Goal: Task Accomplishment & Management: Complete application form

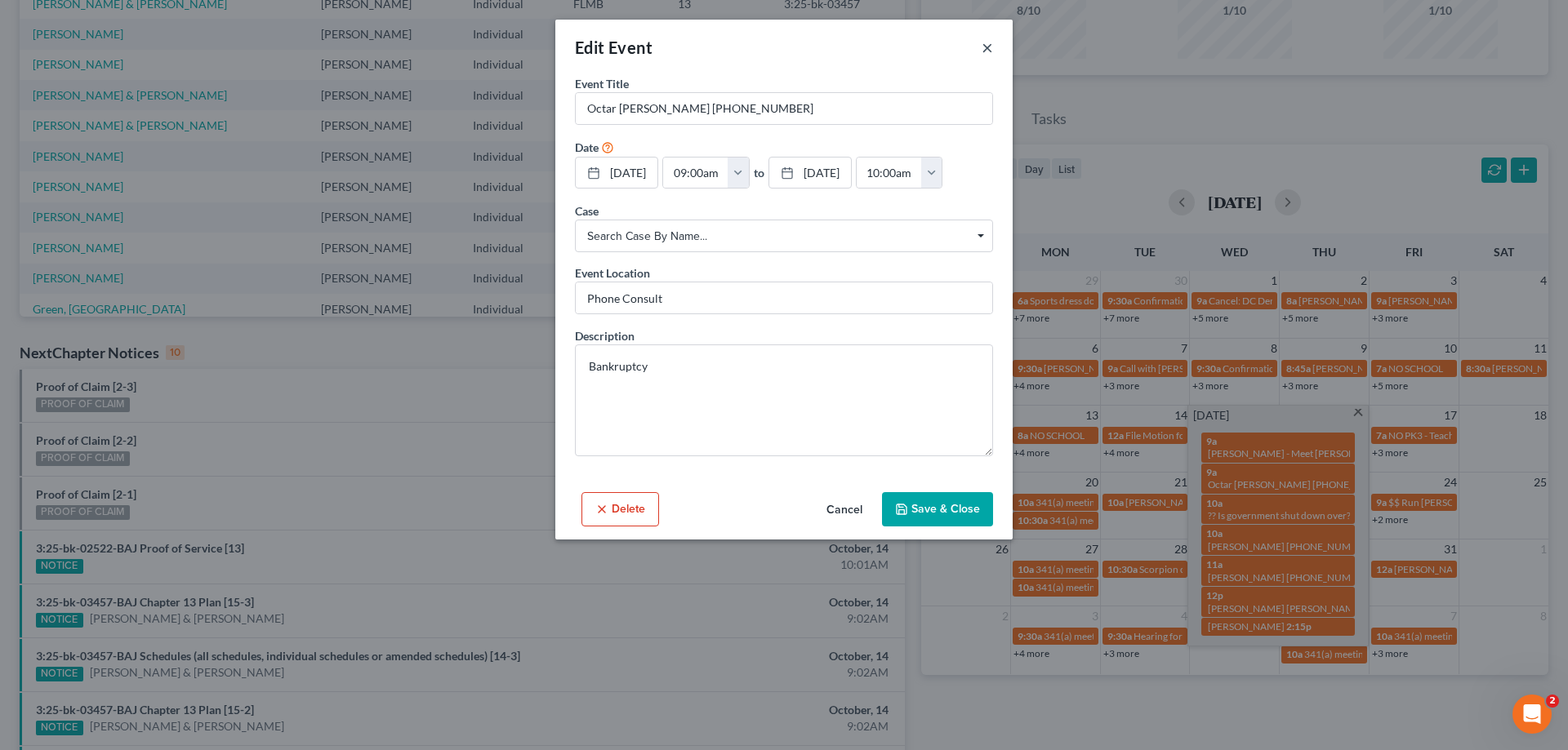
click at [987, 46] on button "×" at bounding box center [987, 48] width 12 height 20
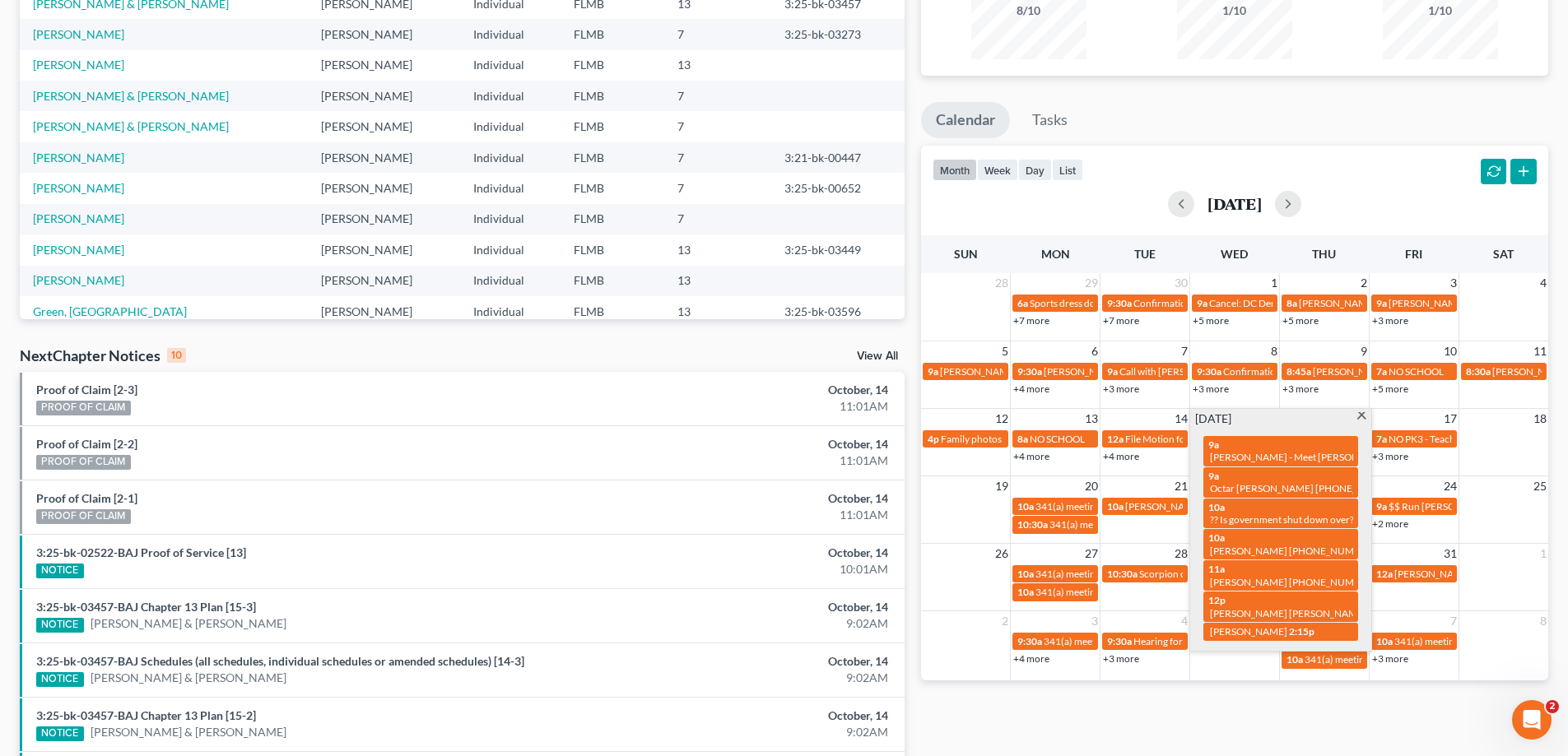
click at [1361, 114] on ul "Calendar Tasks" at bounding box center [1233, 124] width 627 height 43
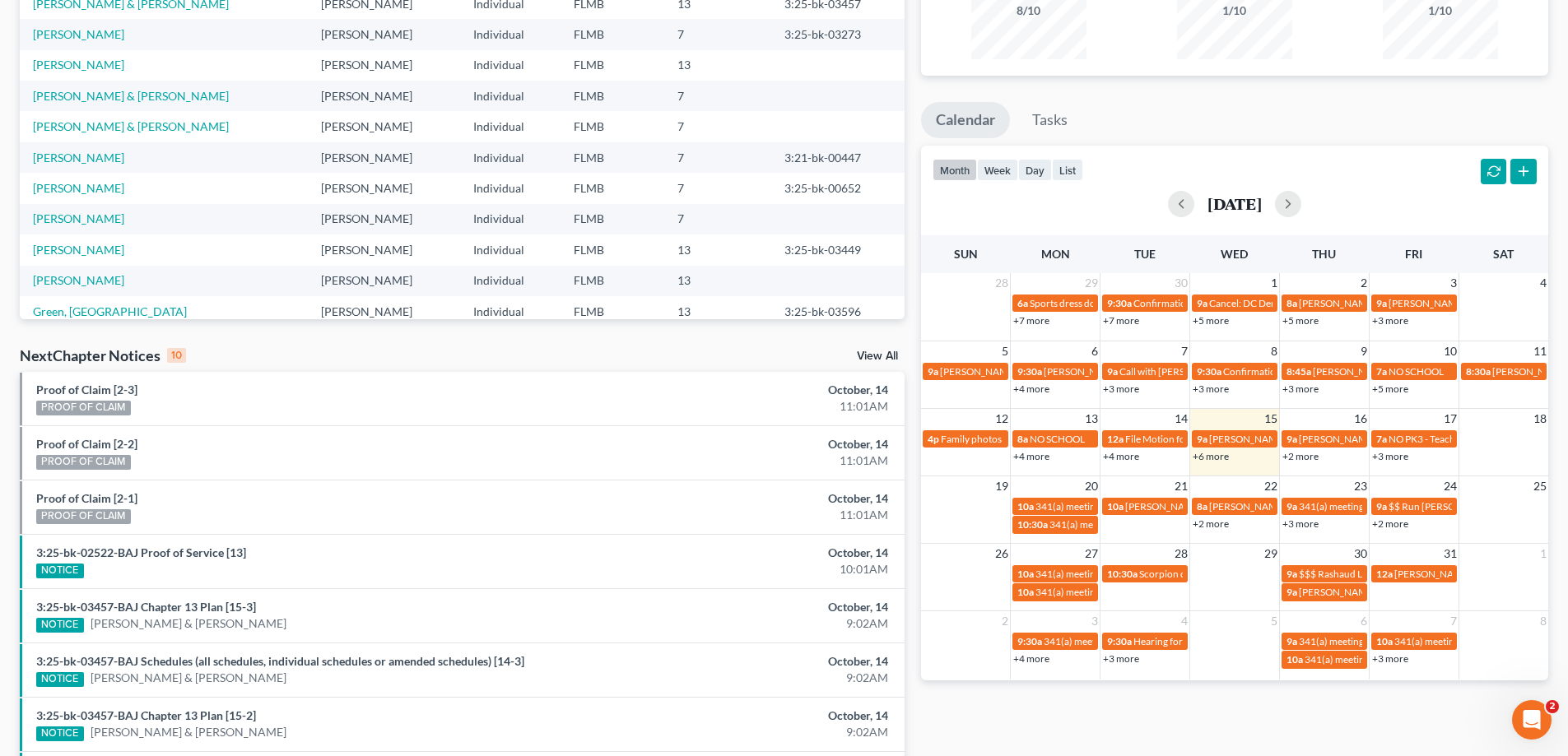
click at [1301, 458] on link "+2 more" at bounding box center [1300, 457] width 36 height 13
click at [1374, 138] on ul "Calendar Tasks" at bounding box center [1233, 124] width 627 height 43
click at [1212, 460] on link "+6 more" at bounding box center [1211, 457] width 36 height 13
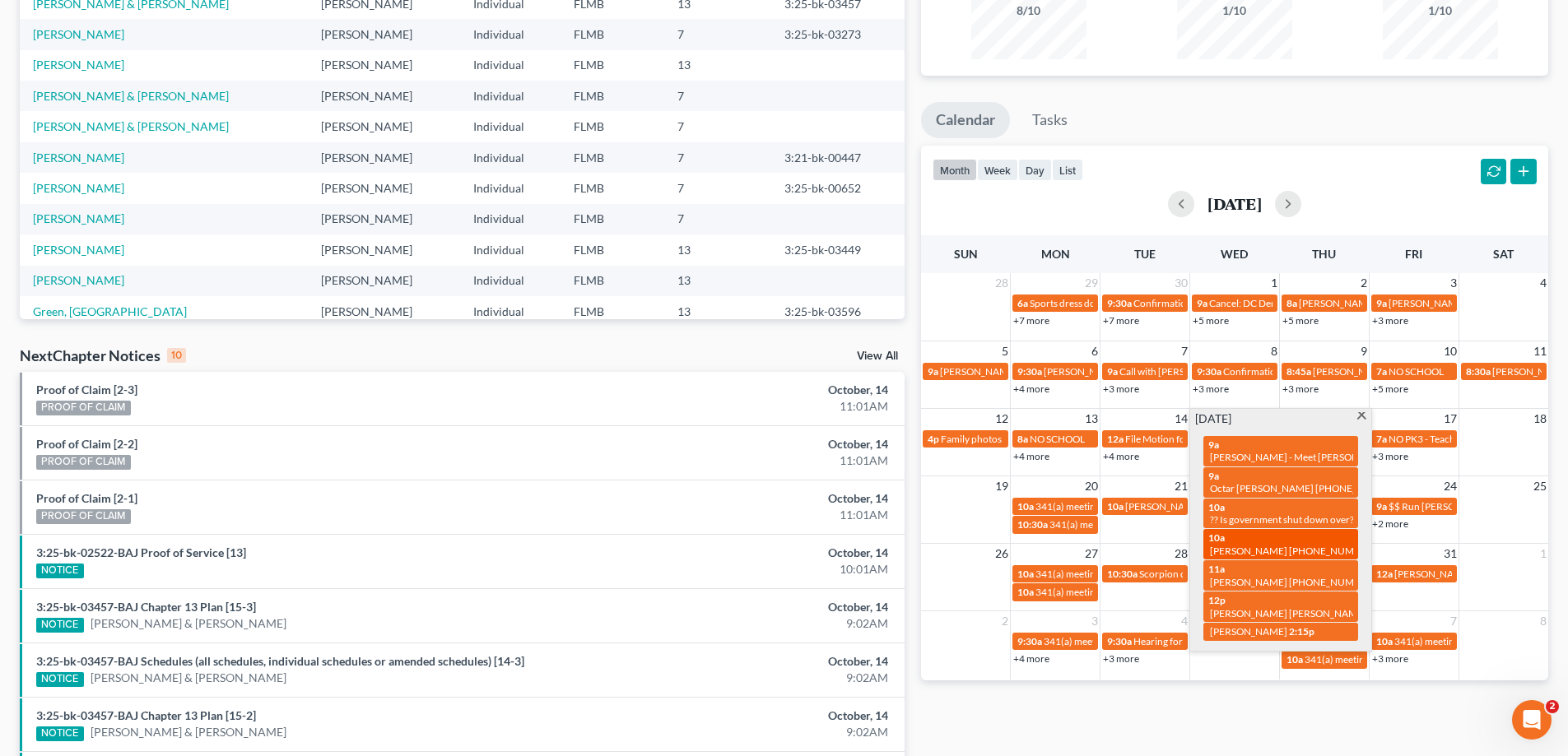
click at [1244, 544] on span "Michael Daniels 904-755-9871" at bounding box center [1293, 551] width 166 height 13
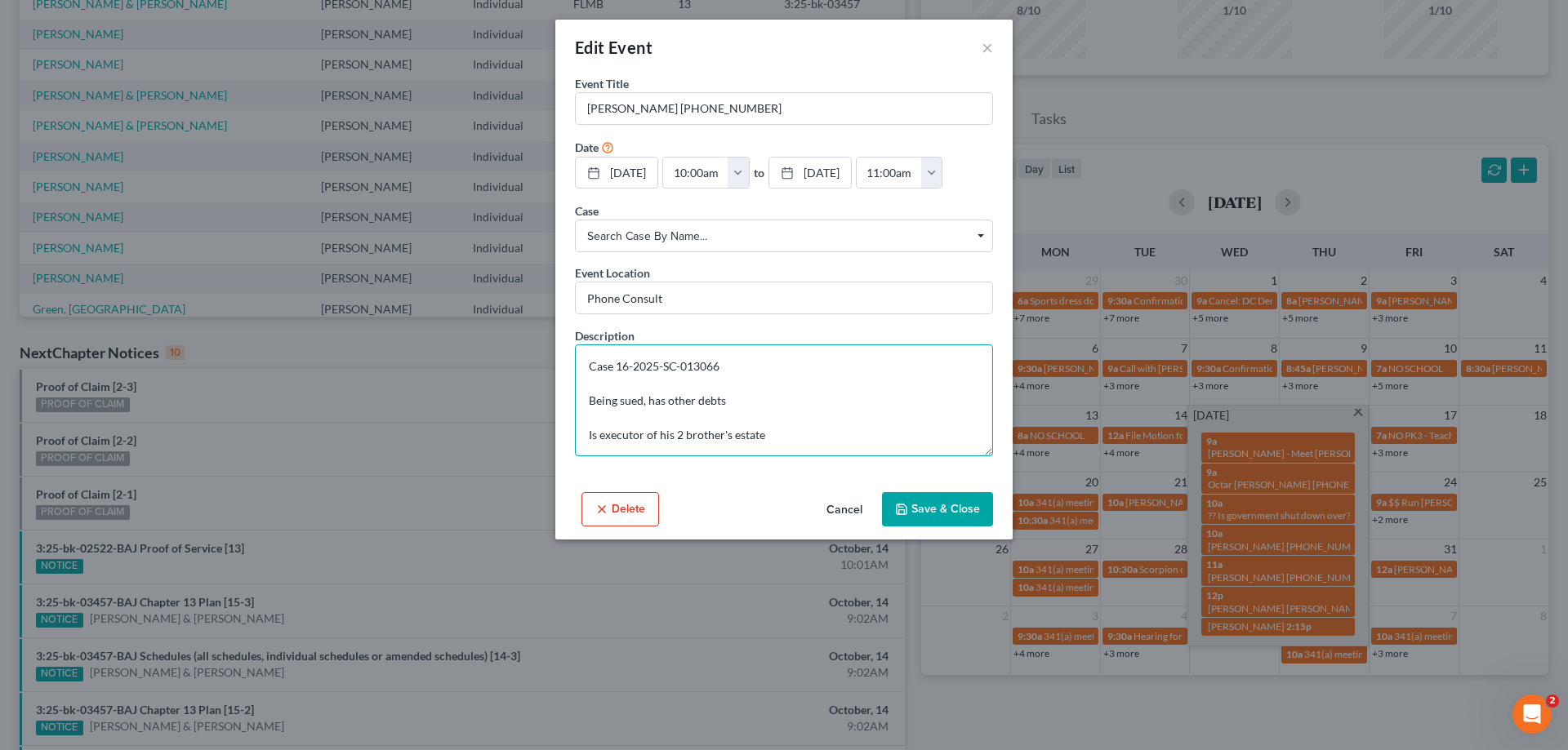
click at [810, 432] on textarea "Case 16-2025-SC-013066 Being sued, has other debts Is executor of his 2 brother…" at bounding box center [784, 400] width 418 height 112
click at [991, 44] on button "×" at bounding box center [987, 48] width 12 height 20
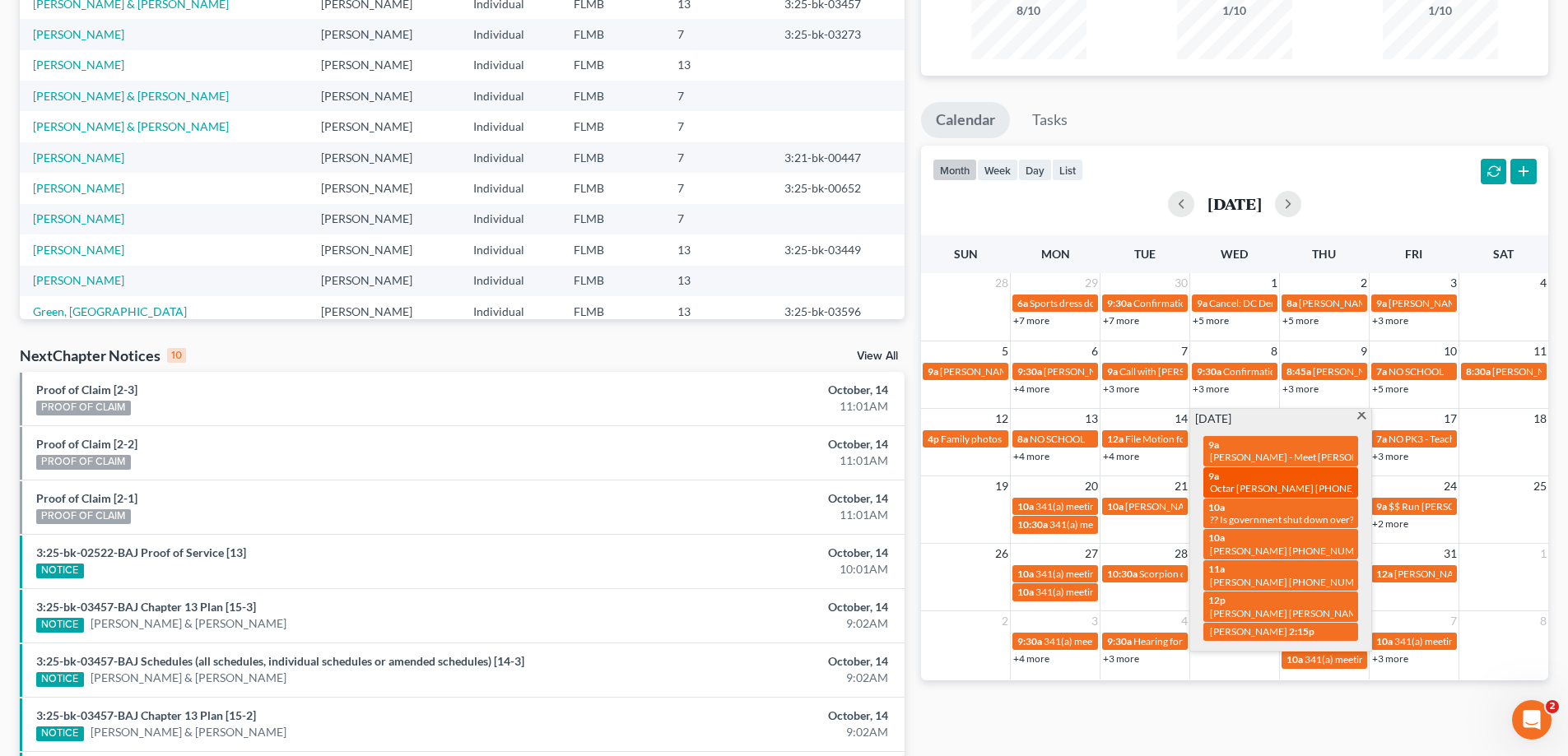
click at [1283, 482] on span "Octar Dorcent 904-351-9690" at bounding box center [1306, 488] width 193 height 13
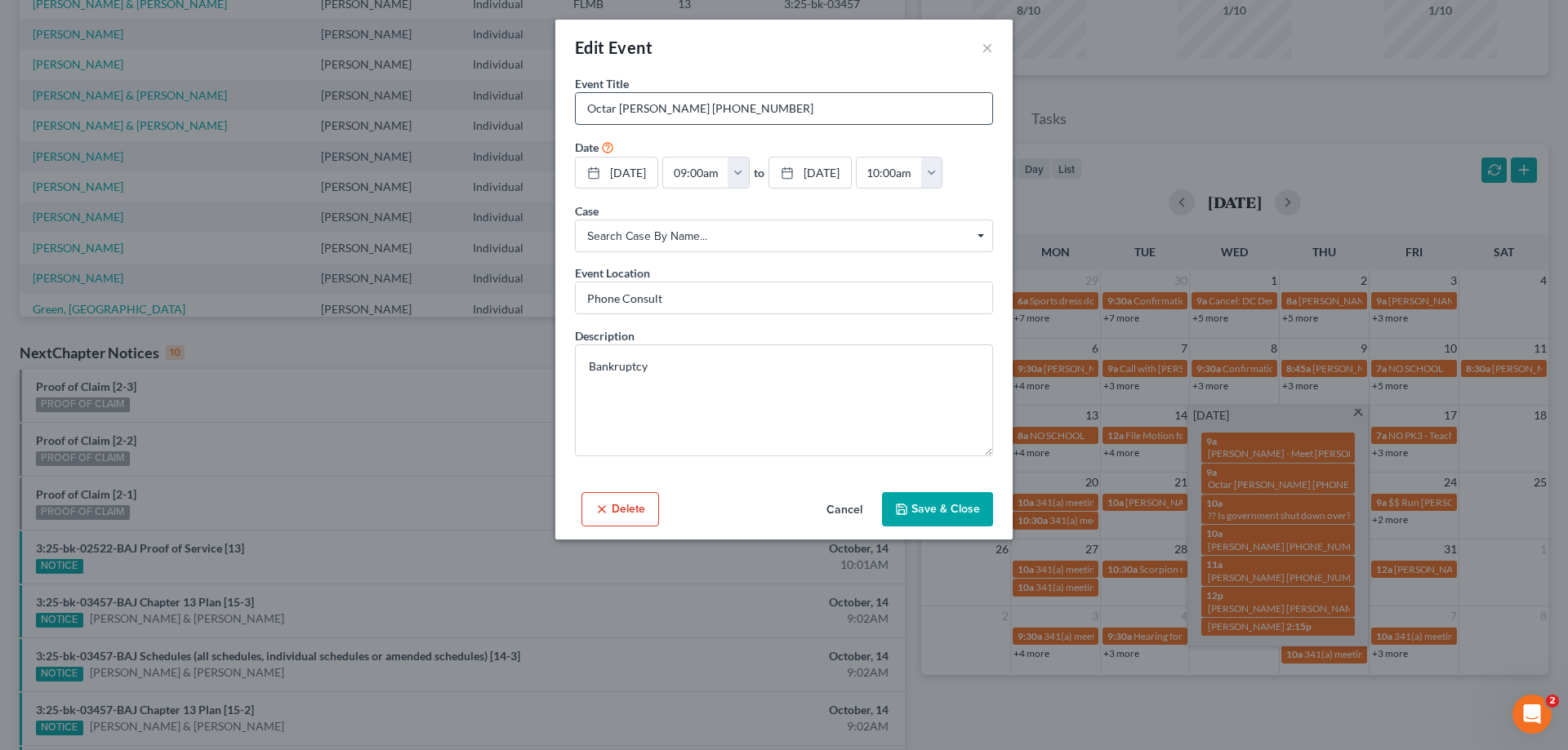
drag, startPoint x: 832, startPoint y: 104, endPoint x: 665, endPoint y: 111, distance: 167.1
click at [665, 111] on input "Octar Dorcent 904-351-9690" at bounding box center [784, 109] width 416 height 31
click at [791, 121] on input "Octar Dorcent 904-351-9690" at bounding box center [784, 109] width 416 height 31
click at [988, 32] on div "Edit Event ×" at bounding box center [784, 48] width 458 height 56
click at [988, 49] on button "×" at bounding box center [987, 48] width 12 height 20
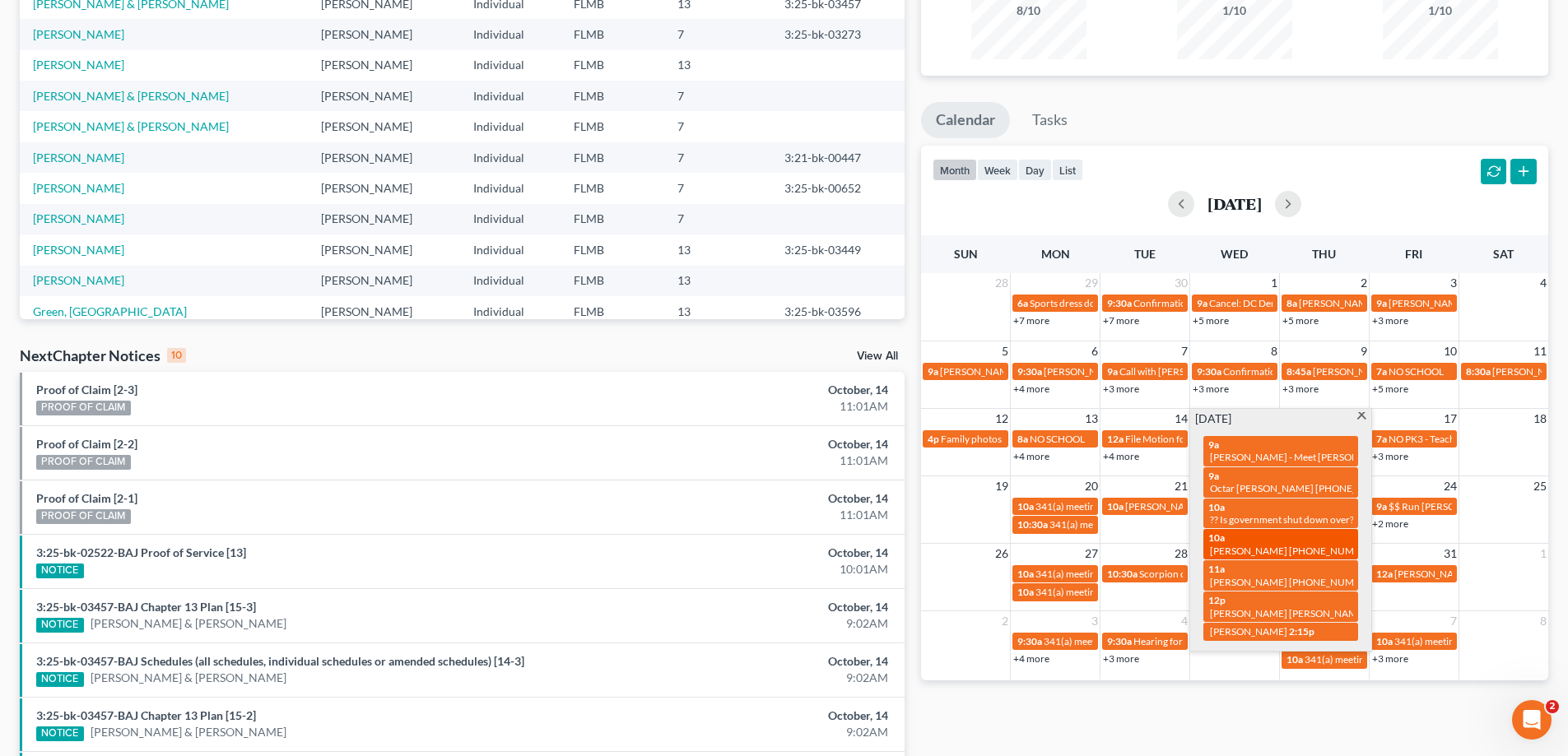
click at [1298, 544] on span "[PERSON_NAME] [PHONE_NUMBER]" at bounding box center [1293, 551] width 166 height 13
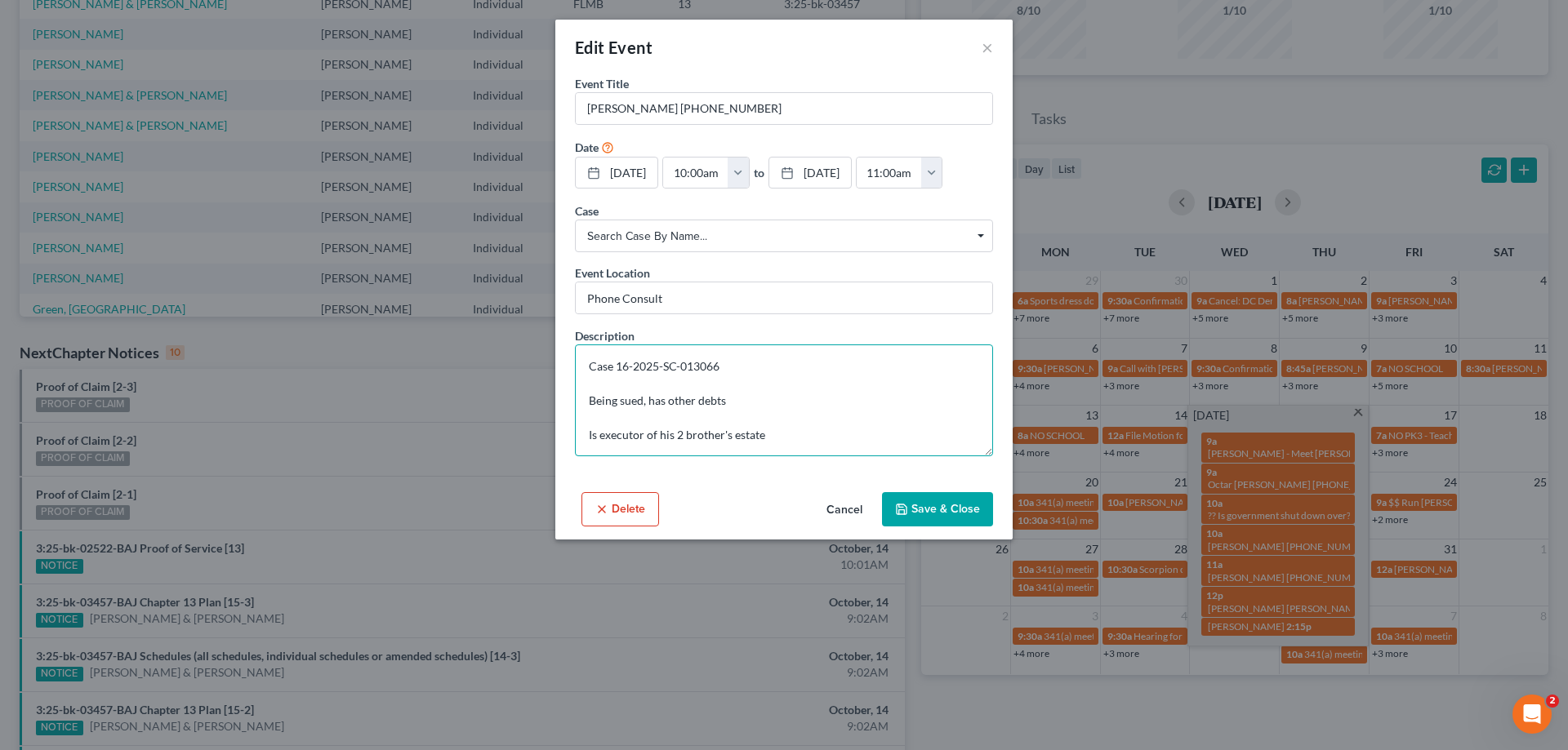
click at [837, 457] on textarea "Case 16-2025-SC-013066 Being sued, has other debts Is executor of his 2 brother…" at bounding box center [784, 400] width 418 height 112
click at [984, 48] on button "×" at bounding box center [987, 48] width 12 height 20
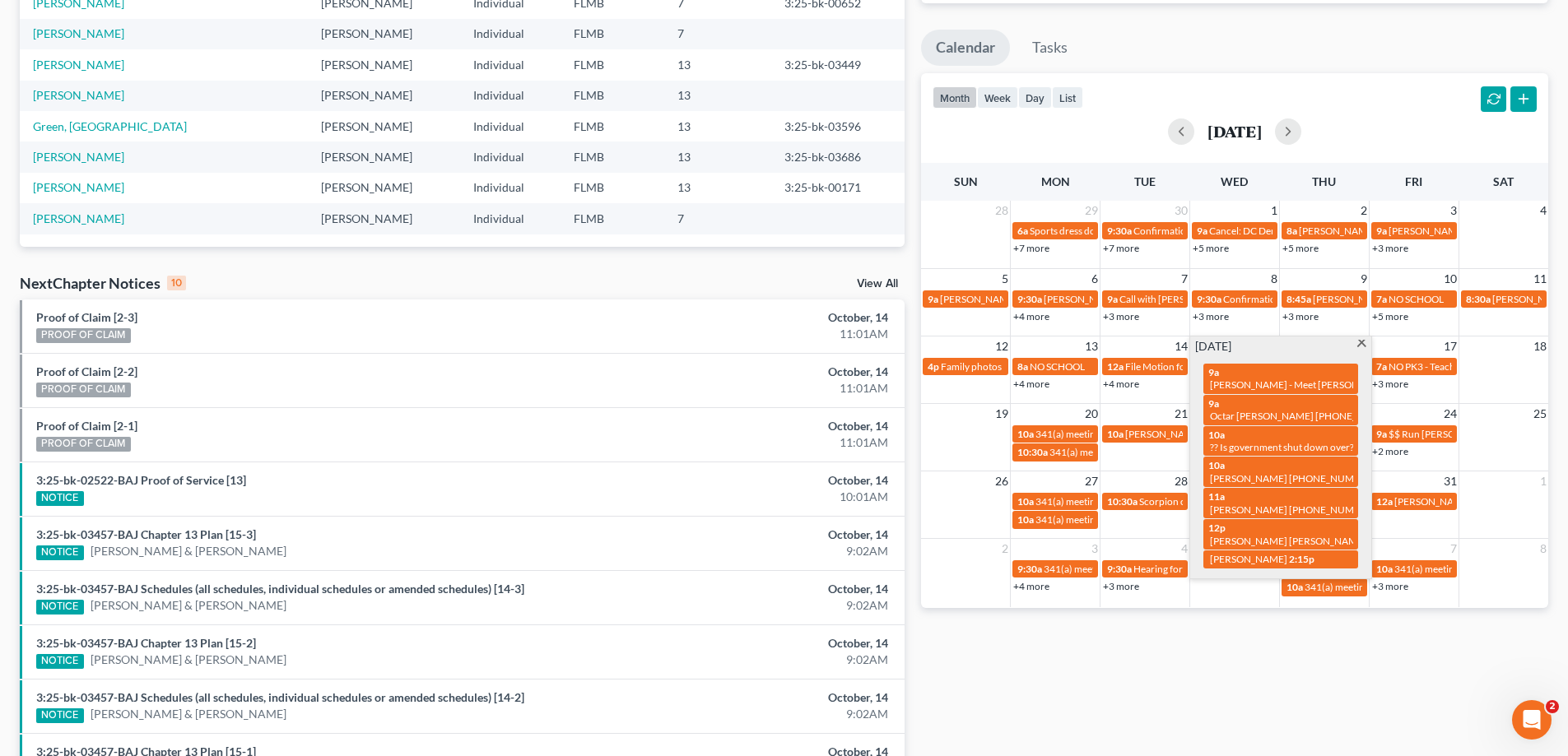
scroll to position [428, 0]
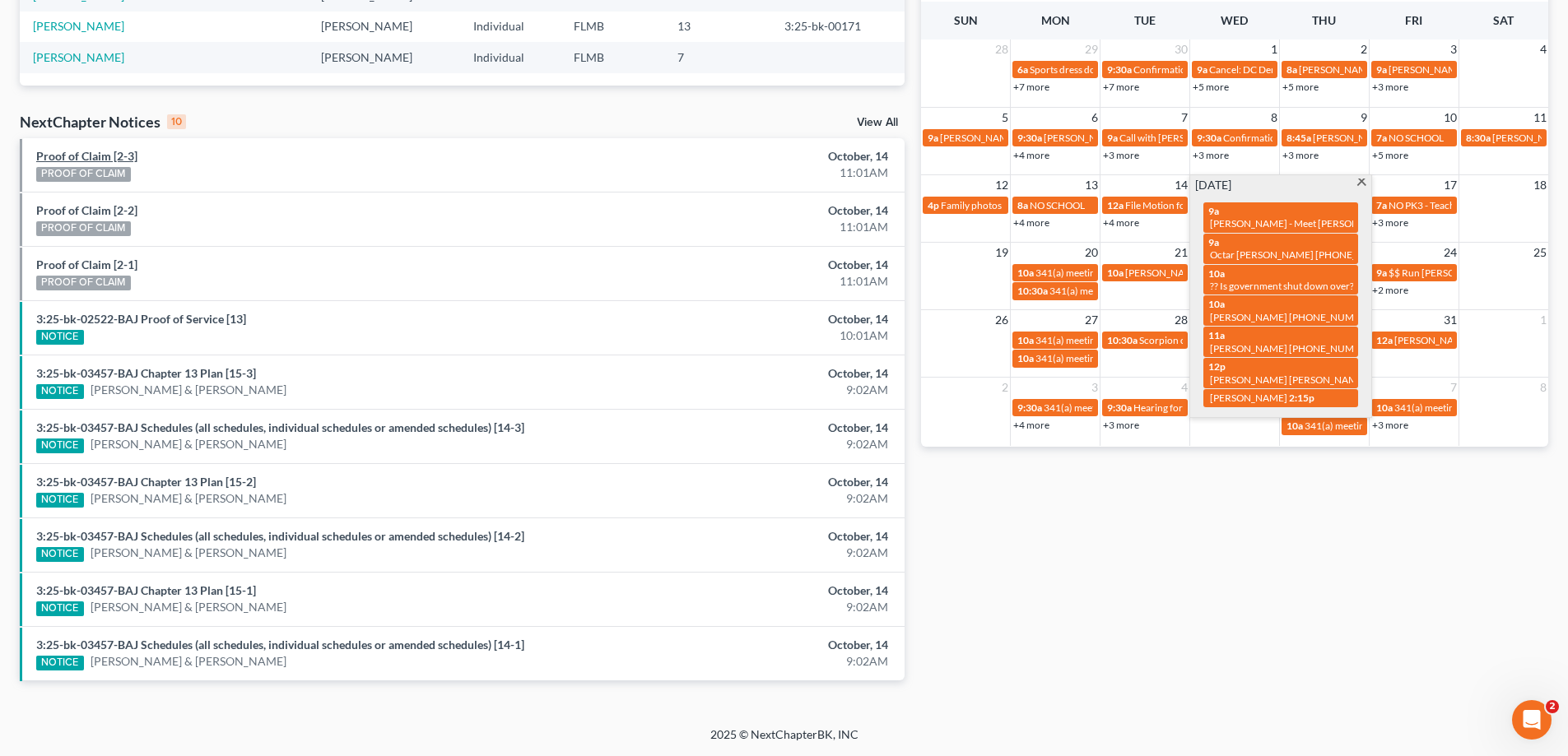
click at [102, 156] on link "Proof of Claim [2-3]" at bounding box center [87, 156] width 101 height 14
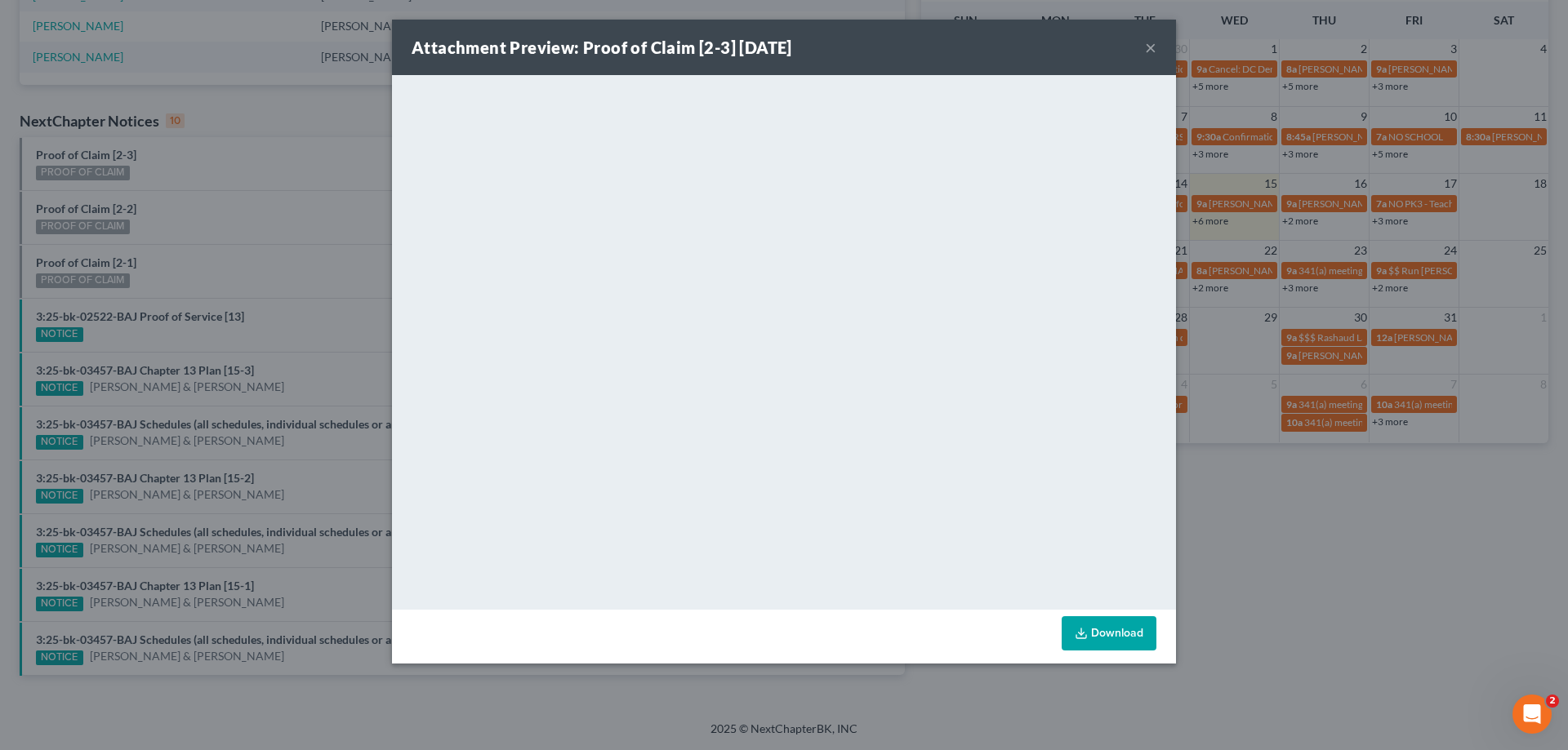
click at [1151, 46] on button "×" at bounding box center [1151, 48] width 12 height 20
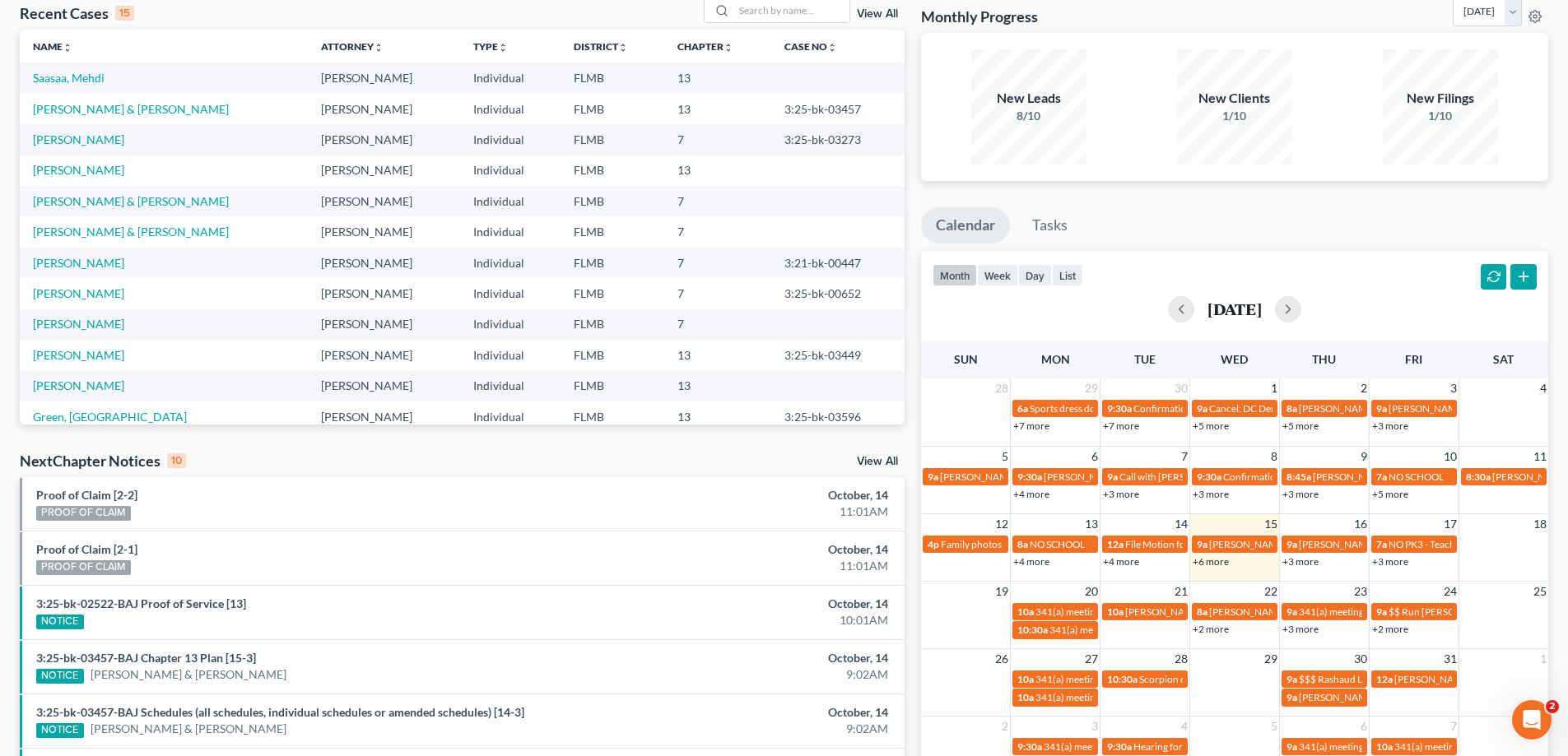
scroll to position [247, 0]
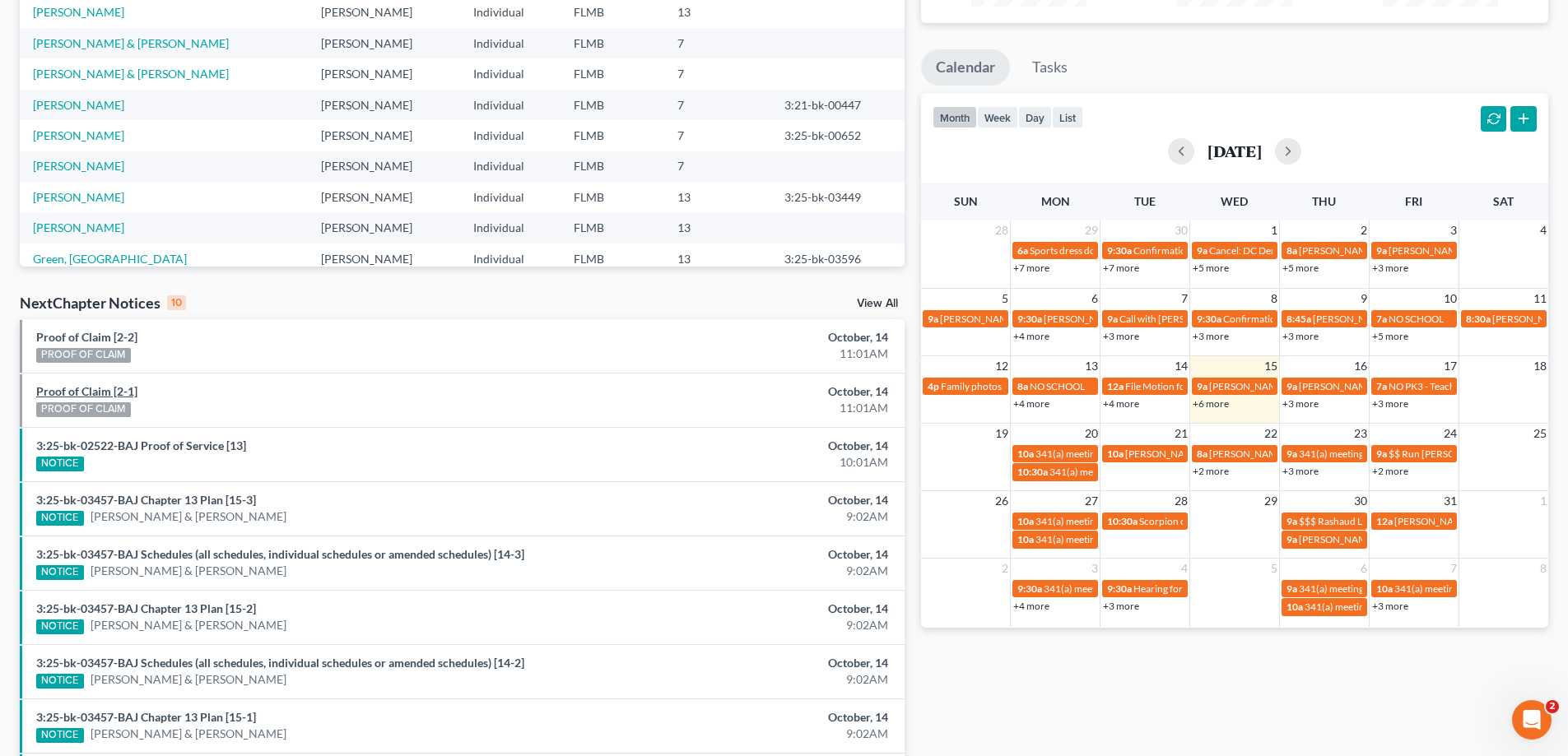
click at [105, 393] on link "Proof of Claim [2-1]" at bounding box center [87, 391] width 101 height 14
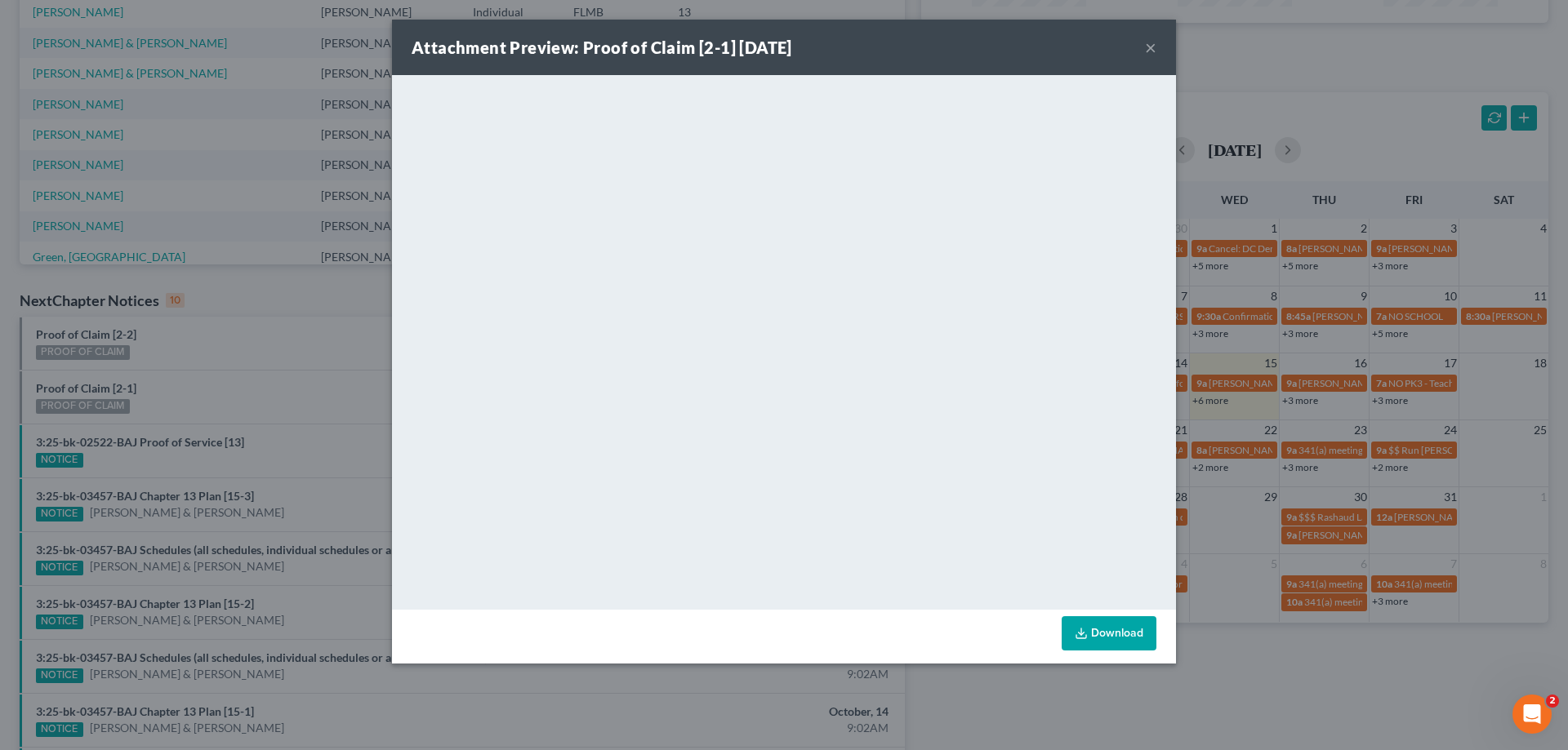
click at [329, 300] on div "Attachment Preview: Proof of Claim [2-1] 10/14/2025 × <object ng-attr-data='htt…" at bounding box center [784, 375] width 1568 height 750
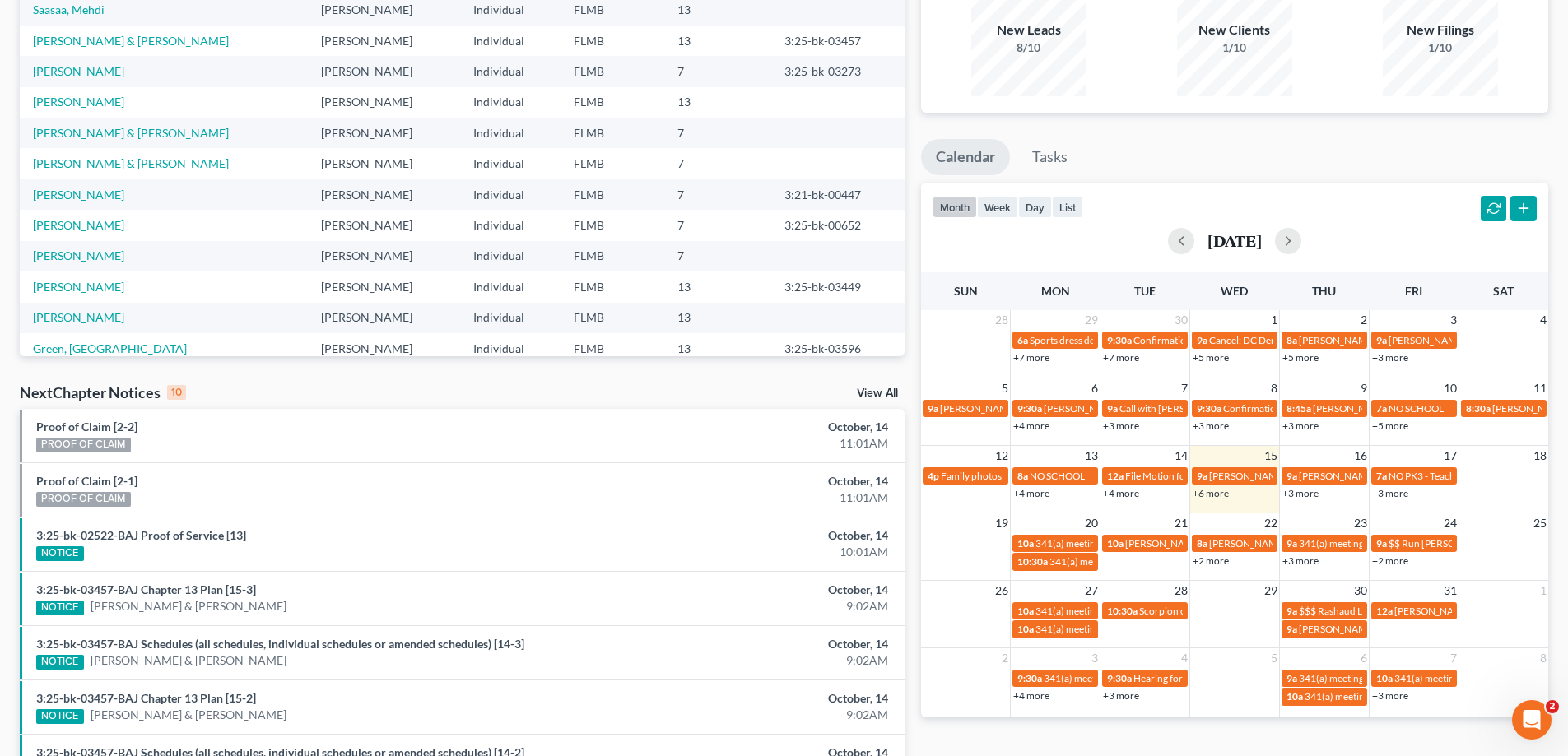
scroll to position [0, 0]
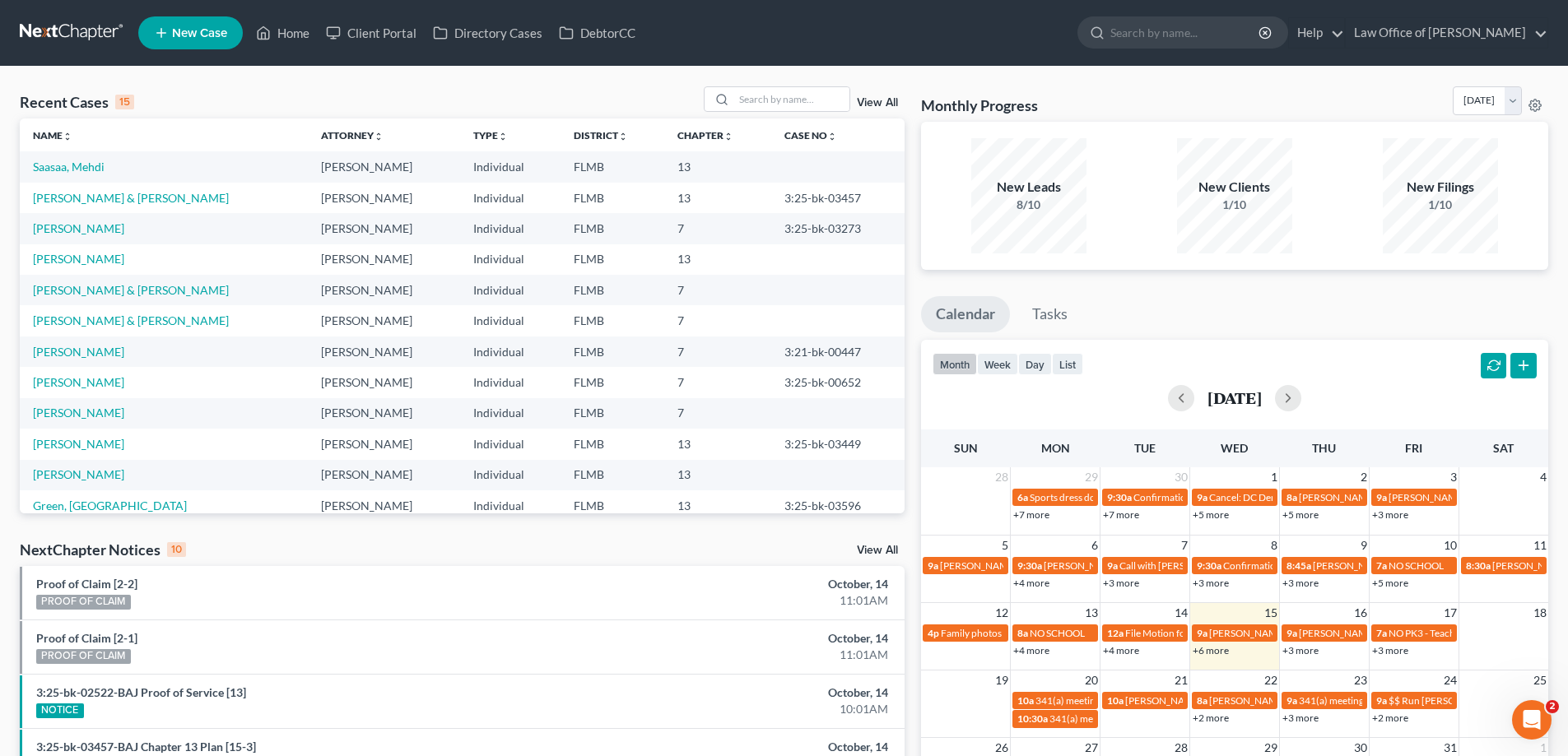
click at [150, 89] on div "Recent Cases 15 View All" at bounding box center [462, 102] width 884 height 32
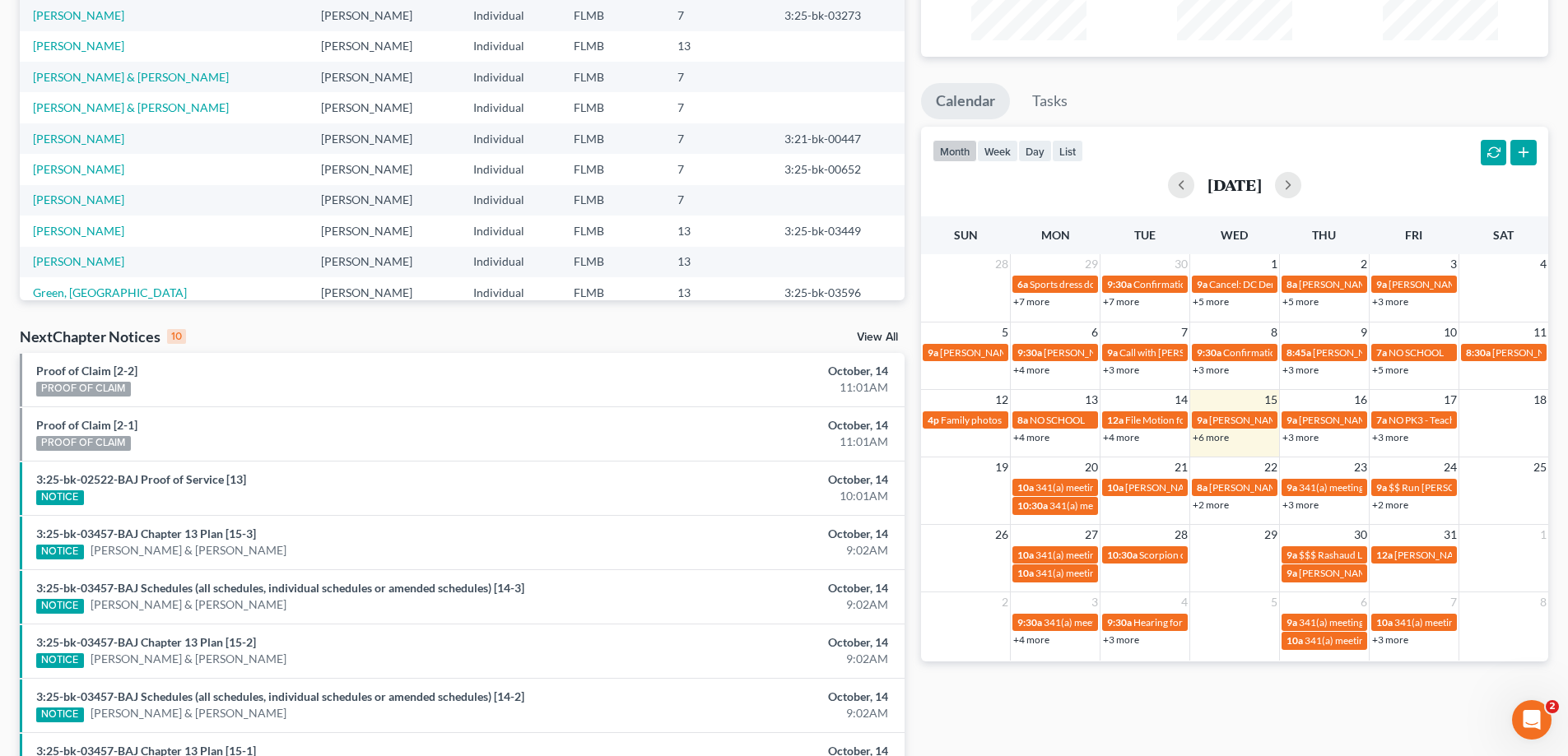
scroll to position [428, 0]
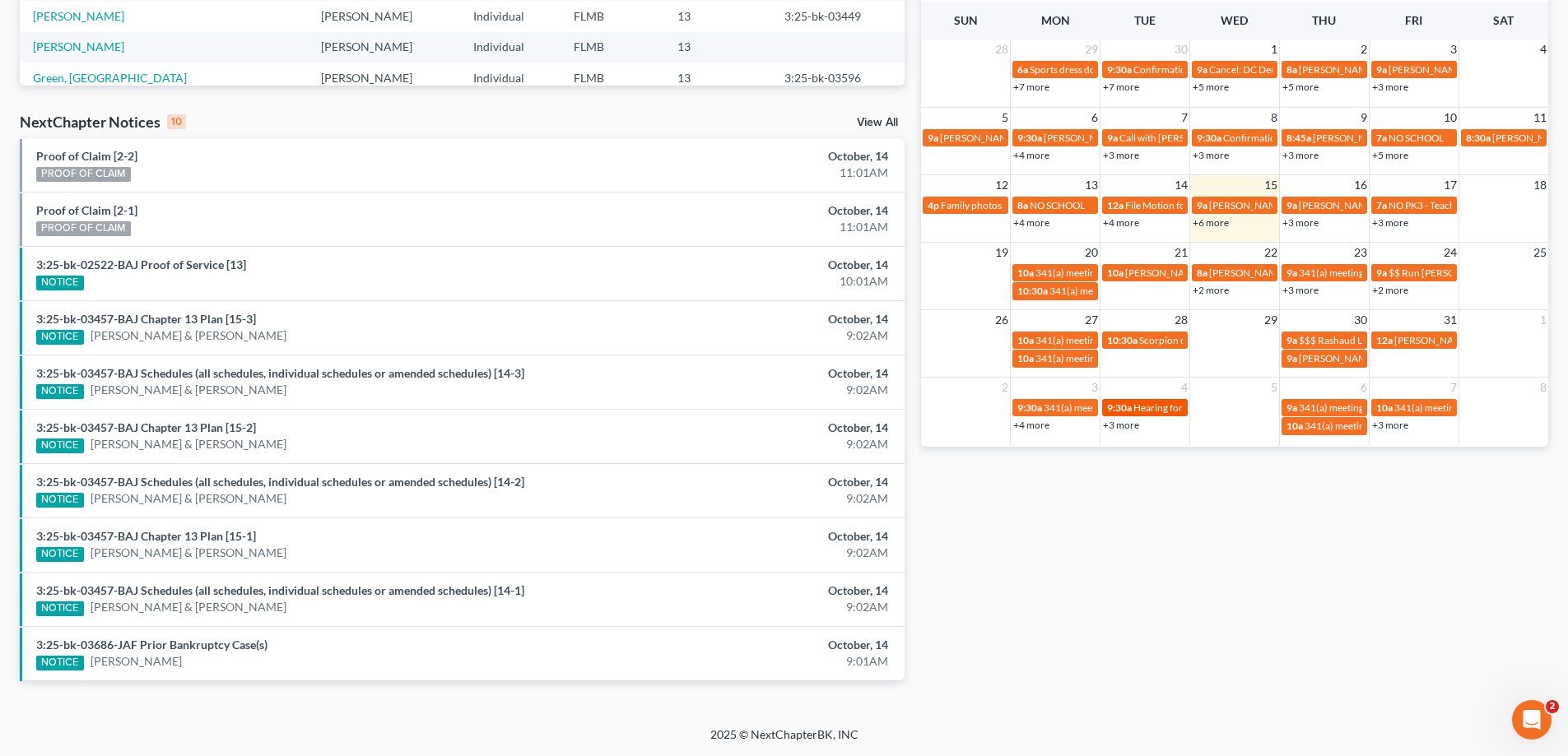
click at [1139, 404] on span "Hearing for Oakcies [PERSON_NAME] and [PERSON_NAME]" at bounding box center [1263, 408] width 260 height 13
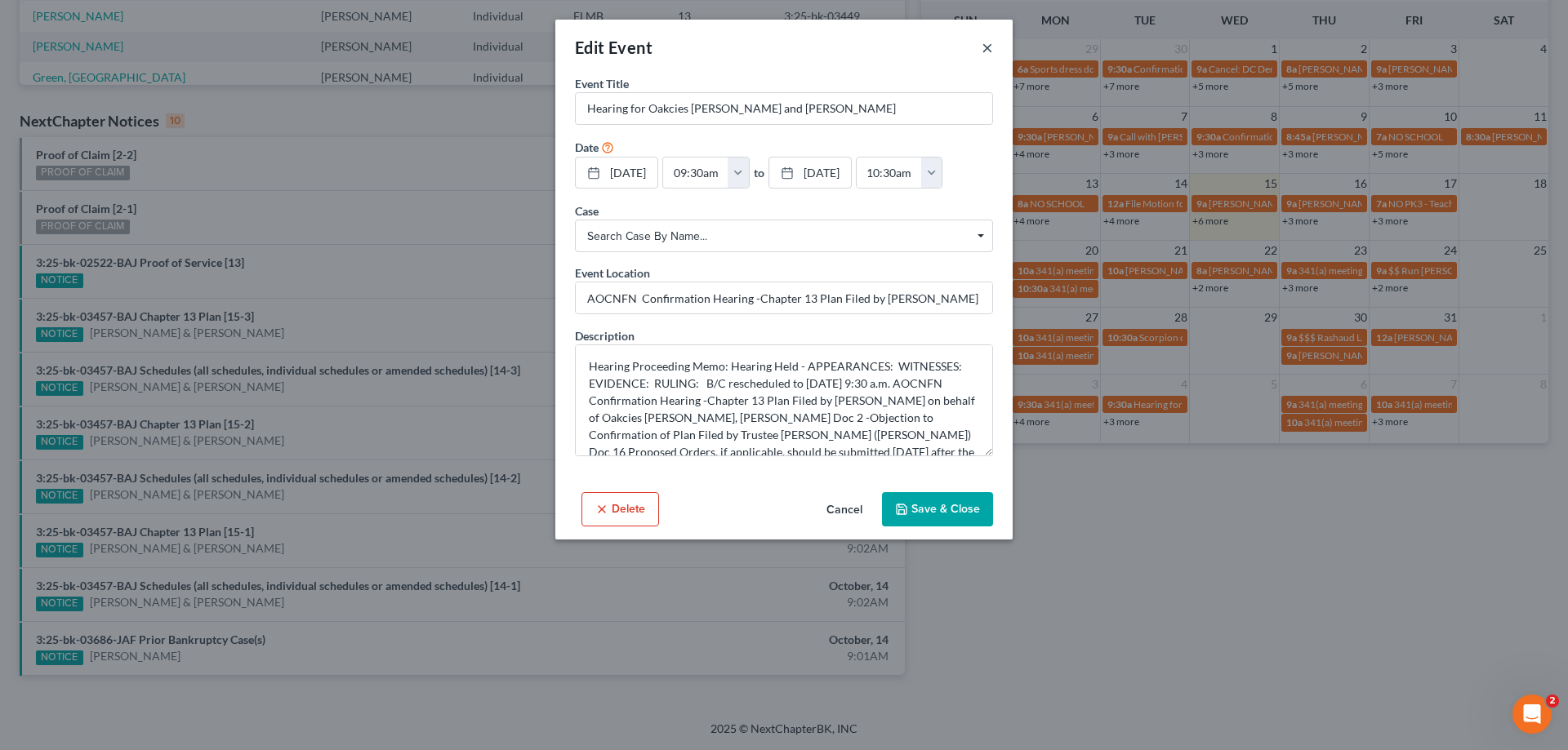
click at [985, 49] on button "×" at bounding box center [987, 48] width 12 height 20
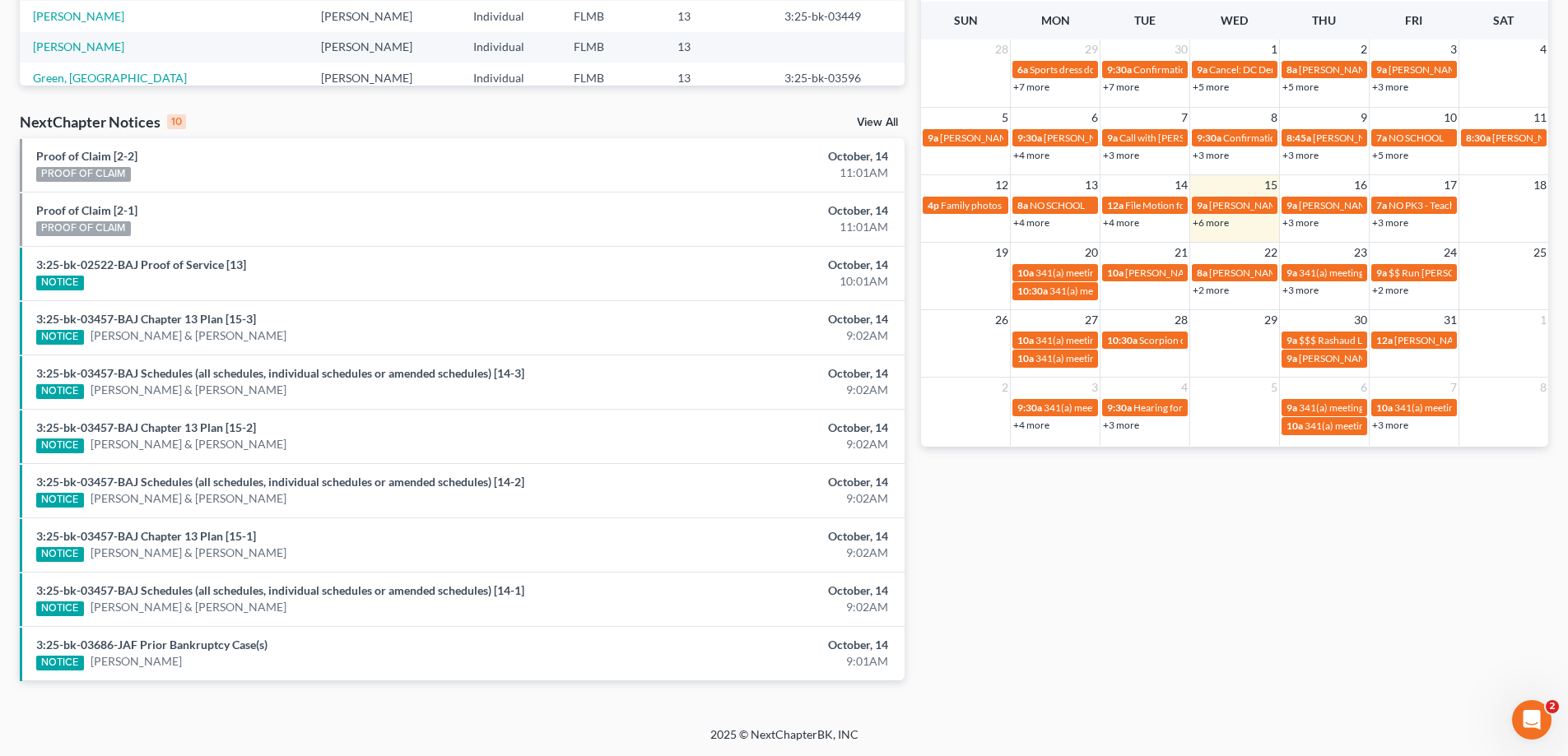
click at [1127, 430] on link "+3 more" at bounding box center [1120, 425] width 36 height 13
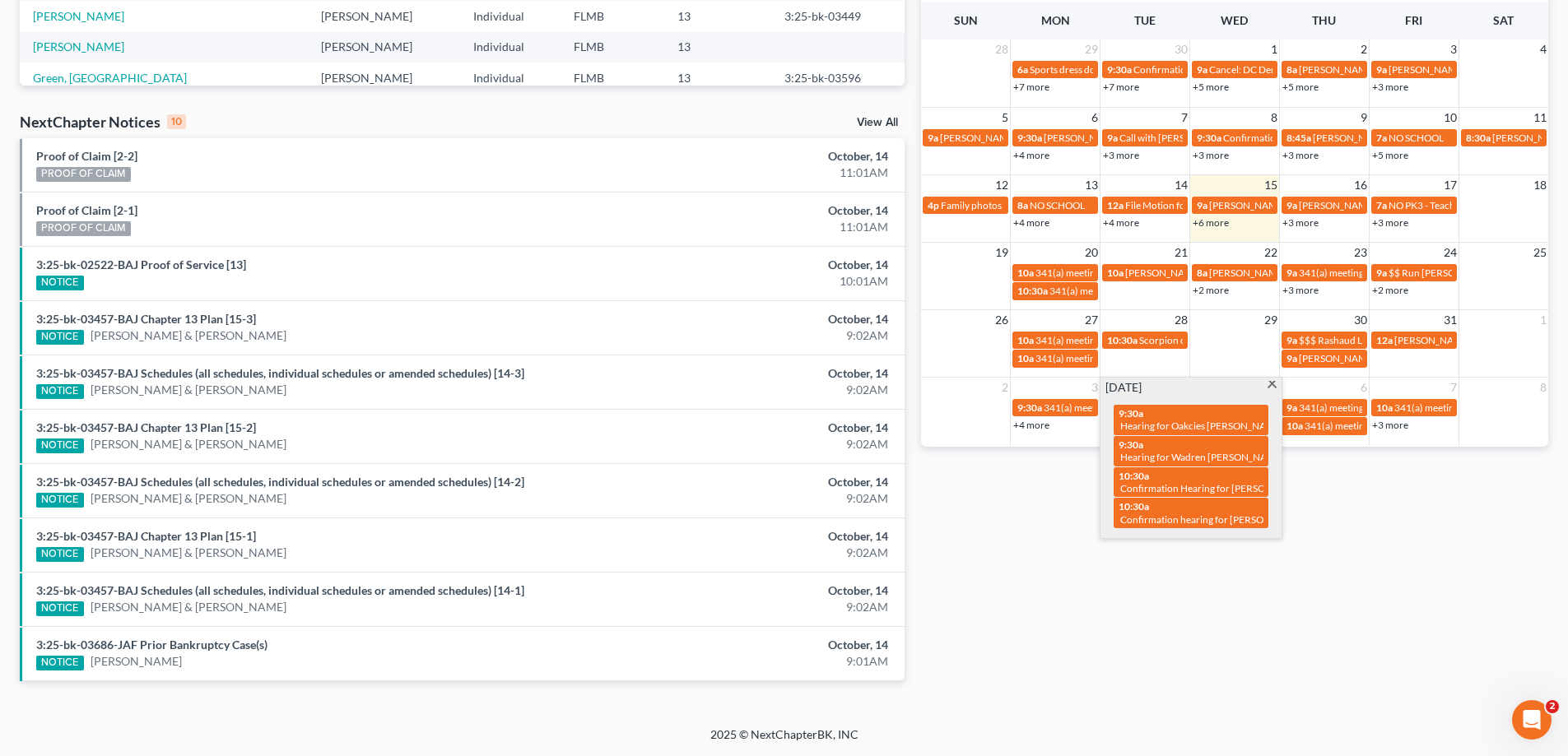
click at [1111, 647] on div "Monthly Progress Bankruptcy Bankruptcy October 2025 September 2025 August 2025 …" at bounding box center [1234, 182] width 644 height 1048
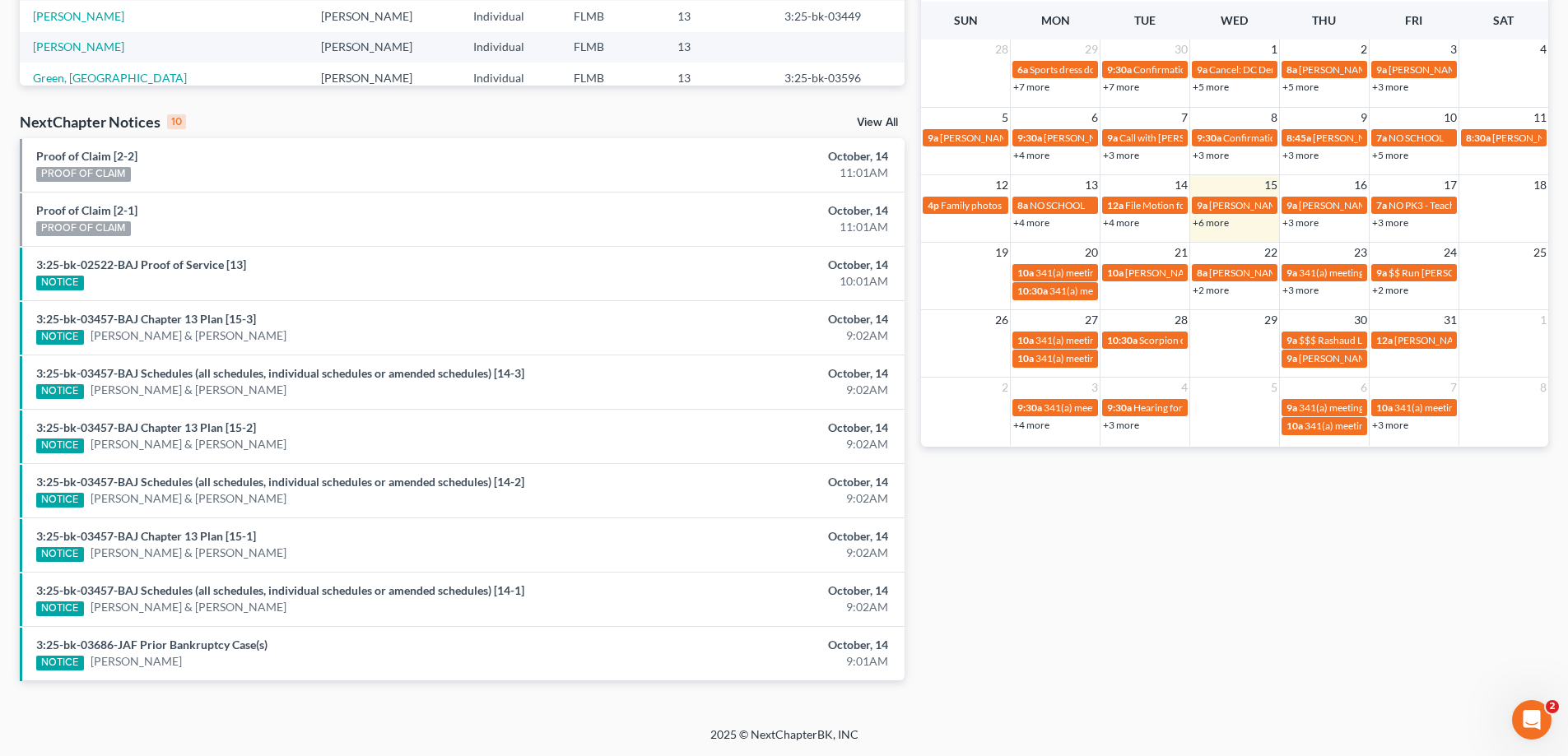
click at [1120, 422] on link "+3 more" at bounding box center [1120, 425] width 36 height 13
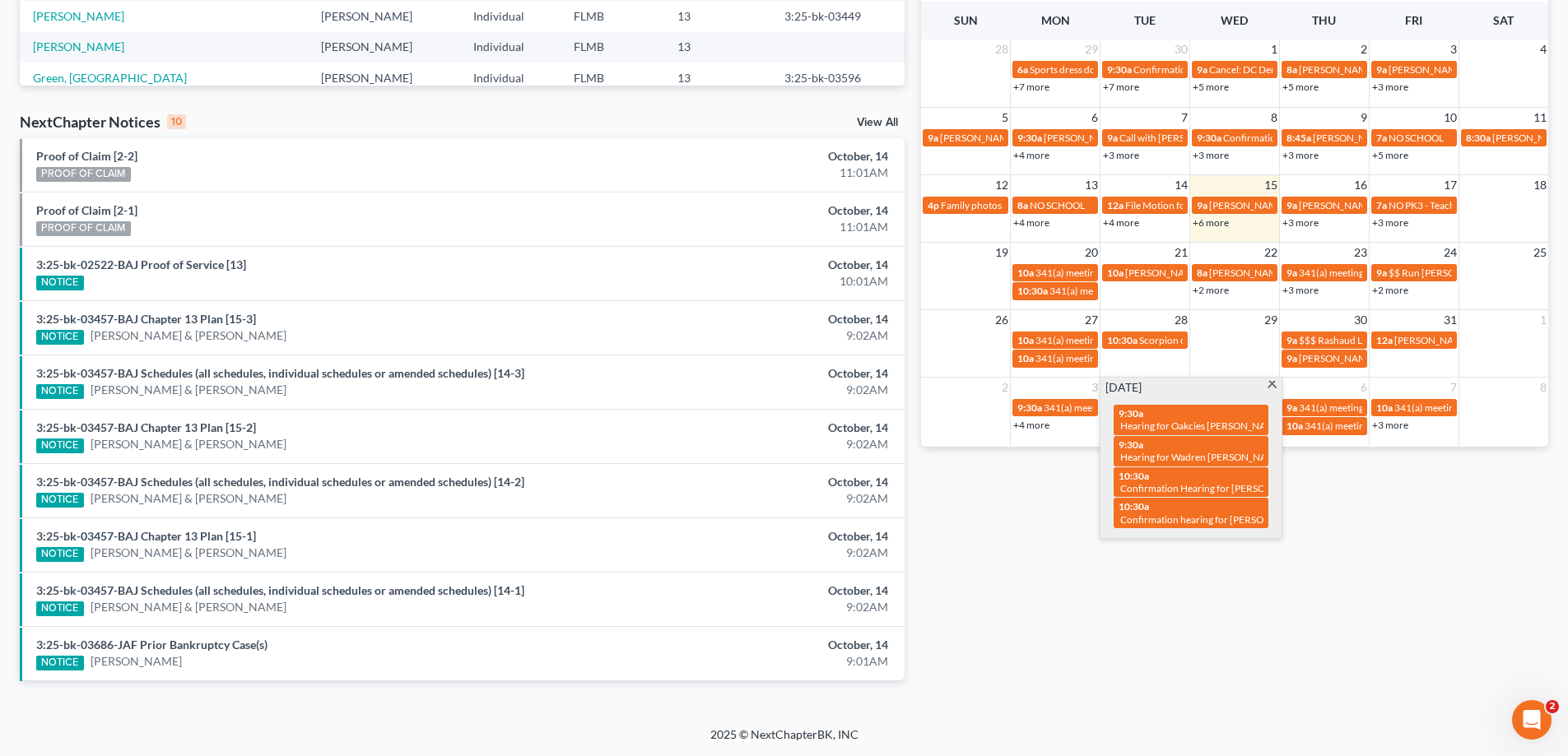
click at [1113, 600] on div "Monthly Progress Bankruptcy Bankruptcy October 2025 September 2025 August 2025 …" at bounding box center [1234, 182] width 644 height 1048
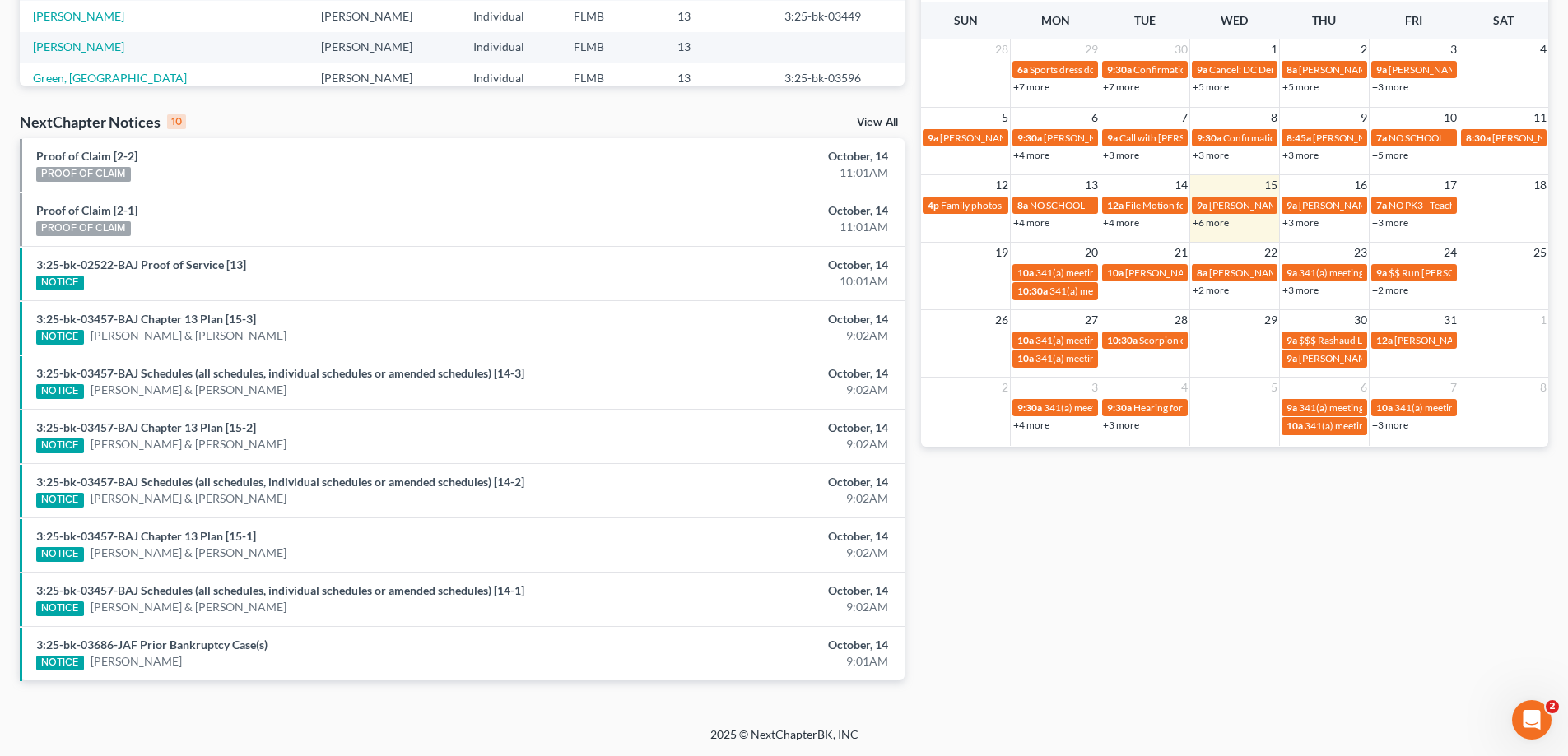
click at [1222, 224] on link "+6 more" at bounding box center [1211, 222] width 36 height 13
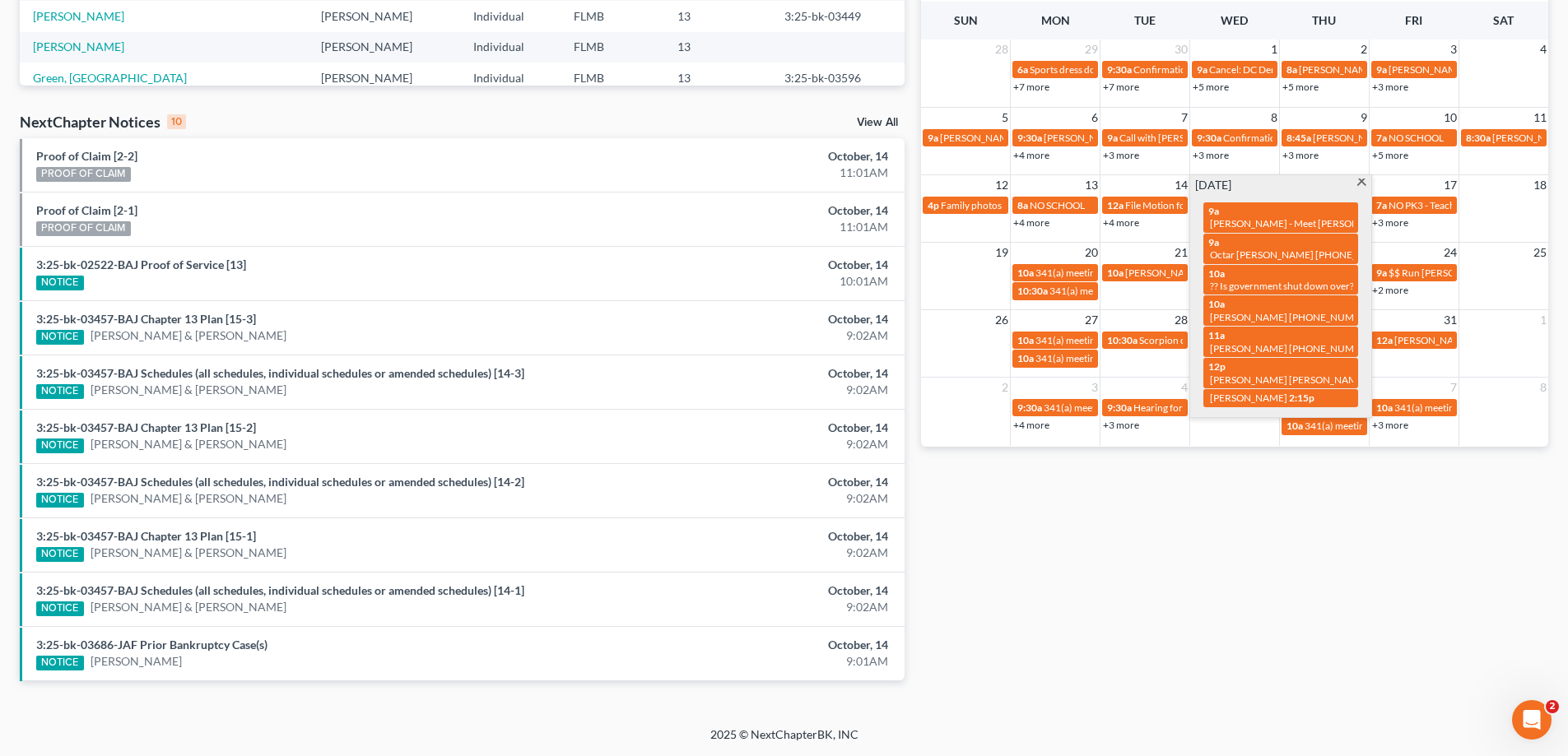
click at [1242, 487] on div "Monthly Progress Bankruptcy Bankruptcy October 2025 September 2025 August 2025 …" at bounding box center [1234, 182] width 644 height 1048
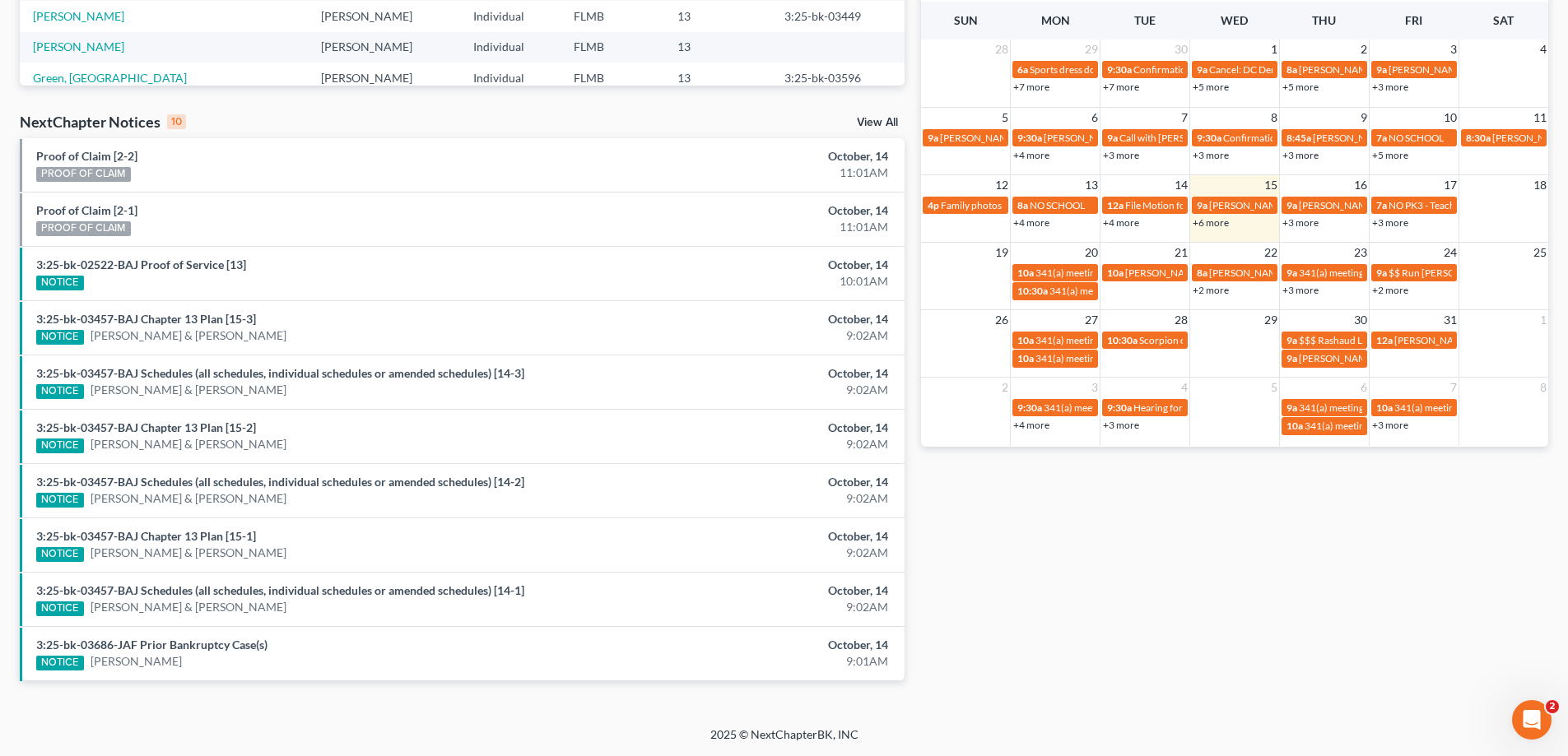
click at [1176, 540] on div "Monthly Progress Bankruptcy Bankruptcy October 2025 September 2025 August 2025 …" at bounding box center [1234, 182] width 644 height 1048
click at [1304, 224] on link "+3 more" at bounding box center [1300, 222] width 36 height 13
click at [1252, 572] on div "Monthly Progress Bankruptcy Bankruptcy October 2025 September 2025 August 2025 …" at bounding box center [1234, 182] width 644 height 1048
click at [1399, 224] on link "+3 more" at bounding box center [1390, 222] width 36 height 13
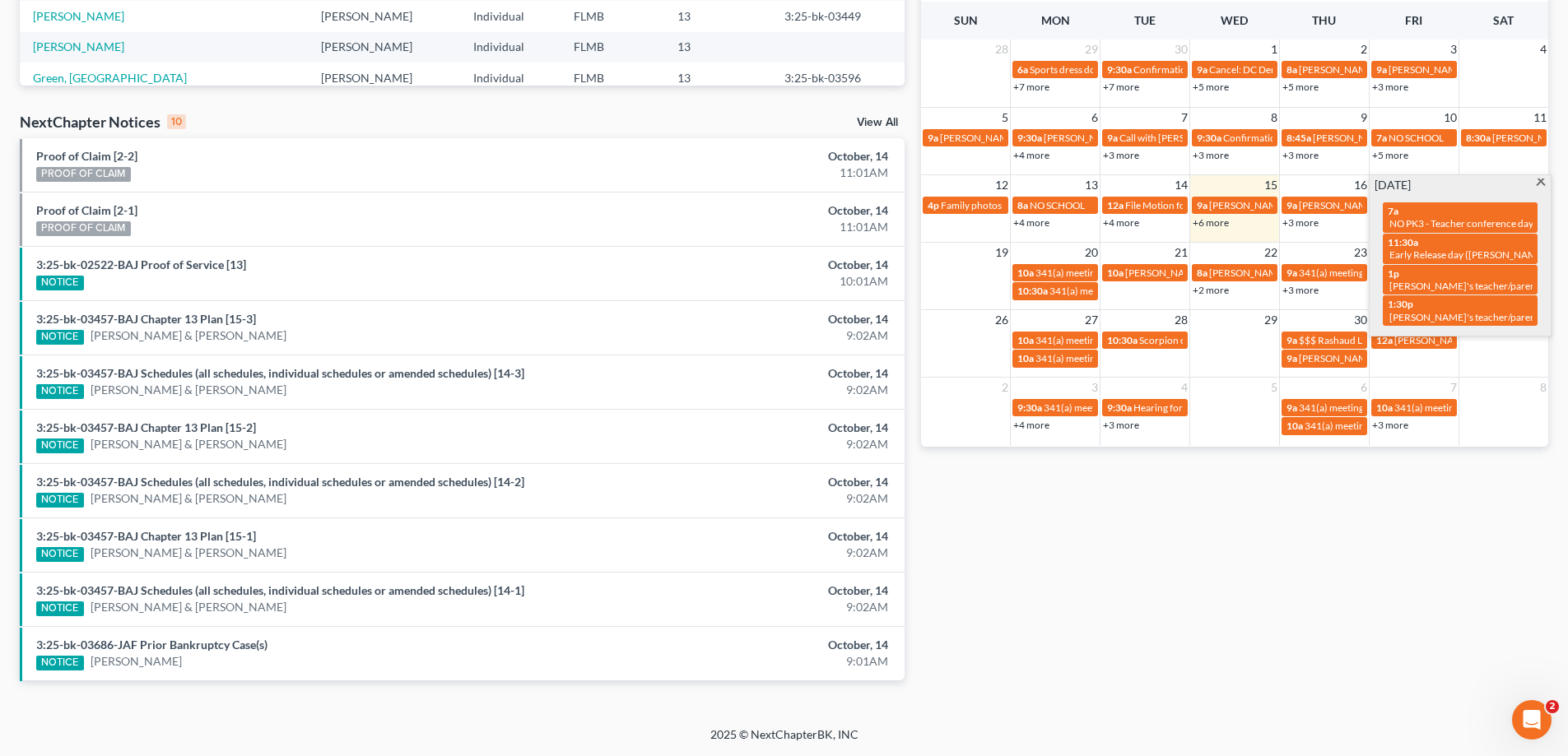
click at [1185, 558] on div "Monthly Progress Bankruptcy Bankruptcy October 2025 September 2025 August 2025 …" at bounding box center [1234, 182] width 644 height 1048
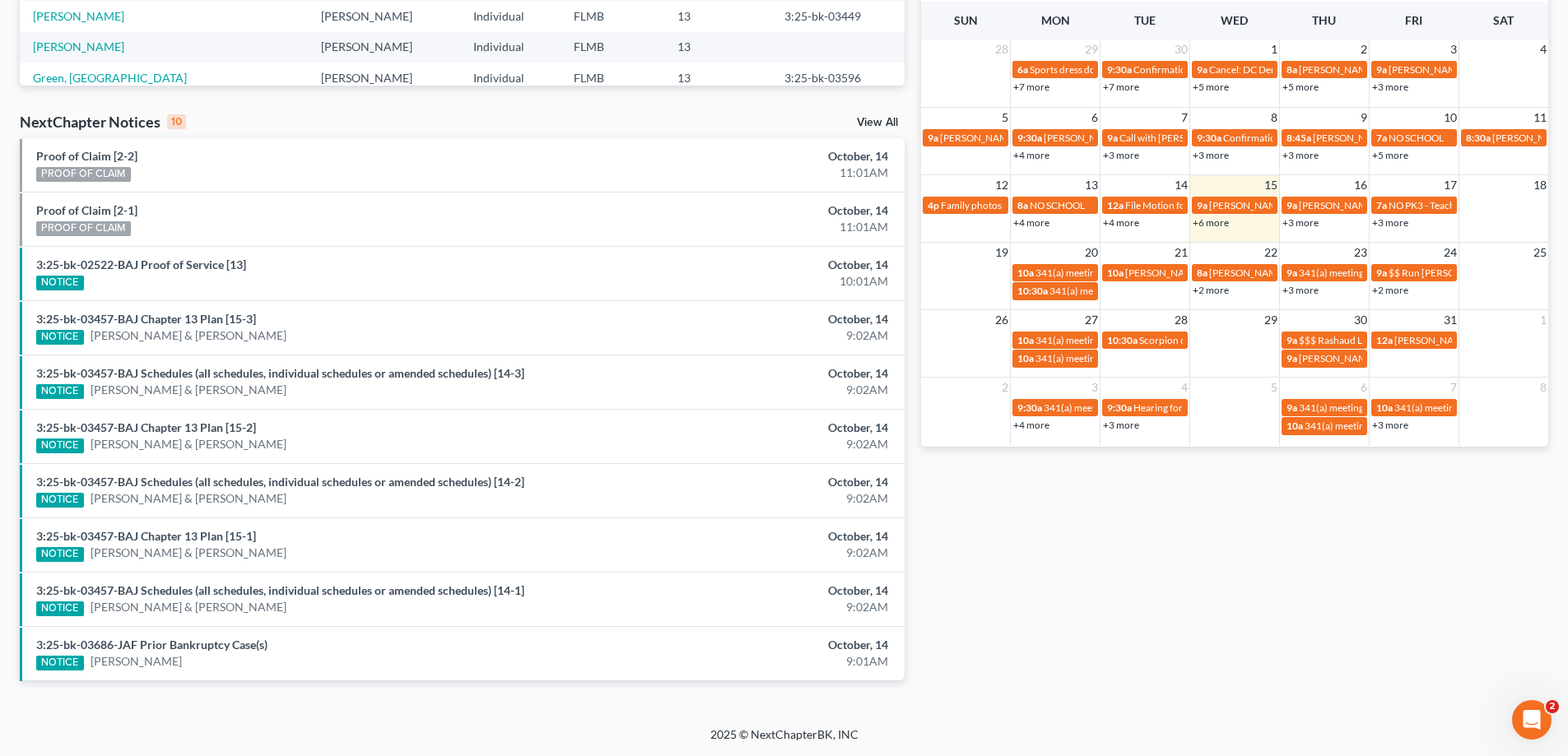
click at [1212, 220] on link "+6 more" at bounding box center [1211, 222] width 36 height 13
click at [1222, 571] on div "Monthly Progress Bankruptcy Bankruptcy October 2025 September 2025 August 2025 …" at bounding box center [1234, 182] width 644 height 1048
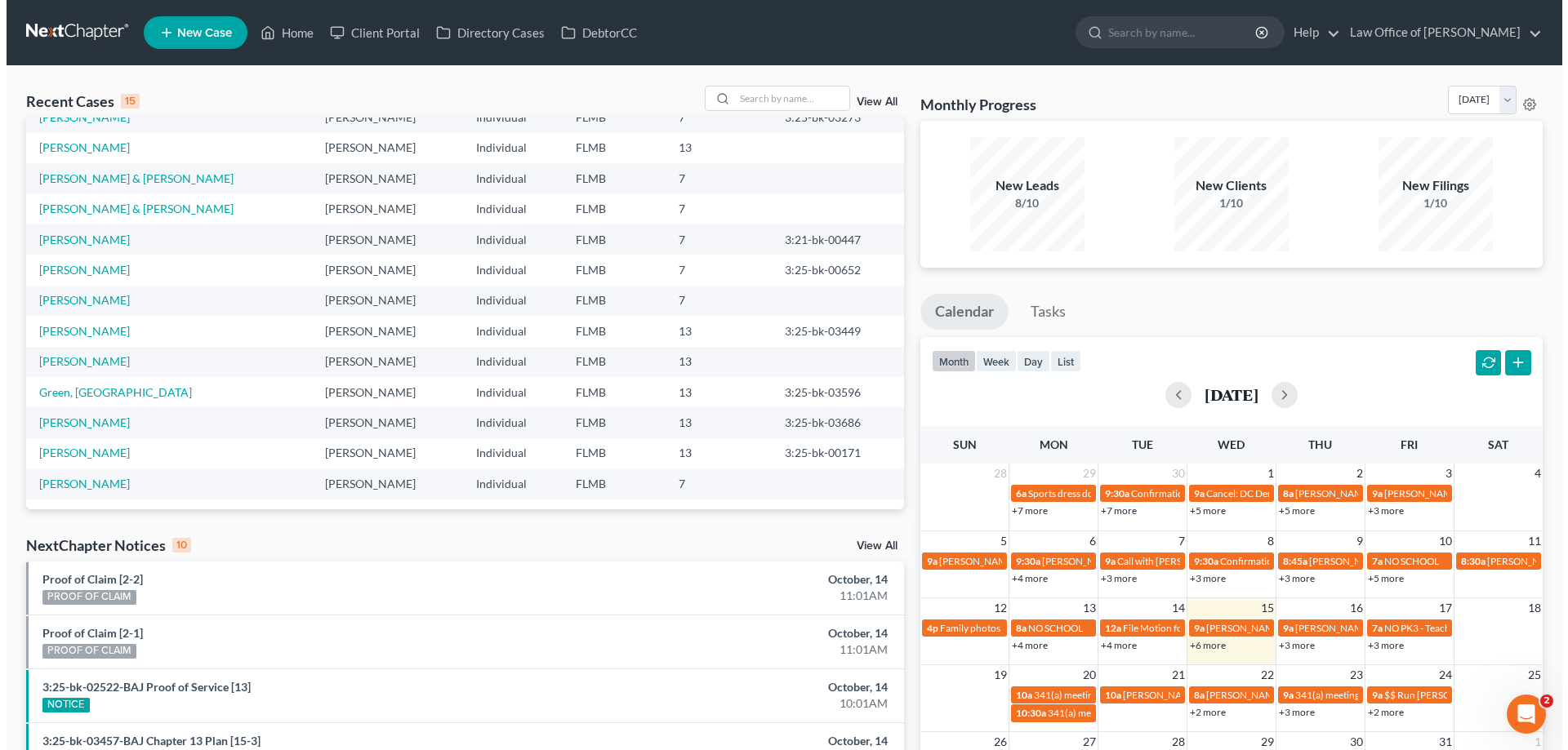
scroll to position [112, 0]
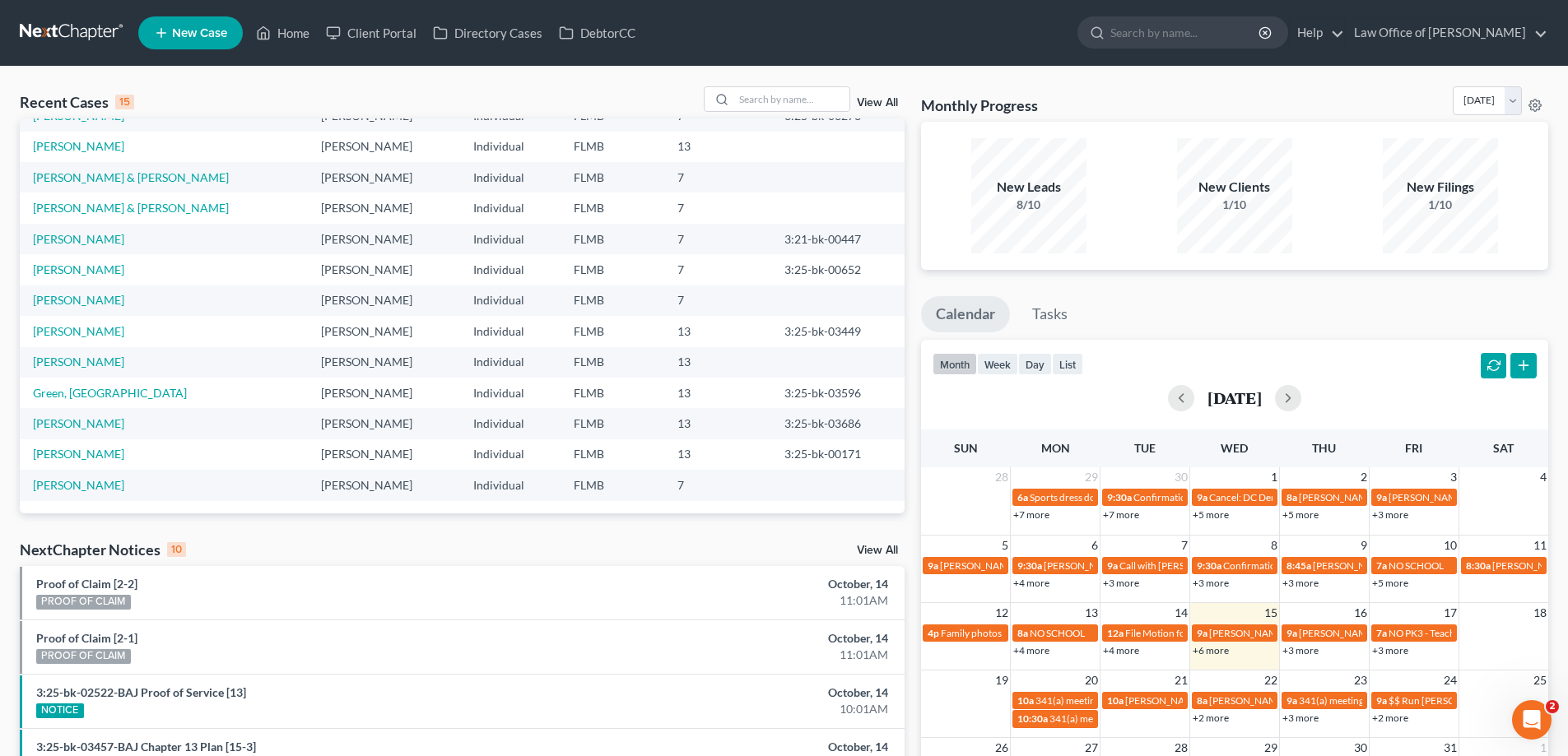
click at [1220, 655] on link "+6 more" at bounding box center [1211, 651] width 36 height 13
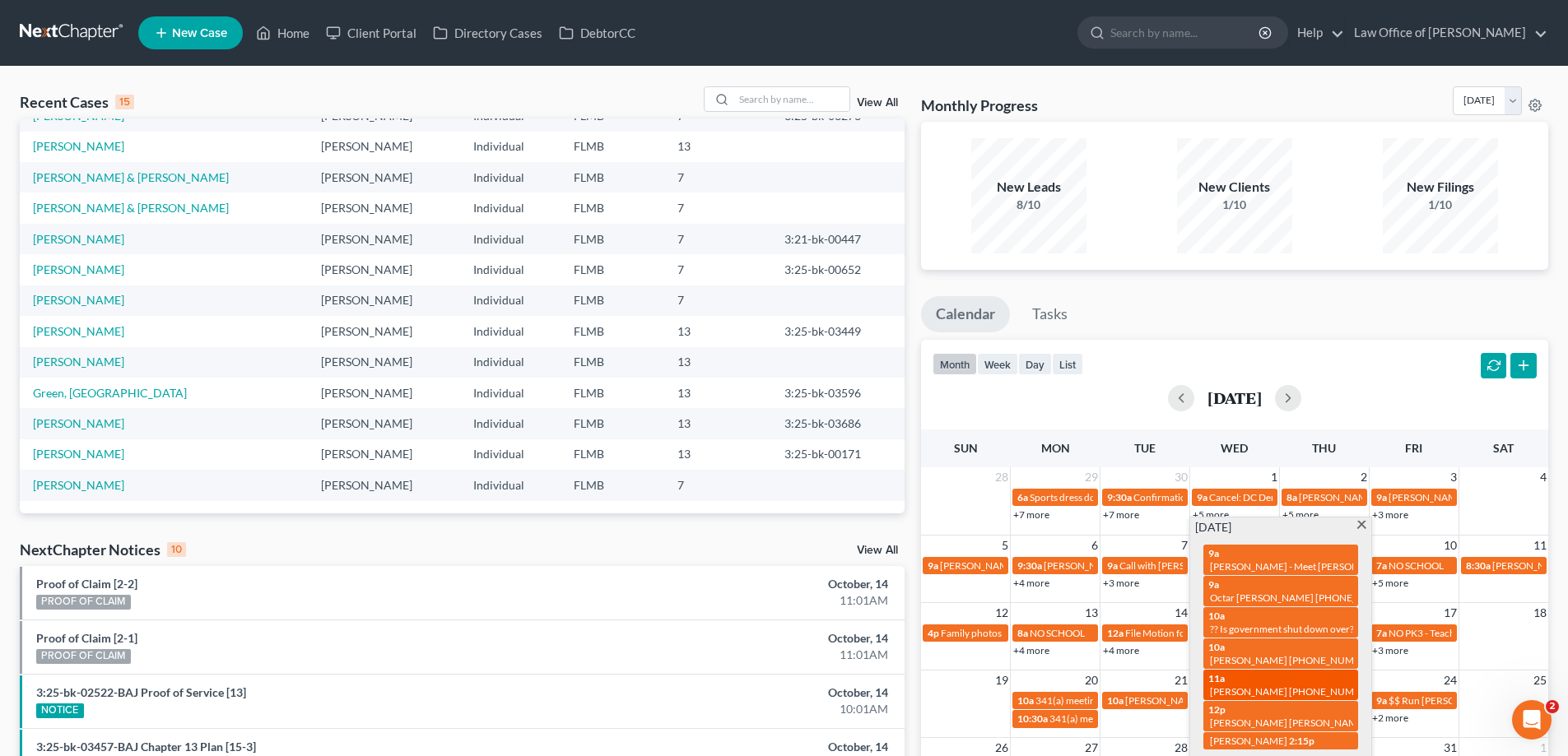
click at [1239, 685] on span "Christopher Merrill 321-616-6623" at bounding box center [1293, 692] width 166 height 13
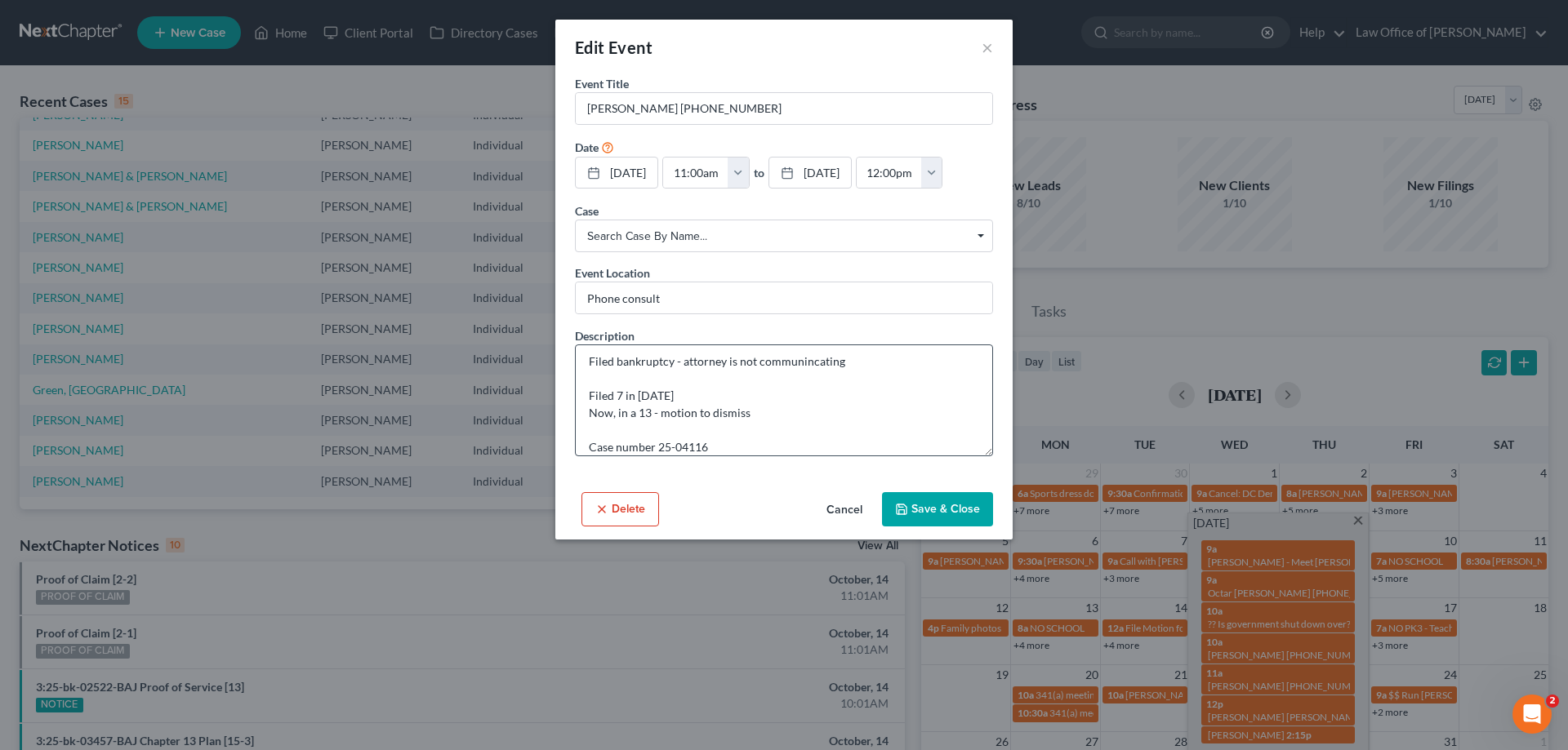
scroll to position [0, 0]
click at [715, 400] on textarea "Filed bankruptcy - attorney is not communincating Filed 7 in June 2025 Now, in …" at bounding box center [784, 400] width 418 height 112
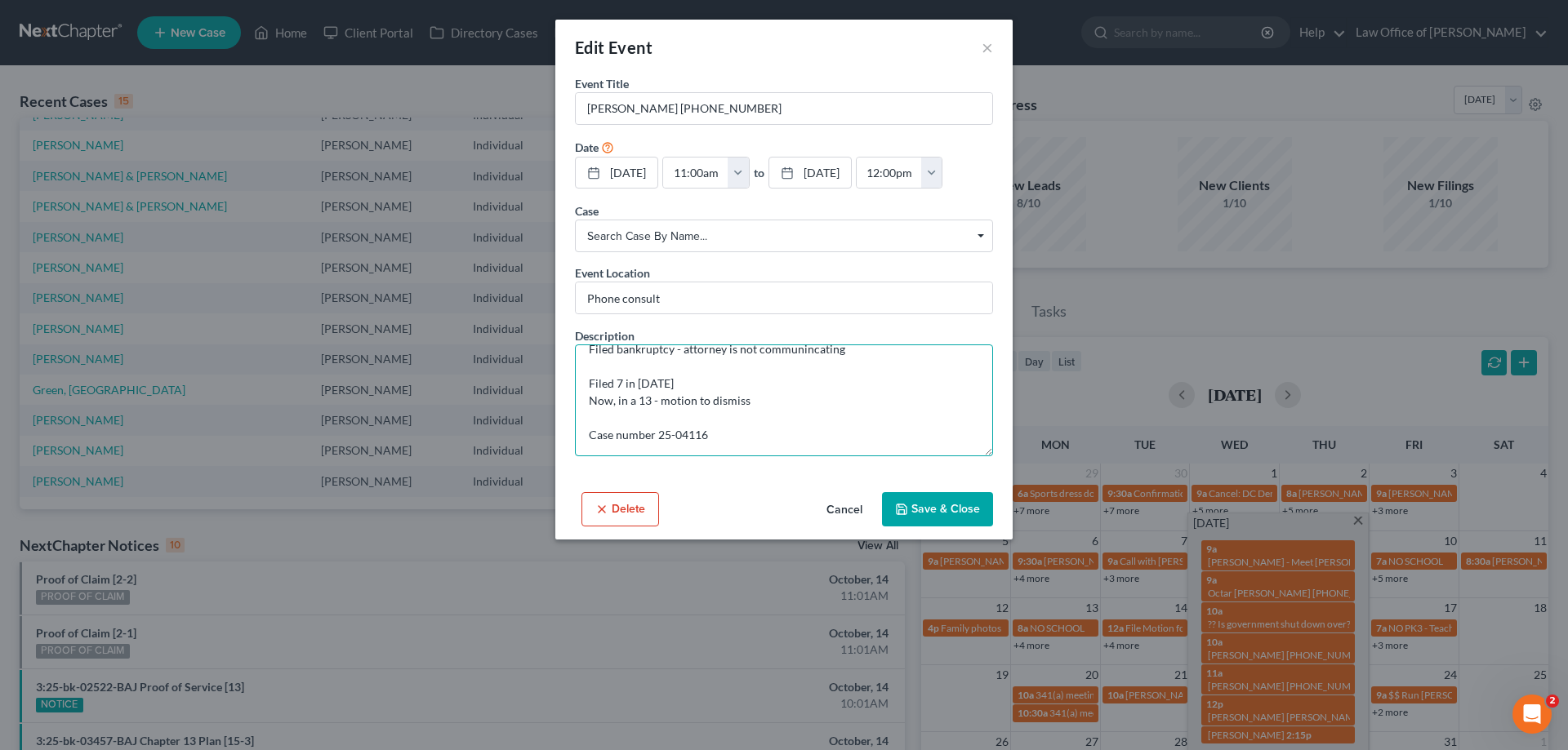
click at [738, 430] on textarea "Filed bankruptcy - attorney is not communincating Filed 7 in June 2025 Now, in …" at bounding box center [784, 400] width 418 height 112
click at [774, 439] on textarea "Filed bankruptcy - attorney is not communincating Filed 7 in June 2025 Now, in …" at bounding box center [784, 400] width 418 height 112
click at [900, 106] on input "[PERSON_NAME] [PHONE_NUMBER]" at bounding box center [784, 109] width 416 height 31
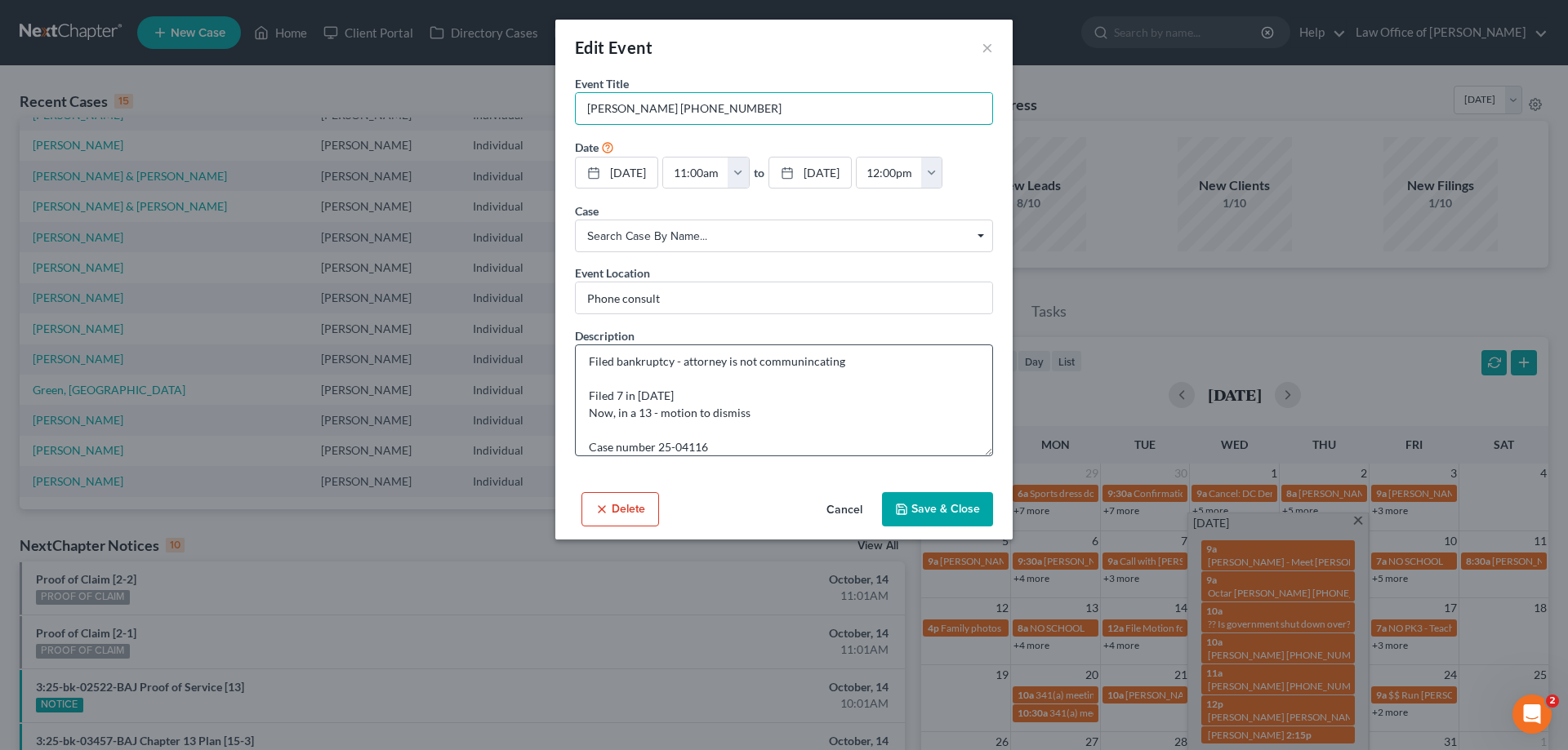
scroll to position [0, 0]
click at [764, 446] on textarea "Filed bankruptcy - attorney is not communincating Filed 7 in June 2025 Now, in …" at bounding box center [784, 400] width 418 height 112
click at [858, 395] on textarea "Filed bankruptcy - attorney is not communincating Filed 7 in June 2025 Now, in …" at bounding box center [784, 400] width 418 height 112
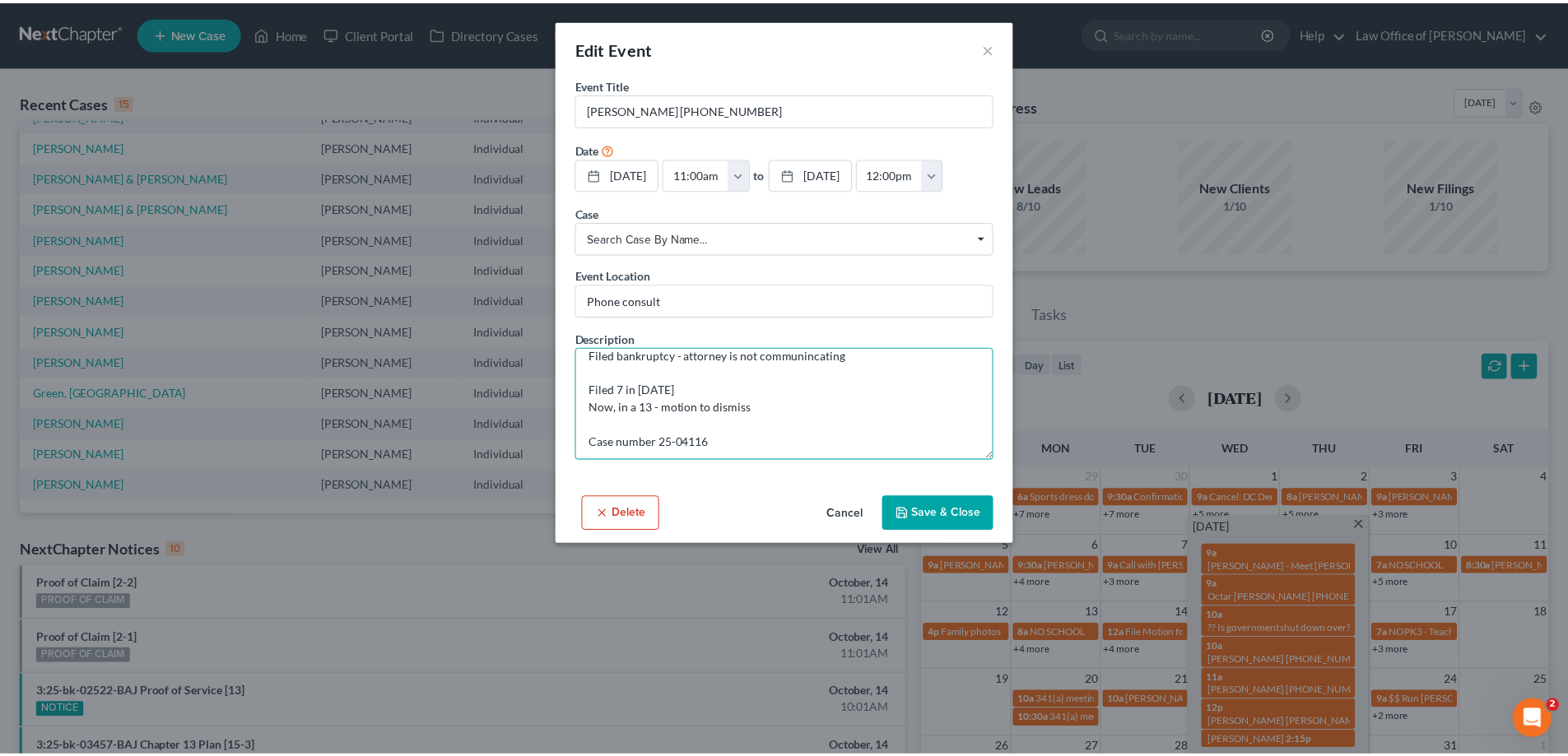
scroll to position [17, 0]
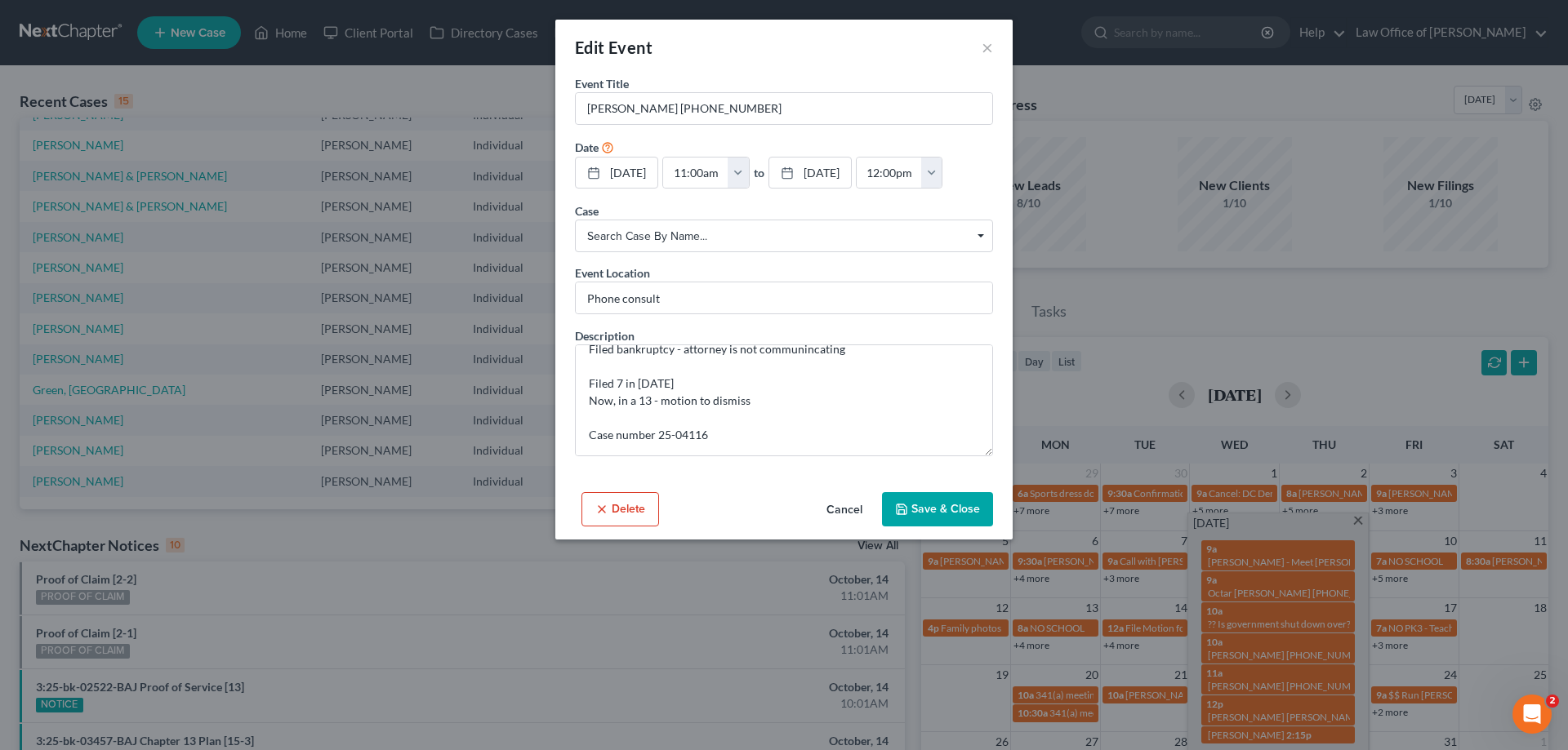
click at [981, 46] on div "Edit Event ×" at bounding box center [784, 48] width 458 height 56
click at [987, 47] on button "×" at bounding box center [987, 48] width 12 height 20
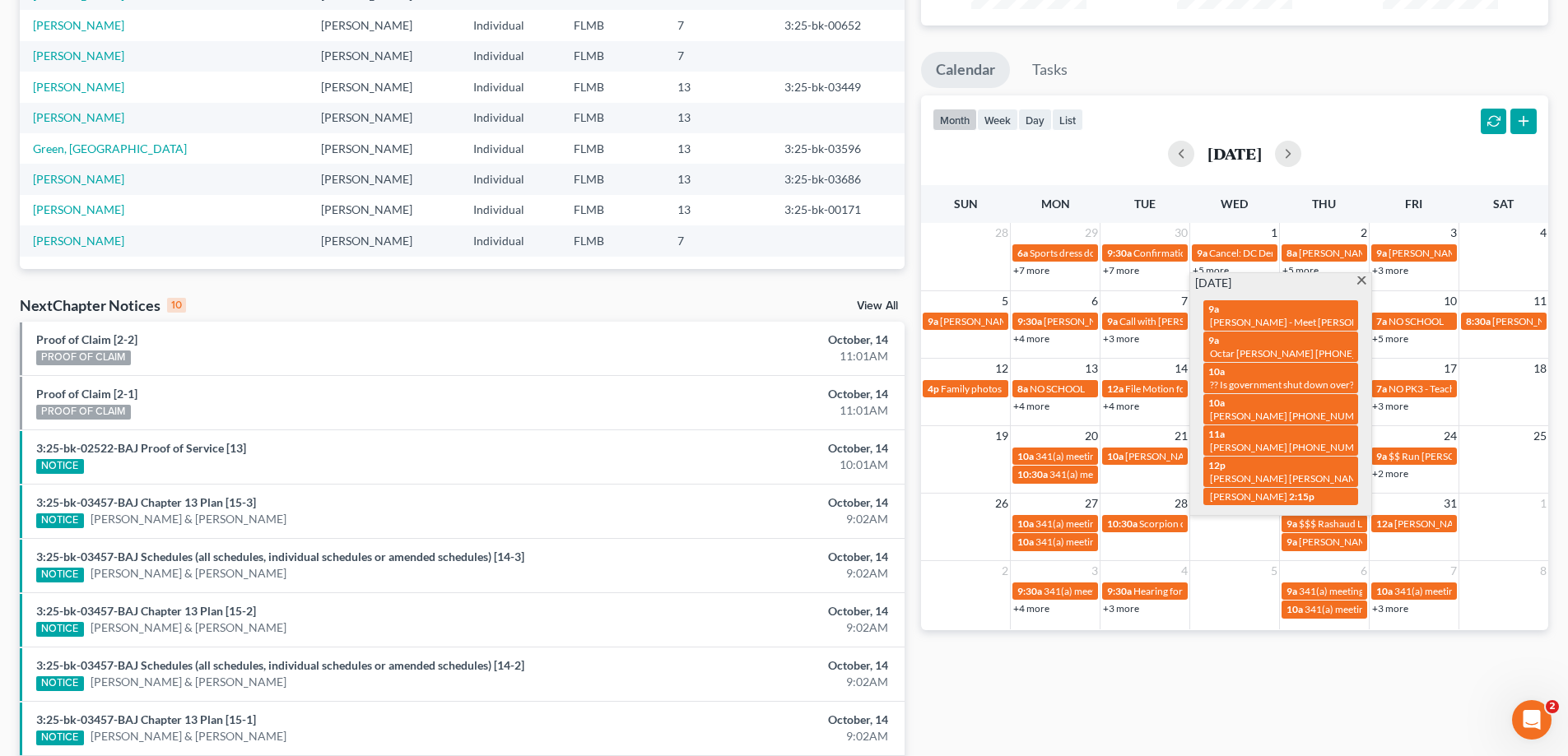
scroll to position [411, 0]
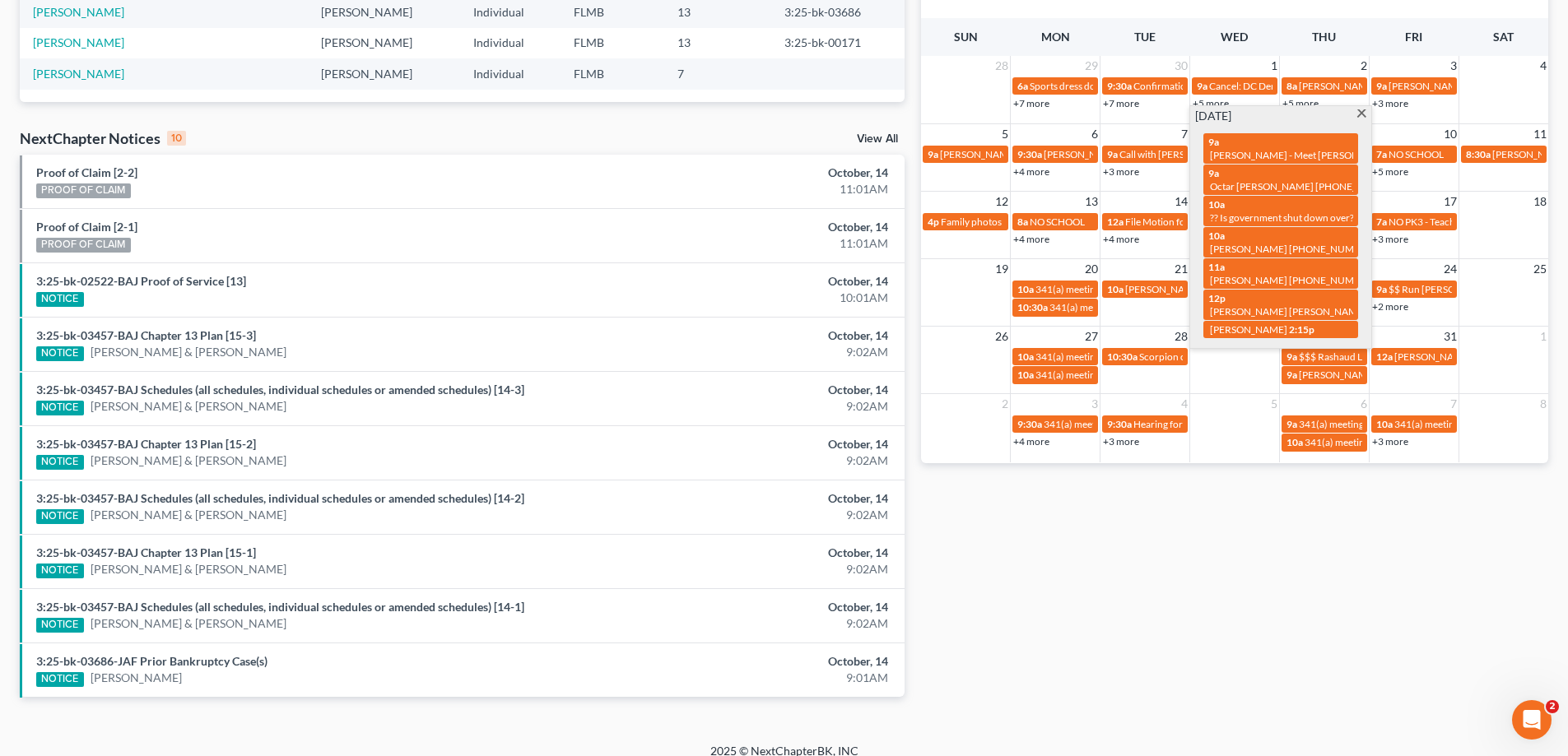
click at [1185, 509] on div "Monthly Progress Bankruptcy Bankruptcy October 2025 September 2025 August 2025 …" at bounding box center [1234, 199] width 644 height 1048
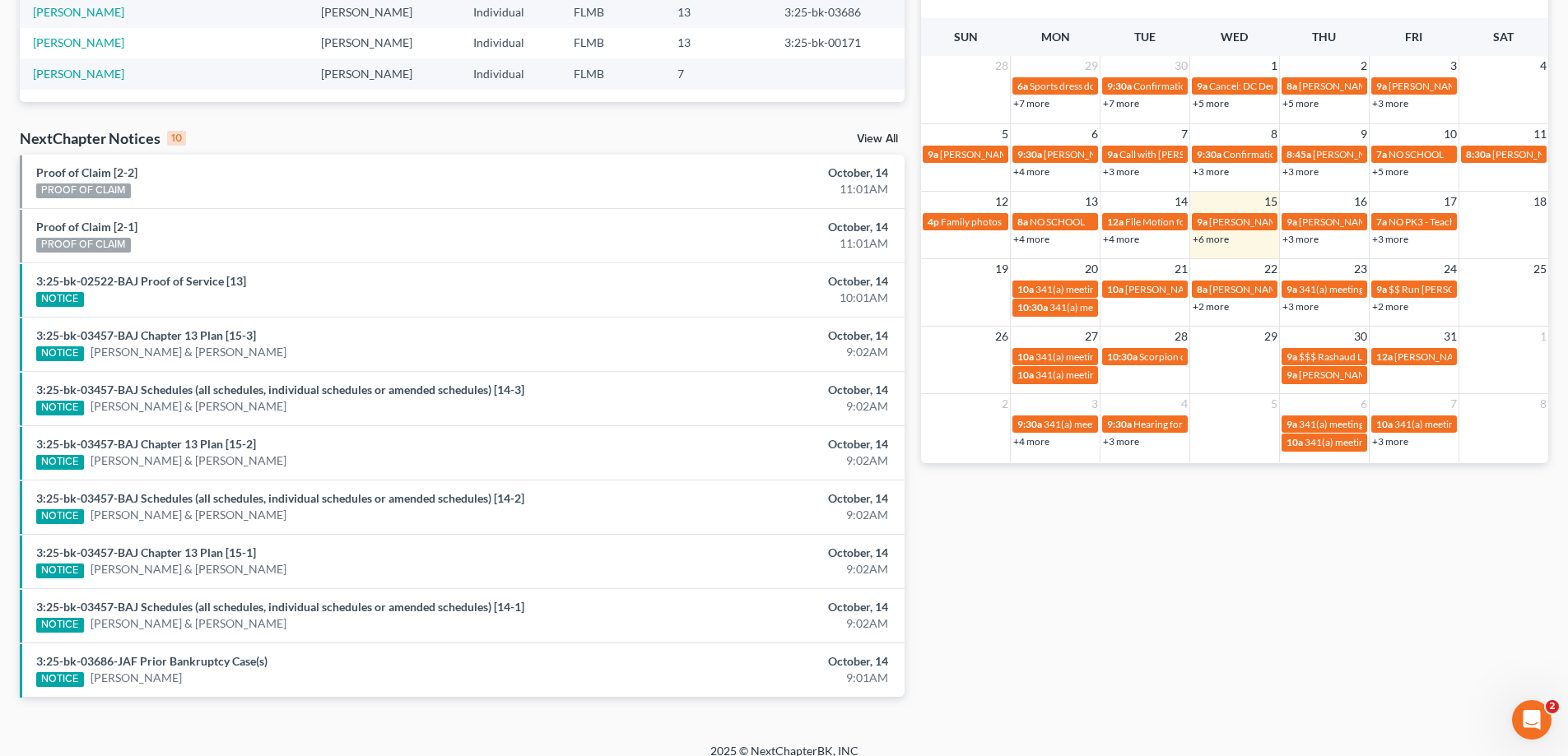
click at [1221, 241] on link "+6 more" at bounding box center [1211, 240] width 36 height 13
click at [1248, 581] on div "Monthly Progress Bankruptcy Bankruptcy October 2025 September 2025 August 2025 …" at bounding box center [1234, 199] width 644 height 1048
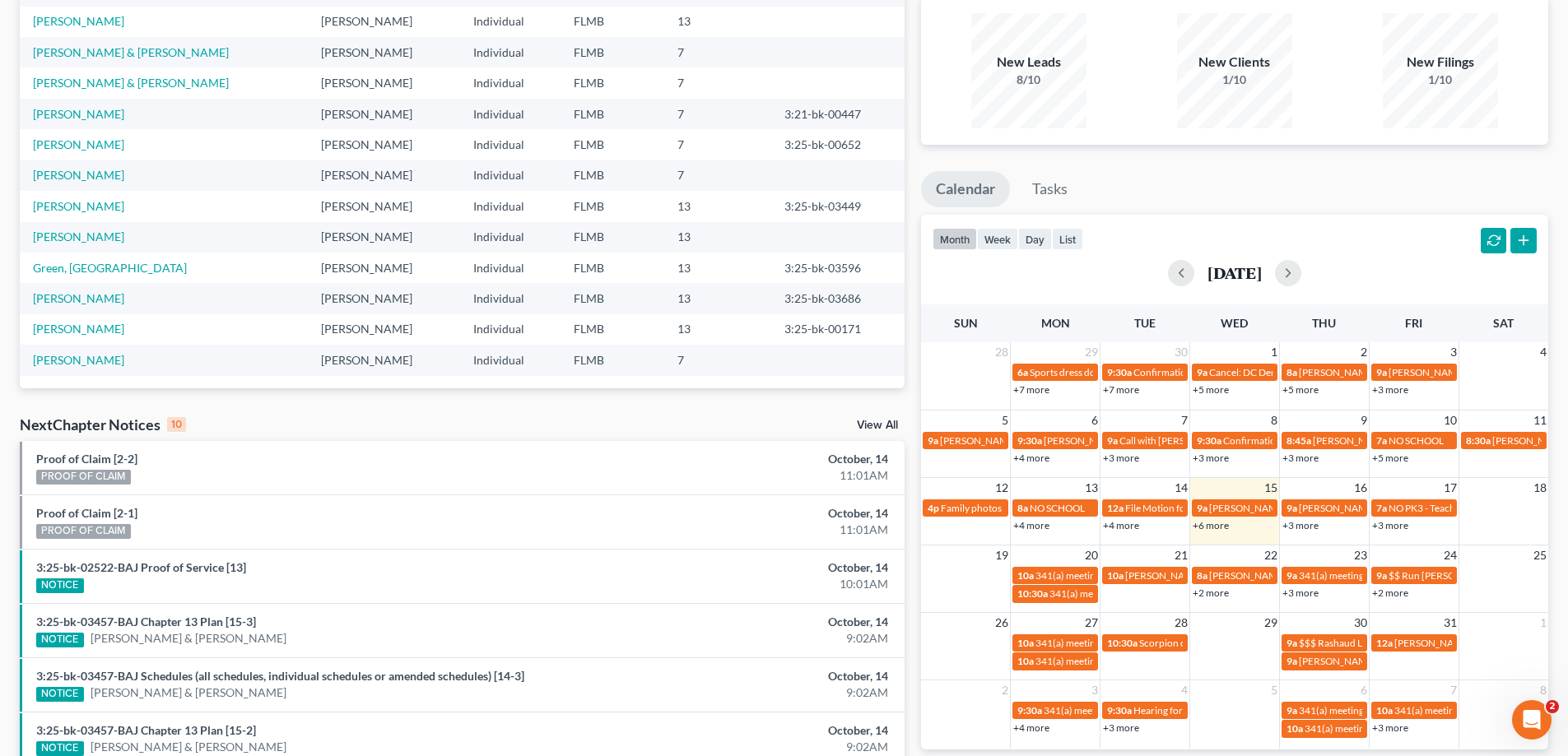
scroll to position [0, 0]
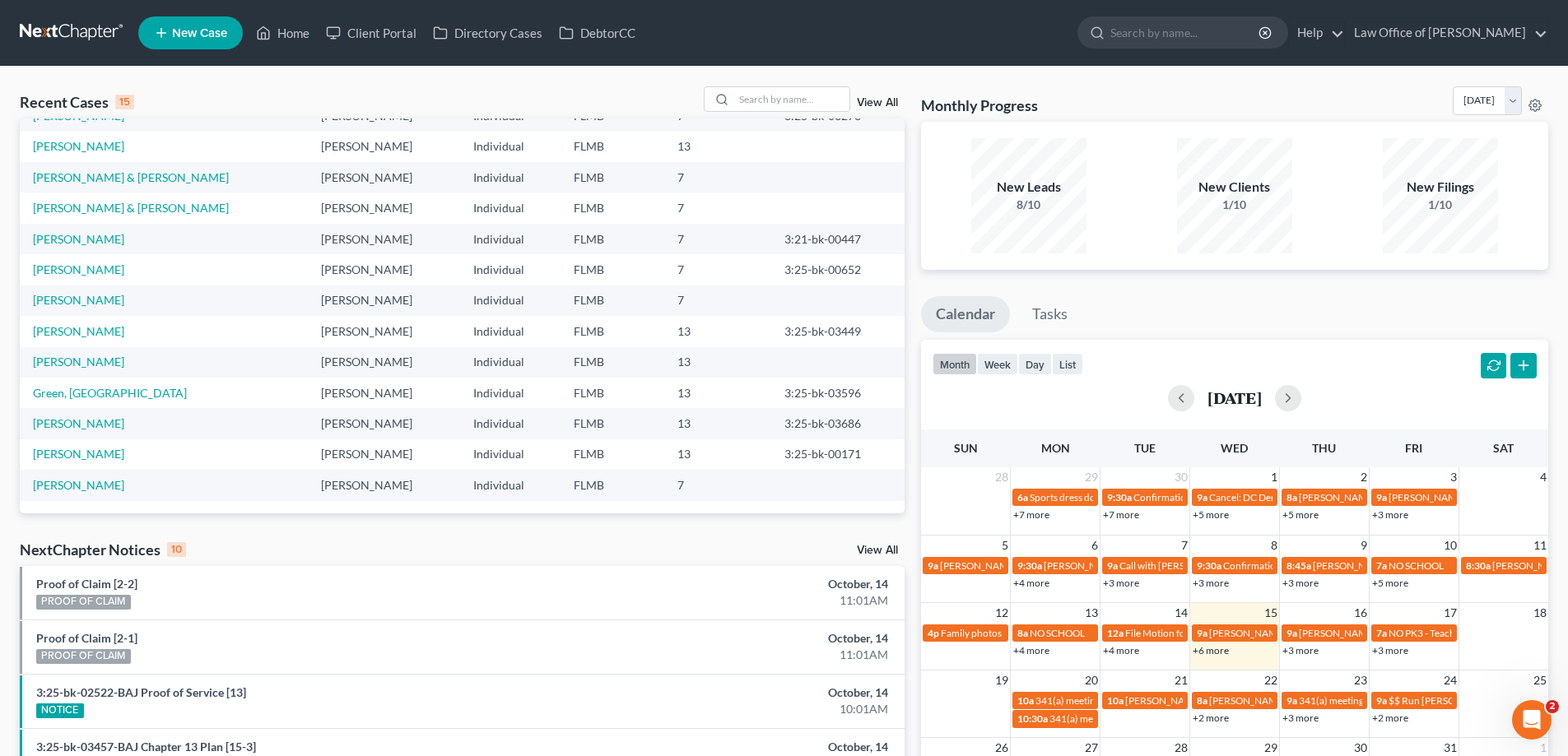
click at [62, 31] on link at bounding box center [72, 33] width 105 height 30
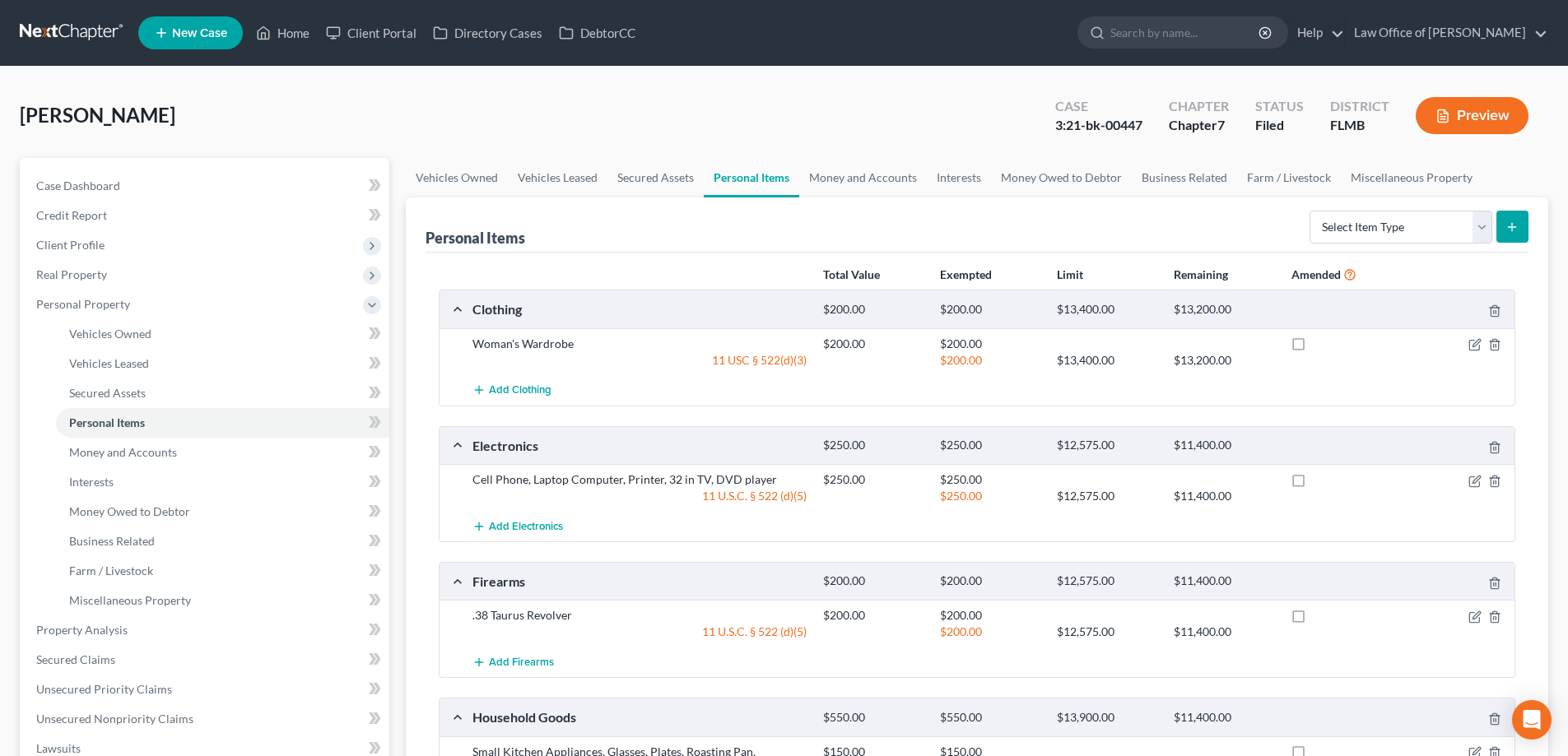
click at [95, 20] on link at bounding box center [72, 33] width 105 height 30
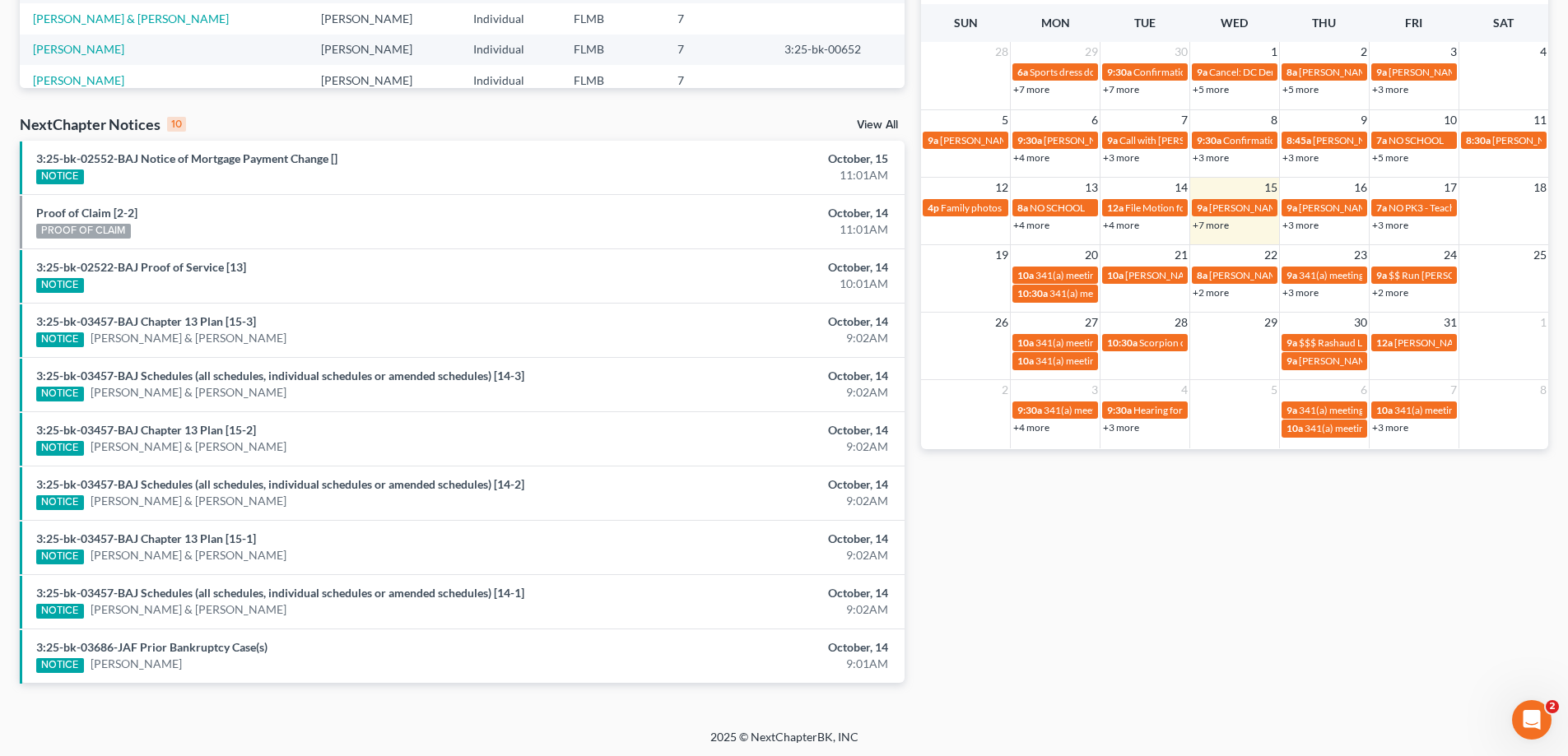
scroll to position [428, 0]
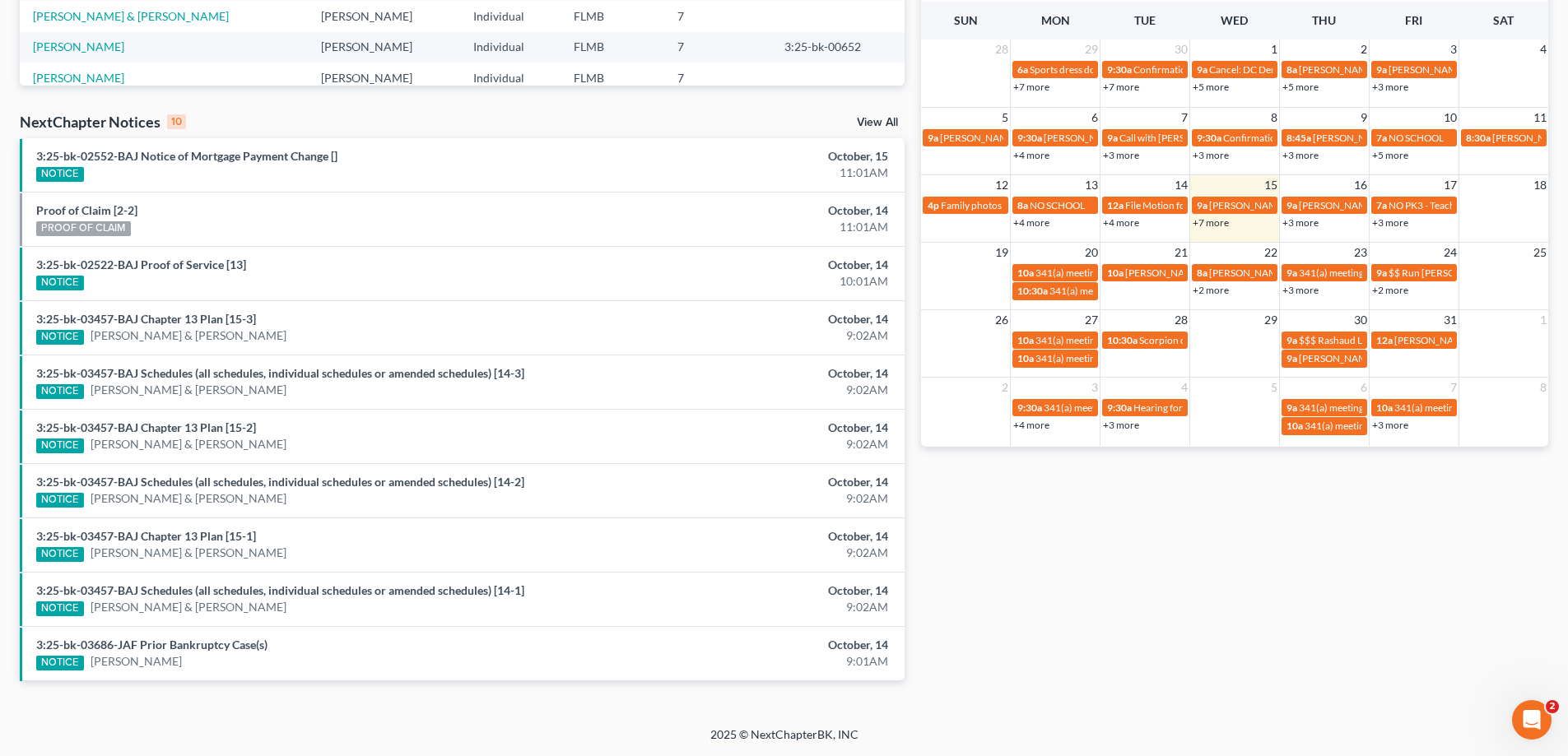
click at [1127, 430] on link "+3 more" at bounding box center [1120, 425] width 36 height 13
drag, startPoint x: 1247, startPoint y: 626, endPoint x: 1262, endPoint y: 507, distance: 119.9
click at [1249, 626] on div "Monthly Progress Bankruptcy Bankruptcy October 2025 September 2025 August 2025 …" at bounding box center [1234, 182] width 644 height 1048
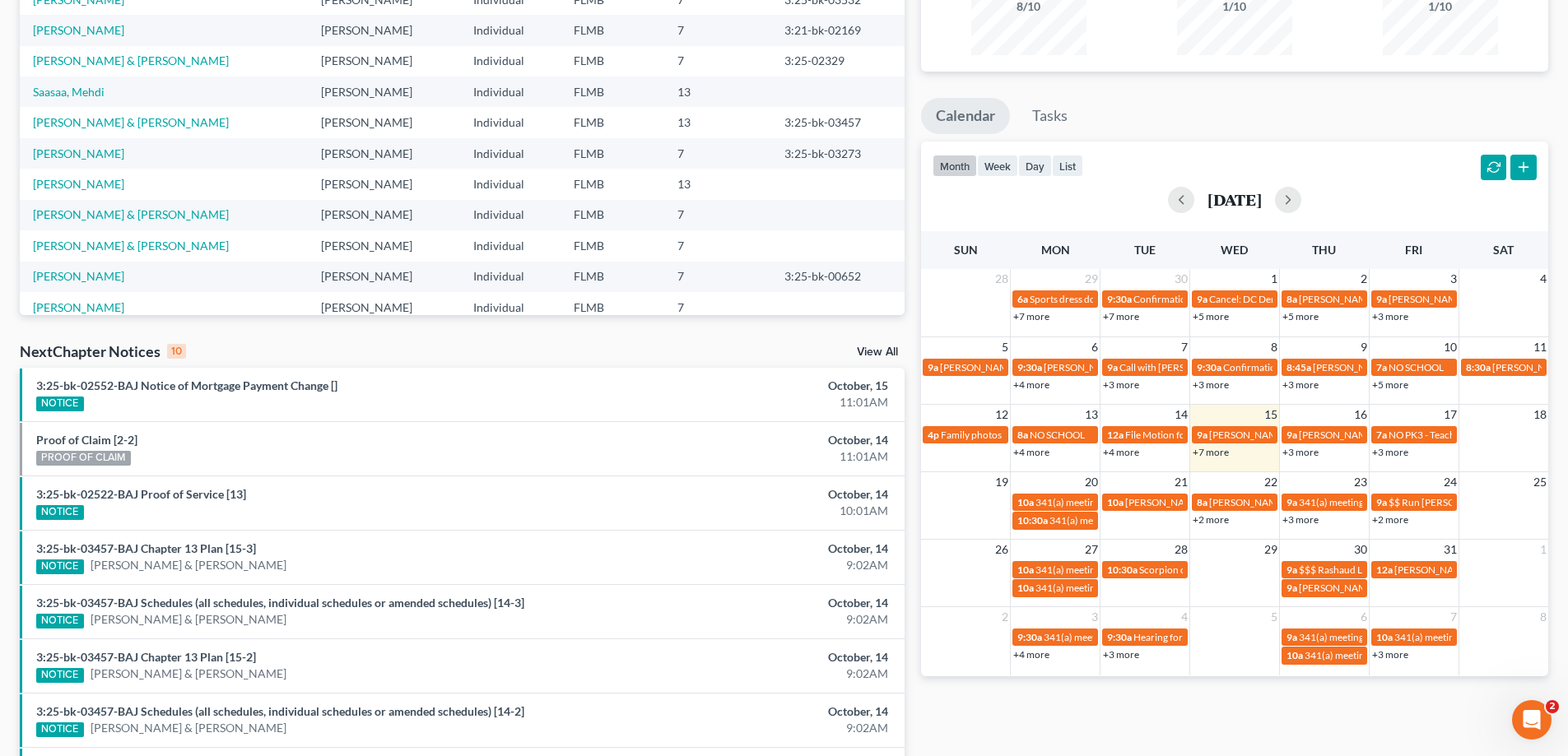
scroll to position [181, 0]
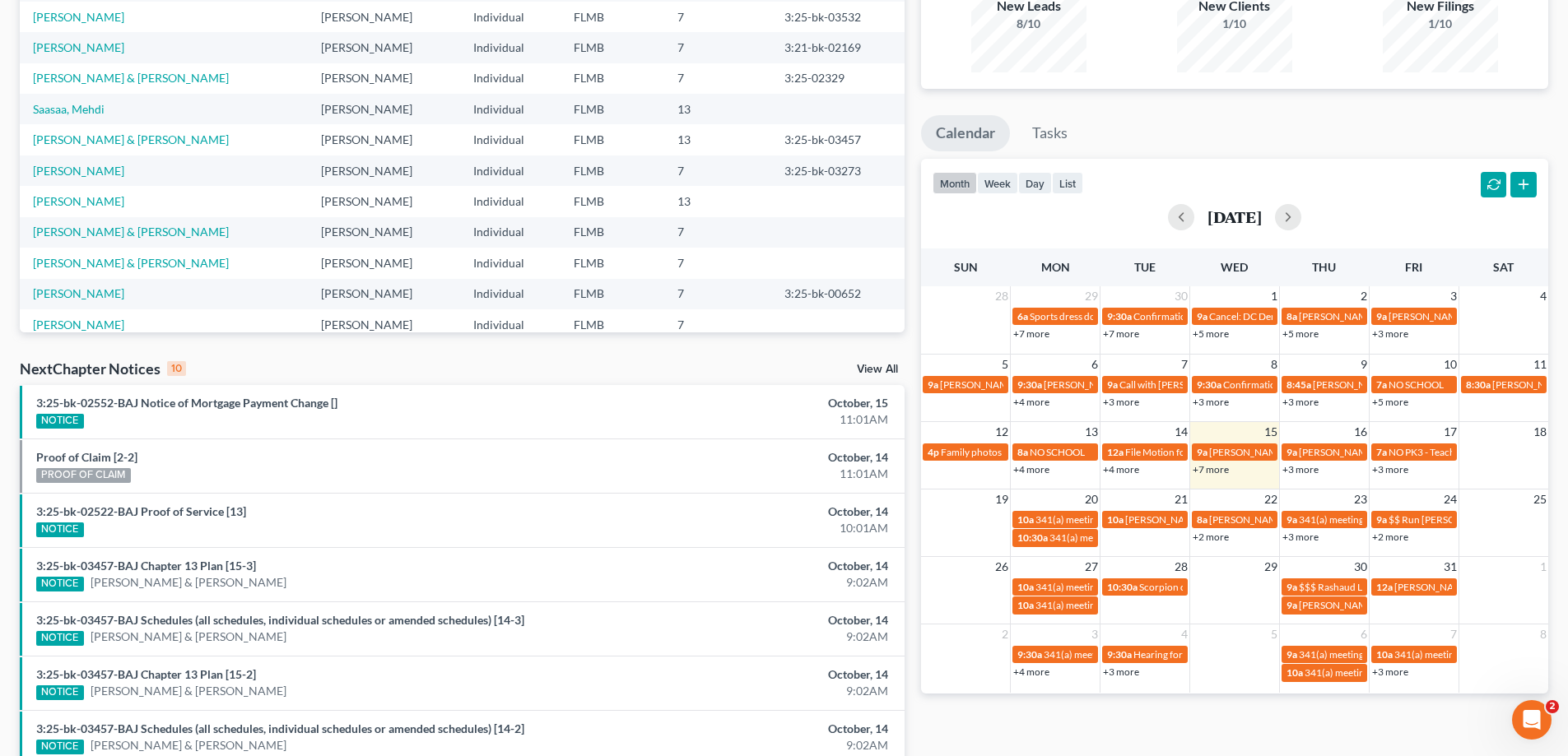
click at [1313, 232] on div "October 2025" at bounding box center [1234, 217] width 604 height 40
click at [1301, 215] on button "button" at bounding box center [1288, 217] width 26 height 26
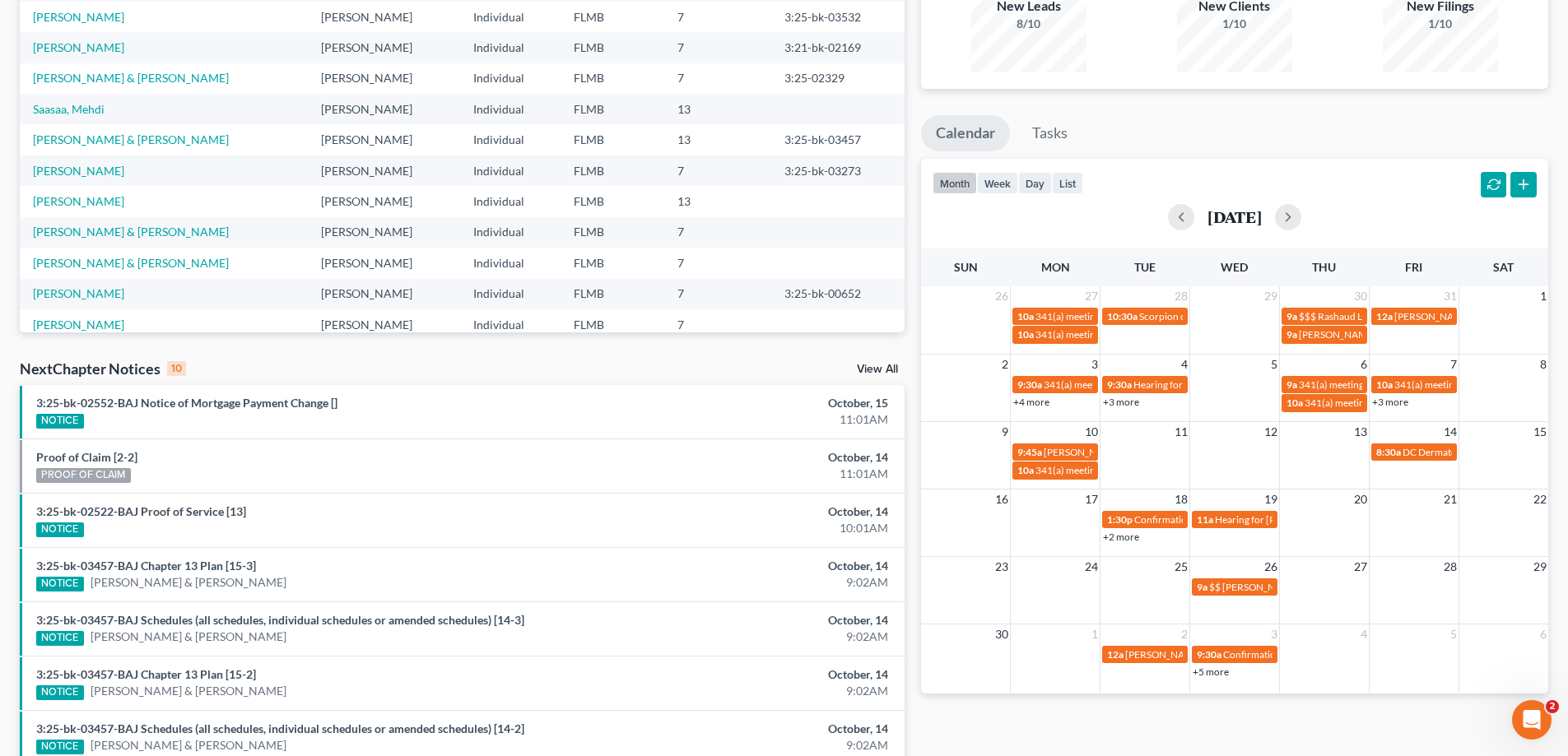
click at [1124, 404] on link "+3 more" at bounding box center [1120, 402] width 36 height 13
click at [1288, 736] on div "Monthly Progress Bankruptcy Bankruptcy October 2025 September 2025 August 2025 …" at bounding box center [1234, 429] width 644 height 1048
click at [1233, 520] on span "Hearing for Landon Mick" at bounding box center [1279, 520] width 128 height 13
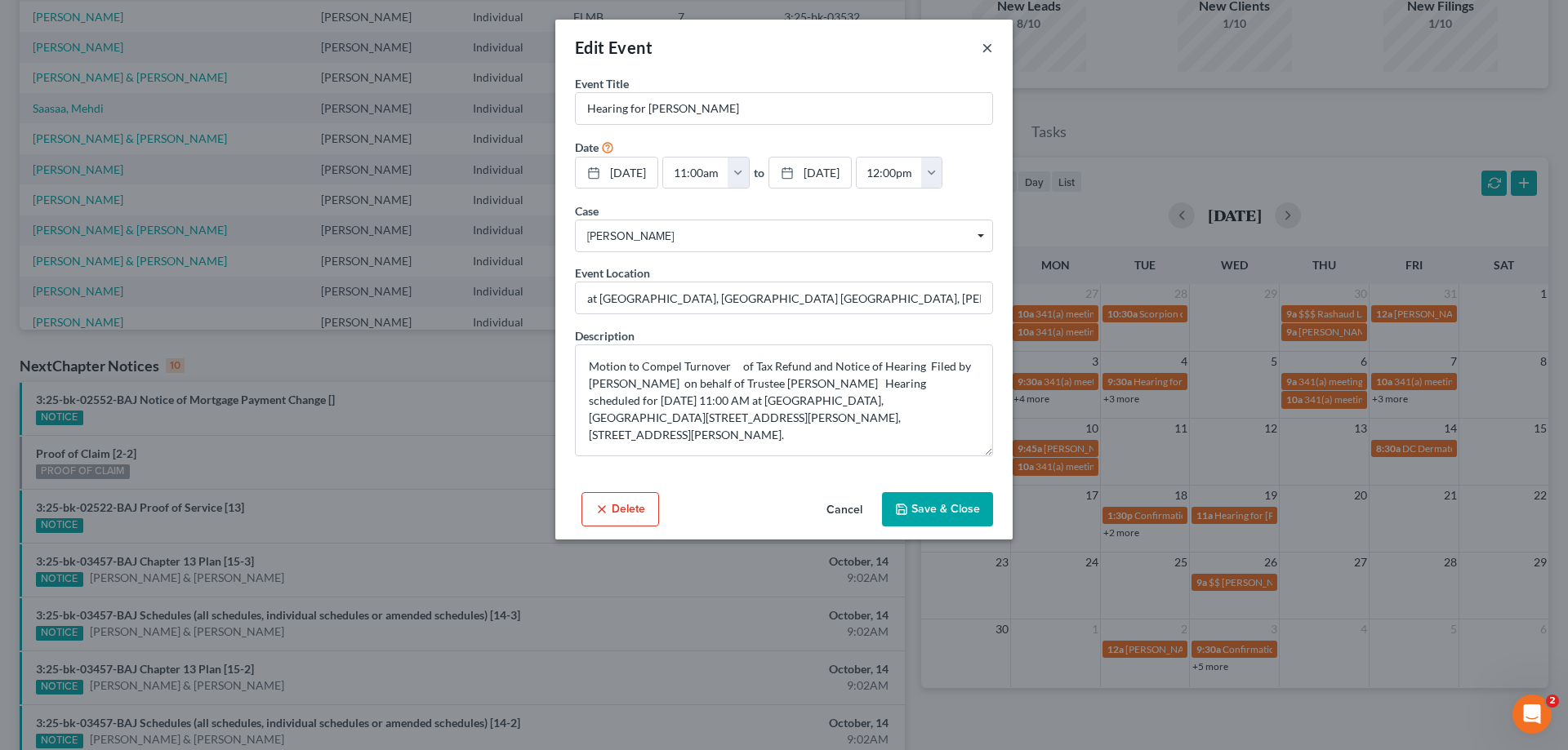
click at [989, 52] on button "×" at bounding box center [987, 48] width 12 height 20
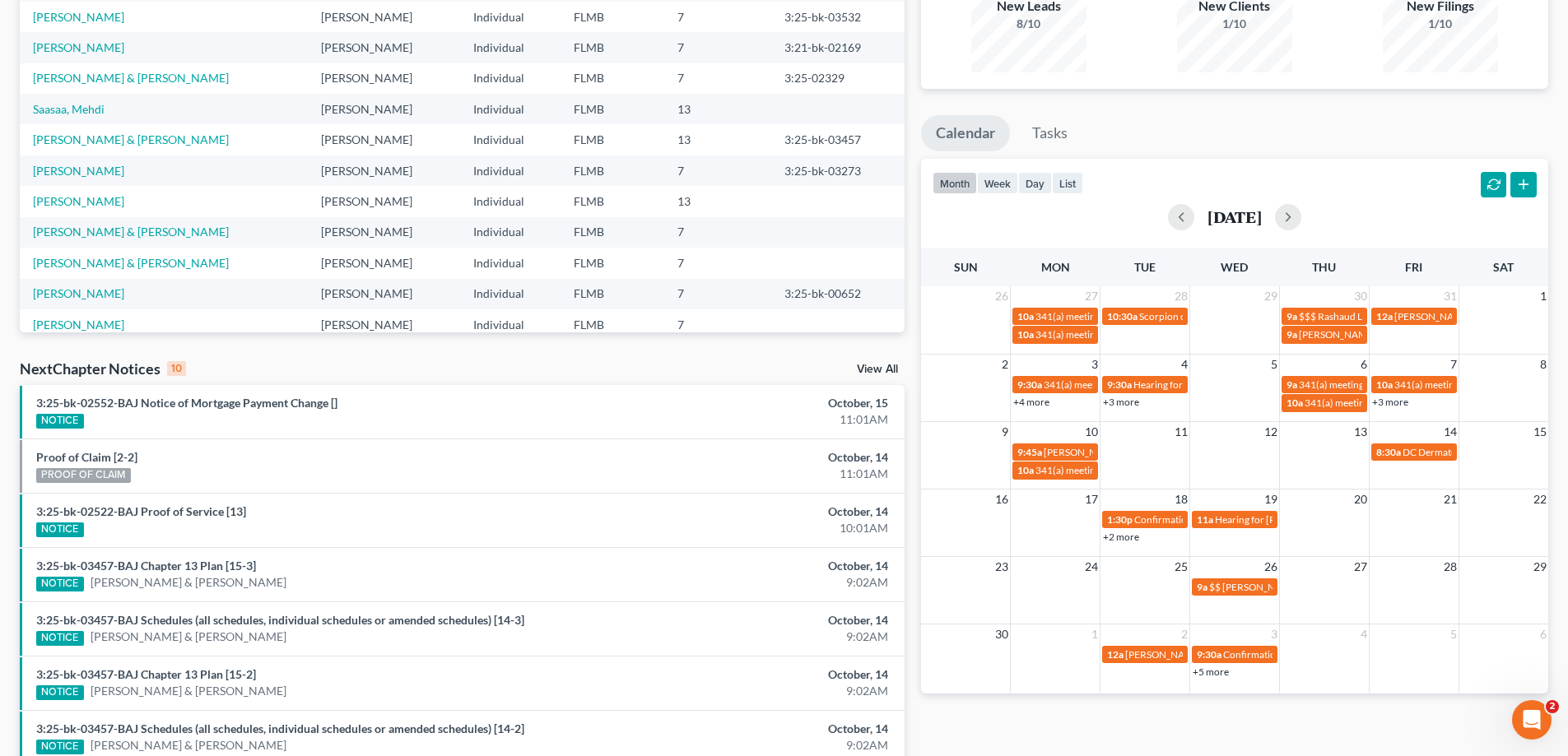
click at [1124, 535] on link "+2 more" at bounding box center [1120, 537] width 36 height 13
click at [1194, 714] on div "Monthly Progress Bankruptcy Bankruptcy October 2025 September 2025 August 2025 …" at bounding box center [1234, 429] width 644 height 1048
click at [1223, 673] on link "+5 more" at bounding box center [1211, 672] width 36 height 13
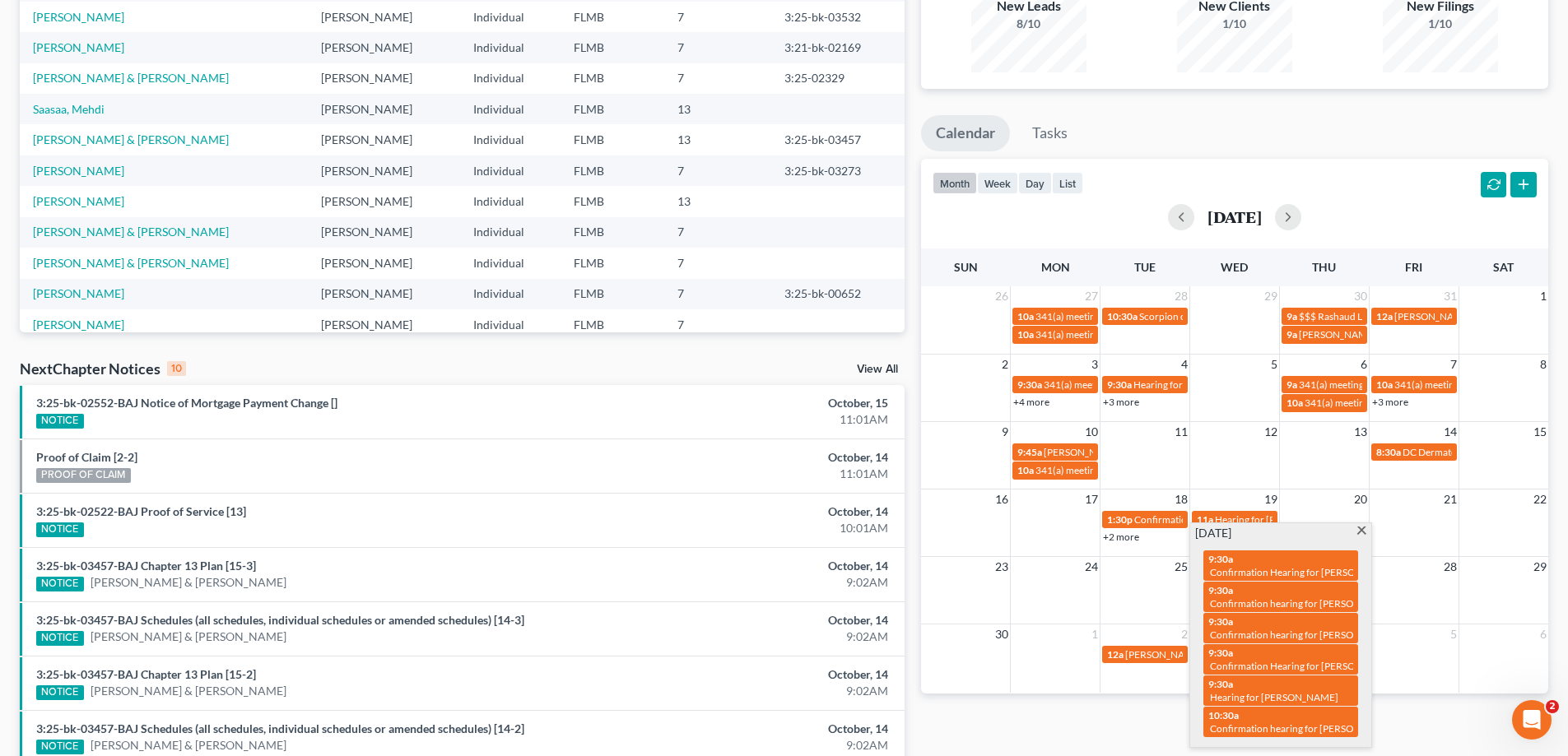
click at [1161, 725] on div "Monthly Progress Bankruptcy Bankruptcy October 2025 September 2025 August 2025 …" at bounding box center [1234, 429] width 644 height 1048
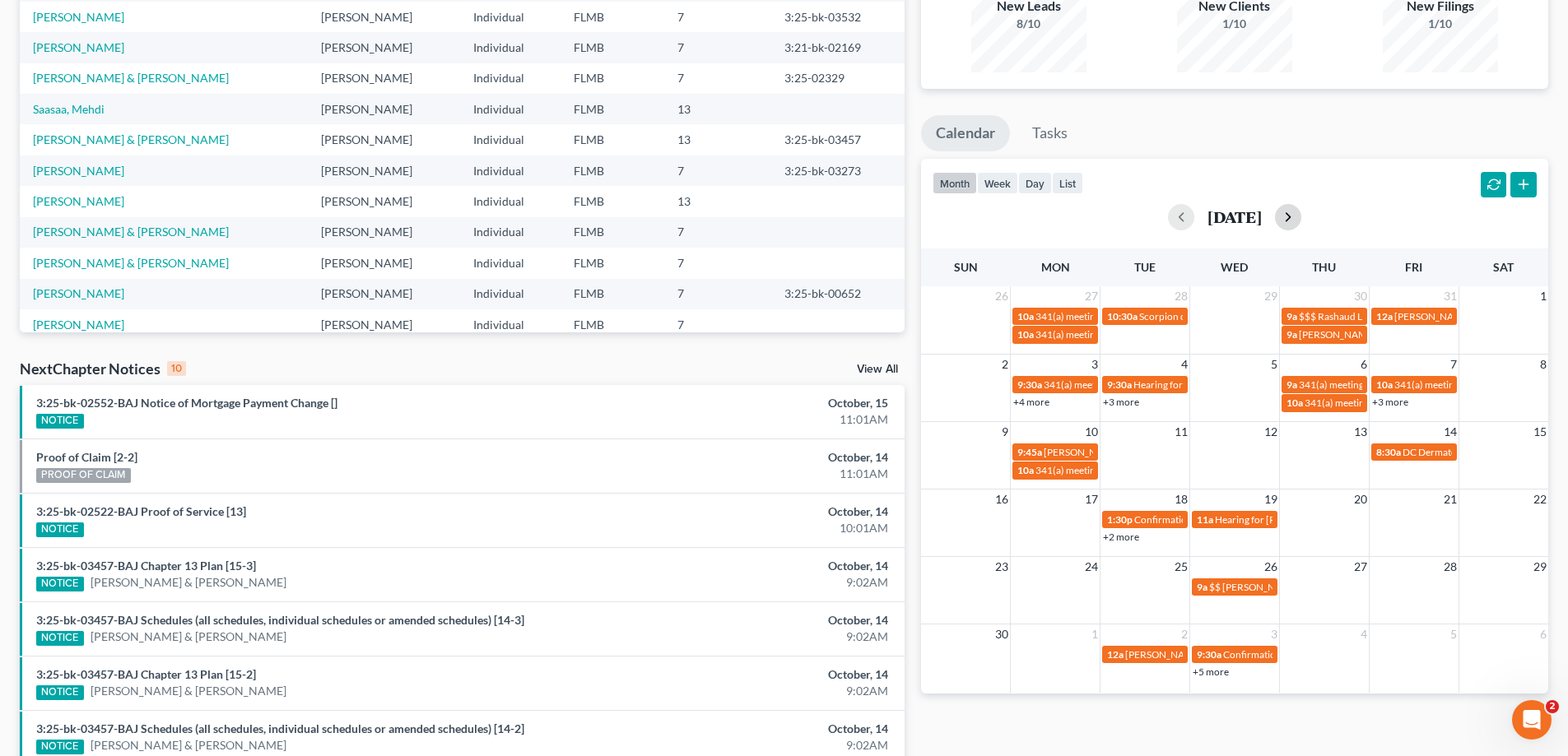
click at [1301, 223] on button "button" at bounding box center [1288, 217] width 26 height 26
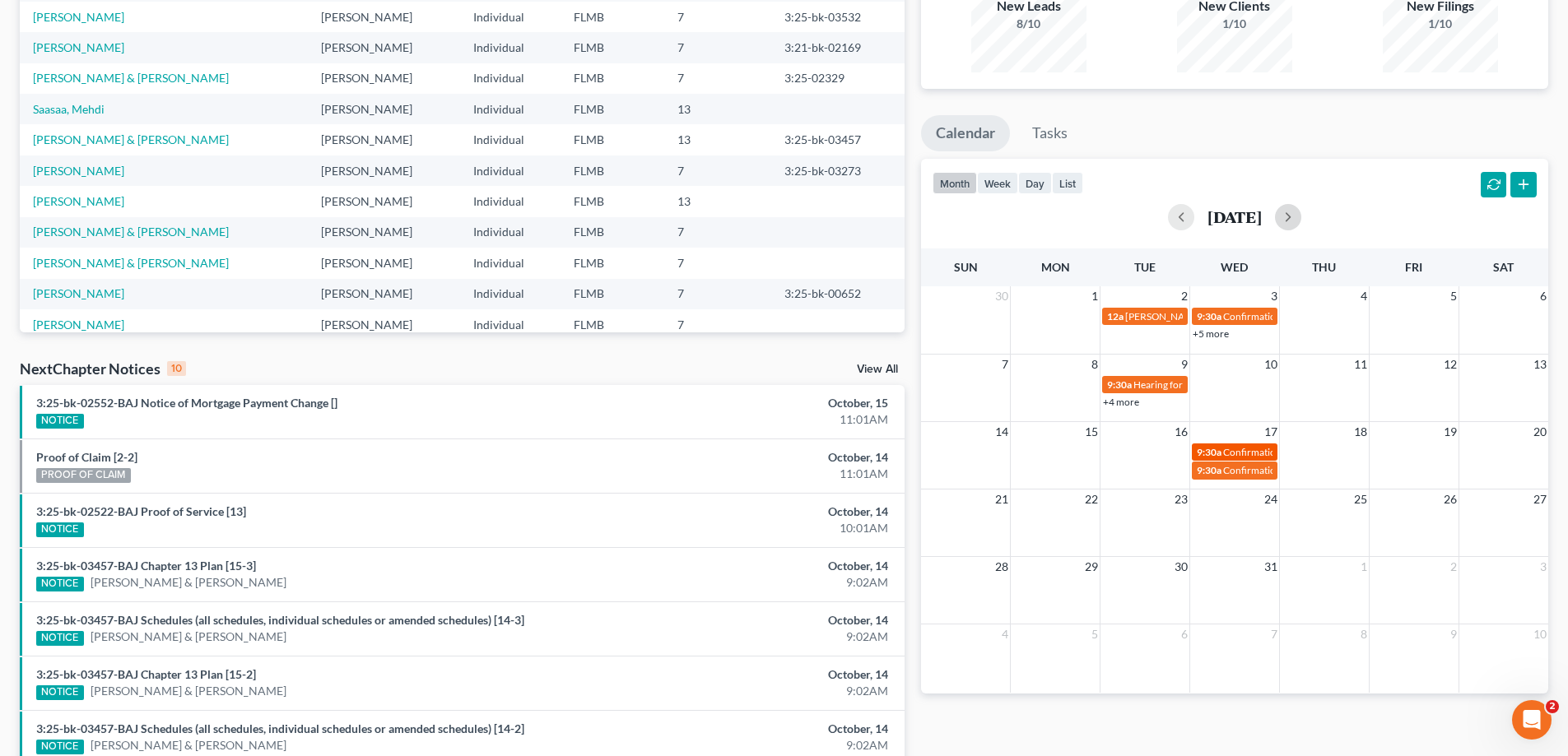
click at [1229, 447] on span "Confirmation Hearing for Kaitlin M Murphy-Bierley" at bounding box center [1317, 452] width 188 height 13
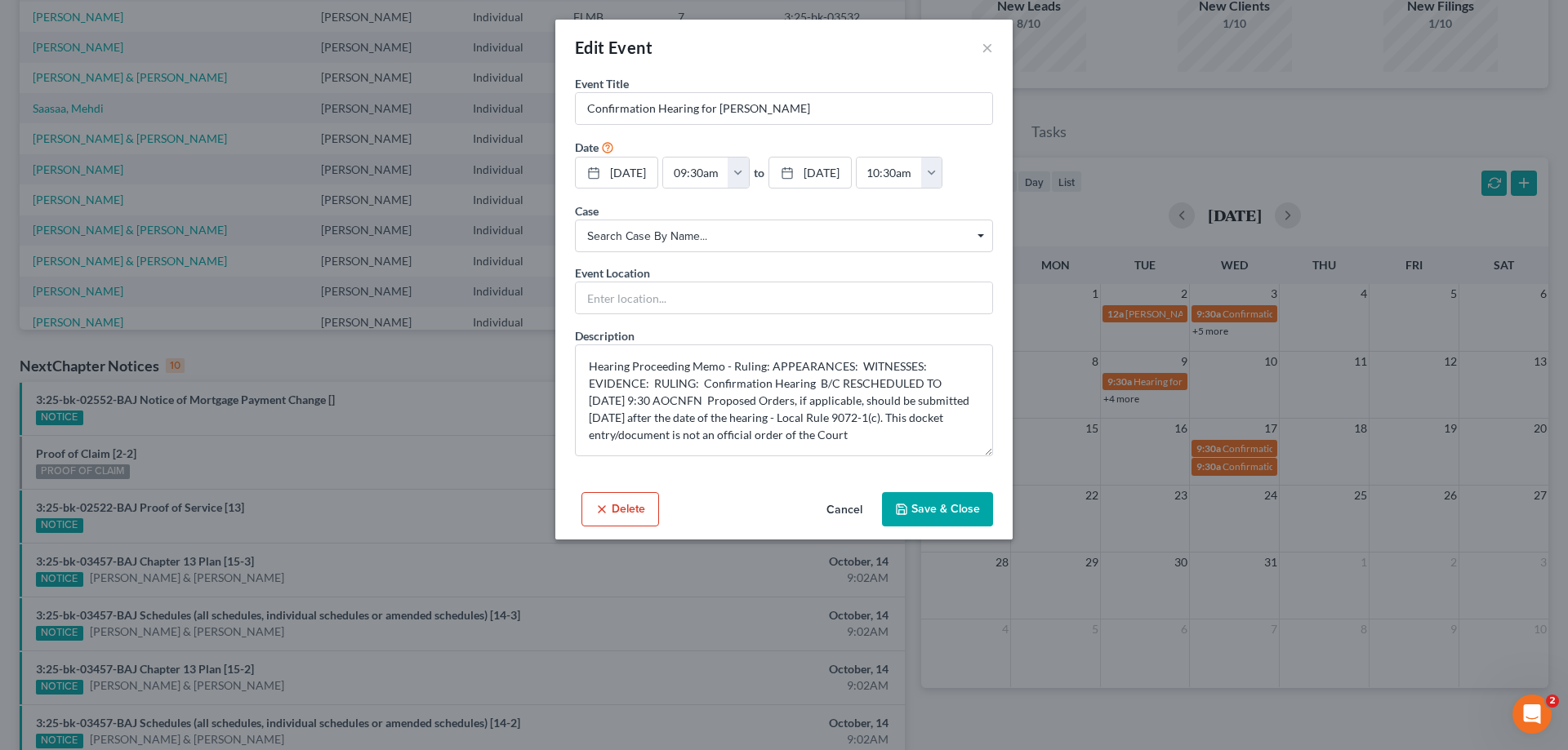
click at [1223, 470] on div "Edit Event × Event Title * Confirmation Hearing for Kaitlin M Murphy-Bierley Da…" at bounding box center [784, 375] width 1568 height 750
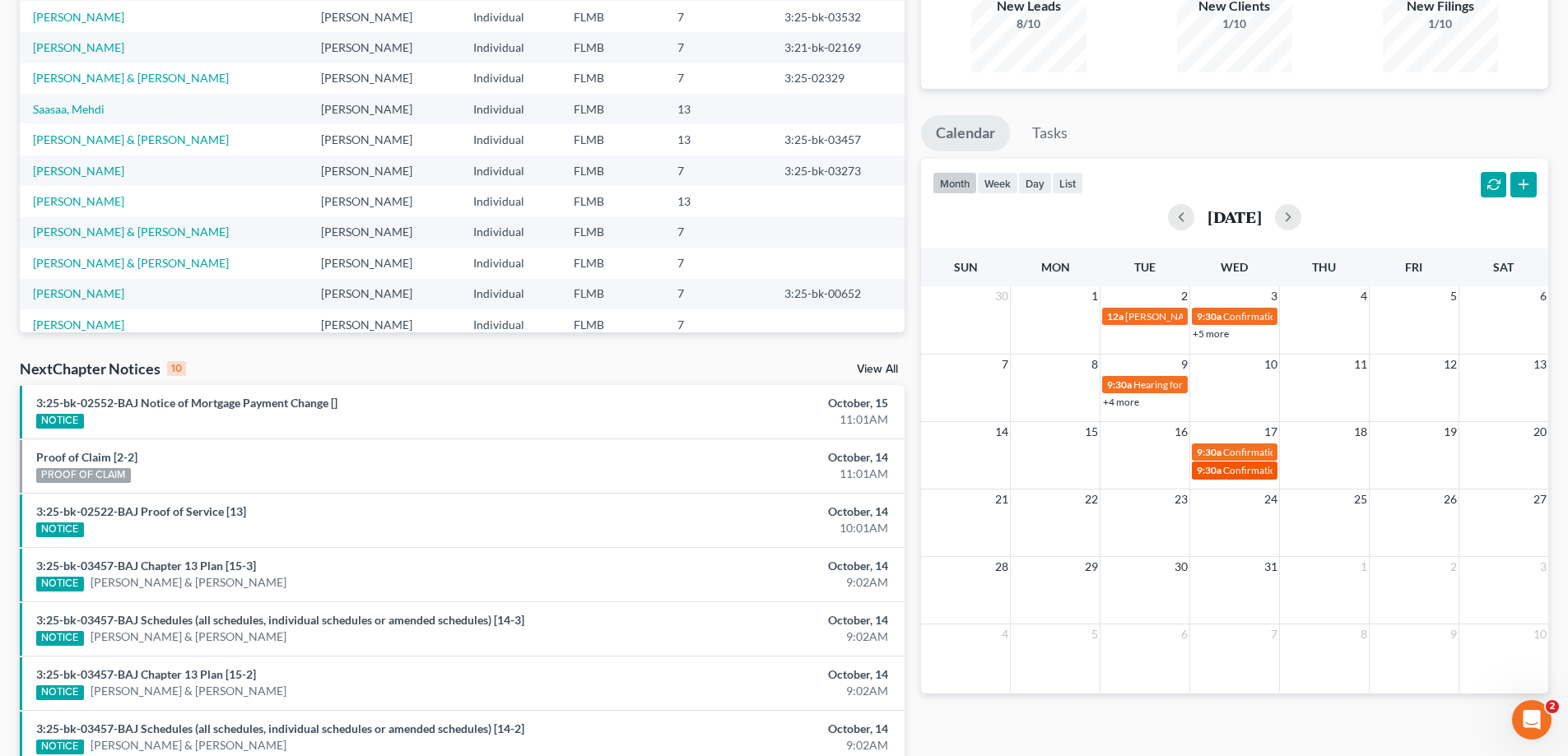
click at [1228, 471] on span "Confirmation Hearing for Peter Ballantine Cochrane, II" at bounding box center [1317, 470] width 188 height 13
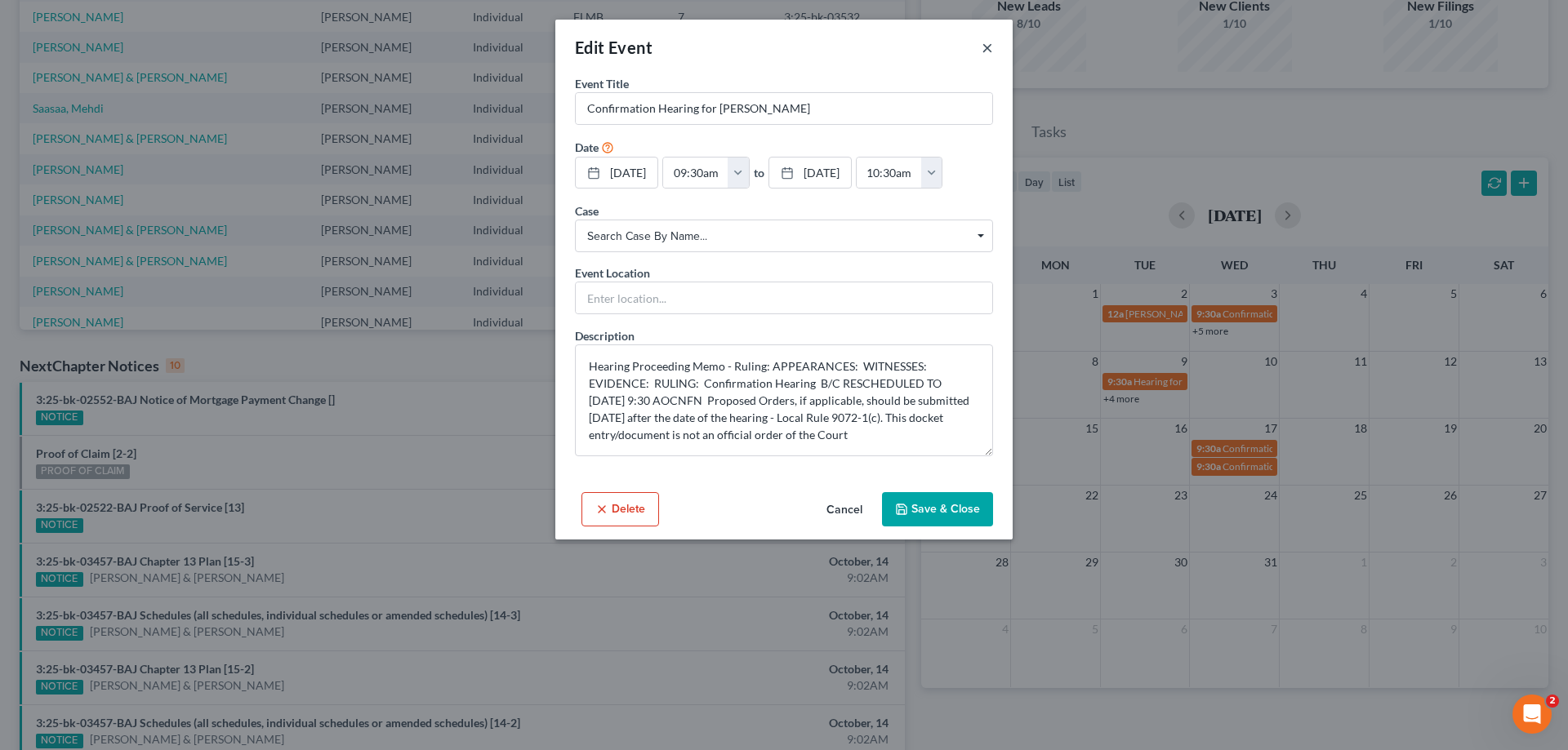
click at [987, 45] on button "×" at bounding box center [987, 48] width 12 height 20
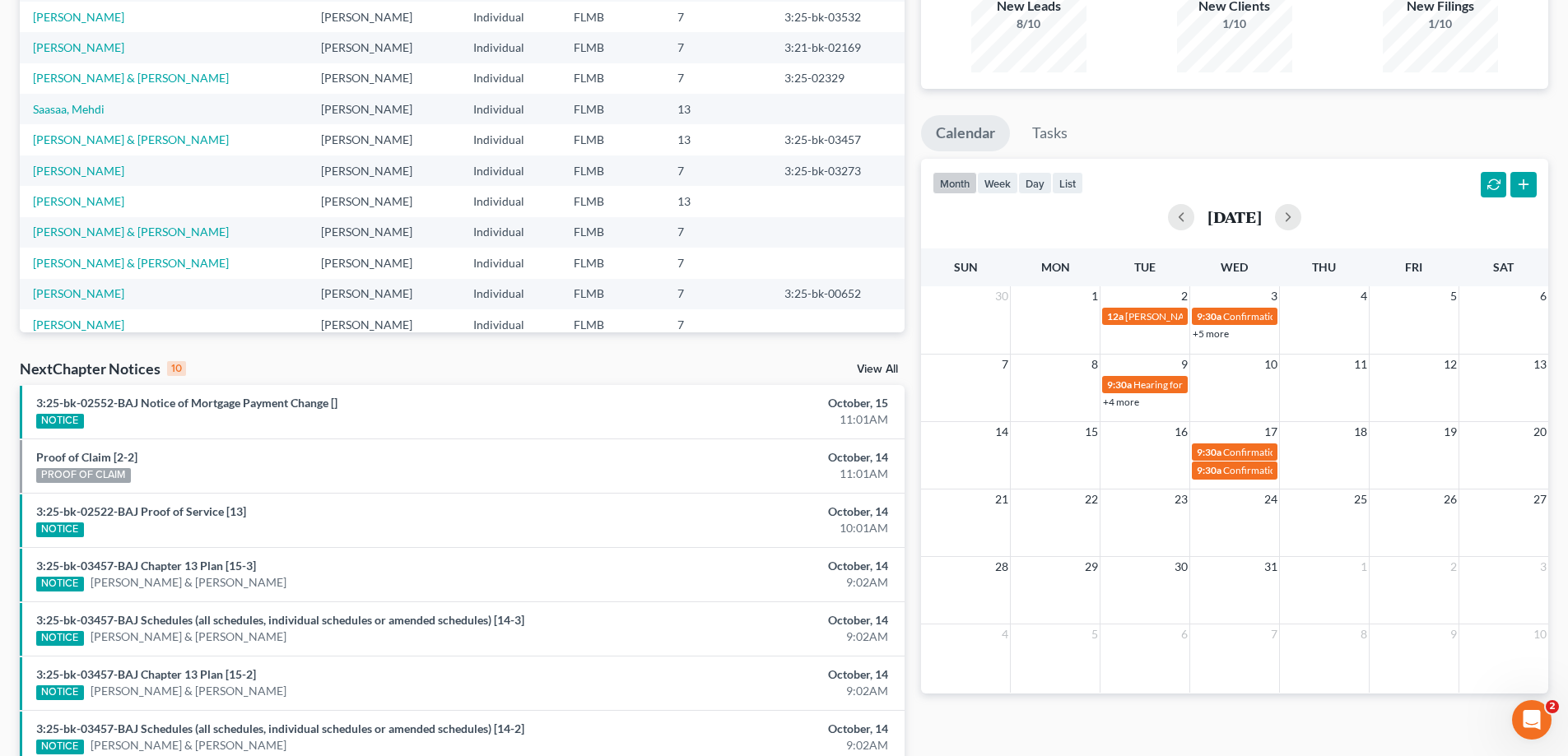
click at [1129, 398] on link "+4 more" at bounding box center [1120, 402] width 36 height 13
click at [1234, 124] on ul "Calendar Tasks" at bounding box center [1233, 137] width 627 height 43
click at [257, 405] on link "3:25-bk-02552-BAJ Notice of Mortgage Payment Change []" at bounding box center [186, 402] width 301 height 14
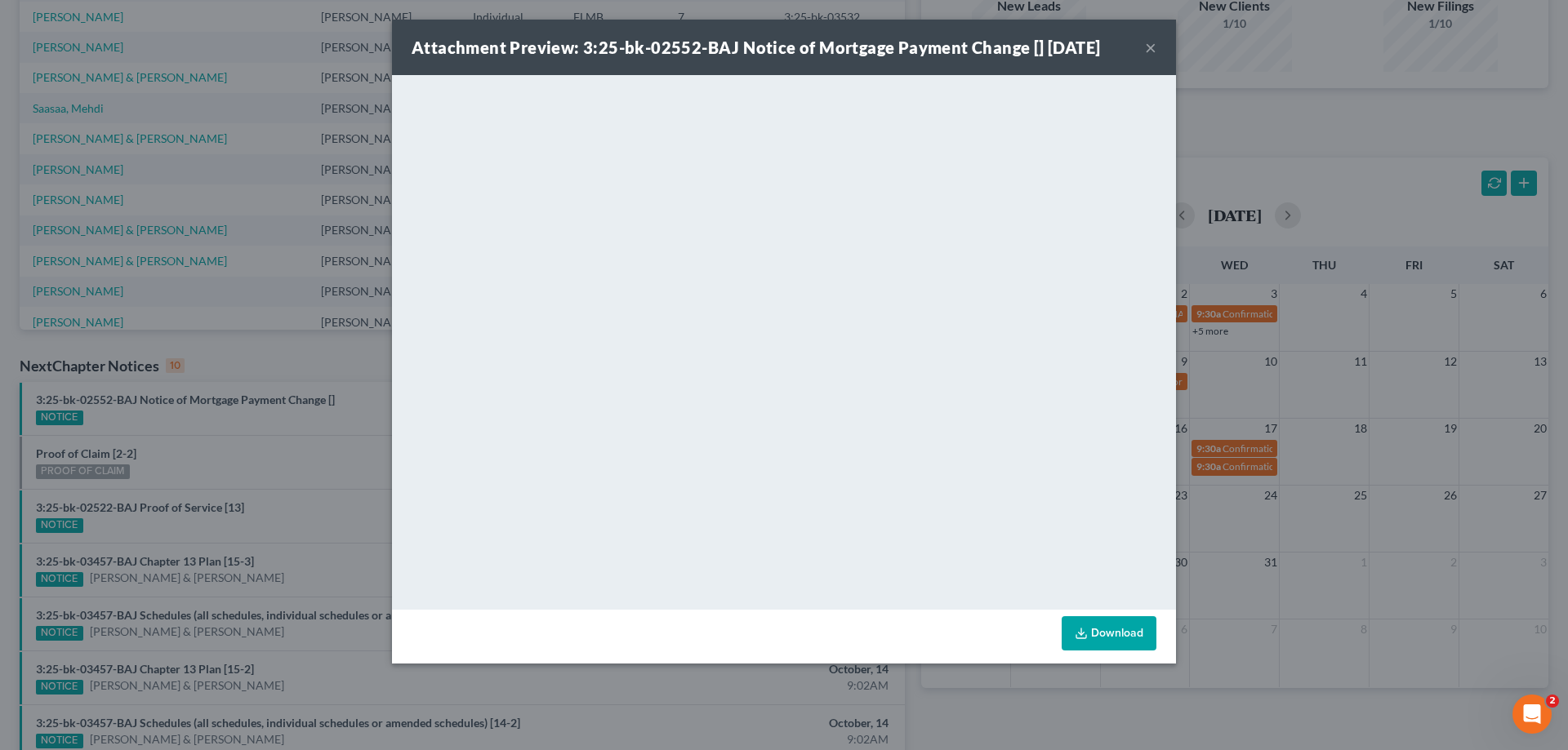
click at [1151, 47] on button "×" at bounding box center [1151, 48] width 12 height 20
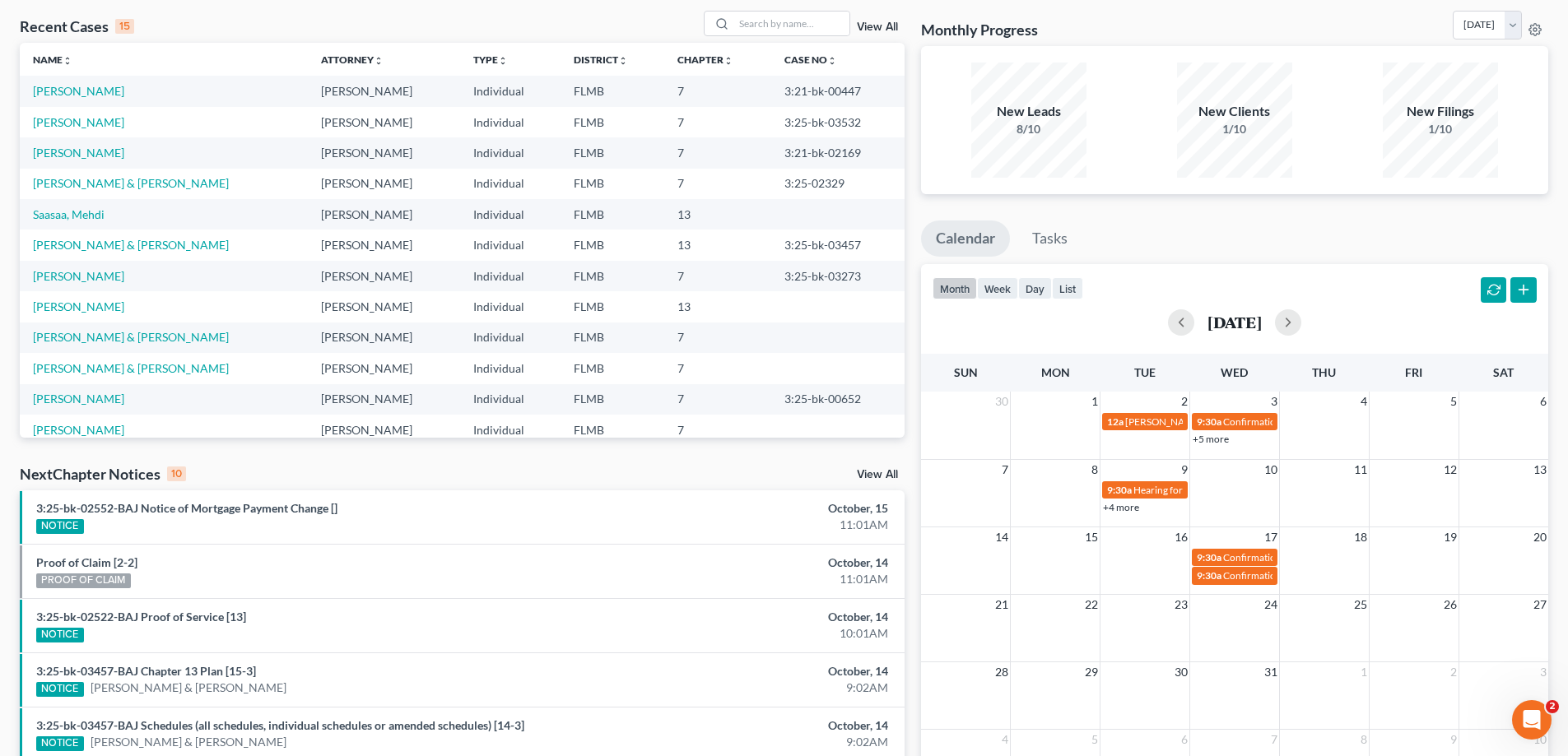
scroll to position [0, 0]
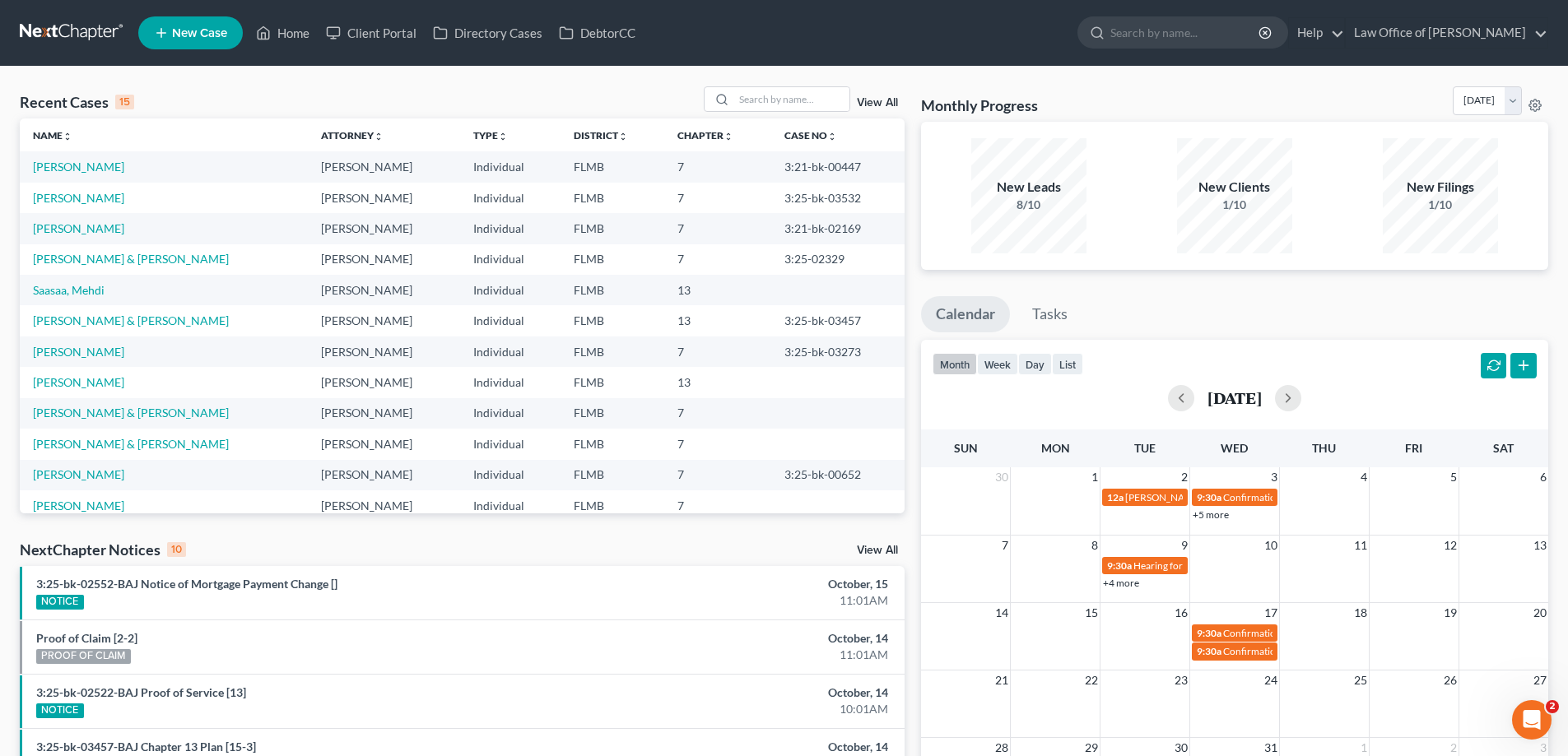
click at [287, 95] on div "Recent Cases 15 View All" at bounding box center [462, 102] width 884 height 32
click at [1167, 396] on button "button" at bounding box center [1180, 398] width 26 height 26
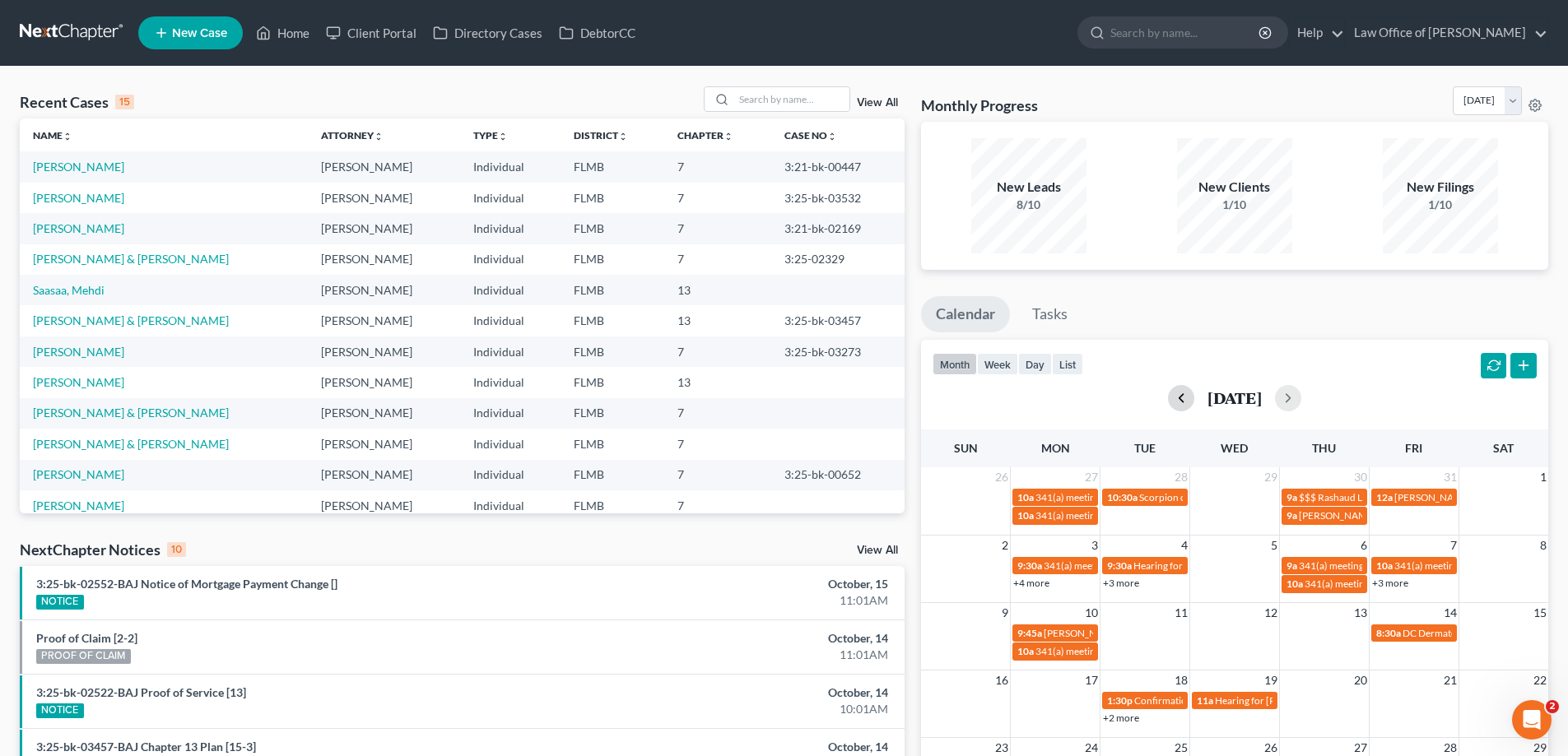
click at [1167, 398] on button "button" at bounding box center [1180, 398] width 26 height 26
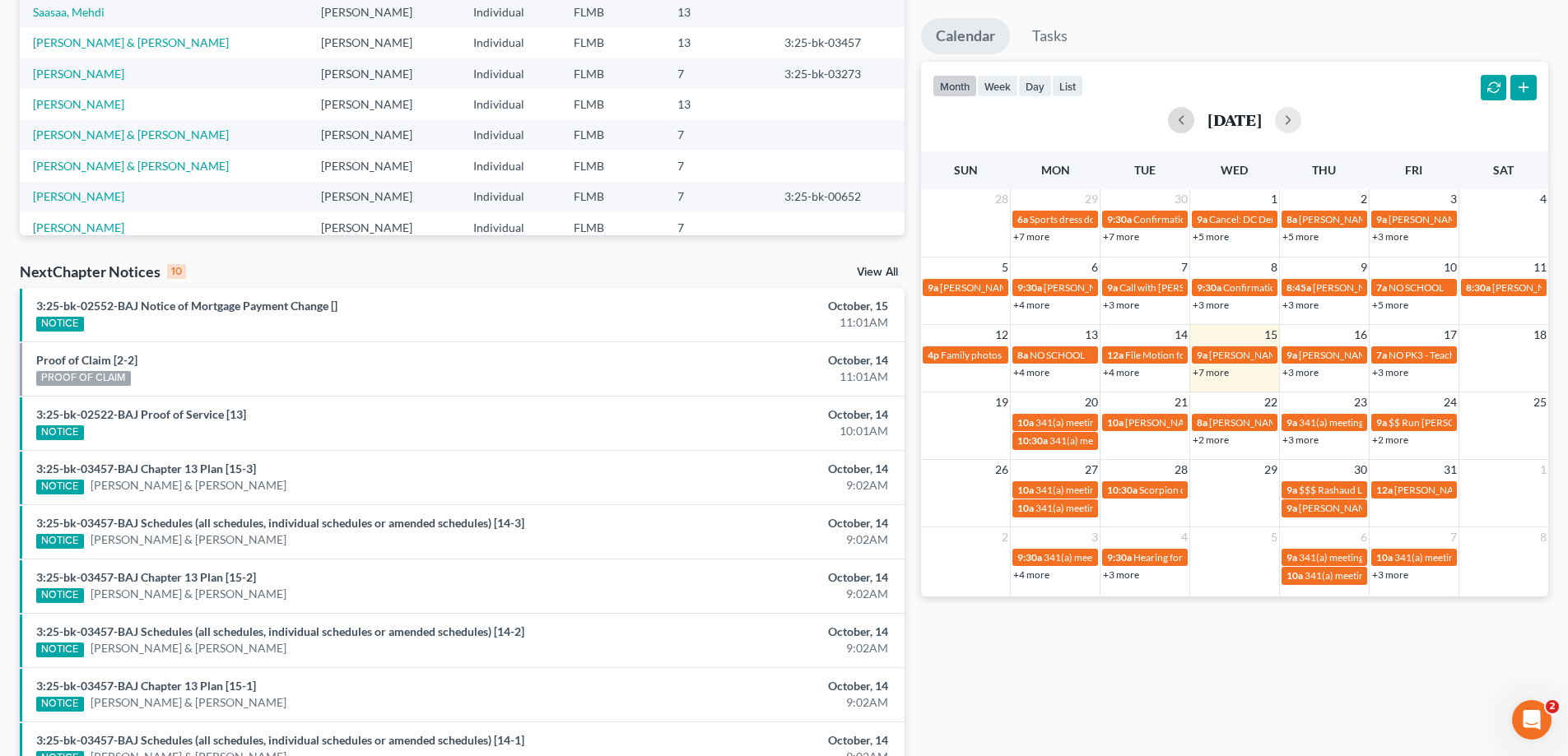
scroll to position [263, 0]
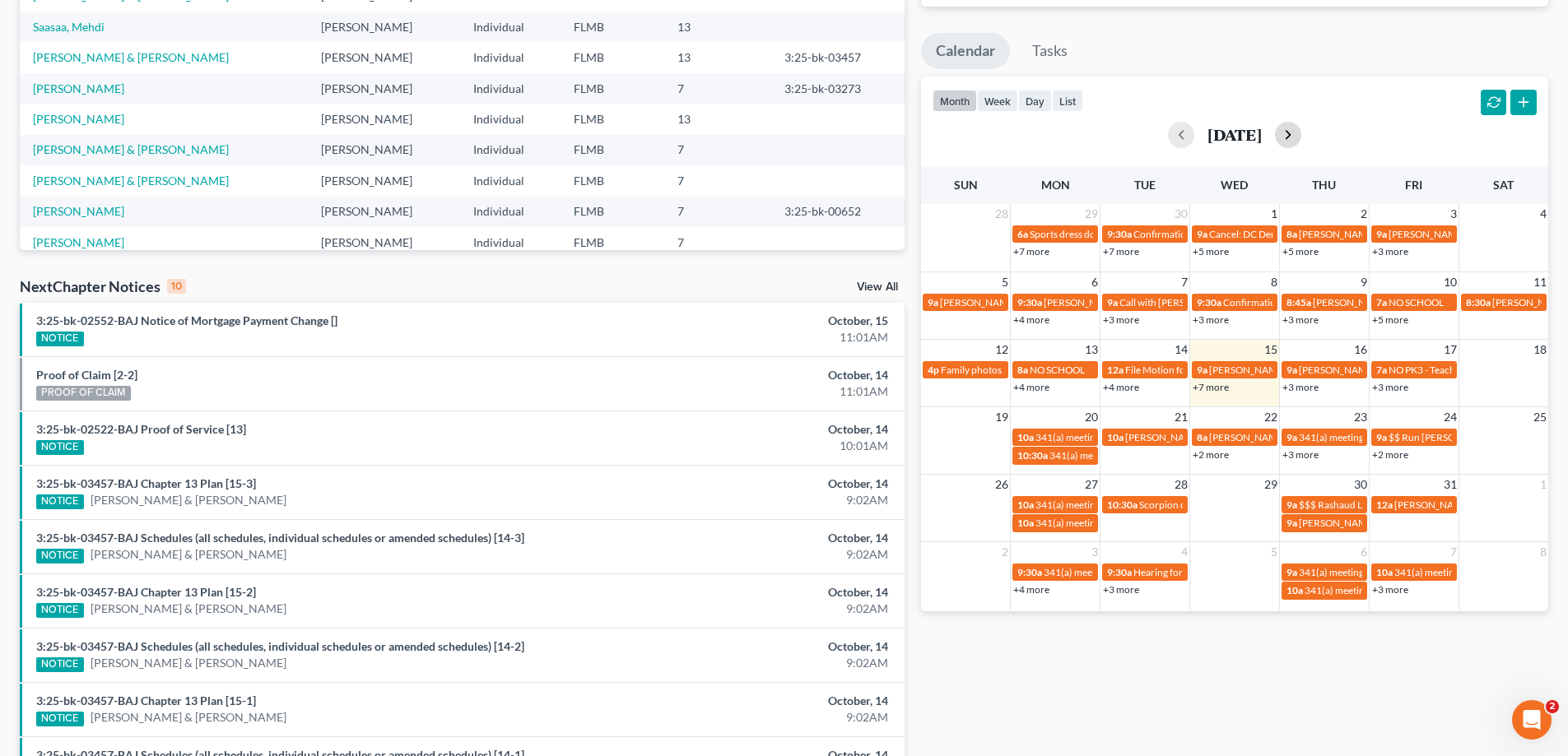
click at [1301, 138] on button "button" at bounding box center [1288, 135] width 26 height 26
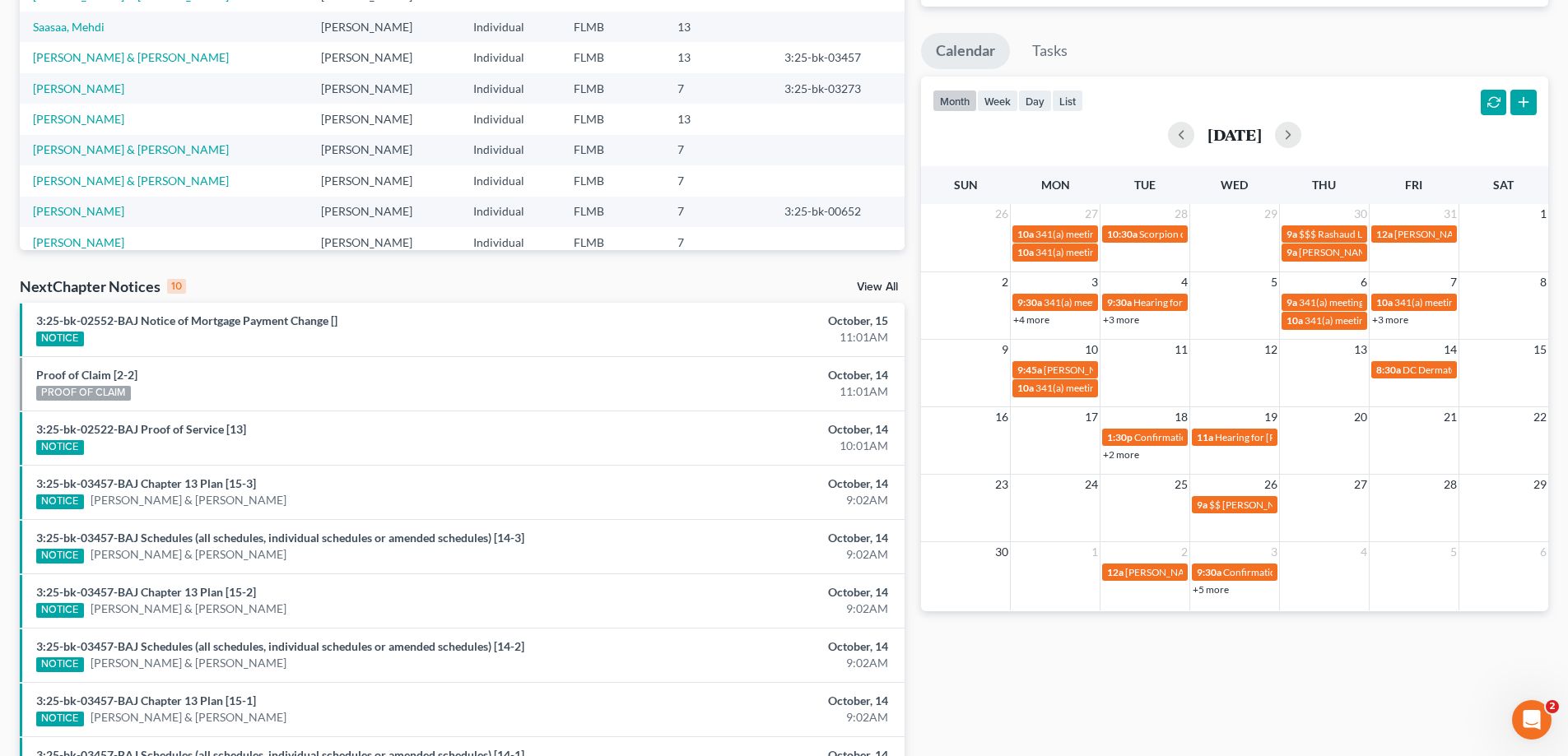
click at [1209, 590] on link "+5 more" at bounding box center [1211, 590] width 36 height 13
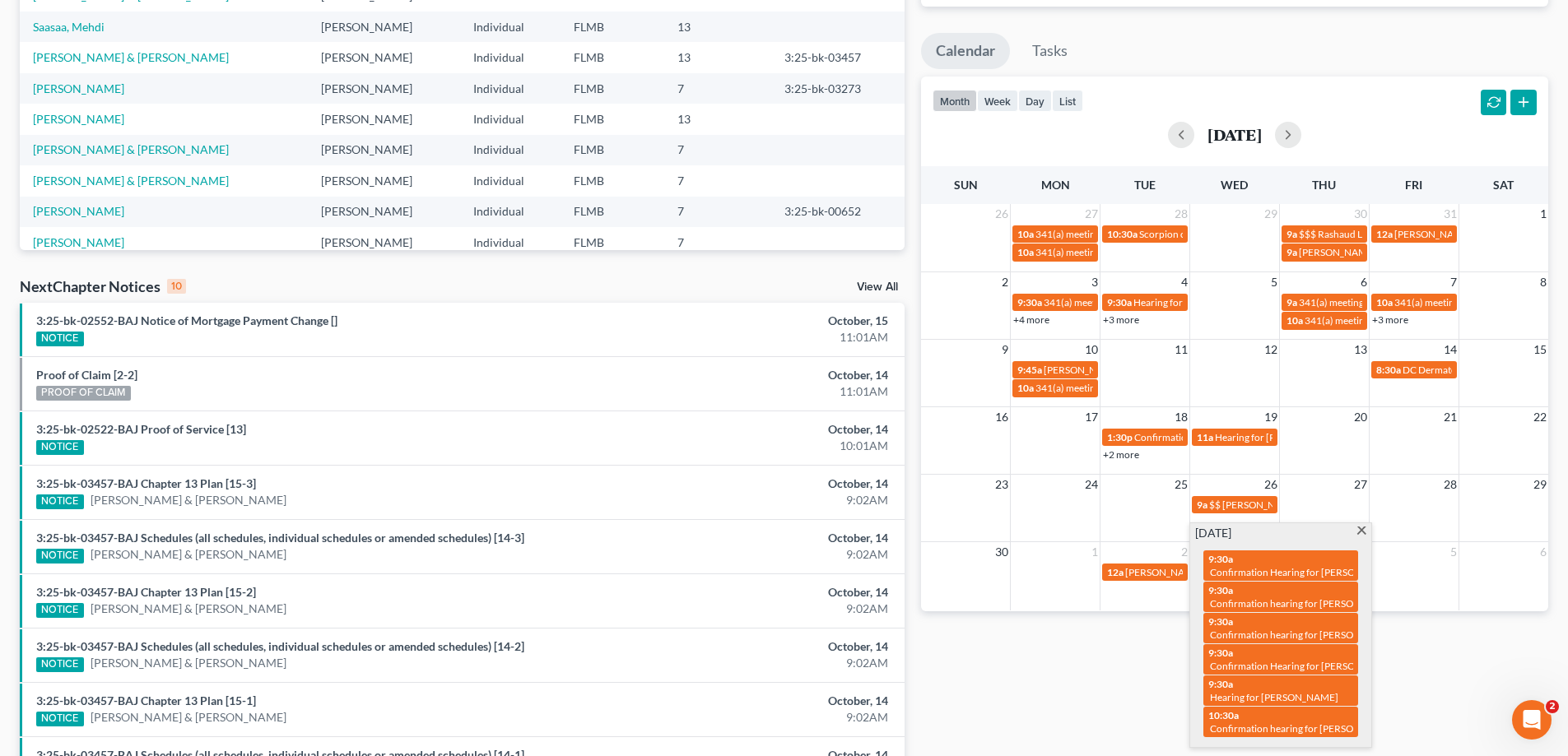
click at [1129, 707] on div "Monthly Progress Bankruptcy Bankruptcy October 2025 September 2025 August 2025 …" at bounding box center [1234, 346] width 644 height 1048
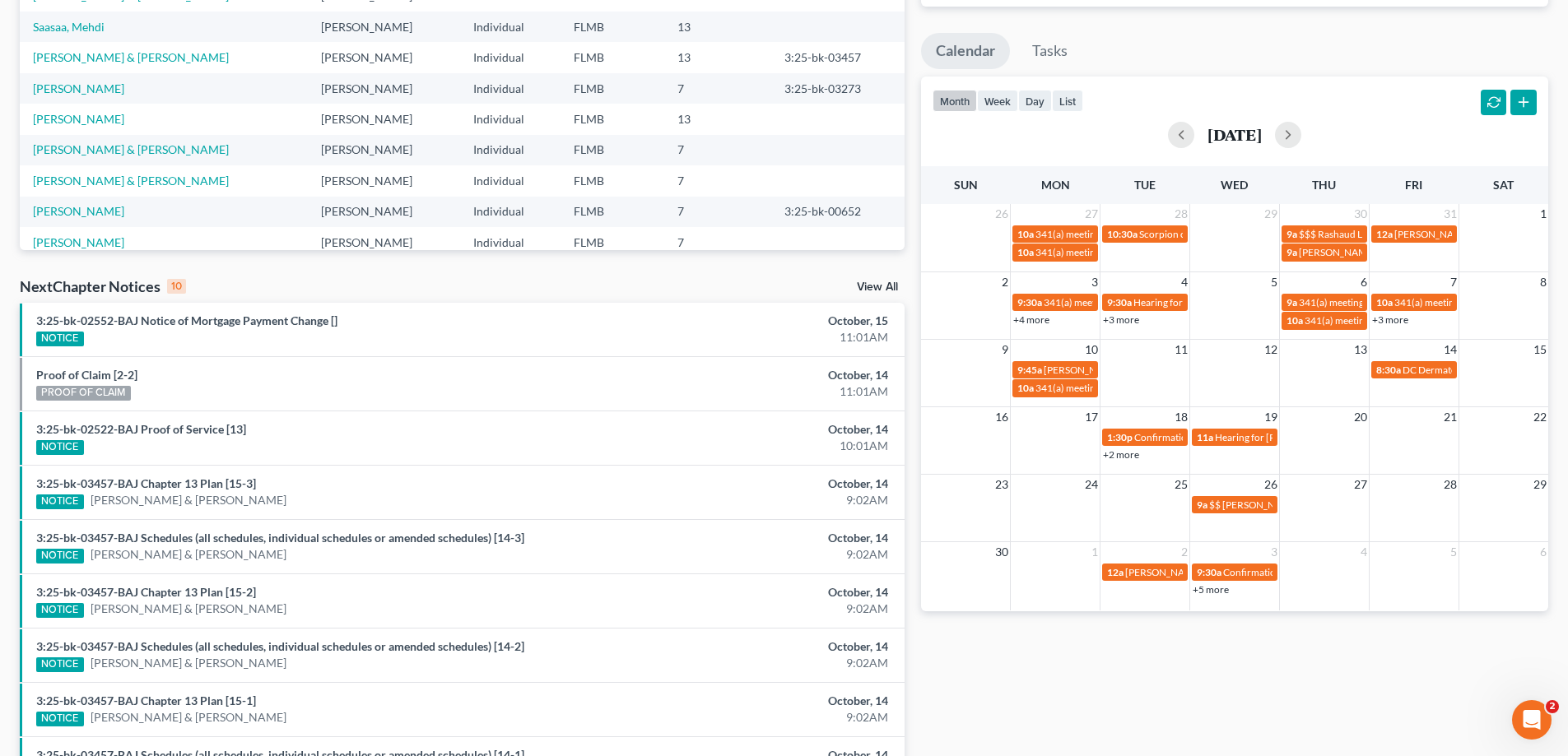
click at [1216, 587] on link "+5 more" at bounding box center [1211, 590] width 36 height 13
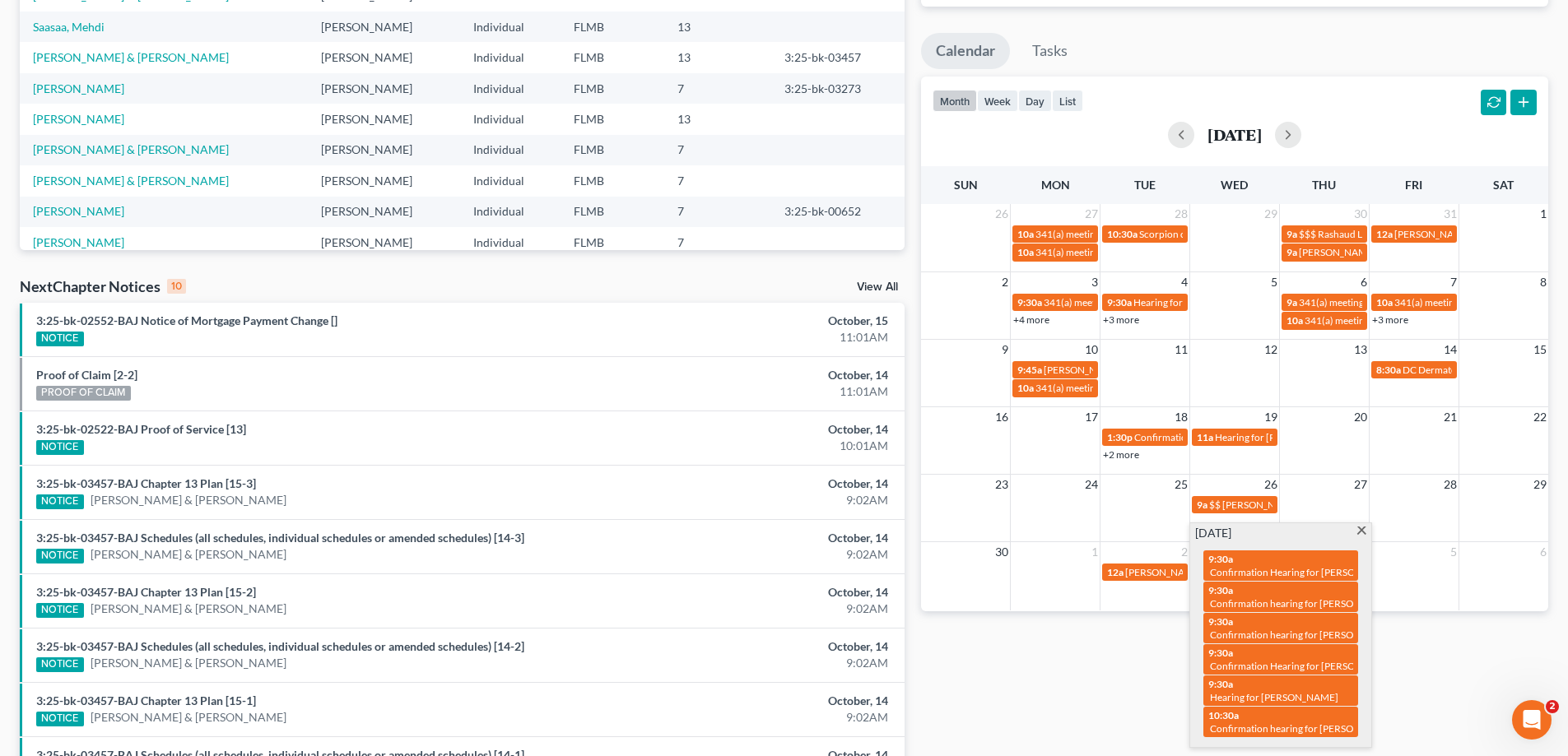
click at [1143, 716] on div "Monthly Progress Bankruptcy Bankruptcy October 2025 September 2025 August 2025 …" at bounding box center [1234, 346] width 644 height 1048
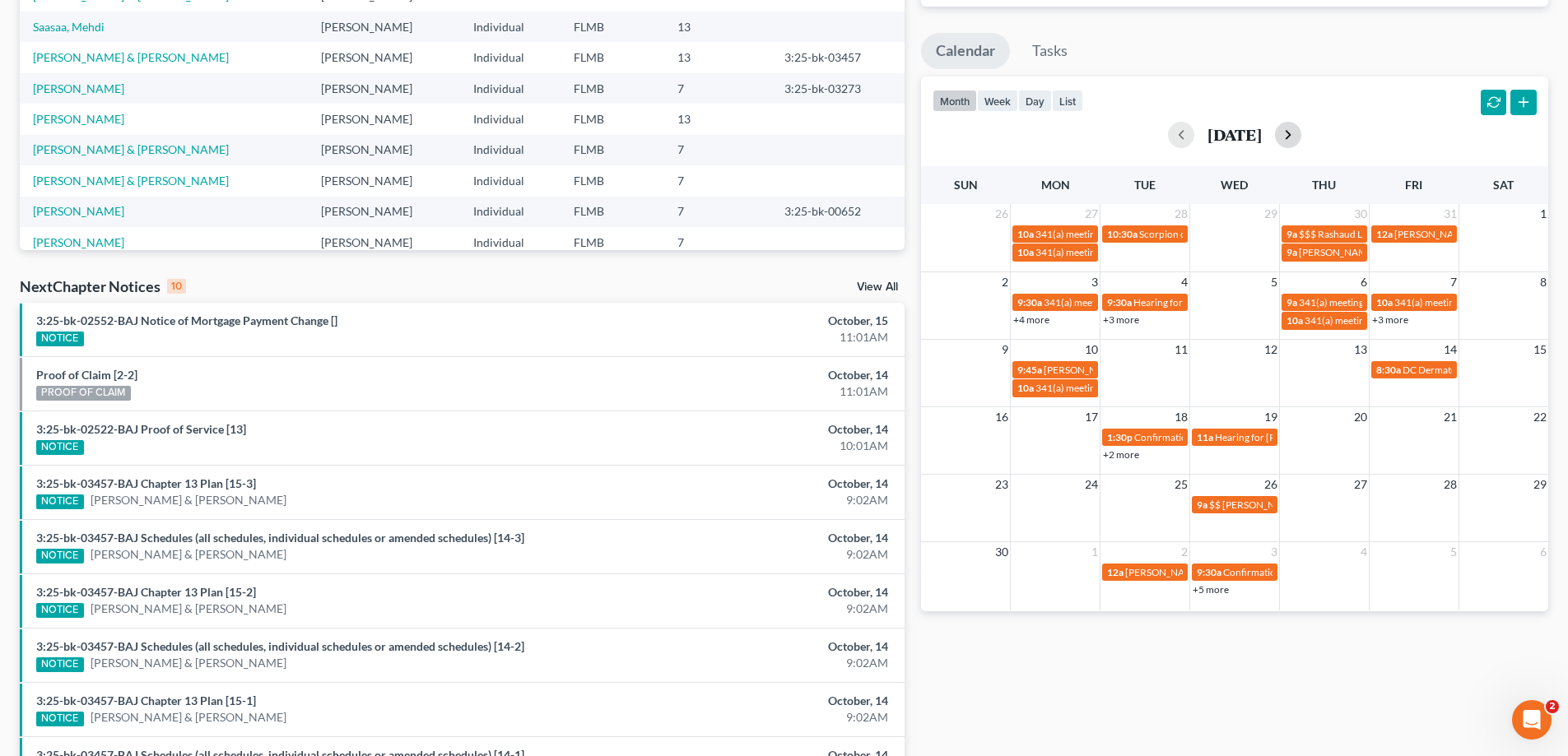
click at [1301, 124] on button "button" at bounding box center [1288, 135] width 26 height 26
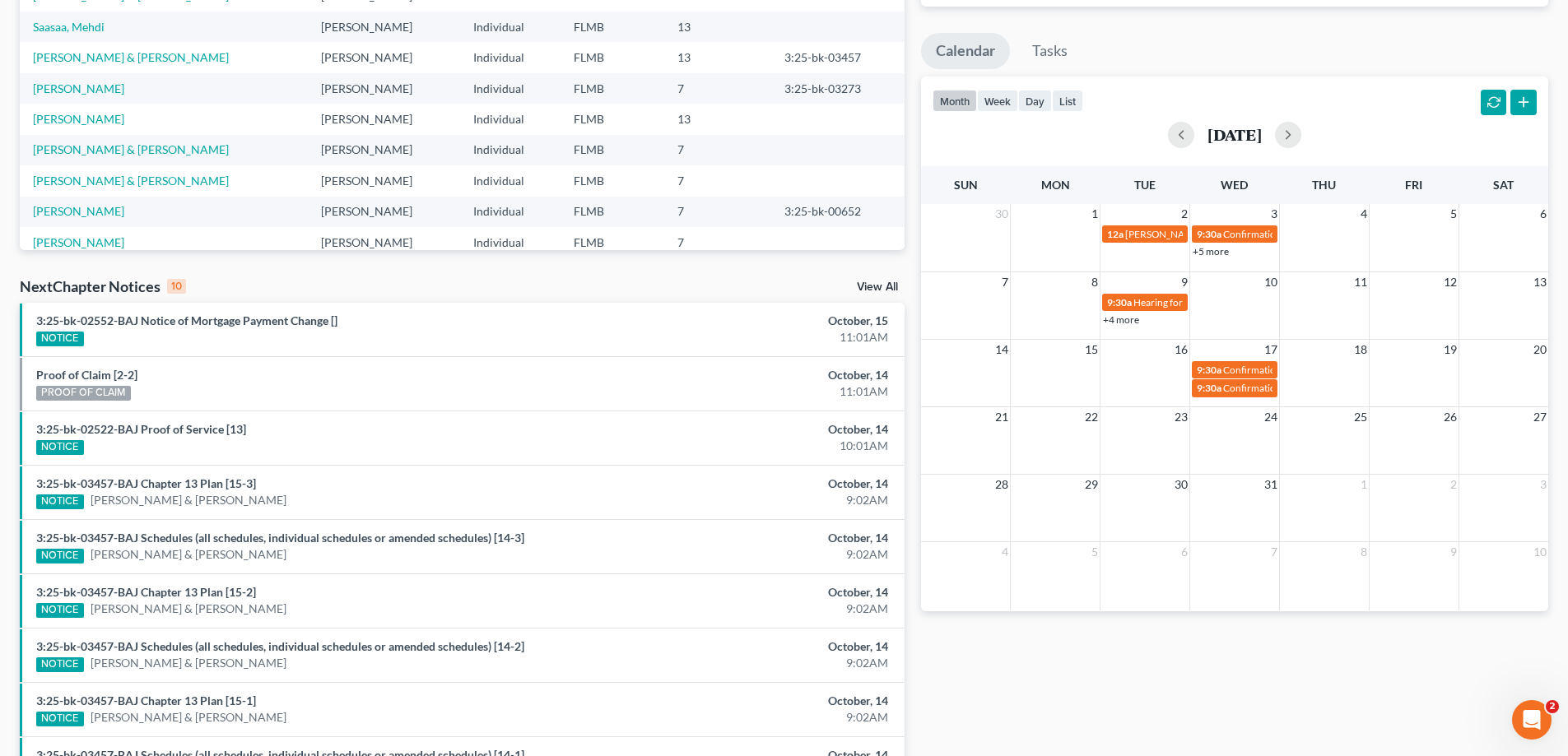
click at [1127, 317] on link "+4 more" at bounding box center [1120, 320] width 36 height 13
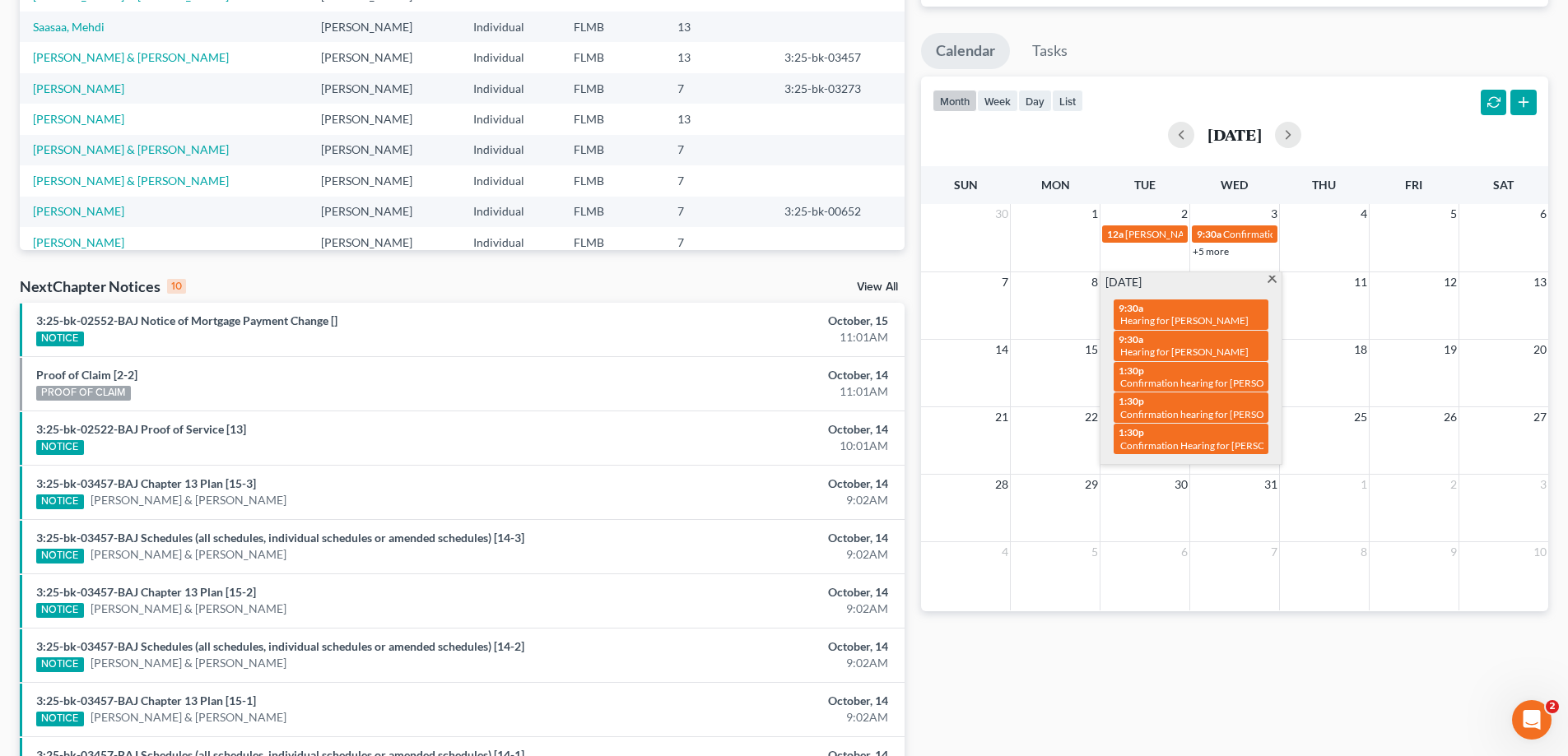
click at [1265, 653] on div "Monthly Progress Bankruptcy Bankruptcy October 2025 September 2025 August 2025 …" at bounding box center [1234, 346] width 644 height 1048
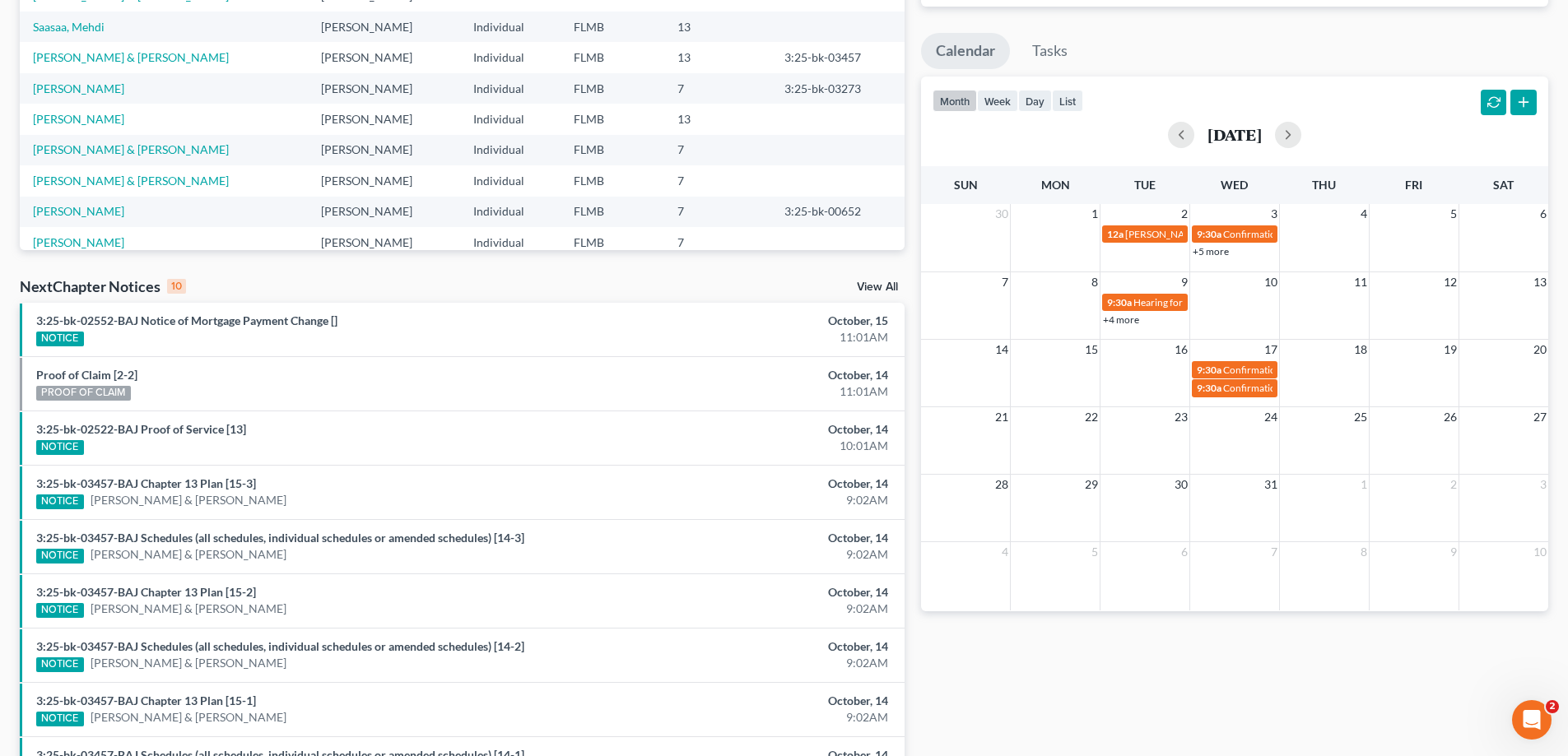
click at [1173, 45] on ul "Calendar Tasks" at bounding box center [1233, 54] width 627 height 43
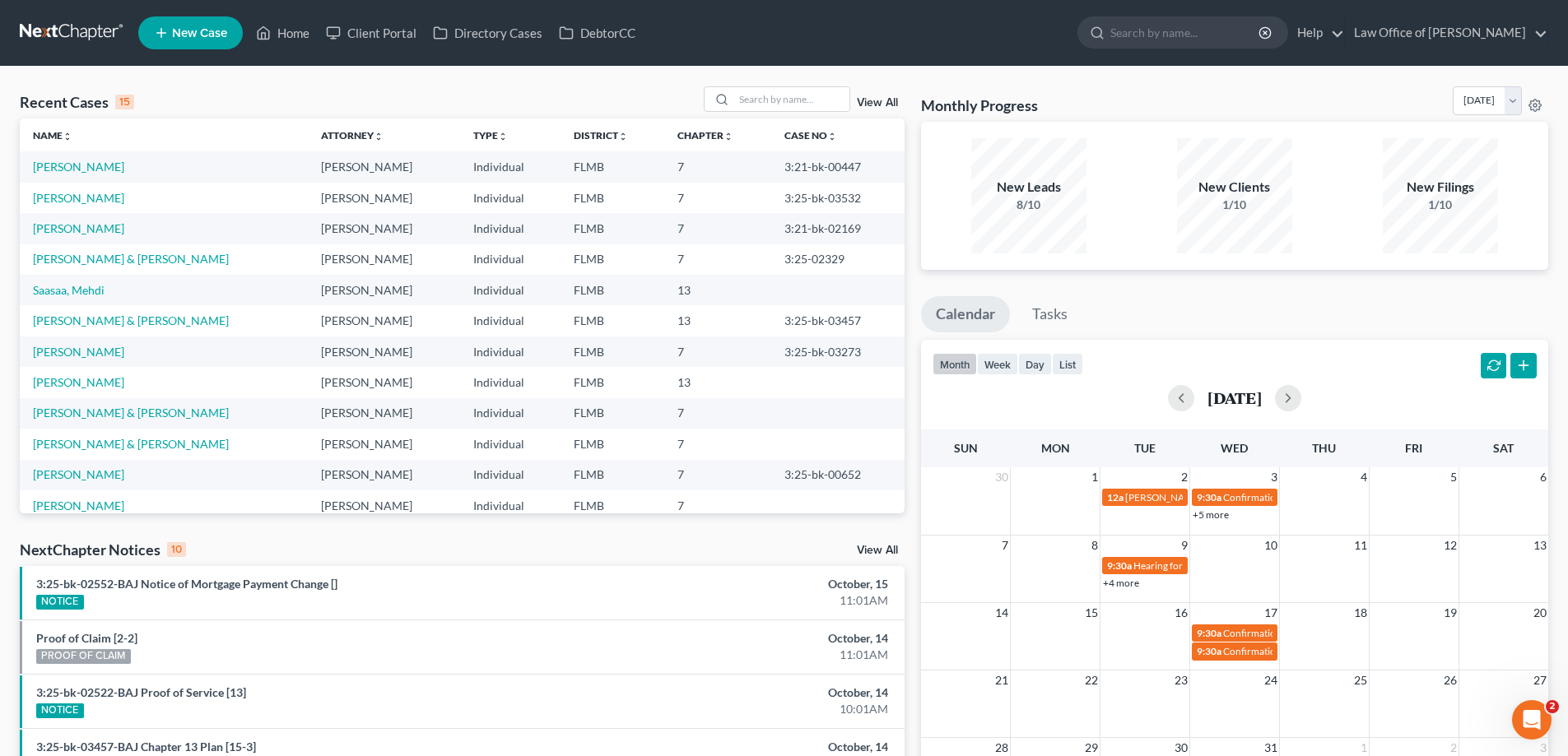
click at [251, 93] on div "Recent Cases 15 View All" at bounding box center [462, 102] width 884 height 32
click at [1167, 396] on button "button" at bounding box center [1180, 398] width 26 height 26
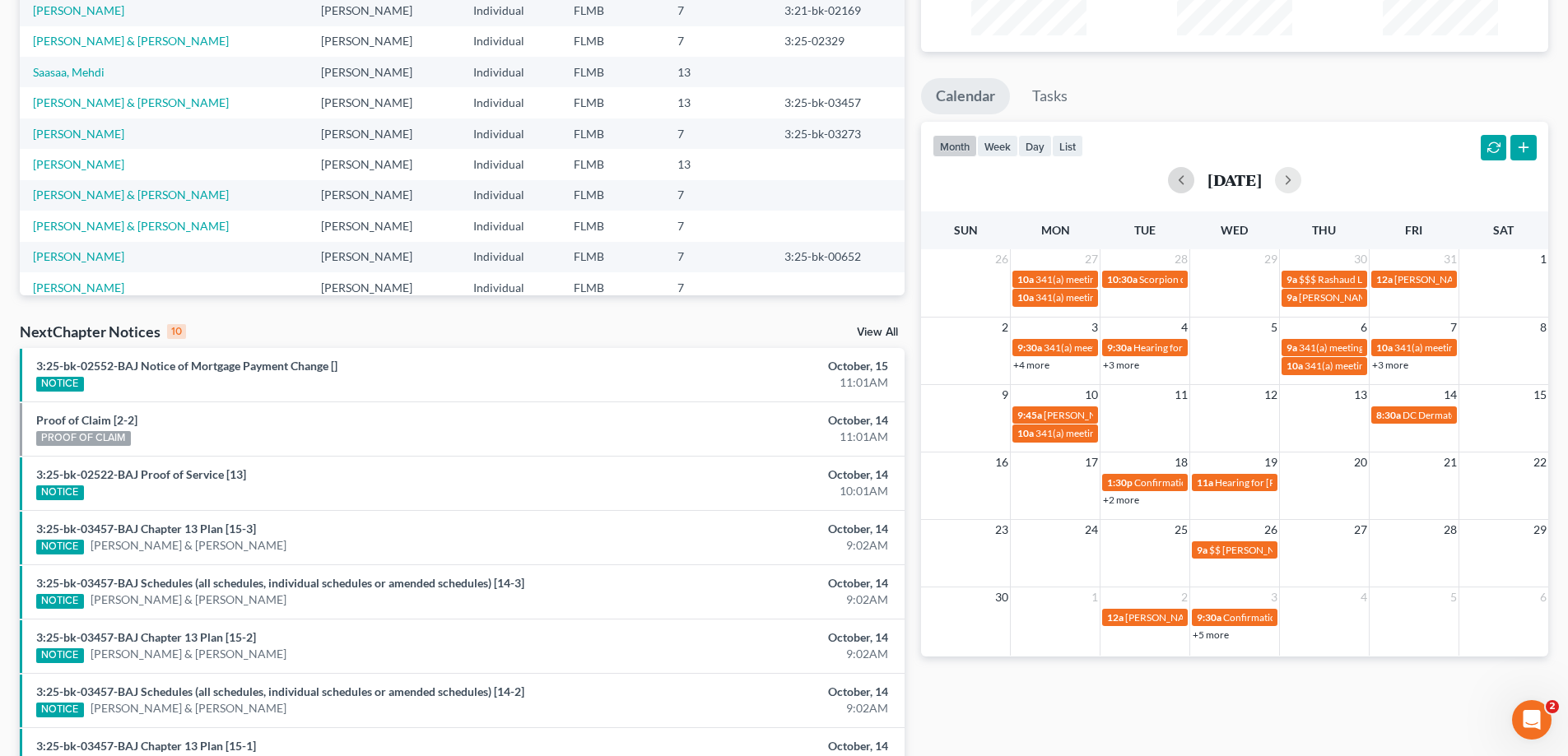
scroll to position [247, 0]
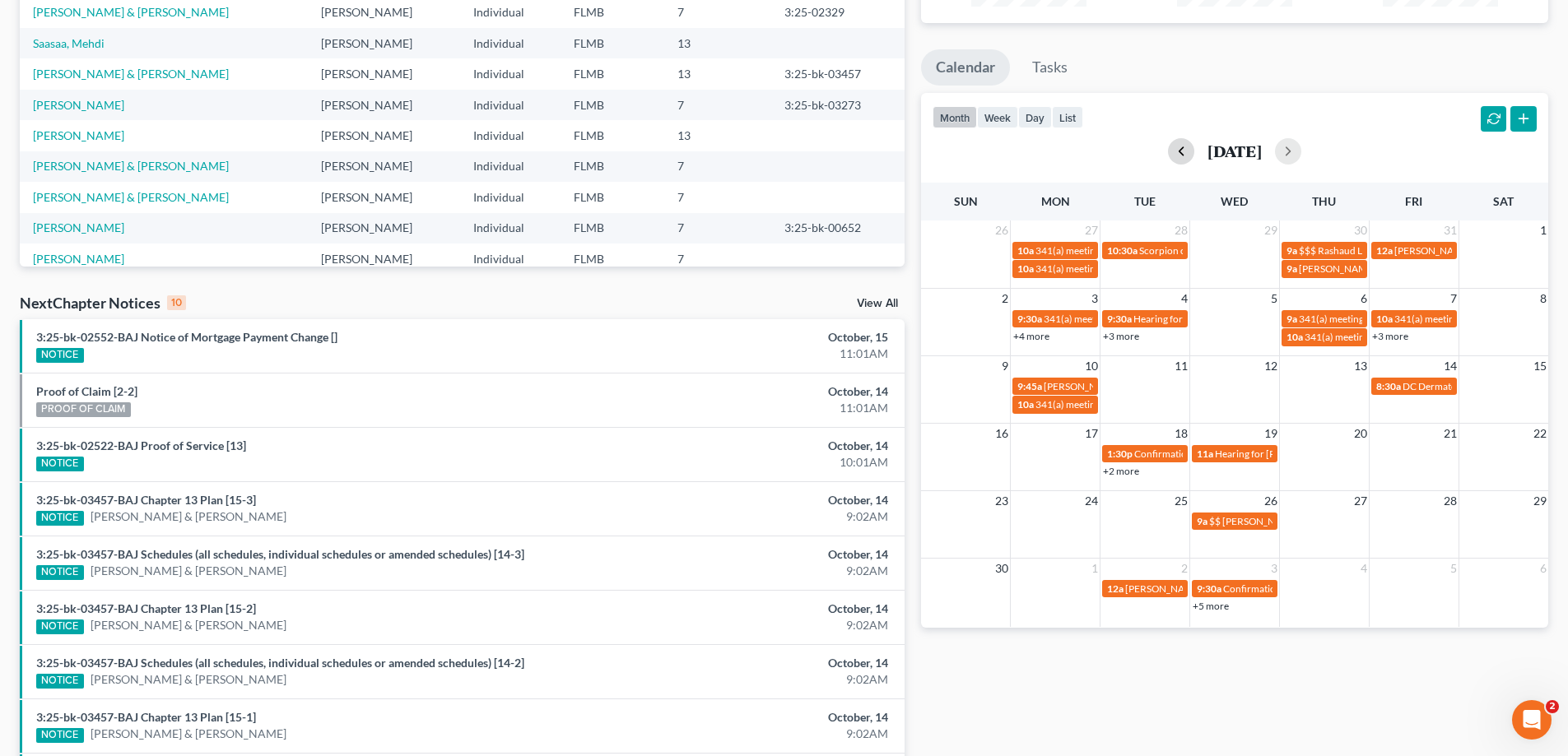
click at [1167, 150] on button "button" at bounding box center [1180, 151] width 26 height 26
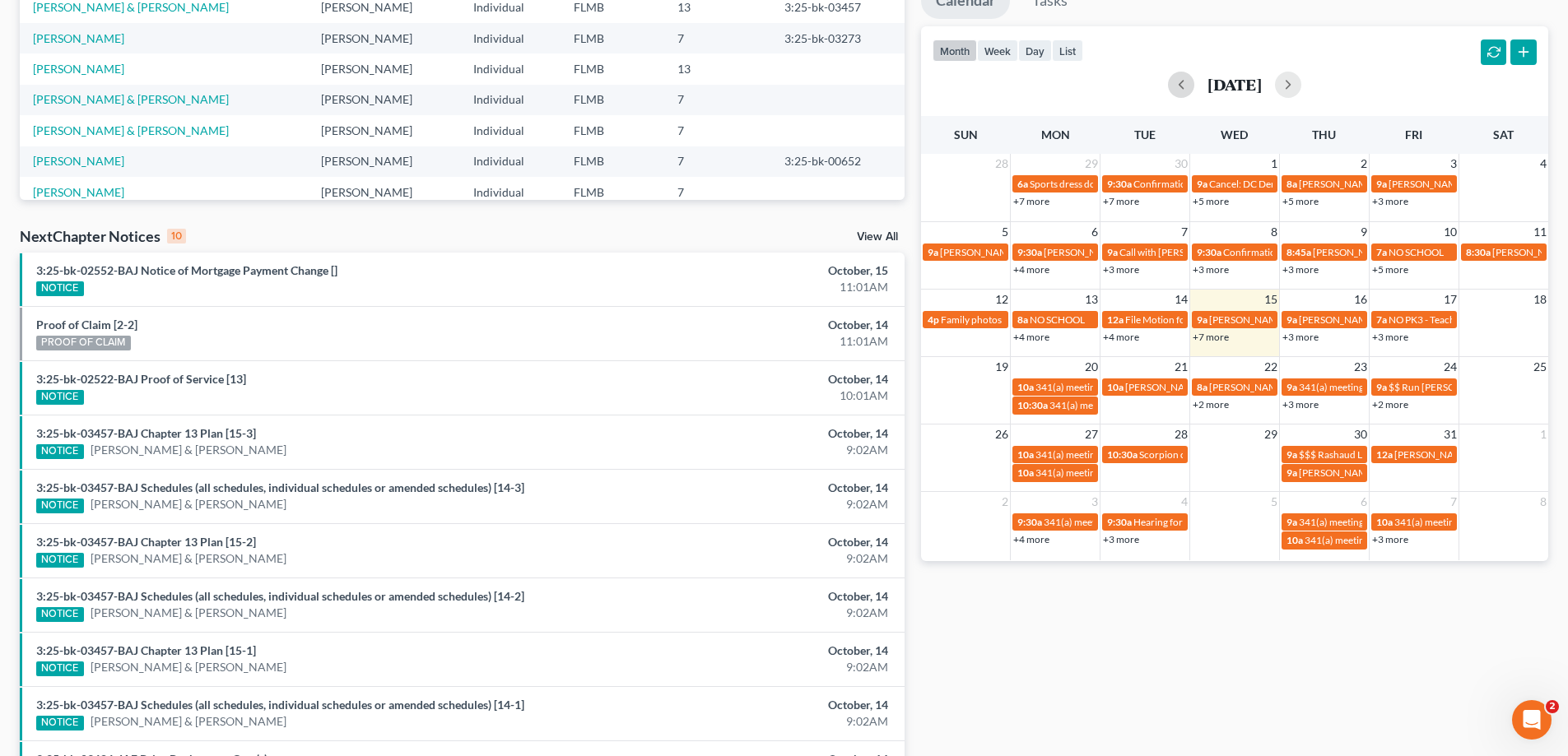
scroll to position [428, 0]
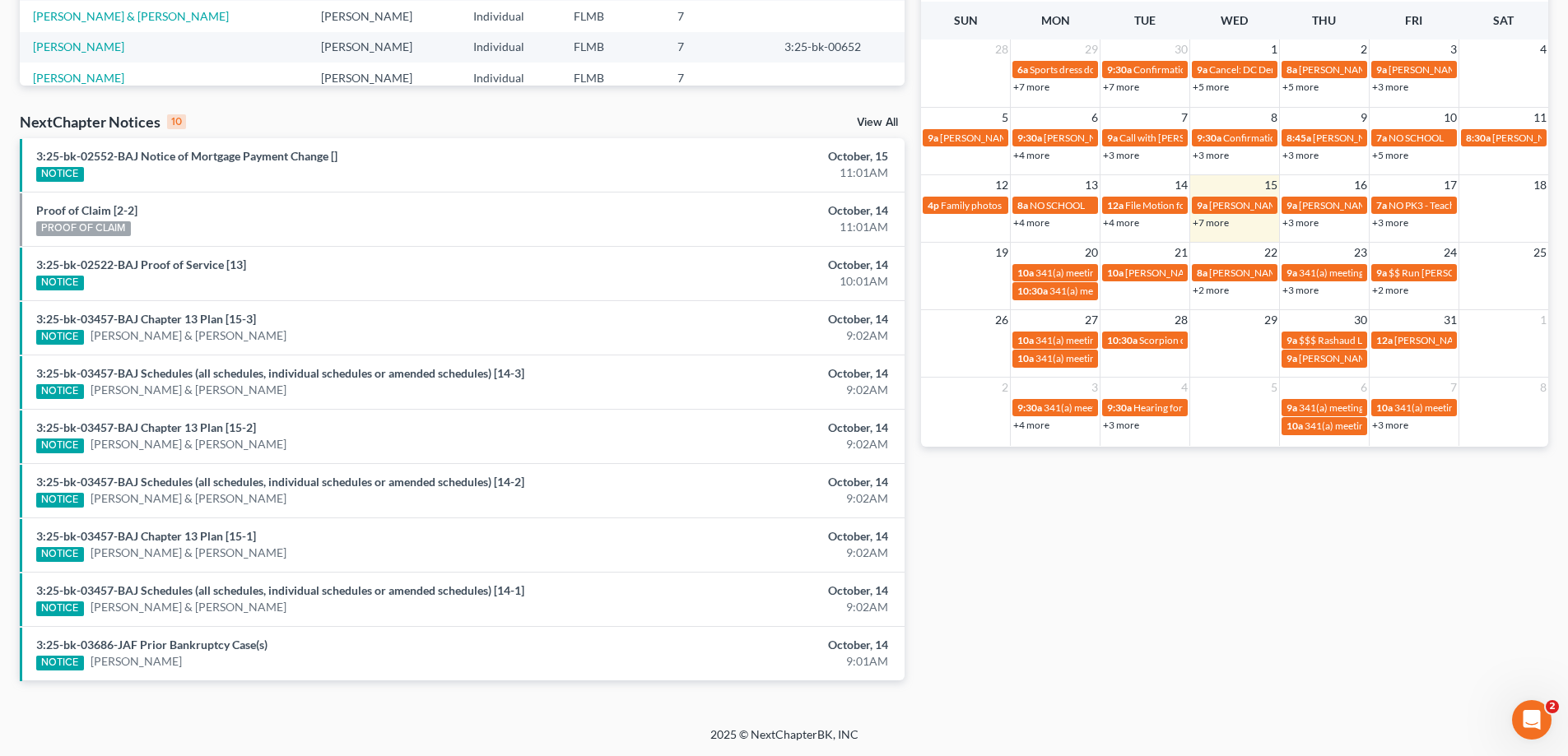
click at [1120, 424] on link "+3 more" at bounding box center [1120, 425] width 36 height 13
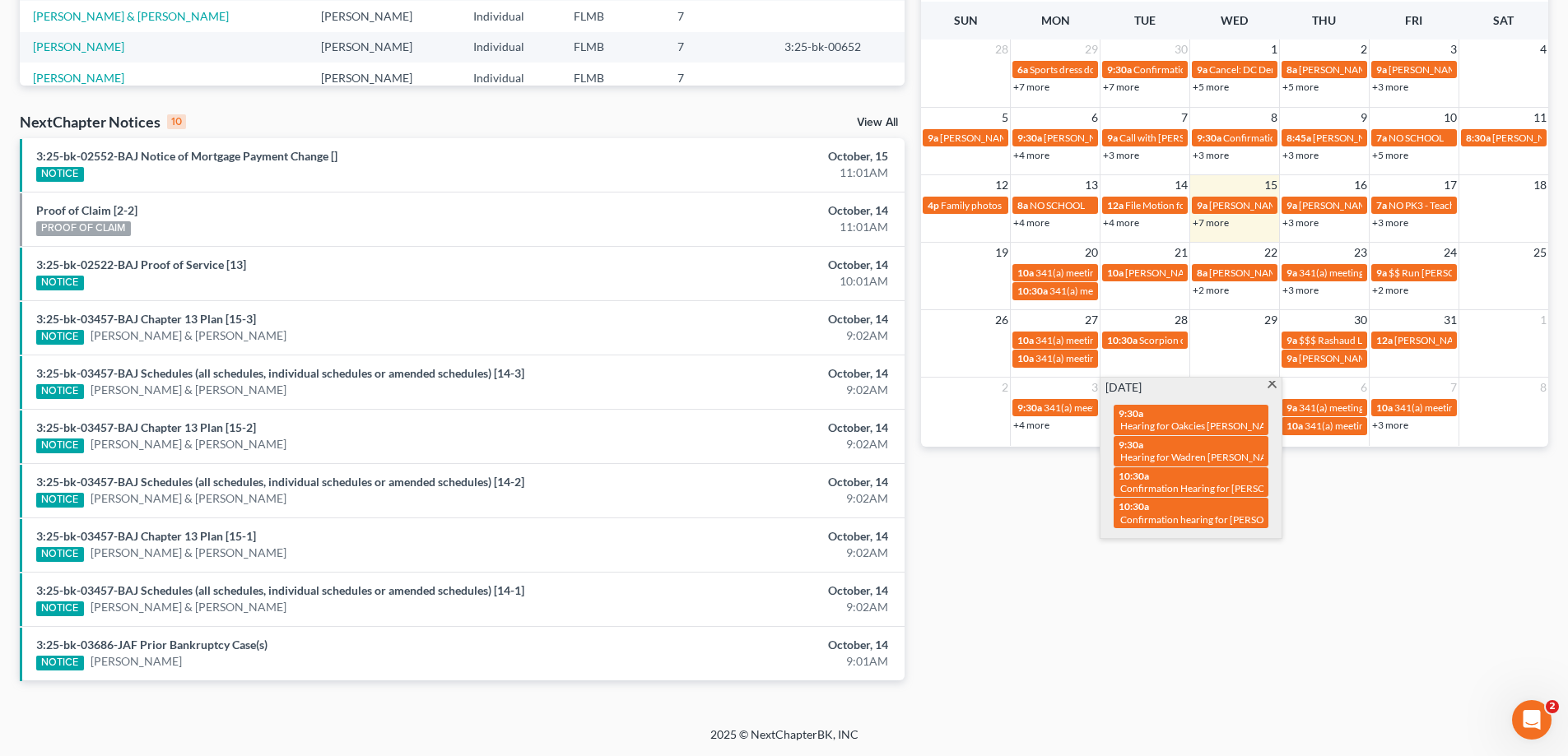
click at [1488, 572] on div "Monthly Progress Bankruptcy Bankruptcy October 2025 September 2025 August 2025 …" at bounding box center [1234, 182] width 644 height 1048
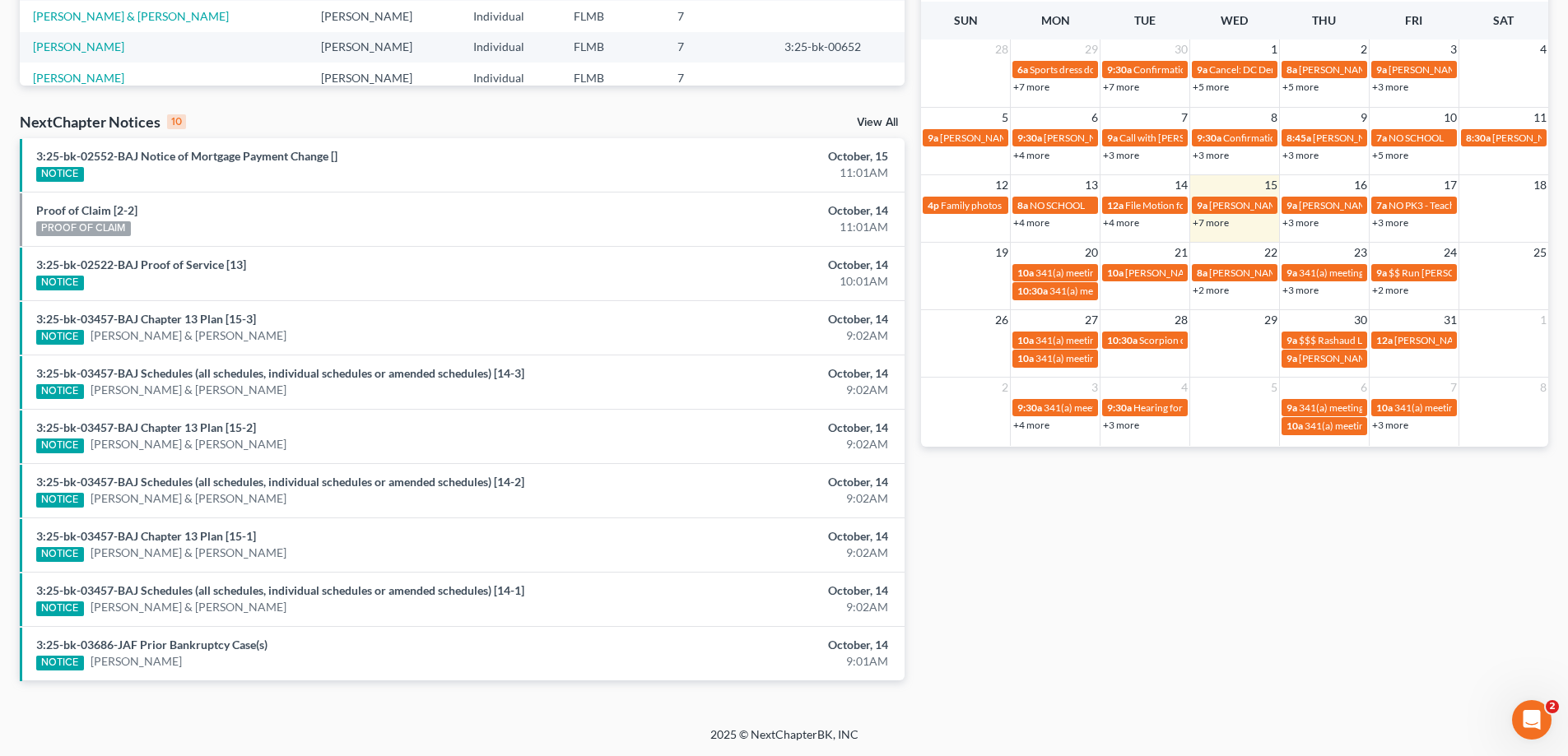
click at [1397, 421] on link "+3 more" at bounding box center [1390, 425] width 36 height 13
click at [1364, 602] on div "Monthly Progress Bankruptcy Bankruptcy October 2025 September 2025 August 2025 …" at bounding box center [1234, 182] width 644 height 1048
click at [1215, 218] on link "+7 more" at bounding box center [1211, 222] width 36 height 13
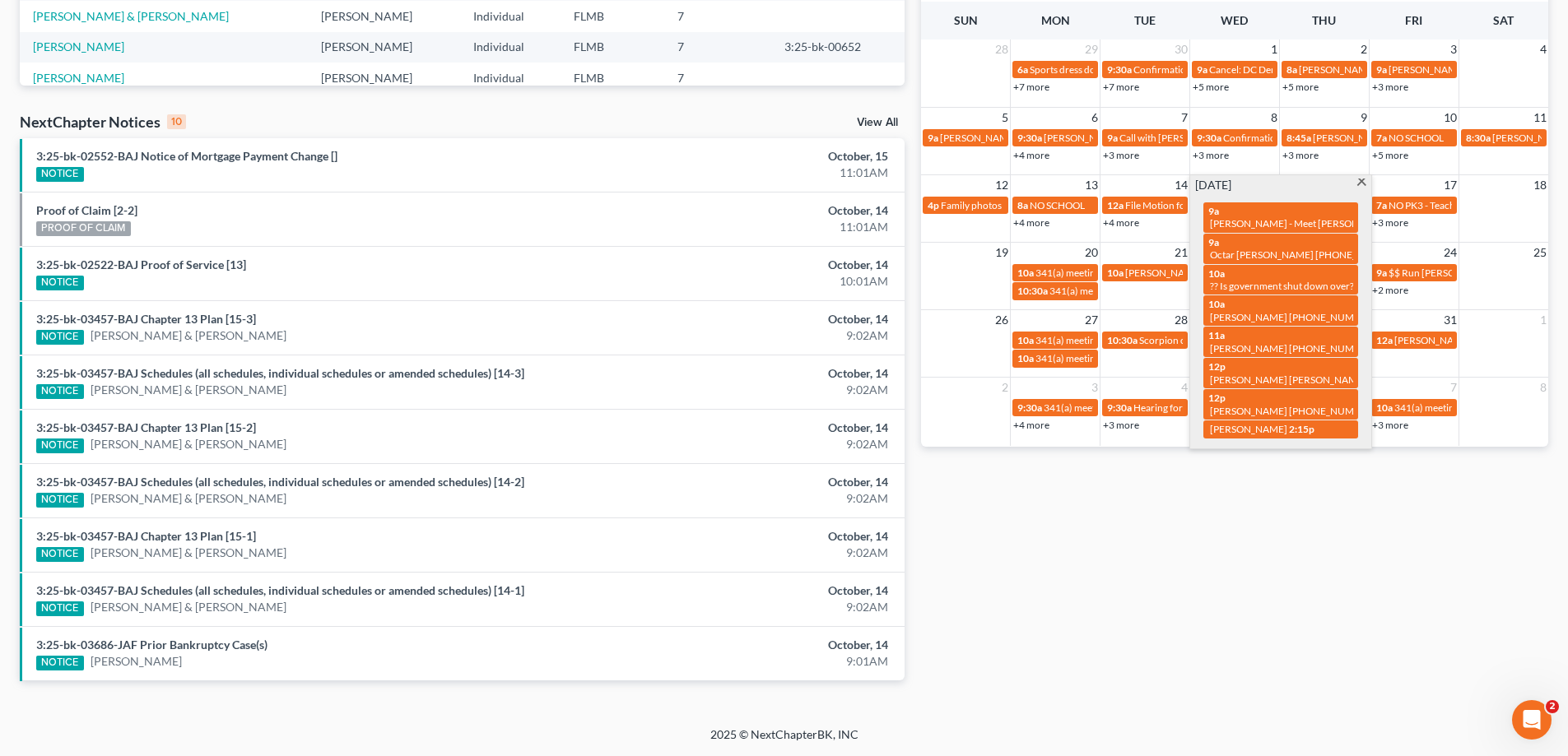
click at [1274, 590] on div "Monthly Progress Bankruptcy Bankruptcy October 2025 September 2025 August 2025 …" at bounding box center [1234, 182] width 644 height 1048
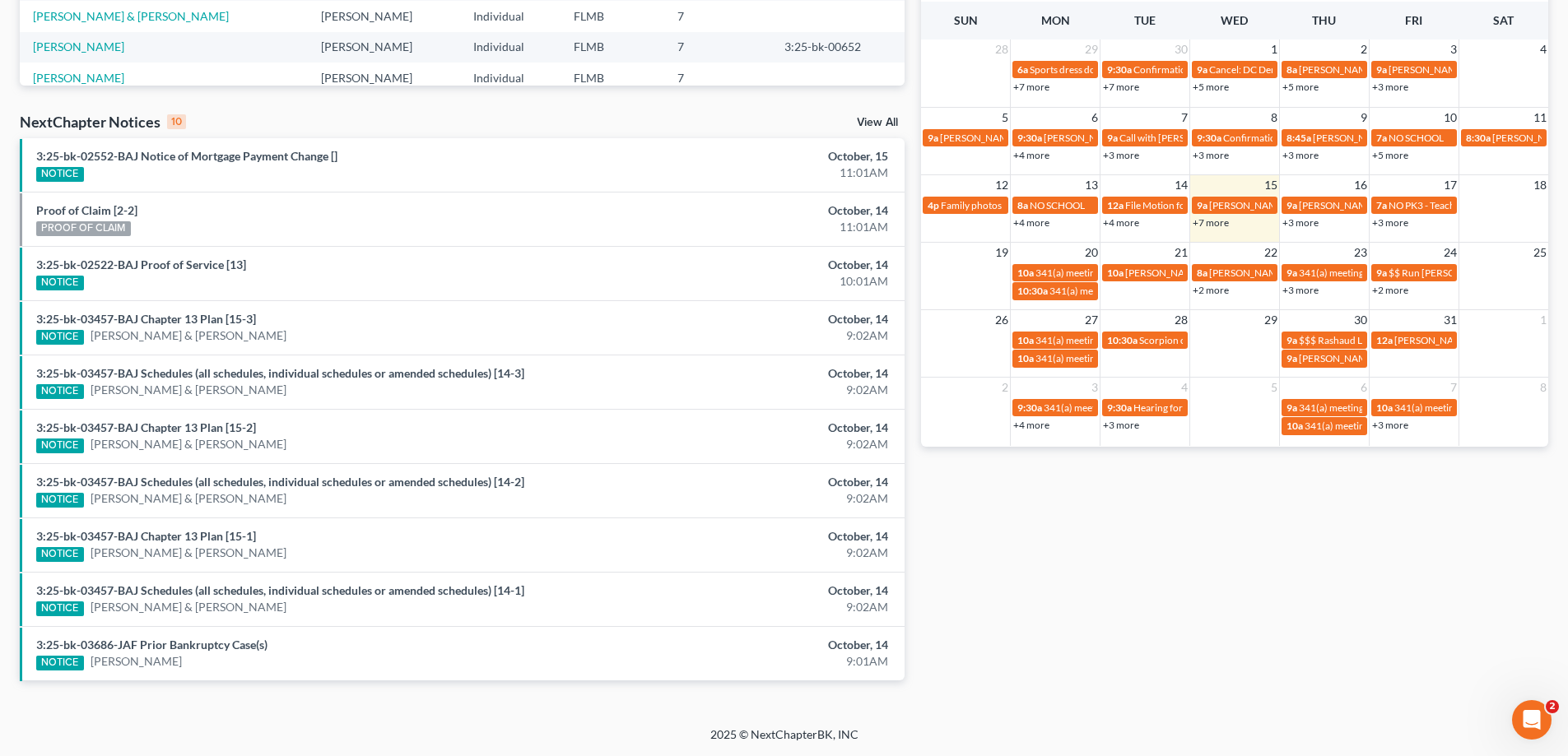
click at [1216, 221] on link "+7 more" at bounding box center [1211, 222] width 36 height 13
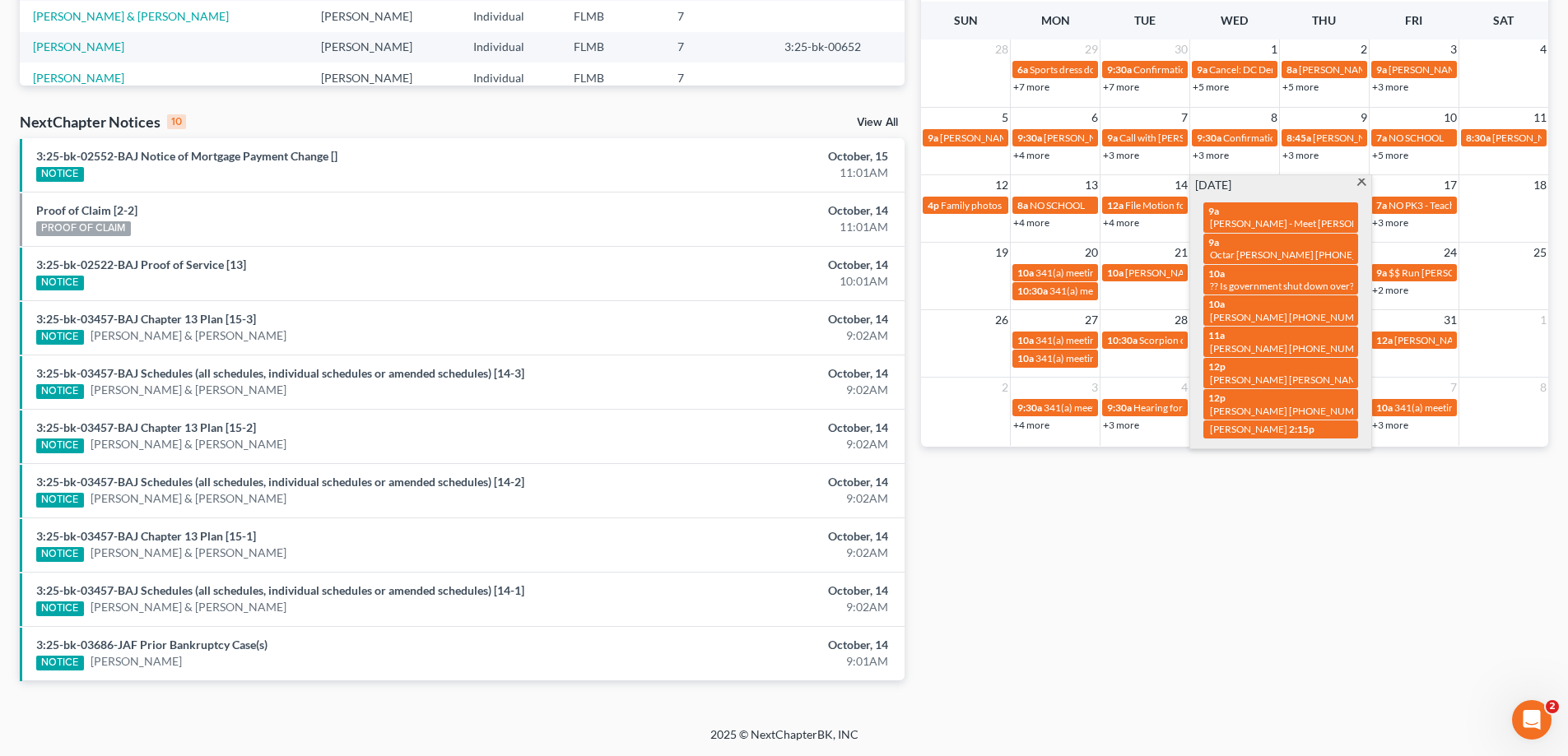
click at [1258, 581] on div "Monthly Progress Bankruptcy Bankruptcy October 2025 September 2025 August 2025 …" at bounding box center [1234, 182] width 644 height 1048
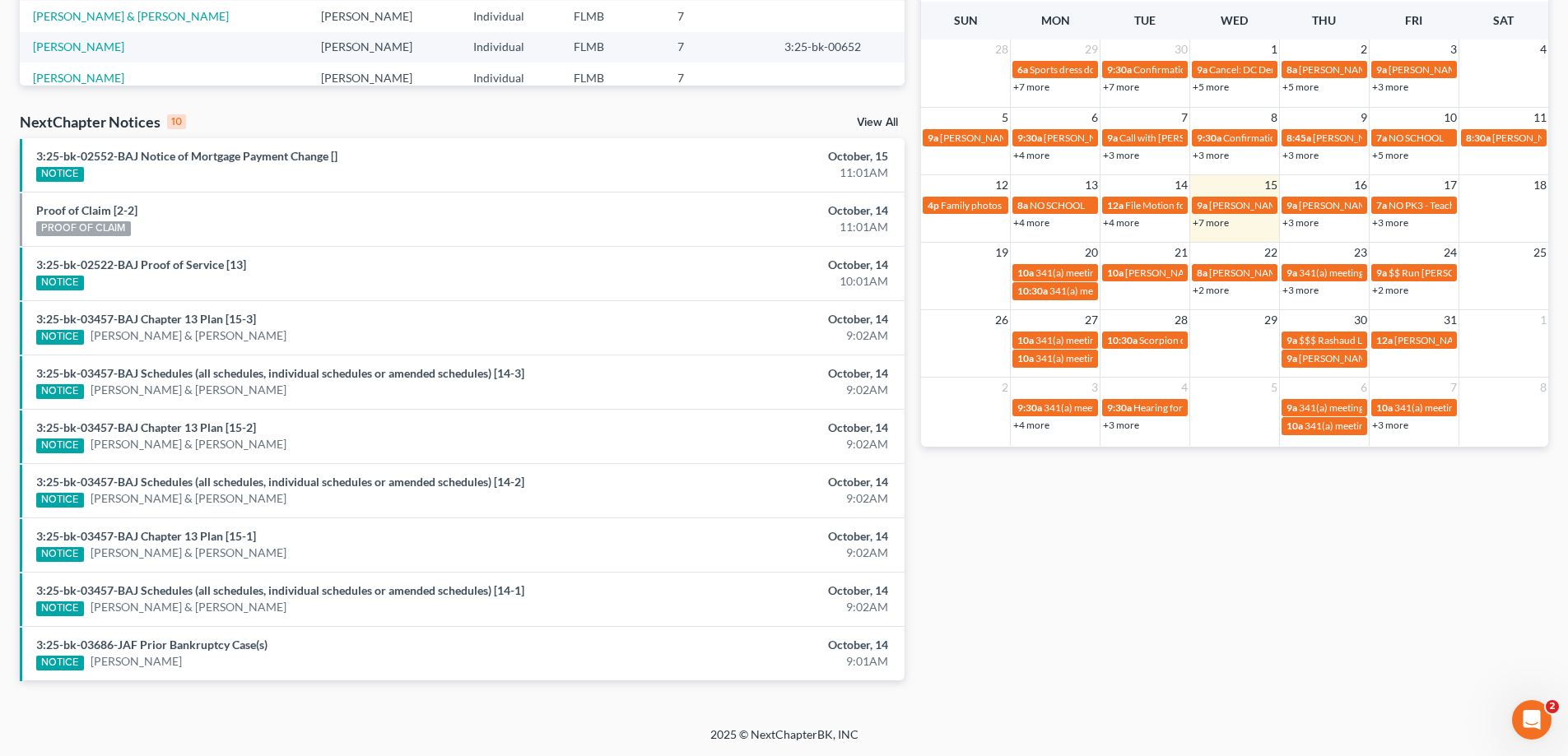
click at [1213, 292] on link "+2 more" at bounding box center [1211, 290] width 36 height 13
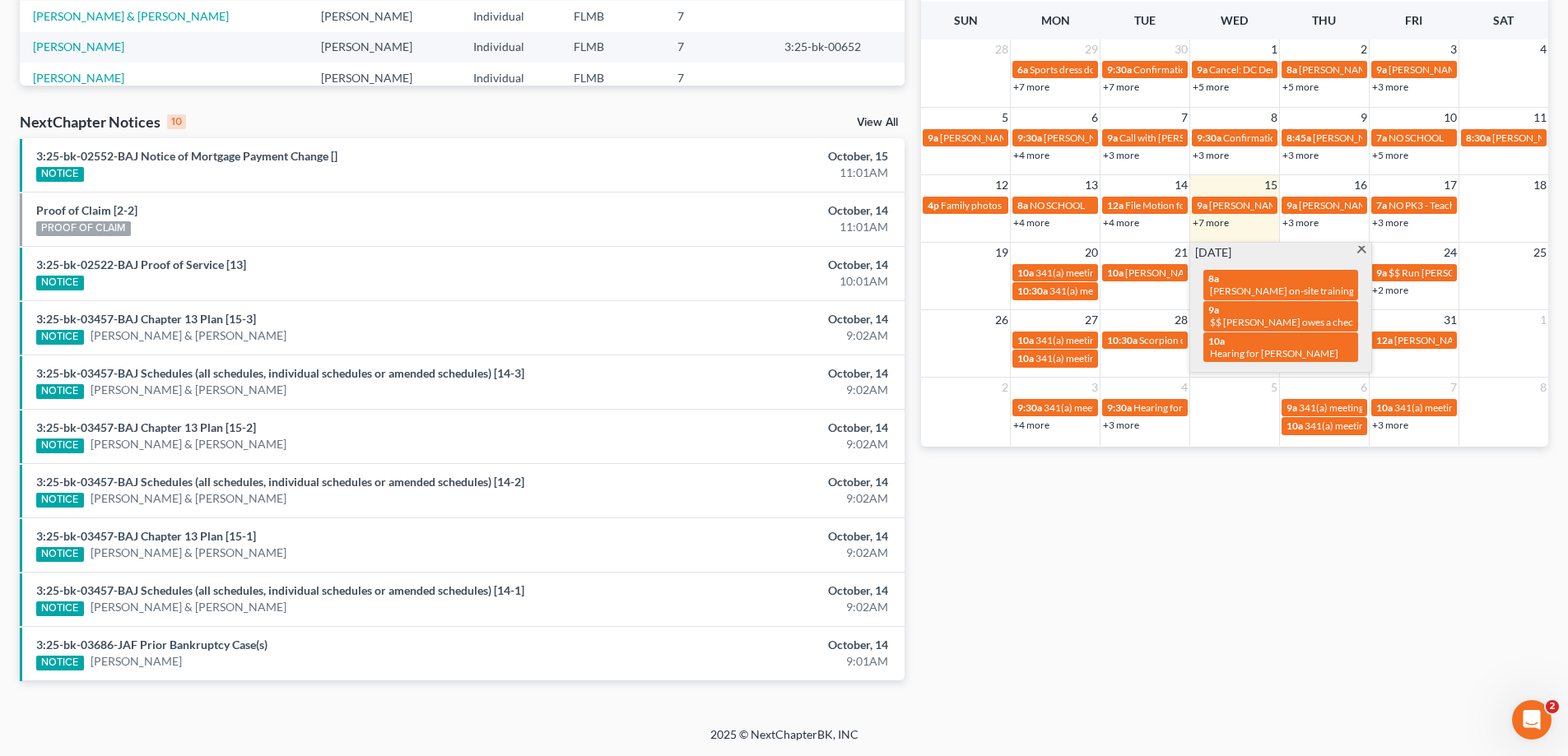
drag, startPoint x: 1269, startPoint y: 562, endPoint x: 1281, endPoint y: 480, distance: 82.9
click at [1270, 562] on div "Monthly Progress Bankruptcy Bankruptcy October 2025 September 2025 August 2025 …" at bounding box center [1234, 182] width 644 height 1048
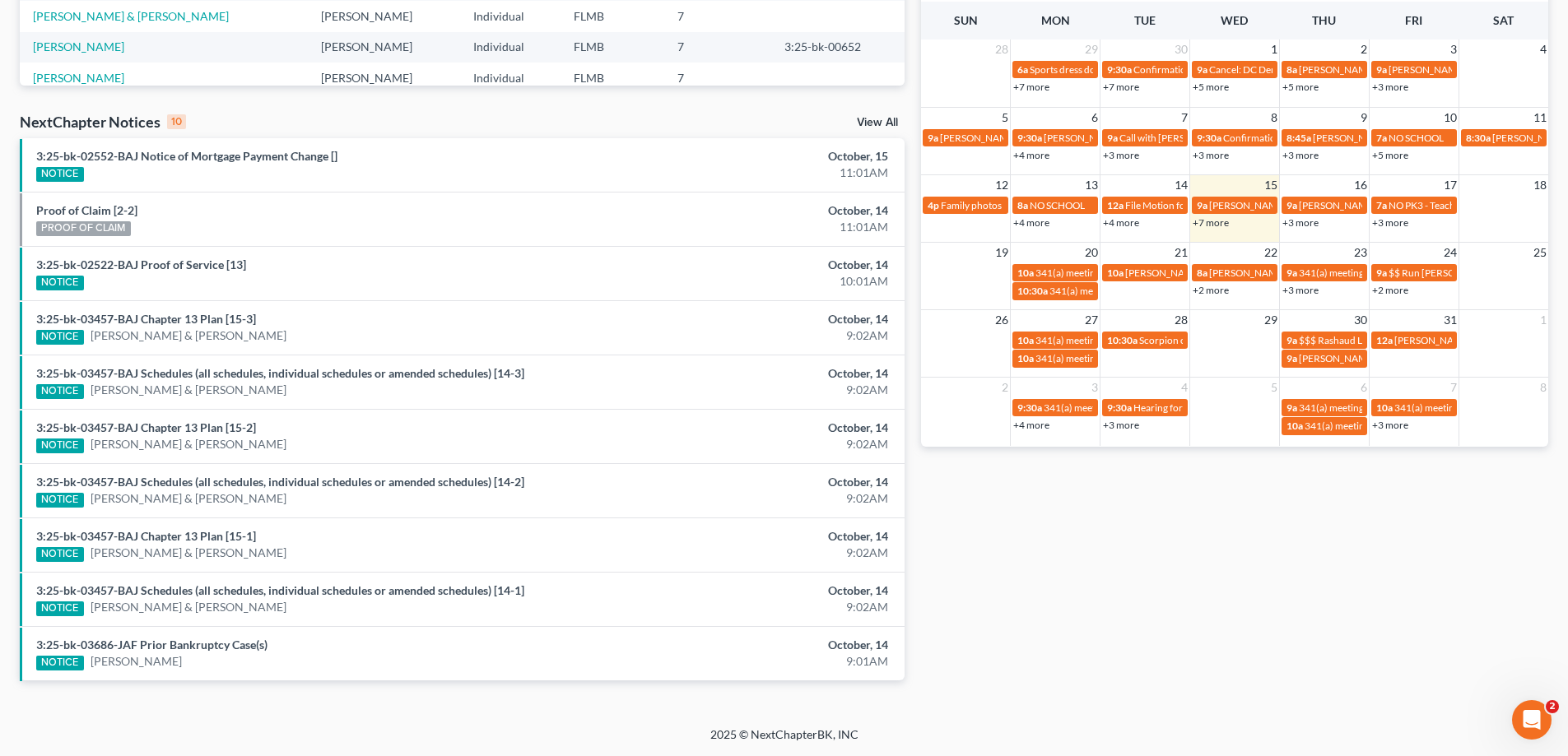
click at [1302, 222] on link "+3 more" at bounding box center [1300, 222] width 36 height 13
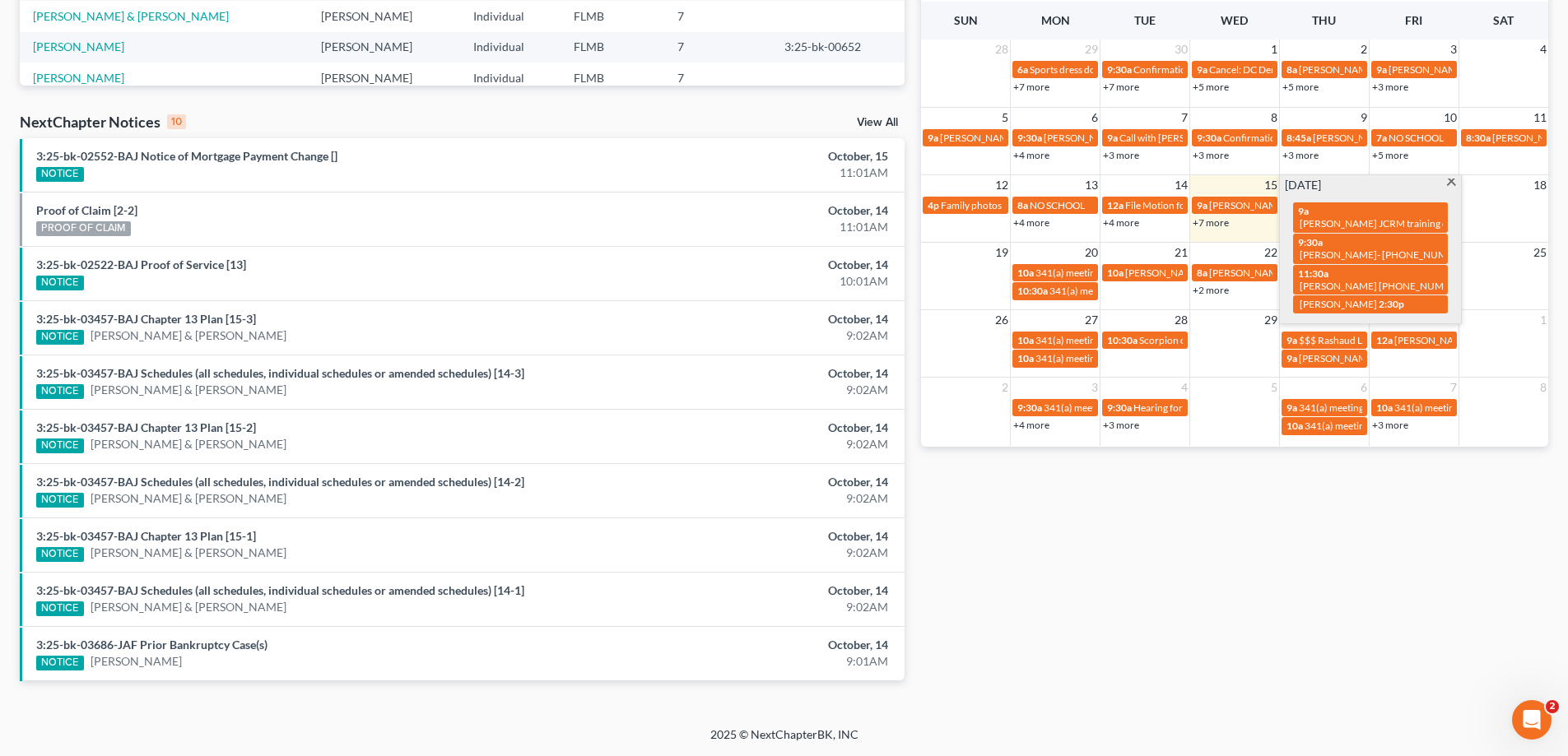
click at [1314, 550] on div "Monthly Progress Bankruptcy Bankruptcy October 2025 September 2025 August 2025 …" at bounding box center [1234, 182] width 644 height 1048
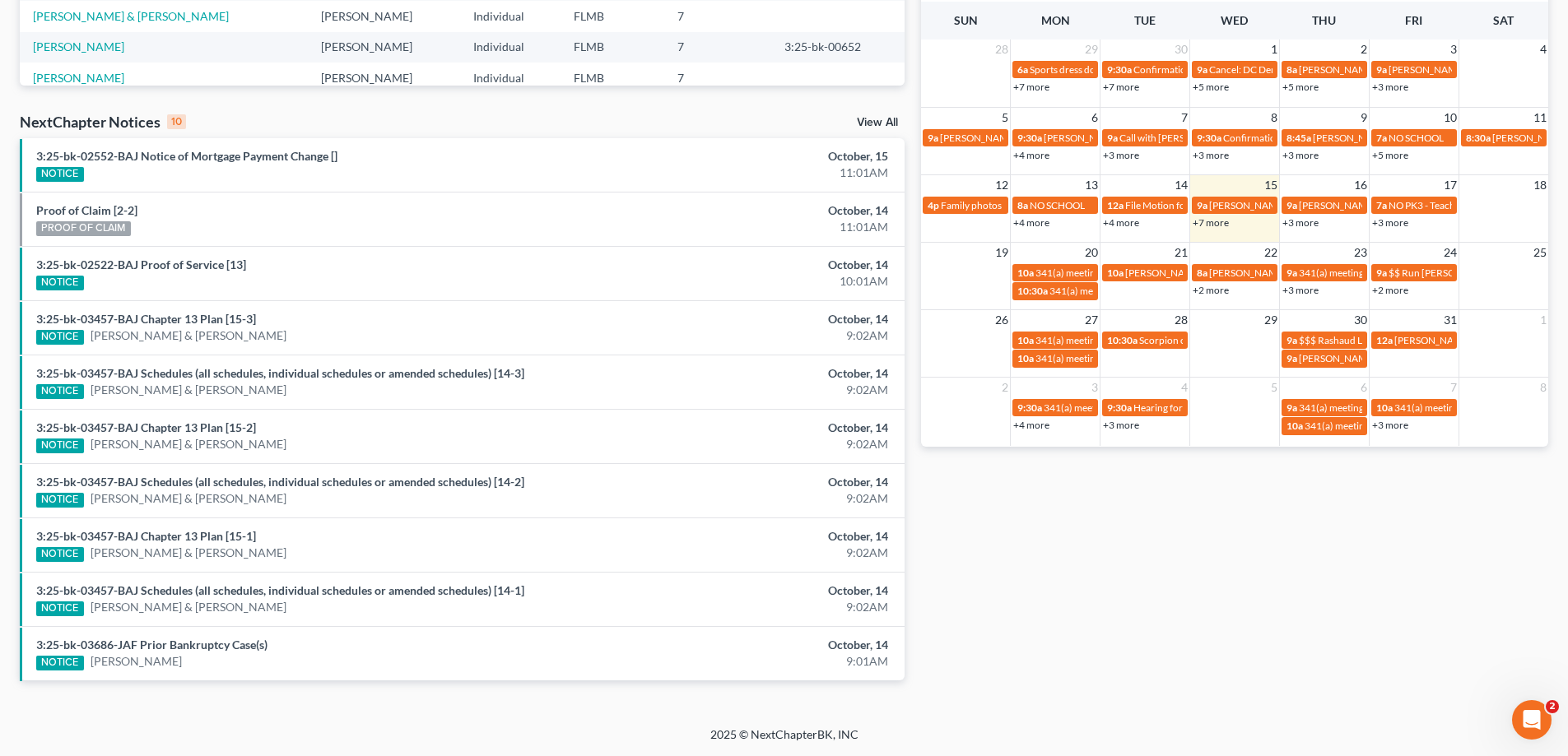
click at [1175, 576] on div "Monthly Progress Bankruptcy Bankruptcy October 2025 September 2025 August 2025 …" at bounding box center [1234, 182] width 644 height 1048
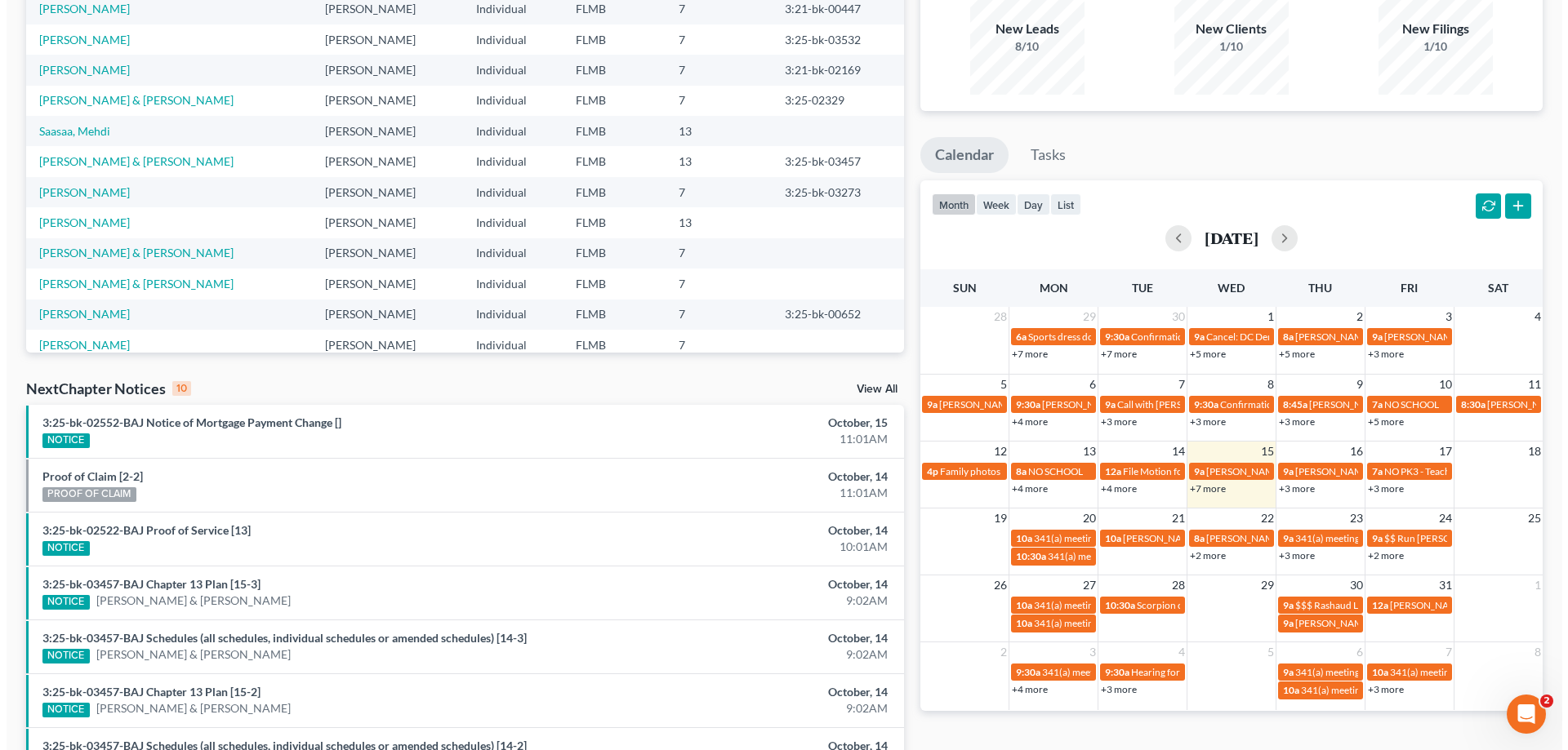
scroll to position [163, 0]
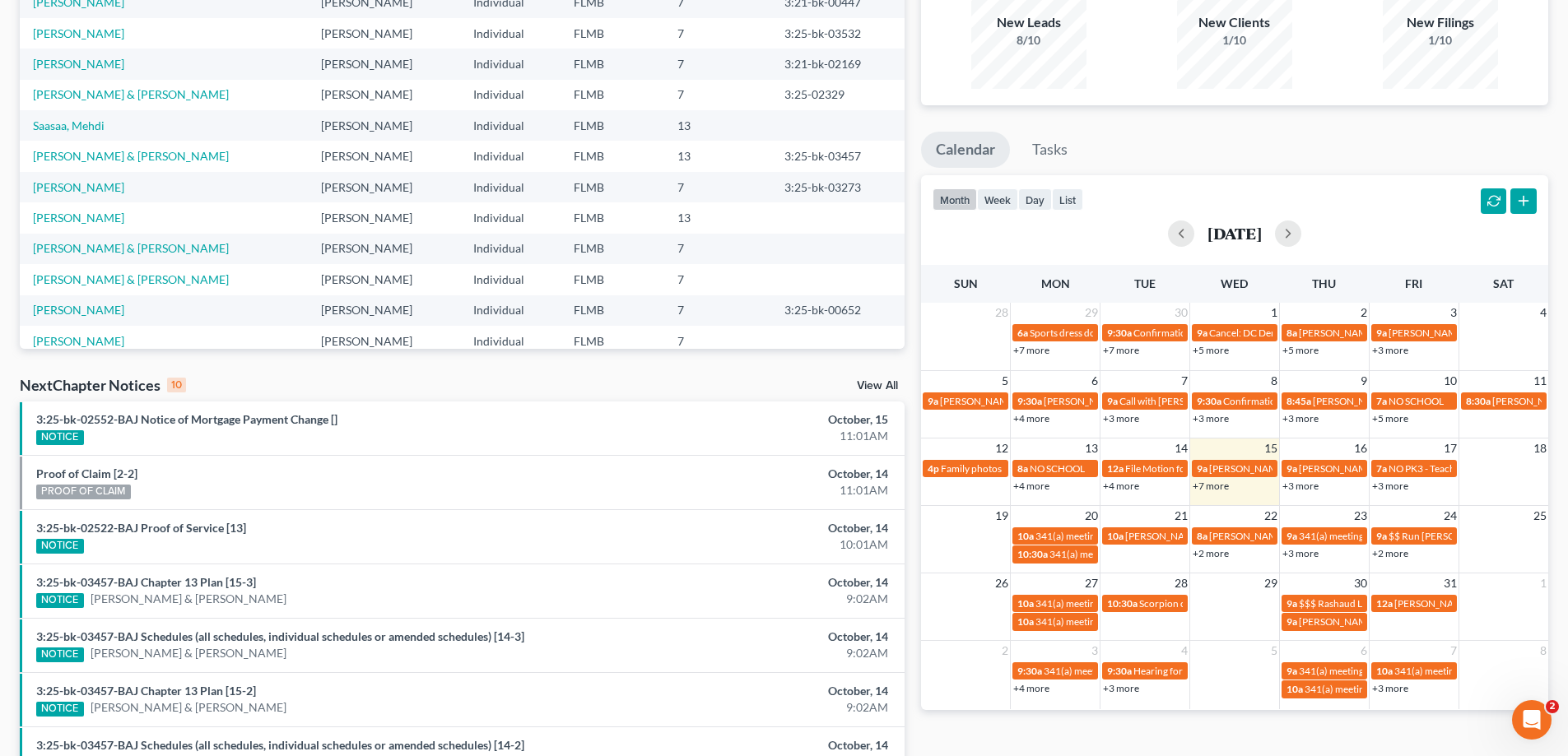
click at [1114, 689] on link "+3 more" at bounding box center [1120, 688] width 36 height 13
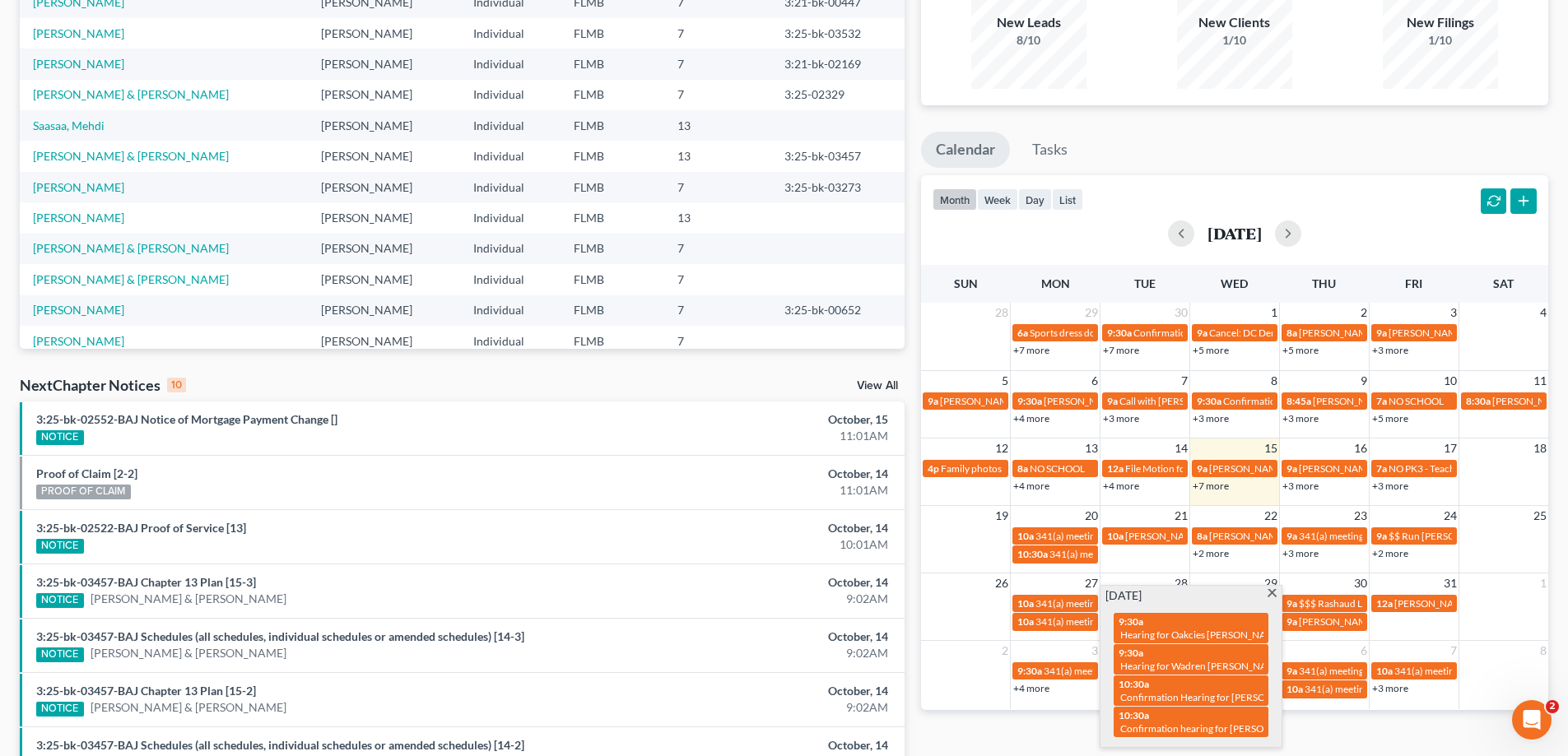
click at [1074, 732] on div "Monthly Progress Bankruptcy Bankruptcy October 2025 September 2025 August 2025 …" at bounding box center [1234, 446] width 644 height 1048
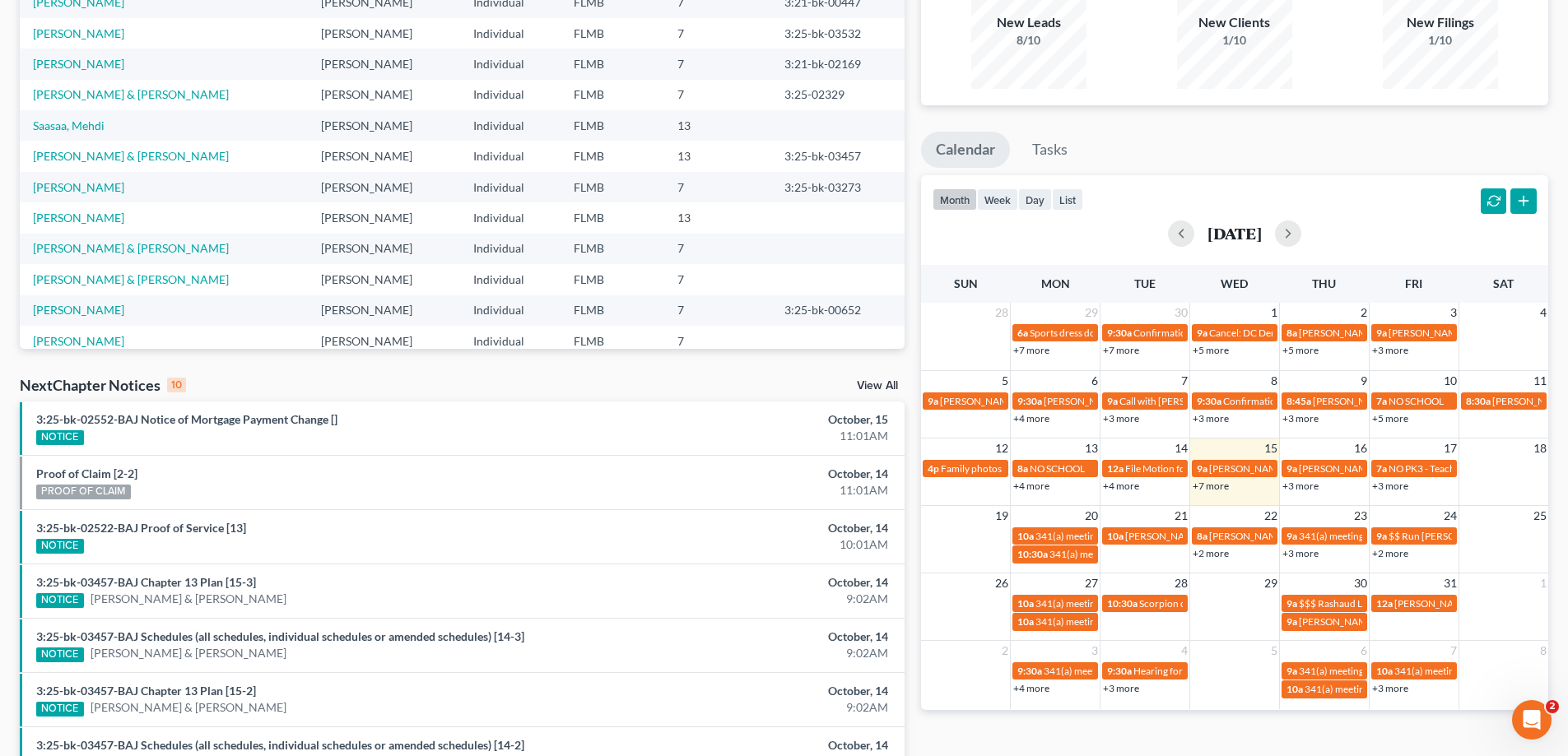
click at [1298, 555] on link "+3 more" at bounding box center [1300, 553] width 36 height 13
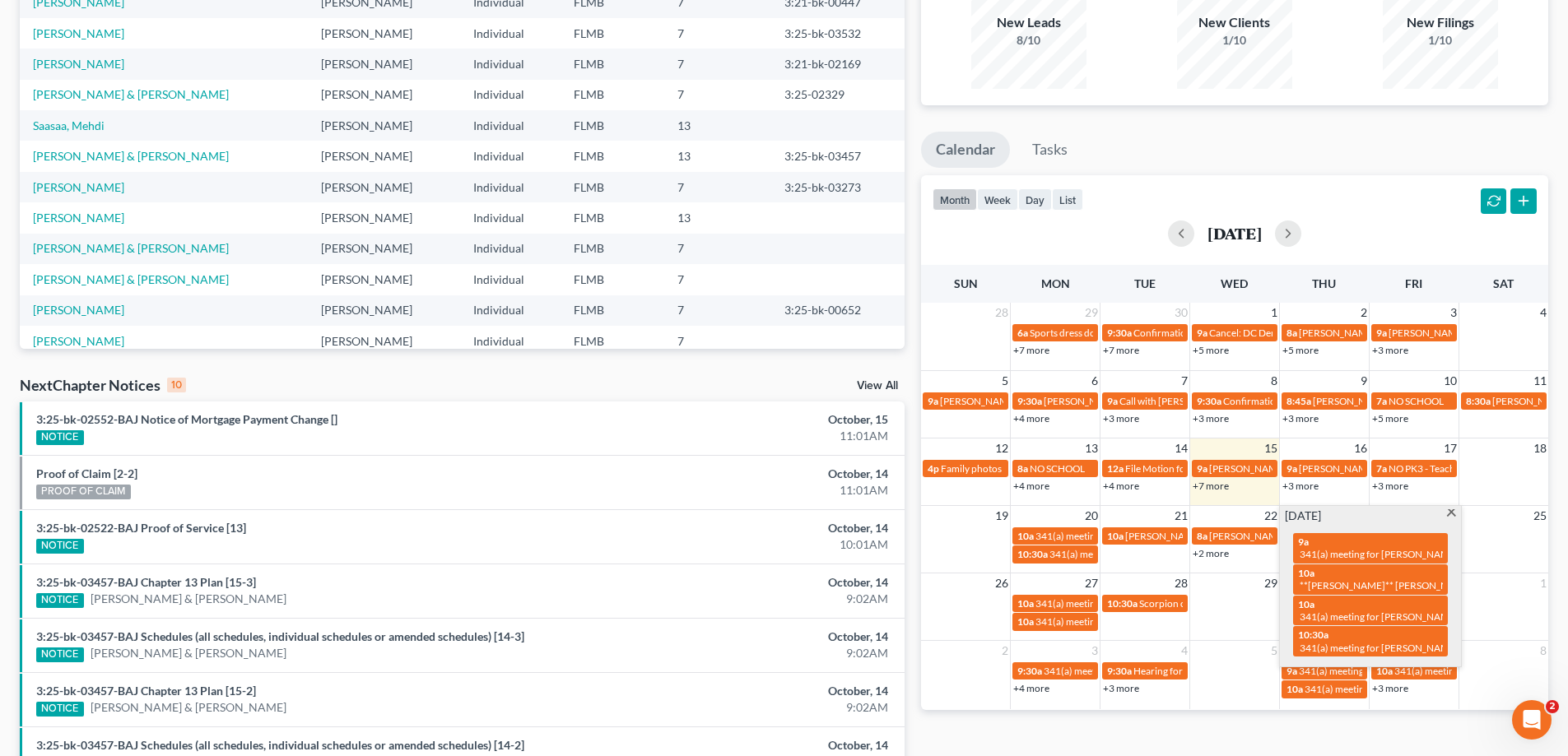
click at [1353, 197] on div "month week day list October 2025" at bounding box center [1234, 214] width 644 height 79
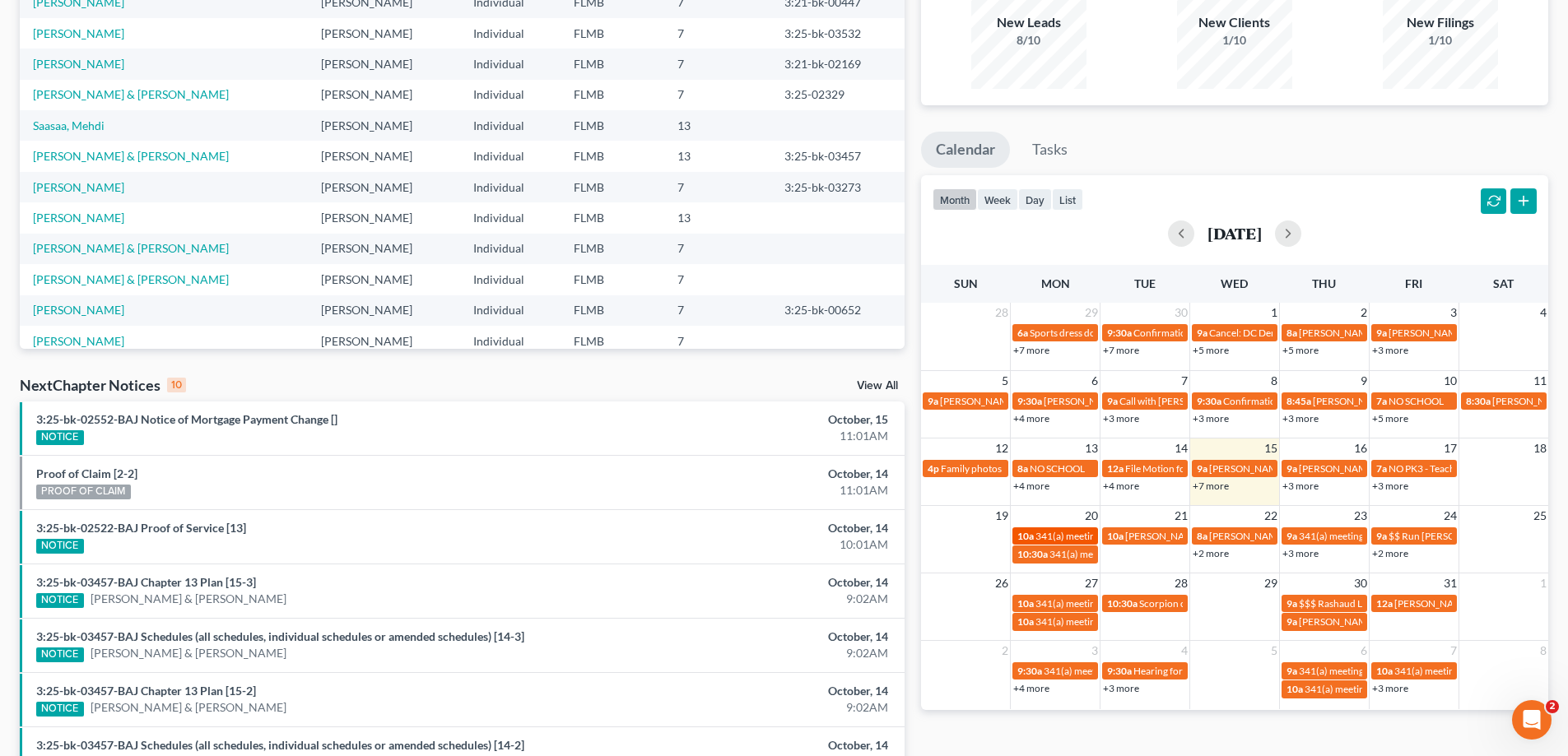
click at [1053, 535] on span "341(a) meeting for [PERSON_NAME]" at bounding box center [1115, 536] width 159 height 13
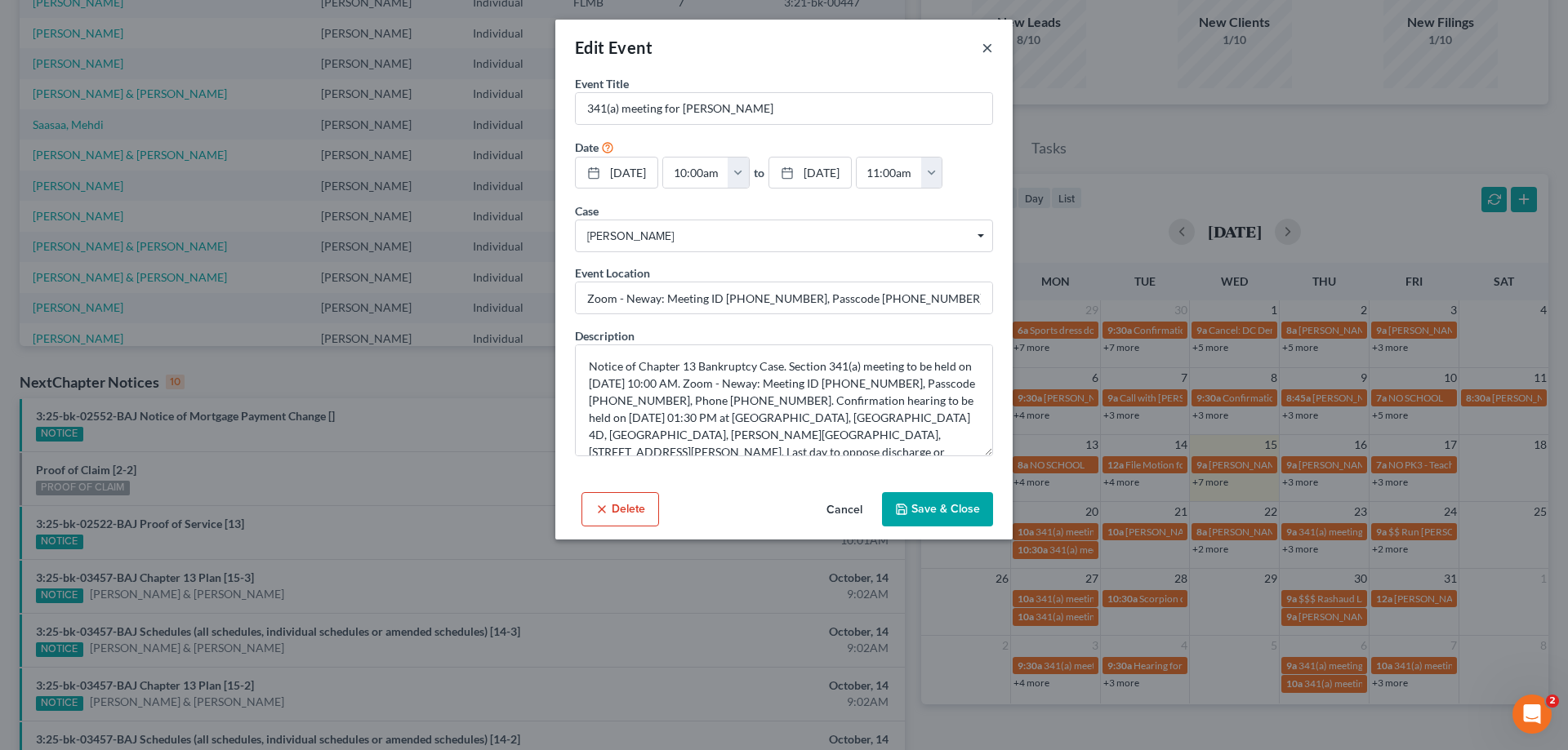
click at [988, 46] on button "×" at bounding box center [987, 48] width 12 height 20
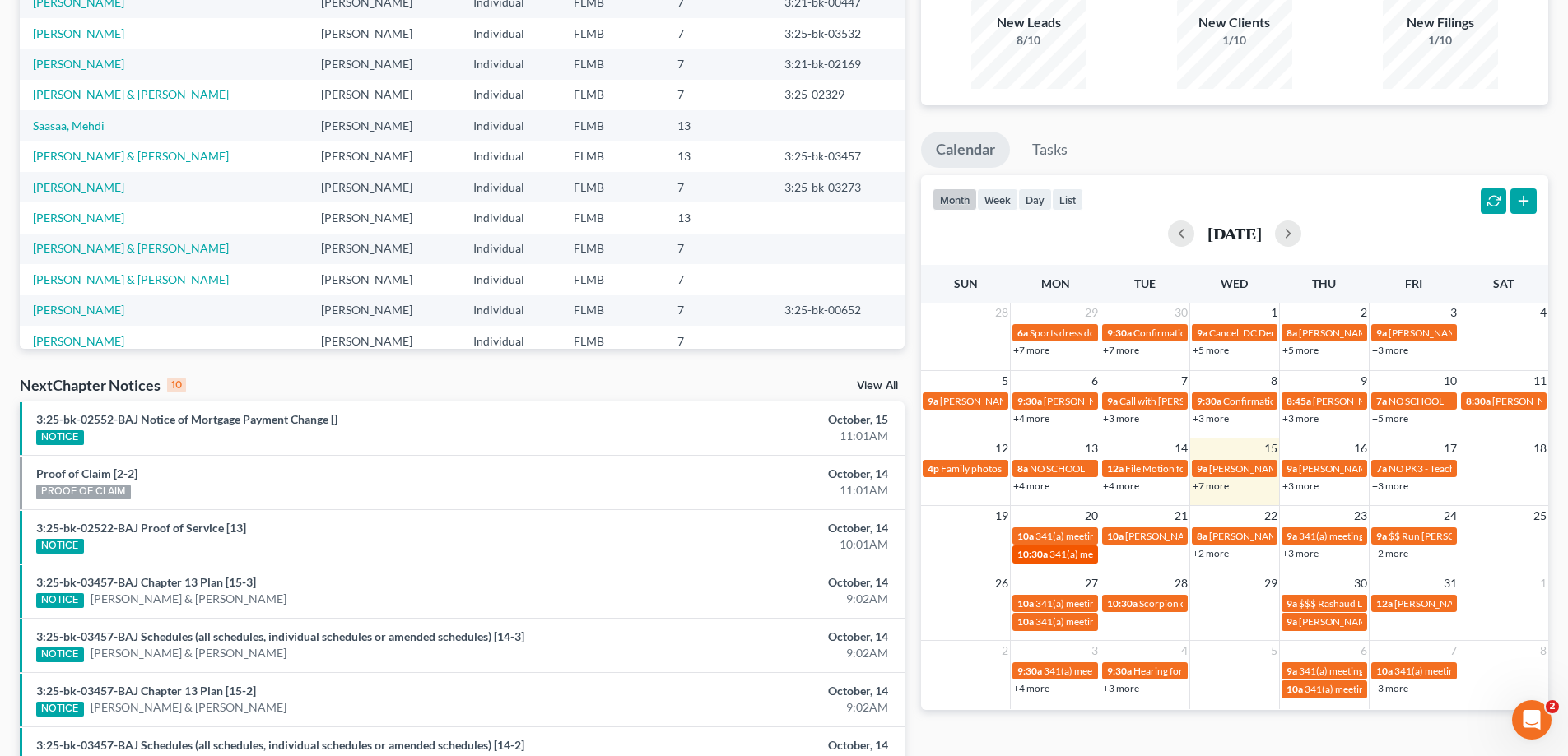
click at [1059, 551] on span "341(a) meeting for [PERSON_NAME]" at bounding box center [1129, 554] width 159 height 13
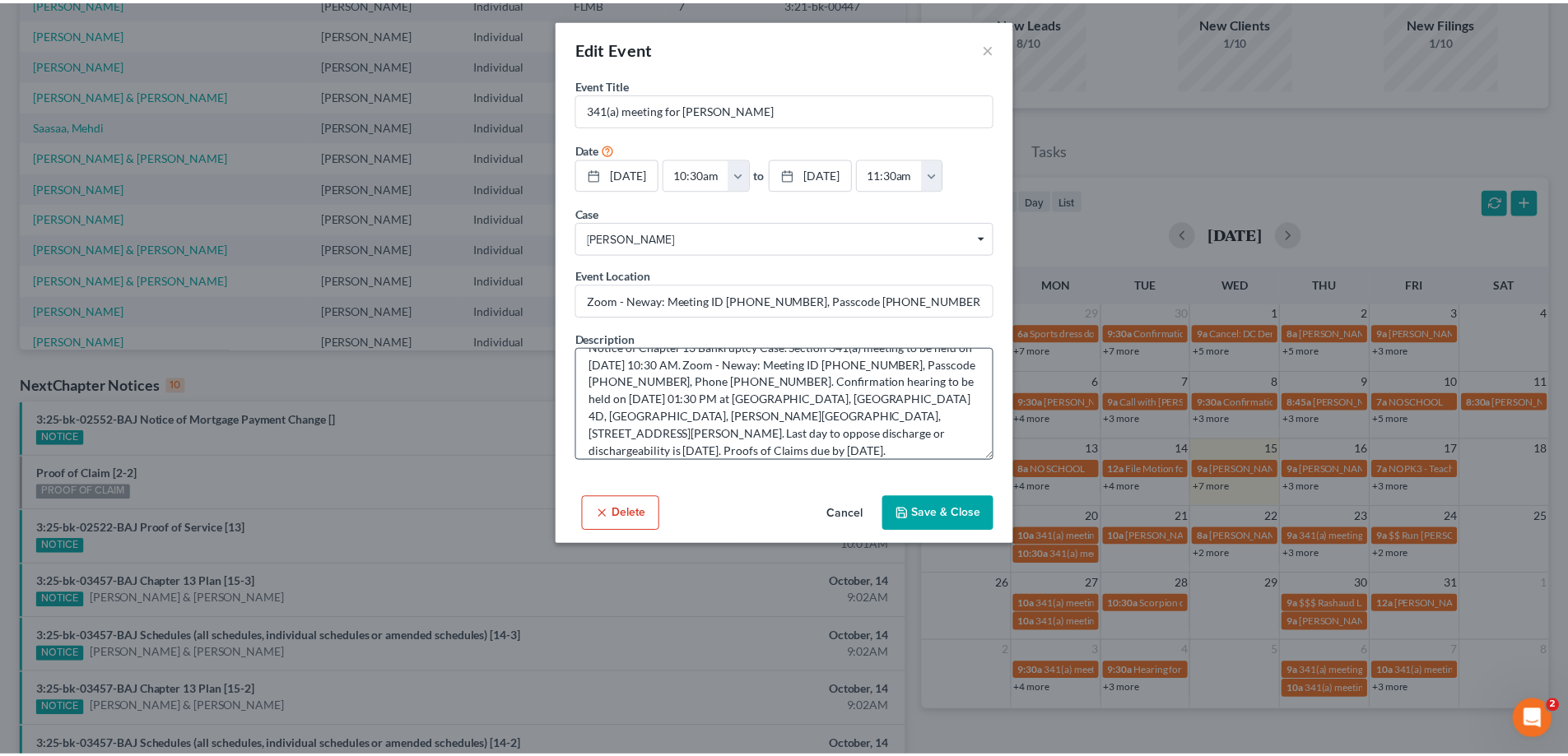
scroll to position [34, 0]
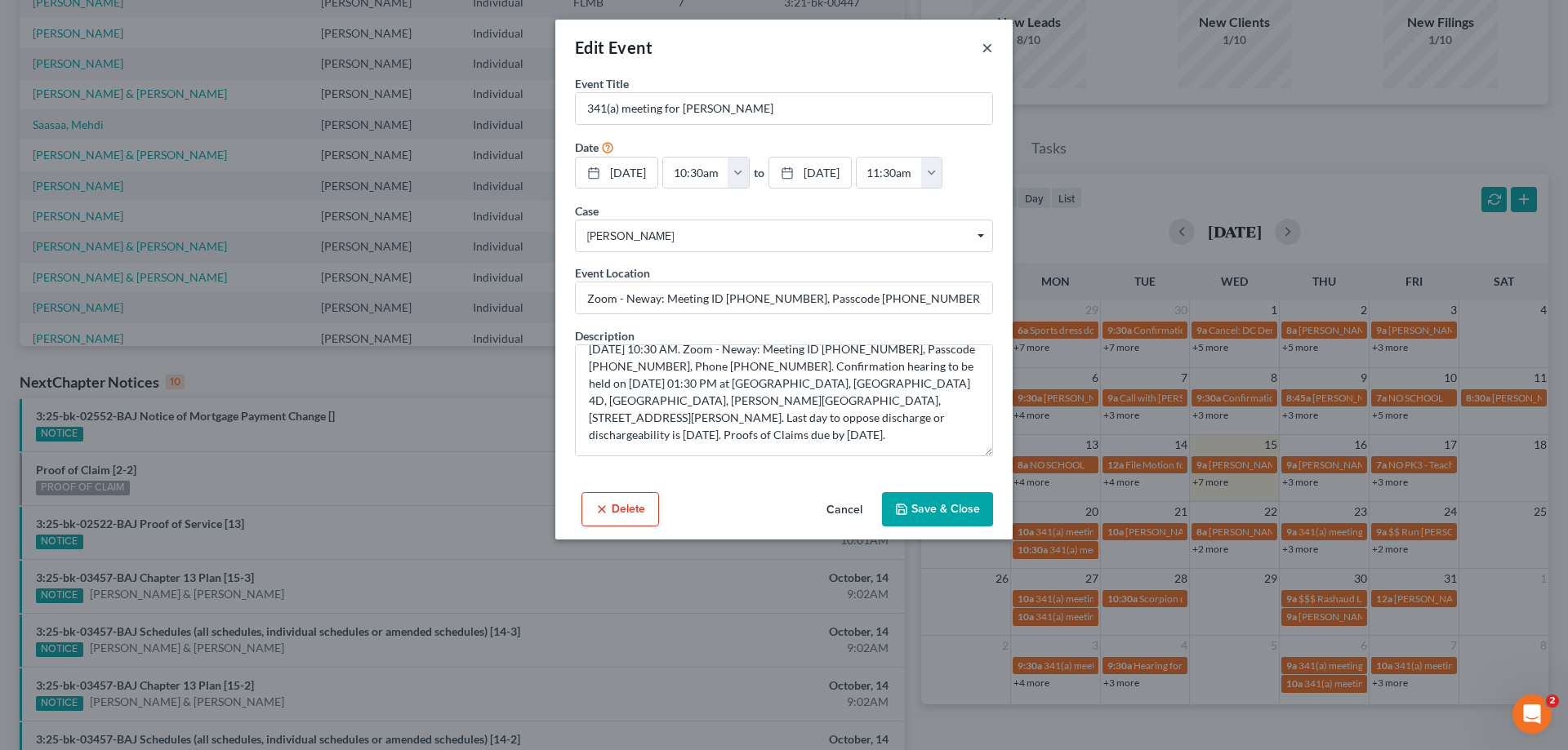
click at [985, 46] on button "×" at bounding box center [987, 48] width 12 height 20
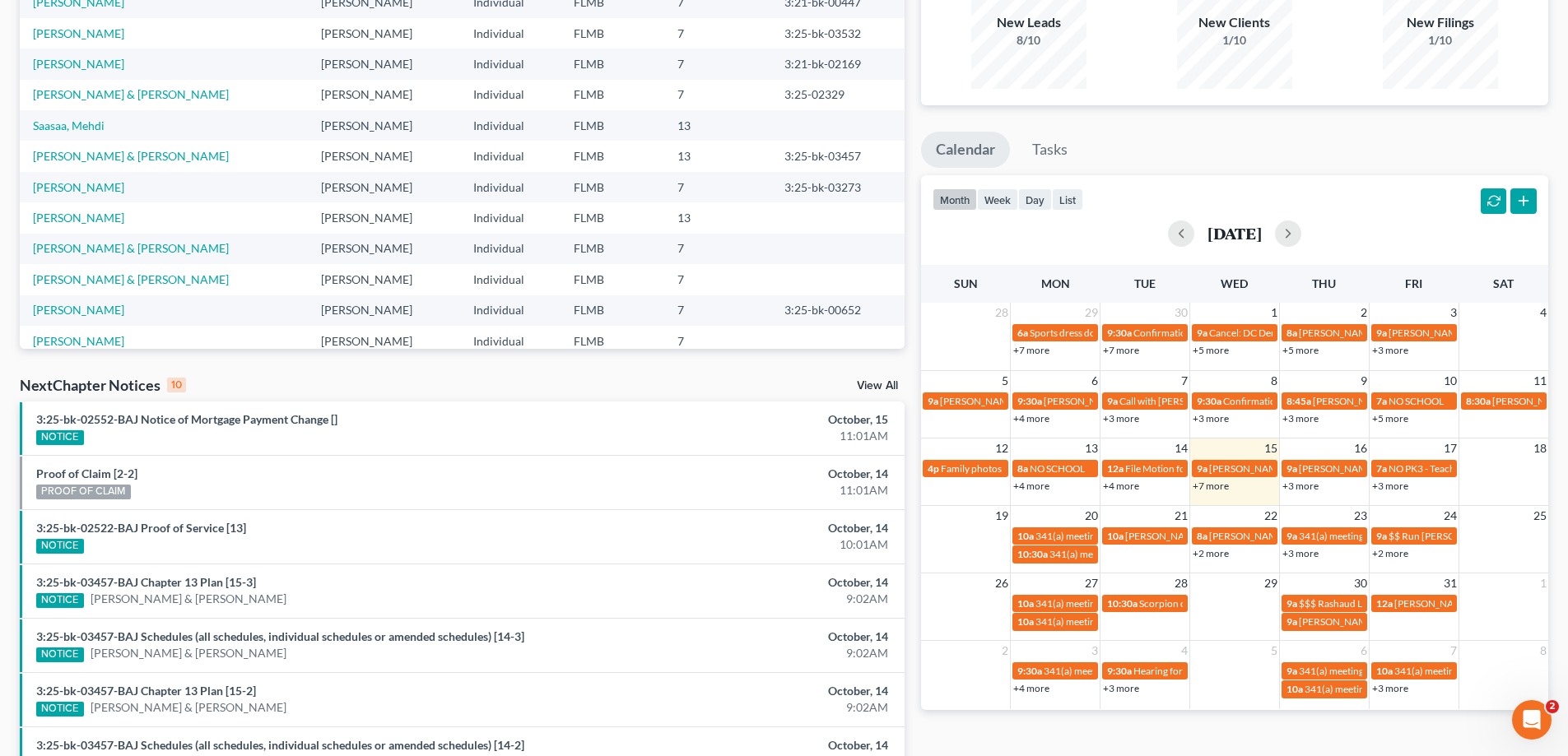
click at [1303, 150] on ul "Calendar Tasks" at bounding box center [1233, 154] width 627 height 43
click at [1220, 556] on link "+2 more" at bounding box center [1211, 553] width 36 height 13
click at [1187, 736] on div "Monthly Progress Bankruptcy Bankruptcy October 2025 September 2025 August 2025 …" at bounding box center [1234, 446] width 644 height 1048
click at [1063, 536] on span "341(a) meeting for [PERSON_NAME]" at bounding box center [1115, 536] width 159 height 13
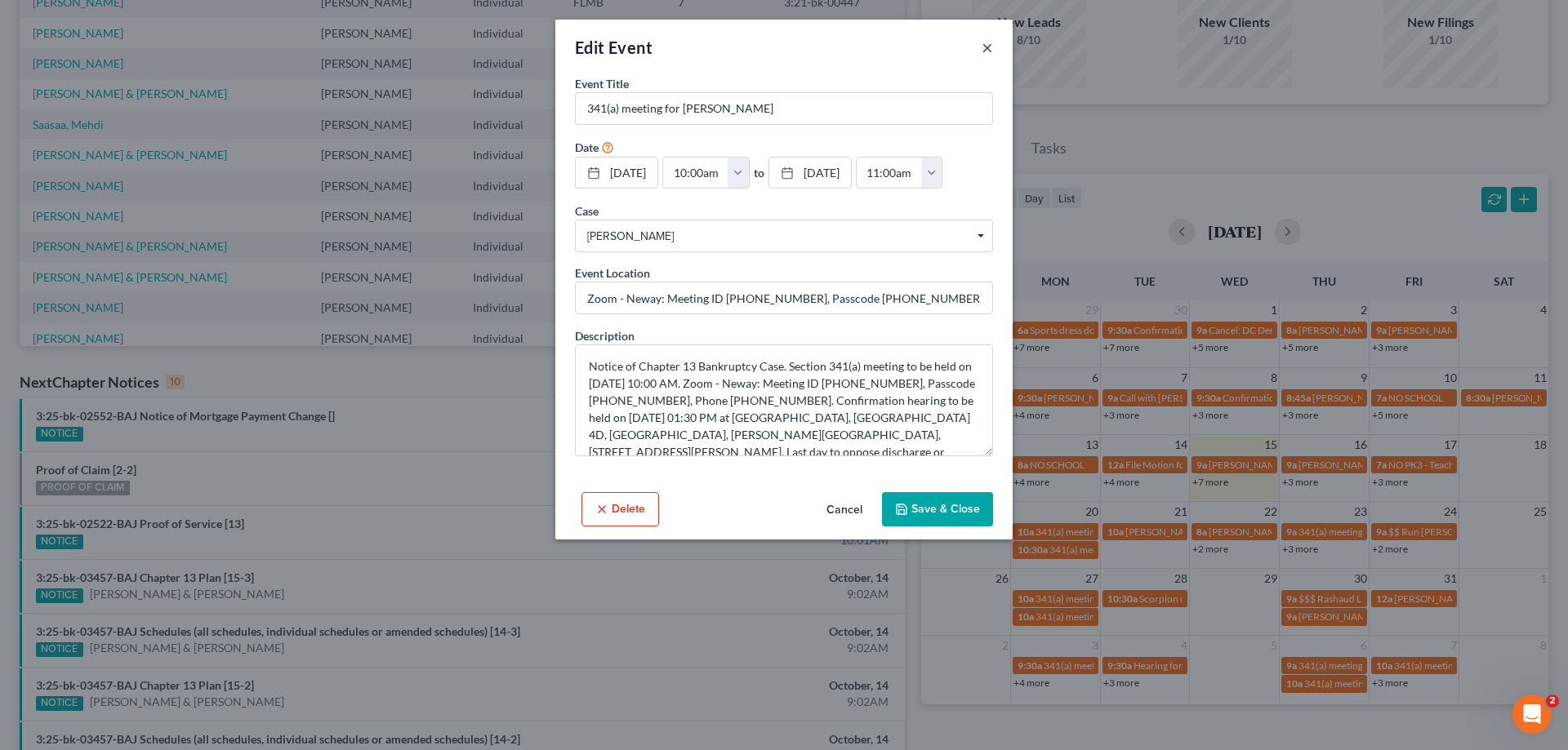
click at [987, 42] on button "×" at bounding box center [987, 48] width 12 height 20
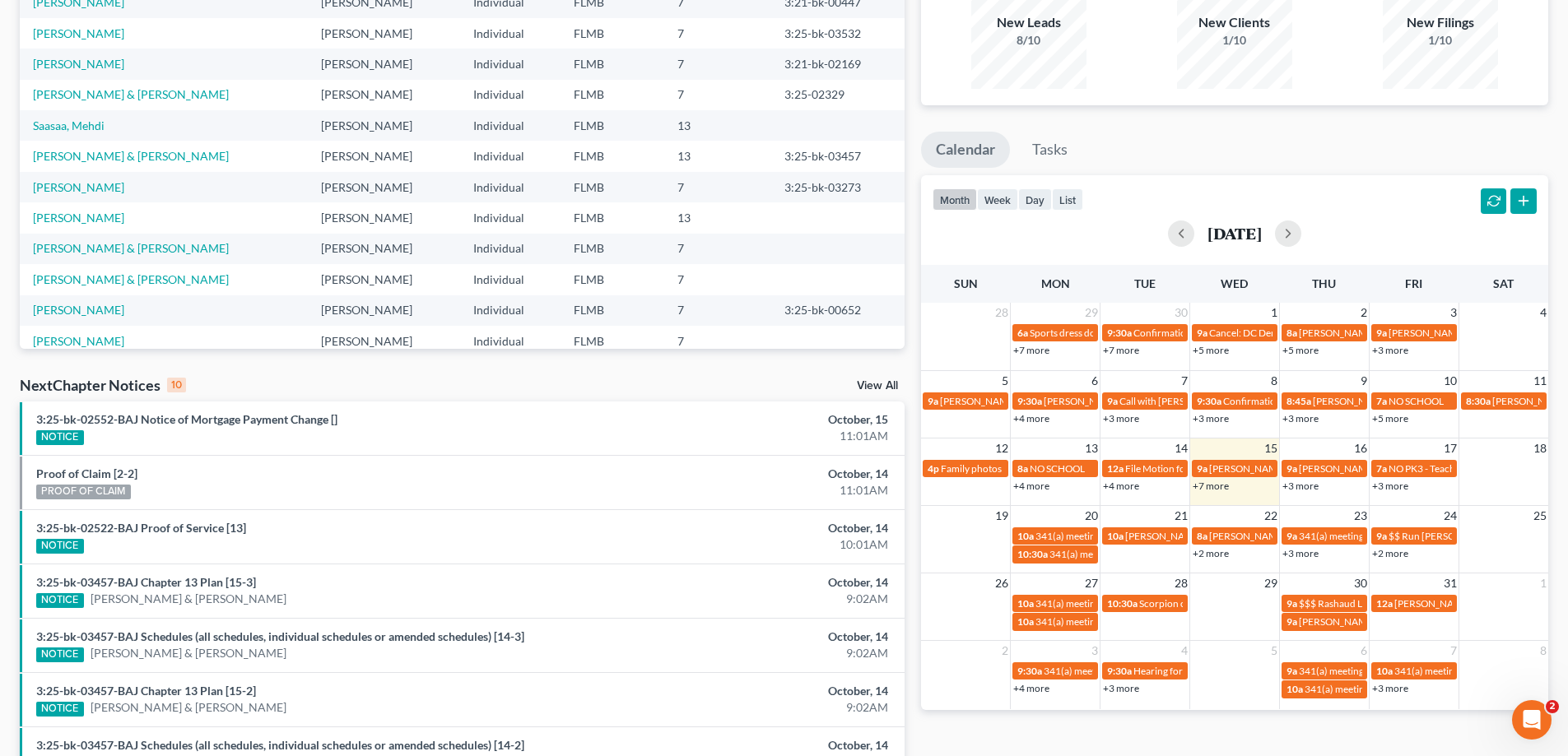
click at [1220, 485] on link "+7 more" at bounding box center [1211, 487] width 36 height 13
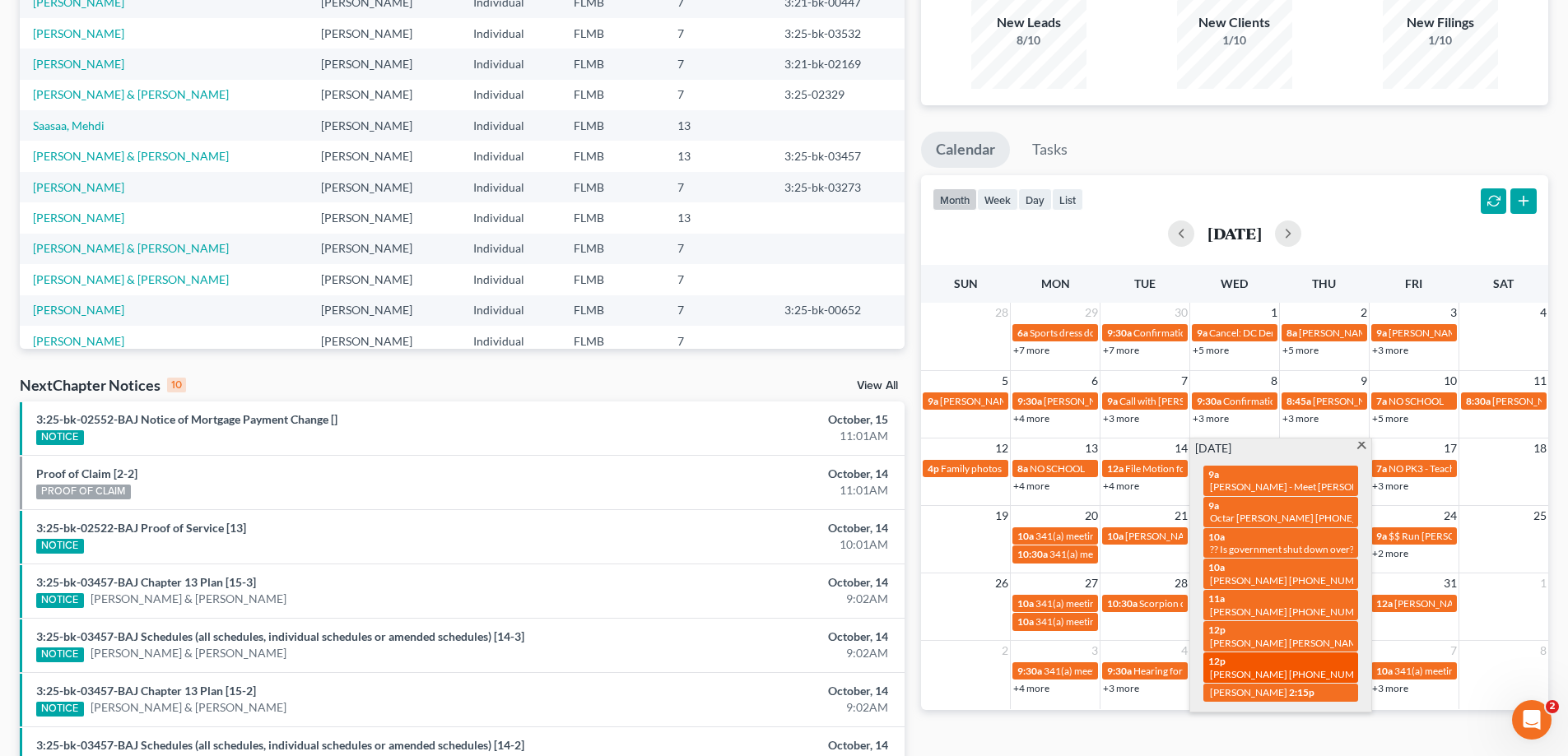
click at [1263, 668] on span "[PERSON_NAME] [PHONE_NUMBER]" at bounding box center [1293, 675] width 166 height 13
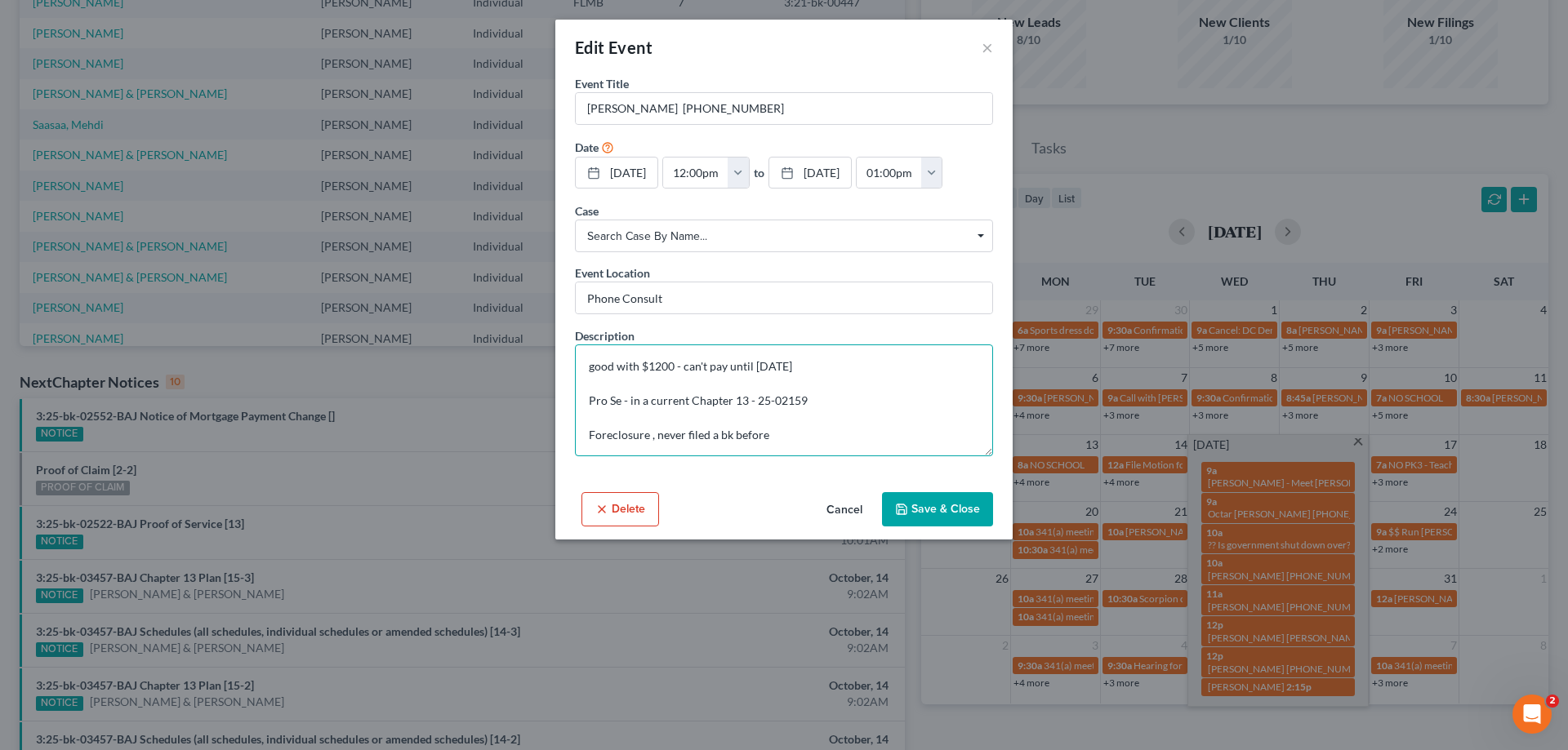
click at [823, 385] on textarea "good with $1200 - can't pay until Nov 1st Pro Se - in a current Chapter 13 - 25…" at bounding box center [784, 400] width 418 height 112
click at [797, 457] on textarea "good with $1200 - can't pay until Nov 1st Pro Se - in a current Chapter 13 - 25…" at bounding box center [784, 400] width 418 height 112
drag, startPoint x: 810, startPoint y: 440, endPoint x: 759, endPoint y: 433, distance: 51.5
click at [759, 433] on textarea "good with $1200 - can't pay until Nov 1st Pro Se - in a current Chapter 13 - 25…" at bounding box center [784, 400] width 418 height 112
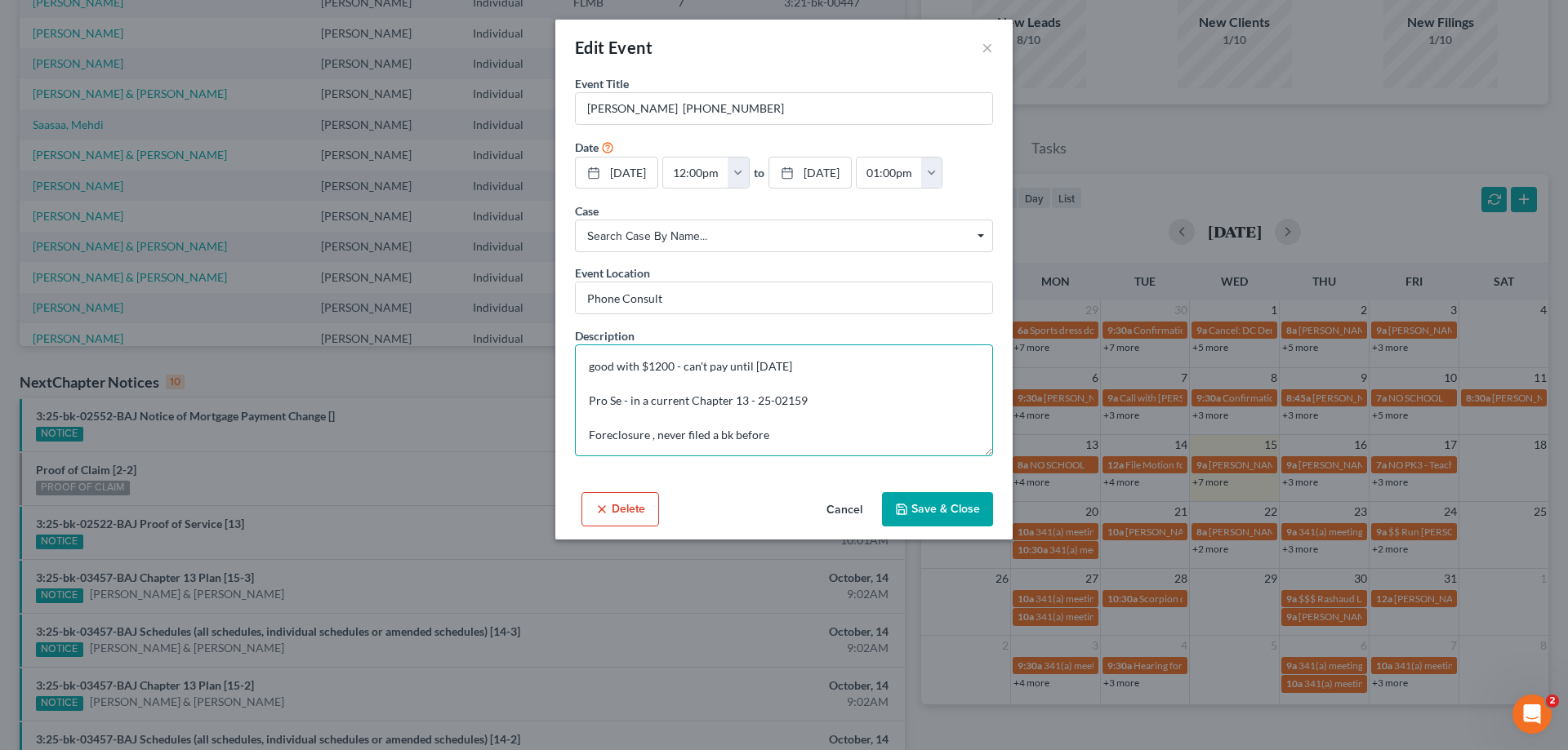
click at [799, 427] on textarea "good with $1200 - can't pay until Nov 1st Pro Se - in a current Chapter 13 - 25…" at bounding box center [784, 400] width 418 height 112
click at [991, 48] on button "×" at bounding box center [987, 48] width 12 height 20
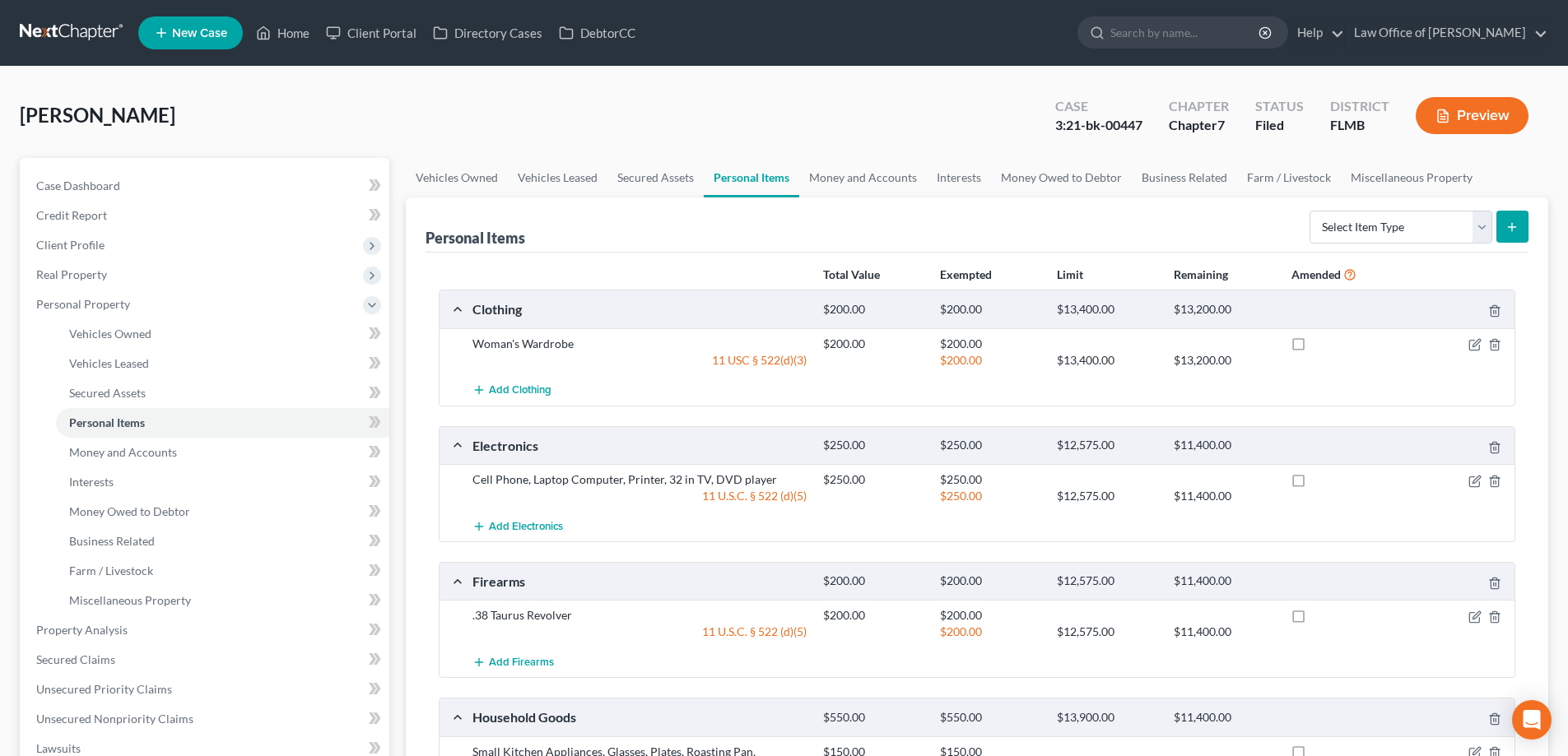
click at [95, 33] on link at bounding box center [72, 33] width 105 height 30
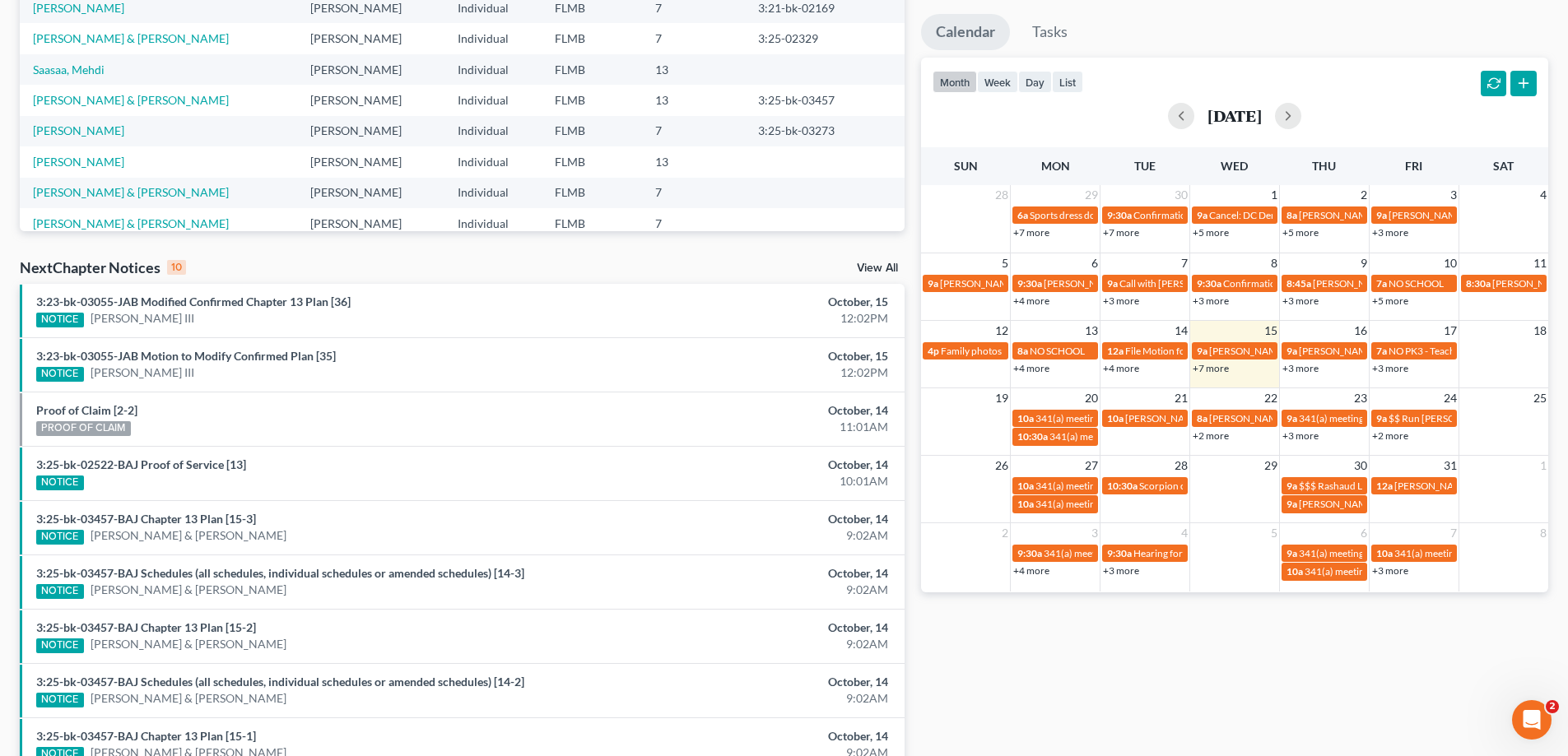
scroll to position [428, 0]
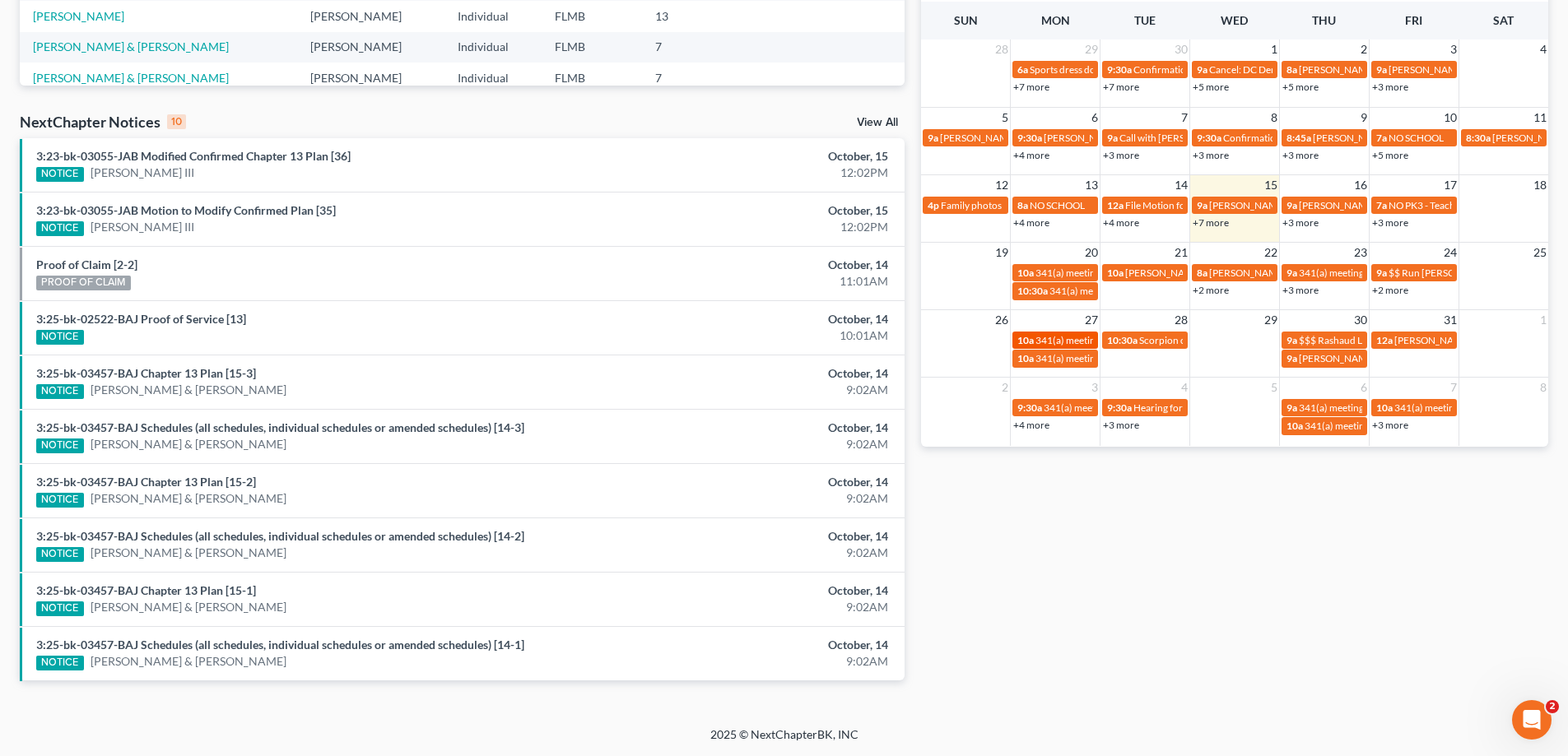
click at [1061, 343] on span "341(a) meeting for [PERSON_NAME]" at bounding box center [1115, 340] width 159 height 13
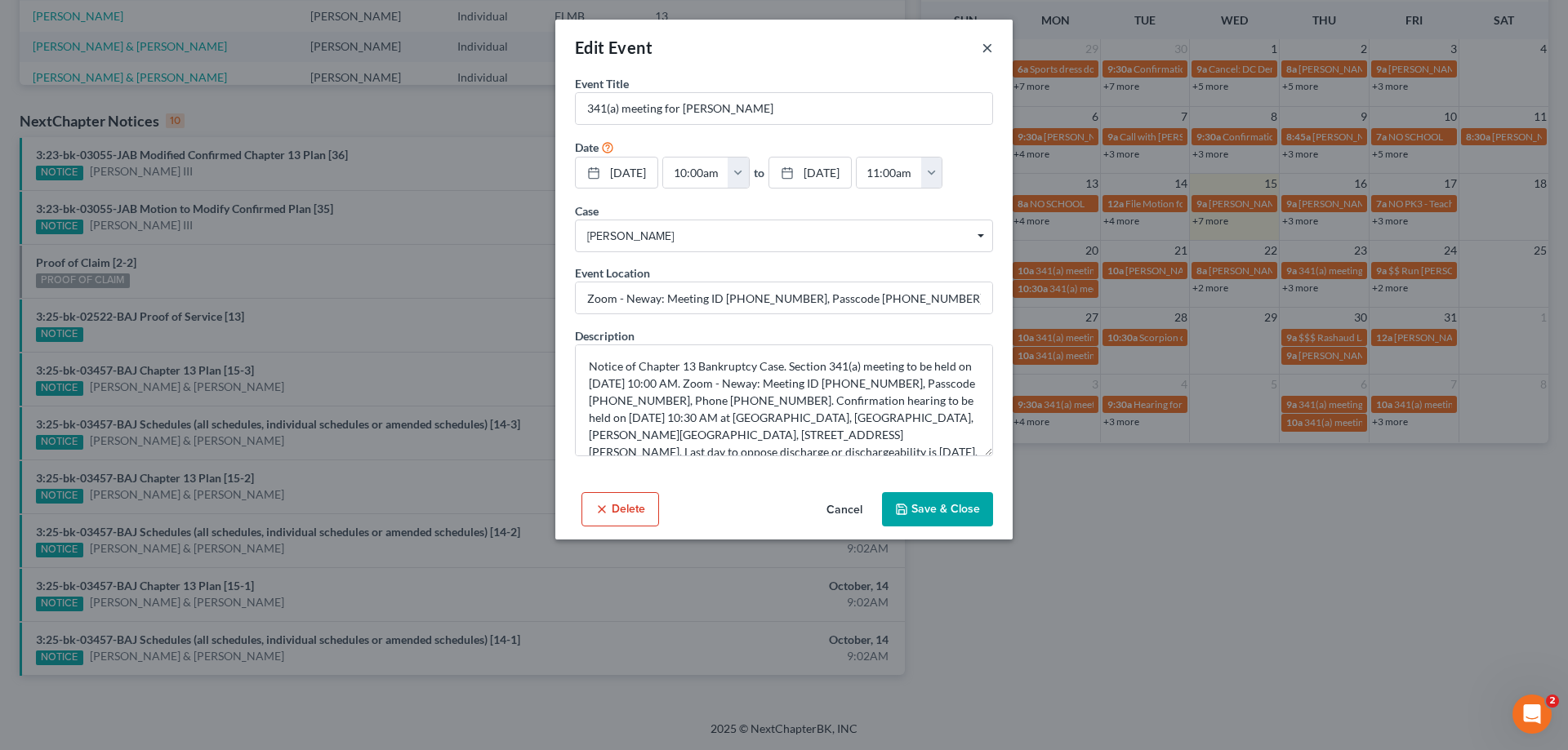
click at [982, 50] on button "×" at bounding box center [987, 48] width 12 height 20
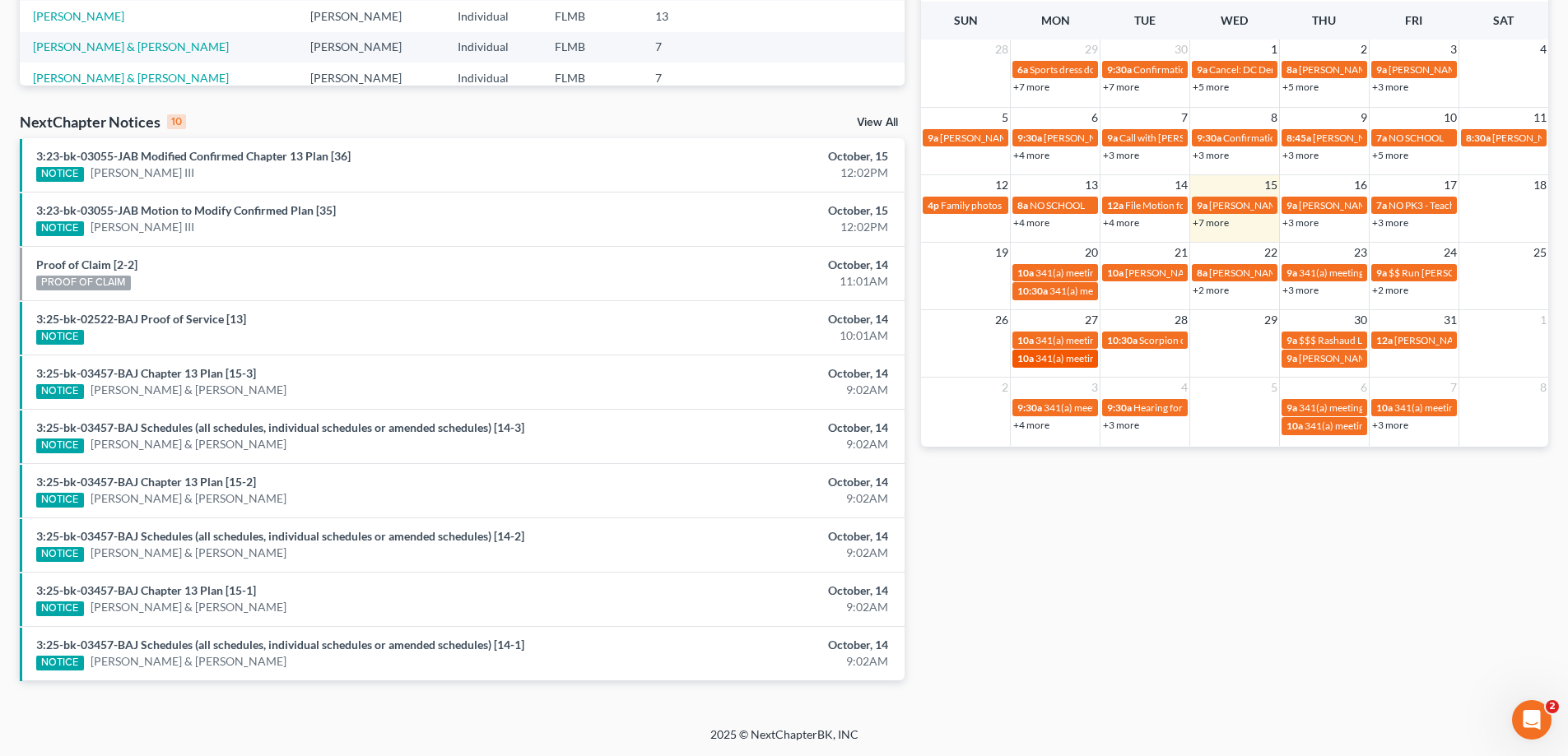
click at [1072, 352] on link "10a 341(a) meeting for [PERSON_NAME]" at bounding box center [1054, 358] width 86 height 17
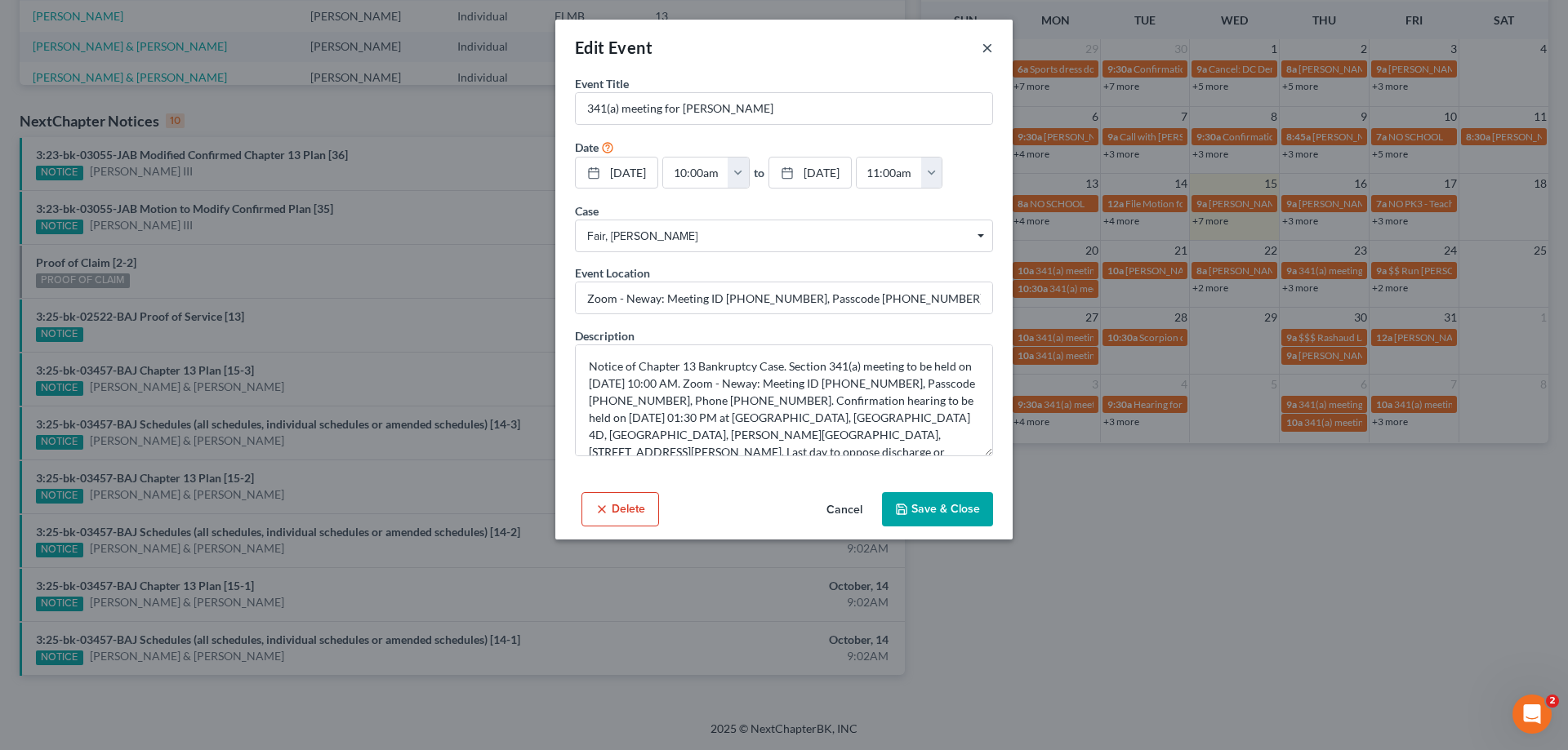
click at [990, 44] on button "×" at bounding box center [987, 48] width 12 height 20
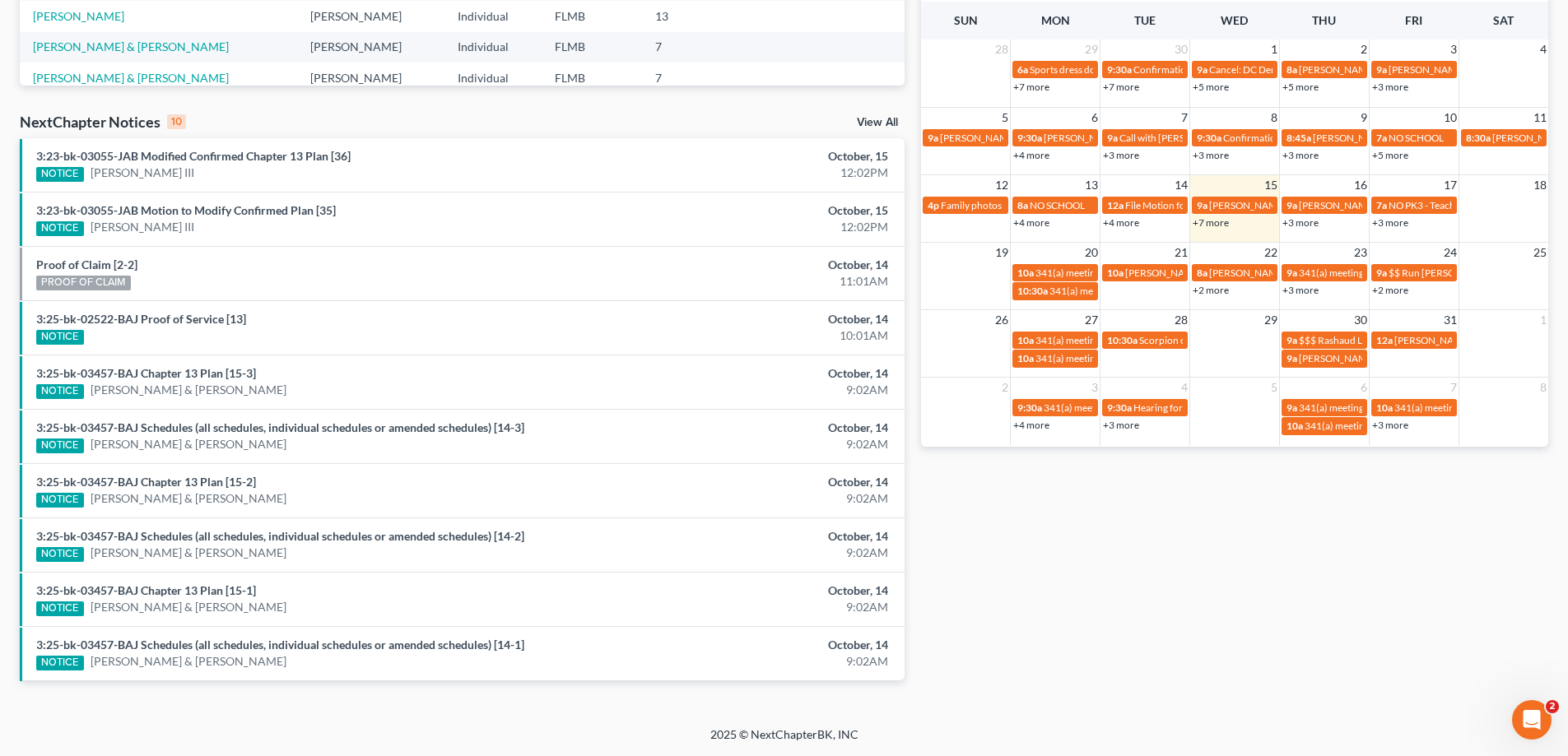
click at [1108, 619] on div "Monthly Progress Bankruptcy Bankruptcy October 2025 September 2025 August 2025 …" at bounding box center [1234, 182] width 644 height 1048
click at [1184, 533] on div "Monthly Progress Bankruptcy Bankruptcy October 2025 September 2025 August 2025 …" at bounding box center [1234, 182] width 644 height 1048
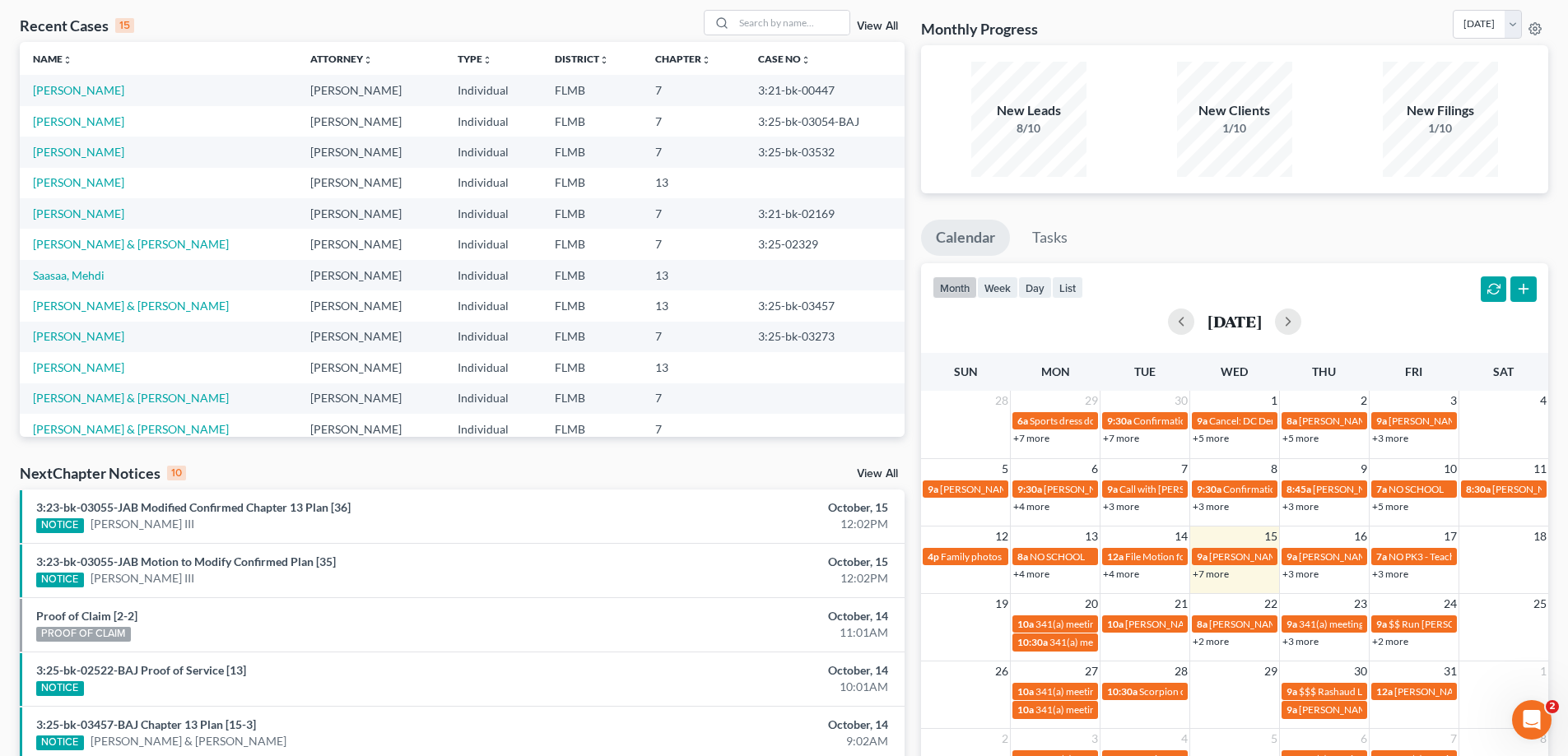
scroll to position [0, 0]
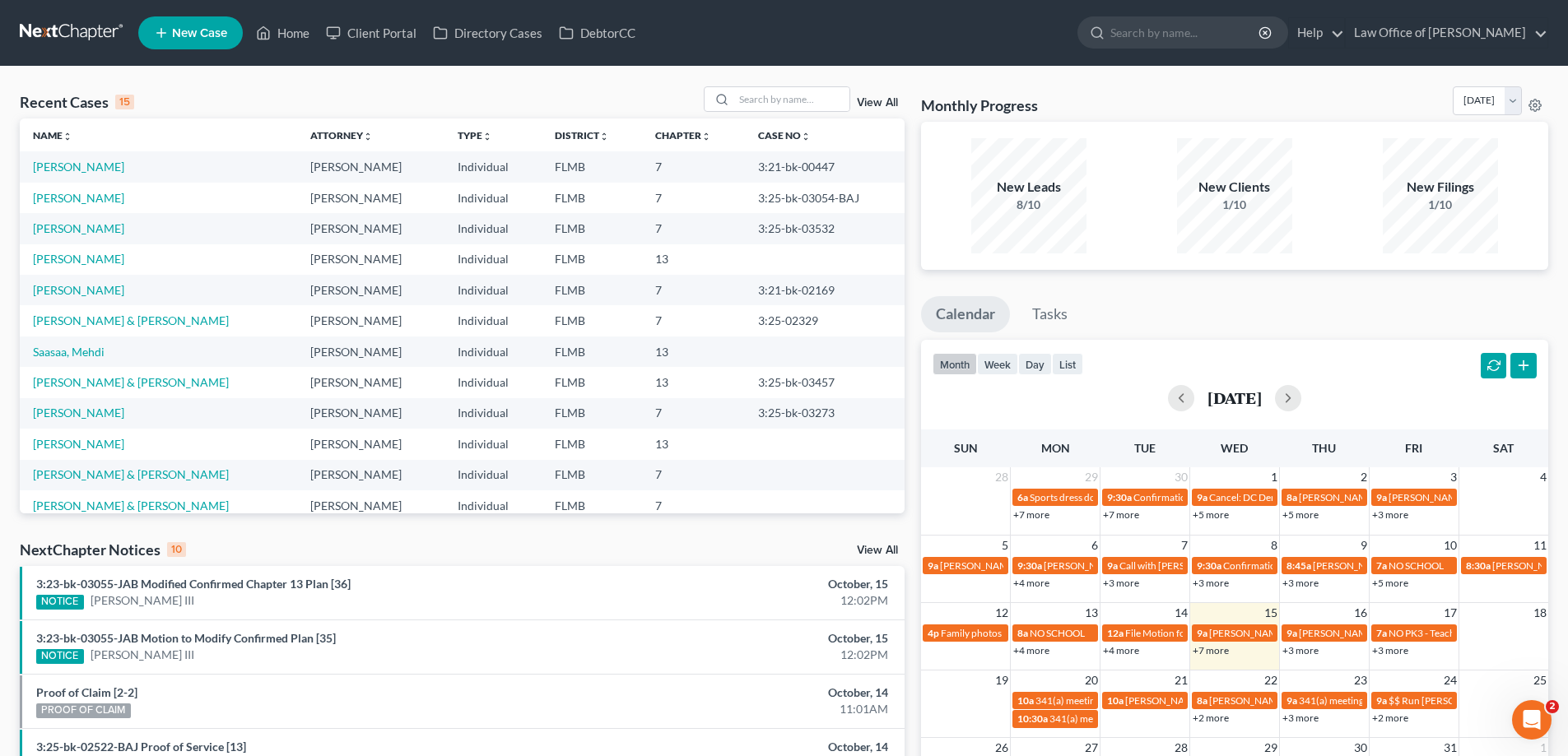
click at [169, 99] on div "Recent Cases 15 View All" at bounding box center [462, 102] width 884 height 32
click at [770, 100] on input "search" at bounding box center [791, 99] width 115 height 24
type input "lana"
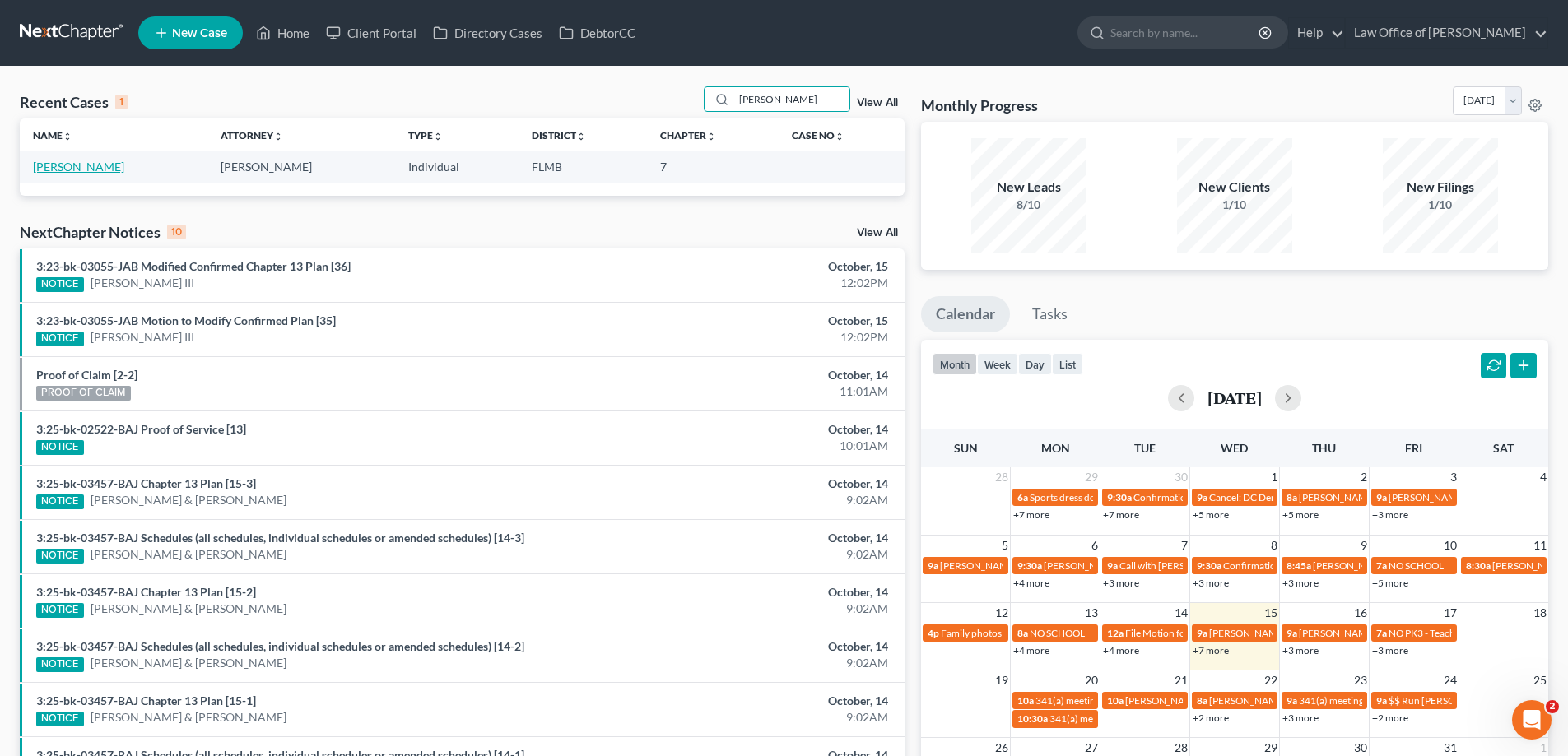
click at [59, 165] on link "[PERSON_NAME]" at bounding box center [78, 166] width 91 height 14
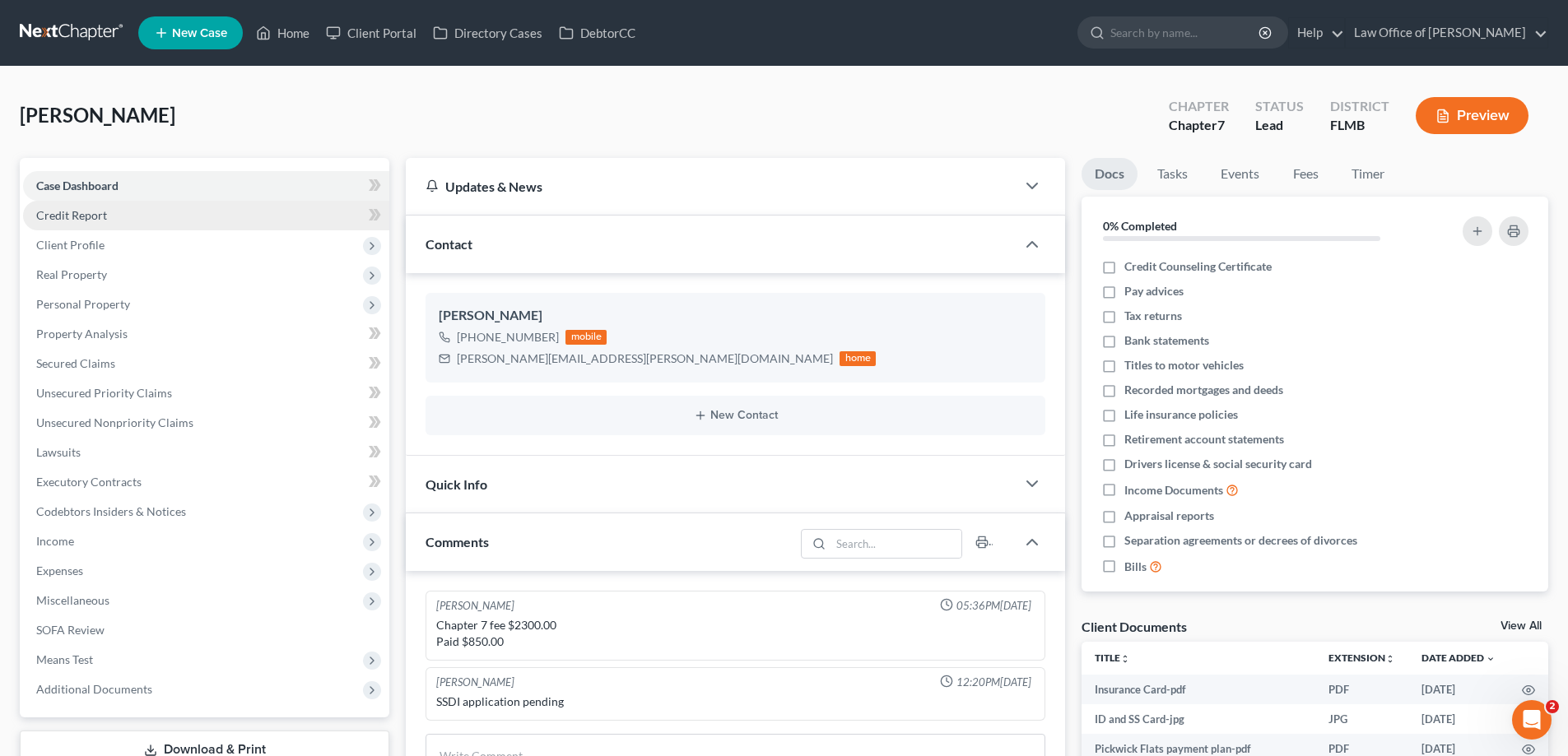
click at [106, 213] on link "Credit Report" at bounding box center [205, 215] width 366 height 30
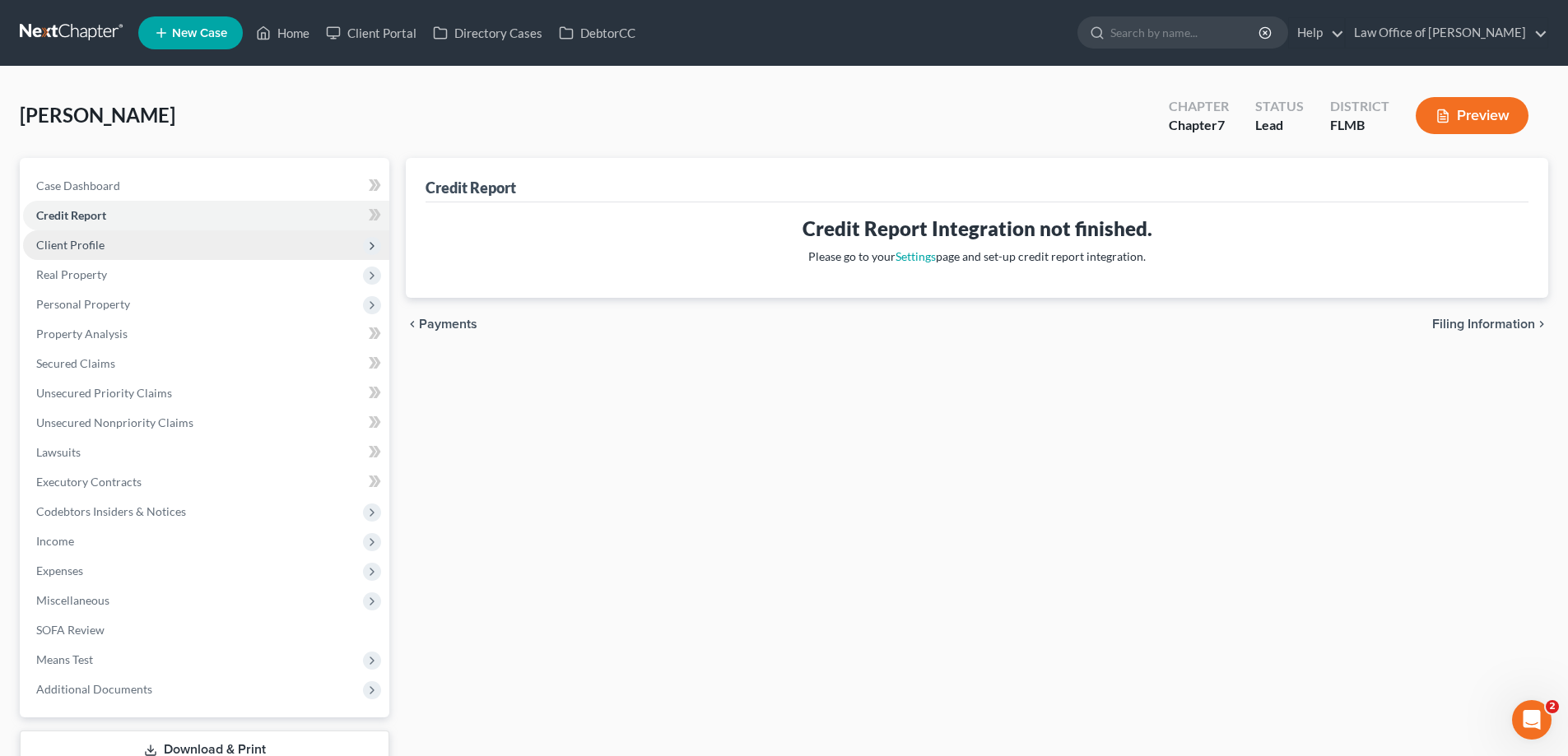
click at [179, 241] on span "Client Profile" at bounding box center [205, 245] width 366 height 30
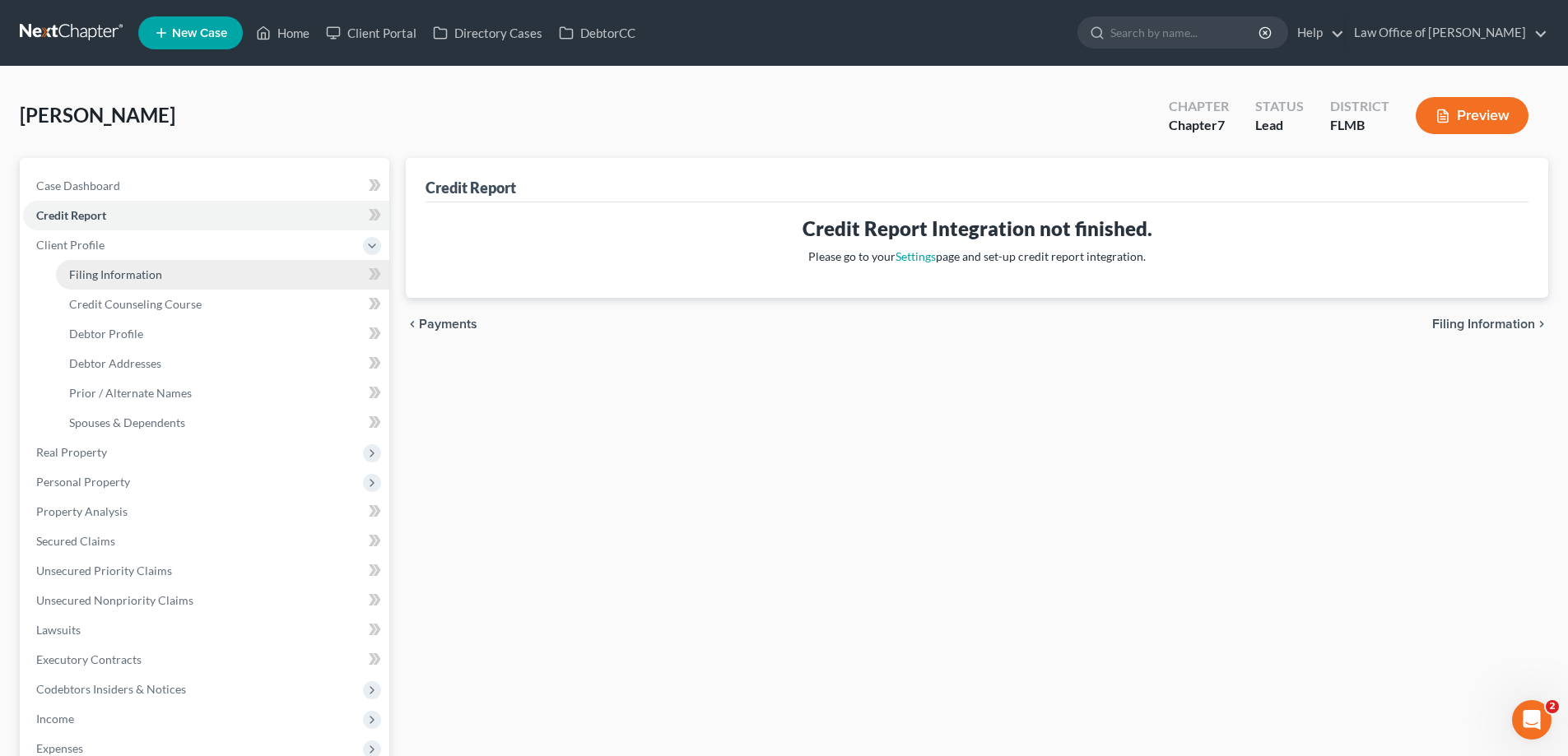
click at [164, 269] on link "Filing Information" at bounding box center [222, 275] width 334 height 30
select select "1"
select select "0"
select select "9"
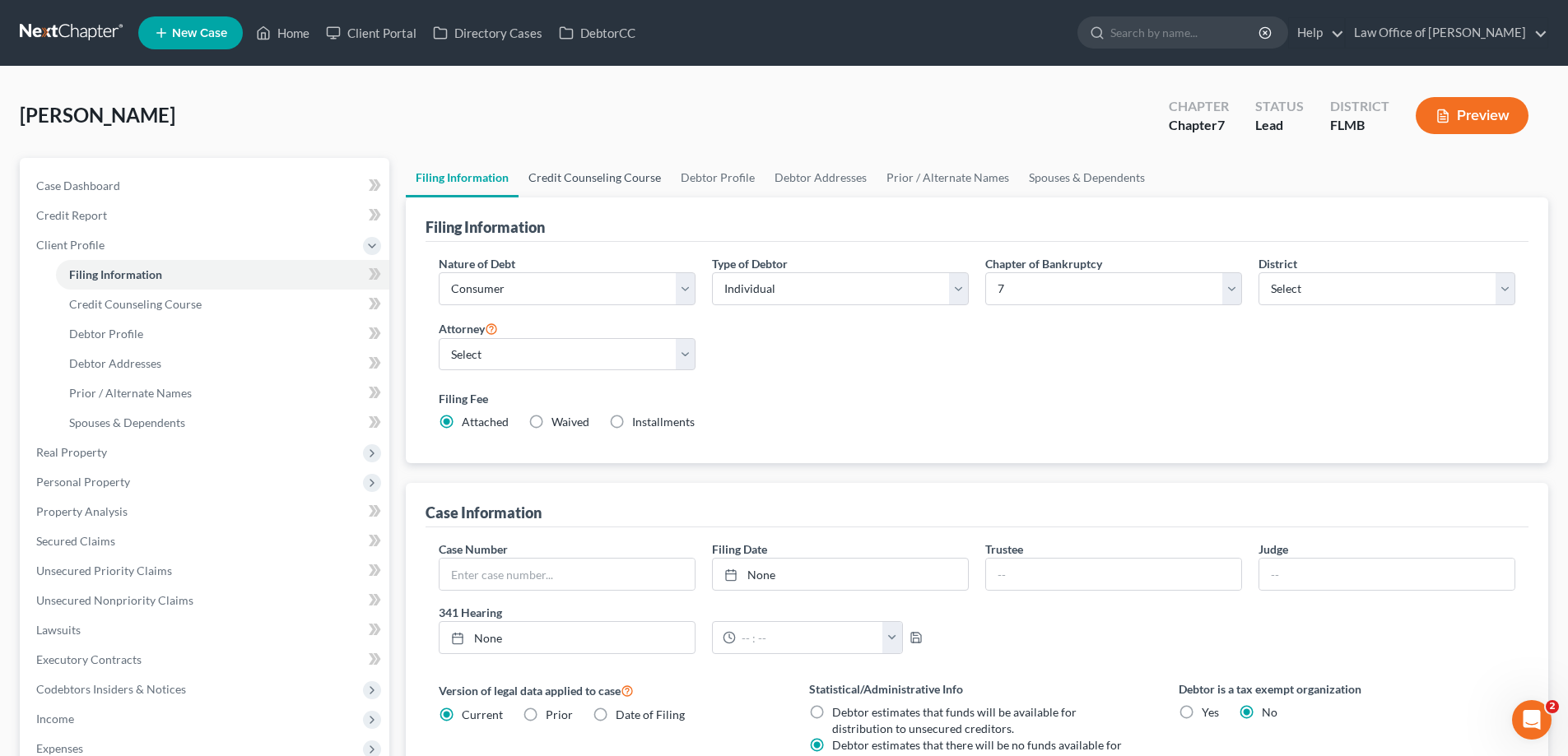
click at [581, 174] on link "Credit Counseling Course" at bounding box center [594, 178] width 152 height 40
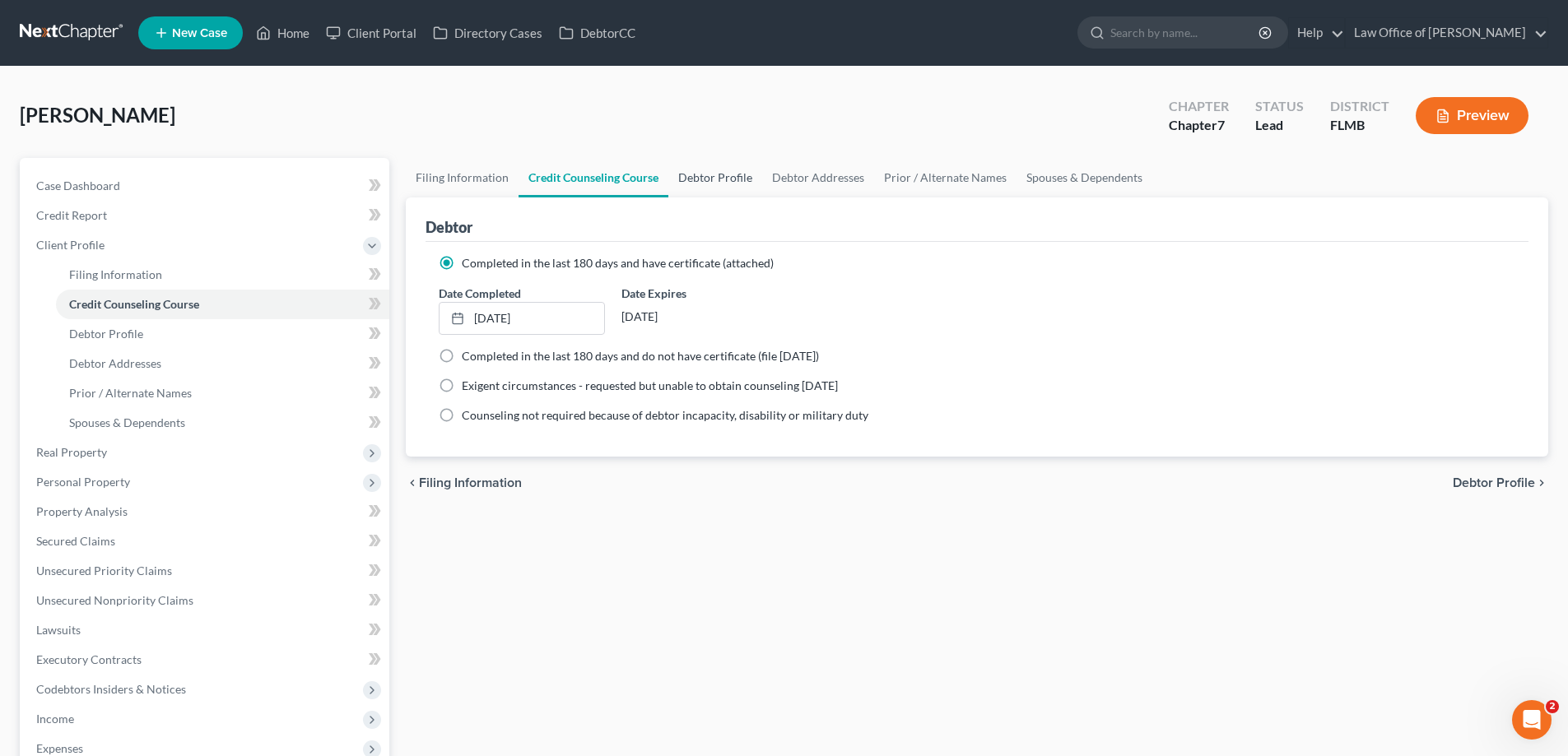
click at [704, 169] on link "Debtor Profile" at bounding box center [715, 178] width 94 height 40
select select "3"
select select "0"
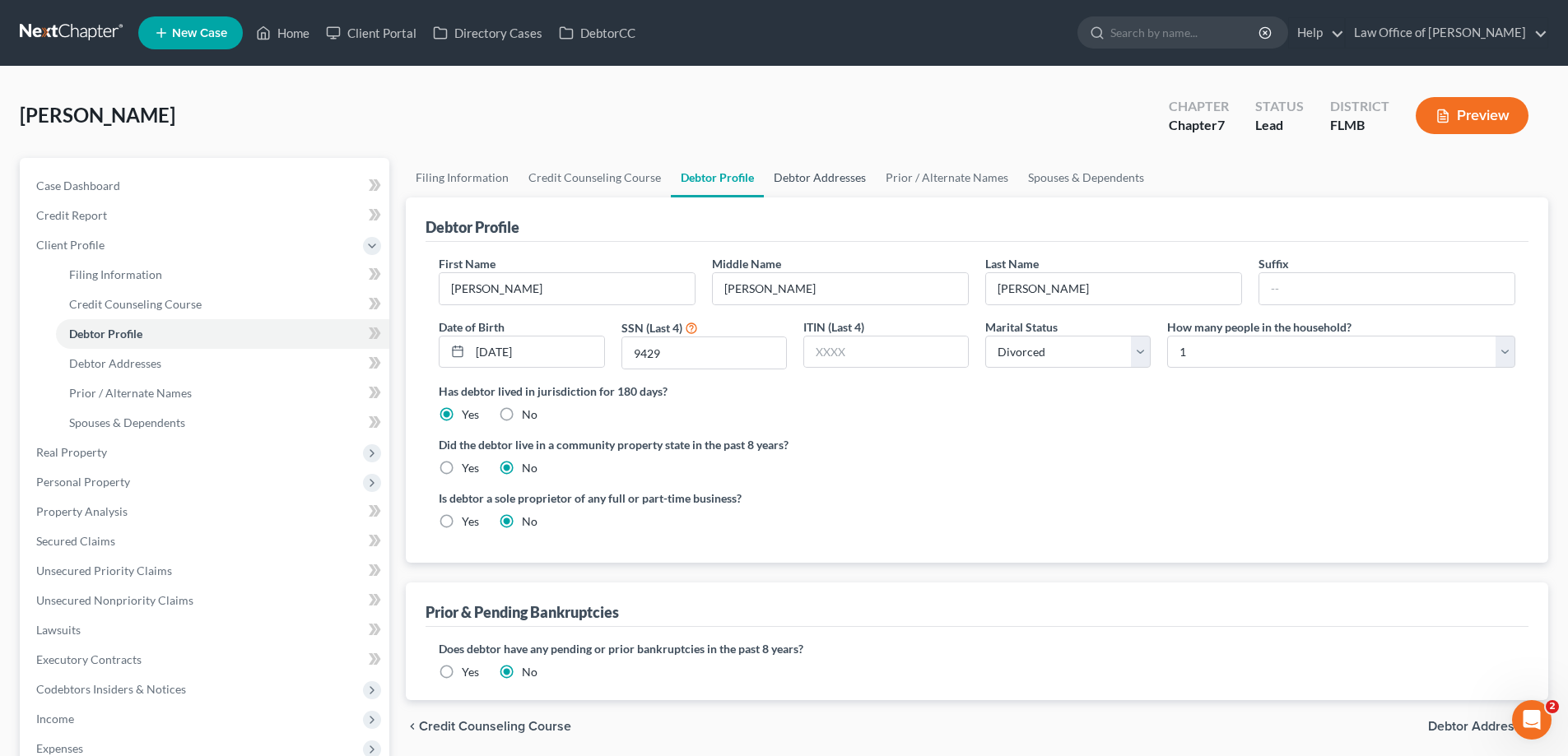
click at [800, 190] on link "Debtor Addresses" at bounding box center [820, 178] width 112 height 40
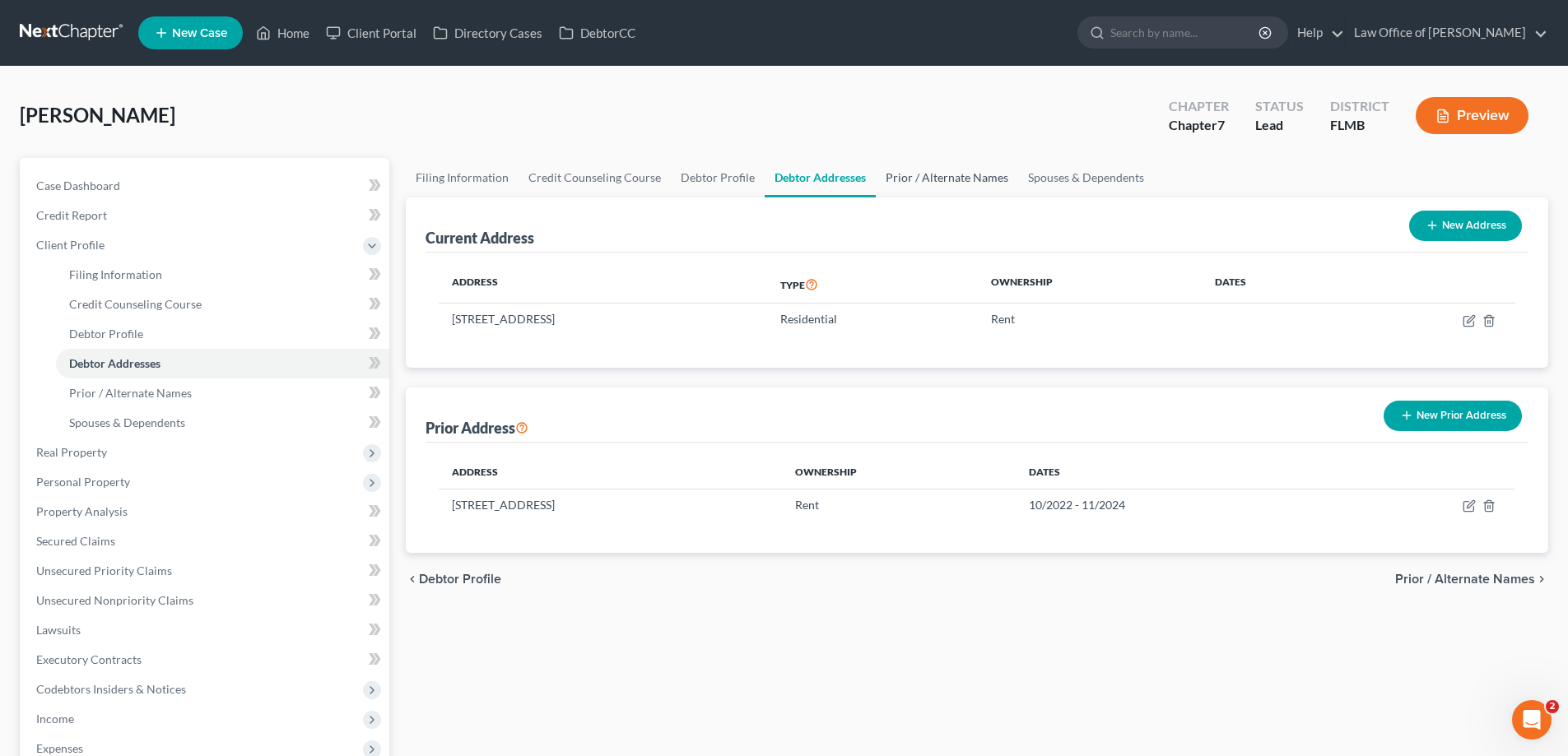
click at [973, 175] on link "Prior / Alternate Names" at bounding box center [946, 178] width 142 height 40
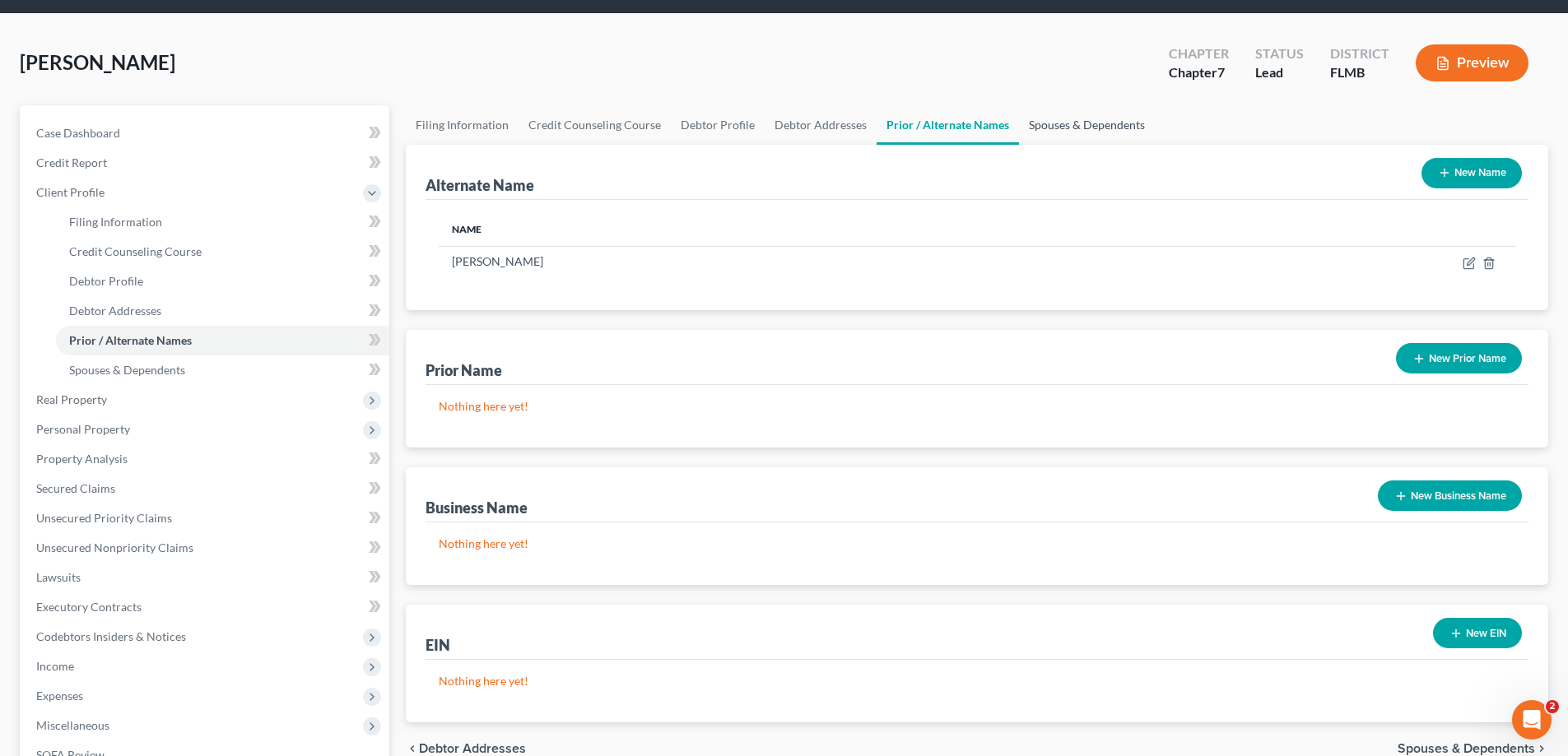
scroll to position [82, 0]
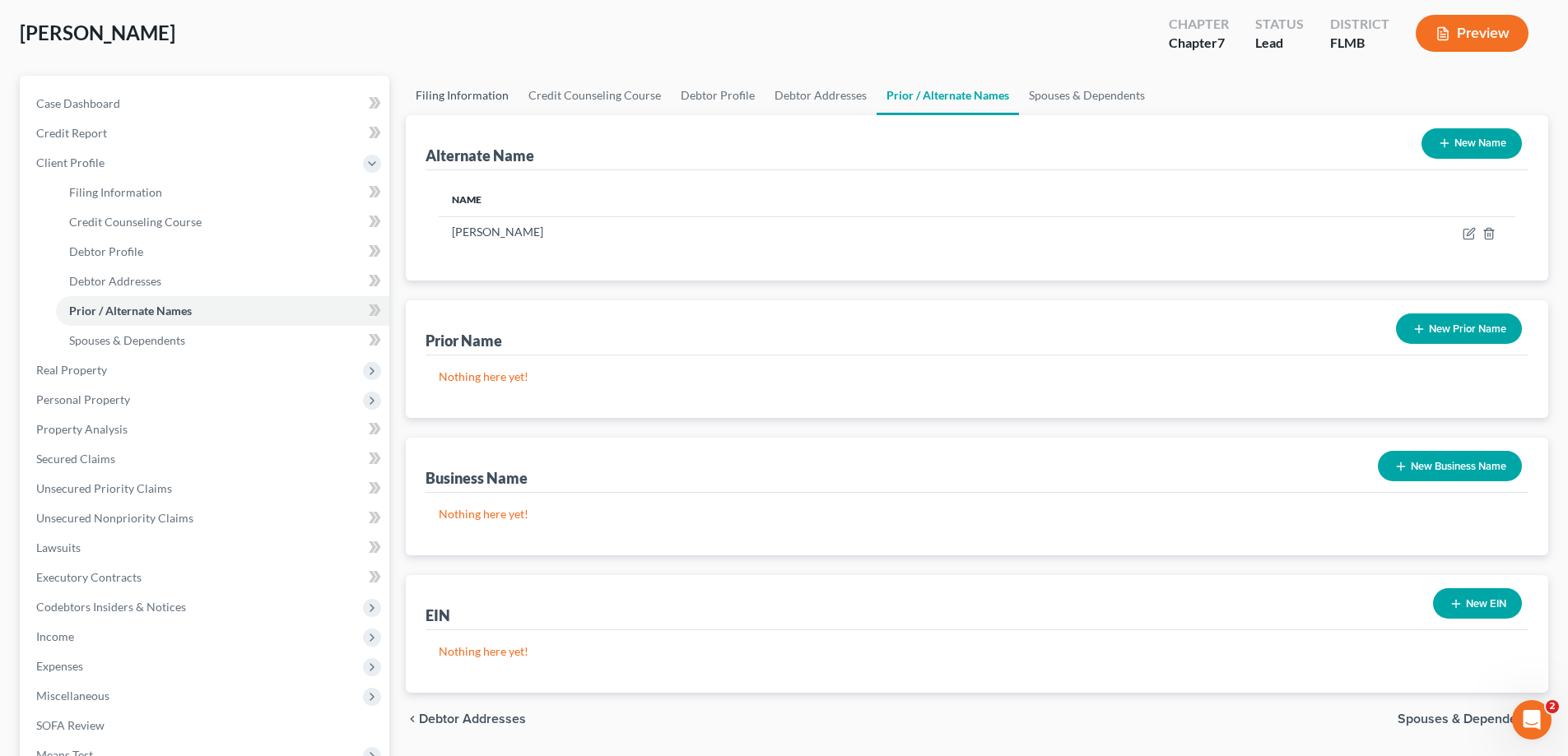
click at [489, 90] on link "Filing Information" at bounding box center [462, 96] width 113 height 40
select select "1"
select select "0"
select select "15"
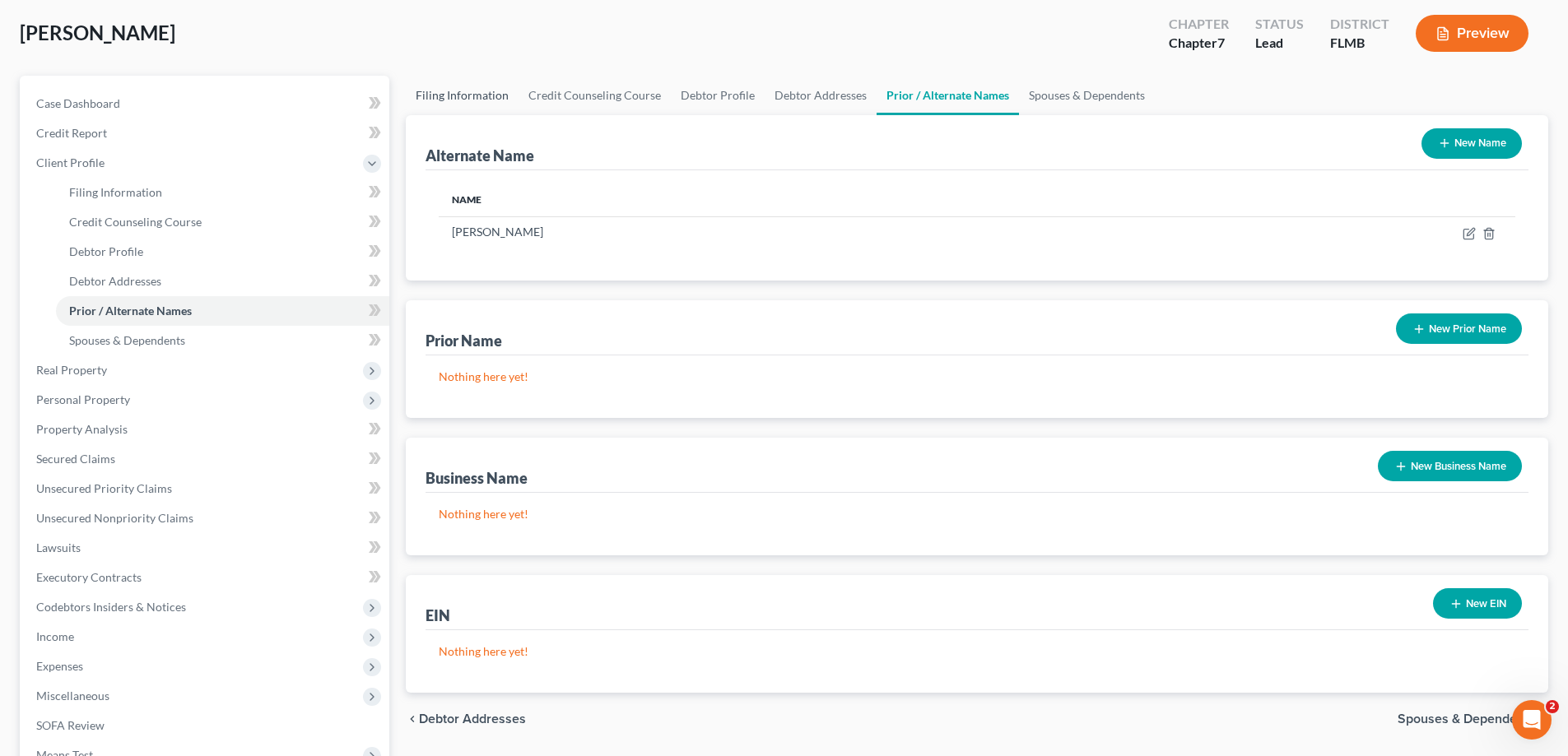
select select "0"
select select "9"
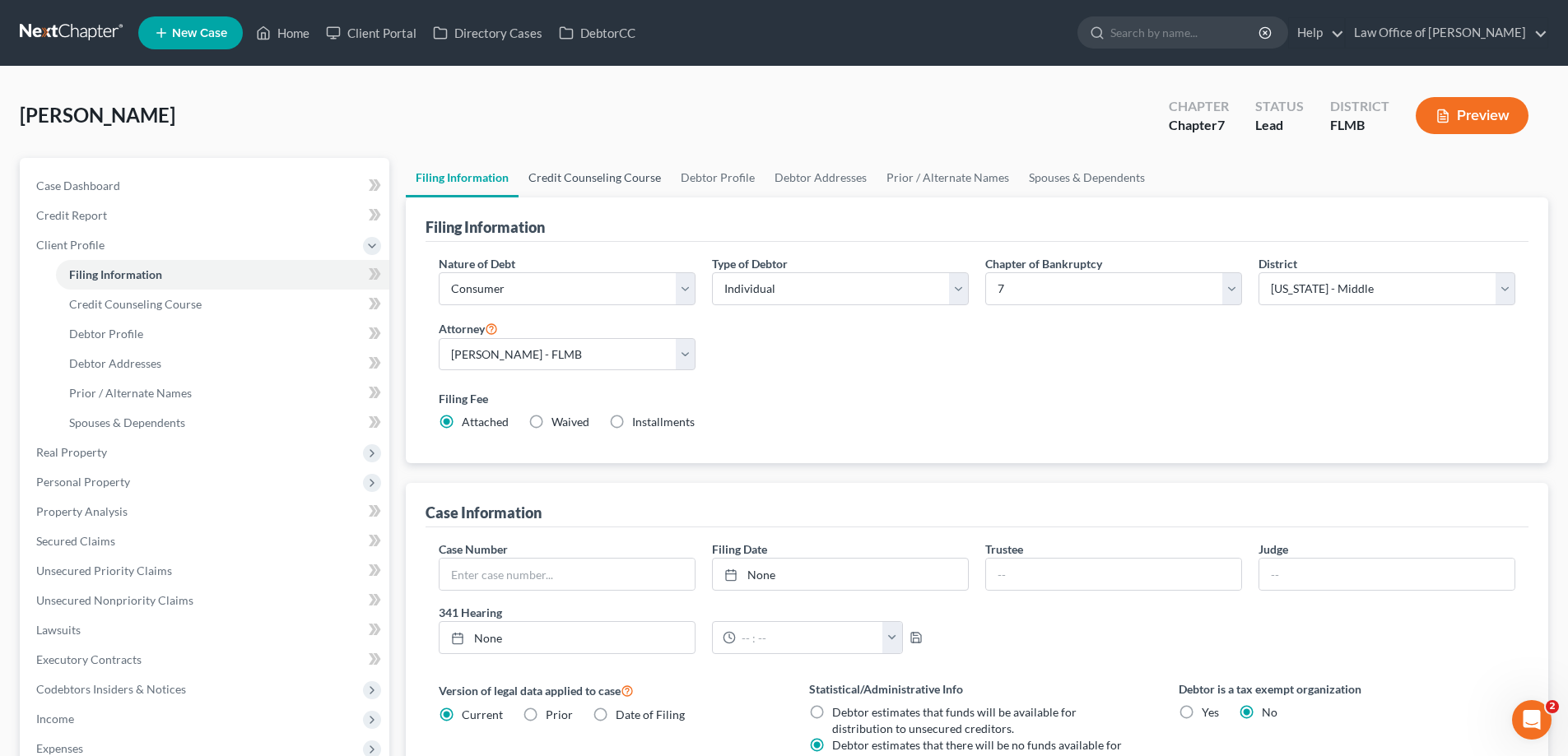
click at [617, 160] on link "Credit Counseling Course" at bounding box center [594, 178] width 152 height 40
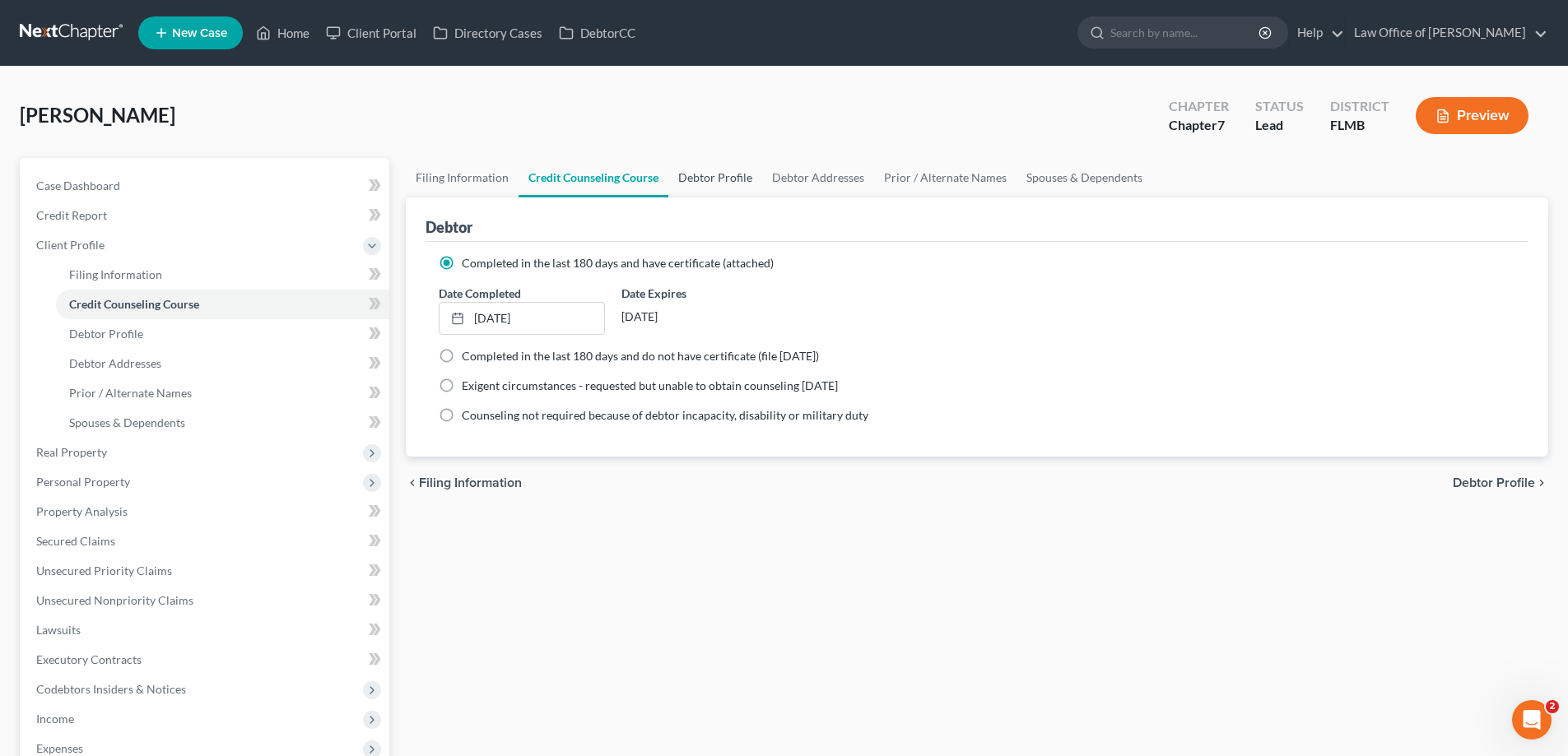
click at [685, 172] on link "Debtor Profile" at bounding box center [715, 178] width 94 height 40
select select "3"
select select "0"
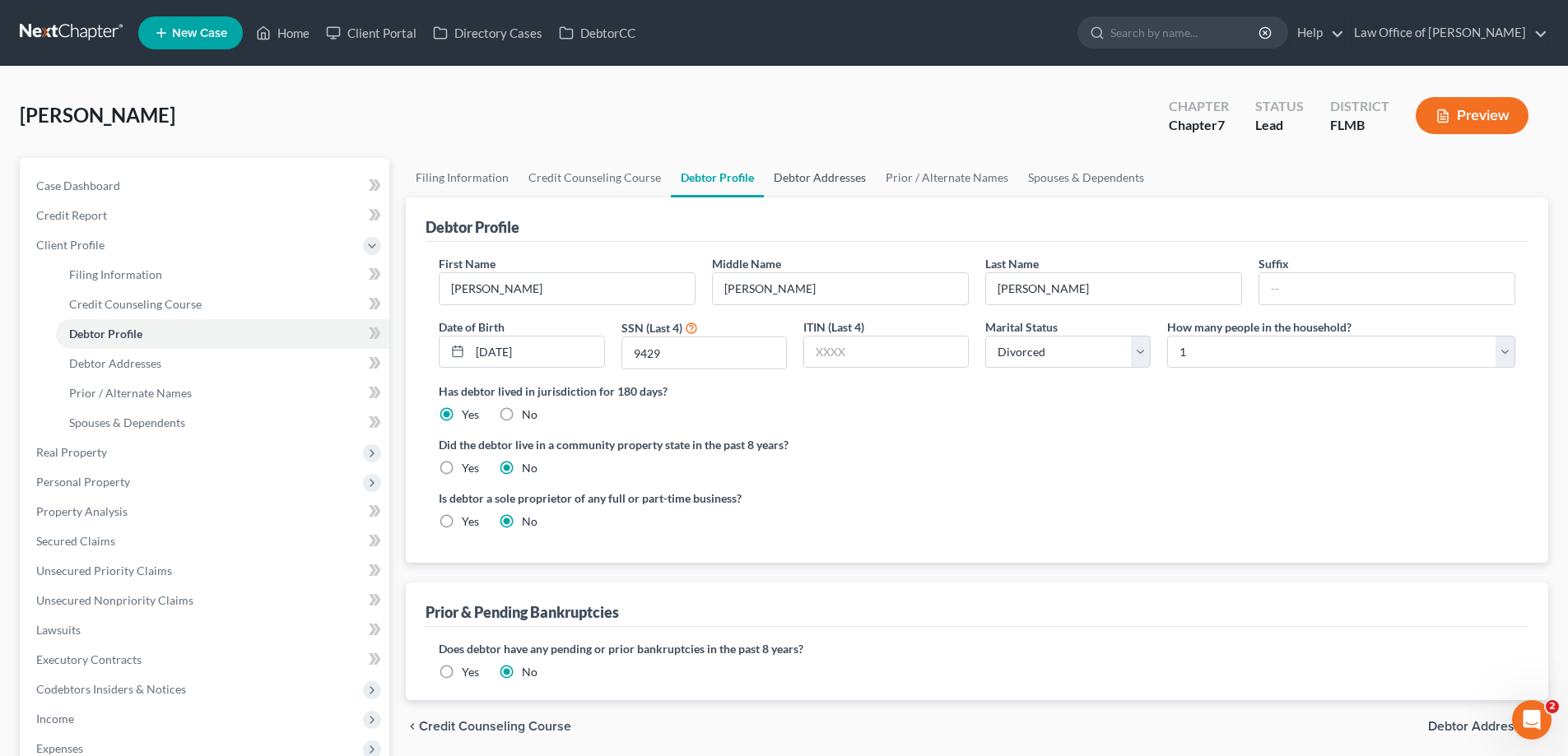
click at [816, 185] on link "Debtor Addresses" at bounding box center [820, 178] width 112 height 40
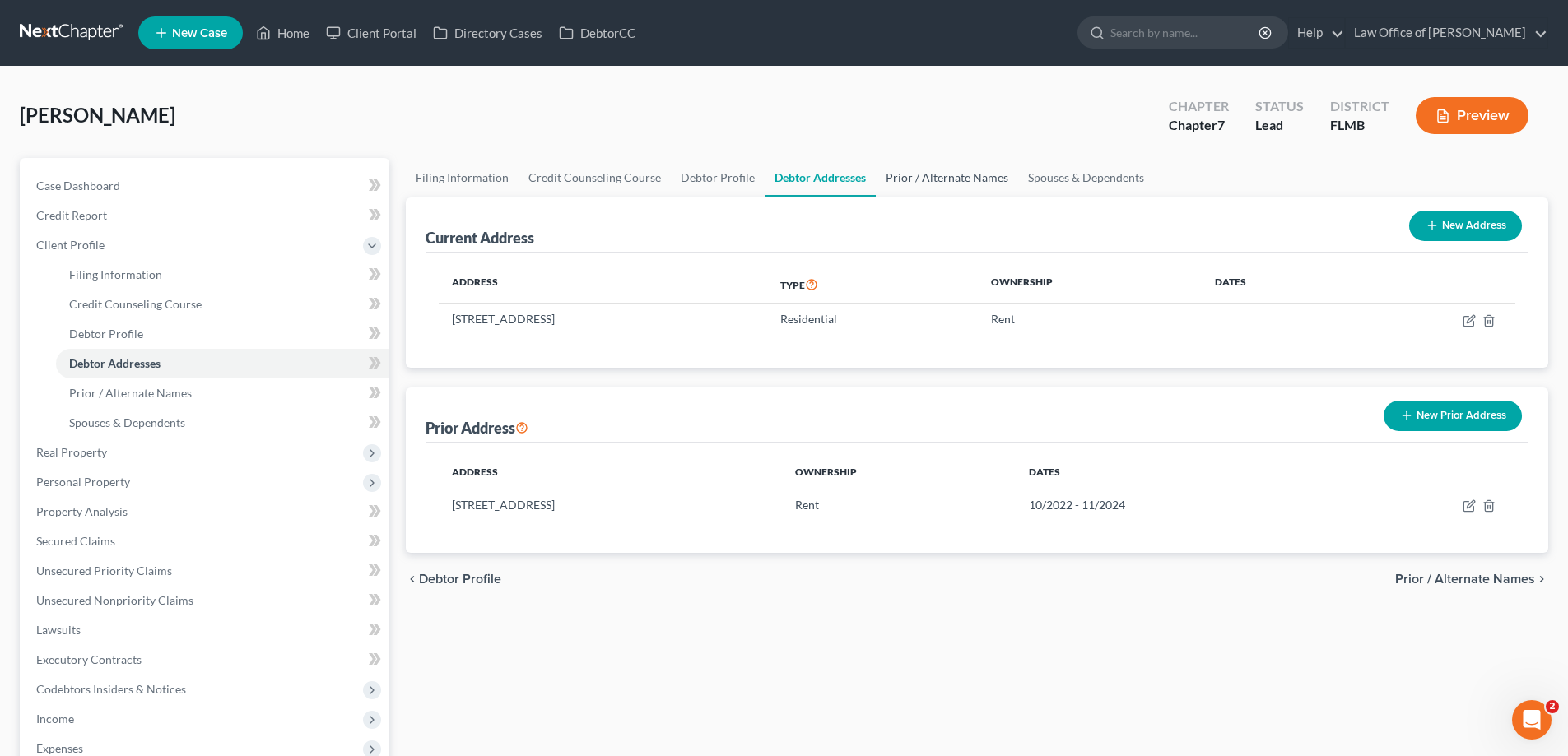
click at [913, 182] on link "Prior / Alternate Names" at bounding box center [946, 178] width 142 height 40
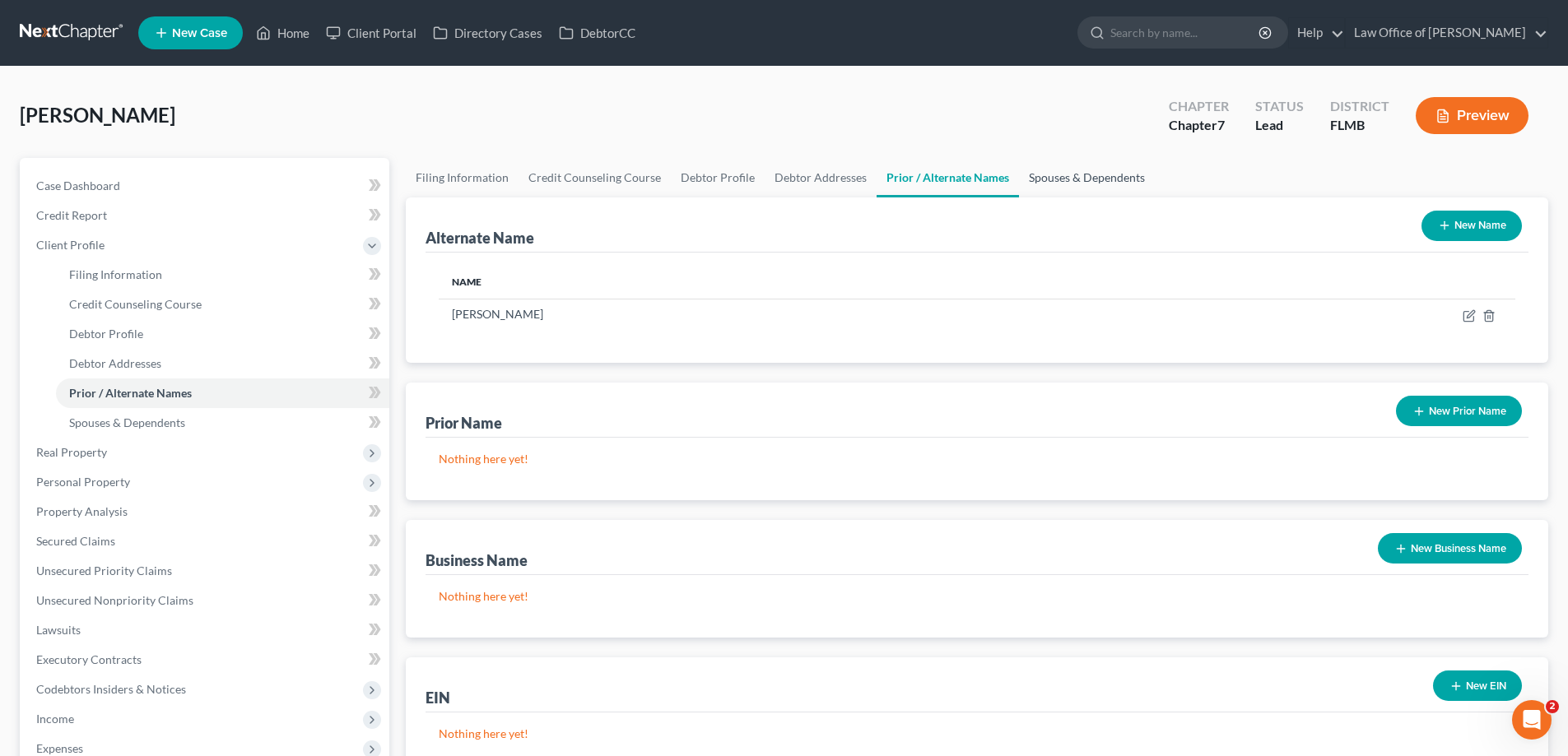
click at [1097, 175] on link "Spouses & Dependents" at bounding box center [1087, 178] width 136 height 40
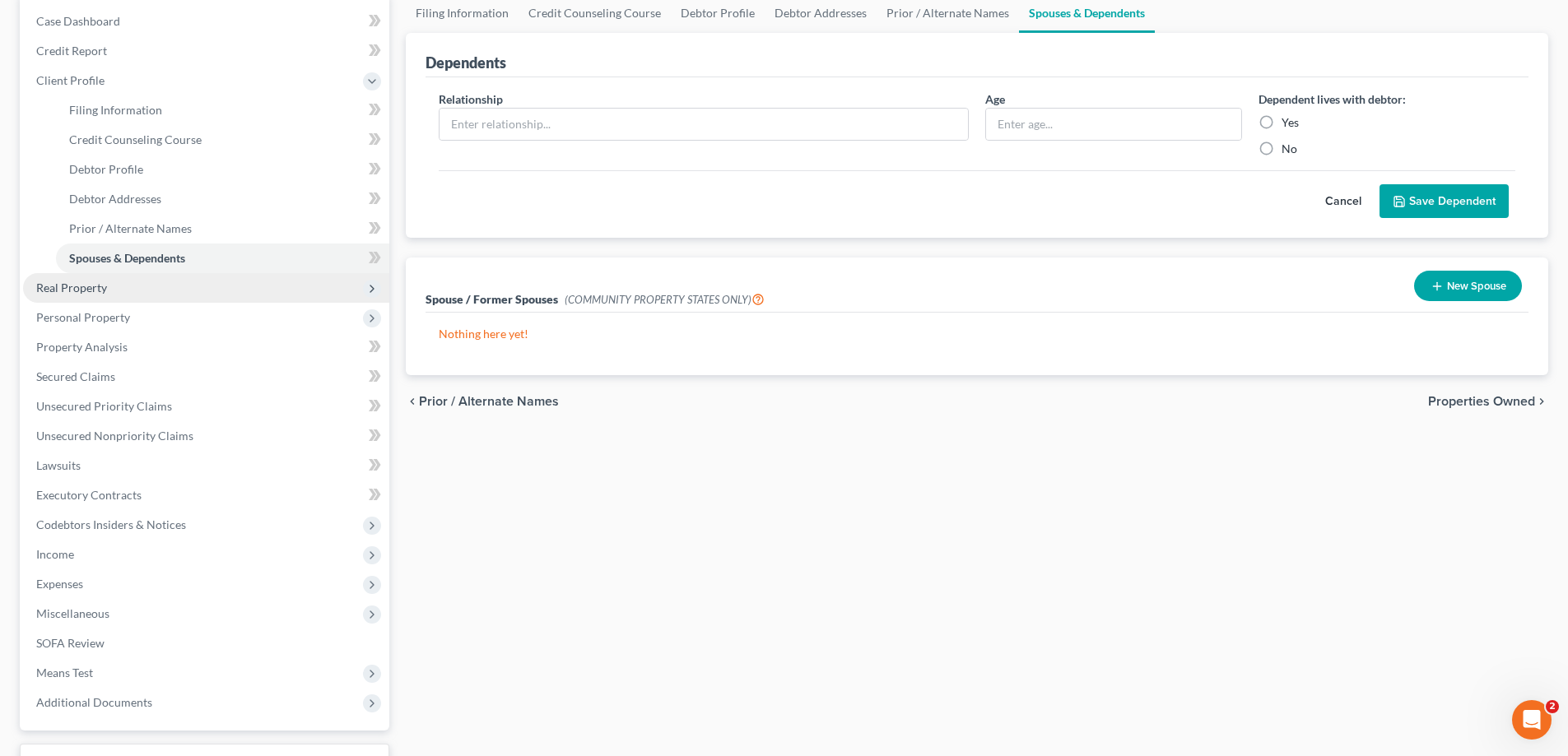
click at [86, 288] on span "Real Property" at bounding box center [71, 287] width 71 height 14
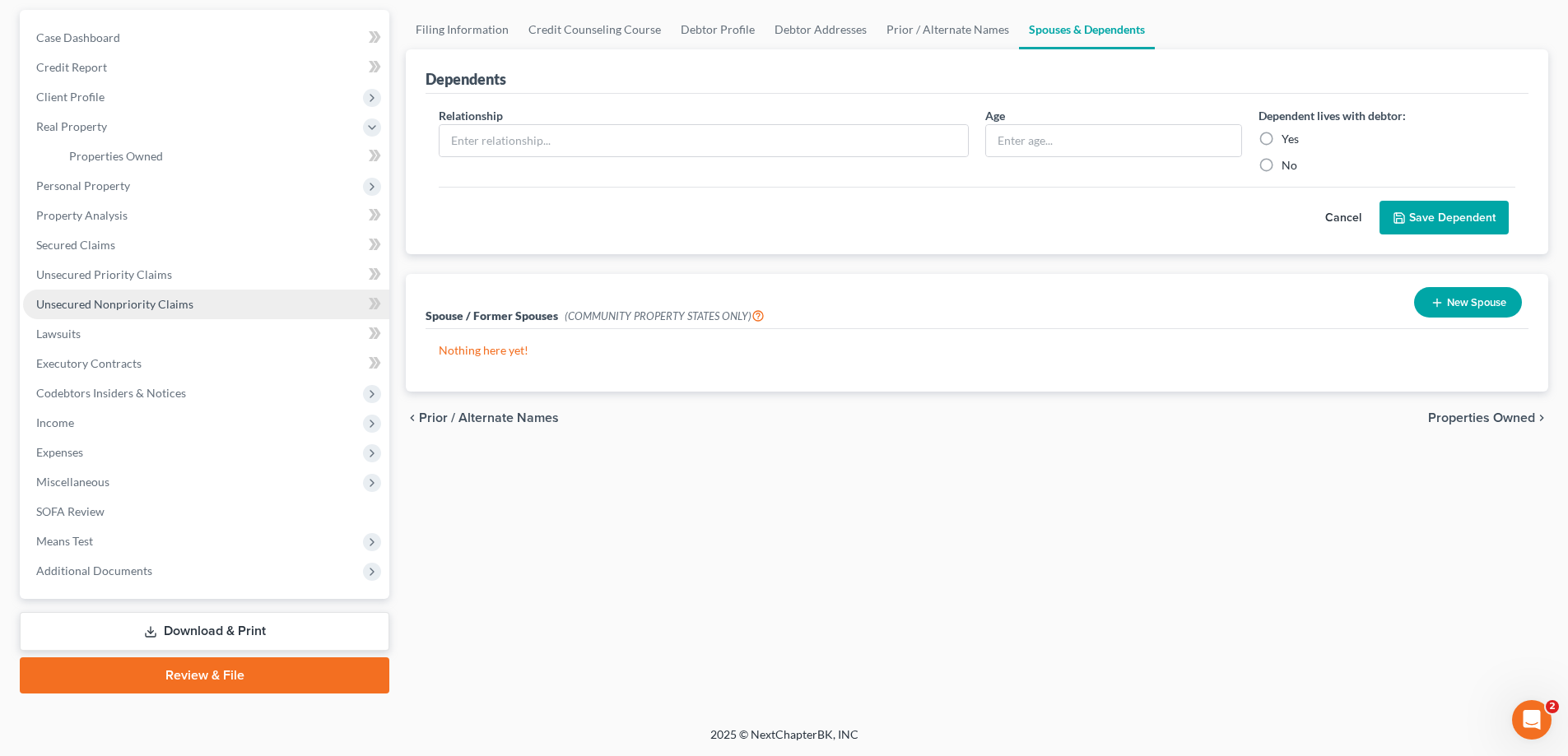
scroll to position [148, 0]
click at [133, 149] on span "Properties Owned" at bounding box center [116, 156] width 94 height 14
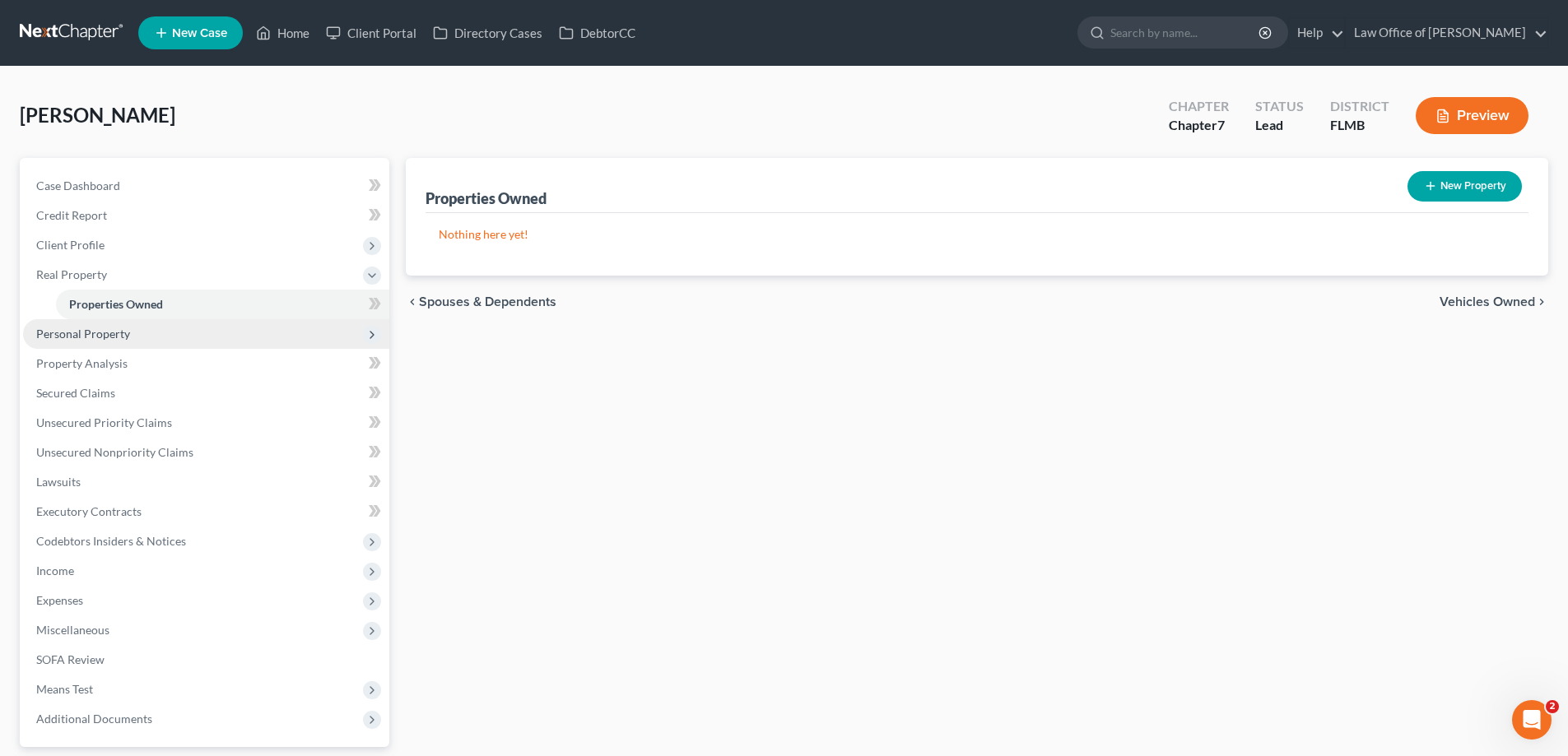
click at [105, 324] on span "Personal Property" at bounding box center [205, 334] width 366 height 30
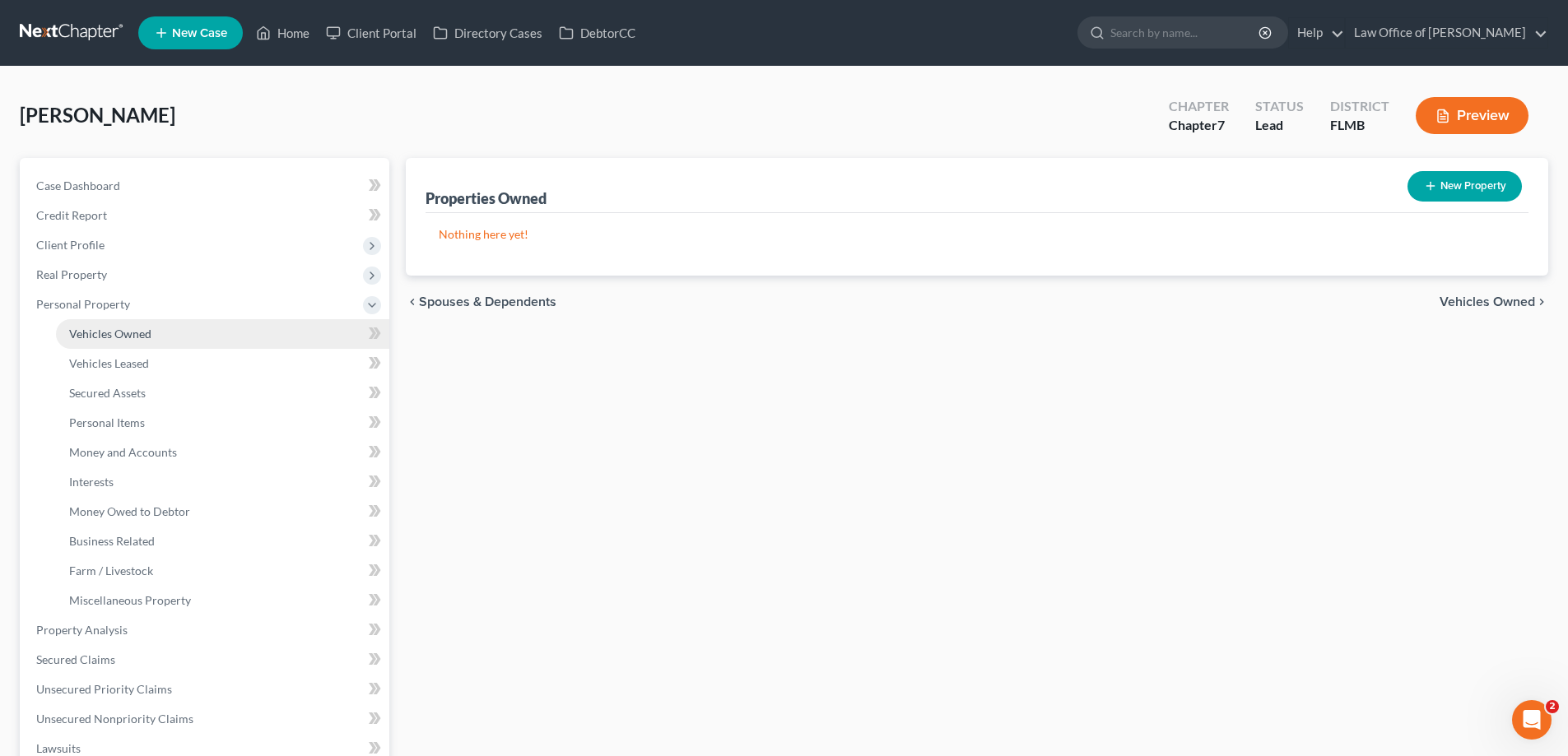
click at [115, 340] on span "Vehicles Owned" at bounding box center [109, 333] width 82 height 14
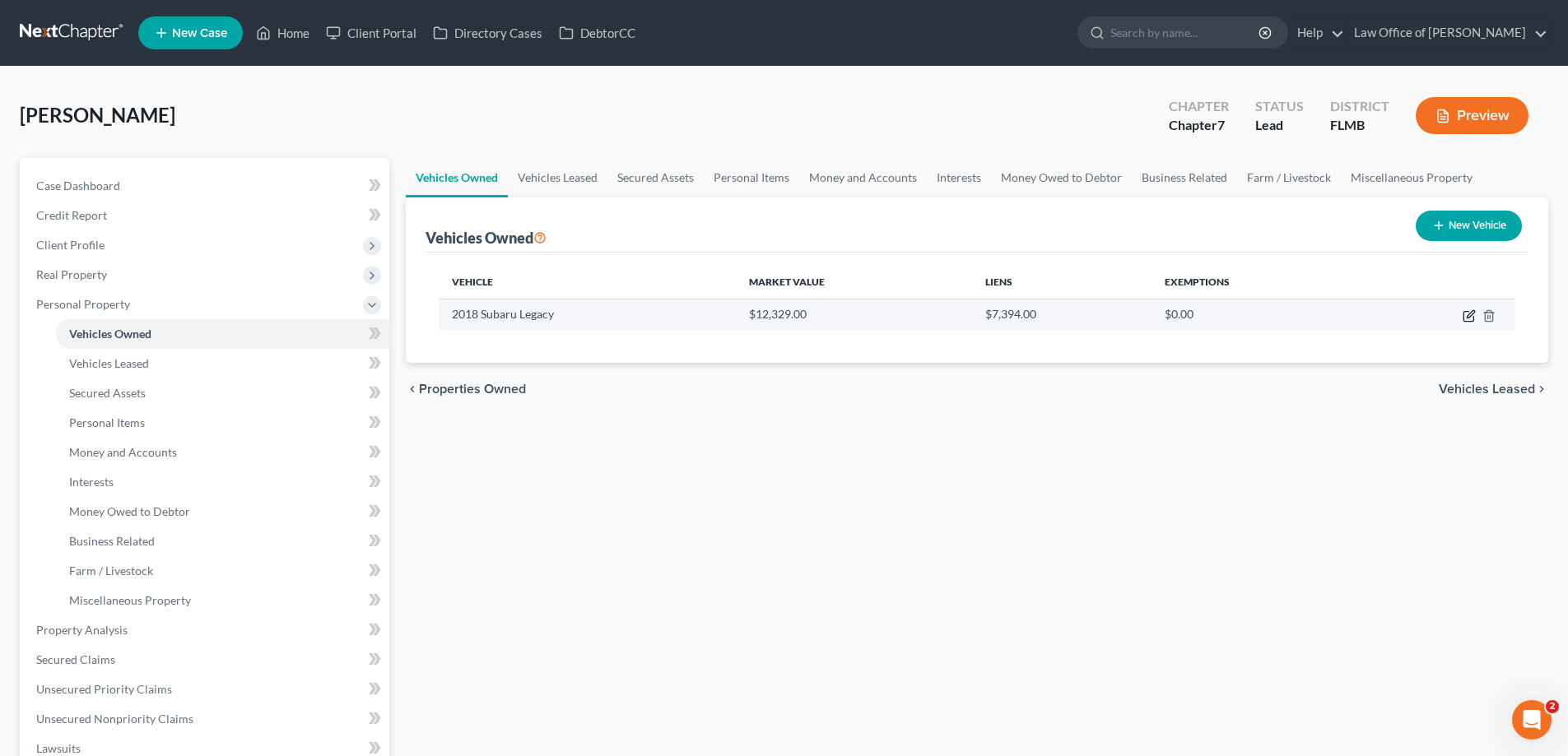
click at [1469, 316] on icon "button" at bounding box center [1469, 316] width 14 height 14
select select "0"
select select "8"
select select "3"
select select "0"
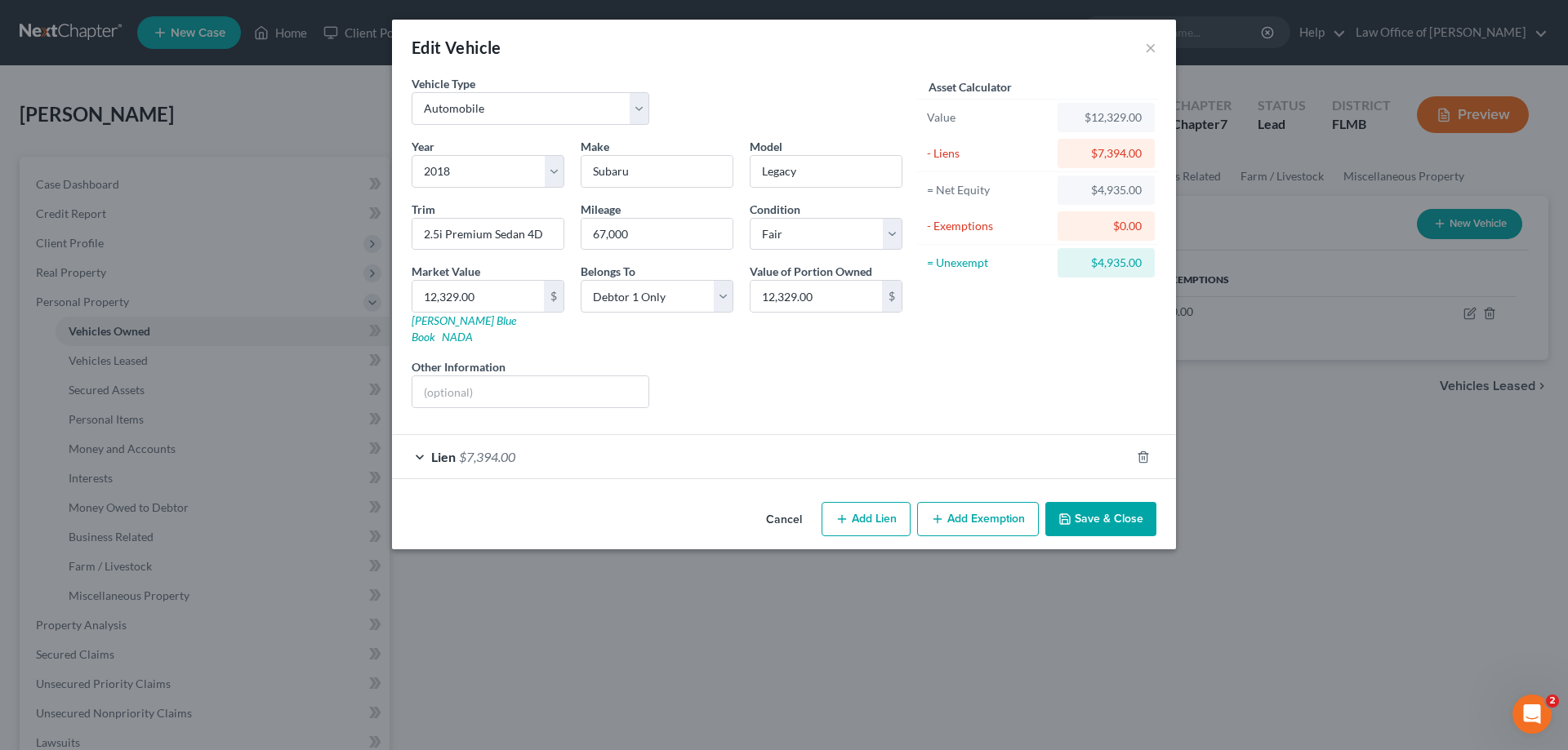
click at [972, 502] on button "Add Exemption" at bounding box center [978, 519] width 122 height 34
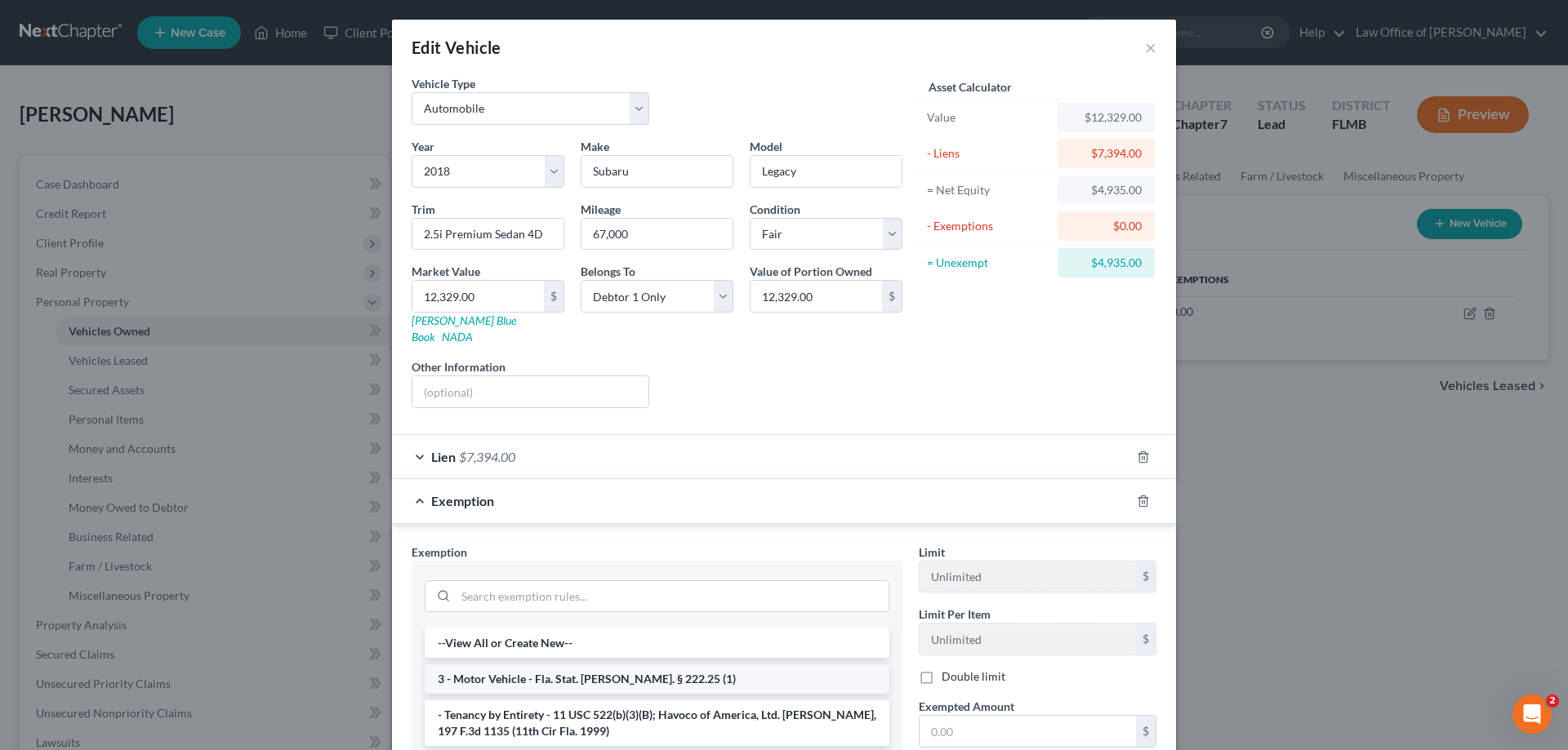
click at [510, 667] on li "3 - Motor Vehicle - Fla. Stat. [PERSON_NAME]. § 222.25 (1)" at bounding box center [657, 679] width 465 height 30
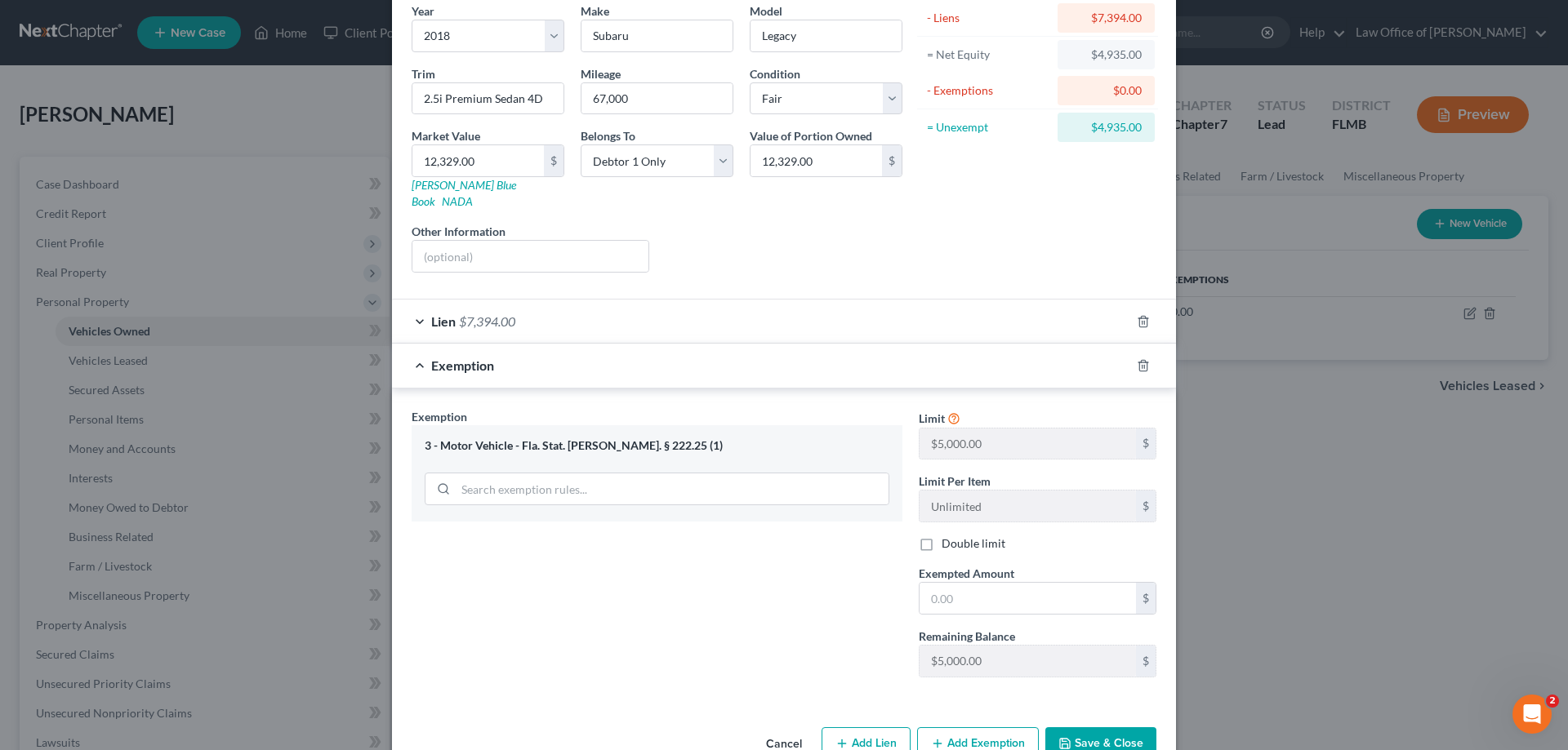
scroll to position [162, 0]
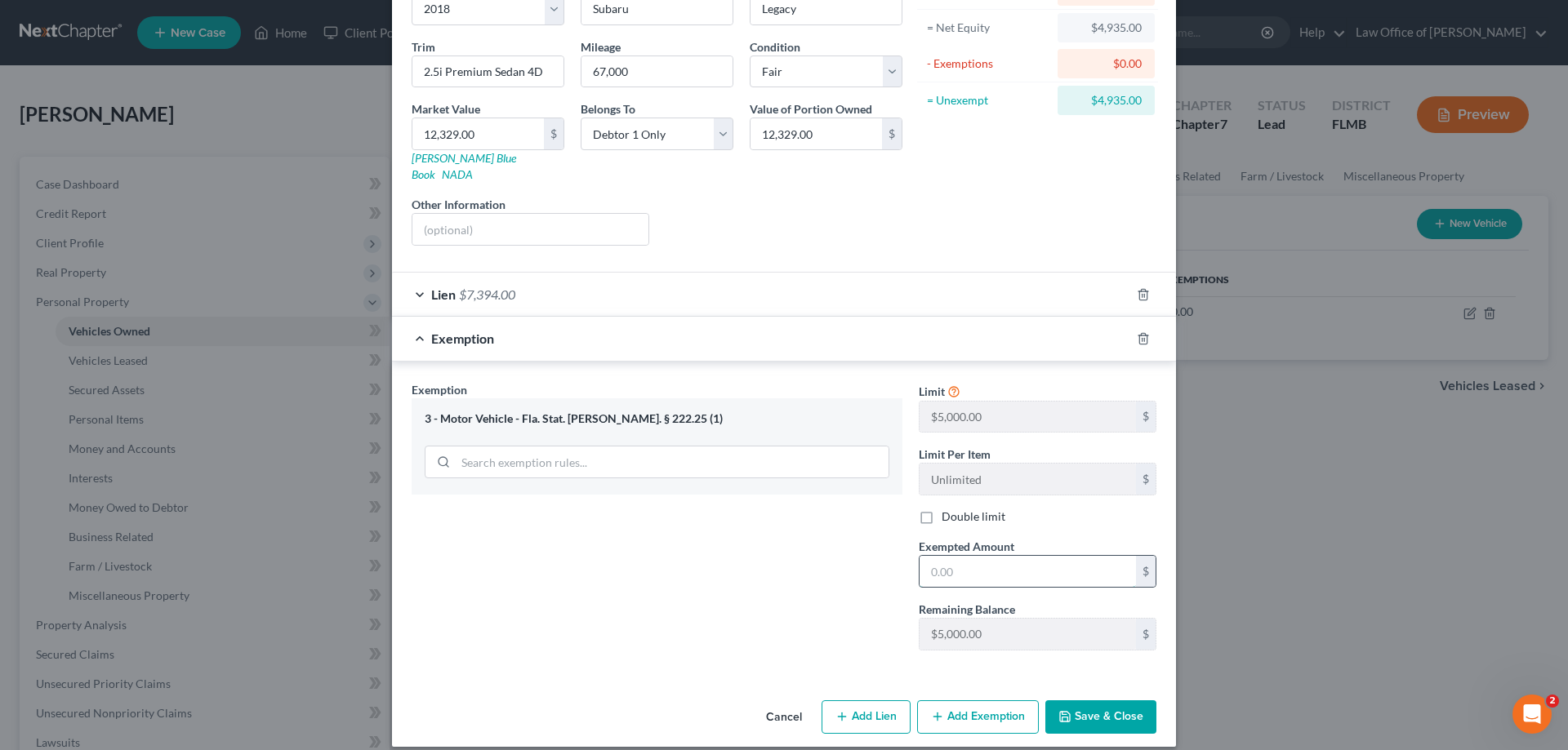
click at [981, 556] on input "text" at bounding box center [1028, 571] width 216 height 31
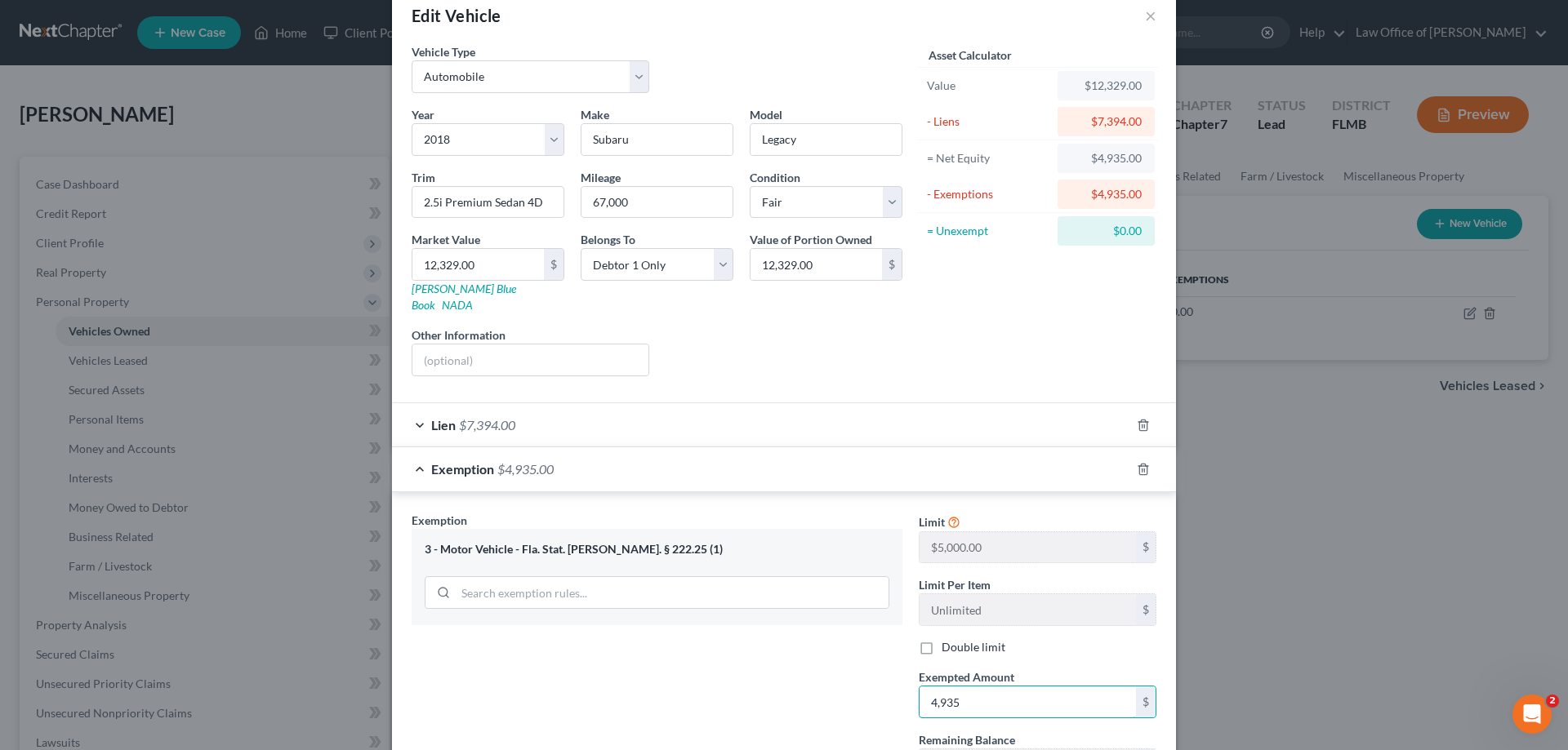
scroll to position [0, 0]
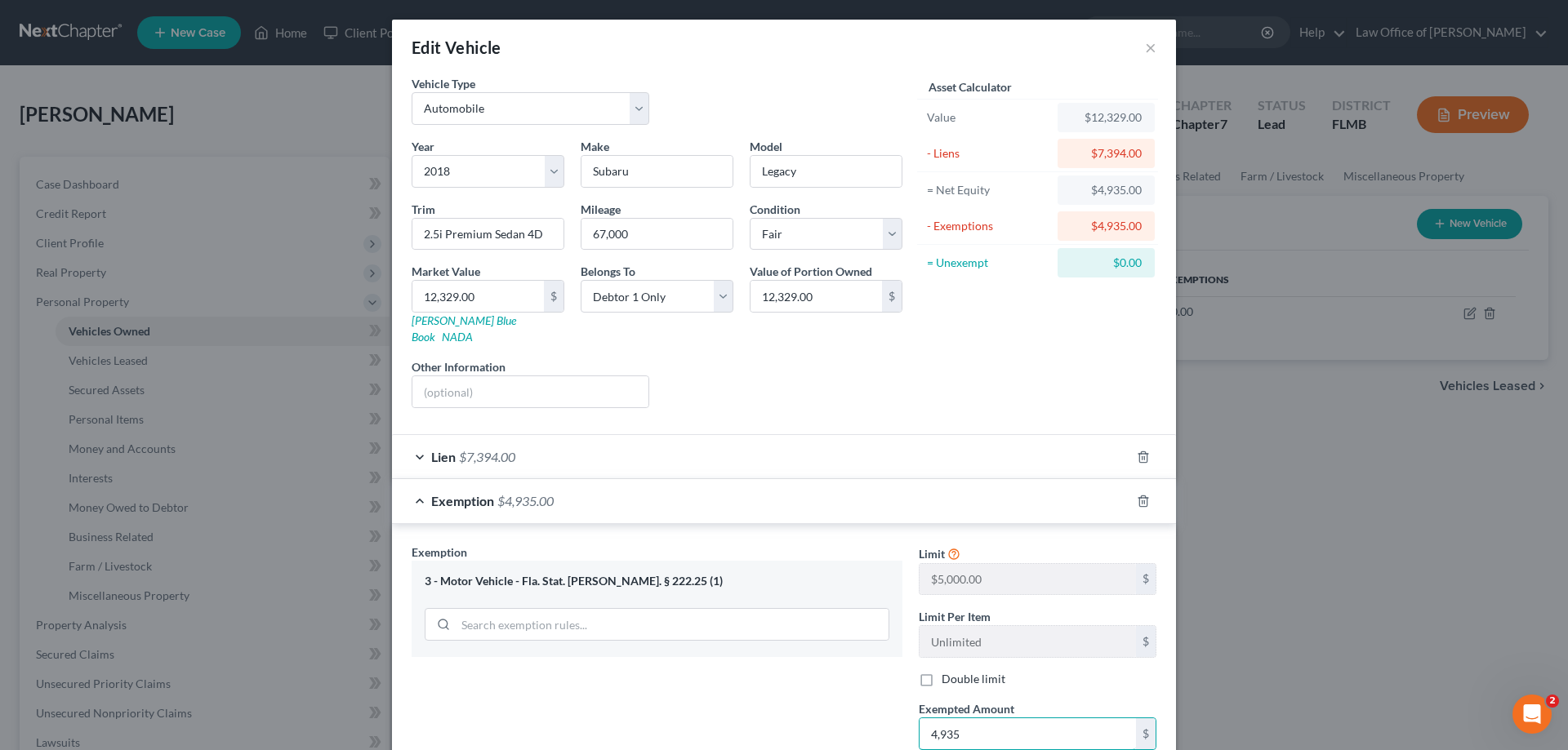
type input "4,935"
click at [878, 359] on div "Liens Select" at bounding box center [784, 384] width 254 height 50
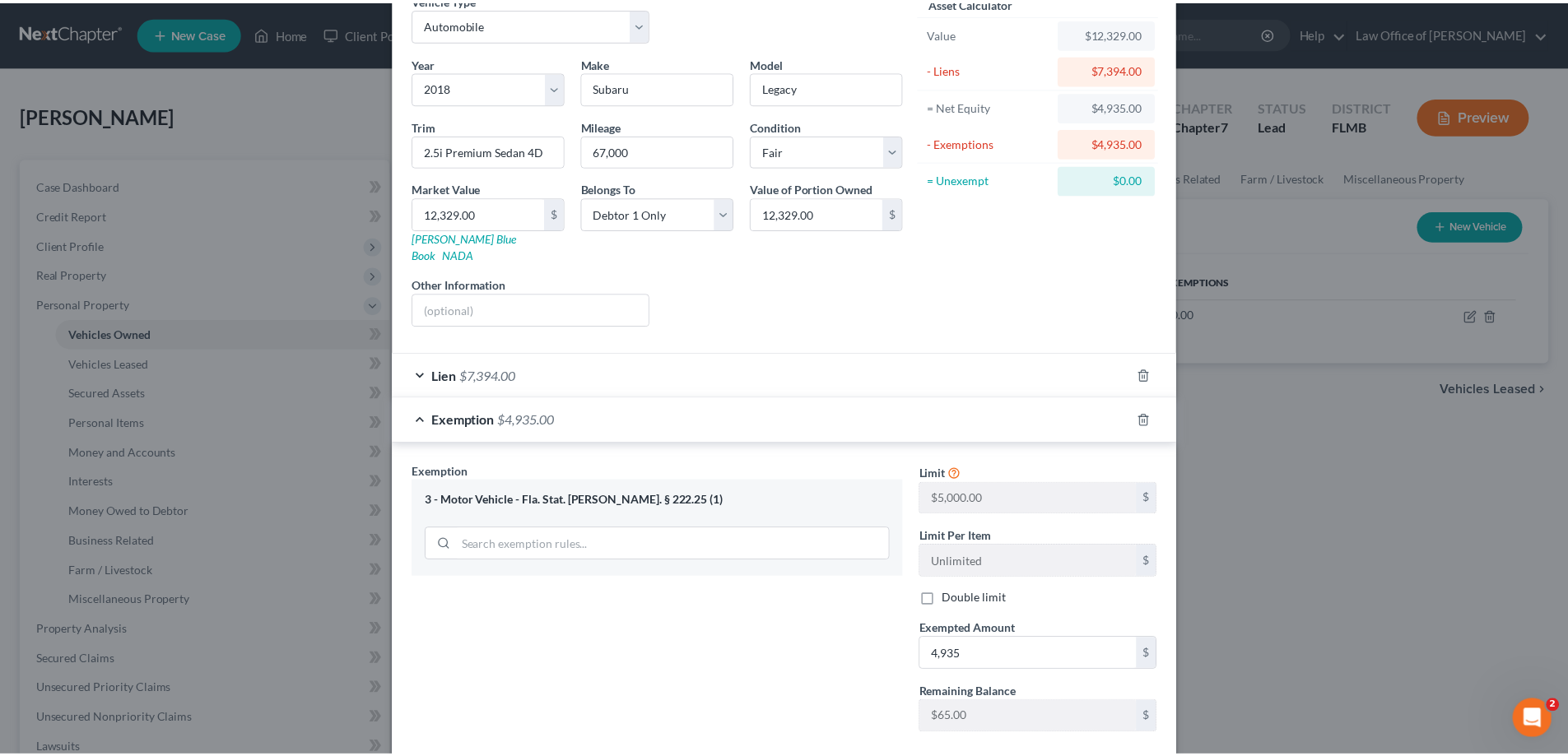
scroll to position [164, 0]
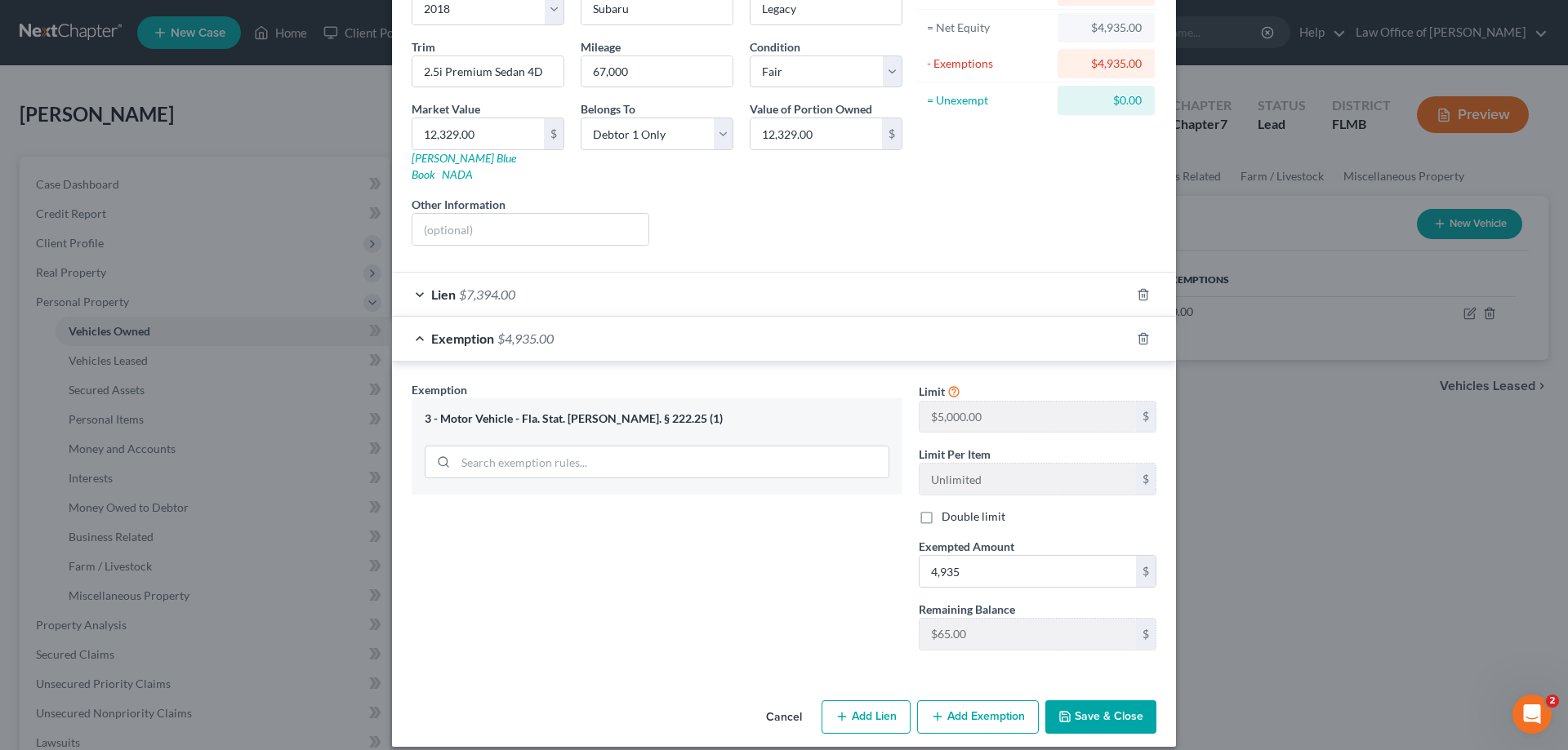
click at [1092, 701] on button "Save & Close" at bounding box center [1101, 718] width 111 height 34
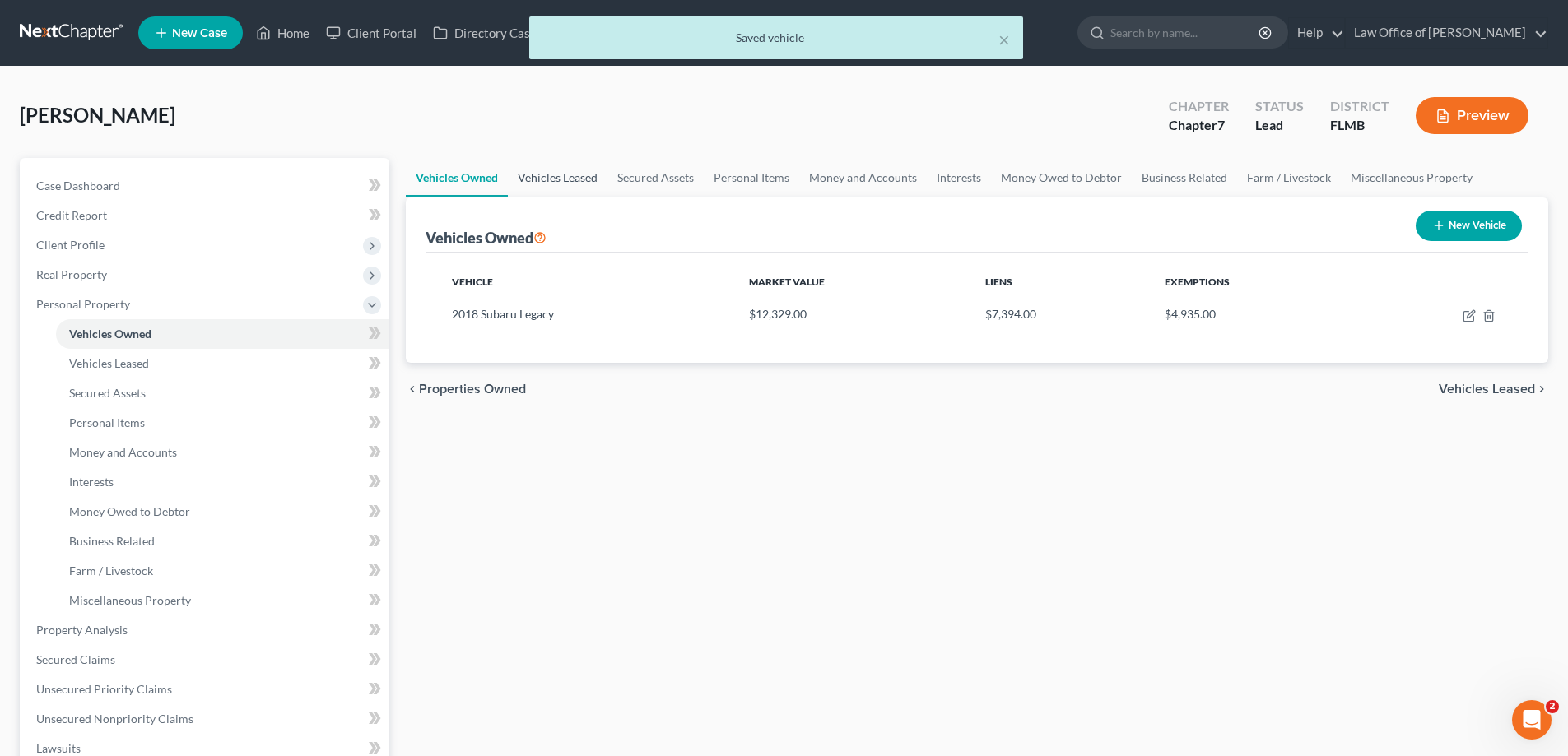
click at [543, 179] on link "Vehicles Leased" at bounding box center [558, 178] width 99 height 40
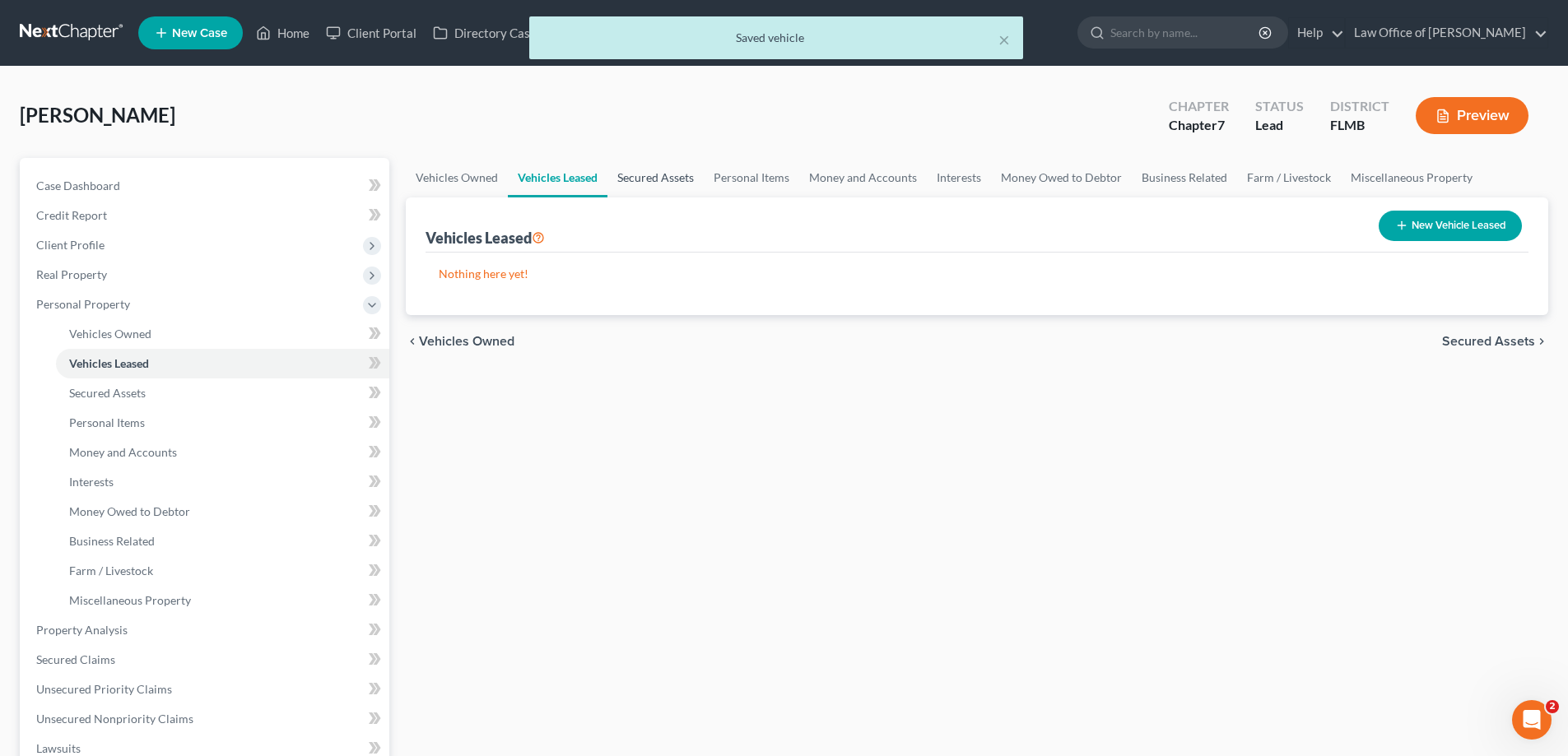
click at [619, 180] on link "Secured Assets" at bounding box center [656, 178] width 96 height 40
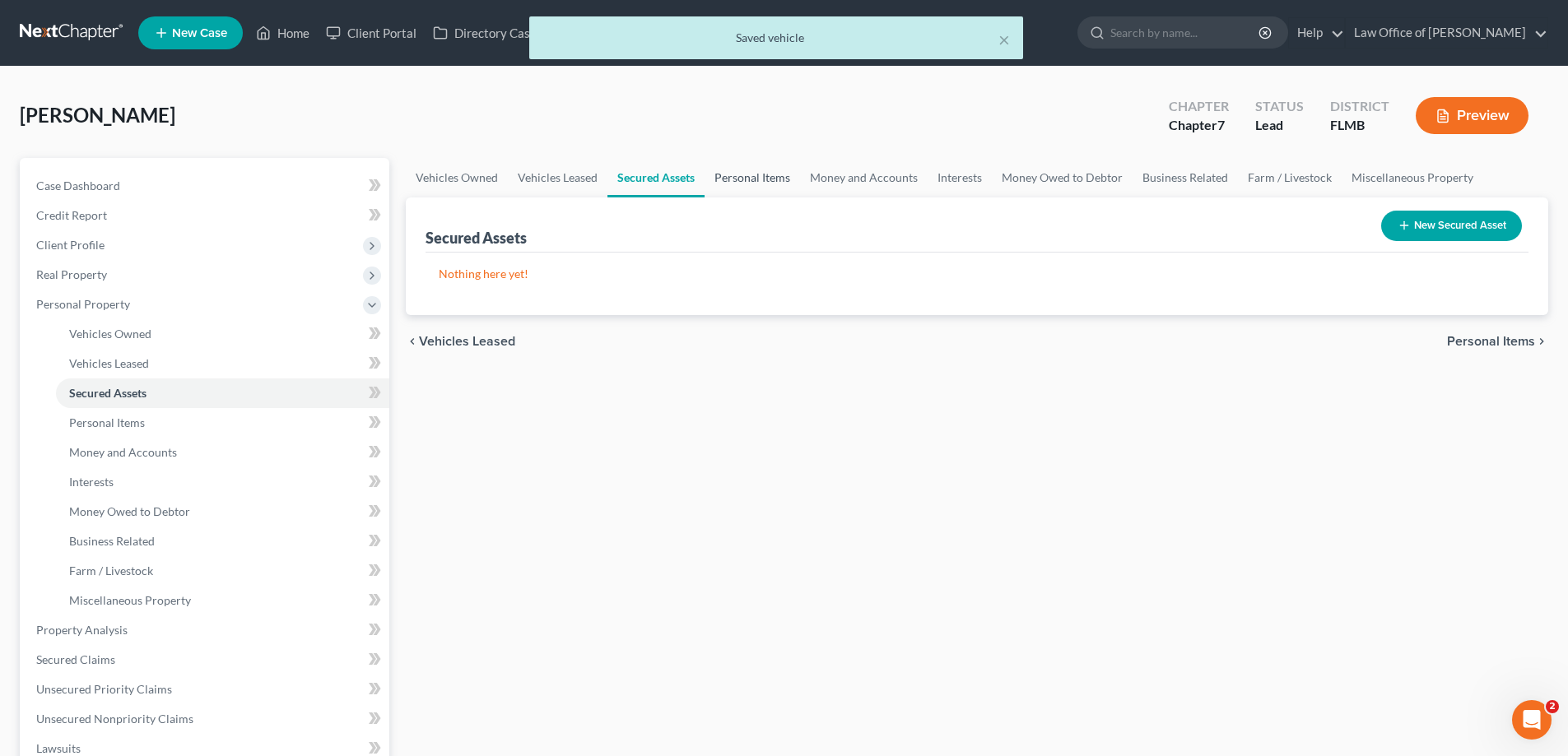
click at [727, 179] on link "Personal Items" at bounding box center [752, 178] width 96 height 40
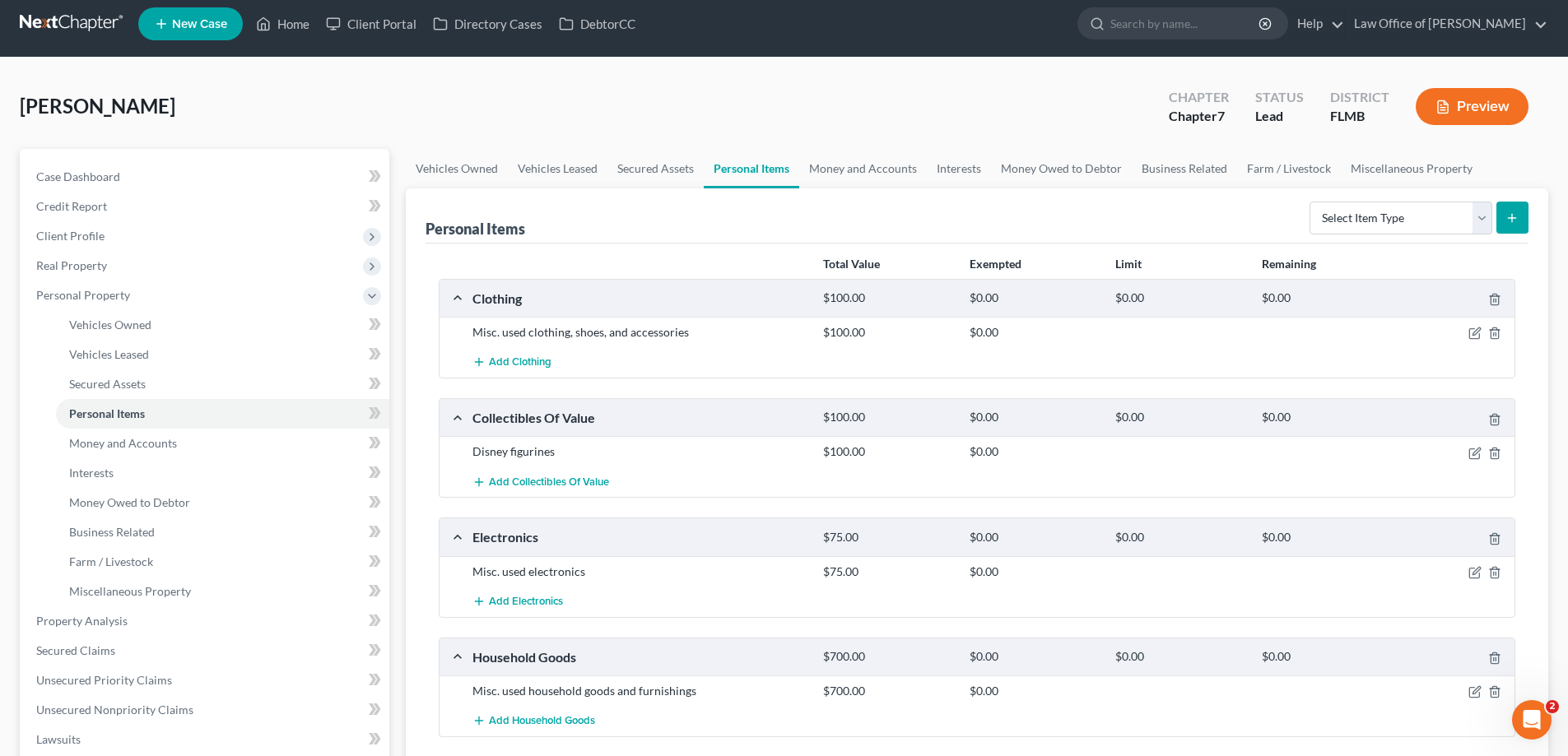
scroll to position [4, 0]
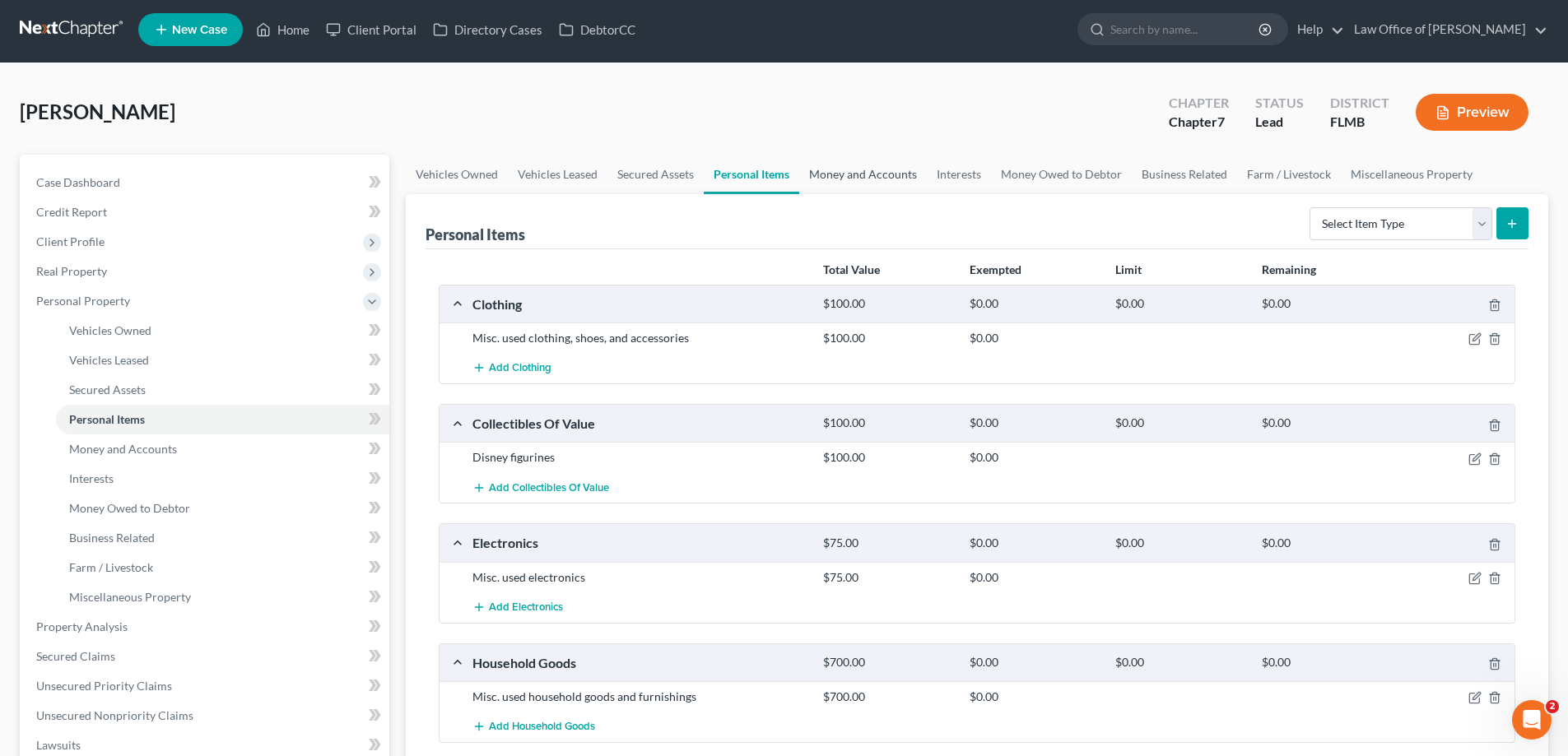
click at [864, 167] on link "Money and Accounts" at bounding box center [863, 175] width 128 height 40
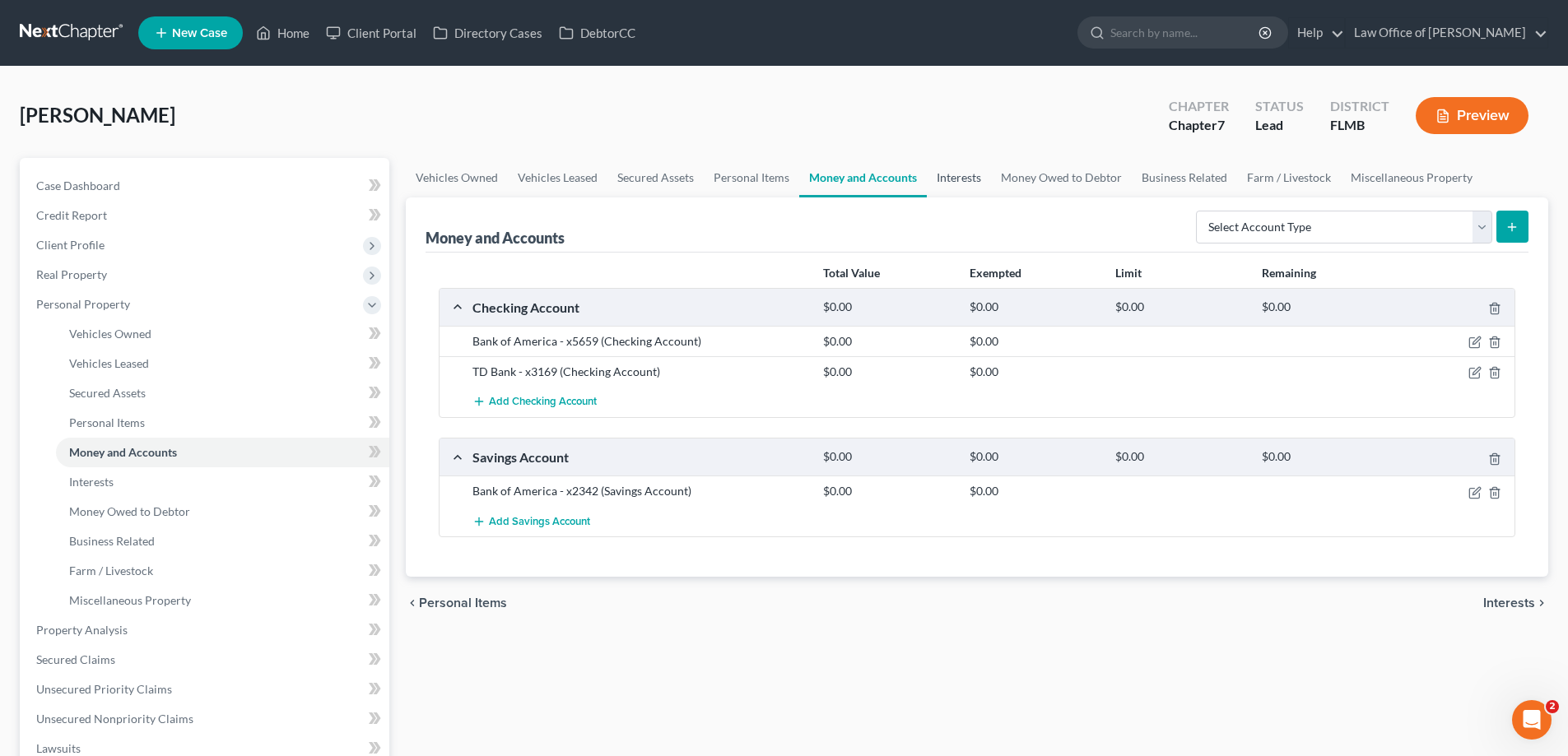
click at [973, 181] on link "Interests" at bounding box center [959, 178] width 64 height 40
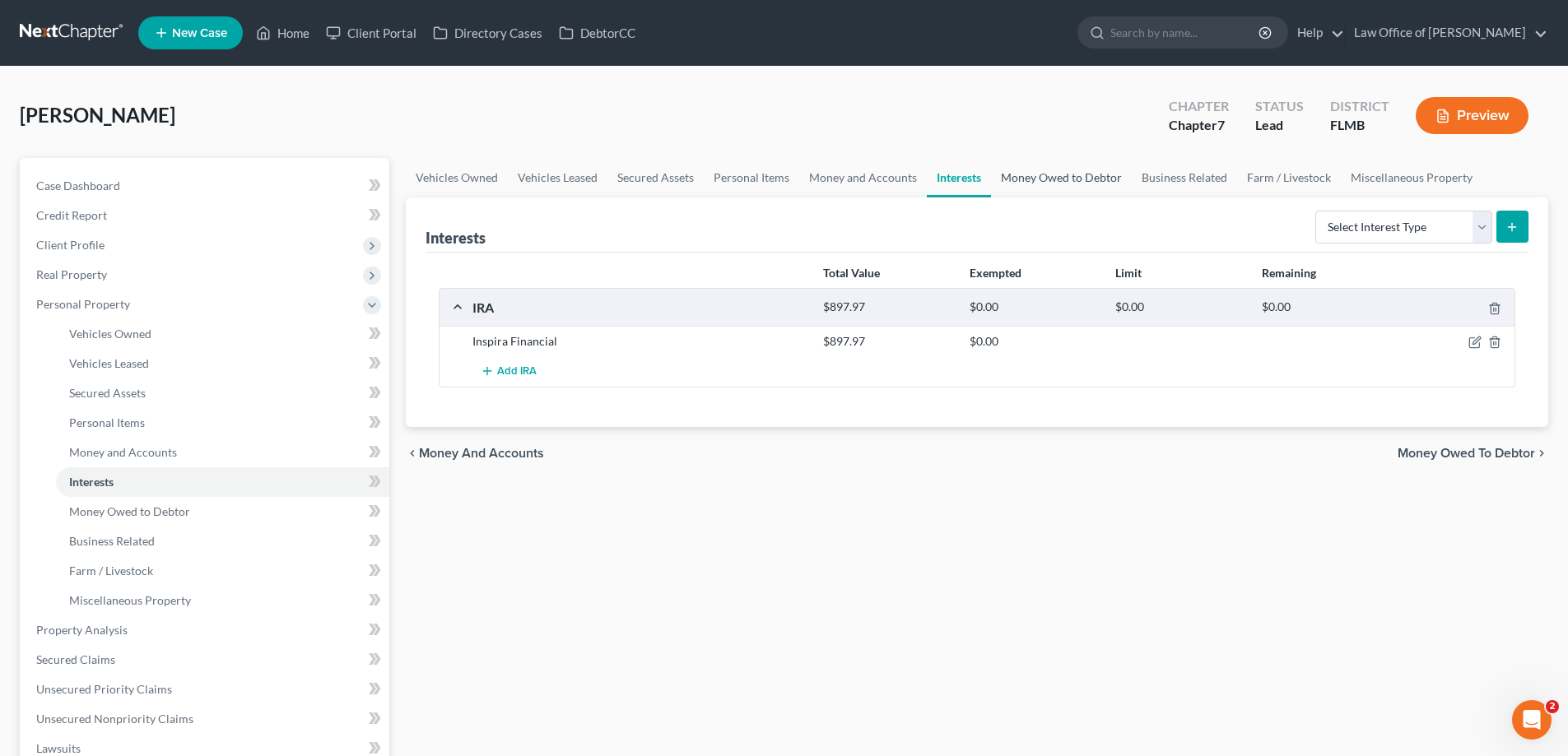
click at [1050, 175] on link "Money Owed to Debtor" at bounding box center [1062, 178] width 141 height 40
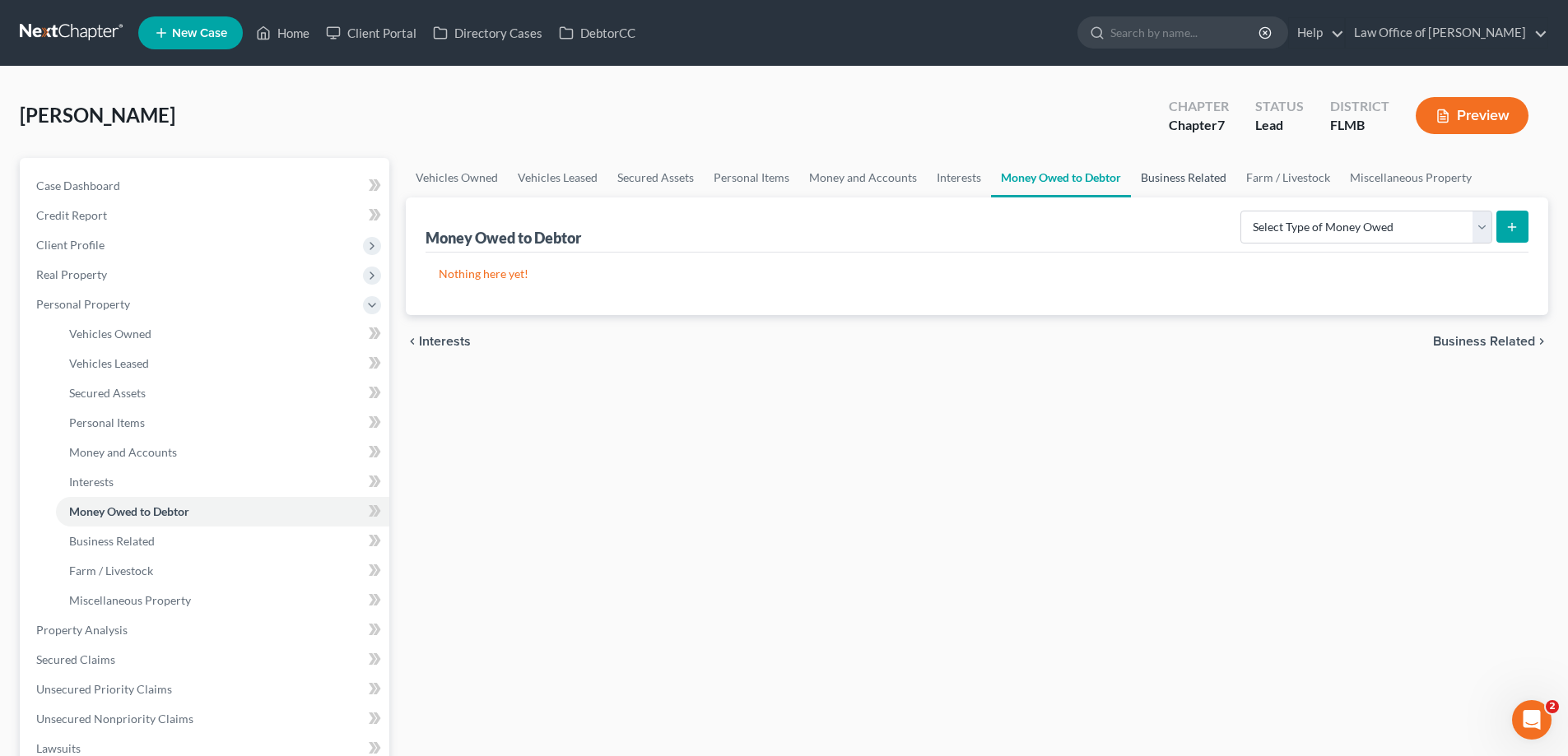
click at [1182, 179] on link "Business Related" at bounding box center [1183, 178] width 105 height 40
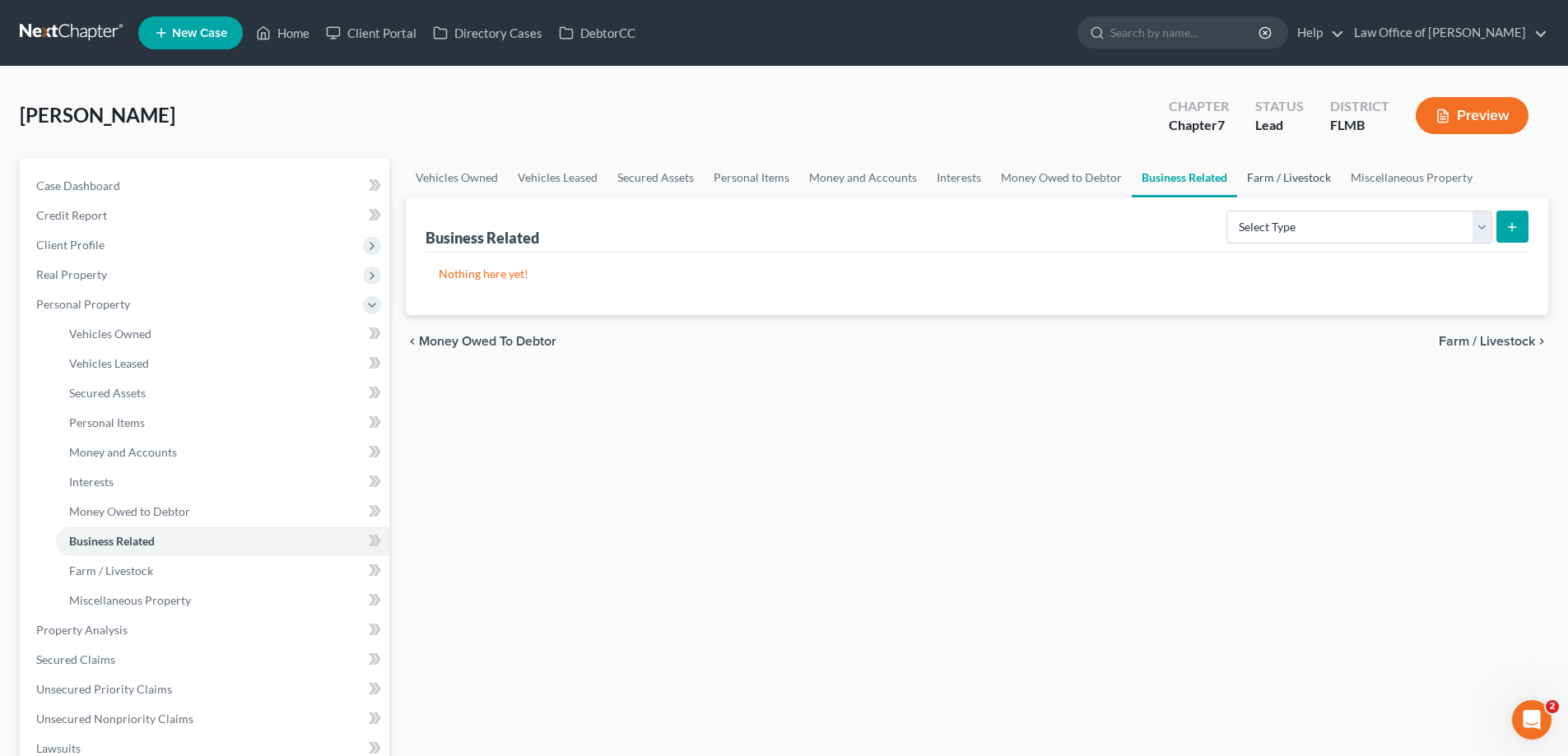
click at [1278, 174] on link "Farm / Livestock" at bounding box center [1289, 178] width 104 height 40
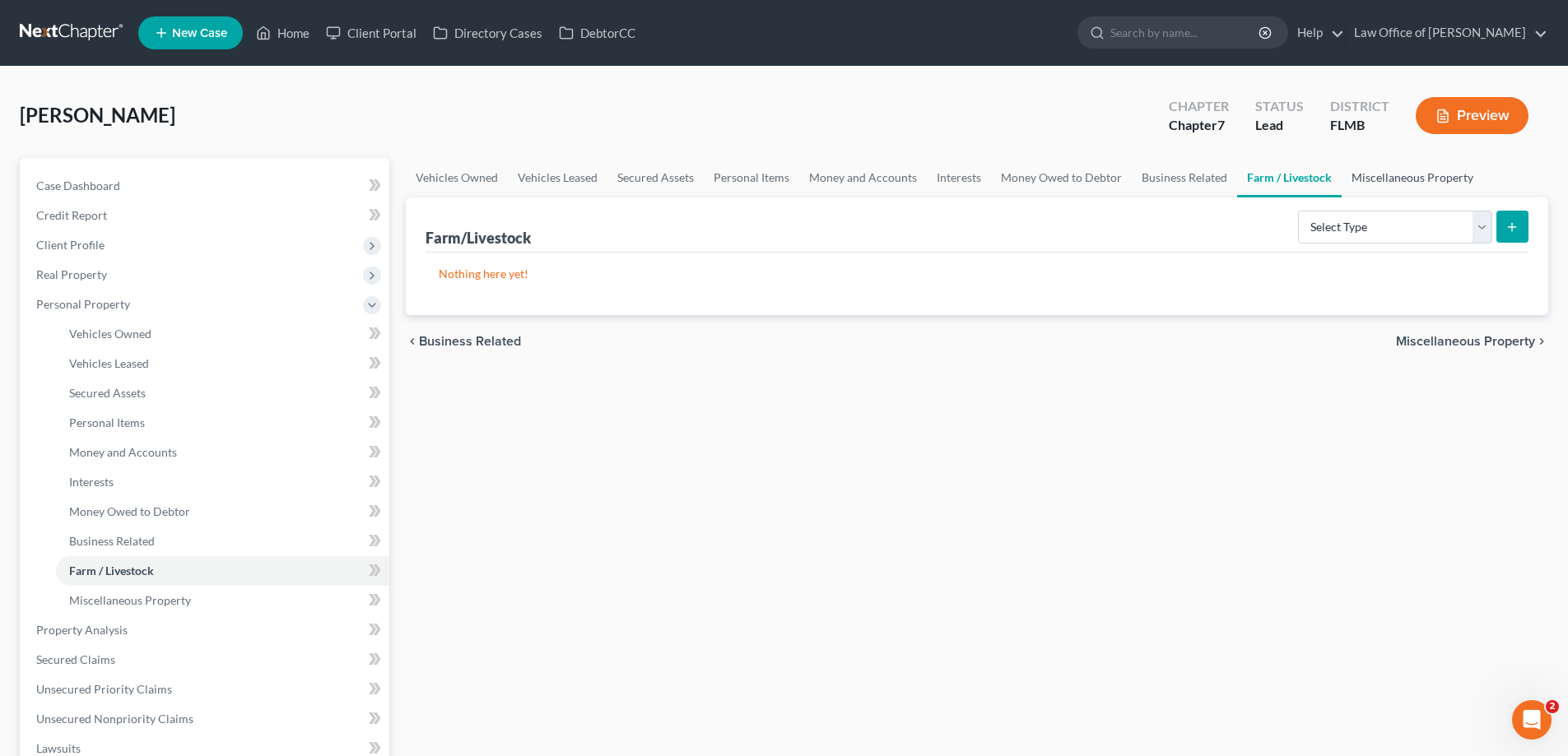
click at [1409, 179] on link "Miscellaneous Property" at bounding box center [1412, 178] width 142 height 40
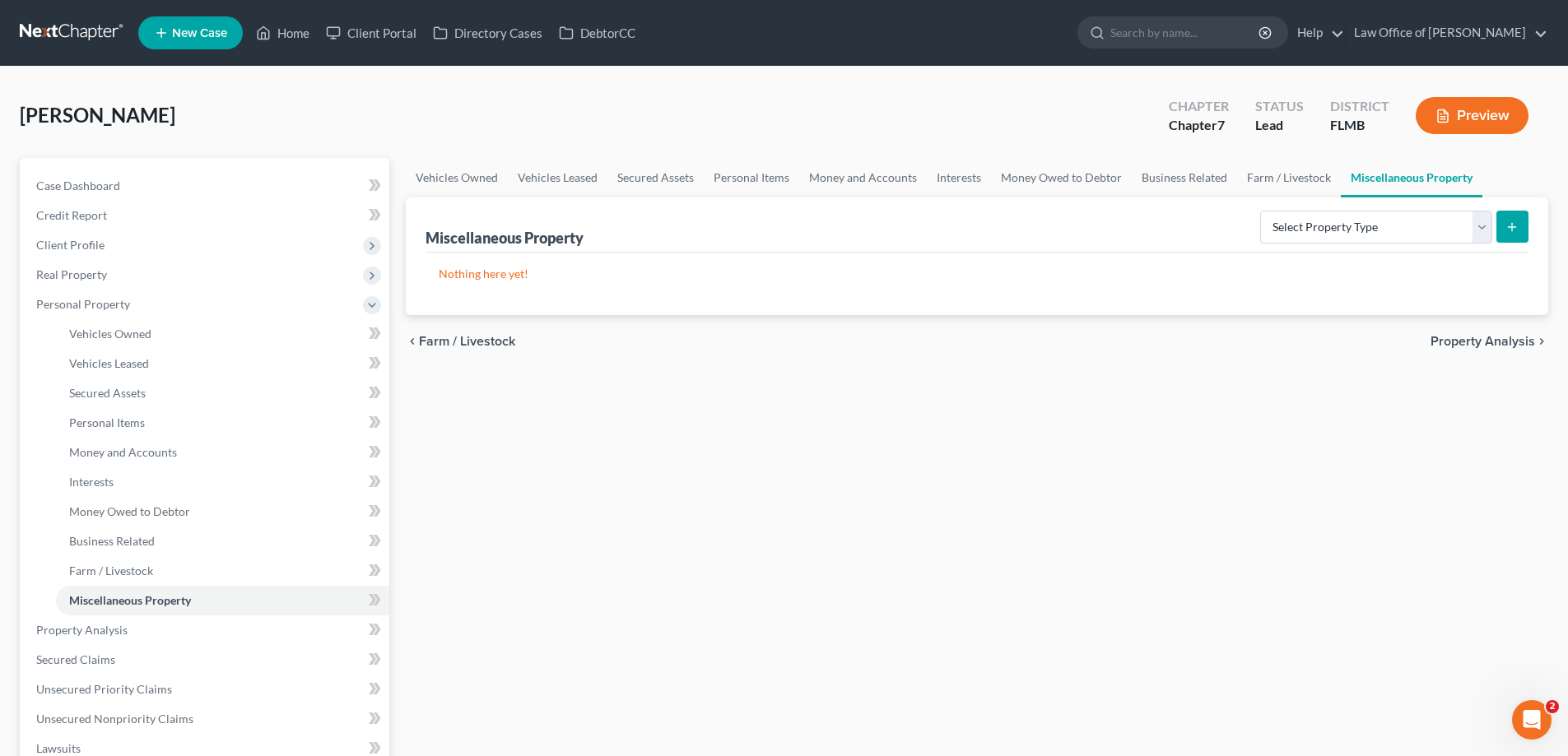
scroll to position [411, 0]
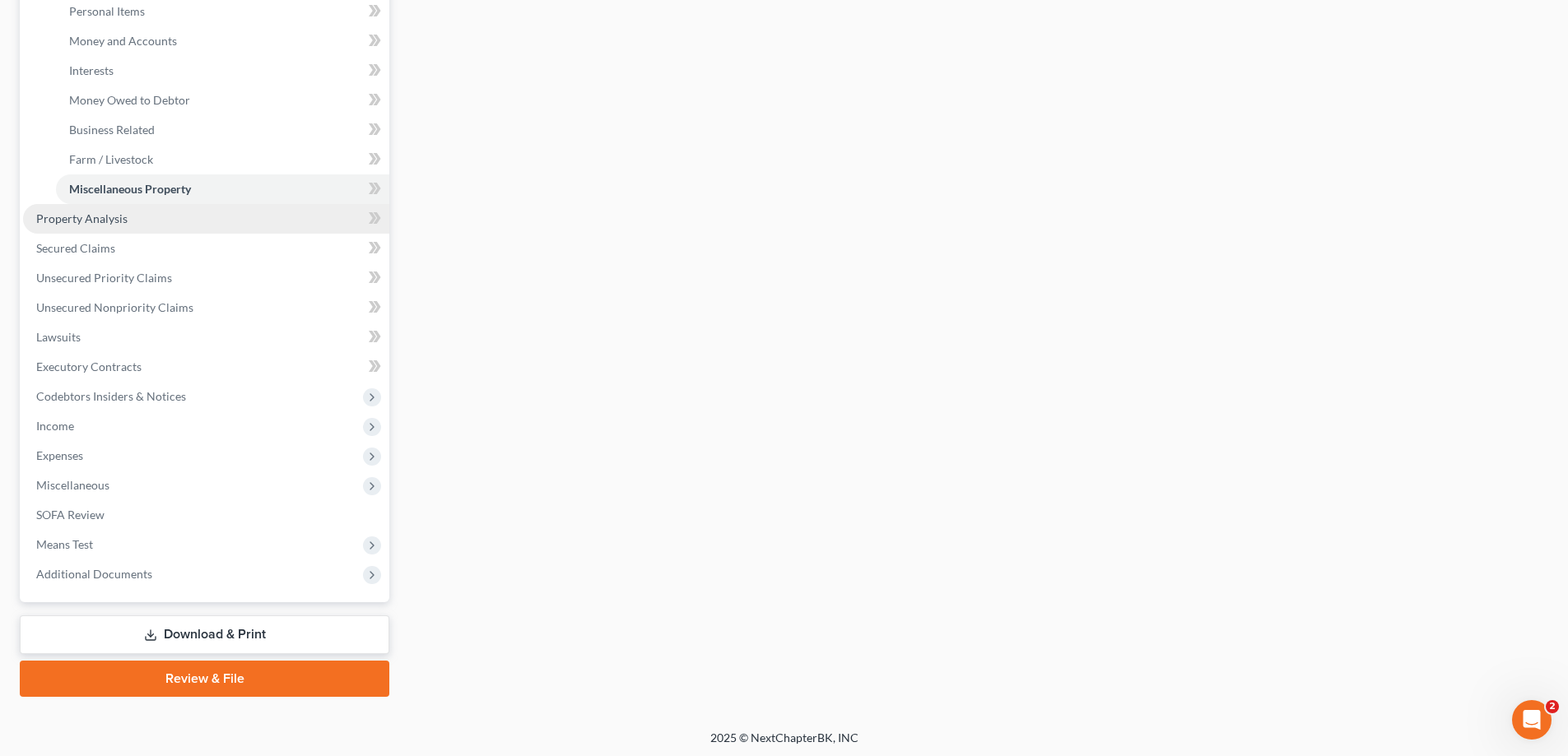
click at [77, 213] on span "Property Analysis" at bounding box center [81, 218] width 91 height 14
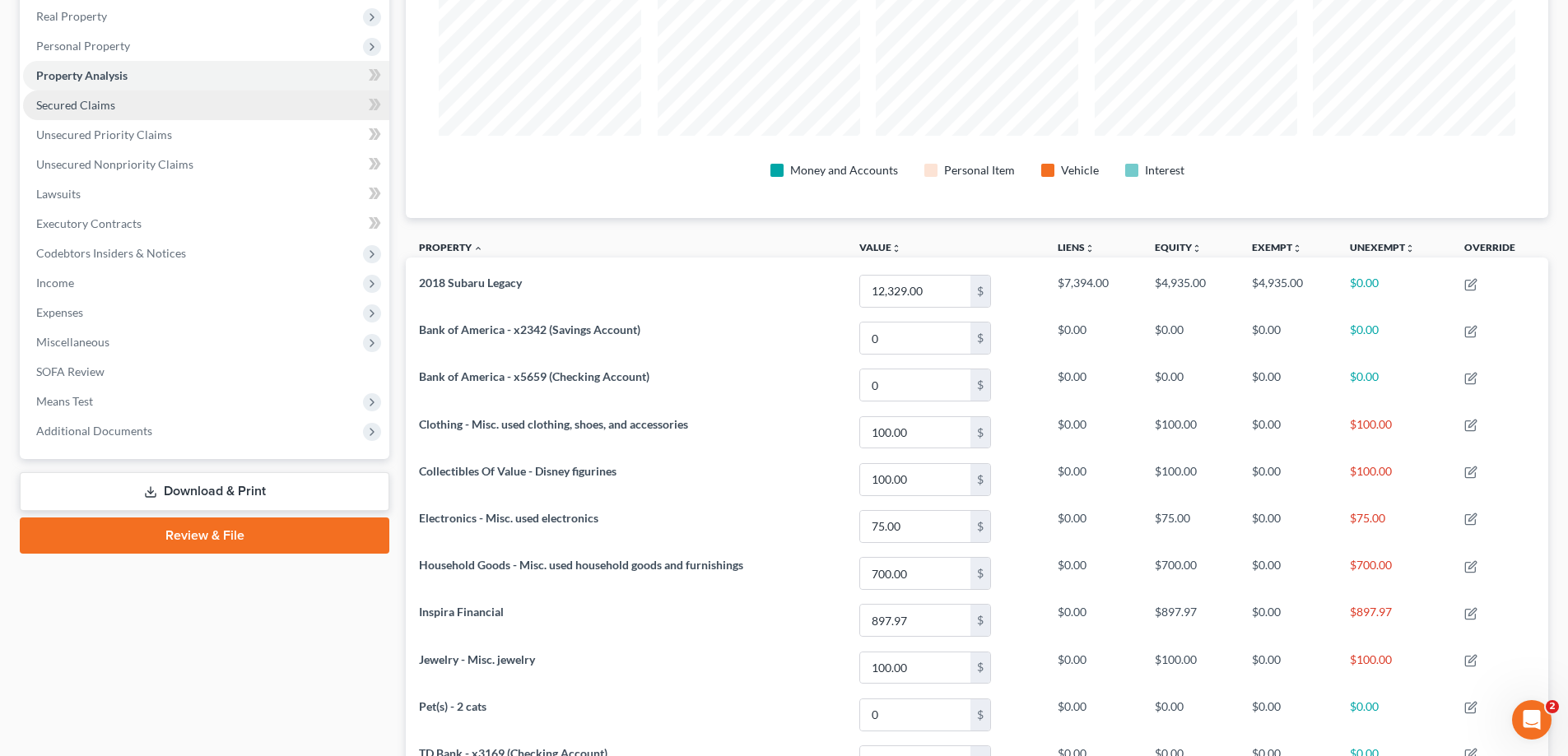
scroll to position [119, 0]
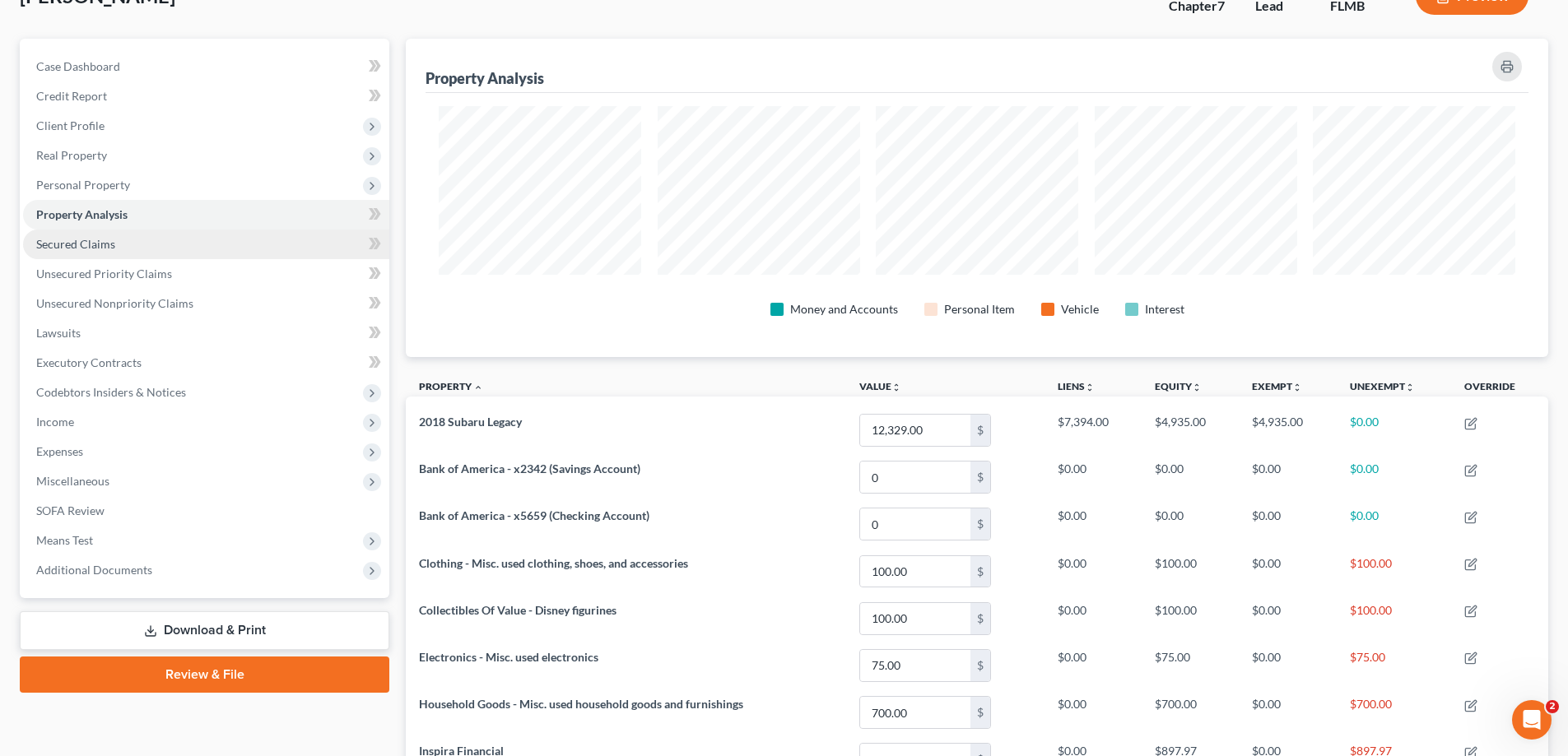
click at [95, 241] on span "Secured Claims" at bounding box center [75, 243] width 79 height 14
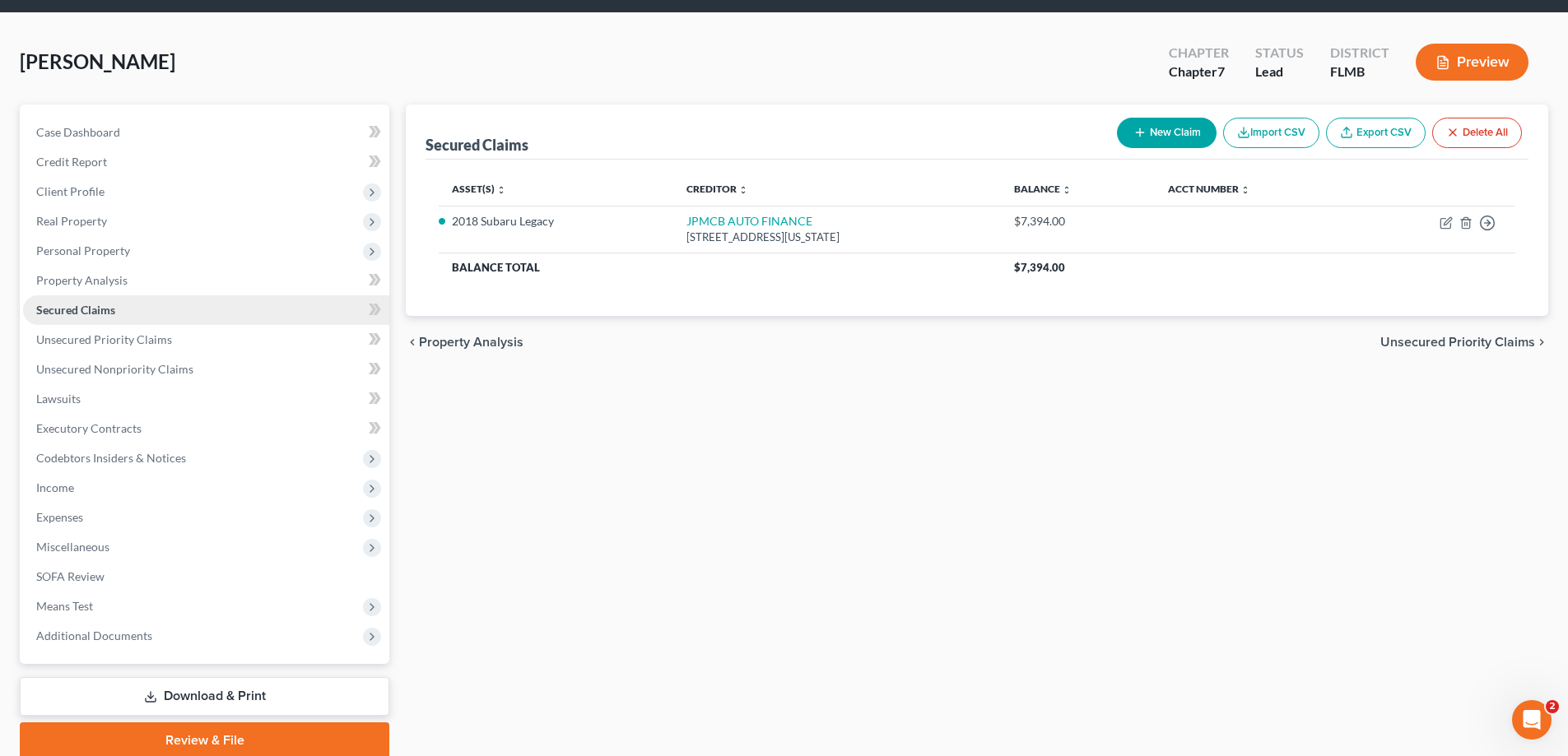
scroll to position [82, 0]
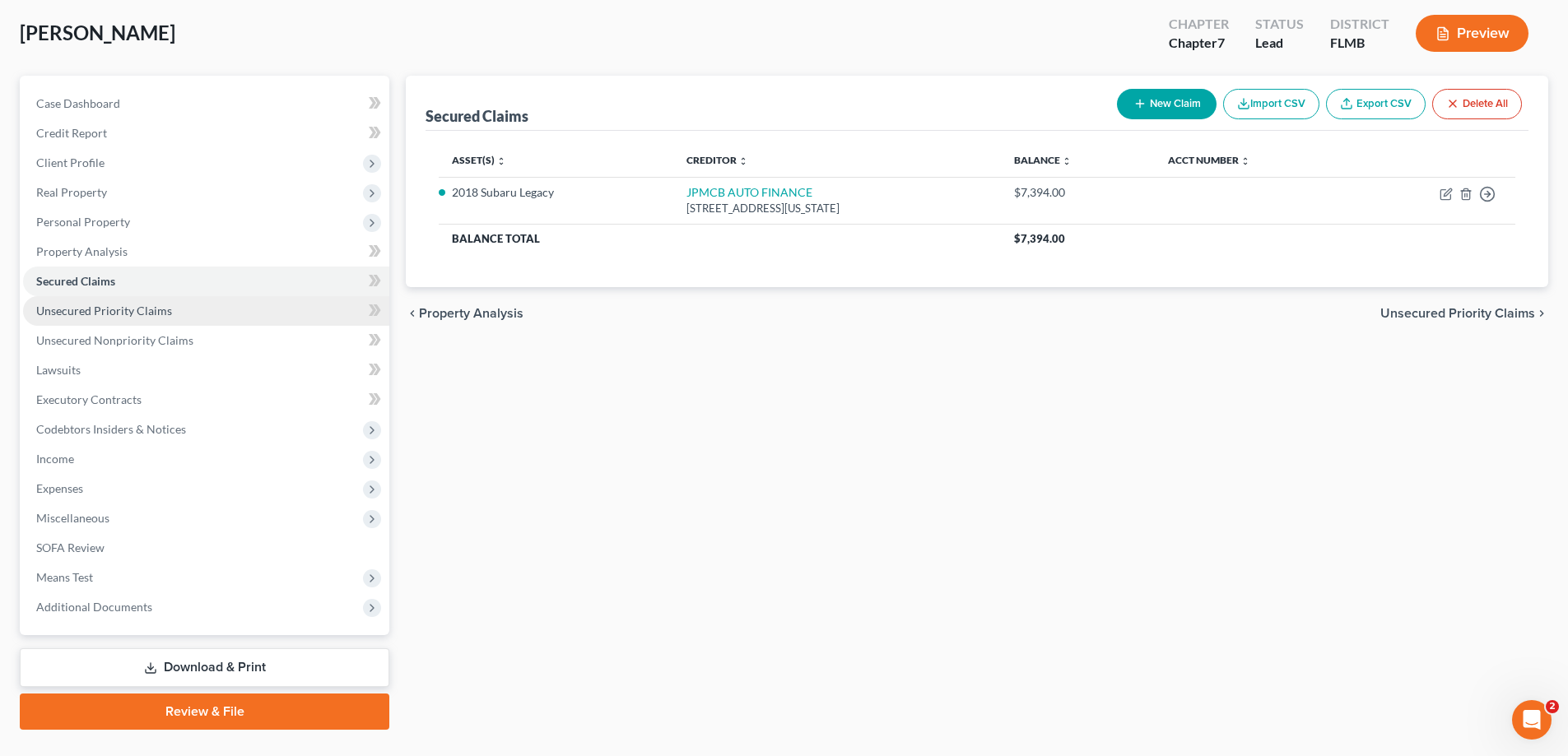
click at [138, 315] on span "Unsecured Priority Claims" at bounding box center [104, 310] width 136 height 14
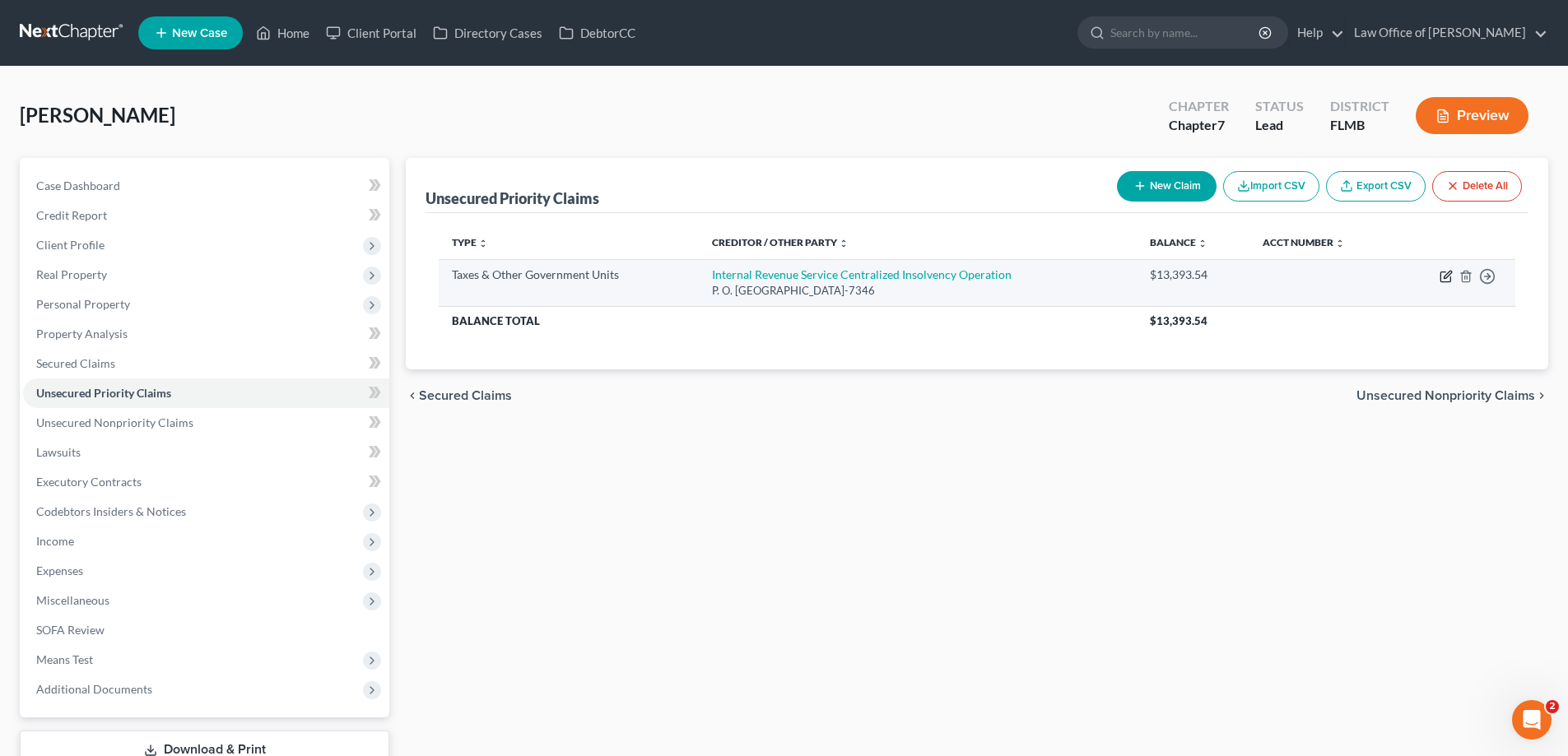
click at [1446, 274] on icon "button" at bounding box center [1447, 274] width 7 height 7
select select "0"
select select "39"
select select "0"
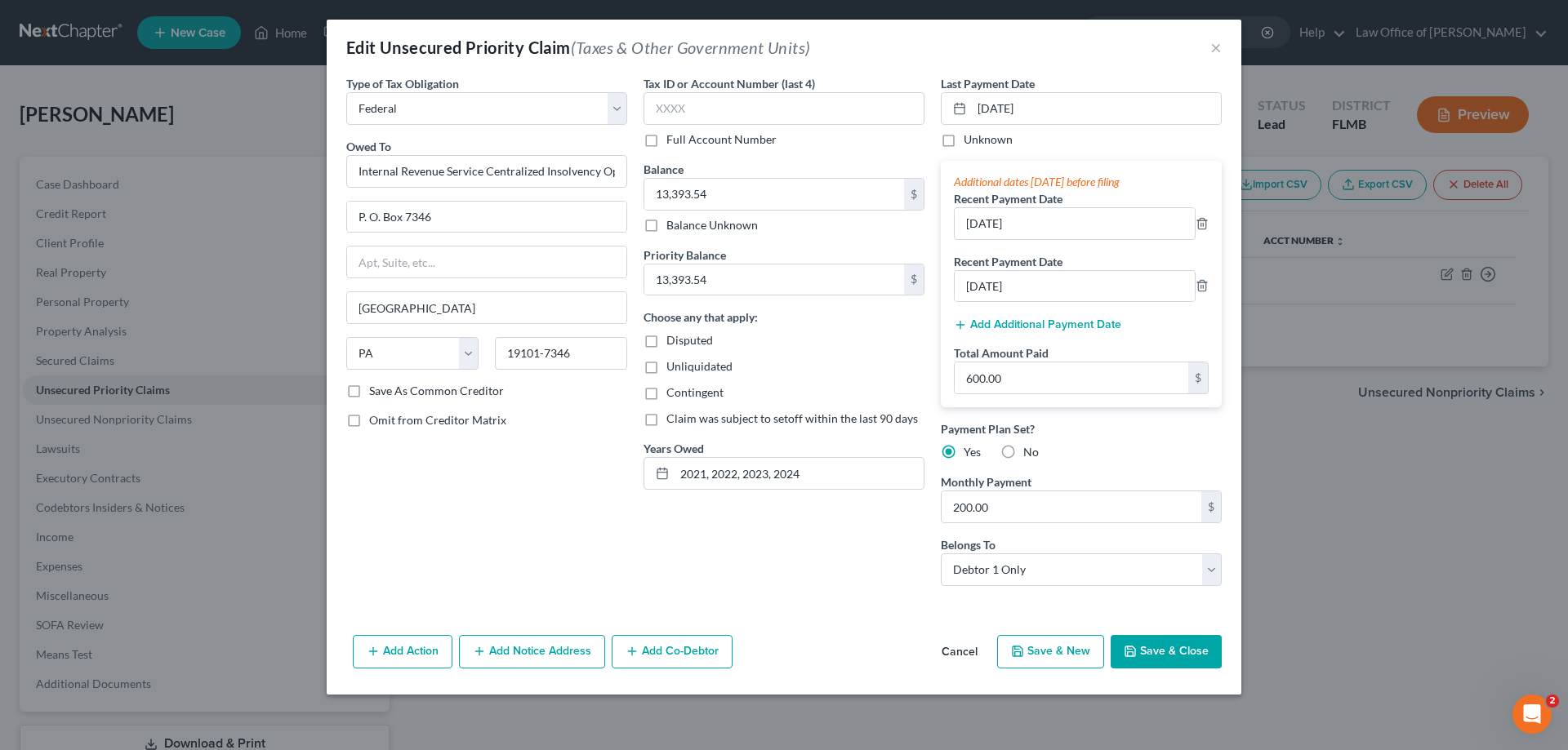
click at [1172, 649] on button "Save & Close" at bounding box center [1167, 652] width 111 height 34
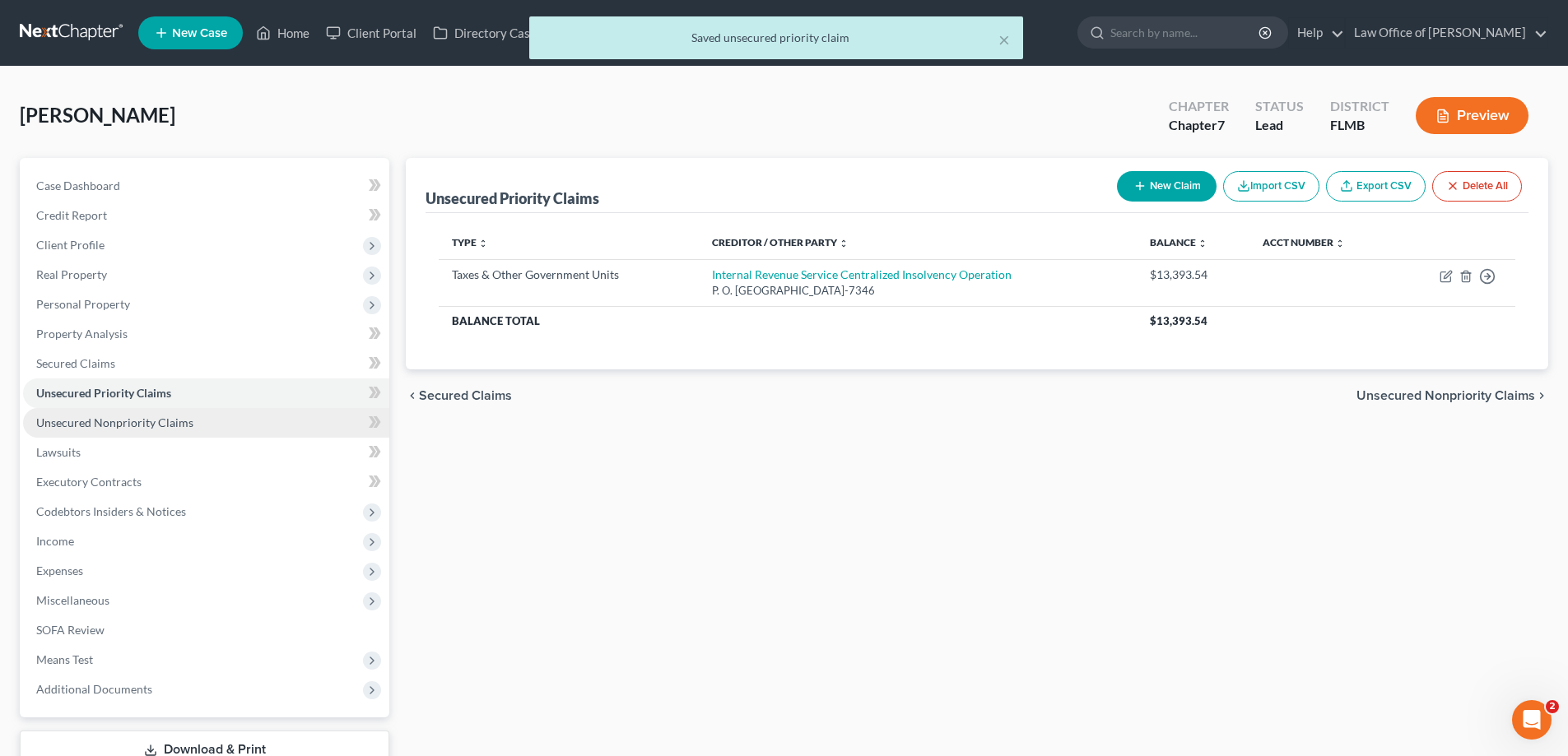
click at [193, 418] on link "Unsecured Nonpriority Claims" at bounding box center [205, 422] width 366 height 30
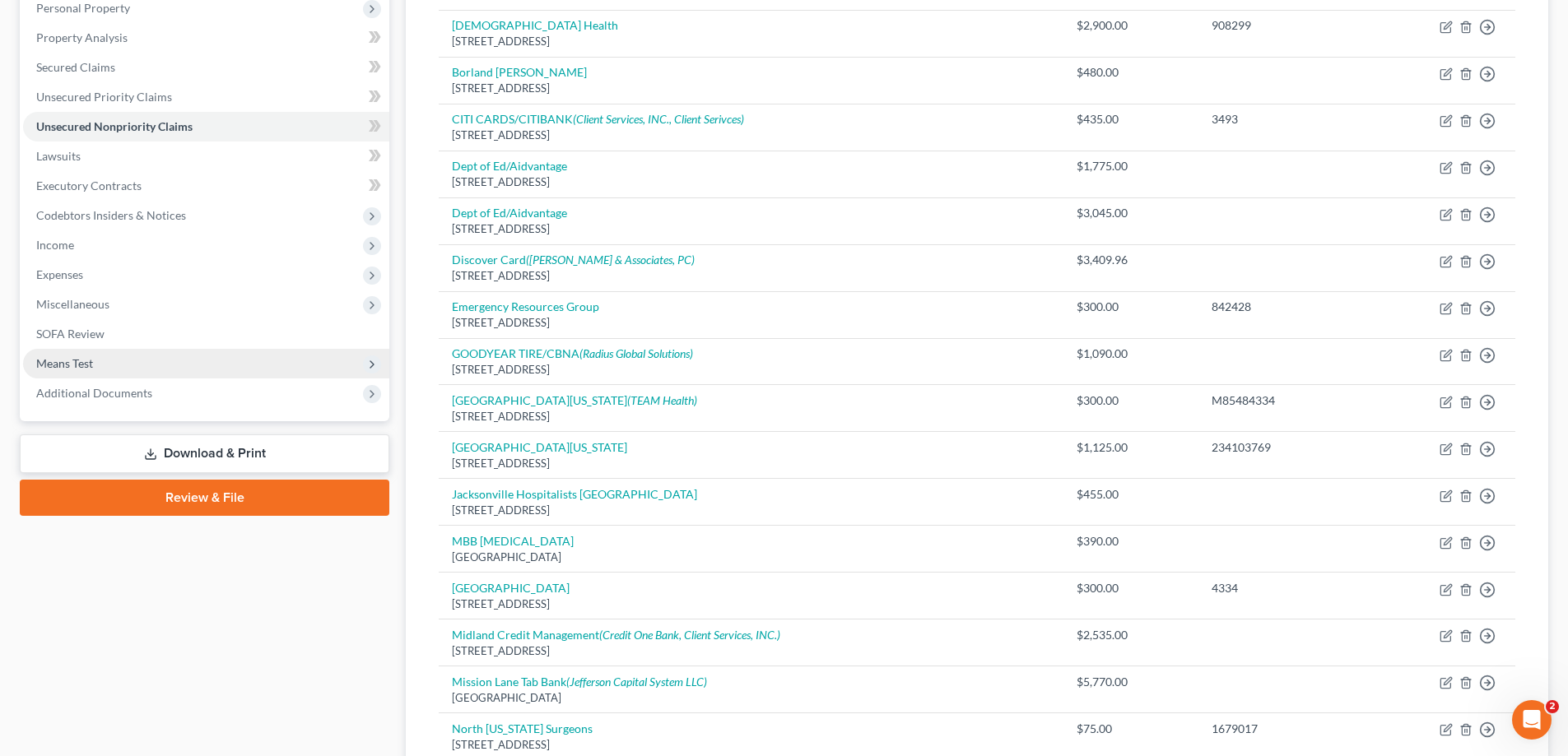
scroll to position [206, 0]
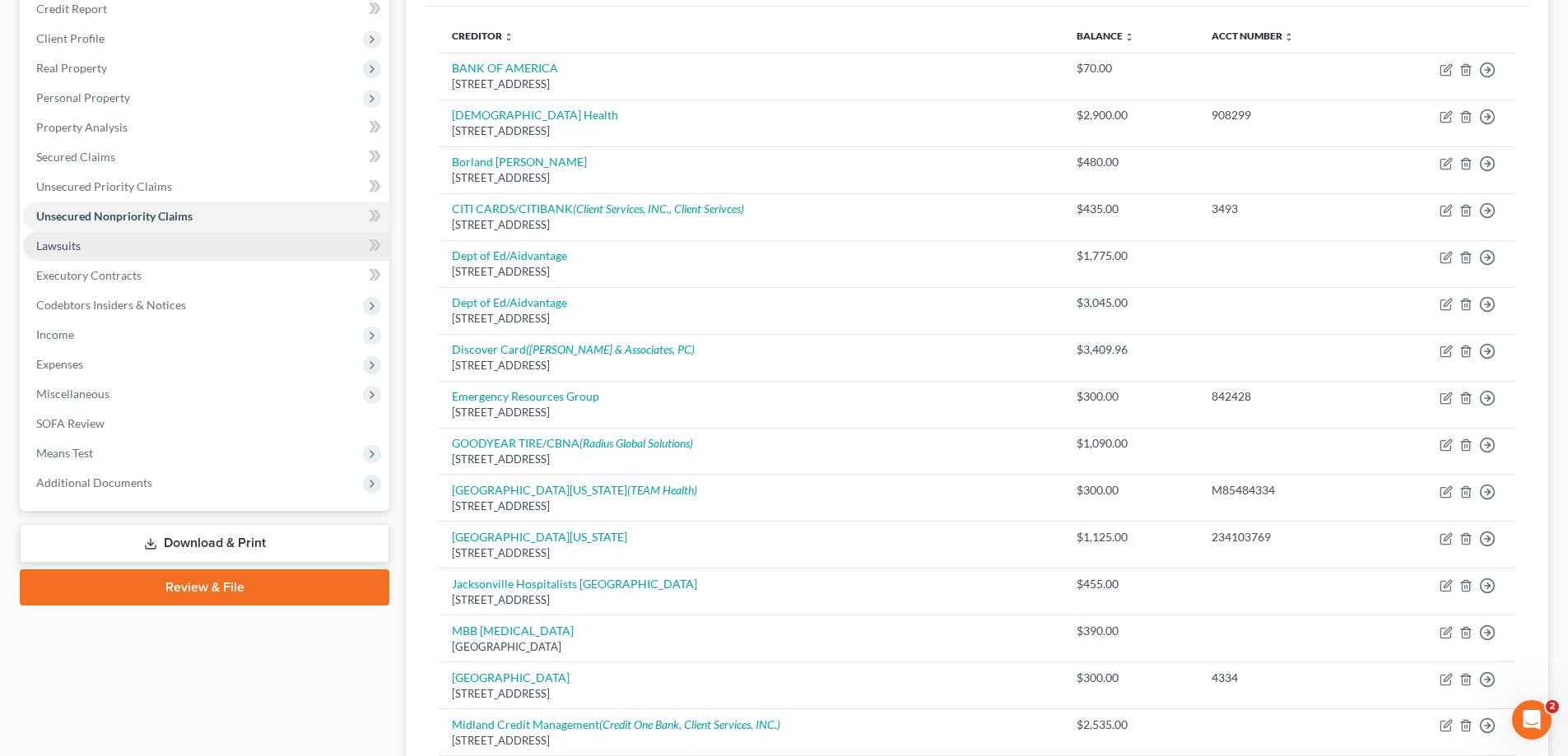
click at [142, 243] on link "Lawsuits" at bounding box center [205, 246] width 366 height 30
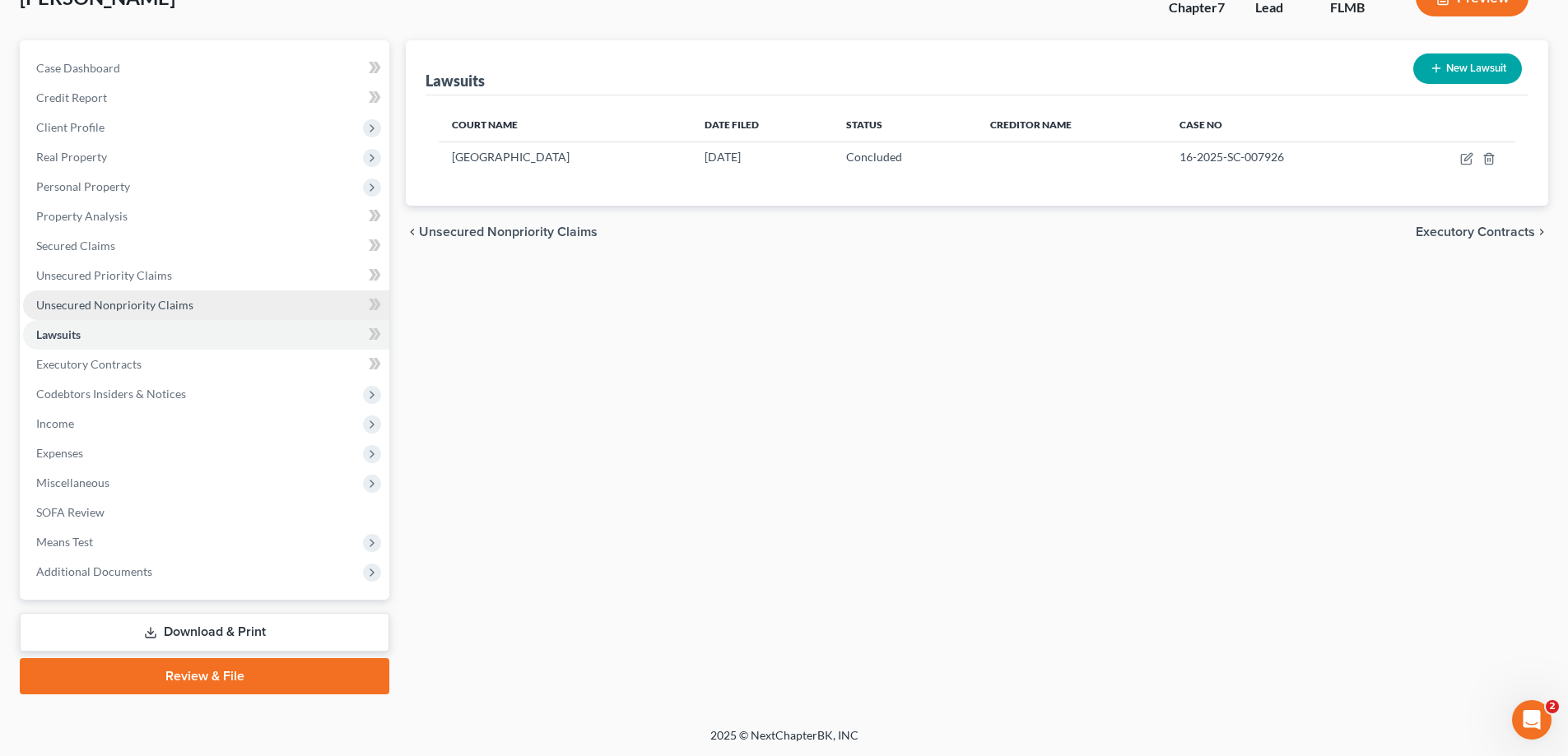
scroll to position [118, 0]
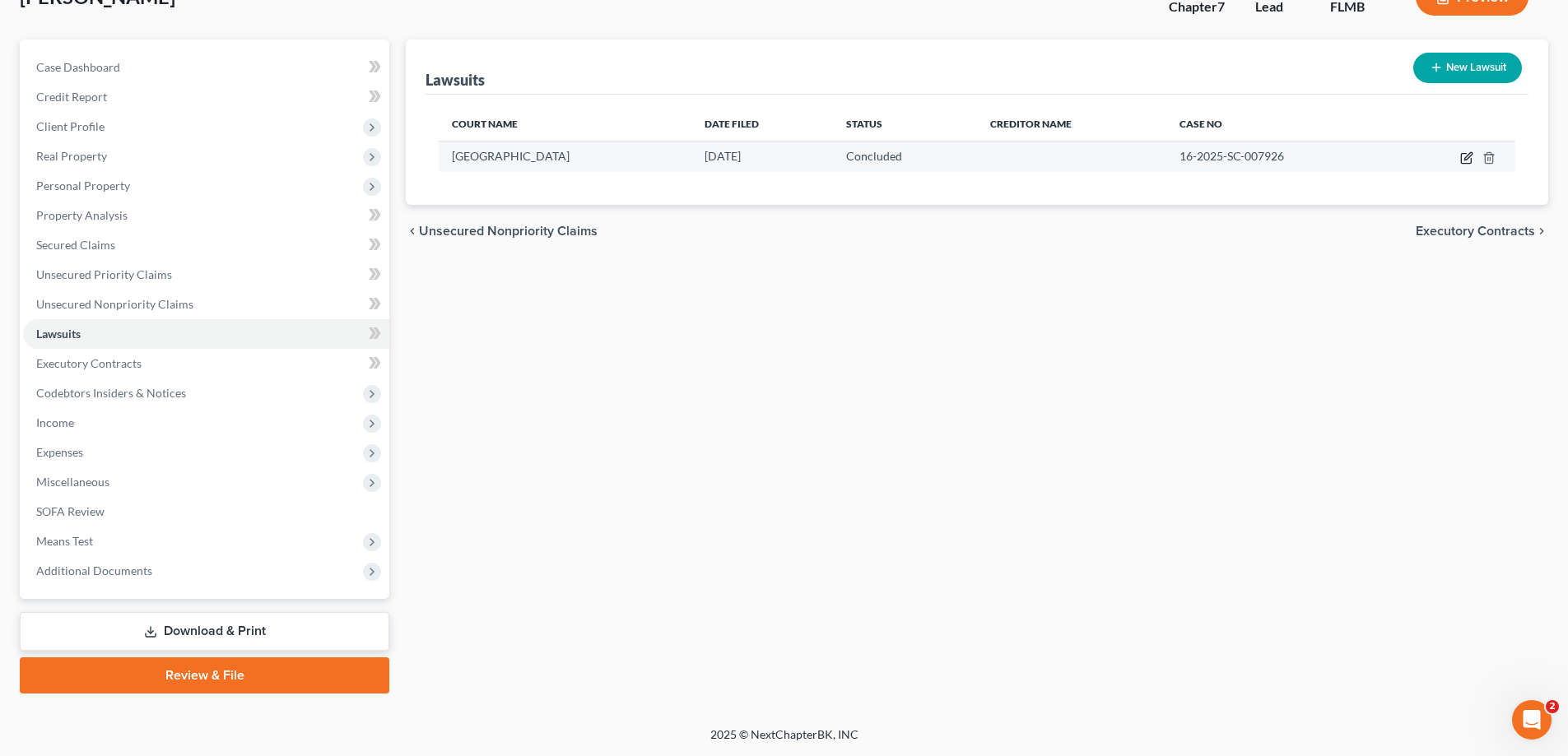
click at [1465, 160] on icon "button" at bounding box center [1468, 156] width 7 height 7
select select "9"
select select "2"
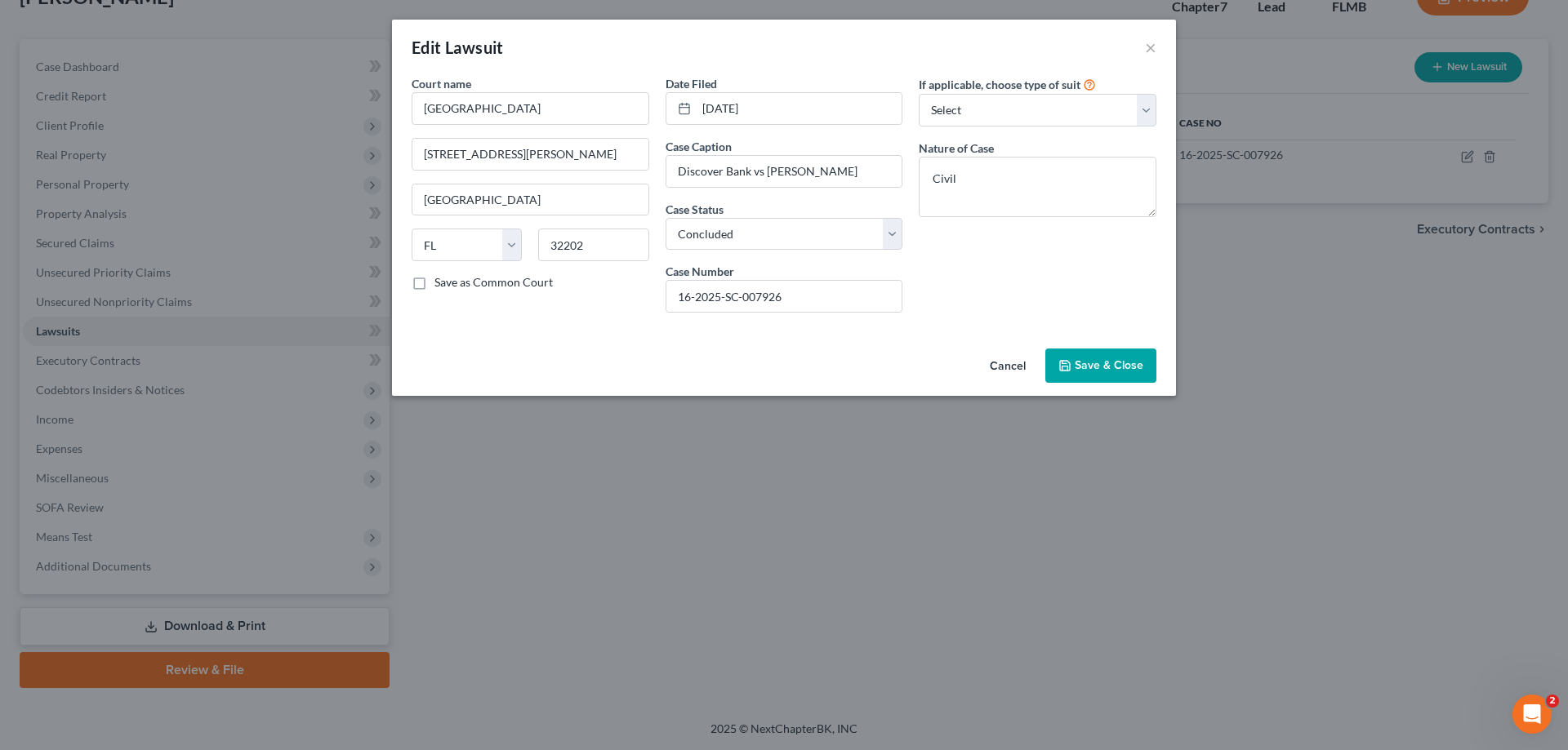
click at [1102, 366] on span "Save & Close" at bounding box center [1109, 365] width 68 height 13
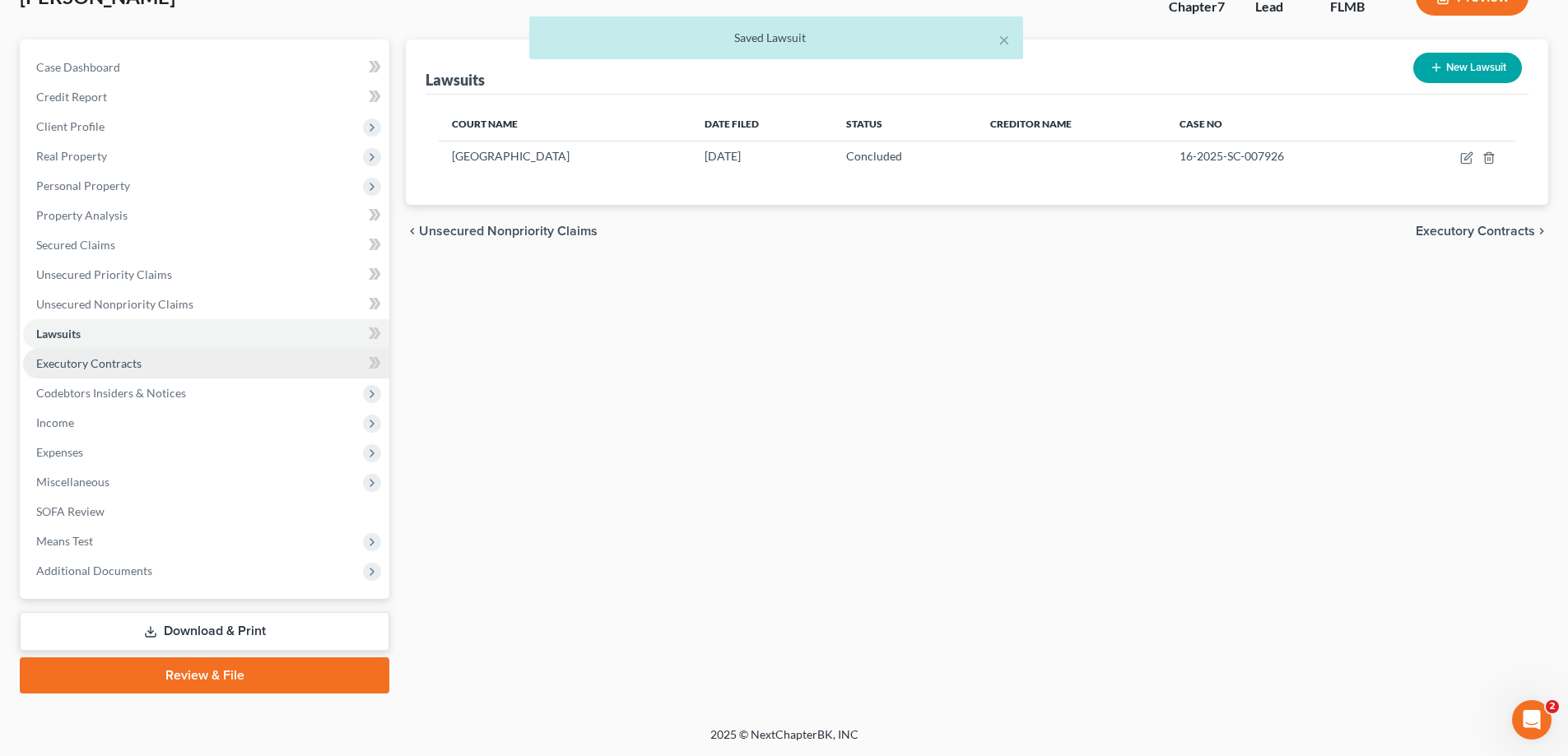
click at [109, 357] on span "Executory Contracts" at bounding box center [89, 363] width 105 height 14
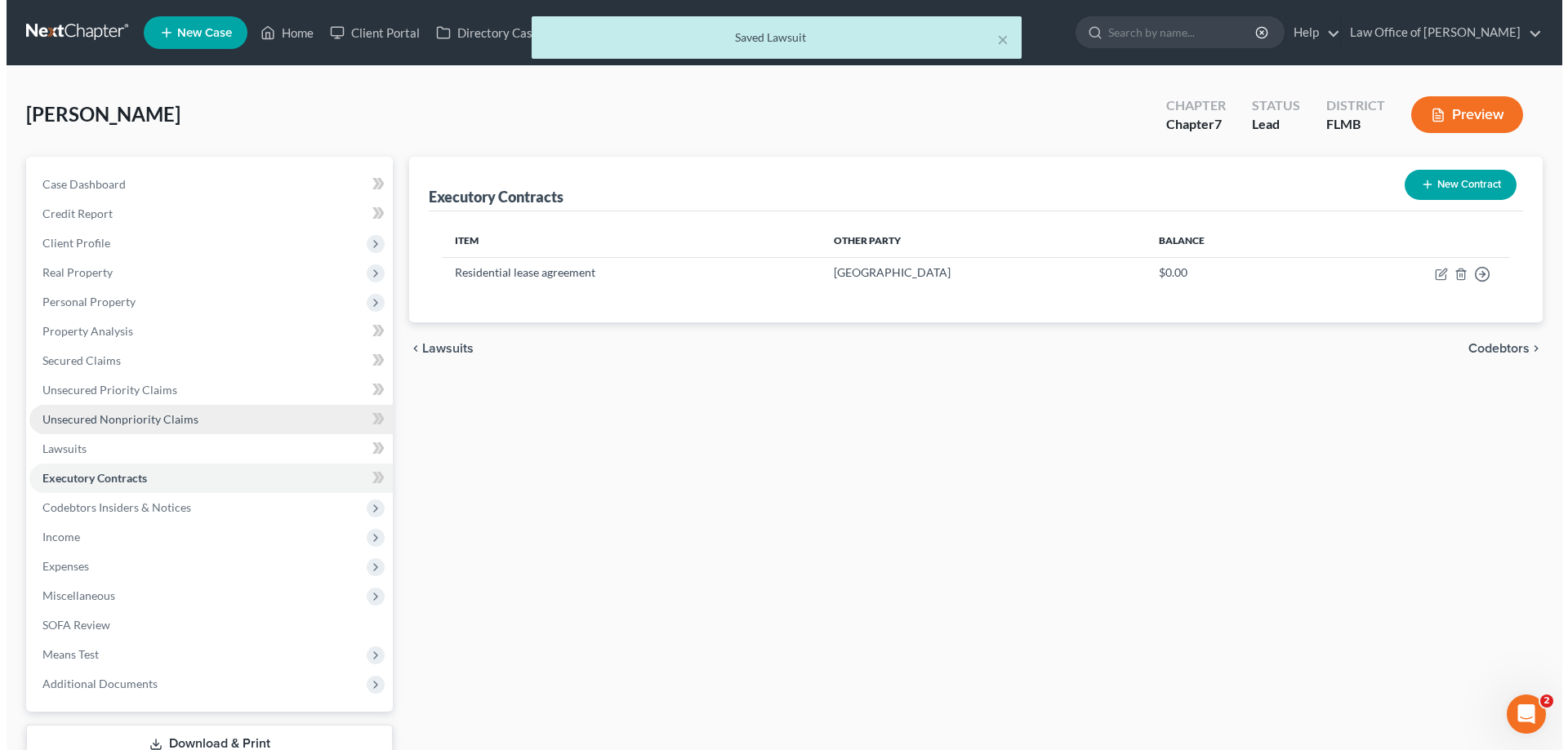
scroll to position [82, 0]
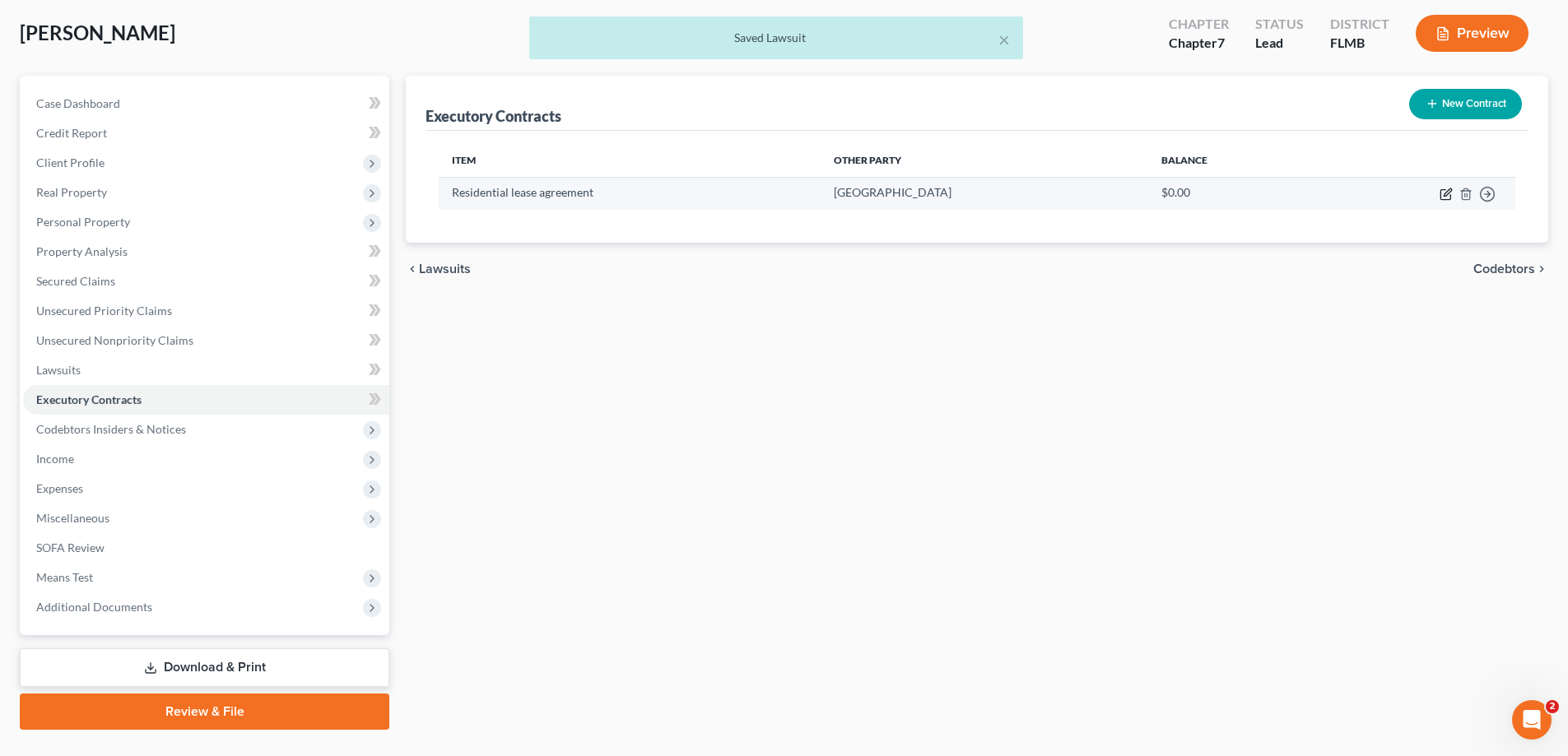
click at [1443, 192] on icon "button" at bounding box center [1446, 194] width 14 height 14
select select "3"
select select "9"
select select "3"
select select "0"
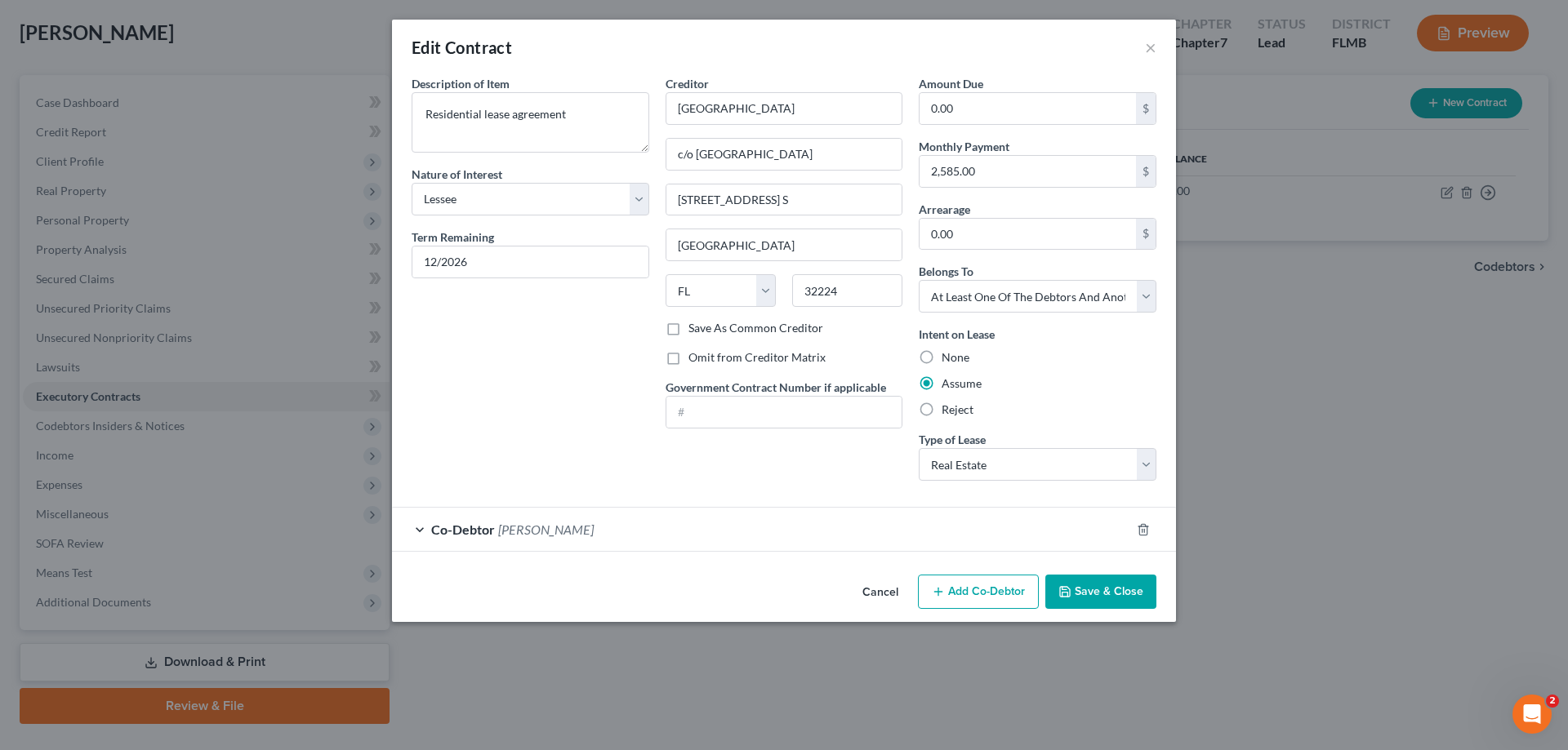
click at [612, 533] on div "Co-Debtor Harriet Wolpin" at bounding box center [761, 529] width 739 height 43
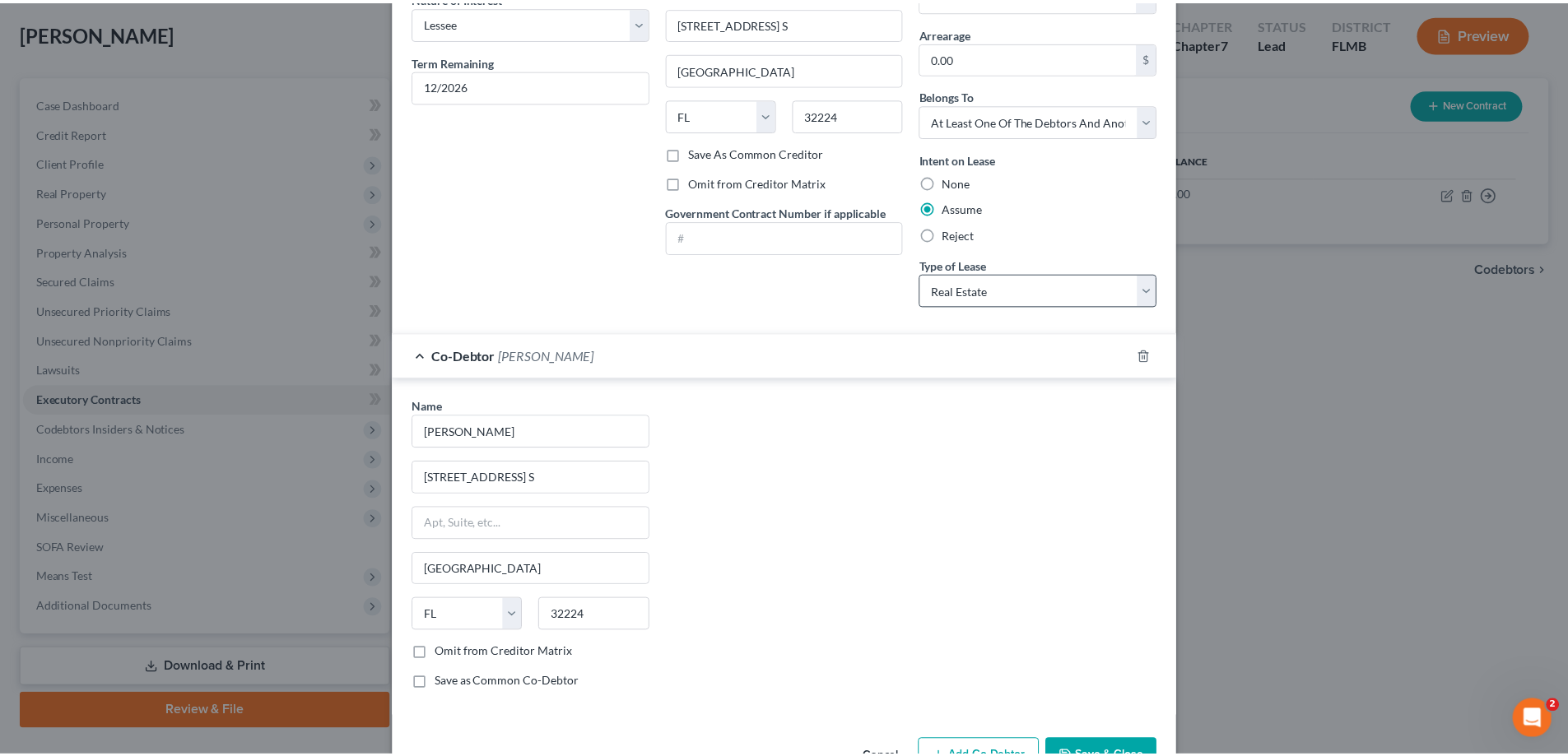
scroll to position [0, 0]
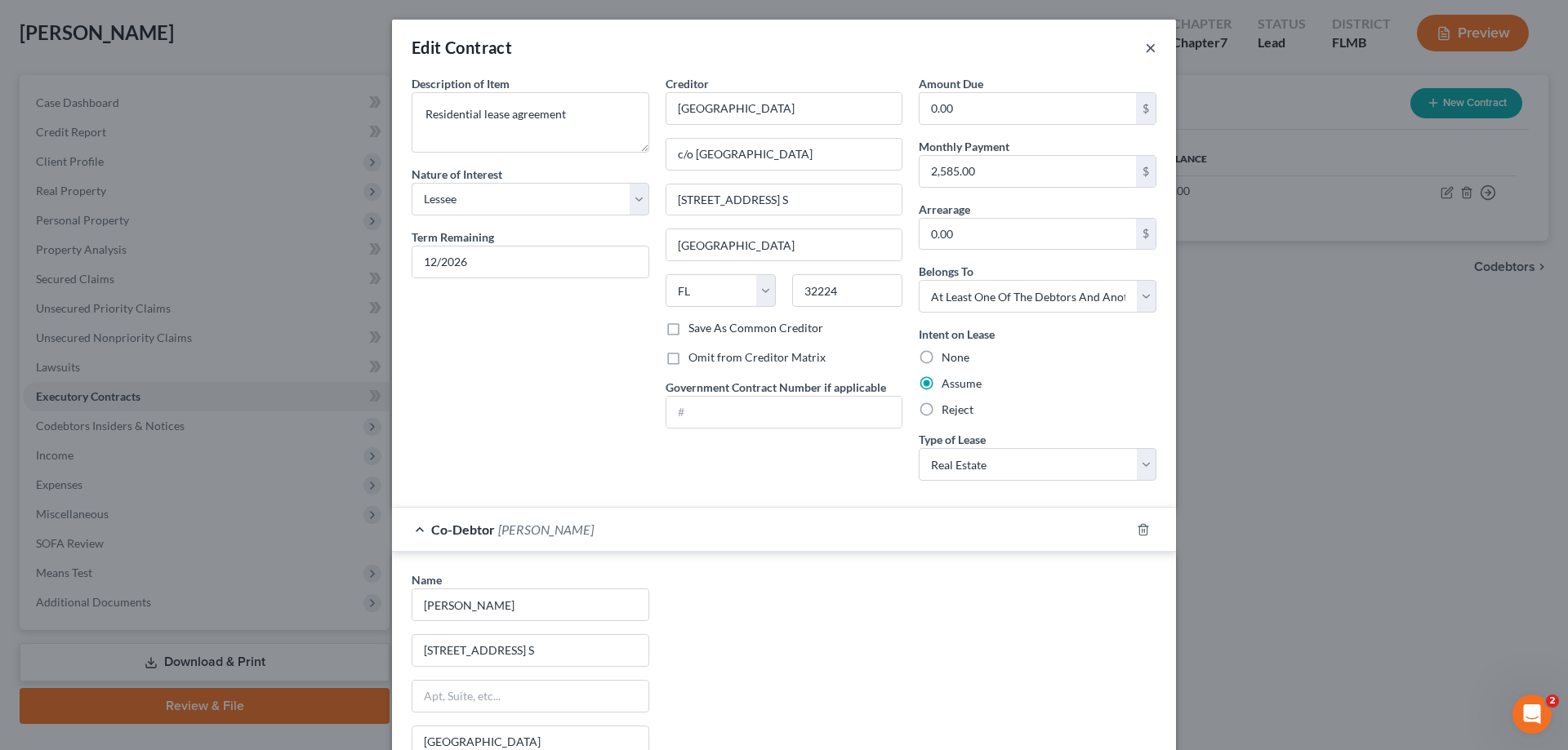
click at [1145, 48] on button "×" at bounding box center [1151, 48] width 12 height 20
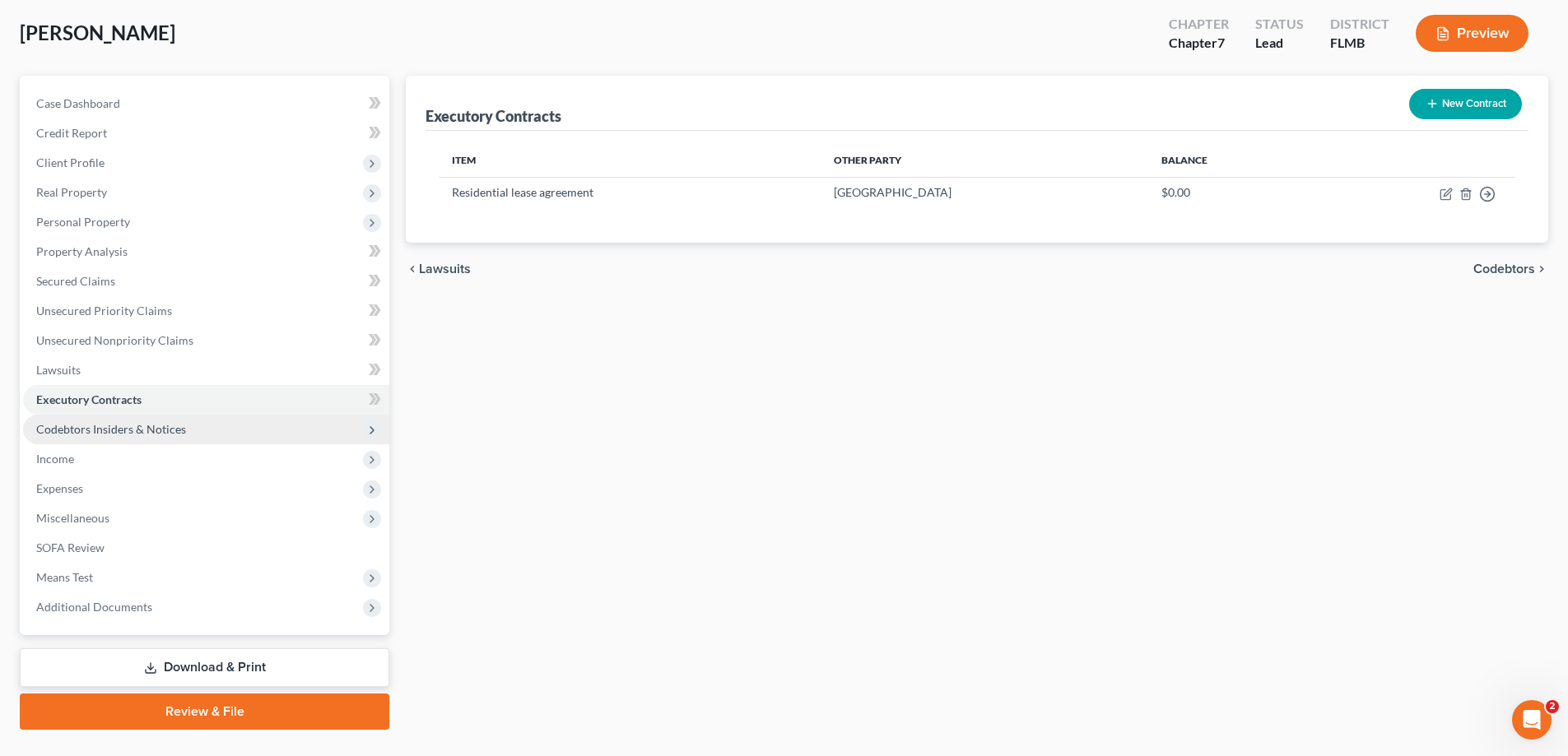
click at [96, 424] on span "Codebtors Insiders & Notices" at bounding box center [111, 429] width 150 height 14
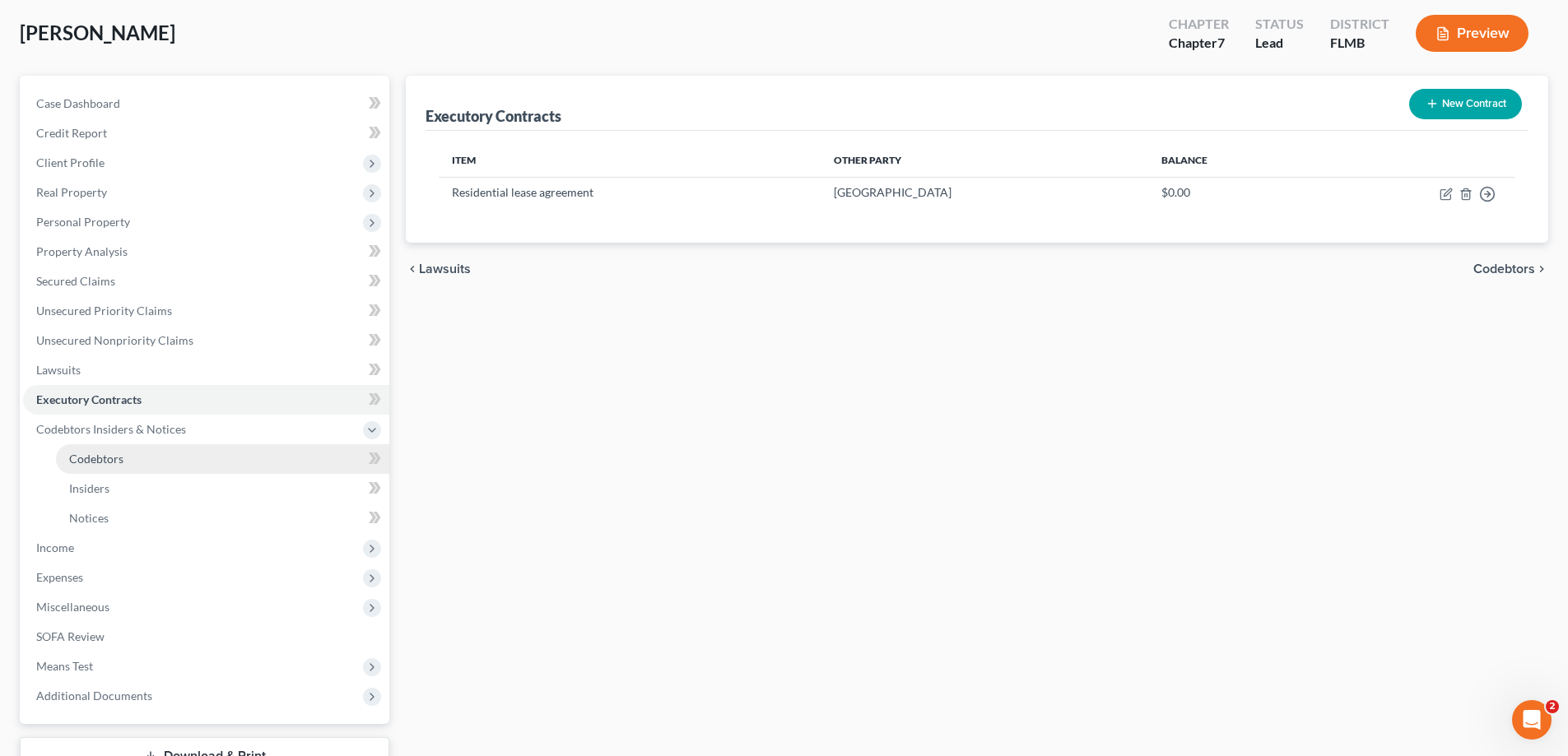
click at [106, 449] on link "Codebtors" at bounding box center [222, 458] width 334 height 30
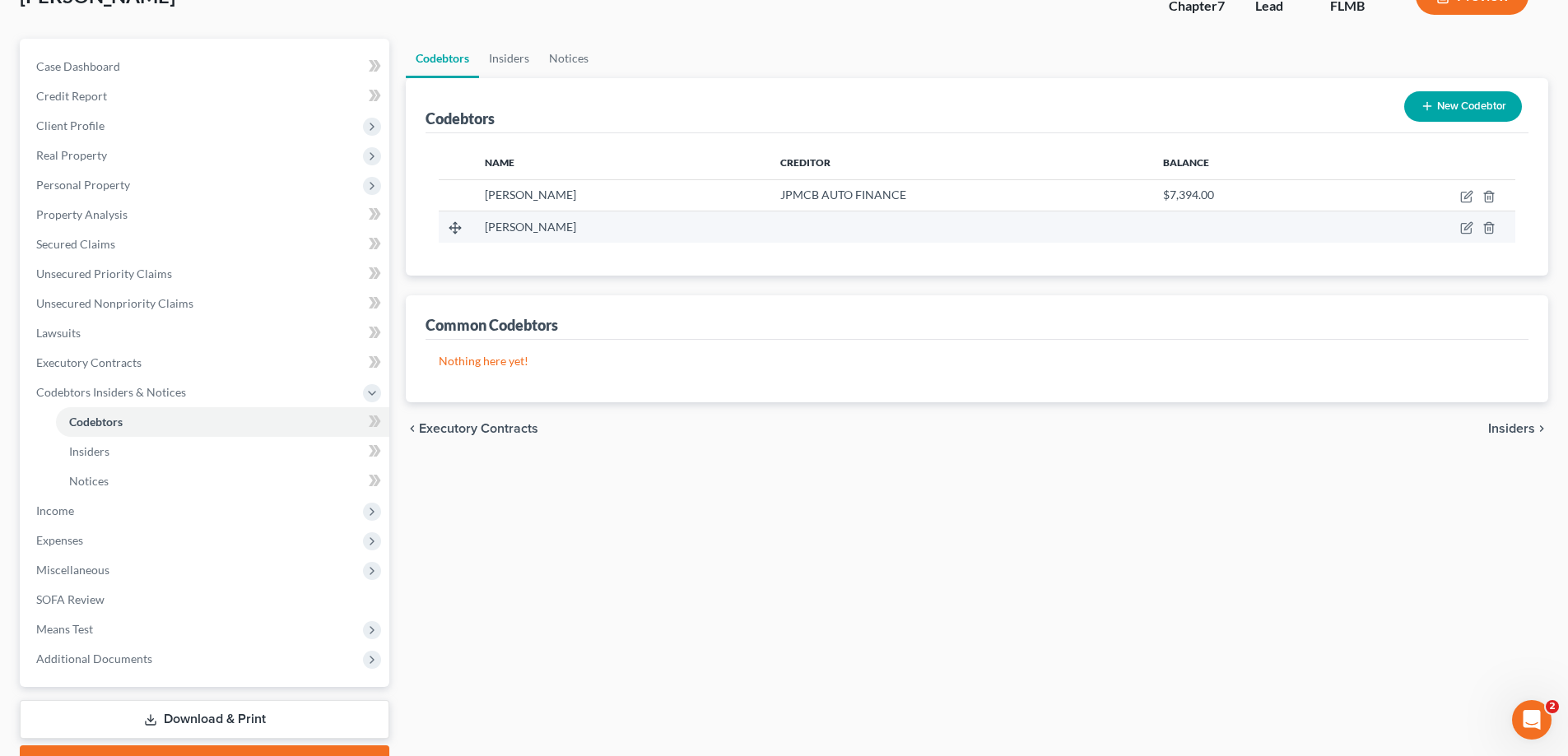
scroll to position [82, 0]
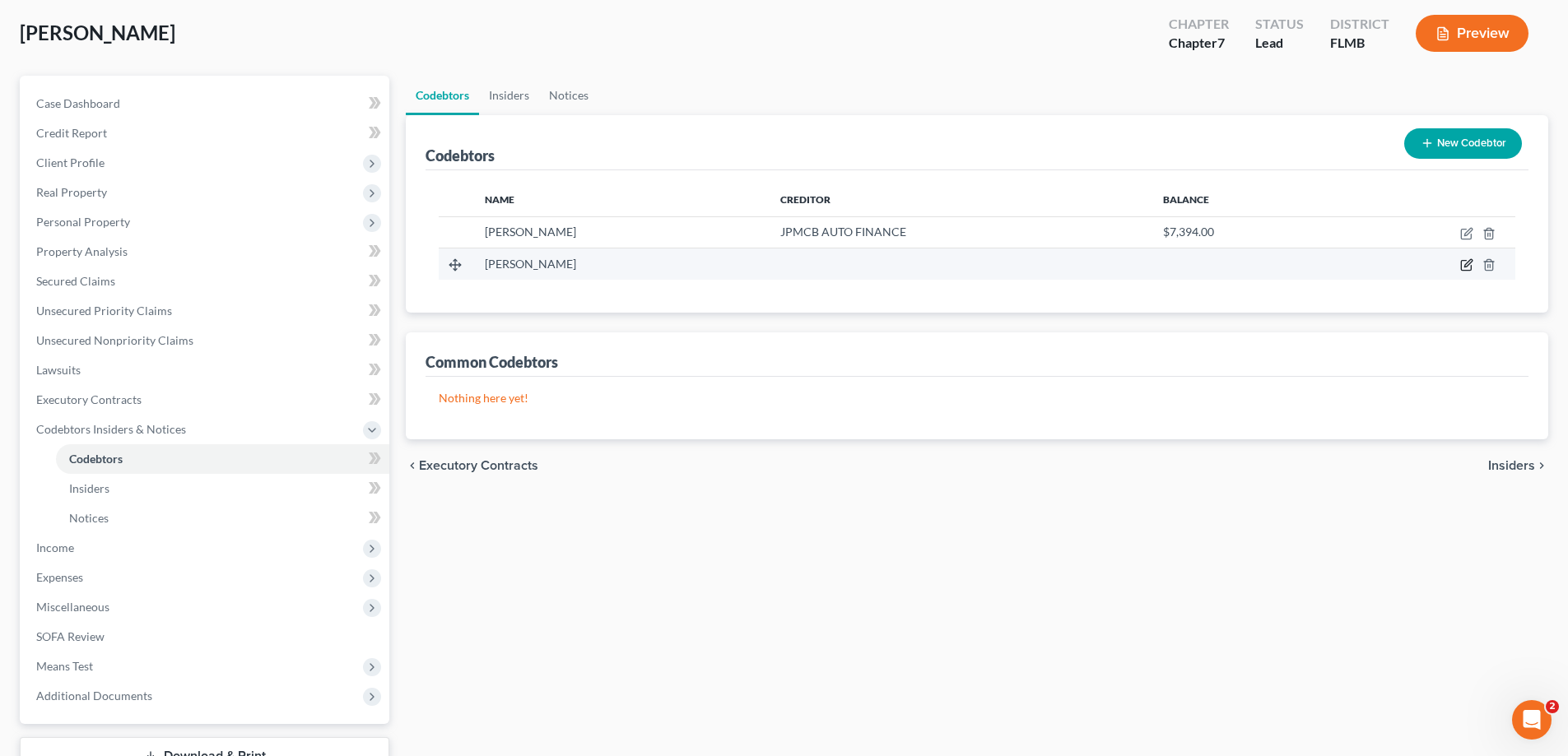
click at [1462, 262] on icon "button" at bounding box center [1466, 265] width 14 height 14
select select "9"
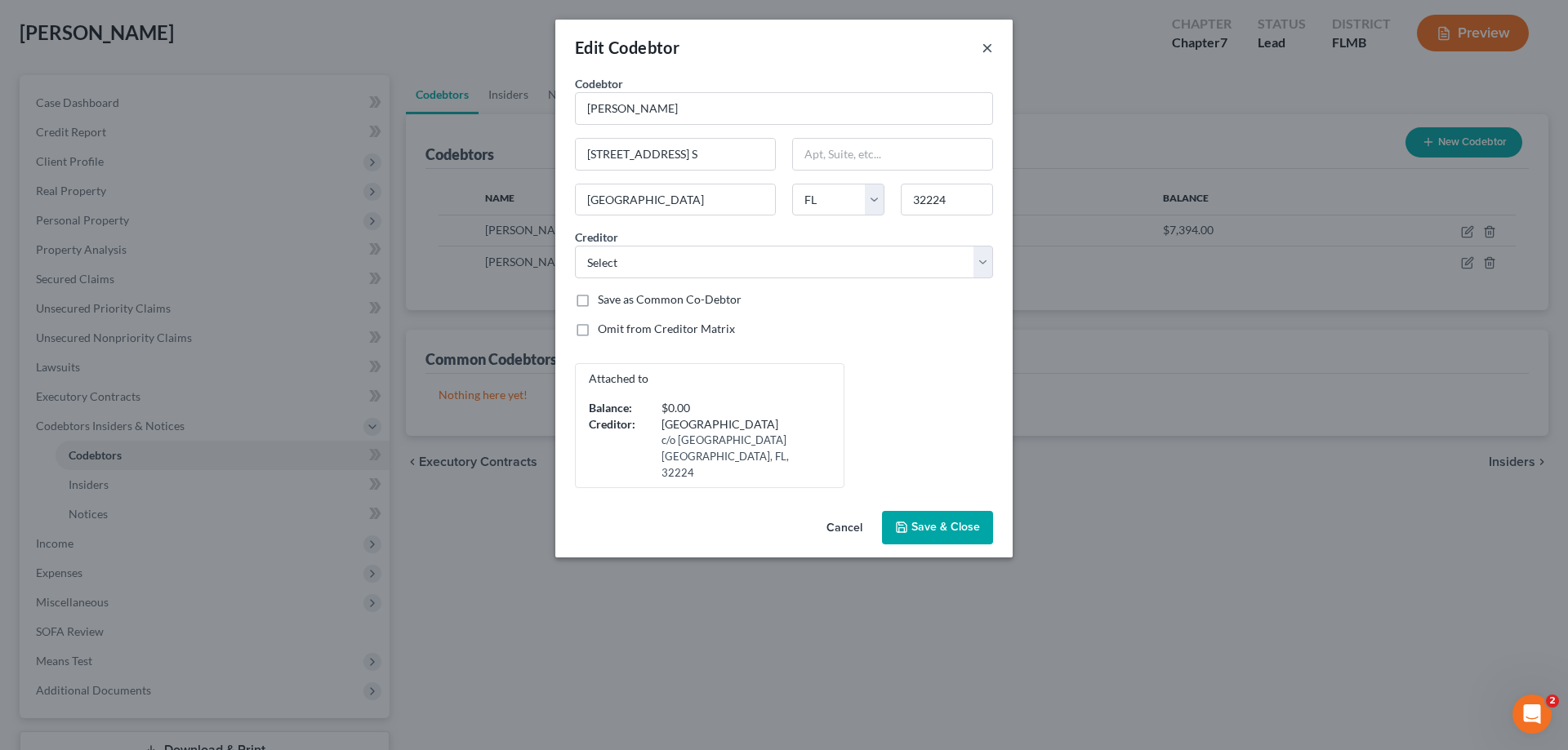
click at [985, 48] on button "×" at bounding box center [987, 48] width 12 height 20
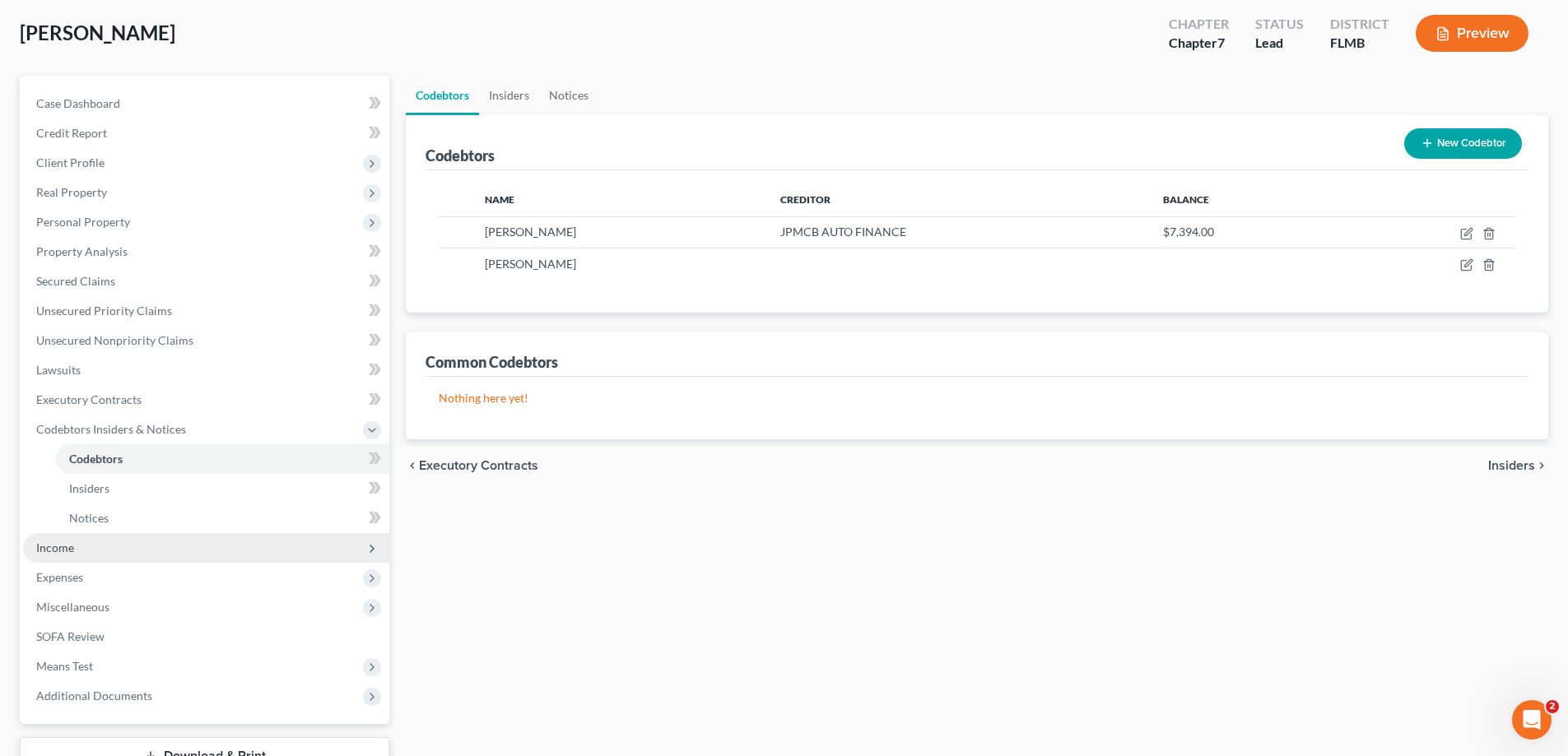
click at [129, 544] on span "Income" at bounding box center [205, 548] width 366 height 30
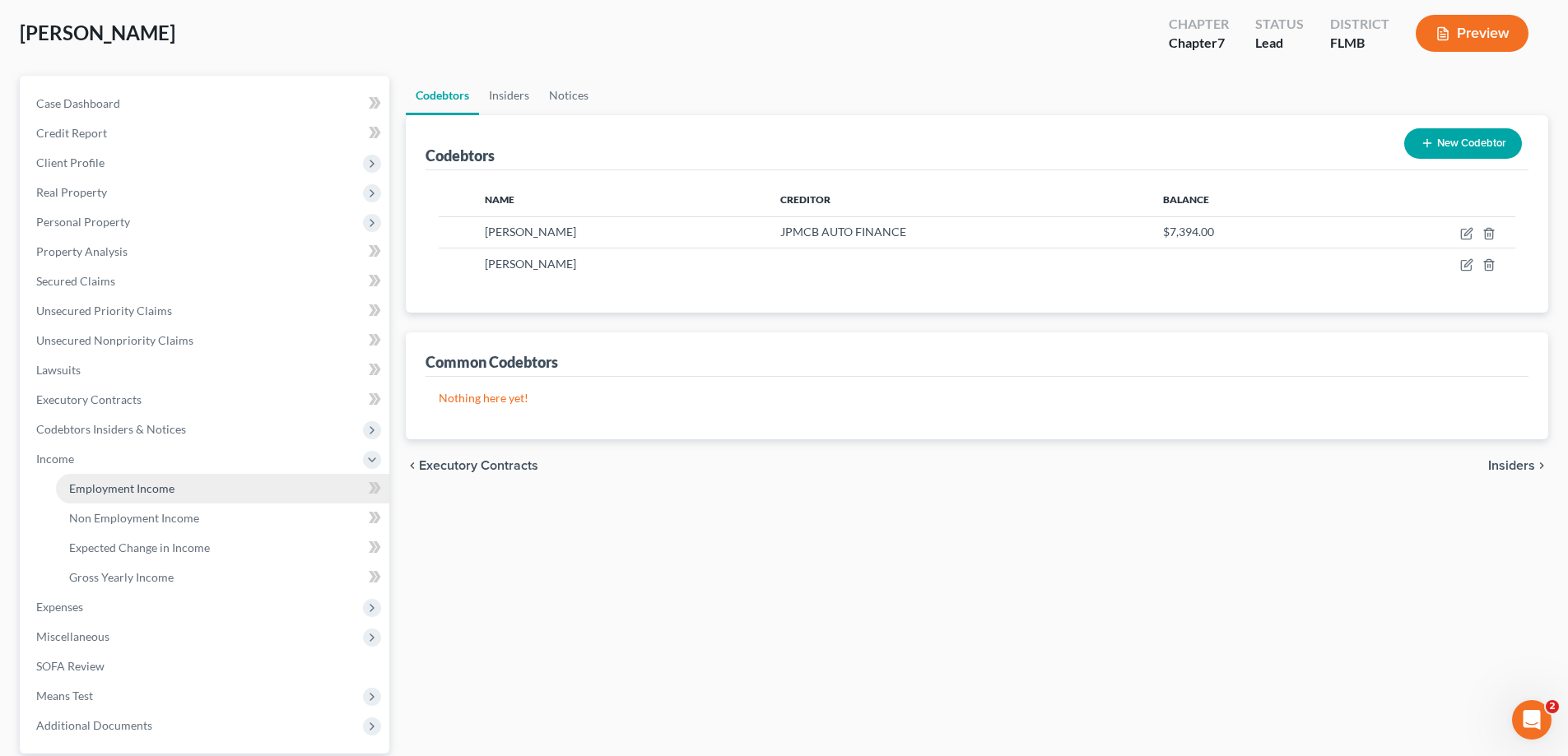
click at [138, 474] on link "Employment Income" at bounding box center [222, 488] width 334 height 30
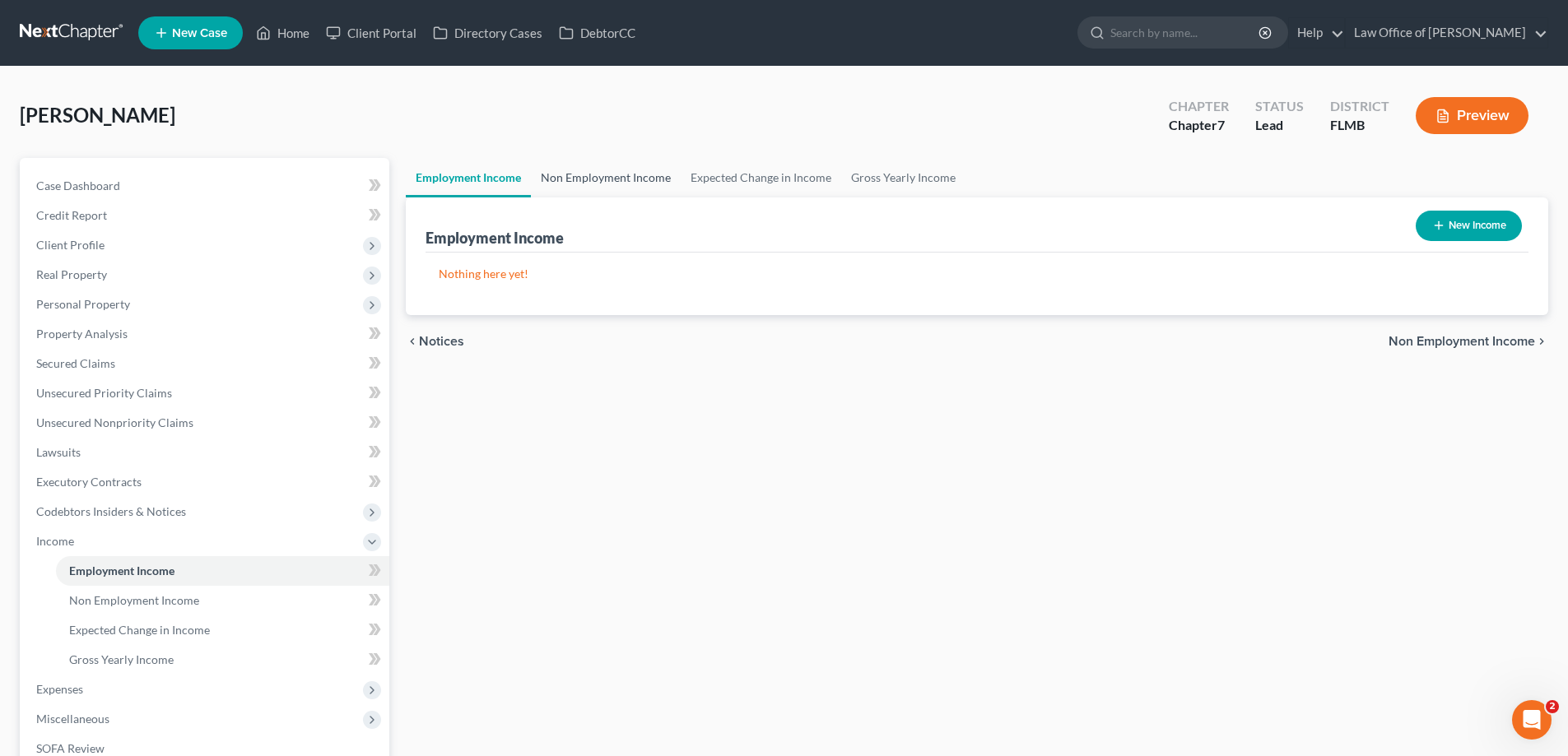
click at [661, 176] on link "Non Employment Income" at bounding box center [606, 178] width 150 height 40
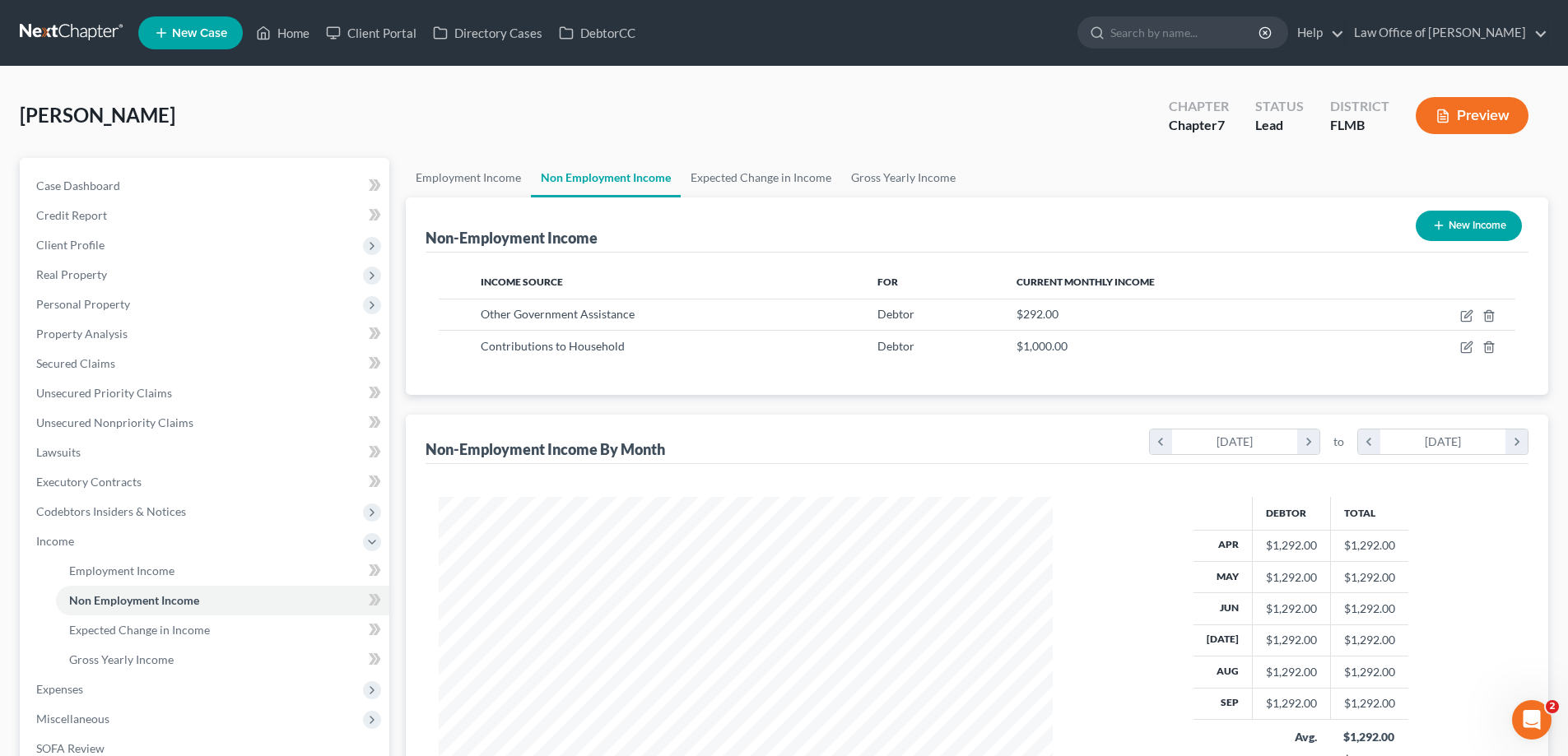
scroll to position [307, 647]
click at [730, 179] on link "Expected Change in Income" at bounding box center [760, 178] width 160 height 40
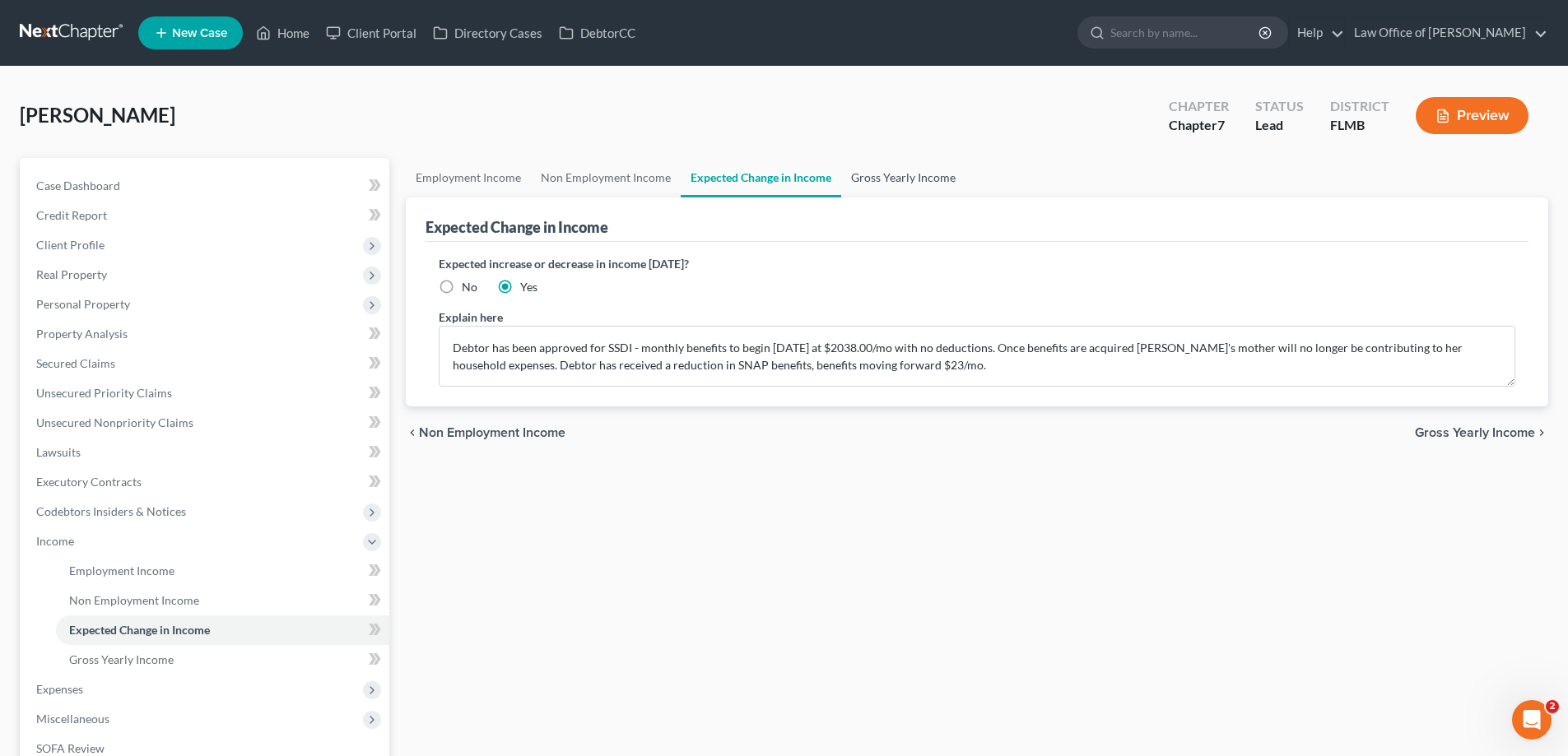
click at [914, 190] on link "Gross Yearly Income" at bounding box center [902, 178] width 124 height 40
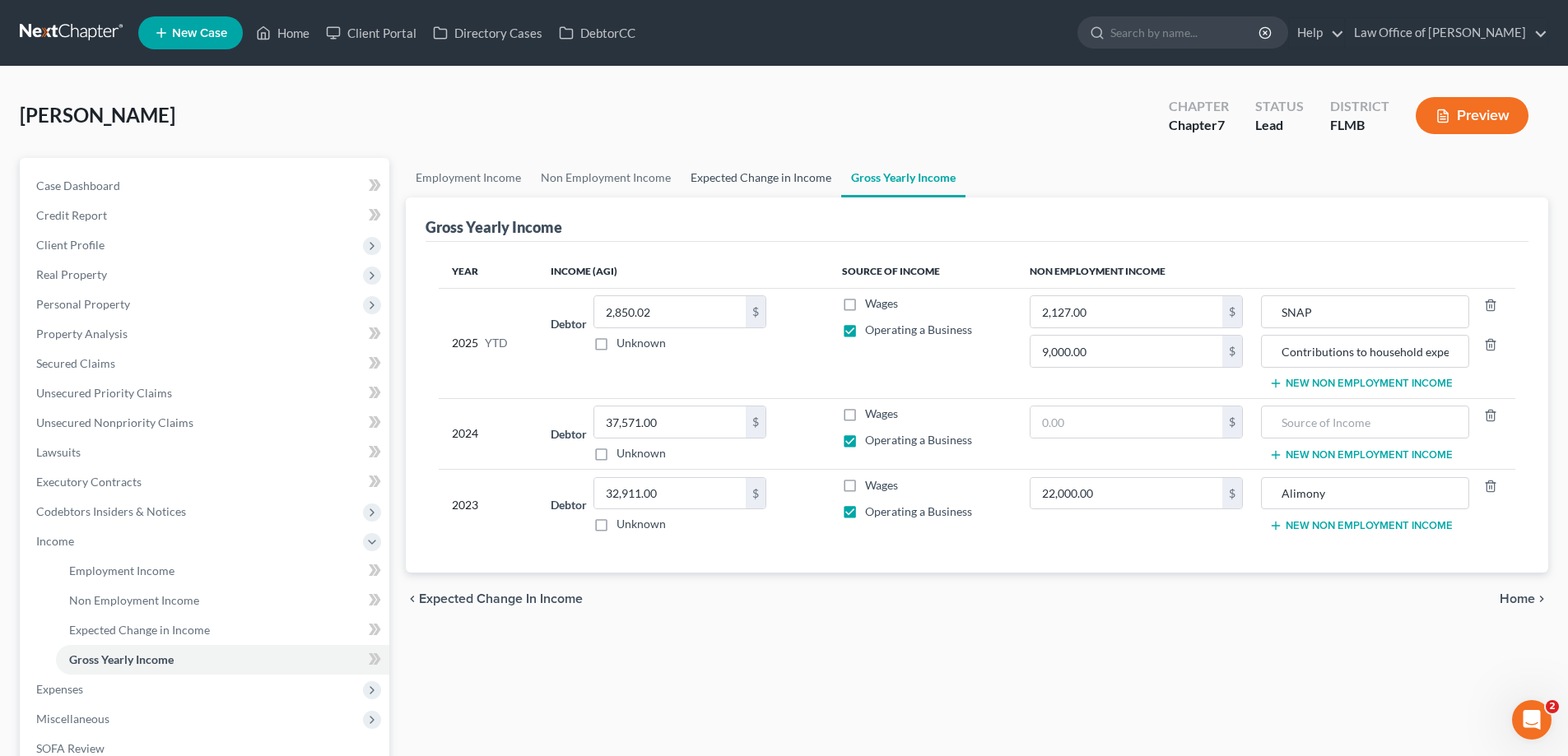
click at [751, 178] on link "Expected Change in Income" at bounding box center [760, 178] width 160 height 40
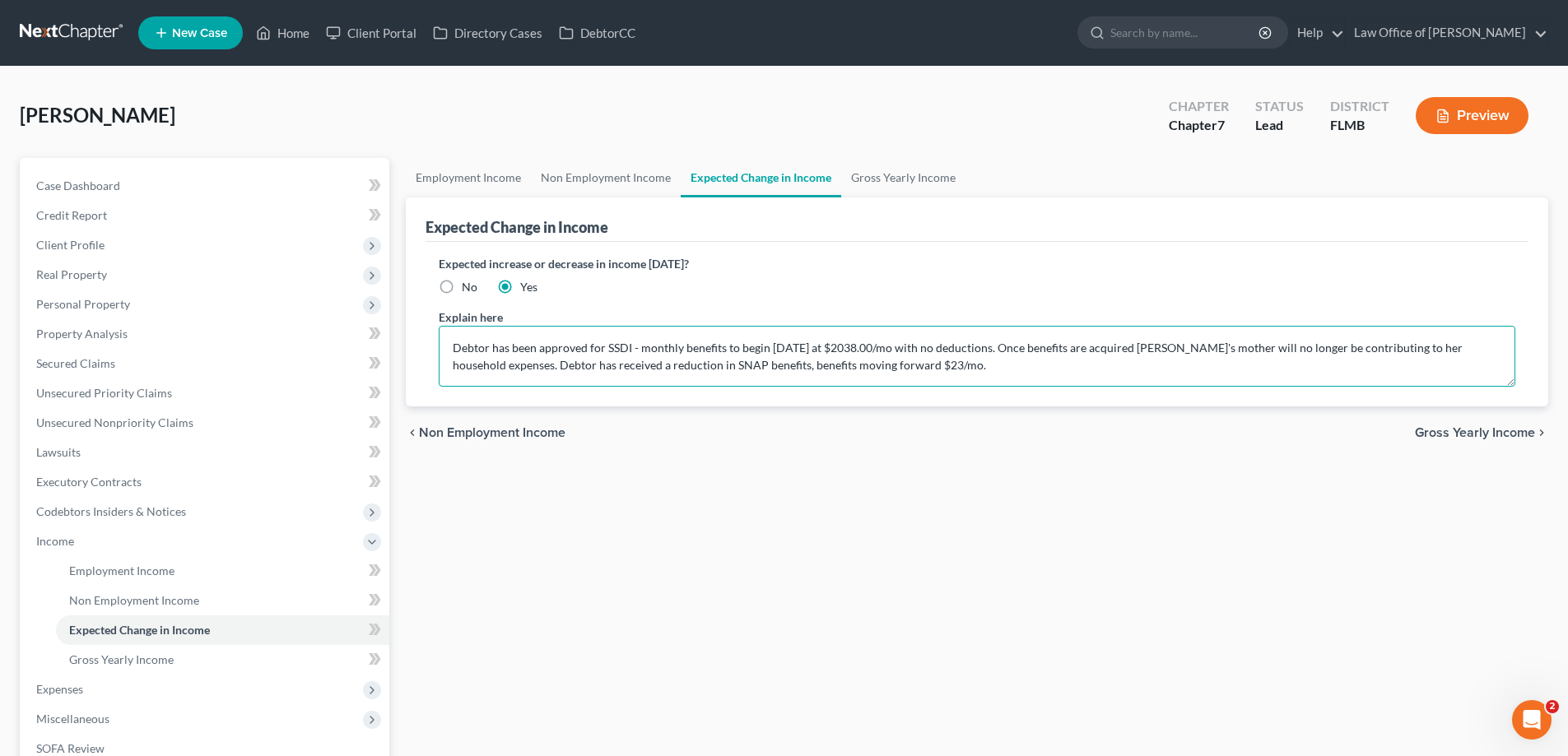
drag, startPoint x: 946, startPoint y: 372, endPoint x: 919, endPoint y: 348, distance: 36.1
click at [919, 348] on textarea "Debtor has been approved for SSDI - monthly benefits to begin October 2025 at $…" at bounding box center [977, 355] width 1076 height 61
drag, startPoint x: 1038, startPoint y: 361, endPoint x: 543, endPoint y: 338, distance: 495.5
click at [543, 338] on textarea "Debtor has been approved for SSDI - monthly benefits to begin October 2025 at $…" at bounding box center [977, 355] width 1076 height 61
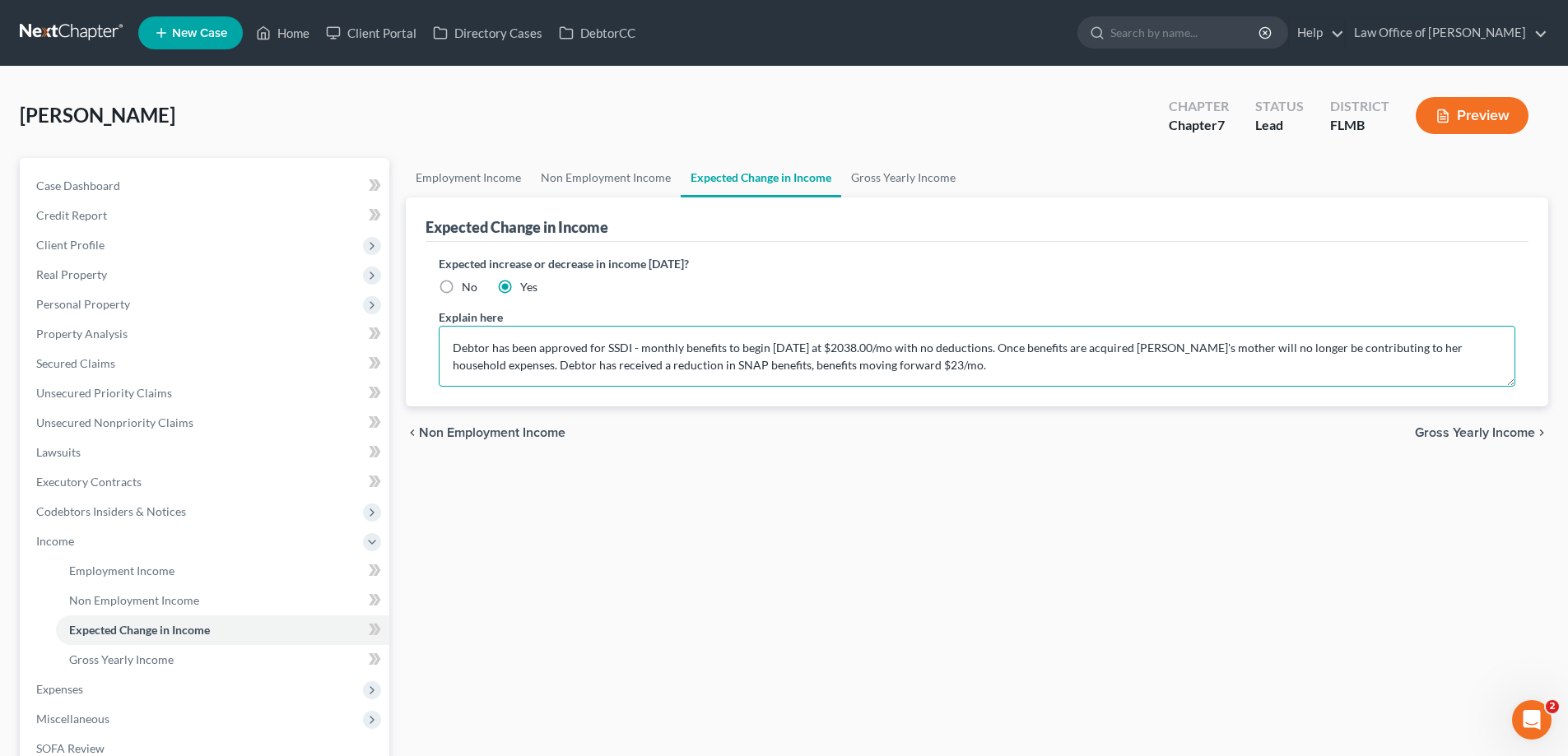
click at [543, 338] on textarea "Debtor has been approved for SSDI - monthly benefits to begin October 2025 at $…" at bounding box center [977, 355] width 1076 height 61
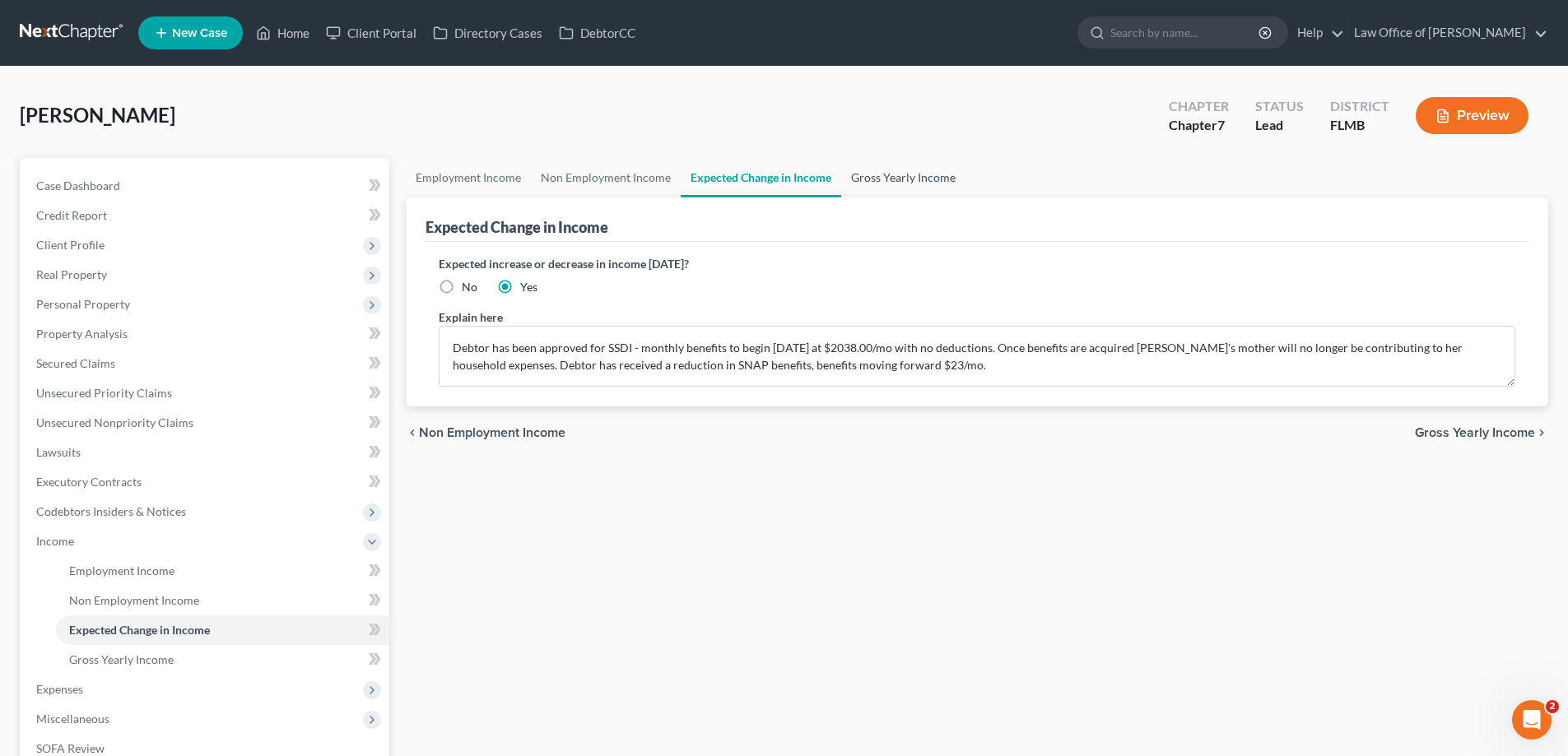
click at [919, 173] on link "Gross Yearly Income" at bounding box center [902, 178] width 124 height 40
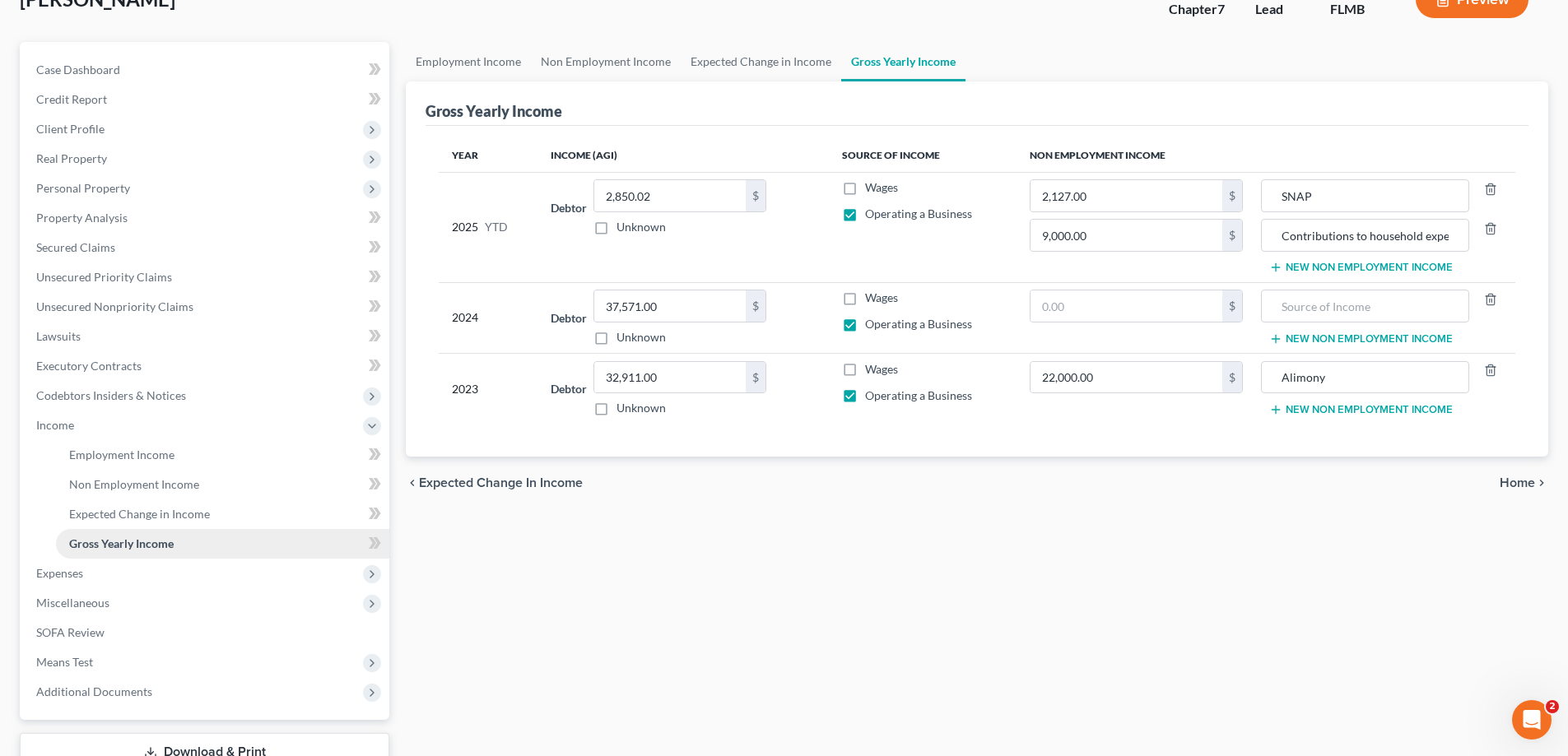
scroll to position [237, 0]
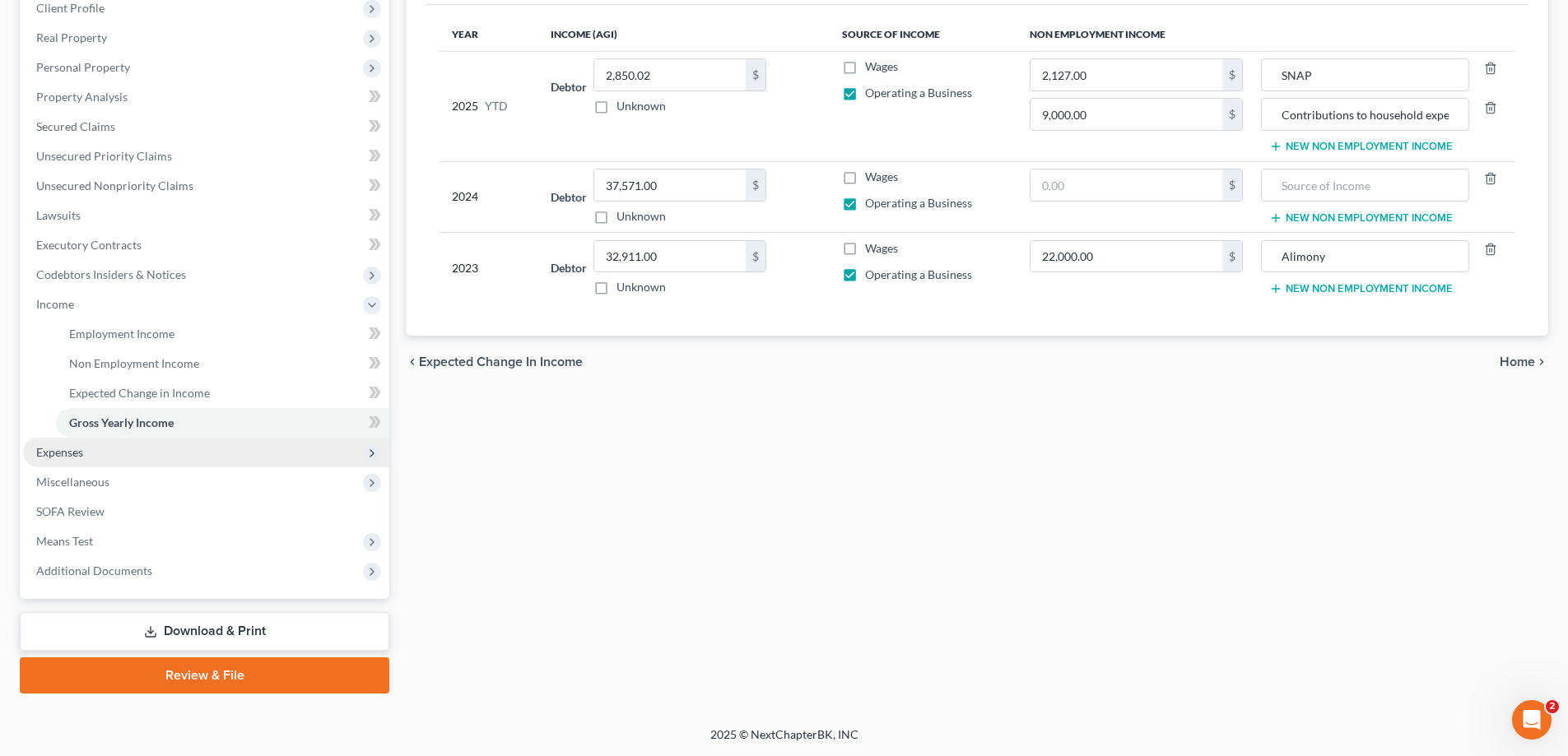
click at [65, 453] on span "Expenses" at bounding box center [60, 451] width 47 height 14
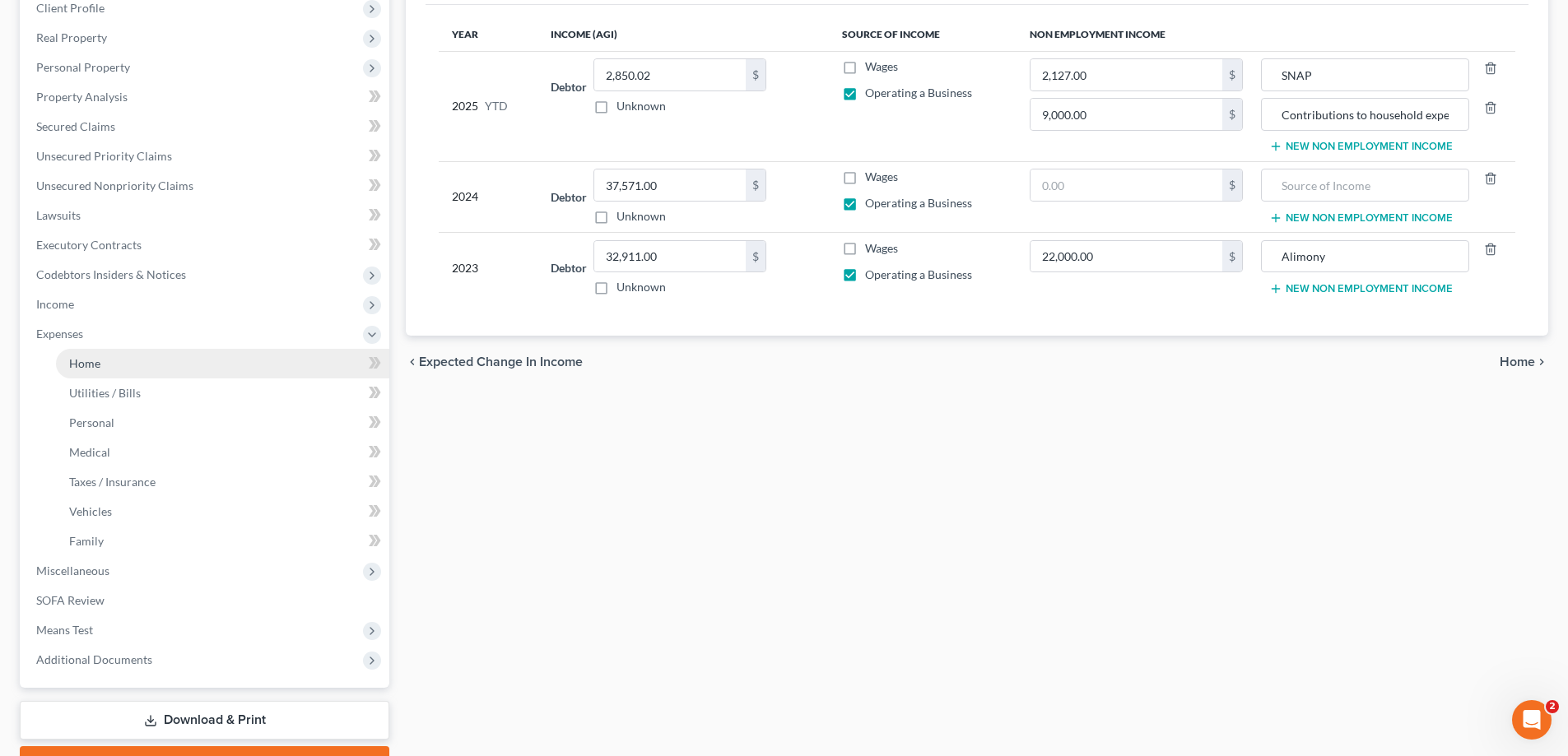
click at [95, 359] on span "Home" at bounding box center [84, 363] width 32 height 14
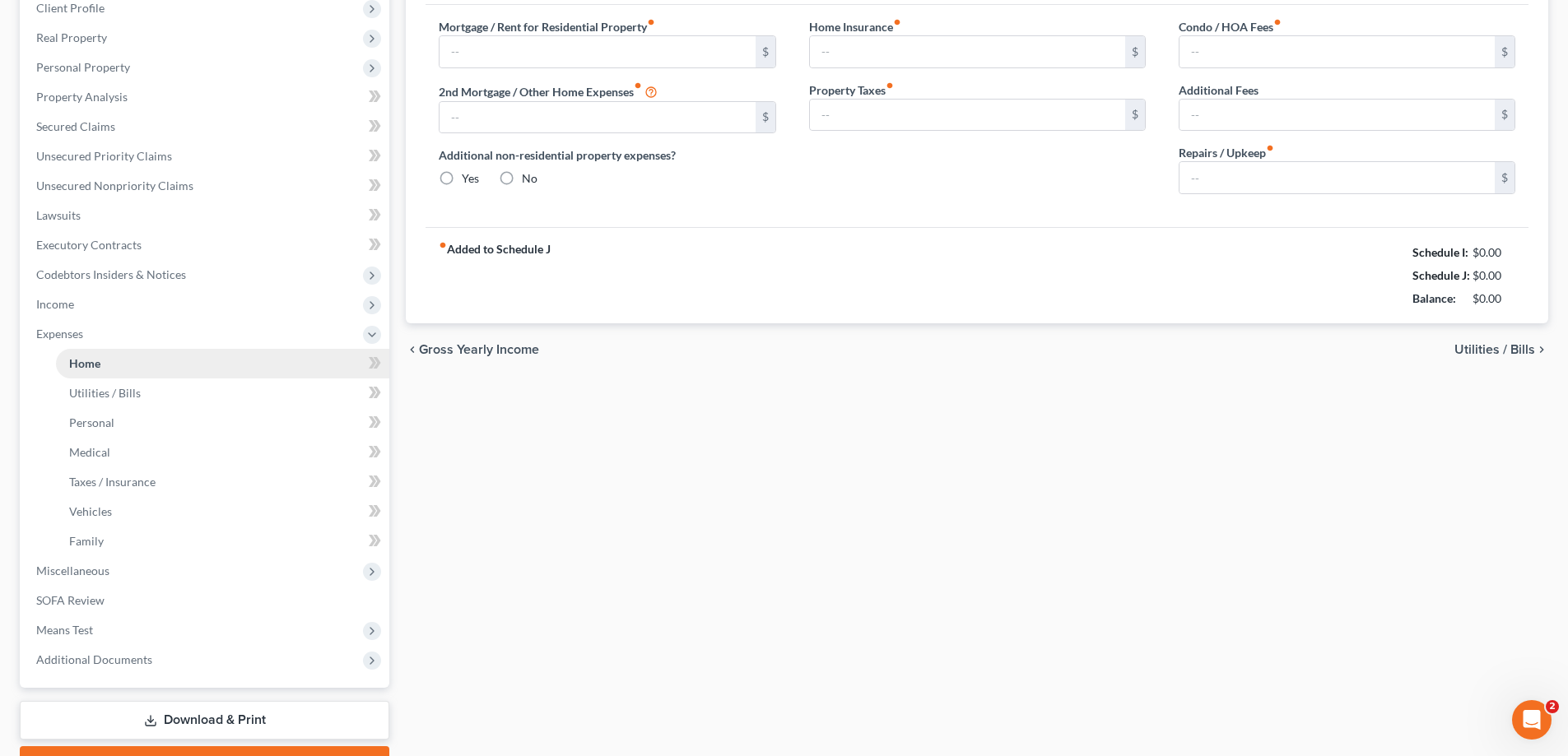
type input "1,000.00"
type input "0.00"
radio input "true"
type input "15.00"
type input "0.00"
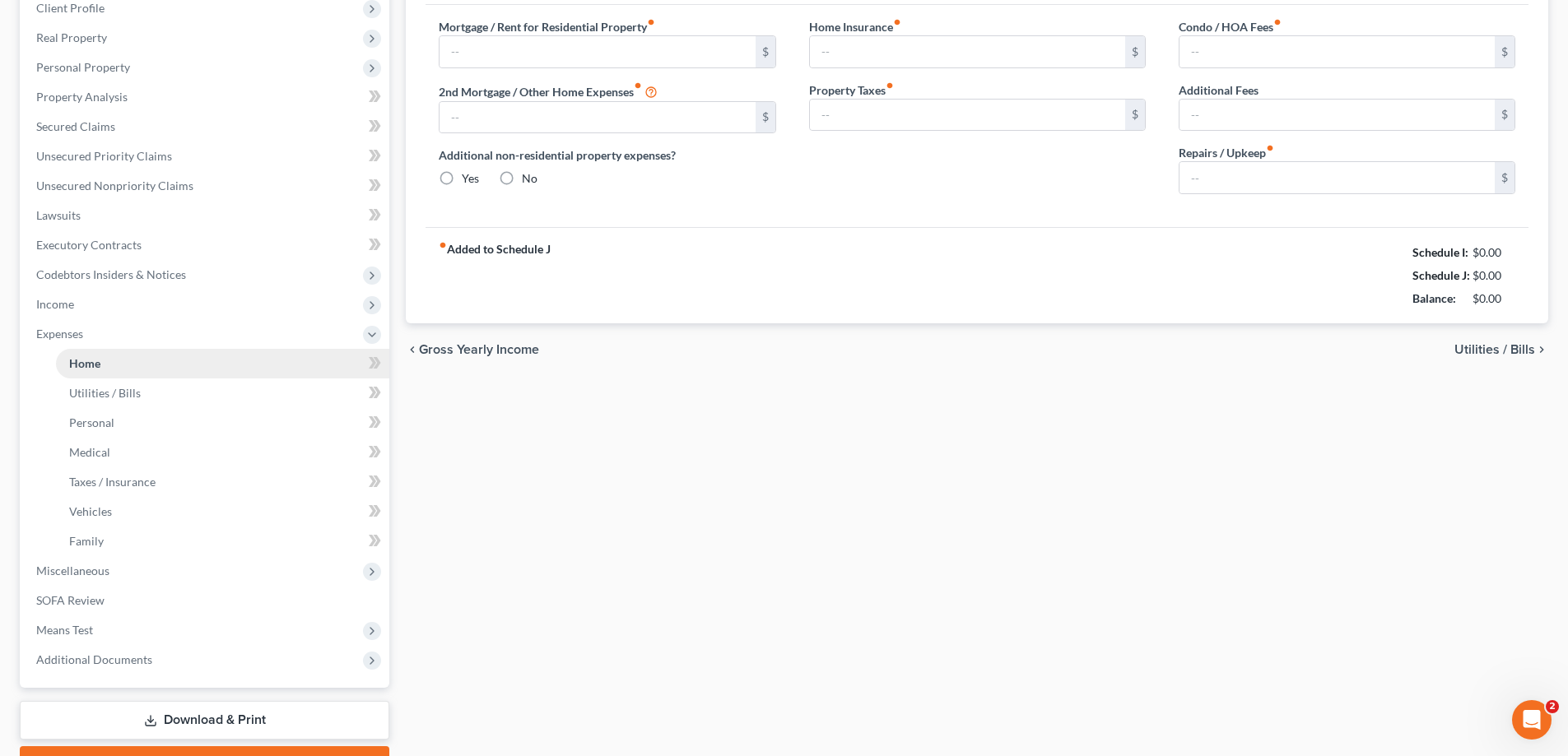
type input "0.00"
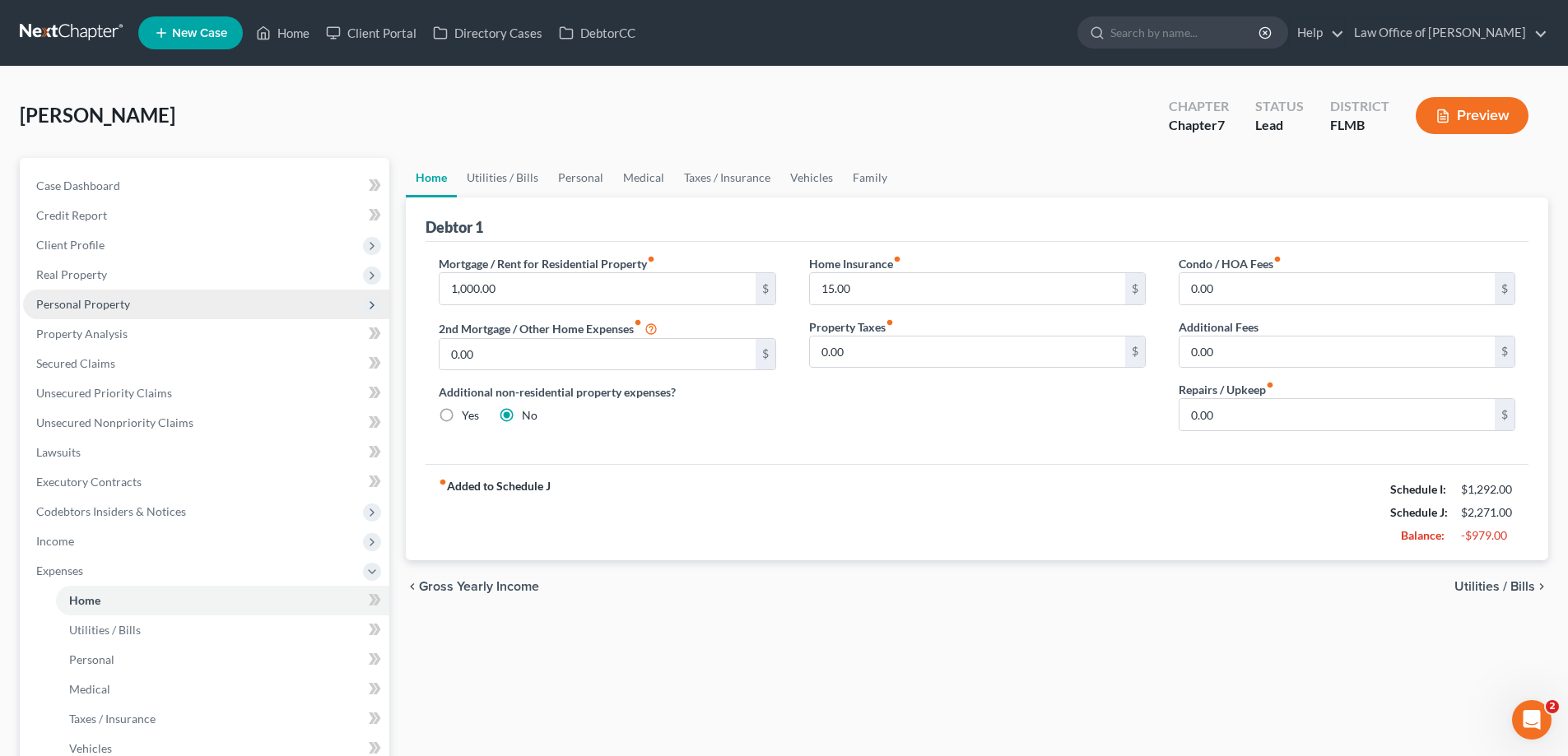
click at [114, 307] on span "Personal Property" at bounding box center [83, 304] width 94 height 14
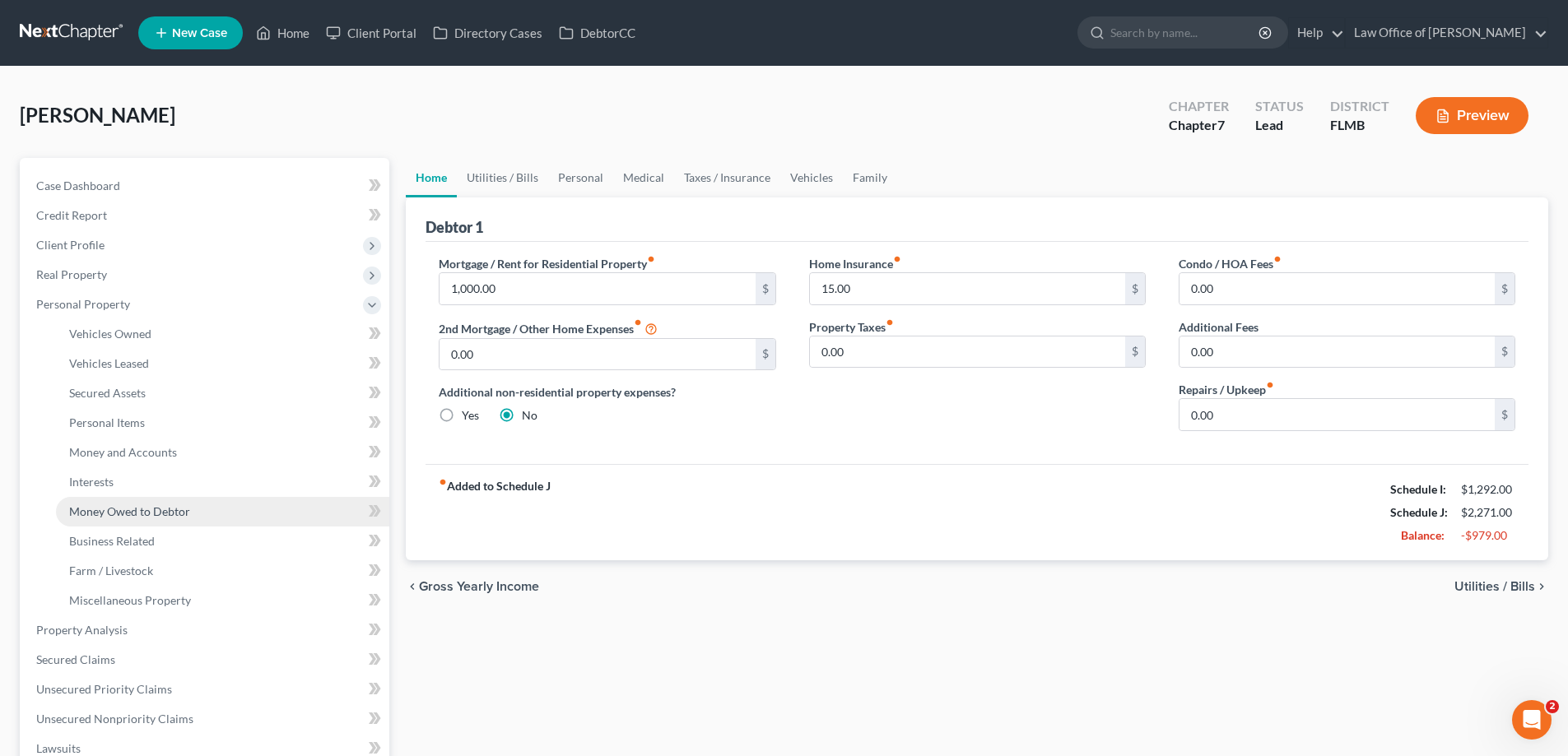
click at [134, 515] on span "Money Owed to Debtor" at bounding box center [129, 511] width 121 height 14
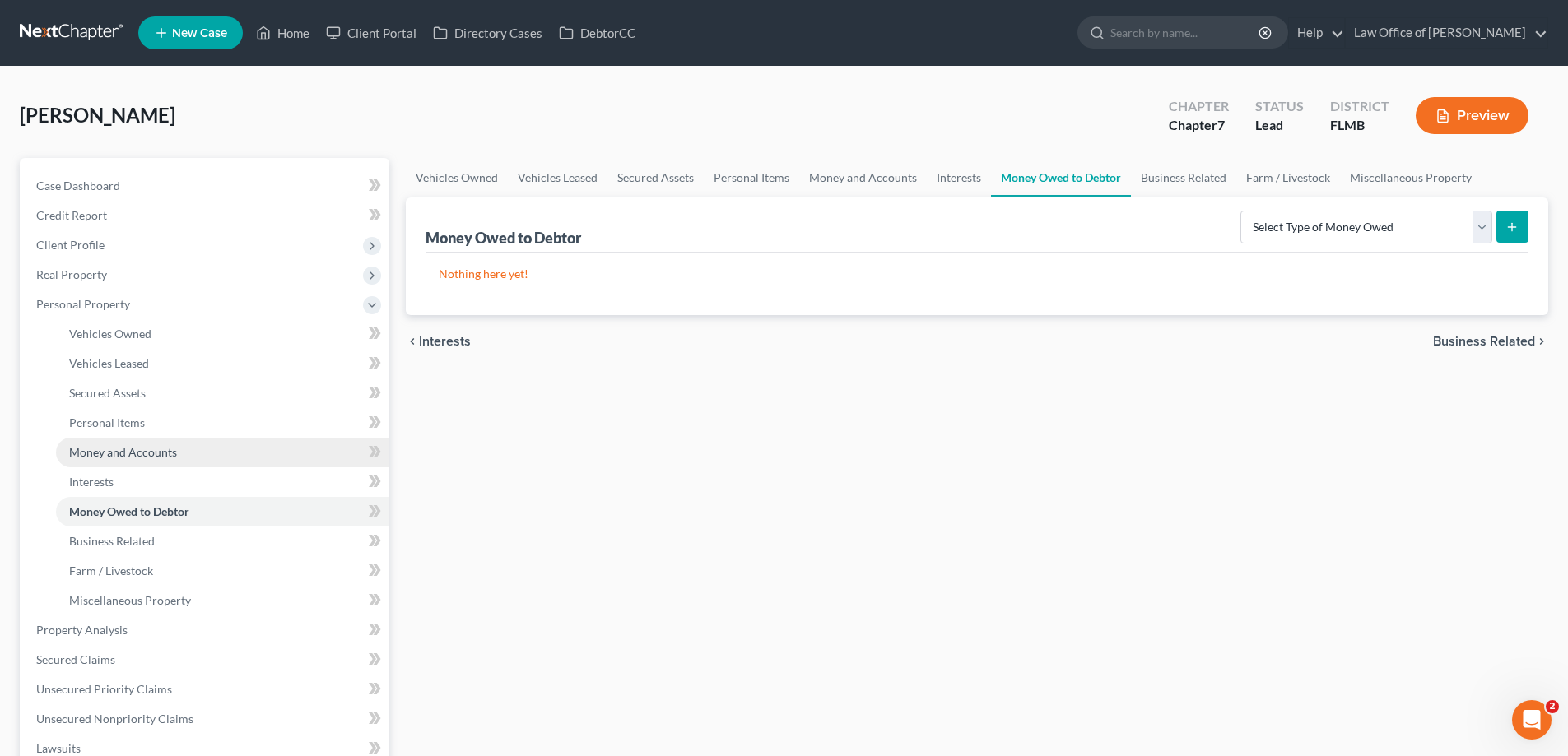
scroll to position [415, 0]
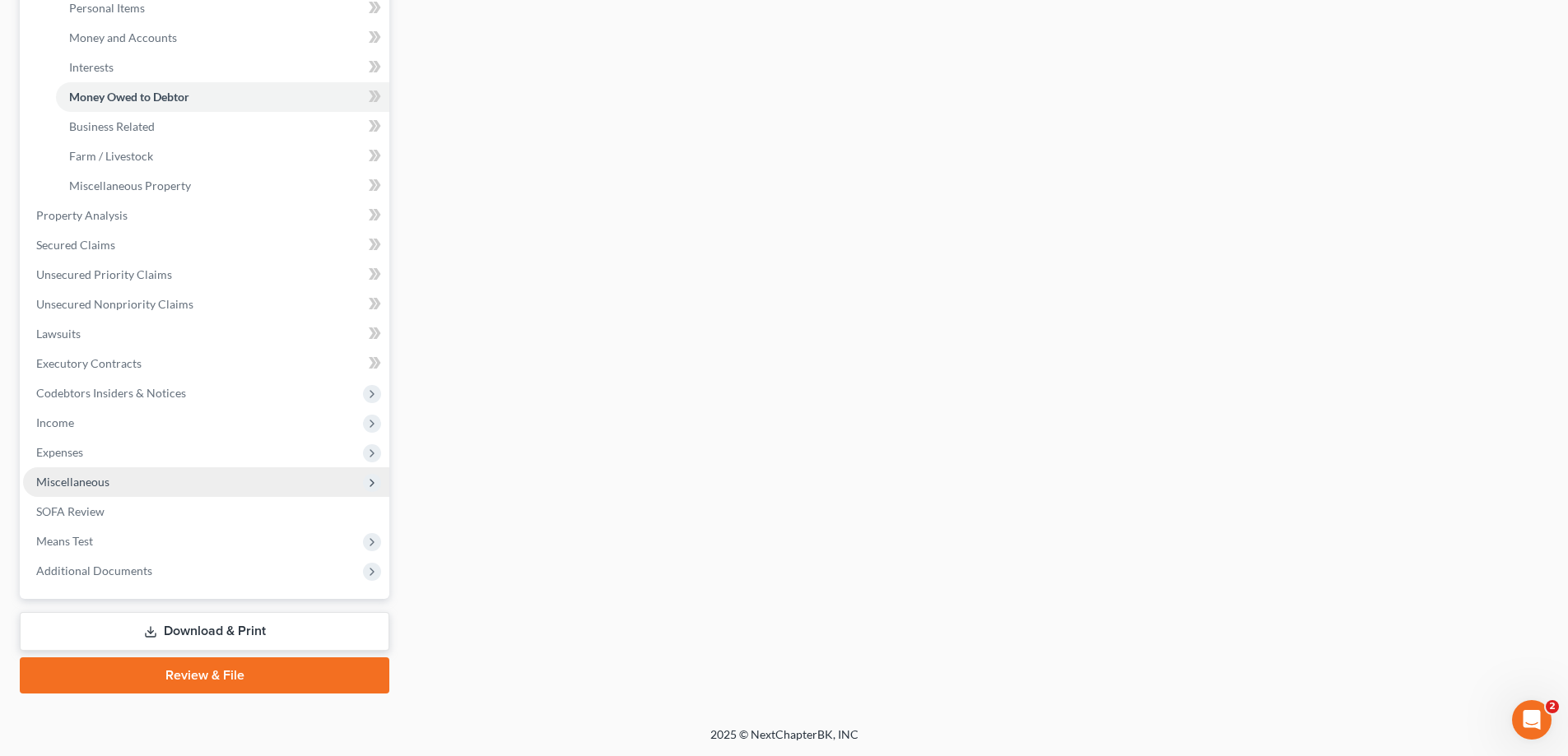
click at [61, 489] on span "Miscellaneous" at bounding box center [205, 482] width 366 height 30
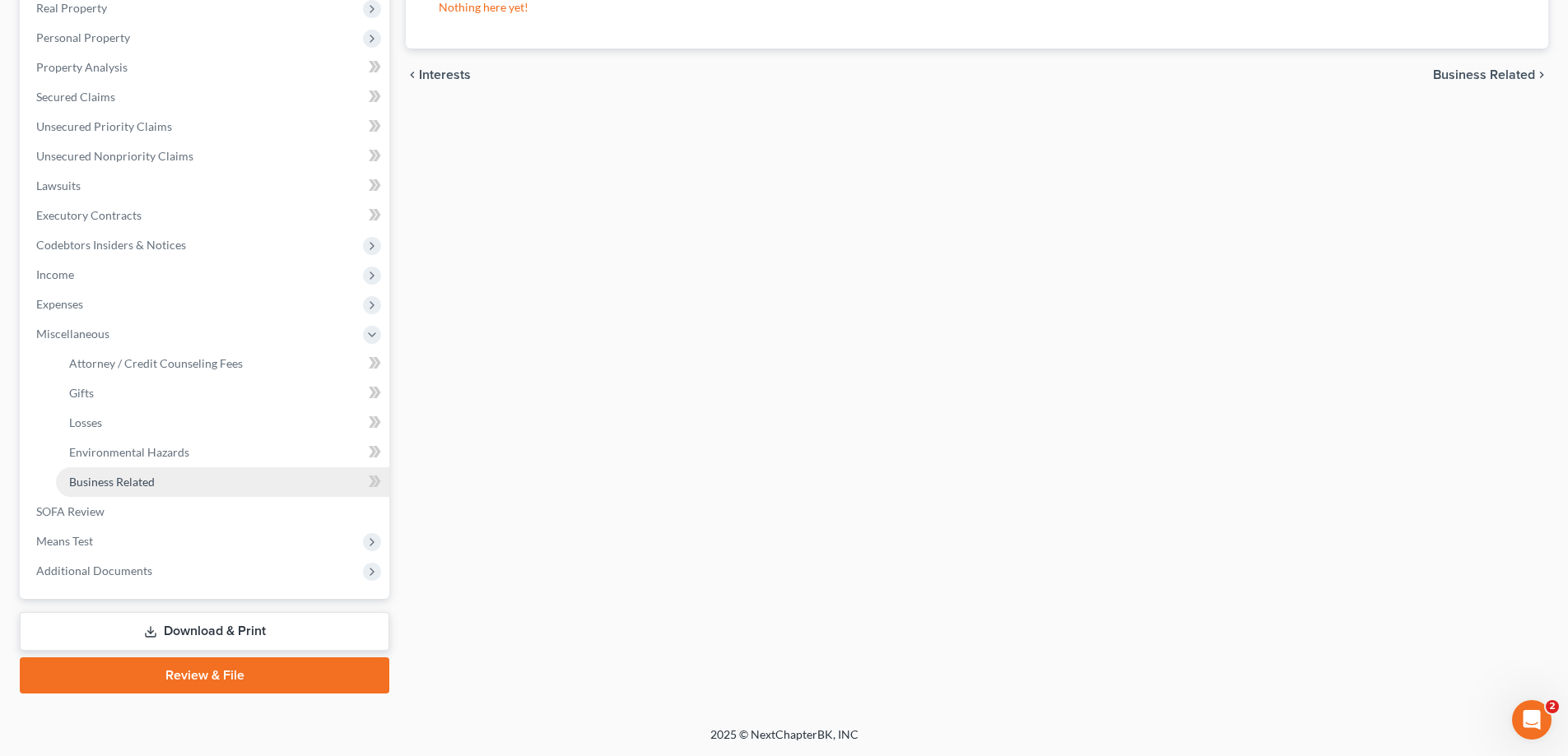
scroll to position [267, 0]
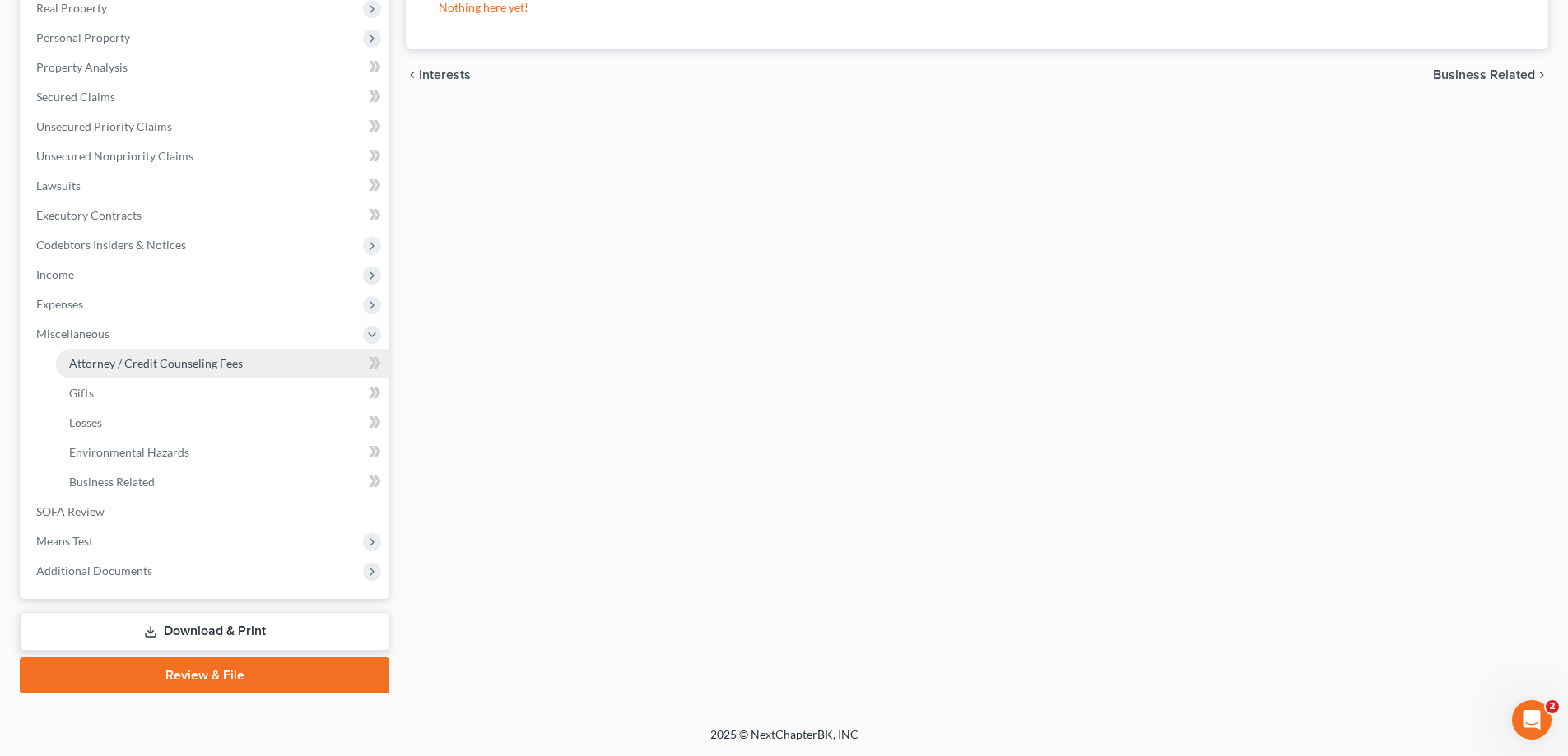
click at [145, 366] on span "Attorney / Credit Counseling Fees" at bounding box center [156, 363] width 174 height 14
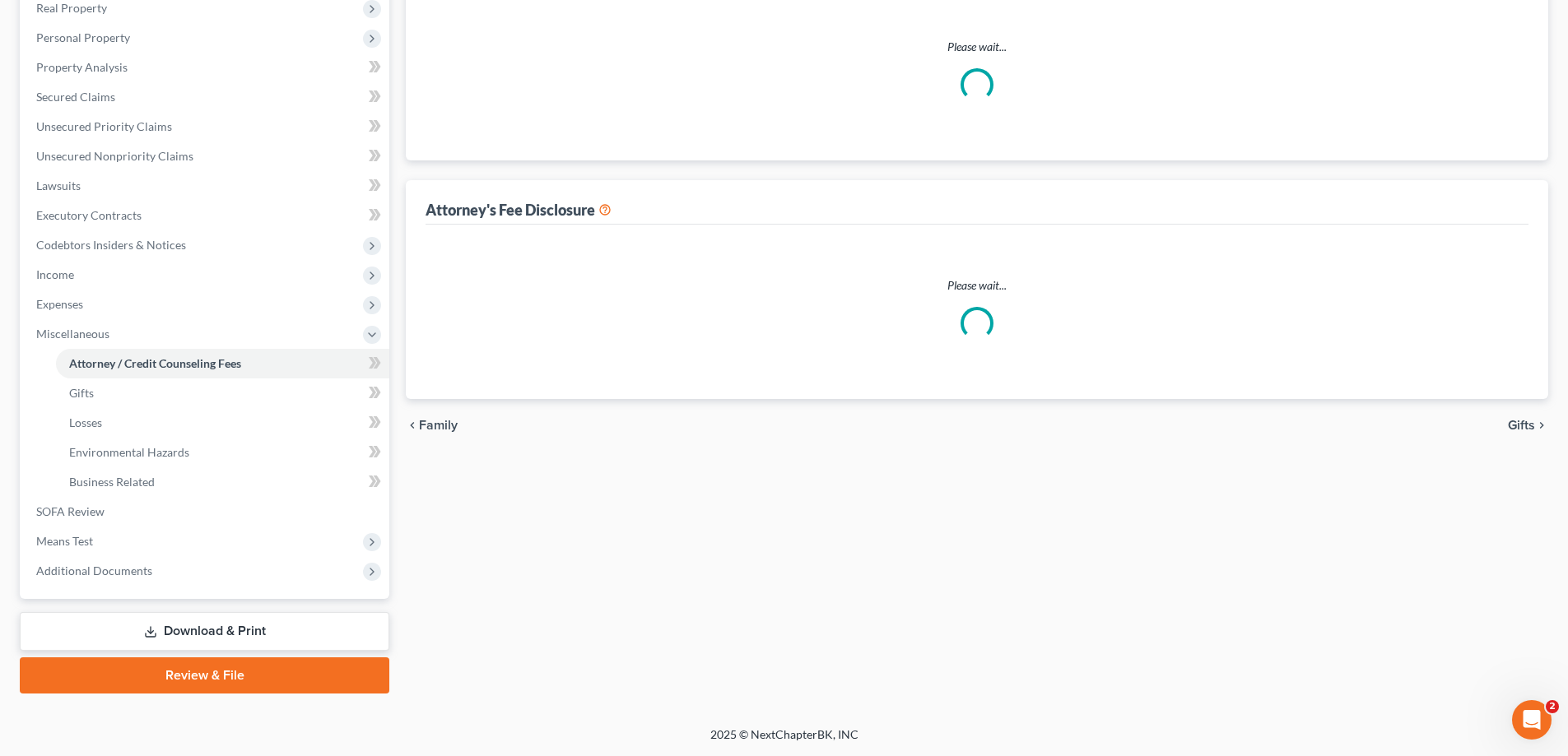
scroll to position [68, 0]
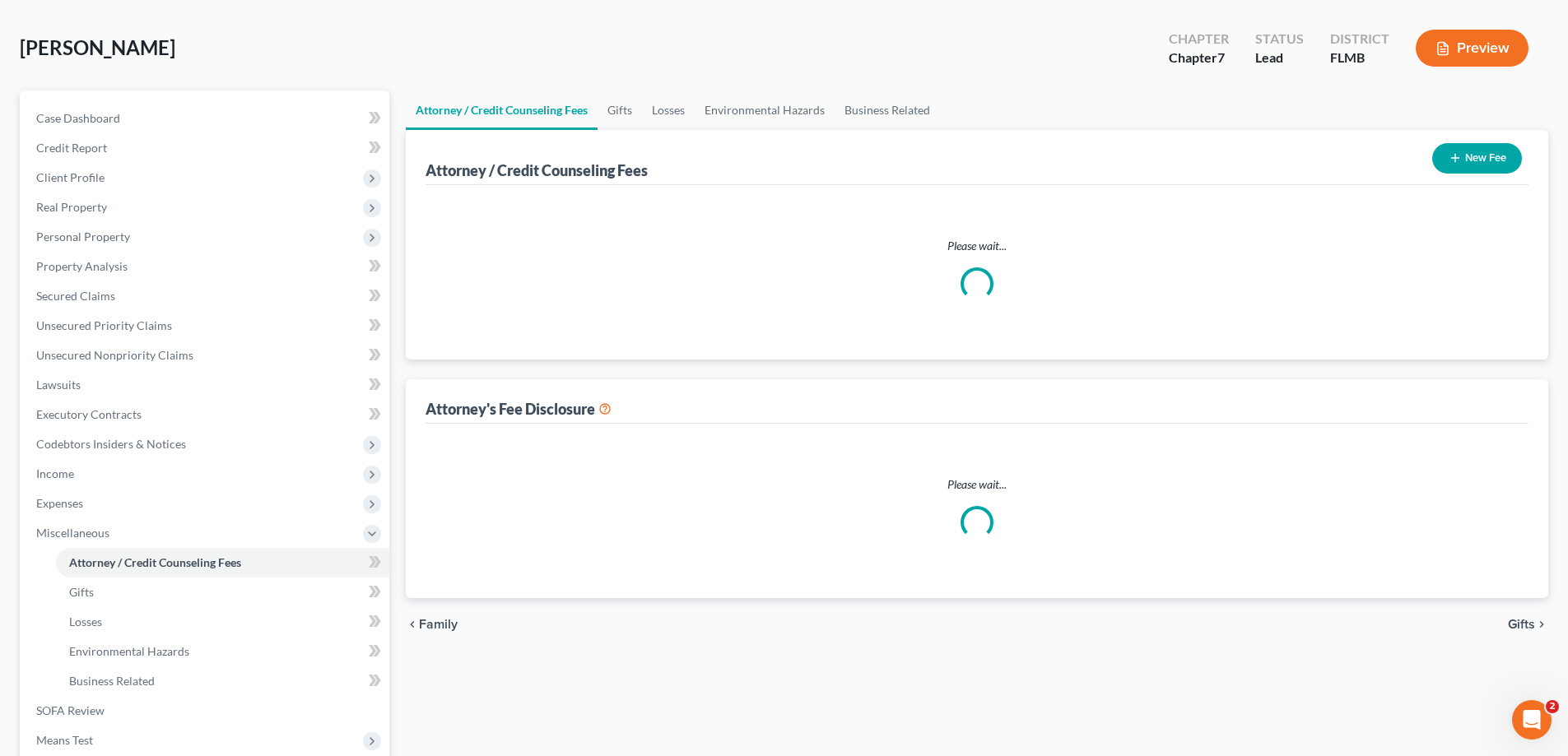
select select "0"
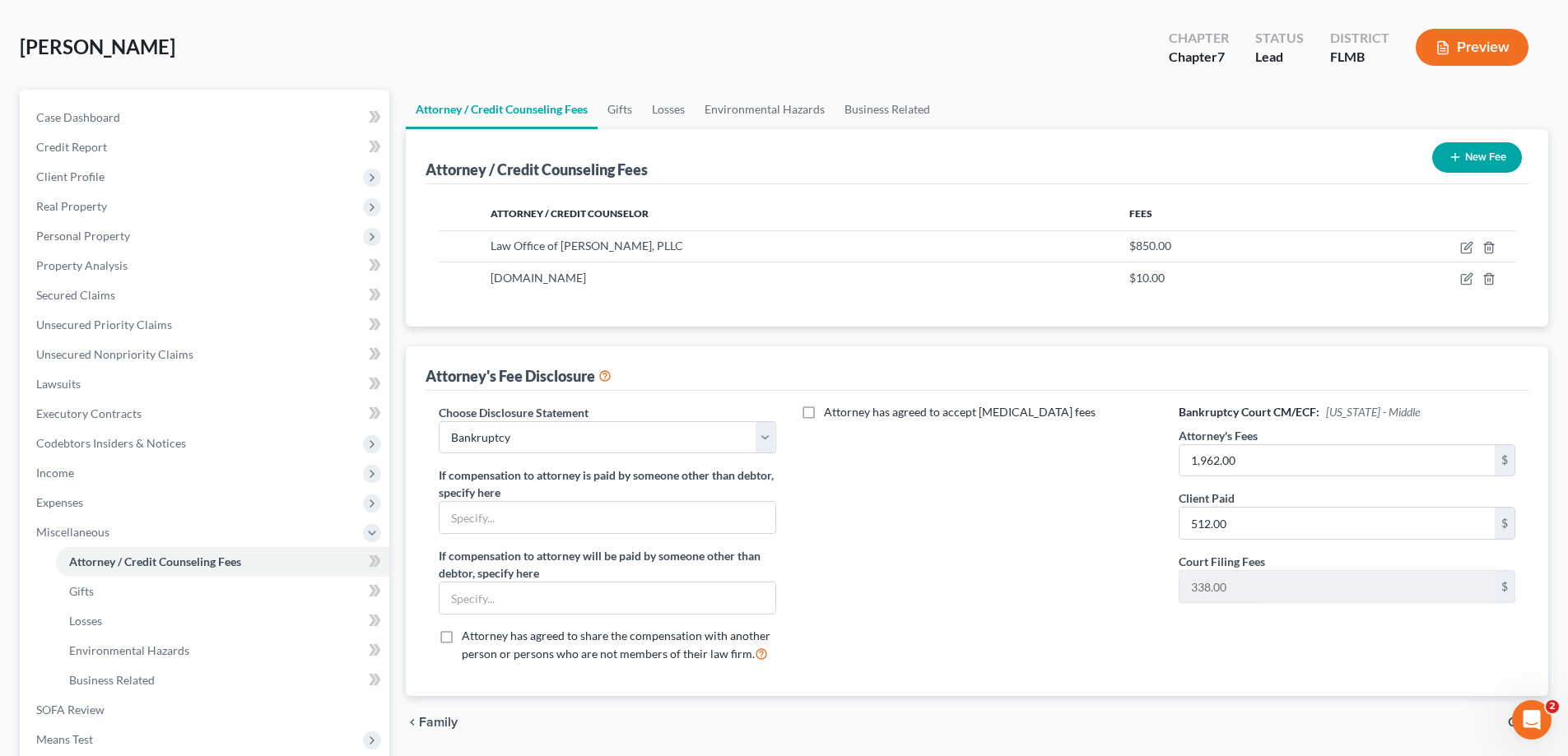
scroll to position [267, 0]
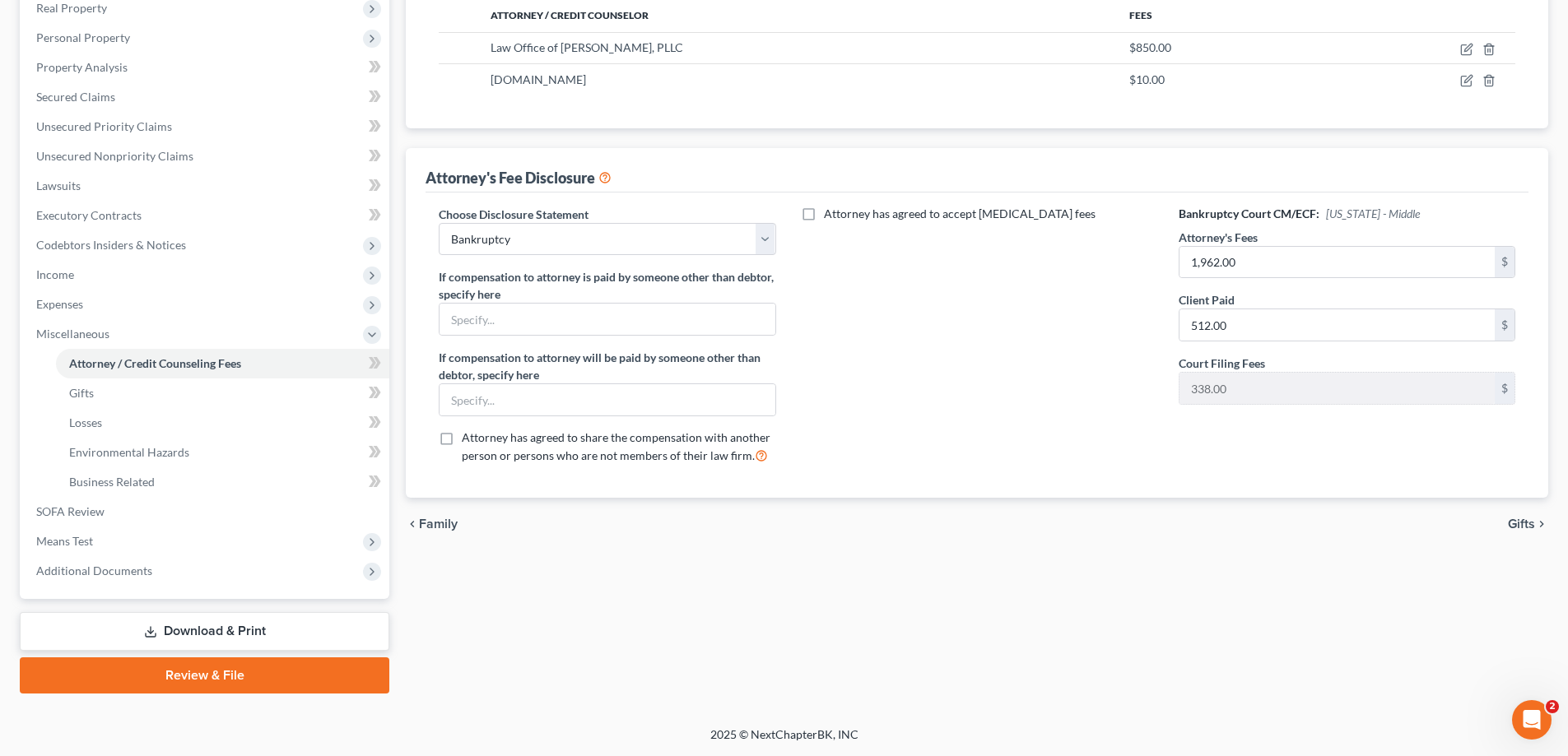
click at [1084, 551] on div "Attorney / Credit Counseling Fees Gifts Losses Environmental Hazards Business R…" at bounding box center [977, 292] width 1158 height 802
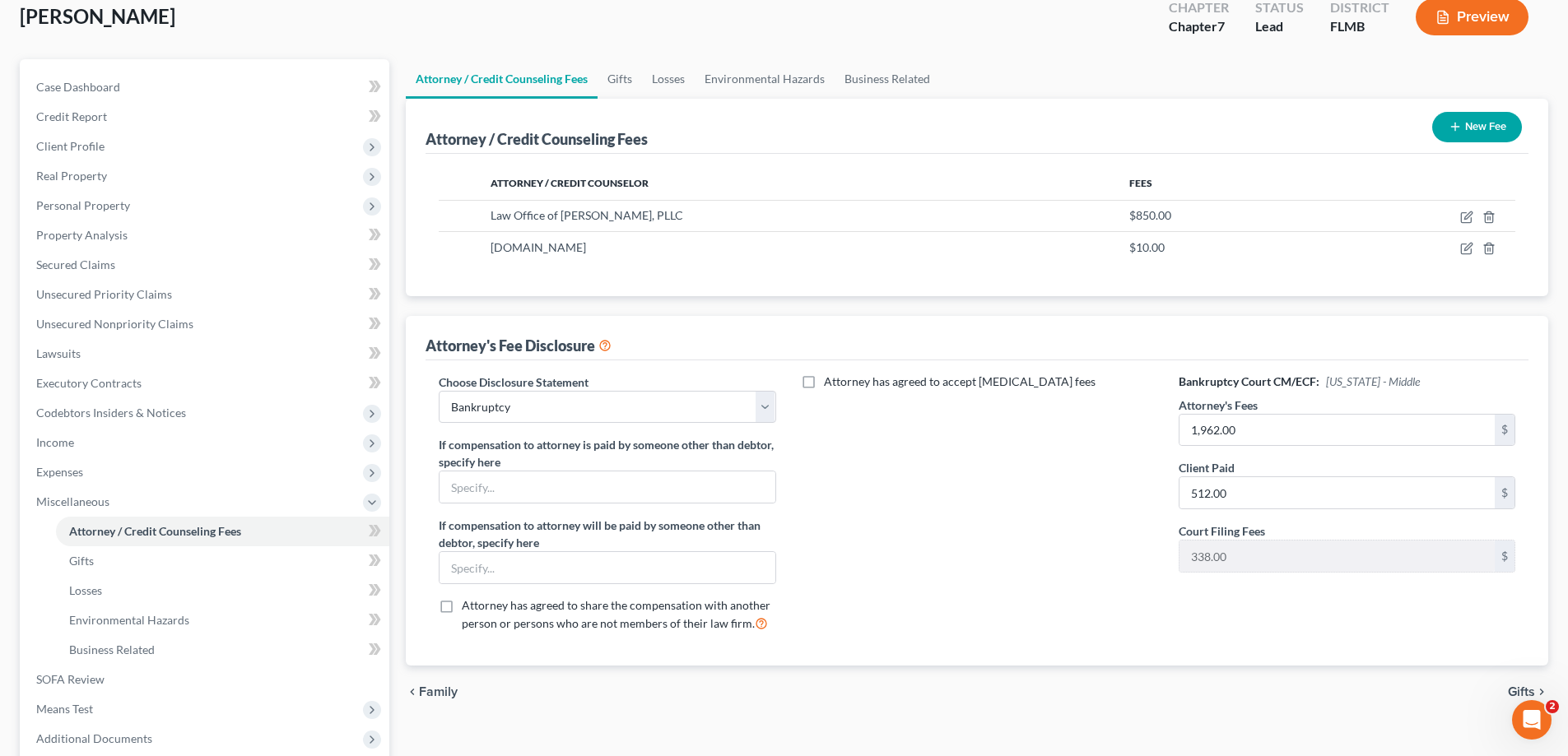
scroll to position [20, 0]
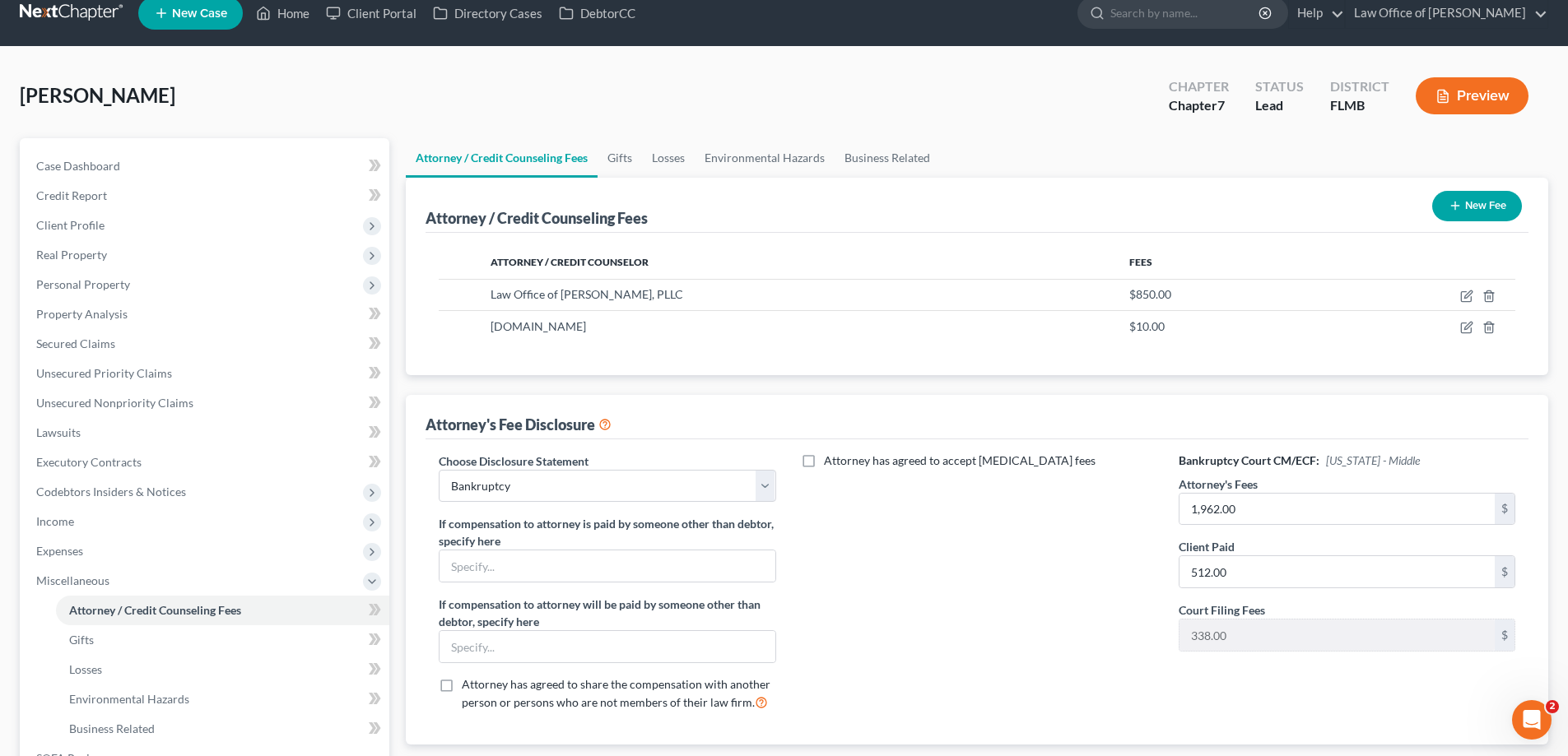
click at [1123, 616] on div "Attorney has agreed to accept [MEDICAL_DATA] fees" at bounding box center [977, 589] width 370 height 272
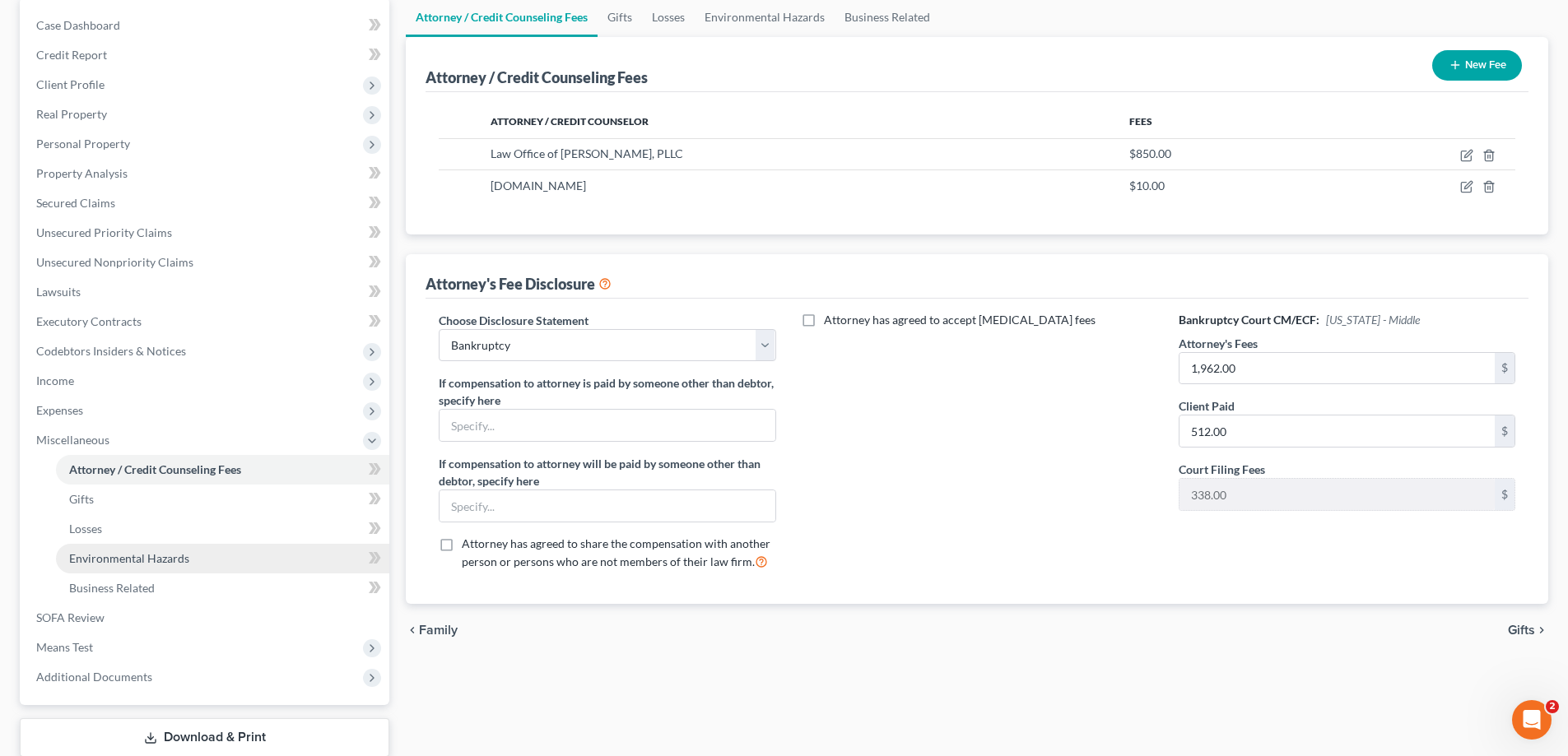
scroll to position [267, 0]
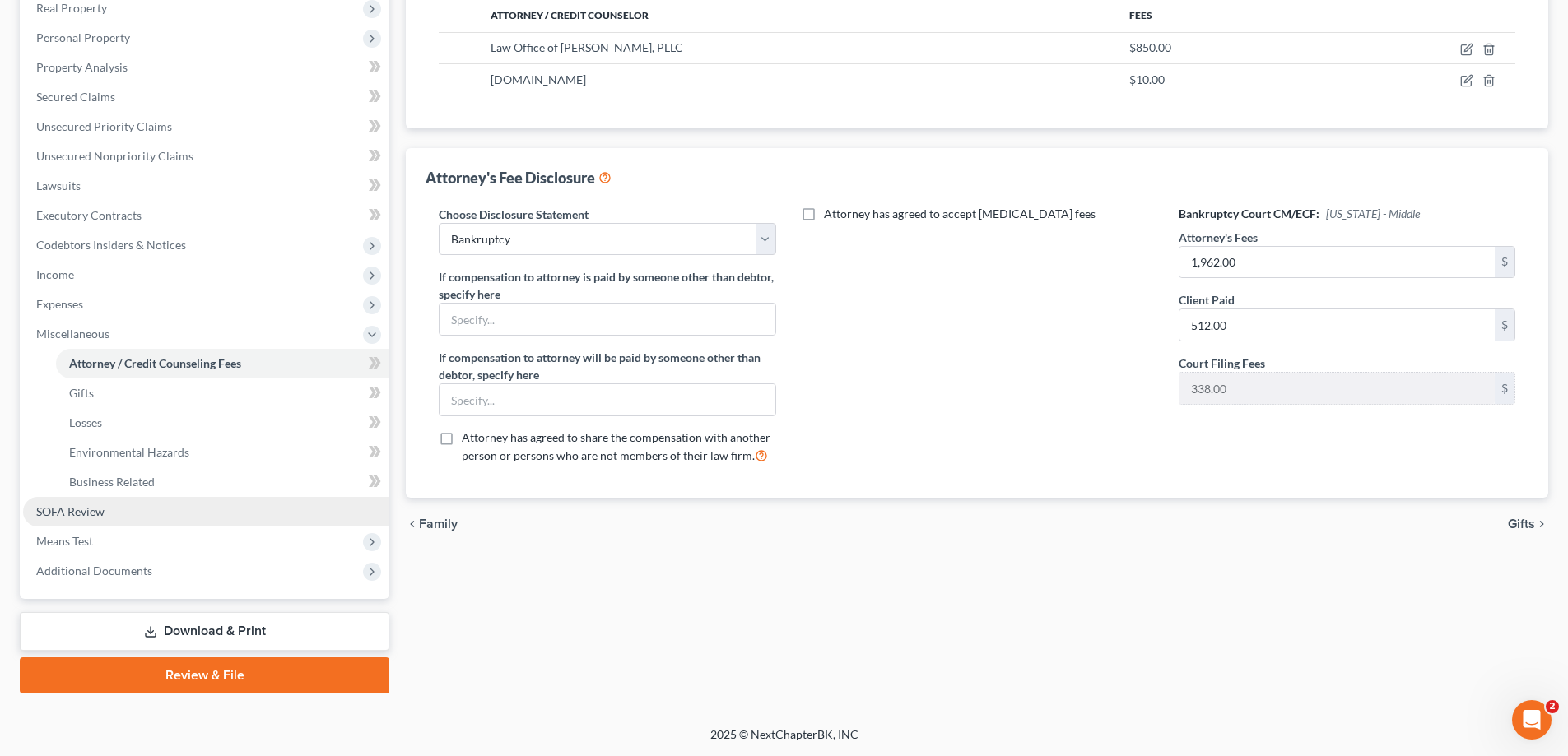
click at [99, 508] on span "SOFA Review" at bounding box center [71, 511] width 69 height 14
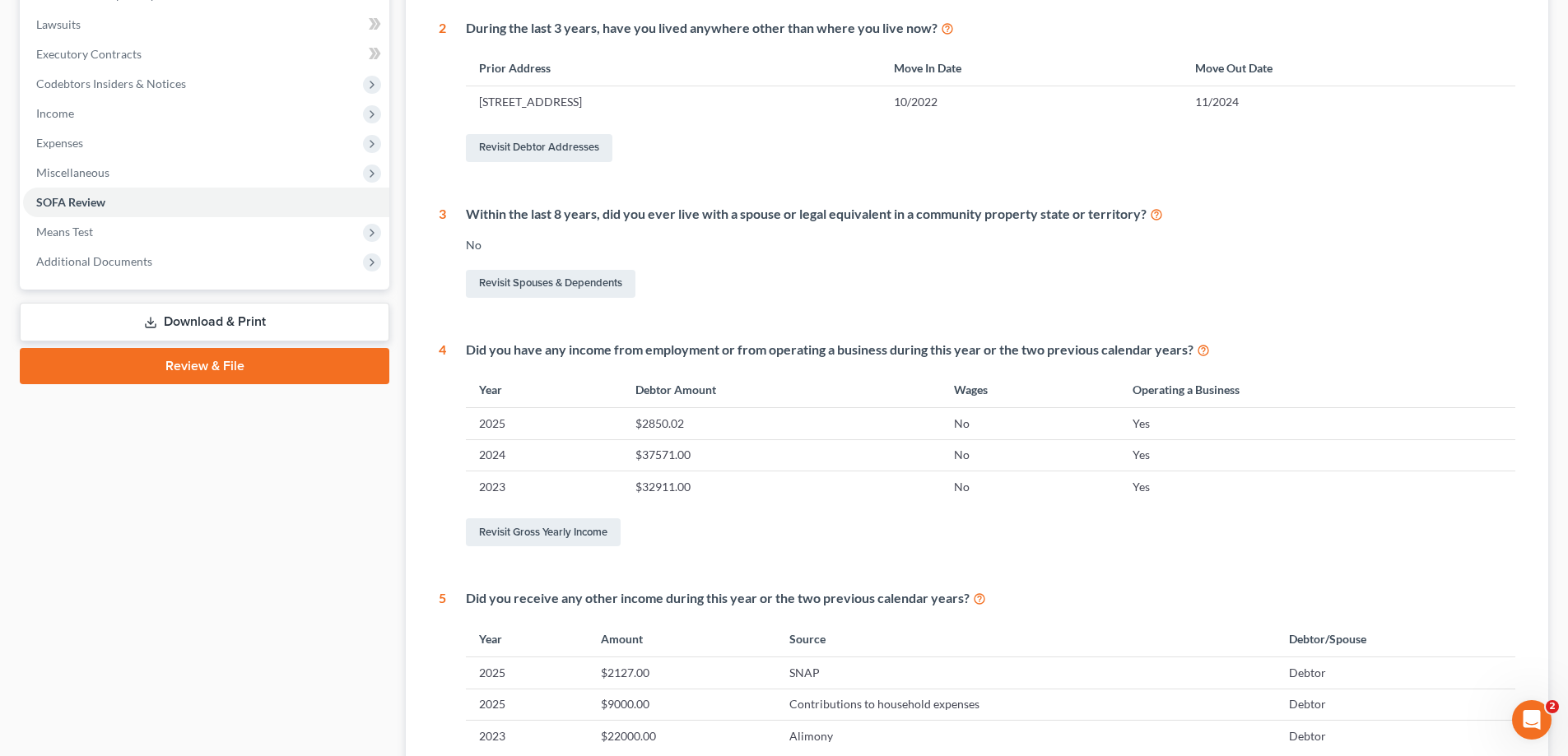
scroll to position [247, 0]
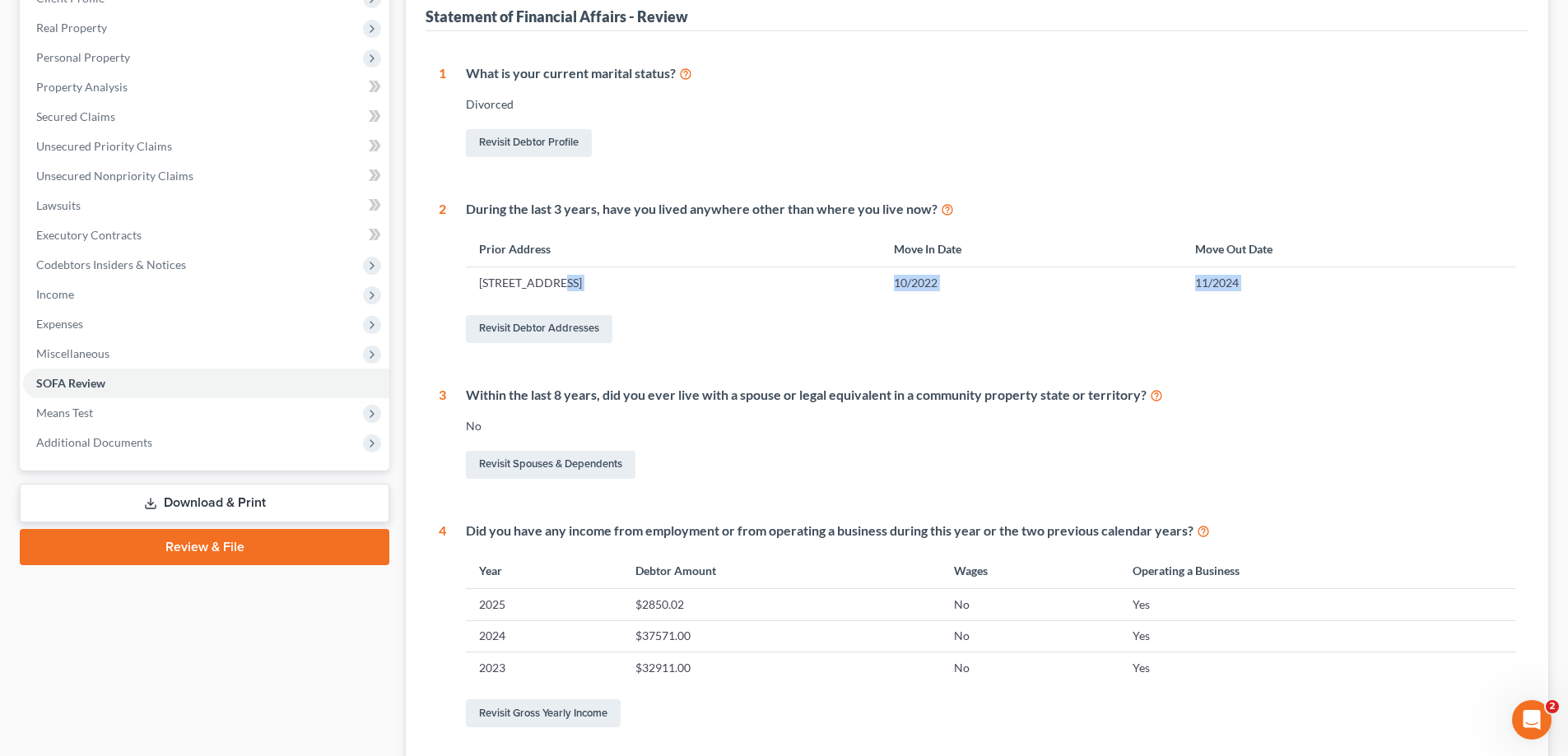
drag, startPoint x: 549, startPoint y: 278, endPoint x: 884, endPoint y: 288, distance: 335.1
click at [875, 301] on div "During the last 3 years, have you lived anywhere other than where you live now?…" at bounding box center [980, 273] width 1069 height 146
click at [881, 280] on td "3580 Pall Mall Drive Apt 2105, Jacksonville, FL 32257" at bounding box center [673, 283] width 415 height 32
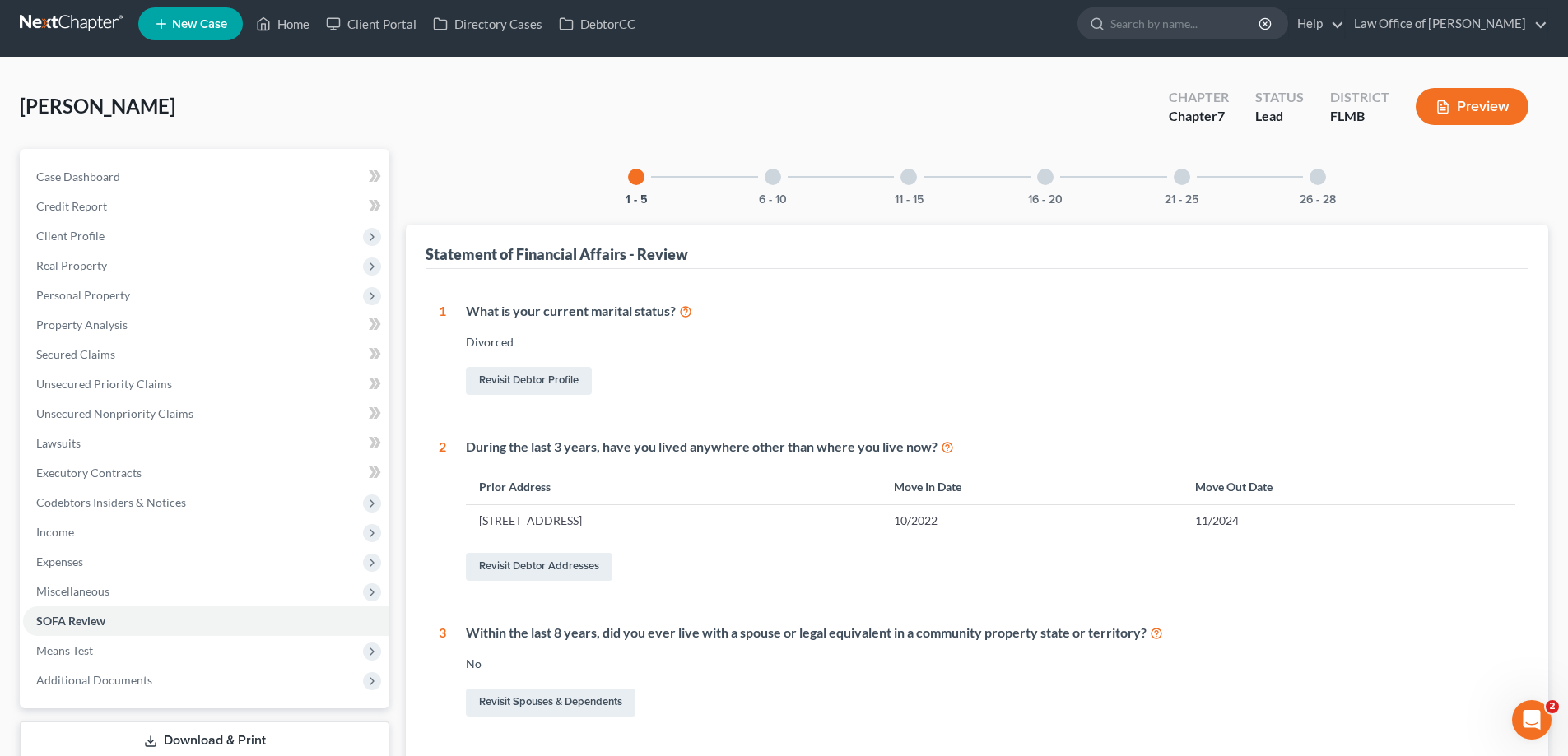
scroll to position [0, 0]
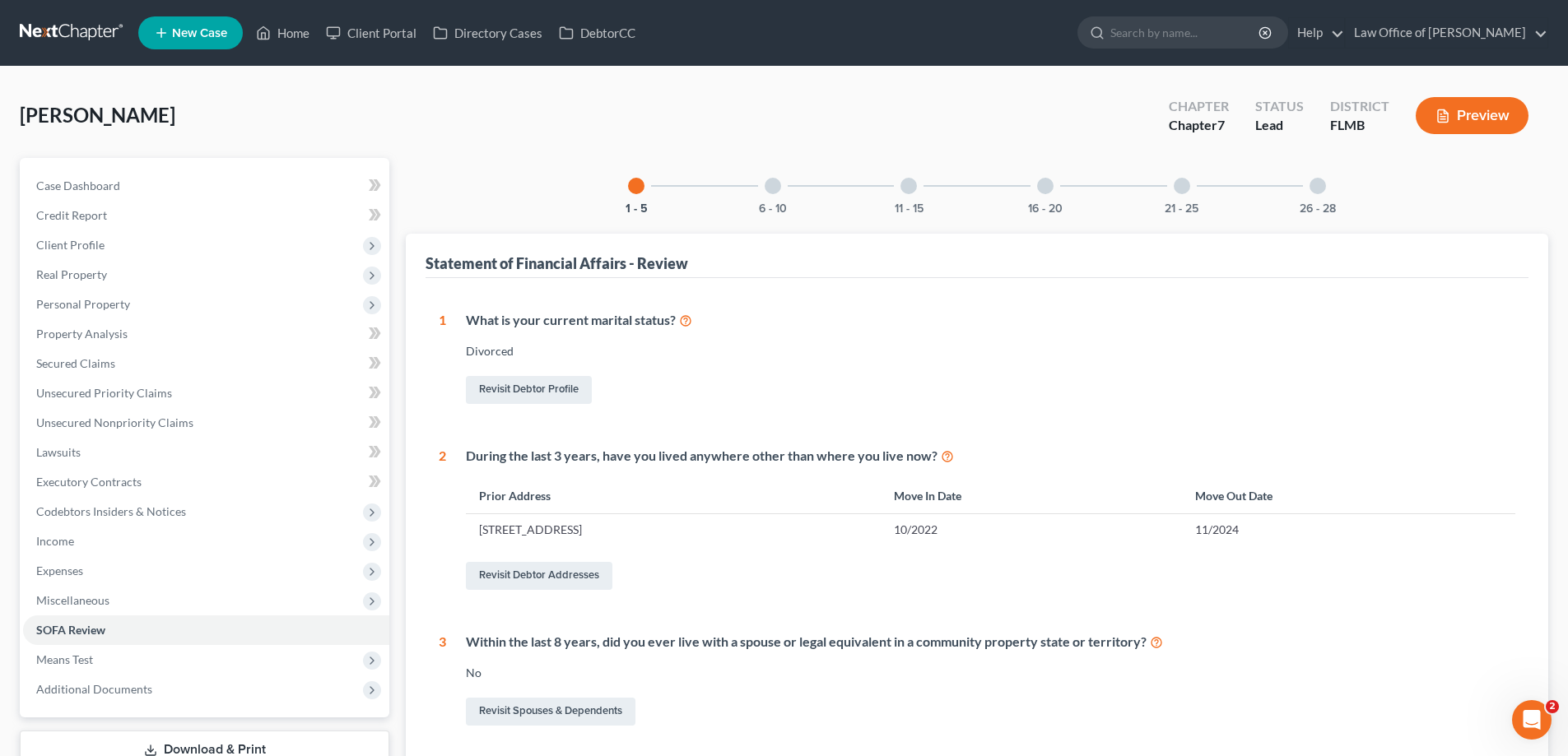
click at [770, 184] on div at bounding box center [772, 186] width 16 height 16
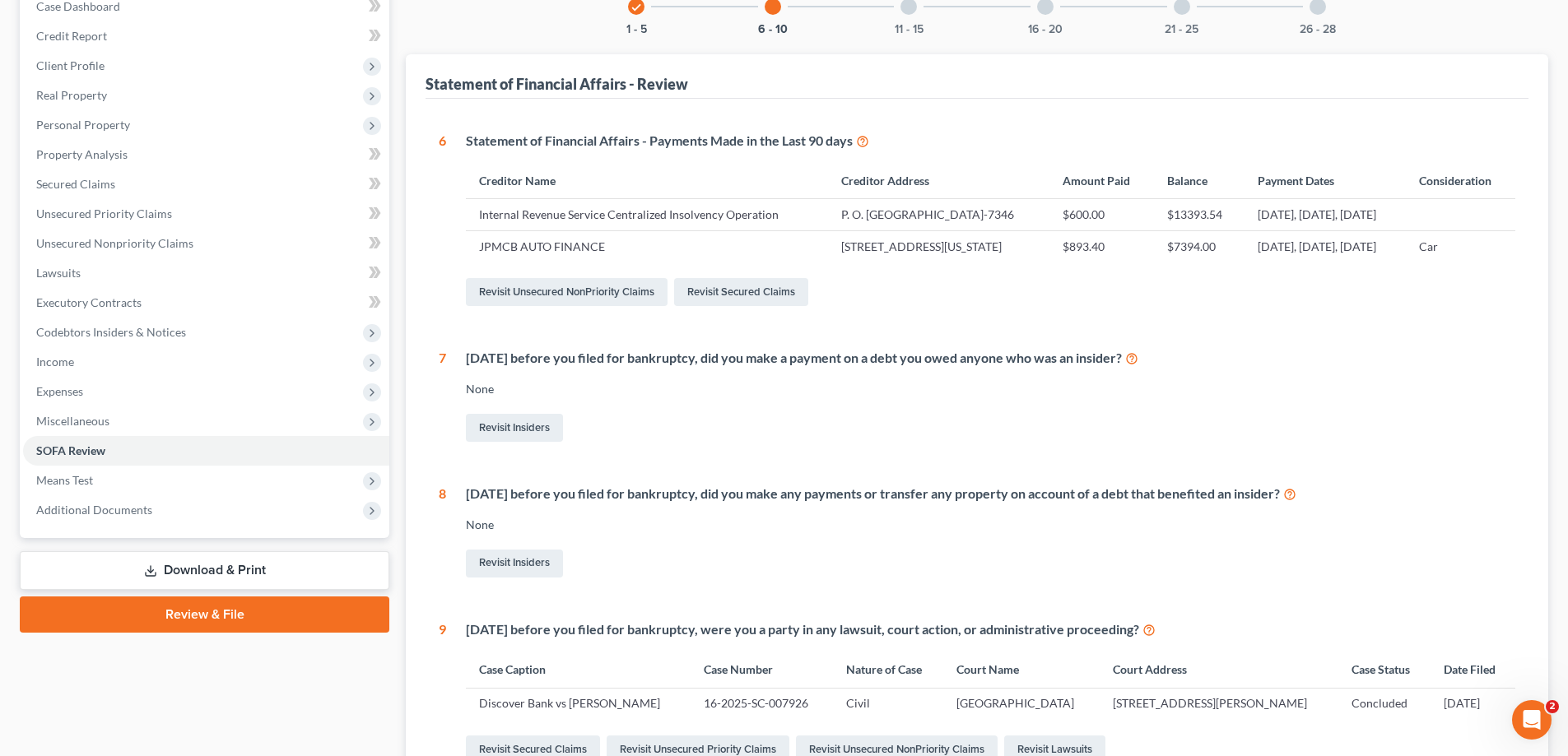
scroll to position [247, 0]
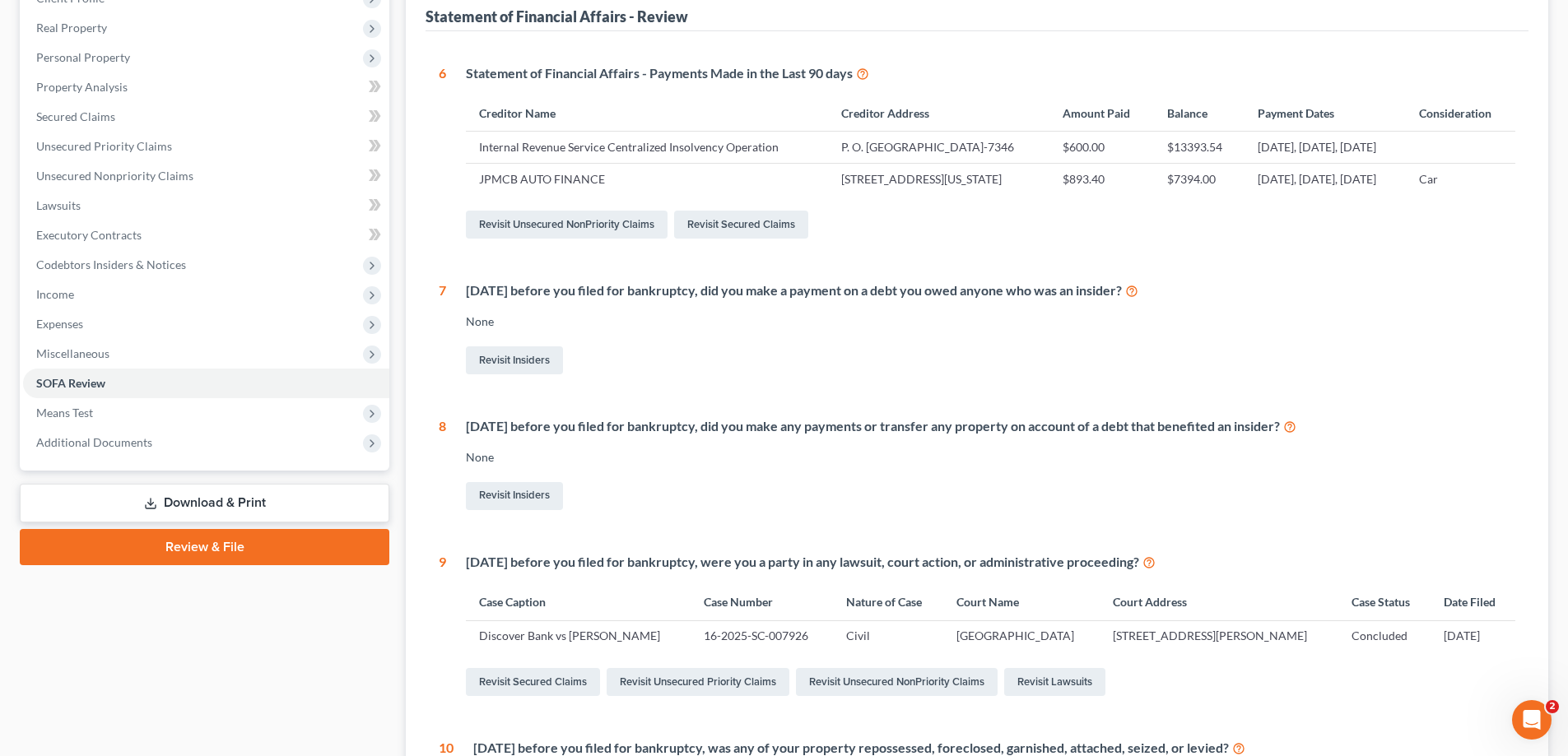
drag, startPoint x: 1347, startPoint y: 224, endPoint x: 636, endPoint y: 160, distance: 713.9
click at [636, 160] on tbody "Internal Revenue Service Centralized Insolvency Operation P. O. Box 7346, Phila…" at bounding box center [990, 163] width 1049 height 62
click at [636, 160] on td "Internal Revenue Service Centralized Insolvency Operation" at bounding box center [647, 147] width 362 height 32
drag, startPoint x: 1323, startPoint y: 235, endPoint x: 948, endPoint y: 224, distance: 375.2
click at [948, 194] on tr "JPMCB AUTO FINANCE 700 KANSAS LANE MAIL CODE LA 44025, Monroe, LA 71203 $893.40…" at bounding box center [990, 178] width 1049 height 32
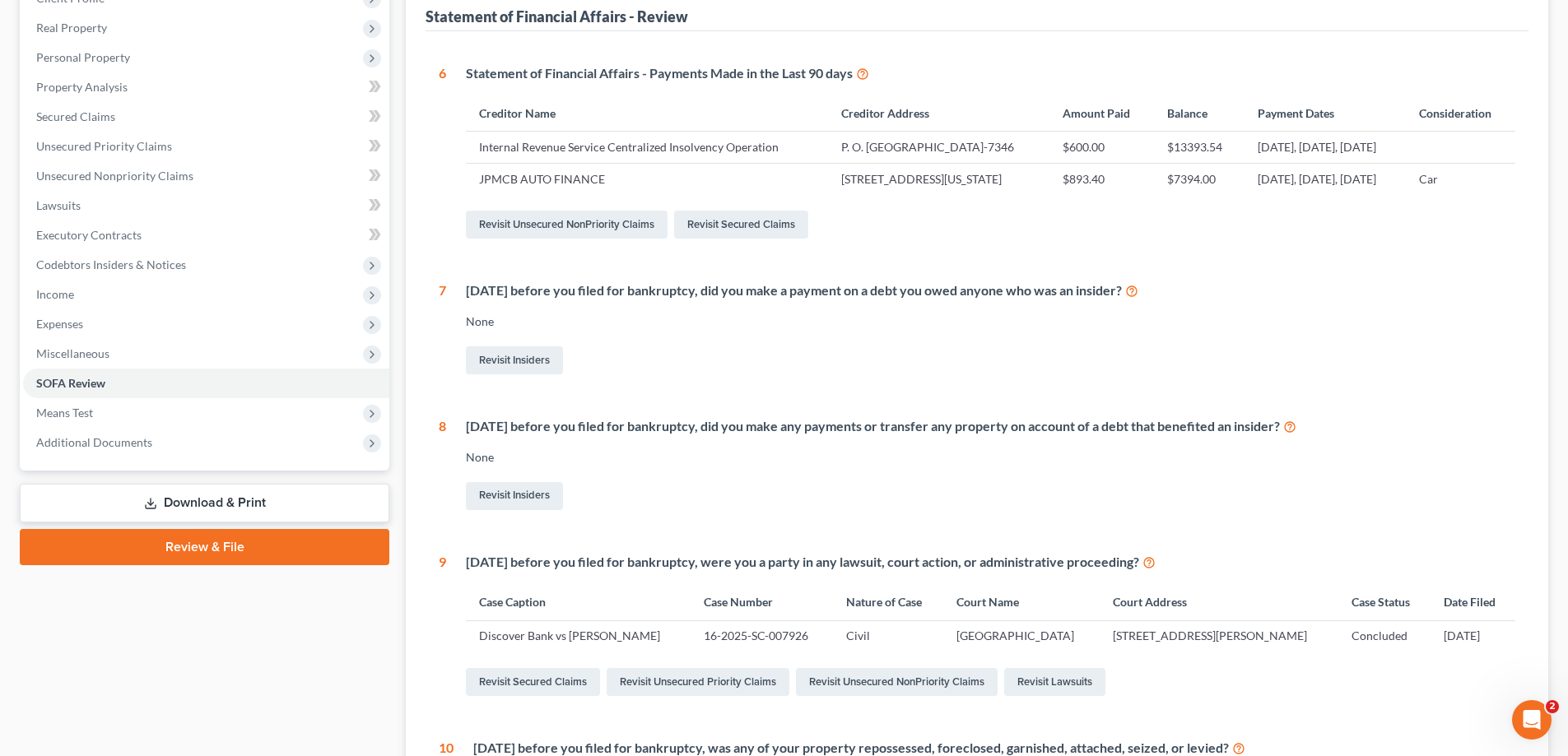
click at [948, 194] on td "700 KANSAS LANE MAIL CODE LA 44025, Monroe, LA 71203" at bounding box center [939, 178] width 222 height 32
drag, startPoint x: 1345, startPoint y: 230, endPoint x: 1110, endPoint y: 213, distance: 235.6
click at [1110, 194] on tr "JPMCB AUTO FINANCE 700 KANSAS LANE MAIL CODE LA 44025, Monroe, LA 71203 $893.40…" at bounding box center [990, 178] width 1049 height 32
click at [1110, 194] on td "$893.40" at bounding box center [1101, 178] width 105 height 32
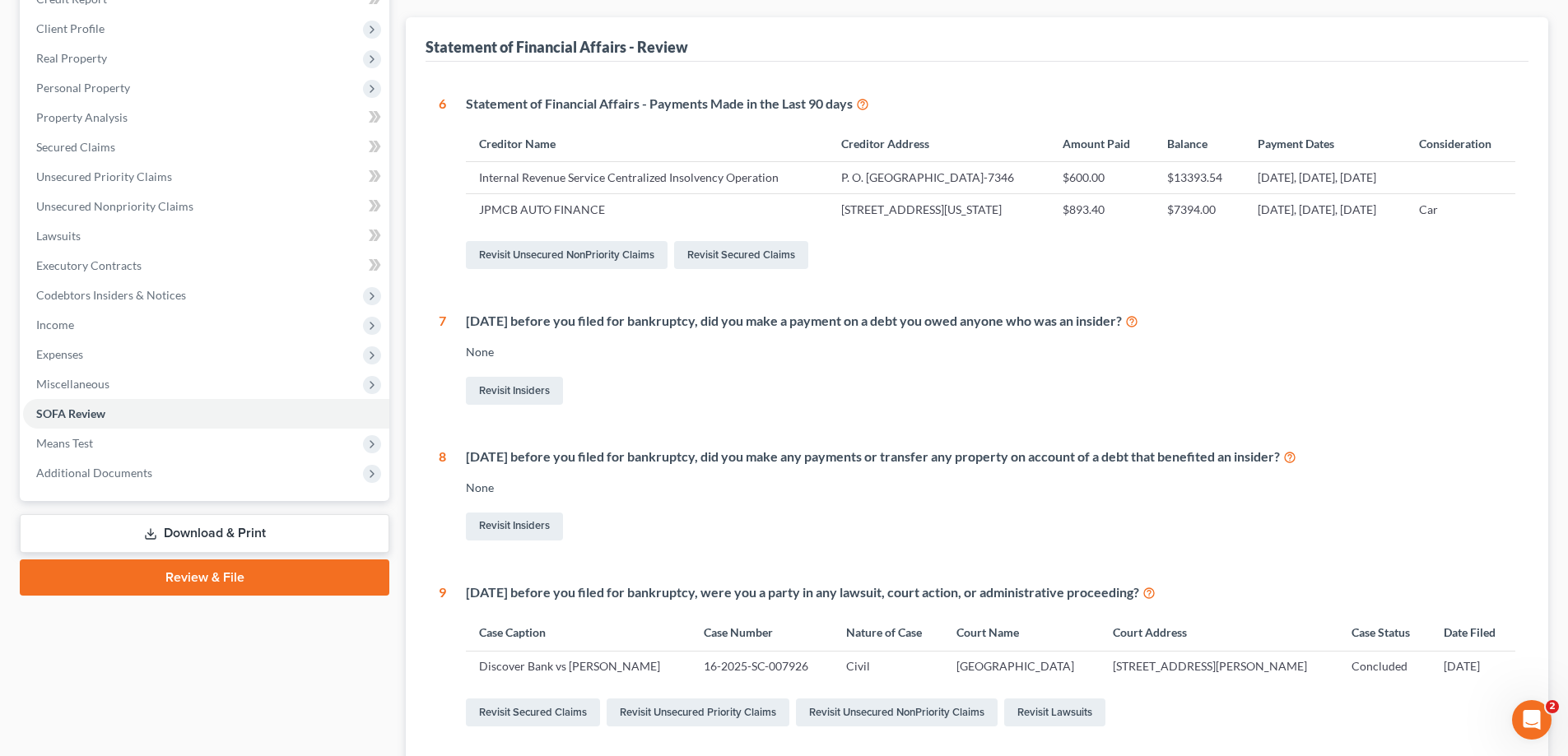
scroll to position [0, 0]
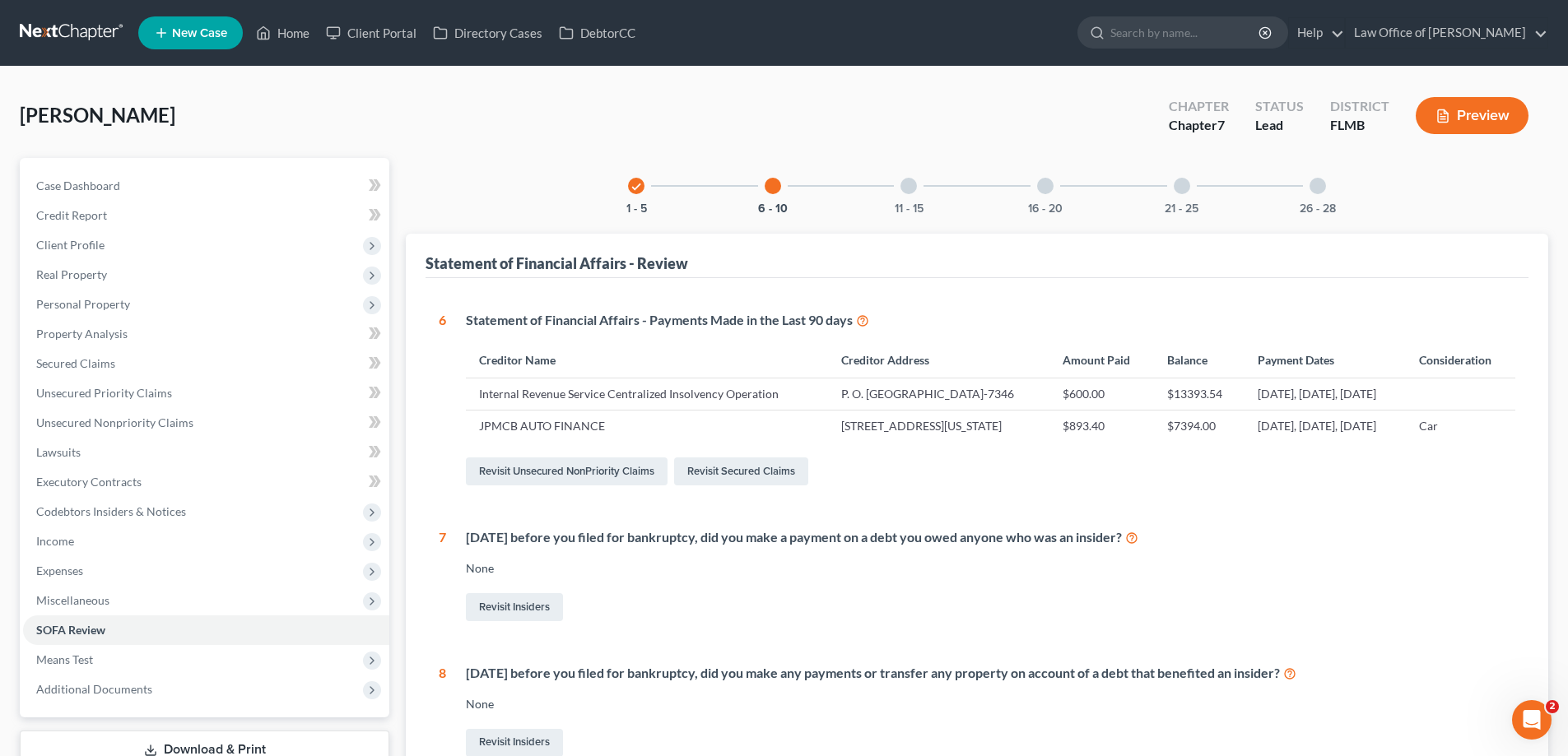
click at [893, 196] on div "11 - 15" at bounding box center [909, 186] width 56 height 56
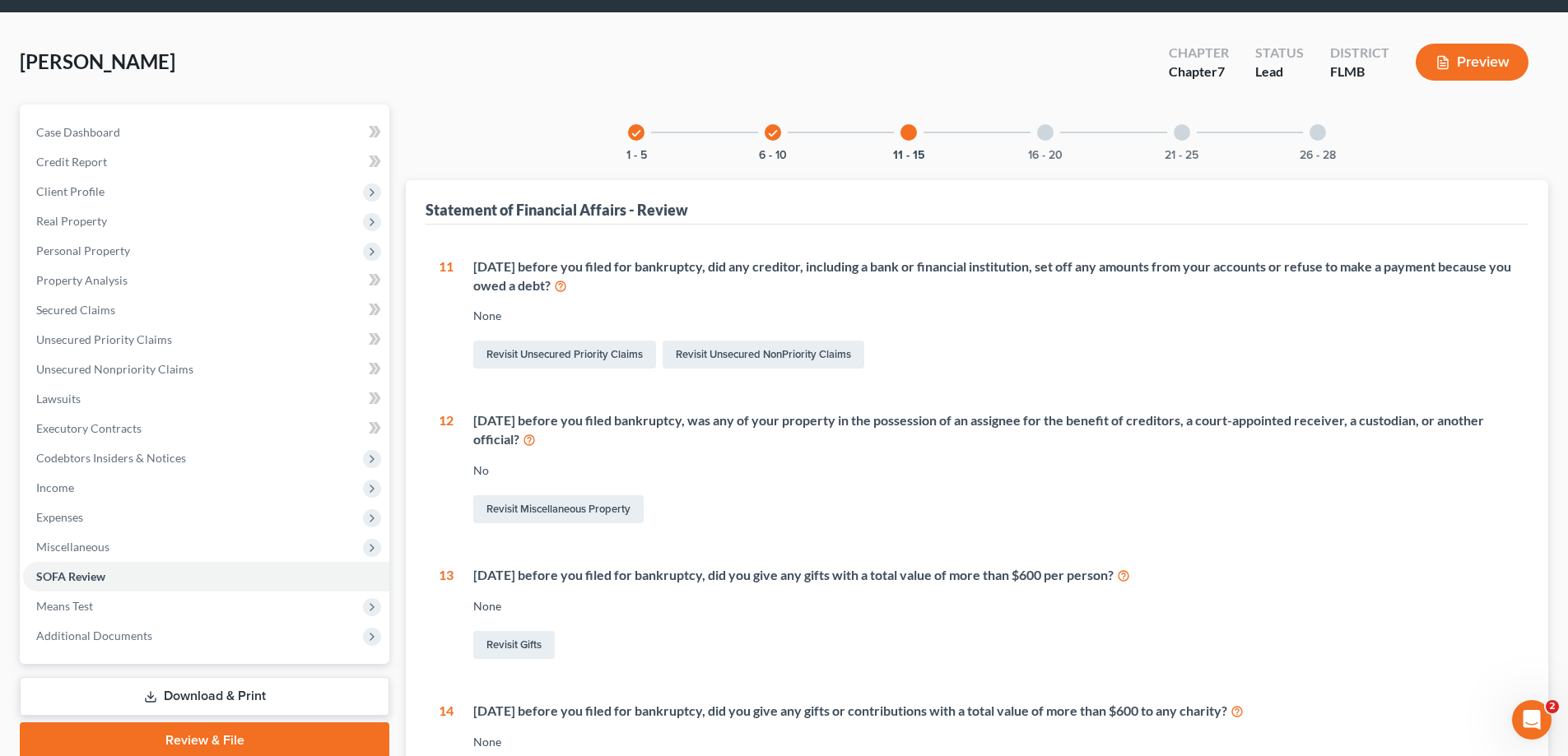
scroll to position [82, 0]
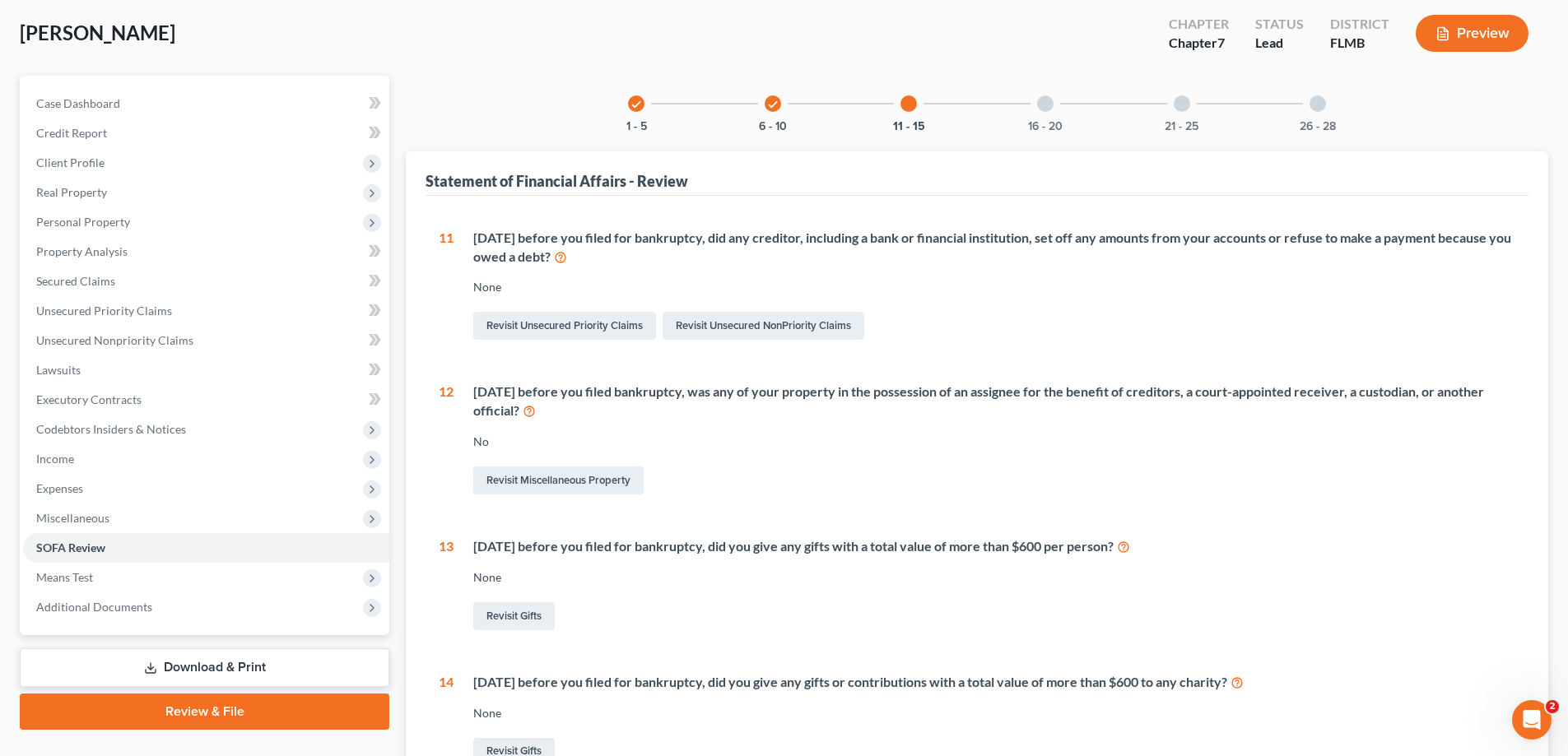
click at [752, 104] on div "check 6 - 10" at bounding box center [773, 104] width 56 height 56
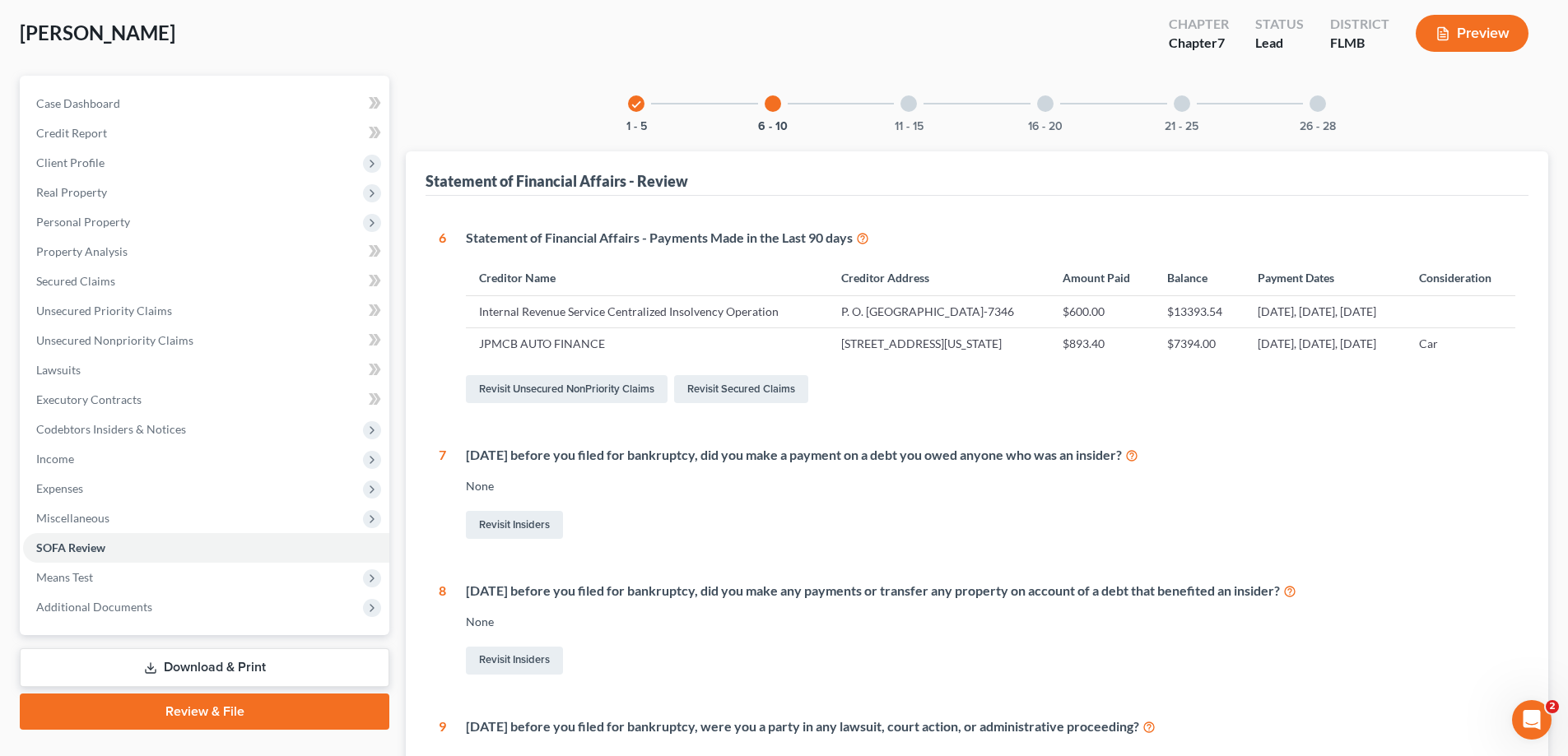
click at [864, 234] on icon at bounding box center [862, 237] width 14 height 15
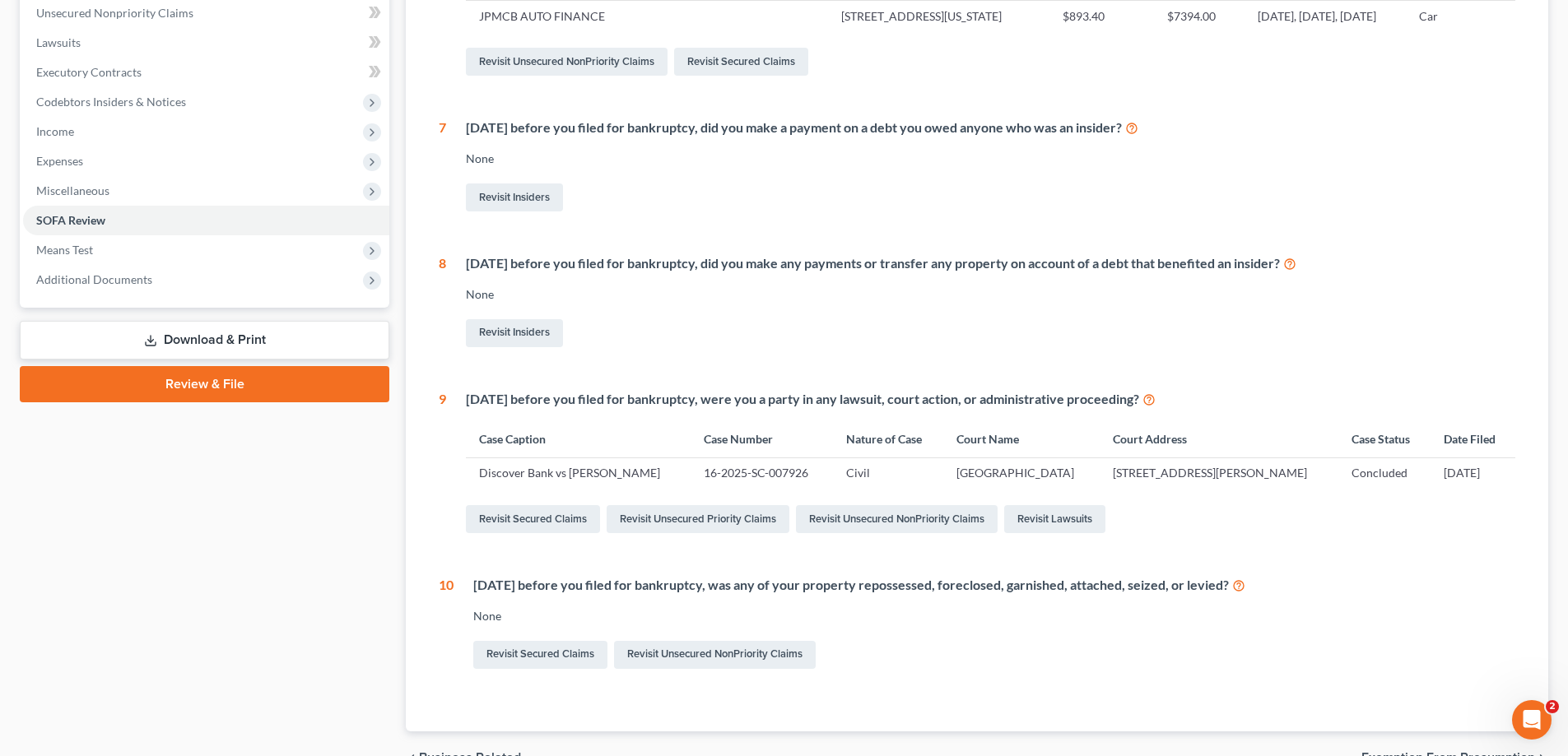
scroll to position [411, 0]
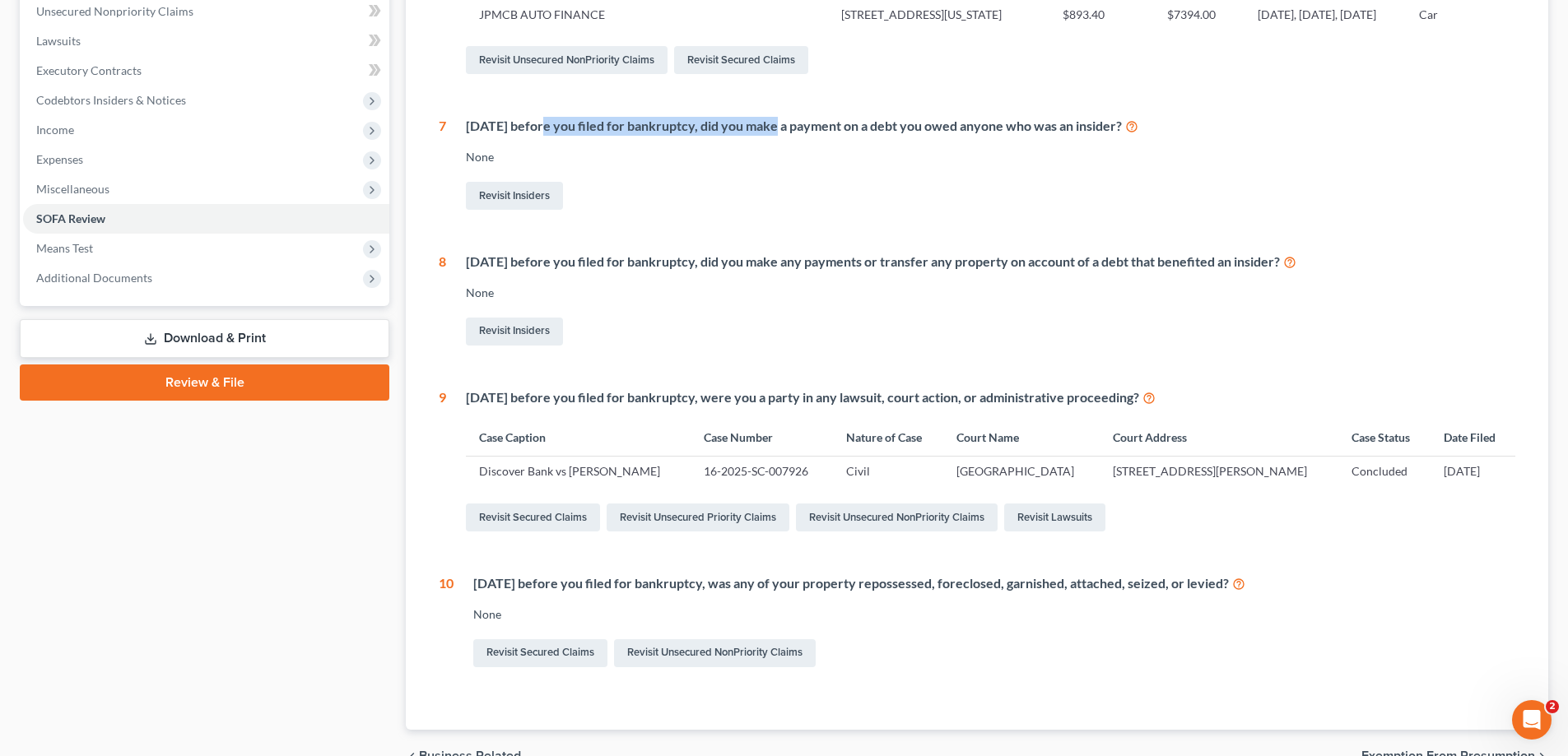
drag, startPoint x: 552, startPoint y: 178, endPoint x: 762, endPoint y: 170, distance: 210.2
click at [762, 136] on div "[DATE] before you filed for bankruptcy, did you make a payment on a debt you ow…" at bounding box center [990, 126] width 1049 height 19
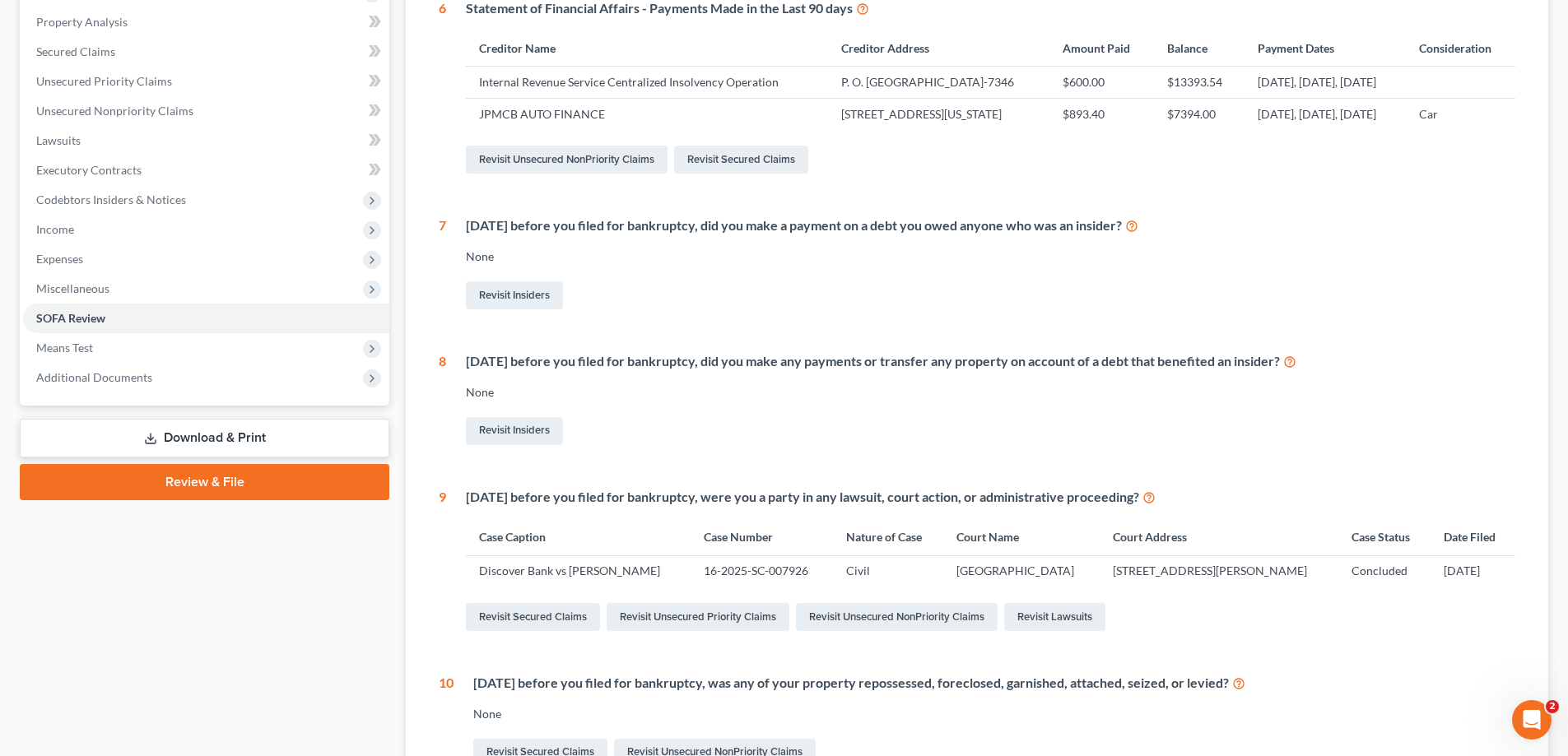
scroll to position [165, 0]
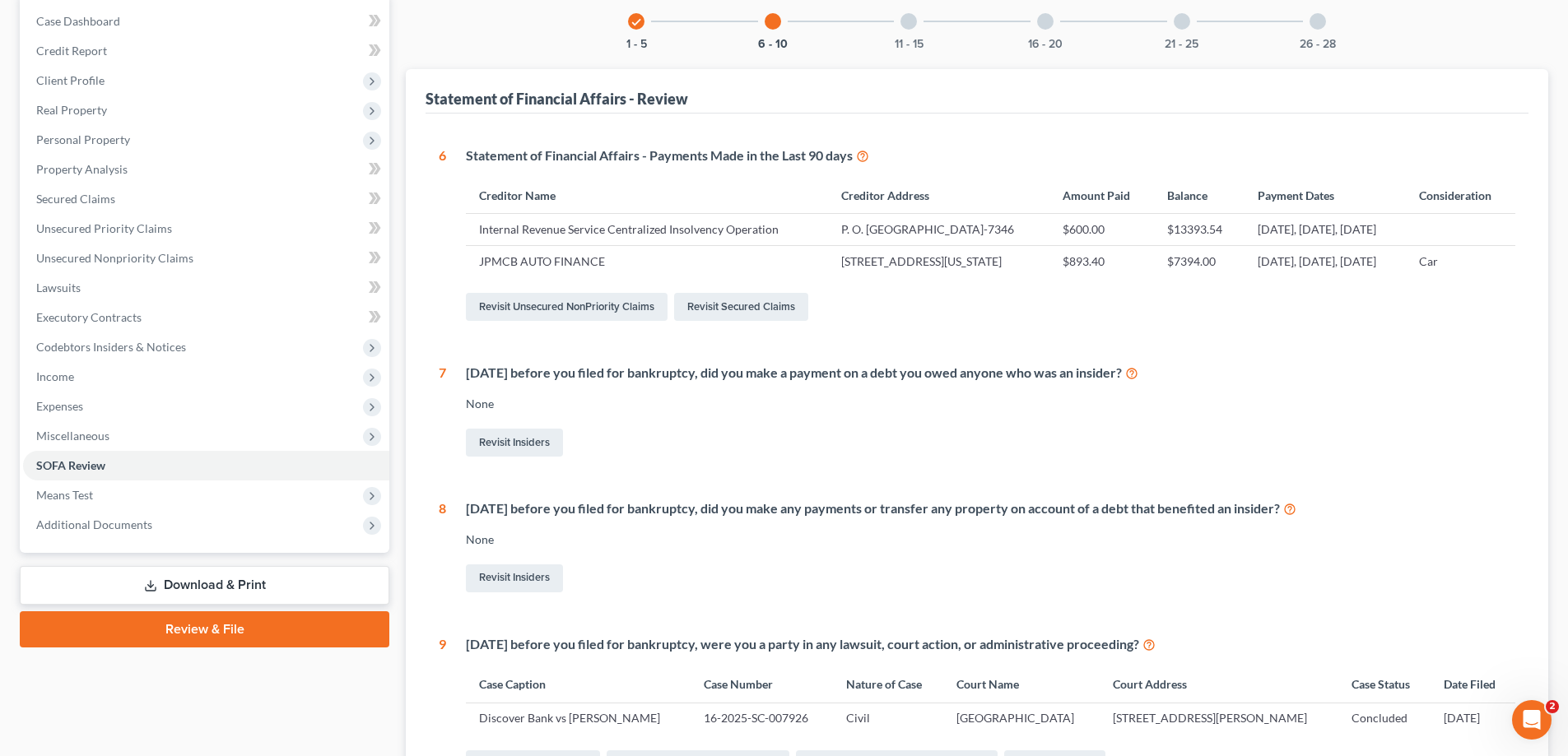
drag, startPoint x: 1320, startPoint y: 314, endPoint x: 984, endPoint y: 260, distance: 340.3
click at [984, 260] on tbody "Internal Revenue Service Centralized Insolvency Operation P. O. Box 7346, Phila…" at bounding box center [990, 245] width 1049 height 62
click at [984, 245] on td "P. O. Box 7346, Philadelphia, PA 19101-7346" at bounding box center [939, 230] width 222 height 32
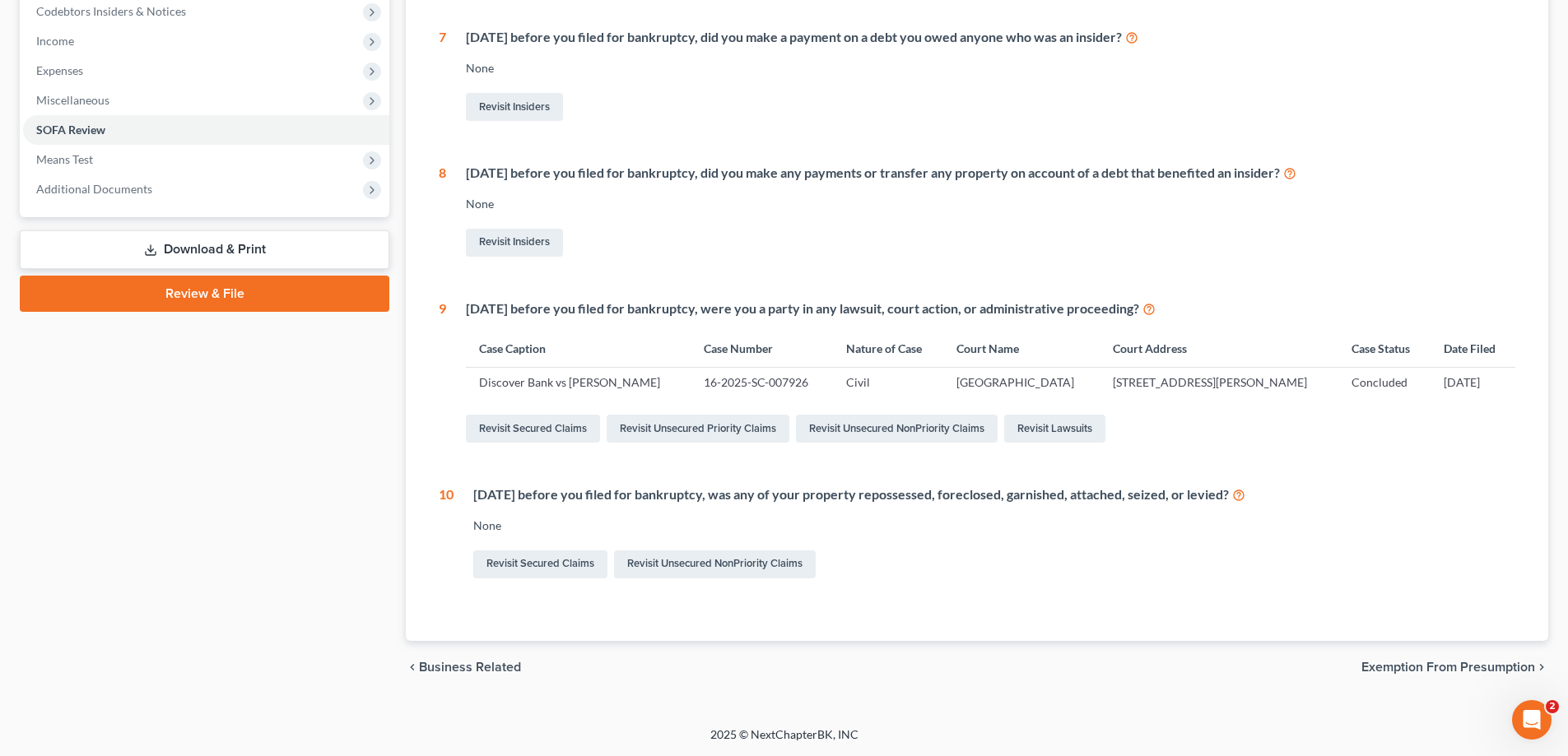
scroll to position [550, 0]
click at [188, 145] on span "Means Test" at bounding box center [205, 159] width 366 height 30
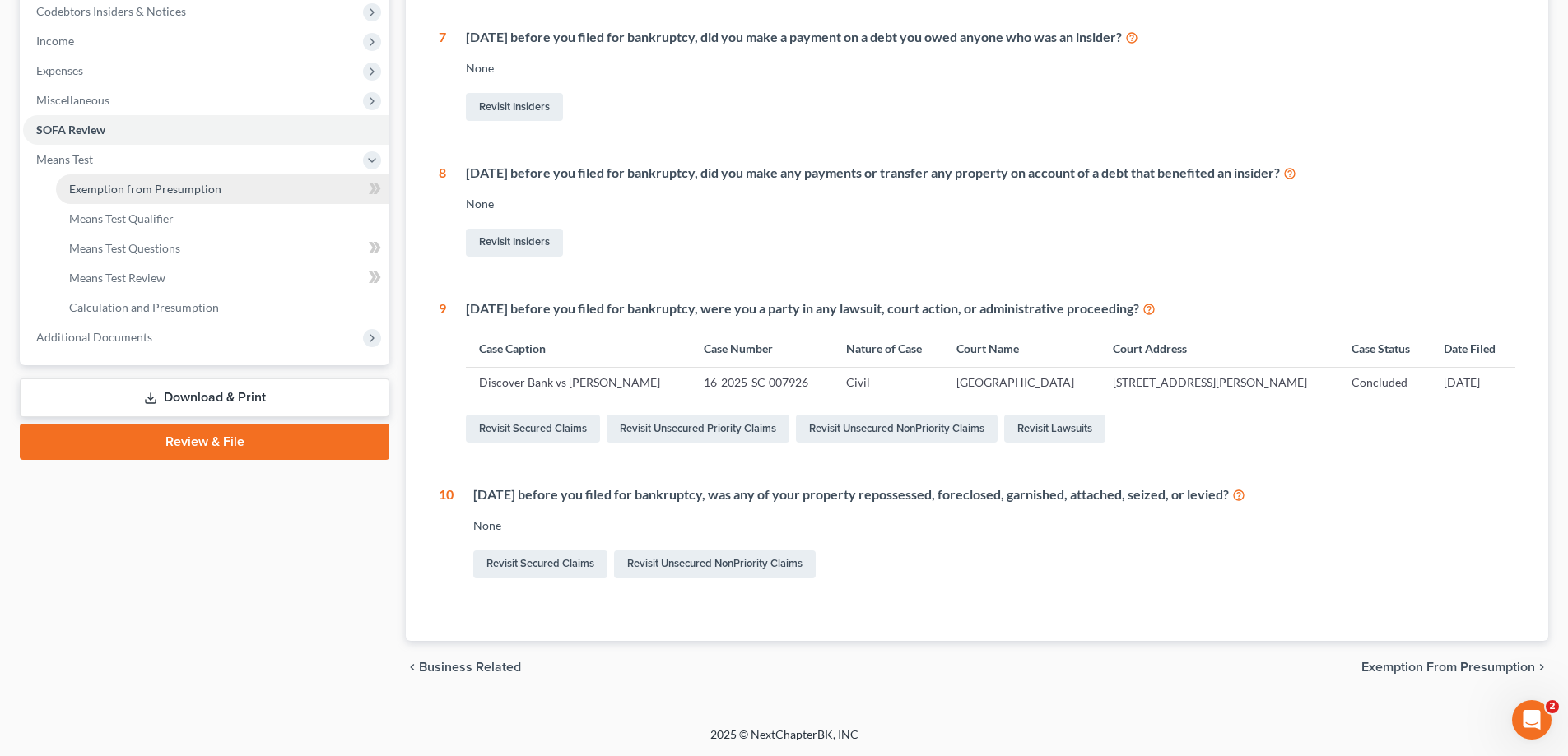
click at [197, 175] on link "Exemption from Presumption" at bounding box center [222, 189] width 334 height 30
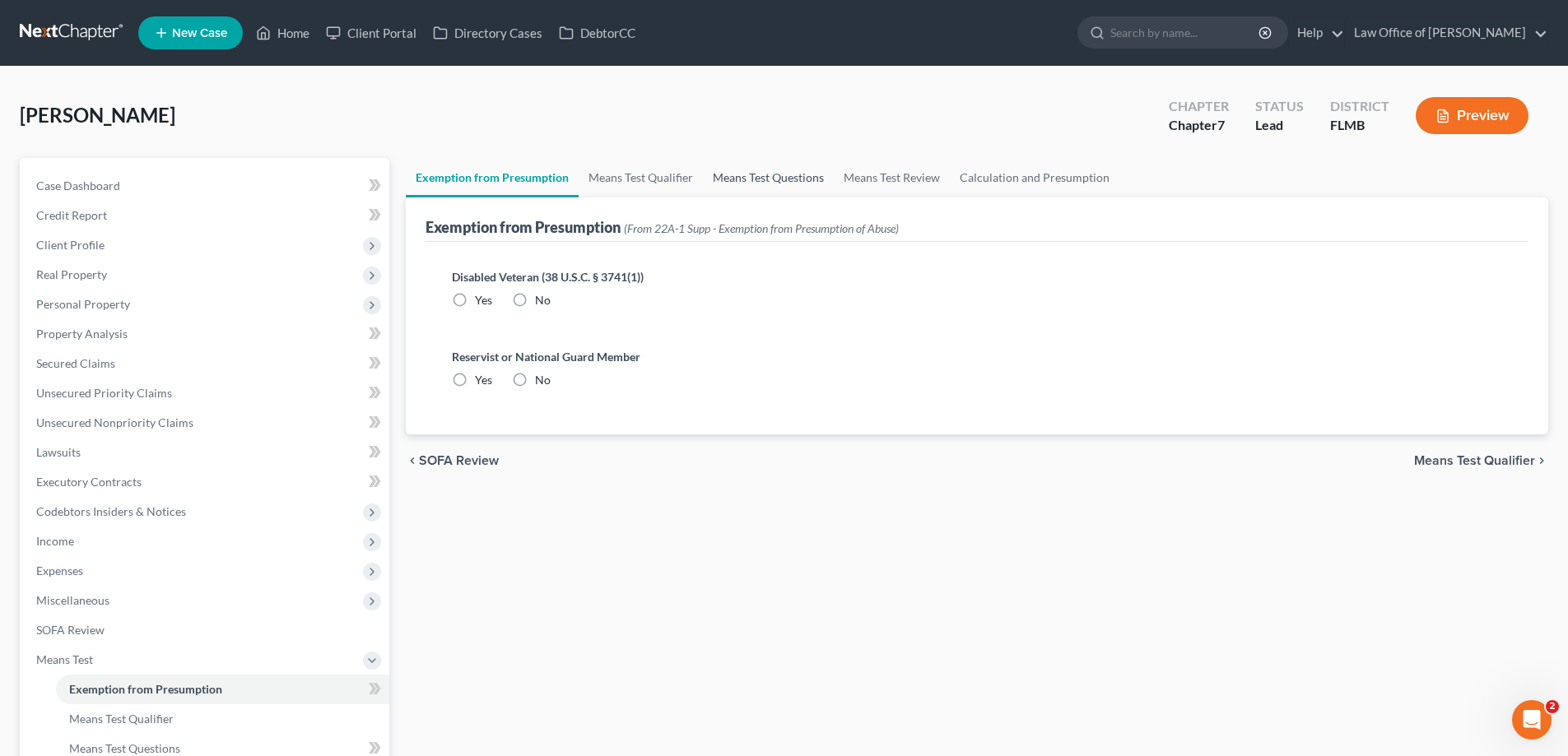
click at [760, 184] on link "Means Test Questions" at bounding box center [768, 178] width 131 height 40
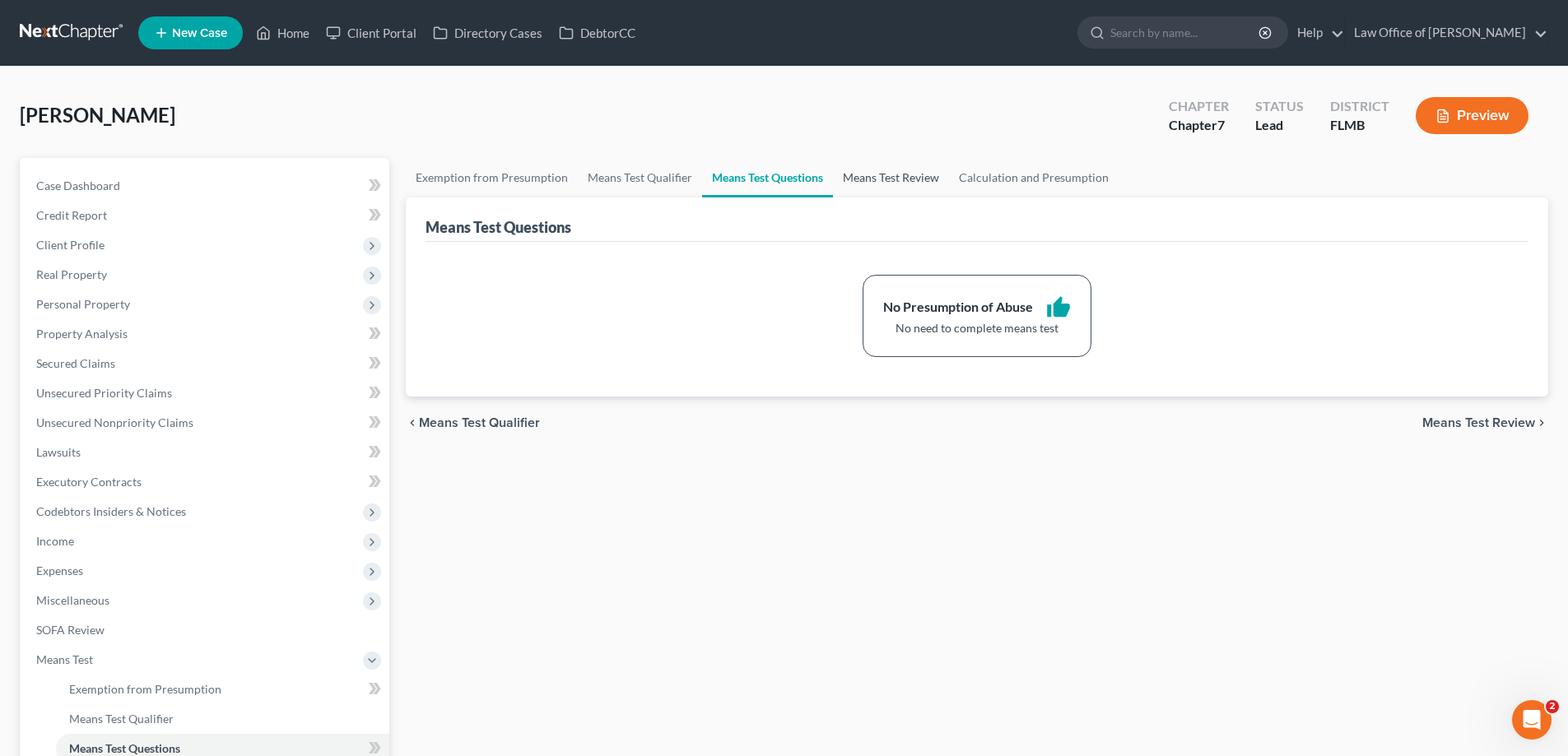
click at [883, 175] on link "Means Test Review" at bounding box center [891, 178] width 116 height 40
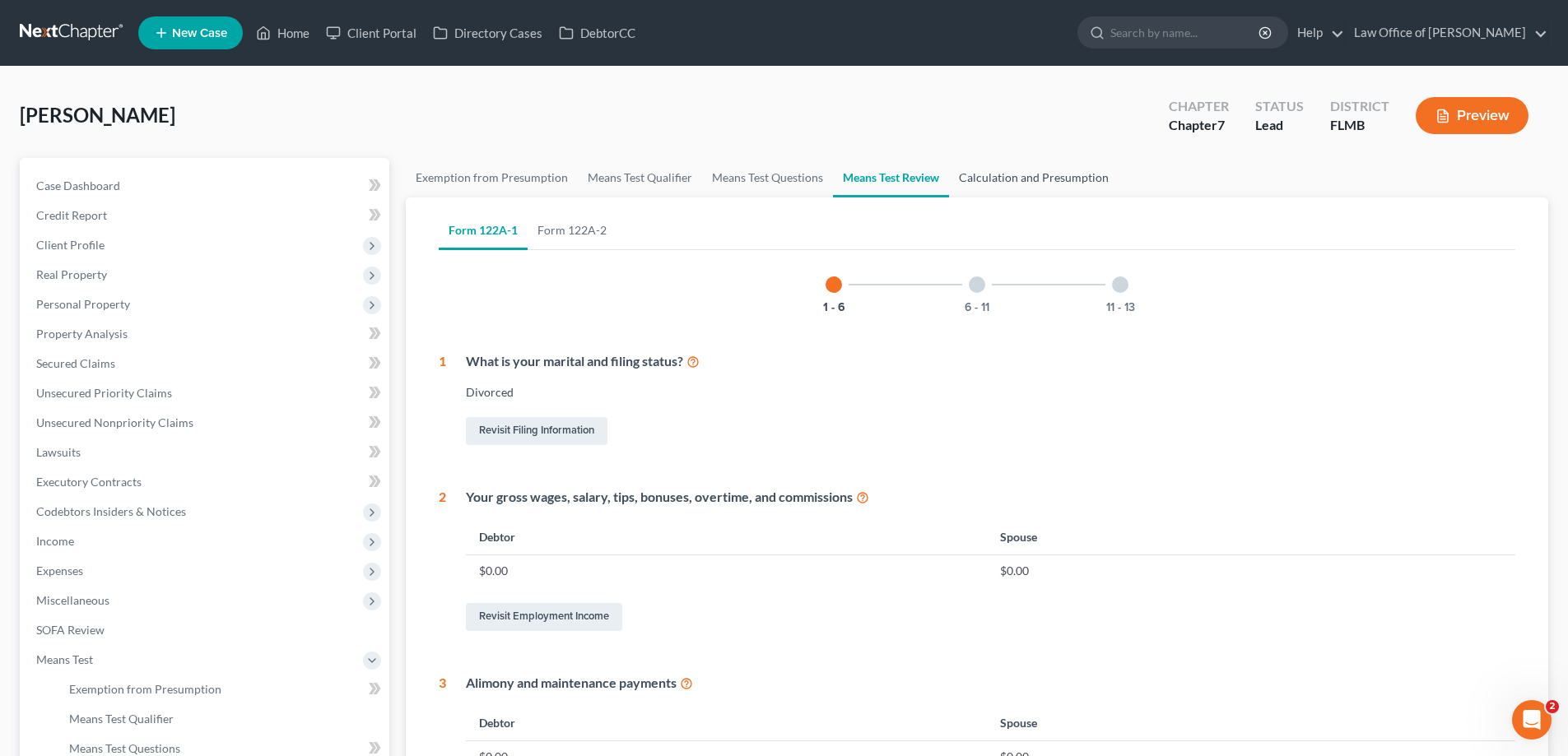
click at [1037, 172] on link "Calculation and Presumption" at bounding box center [1033, 178] width 169 height 40
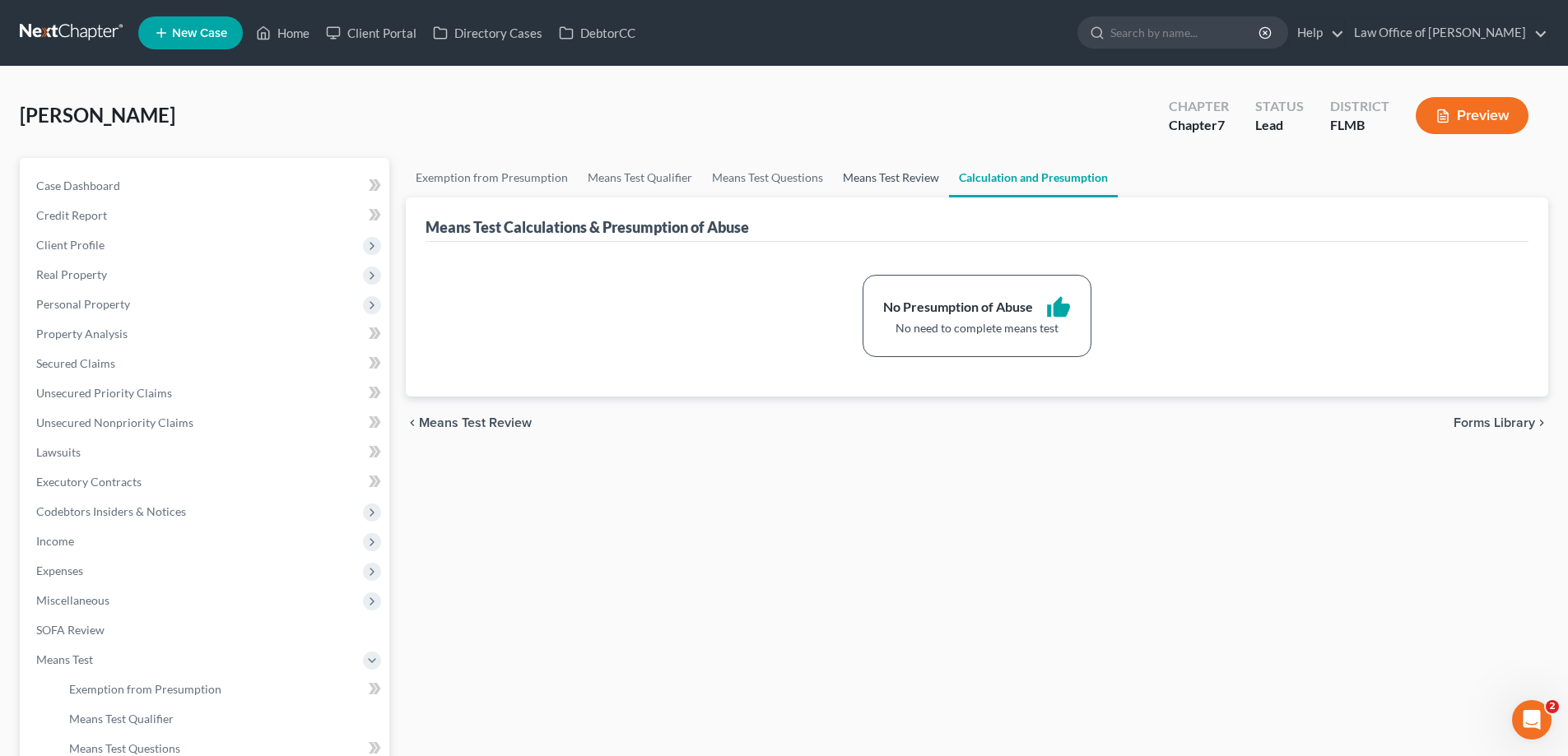
click at [872, 177] on link "Means Test Review" at bounding box center [891, 178] width 116 height 40
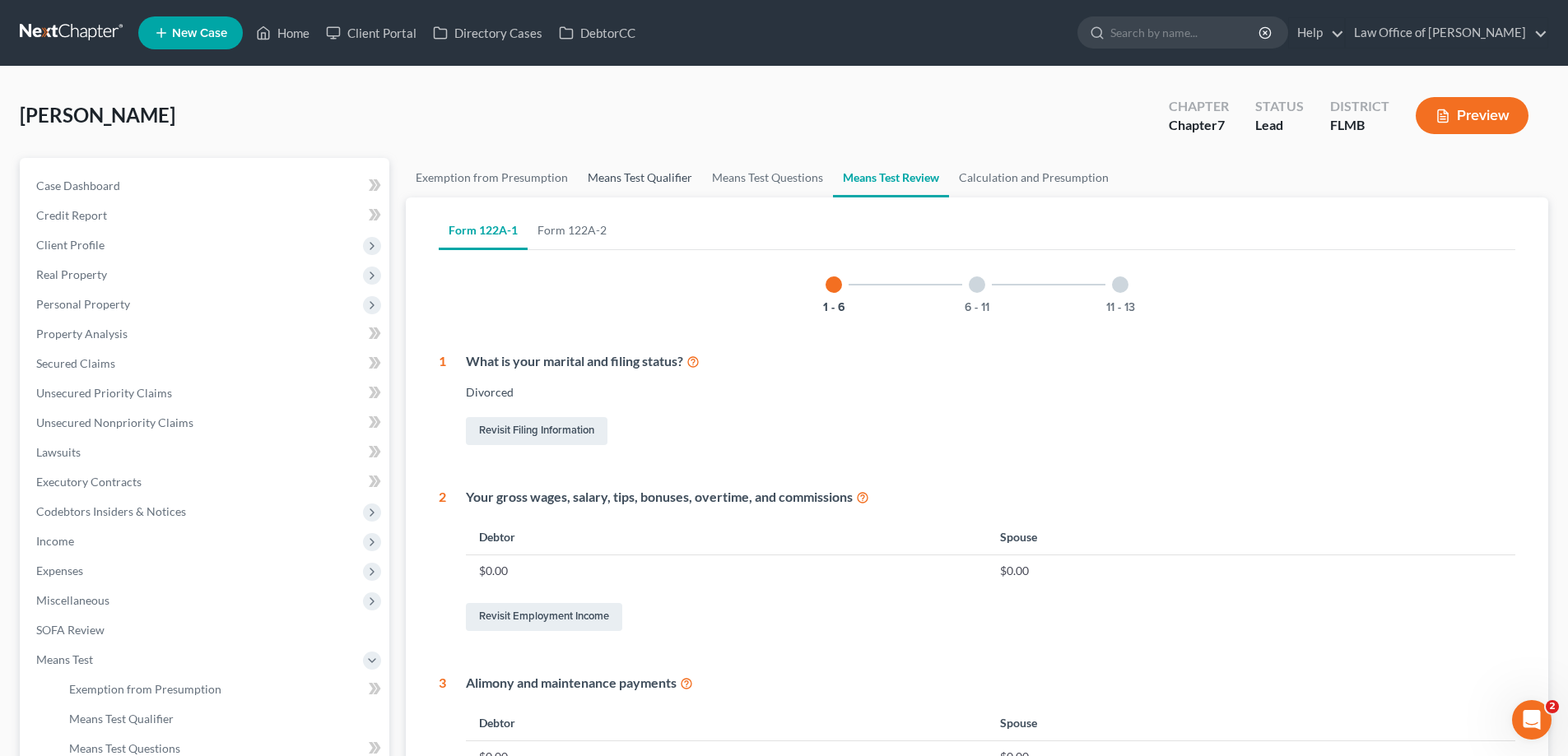
click at [613, 170] on link "Means Test Qualifier" at bounding box center [639, 178] width 124 height 40
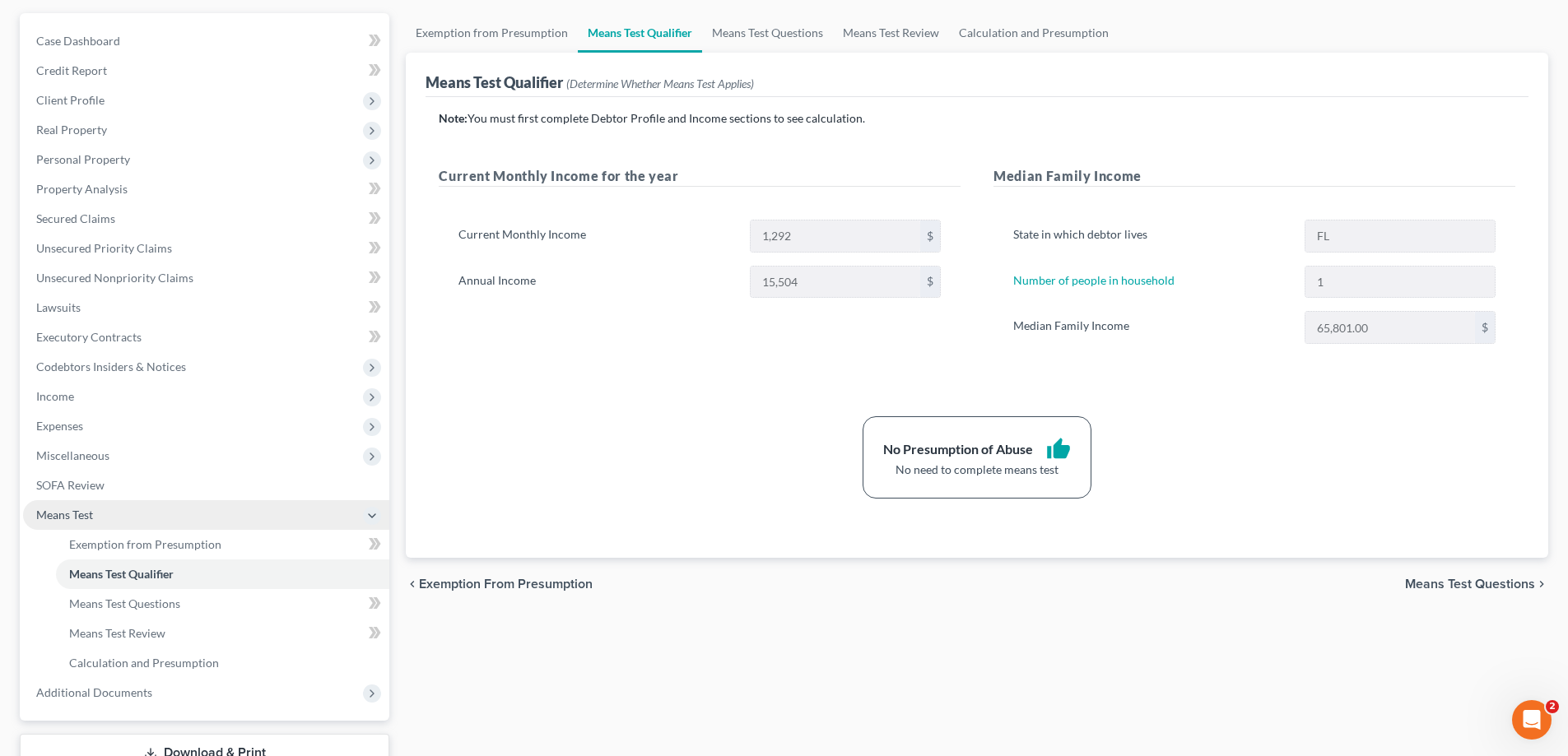
scroll to position [267, 0]
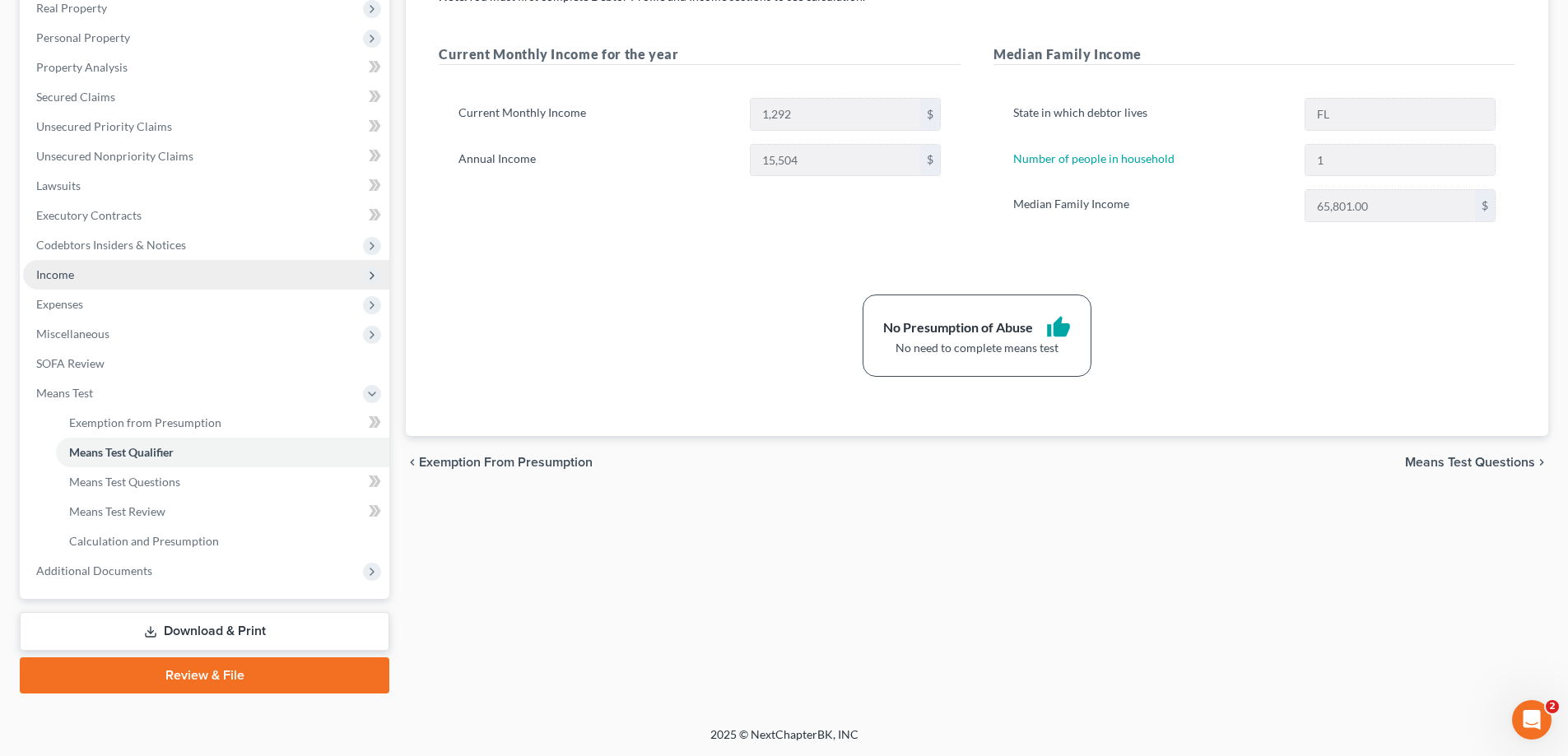
click at [104, 278] on span "Income" at bounding box center [205, 275] width 366 height 30
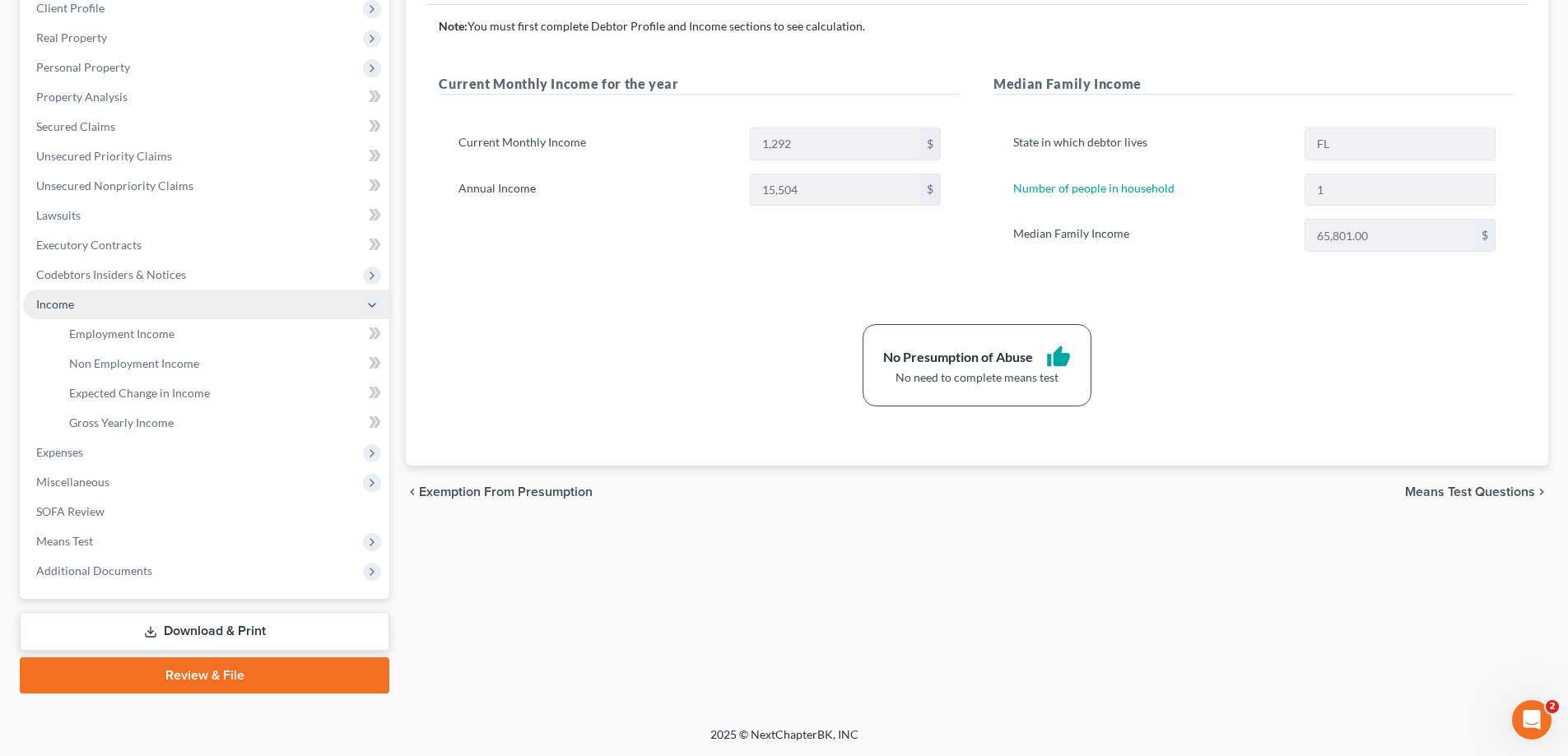
scroll to position [237, 0]
click at [111, 381] on link "Expected Change in Income" at bounding box center [222, 393] width 334 height 30
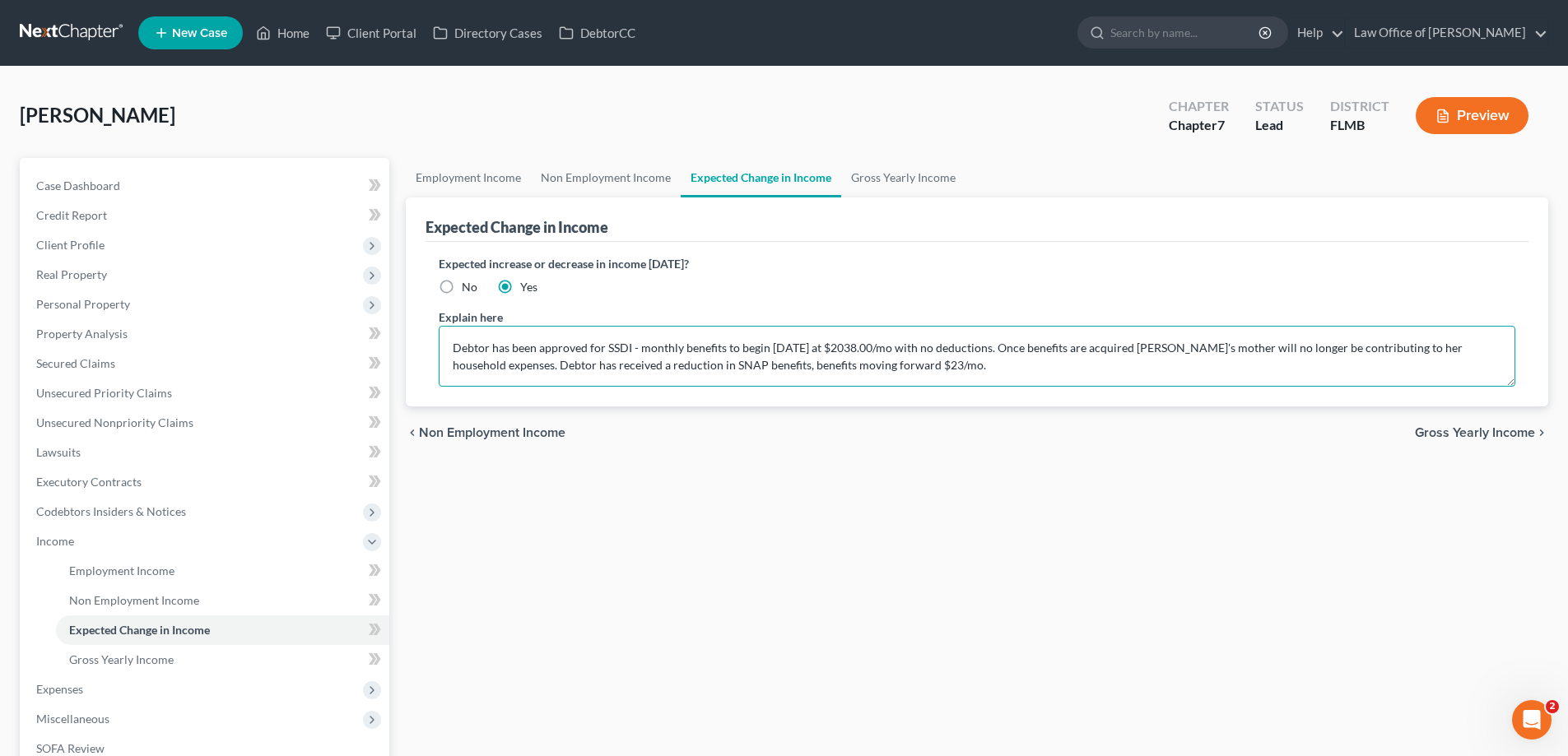
drag, startPoint x: 641, startPoint y: 350, endPoint x: 828, endPoint y: 348, distance: 187.0
click at [828, 348] on textarea "Debtor has been approved for SSDI - monthly benefits to begin October 2025 at $…" at bounding box center [977, 355] width 1076 height 61
drag, startPoint x: 1010, startPoint y: 363, endPoint x: 917, endPoint y: 342, distance: 95.3
click at [917, 342] on textarea "Debtor has been approved for SSDI - monthly benefits to begin October 2025 at $…" at bounding box center [977, 355] width 1076 height 61
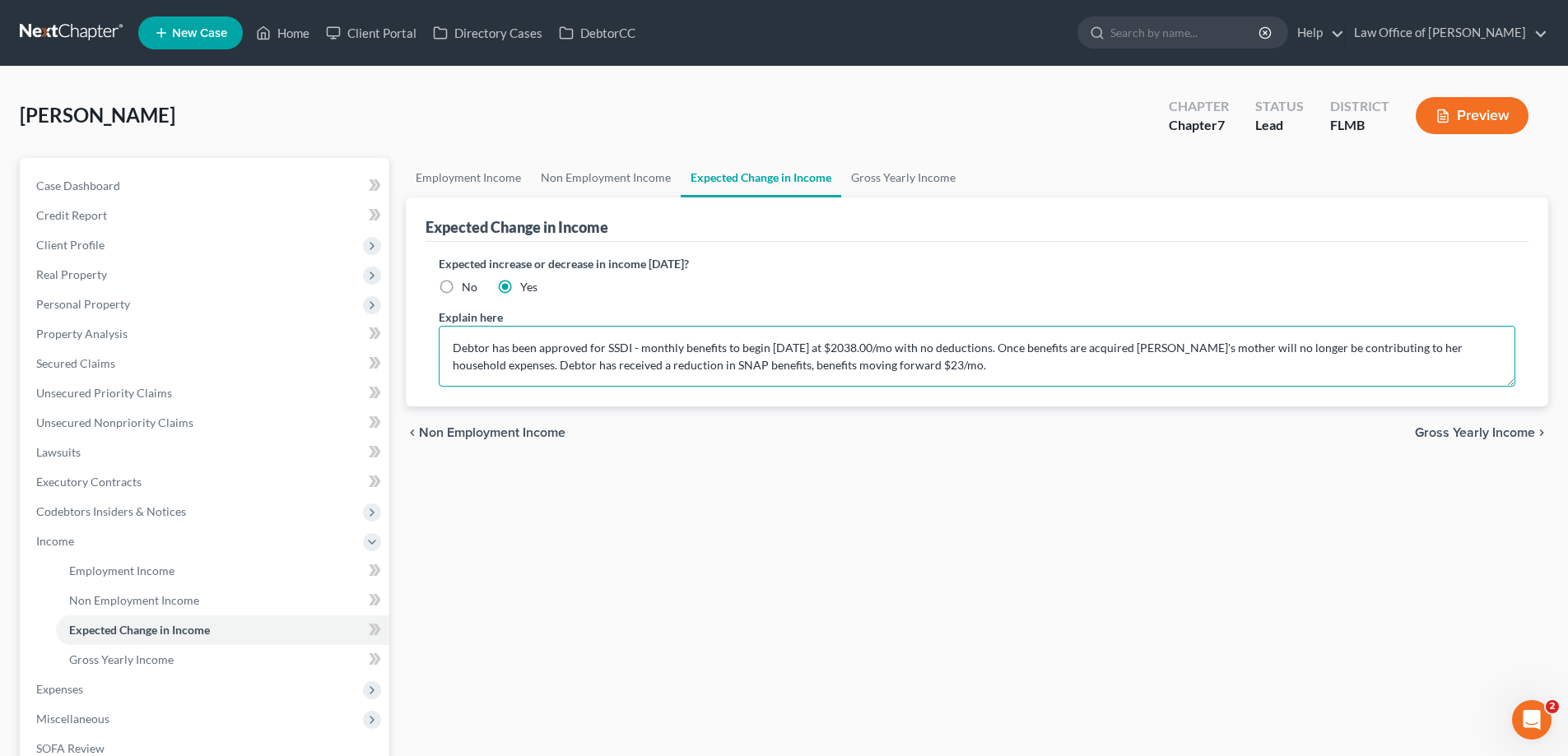
click at [917, 342] on textarea "Debtor has been approved for SSDI - monthly benefits to begin October 2025 at $…" at bounding box center [977, 355] width 1076 height 61
drag, startPoint x: 973, startPoint y: 364, endPoint x: 663, endPoint y: 355, distance: 310.1
click at [663, 355] on textarea "Debtor has been approved for SSDI - monthly benefits to begin October 2025 at $…" at bounding box center [977, 355] width 1076 height 61
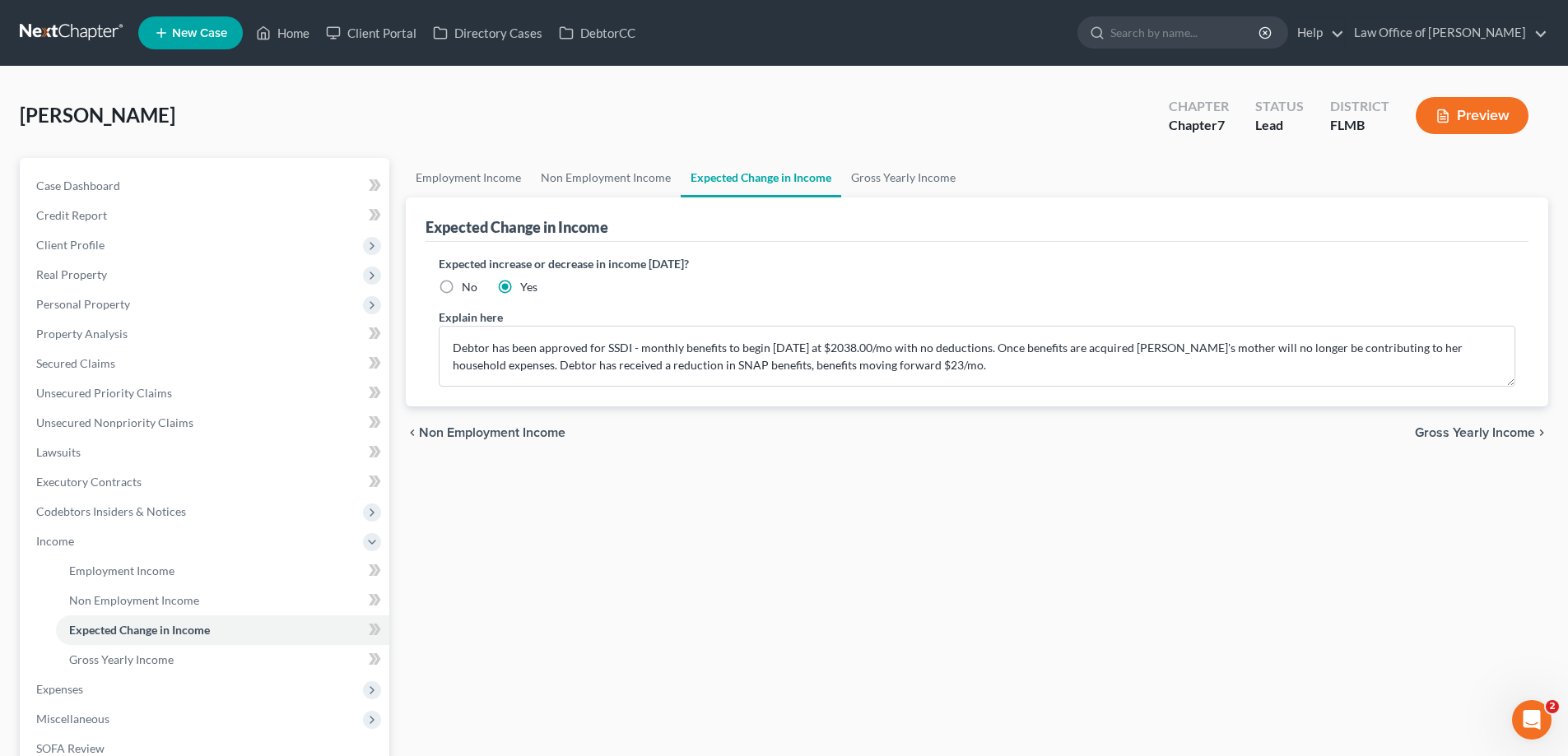
click at [773, 95] on div "Aronne, Lana Upgraded Chapter Chapter 7 Status Lead District FLMB Preview" at bounding box center [784, 122] width 1528 height 71
click at [73, 32] on link at bounding box center [72, 33] width 105 height 30
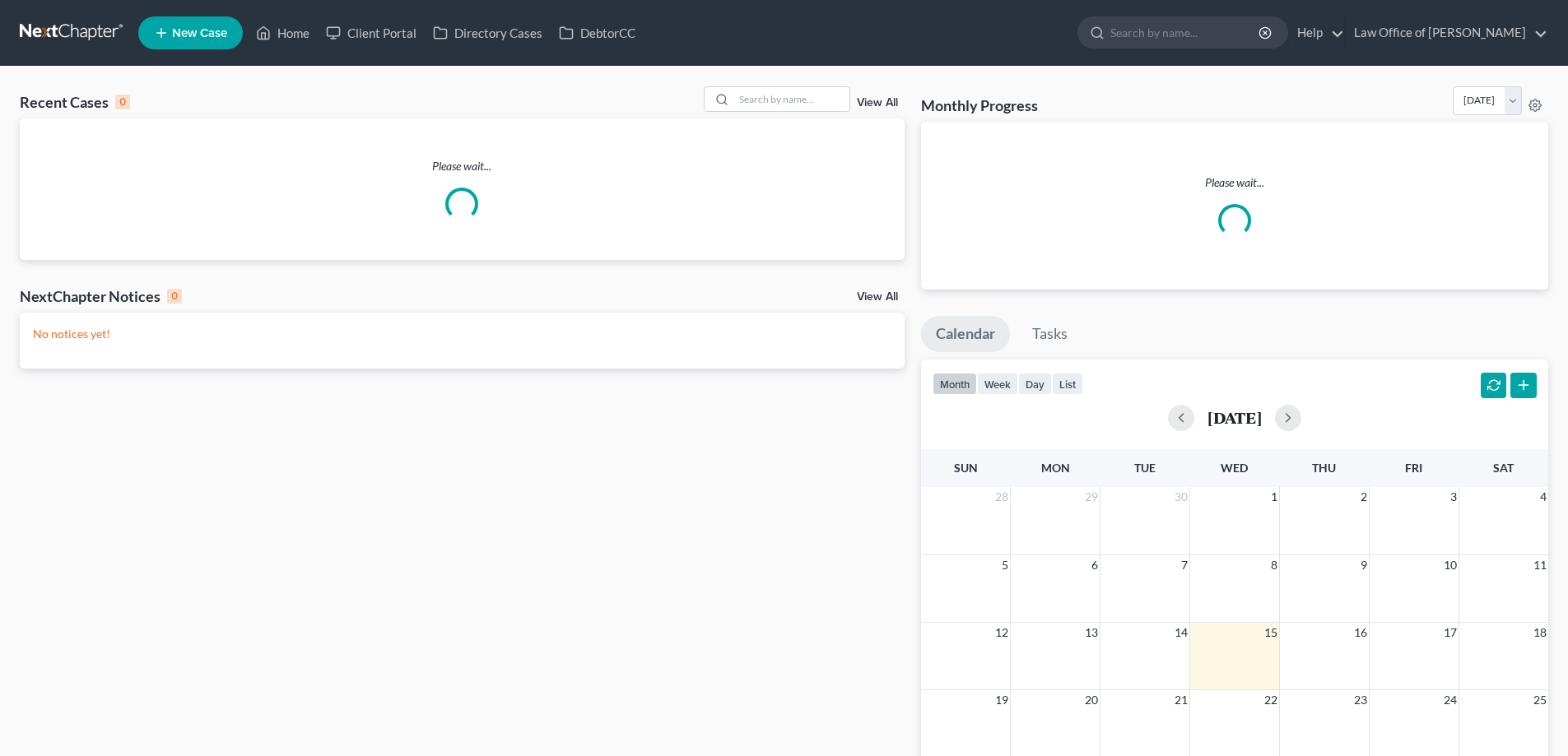
click at [1191, 30] on input "search" at bounding box center [1185, 33] width 151 height 31
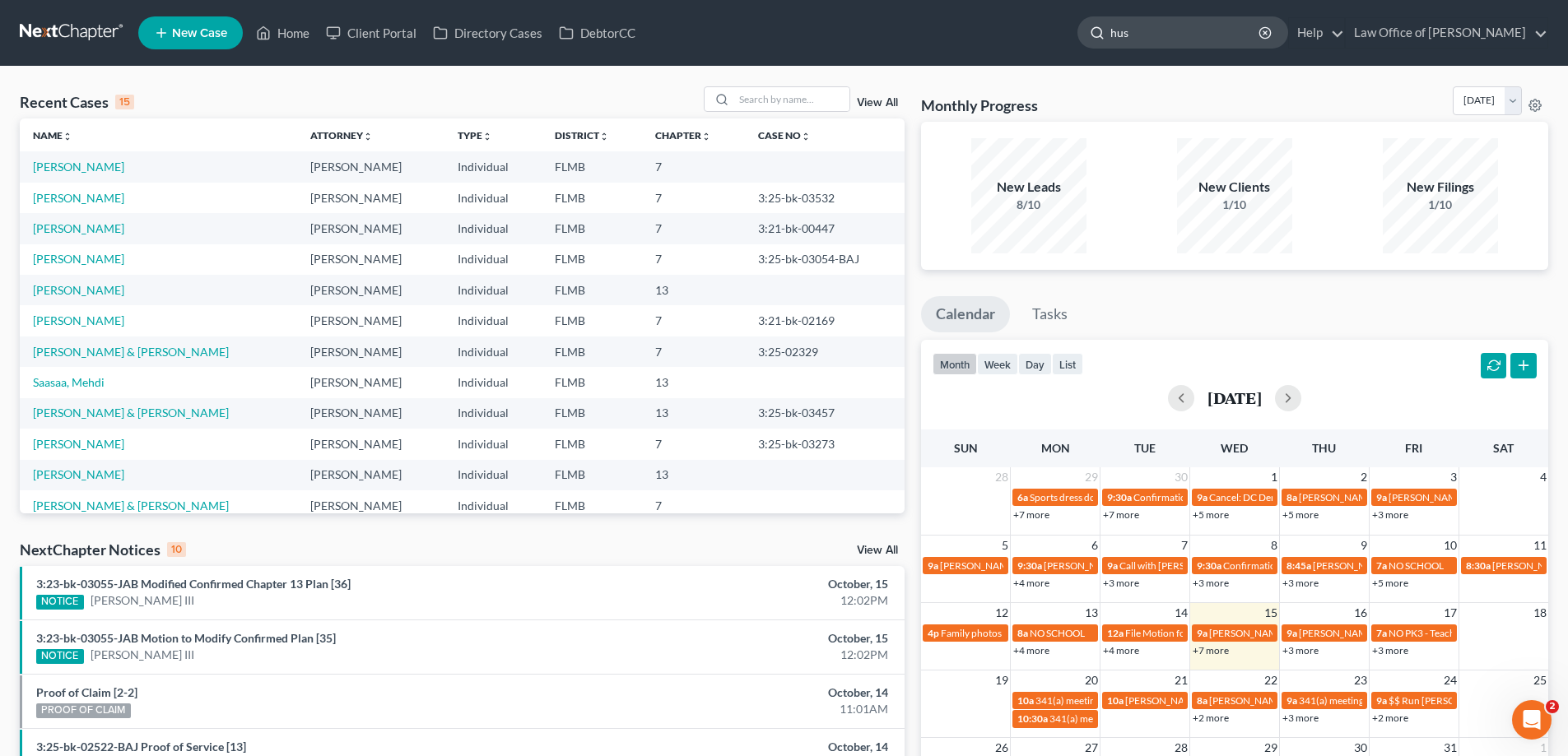
type input "huso"
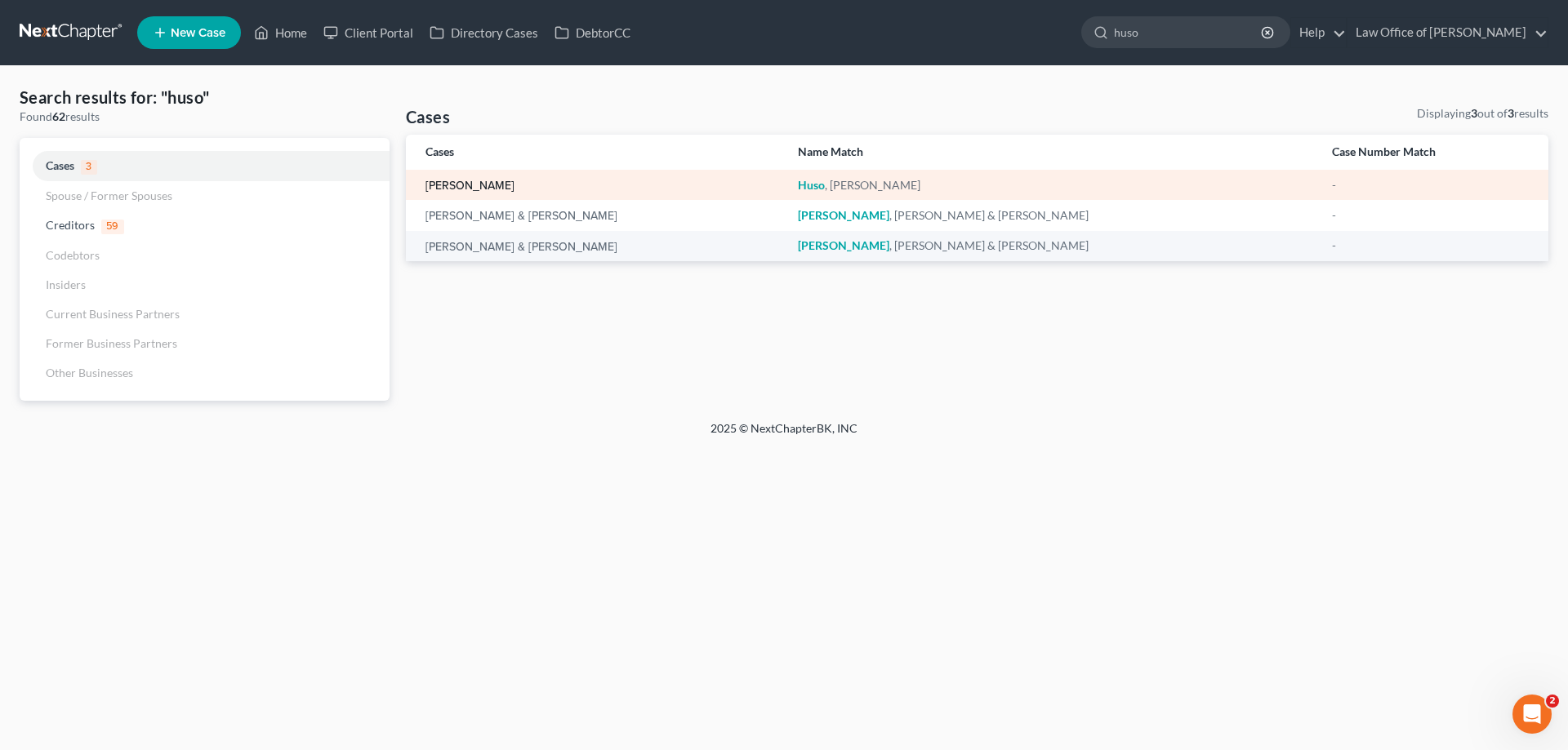
click at [456, 185] on link "[PERSON_NAME]" at bounding box center [469, 186] width 89 height 12
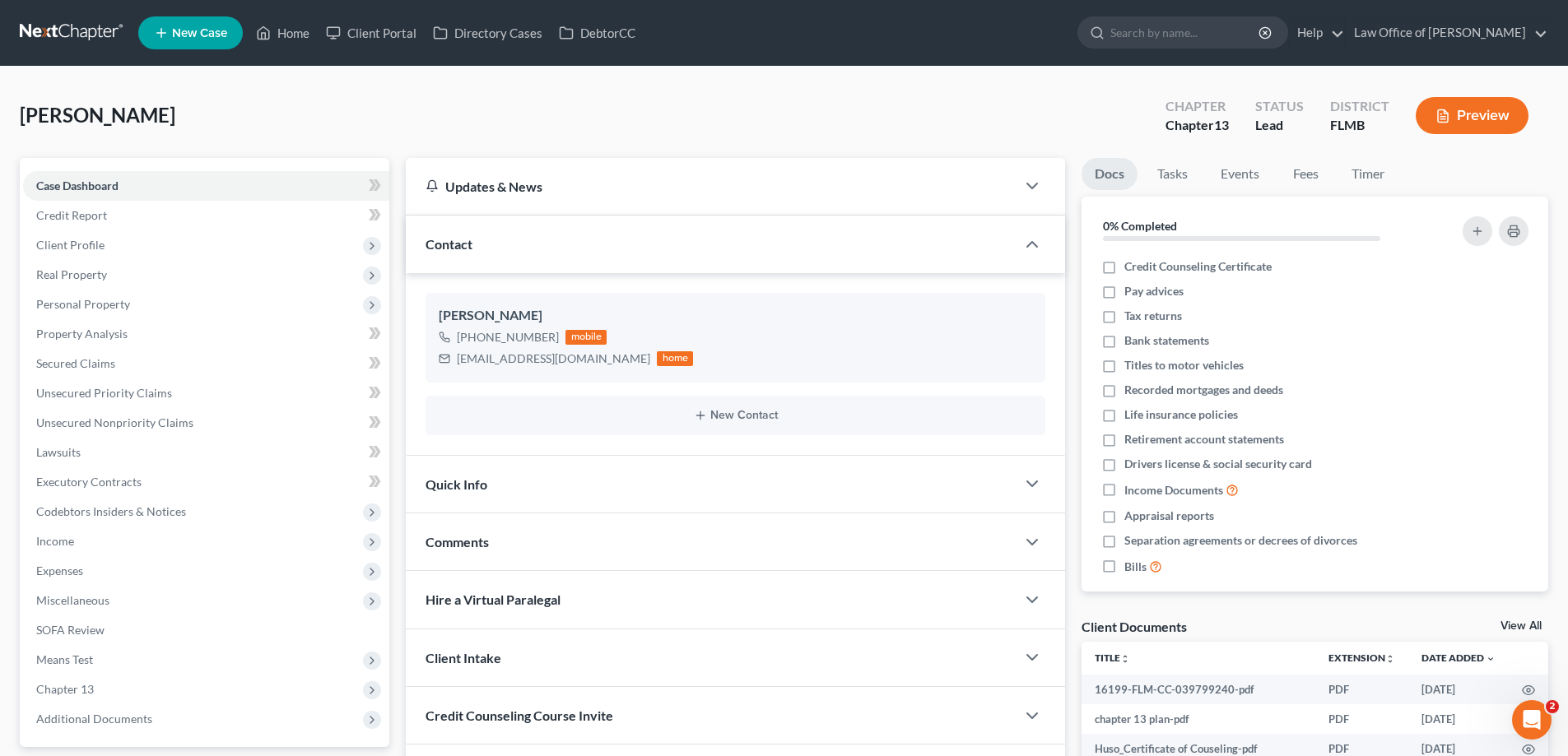
scroll to position [229, 0]
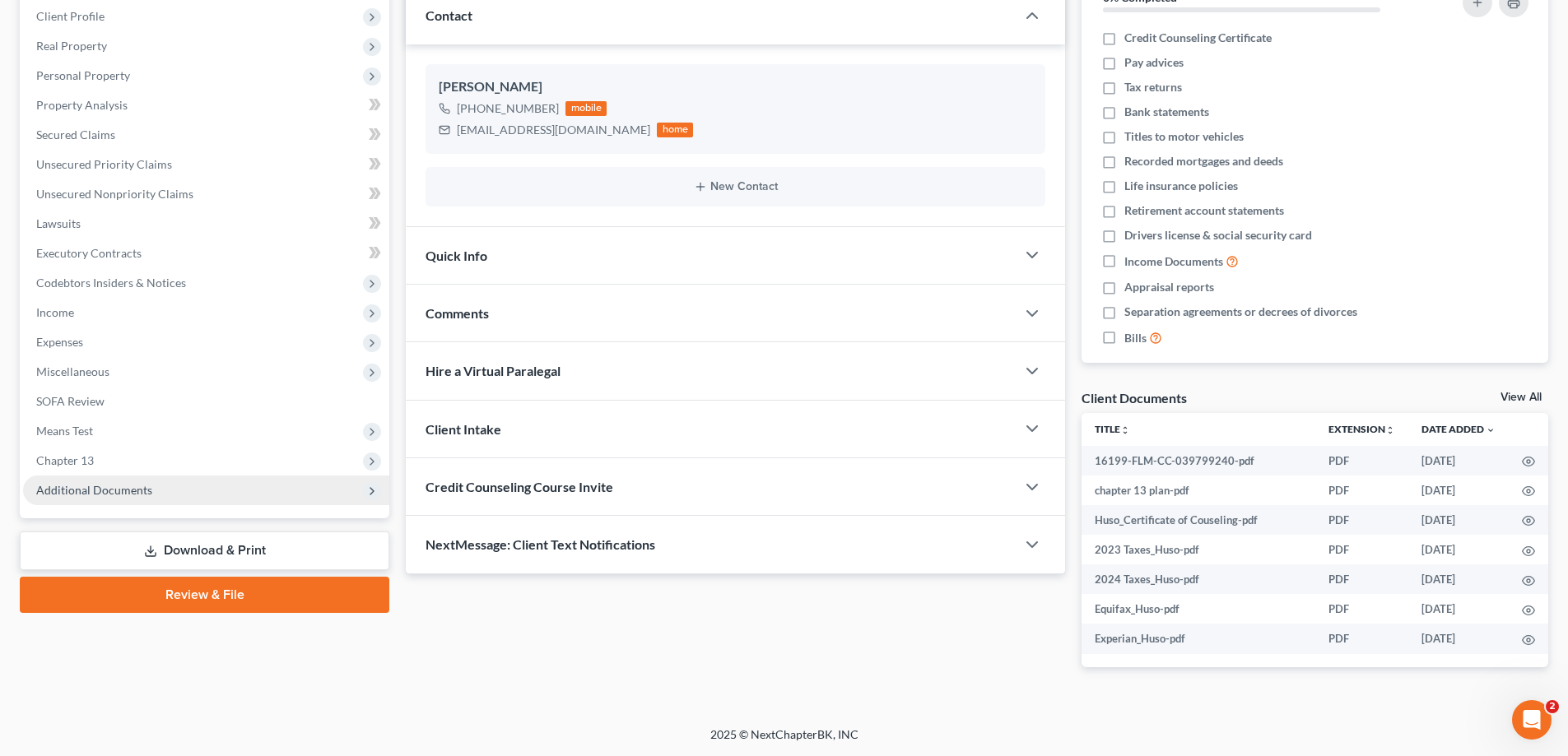
click at [112, 493] on span "Additional Documents" at bounding box center [94, 489] width 116 height 14
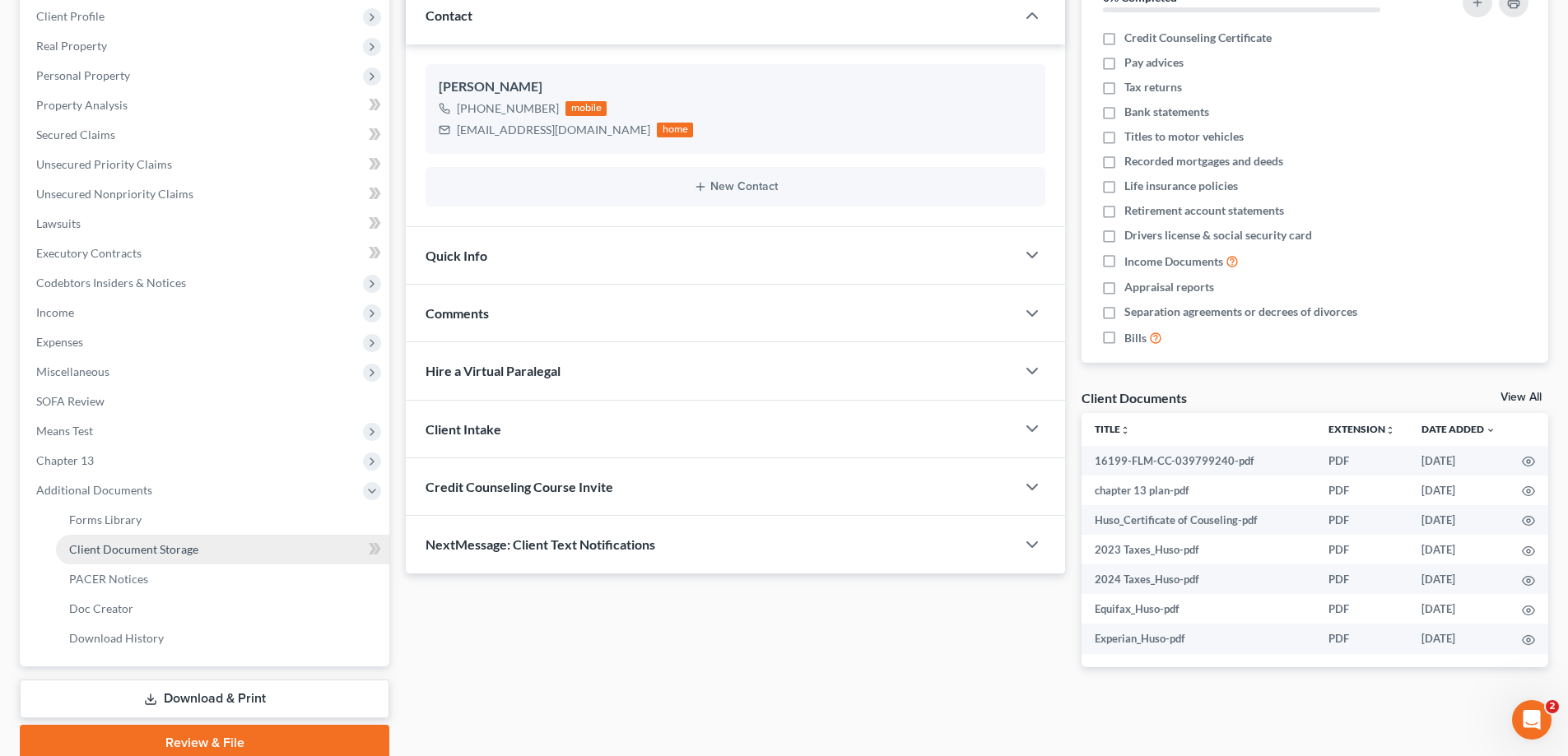
click at [89, 548] on span "Client Document Storage" at bounding box center [133, 549] width 129 height 14
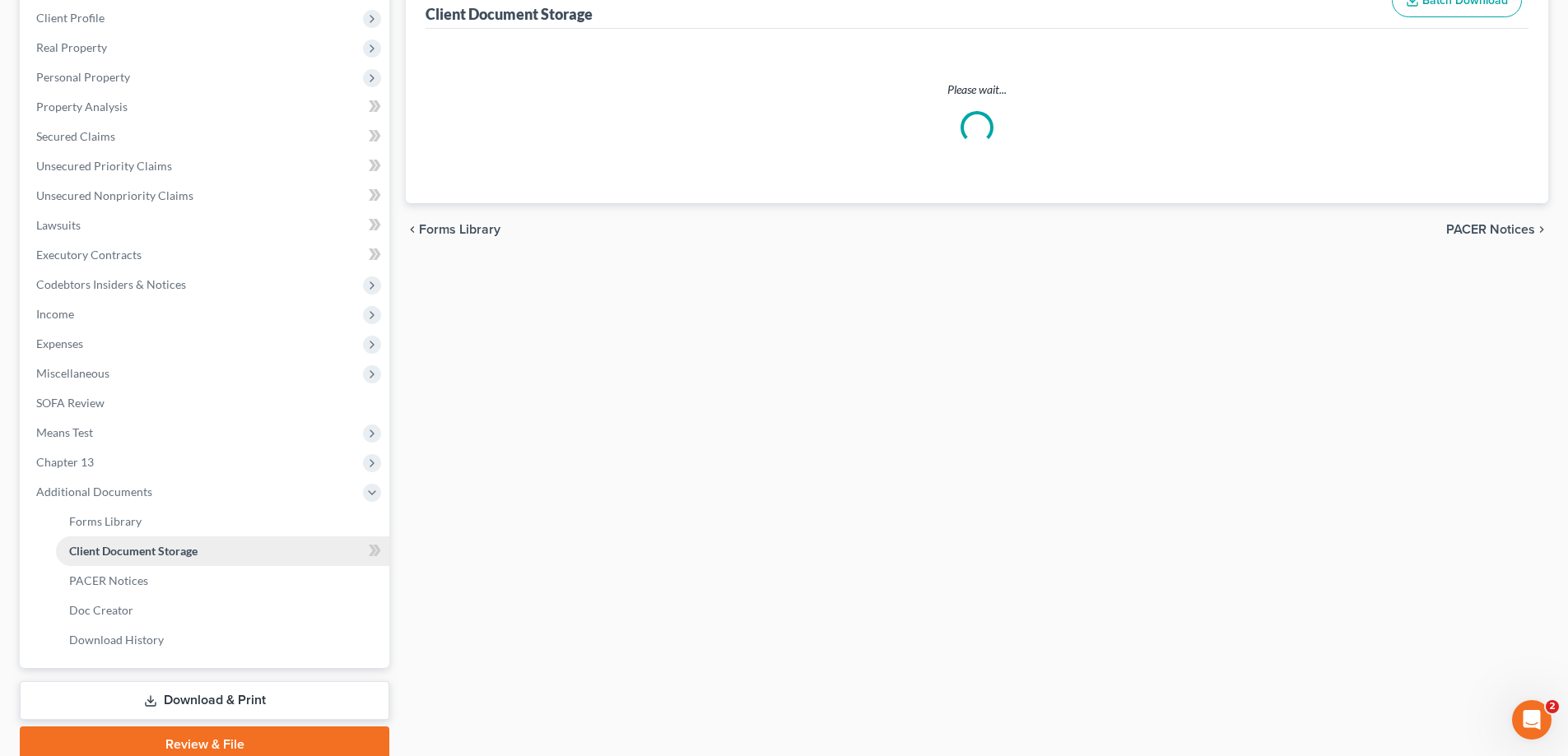
select select "12"
select select "9"
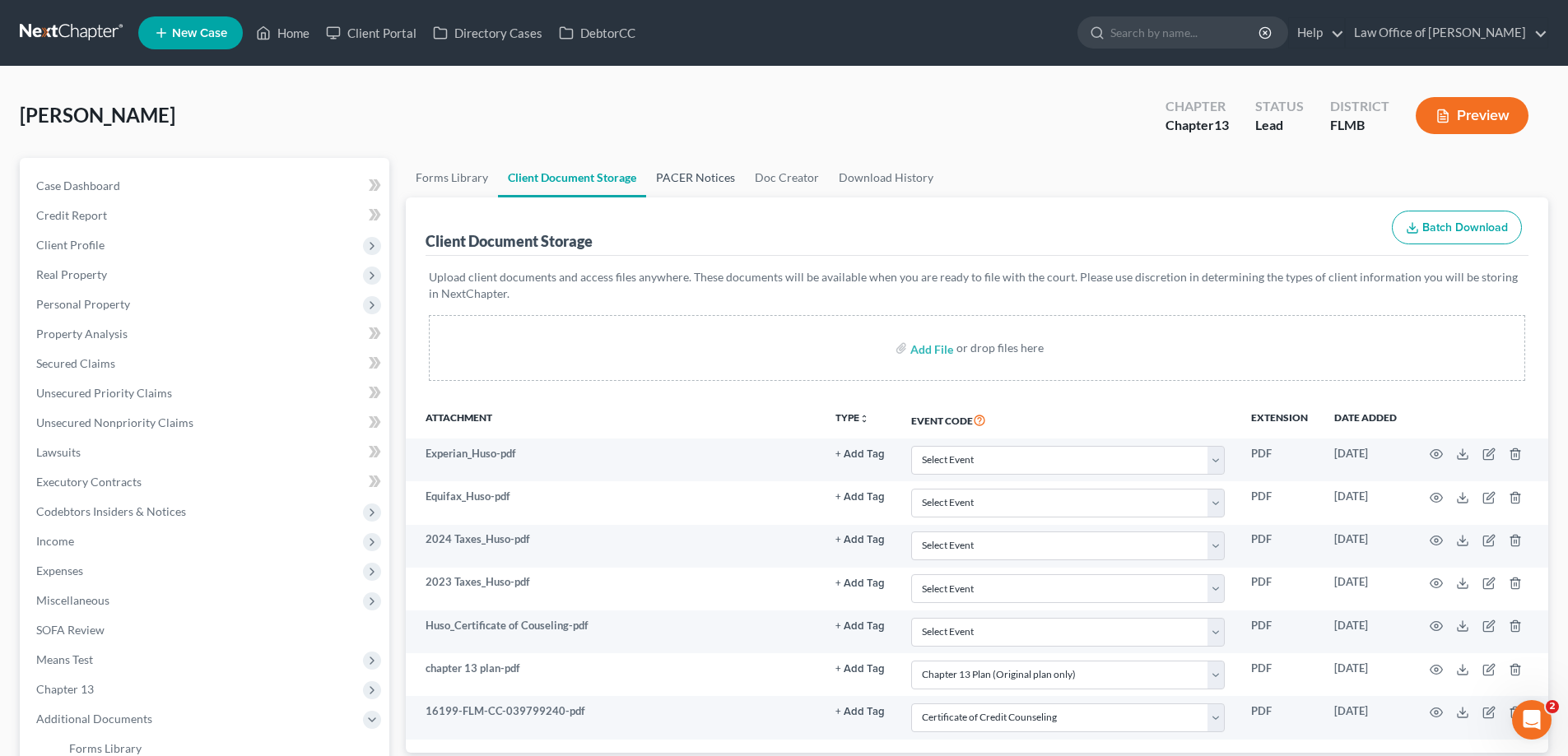
click at [686, 171] on link "PACER Notices" at bounding box center [694, 178] width 99 height 40
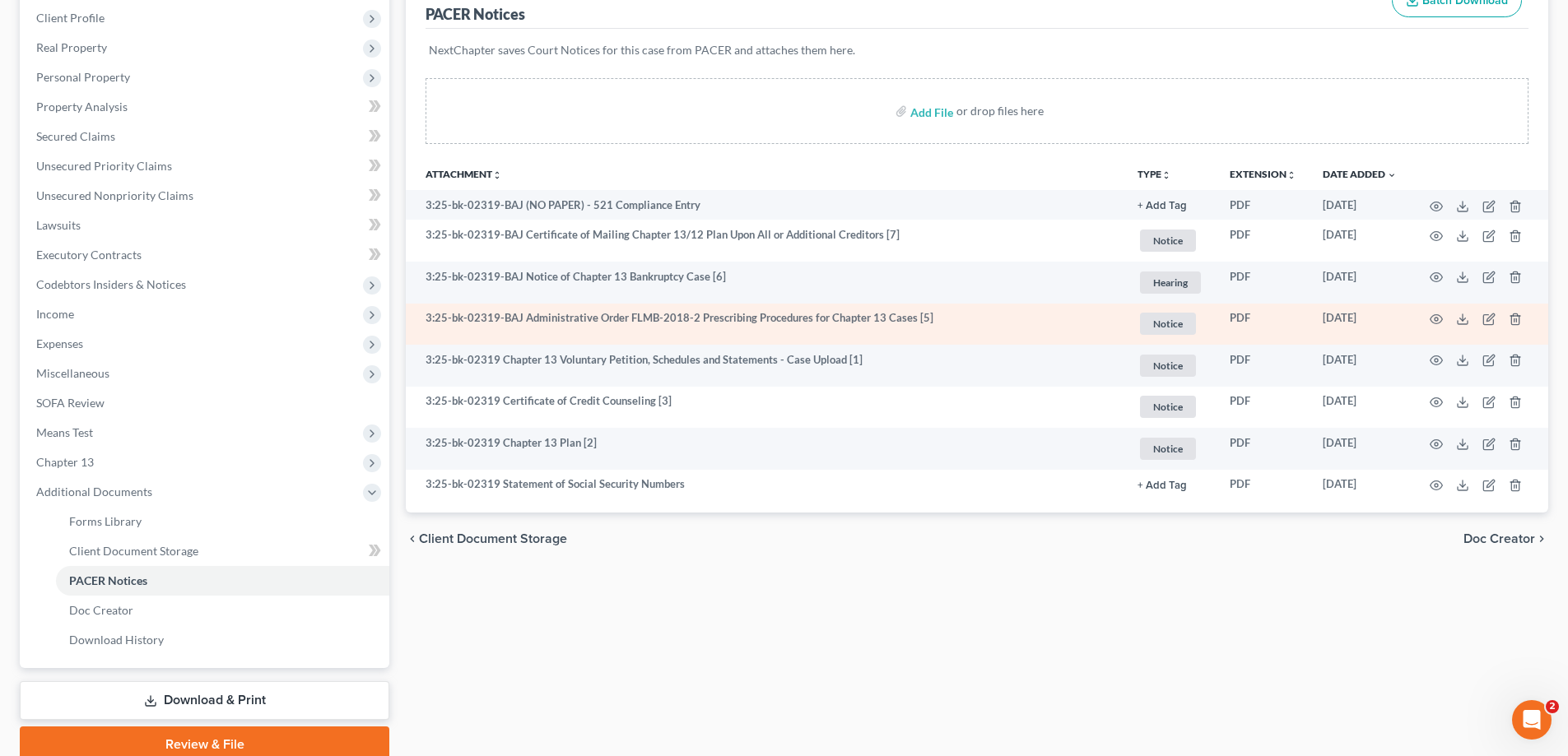
scroll to position [297, 0]
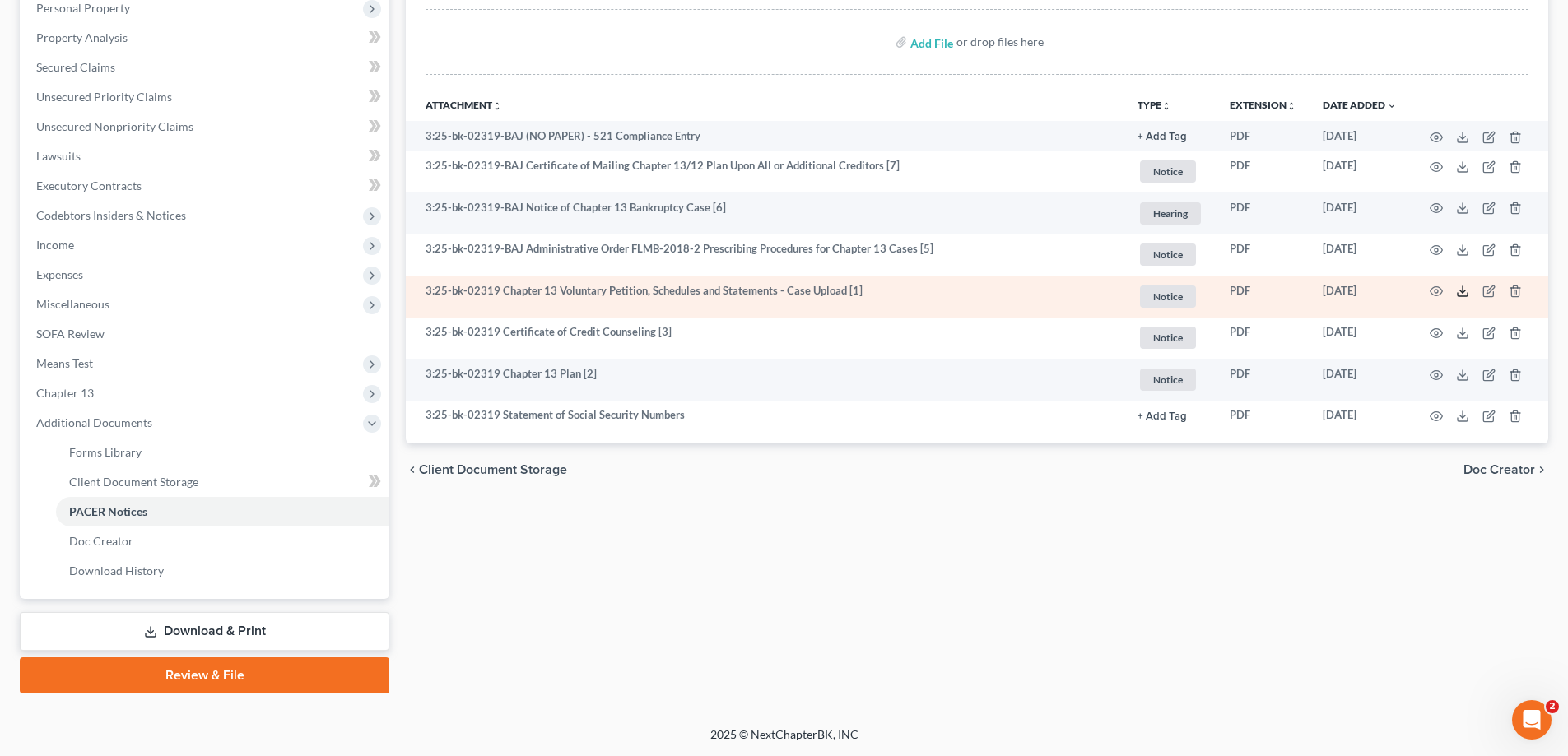
click at [1457, 289] on icon at bounding box center [1462, 291] width 14 height 14
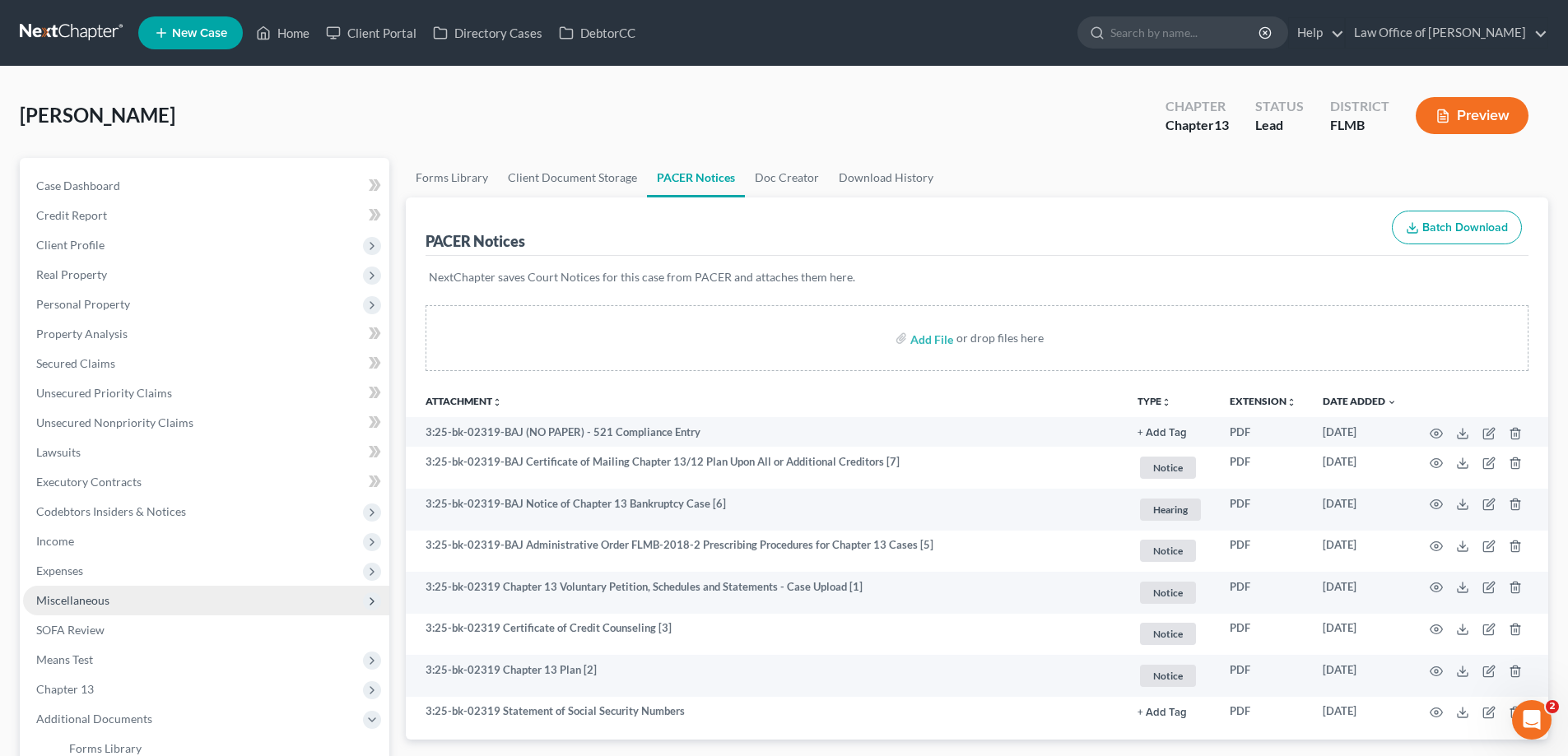
scroll to position [247, 0]
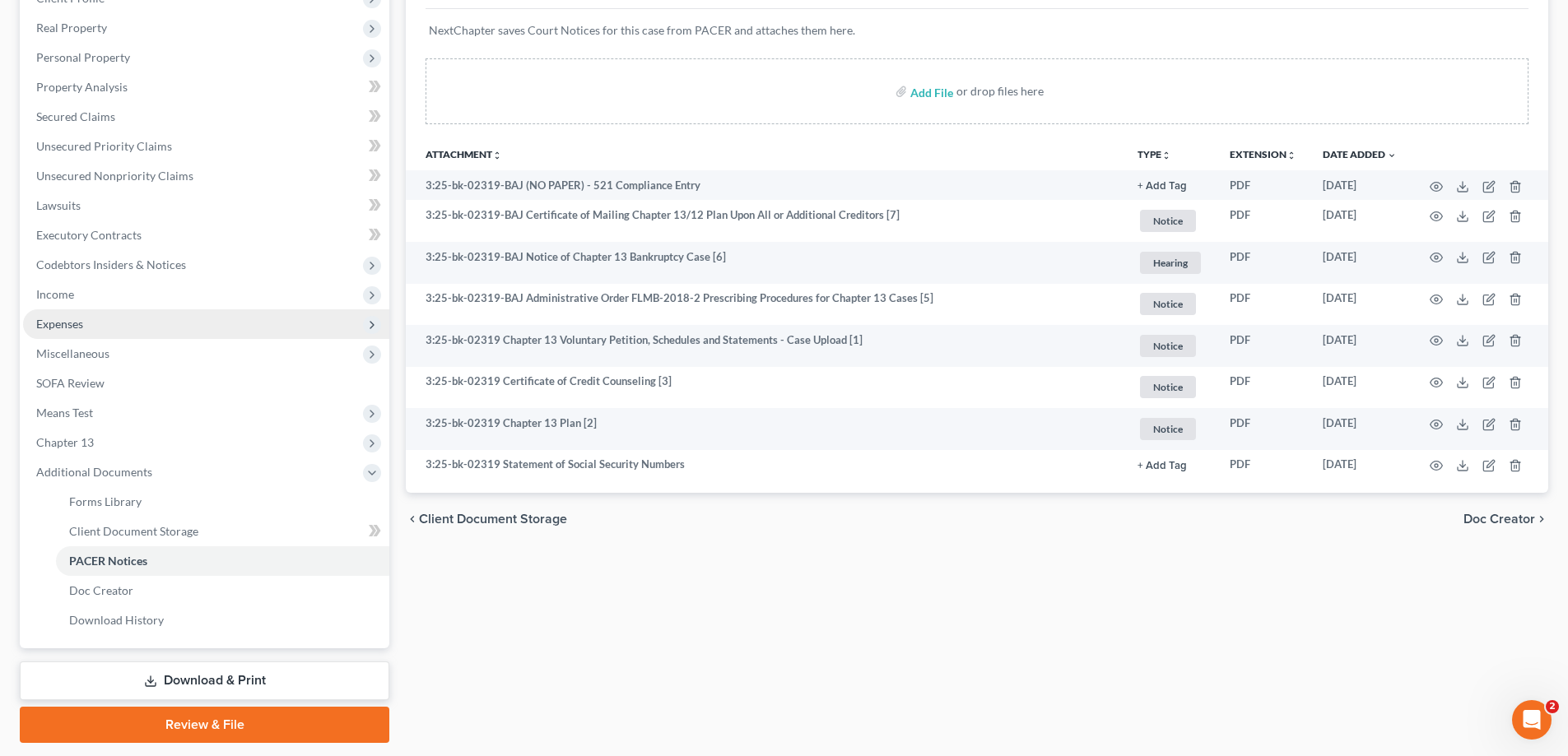
click at [91, 318] on span "Expenses" at bounding box center [205, 324] width 366 height 30
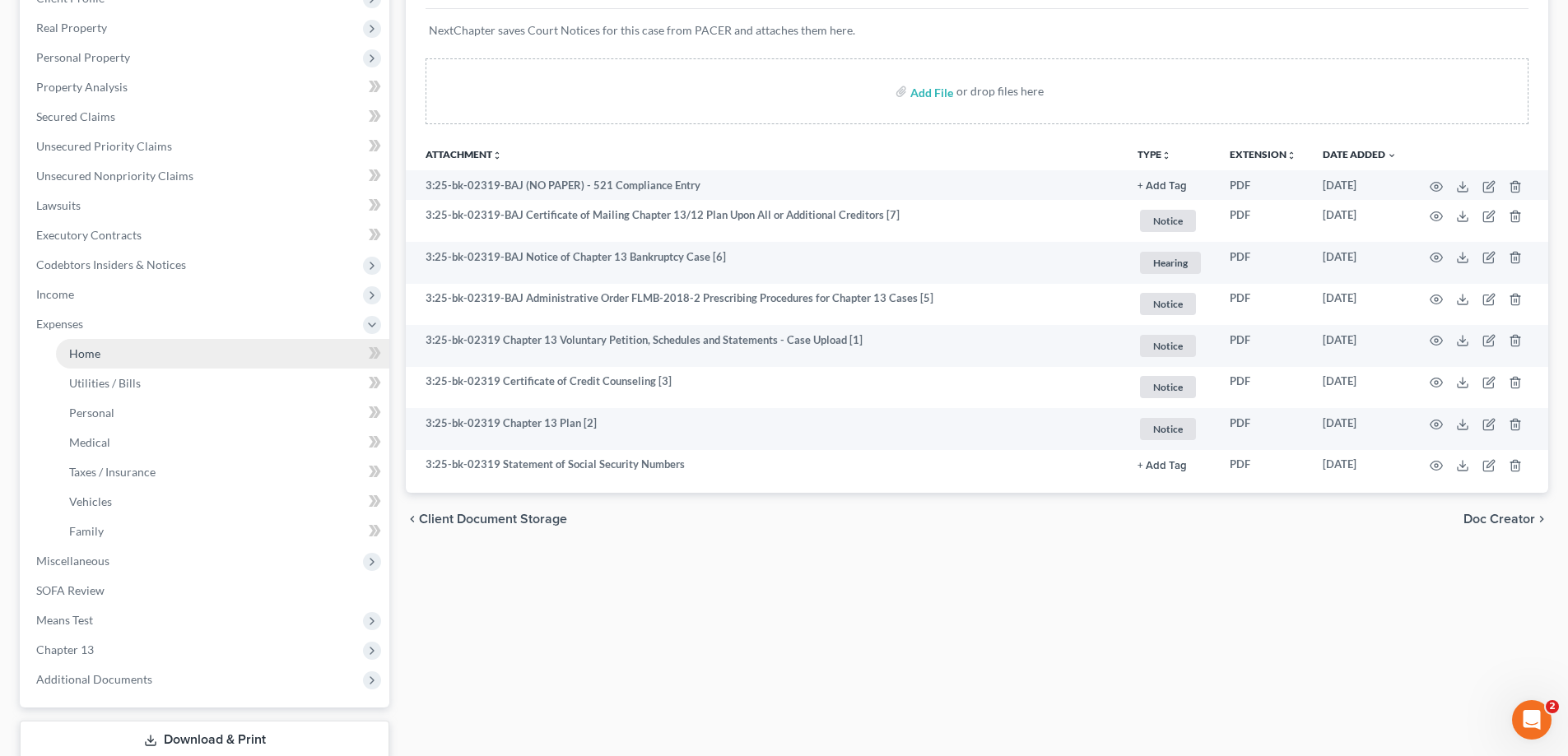
click at [103, 347] on link "Home" at bounding box center [222, 354] width 334 height 30
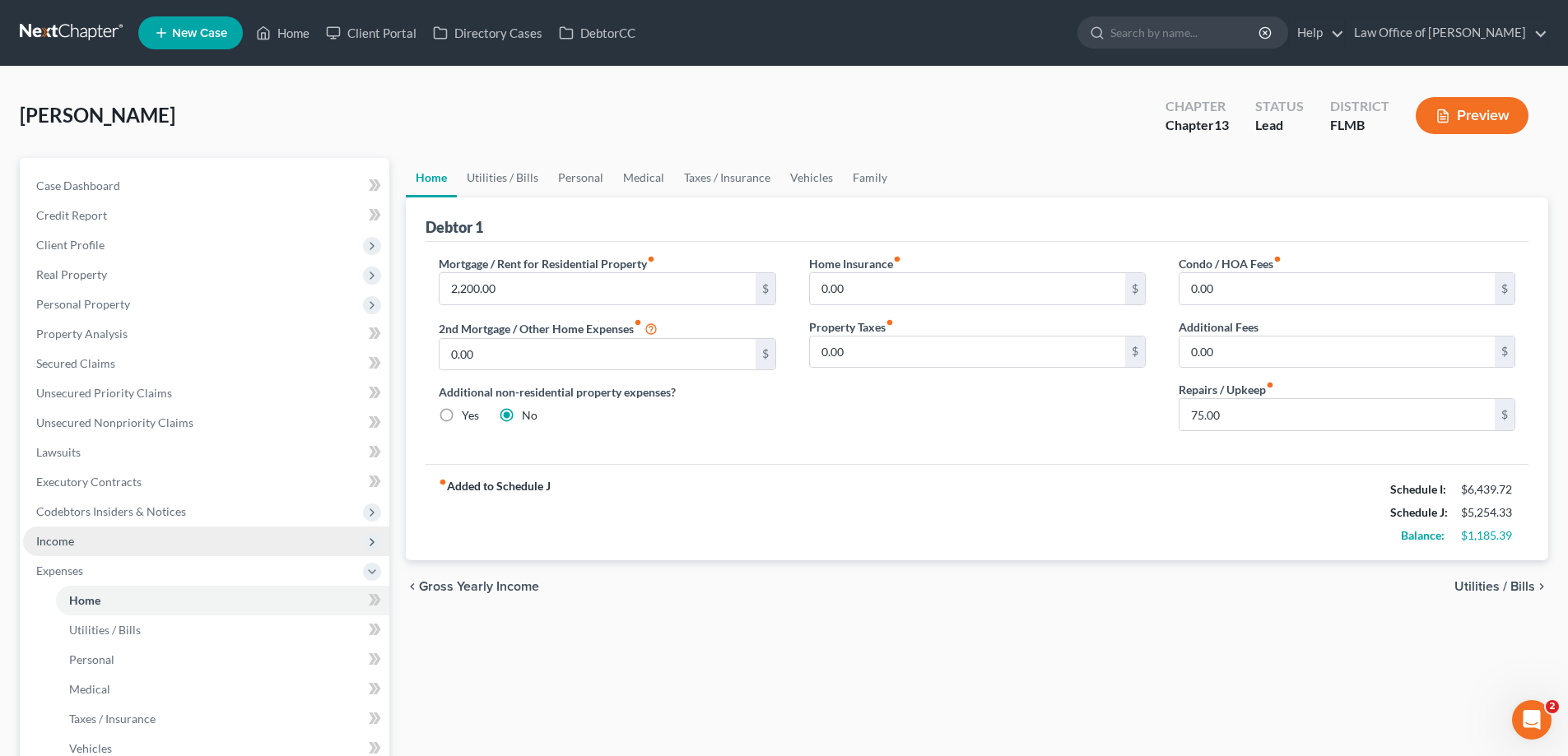
click at [66, 535] on span "Income" at bounding box center [55, 541] width 38 height 14
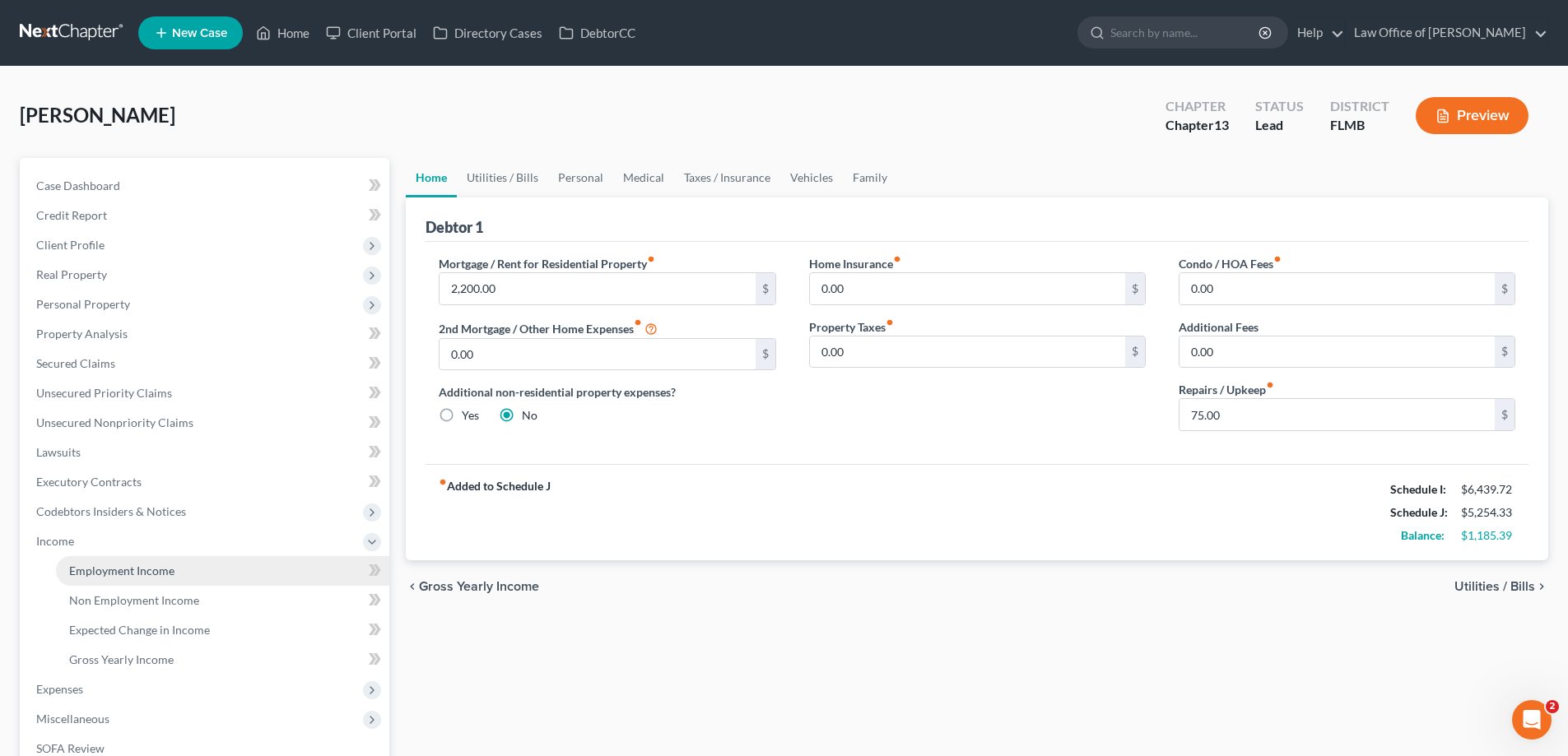
click at [108, 575] on span "Employment Income" at bounding box center [121, 570] width 105 height 14
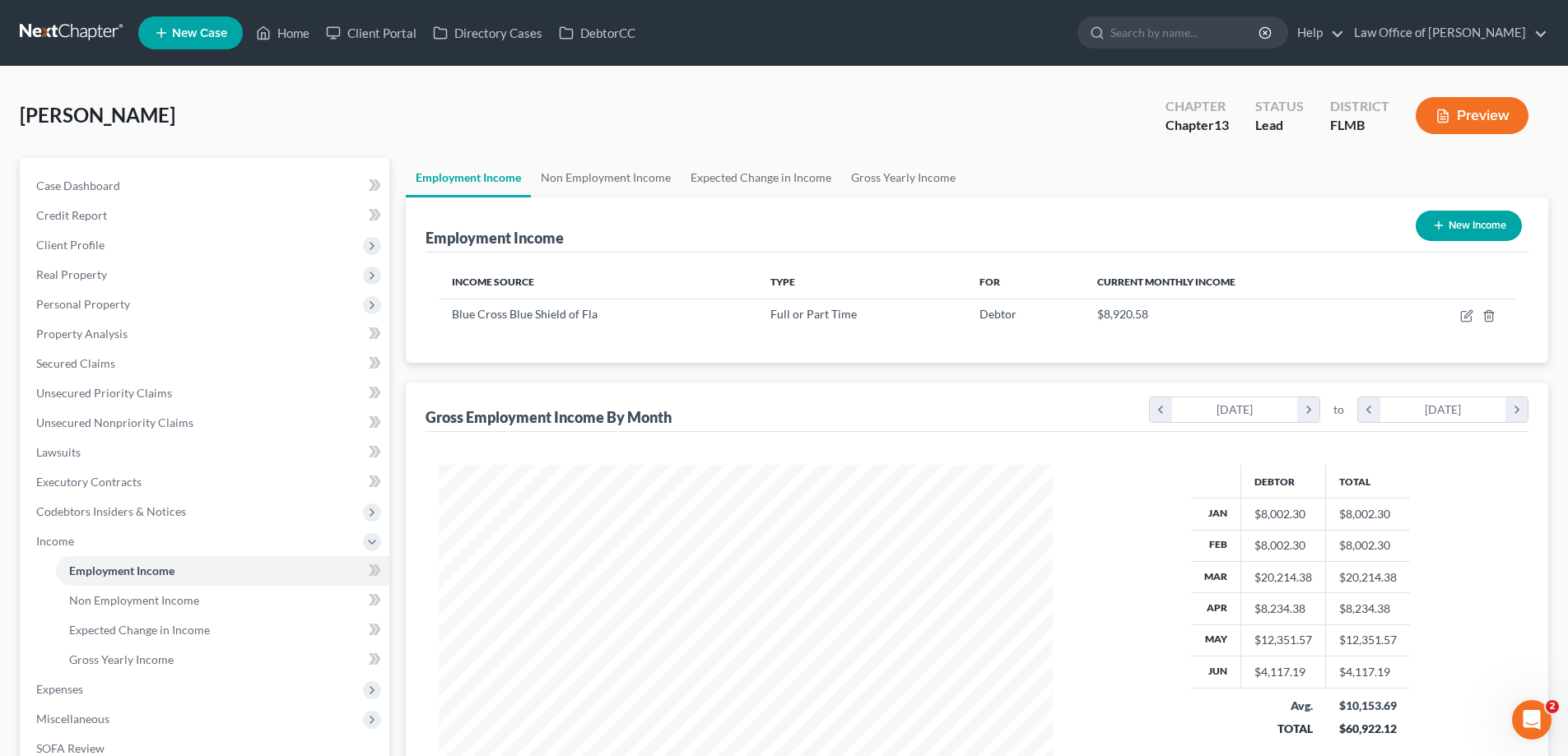
click at [71, 29] on link at bounding box center [72, 33] width 105 height 30
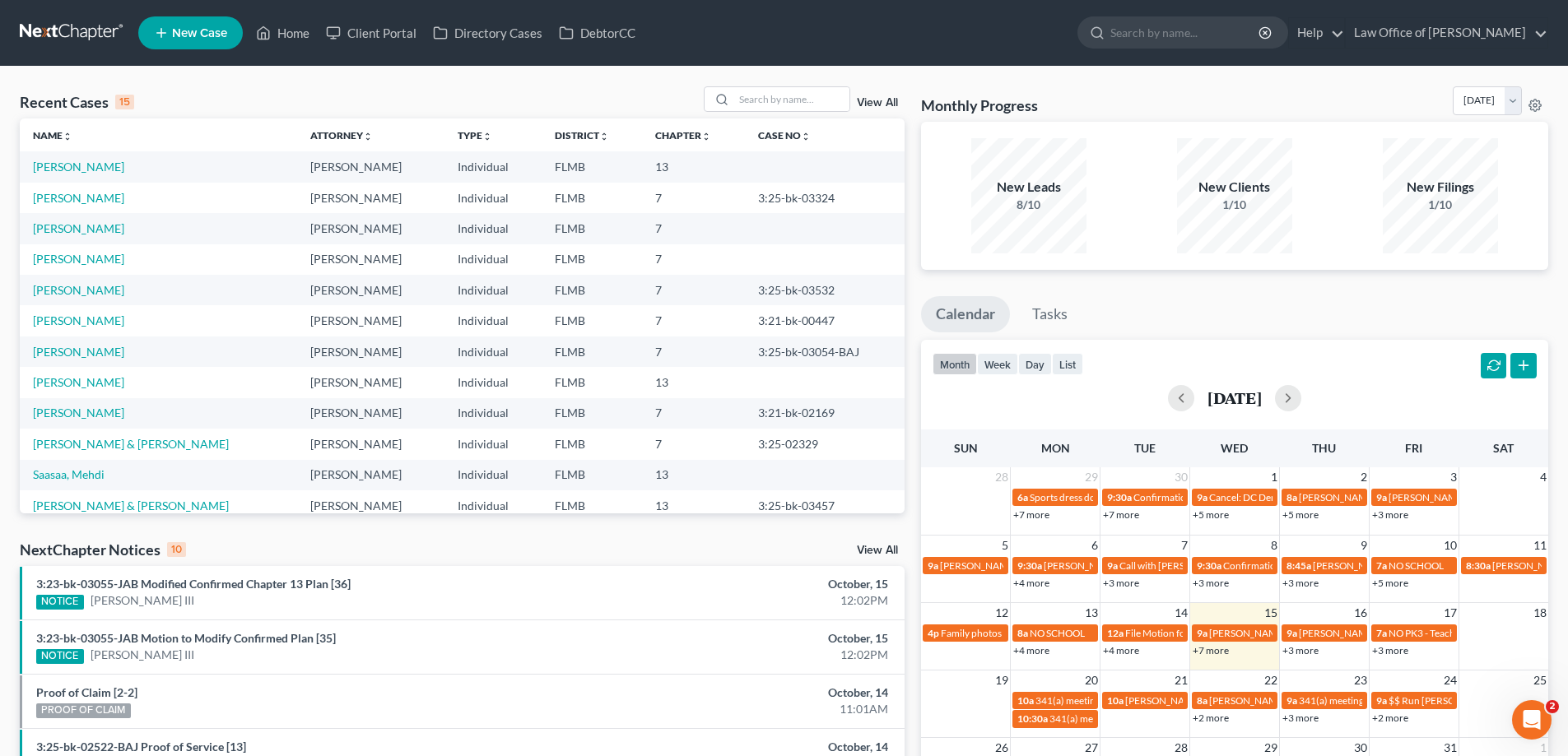
click at [53, 28] on link at bounding box center [72, 33] width 105 height 30
click at [73, 260] on link "[PERSON_NAME]" at bounding box center [78, 258] width 91 height 14
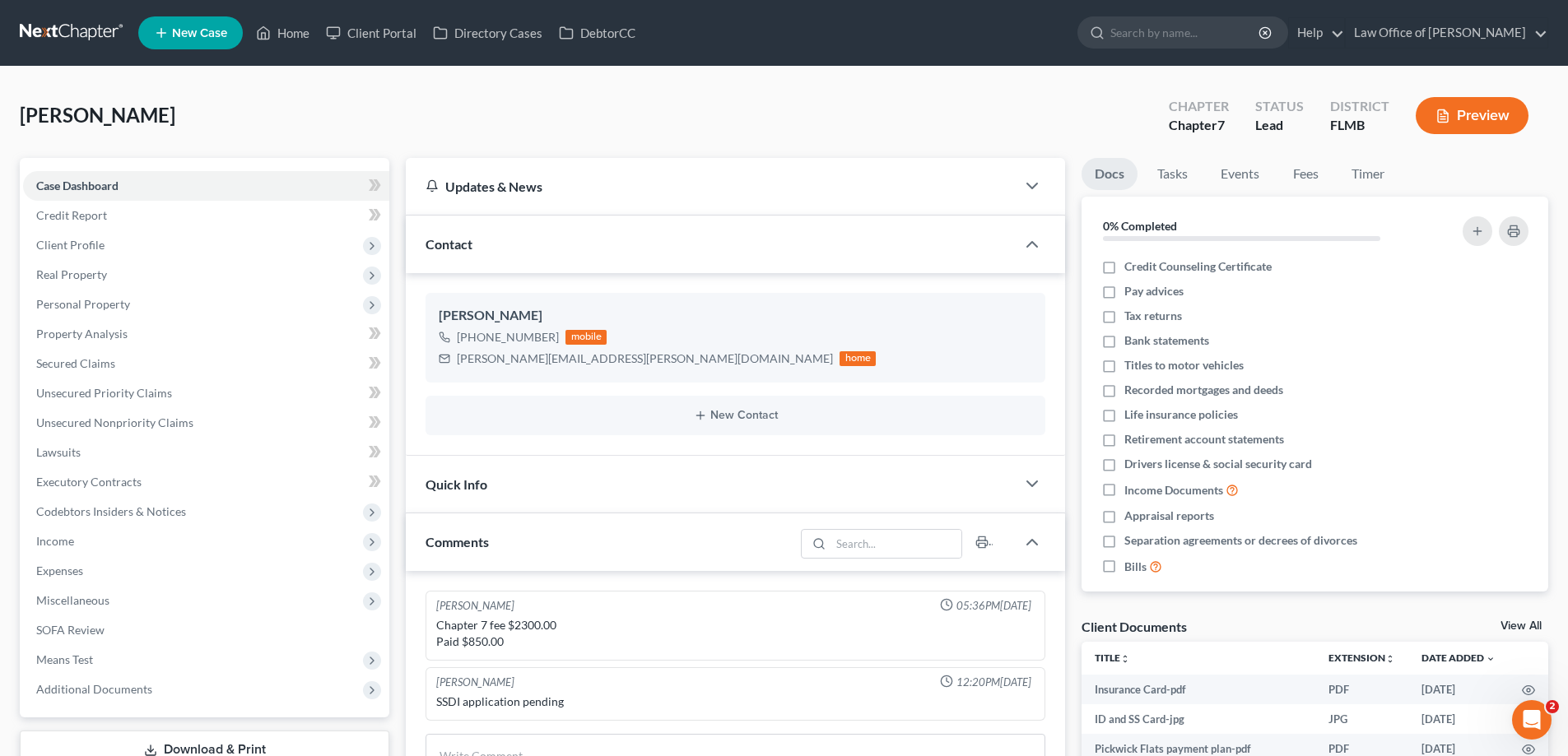
scroll to position [400, 0]
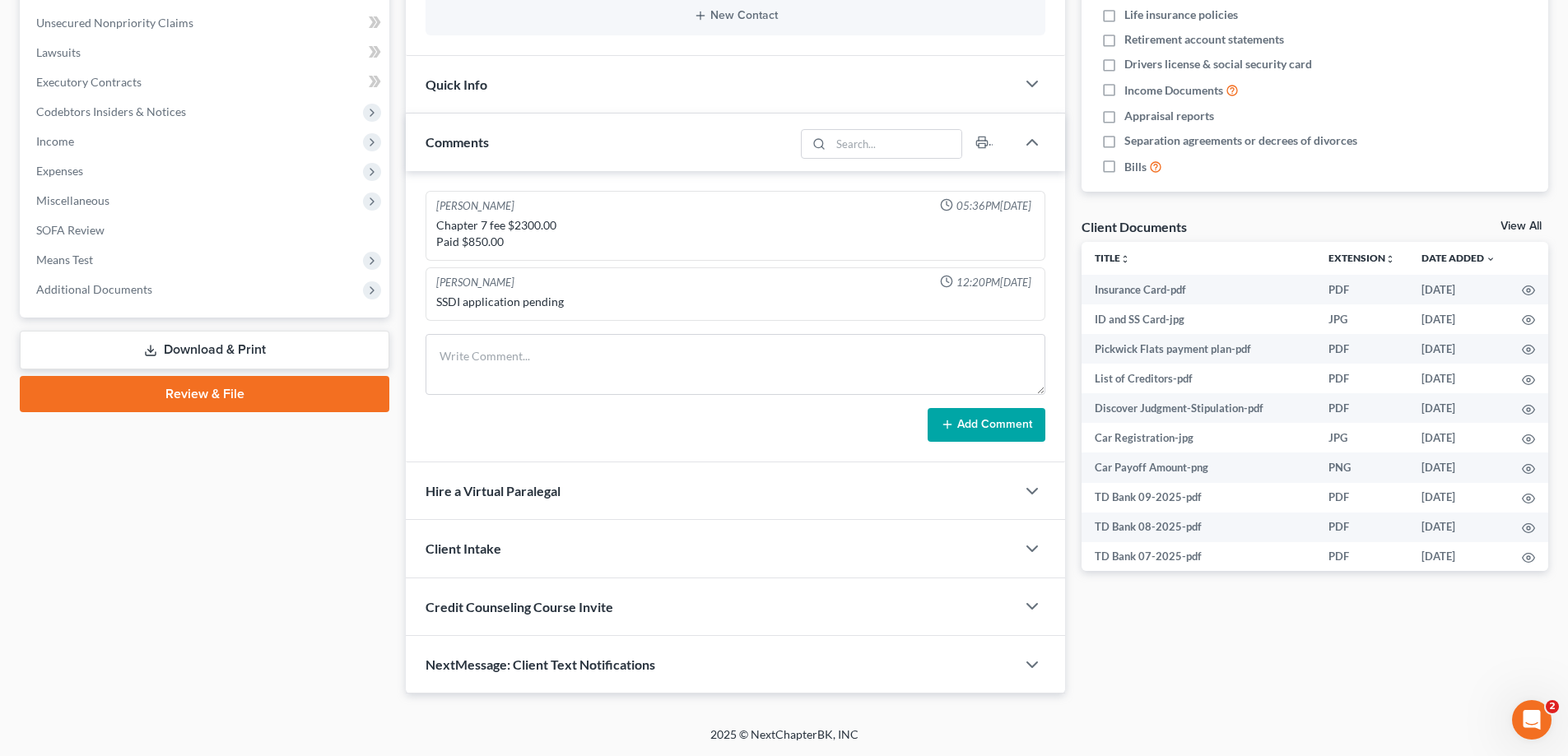
click at [250, 402] on link "Review & File" at bounding box center [204, 394] width 370 height 36
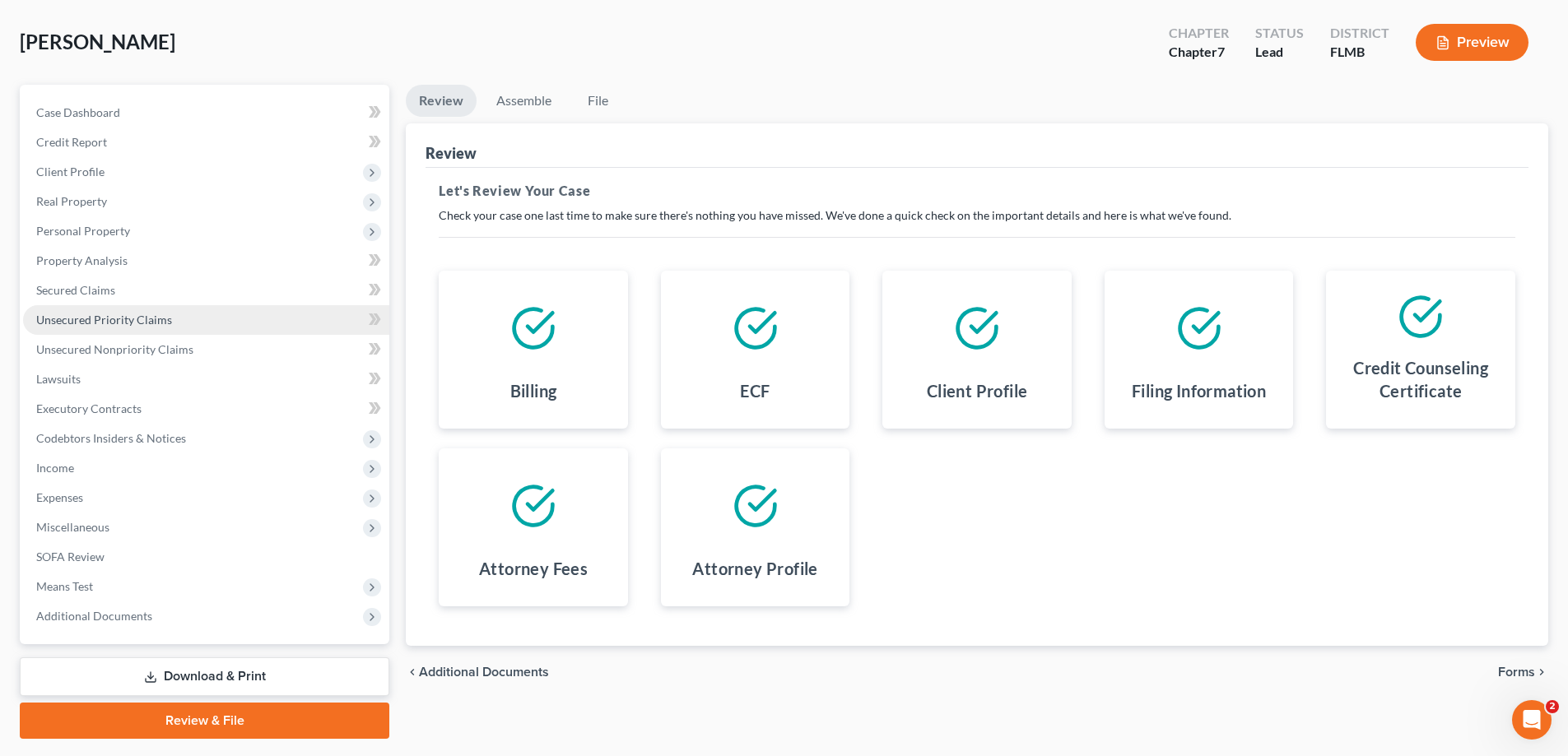
scroll to position [118, 0]
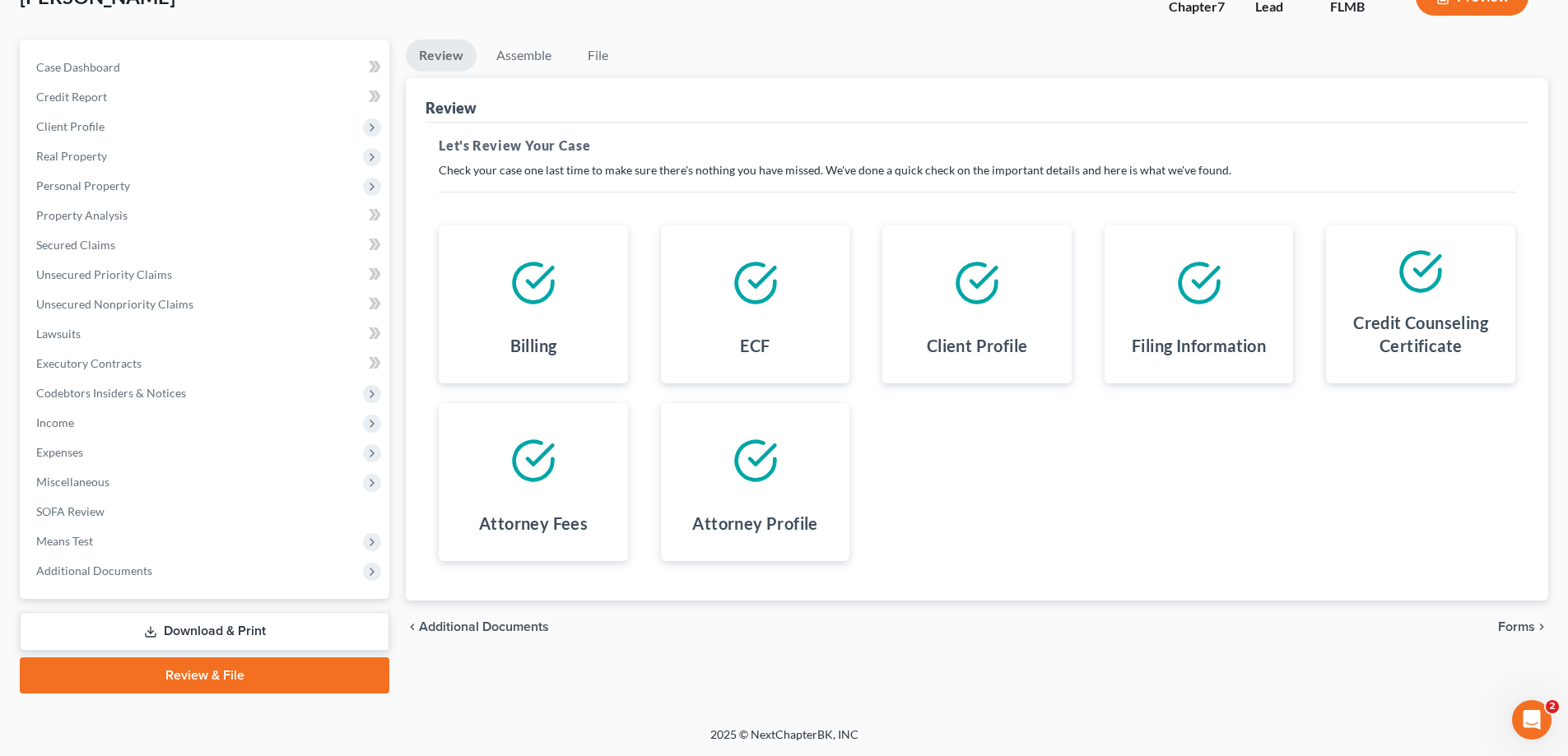
click at [114, 629] on link "Download & Print" at bounding box center [204, 631] width 370 height 39
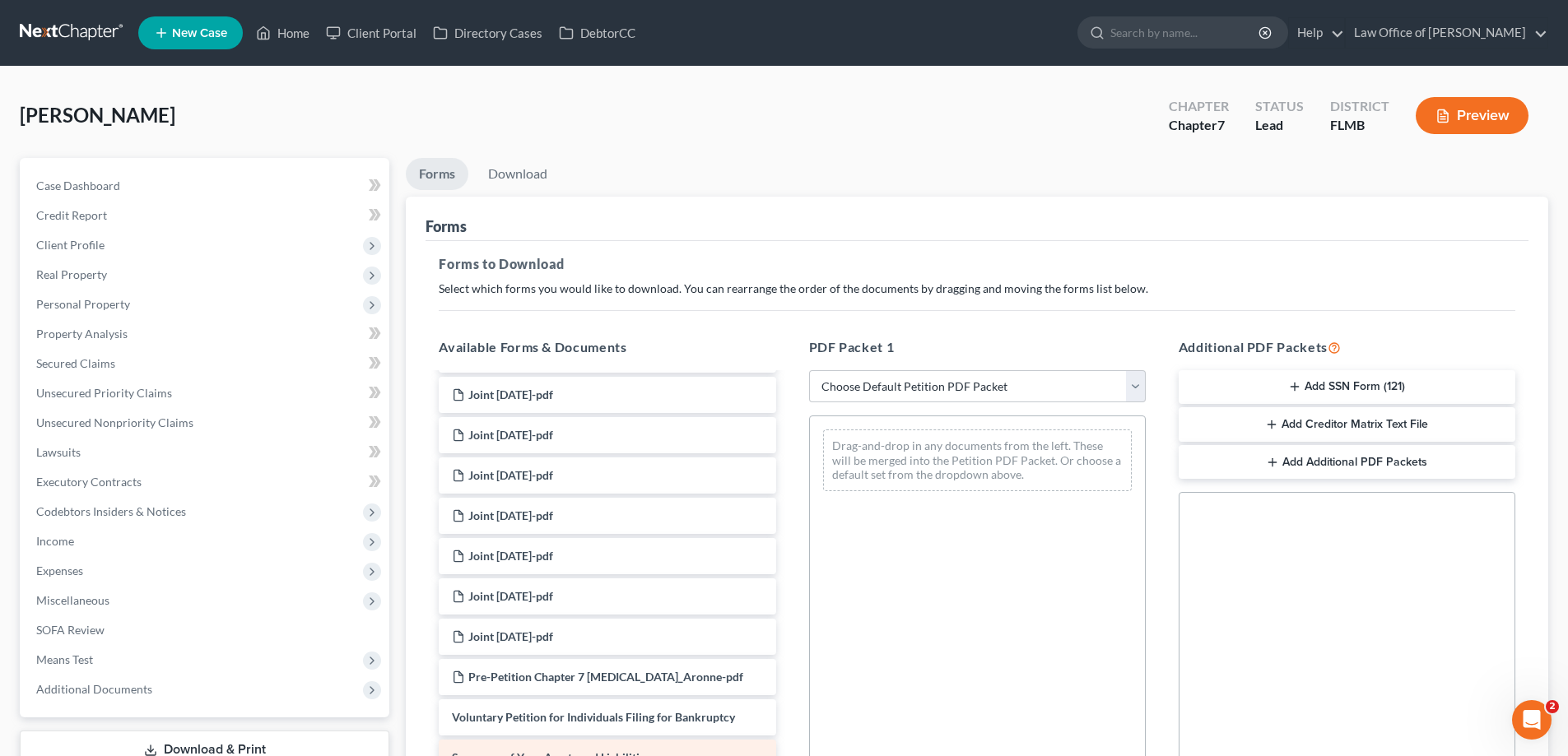
scroll to position [1317, 0]
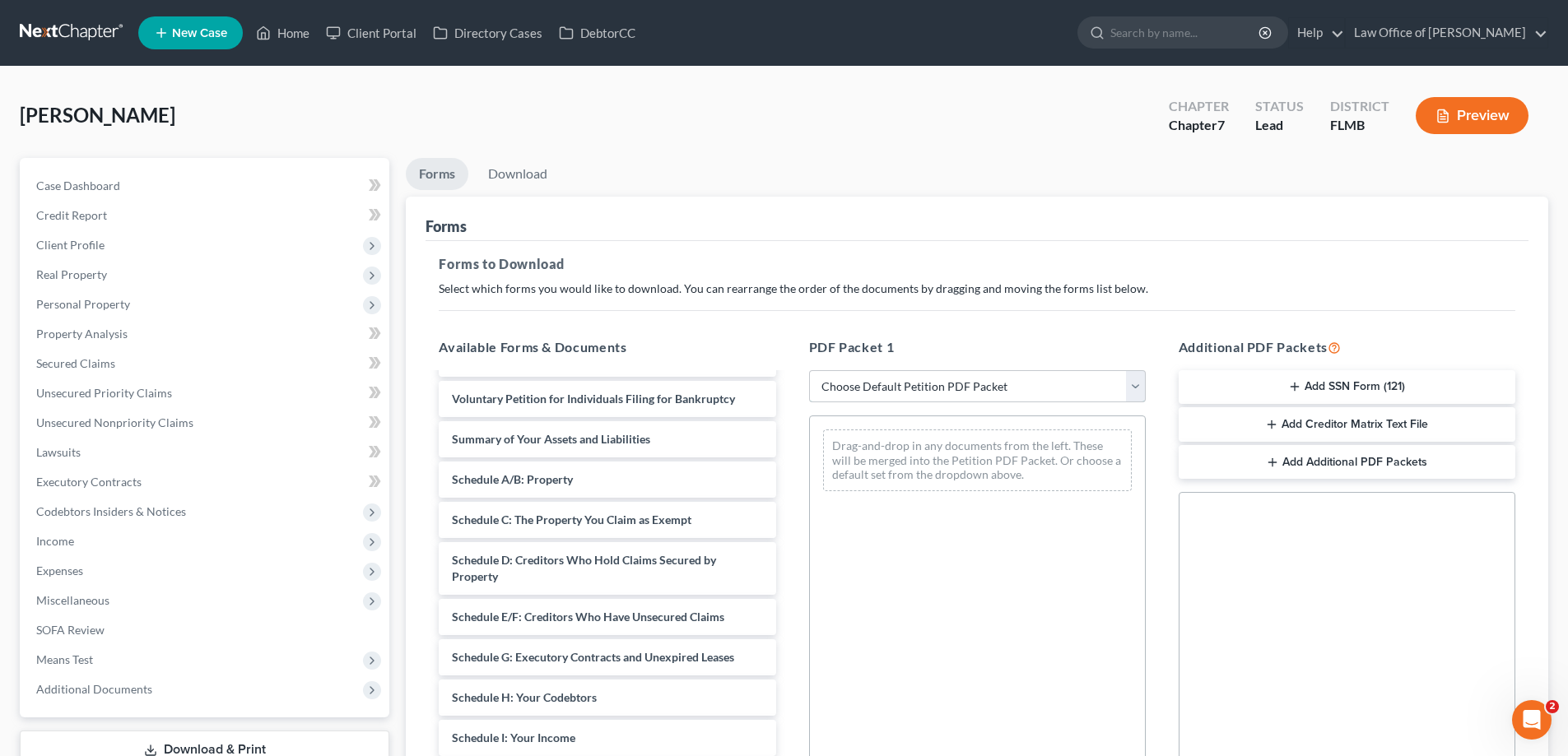
click at [1021, 386] on select "Choose Default Petition PDF Packet Complete Bankruptcy Petition (all forms and …" at bounding box center [978, 387] width 336 height 33
select select "0"
click at [809, 371] on select "Choose Default Petition PDF Packet Complete Bankruptcy Petition (all forms and …" at bounding box center [978, 387] width 336 height 33
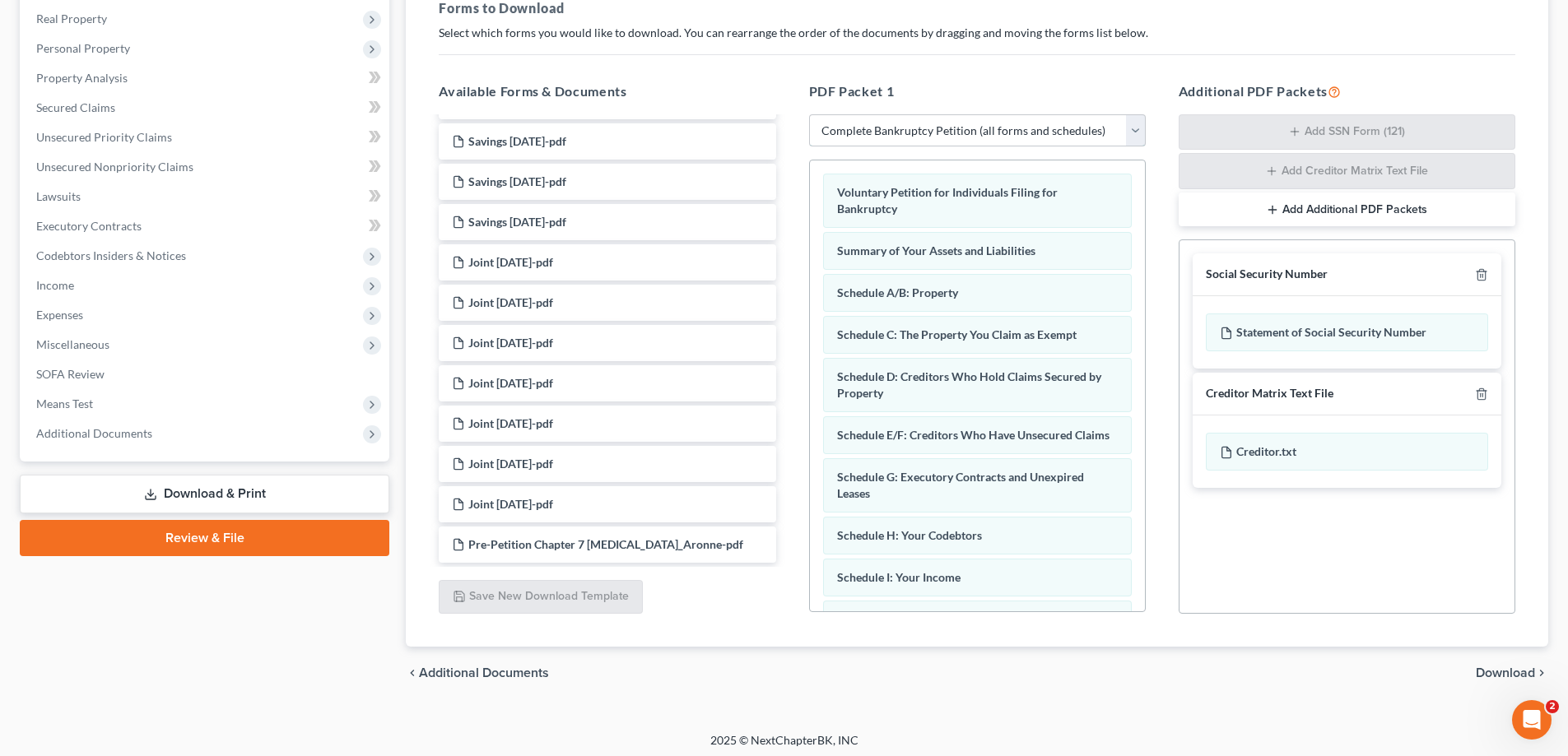
scroll to position [261, 0]
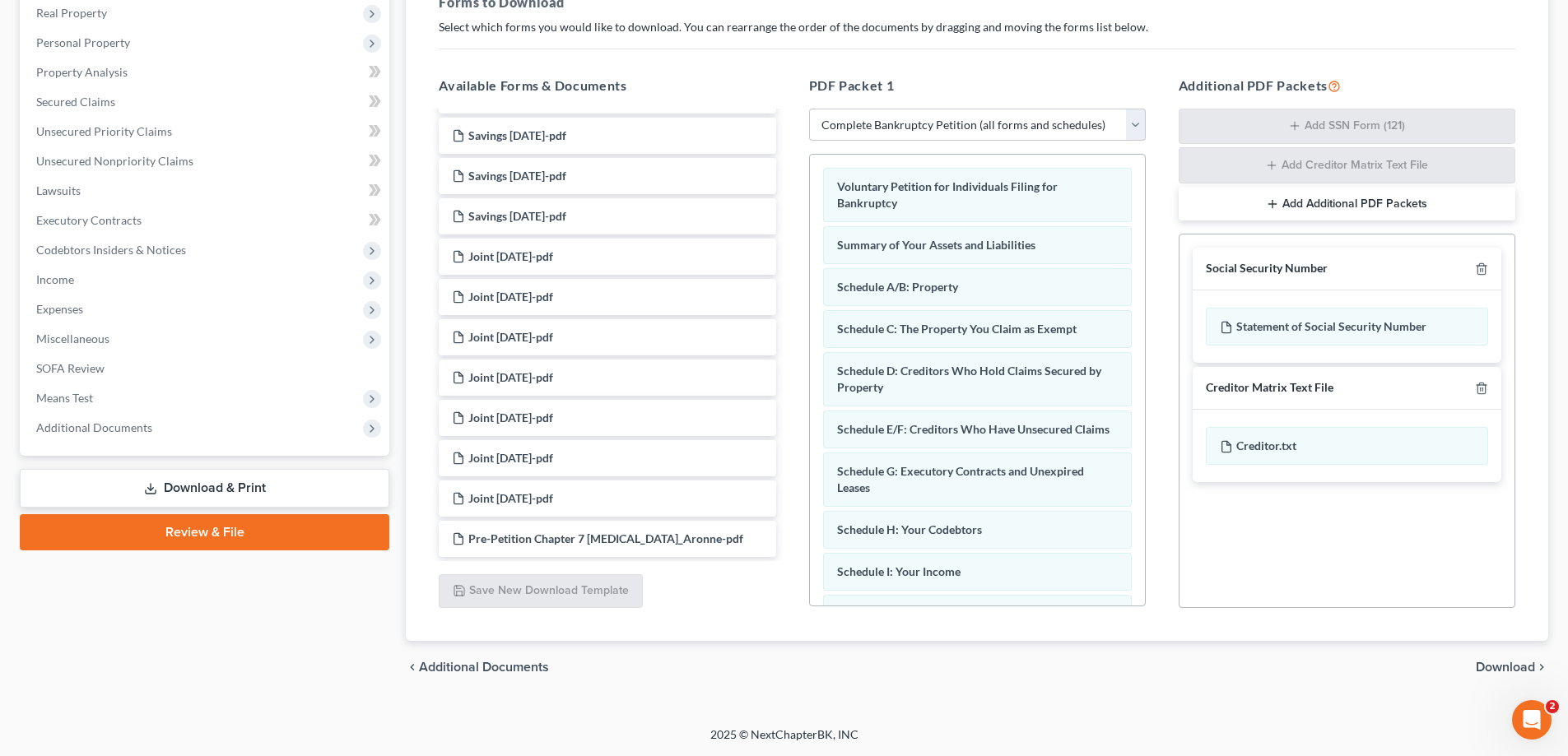
click at [249, 497] on link "Download & Print" at bounding box center [204, 488] width 370 height 39
click at [1521, 666] on span "Download" at bounding box center [1506, 667] width 60 height 14
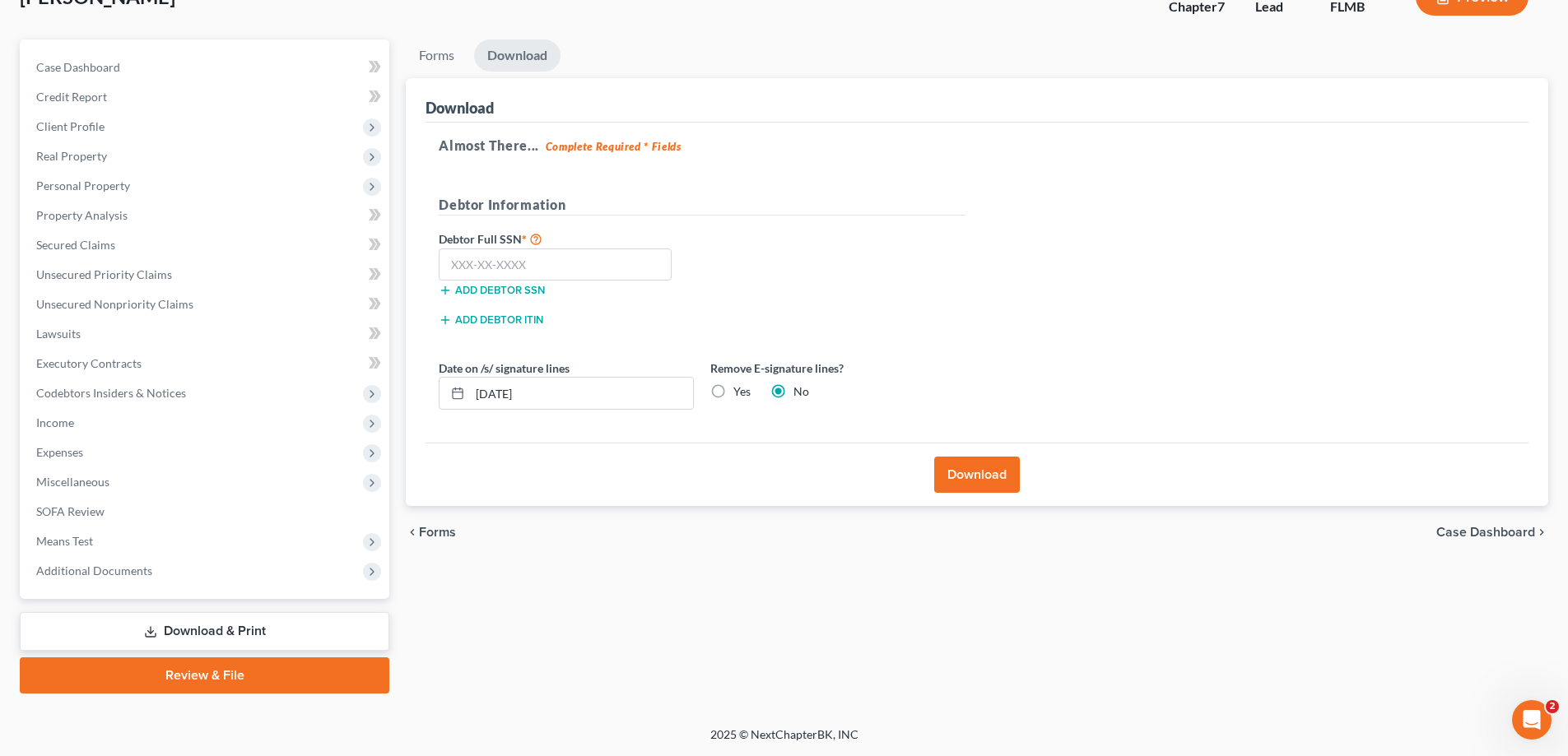
click at [99, 594] on div "Case Dashboard Payments Invoices Payments Payments Credit Report Client Profile…" at bounding box center [204, 319] width 370 height 560
click at [97, 574] on span "Additional Documents" at bounding box center [94, 570] width 116 height 14
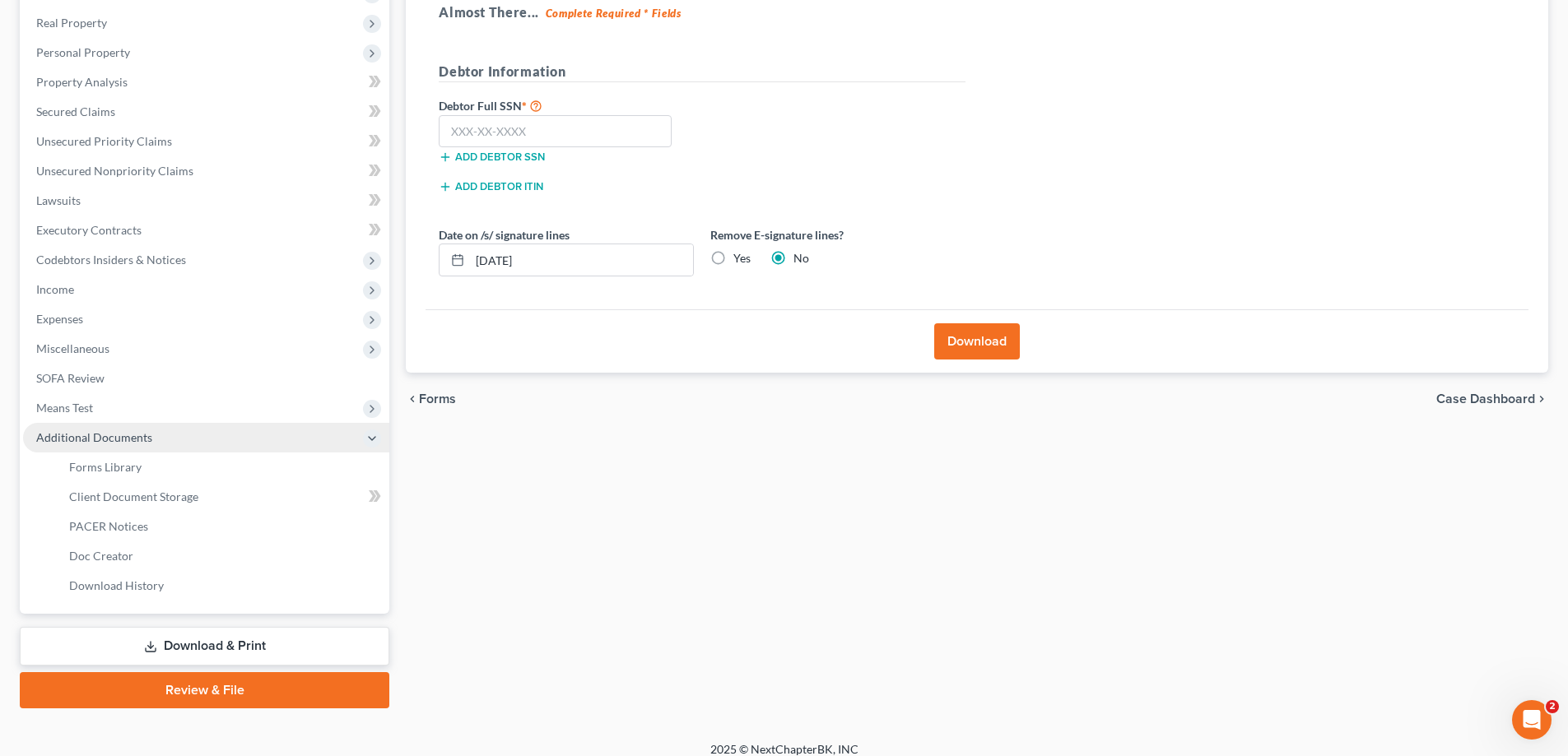
scroll to position [261, 0]
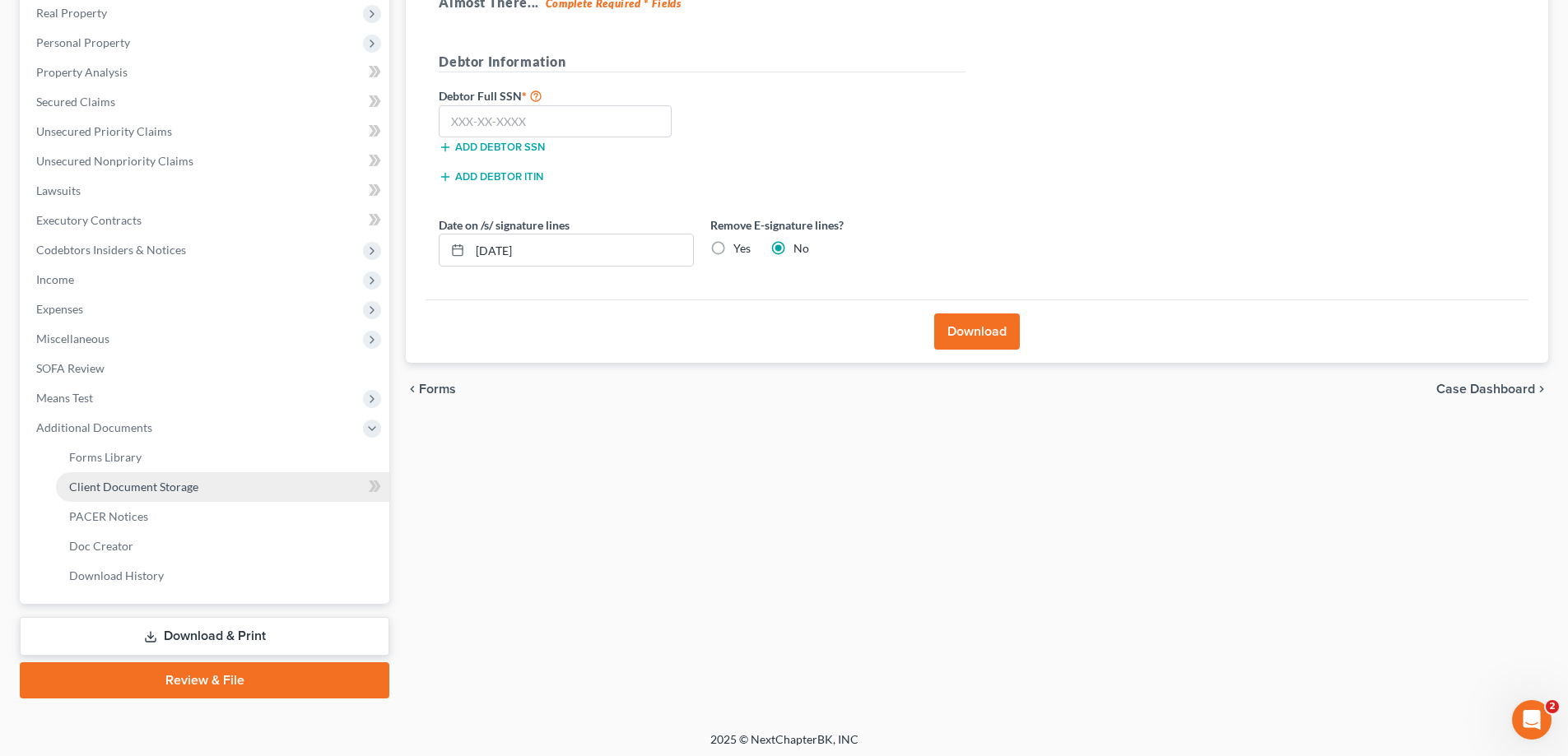
click at [135, 491] on span "Client Document Storage" at bounding box center [133, 487] width 129 height 14
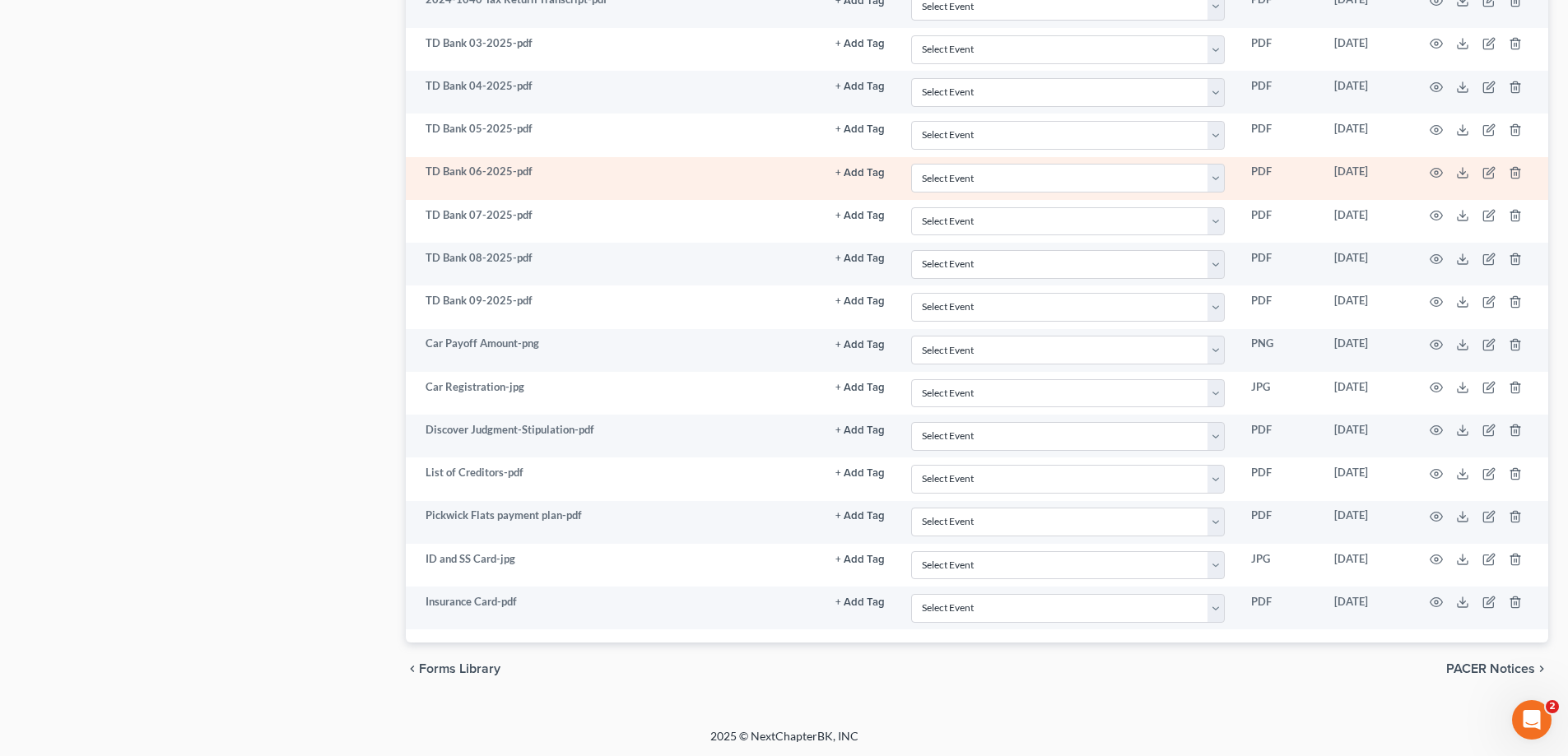
scroll to position [1315, 0]
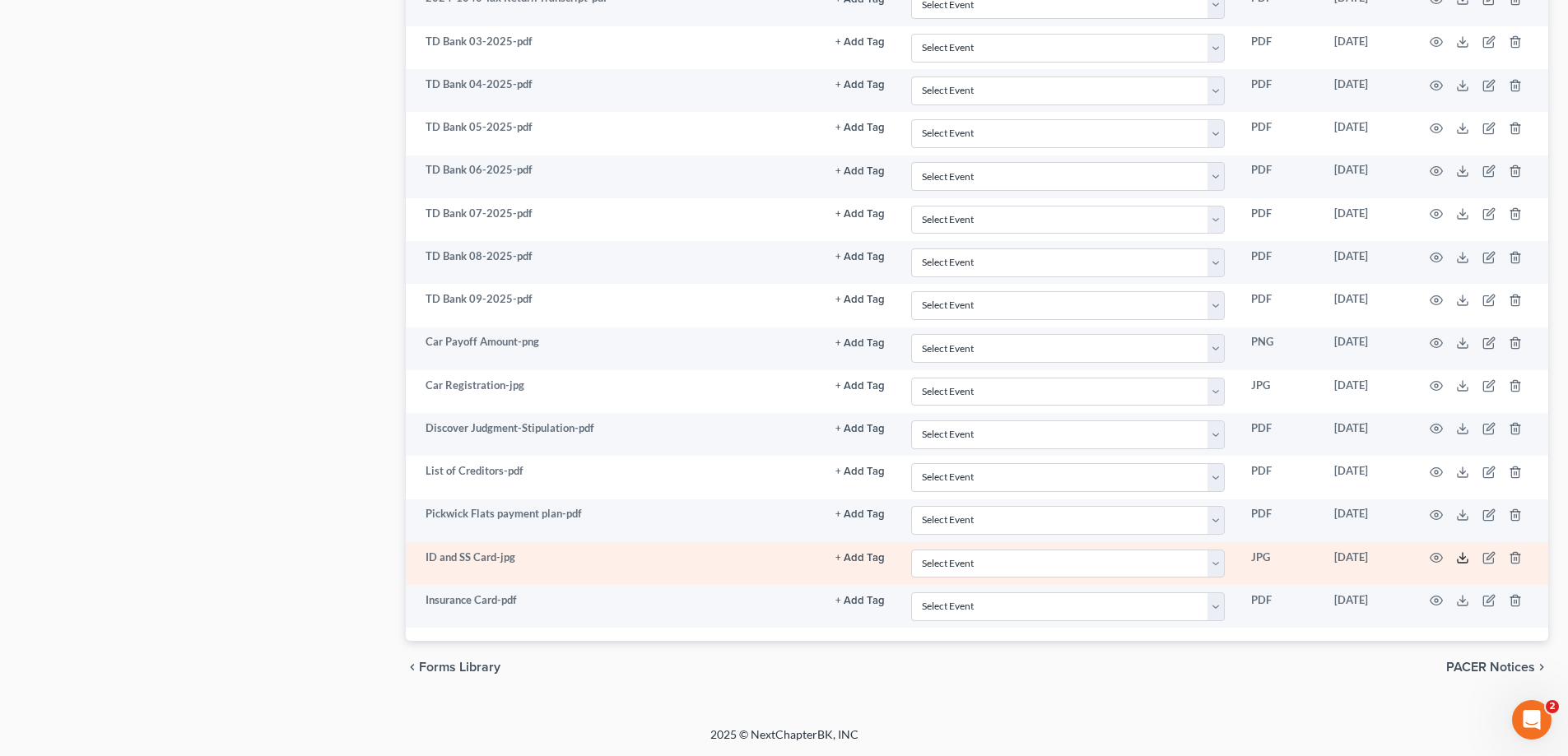
click at [1464, 562] on icon at bounding box center [1462, 558] width 14 height 14
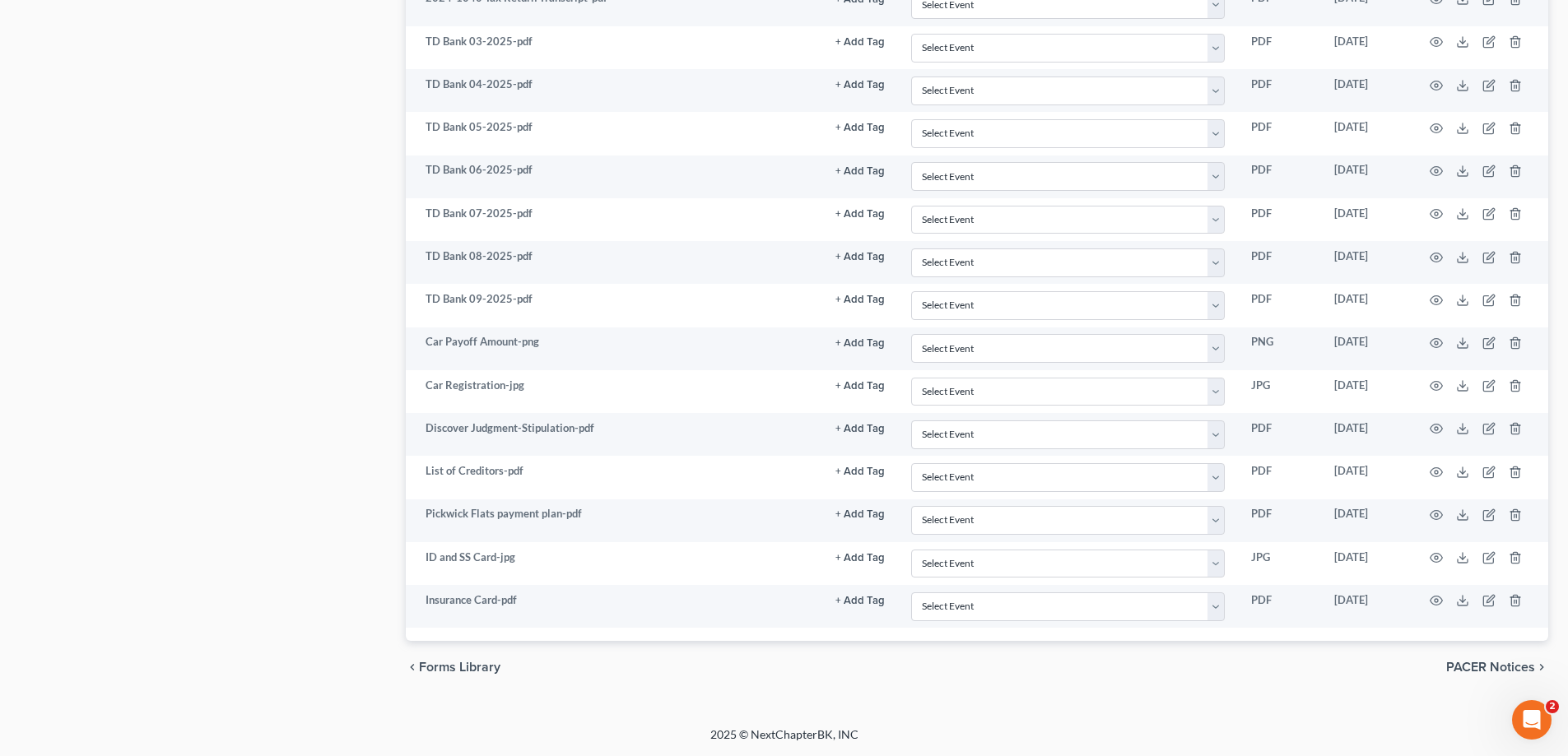
scroll to position [821, 0]
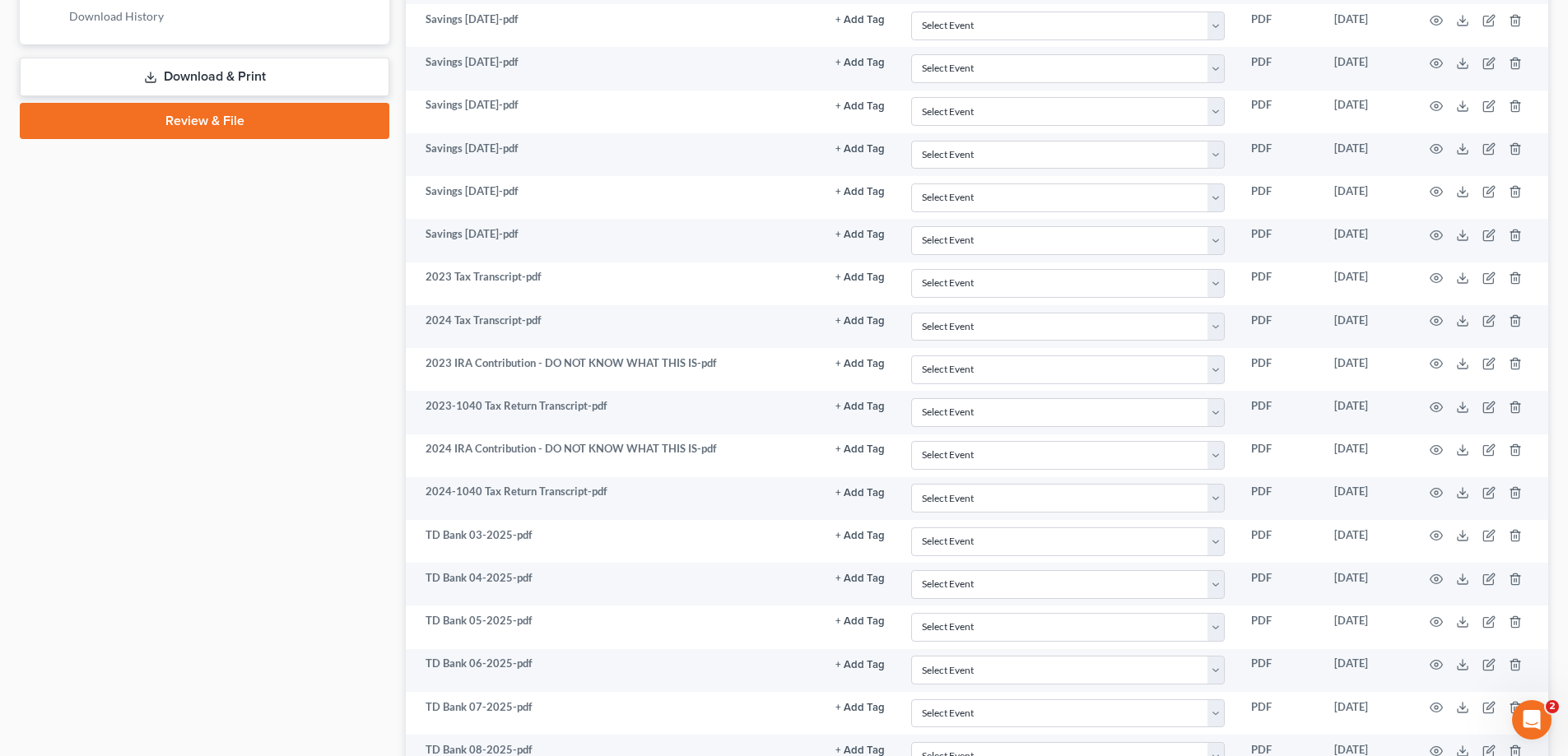
click at [196, 74] on link "Download & Print" at bounding box center [204, 77] width 370 height 39
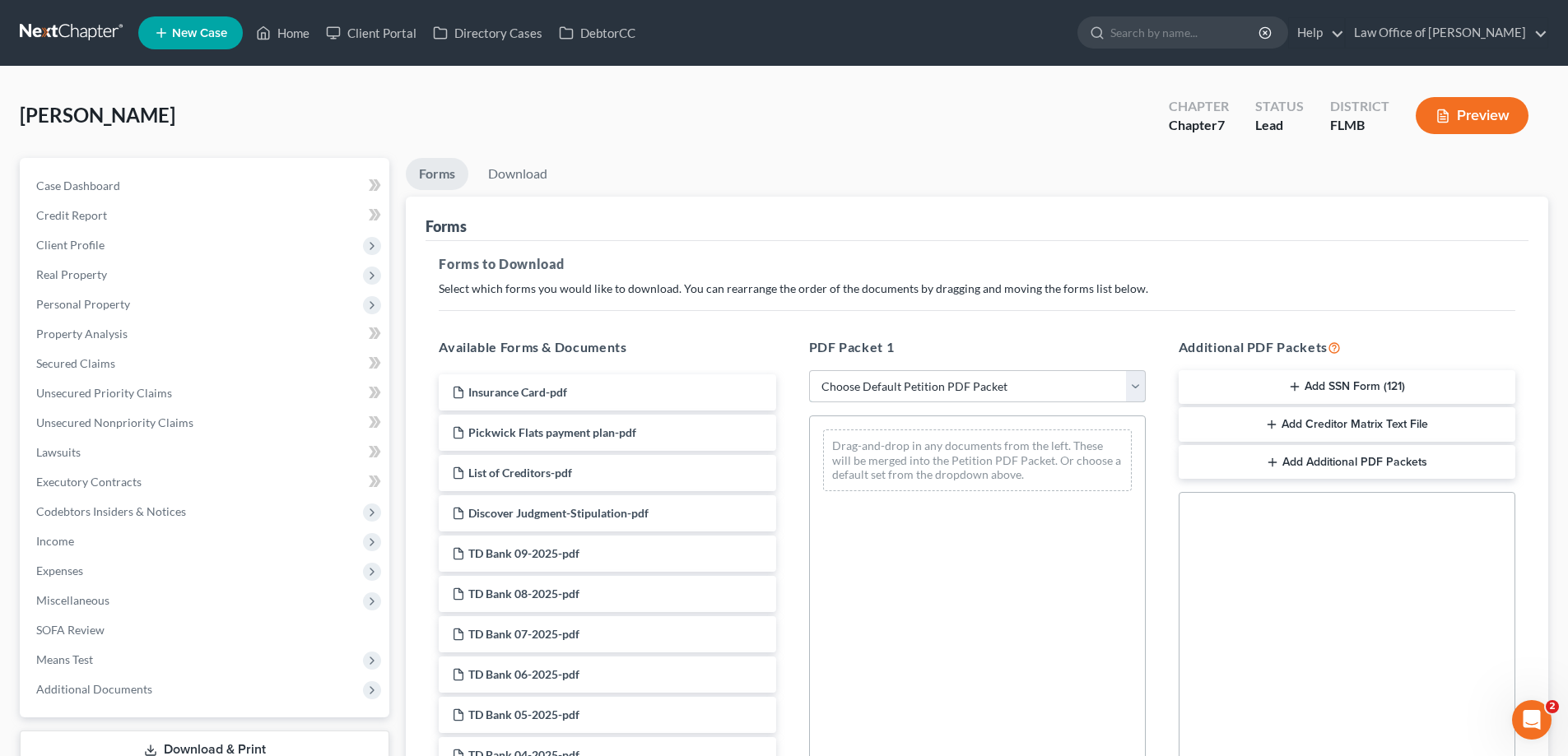
click at [1057, 391] on select "Choose Default Petition PDF Packet Complete Bankruptcy Petition (all forms and …" at bounding box center [978, 387] width 336 height 33
select select "0"
click at [809, 371] on select "Choose Default Petition PDF Packet Complete Bankruptcy Petition (all forms and …" at bounding box center [978, 387] width 336 height 33
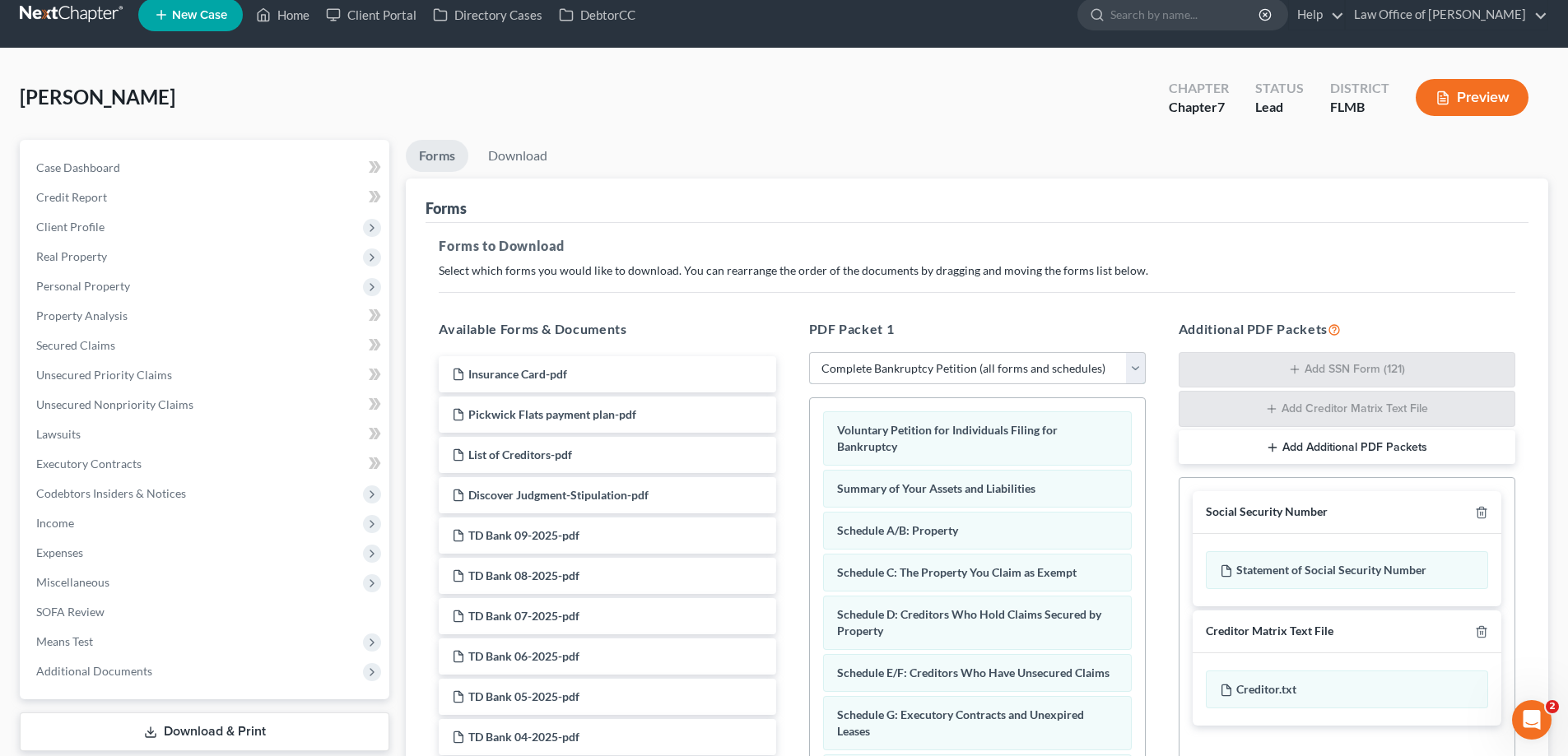
scroll to position [261, 0]
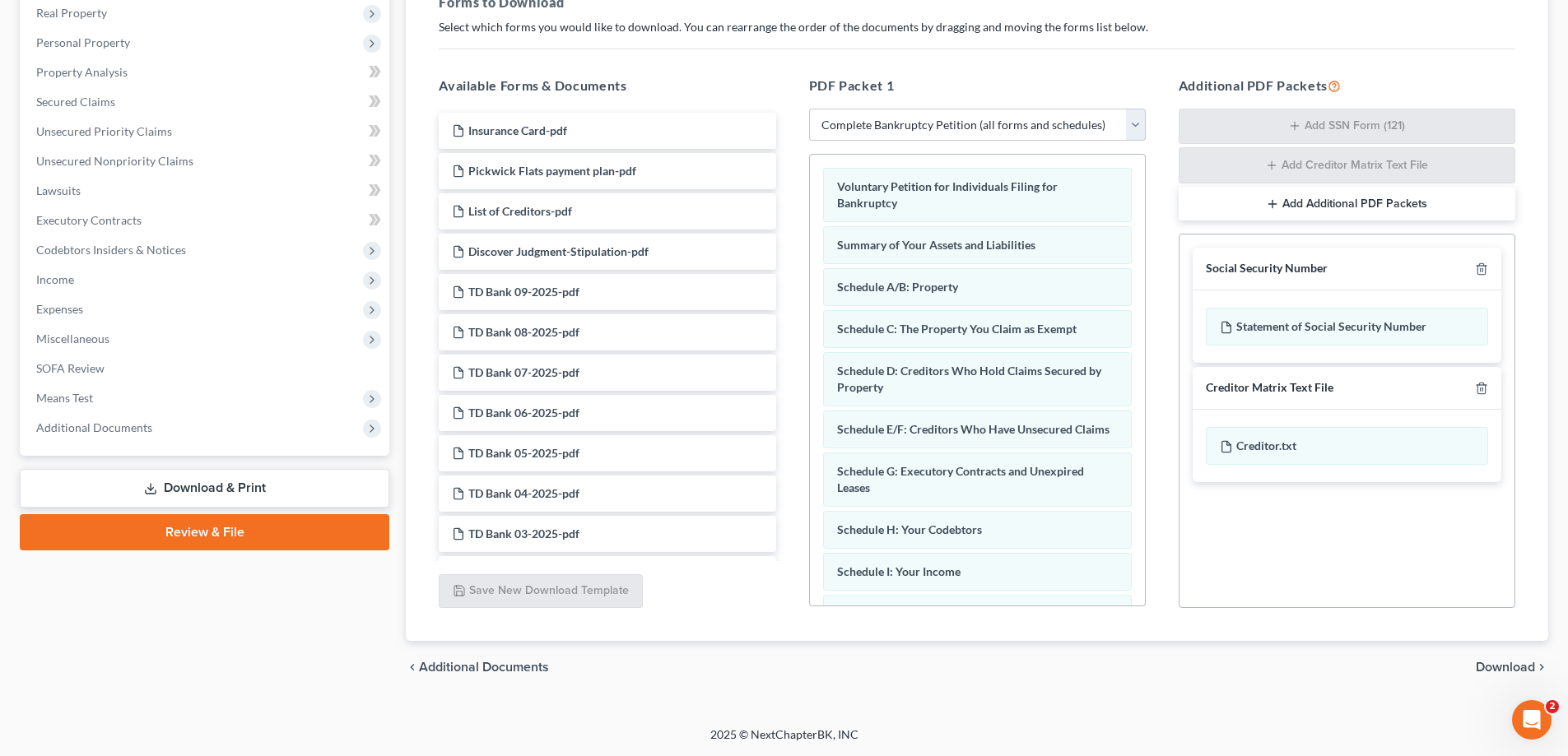
click at [1506, 662] on span "Download" at bounding box center [1506, 667] width 60 height 14
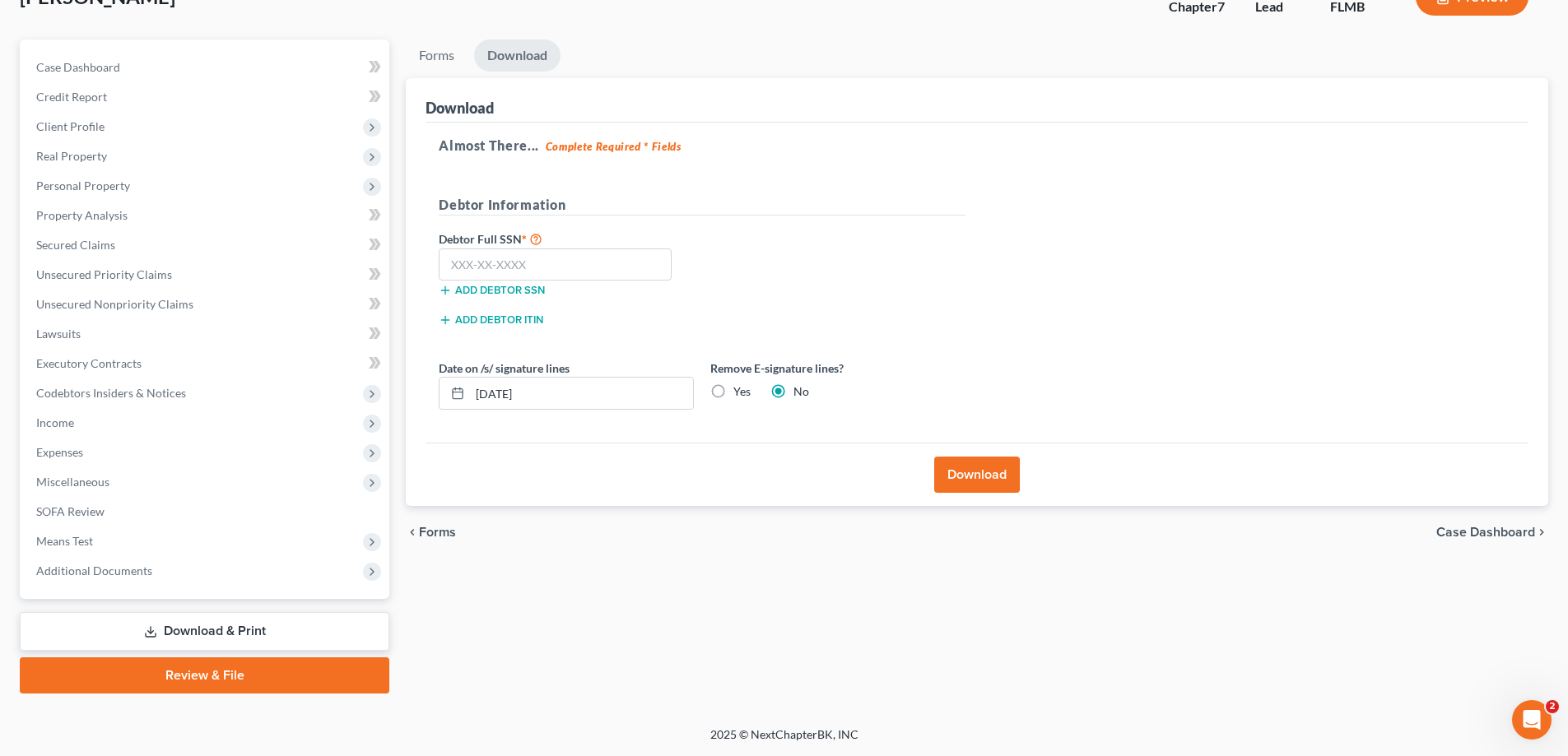
scroll to position [118, 0]
click at [523, 260] on input "text" at bounding box center [555, 265] width 233 height 33
type input "085-46-9429"
click at [734, 387] on label "Yes" at bounding box center [741, 392] width 17 height 16
click at [740, 387] on input "Yes" at bounding box center [745, 389] width 11 height 11
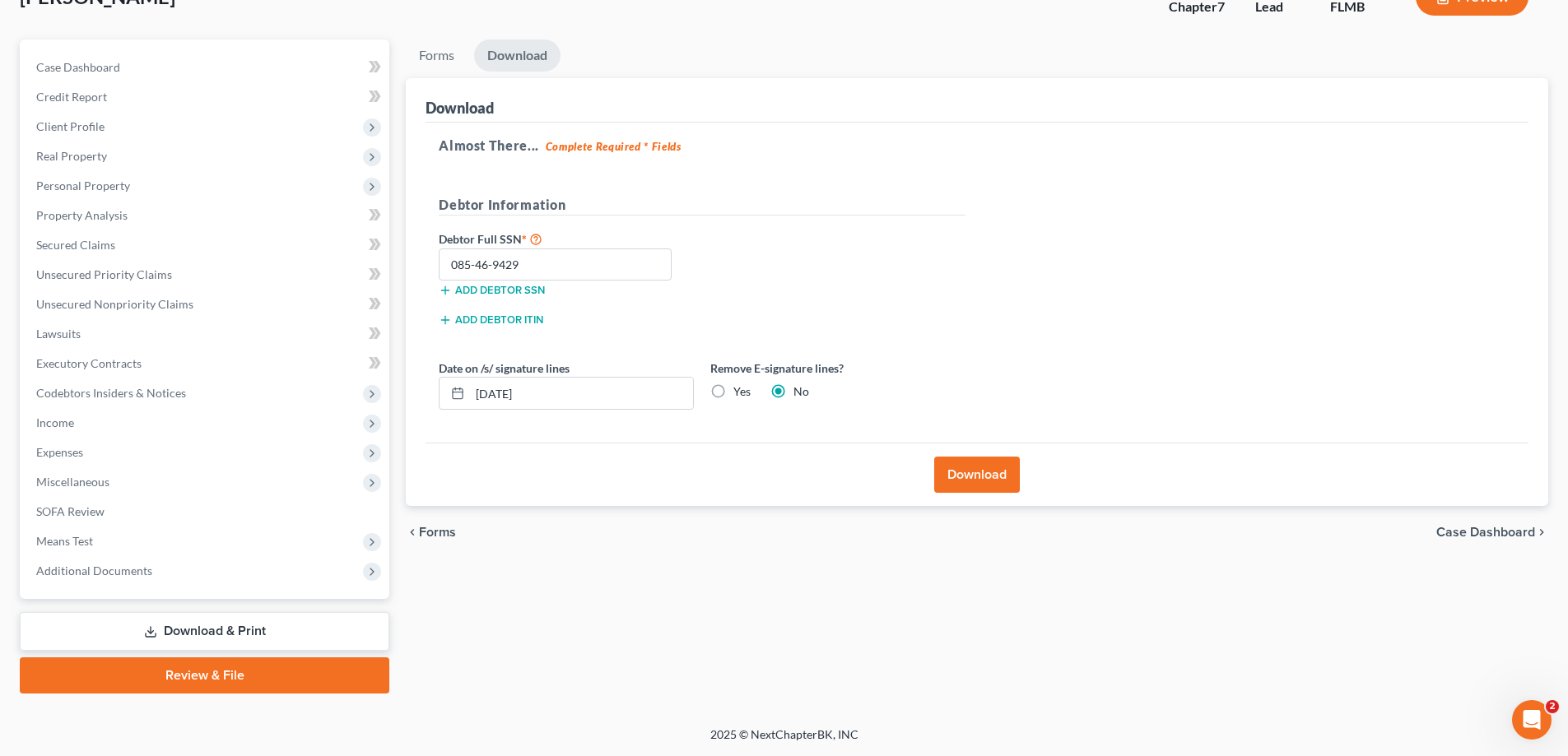
radio input "true"
radio input "false"
click at [956, 474] on button "Download" at bounding box center [977, 475] width 86 height 36
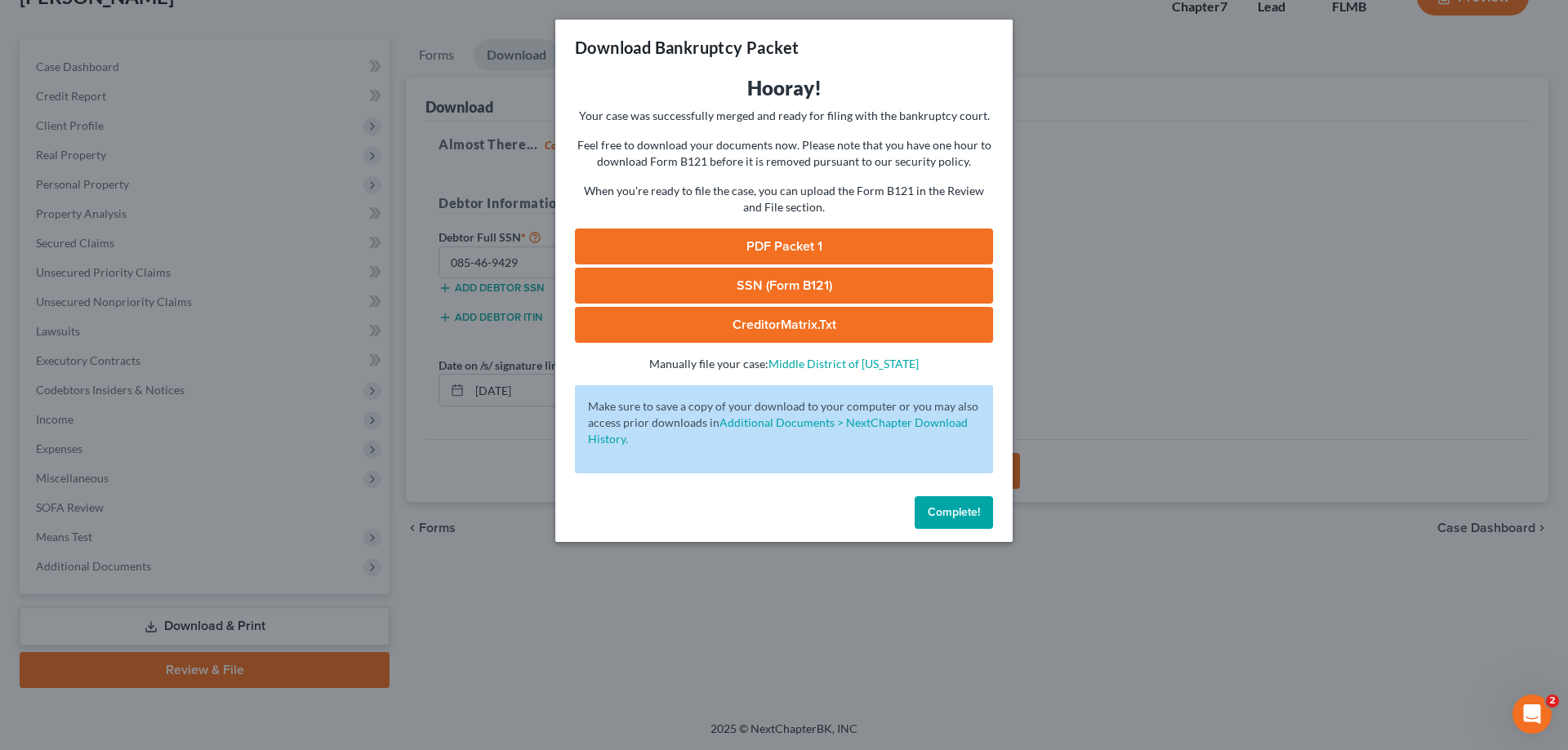
click at [696, 240] on link "PDF Packet 1" at bounding box center [784, 247] width 418 height 36
click at [795, 282] on link "SSN (Form B121)" at bounding box center [784, 285] width 418 height 36
click at [981, 520] on button "Complete!" at bounding box center [953, 512] width 78 height 32
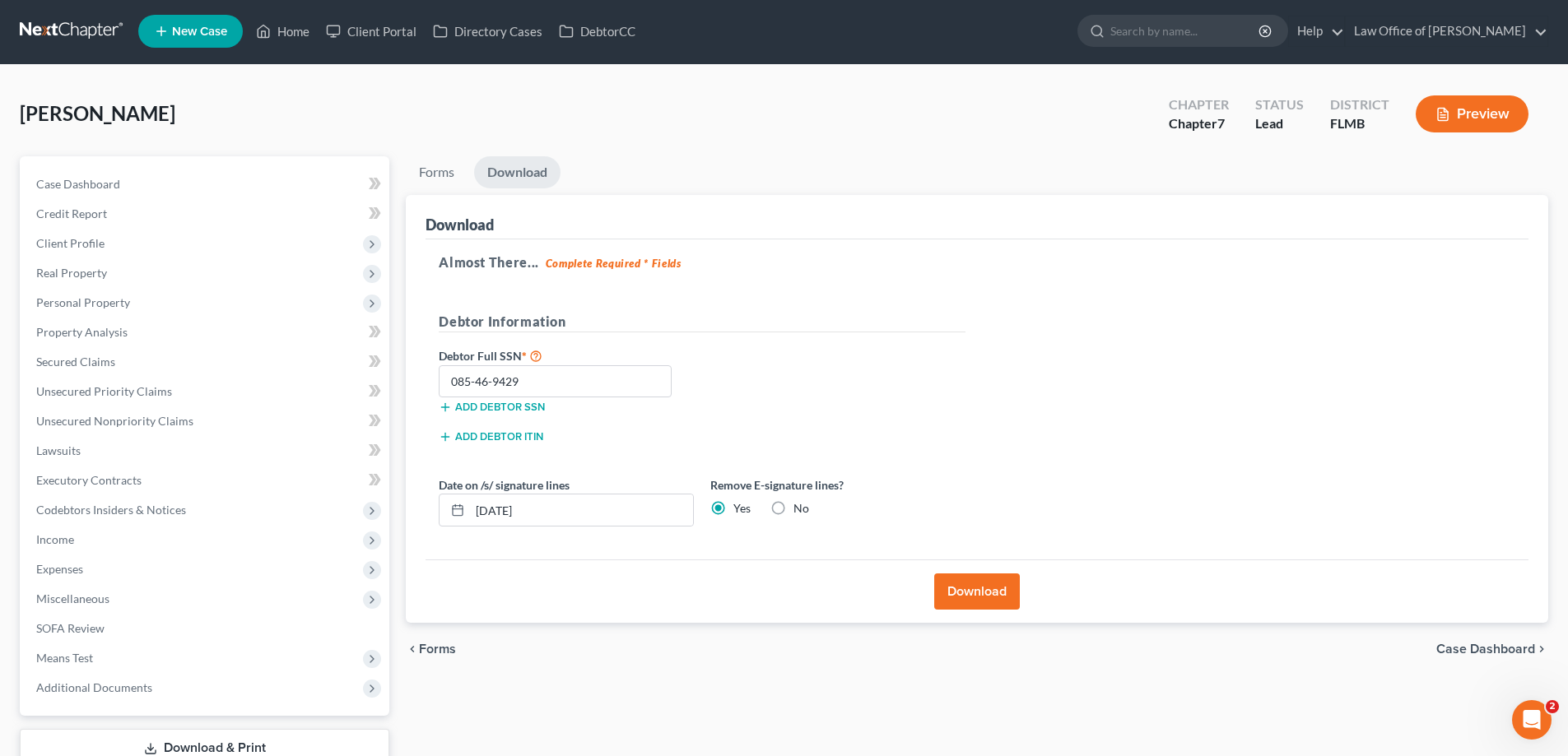
scroll to position [0, 0]
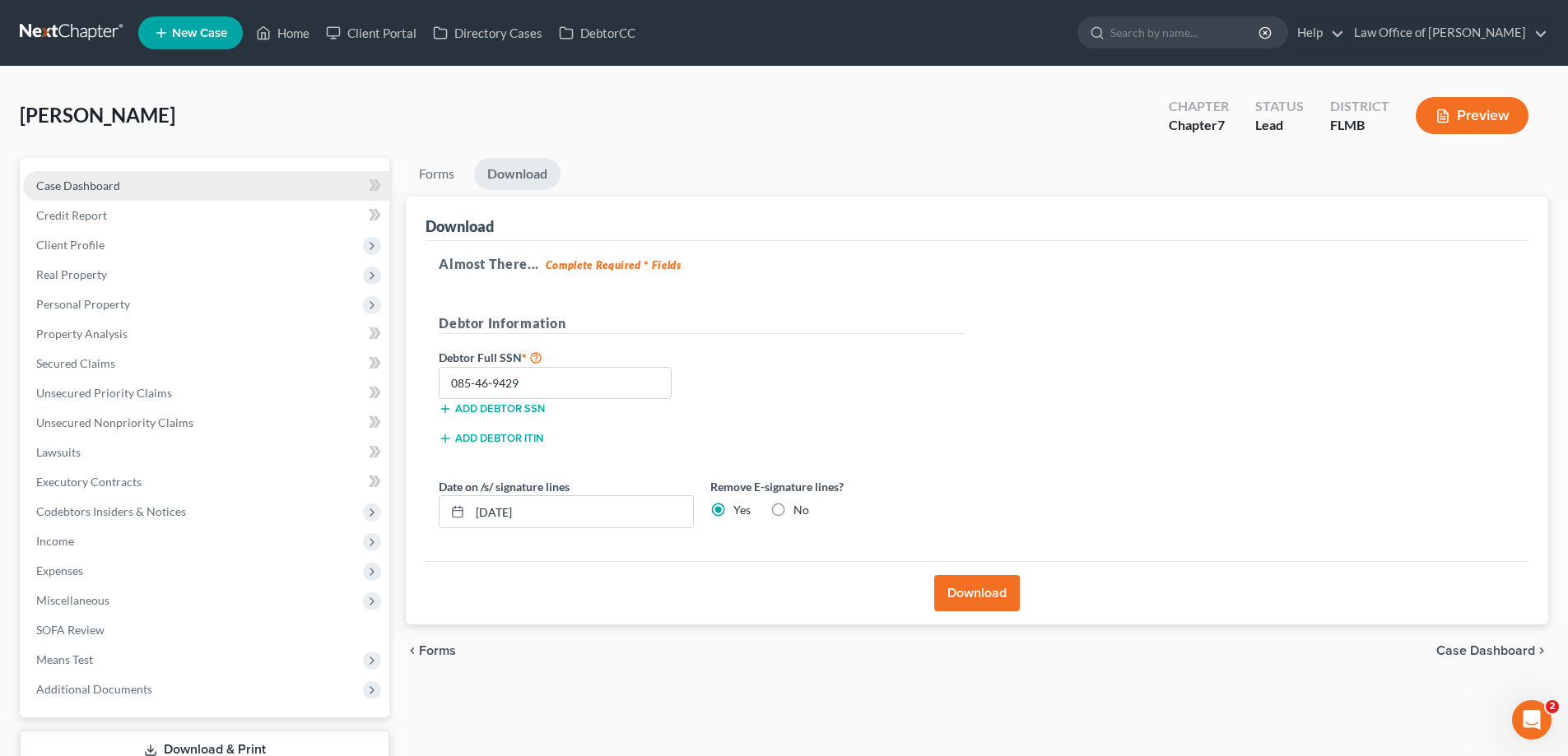
click at [73, 180] on span "Case Dashboard" at bounding box center [78, 184] width 84 height 14
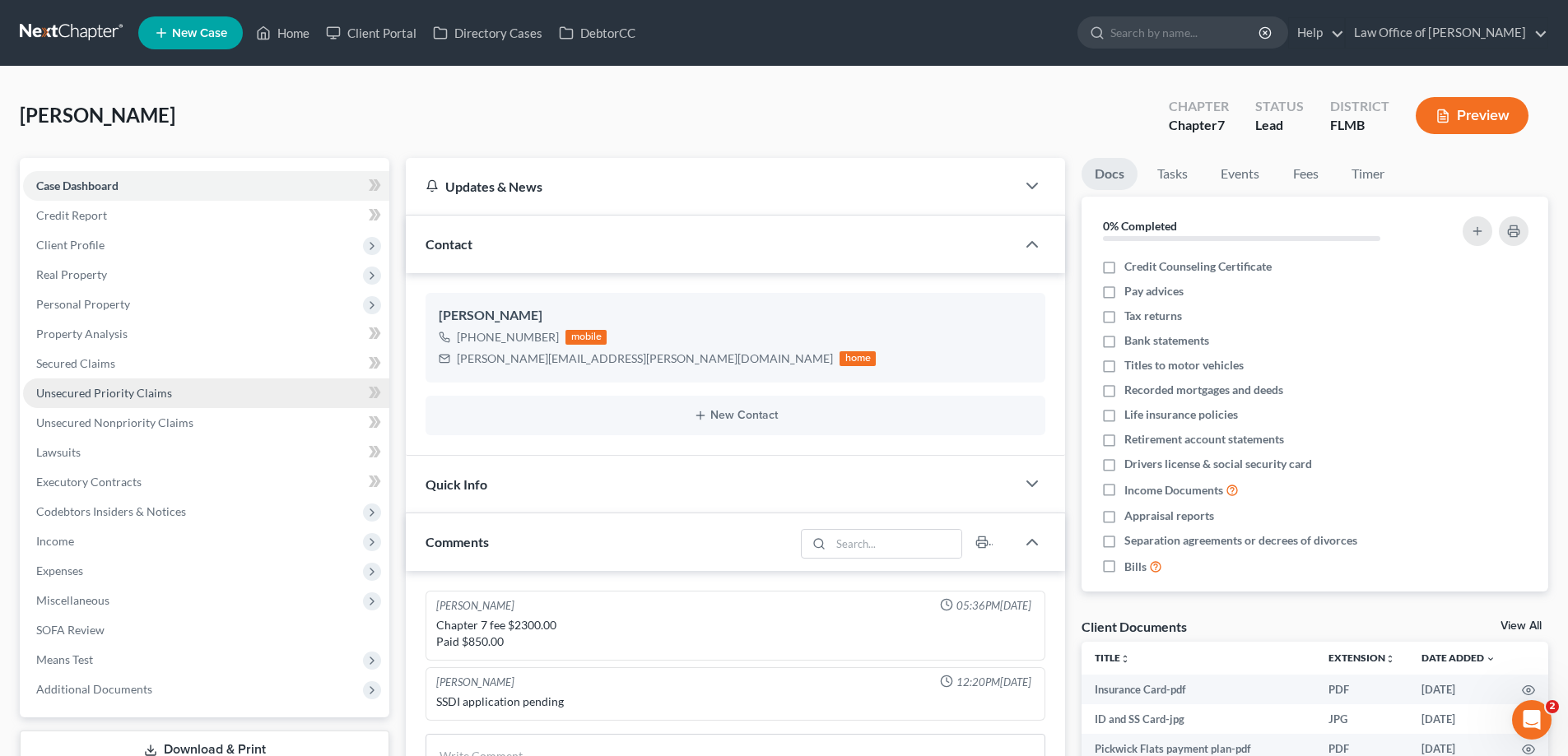
click at [139, 381] on link "Unsecured Priority Claims" at bounding box center [205, 393] width 366 height 30
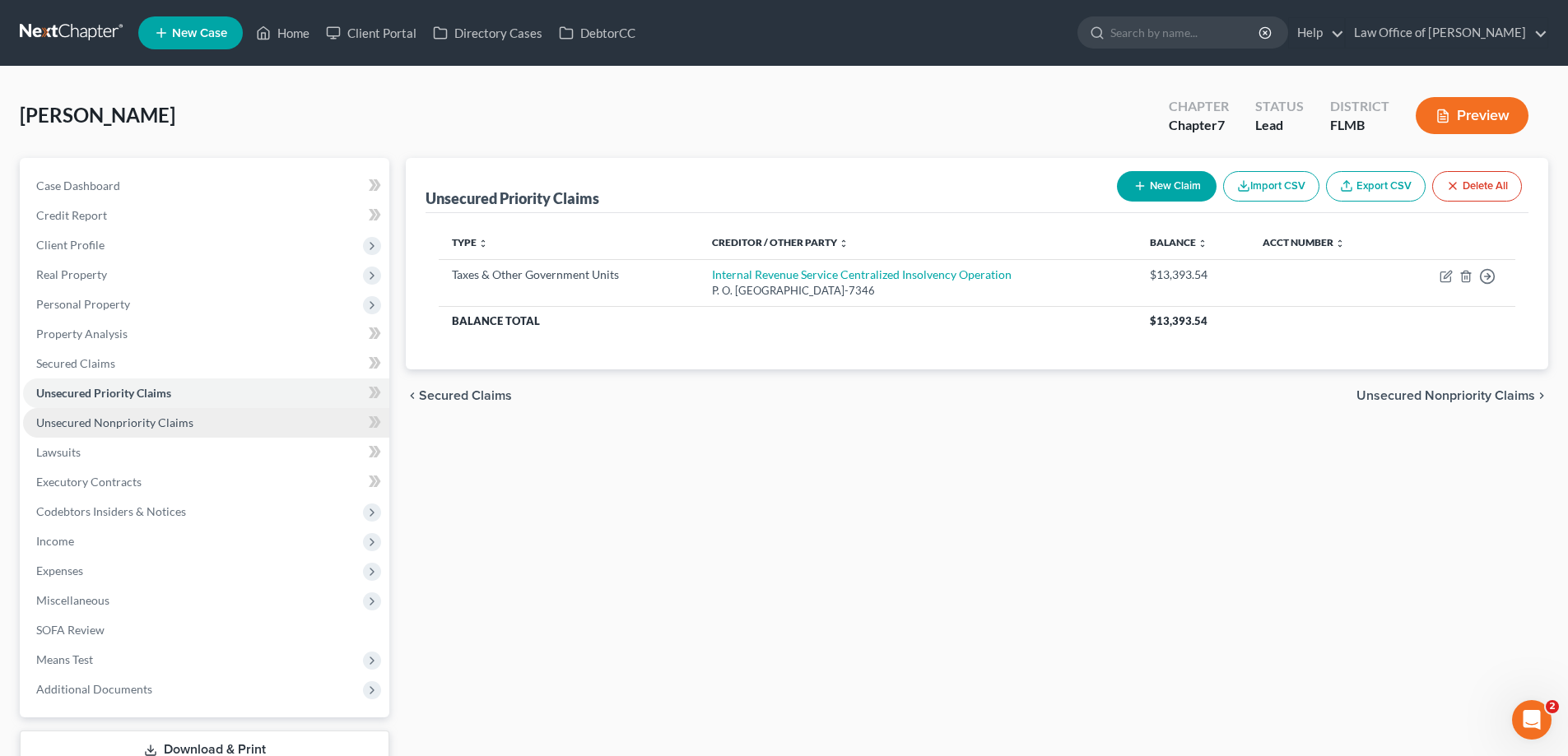
click at [128, 435] on link "Unsecured Nonpriority Claims" at bounding box center [205, 422] width 366 height 30
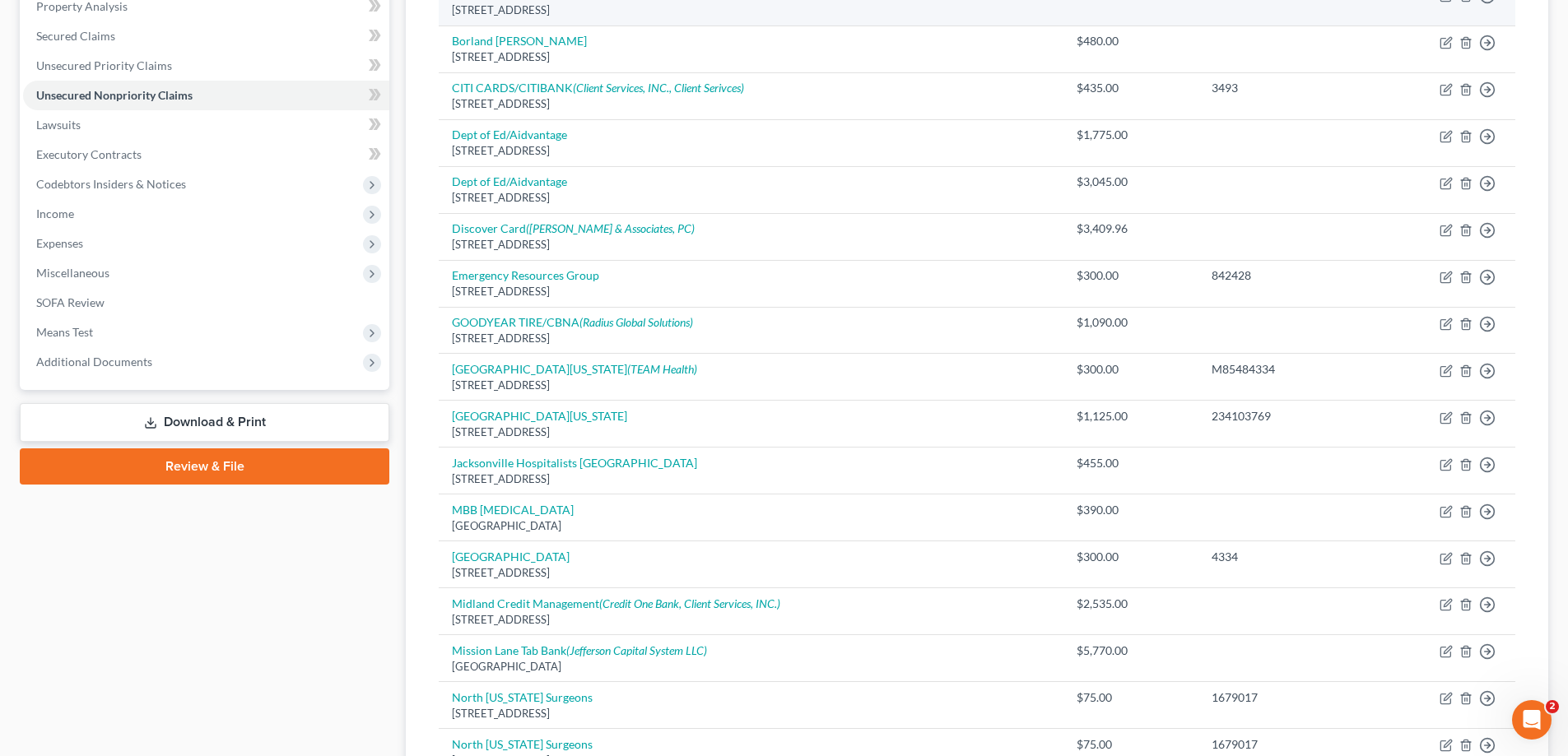
scroll to position [329, 0]
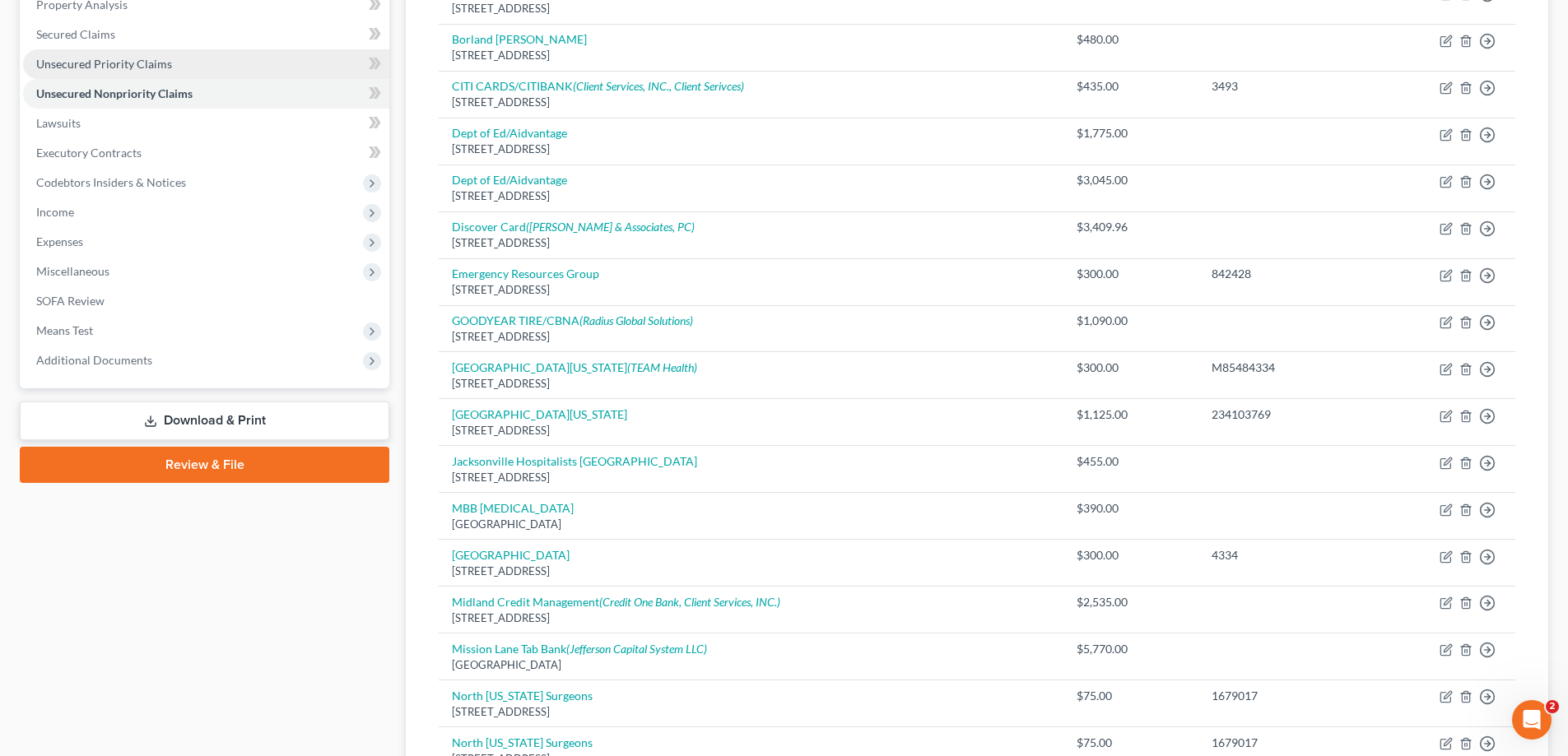
click at [132, 62] on span "Unsecured Priority Claims" at bounding box center [104, 63] width 136 height 14
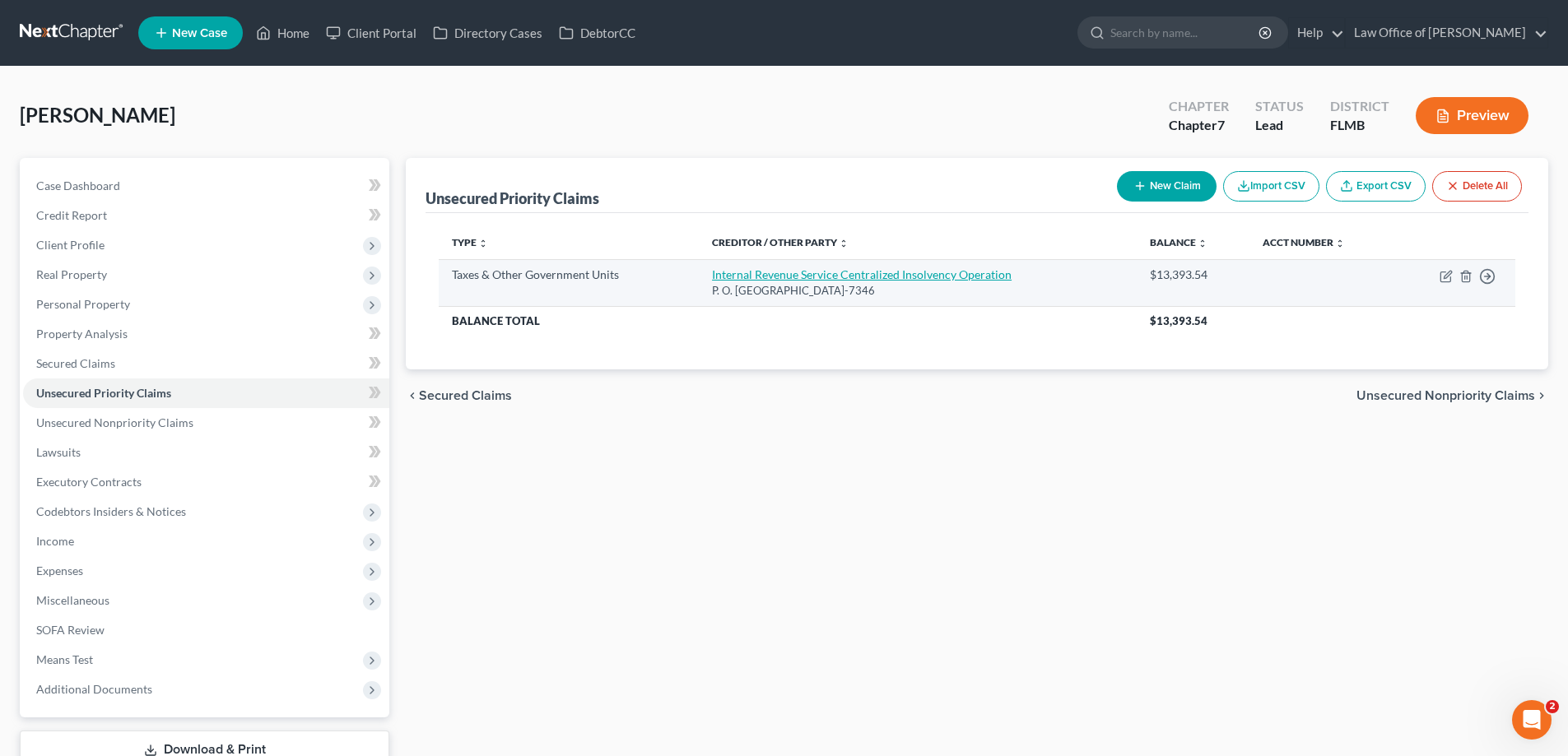
click at [762, 278] on link "Internal Revenue Service Centralized Insolvency Operation" at bounding box center [861, 274] width 299 height 14
select select "0"
select select "39"
select select "0"
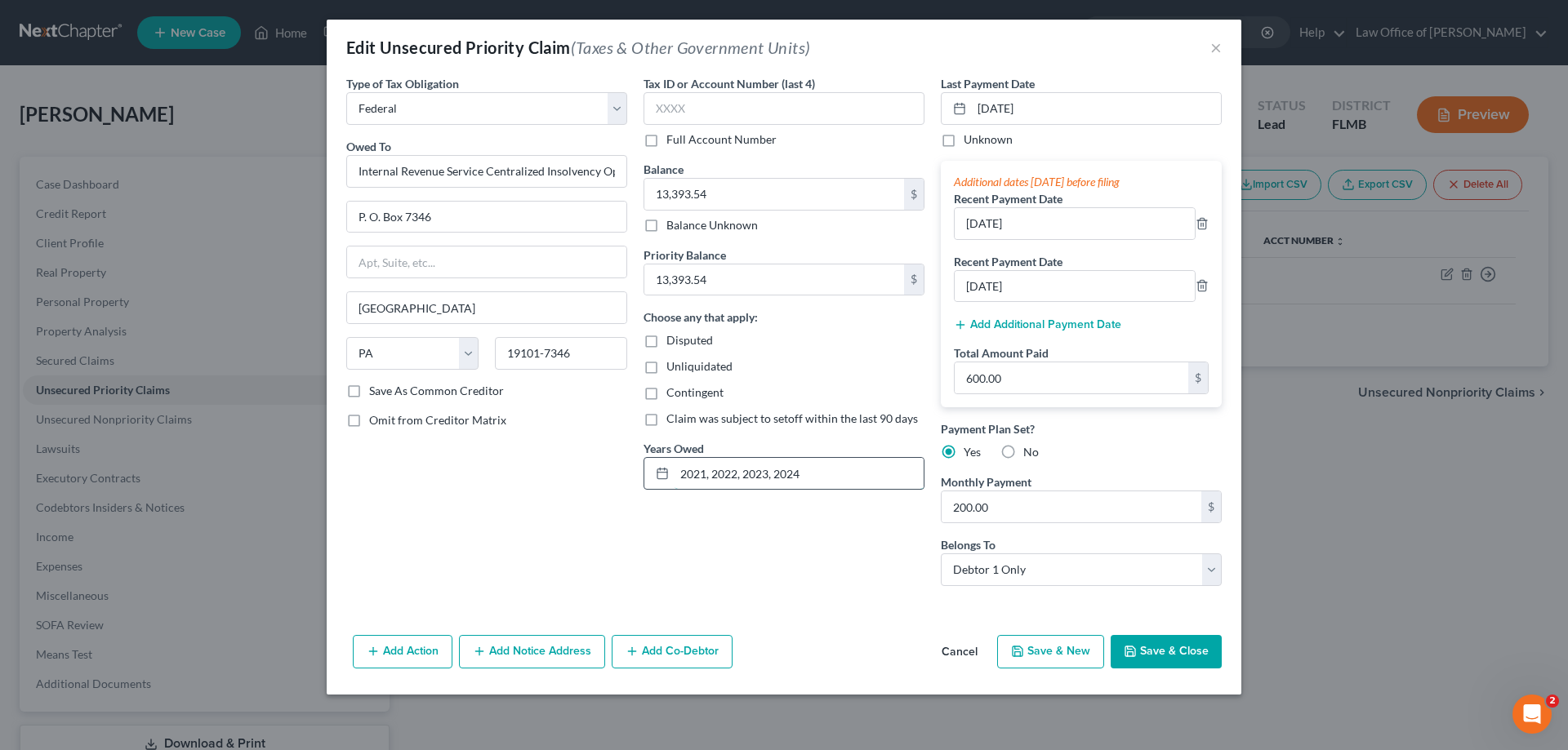
click at [819, 465] on input "2021, 2022, 2023, 2024" at bounding box center [800, 474] width 250 height 31
click at [829, 475] on input "2021, 2022, 2023, 2024" at bounding box center [800, 474] width 250 height 31
click at [1400, 610] on div "Edit Unsecured Priority Claim (Taxes & Other Government Units) × Type of Tax Ob…" at bounding box center [784, 375] width 1568 height 750
click at [1215, 42] on button "×" at bounding box center [1216, 48] width 12 height 20
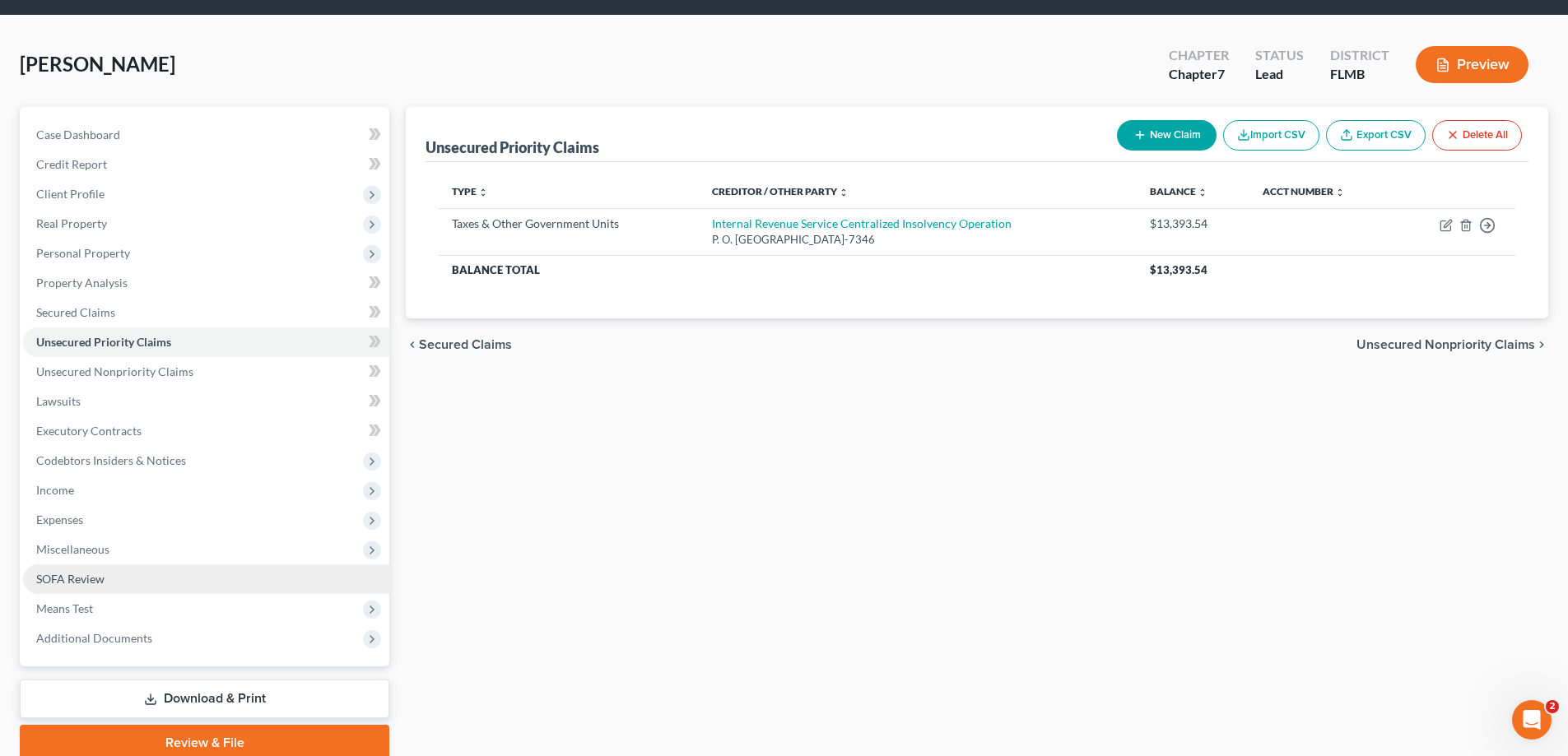
scroll to position [118, 0]
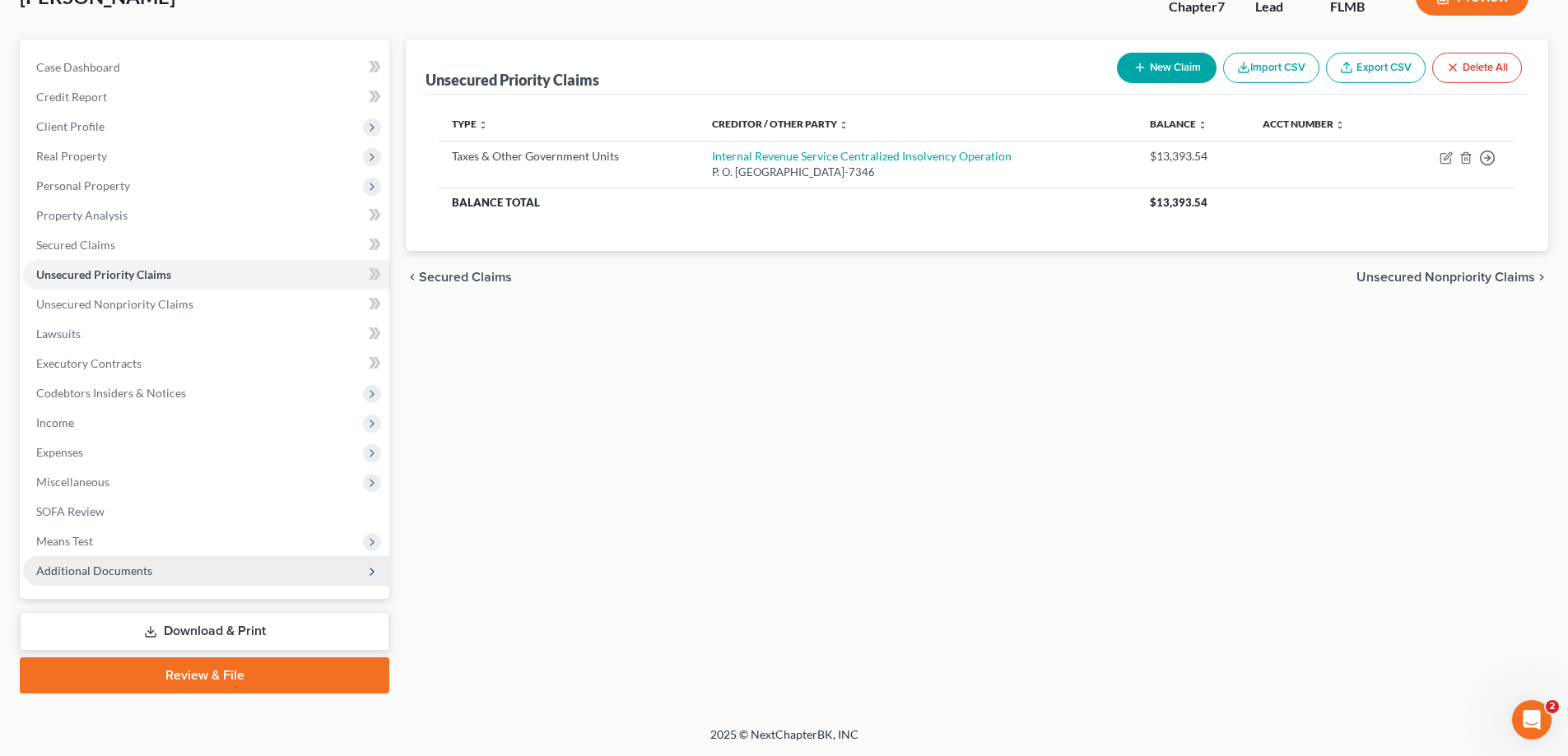
click at [213, 572] on span "Additional Documents" at bounding box center [205, 571] width 366 height 30
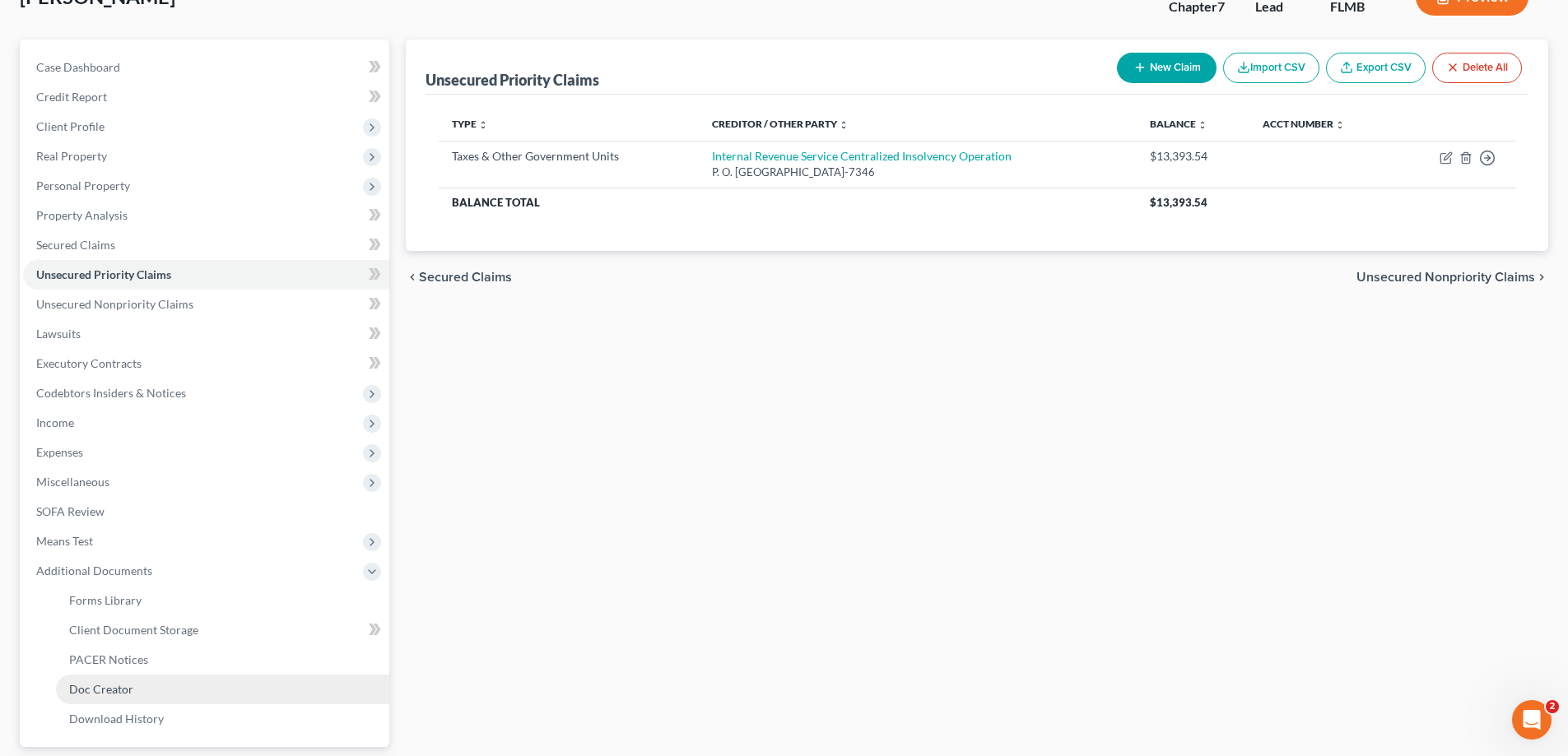
scroll to position [267, 0]
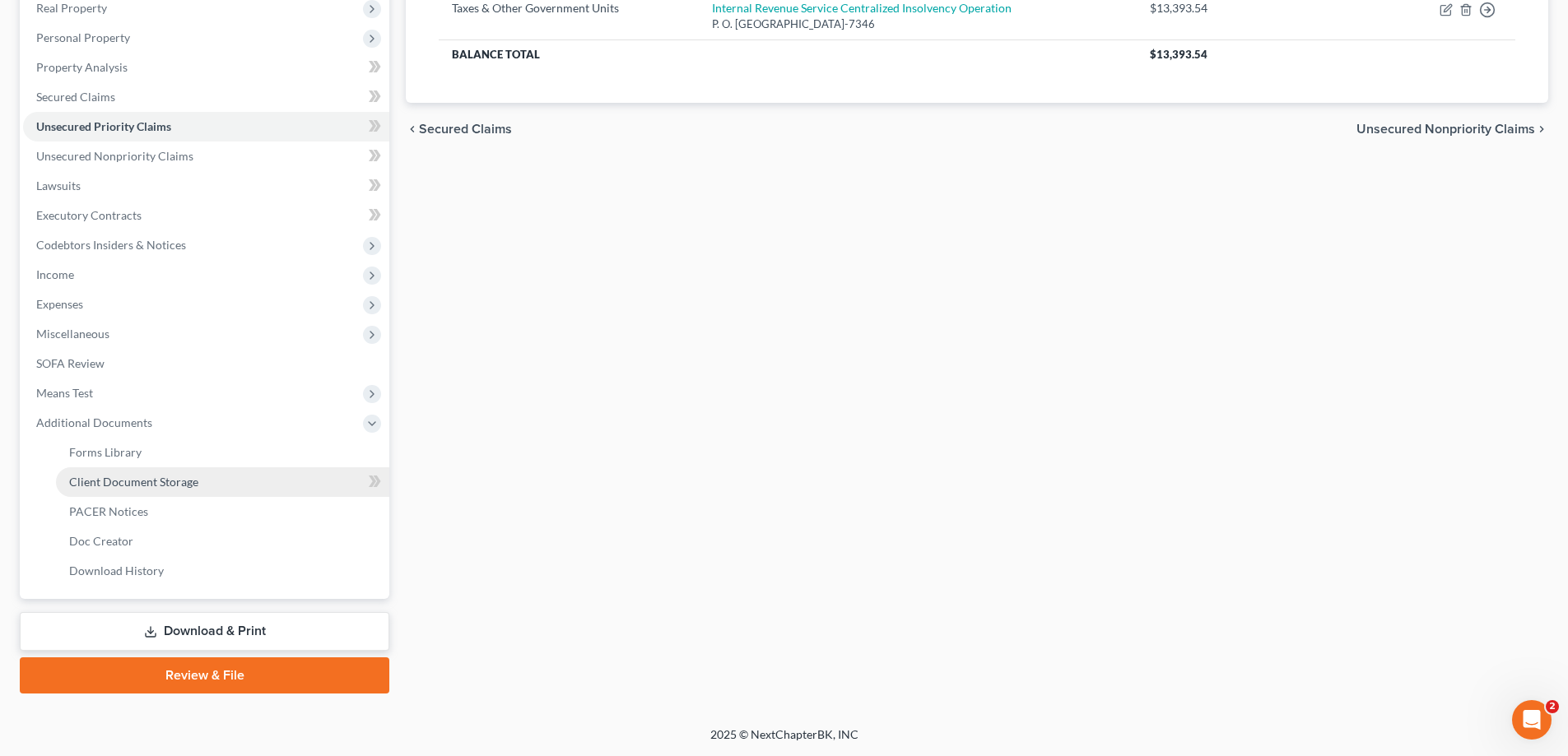
click at [151, 481] on span "Client Document Storage" at bounding box center [133, 481] width 129 height 14
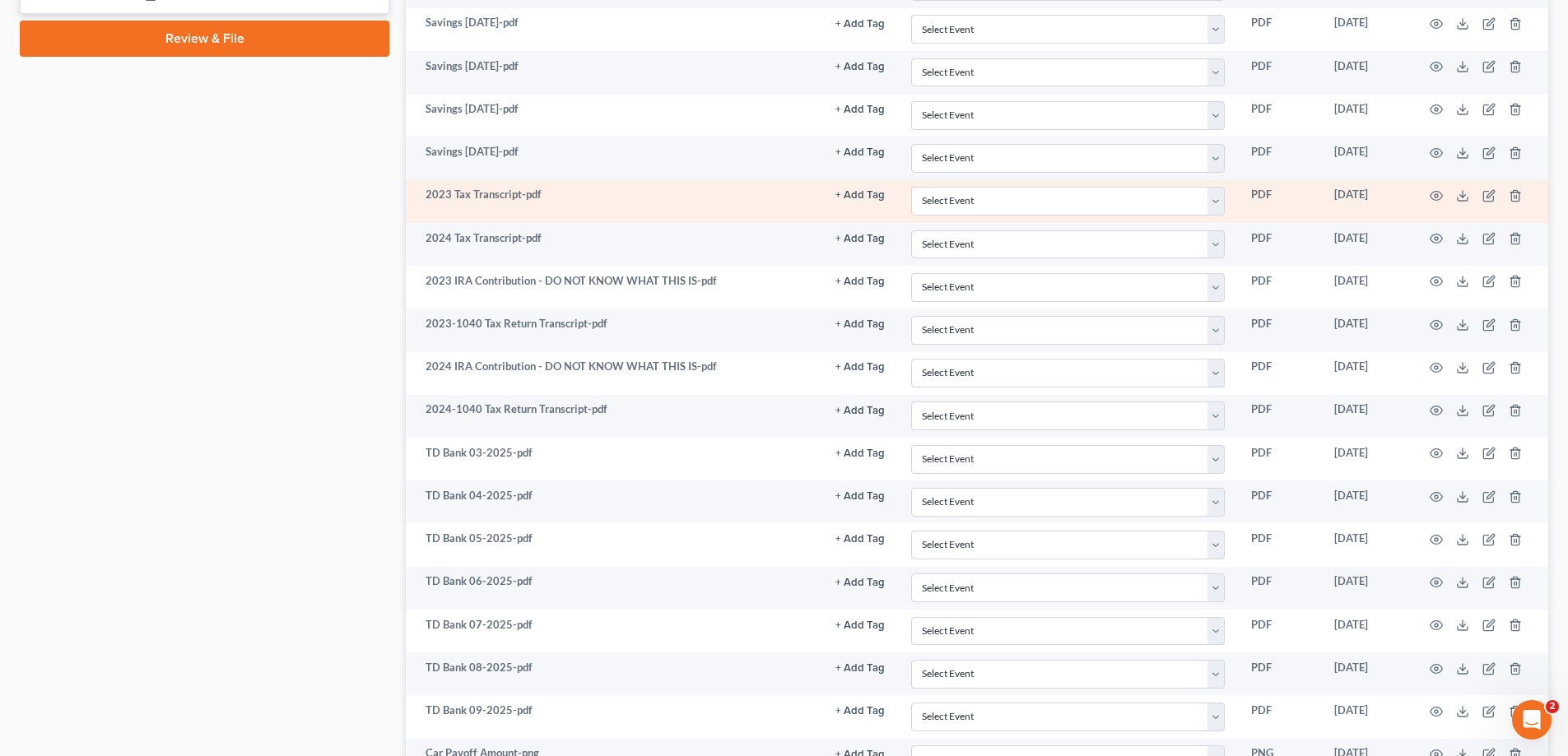
scroll to position [986, 0]
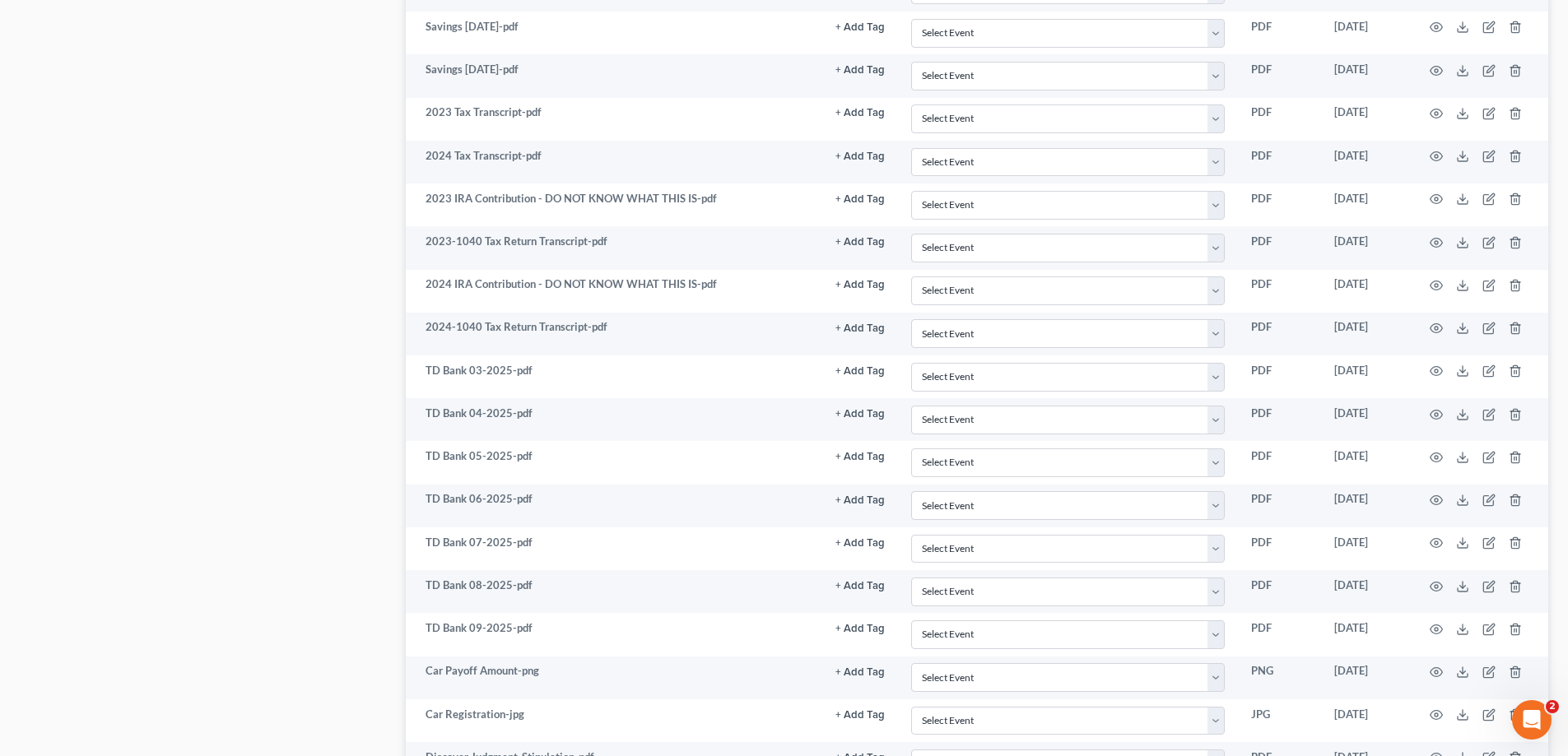
click at [283, 197] on div "Case Dashboard Payments Invoices Payments Payments Credit Report Client Profile" at bounding box center [204, 97] width 386 height 1851
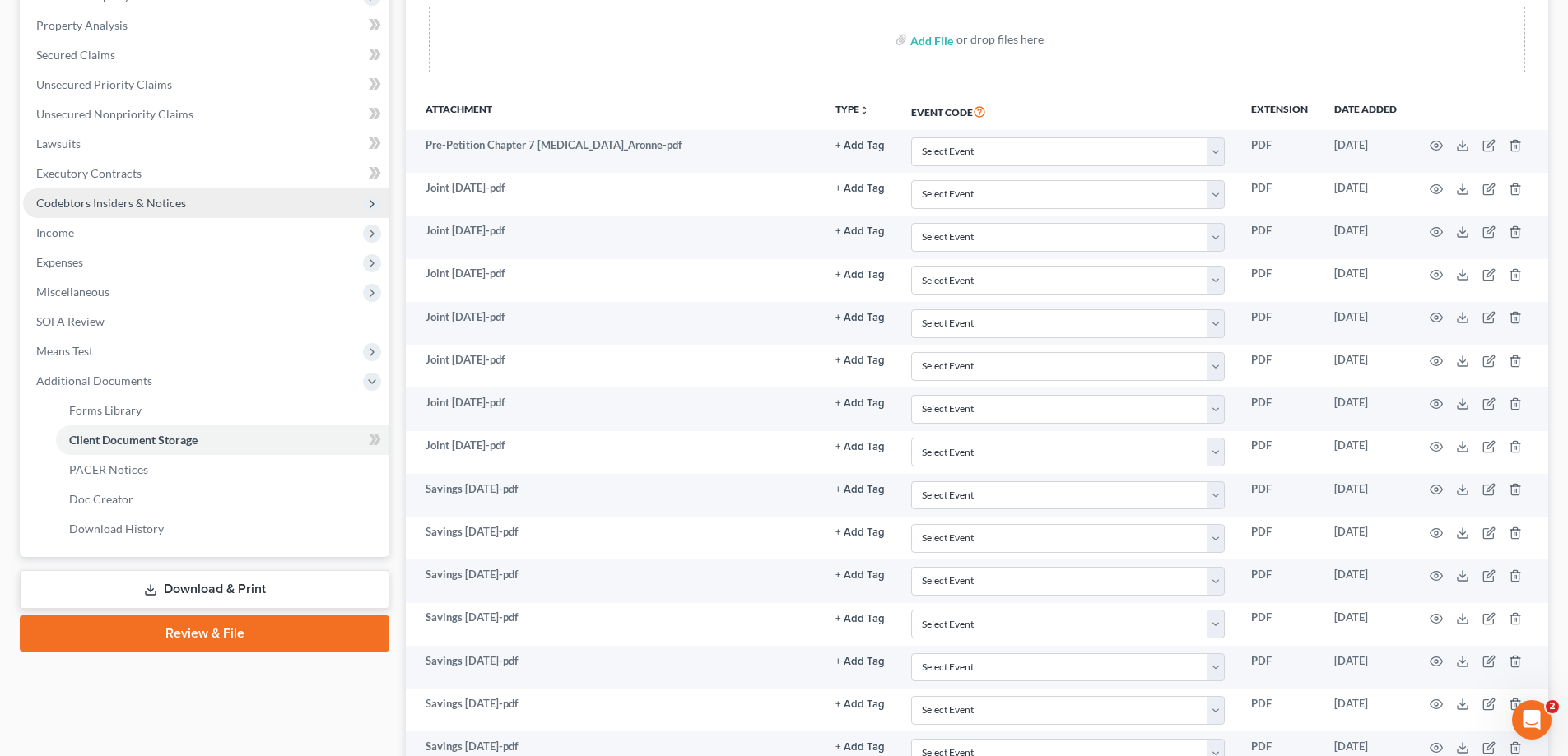
scroll to position [163, 0]
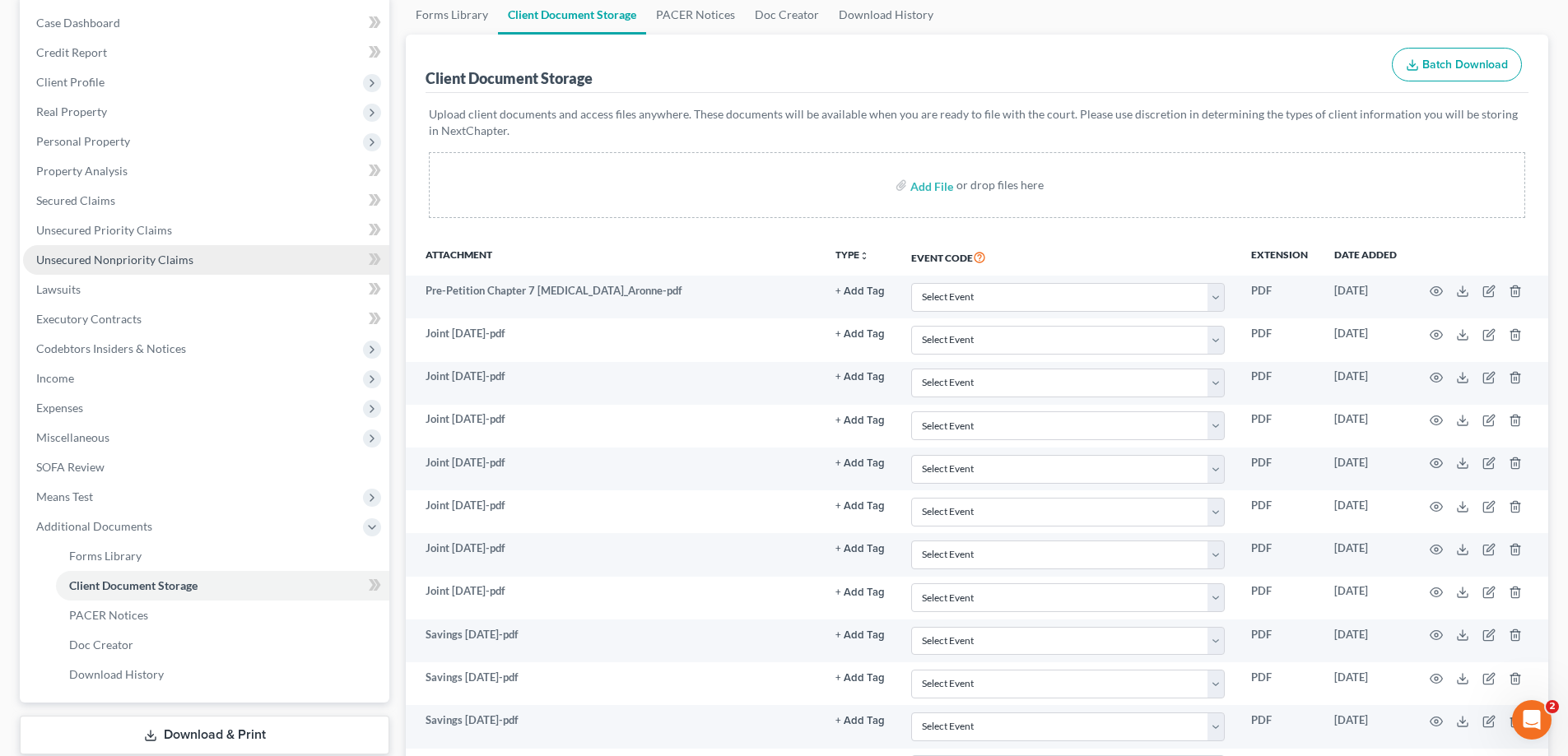
click at [146, 267] on link "Unsecured Nonpriority Claims" at bounding box center [205, 260] width 366 height 30
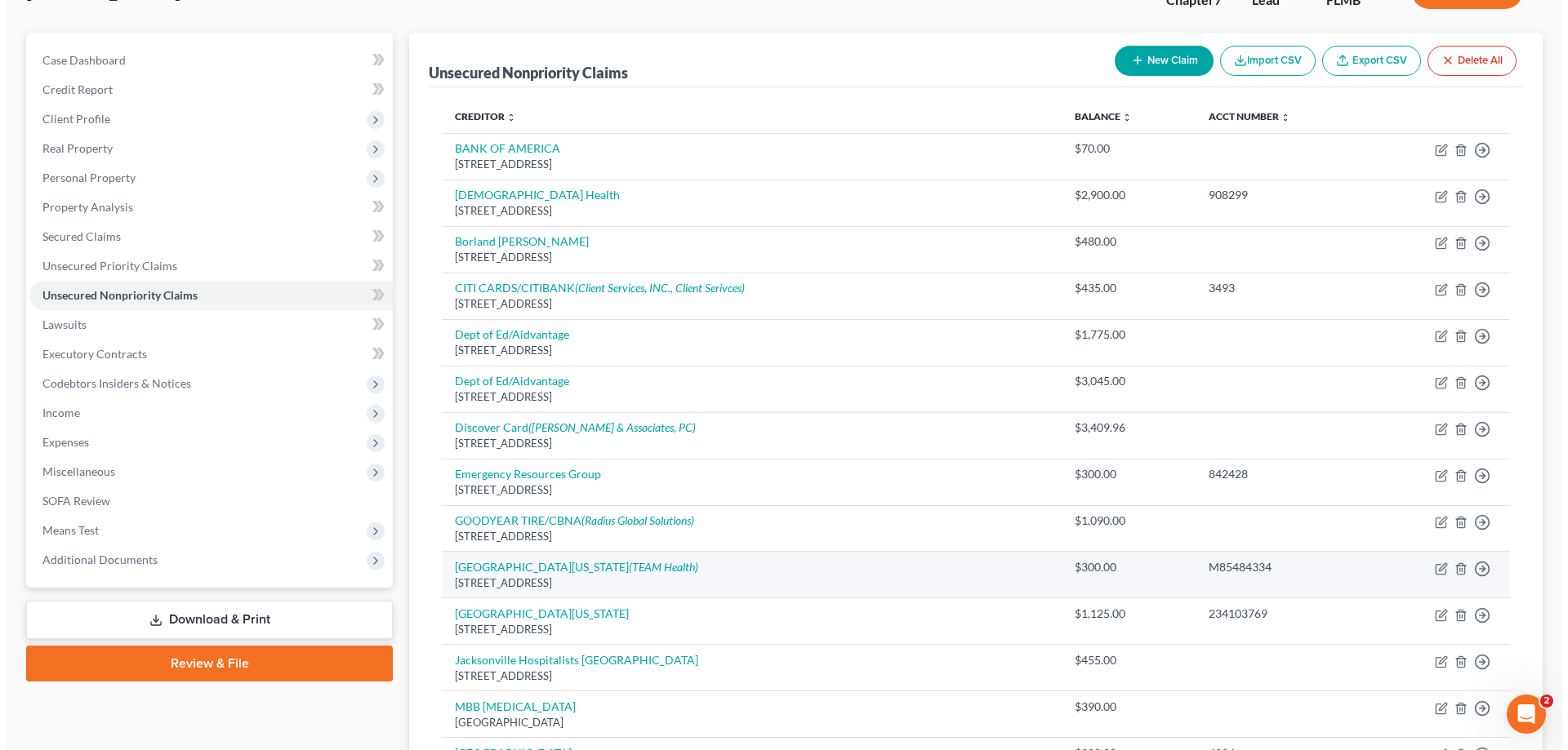
scroll to position [408, 0]
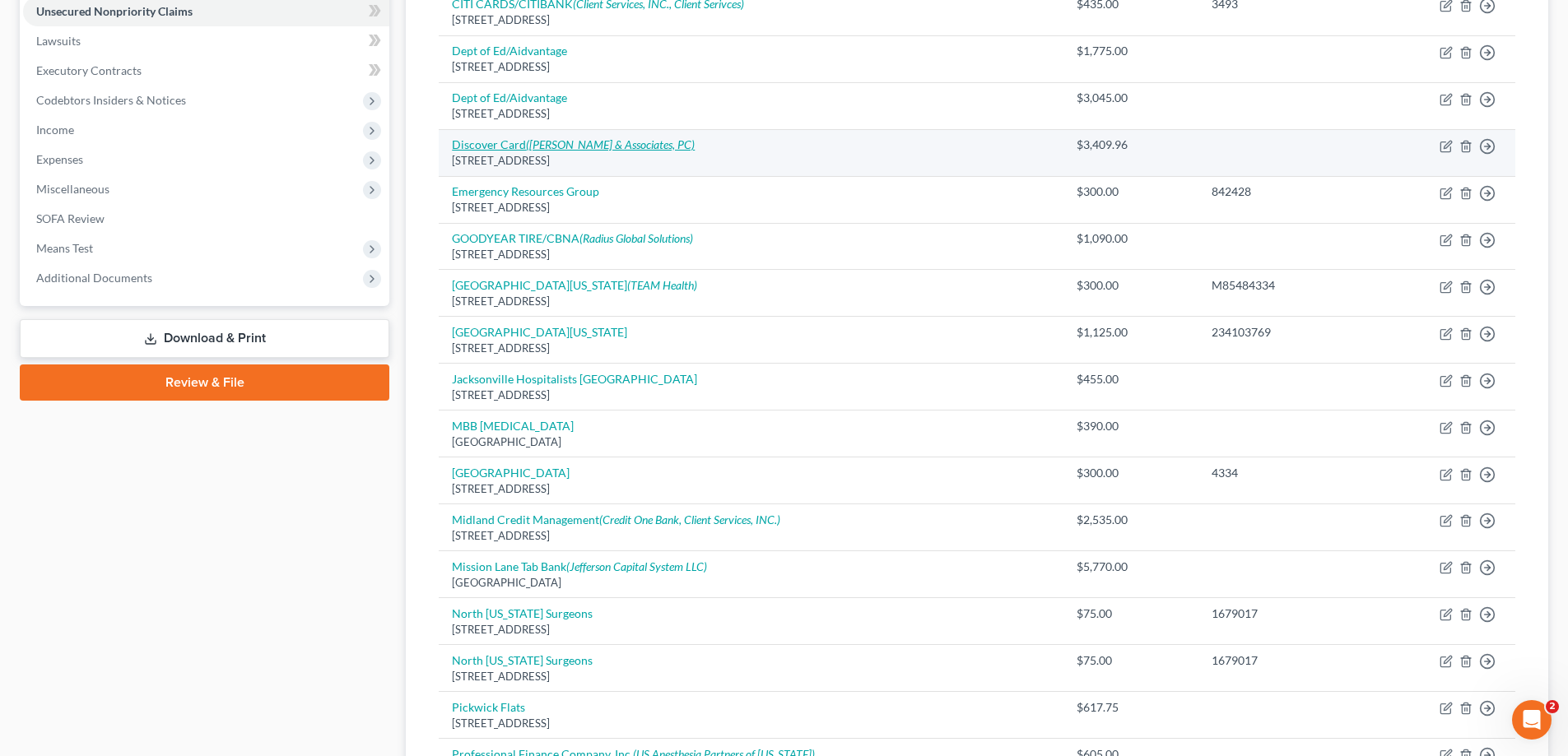
click at [572, 147] on icon "(Zwicker & Associates, PC)" at bounding box center [610, 144] width 169 height 14
select select "46"
select select "0"
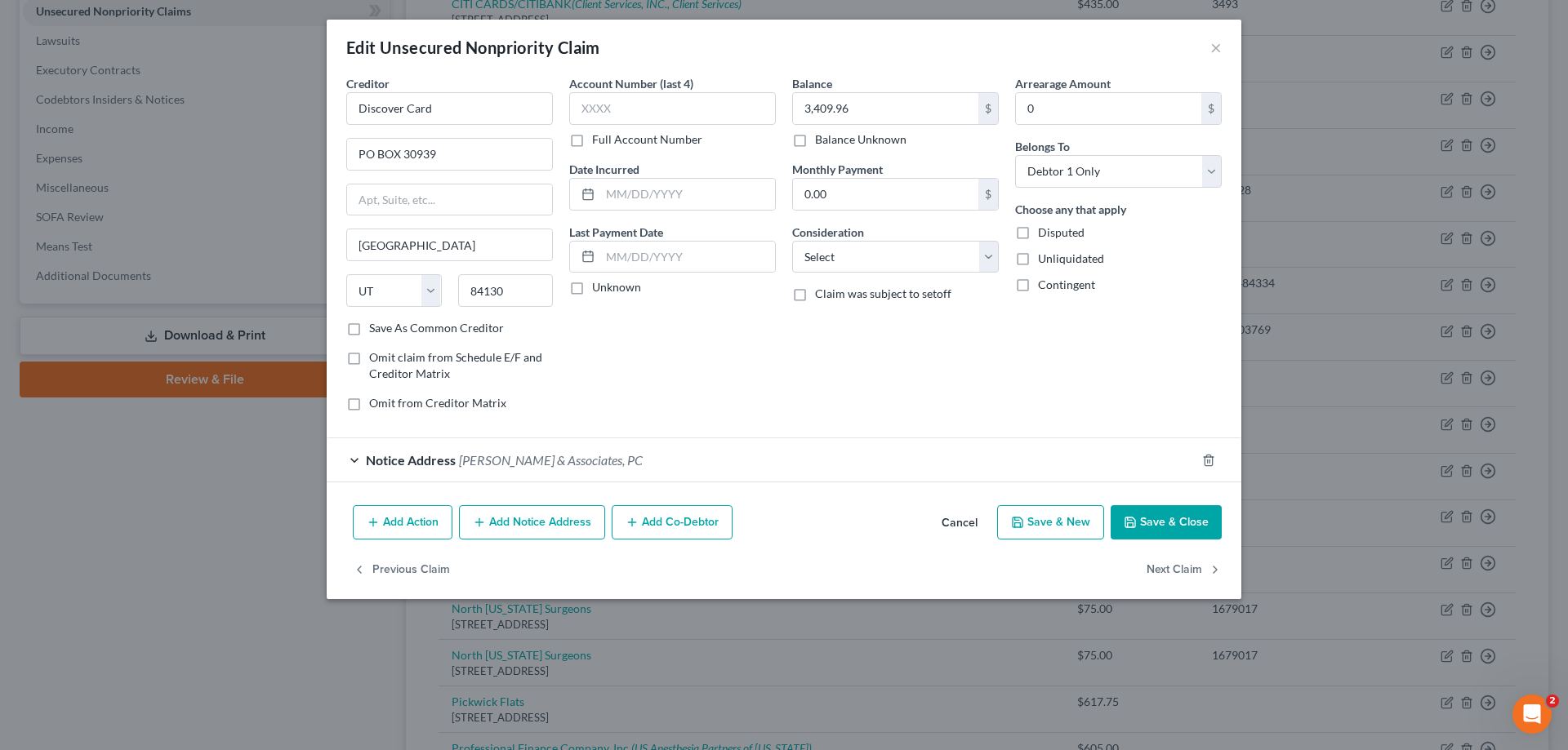
click at [682, 466] on div "Notice Address Zwicker & Associates, PC" at bounding box center [761, 460] width 869 height 43
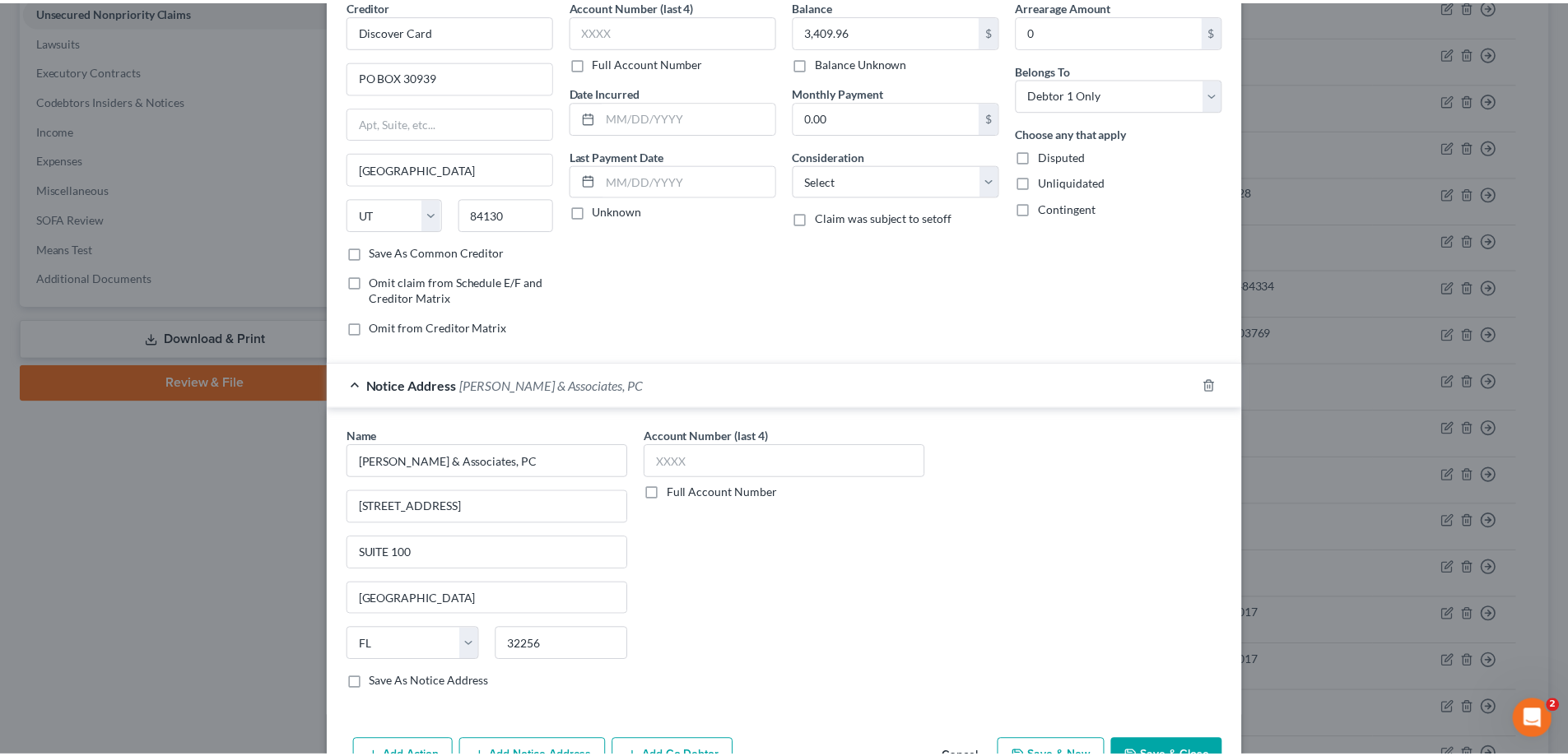
scroll to position [0, 0]
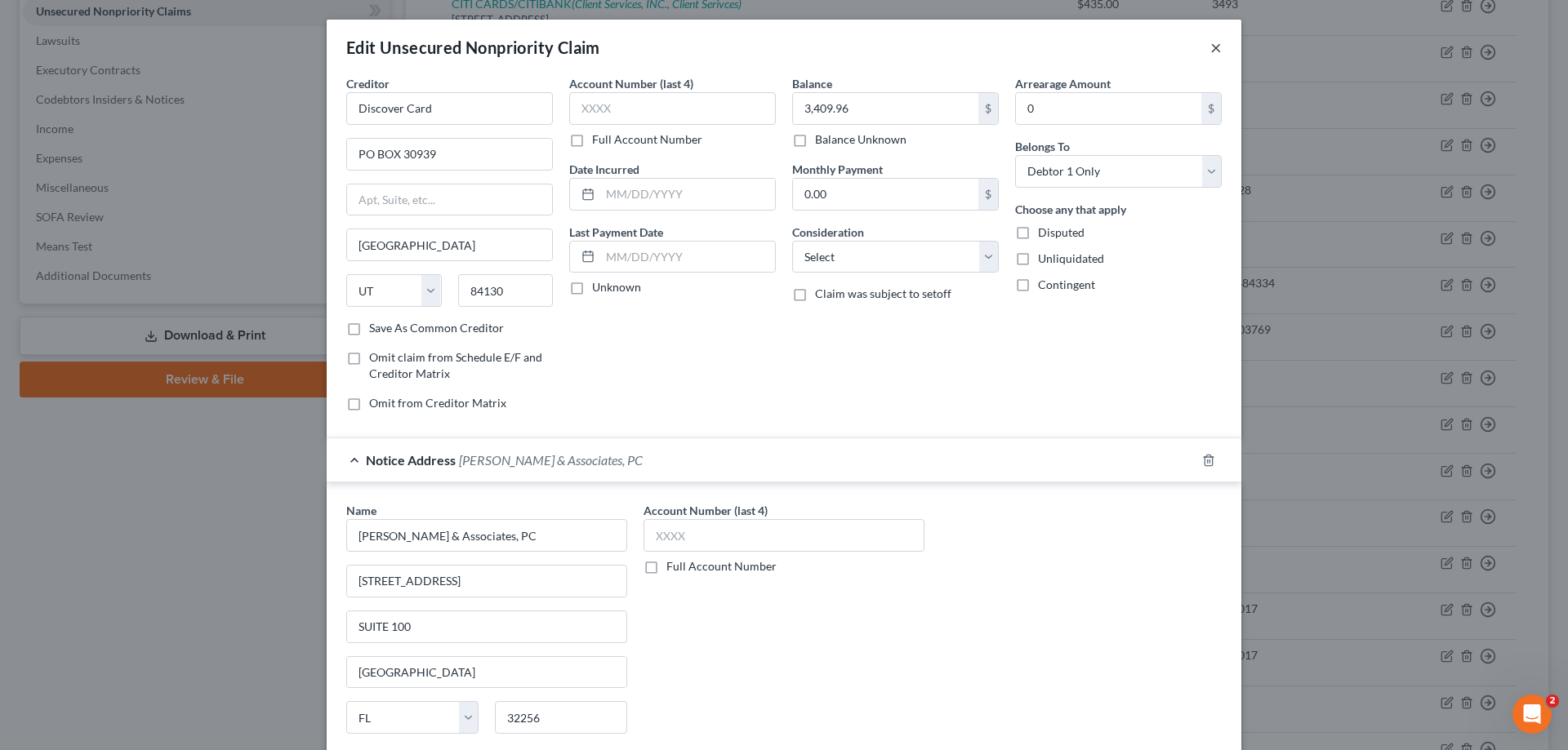
click at [1213, 48] on div "Edit Unsecured Nonpriority Claim ×" at bounding box center [784, 48] width 915 height 56
click at [1213, 48] on button "×" at bounding box center [1216, 48] width 12 height 20
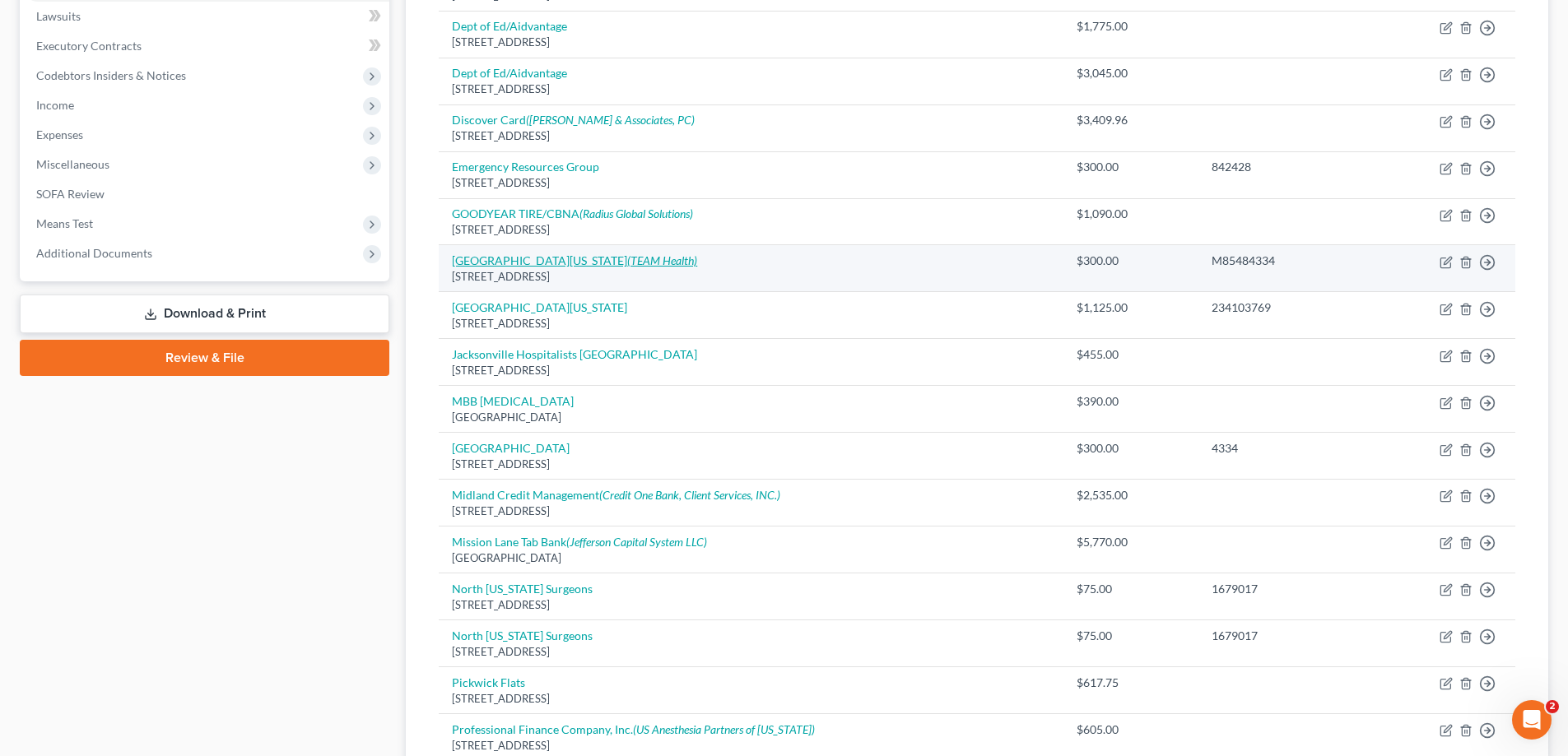
scroll to position [411, 0]
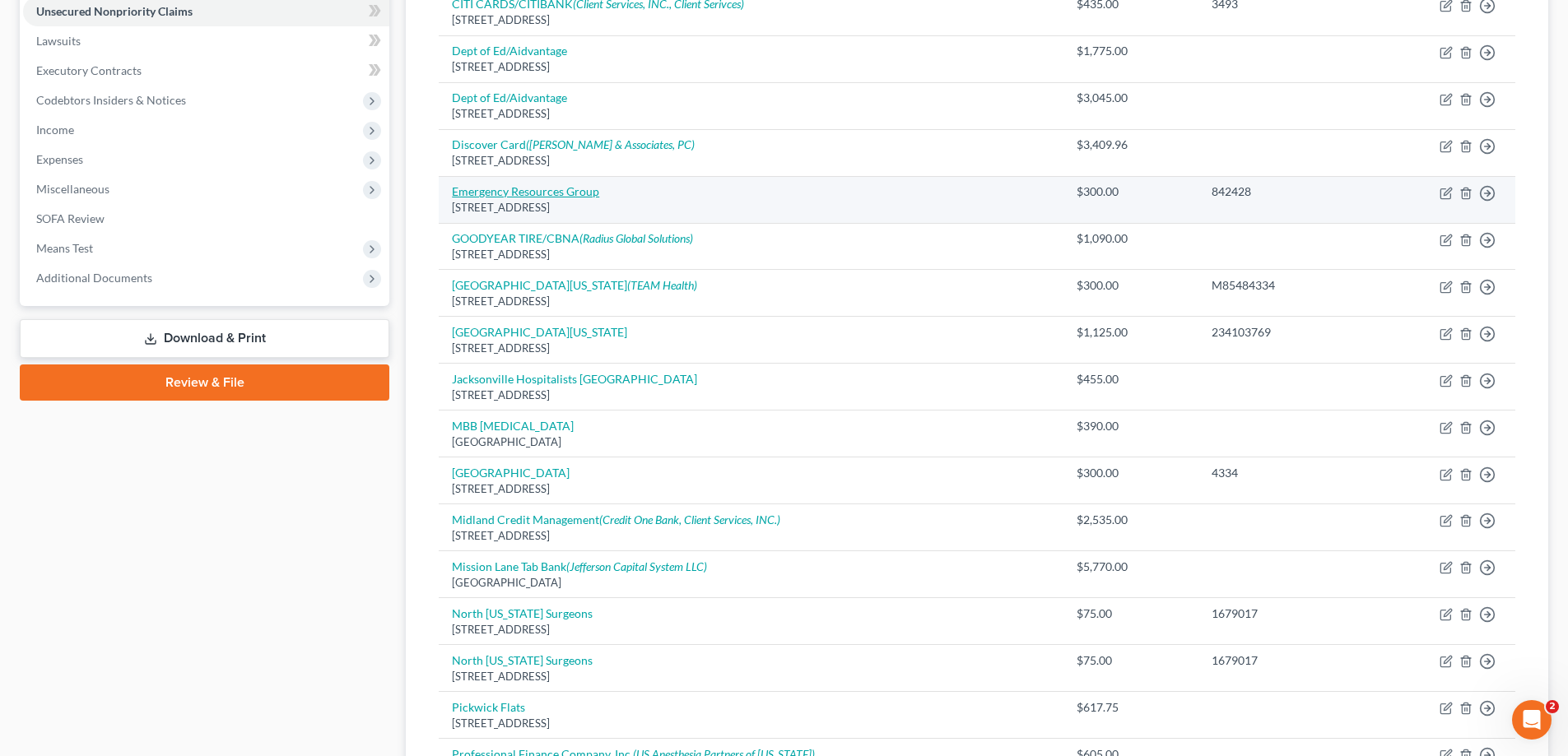
click at [581, 188] on link "Emergency Resources Group" at bounding box center [525, 191] width 147 height 14
select select "9"
select select "0"
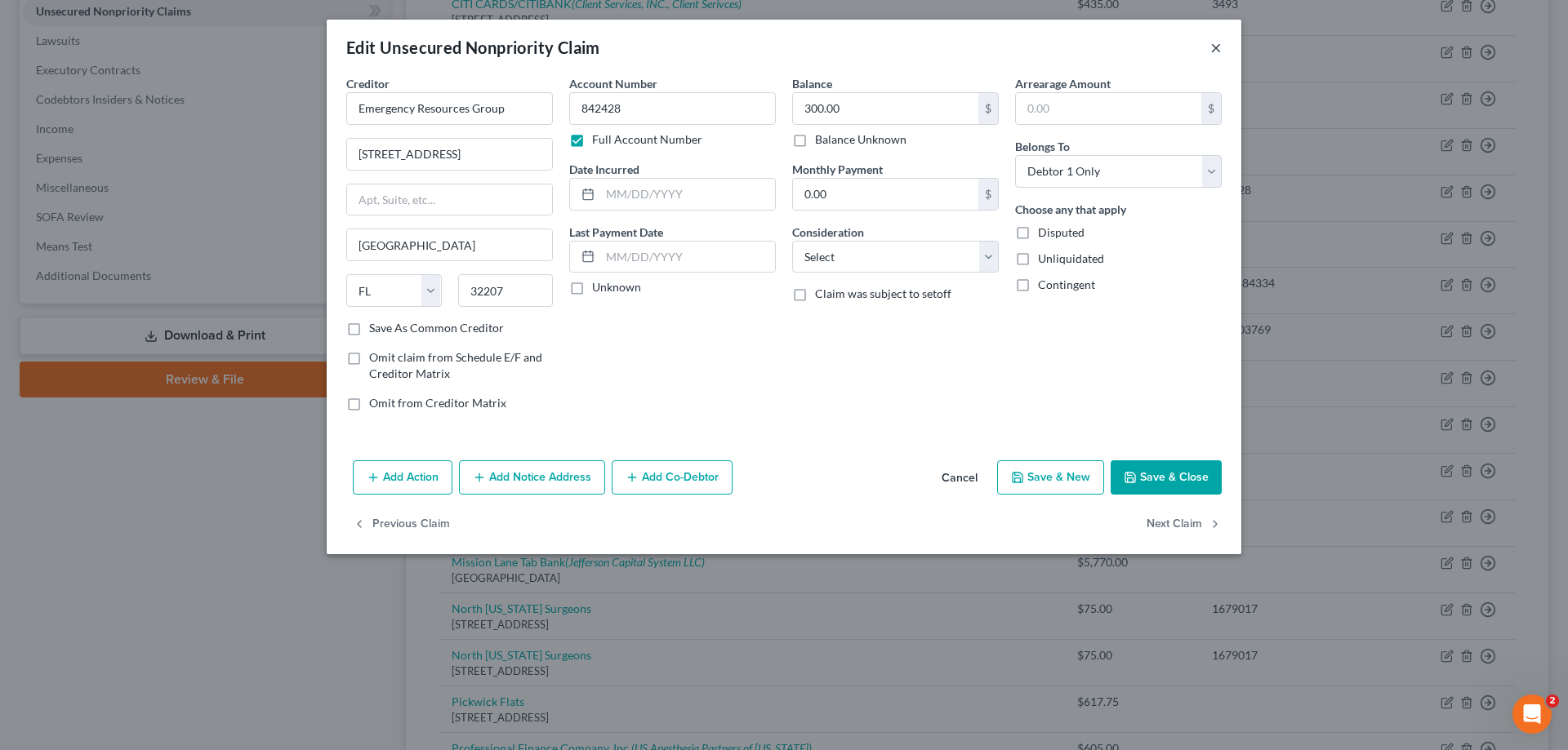
drag, startPoint x: 1213, startPoint y: 42, endPoint x: 1208, endPoint y: 50, distance: 9.4
click at [1212, 46] on button "×" at bounding box center [1216, 48] width 12 height 20
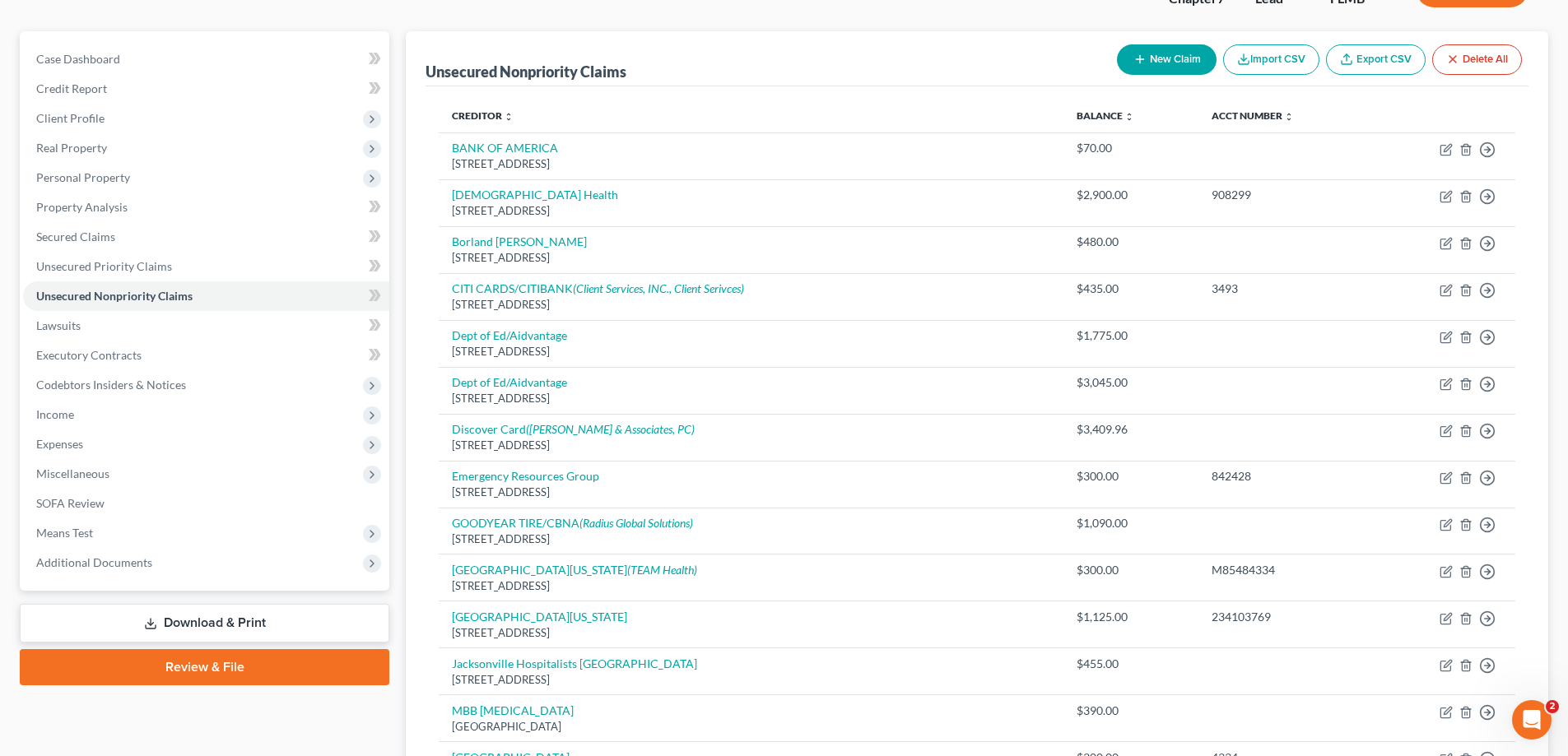
scroll to position [82, 0]
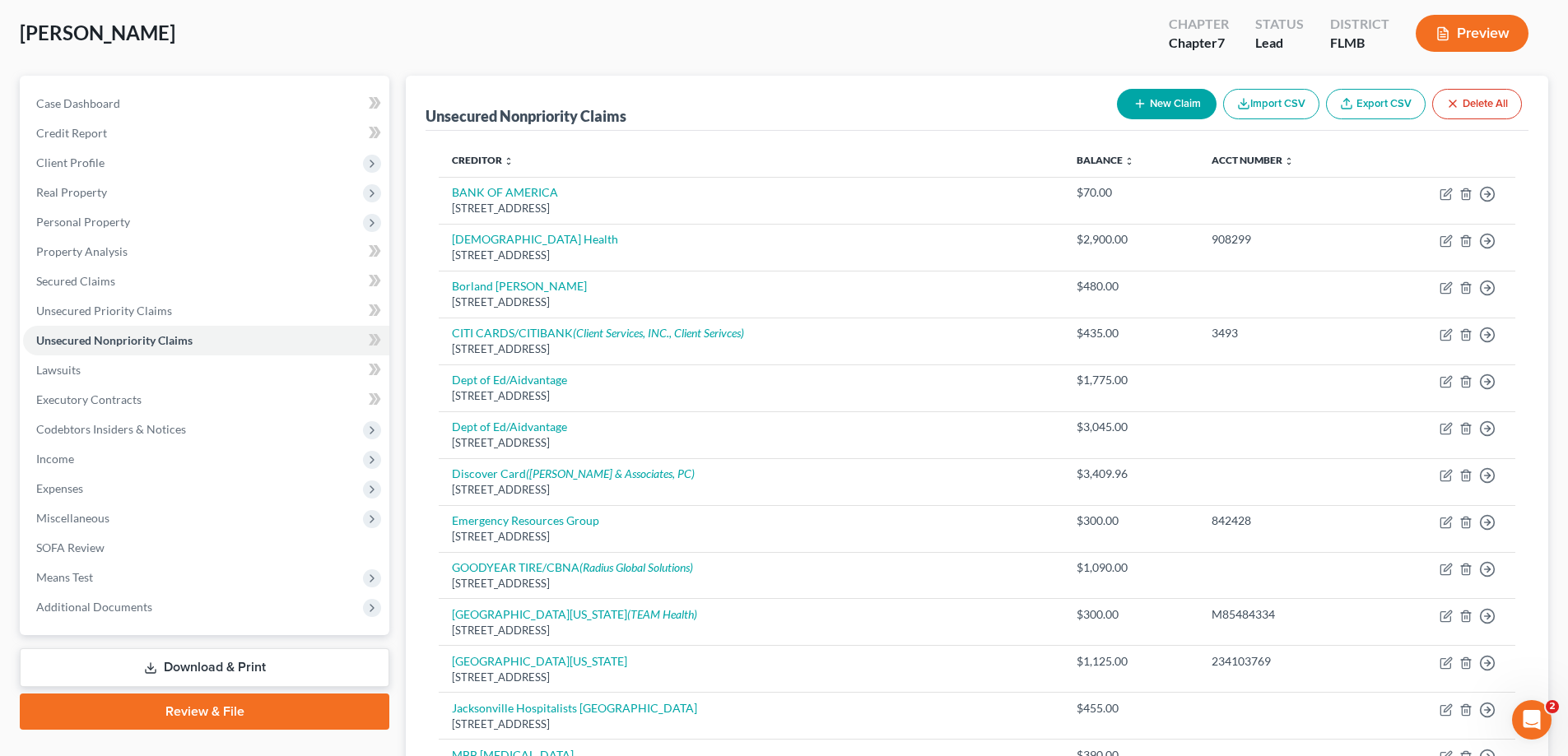
click at [593, 39] on div "Aronne, Lana Upgraded Chapter Chapter 7 Status Lead District FLMB Preview" at bounding box center [784, 40] width 1528 height 71
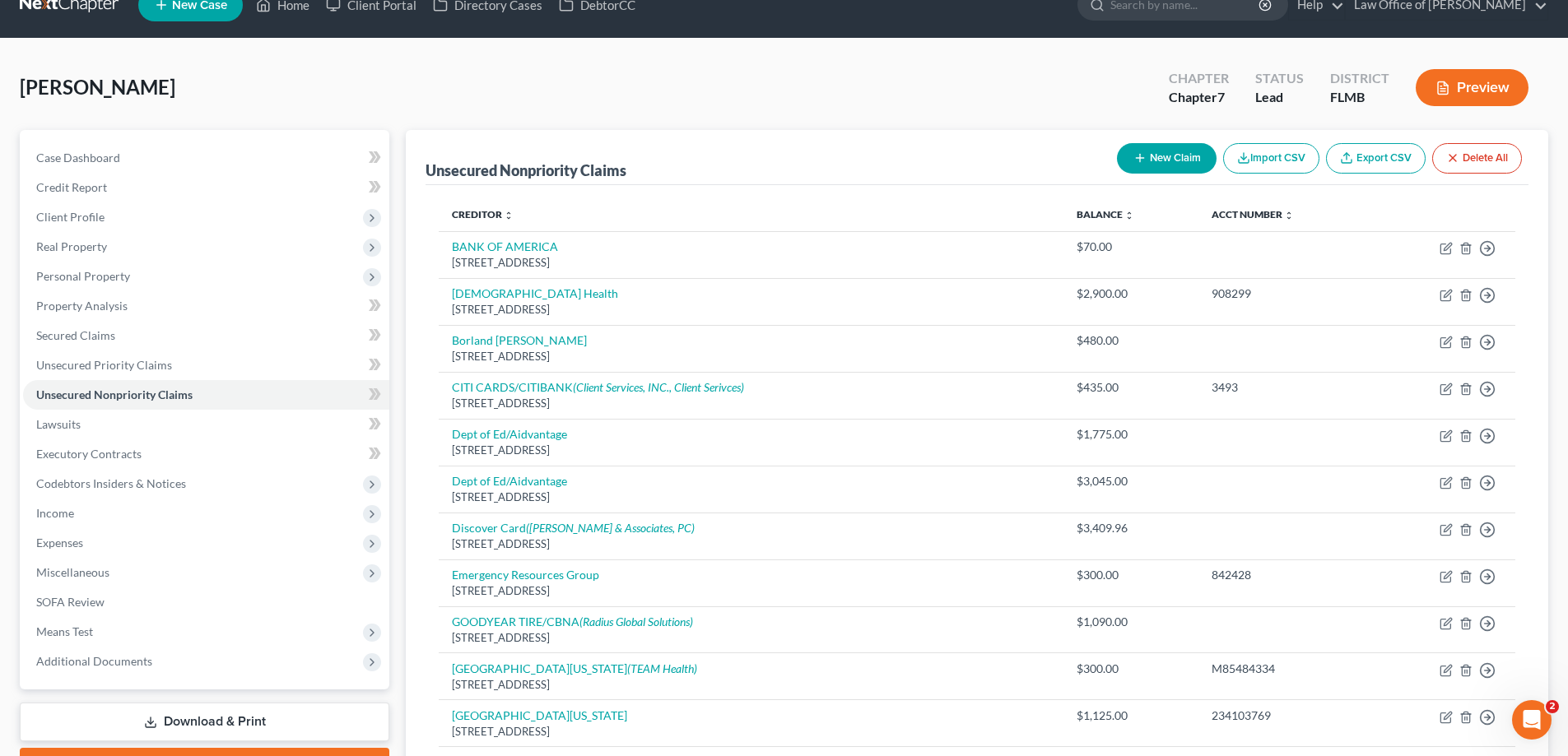
scroll to position [0, 0]
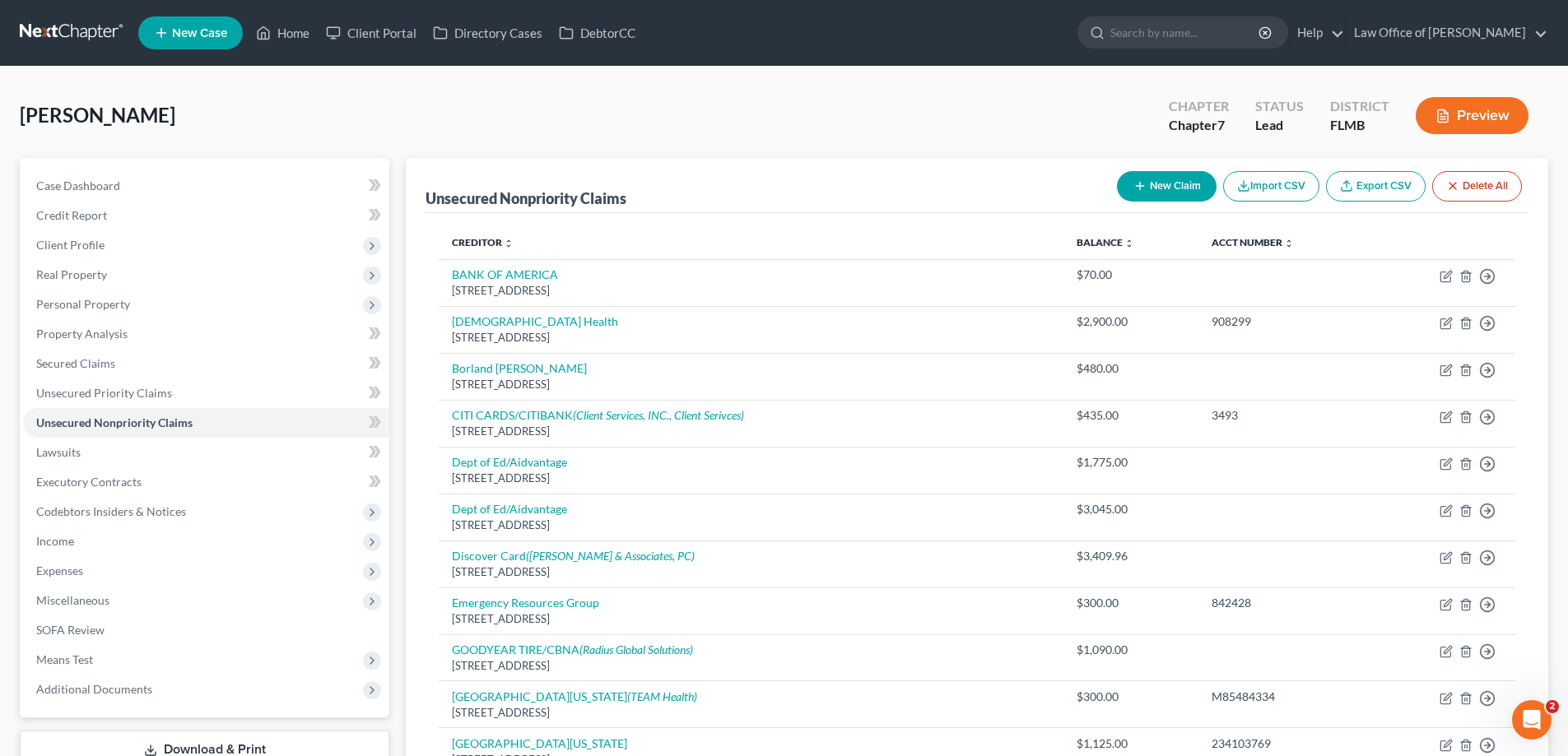
click at [53, 26] on link at bounding box center [72, 33] width 105 height 30
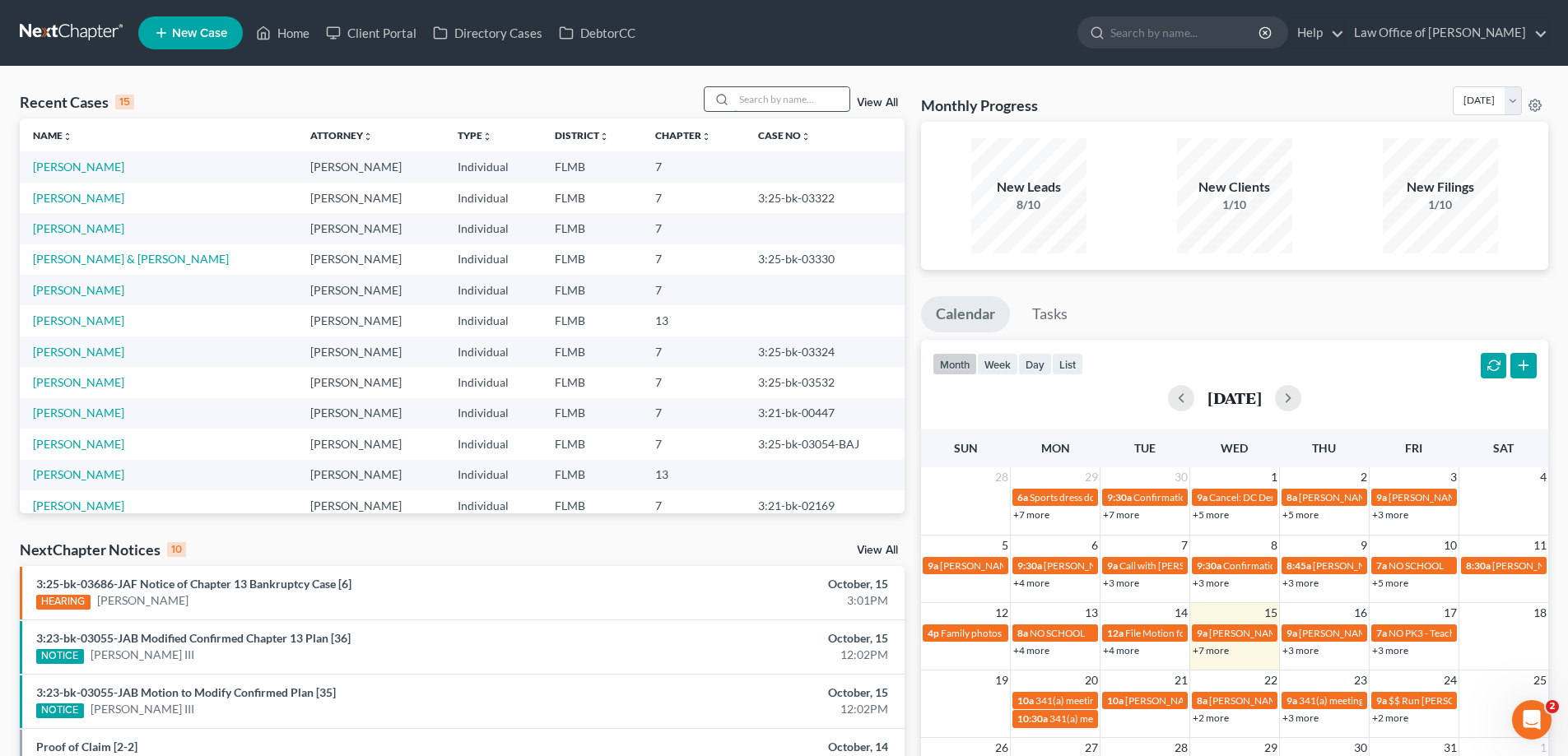
click at [784, 103] on input "search" at bounding box center [791, 99] width 115 height 24
click at [1091, 87] on div "Monthly Progress Bankruptcy Bankruptcy [DATE] [DATE] [DATE] [DATE] [DATE] [DATE…" at bounding box center [1233, 104] width 627 height 35
drag, startPoint x: 1043, startPoint y: 106, endPoint x: 927, endPoint y: 104, distance: 116.0
click at [927, 104] on div "Monthly Progress Bankruptcy Bankruptcy [DATE] [DATE] [DATE] [DATE] [DATE] [DATE…" at bounding box center [1233, 104] width 627 height 35
click at [927, 104] on h3 "Monthly Progress" at bounding box center [978, 106] width 117 height 20
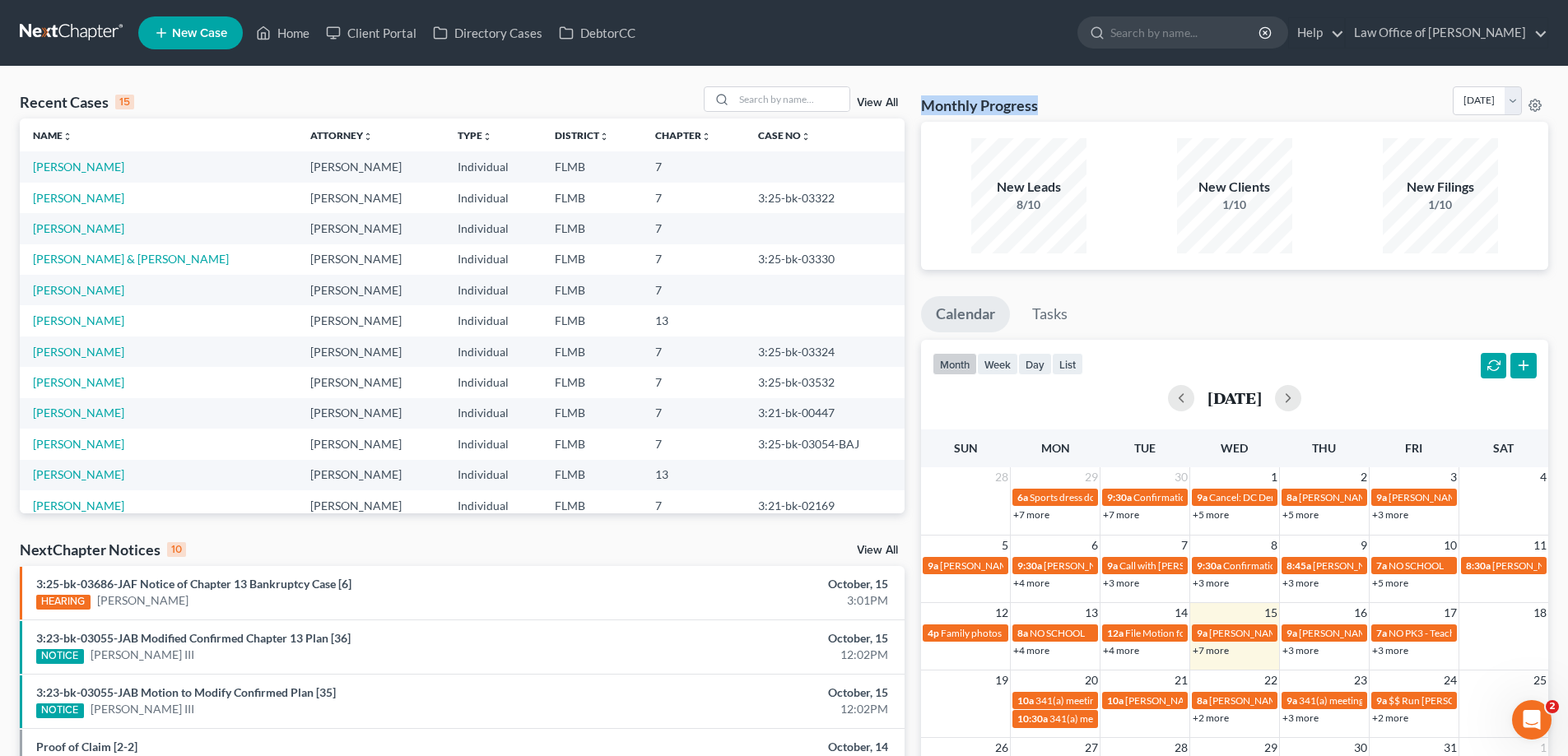
drag, startPoint x: 921, startPoint y: 104, endPoint x: 1044, endPoint y: 103, distance: 123.0
click at [1044, 103] on div "Monthly Progress Bankruptcy Bankruptcy [DATE] [DATE] [DATE] [DATE] [DATE] [DATE…" at bounding box center [1233, 104] width 627 height 35
click at [1047, 106] on div "Monthly Progress Bankruptcy Bankruptcy [DATE] [DATE] [DATE] [DATE] [DATE] [DATE…" at bounding box center [1233, 104] width 627 height 35
drag, startPoint x: 1038, startPoint y: 102, endPoint x: 923, endPoint y: 103, distance: 115.0
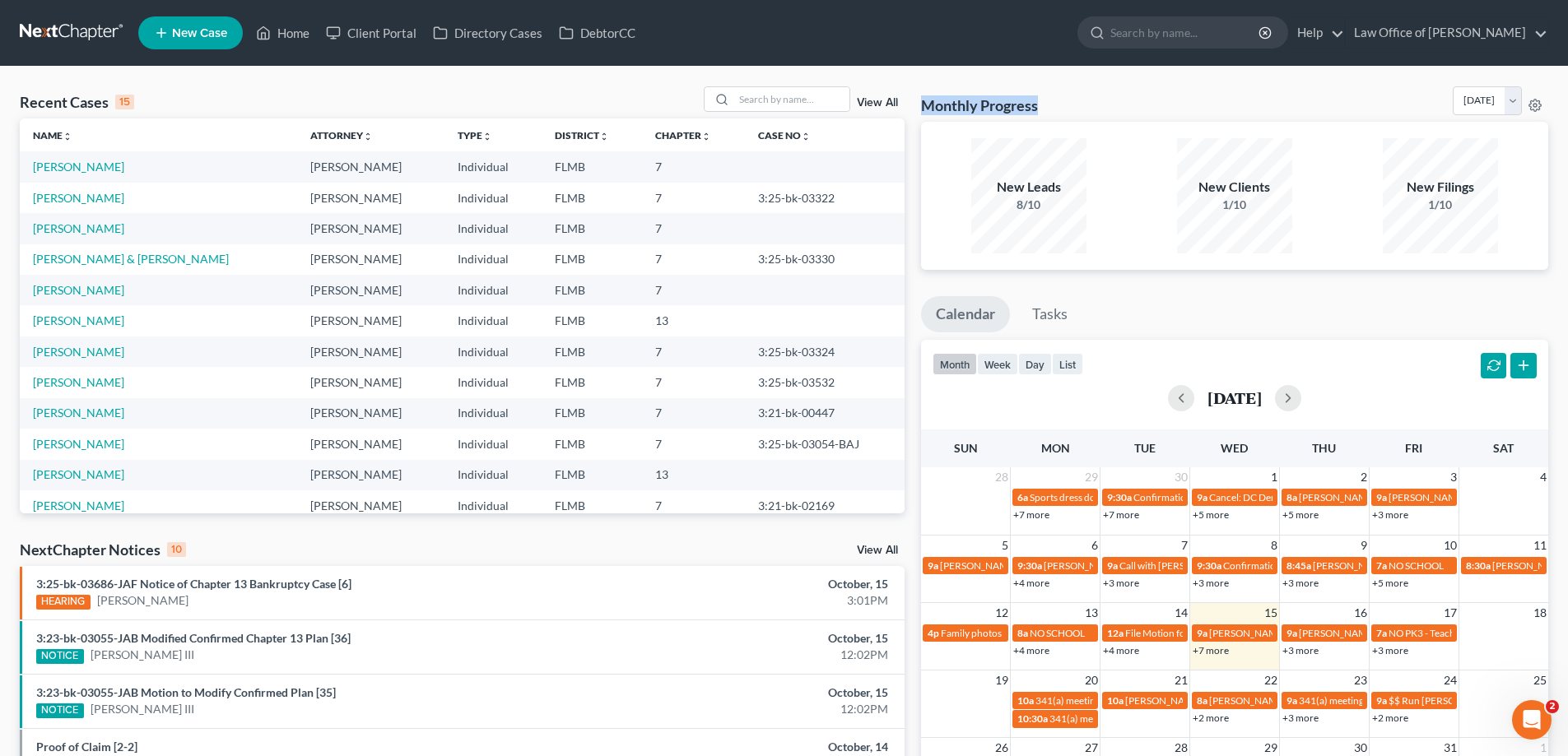
click at [923, 103] on h3 "Monthly Progress" at bounding box center [978, 106] width 117 height 20
drag, startPoint x: 923, startPoint y: 103, endPoint x: 1060, endPoint y: 90, distance: 137.6
click at [1060, 90] on div "Monthly Progress Bankruptcy Bankruptcy [DATE] [DATE] [DATE] [DATE] [DATE] [DATE…" at bounding box center [1233, 104] width 627 height 35
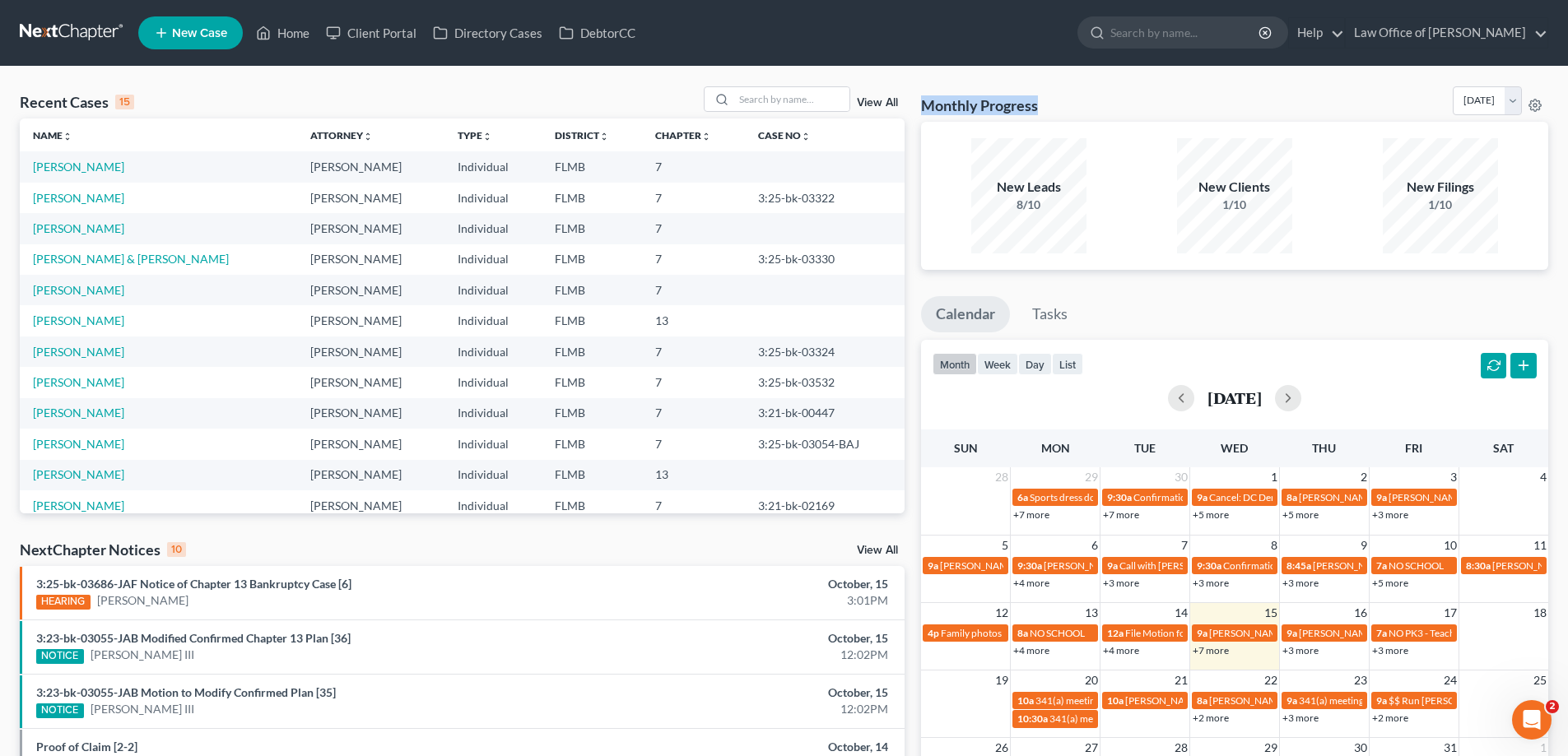
drag, startPoint x: 1044, startPoint y: 104, endPoint x: 925, endPoint y: 101, distance: 119.0
click at [925, 101] on div "Monthly Progress Bankruptcy Bankruptcy [DATE] [DATE] [DATE] [DATE] [DATE] [DATE…" at bounding box center [1233, 104] width 627 height 35
click at [925, 101] on h3 "Monthly Progress" at bounding box center [978, 106] width 117 height 20
drag, startPoint x: 923, startPoint y: 101, endPoint x: 1057, endPoint y: 112, distance: 134.5
click at [1057, 112] on div "Monthly Progress Bankruptcy Bankruptcy [DATE] [DATE] [DATE] [DATE] [DATE] [DATE…" at bounding box center [1233, 104] width 627 height 35
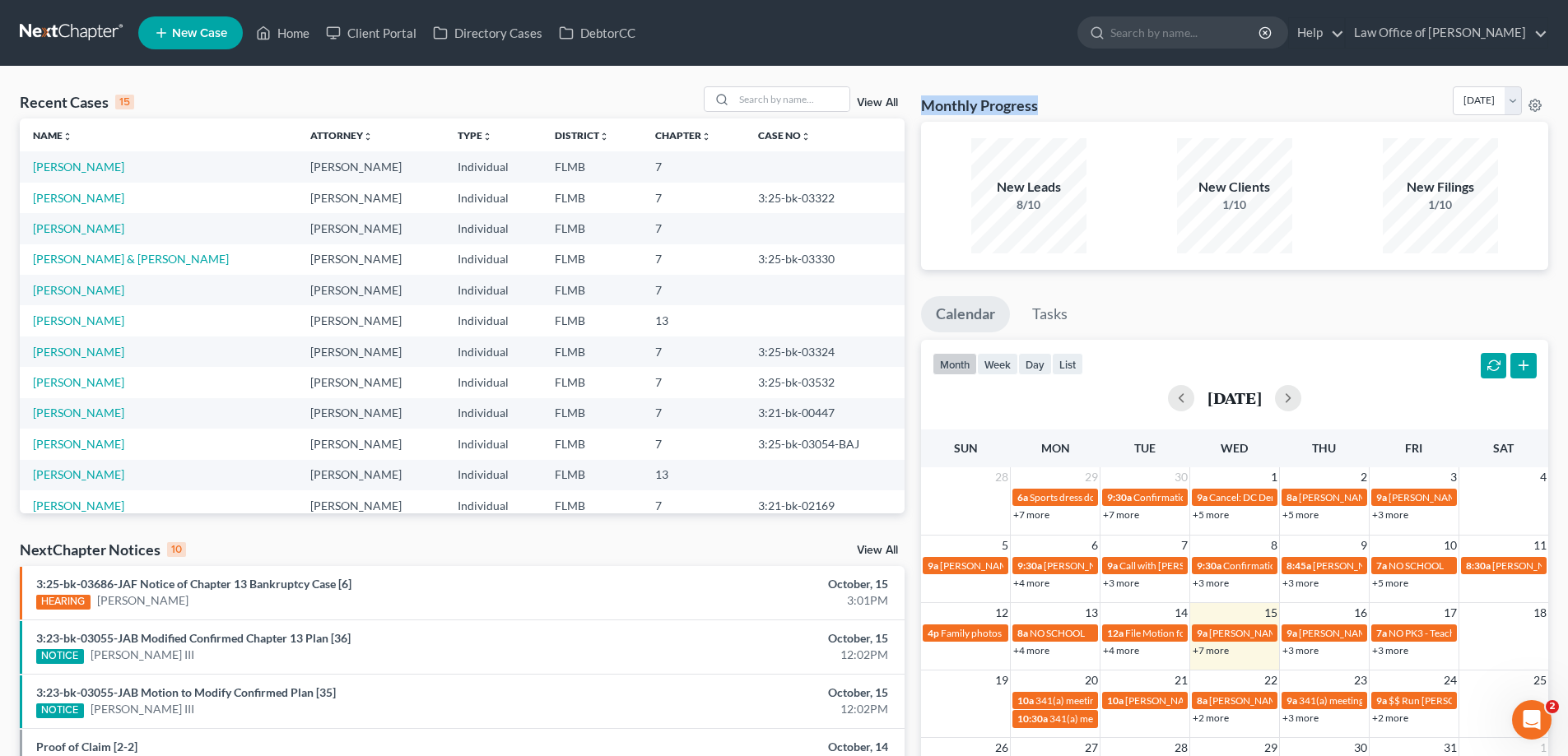
click at [1057, 112] on div "Monthly Progress Bankruptcy Bankruptcy [DATE] [DATE] [DATE] [DATE] [DATE] [DATE…" at bounding box center [1233, 104] width 627 height 35
click at [1065, 108] on div "Monthly Progress Bankruptcy Bankruptcy [DATE] [DATE] [DATE] [DATE] [DATE] [DATE…" at bounding box center [1233, 104] width 627 height 35
drag, startPoint x: 1055, startPoint y: 102, endPoint x: 943, endPoint y: 107, distance: 112.1
click at [943, 107] on div "Monthly Progress Bankruptcy Bankruptcy [DATE] [DATE] [DATE] [DATE] [DATE] [DATE…" at bounding box center [1233, 104] width 627 height 35
click at [943, 107] on h3 "Monthly Progress" at bounding box center [978, 106] width 117 height 20
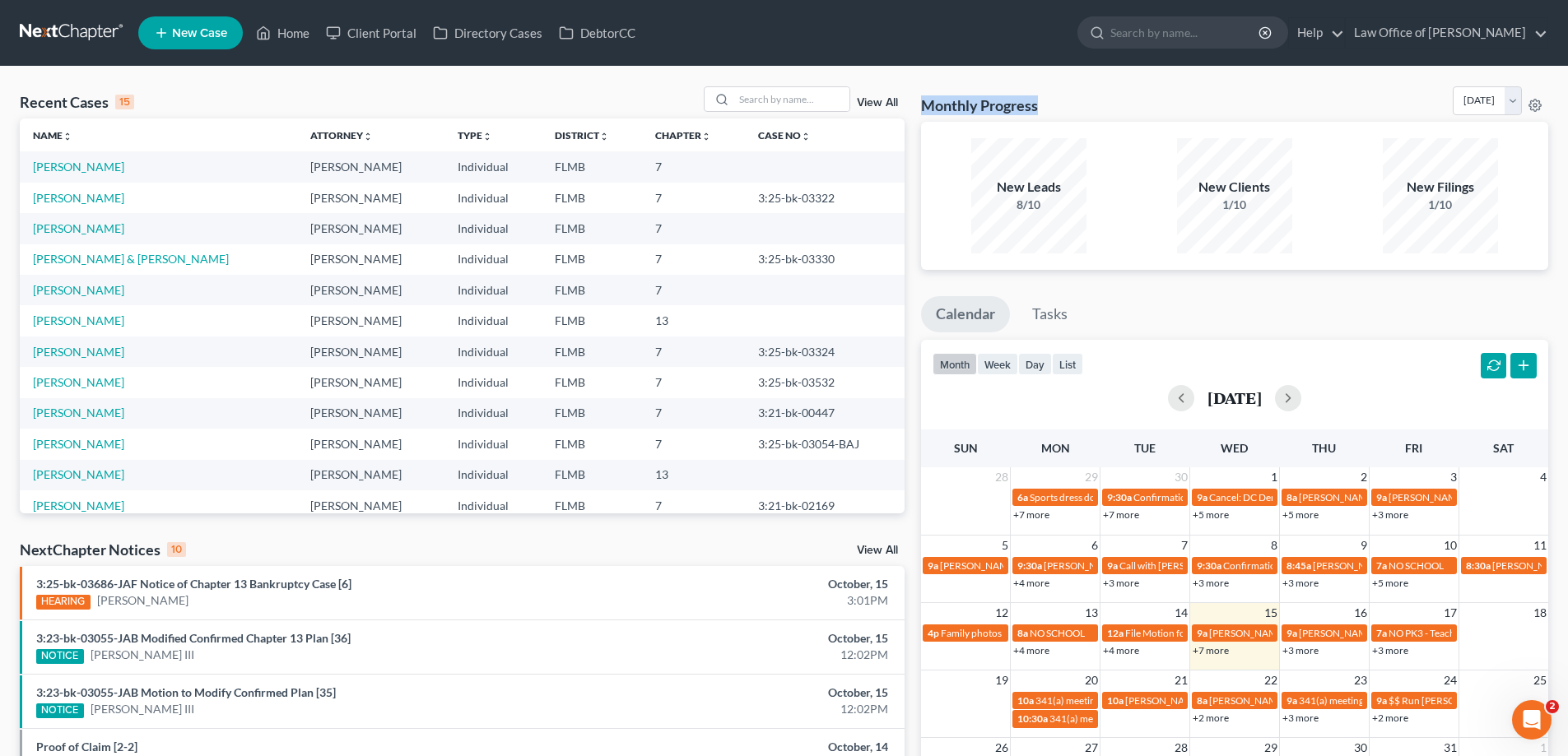
drag, startPoint x: 924, startPoint y: 103, endPoint x: 1037, endPoint y: 111, distance: 113.3
click at [1037, 111] on h3 "Monthly Progress" at bounding box center [978, 106] width 117 height 20
click at [1047, 106] on div "Monthly Progress Bankruptcy Bankruptcy [DATE] [DATE] [DATE] [DATE] [DATE] [DATE…" at bounding box center [1233, 104] width 627 height 35
drag, startPoint x: 1046, startPoint y: 105, endPoint x: 925, endPoint y: 99, distance: 121.1
click at [925, 99] on div "Monthly Progress Bankruptcy Bankruptcy [DATE] [DATE] [DATE] [DATE] [DATE] [DATE…" at bounding box center [1233, 104] width 627 height 35
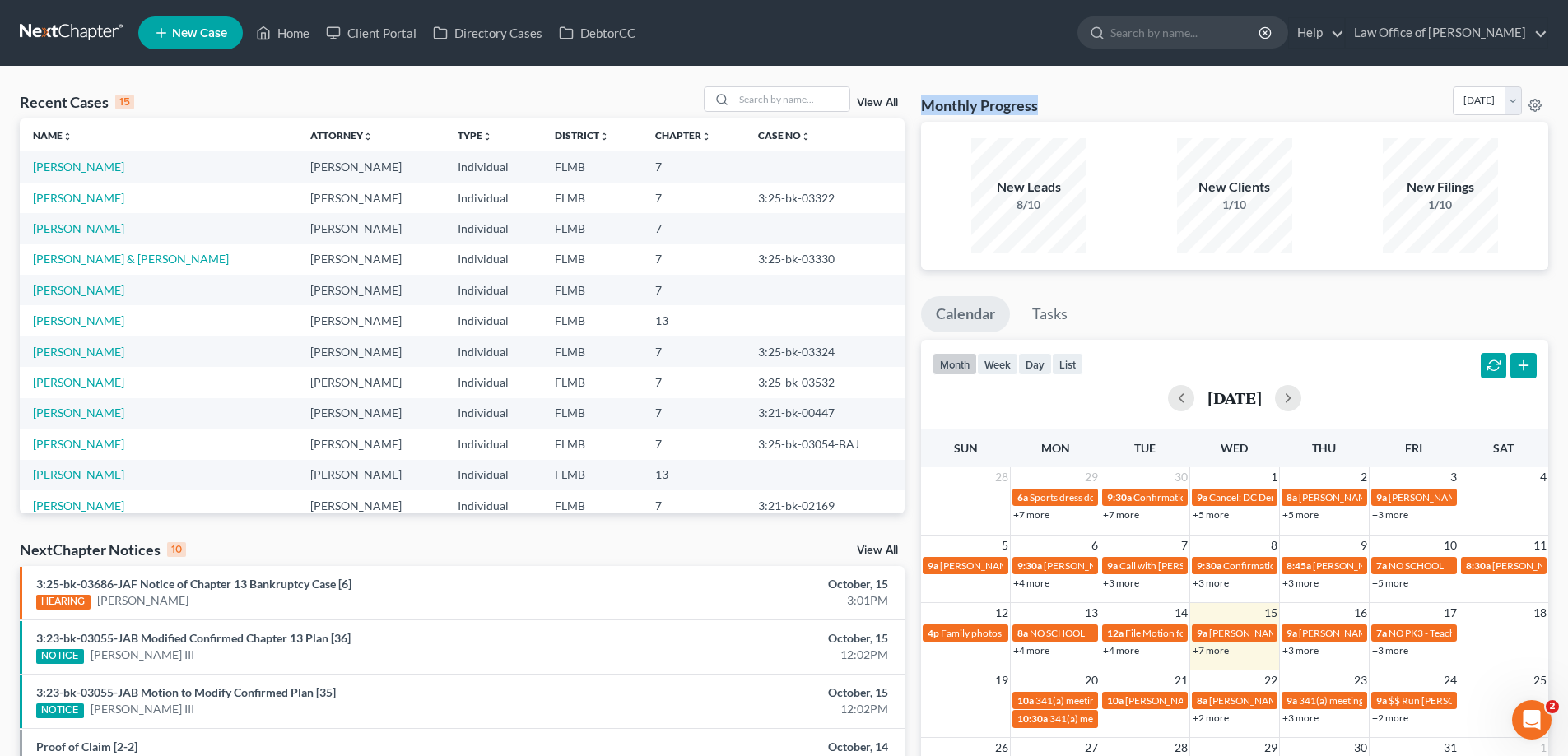
click at [1029, 89] on div "Monthly Progress Bankruptcy Bankruptcy [DATE] [DATE] [DATE] [DATE] [DATE] [DATE…" at bounding box center [1233, 104] width 627 height 35
click at [1058, 110] on div "Monthly Progress Bankruptcy Bankruptcy [DATE] [DATE] [DATE] [DATE] [DATE] [DATE…" at bounding box center [1233, 104] width 627 height 35
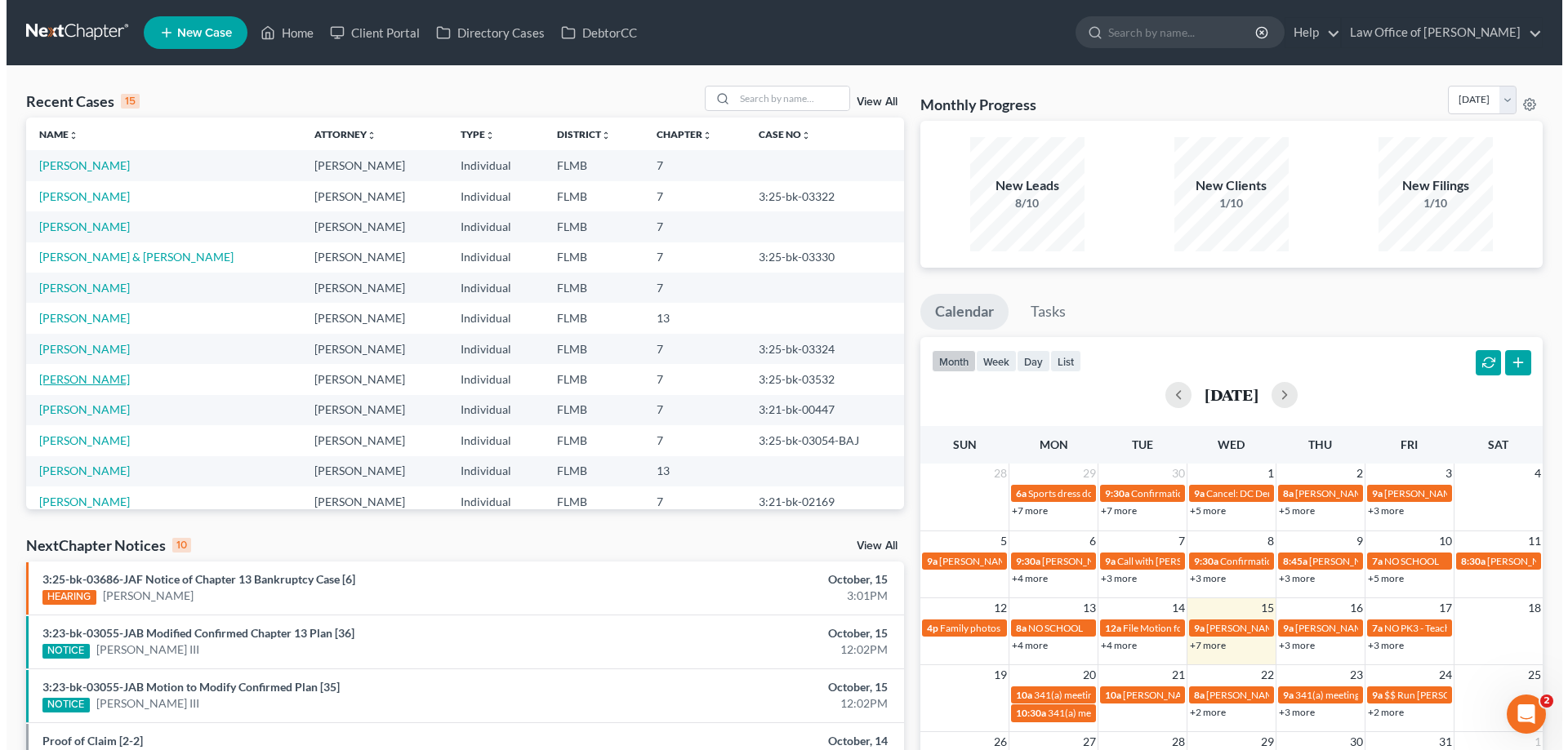
scroll to position [112, 0]
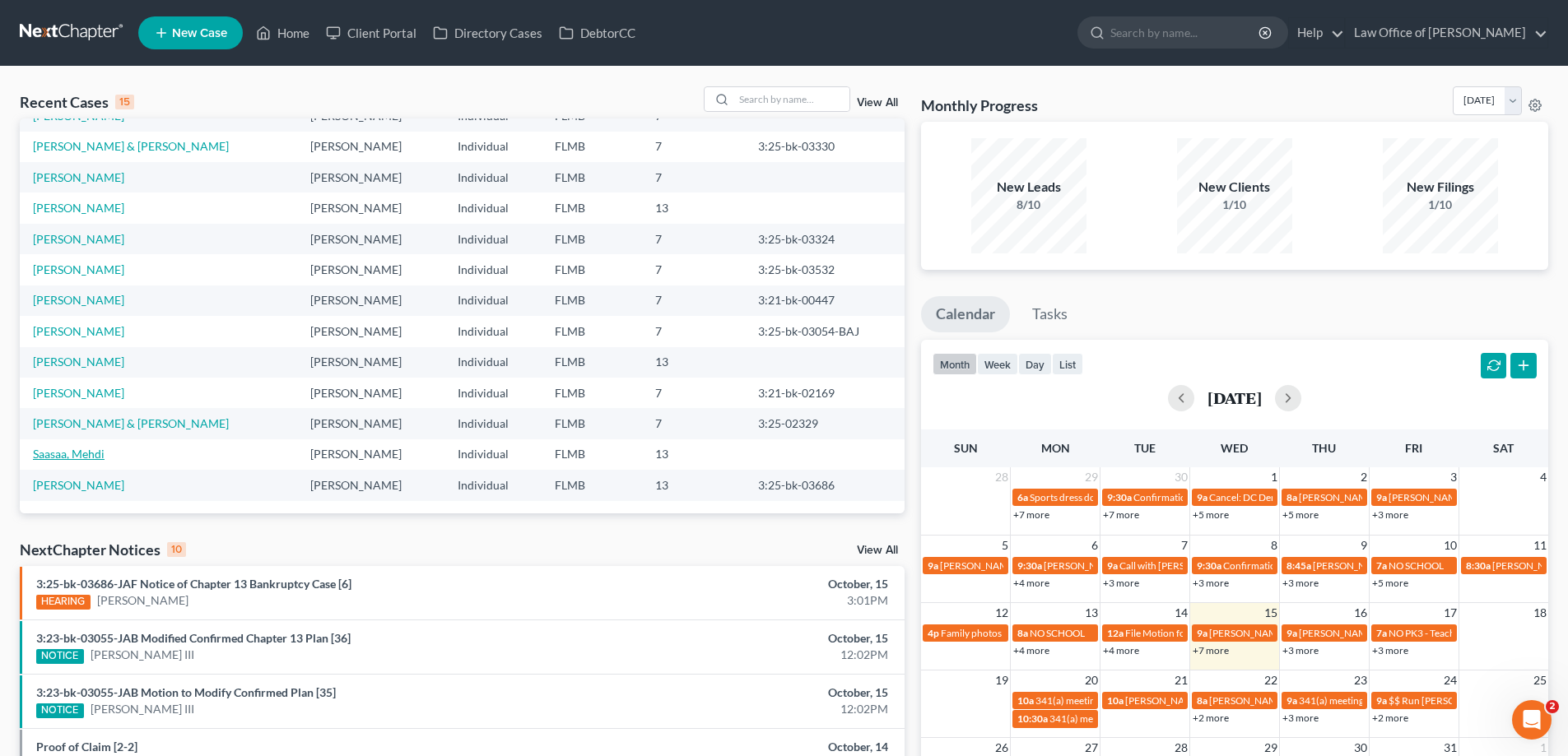
click at [71, 451] on link "Saasaa, Mehdi" at bounding box center [68, 453] width 71 height 14
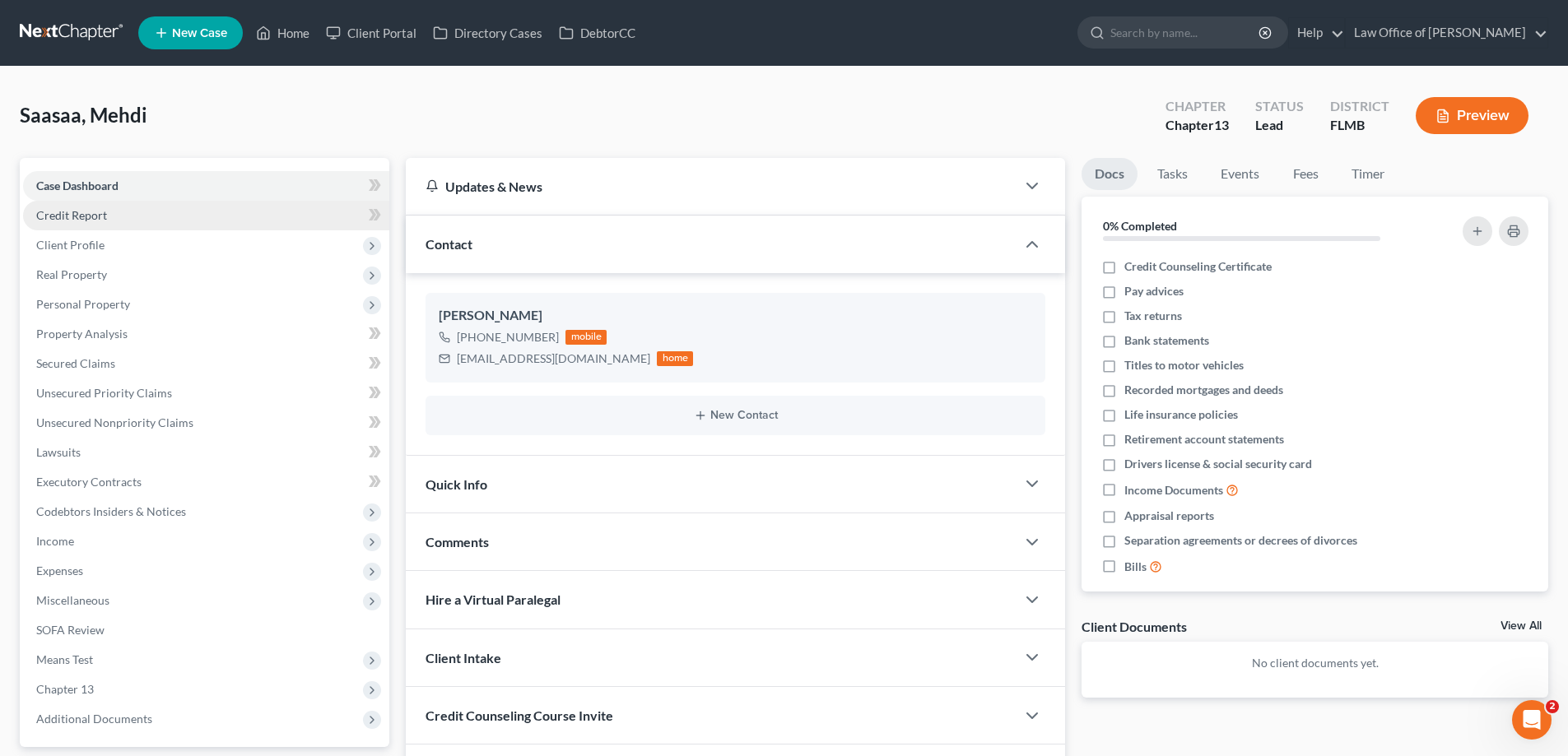
click at [55, 212] on span "Credit Report" at bounding box center [71, 214] width 71 height 14
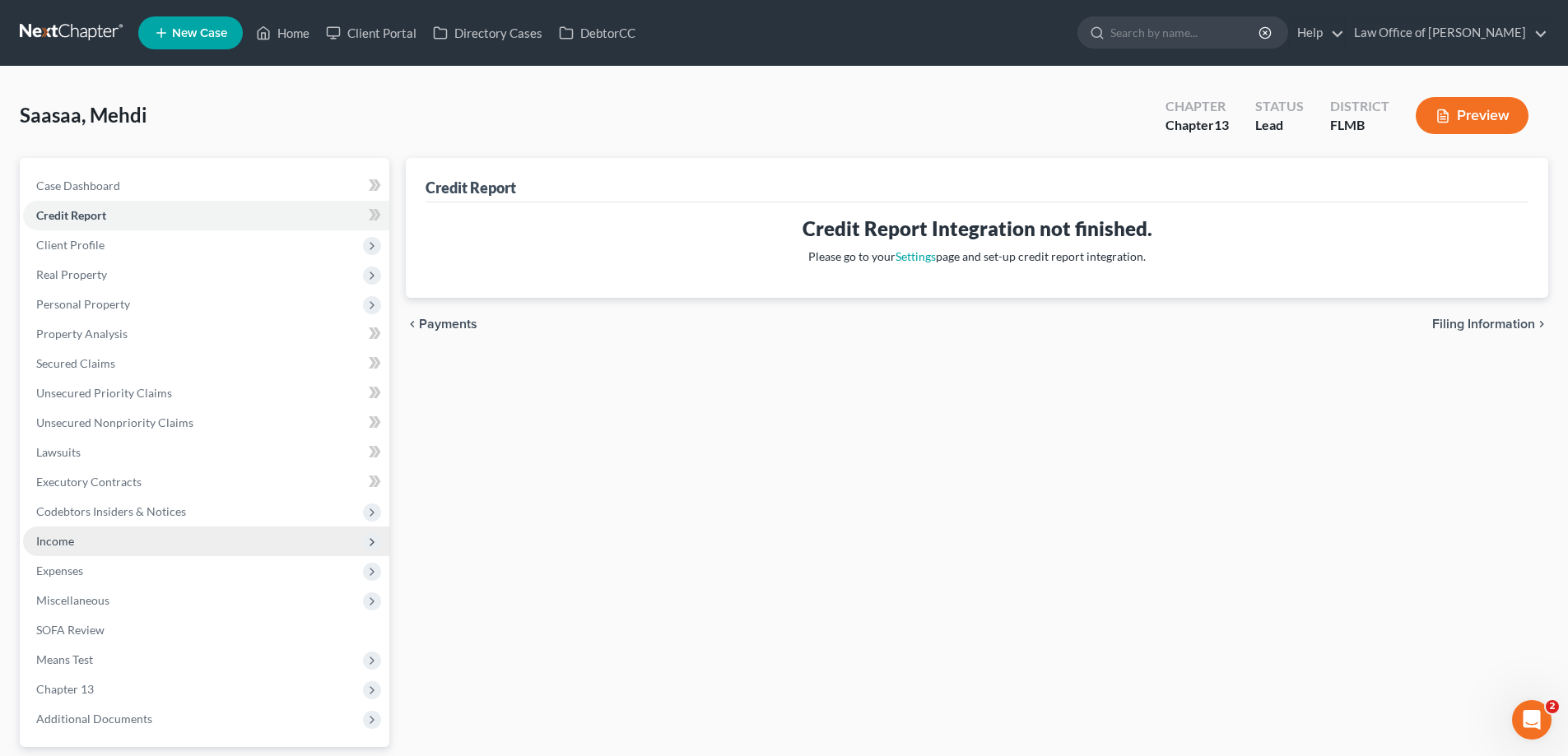
click at [104, 542] on span "Income" at bounding box center [205, 541] width 366 height 30
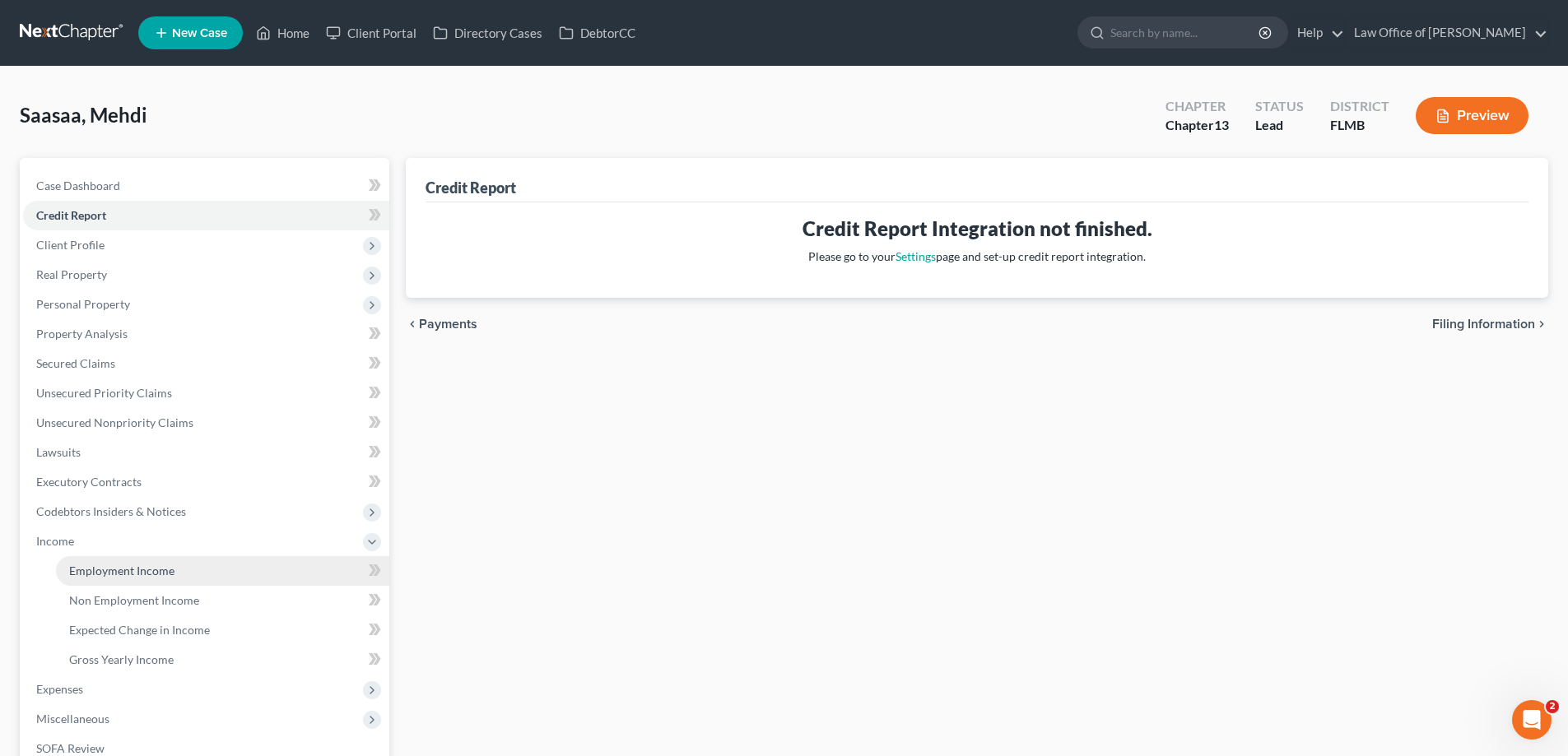
click at [116, 572] on span "Employment Income" at bounding box center [121, 570] width 105 height 14
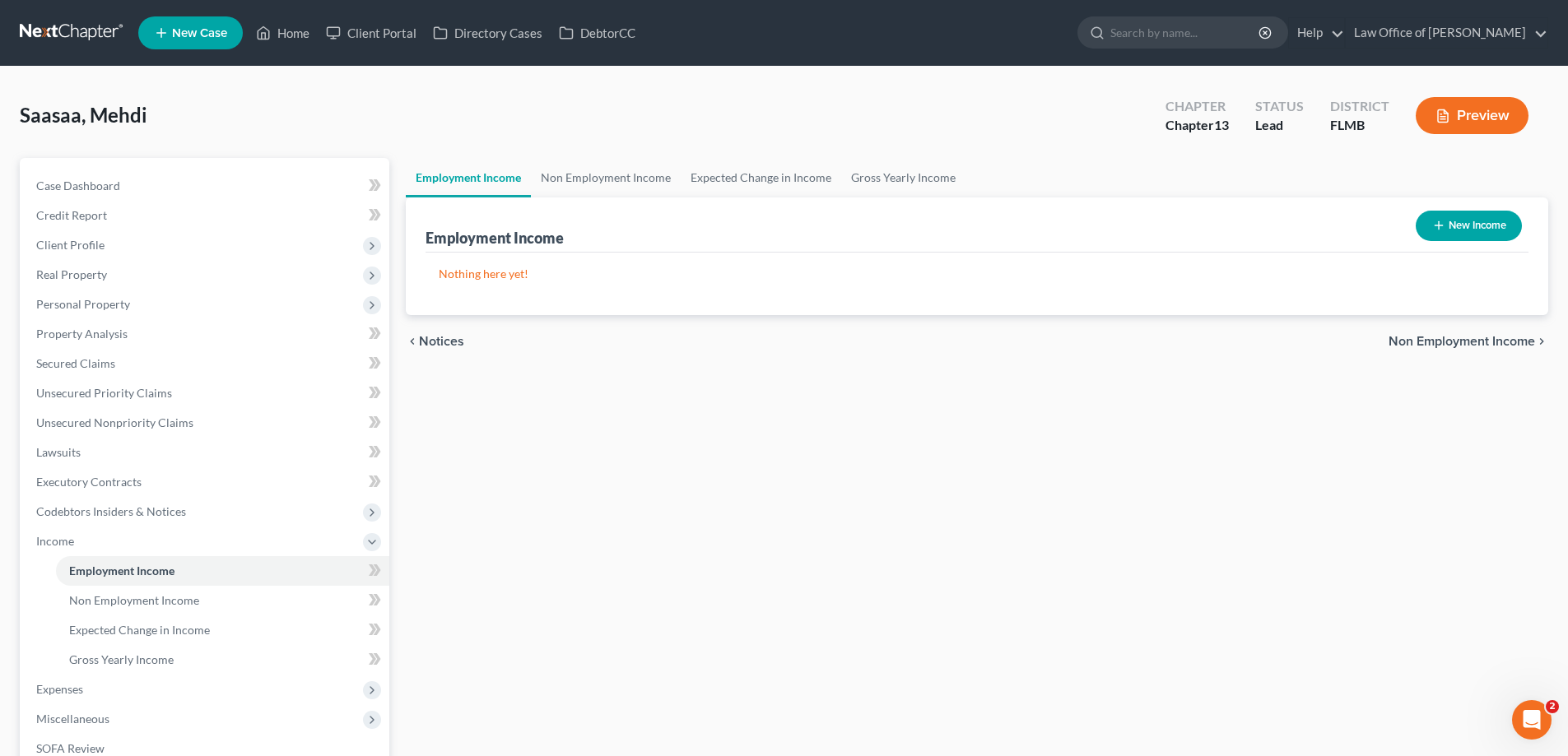
click at [1489, 239] on button "New Income" at bounding box center [1468, 226] width 106 height 31
select select "0"
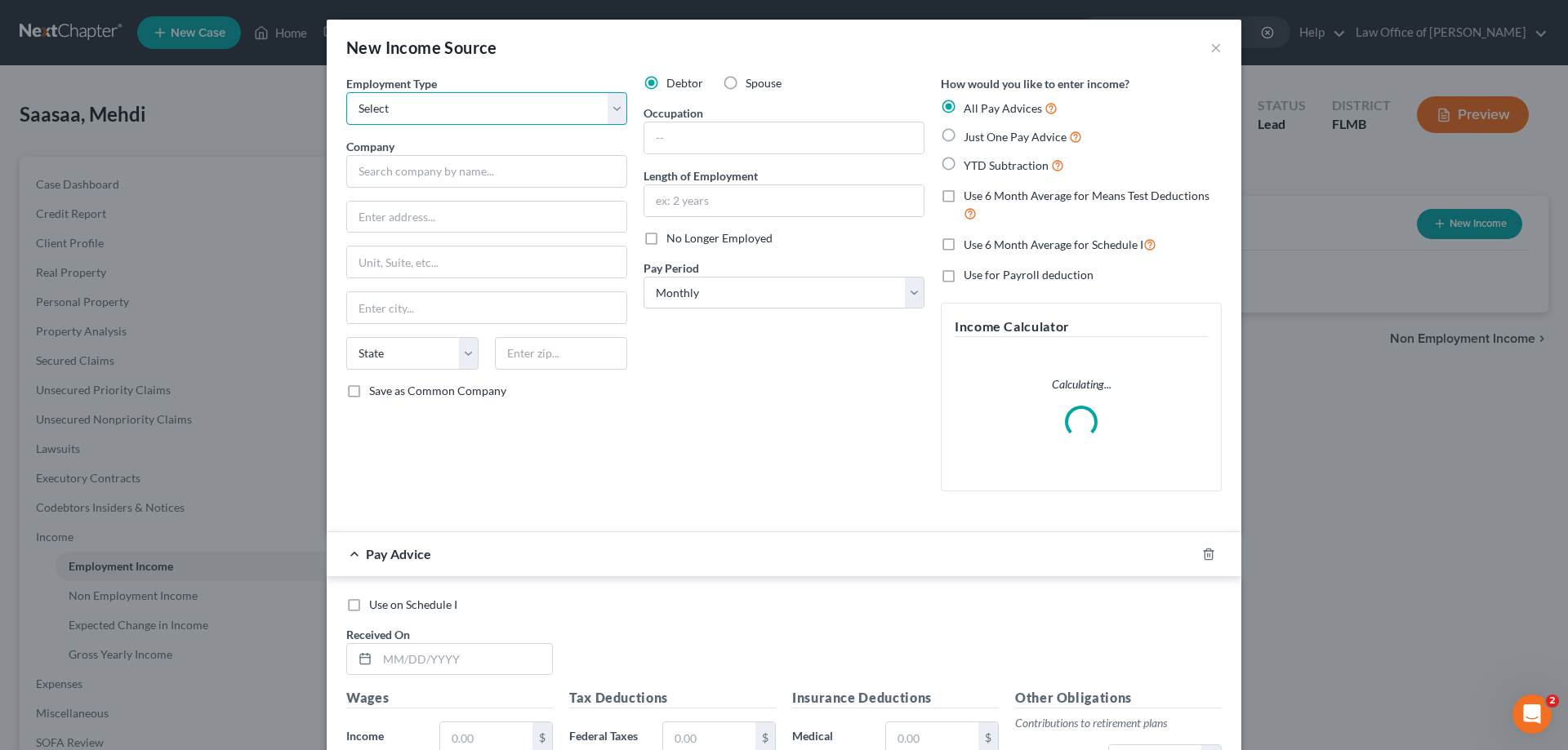
click at [479, 105] on select "Select Full or [DEMOGRAPHIC_DATA] Employment Self Employment" at bounding box center [486, 109] width 281 height 32
select select "0"
click at [346, 92] on select "Select Full or [DEMOGRAPHIC_DATA] Employment Self Employment" at bounding box center [486, 109] width 281 height 32
click at [451, 170] on input "text" at bounding box center [486, 171] width 281 height 32
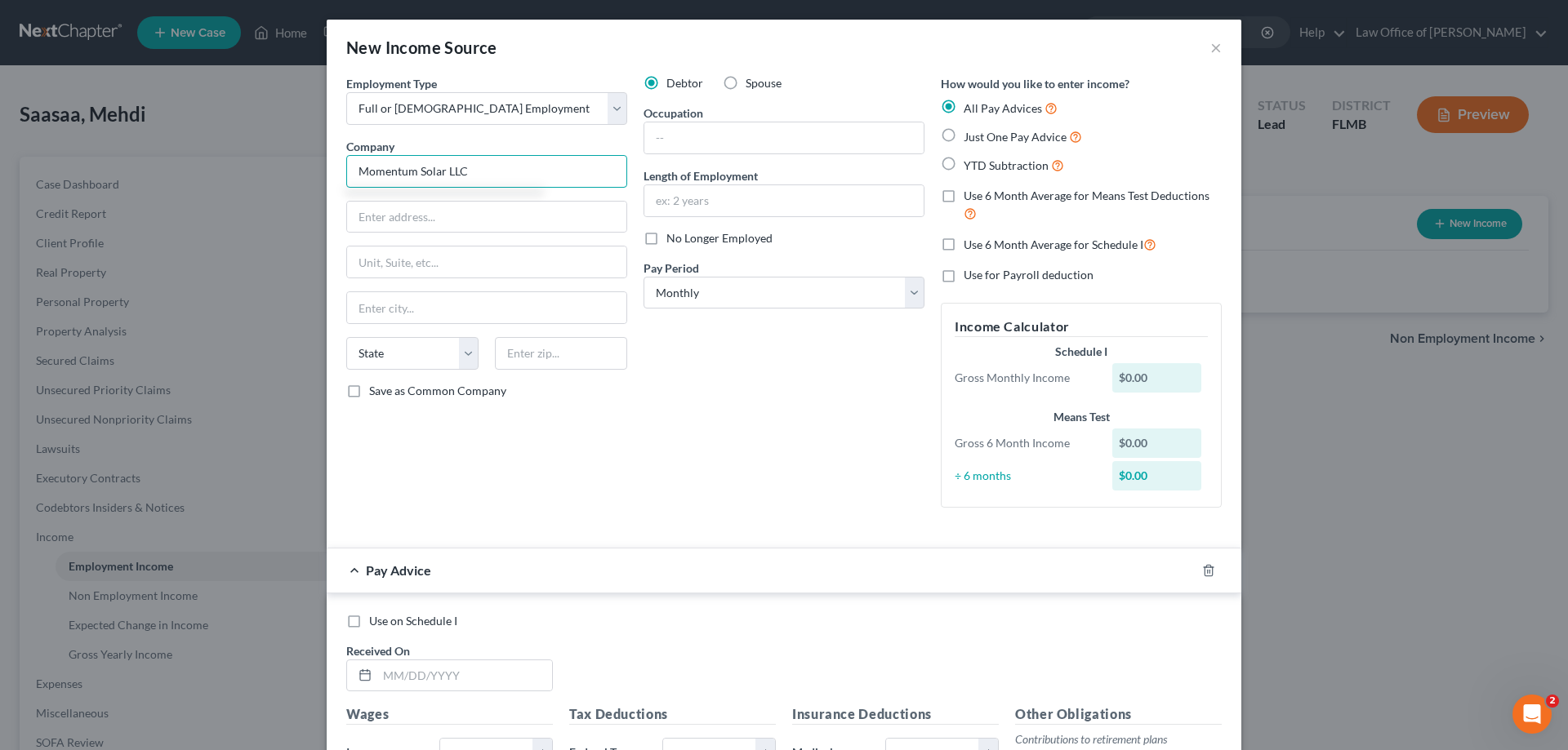
type input "Momentum Solar LLC"
type input "[STREET_ADDRESS][PERSON_NAME]"
type input "Bldg B"
type input "07080"
type input "[GEOGRAPHIC_DATA]"
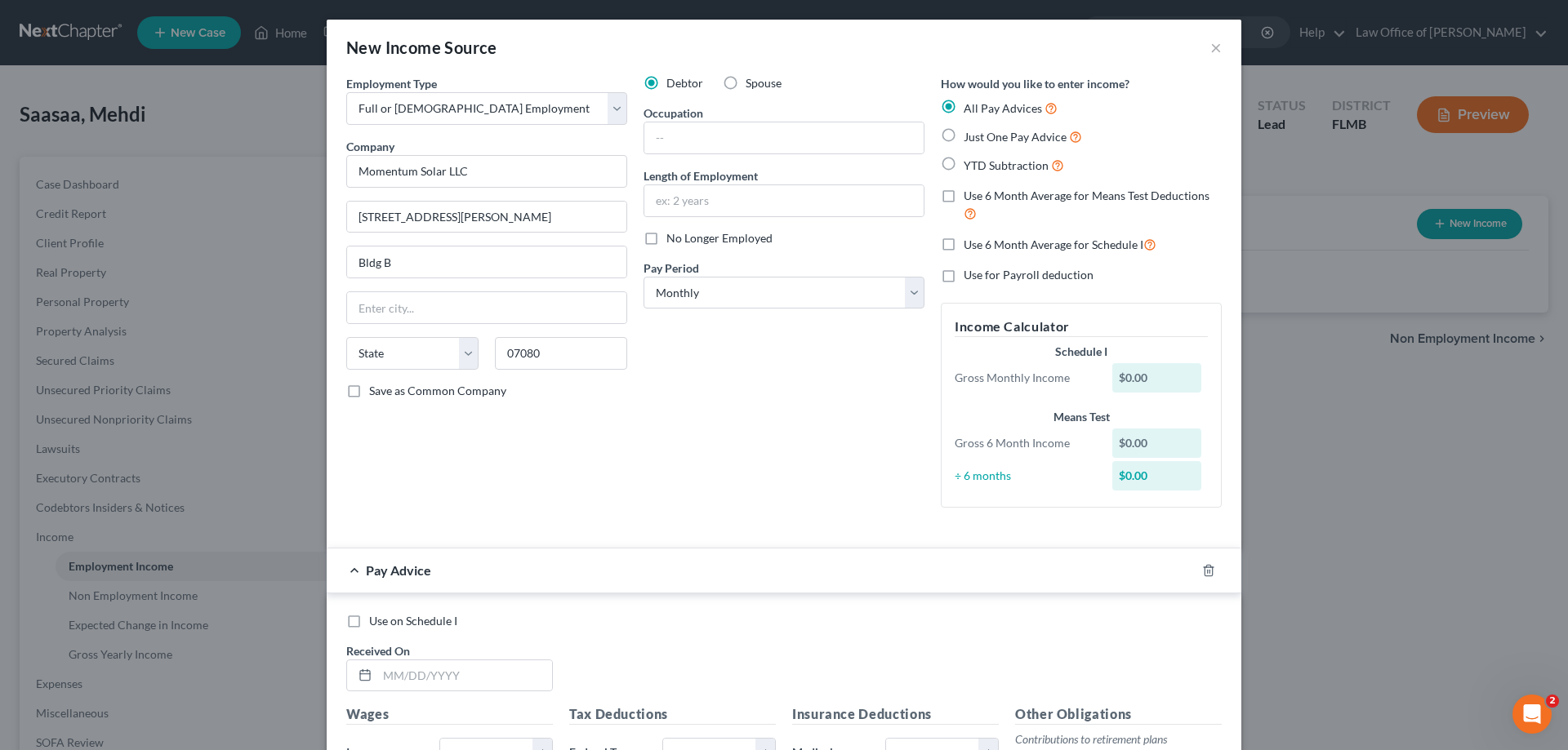
select select "33"
click at [720, 455] on div "Debtor Spouse Occupation Length of Employment No Longer Employed Pay Period * S…" at bounding box center [784, 298] width 297 height 446
click at [758, 300] on select "Select Monthly Twice Monthly Every Other Week Weekly" at bounding box center [784, 293] width 281 height 32
select select "2"
click at [644, 277] on select "Select Monthly Twice Monthly Every Other Week Weekly" at bounding box center [784, 293] width 281 height 32
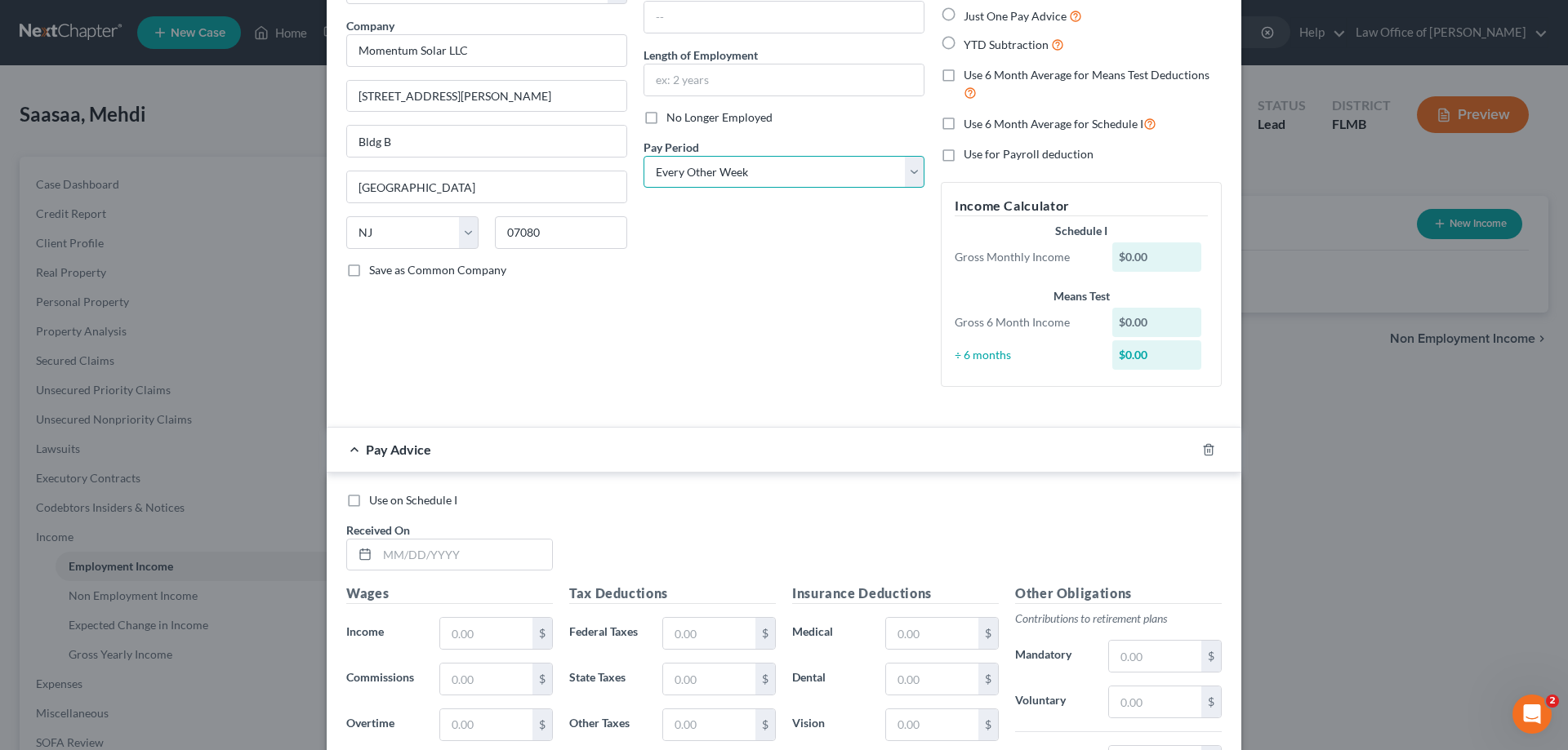
scroll to position [327, 0]
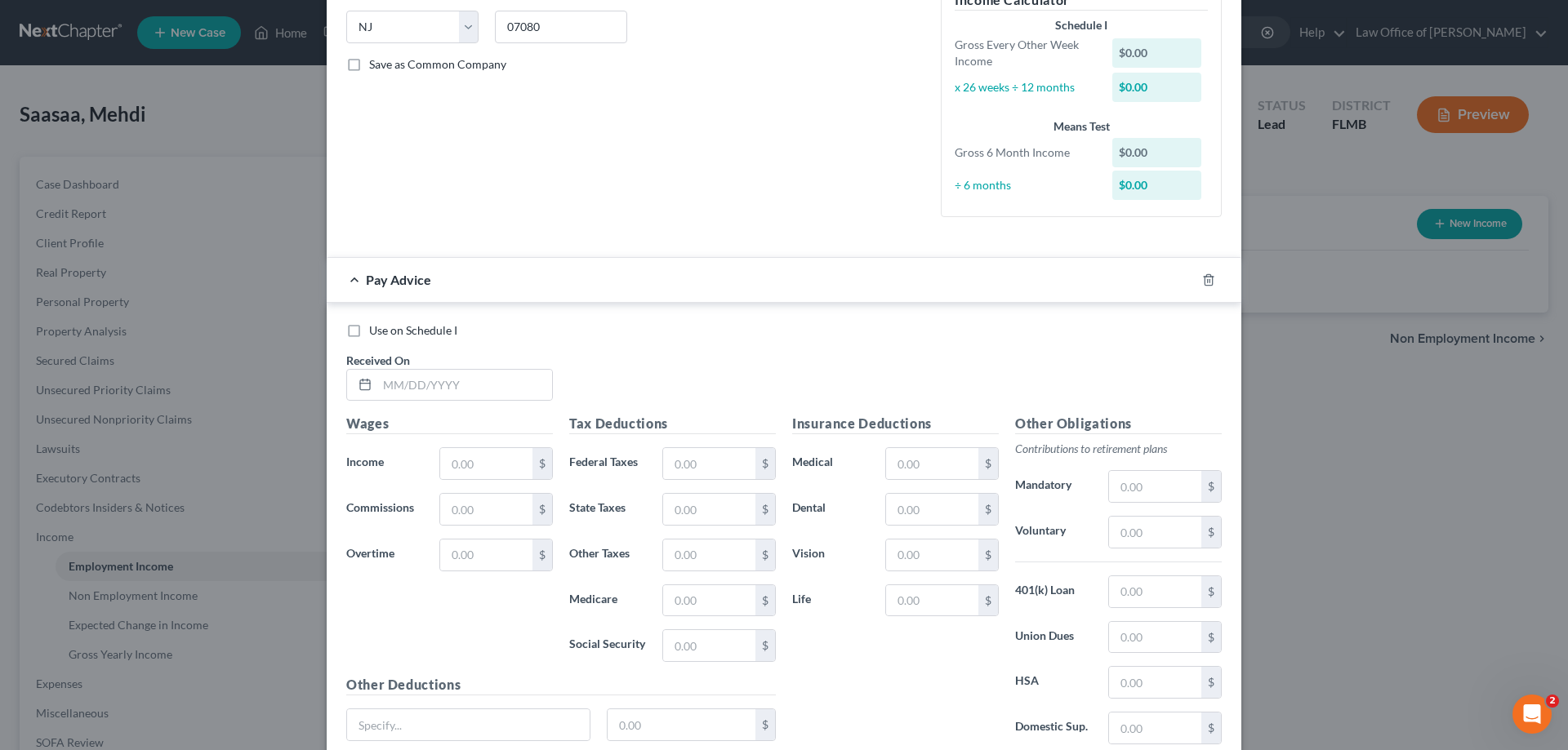
click at [506, 344] on div "Use on Schedule I Received On *" at bounding box center [784, 368] width 892 height 92
click at [479, 384] on input "text" at bounding box center [464, 385] width 175 height 31
type input "3846.15"
drag, startPoint x: 477, startPoint y: 390, endPoint x: 288, endPoint y: 382, distance: 189.2
click at [288, 382] on div "New Income Source × Employment Type * Select Full or [DEMOGRAPHIC_DATA] Employm…" at bounding box center [784, 375] width 1568 height 750
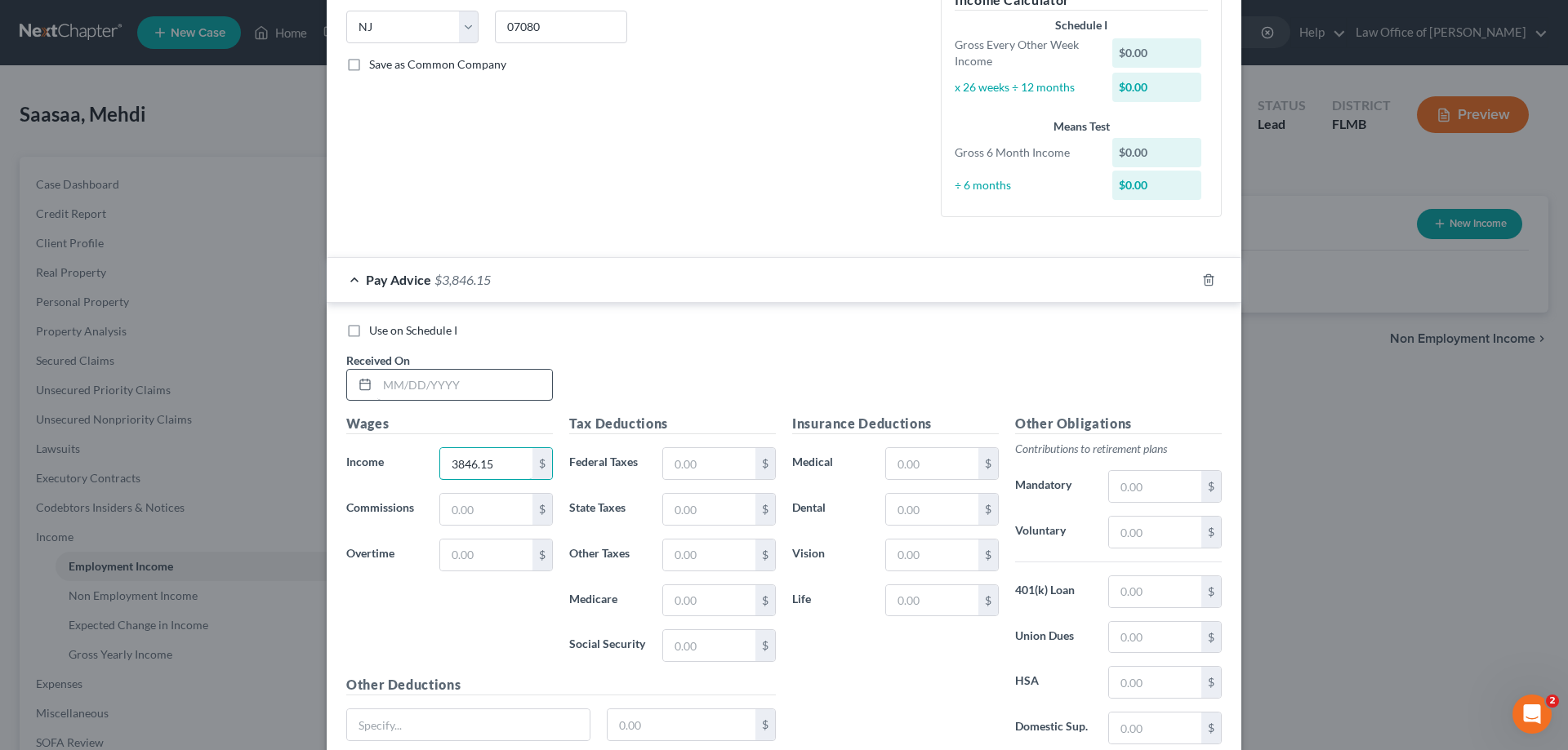
type input "3846.15"
click at [461, 386] on input "text" at bounding box center [464, 385] width 175 height 31
type input "04/11/2025"
type input "368.97"
type input "54.17"
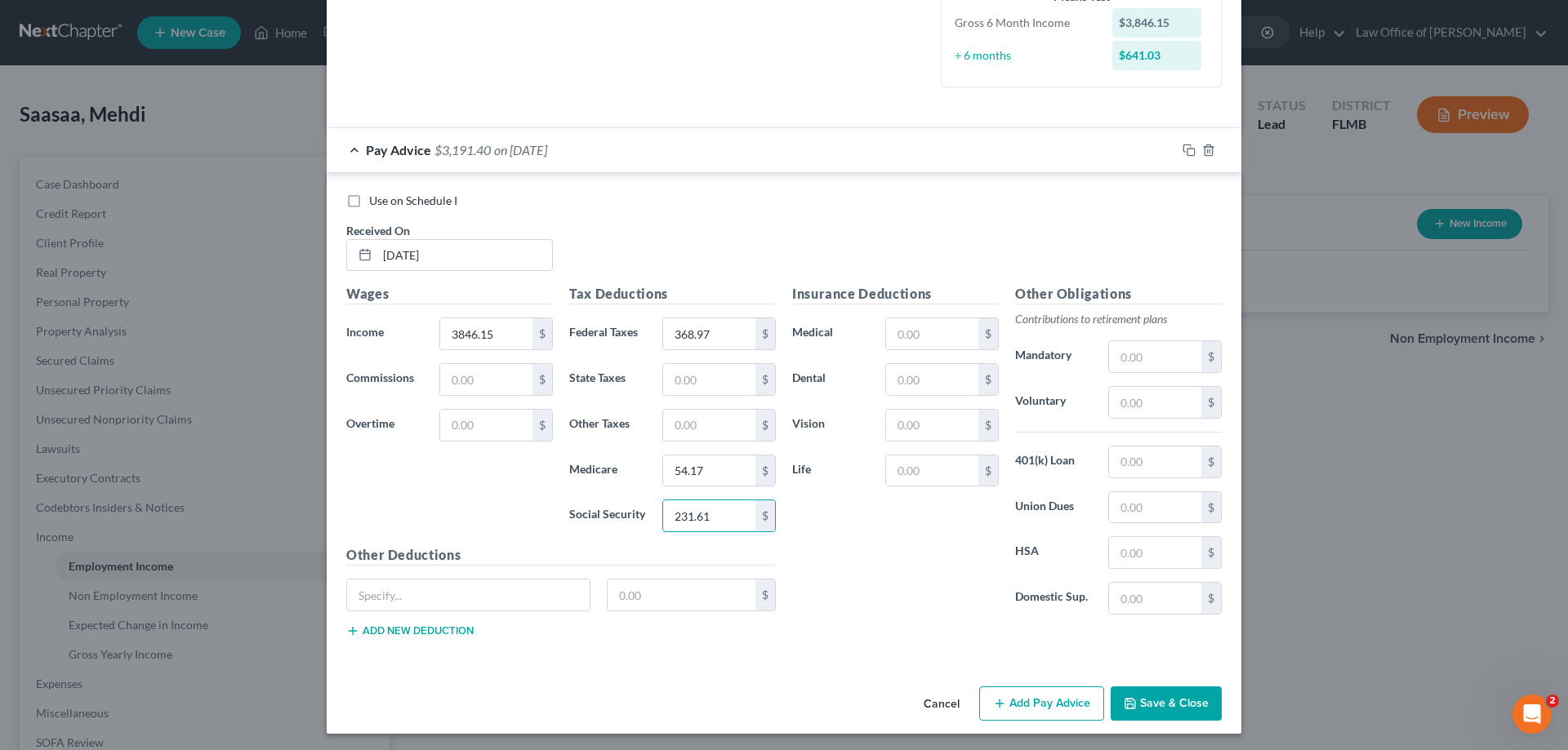
scroll to position [459, 0]
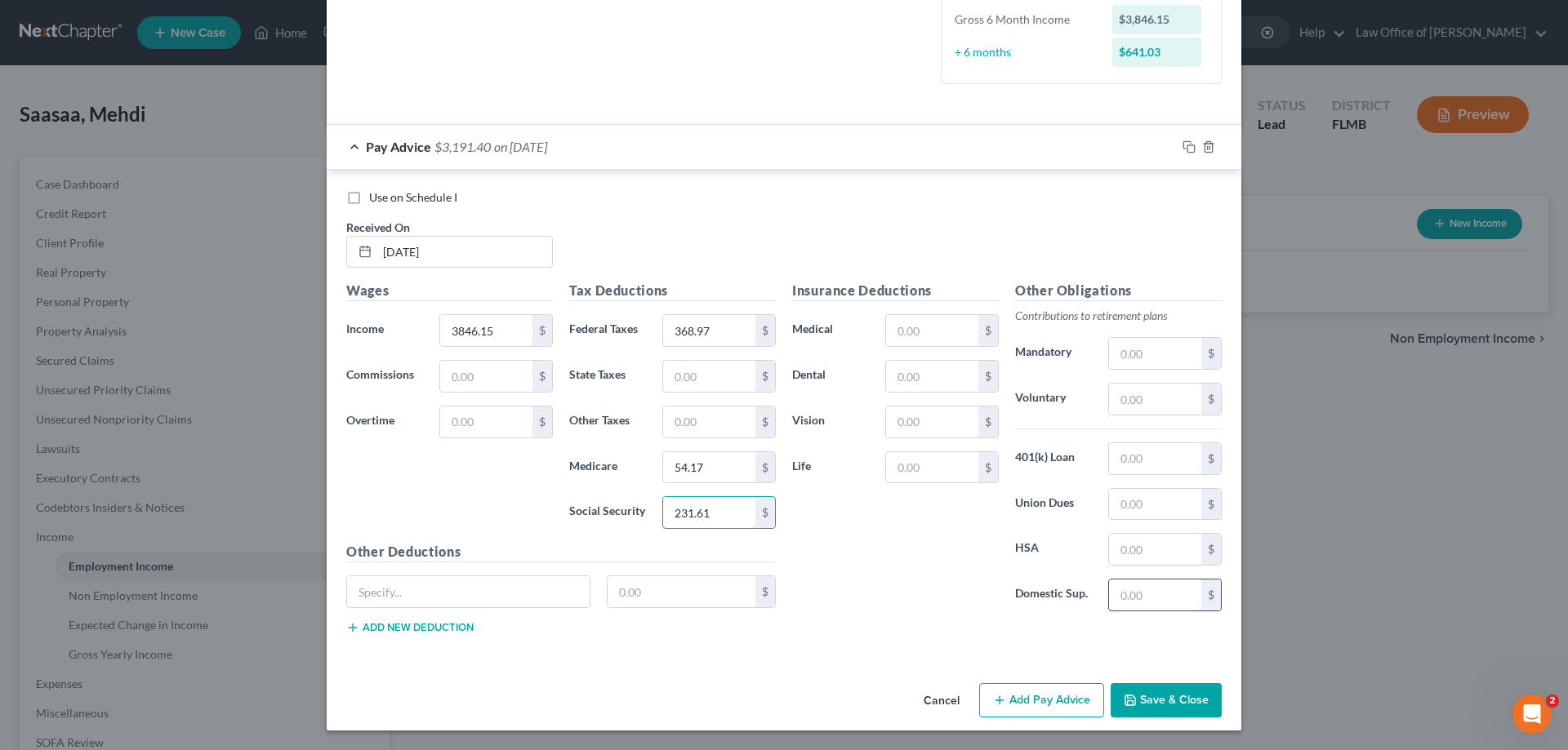
type input "231.61"
click at [1145, 588] on input "text" at bounding box center [1155, 595] width 92 height 31
type input "240"
click at [941, 584] on div "Insurance Deductions Medical $ Dental $ Vision $ Life $" at bounding box center [896, 452] width 223 height 344
click at [918, 376] on input "text" at bounding box center [932, 376] width 92 height 31
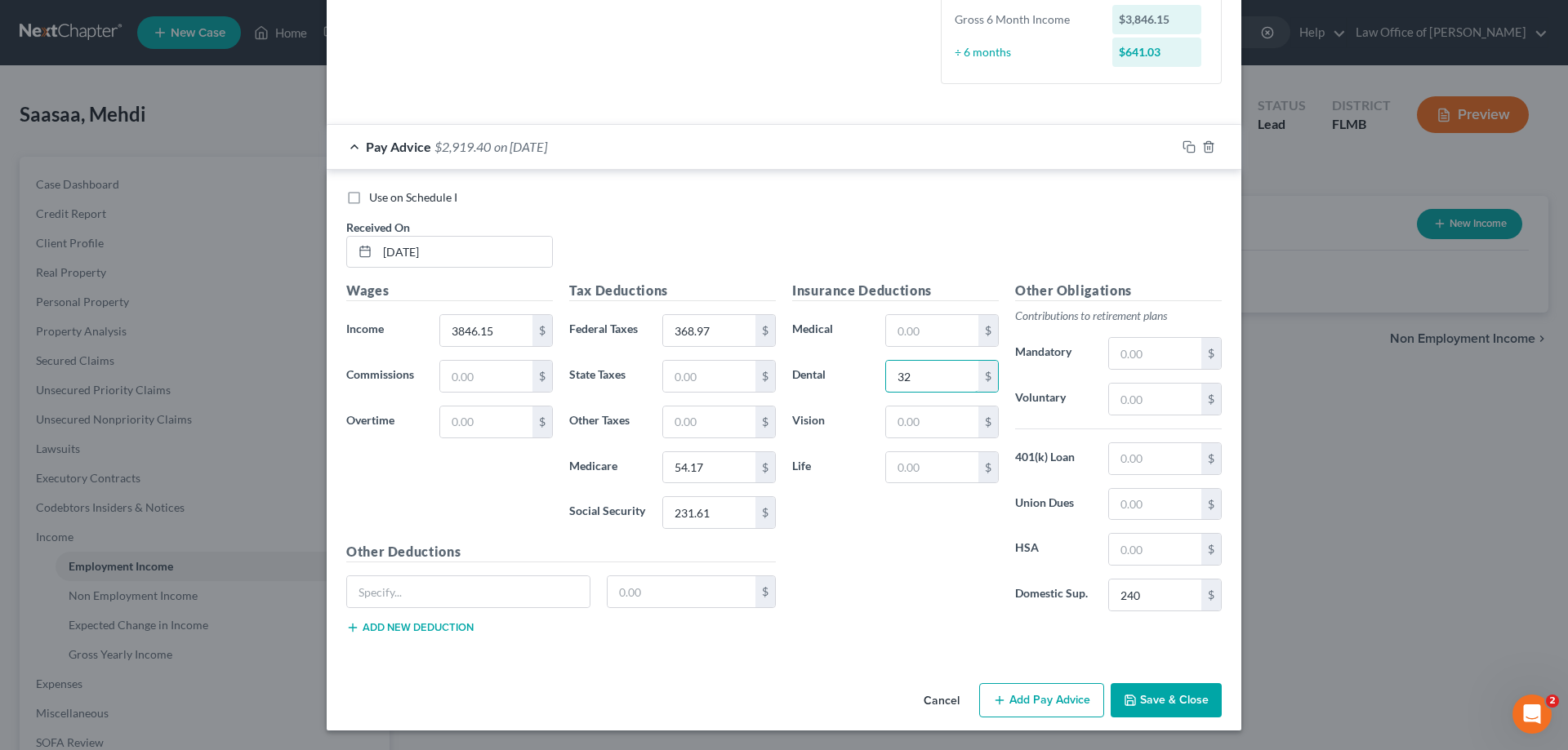
type input "32"
click at [866, 543] on div "Insurance Deductions Medical $ Dental 32 $ Vision $ Life $" at bounding box center [896, 452] width 223 height 344
click at [925, 476] on input "text" at bounding box center [932, 467] width 92 height 31
type input "0.63"
click at [919, 552] on div "Insurance Deductions Medical $ Dental 32 $ Vision $ Life 0.63 $" at bounding box center [896, 452] width 223 height 344
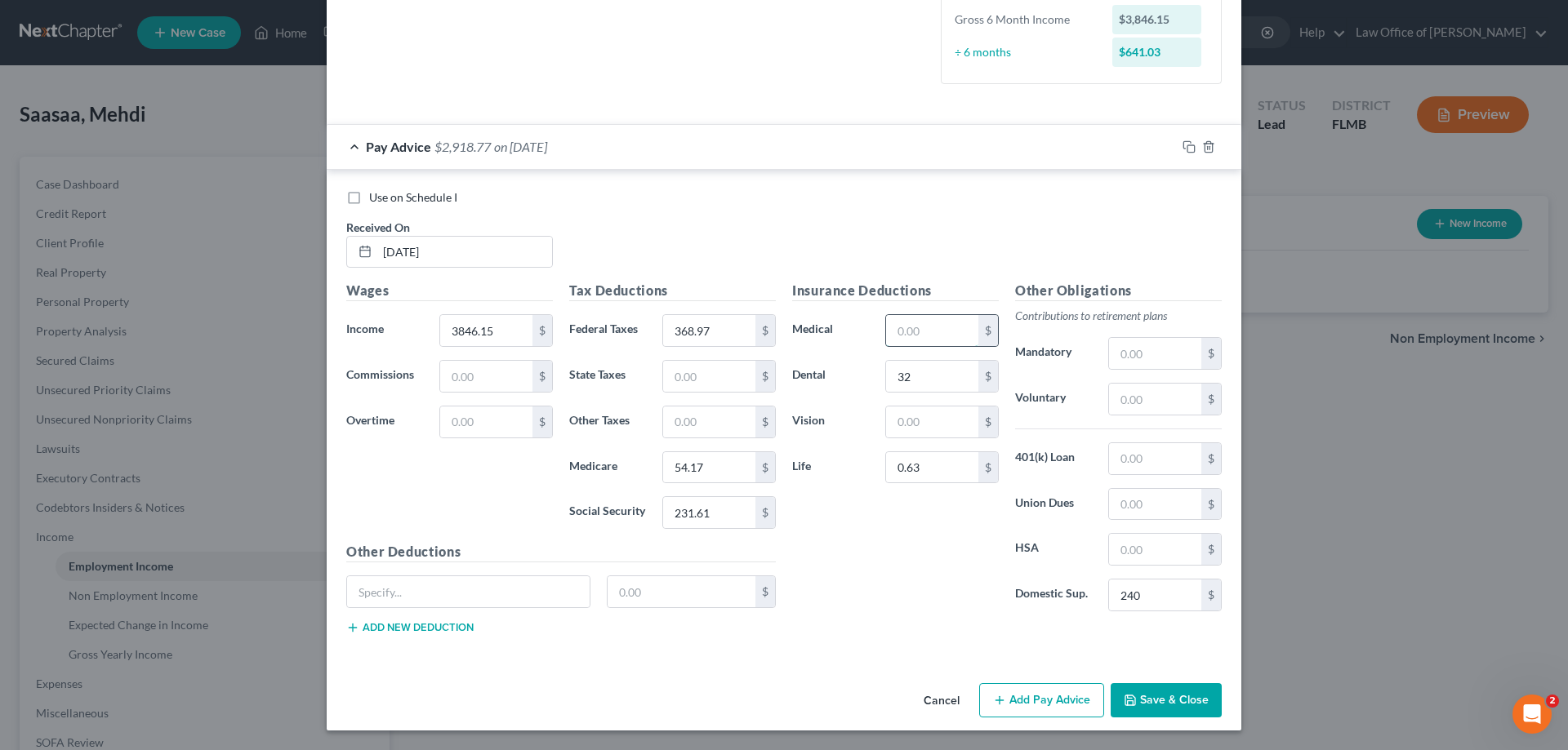
click at [901, 336] on input "text" at bounding box center [932, 330] width 92 height 31
type input "75"
type input "3.44"
click at [905, 192] on div "Use on Schedule I" at bounding box center [784, 197] width 876 height 16
click at [1185, 144] on icon "button" at bounding box center [1189, 147] width 13 height 13
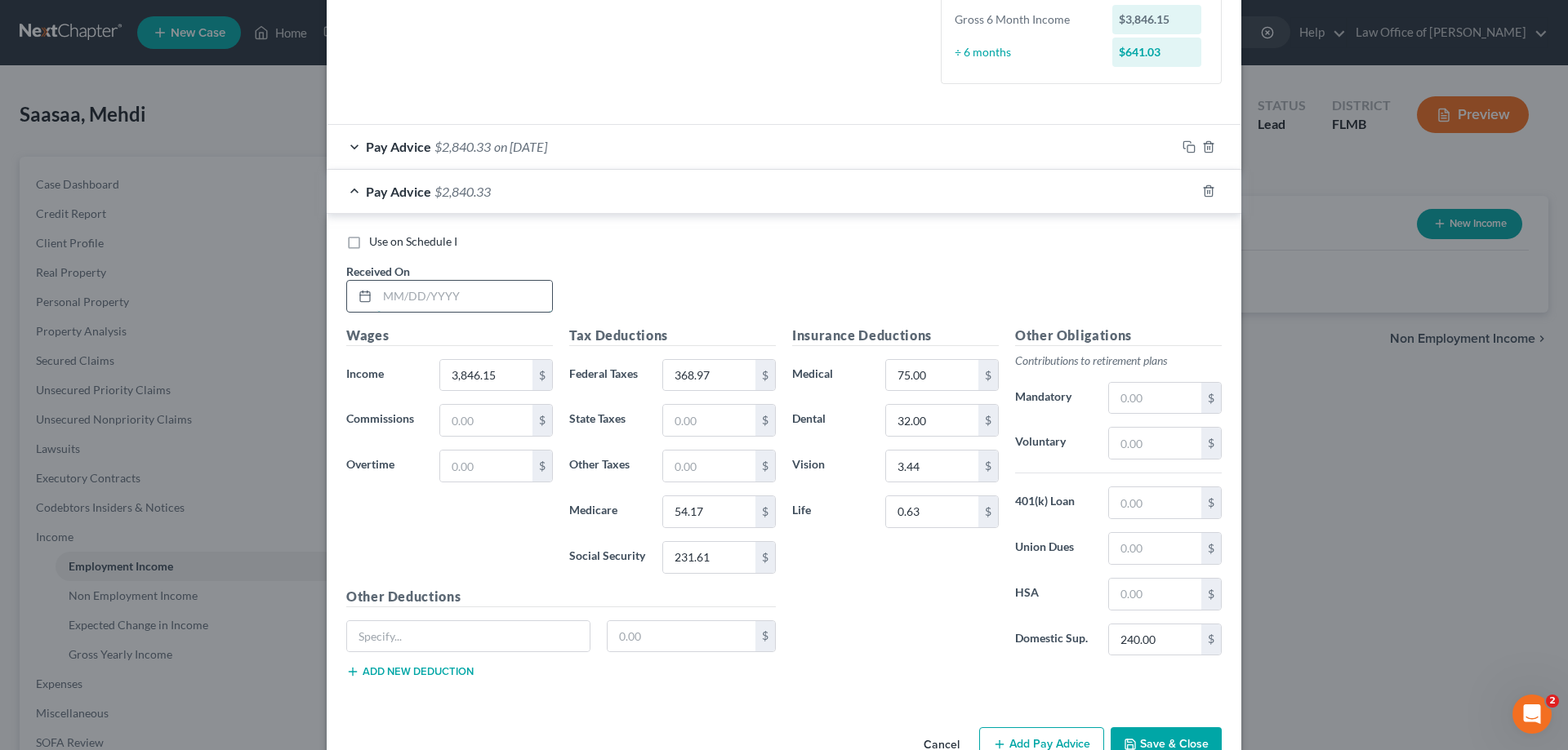
click at [480, 289] on input "text" at bounding box center [464, 296] width 175 height 31
type input "4/15/25"
type input "1,318.55"
click at [951, 374] on input "75.00" at bounding box center [932, 375] width 92 height 31
click at [932, 413] on input "32.00" at bounding box center [932, 420] width 92 height 31
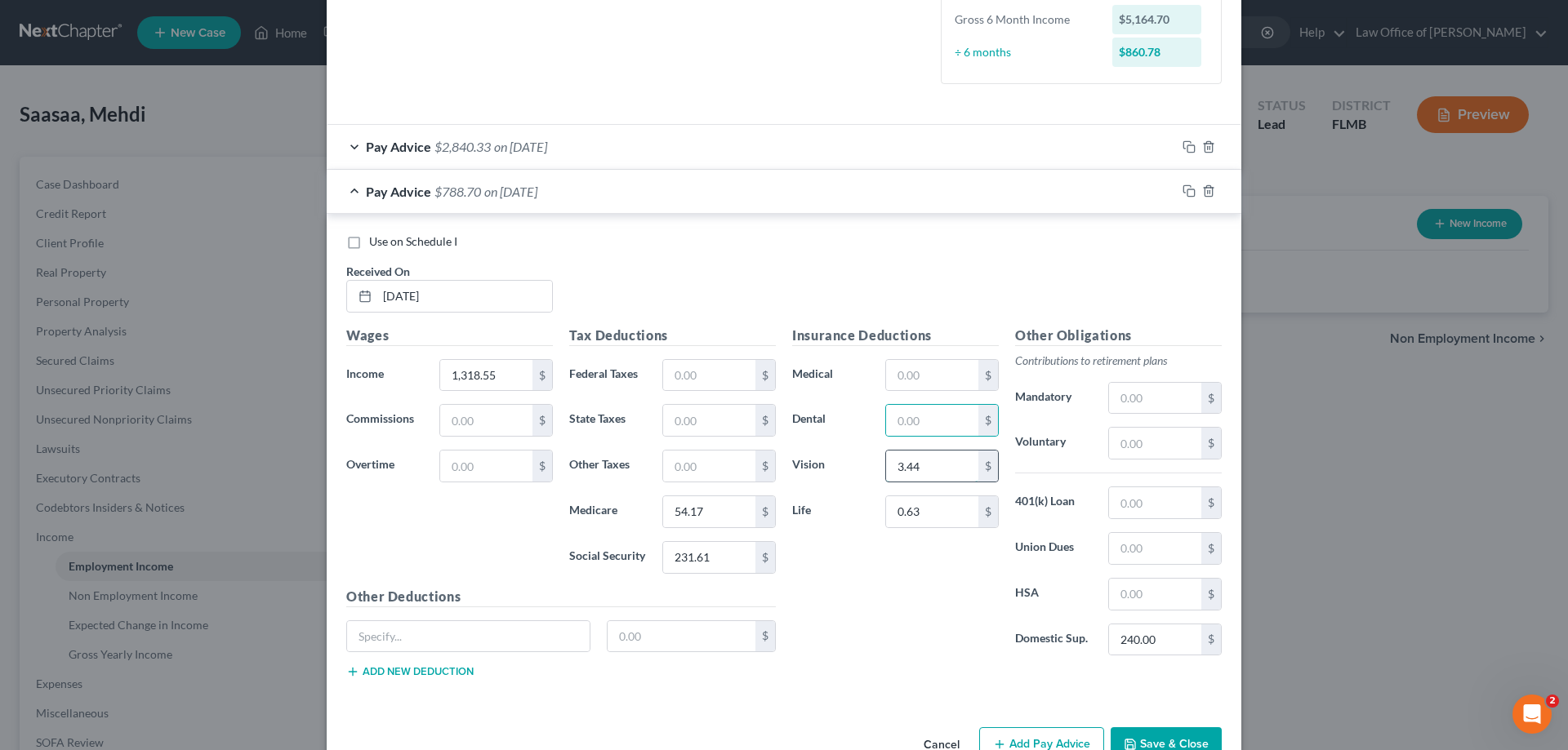
click at [924, 469] on input "3.44" at bounding box center [932, 466] width 92 height 31
click at [929, 513] on input "text" at bounding box center [932, 511] width 92 height 31
click at [1169, 642] on input "240.00" at bounding box center [1155, 640] width 92 height 31
click at [714, 526] on input "54.17" at bounding box center [709, 511] width 92 height 31
click at [727, 562] on input "text" at bounding box center [709, 557] width 92 height 31
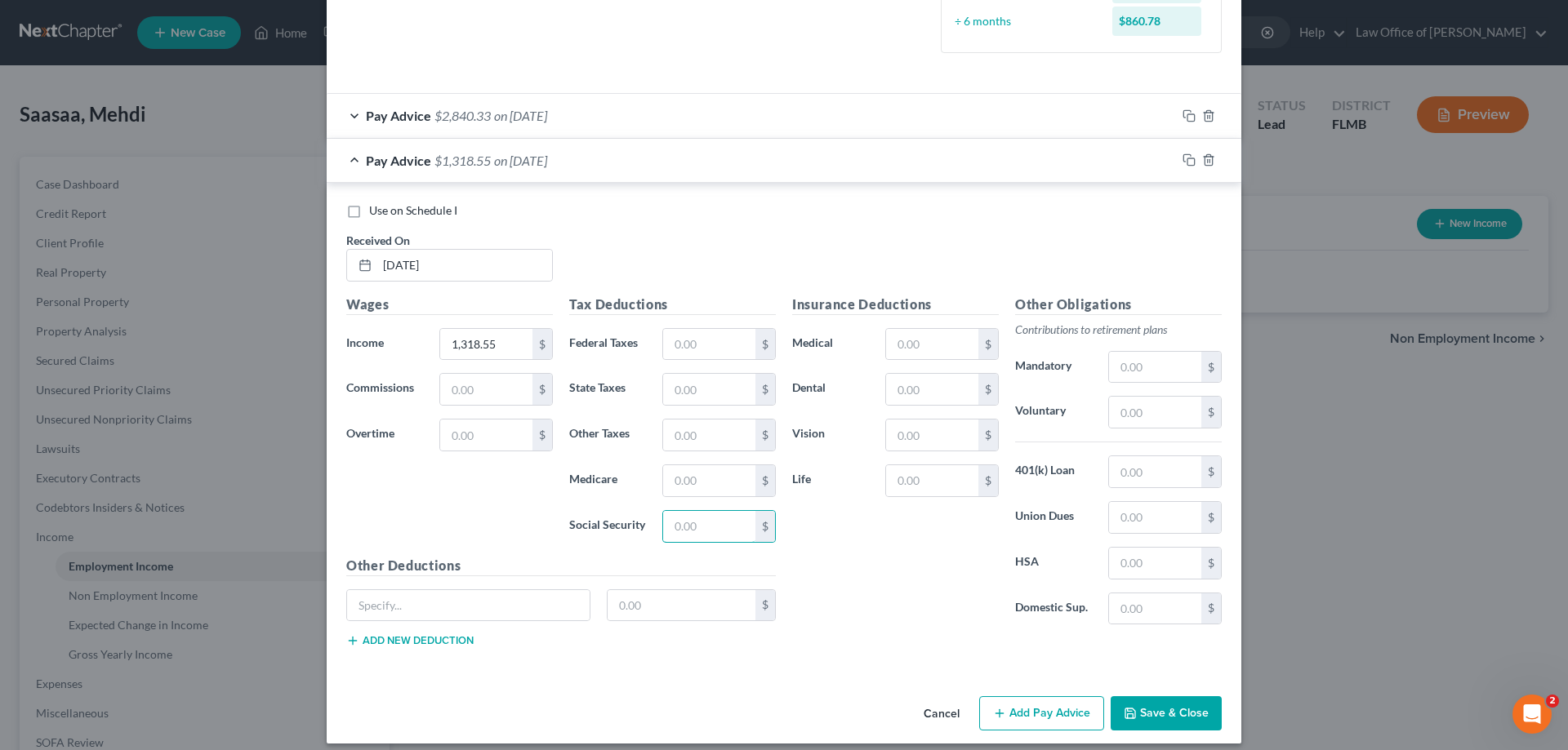
scroll to position [504, 0]
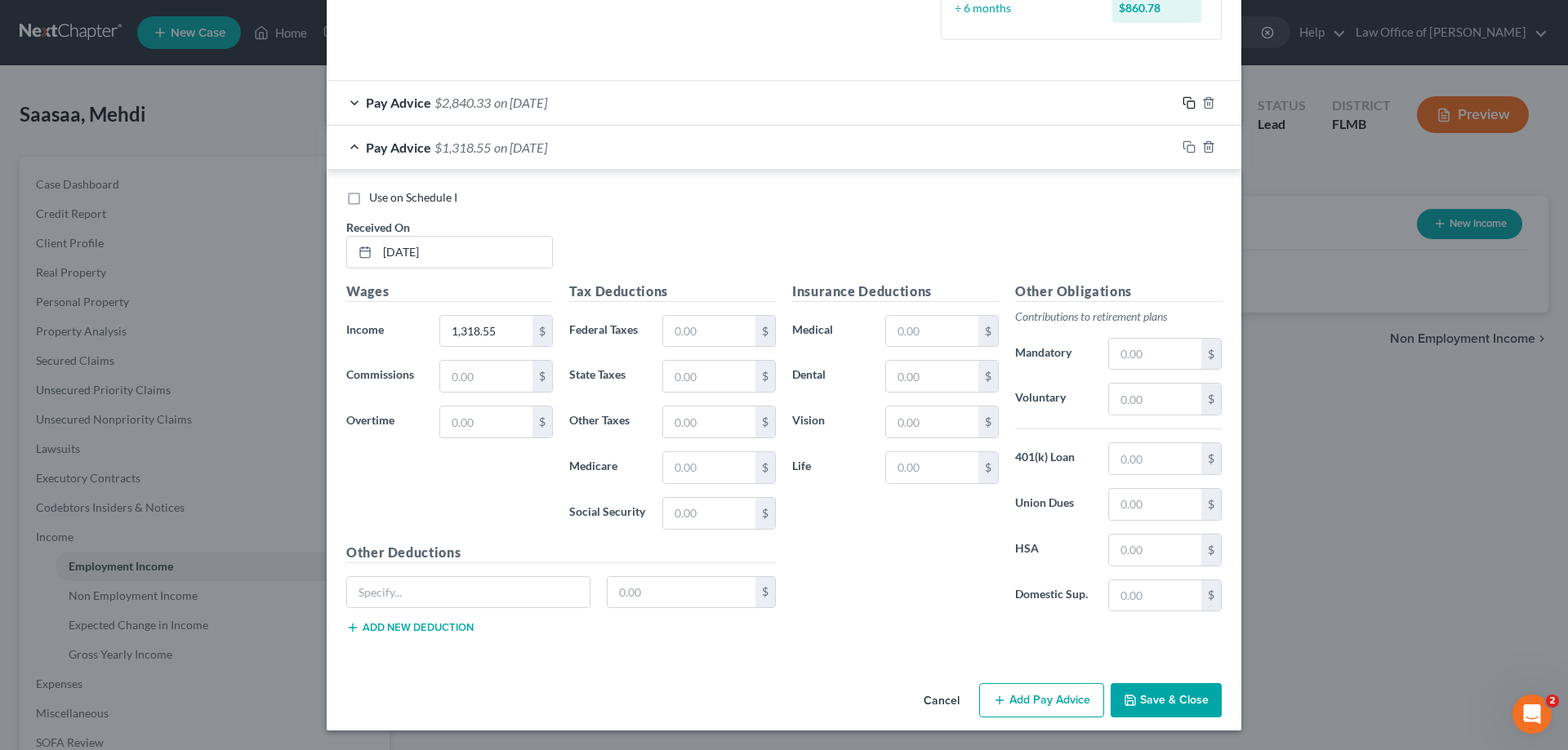
click at [1185, 100] on icon "button" at bounding box center [1189, 102] width 13 height 13
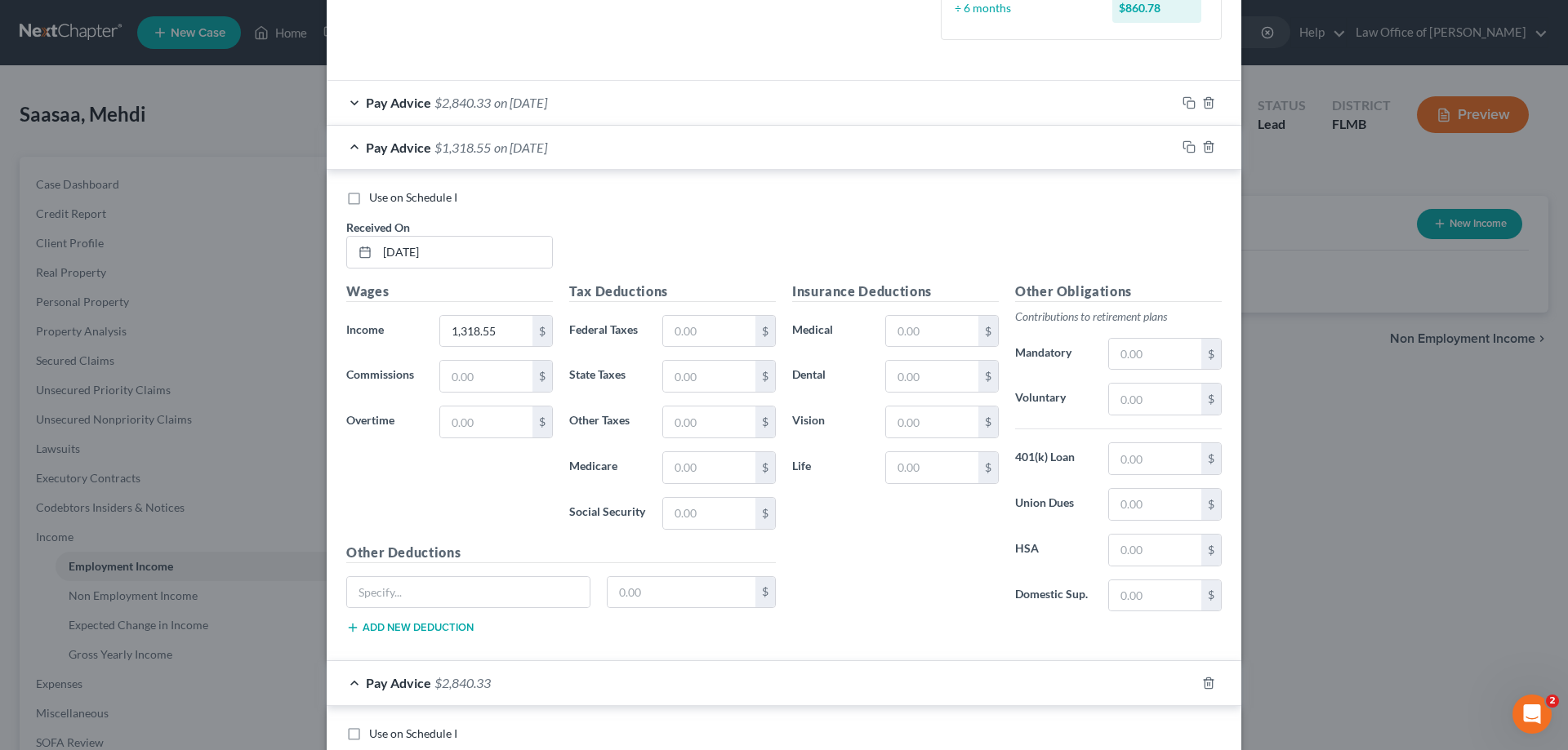
click at [640, 157] on div "Pay Advice $1,318.55 on 04/15/2025" at bounding box center [751, 147] width 849 height 43
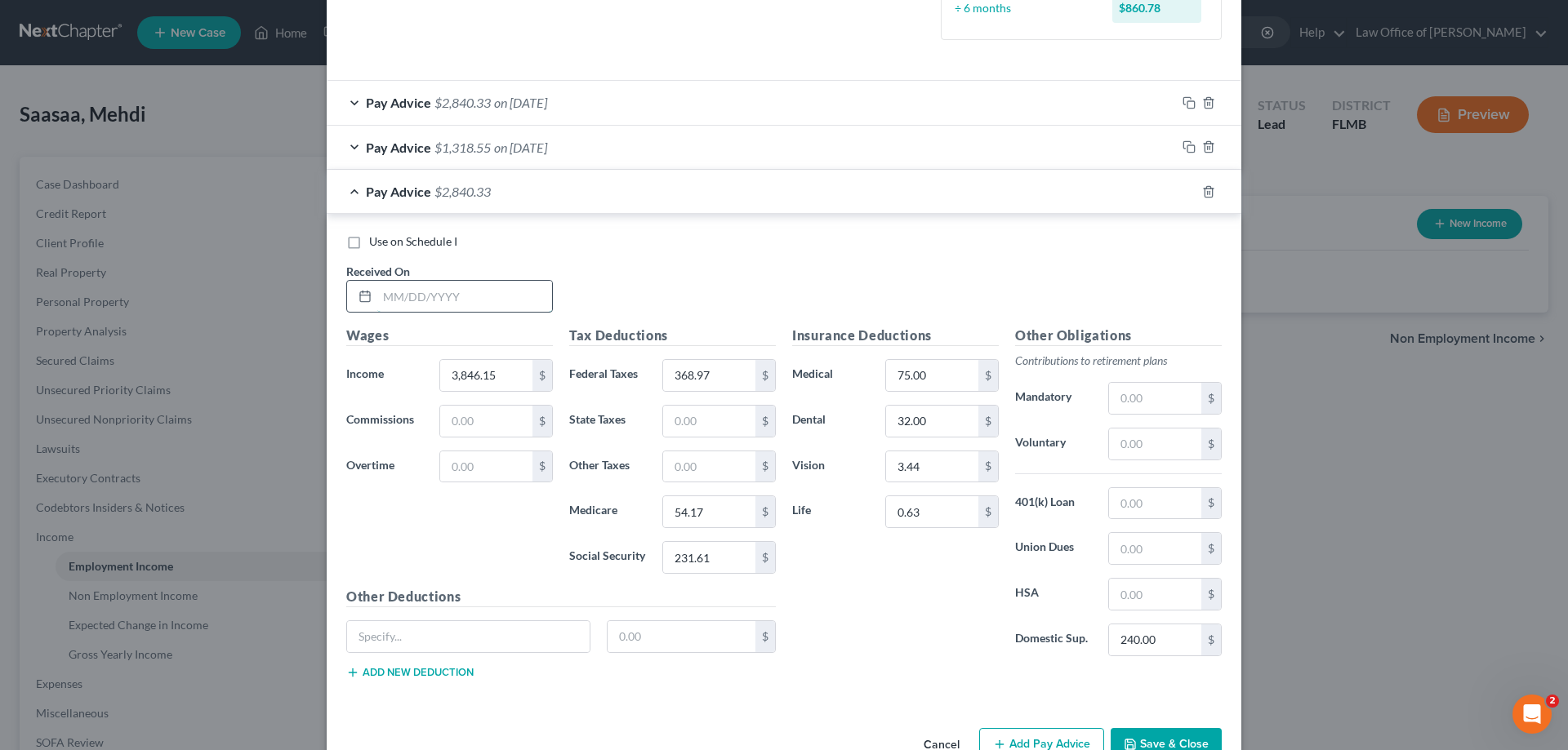
click at [495, 294] on input "text" at bounding box center [464, 296] width 175 height 31
type input "04/25/25"
click at [763, 256] on div "Use on Schedule I Received On * 04/25/25" at bounding box center [784, 279] width 892 height 92
click at [1183, 186] on icon "button" at bounding box center [1189, 192] width 13 height 13
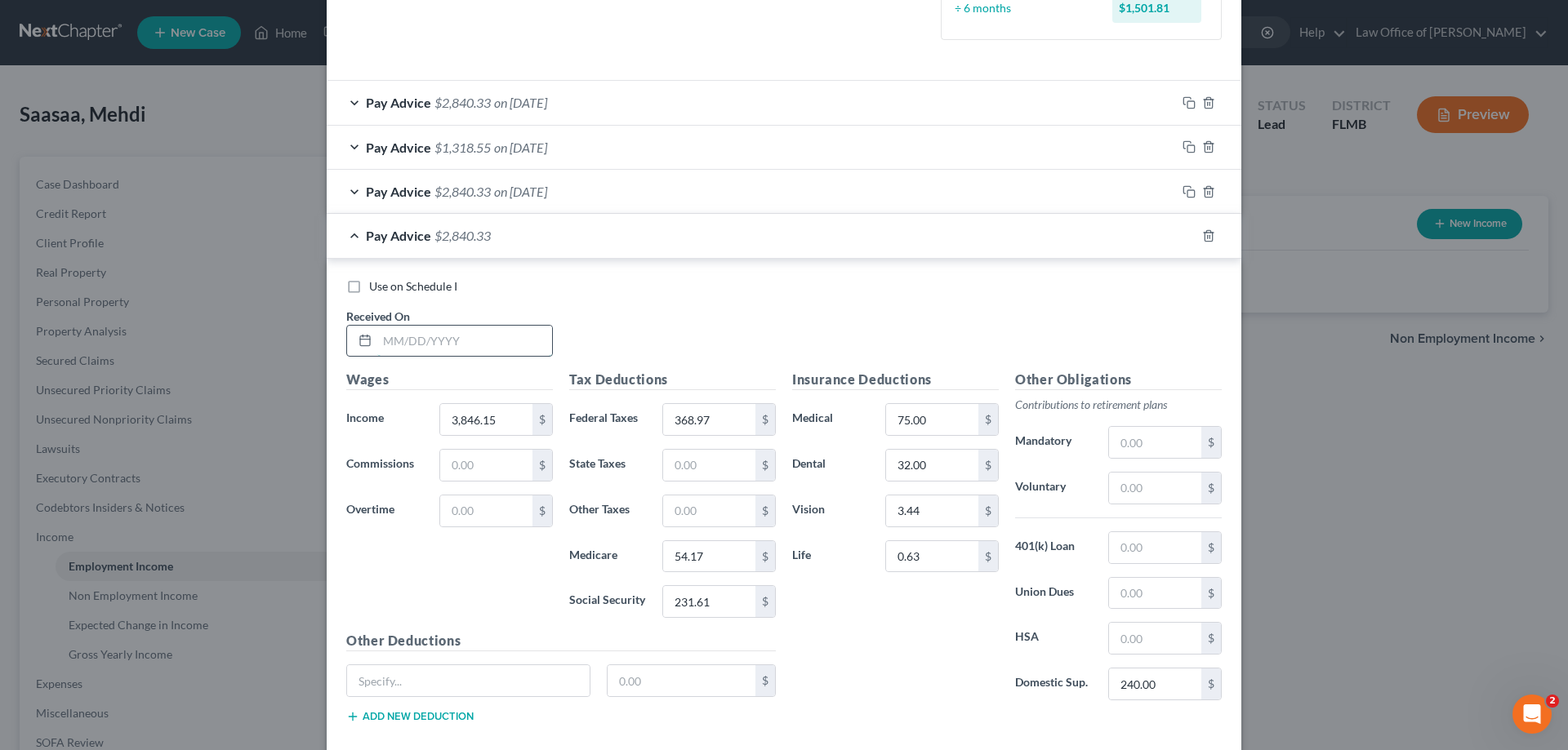
click at [449, 345] on input "text" at bounding box center [464, 341] width 175 height 31
type input "5/9/25"
click at [674, 313] on div "Use on Schedule I Received On * 5/9/25" at bounding box center [784, 324] width 892 height 92
click at [1183, 239] on icon "button" at bounding box center [1189, 236] width 13 height 13
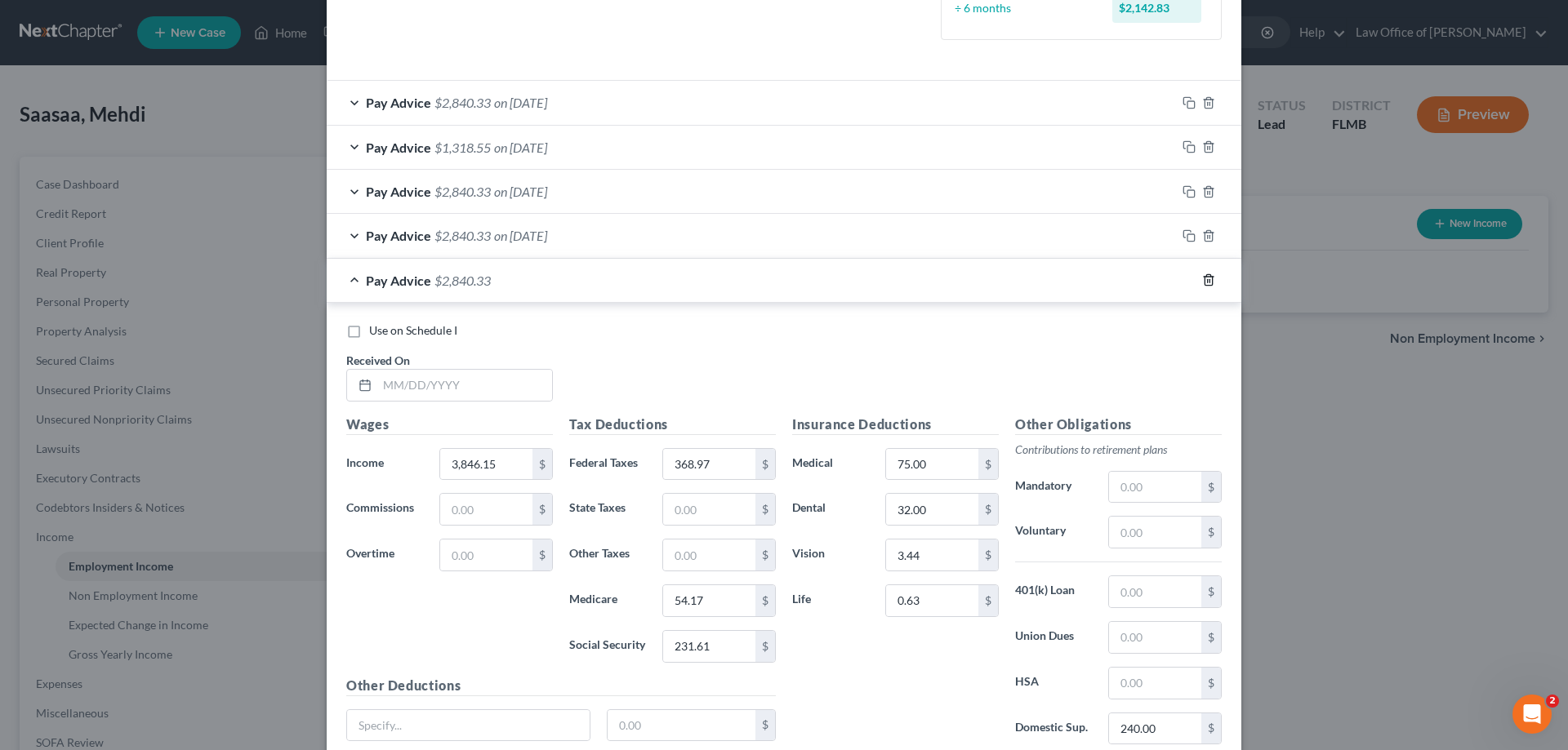
click at [1208, 281] on line "button" at bounding box center [1208, 282] width 0 height 4
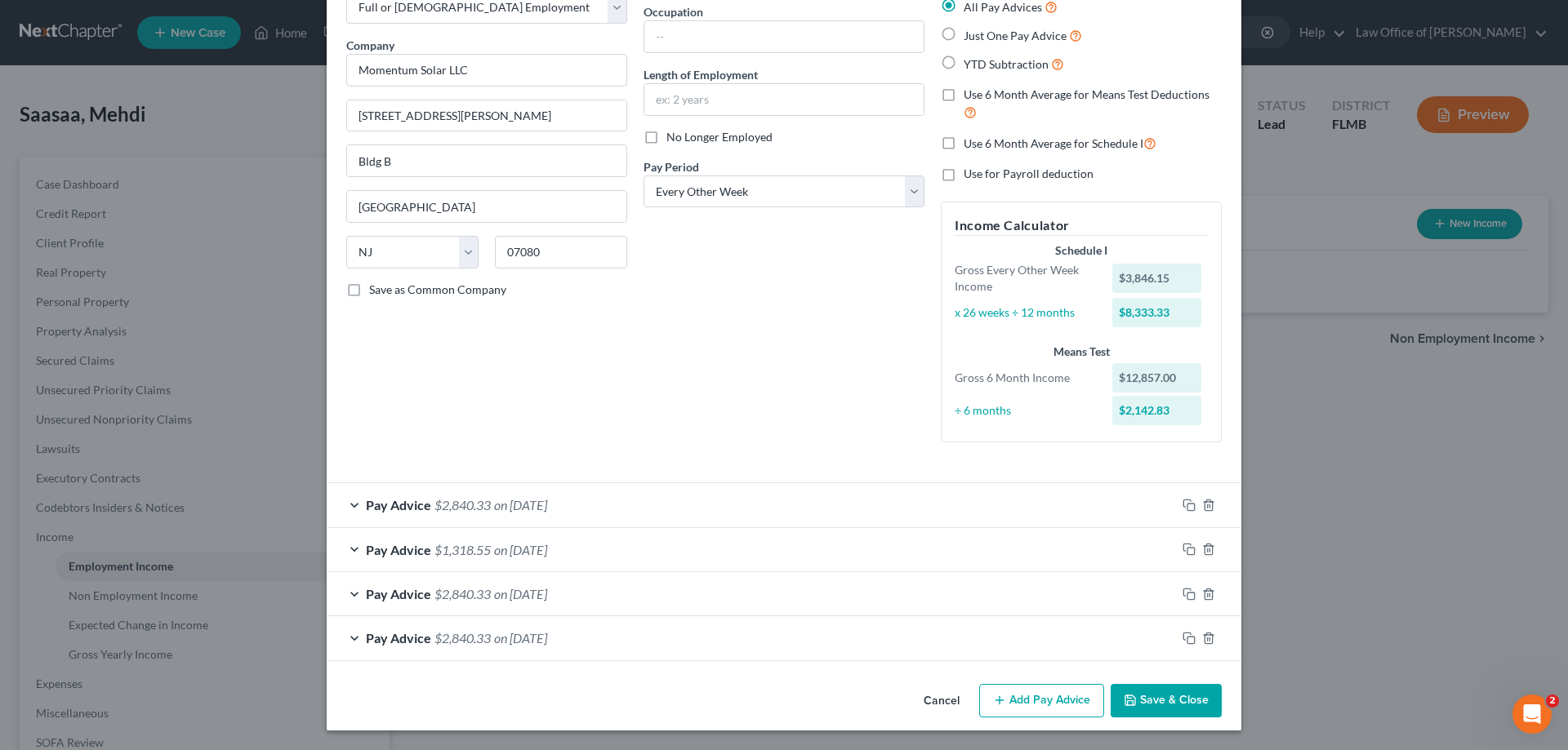
scroll to position [101, 0]
click at [1185, 545] on icon "button" at bounding box center [1187, 548] width 7 height 7
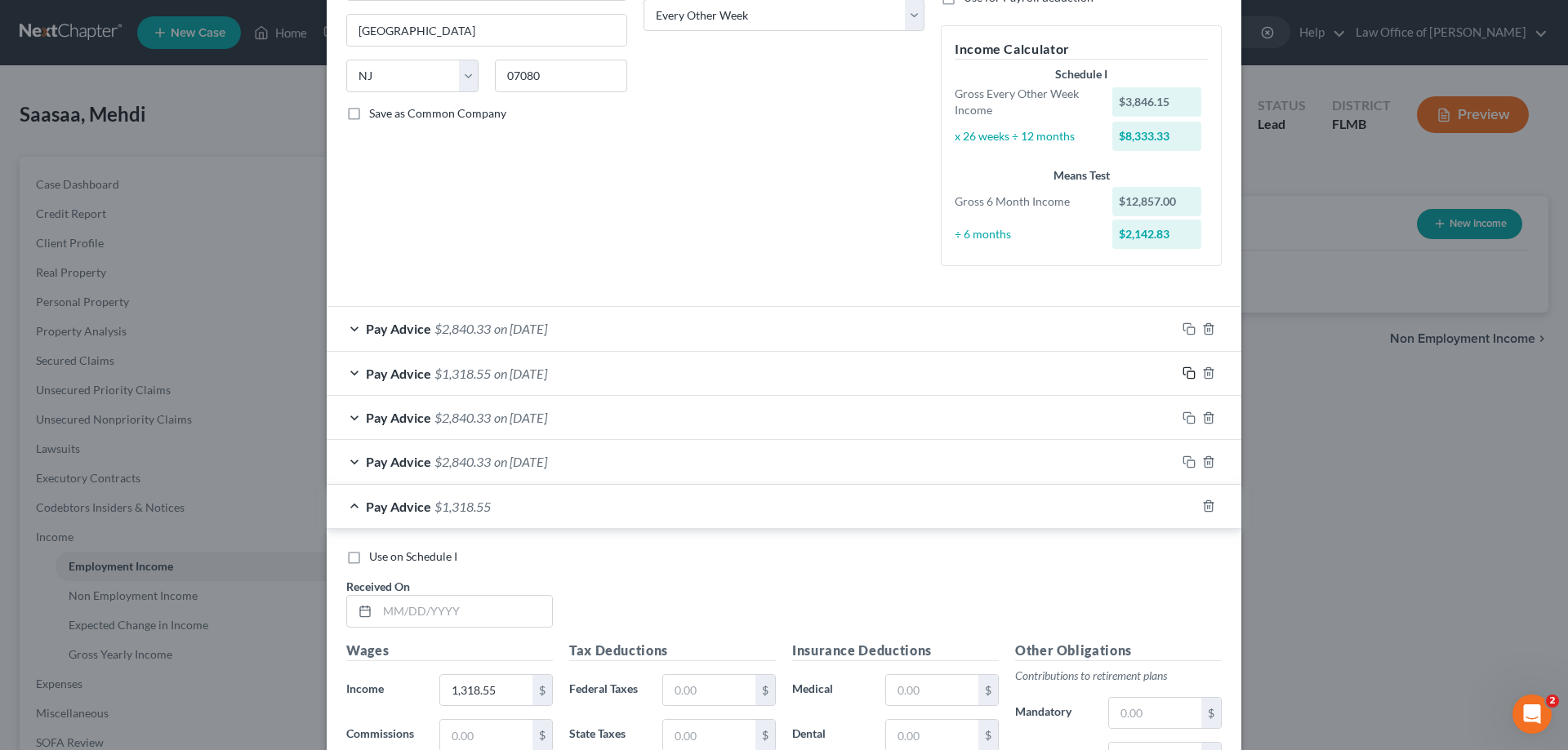
scroll to position [591, 0]
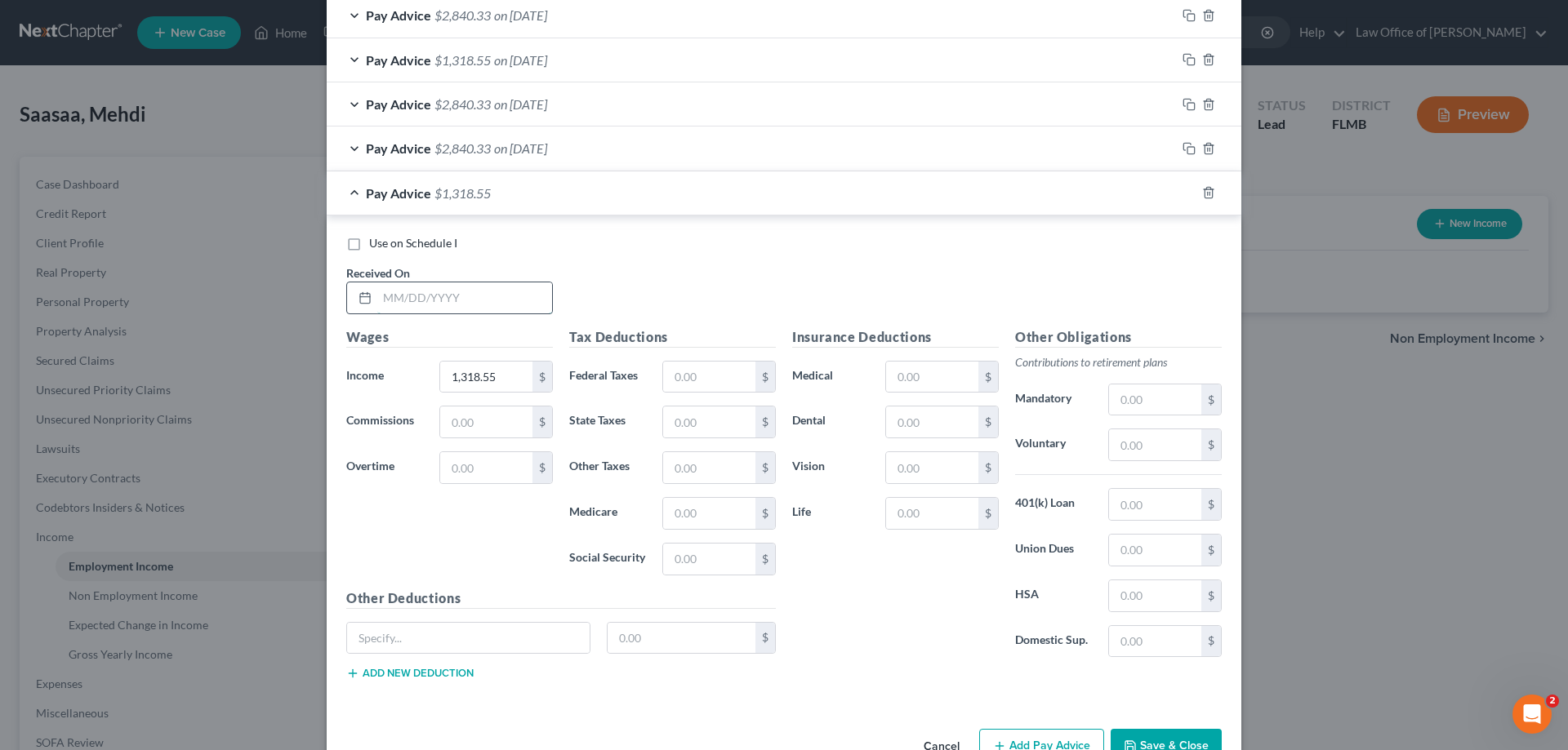
click at [481, 300] on input "text" at bounding box center [464, 298] width 175 height 31
type input "5/14/25"
type input "1,891.40"
click at [701, 284] on div "Use on Schedule I Received On * 5/14/25" at bounding box center [784, 281] width 892 height 92
click at [1187, 150] on rect "button" at bounding box center [1191, 151] width 7 height 7
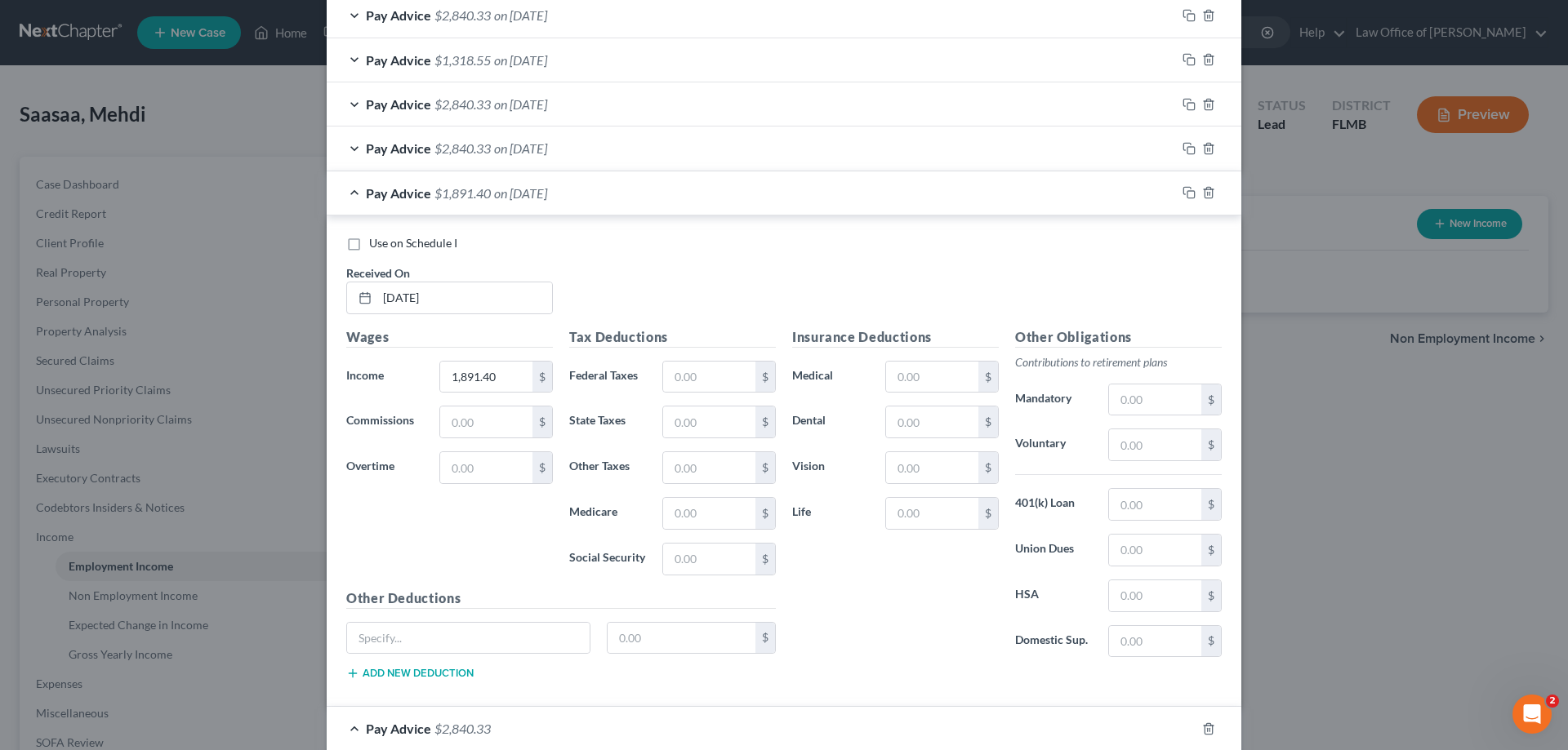
click at [644, 192] on div "Pay Advice $1,891.40 on 05/14/2025" at bounding box center [751, 193] width 849 height 43
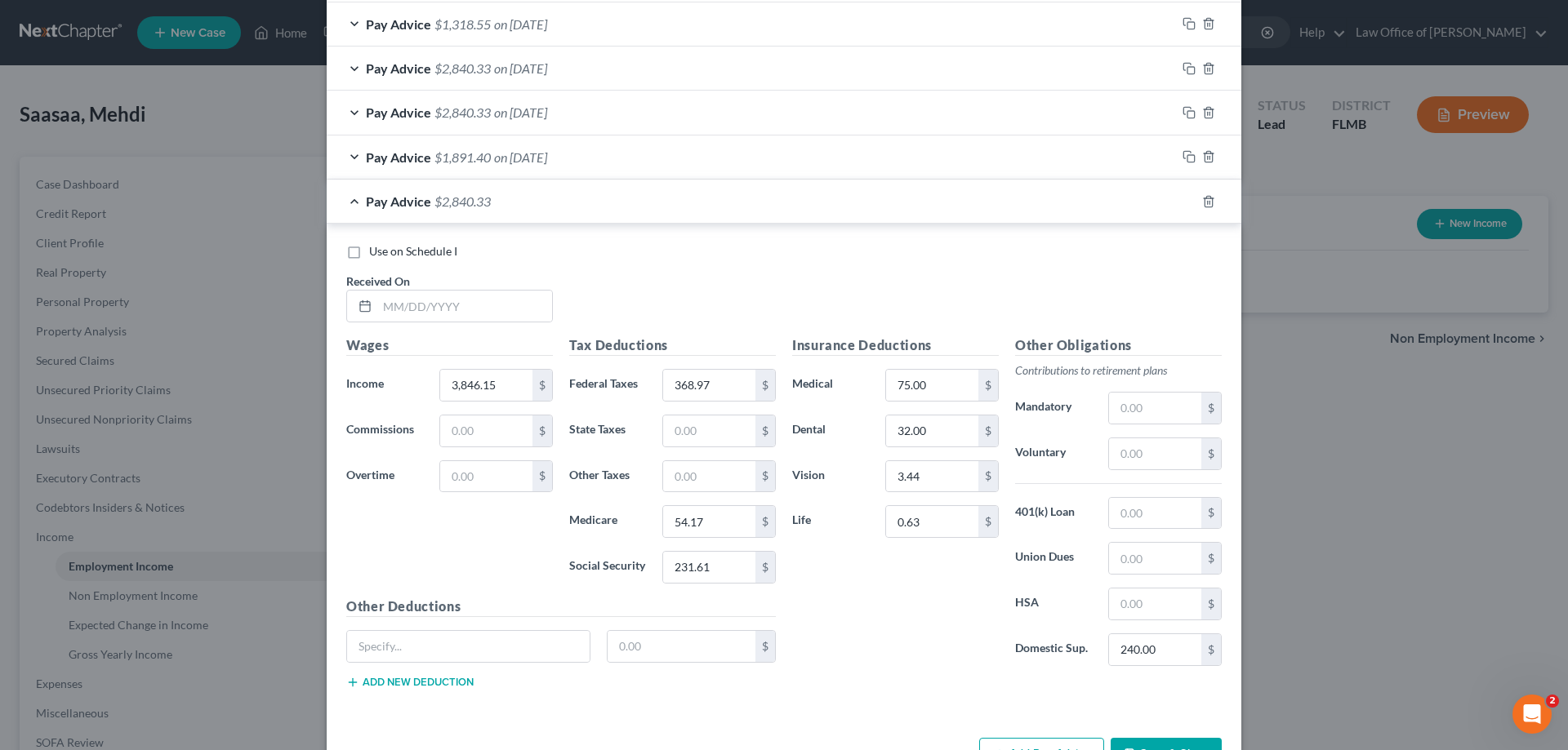
scroll to position [681, 0]
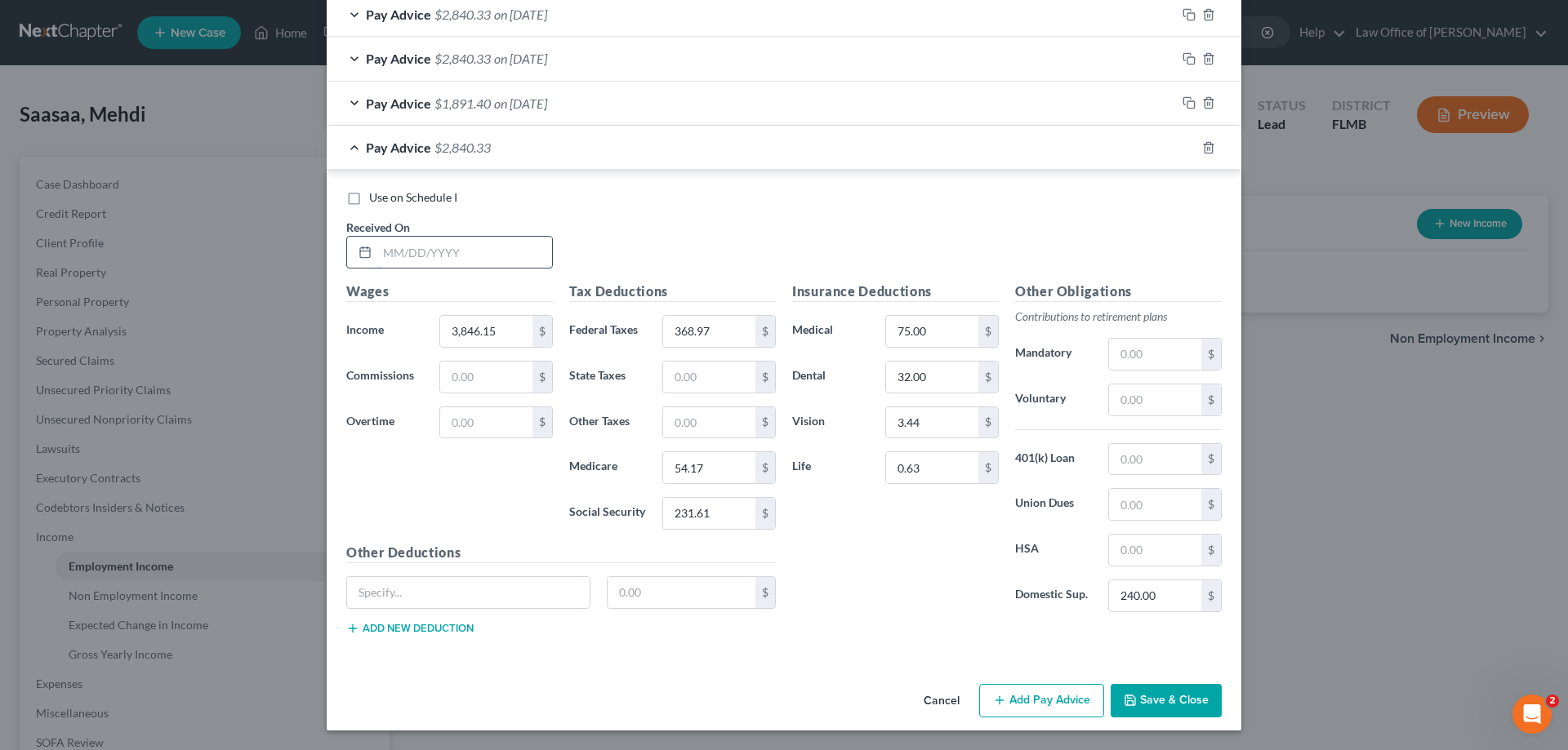
click at [478, 264] on input "text" at bounding box center [464, 252] width 175 height 31
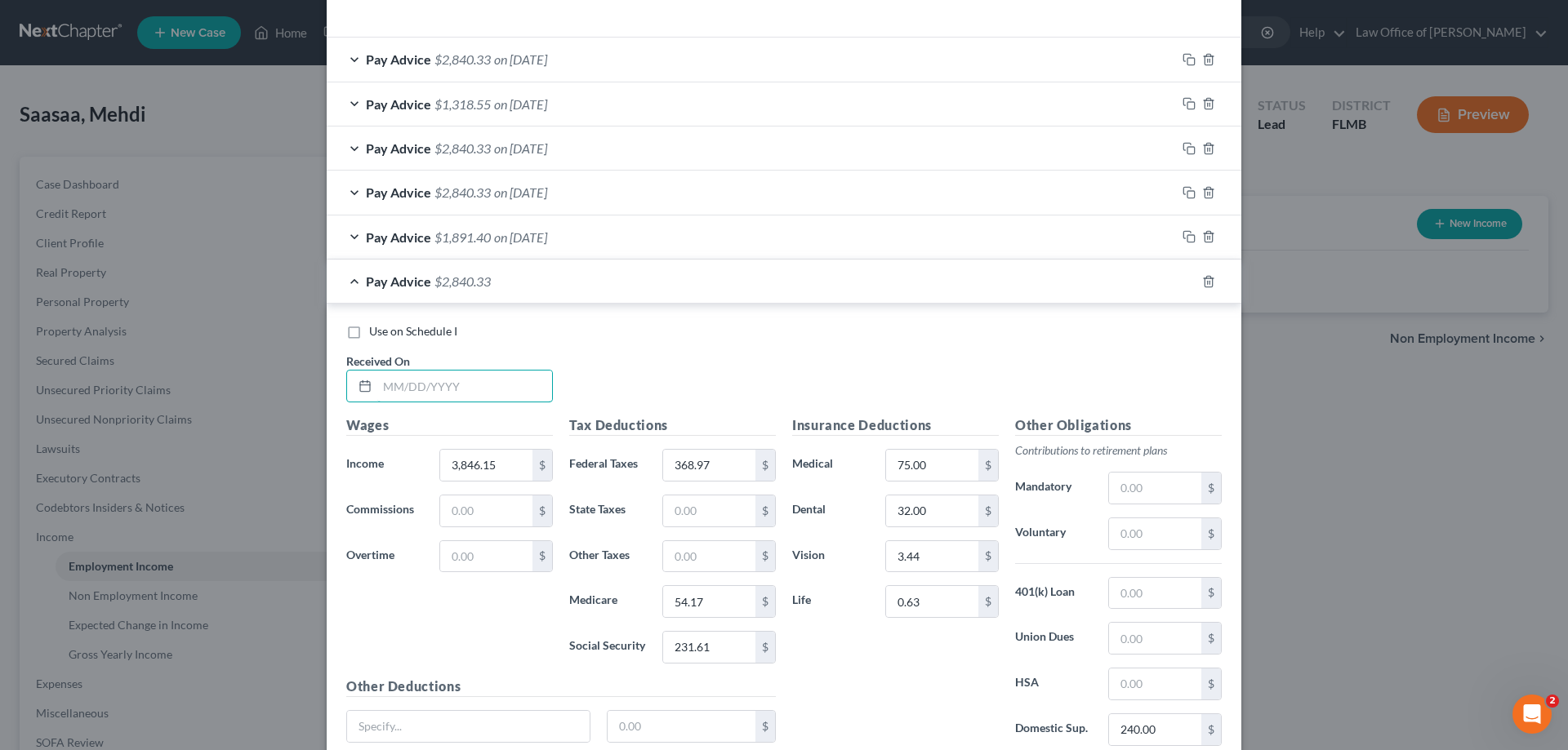
scroll to position [436, 0]
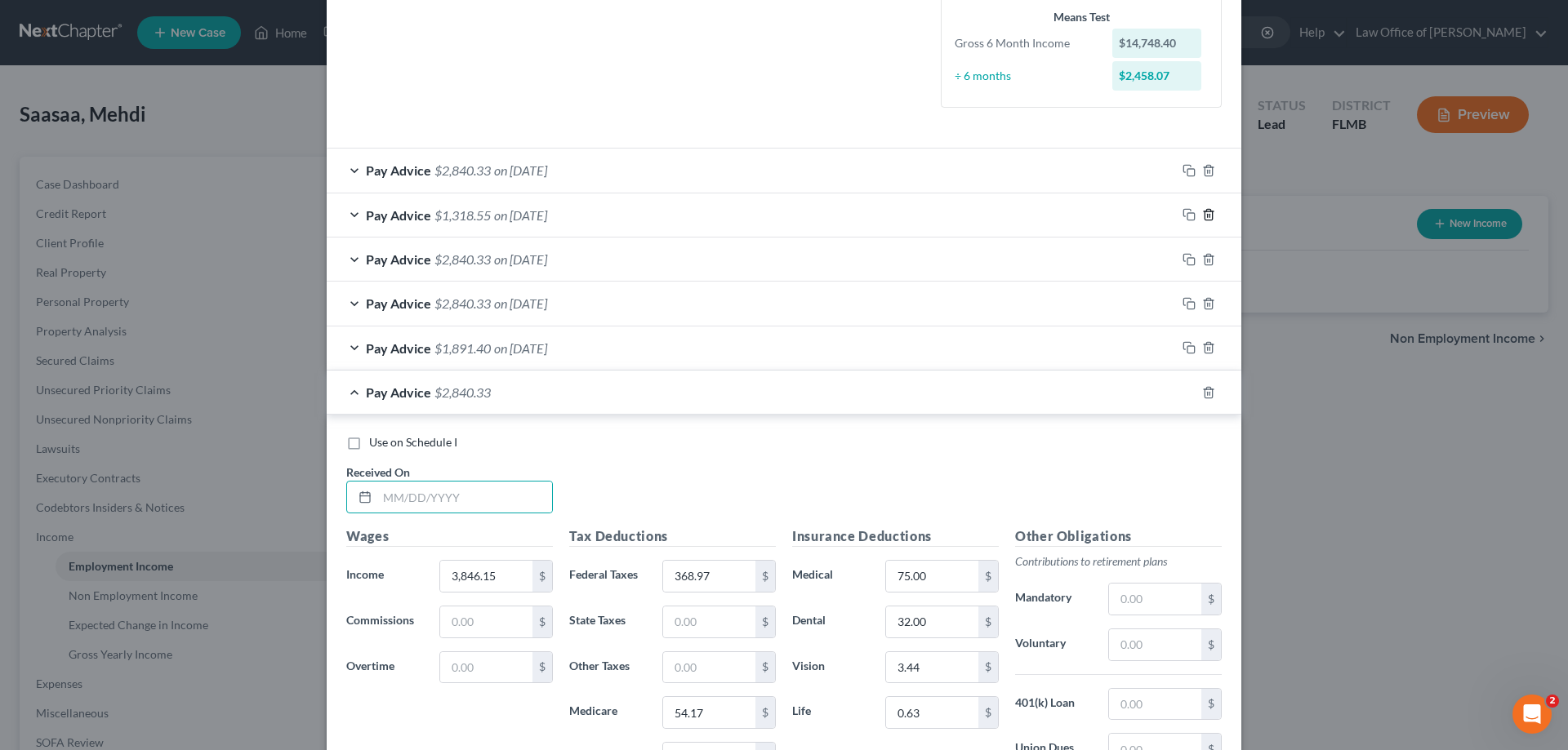
click at [1204, 212] on polyline "button" at bounding box center [1208, 212] width 10 height 0
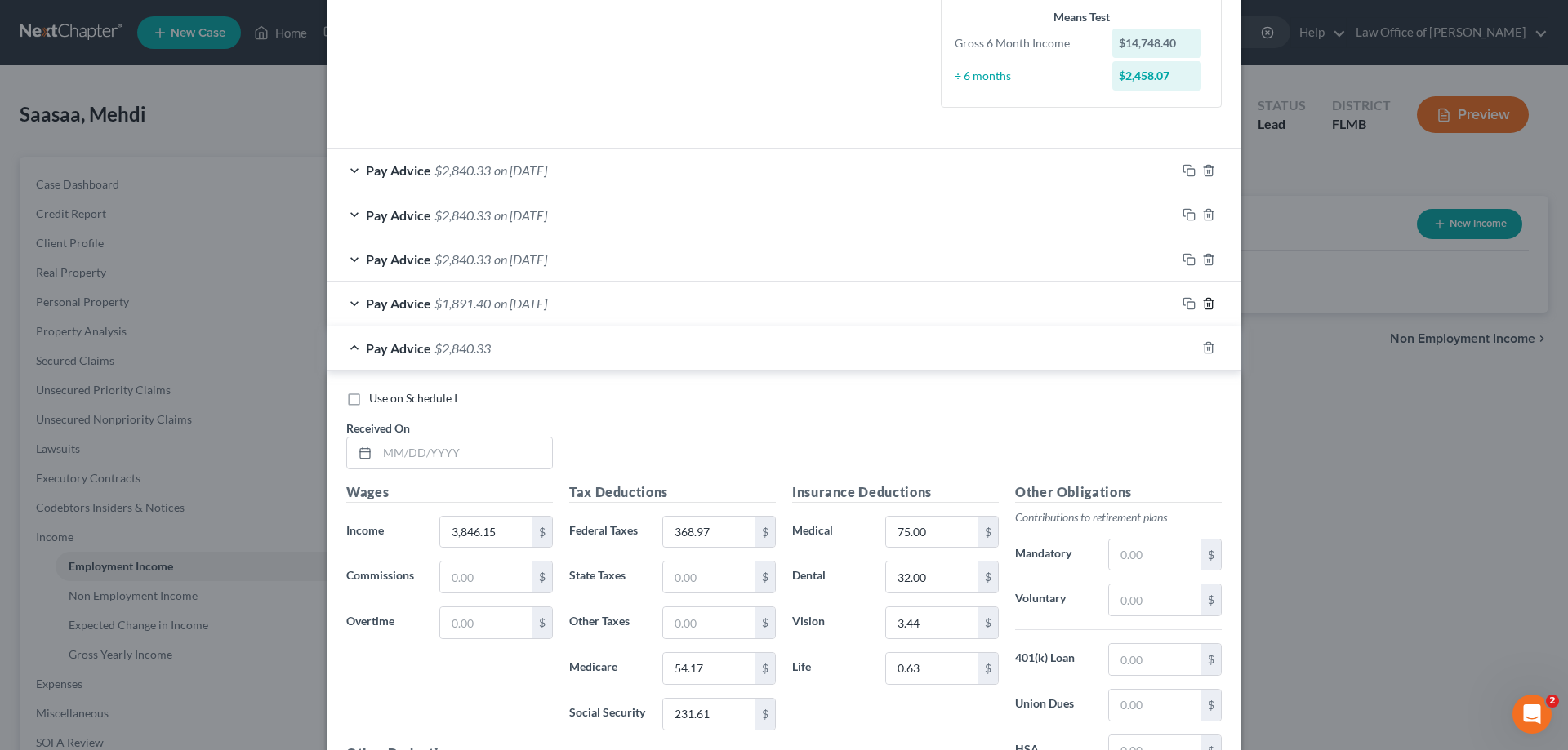
click at [1208, 303] on line "button" at bounding box center [1208, 305] width 0 height 4
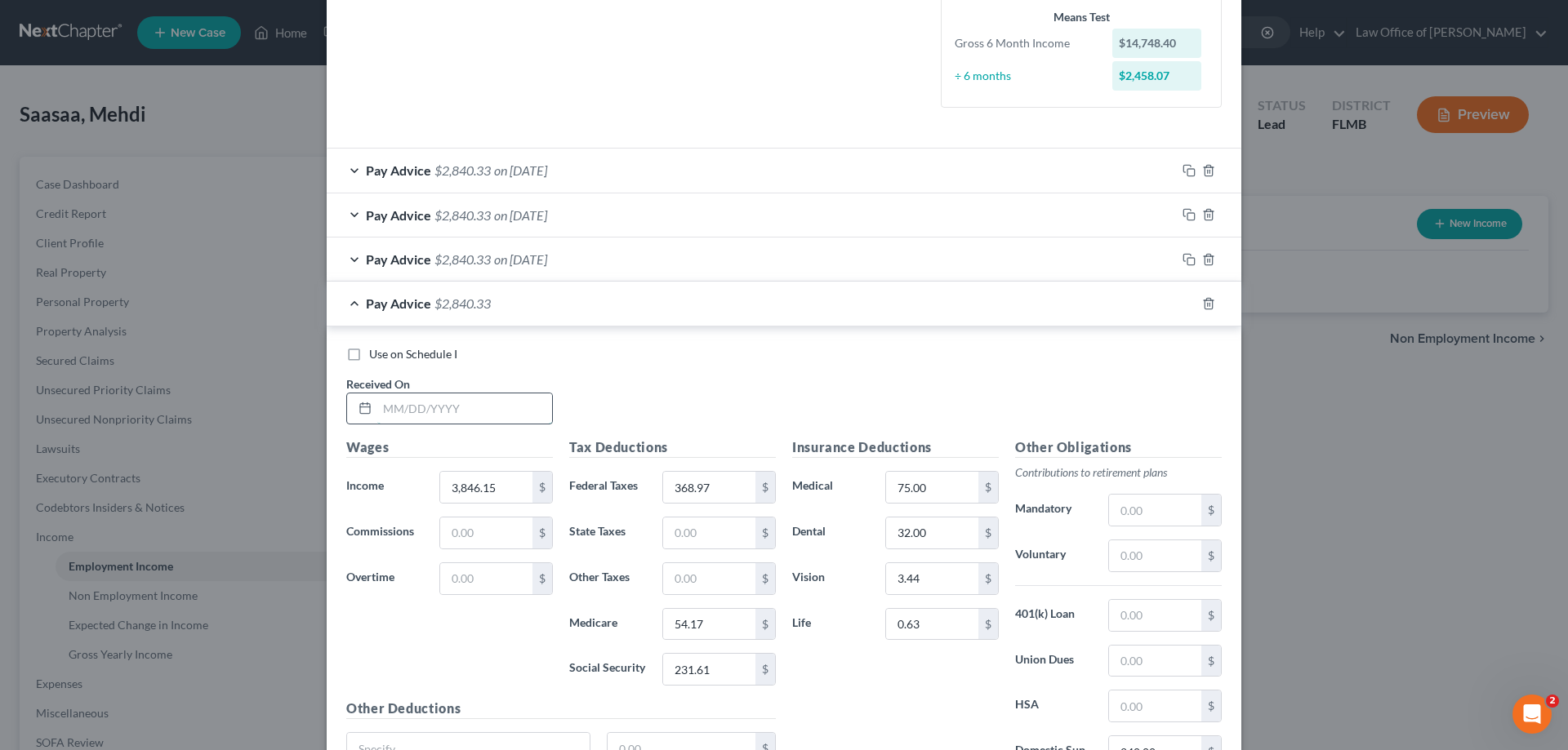
click at [485, 394] on input "text" at bounding box center [464, 409] width 175 height 31
type input "5/23/25"
click at [1183, 301] on icon "button" at bounding box center [1189, 303] width 13 height 13
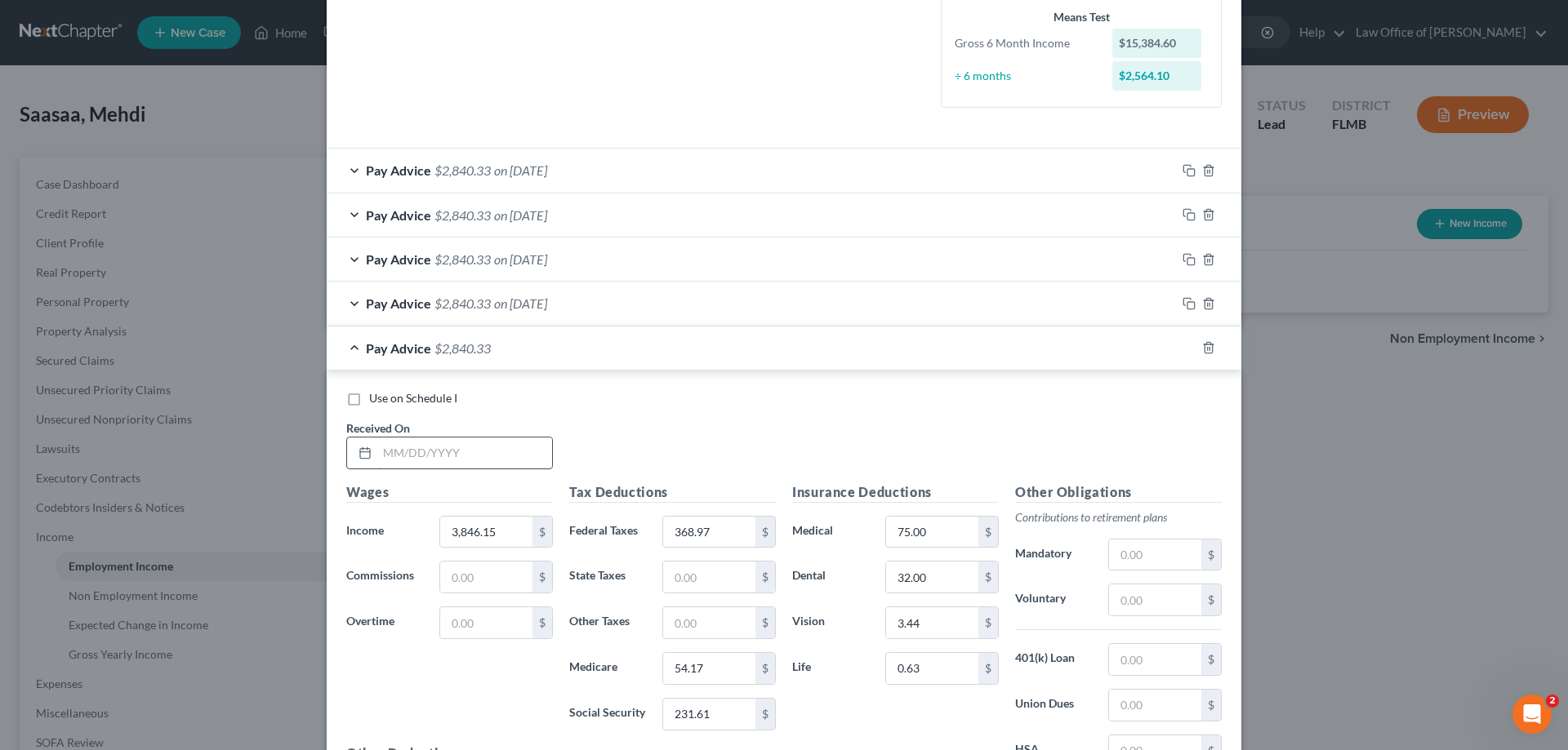
click at [451, 449] on input "text" at bounding box center [464, 453] width 175 height 31
type input "6/6/25"
click at [1187, 353] on rect "button" at bounding box center [1191, 350] width 7 height 7
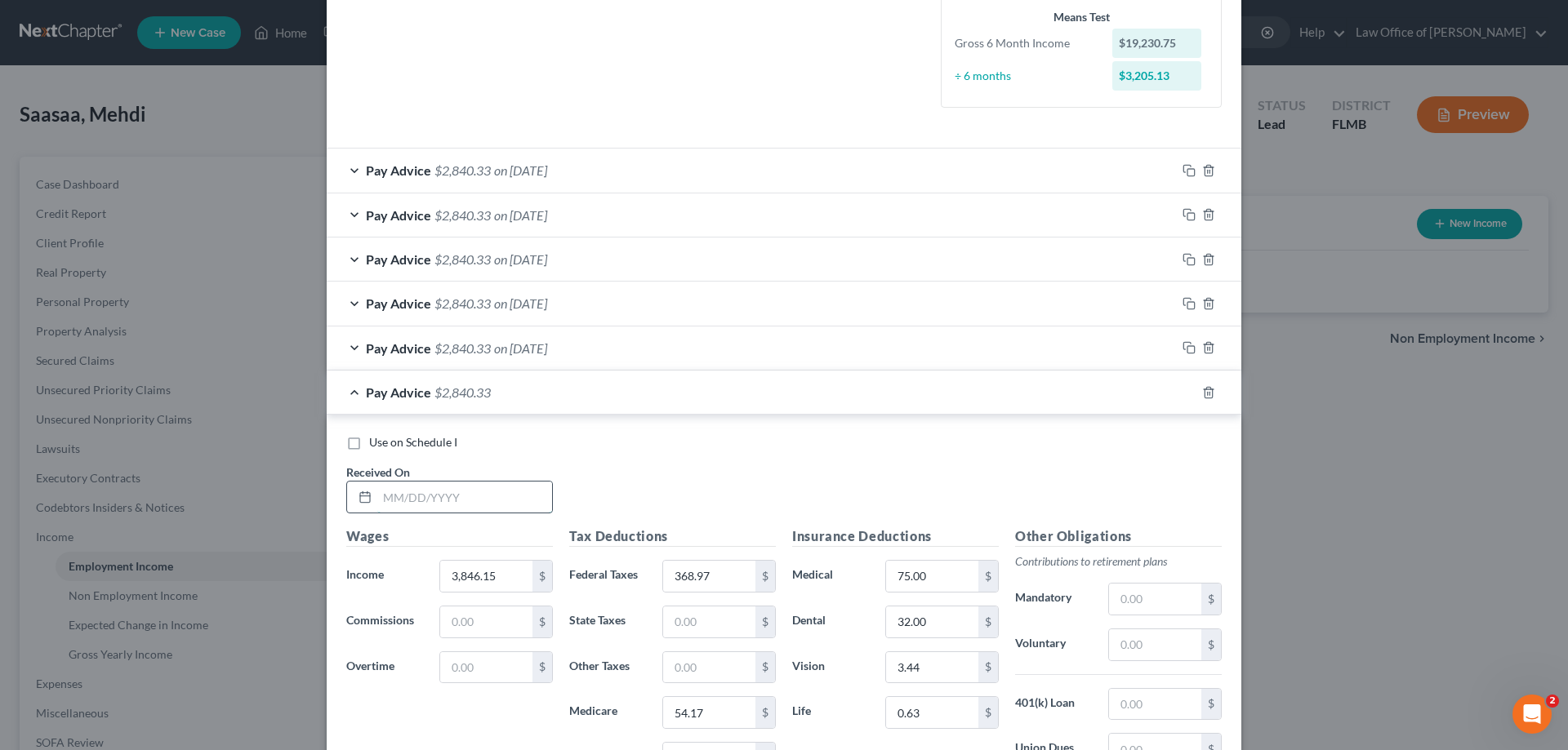
click at [450, 492] on input "text" at bounding box center [464, 497] width 175 height 31
type input "6/20/25"
click at [1187, 387] on icon "button" at bounding box center [1189, 392] width 13 height 13
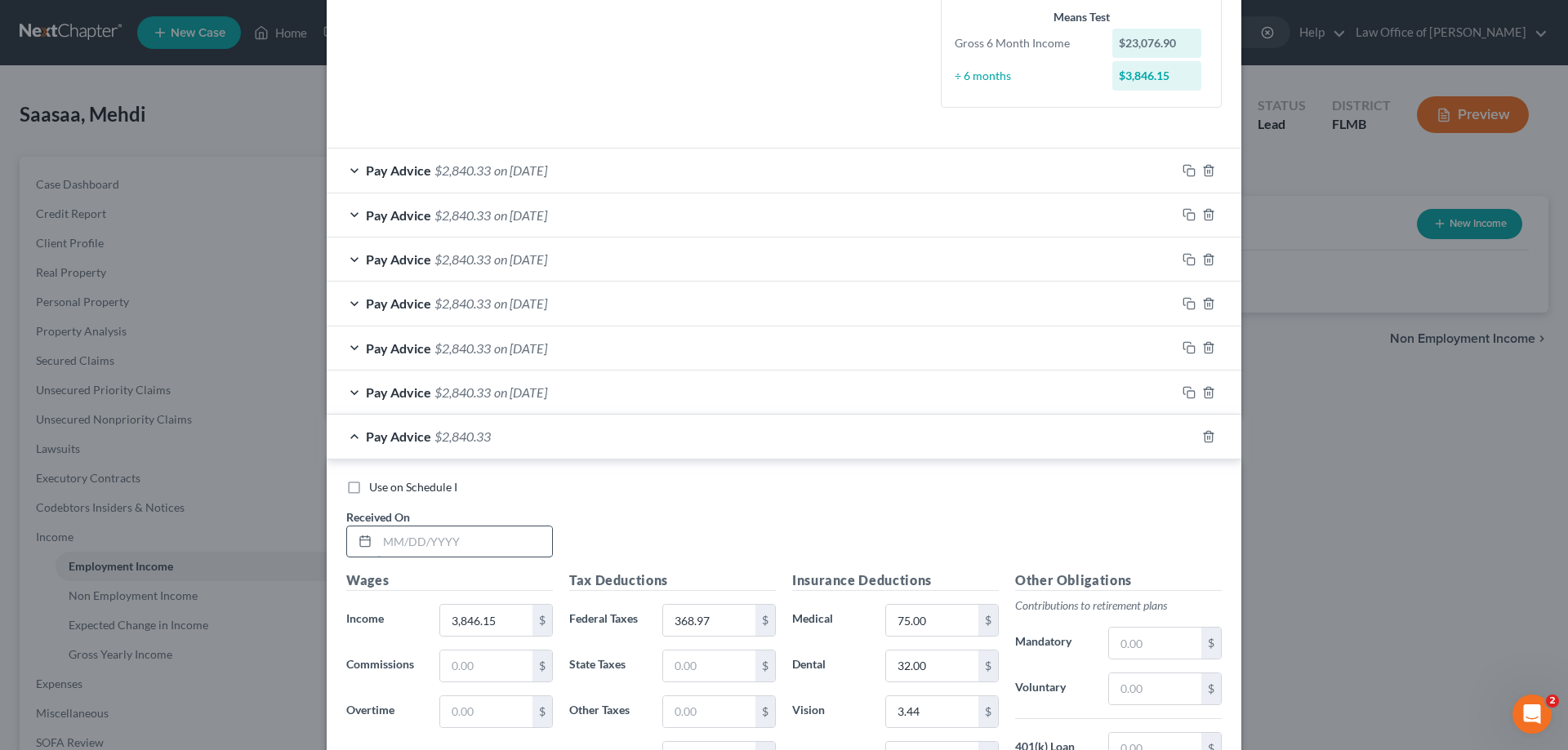
click at [472, 536] on input "text" at bounding box center [464, 542] width 175 height 31
type input "7/3/25"
click at [1187, 440] on rect "button" at bounding box center [1191, 439] width 7 height 7
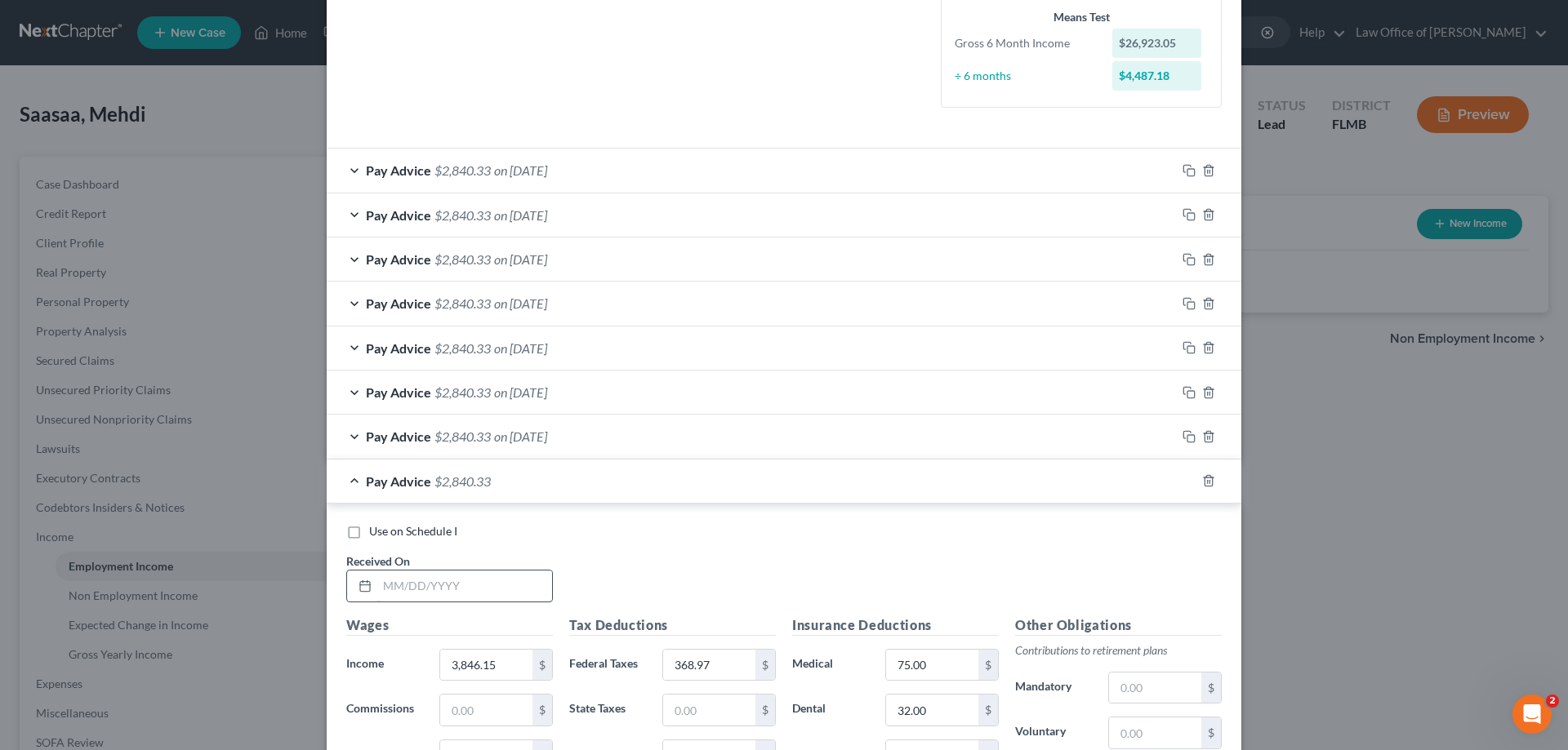
click at [460, 581] on input "text" at bounding box center [464, 586] width 175 height 31
type input "7/18/25"
click at [1186, 484] on icon "button" at bounding box center [1189, 481] width 13 height 13
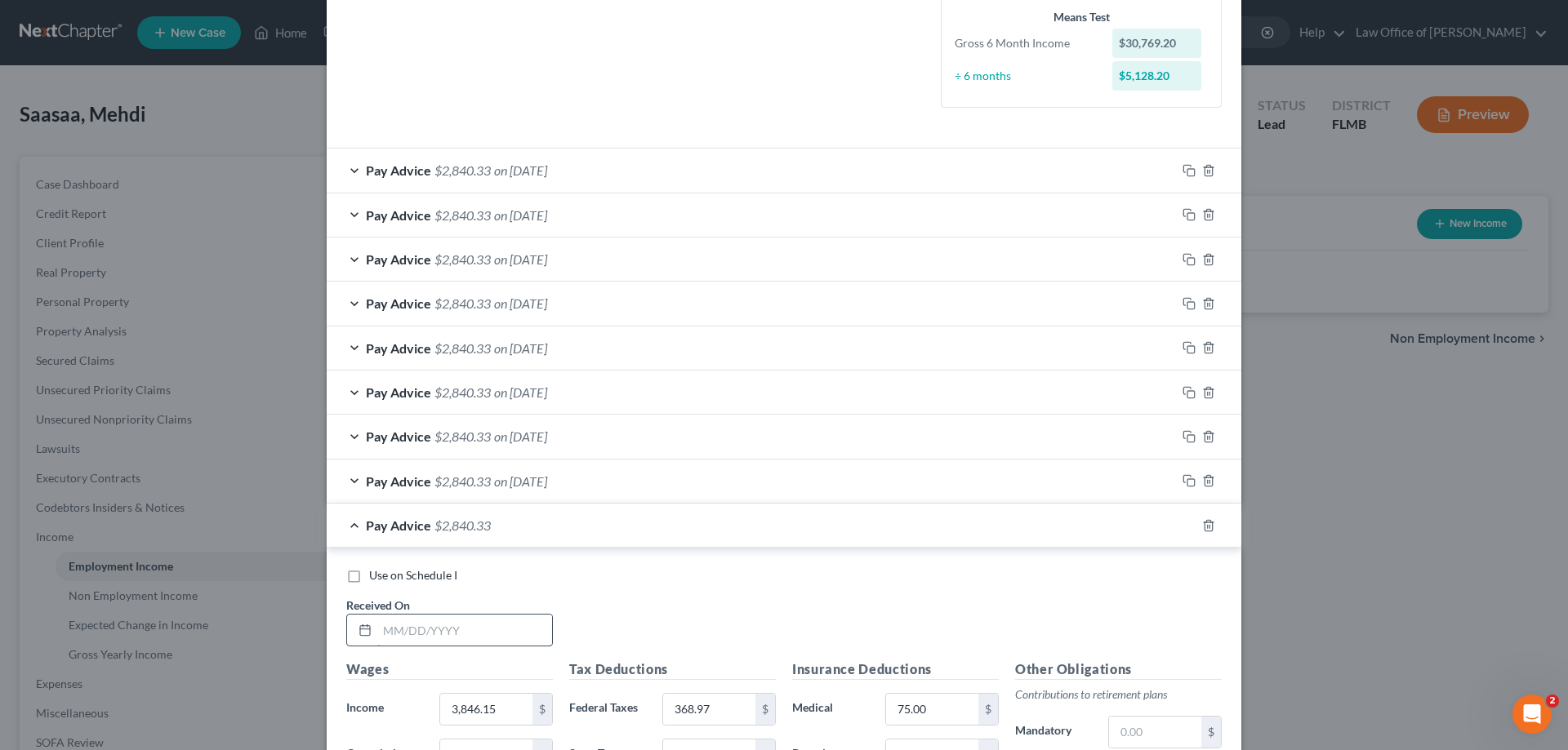
click at [500, 631] on input "text" at bounding box center [464, 630] width 175 height 31
type input "8/1/25"
click at [1184, 528] on icon "button" at bounding box center [1187, 524] width 7 height 7
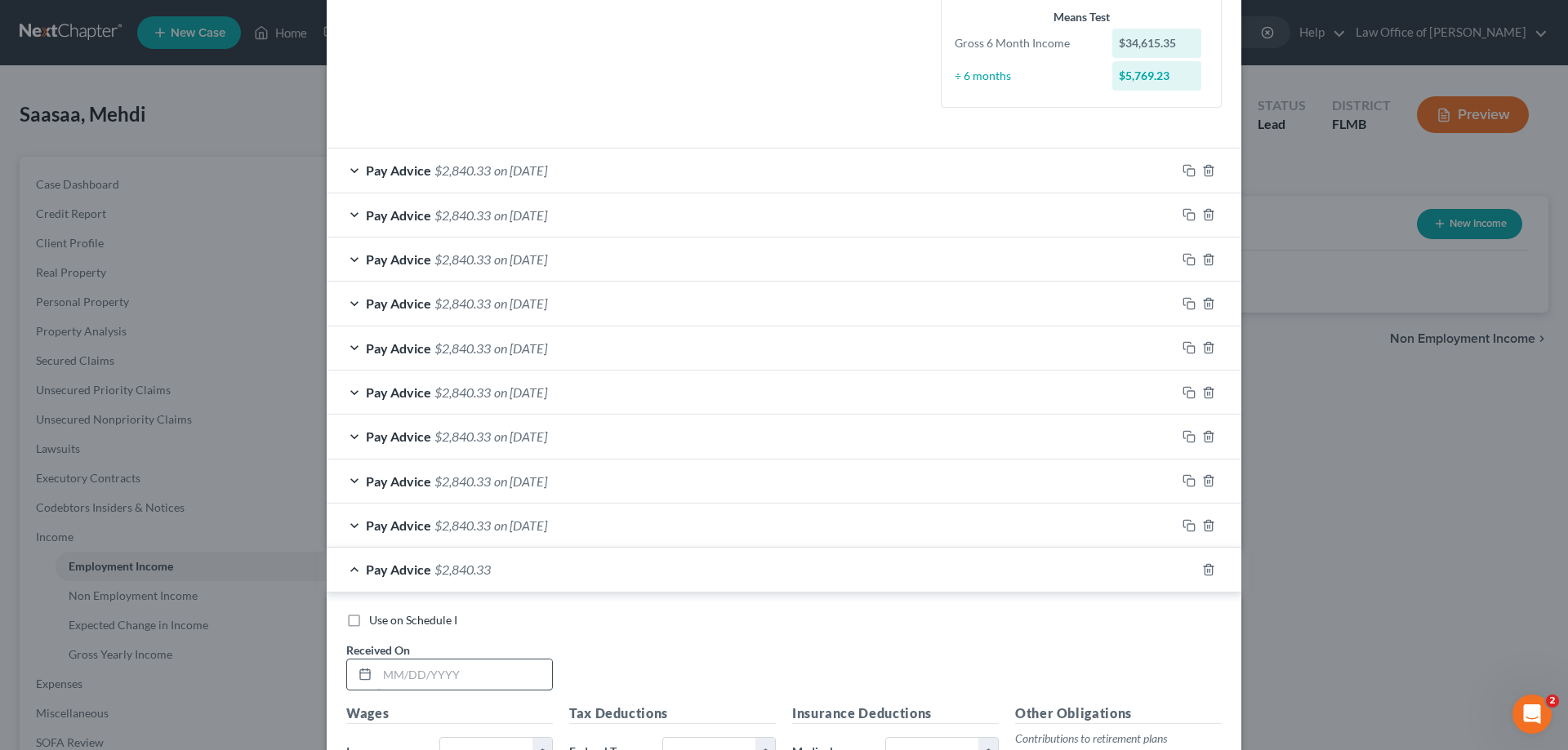
click at [460, 671] on input "text" at bounding box center [464, 675] width 175 height 31
type input "8/15/25"
click at [1183, 565] on icon "button" at bounding box center [1189, 570] width 13 height 13
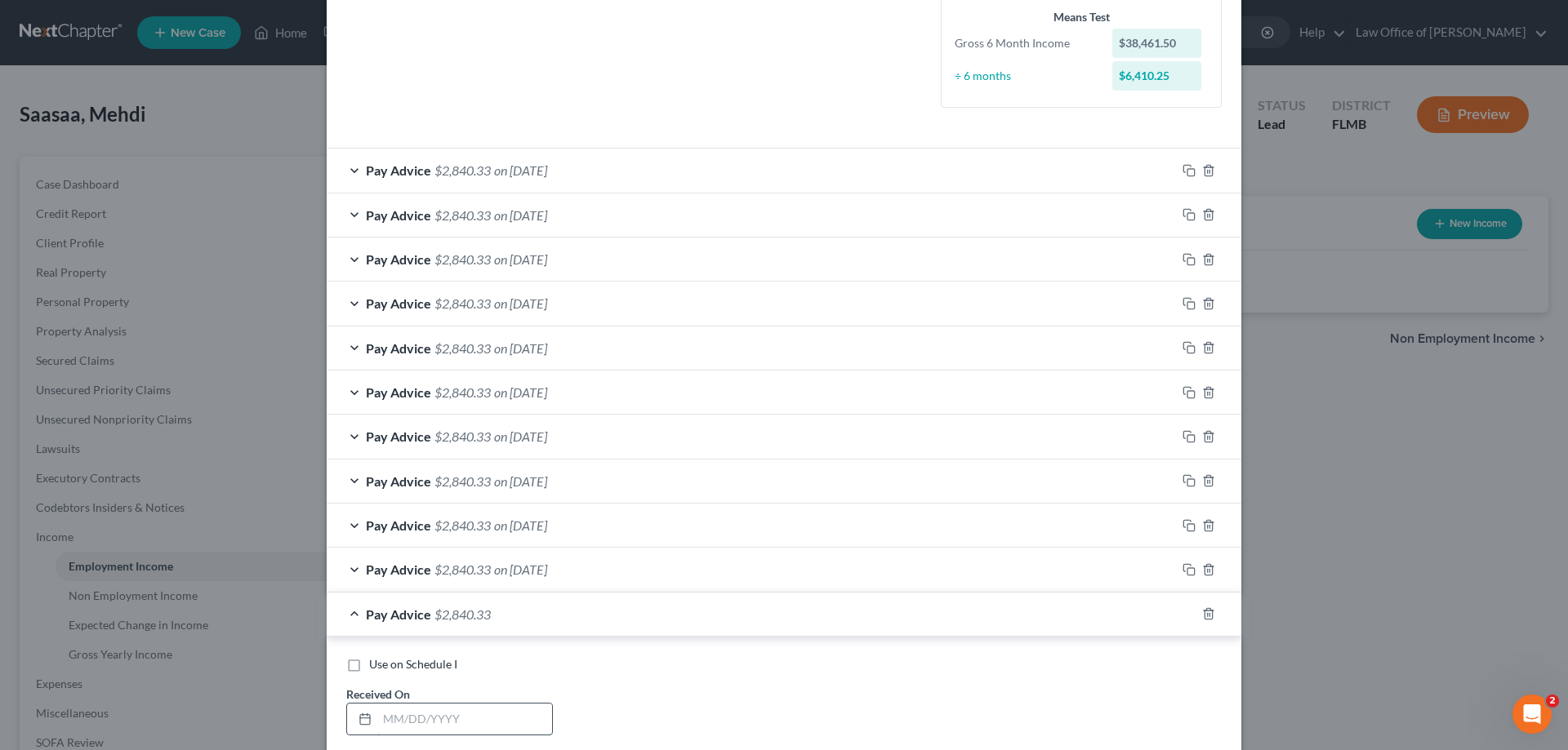
click at [392, 719] on input "text" at bounding box center [464, 719] width 175 height 31
type input "8/29/25"
click at [1187, 615] on rect "button" at bounding box center [1191, 616] width 7 height 7
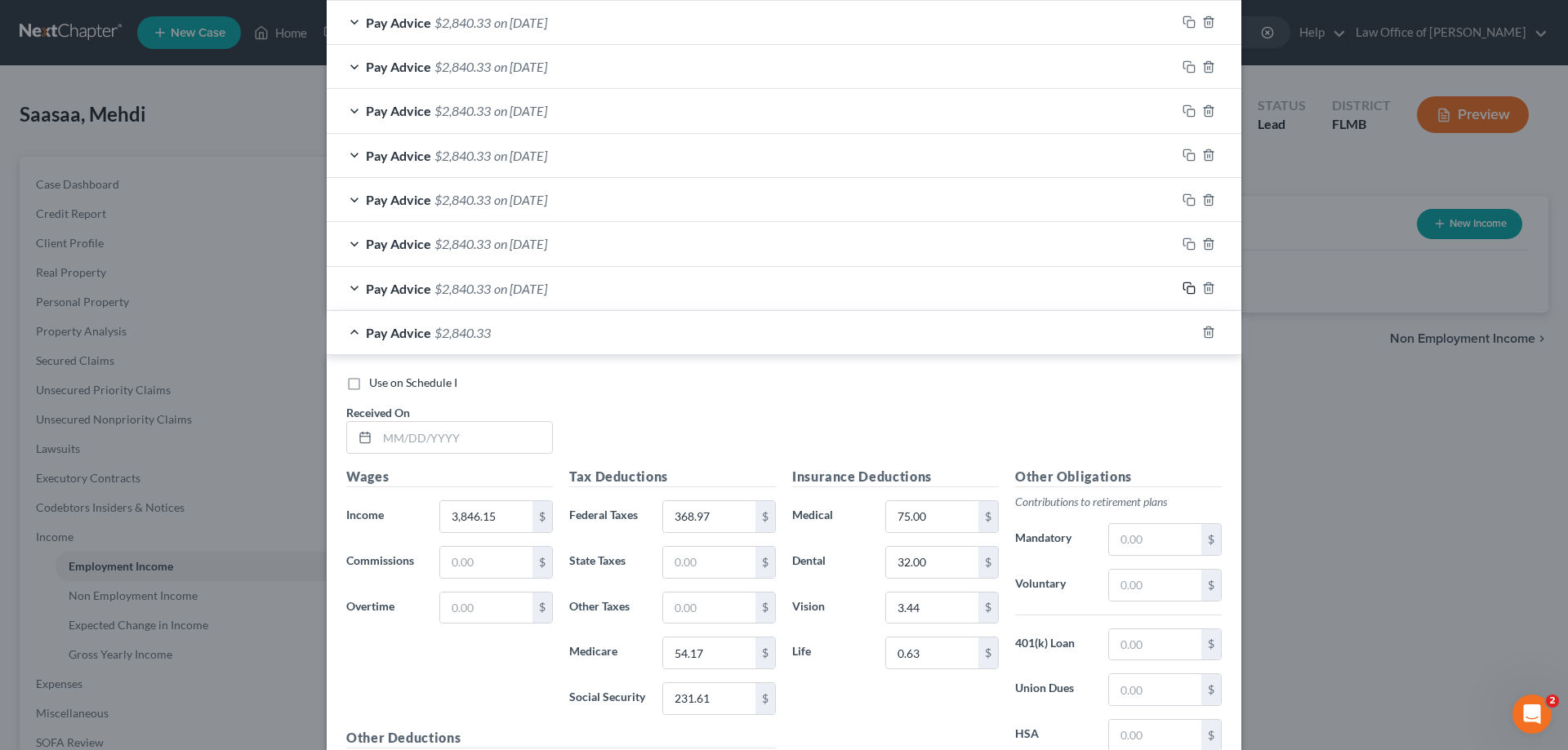
scroll to position [763, 0]
click at [522, 432] on input "text" at bounding box center [464, 437] width 175 height 31
type input "9/12/25"
click at [1183, 329] on icon "button" at bounding box center [1189, 331] width 13 height 13
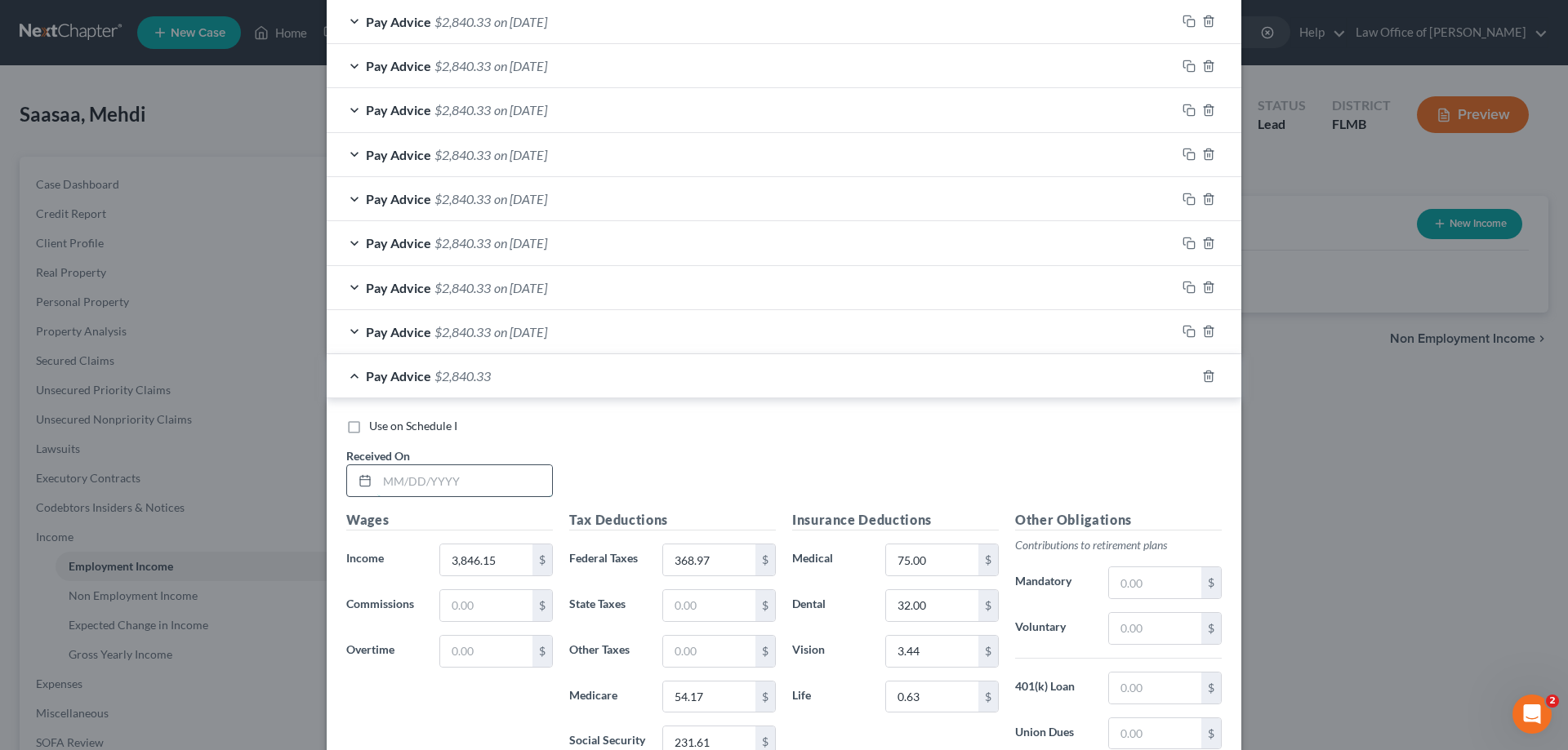
click at [460, 469] on input "text" at bounding box center [464, 481] width 175 height 31
type input "9/26/25"
click at [677, 453] on div "Use on Schedule I Received On * 9/26/25" at bounding box center [784, 464] width 892 height 92
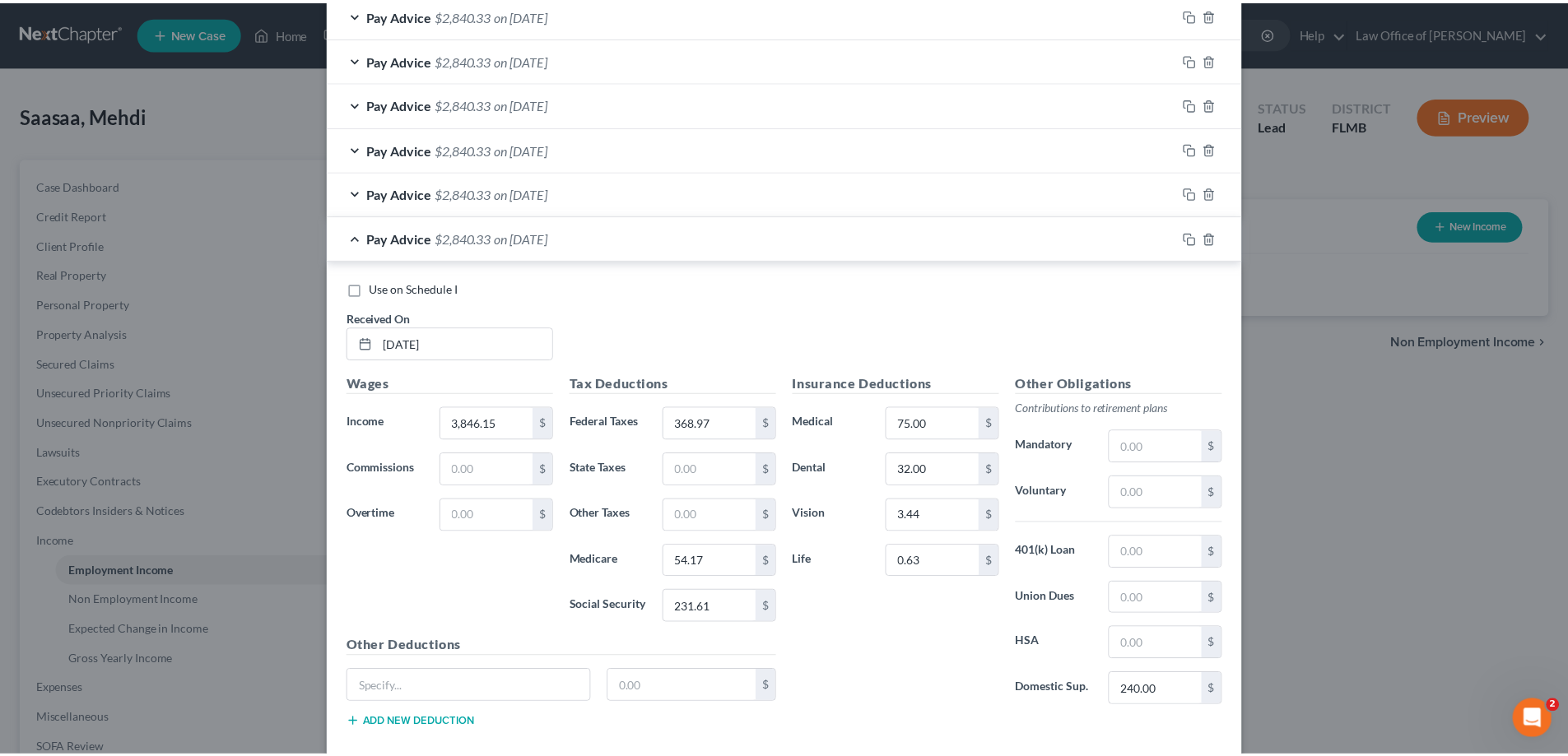
scroll to position [1000, 0]
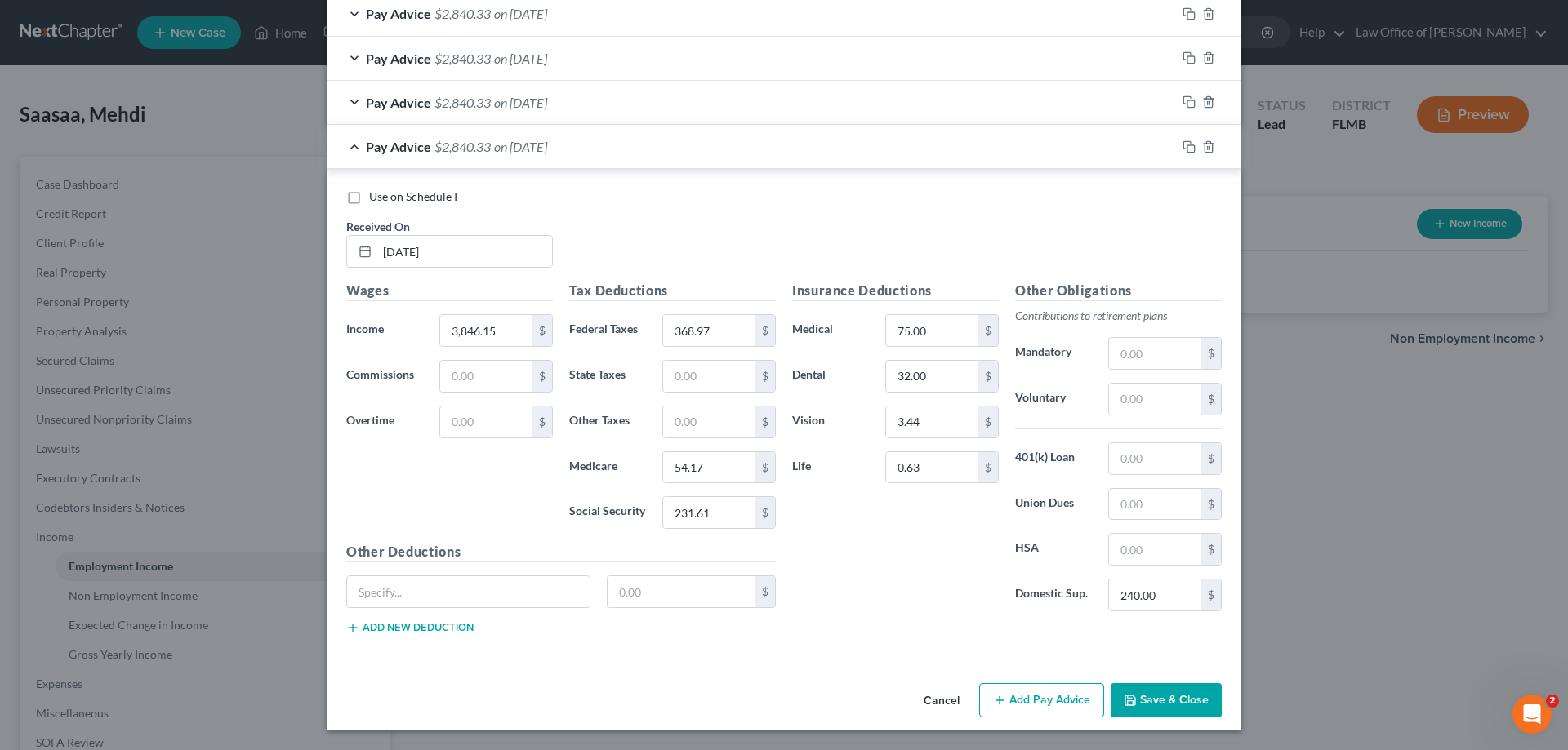
click at [1171, 709] on button "Save & Close" at bounding box center [1167, 701] width 111 height 34
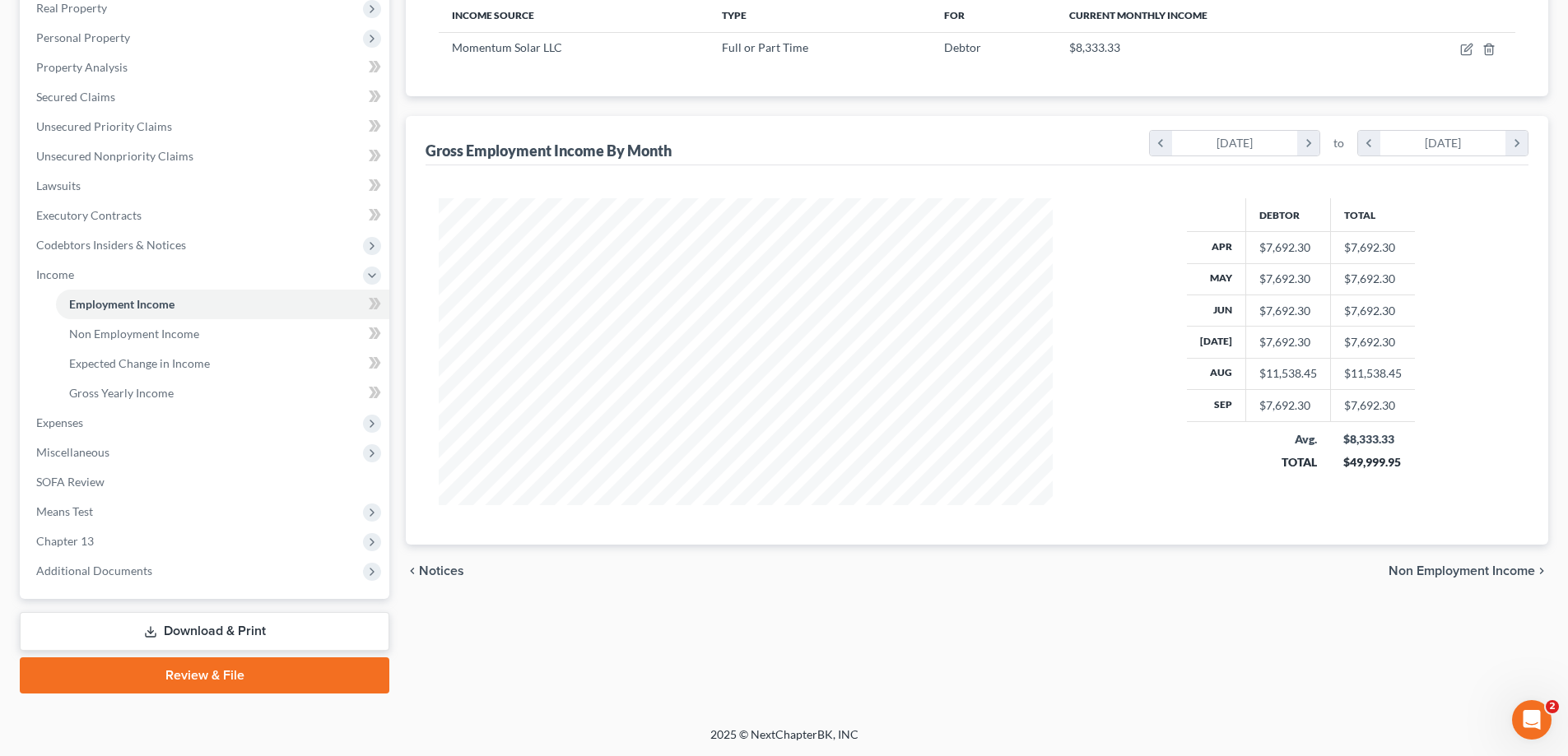
scroll to position [0, 0]
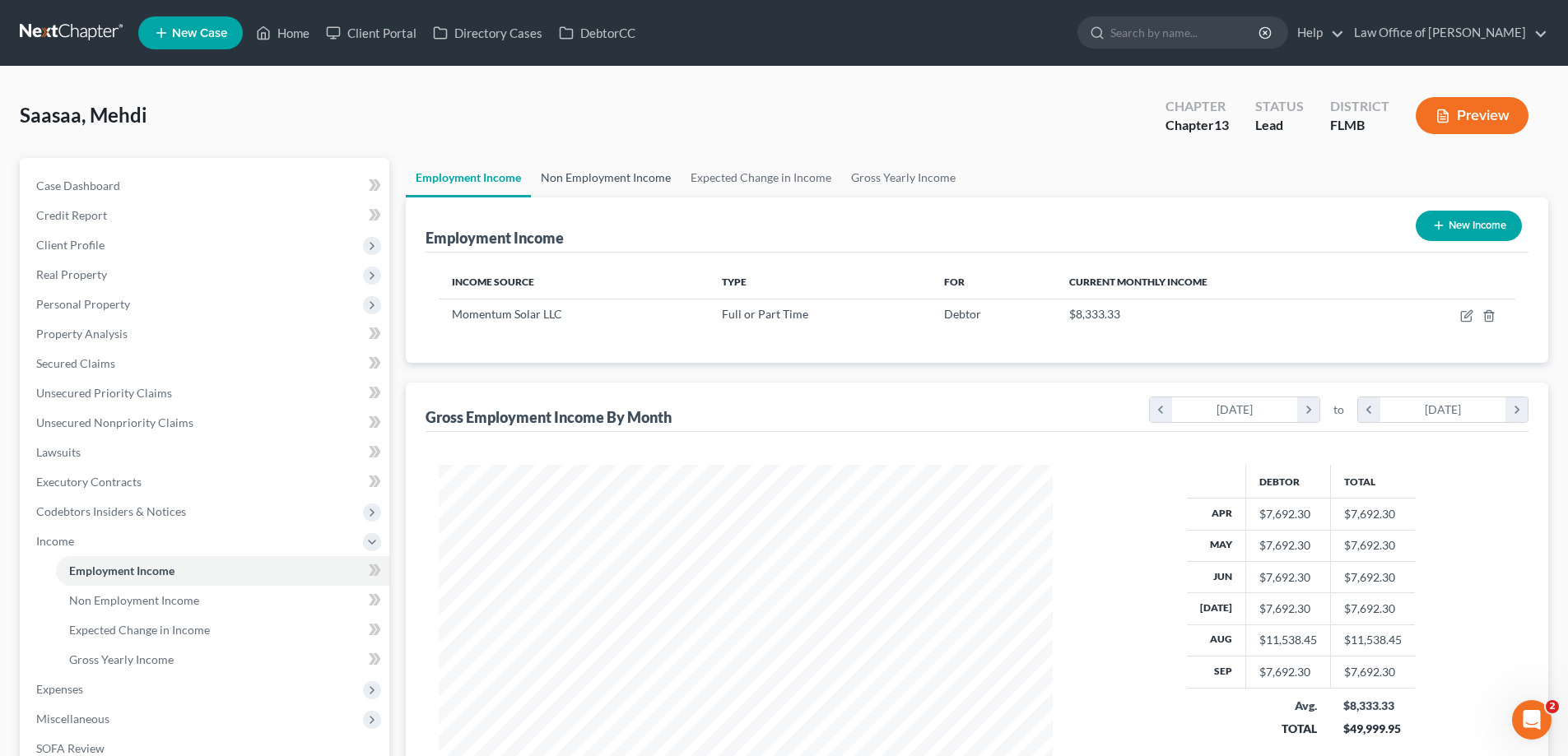
click at [553, 181] on link "Non Employment Income" at bounding box center [606, 178] width 150 height 40
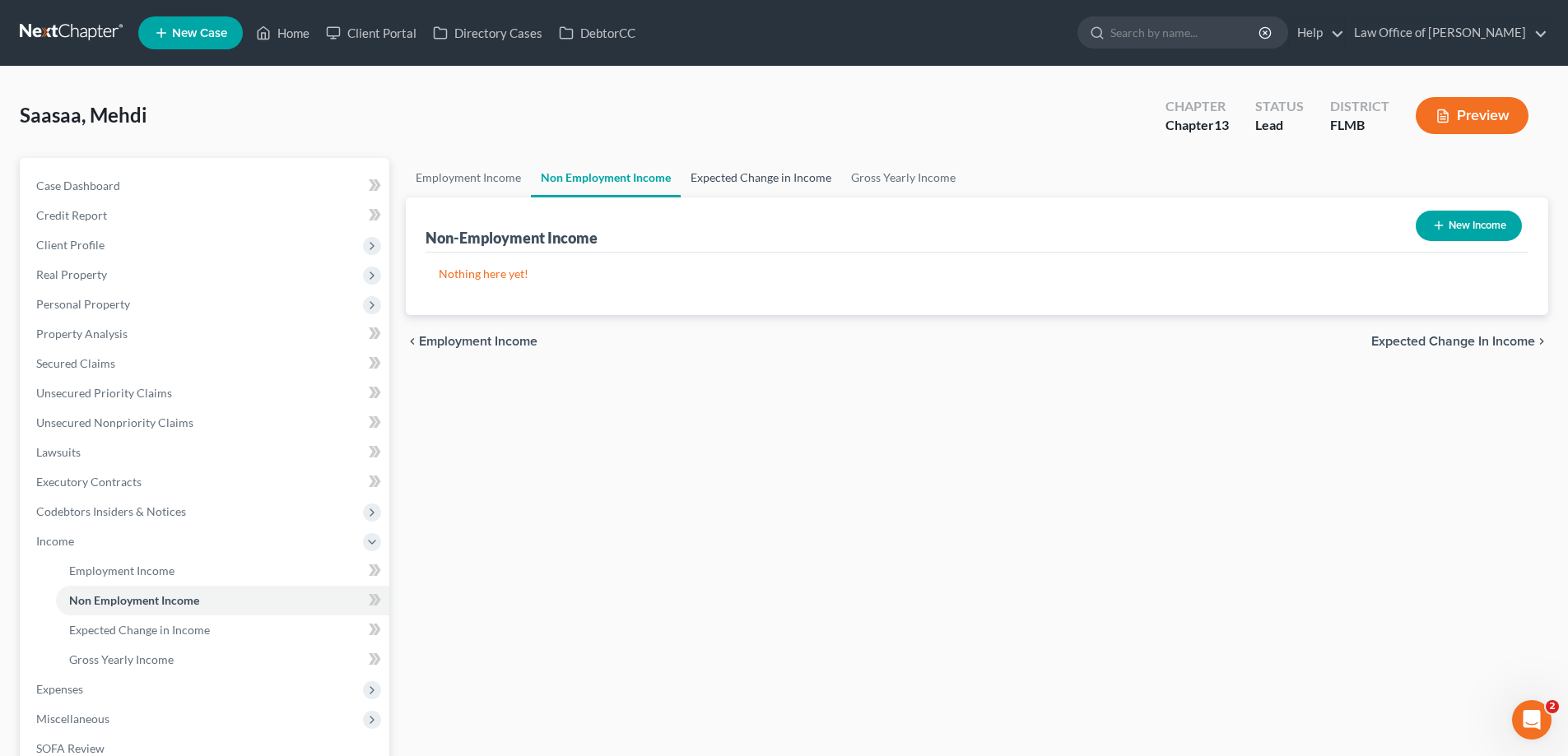
click at [743, 194] on link "Expected Change in Income" at bounding box center [760, 178] width 160 height 40
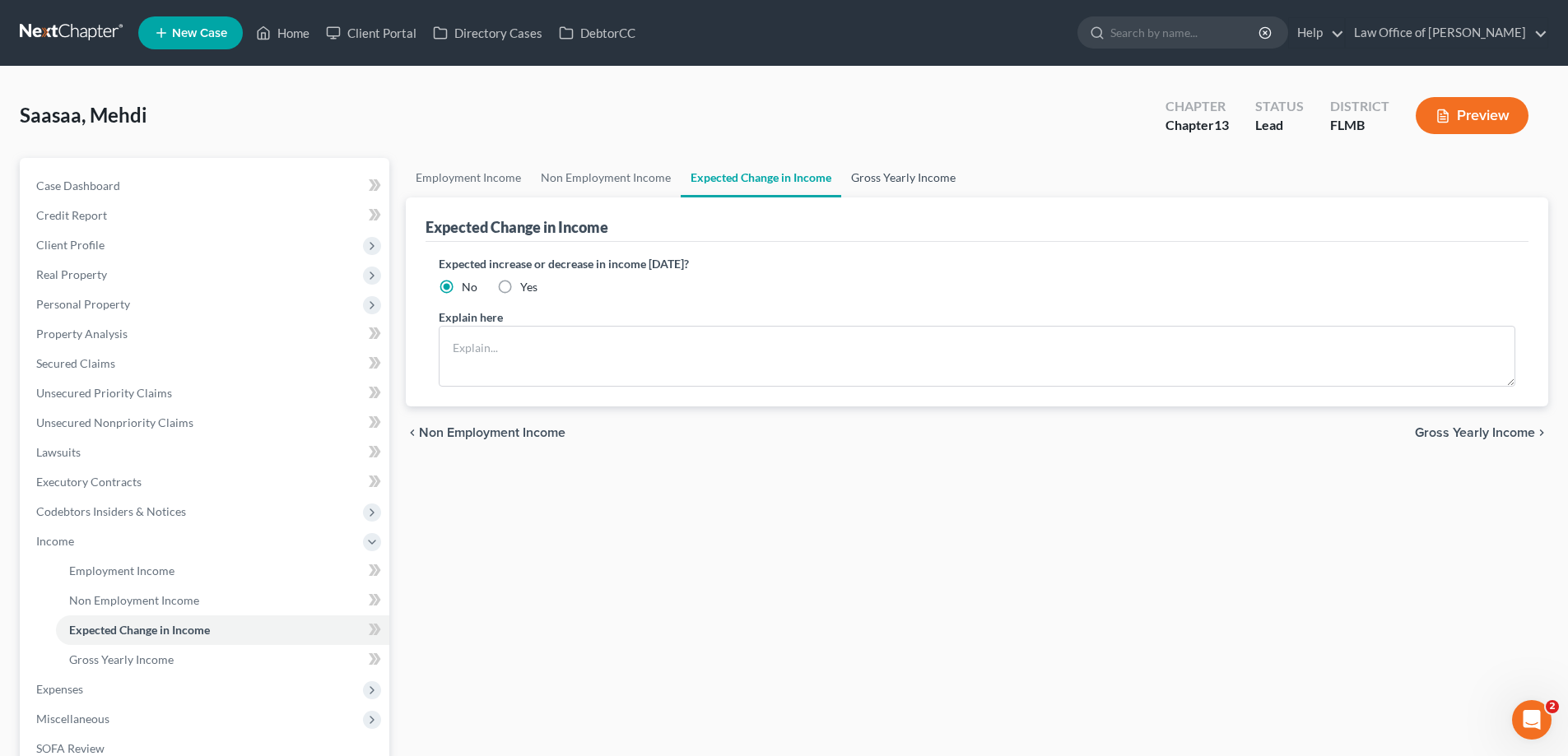
click at [841, 175] on link "Gross Yearly Income" at bounding box center [902, 178] width 124 height 40
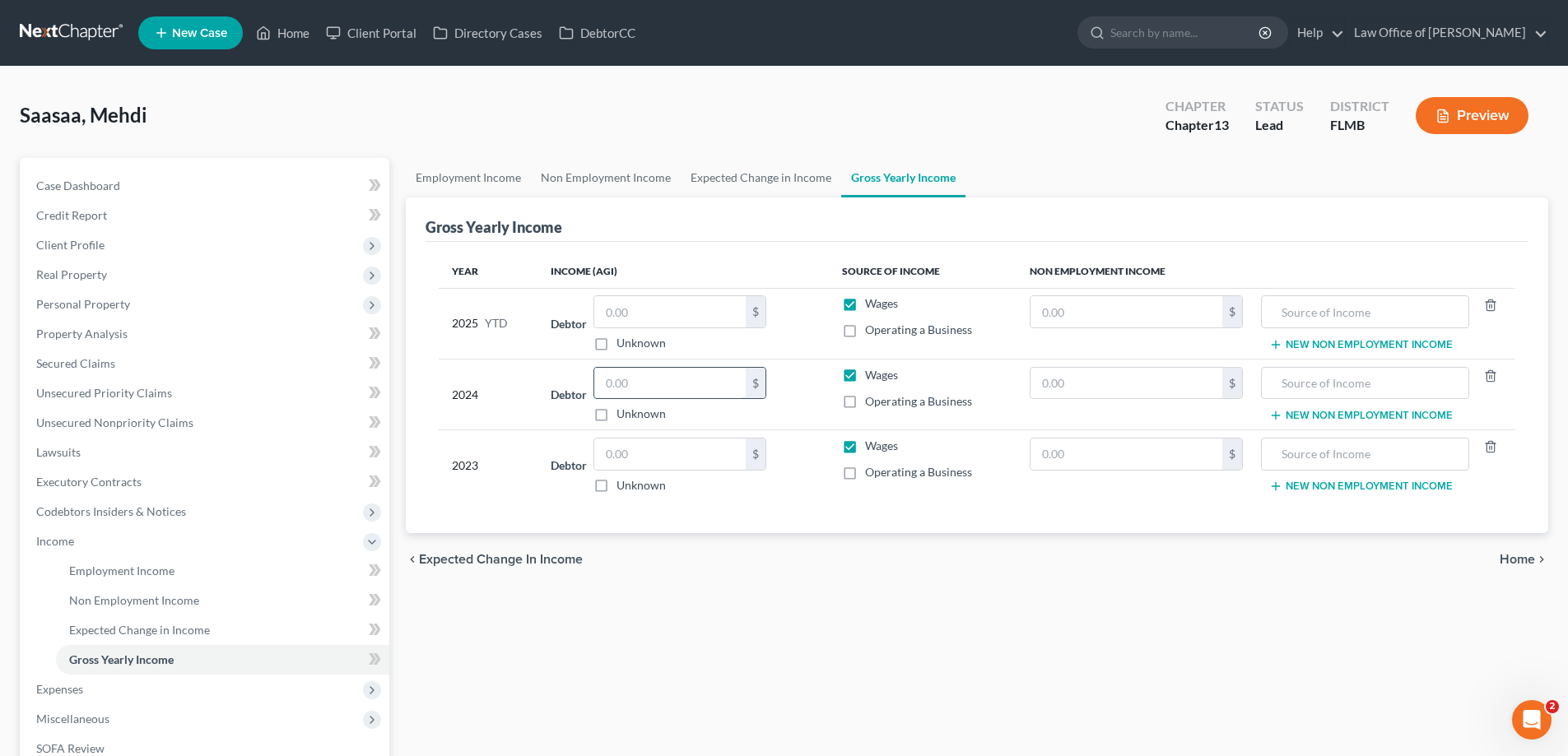
click at [672, 385] on input "text" at bounding box center [669, 383] width 151 height 32
type input "53,914"
click at [680, 303] on input "text" at bounding box center [669, 312] width 151 height 32
type input "74,519.21"
click at [744, 607] on div "Employment Income Non Employment Income Expected Change in Income Gross Yearly …" at bounding box center [977, 559] width 1158 height 802
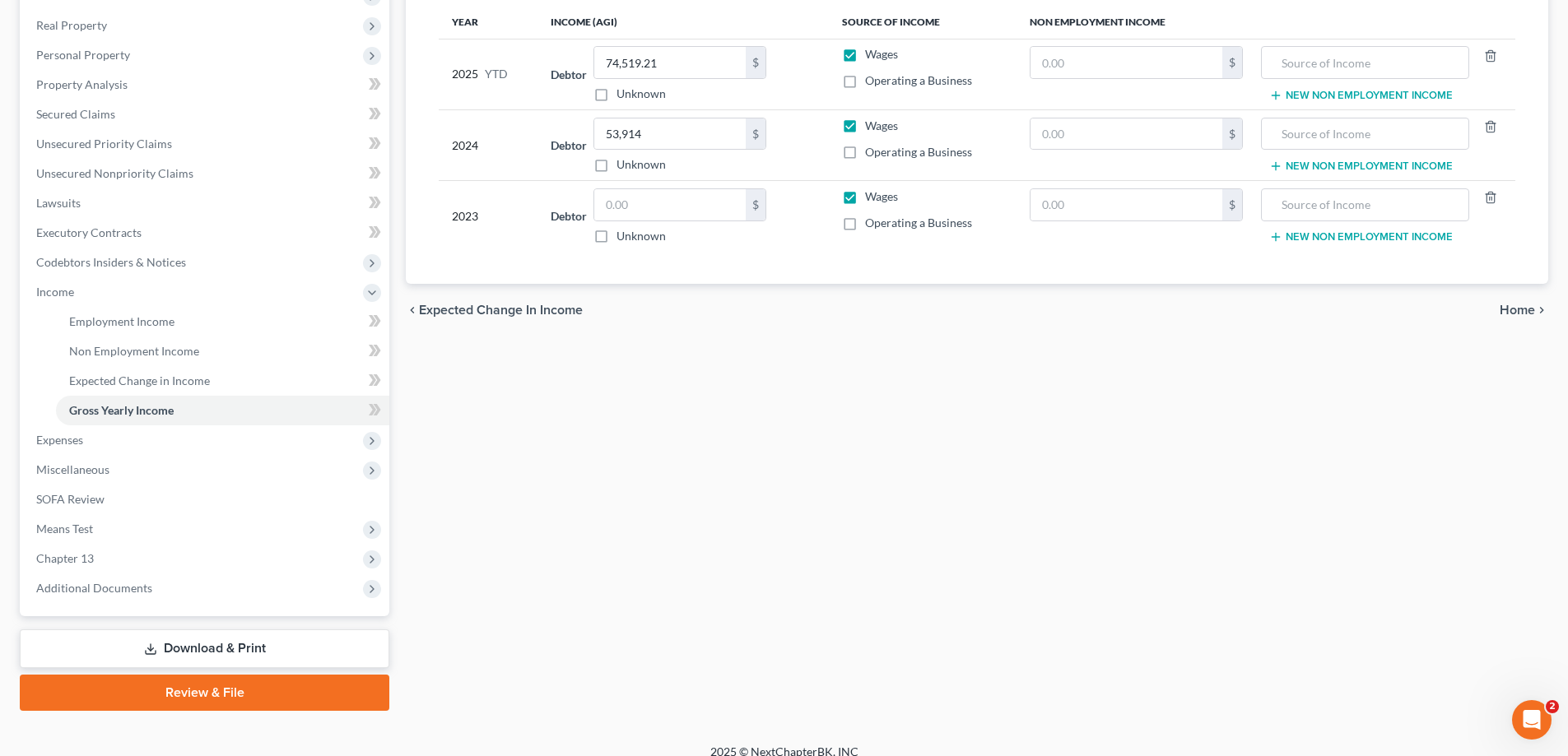
scroll to position [267, 0]
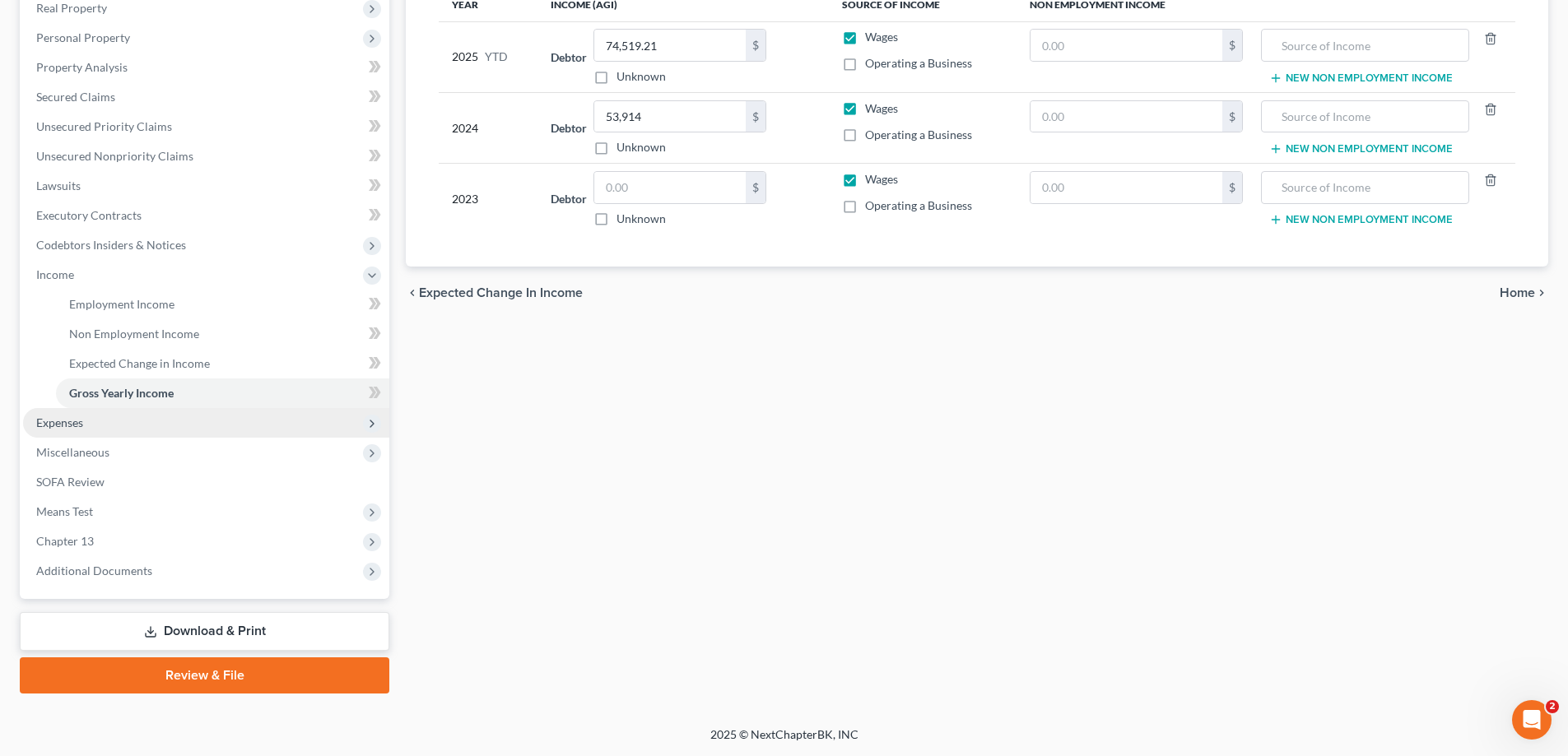
click at [99, 422] on span "Expenses" at bounding box center [205, 422] width 366 height 30
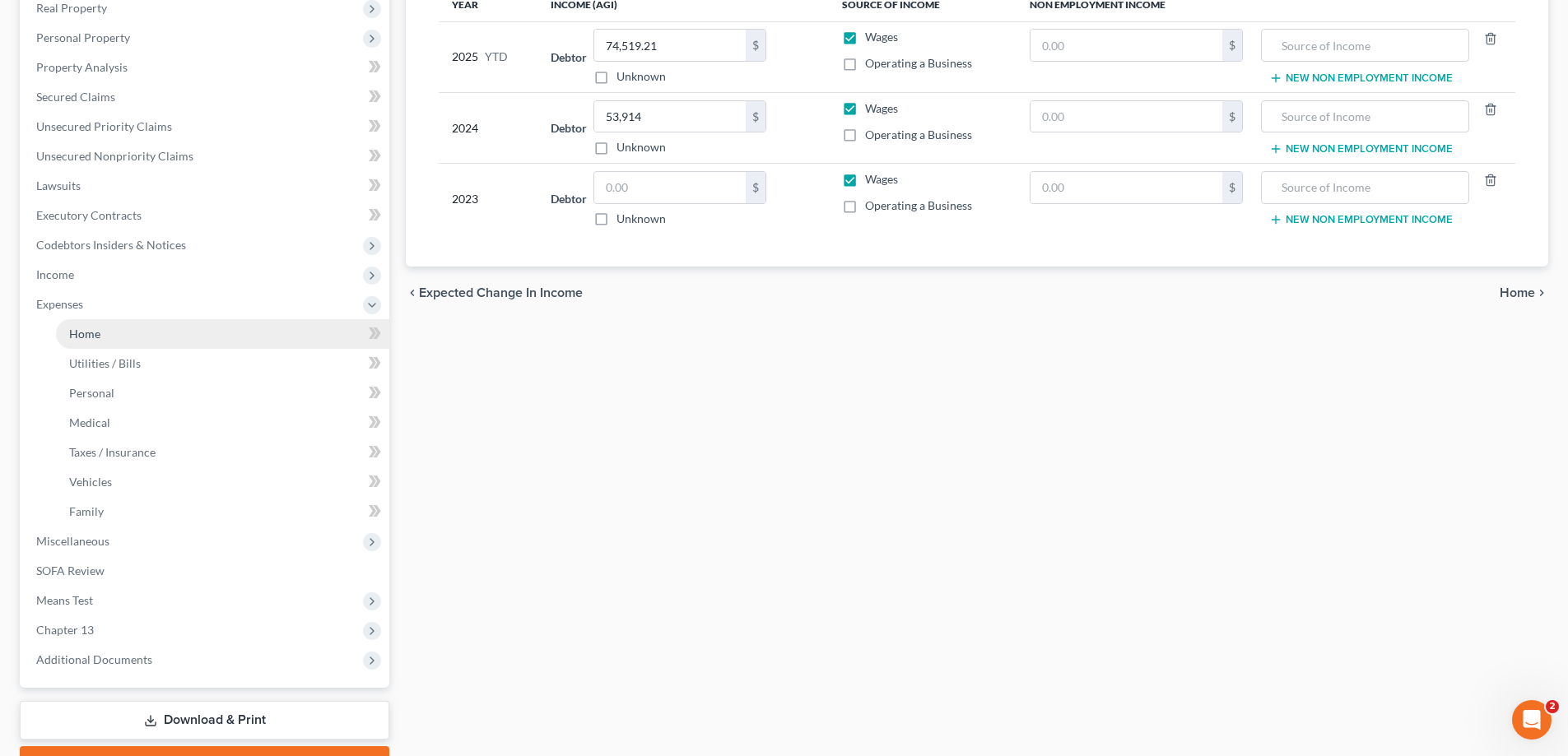
click at [112, 345] on link "Home" at bounding box center [222, 334] width 334 height 30
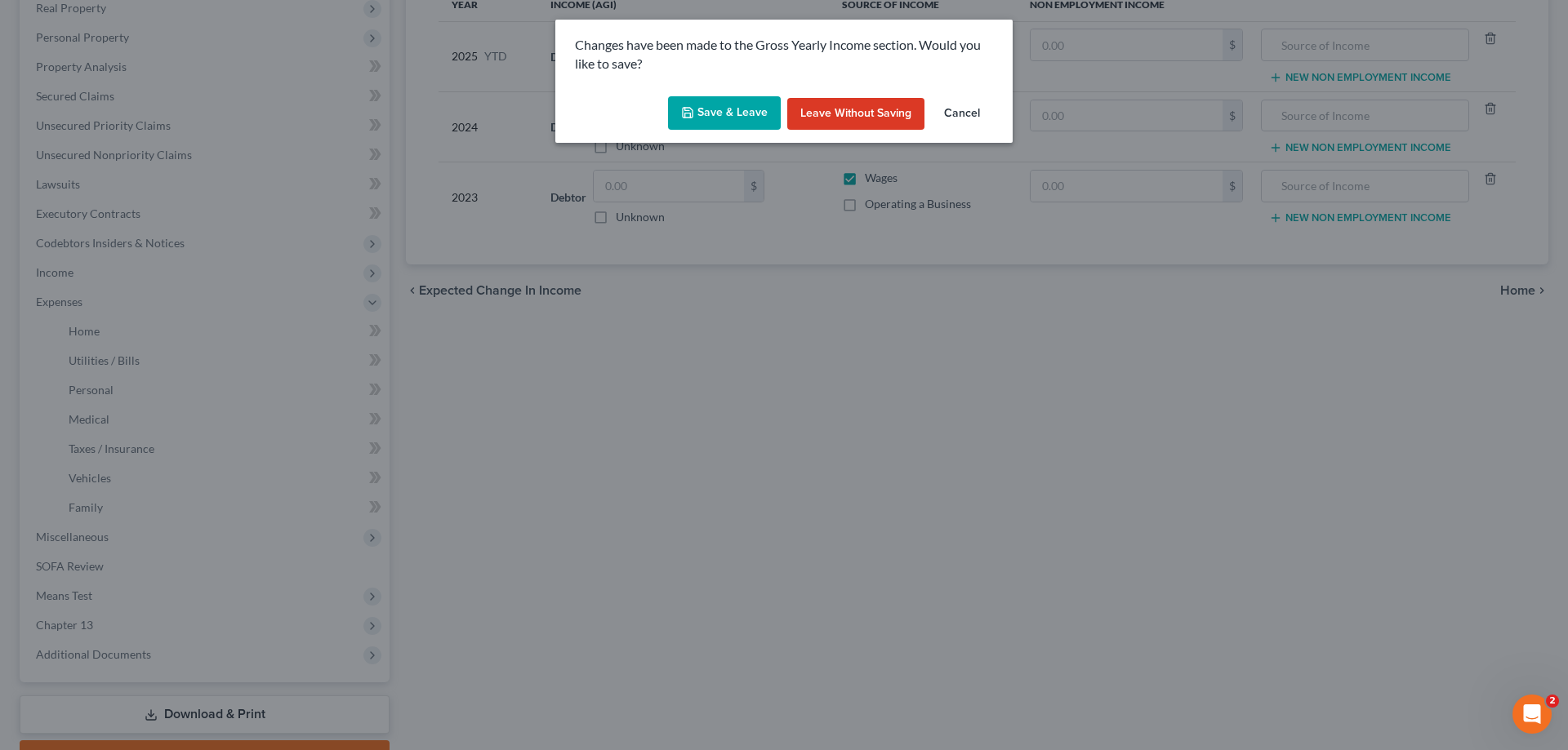
click at [725, 86] on div "Changes have been made to the Gross Yearly Income section. Would you like to sa…" at bounding box center [784, 55] width 458 height 70
click at [720, 116] on button "Save & Leave" at bounding box center [724, 113] width 113 height 34
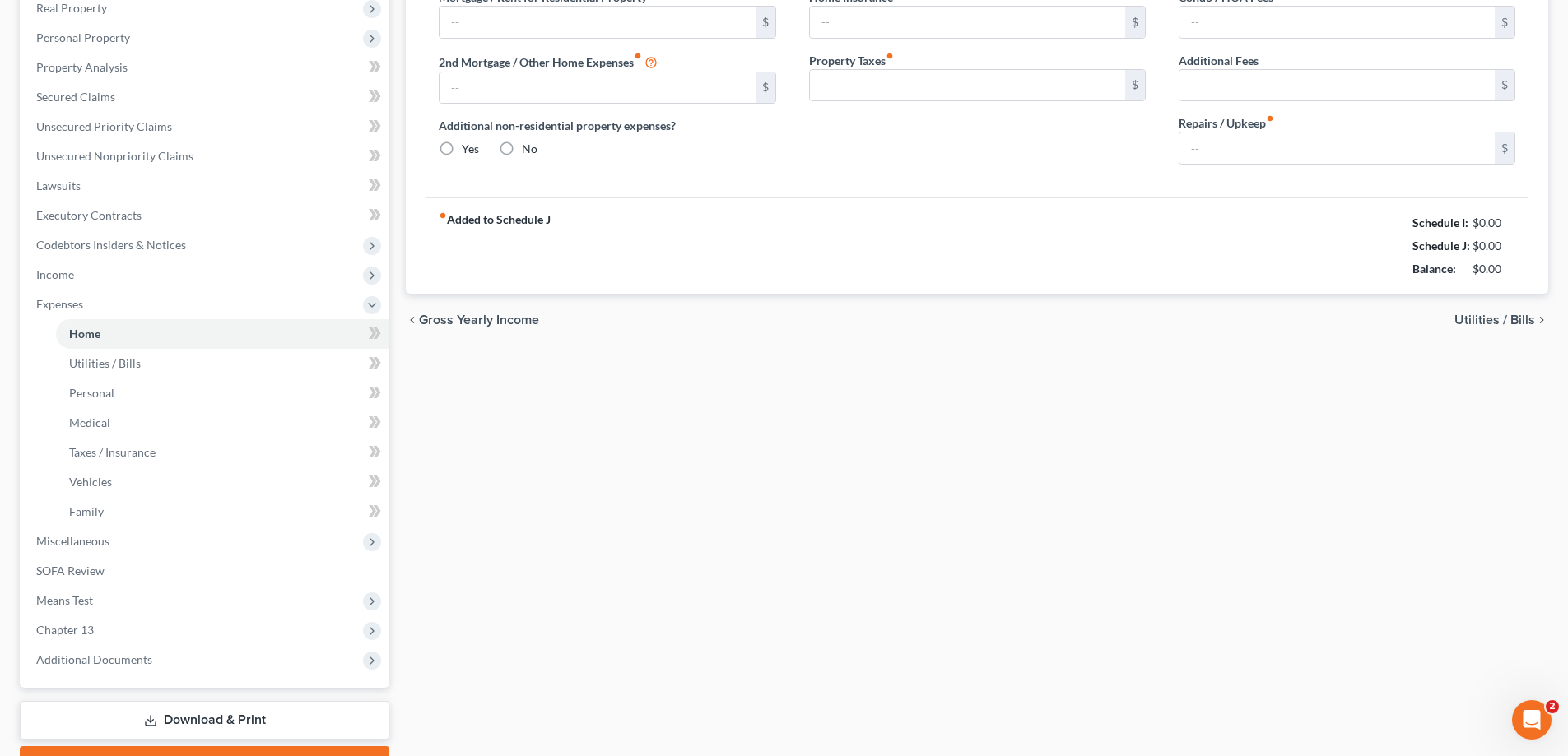
scroll to position [27, 0]
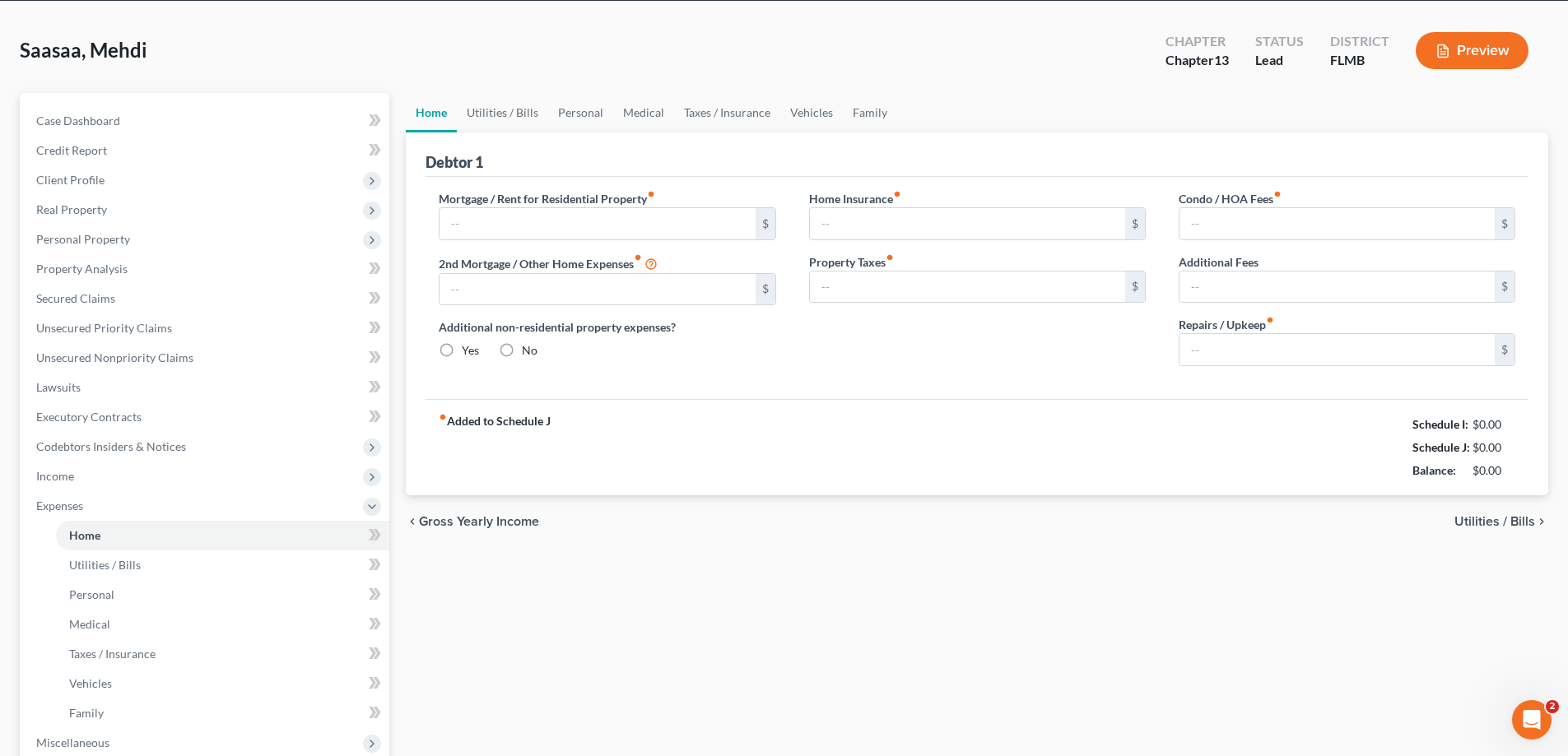
type input "2,600.00"
type input "0.00"
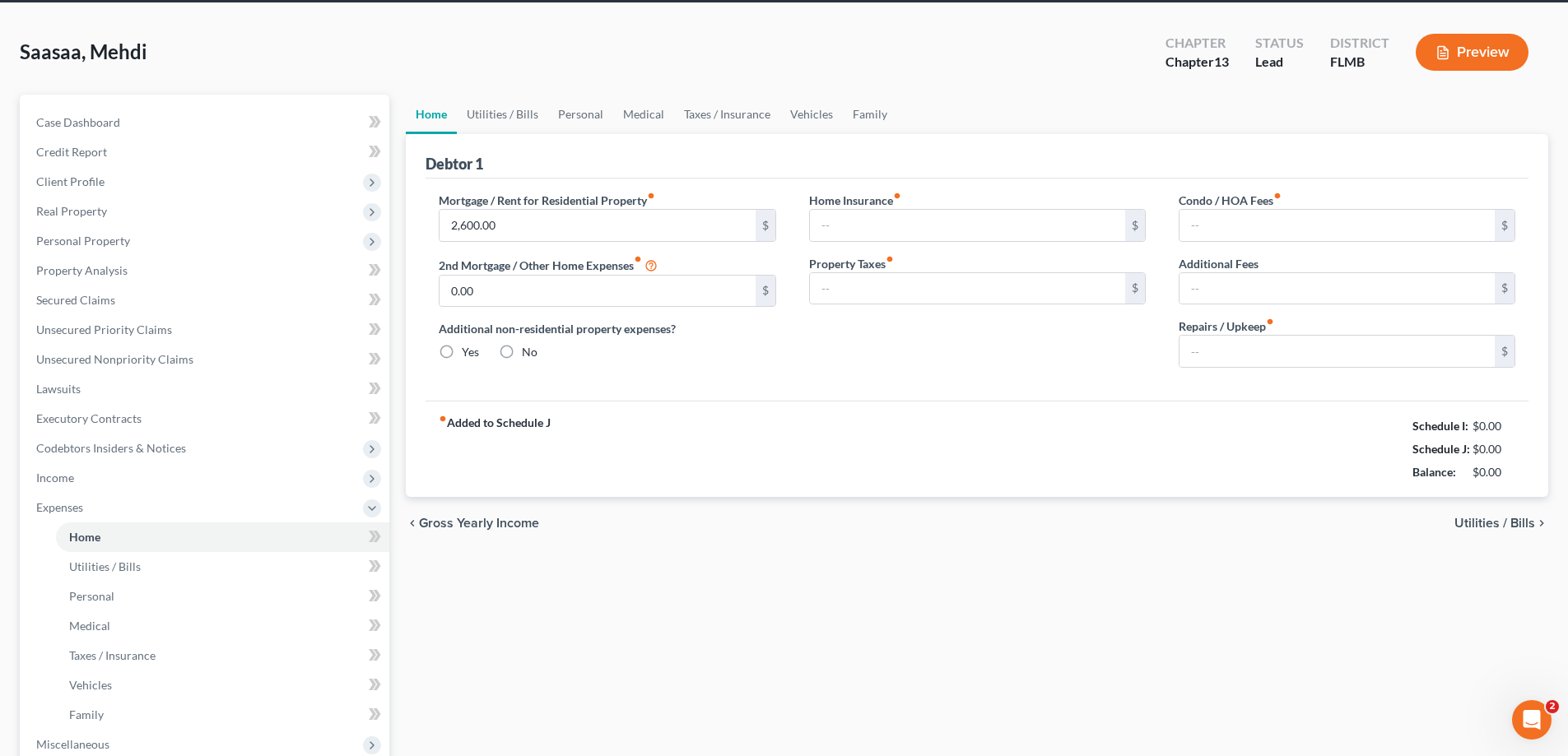
radio input "true"
type input "0.00"
type input "85.00"
type input "0.00"
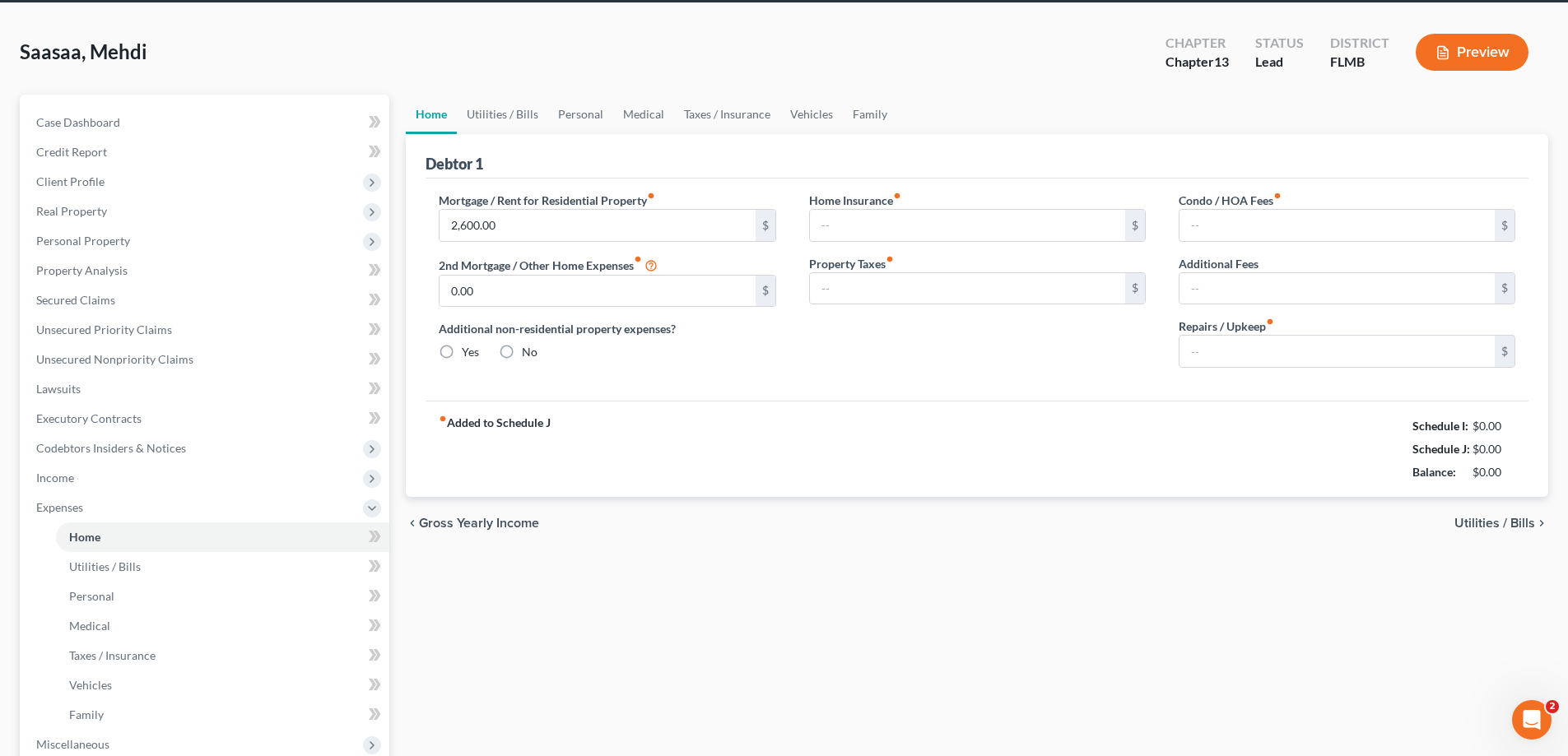
type input "400.00"
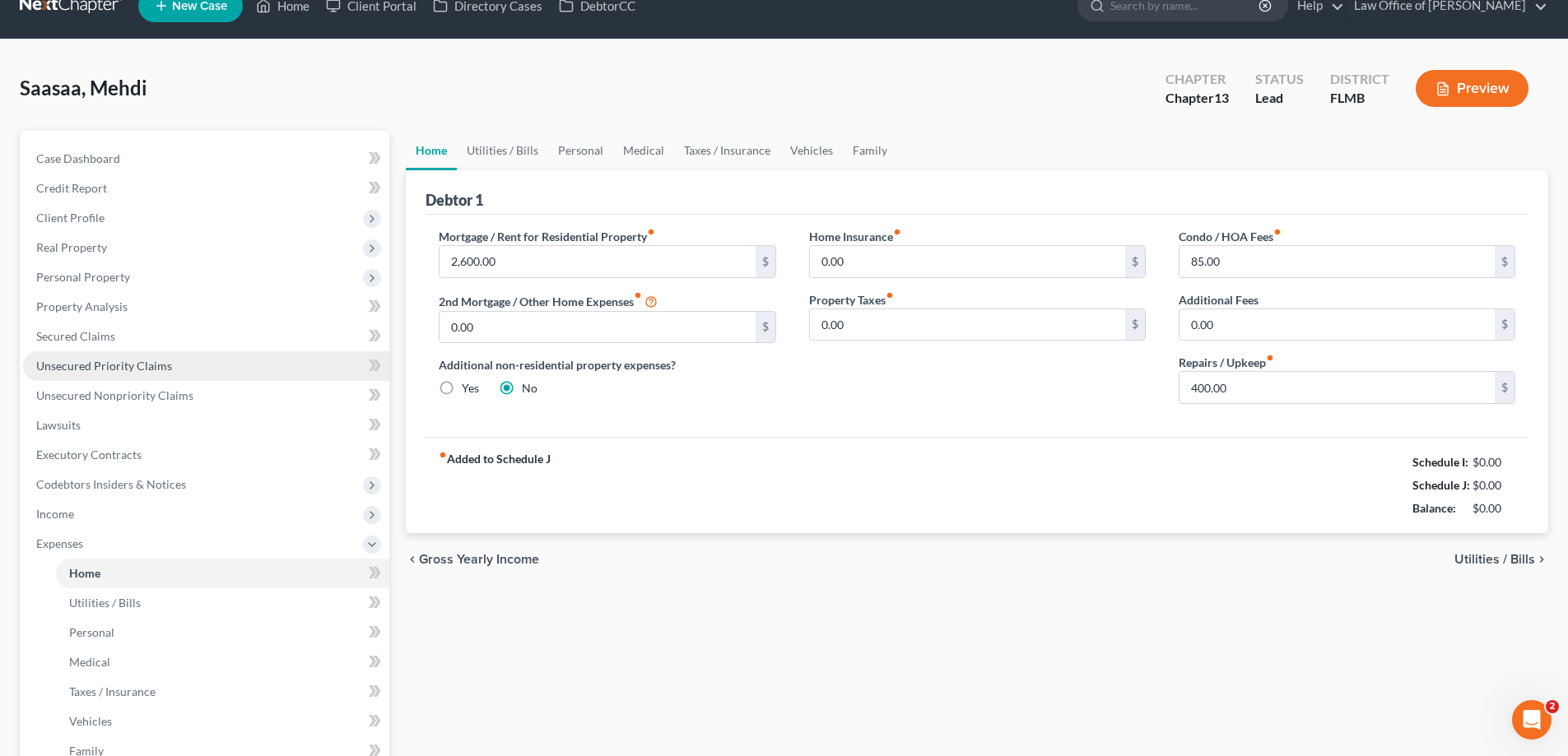
scroll to position [0, 0]
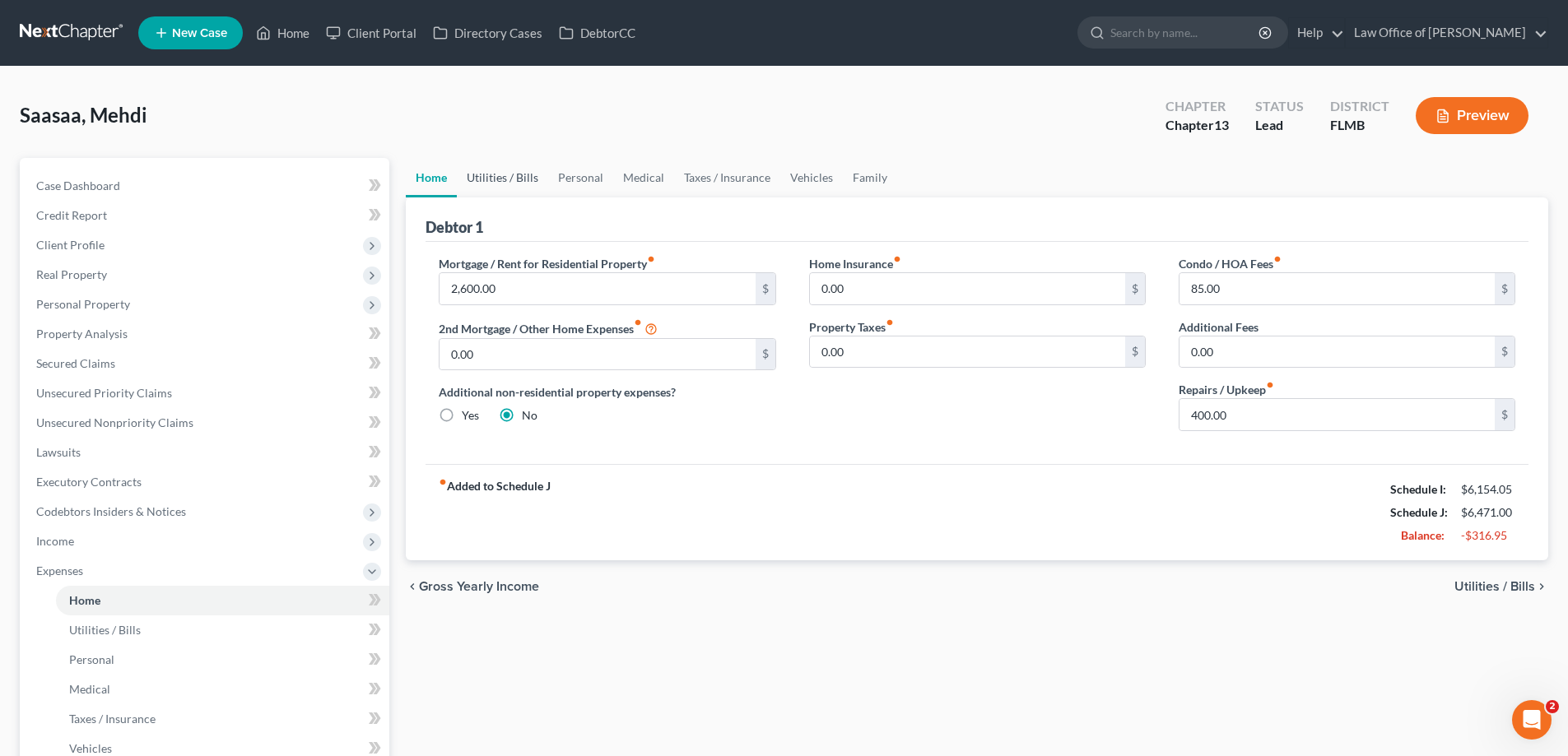
click at [502, 178] on link "Utilities / Bills" at bounding box center [502, 178] width 91 height 40
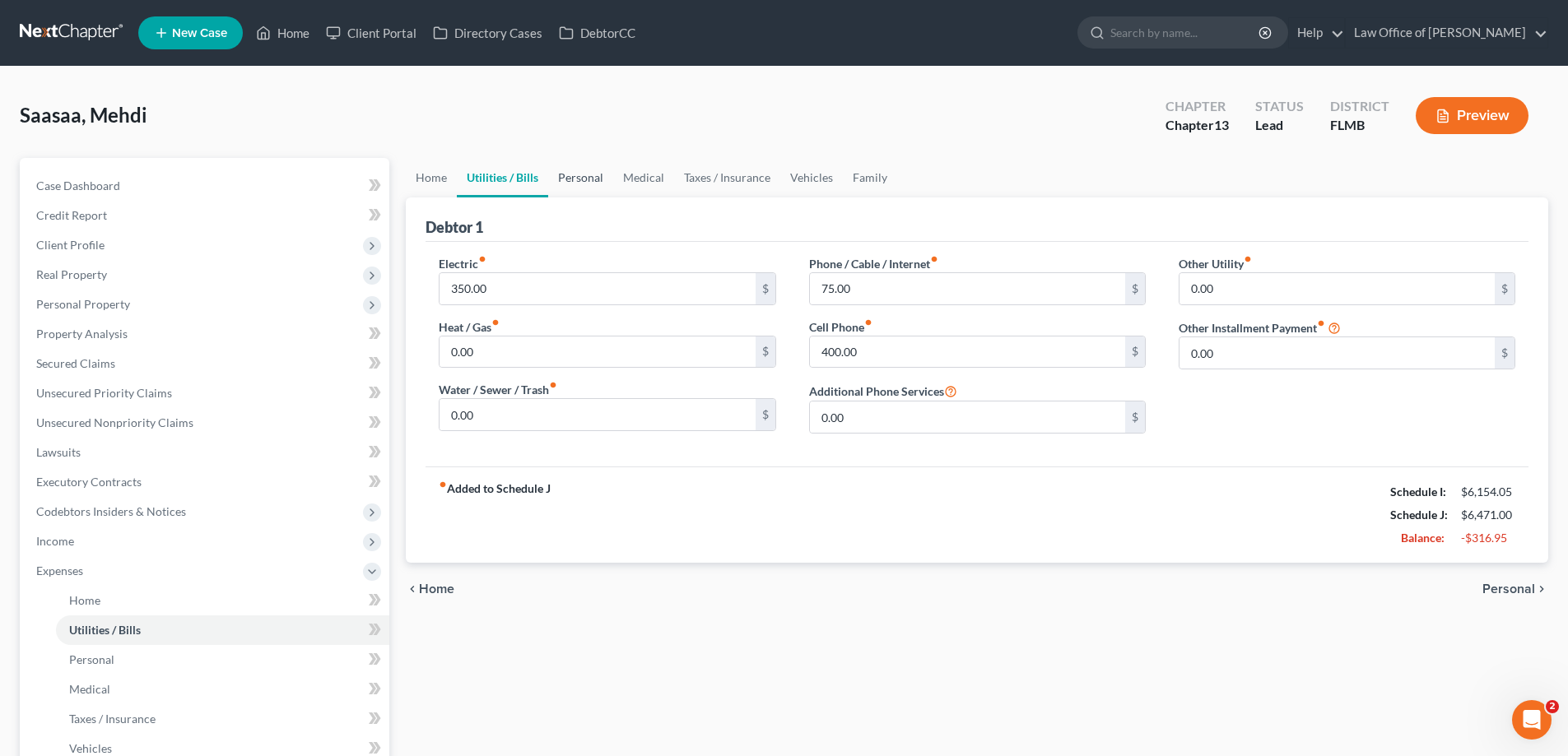
click at [577, 174] on link "Personal" at bounding box center [581, 178] width 65 height 40
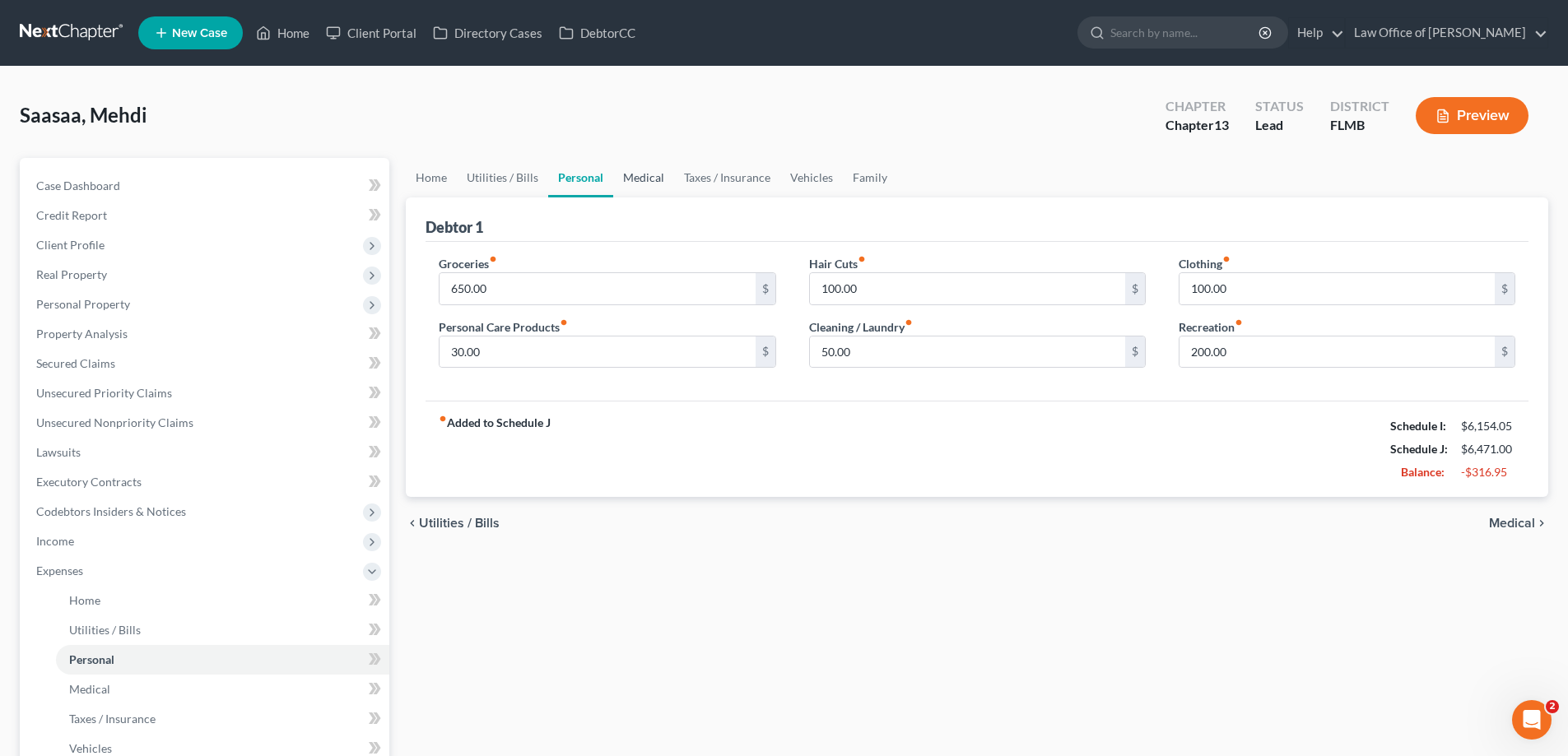
click at [647, 181] on link "Medical" at bounding box center [643, 178] width 61 height 40
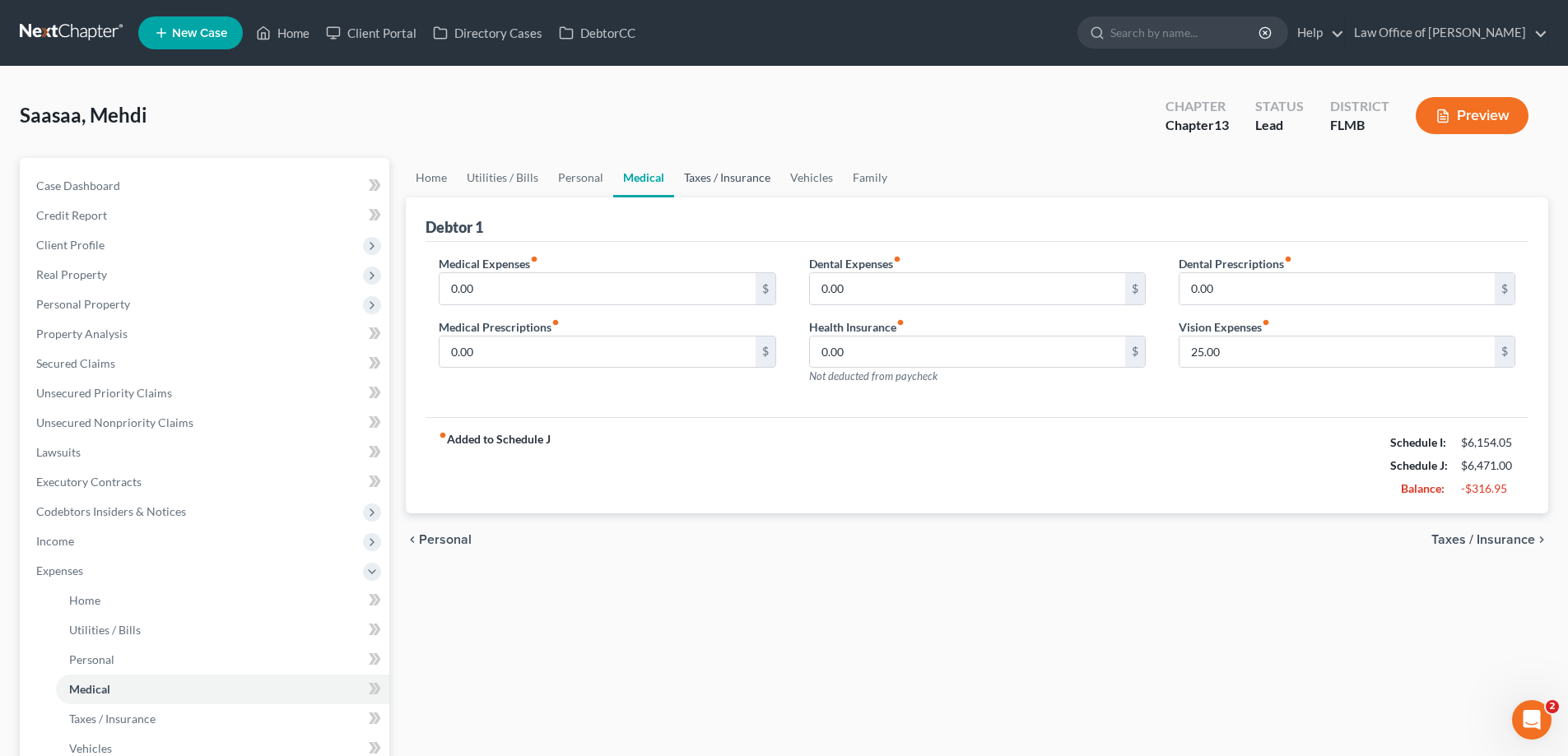
click at [710, 182] on link "Taxes / Insurance" at bounding box center [726, 178] width 106 height 40
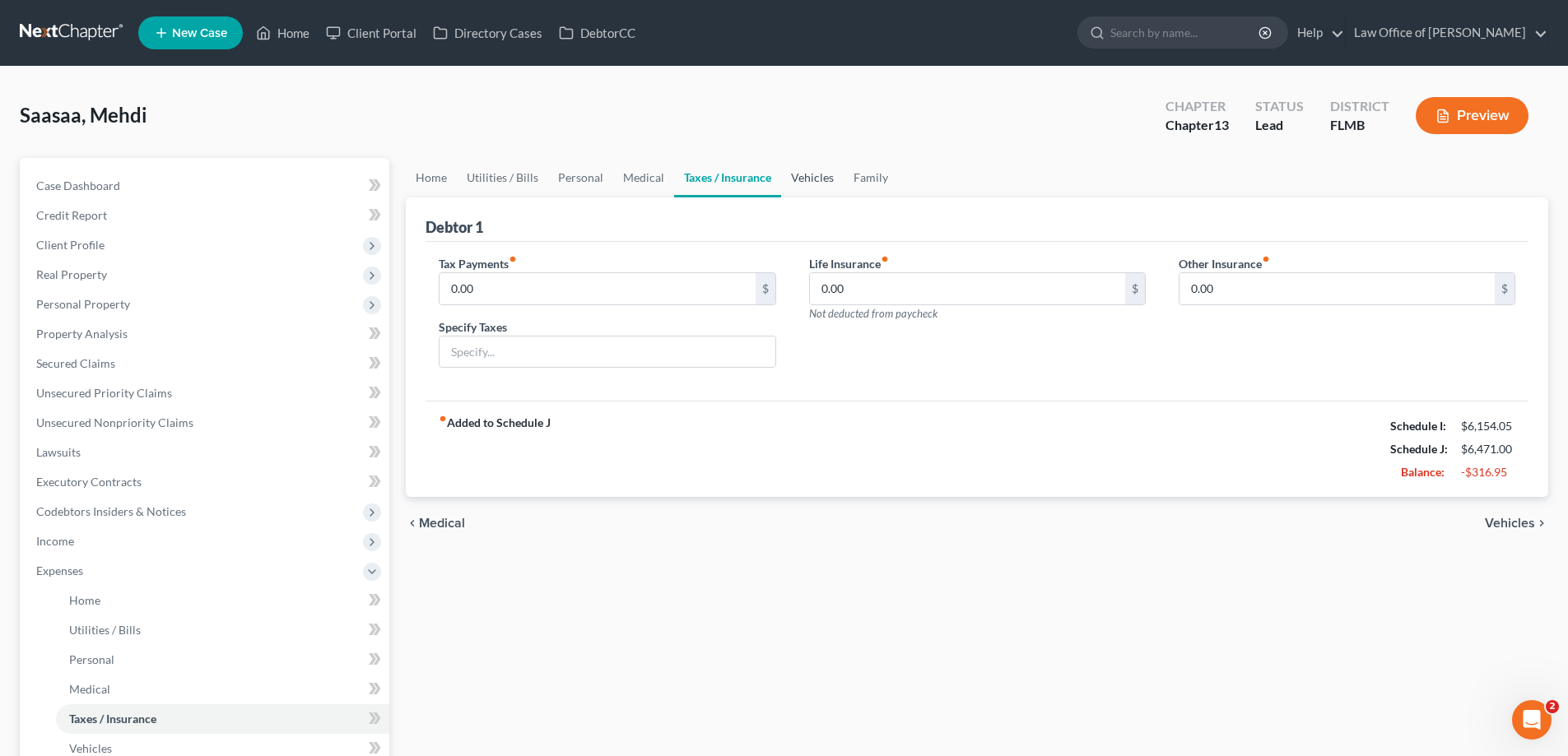
click at [798, 174] on link "Vehicles" at bounding box center [812, 178] width 62 height 40
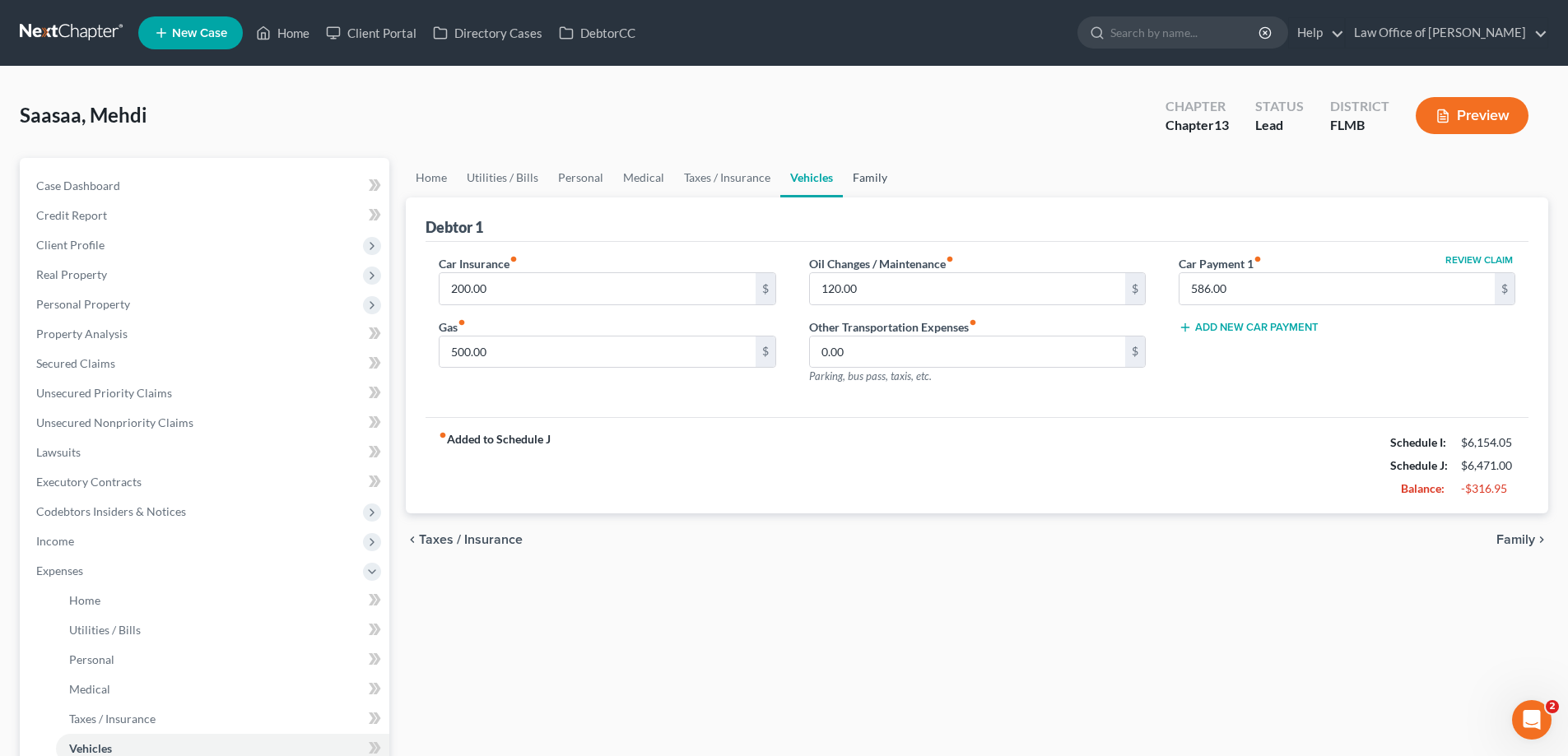
click at [861, 181] on link "Family" at bounding box center [870, 178] width 54 height 40
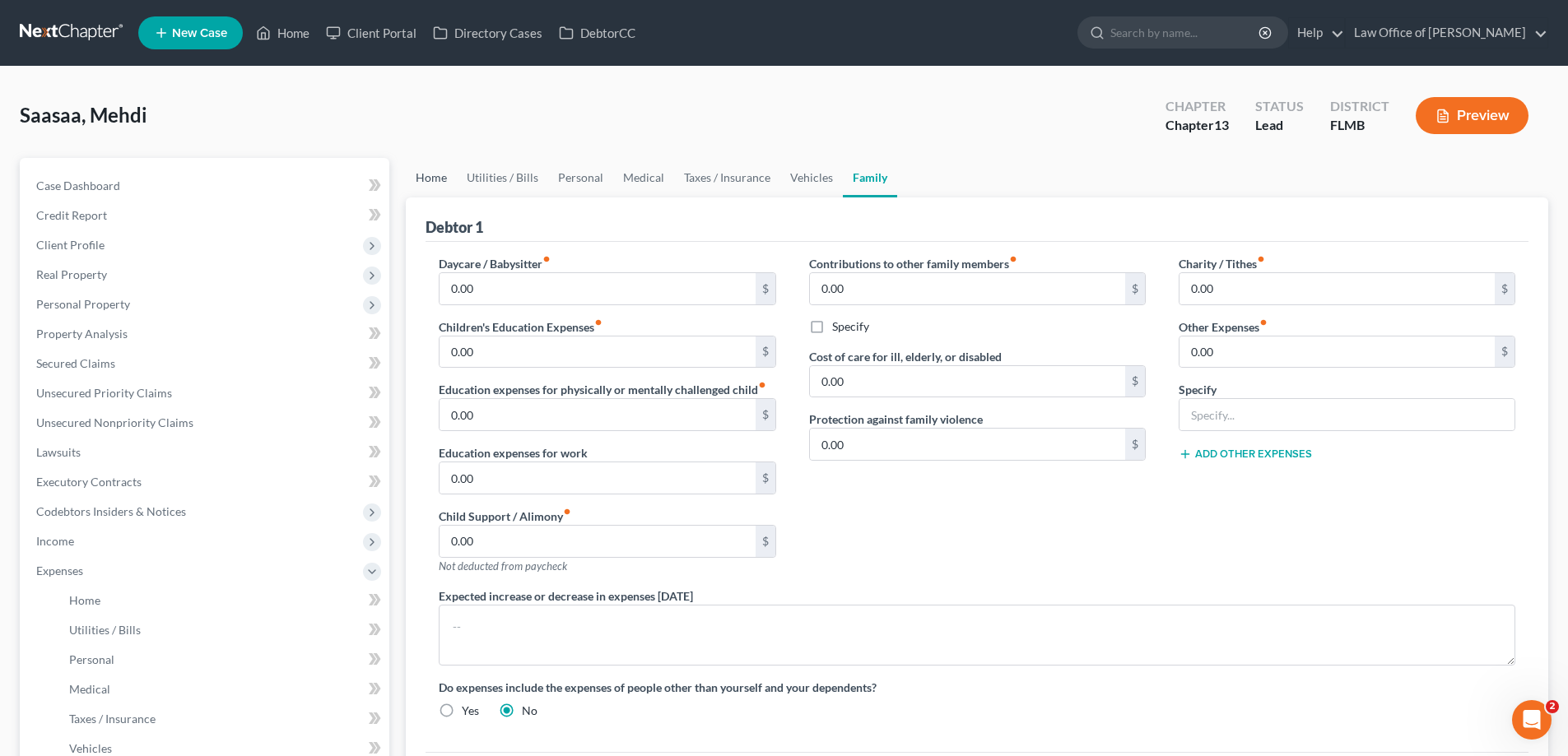
click at [431, 183] on link "Home" at bounding box center [431, 178] width 51 height 40
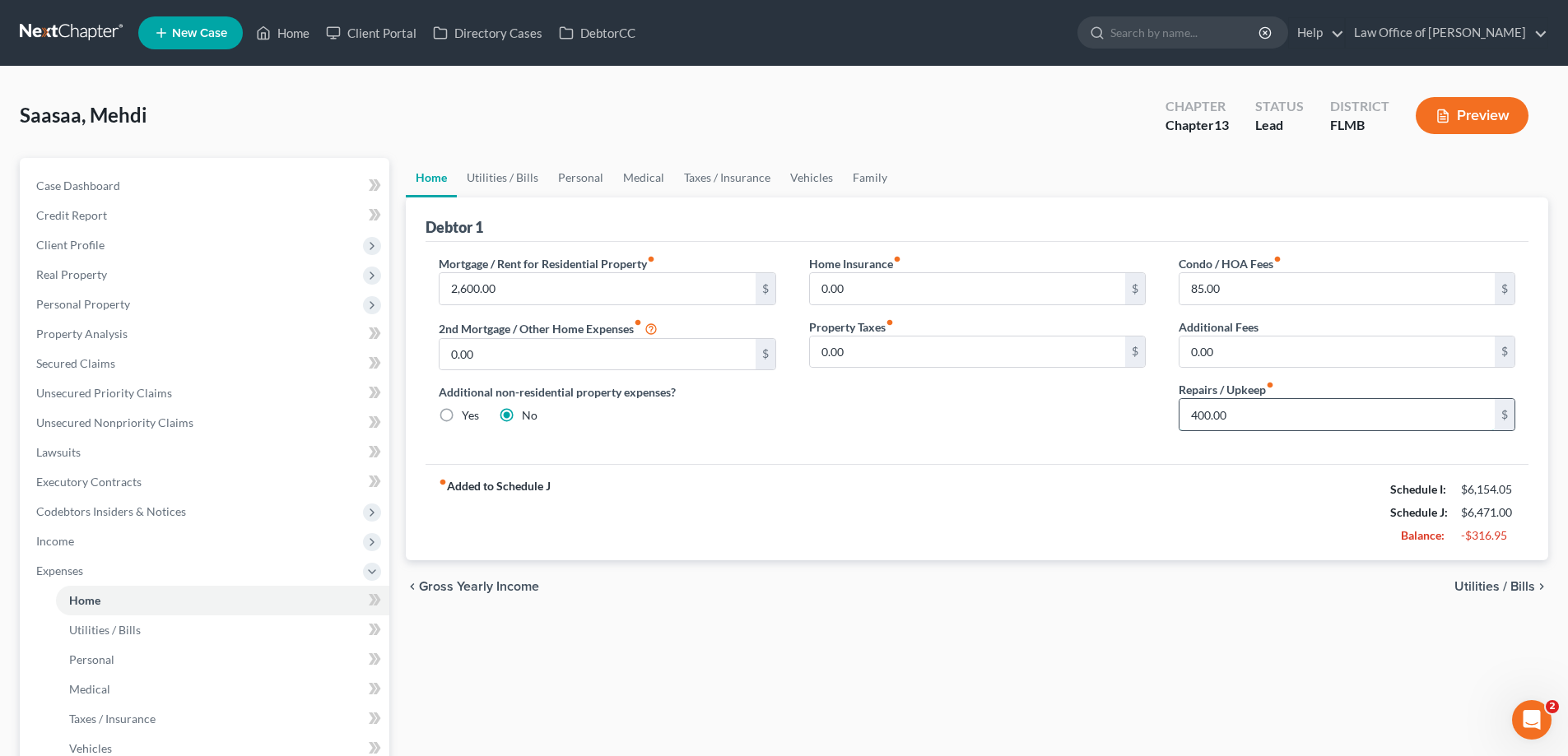
click at [1292, 407] on input "400.00" at bounding box center [1337, 414] width 316 height 32
type input "1"
click at [1066, 522] on div "fiber_manual_record Added to Schedule J Schedule I: $6,154.05 Schedule J: $6,07…" at bounding box center [976, 512] width 1102 height 96
click at [517, 176] on link "Utilities / Bills" at bounding box center [502, 178] width 91 height 40
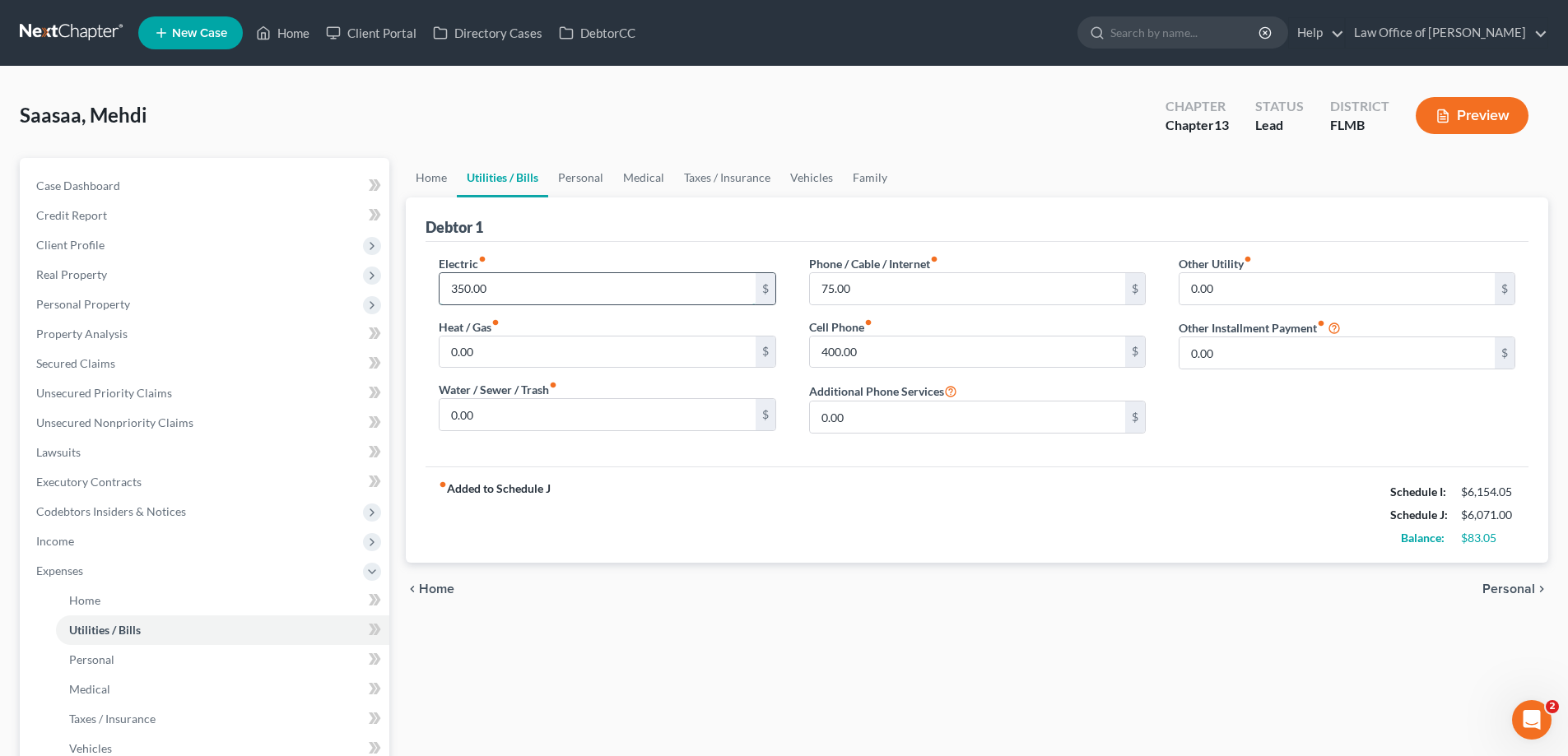
click at [527, 285] on input "350.00" at bounding box center [597, 288] width 316 height 32
click at [1066, 345] on input "400.00" at bounding box center [967, 352] width 316 height 32
type input "2"
type input "400"
click at [850, 515] on div "fiber_manual_record Added to Schedule J Schedule I: $6,154.05 Schedule J: $6,07…" at bounding box center [976, 515] width 1102 height 96
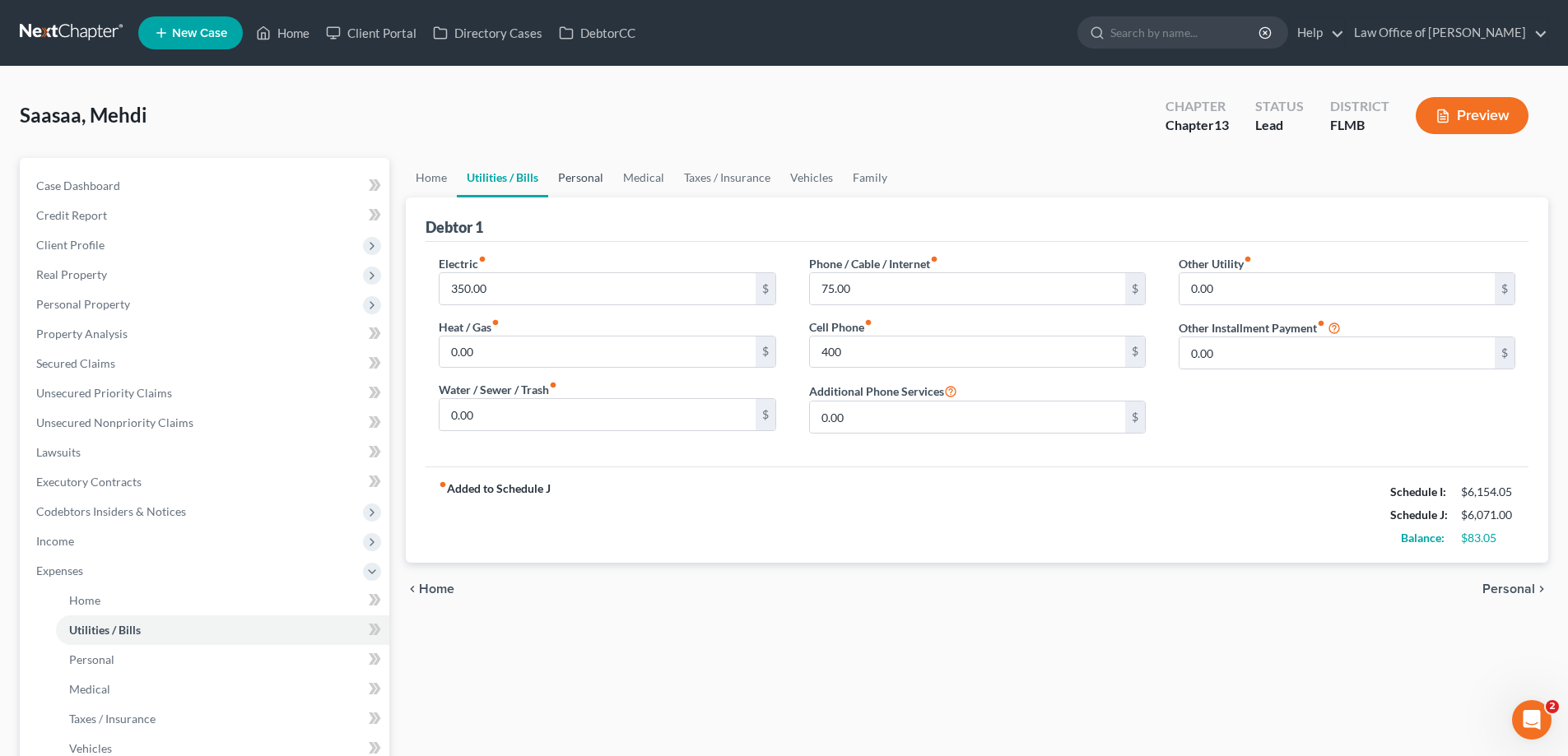
click at [581, 175] on link "Personal" at bounding box center [581, 178] width 65 height 40
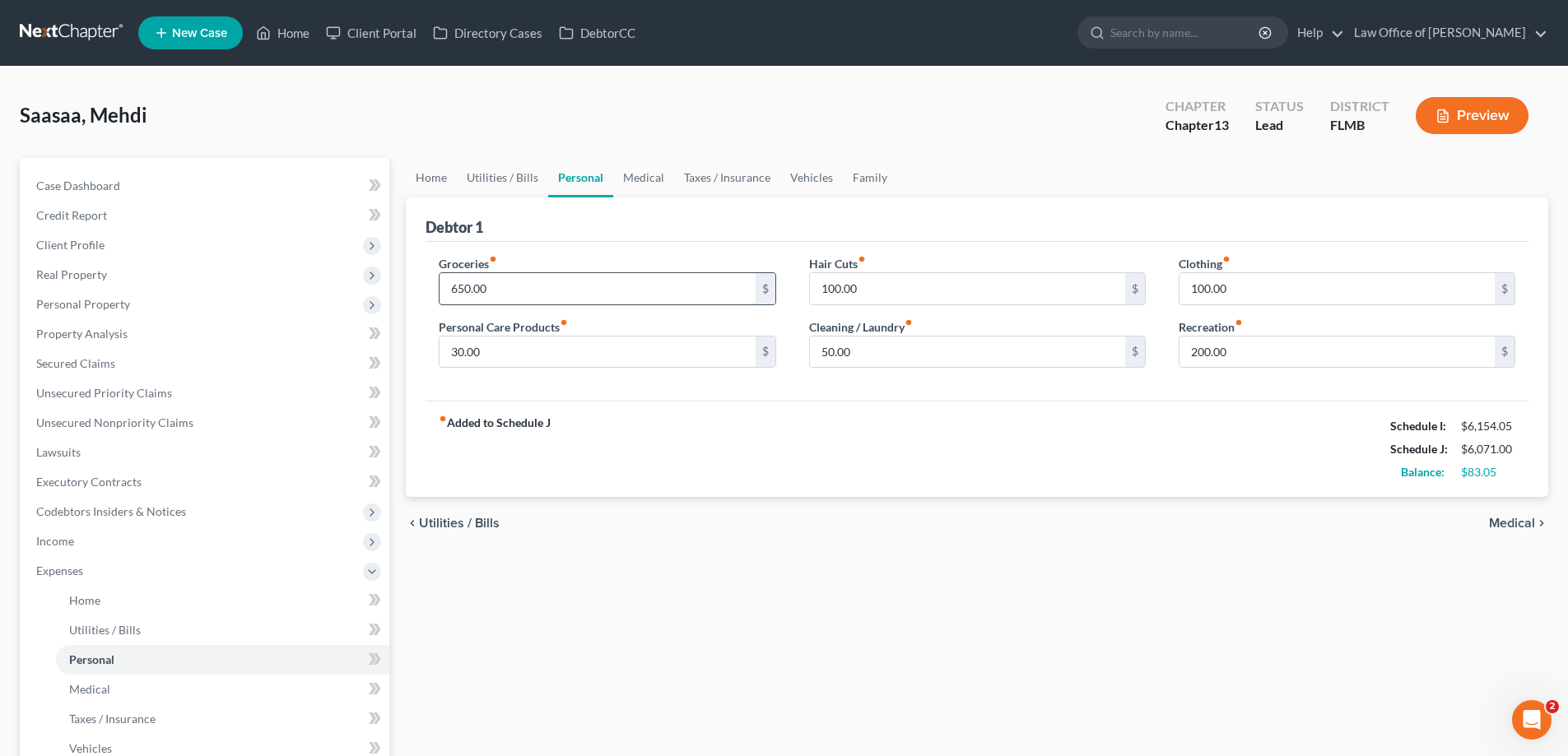
click at [521, 277] on input "650.00" at bounding box center [597, 288] width 316 height 32
type input "300"
click at [706, 492] on div "fiber_manual_record Added to Schedule J Schedule I: $6,154.05 Schedule J: $5,72…" at bounding box center [976, 449] width 1102 height 96
click at [945, 301] on input "100.00" at bounding box center [967, 288] width 316 height 32
click at [868, 446] on div "fiber_manual_record Added to Schedule J Schedule I: $6,154.05 Schedule J: $5,67…" at bounding box center [976, 449] width 1102 height 96
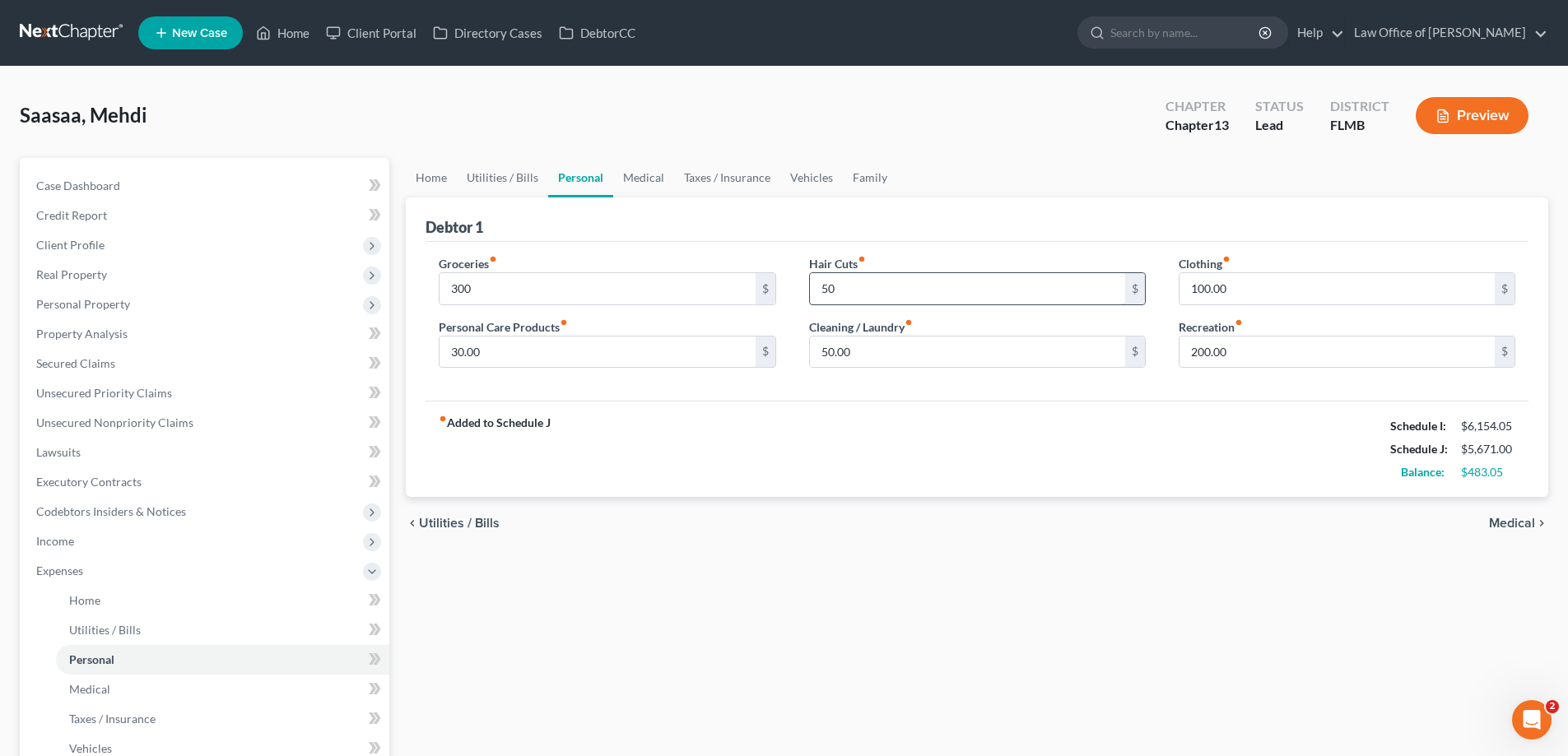
click at [937, 279] on input "50" at bounding box center [967, 288] width 316 height 32
type input "35"
click at [926, 447] on div "fiber_manual_record Added to Schedule J Schedule I: $6,154.05 Schedule J: $5,65…" at bounding box center [976, 449] width 1102 height 96
click at [1251, 351] on input "200.00" at bounding box center [1337, 352] width 316 height 32
type input "50"
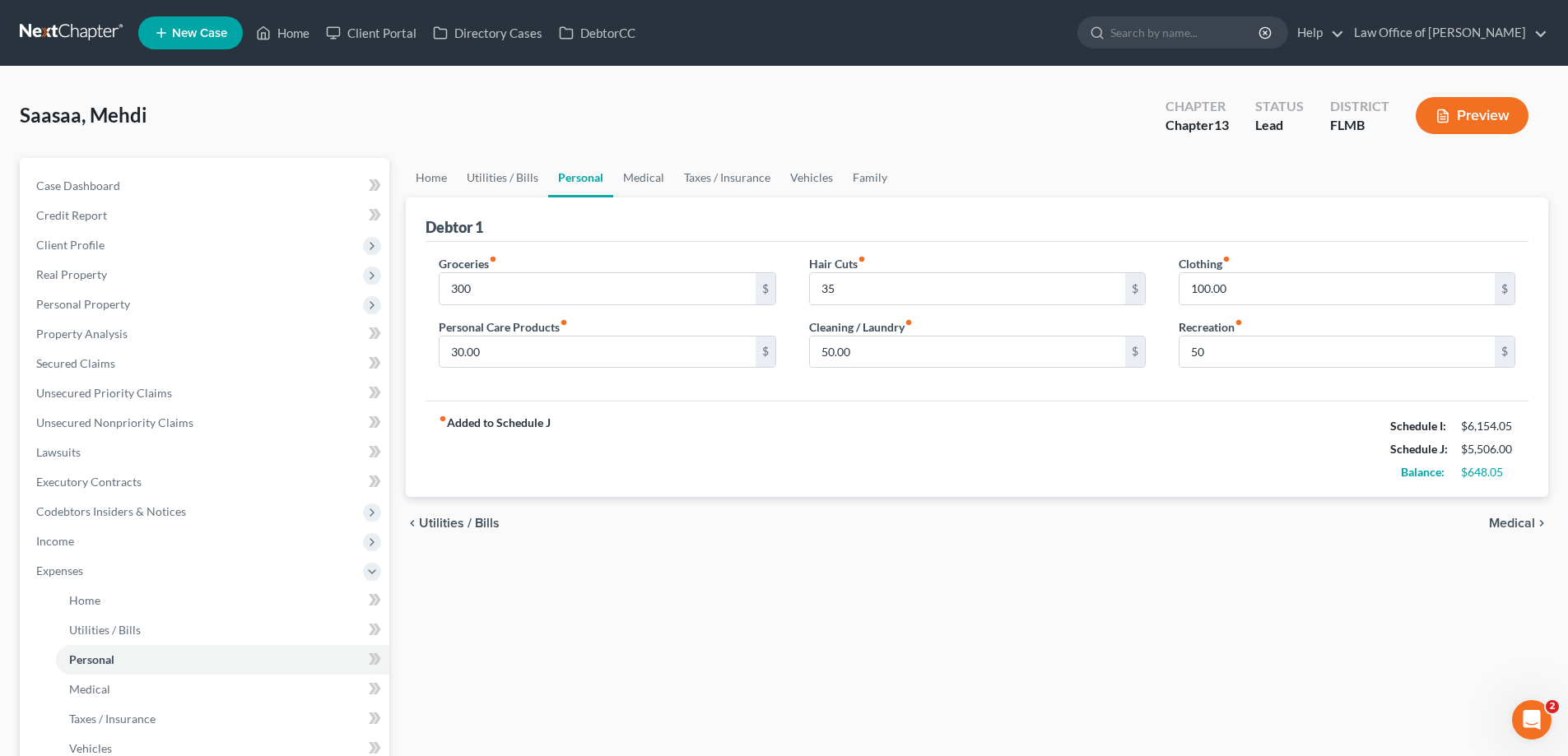
drag, startPoint x: 1194, startPoint y: 456, endPoint x: 1199, endPoint y: 435, distance: 21.6
click at [1194, 456] on div "fiber_manual_record Added to Schedule J Schedule I: $6,154.05 Schedule J: $5,50…" at bounding box center [976, 449] width 1102 height 96
click at [1250, 284] on input "100.00" at bounding box center [1337, 288] width 316 height 32
type input "50"
click at [1166, 429] on div "fiber_manual_record Added to Schedule J Schedule I: $6,154.05 Schedule J: $5,45…" at bounding box center [976, 449] width 1102 height 96
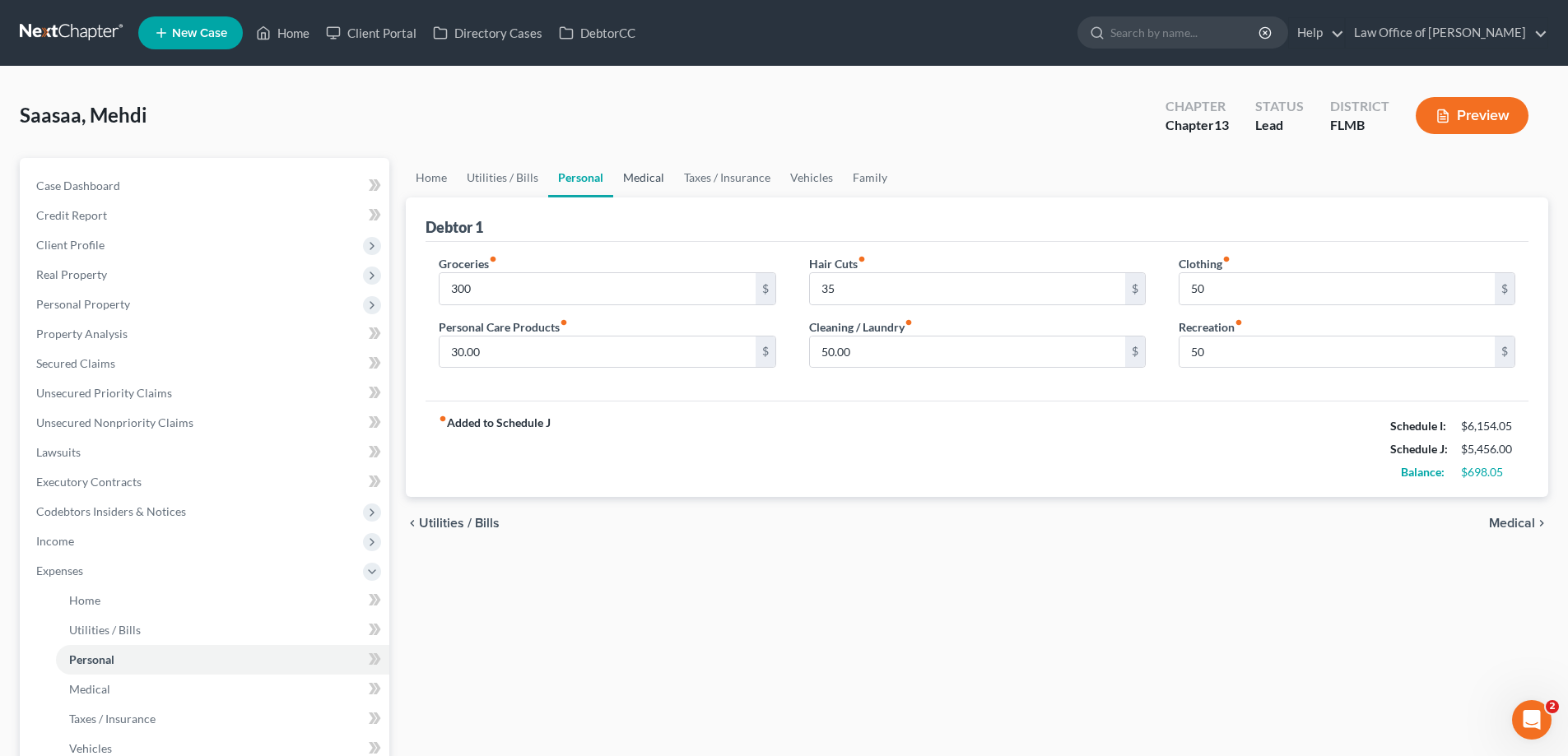
click at [648, 179] on link "Medical" at bounding box center [643, 178] width 61 height 40
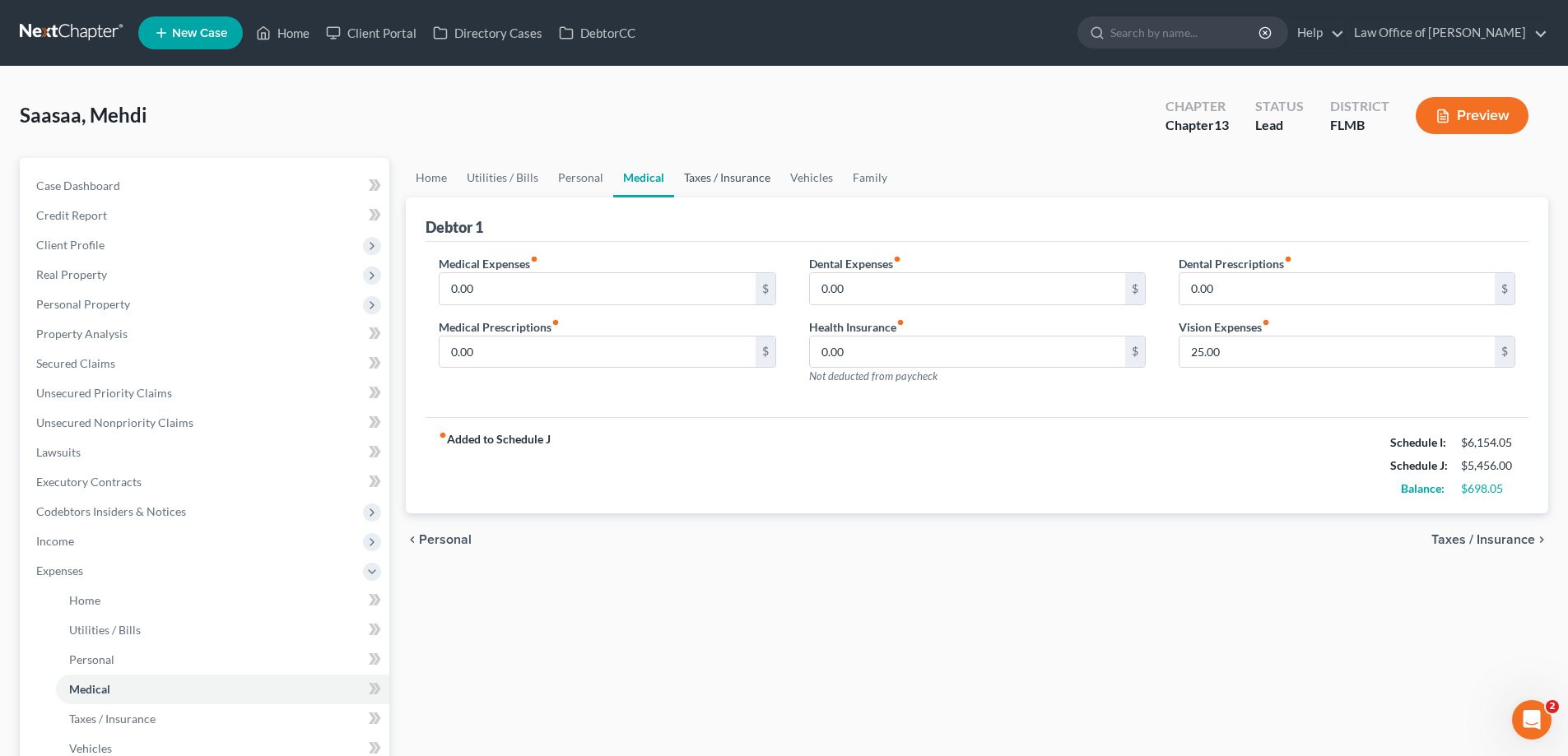
click at [712, 184] on link "Taxes / Insurance" at bounding box center [726, 178] width 106 height 40
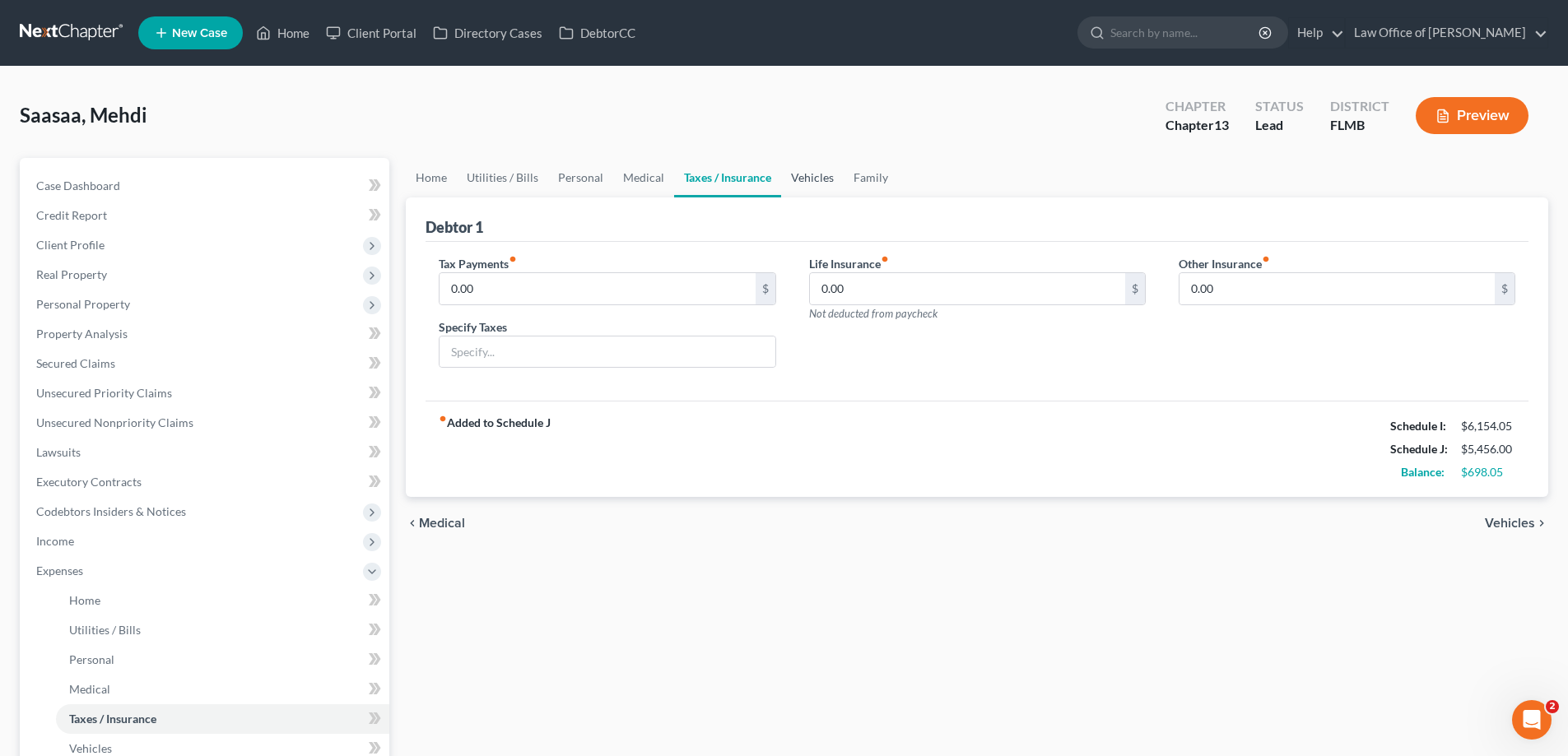
click at [802, 174] on link "Vehicles" at bounding box center [812, 178] width 62 height 40
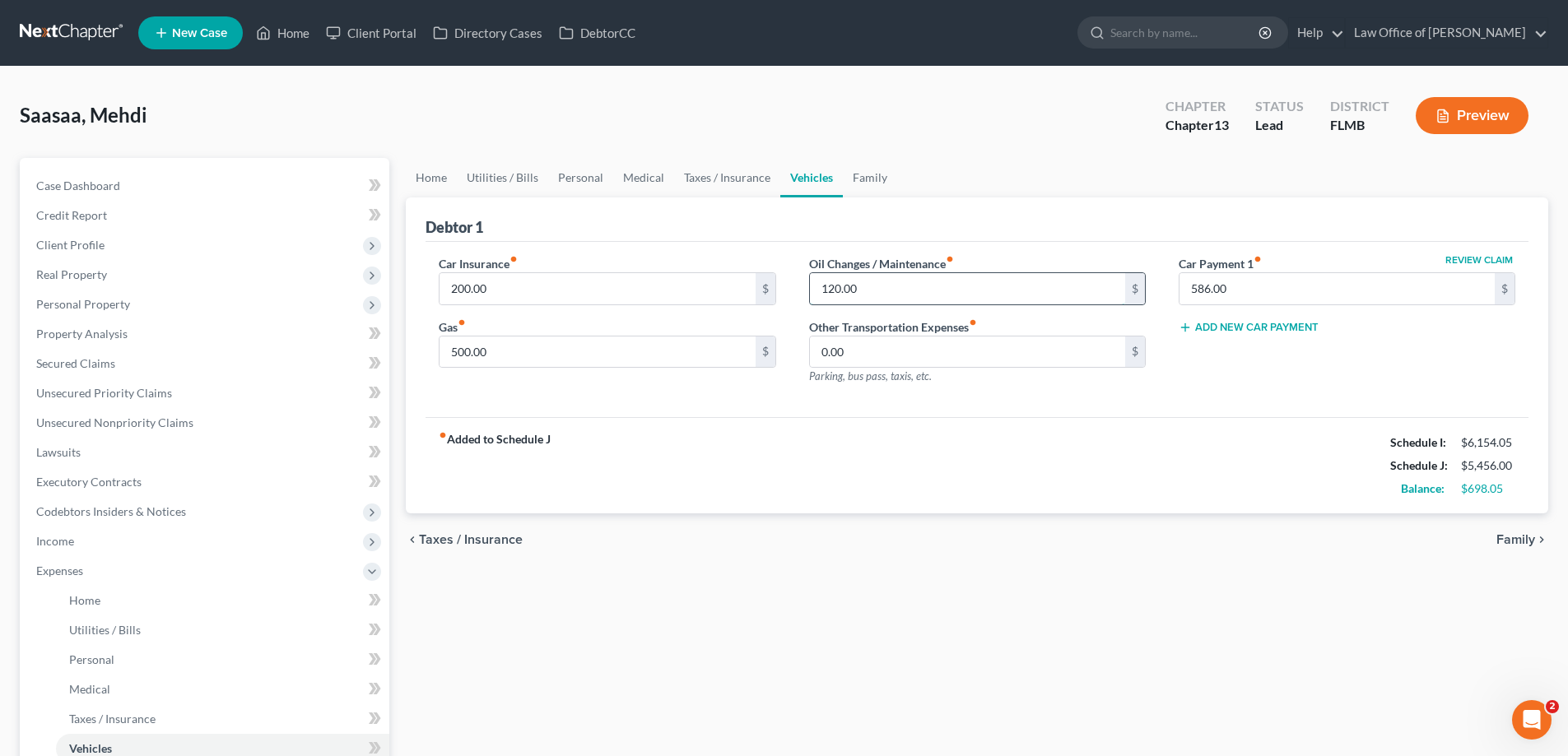
click at [934, 279] on input "120.00" at bounding box center [967, 288] width 316 height 32
click at [609, 364] on input "500.00" at bounding box center [597, 352] width 316 height 32
type input "250"
click at [717, 487] on div "fiber_manual_record Added to Schedule J Schedule I: $6,154.05 Schedule J: $5,20…" at bounding box center [976, 465] width 1102 height 96
click at [877, 296] on input "120.00" at bounding box center [967, 288] width 316 height 32
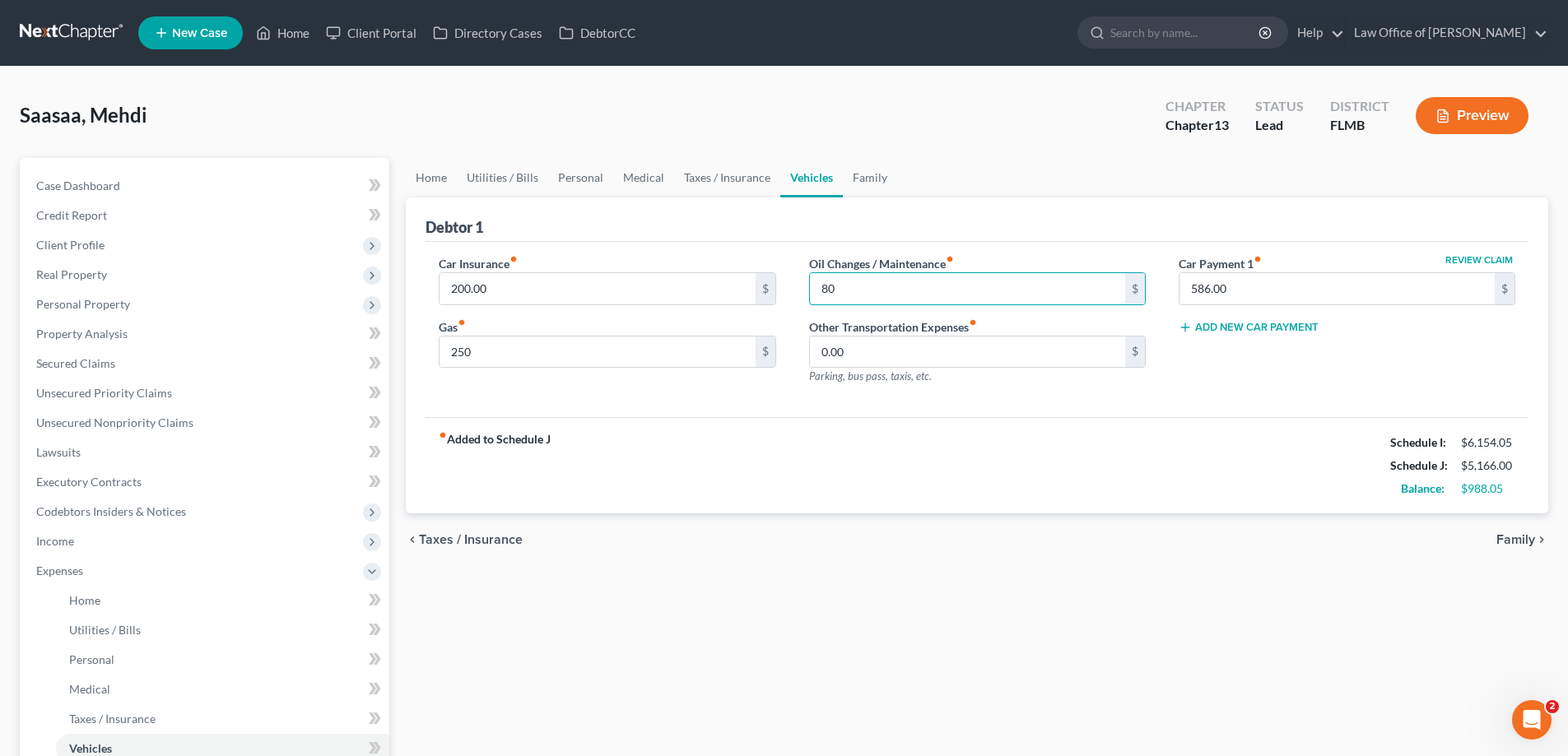
type input "80"
click at [1091, 434] on div "fiber_manual_record Added to Schedule J Schedule I: $6,154.05 Schedule J: $5,16…" at bounding box center [976, 465] width 1102 height 96
click at [876, 175] on link "Family" at bounding box center [870, 178] width 54 height 40
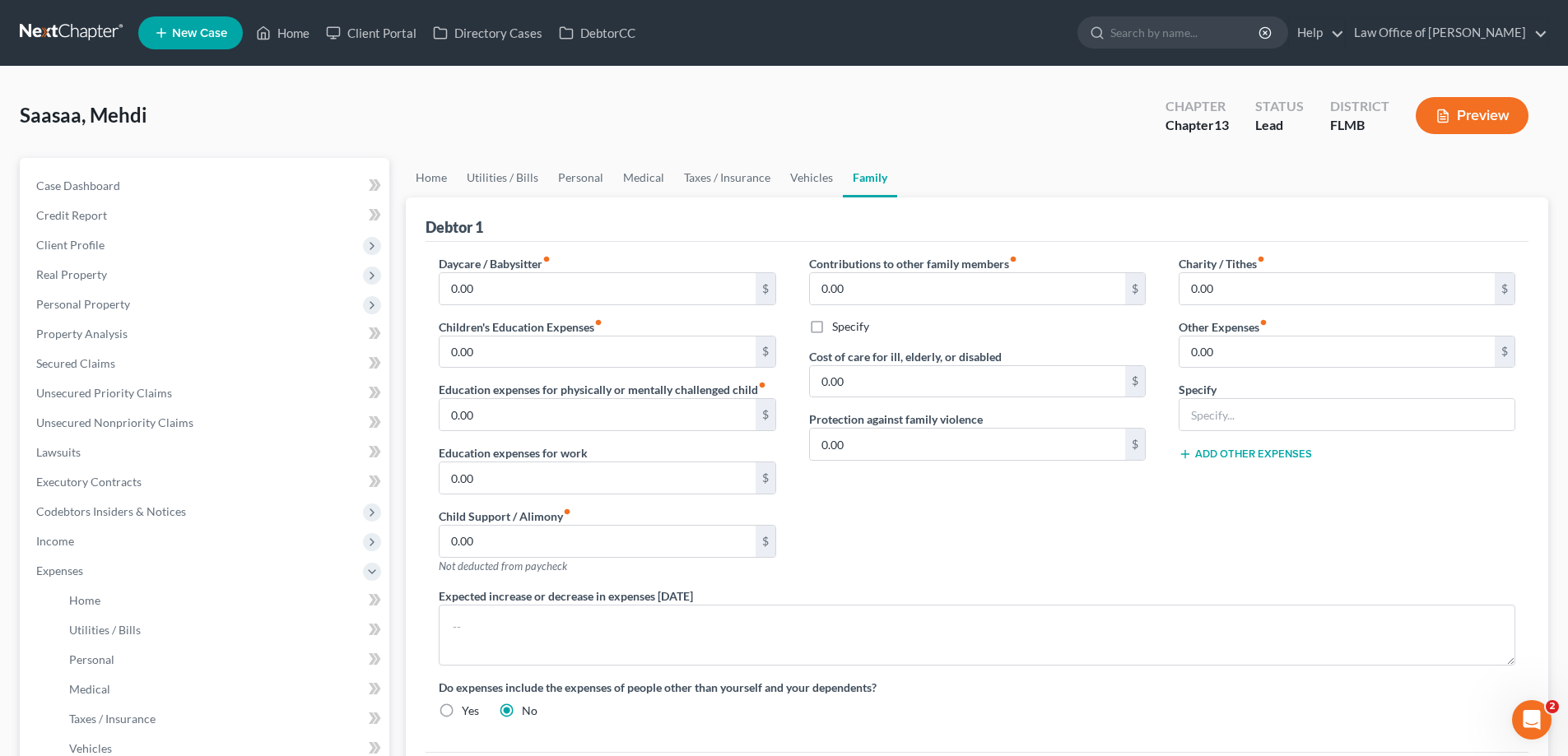
click at [1092, 154] on div "Saasaa, Mehdi Upgraded Chapter Chapter 13 Status Lead District FLMB Preview" at bounding box center [784, 122] width 1528 height 71
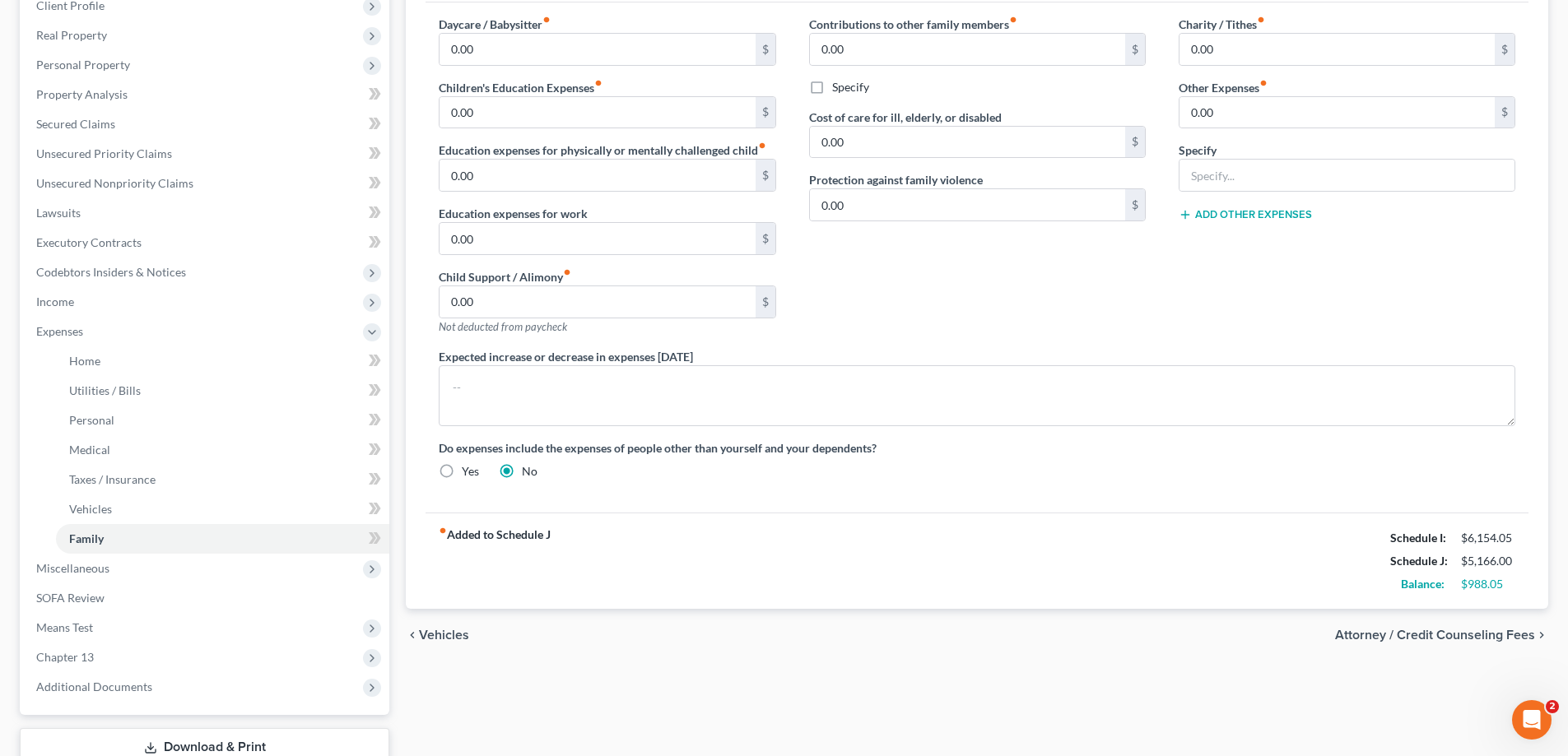
scroll to position [355, 0]
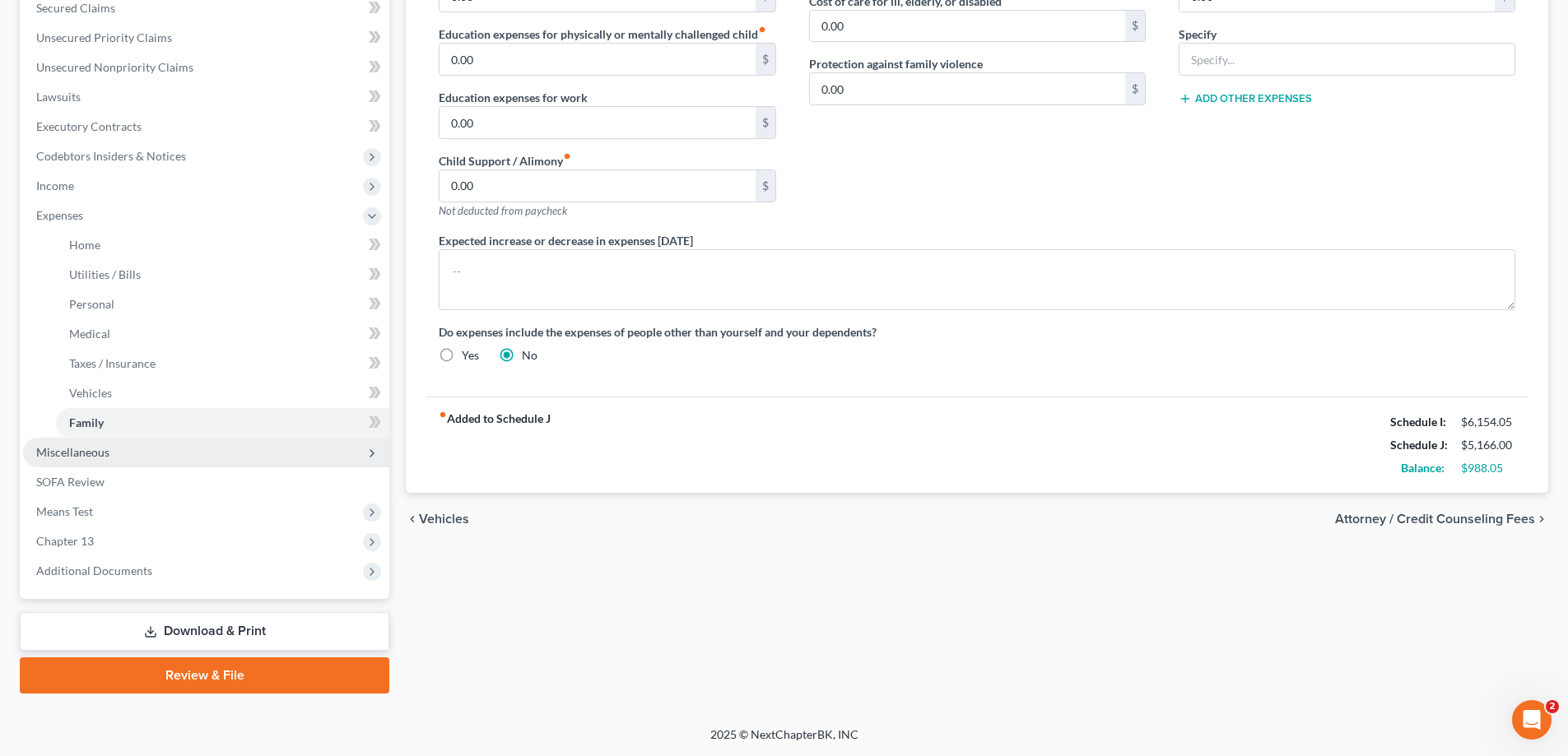
click at [128, 456] on span "Miscellaneous" at bounding box center [205, 452] width 366 height 30
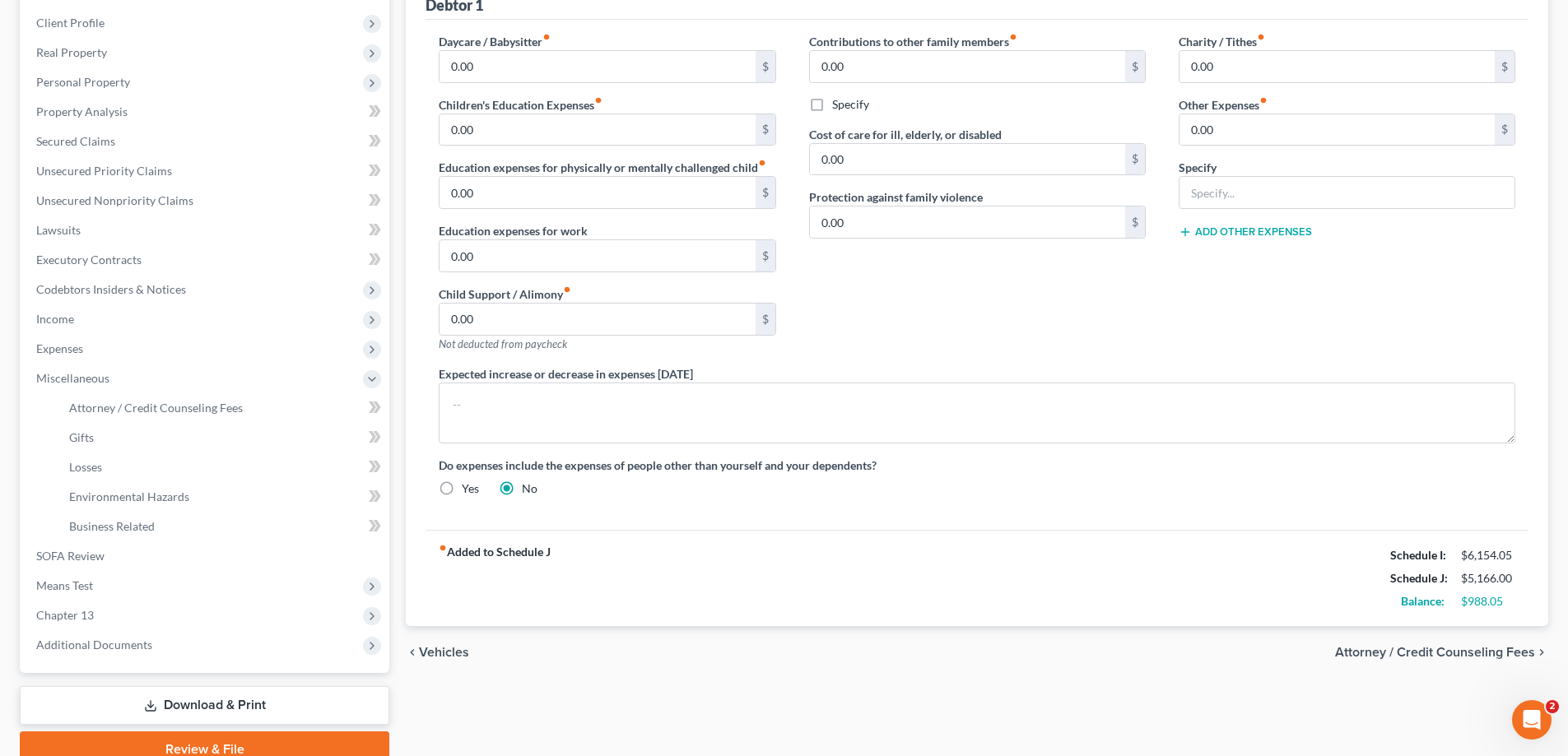
scroll to position [297, 0]
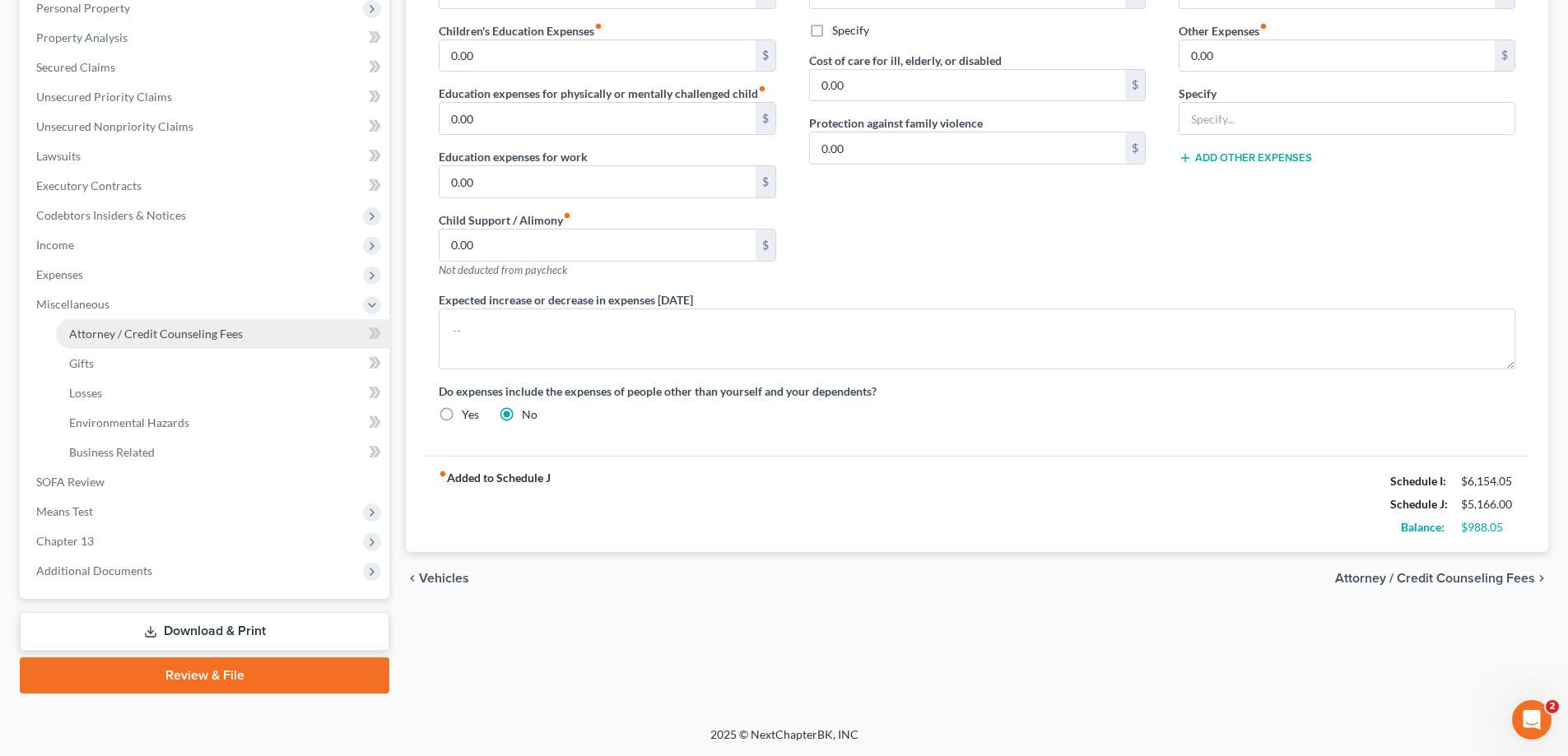
click at [178, 334] on span "Attorney / Credit Counseling Fees" at bounding box center [156, 333] width 174 height 14
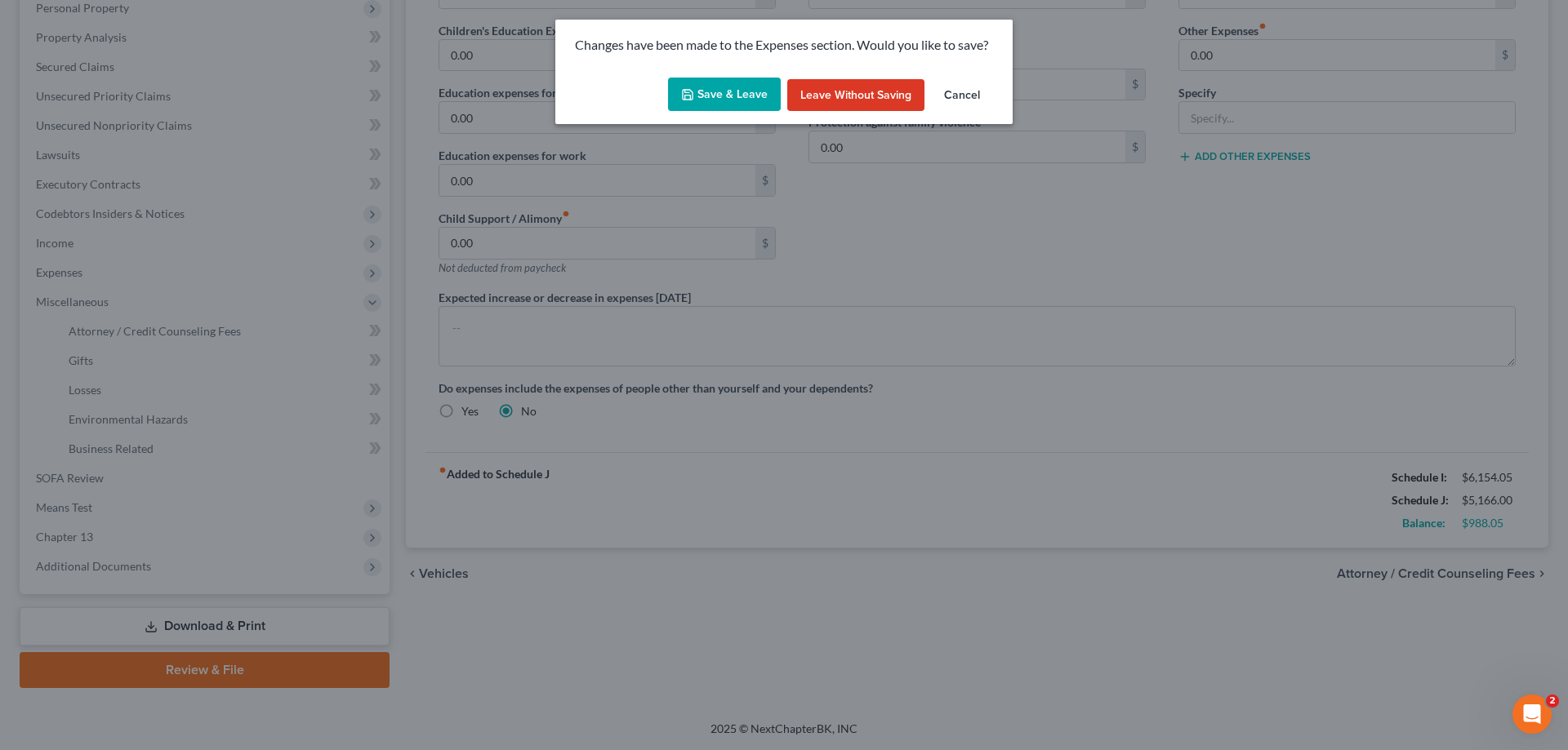
click at [749, 98] on button "Save & Leave" at bounding box center [724, 94] width 113 height 34
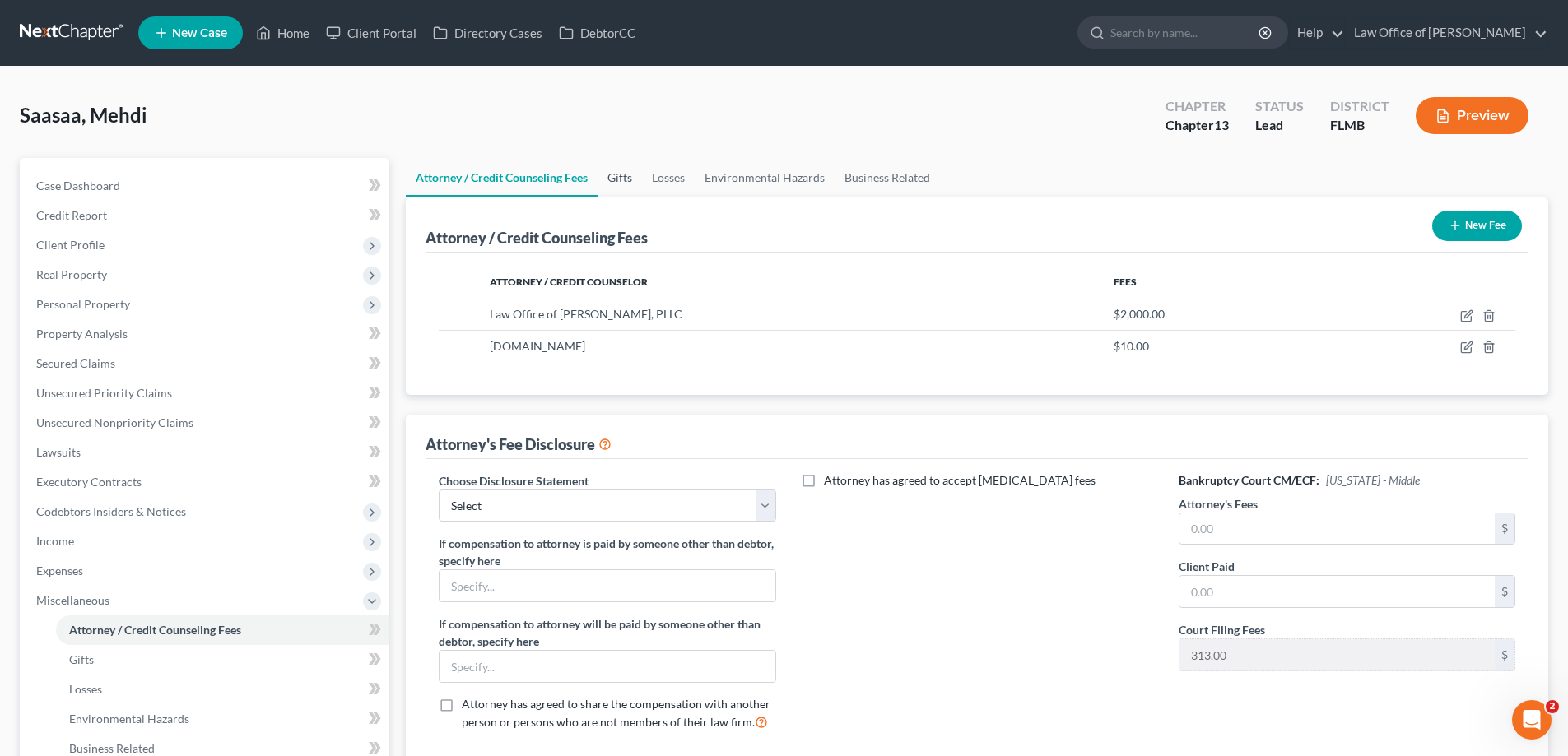
click at [602, 175] on link "Gifts" at bounding box center [619, 178] width 44 height 40
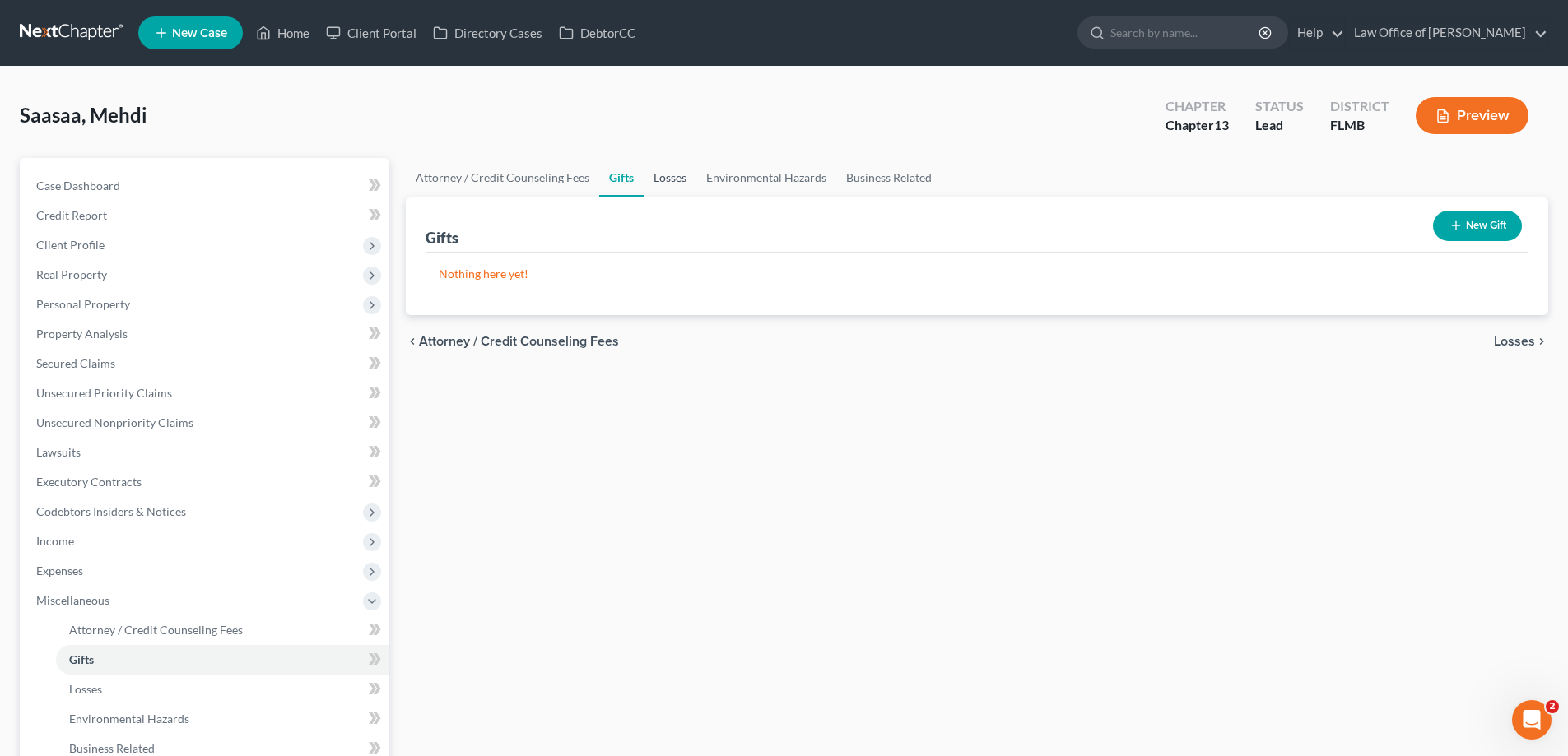
click at [671, 179] on link "Losses" at bounding box center [670, 178] width 52 height 40
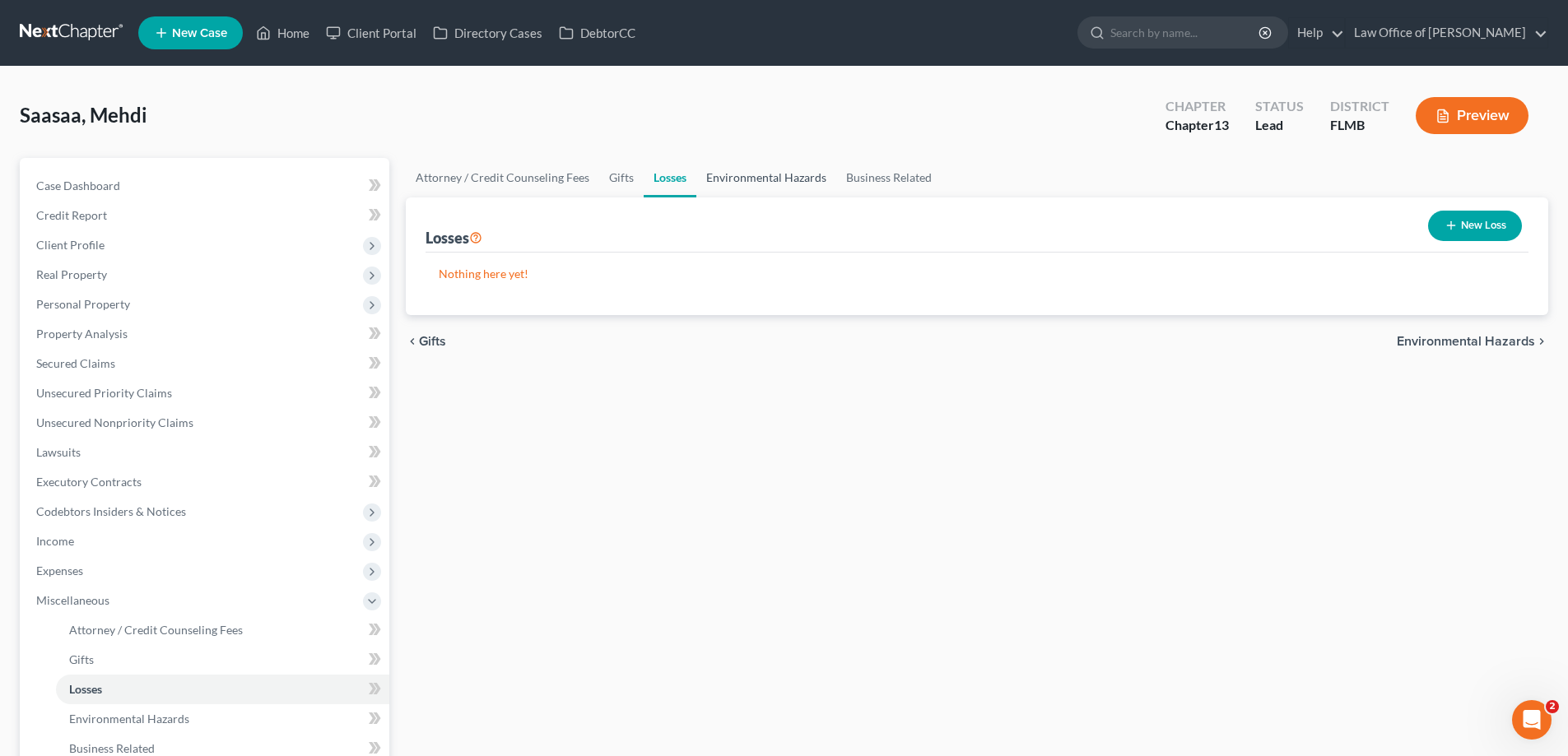
click at [760, 175] on link "Environmental Hazards" at bounding box center [766, 178] width 140 height 40
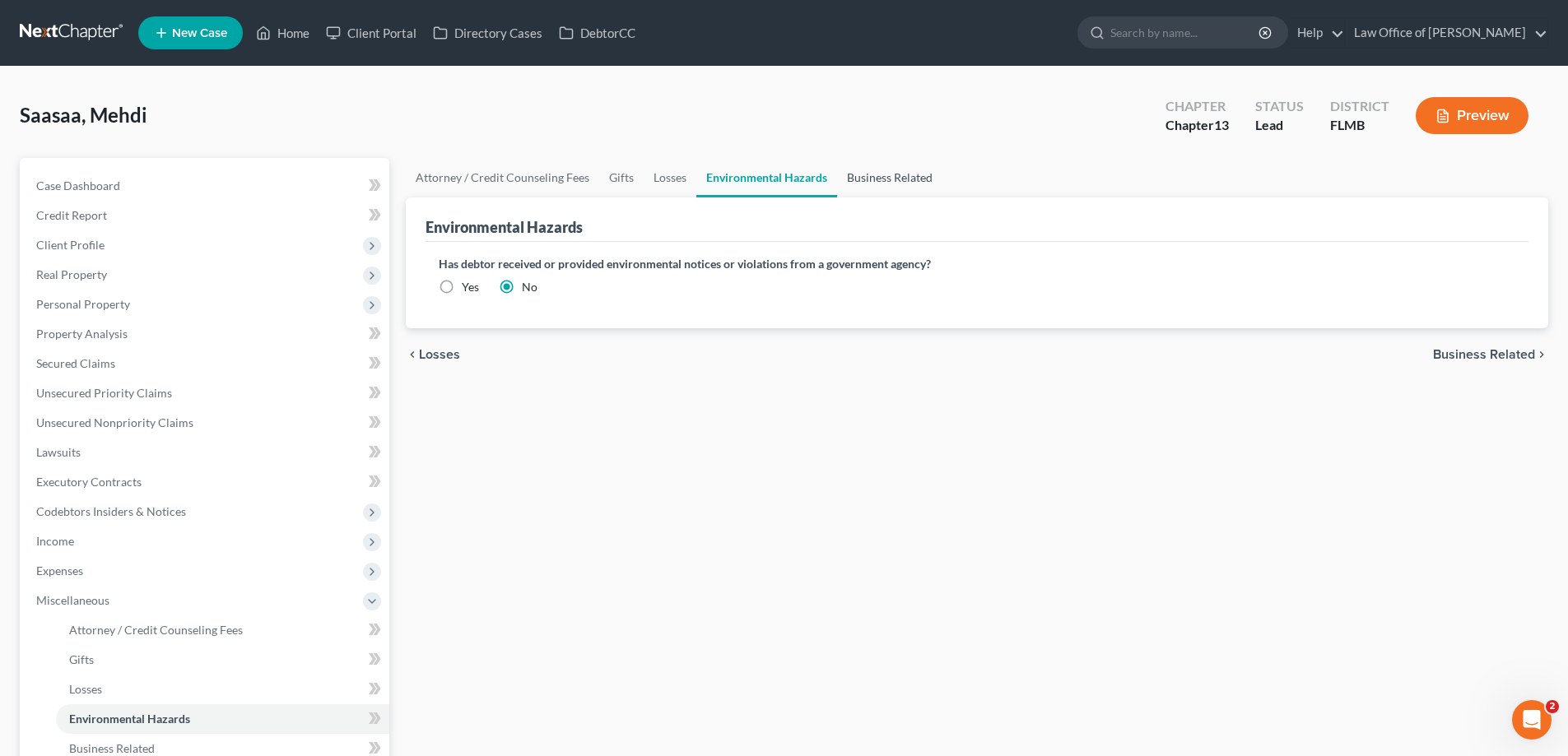
click at [871, 167] on link "Business Related" at bounding box center [890, 178] width 105 height 40
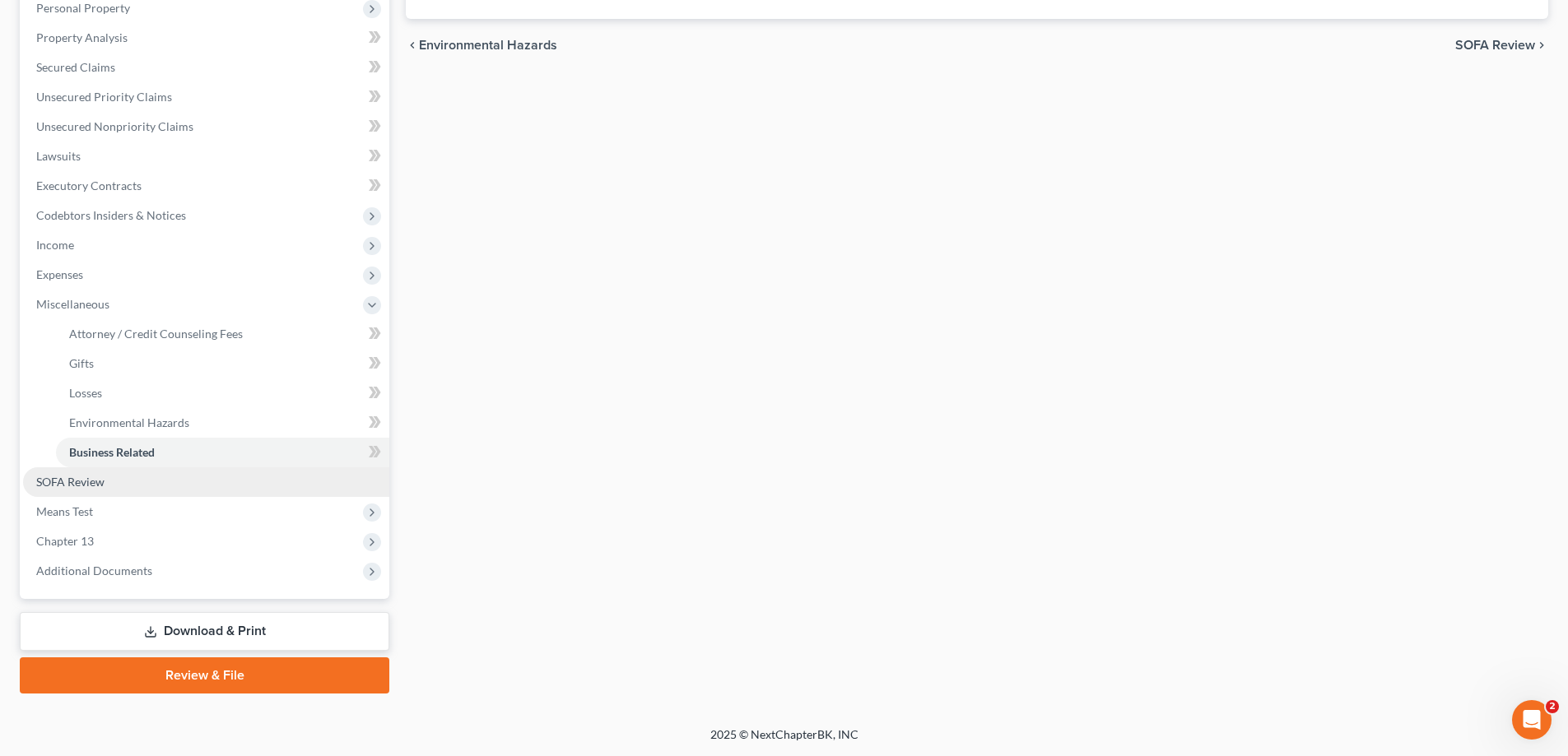
click at [112, 496] on link "SOFA Review" at bounding box center [205, 482] width 366 height 30
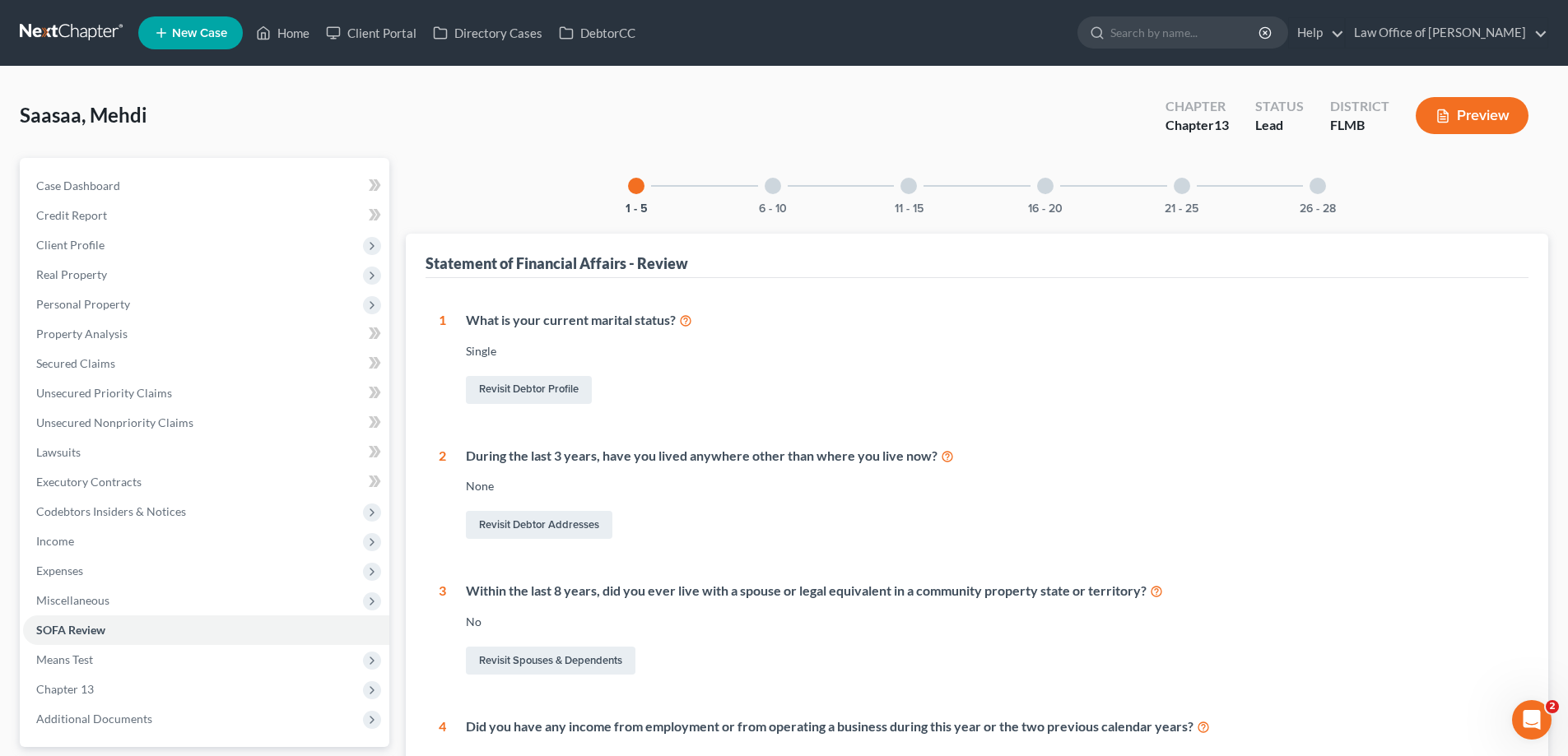
click at [780, 176] on div "6 - 10" at bounding box center [773, 186] width 56 height 56
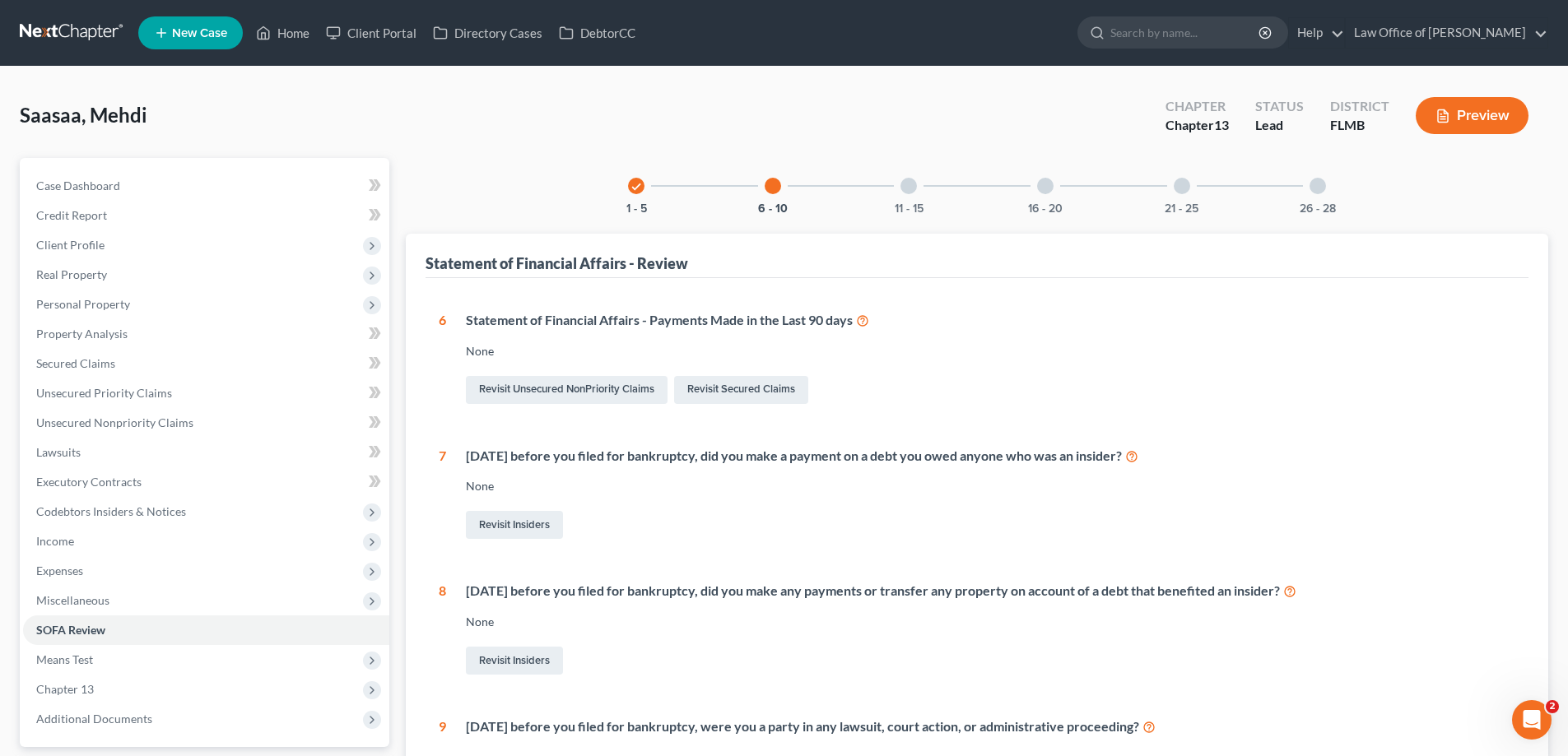
click at [902, 186] on div at bounding box center [909, 186] width 16 height 16
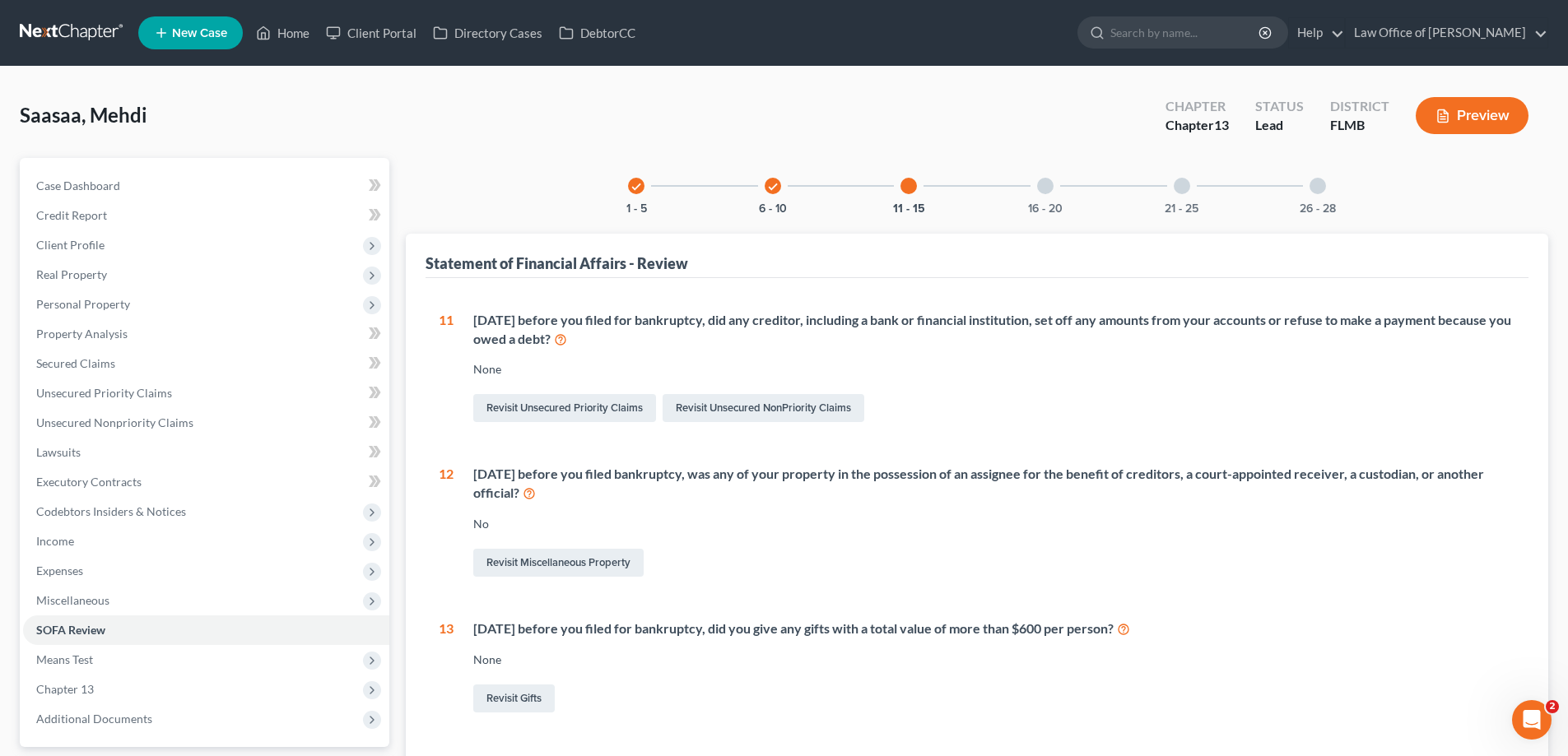
click at [1060, 183] on div "16 - 20" at bounding box center [1045, 186] width 56 height 56
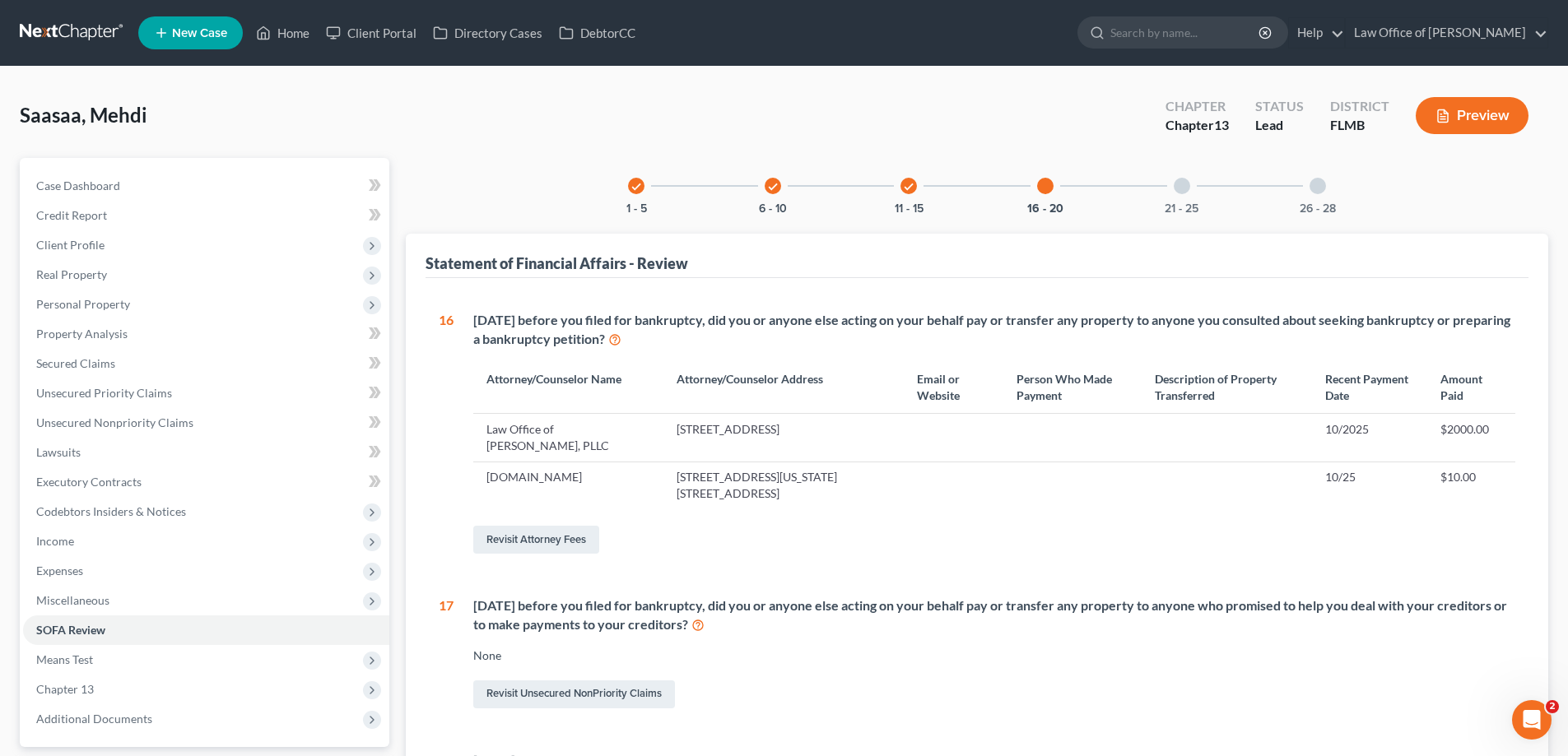
click at [1183, 199] on div "21 - 25" at bounding box center [1182, 186] width 56 height 56
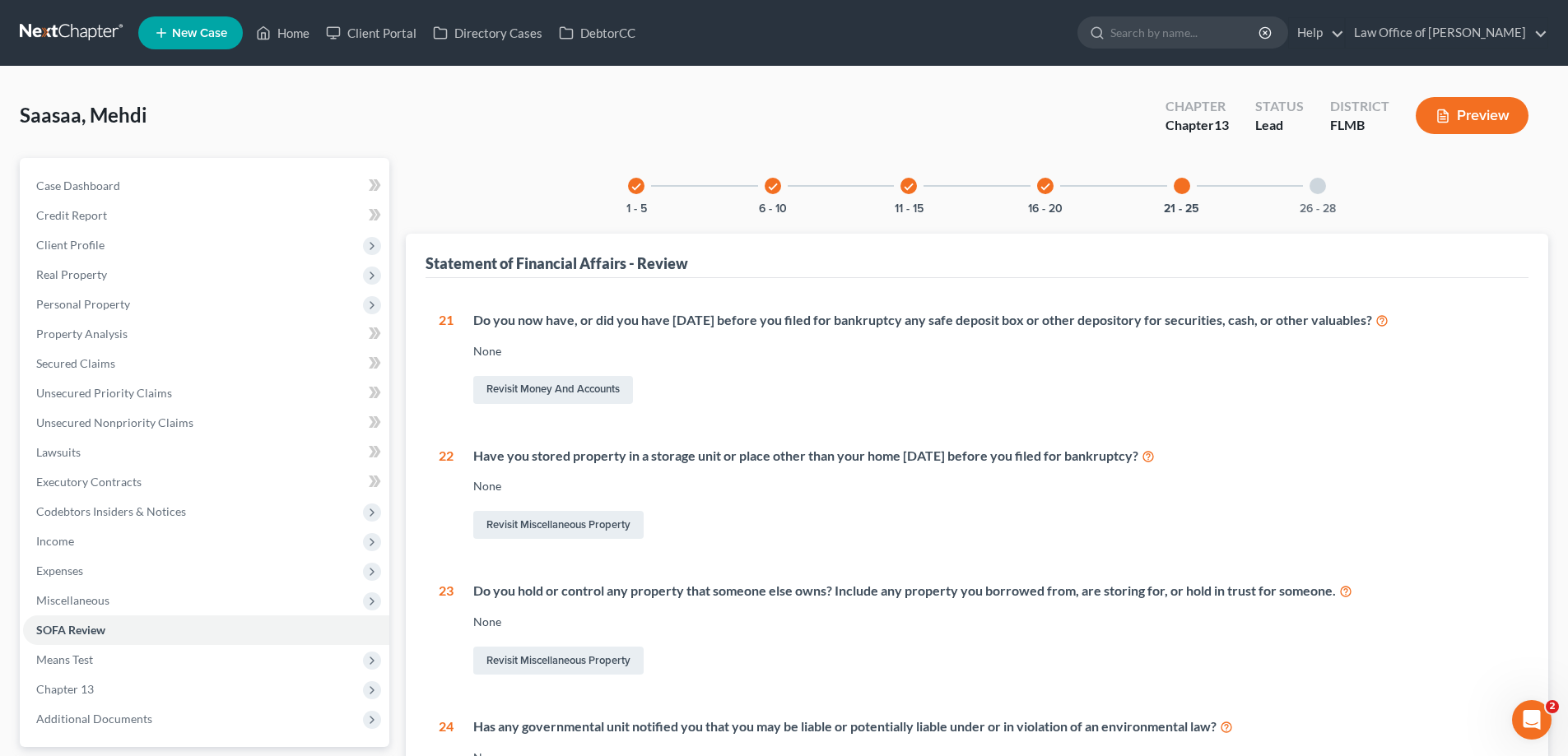
click at [1320, 194] on div at bounding box center [1318, 186] width 16 height 16
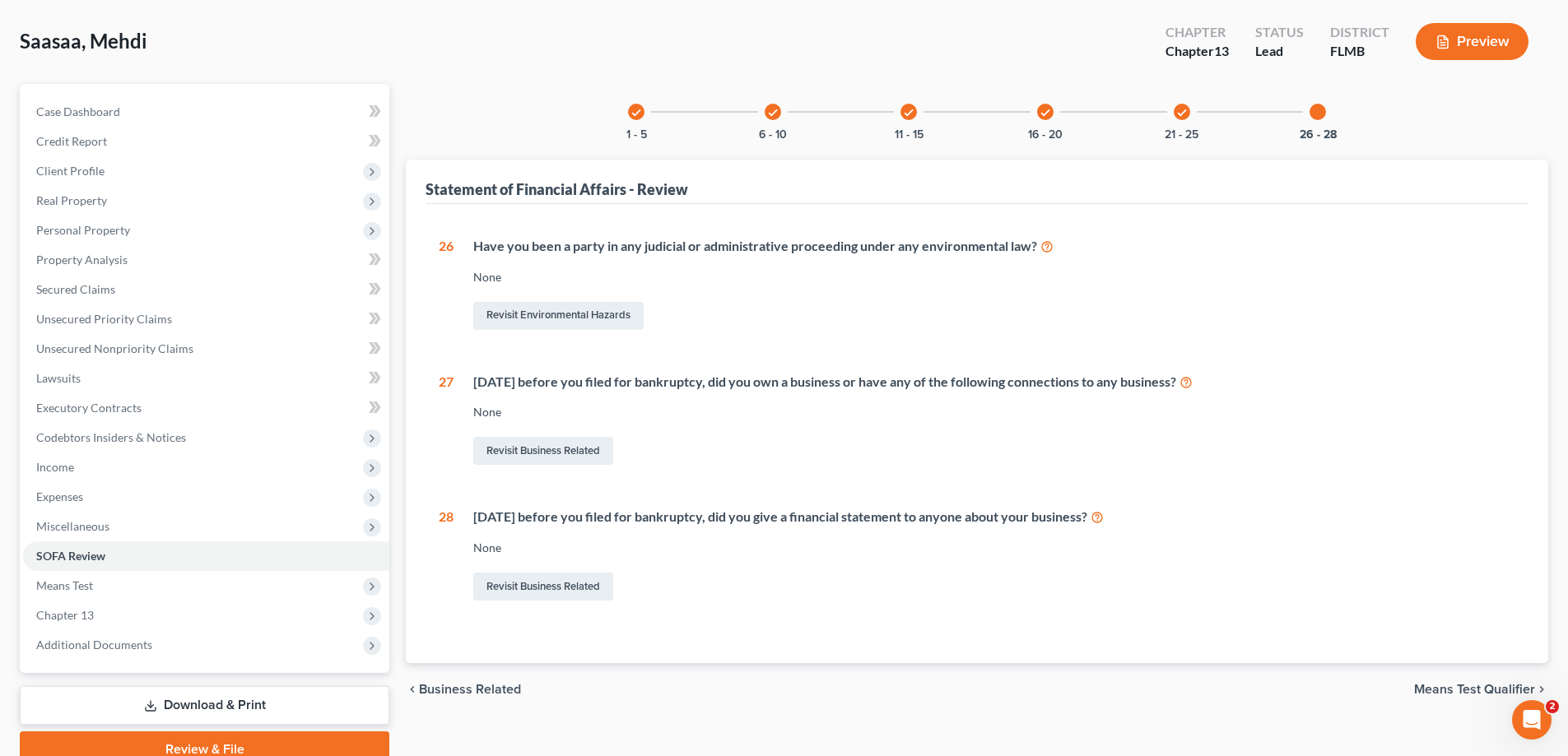
scroll to position [148, 0]
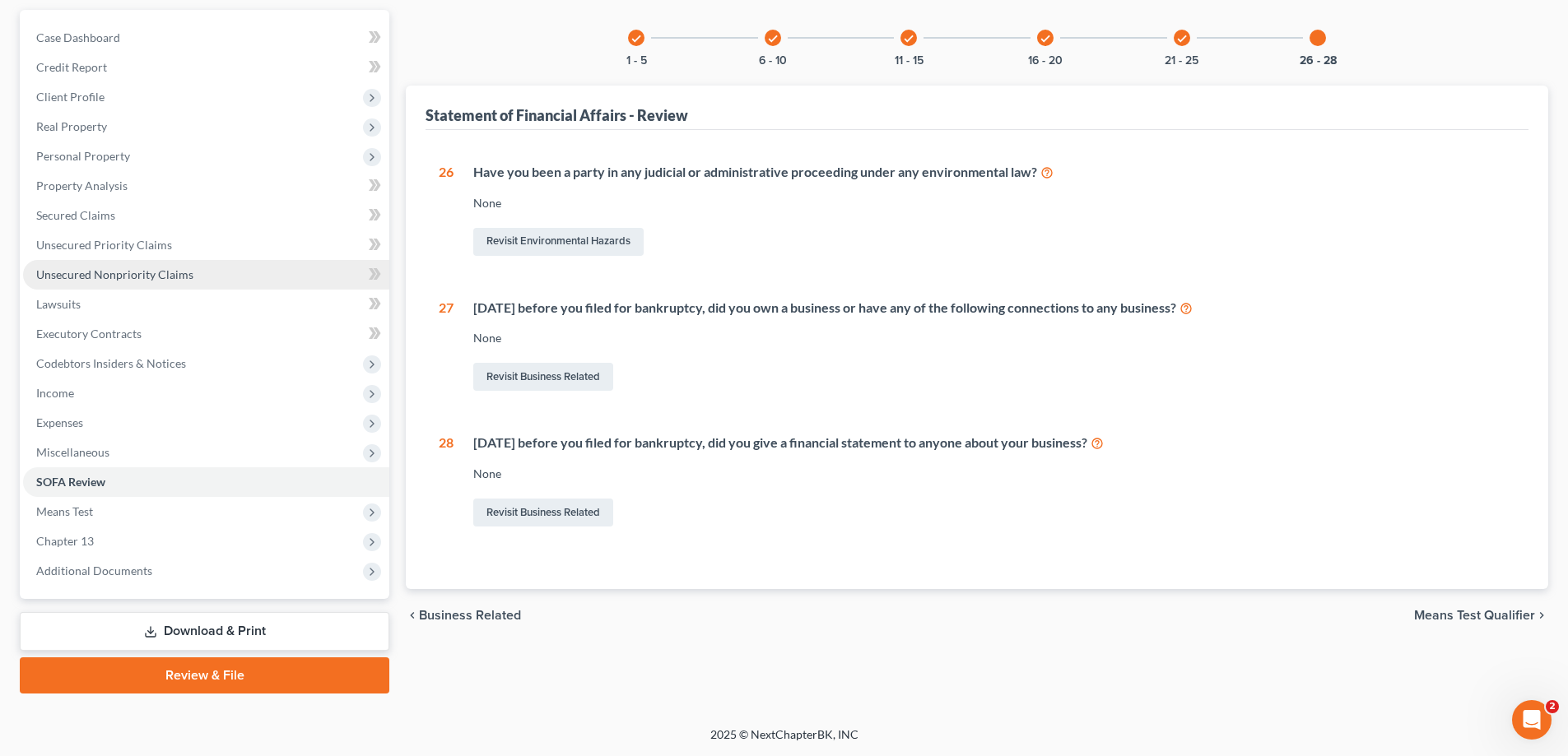
click at [194, 272] on link "Unsecured Nonpriority Claims" at bounding box center [205, 275] width 366 height 30
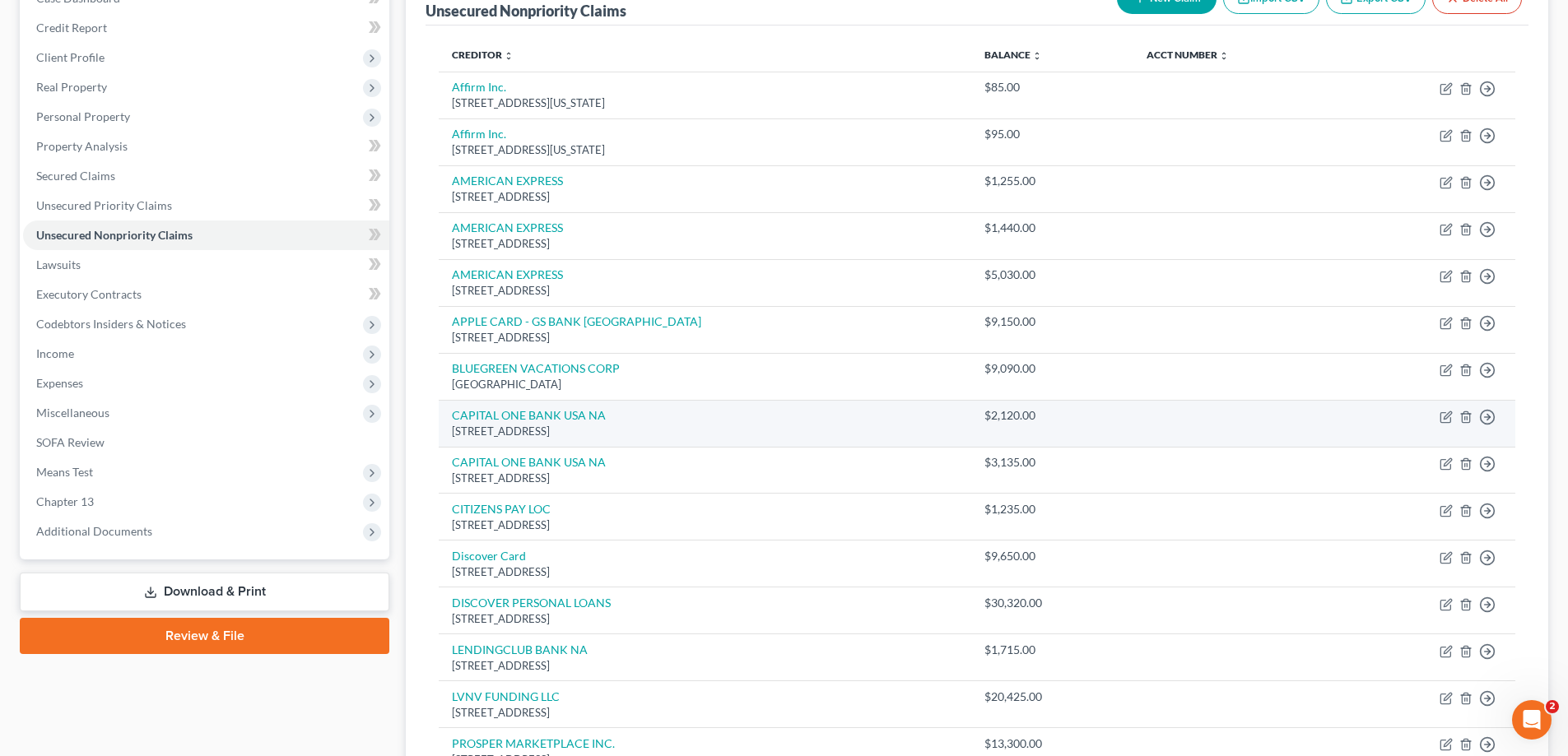
scroll to position [431, 0]
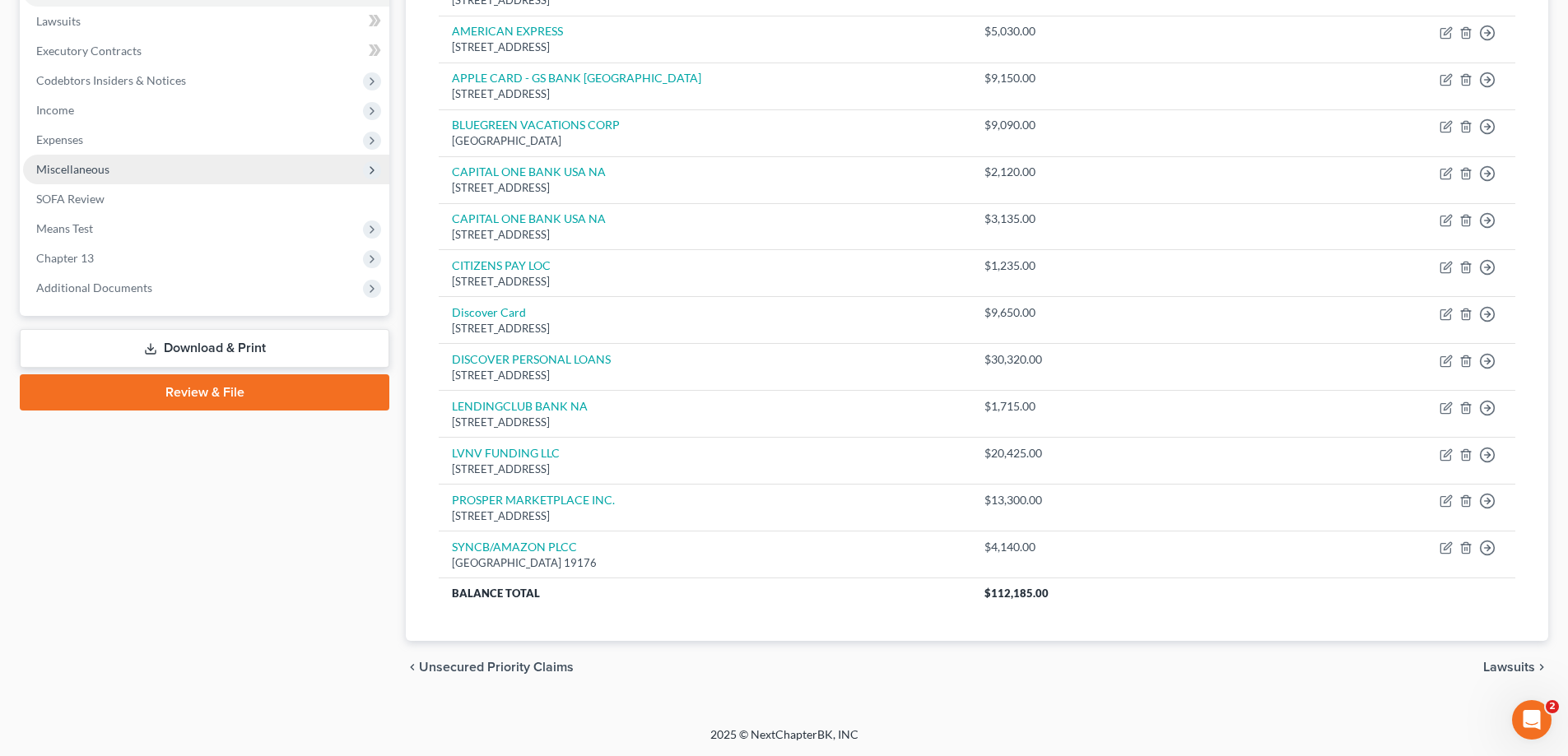
click at [98, 174] on span "Miscellaneous" at bounding box center [72, 168] width 73 height 14
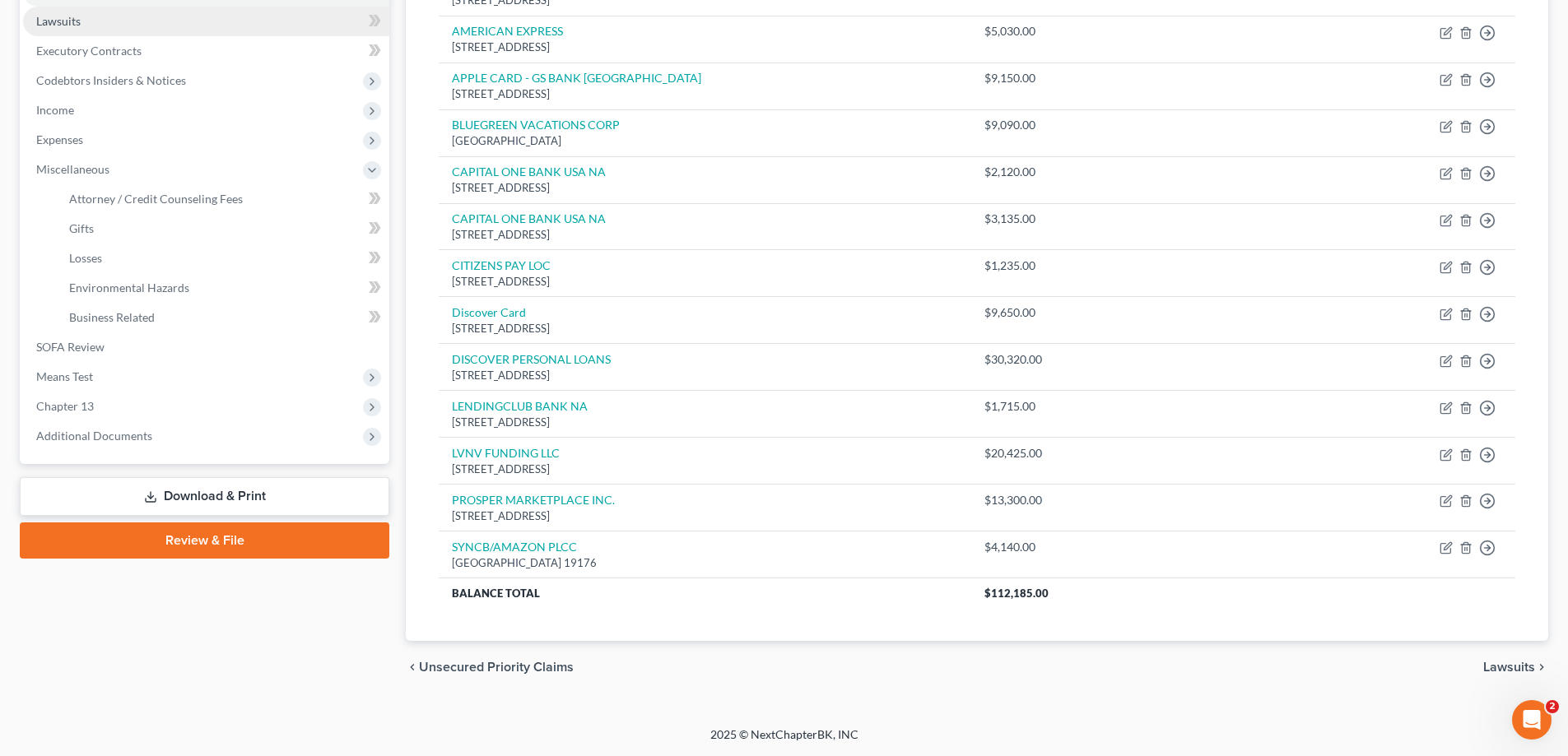
click at [100, 22] on link "Lawsuits" at bounding box center [205, 21] width 366 height 30
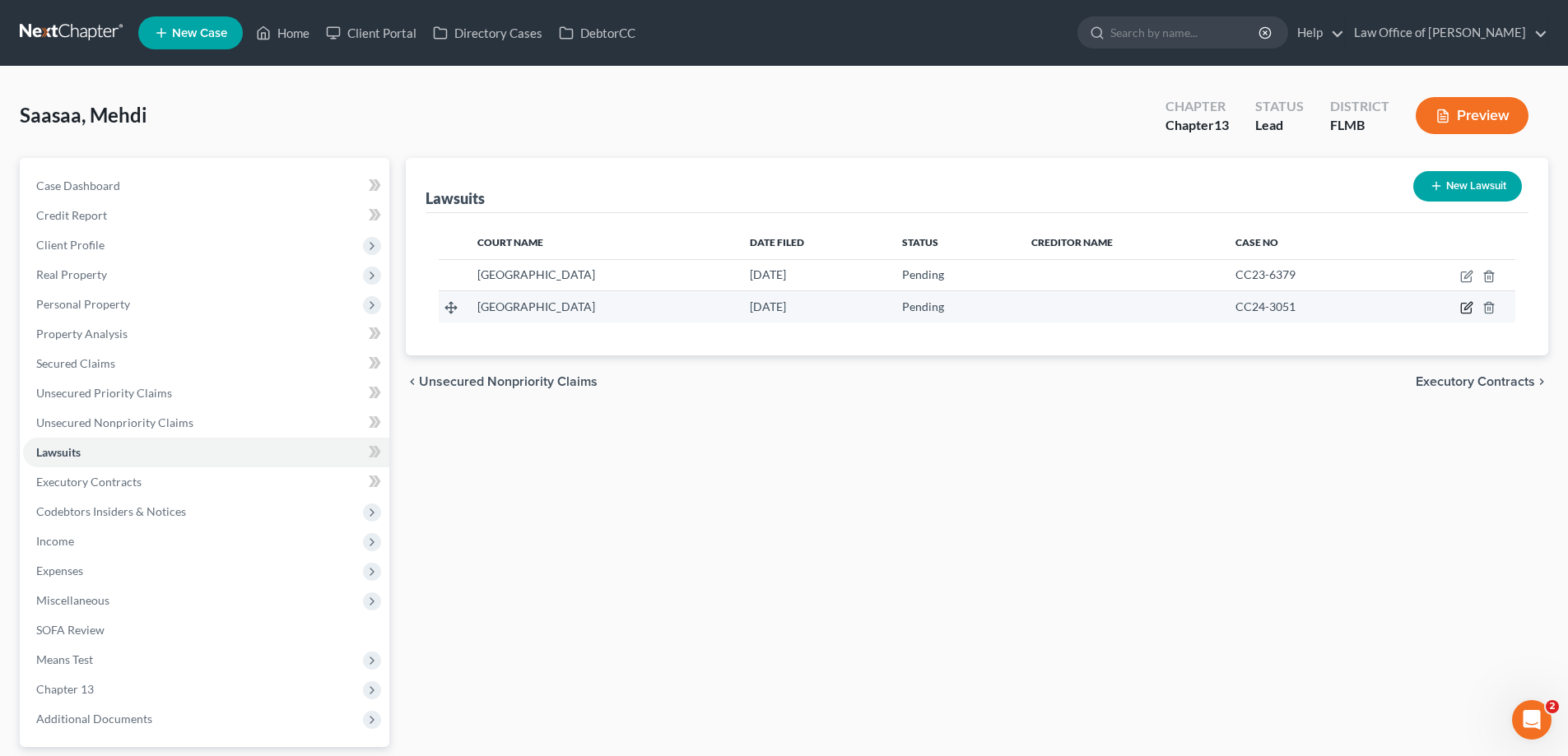
click at [1469, 307] on icon "button" at bounding box center [1468, 307] width 7 height 7
select select "9"
select select "0"
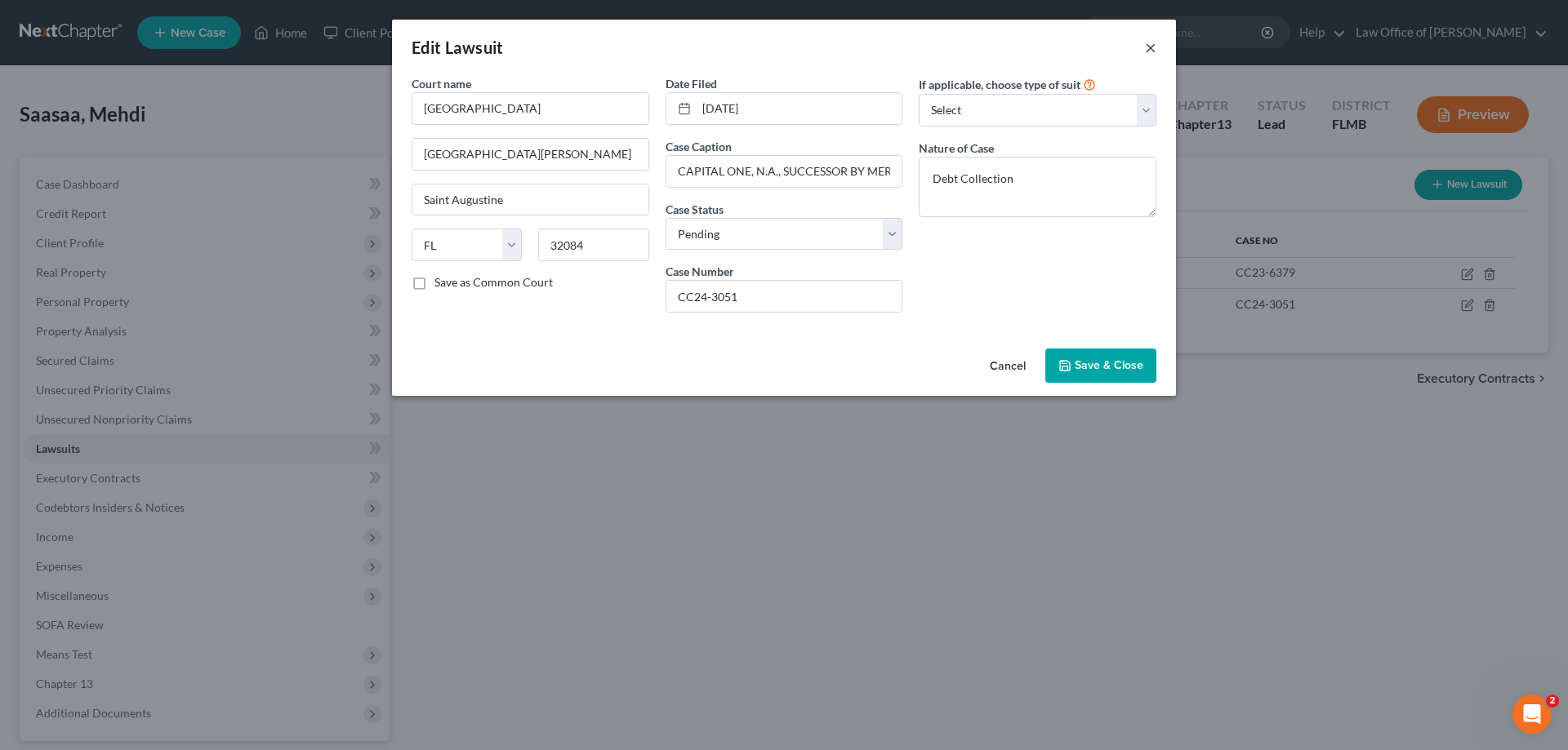
click at [1147, 48] on button "×" at bounding box center [1151, 48] width 12 height 20
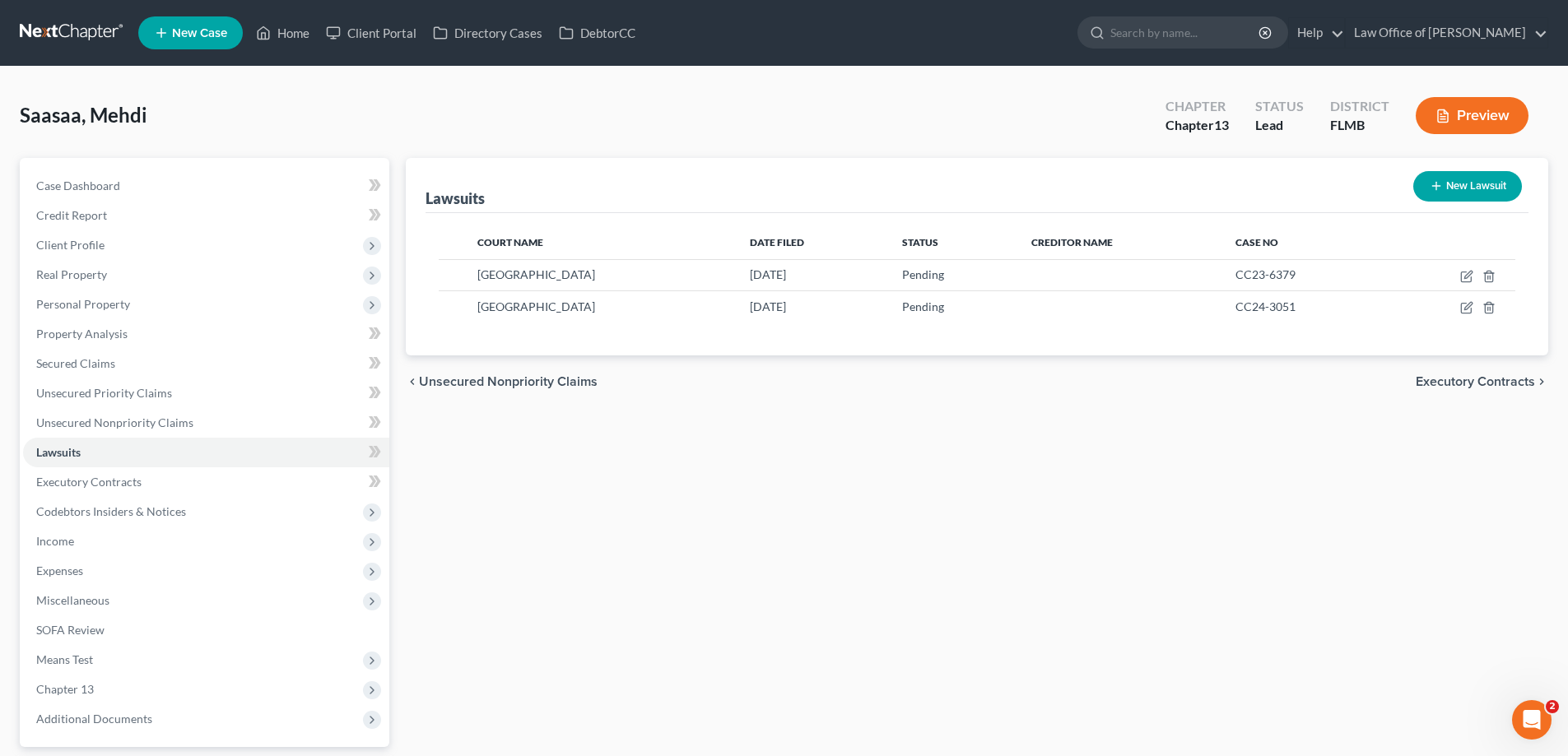
click at [971, 559] on div "Lawsuits New Lawsuit Court Name Date Filed Status Creditor Name Case No St John…" at bounding box center [977, 500] width 1158 height 684
click at [576, 142] on div "Saasaa, Mehdi Upgraded Chapter Chapter 13 Status Lead District FLMB Preview" at bounding box center [784, 122] width 1528 height 71
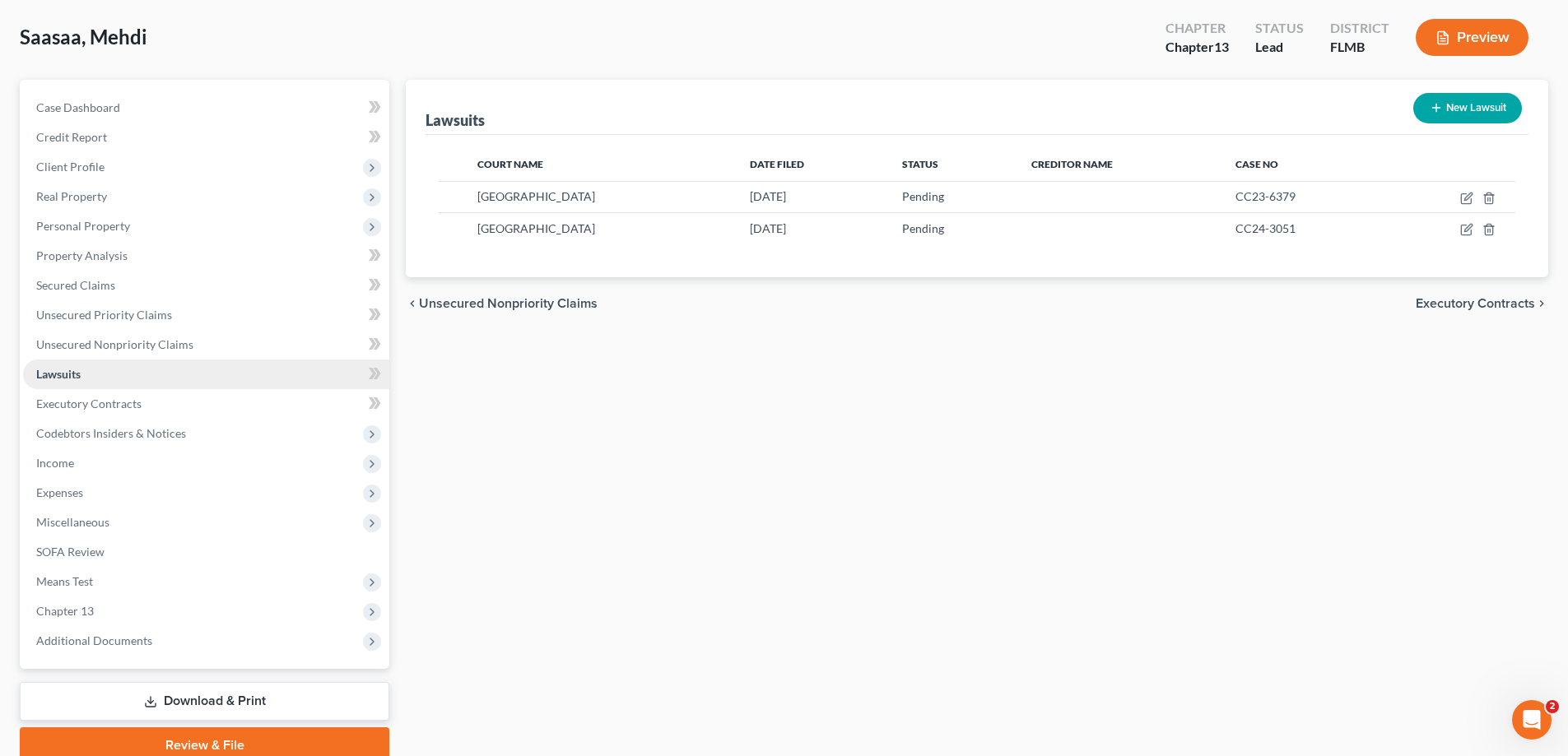
scroll to position [148, 0]
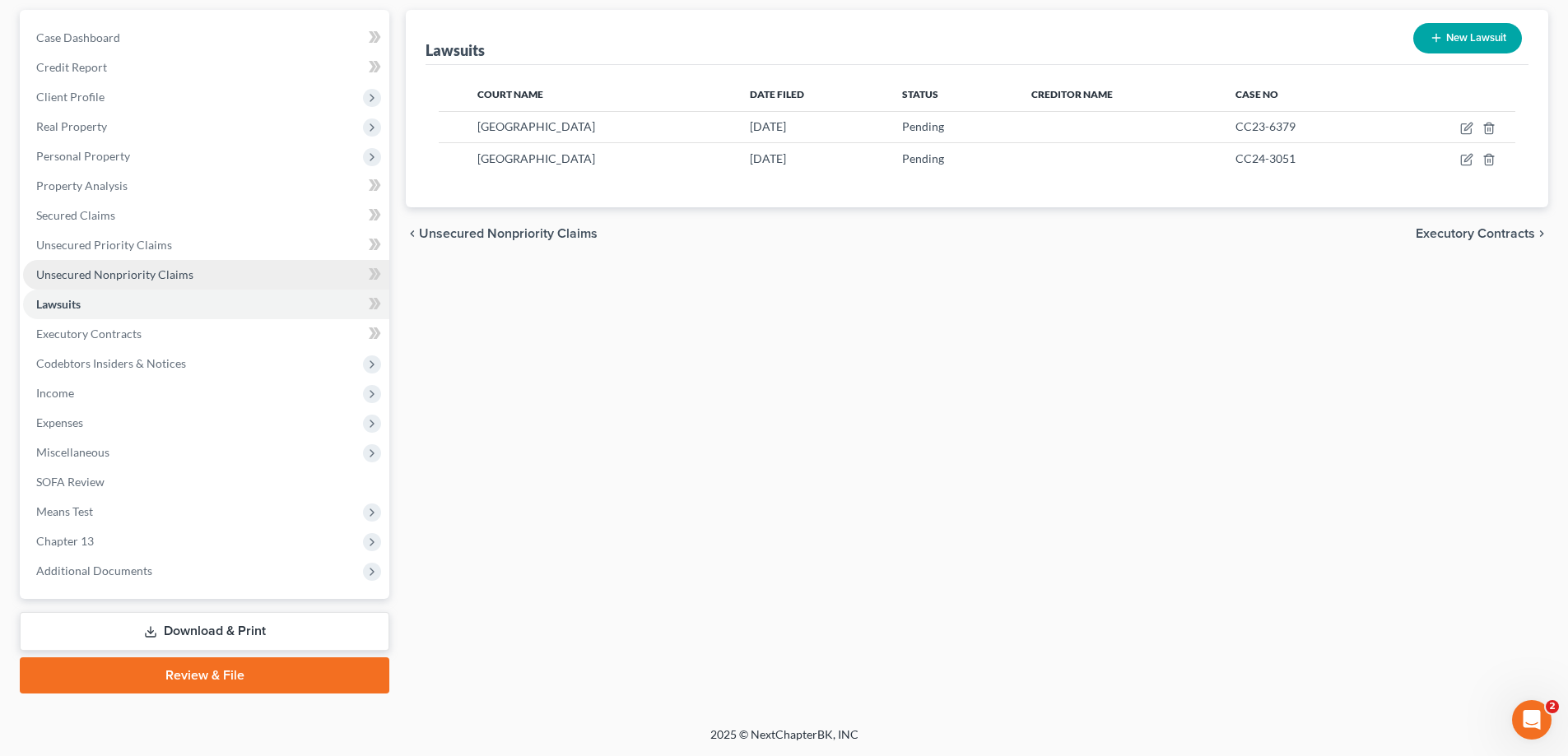
click at [191, 261] on link "Unsecured Nonpriority Claims" at bounding box center [205, 275] width 366 height 30
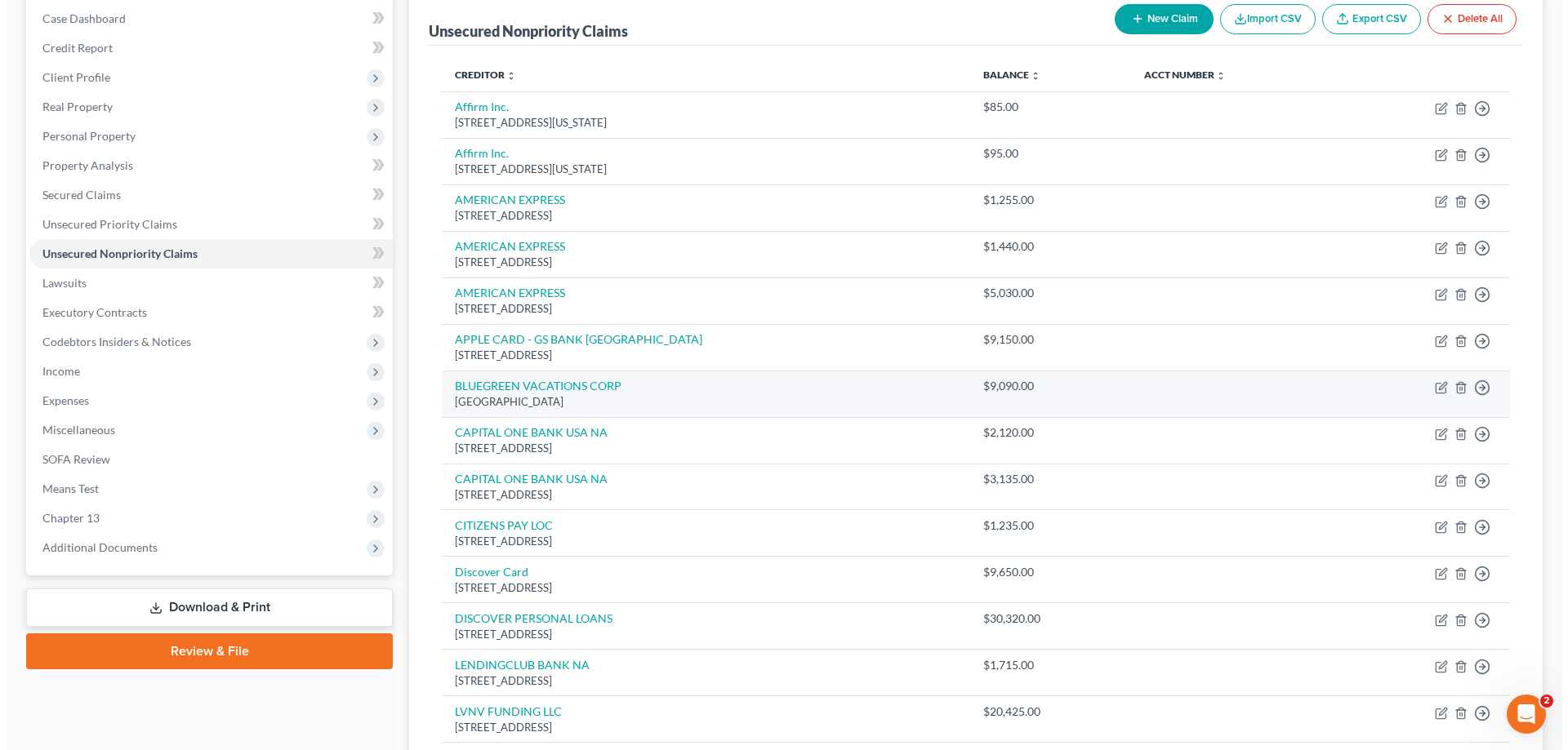
scroll to position [428, 0]
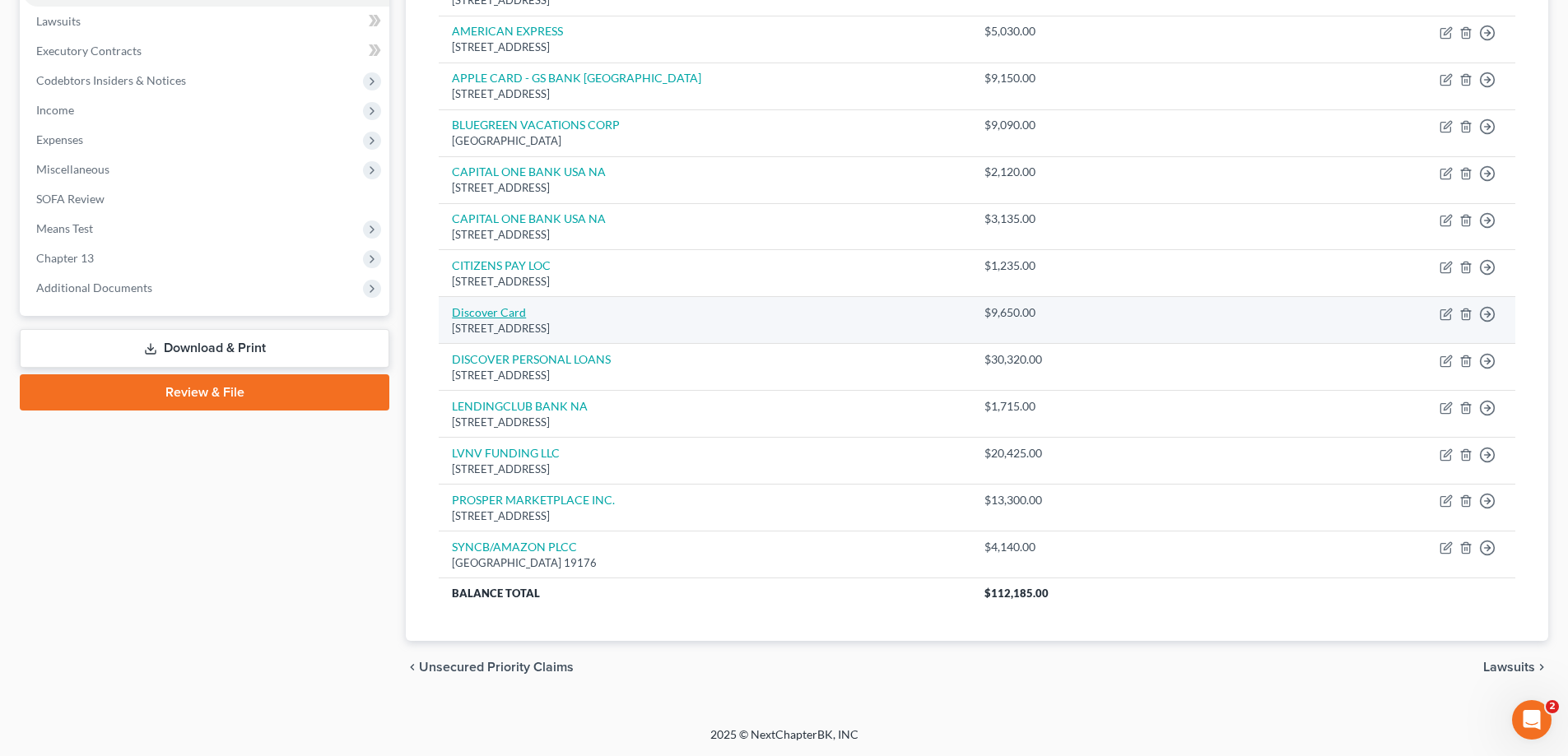
click at [491, 309] on link "Discover Card" at bounding box center [489, 312] width 74 height 14
select select "46"
select select "0"
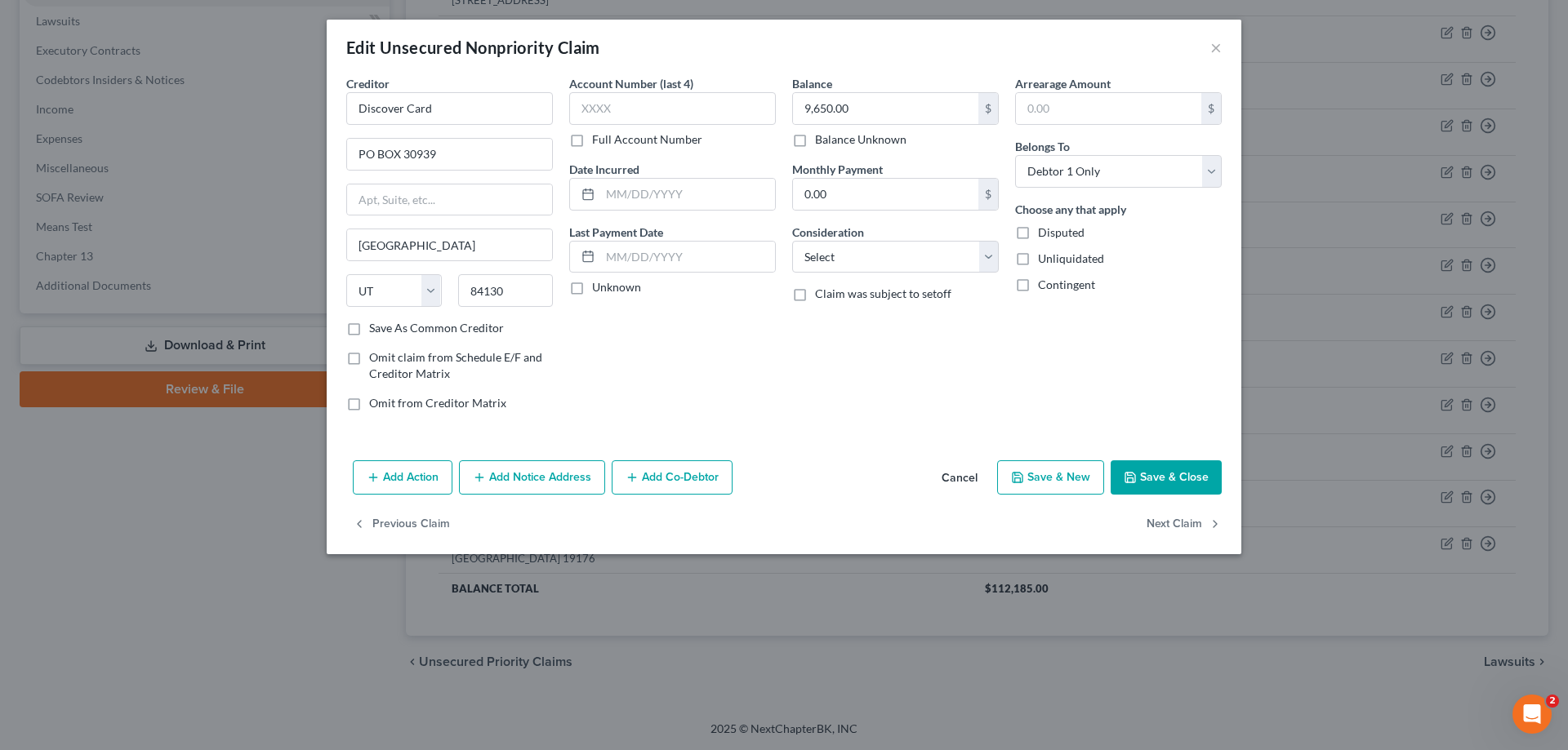
click at [515, 480] on button "Add Notice Address" at bounding box center [531, 477] width 146 height 34
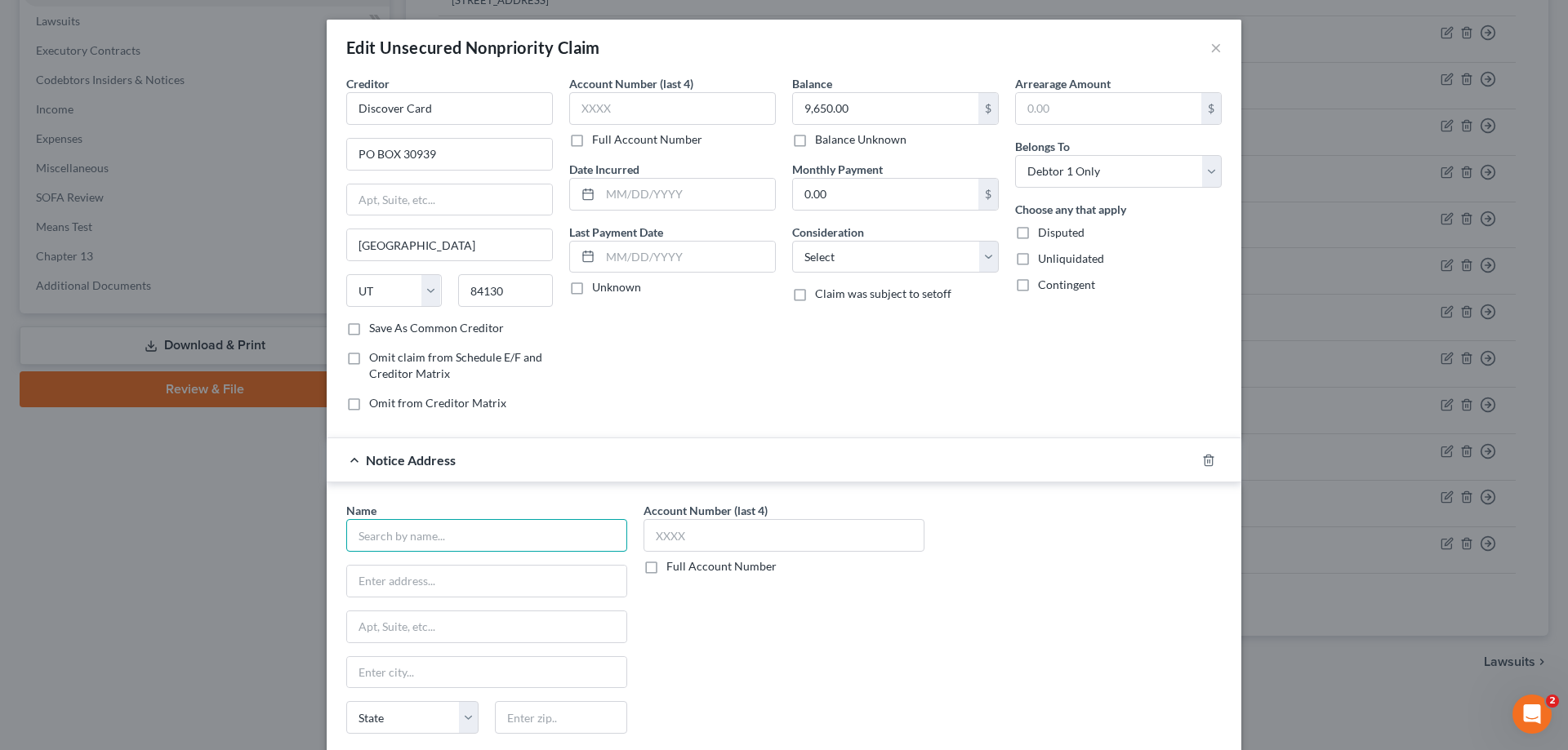
click at [542, 550] on input "text" at bounding box center [486, 536] width 281 height 32
type input "Rausch Sturm LLP"
type input "100 Second Avenue South"
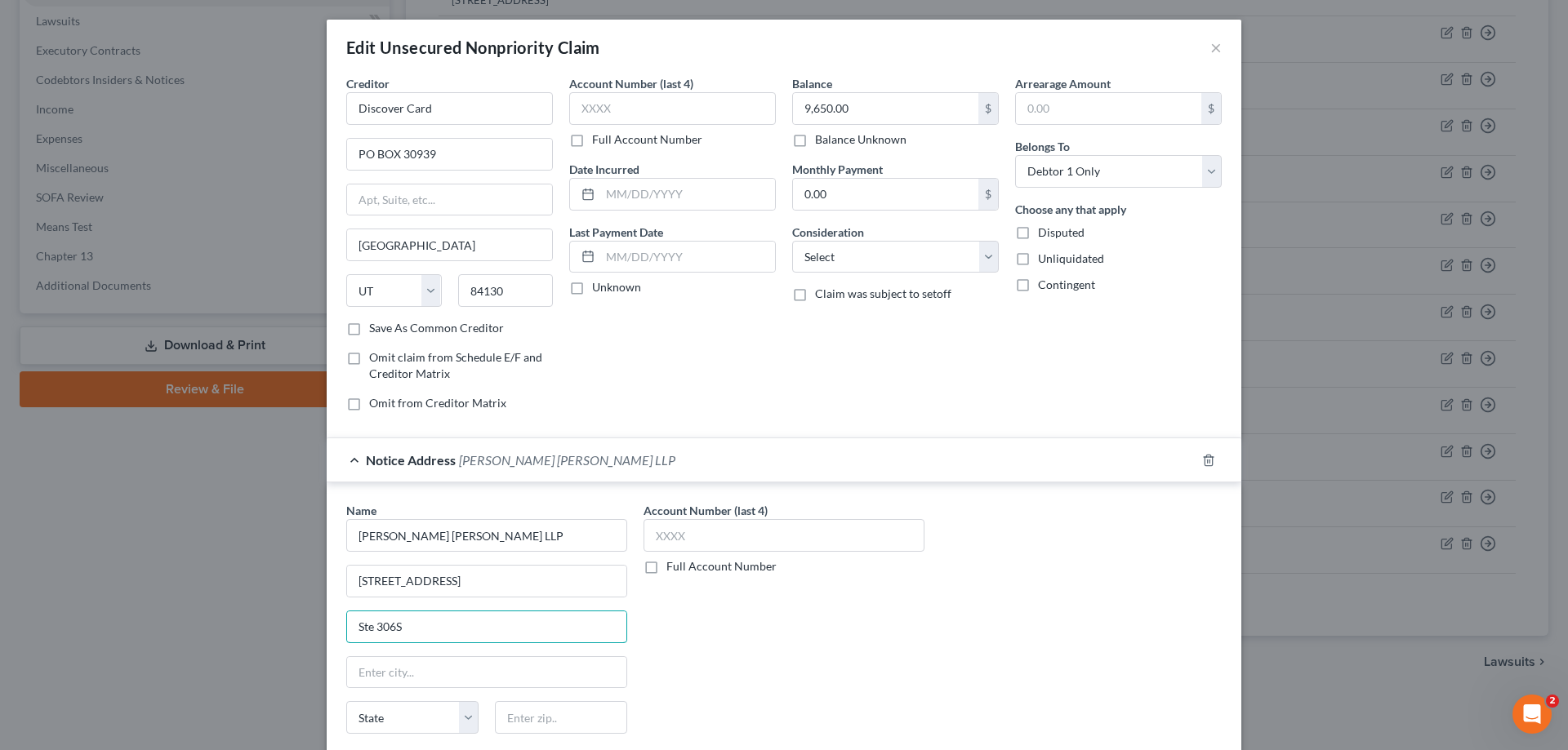
type input "Ste 306S"
type input "33701"
type input "Saint Petersburg"
select select "9"
click at [923, 604] on div "Account Number (last 4) Full Account Number" at bounding box center [784, 640] width 297 height 275
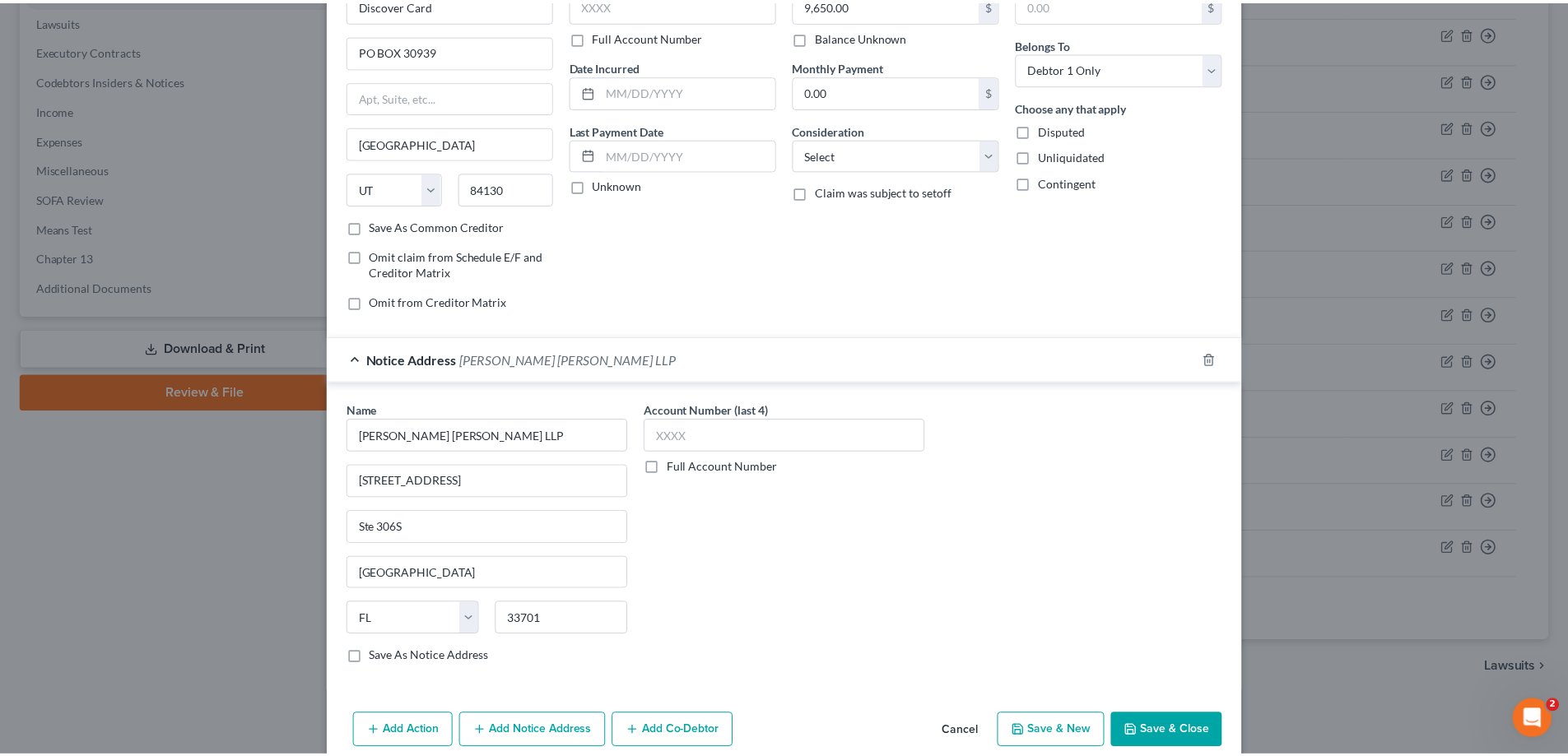
scroll to position [177, 0]
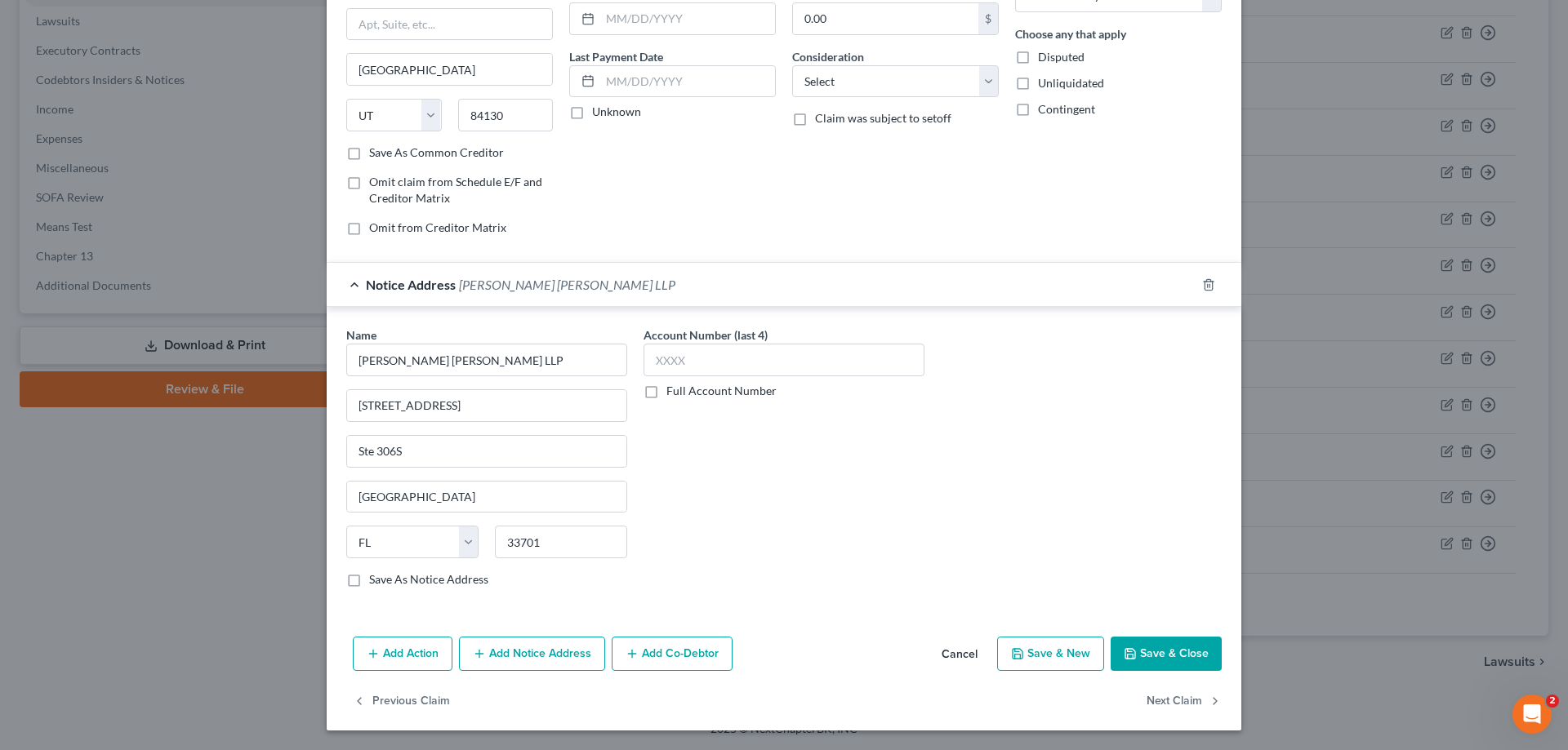
click at [1155, 653] on button "Save & Close" at bounding box center [1167, 654] width 111 height 34
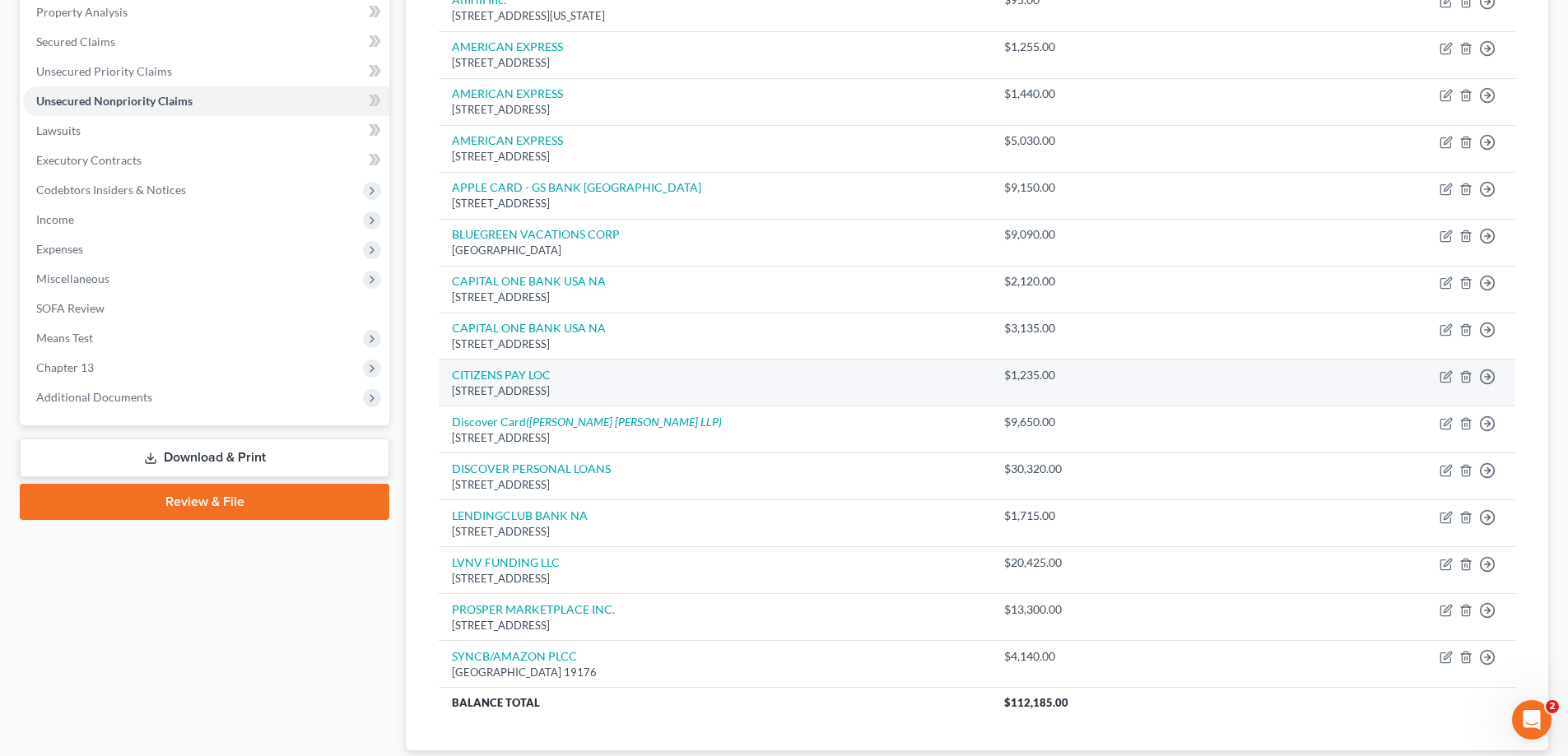
scroll to position [184, 0]
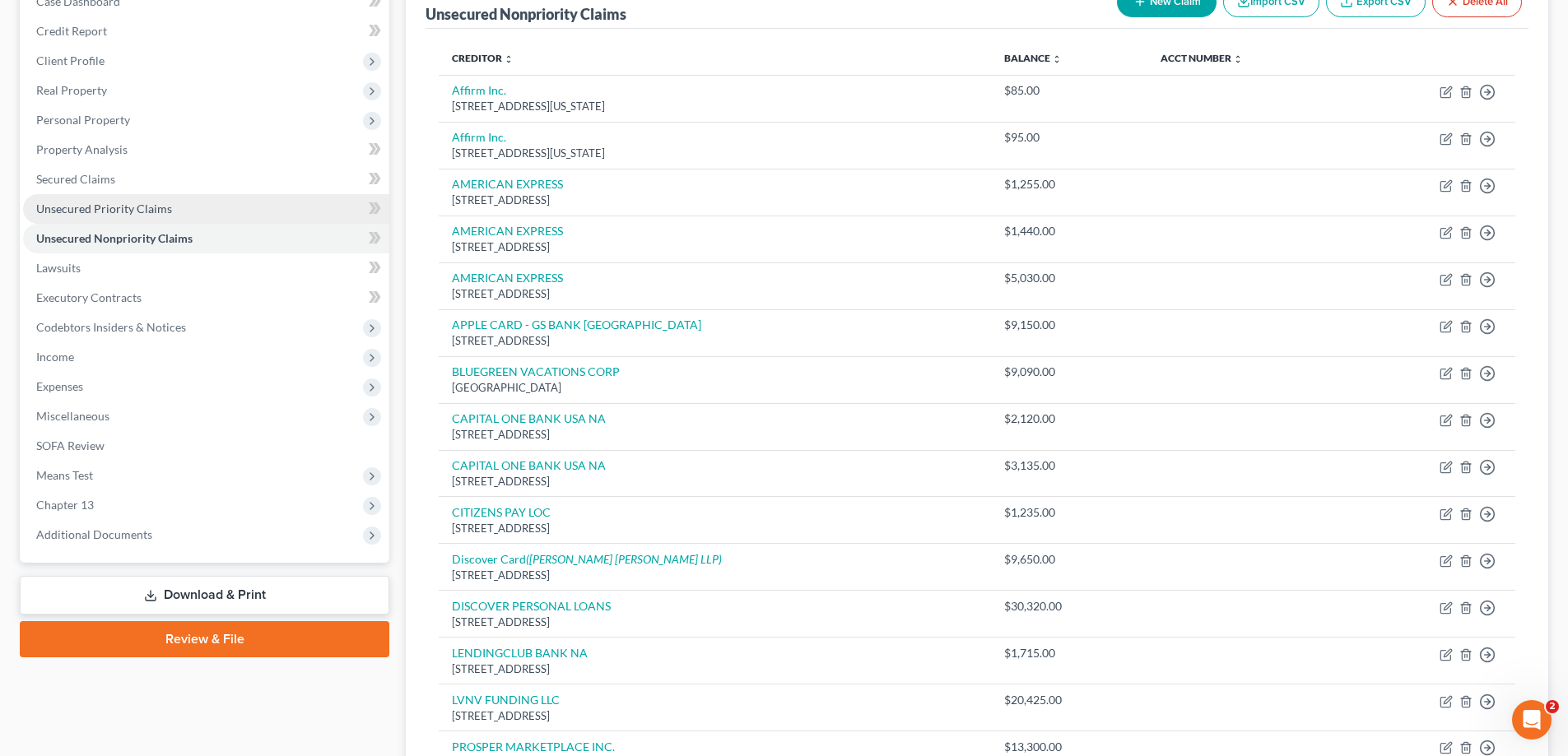
click at [71, 205] on span "Unsecured Priority Claims" at bounding box center [104, 208] width 136 height 14
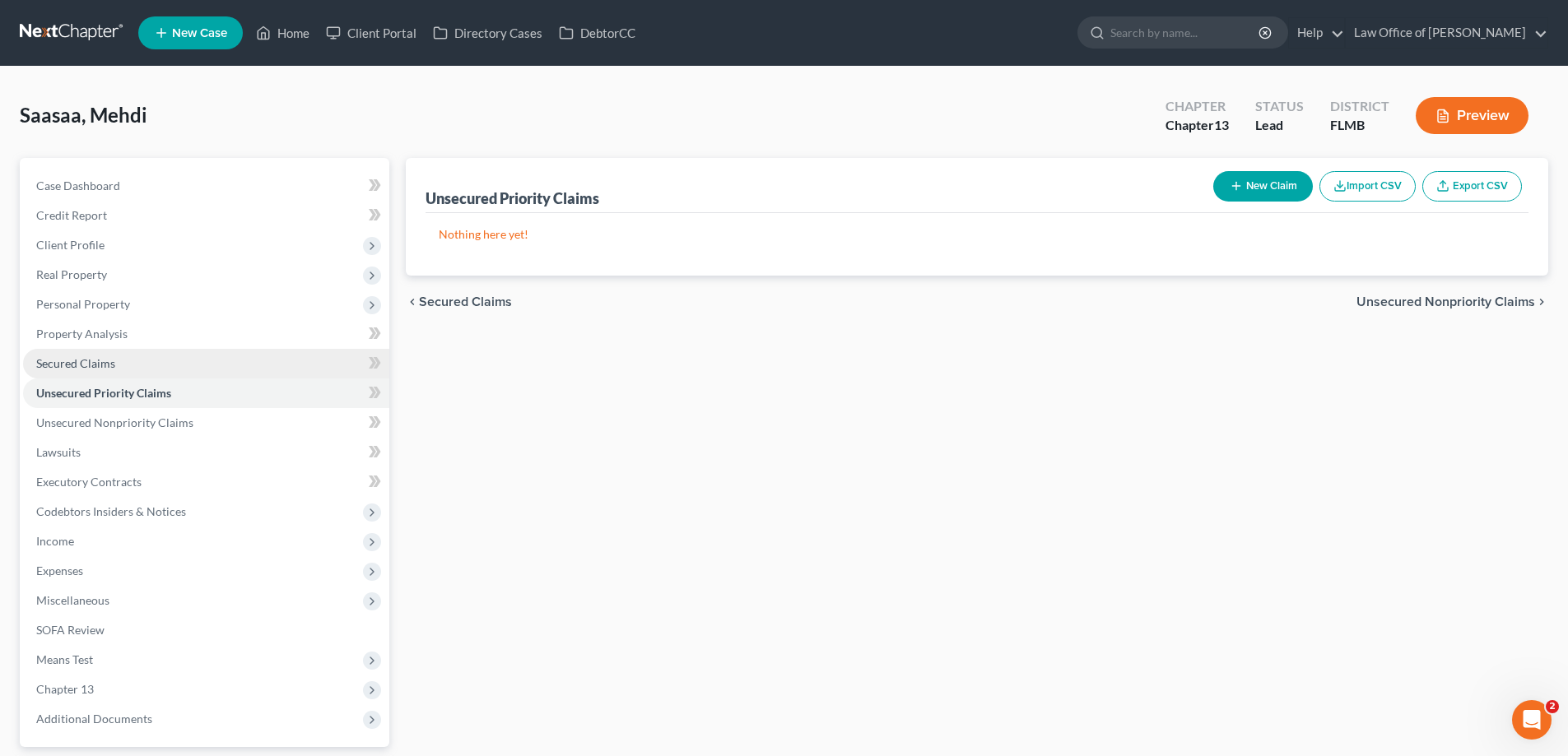
click at [105, 353] on link "Secured Claims" at bounding box center [205, 364] width 366 height 30
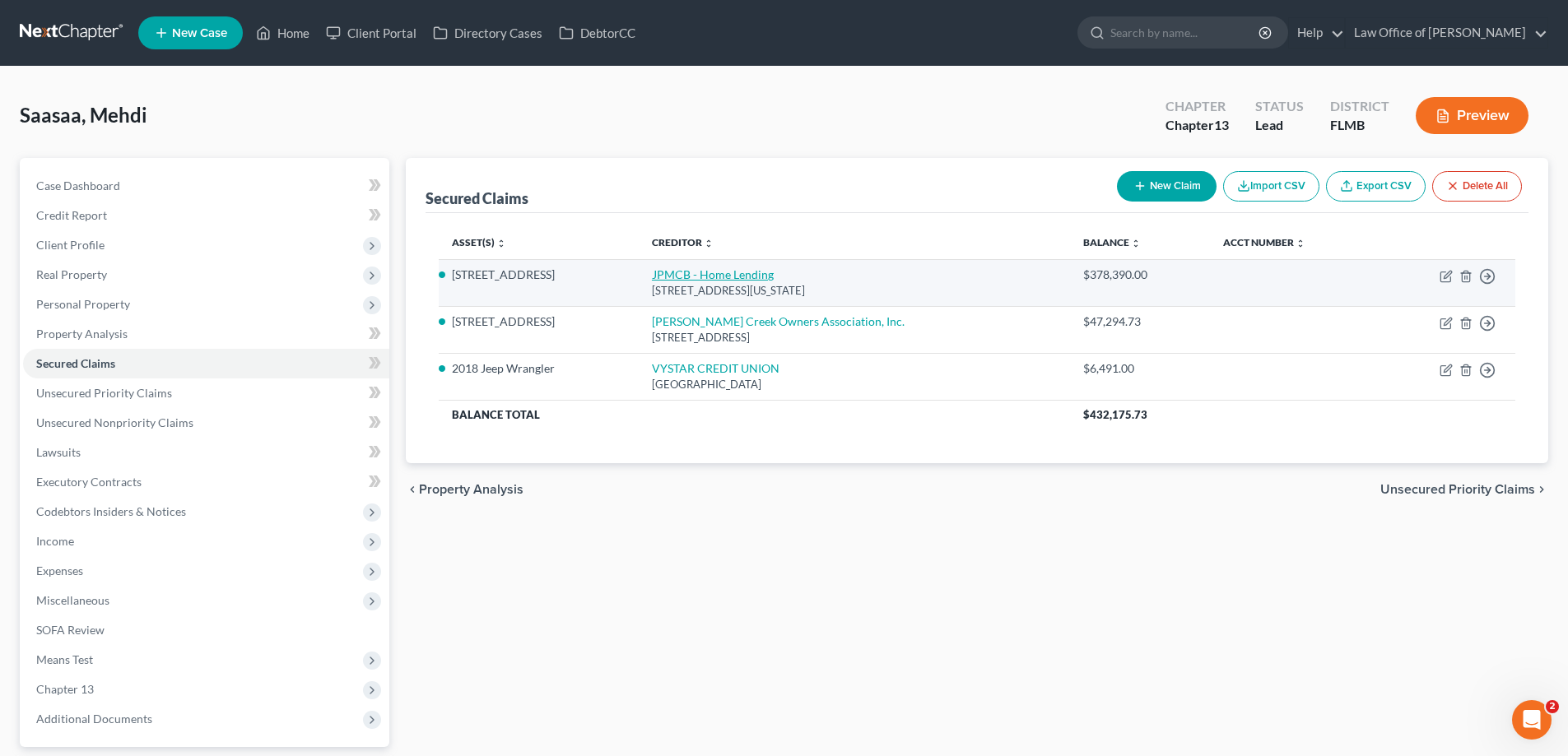
click at [721, 273] on link "JPMCB - Home Lending" at bounding box center [713, 274] width 122 height 14
select select "19"
select select "2"
select select "3"
select select "0"
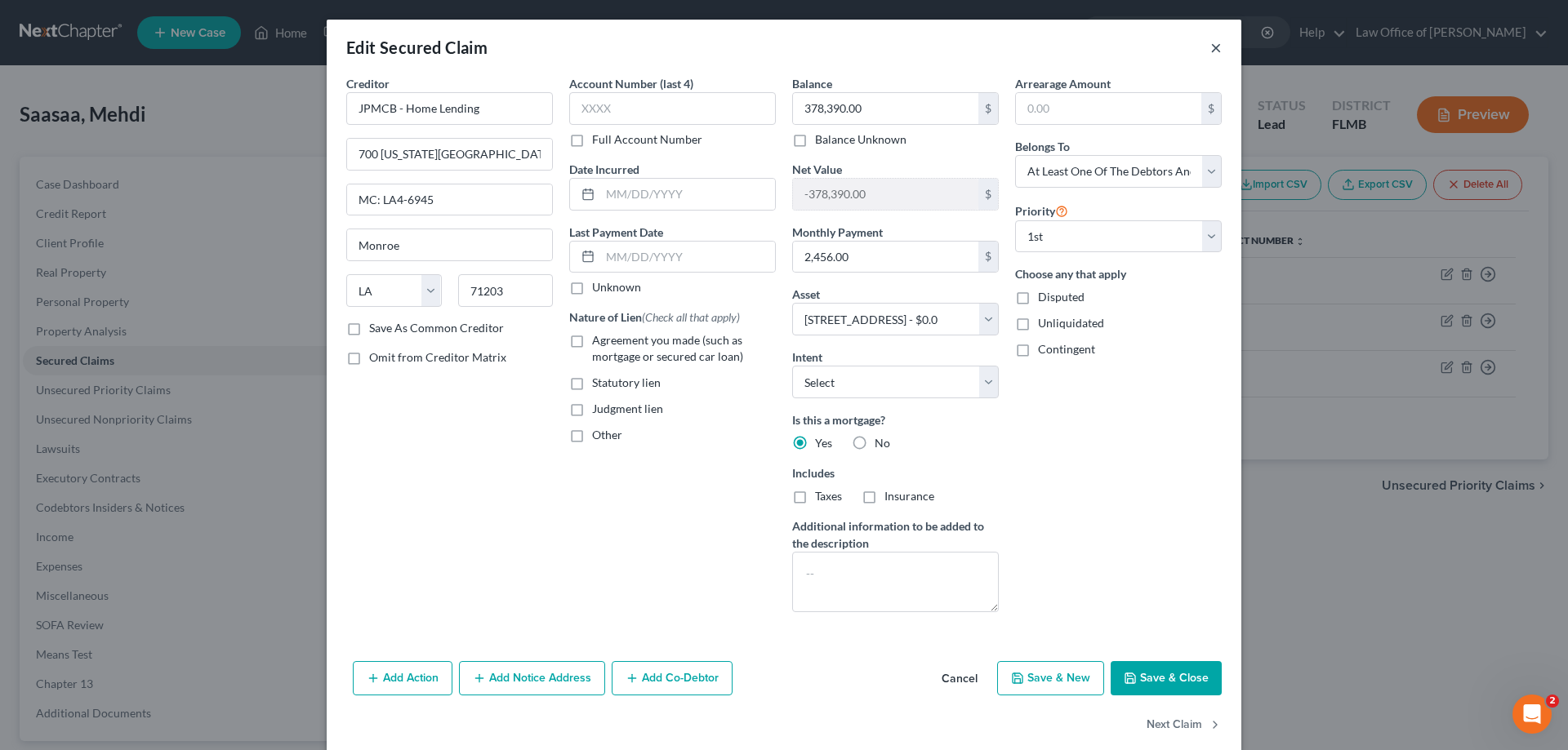
click at [1213, 46] on button "×" at bounding box center [1216, 48] width 12 height 20
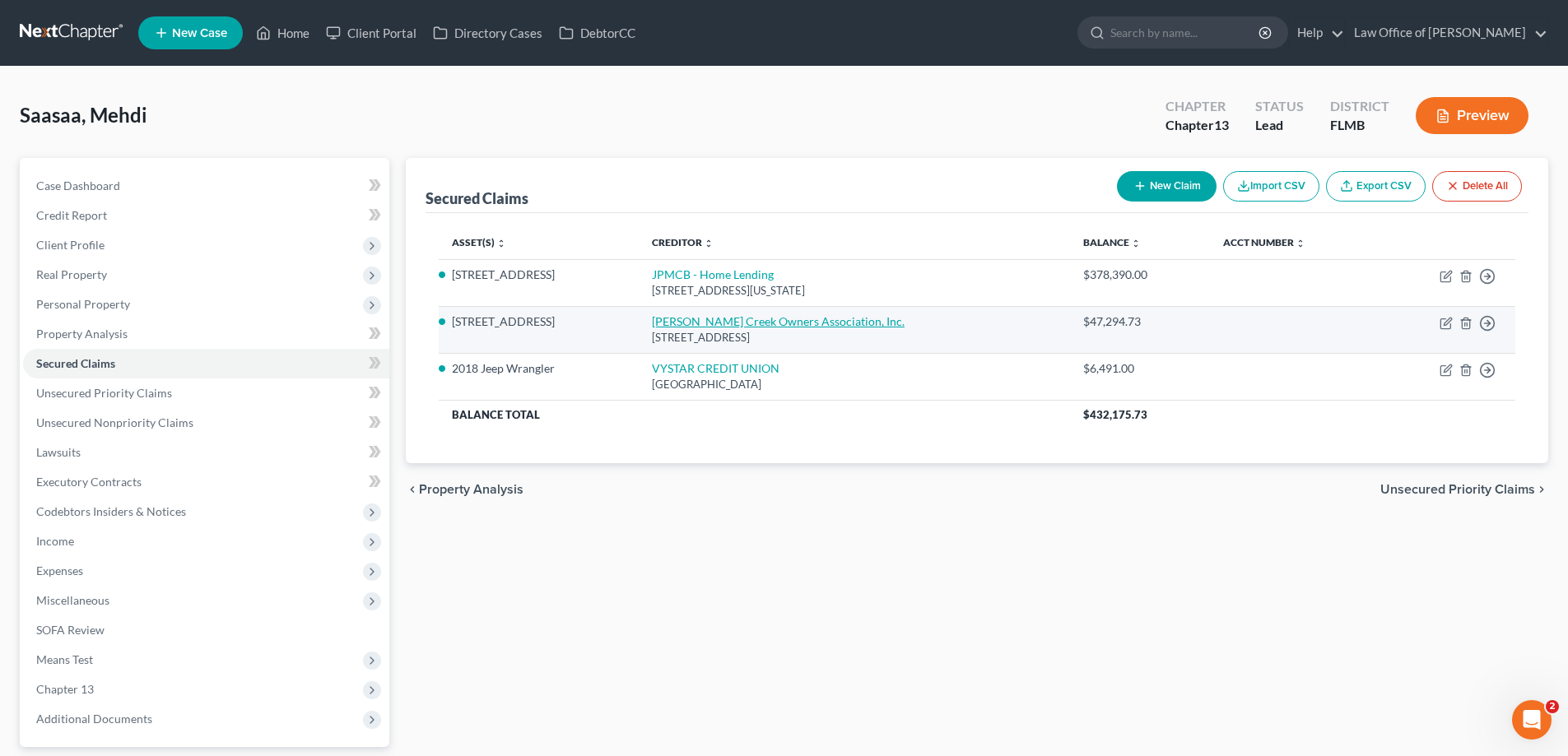
click at [718, 316] on link "Kendall Creek Owners Association, Inc." at bounding box center [778, 321] width 252 height 14
select select "9"
select select "2"
select select "0"
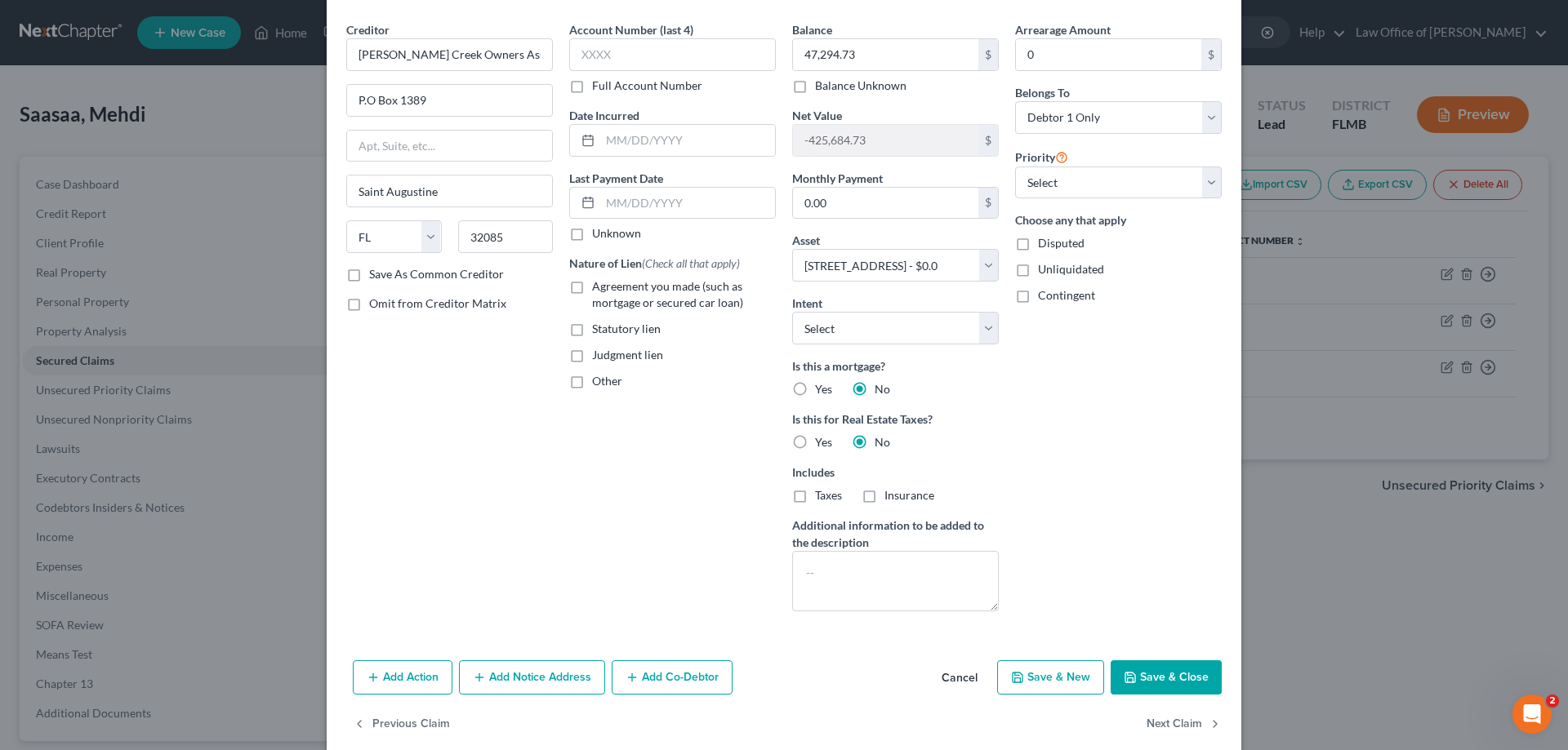
scroll to position [77, 0]
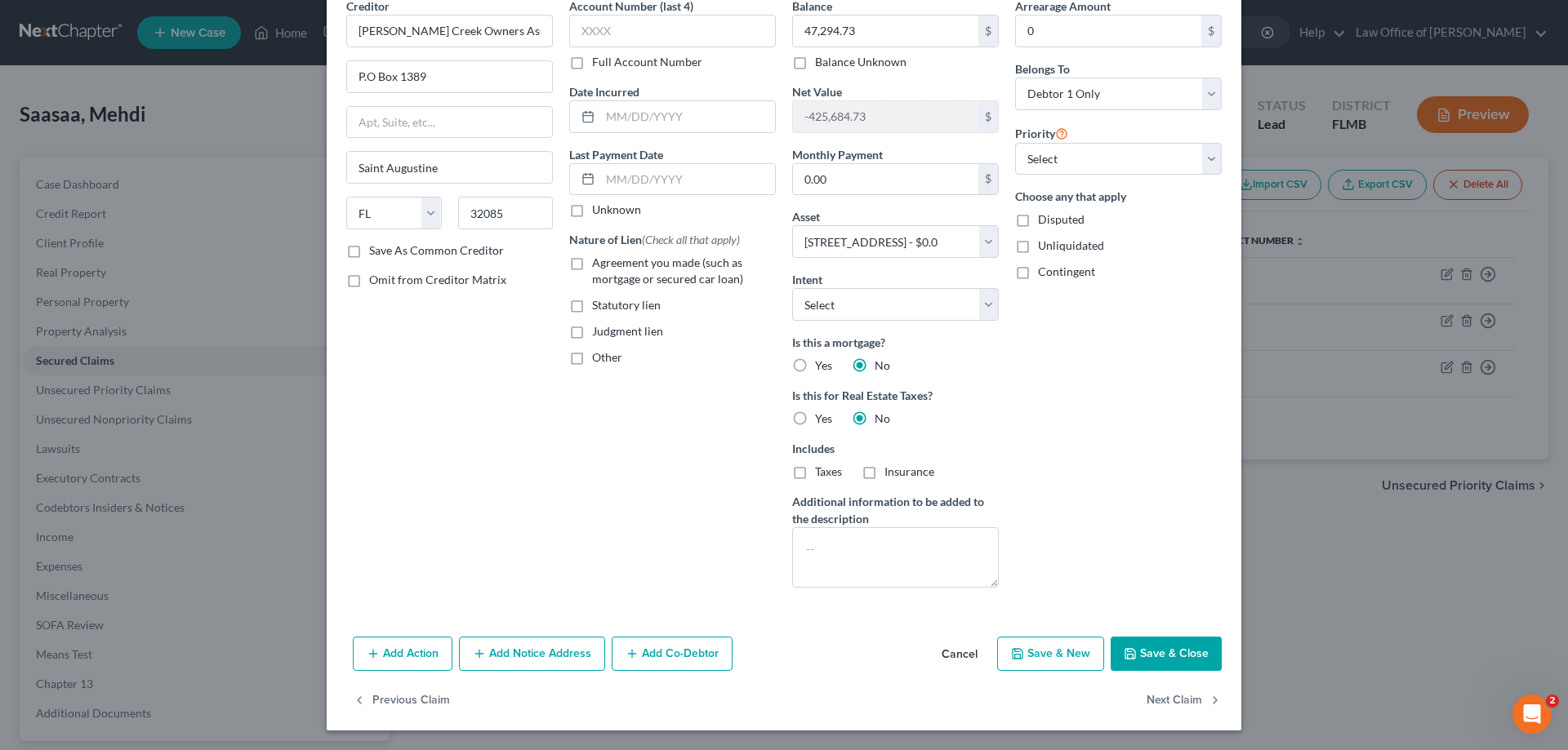
click at [481, 650] on button "Add Notice Address" at bounding box center [531, 654] width 146 height 34
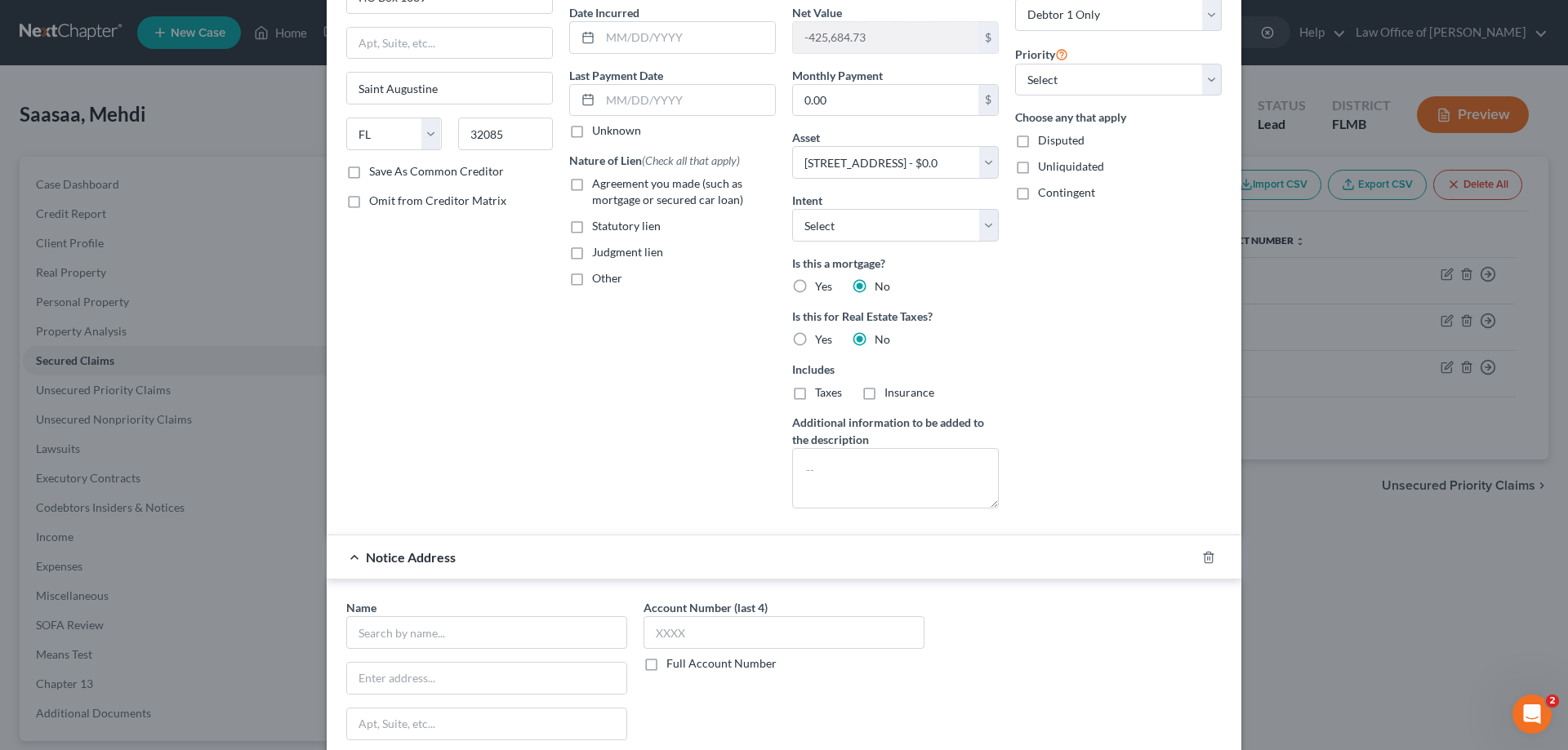
scroll to position [430, 0]
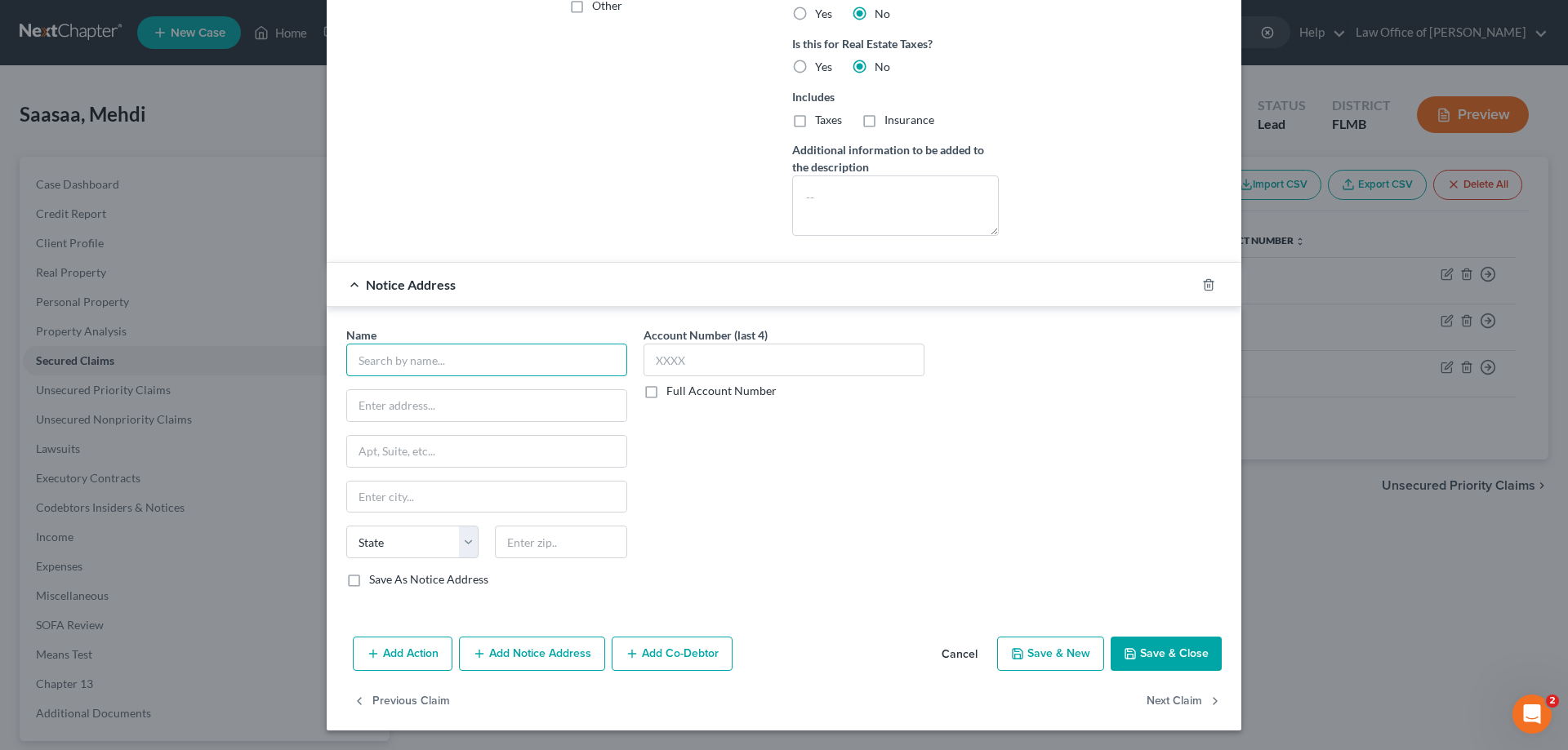
click at [541, 357] on input "text" at bounding box center [486, 360] width 281 height 32
type input "Jimerson Birr, PA"
type input "701 Riverside Park Place"
type input "32204"
click at [776, 549] on div "Account Number (last 4) Full Account Number" at bounding box center [784, 464] width 297 height 275
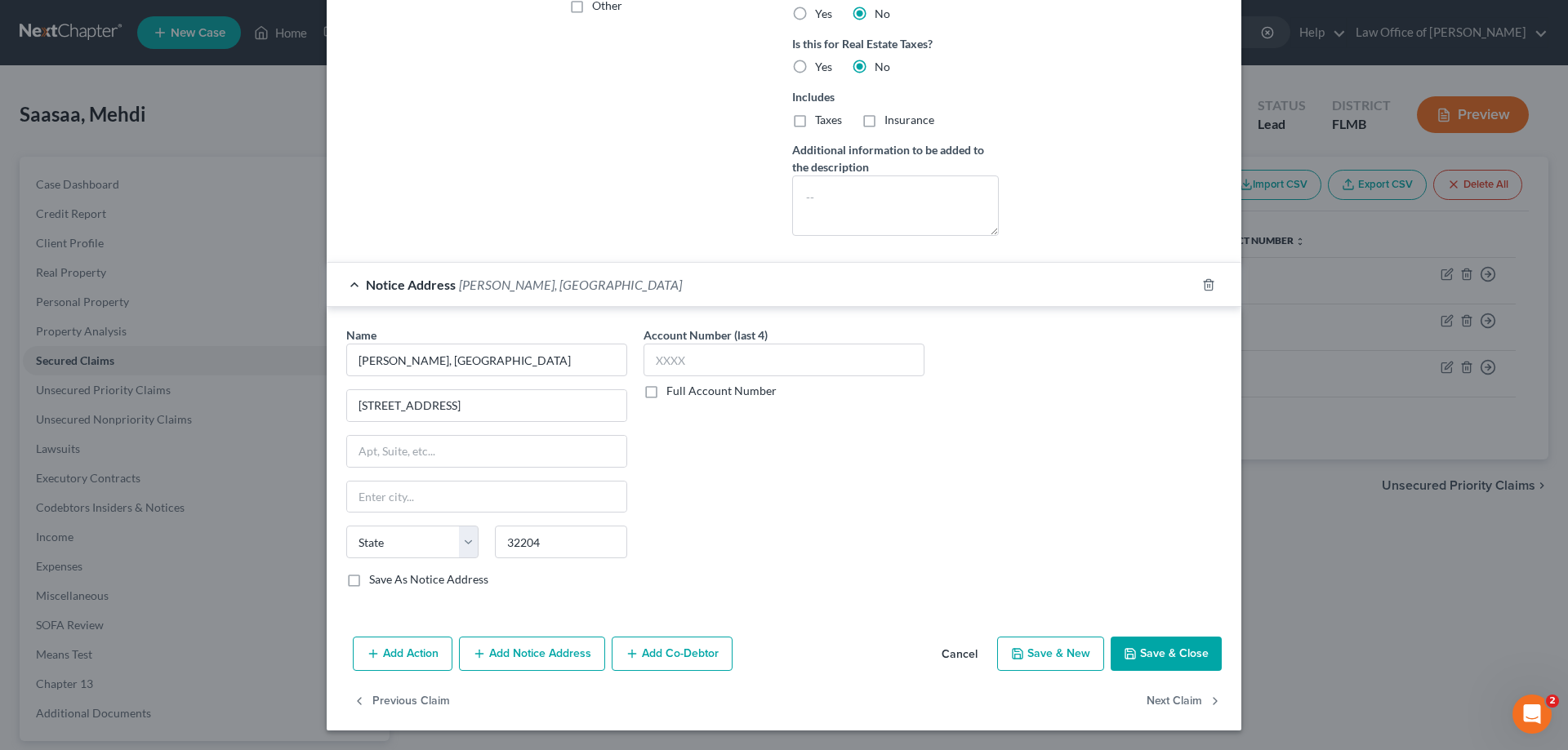
type input "Jacksonville"
select select "9"
click at [1169, 647] on button "Save & Close" at bounding box center [1167, 654] width 111 height 34
select select
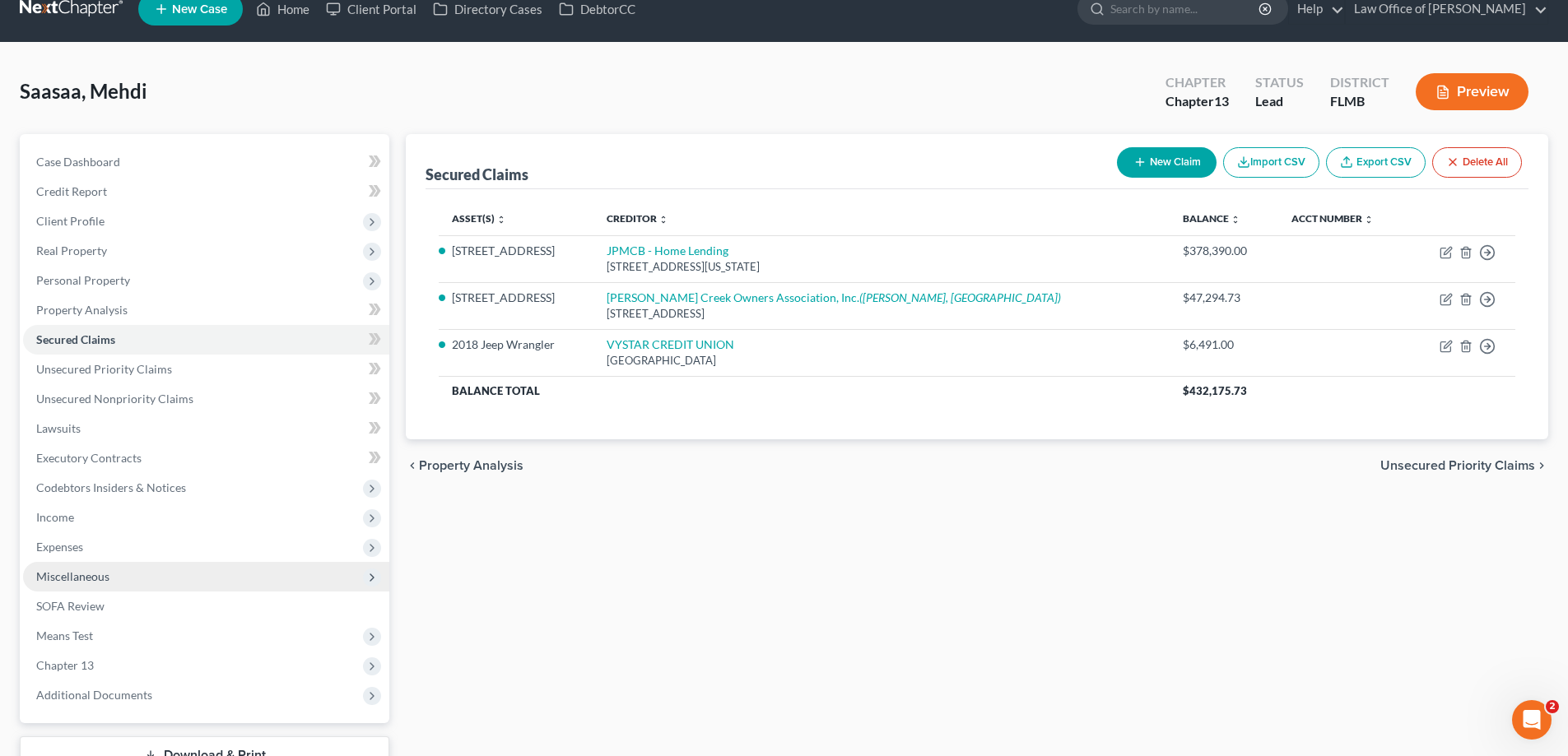
scroll to position [148, 0]
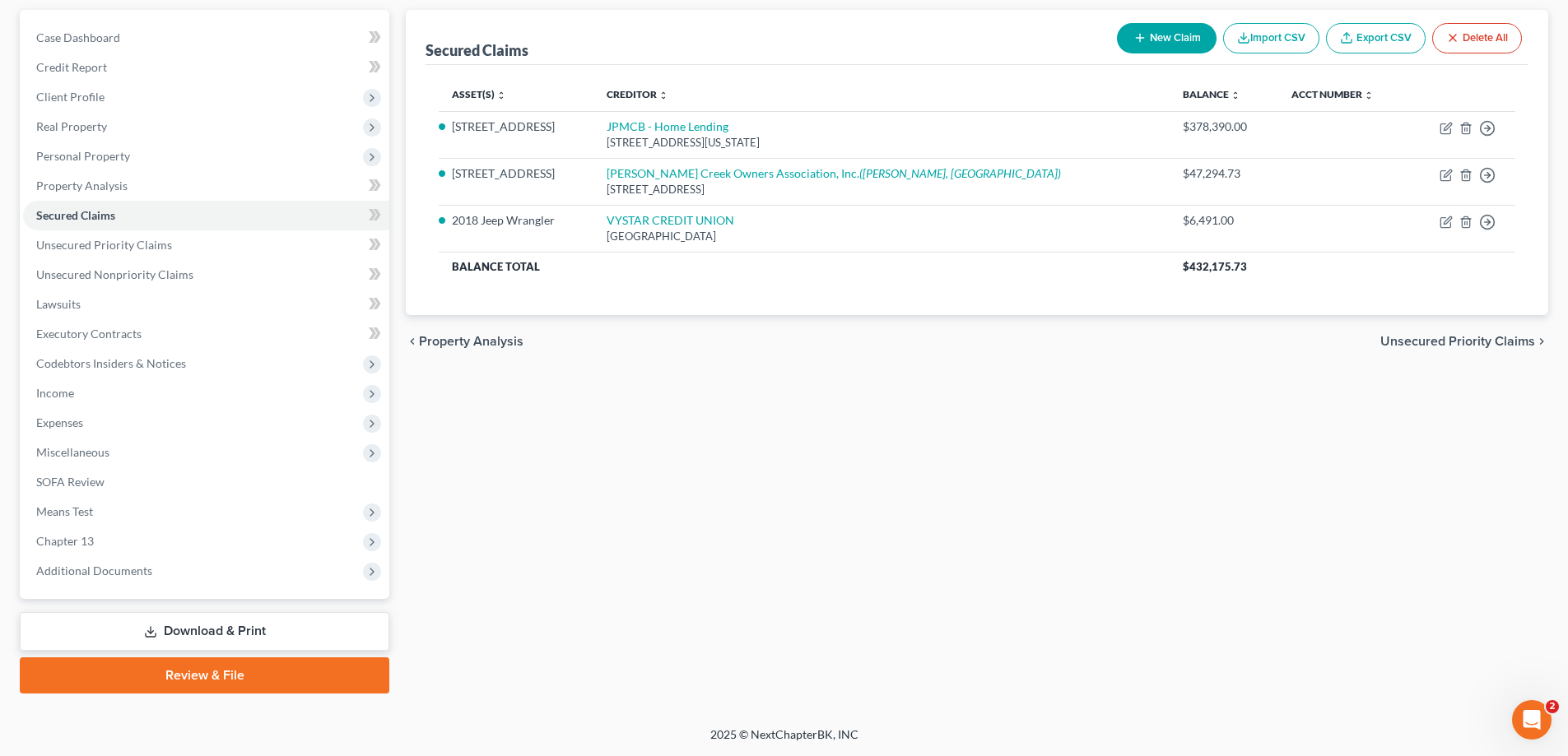
click at [241, 686] on link "Review & File" at bounding box center [204, 676] width 370 height 36
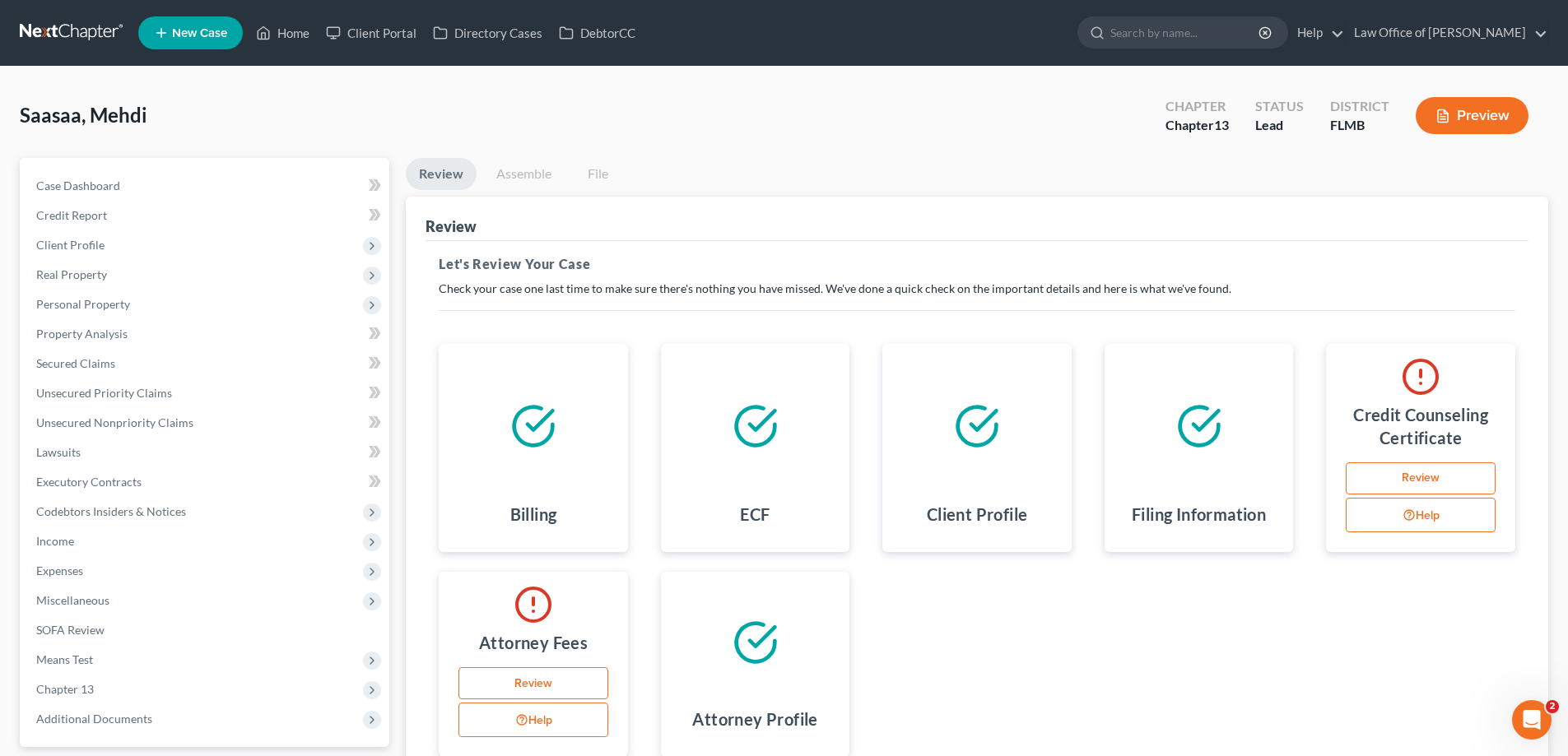
drag, startPoint x: 1469, startPoint y: 474, endPoint x: 1448, endPoint y: 461, distance: 24.7
click at [1469, 473] on link "Review" at bounding box center [1421, 478] width 150 height 33
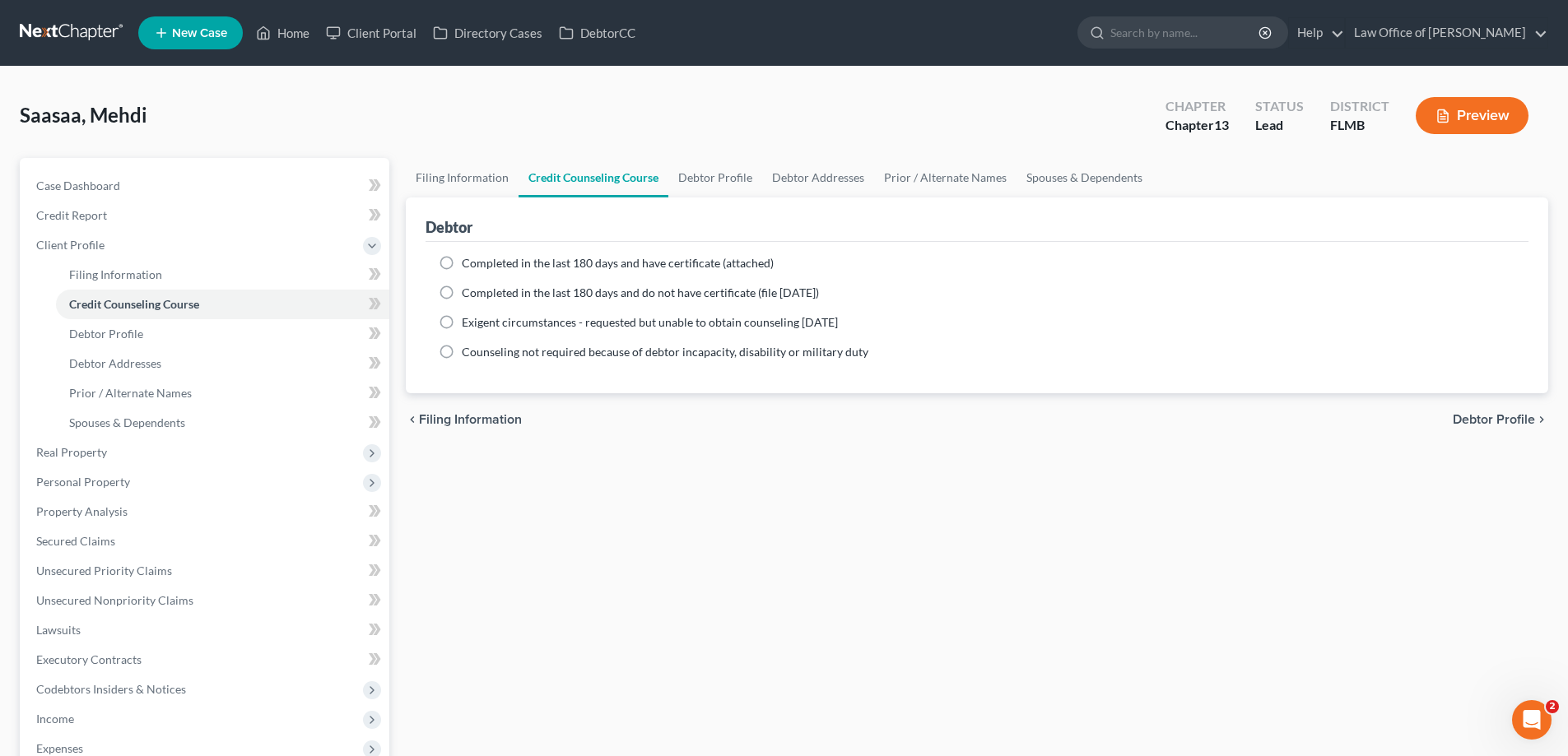
click at [462, 260] on label "Completed in the last 180 days and have certificate (attached)" at bounding box center [618, 263] width 312 height 16
click at [468, 260] on input "Completed in the last 180 days and have certificate (attached)" at bounding box center [474, 260] width 11 height 11
radio input "true"
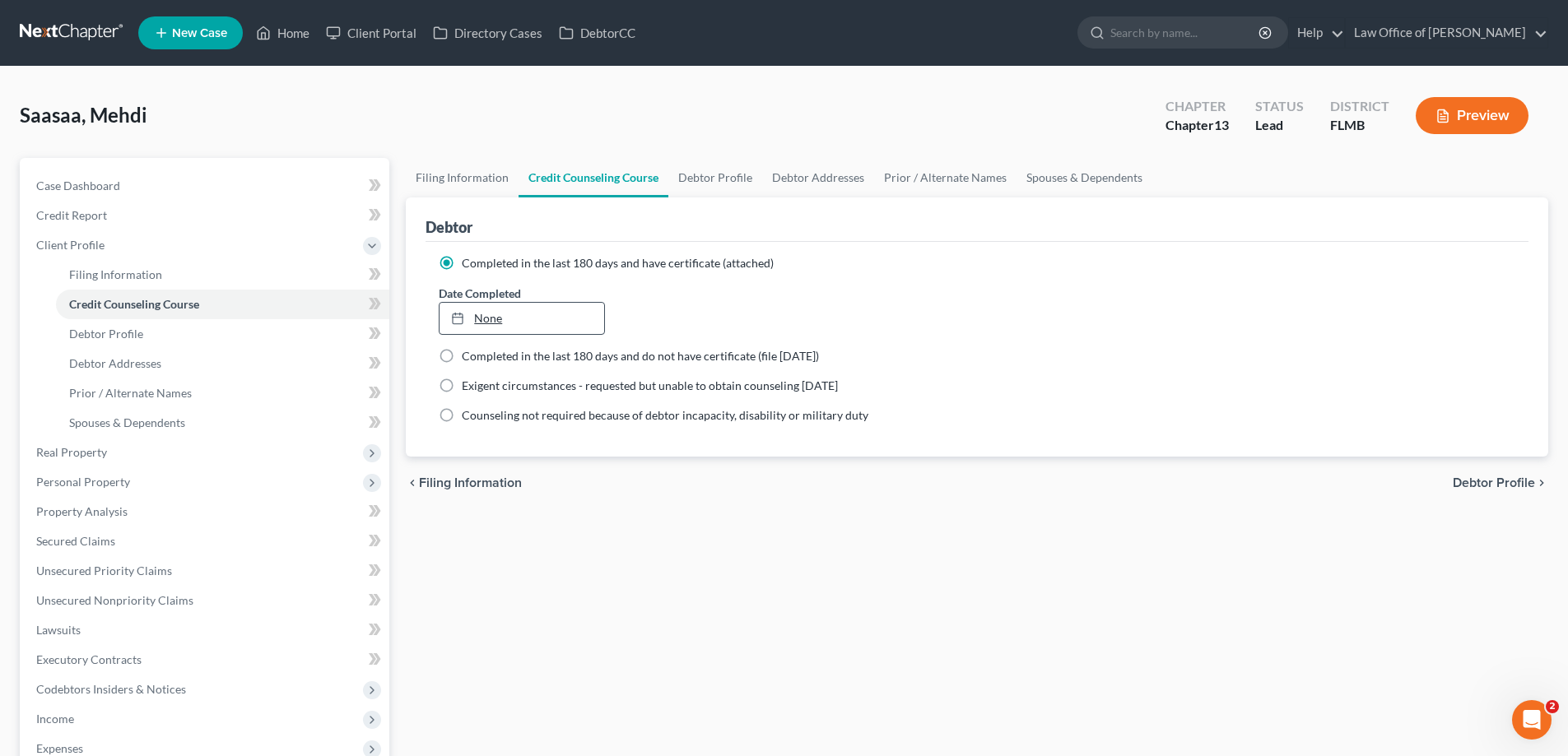
type input "10/15/2025"
click at [515, 320] on link "None" at bounding box center [521, 318] width 164 height 32
click at [615, 524] on div "Filing Information Credit Counseling Course Debtor Profile Debtor Addresses Pri…" at bounding box center [977, 589] width 1158 height 862
click at [543, 317] on link "10/20/2025" at bounding box center [521, 318] width 164 height 32
drag, startPoint x: 604, startPoint y: 565, endPoint x: 415, endPoint y: 537, distance: 191.1
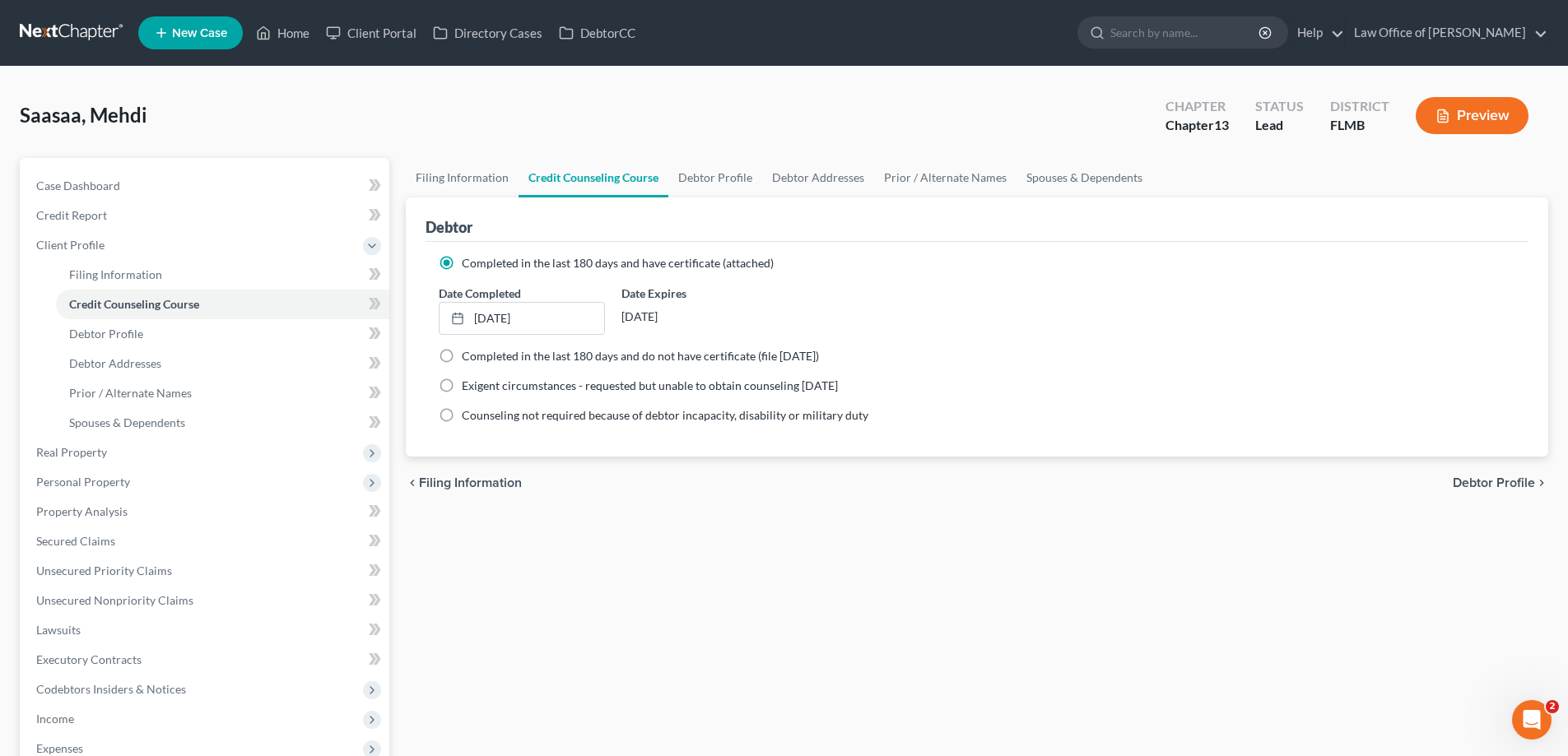
click at [599, 562] on div "Filing Information Credit Counseling Course Debtor Profile Debtor Addresses Pri…" at bounding box center [977, 589] width 1158 height 862
click at [115, 206] on link "Credit Report" at bounding box center [205, 215] width 366 height 30
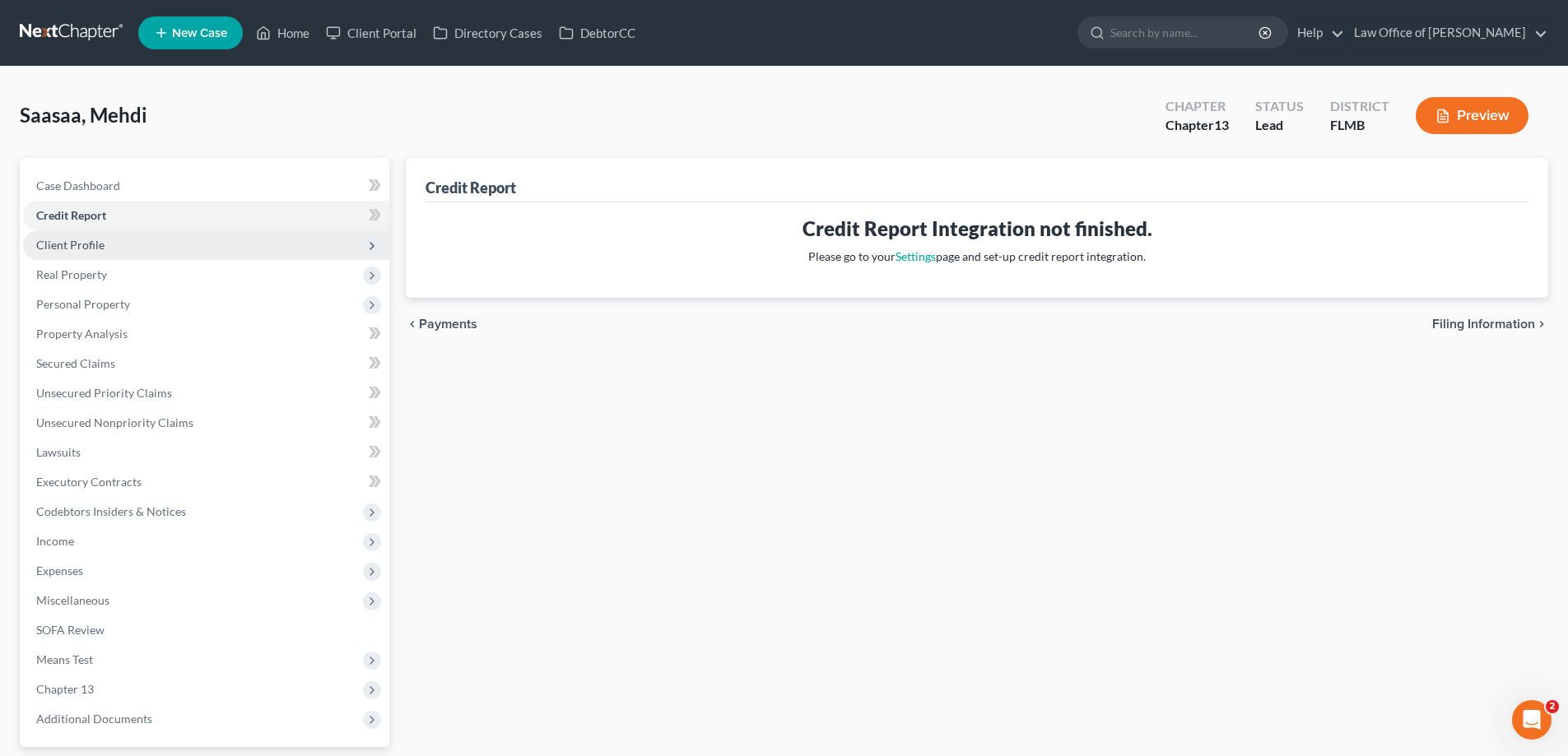
click at [98, 238] on span "Client Profile" at bounding box center [71, 244] width 69 height 14
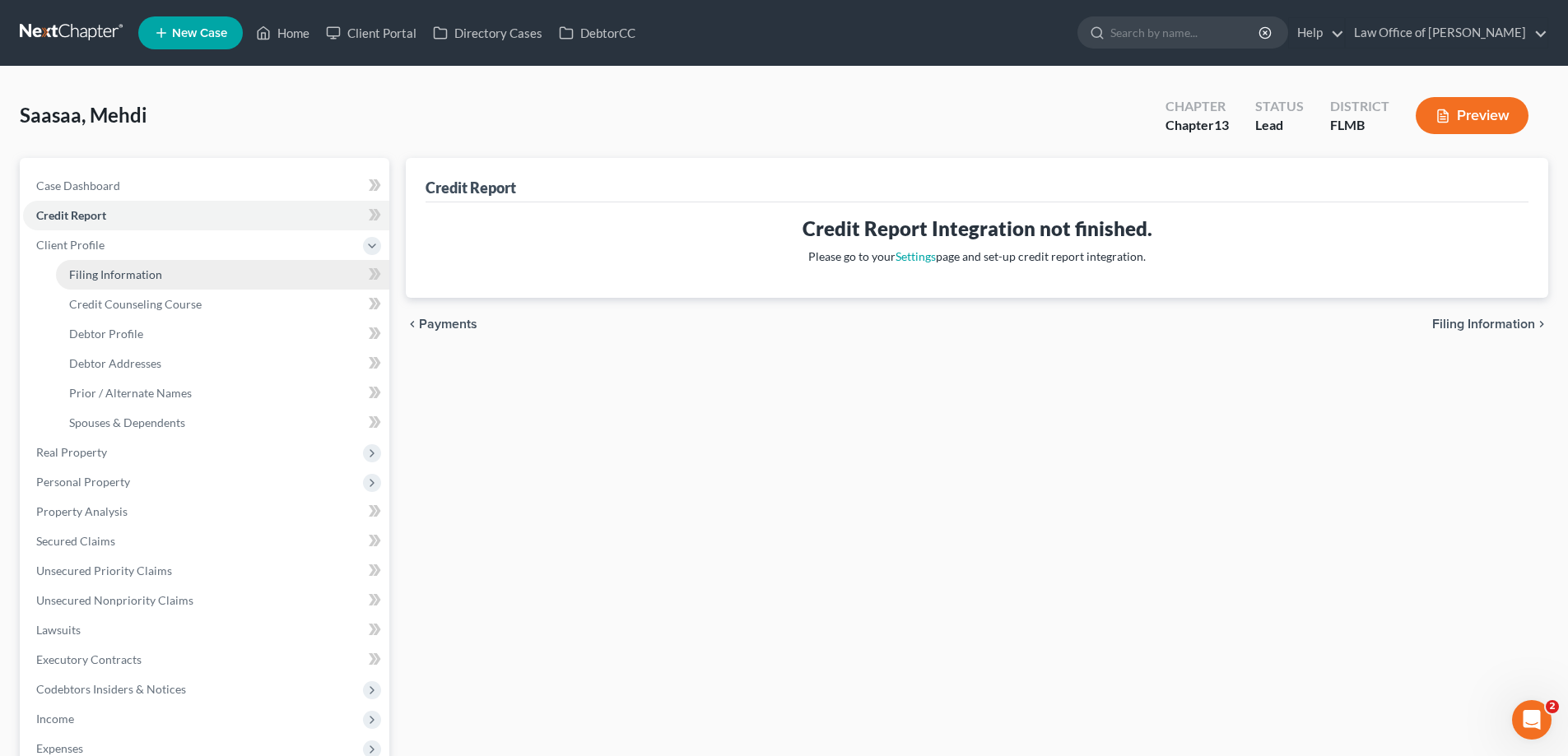
click at [142, 265] on link "Filing Information" at bounding box center [222, 275] width 334 height 30
select select "1"
select select "0"
select select "3"
select select "9"
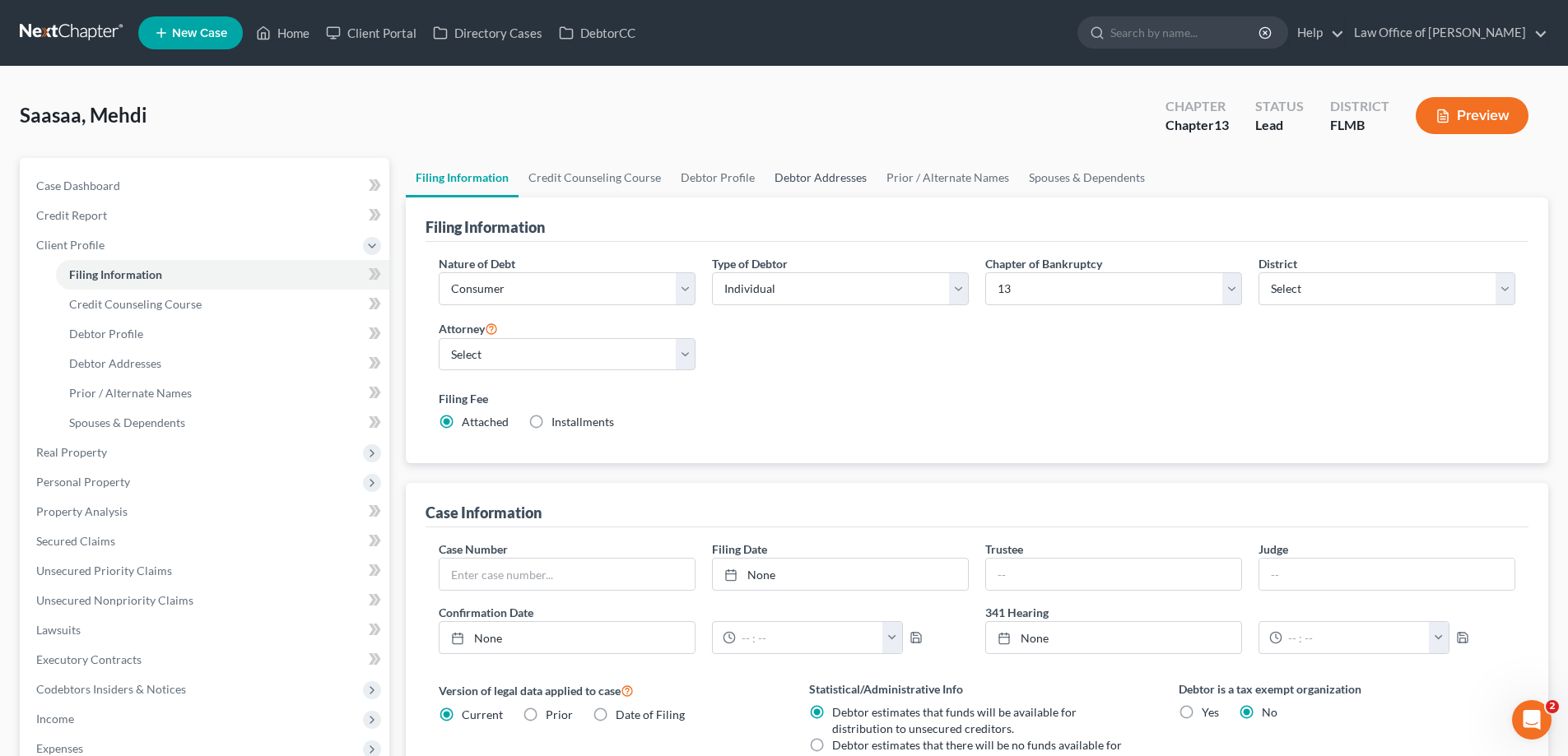
click at [785, 178] on link "Debtor Addresses" at bounding box center [820, 178] width 112 height 40
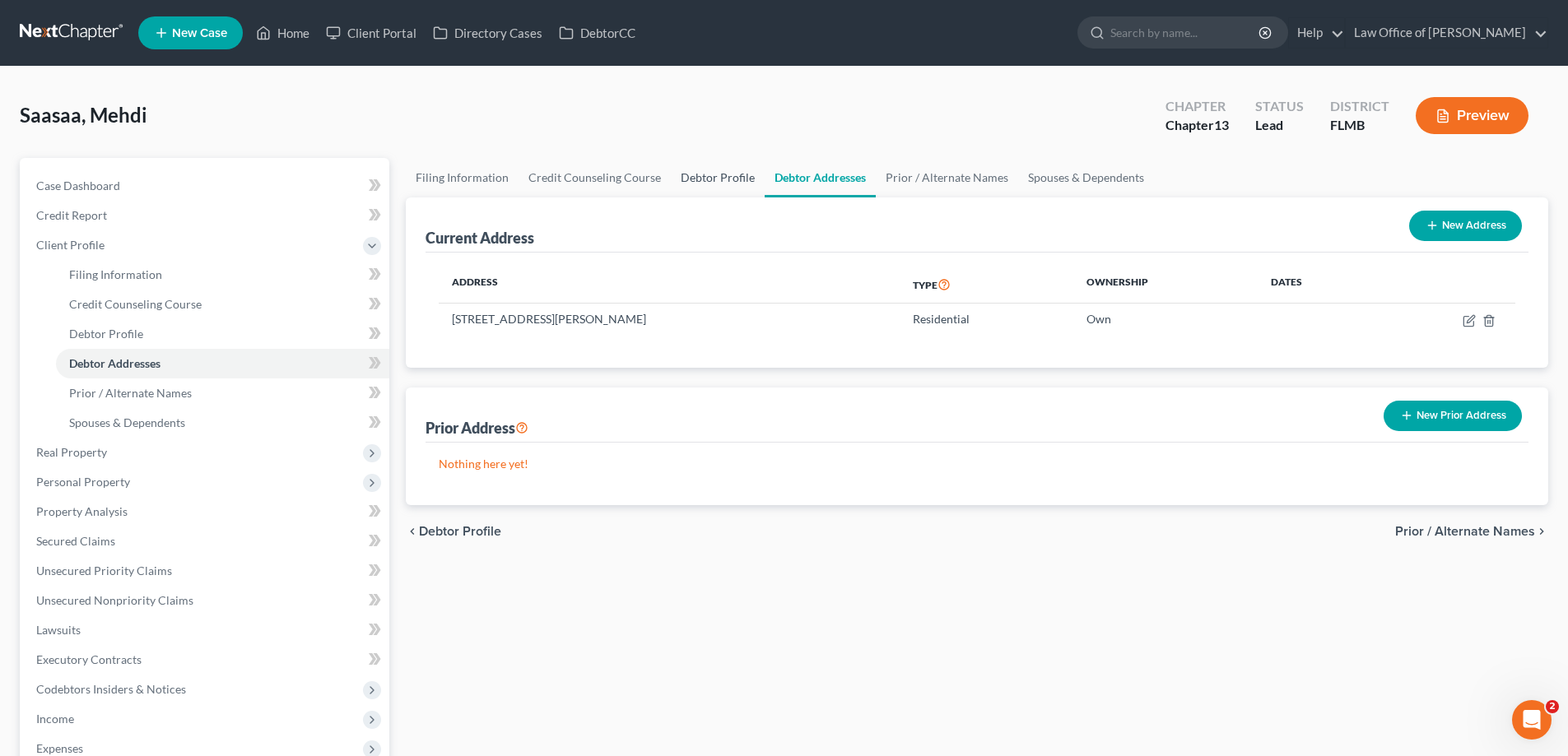
click at [701, 178] on link "Debtor Profile" at bounding box center [718, 178] width 94 height 40
select select "0"
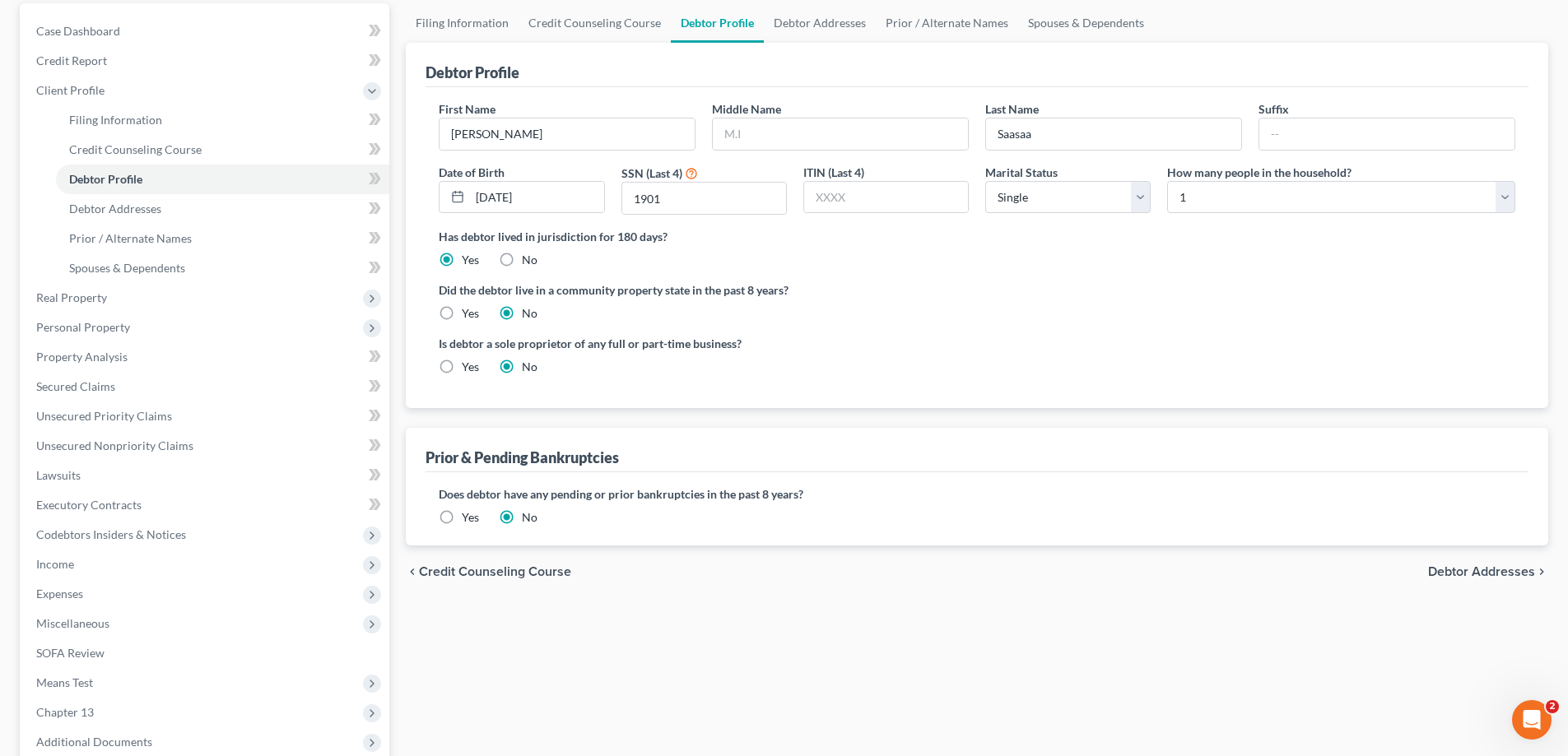
scroll to position [326, 0]
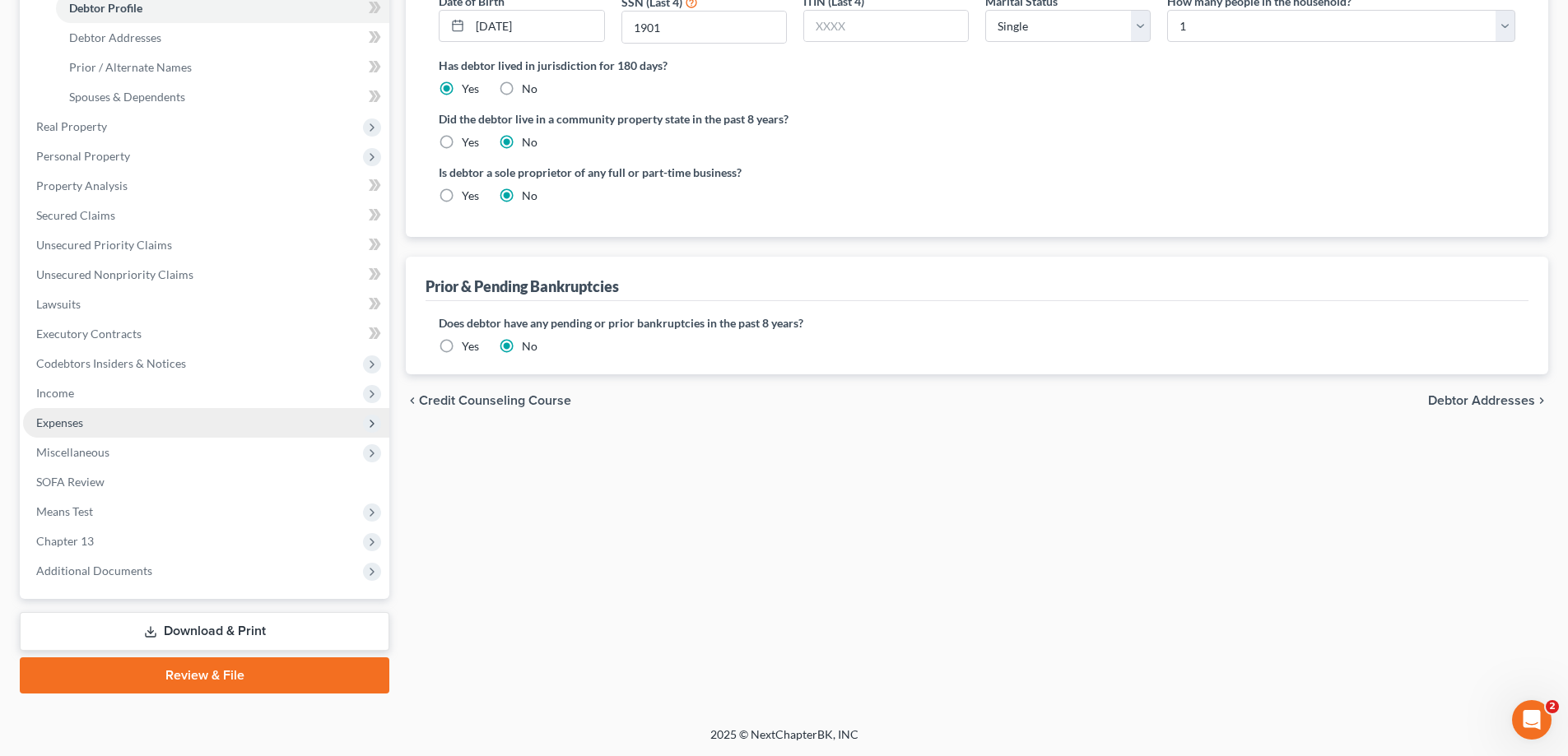
click at [102, 426] on span "Expenses" at bounding box center [205, 422] width 366 height 30
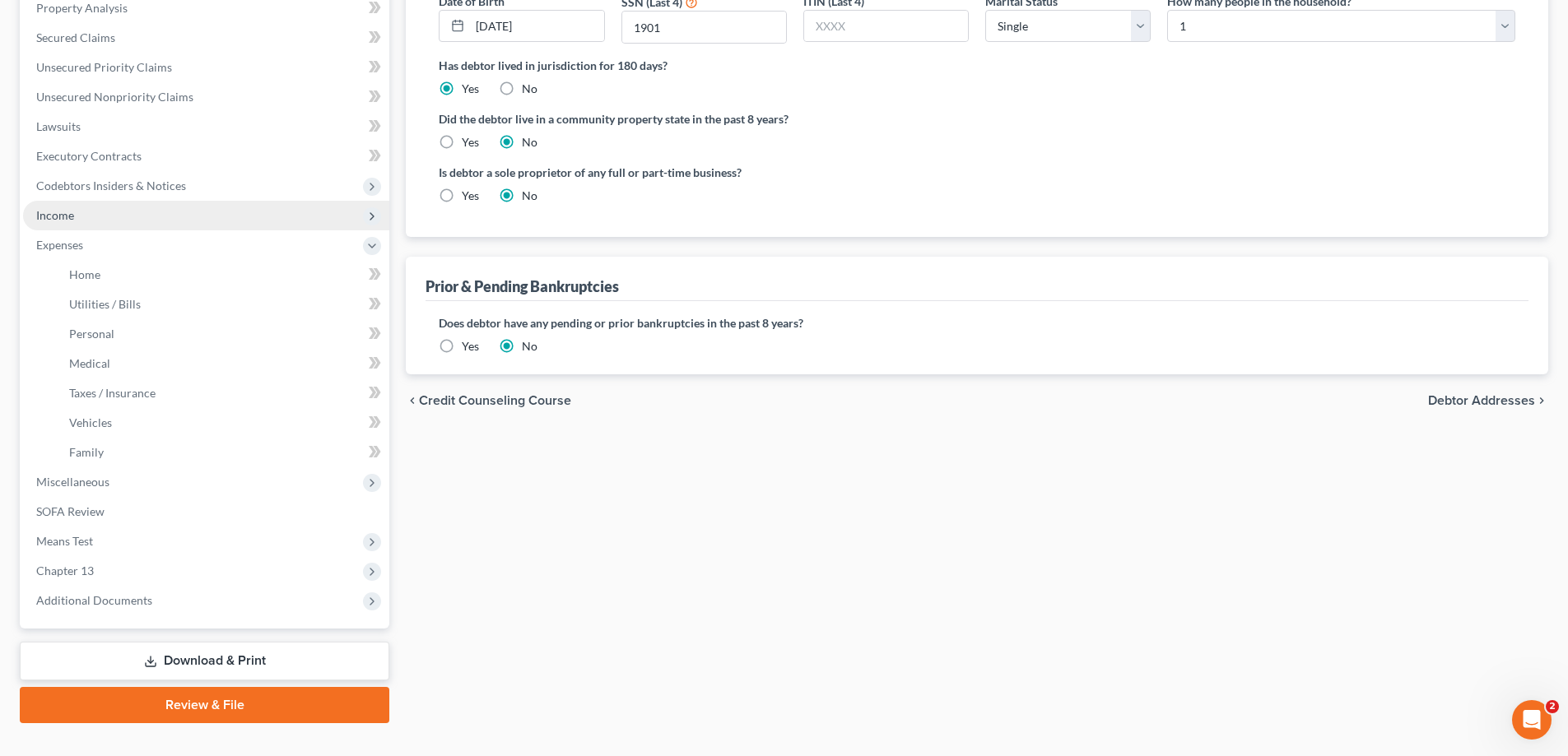
click at [90, 225] on span "Income" at bounding box center [205, 215] width 366 height 30
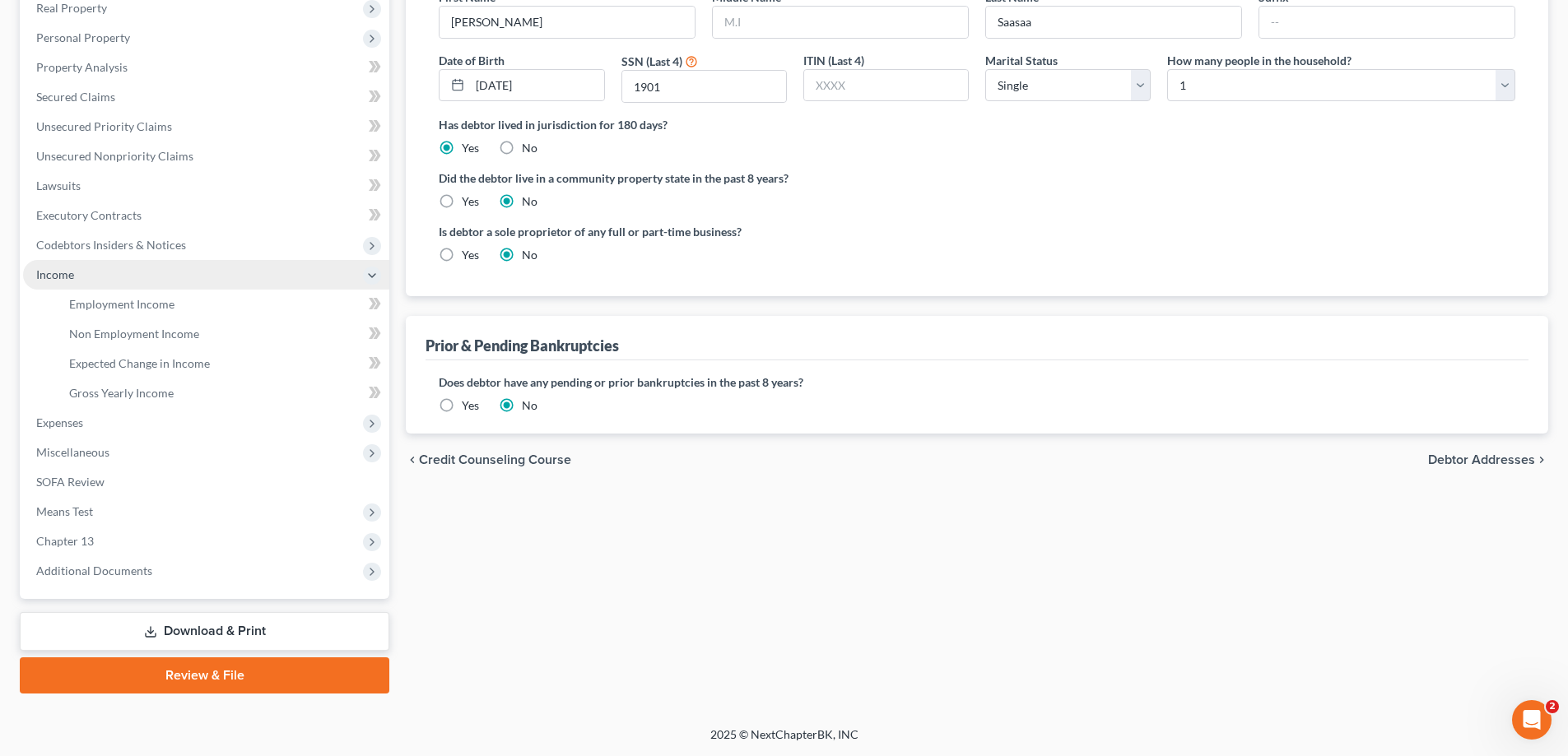
scroll to position [267, 0]
click at [112, 301] on span "Employment Income" at bounding box center [121, 304] width 105 height 14
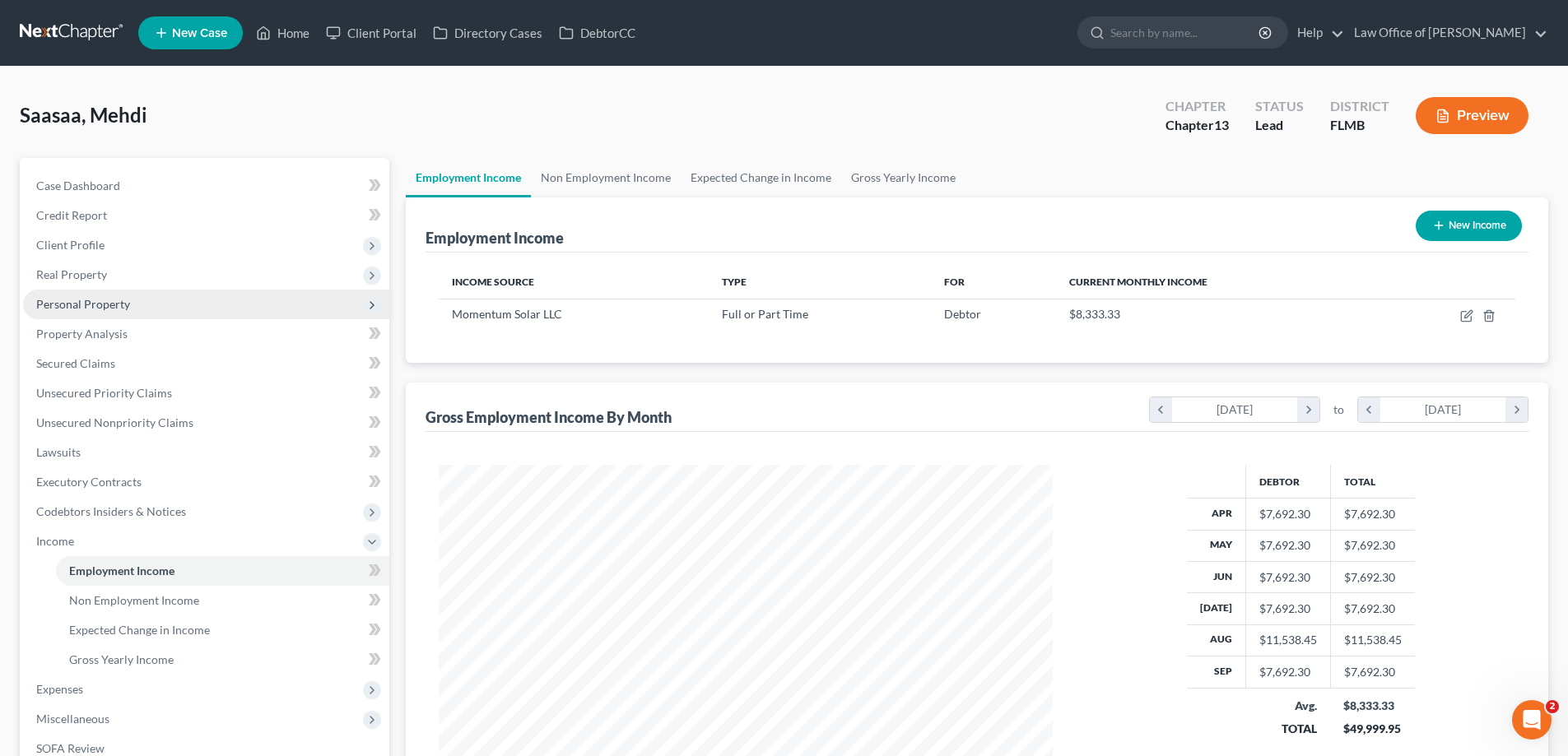
click at [119, 311] on span "Personal Property" at bounding box center [205, 304] width 366 height 30
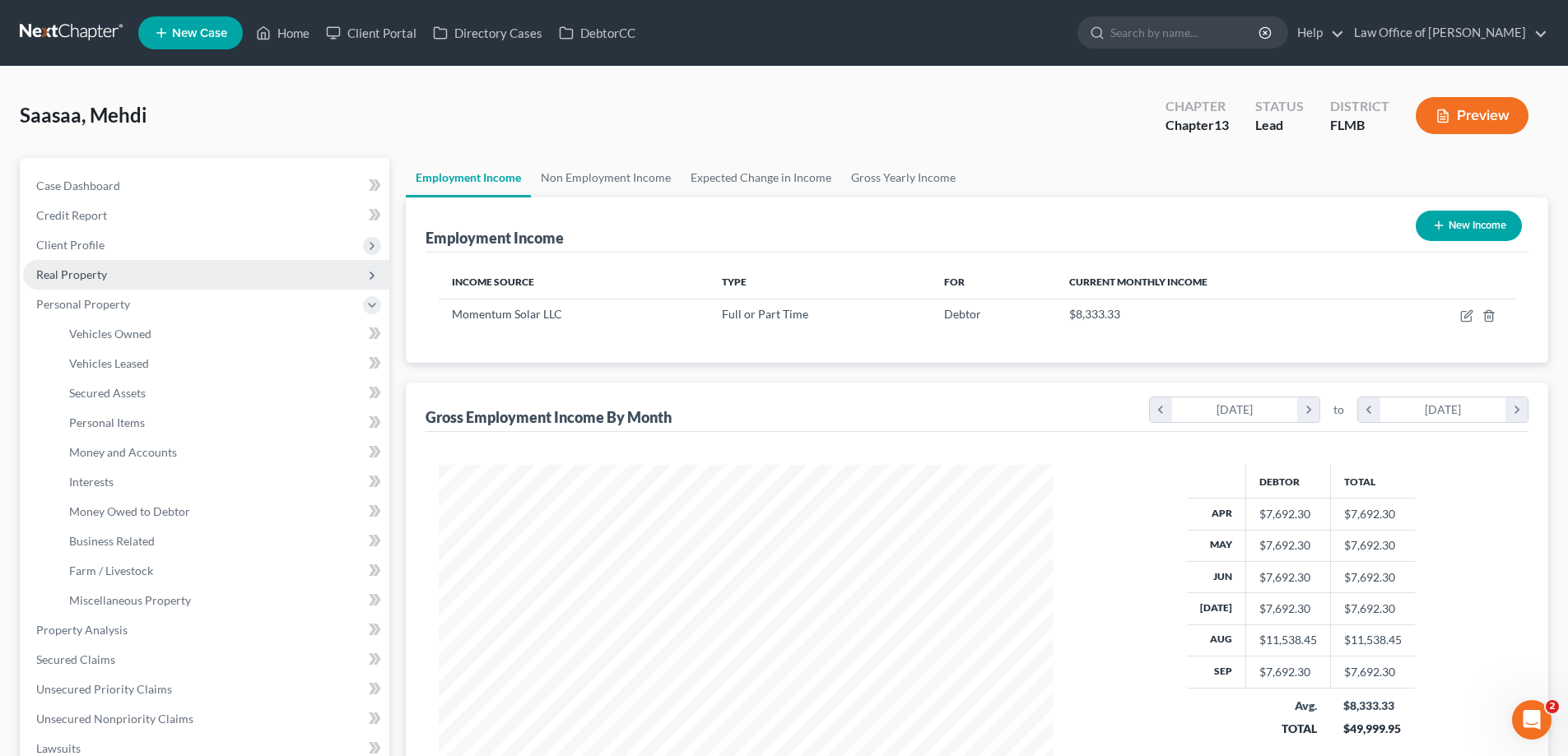
click at [105, 275] on span "Real Property" at bounding box center [71, 274] width 71 height 14
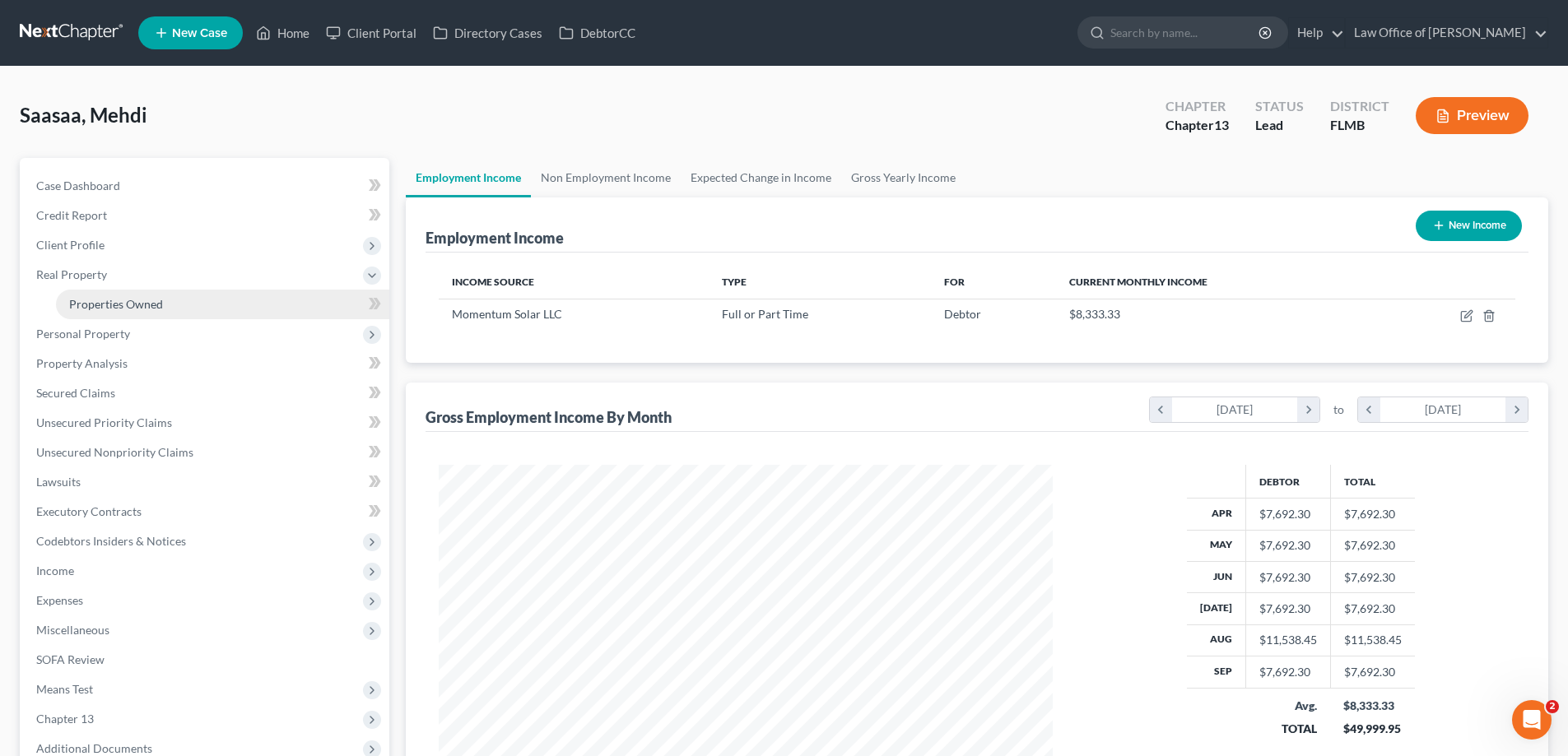
click at [115, 308] on span "Properties Owned" at bounding box center [116, 304] width 94 height 14
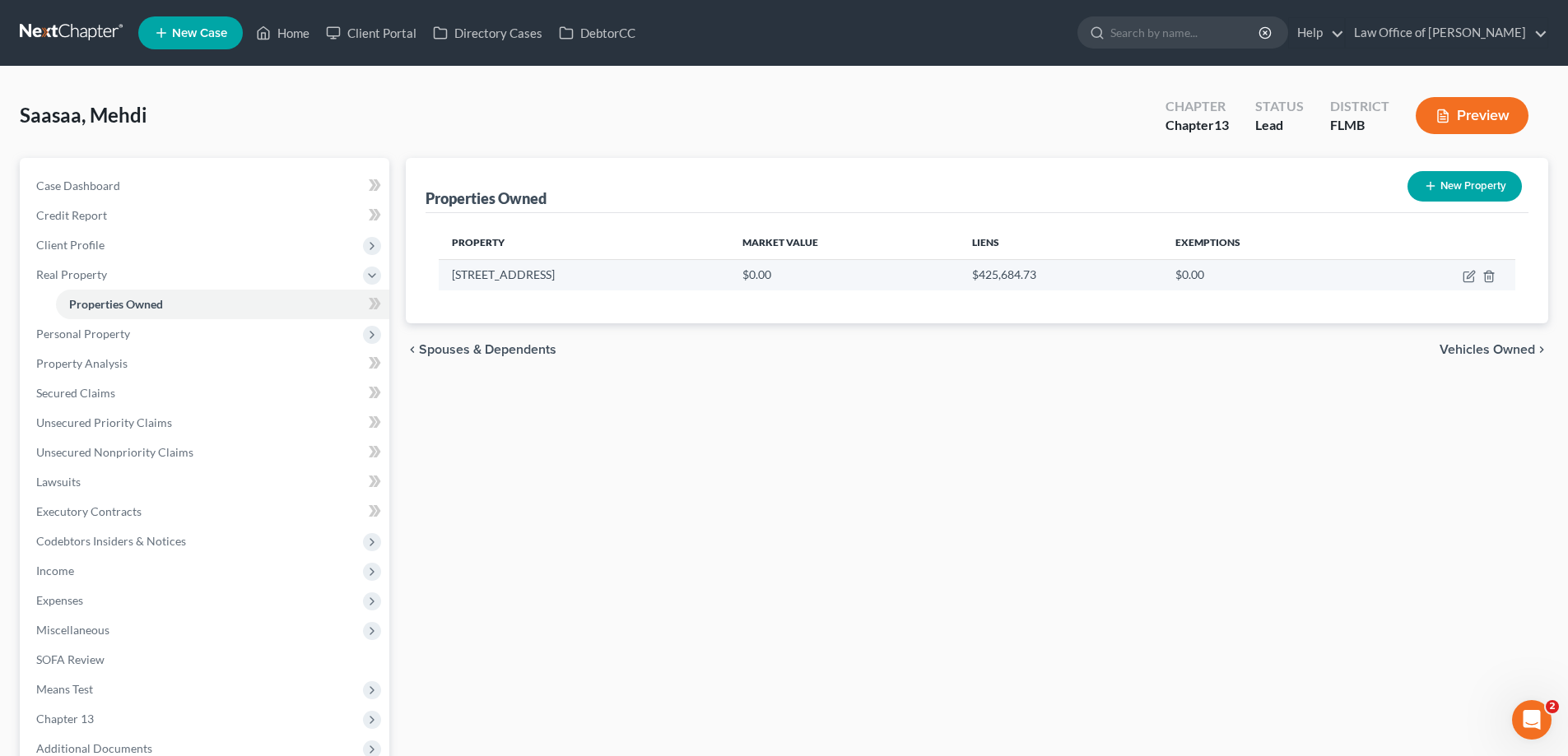
drag, startPoint x: 531, startPoint y: 279, endPoint x: 452, endPoint y: 278, distance: 79.0
click at [452, 278] on td "56 Balvenie Drive" at bounding box center [583, 275] width 290 height 32
copy td "56 Balvenie Drive"
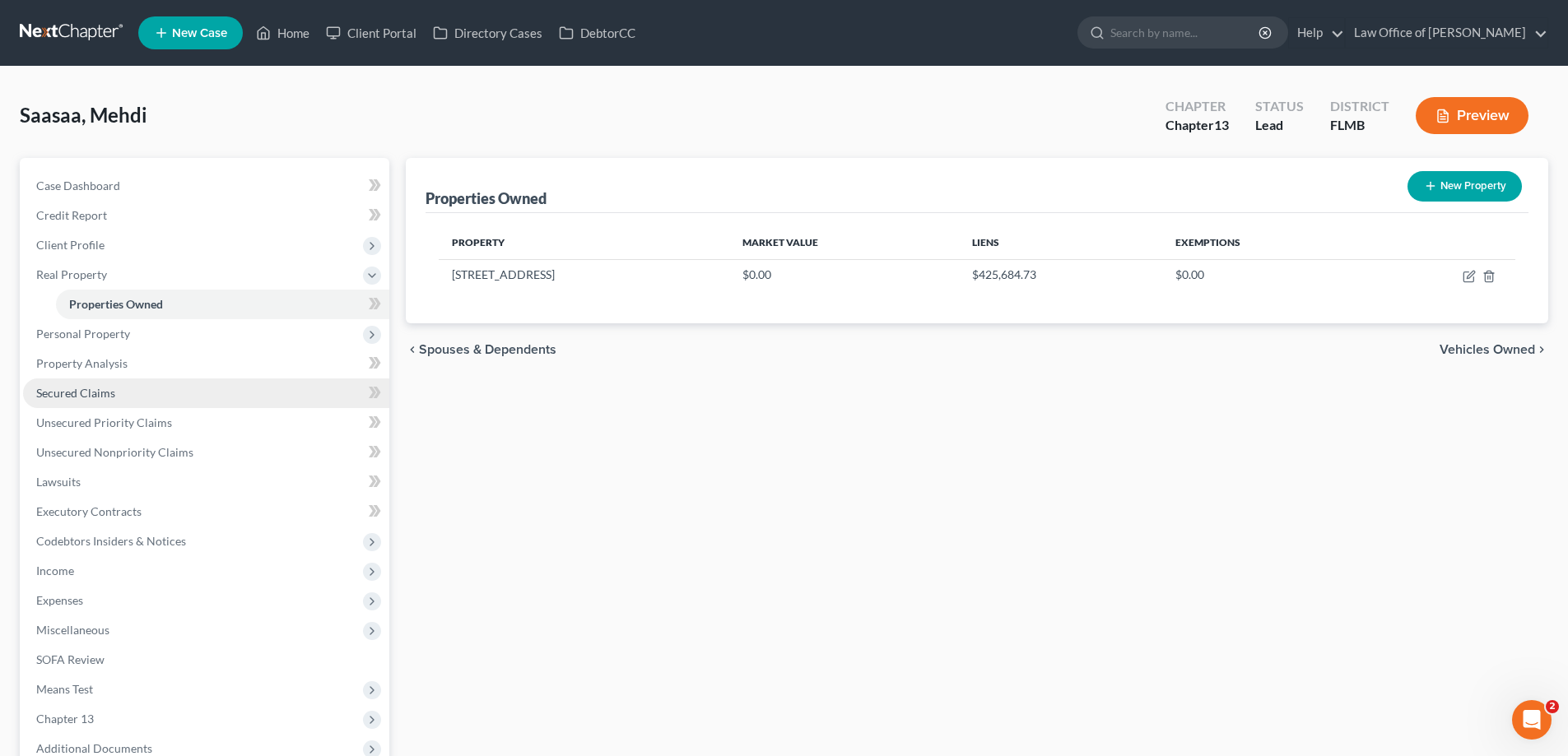
click at [103, 390] on span "Secured Claims" at bounding box center [75, 392] width 79 height 14
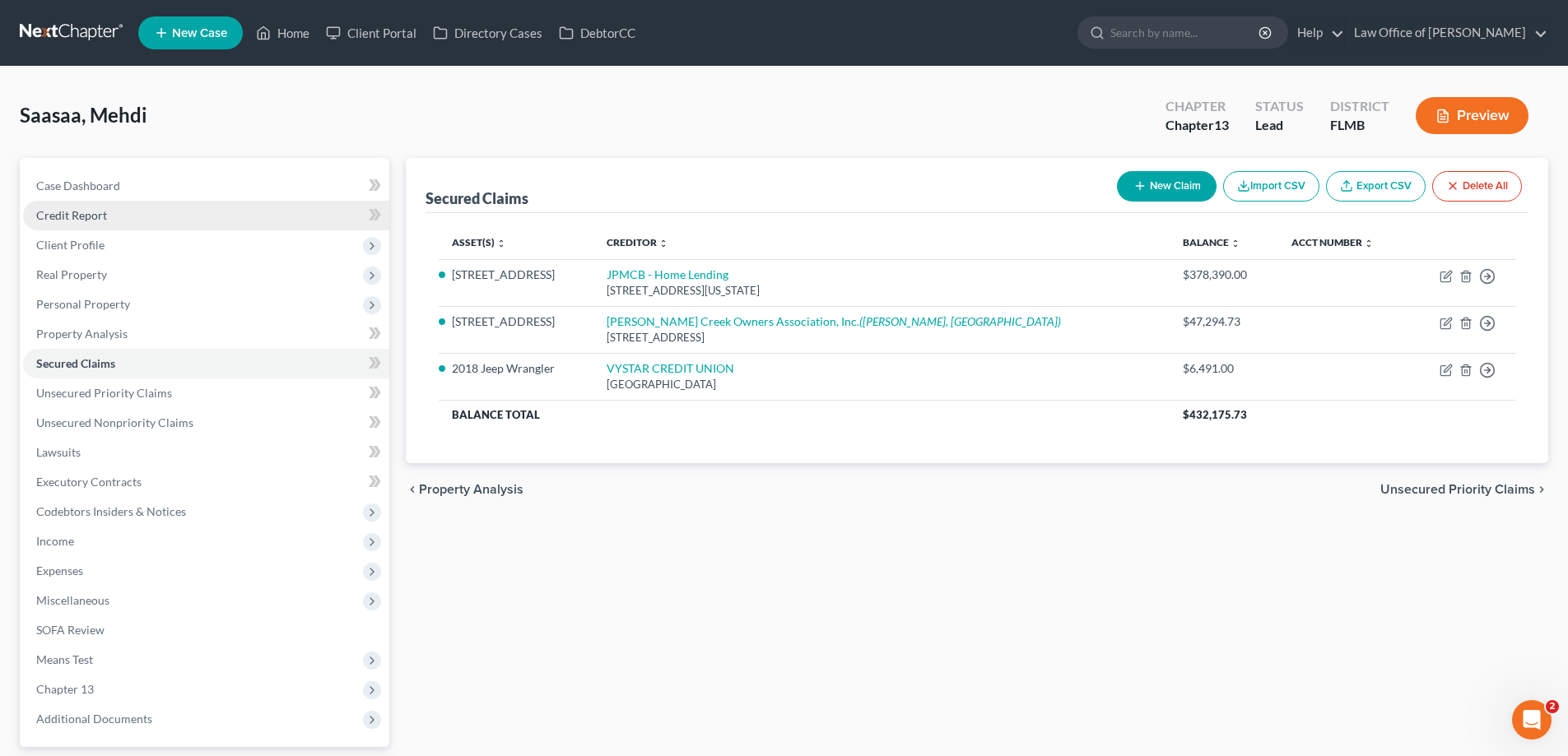
click at [114, 220] on link "Credit Report" at bounding box center [205, 215] width 366 height 30
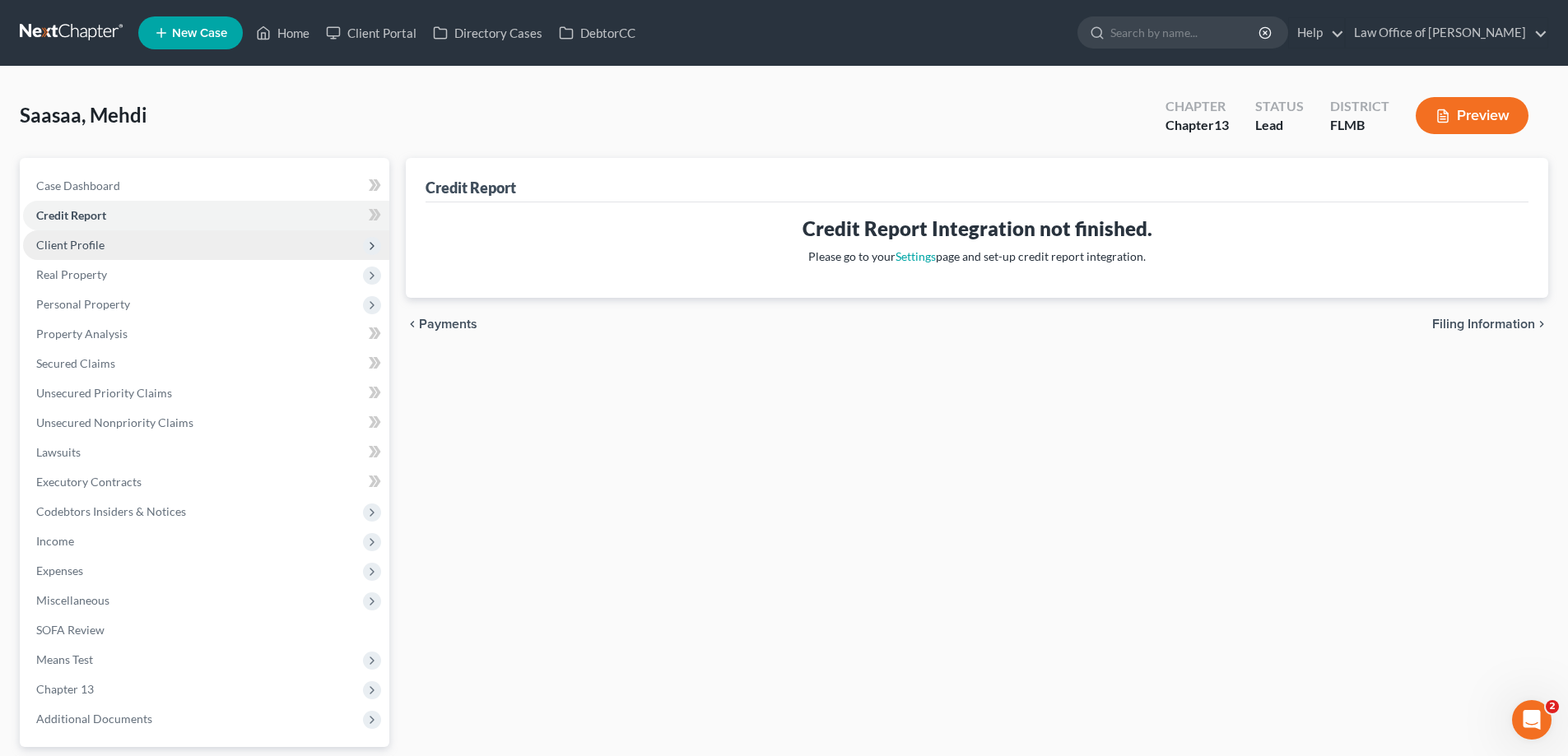
click at [109, 241] on span "Client Profile" at bounding box center [205, 245] width 366 height 30
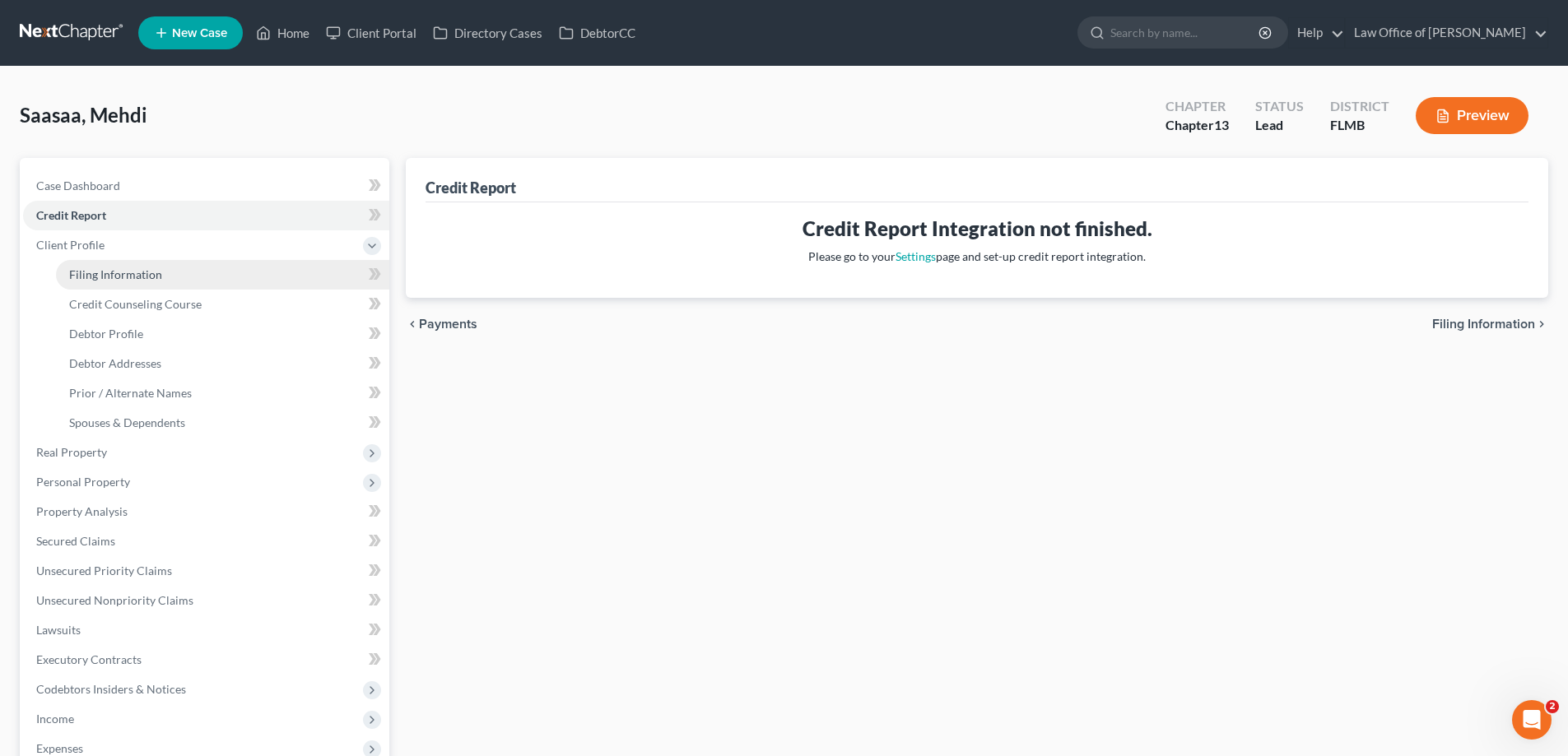
click at [117, 261] on link "Filing Information" at bounding box center [222, 275] width 334 height 30
select select "1"
select select "0"
select select "3"
select select "15"
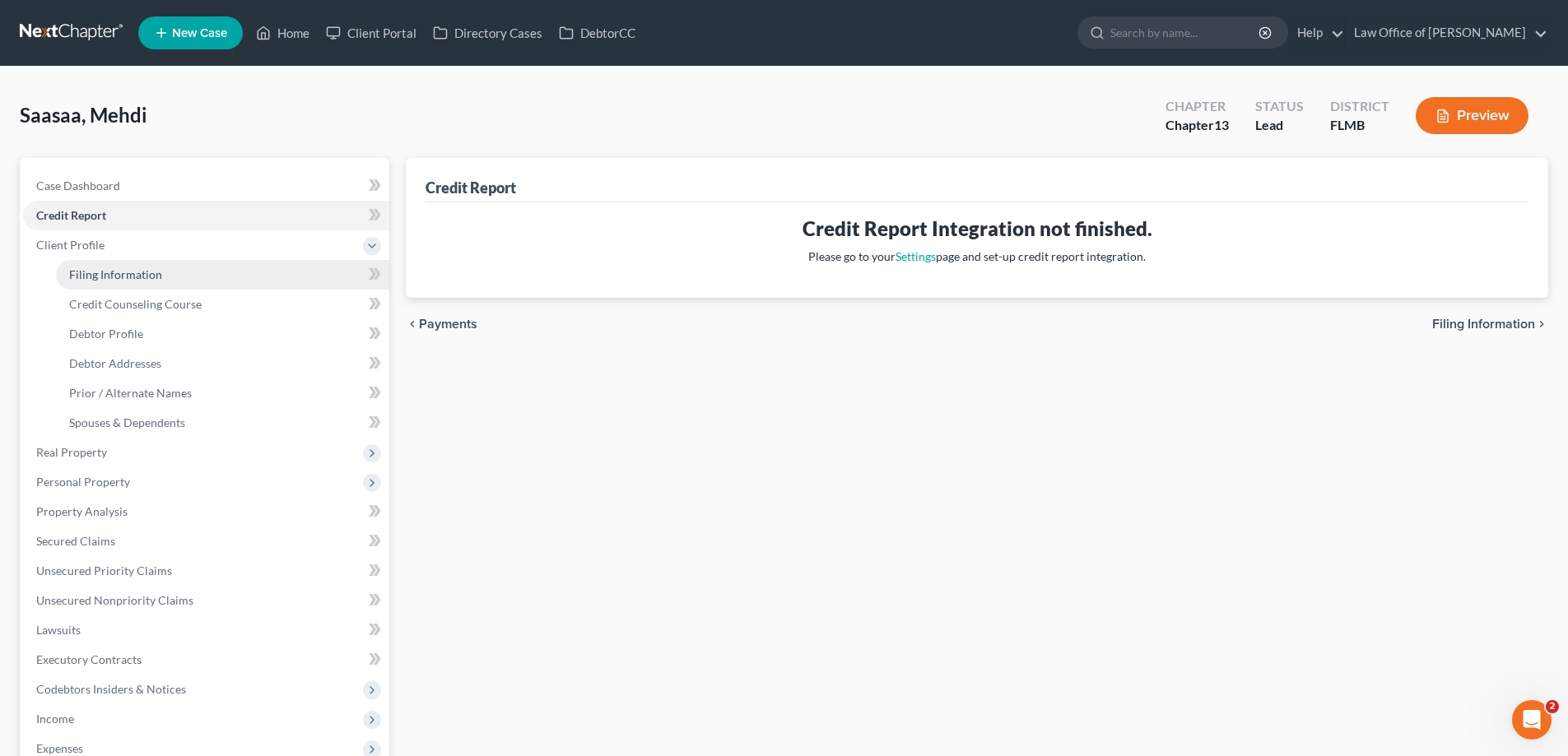
select select "0"
select select "9"
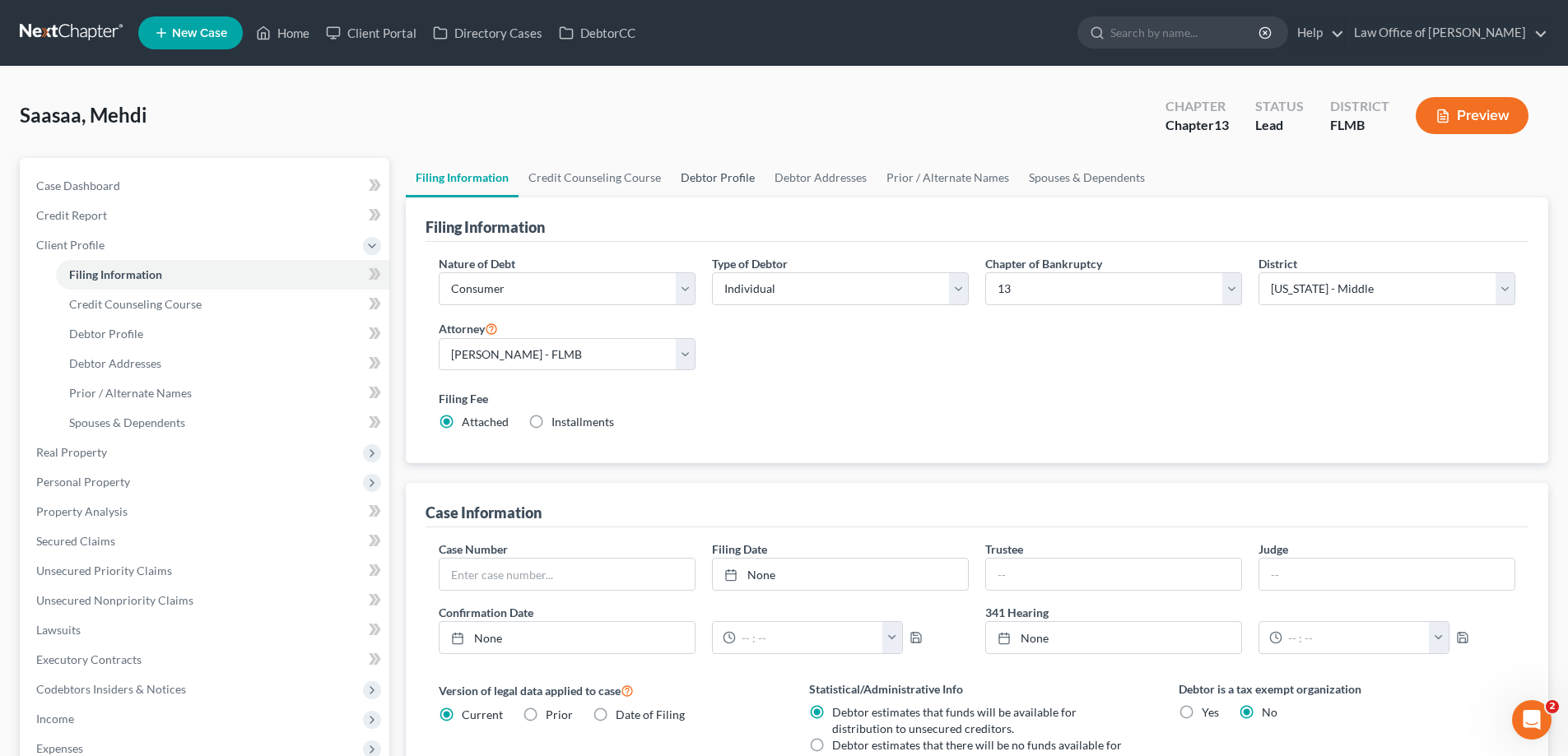
click at [742, 185] on link "Debtor Profile" at bounding box center [718, 178] width 94 height 40
select select "0"
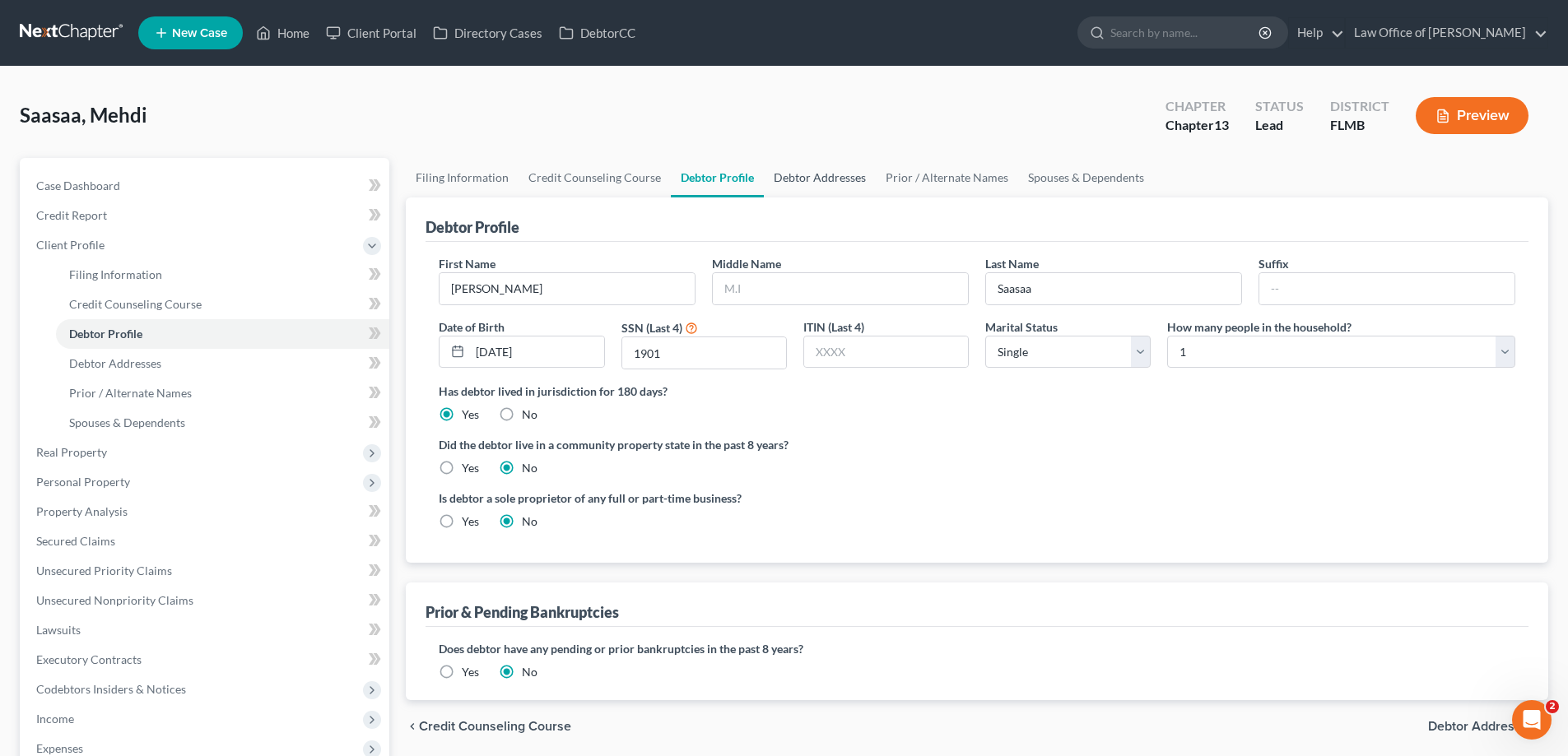
click at [796, 176] on link "Debtor Addresses" at bounding box center [820, 178] width 112 height 40
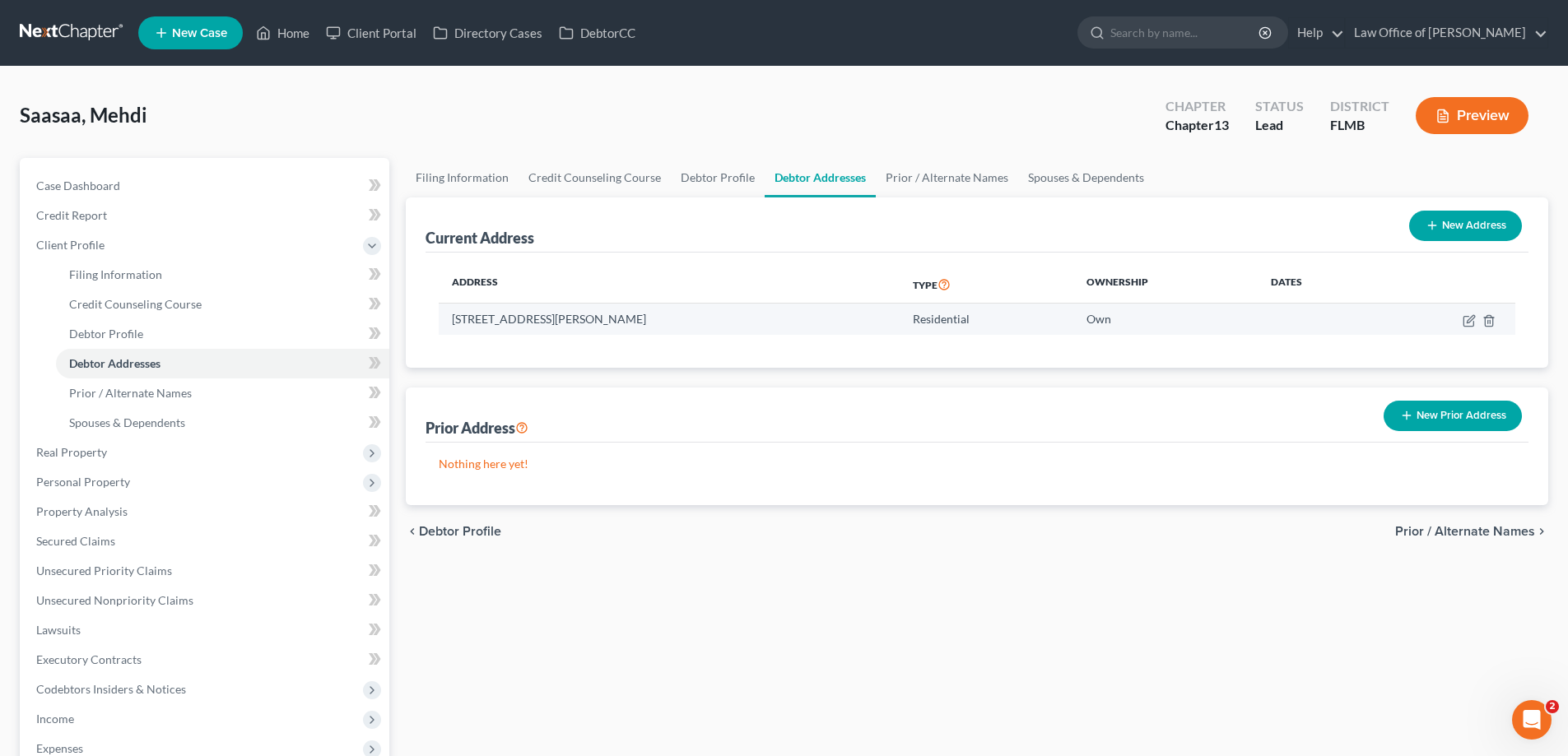
drag, startPoint x: 647, startPoint y: 317, endPoint x: 450, endPoint y: 317, distance: 197.0
click at [450, 317] on td "56 Balvenie Drive, St. Johns, FL 32259" at bounding box center [669, 319] width 461 height 32
copy td "56 Balvenie Drive, St. Johns, FL 32259"
click at [909, 172] on link "Prior / Alternate Names" at bounding box center [946, 178] width 142 height 40
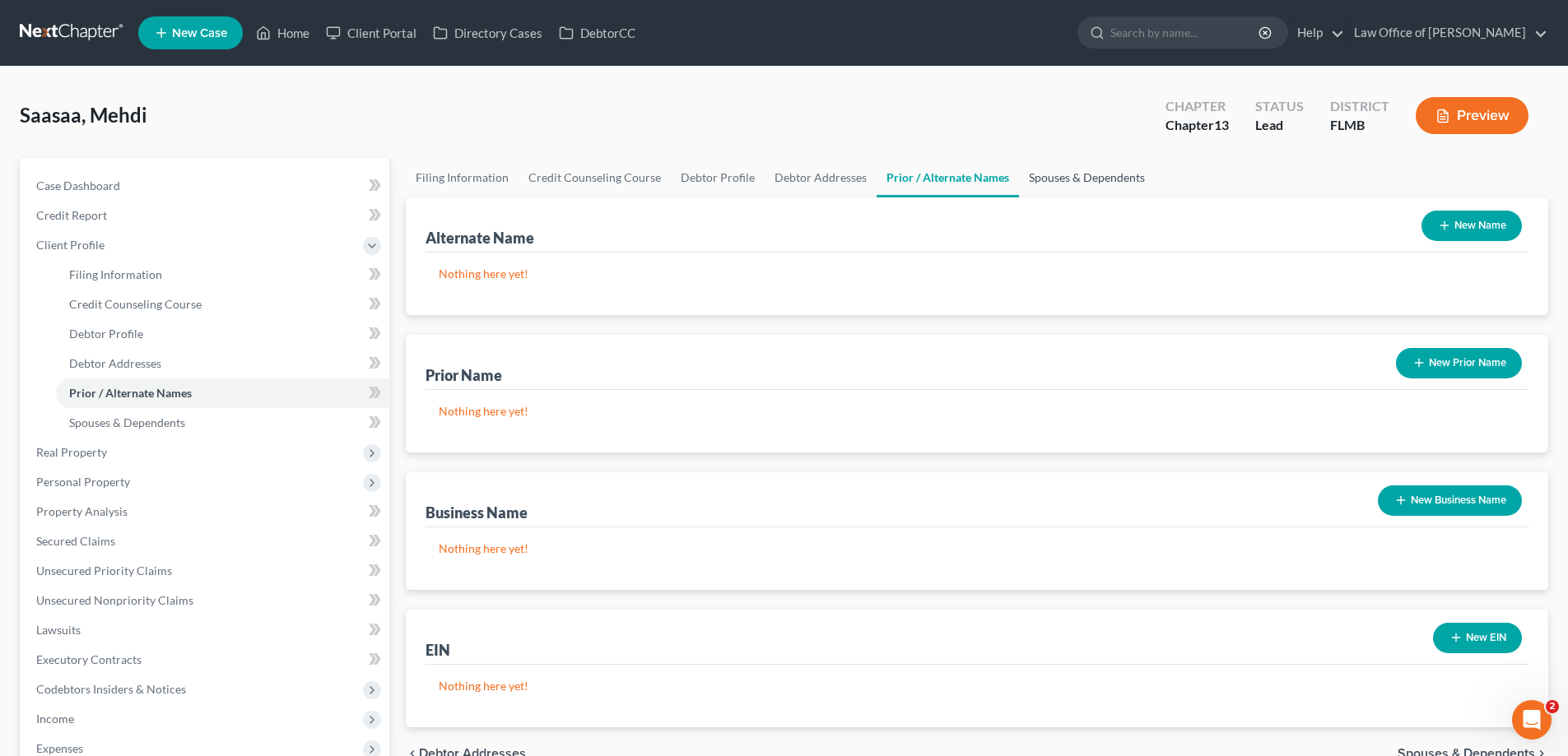
click at [1089, 181] on link "Spouses & Dependents" at bounding box center [1087, 178] width 136 height 40
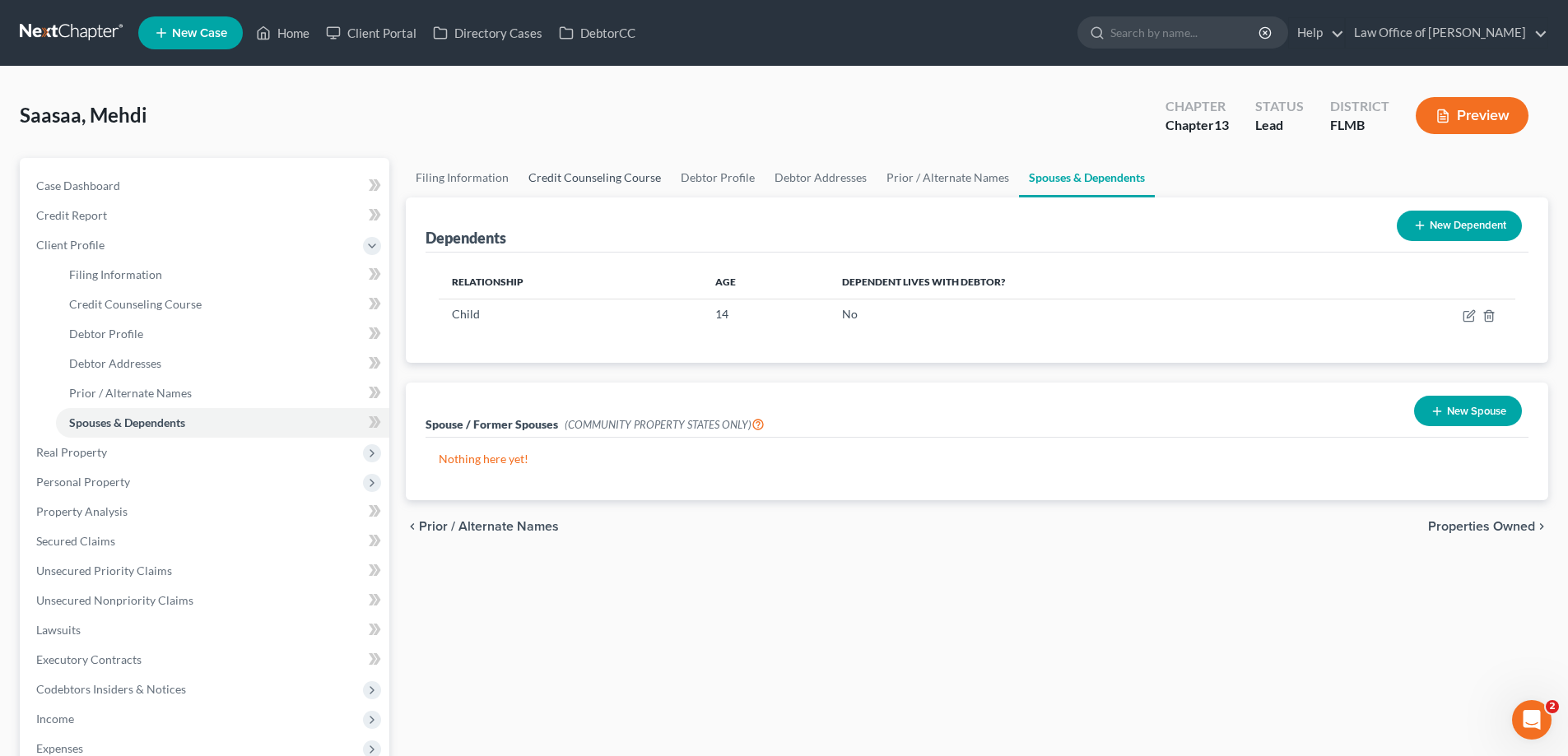
click at [585, 173] on link "Credit Counseling Course" at bounding box center [594, 178] width 152 height 40
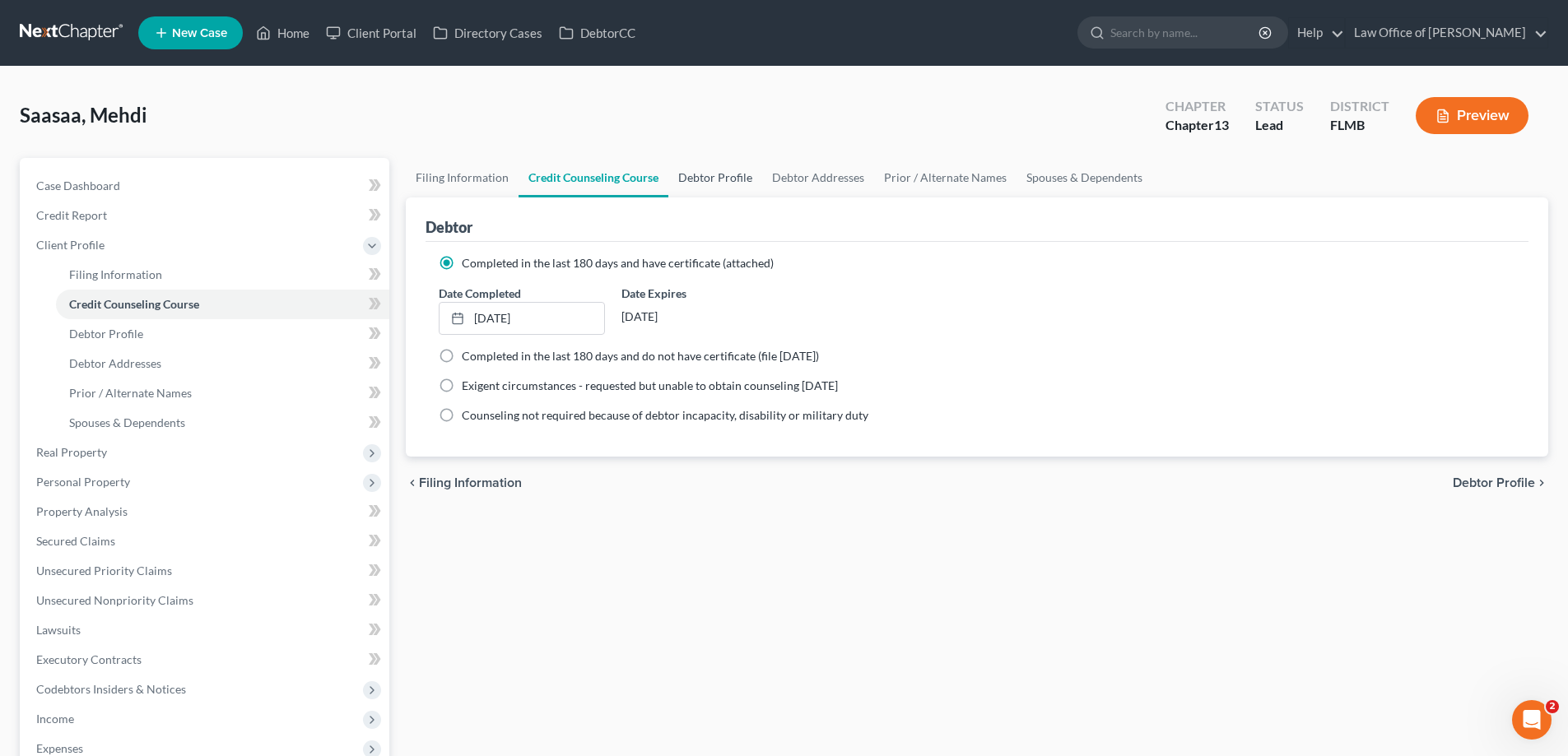
click at [706, 183] on link "Debtor Profile" at bounding box center [715, 178] width 94 height 40
select select "0"
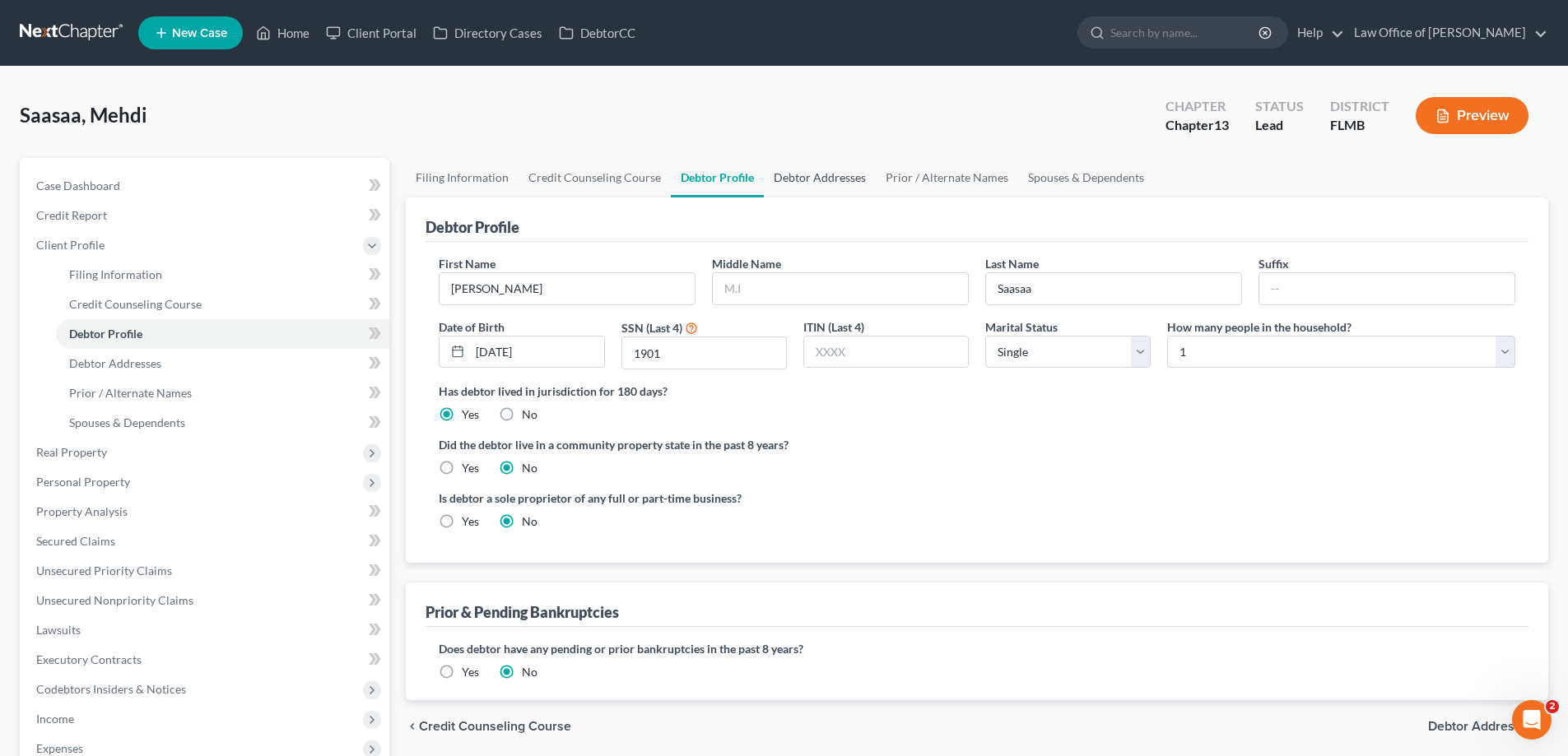
click at [799, 175] on link "Debtor Addresses" at bounding box center [820, 178] width 112 height 40
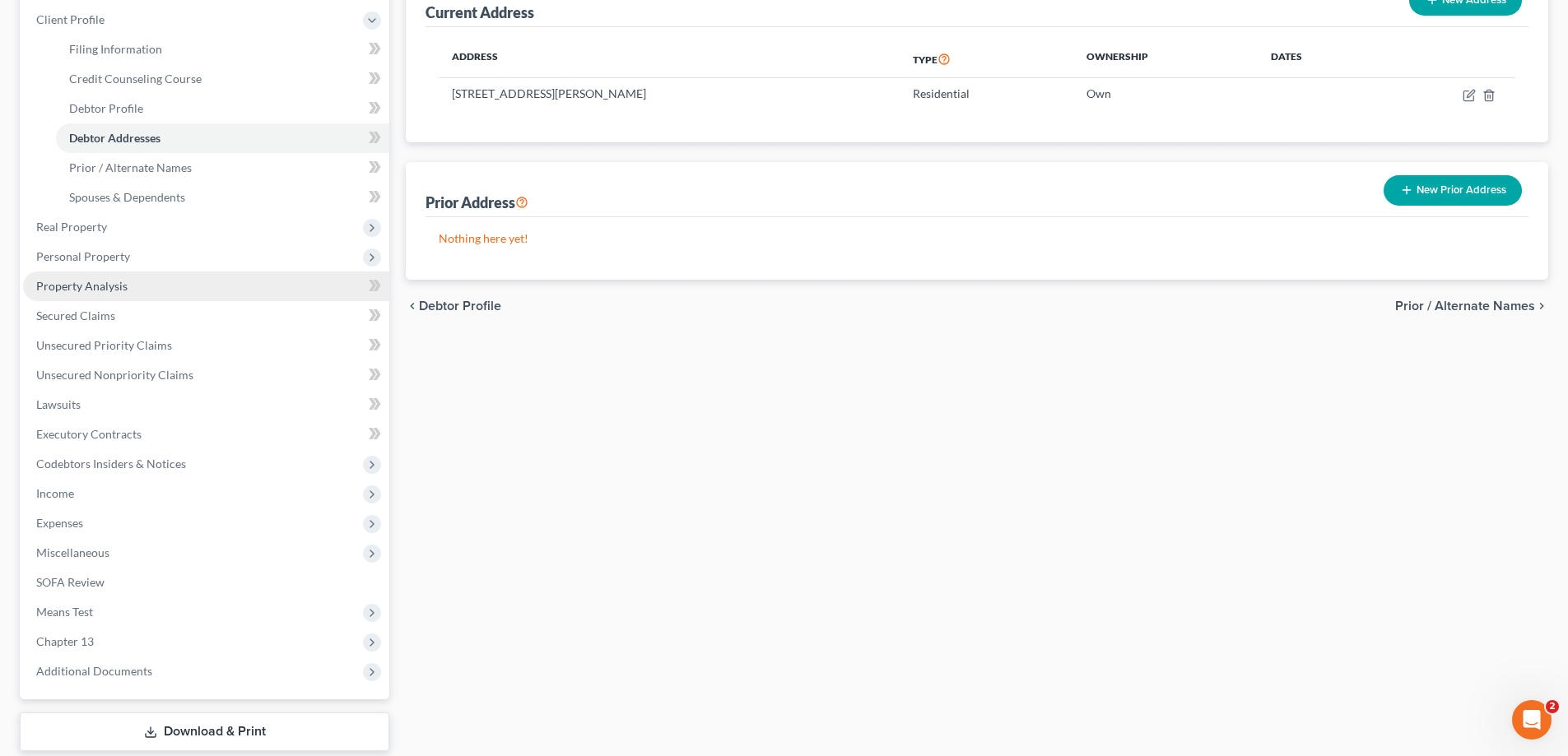
scroll to position [247, 0]
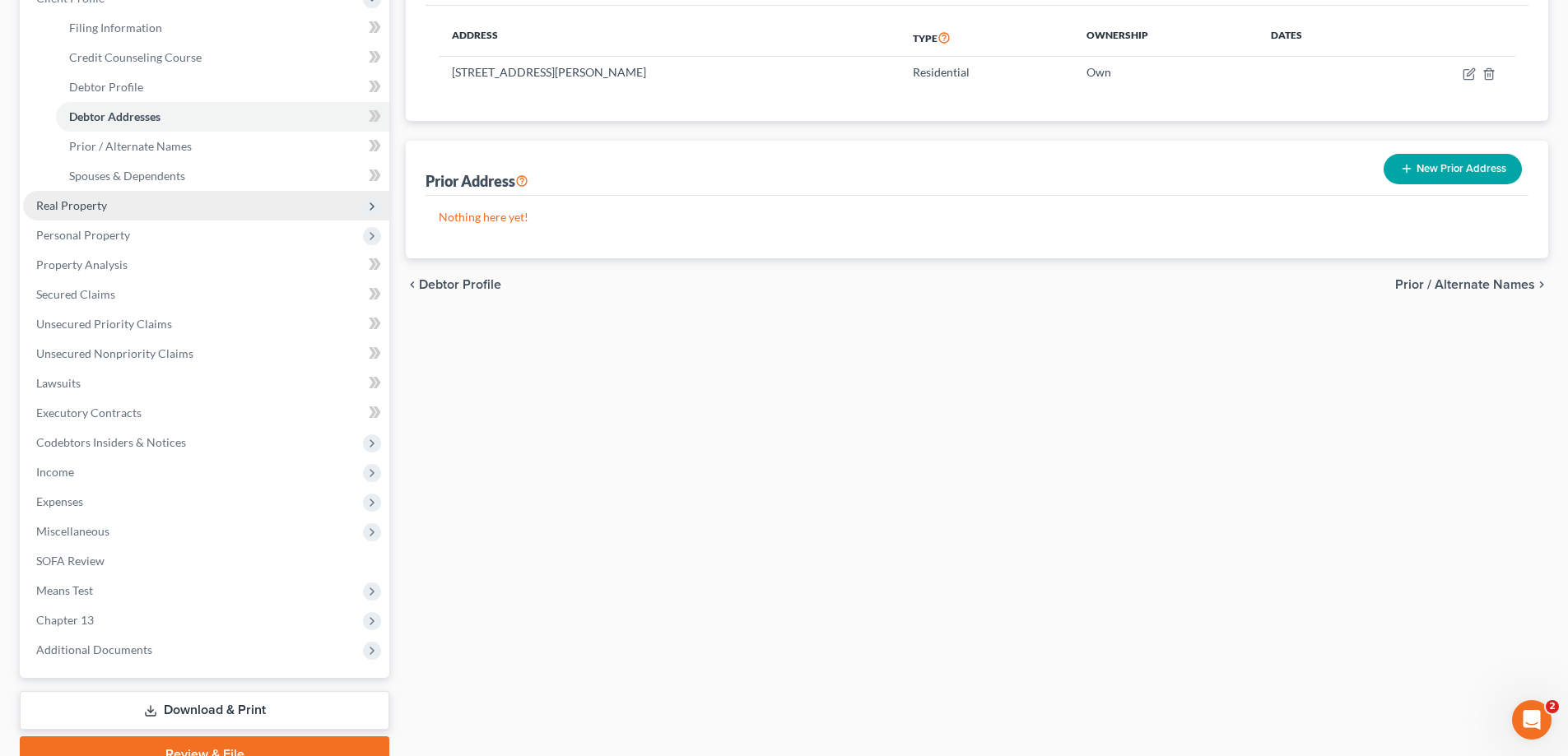
click at [115, 211] on span "Real Property" at bounding box center [205, 205] width 366 height 30
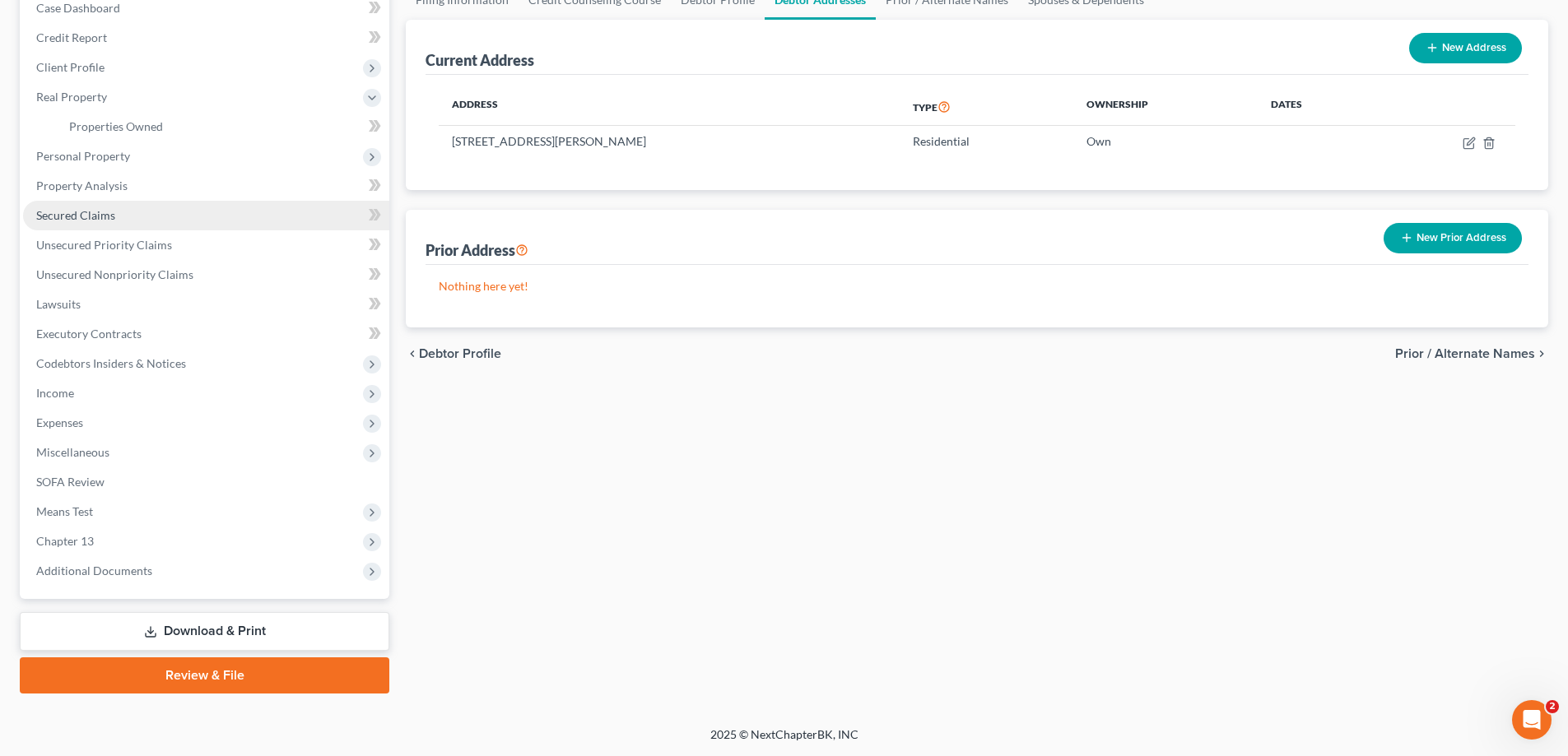
scroll to position [178, 0]
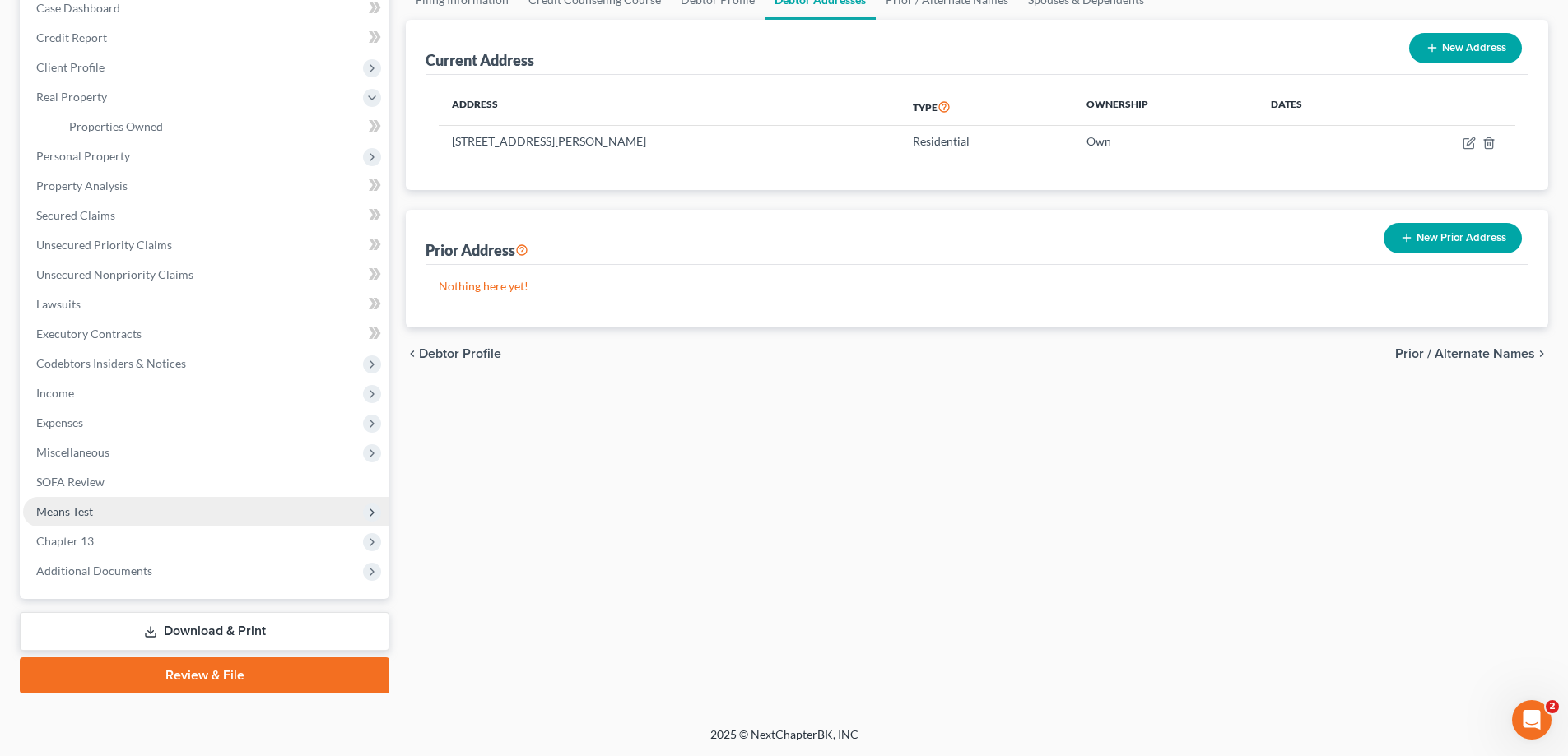
click at [71, 514] on span "Means Test" at bounding box center [64, 511] width 57 height 14
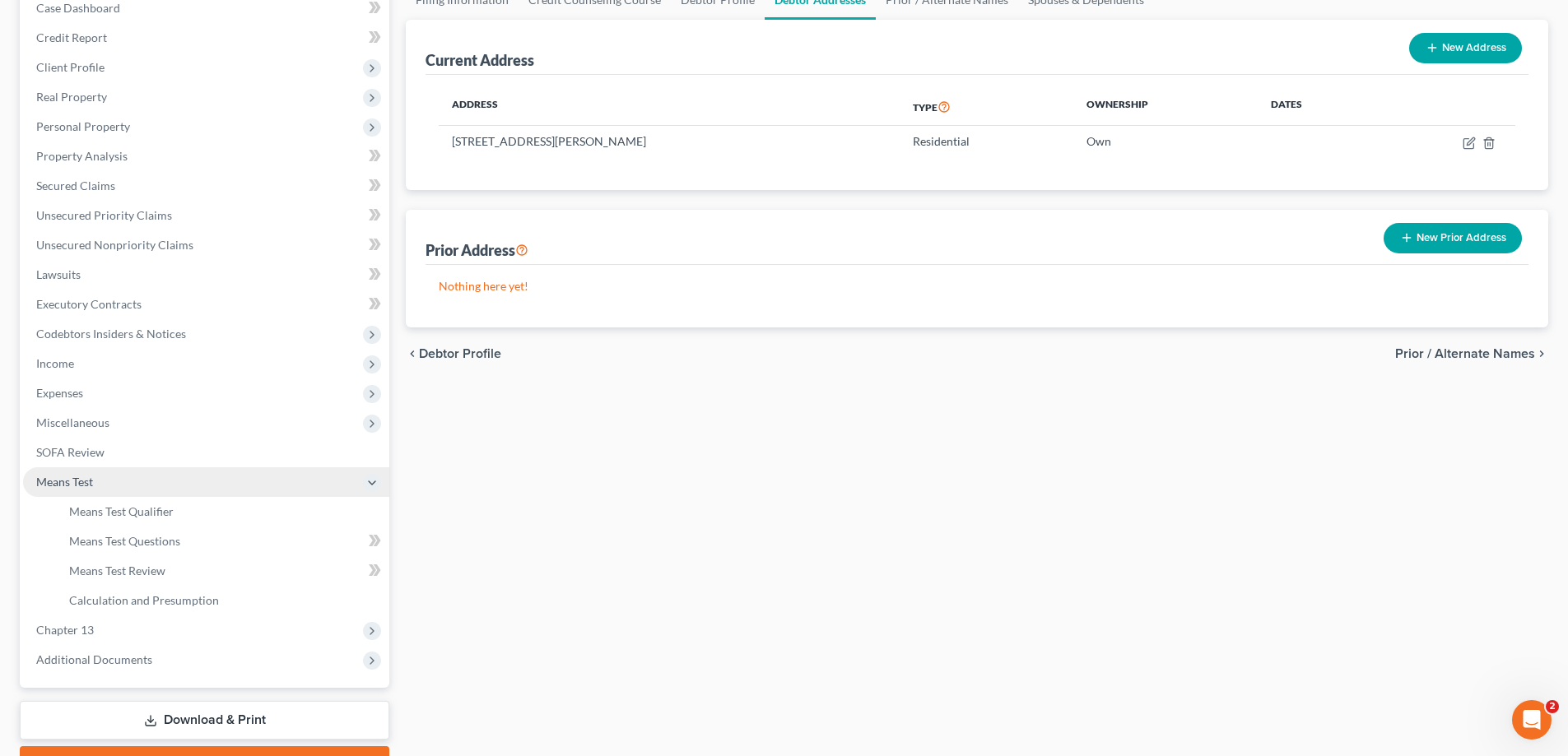
scroll to position [247, 0]
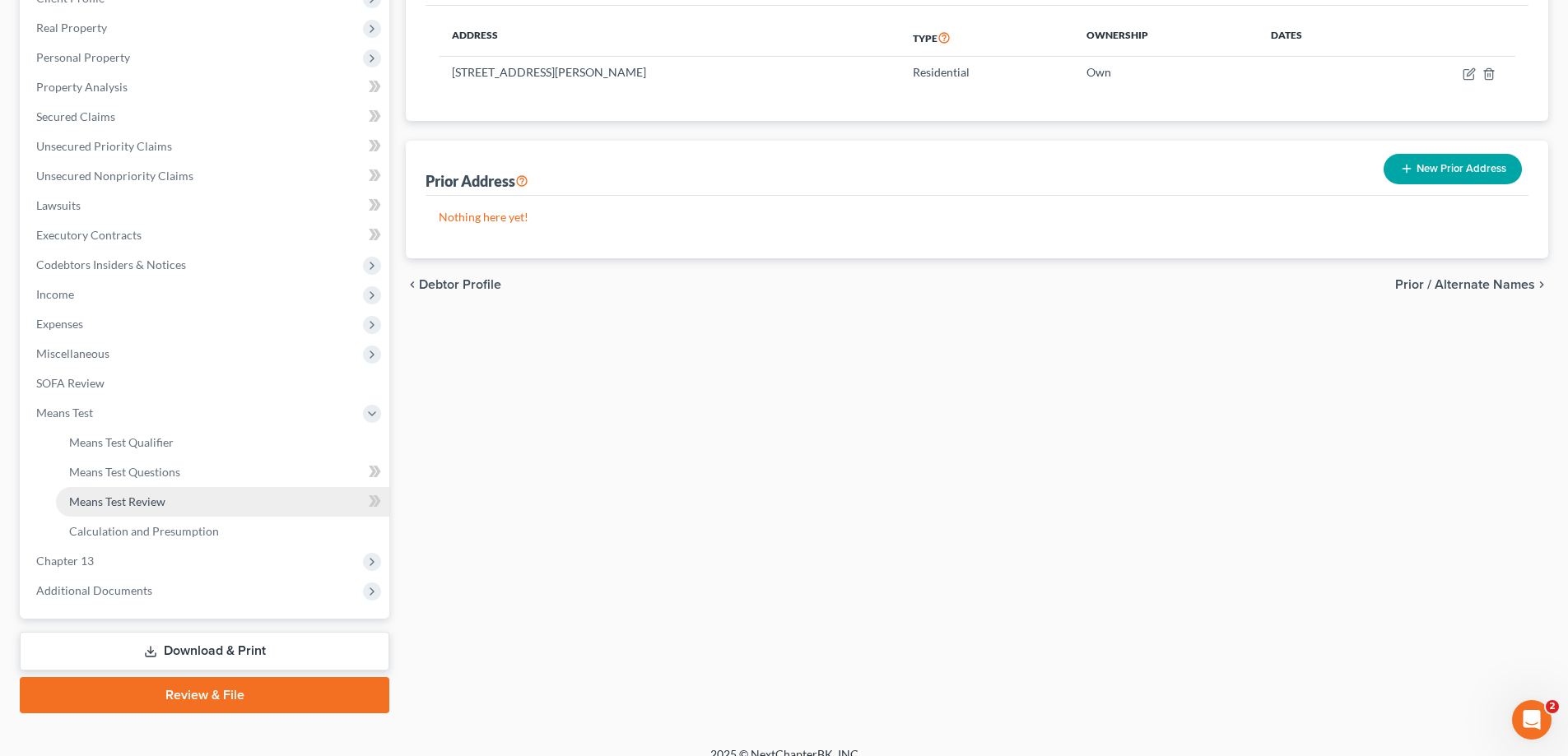
click at [144, 506] on span "Means Test Review" at bounding box center [117, 501] width 96 height 14
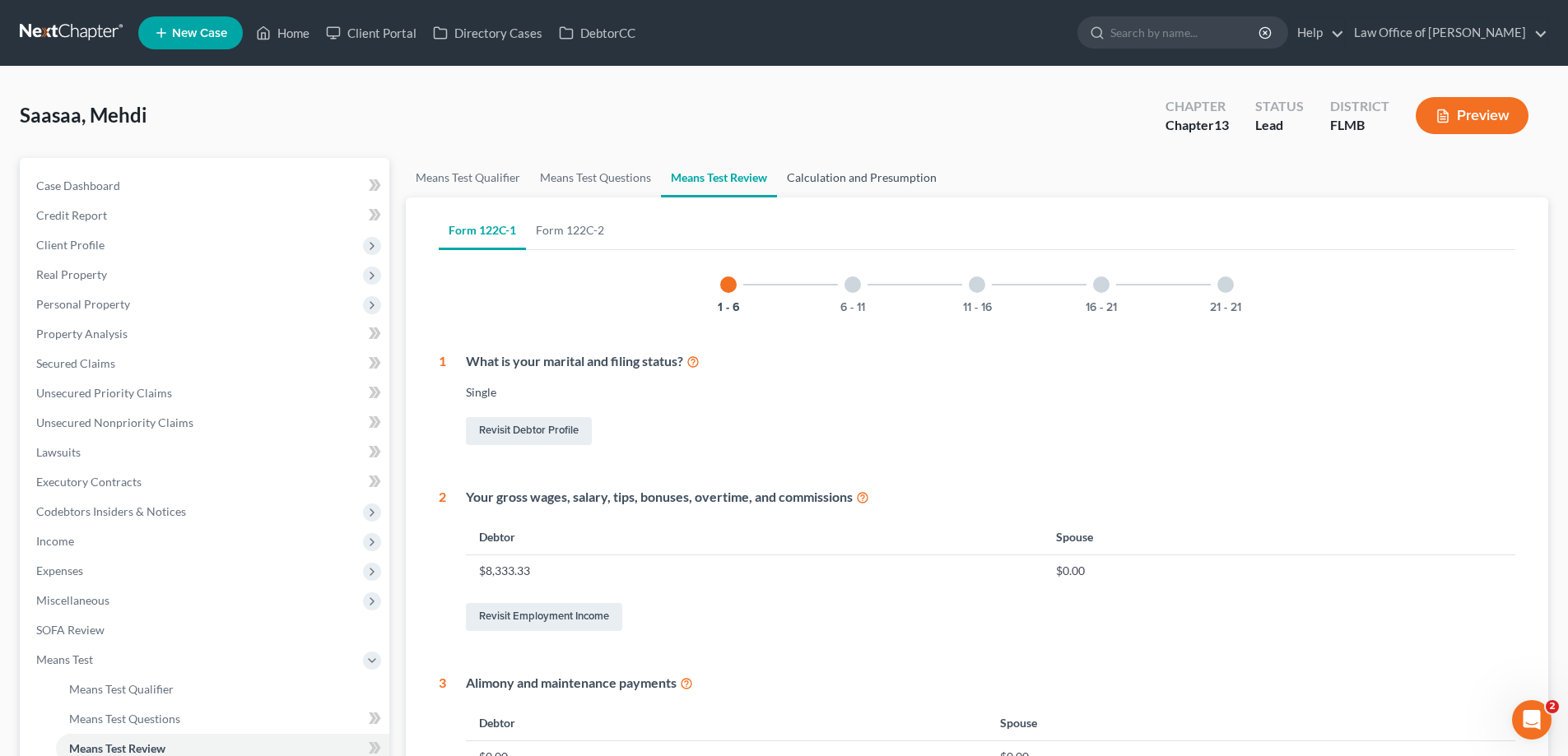
click at [841, 170] on link "Calculation and Presumption" at bounding box center [861, 178] width 169 height 40
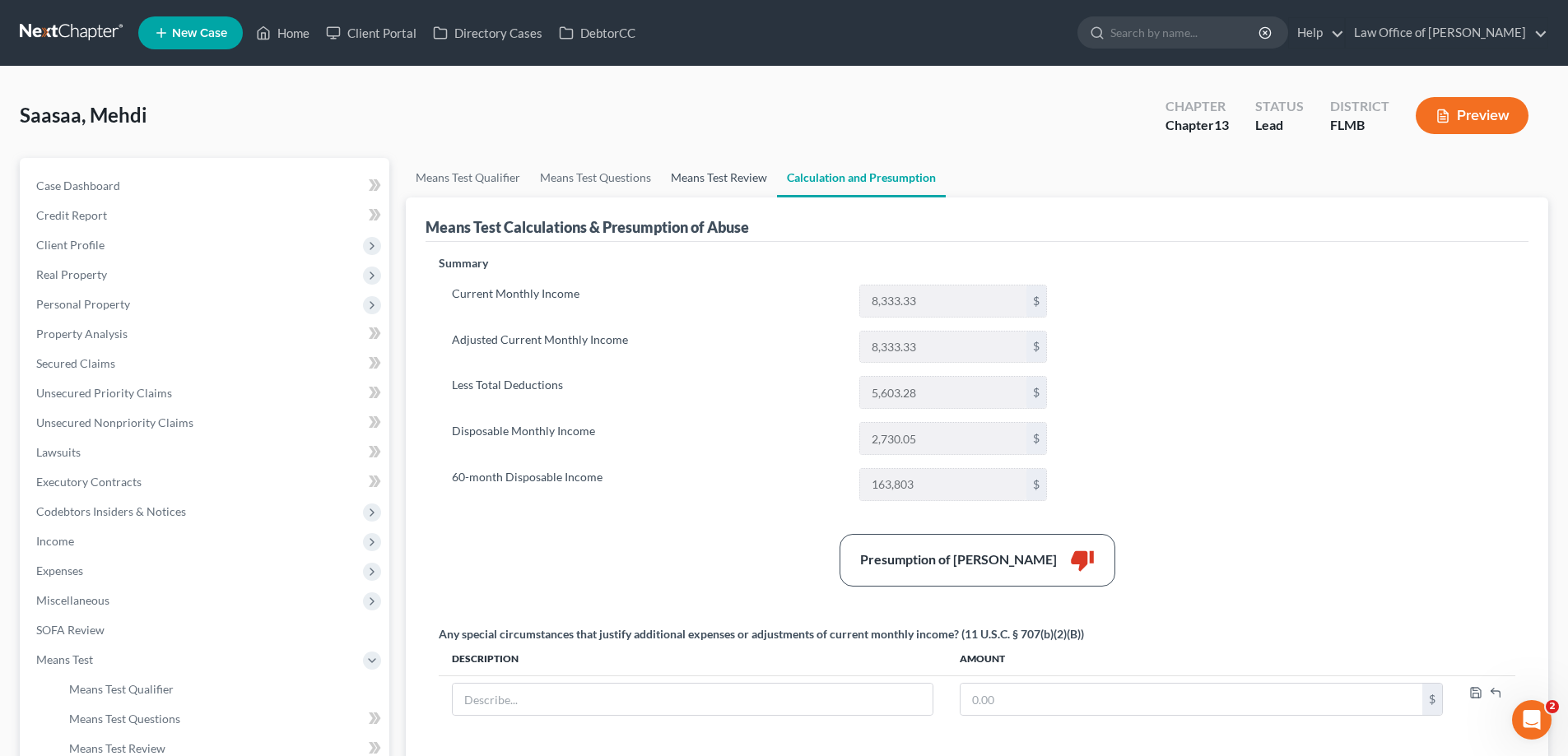
click at [721, 173] on link "Means Test Review" at bounding box center [719, 178] width 116 height 40
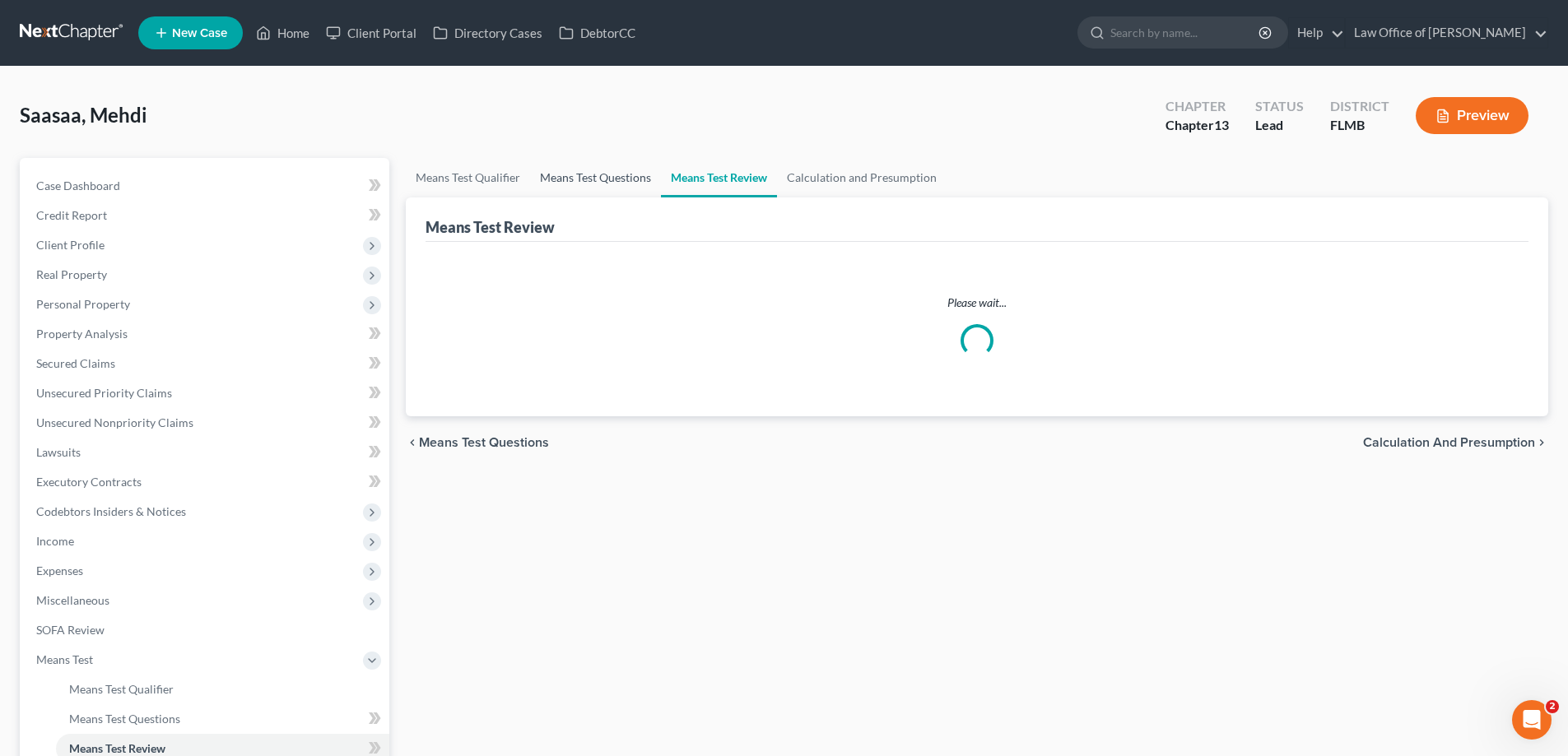
click at [621, 174] on link "Means Test Questions" at bounding box center [595, 178] width 131 height 40
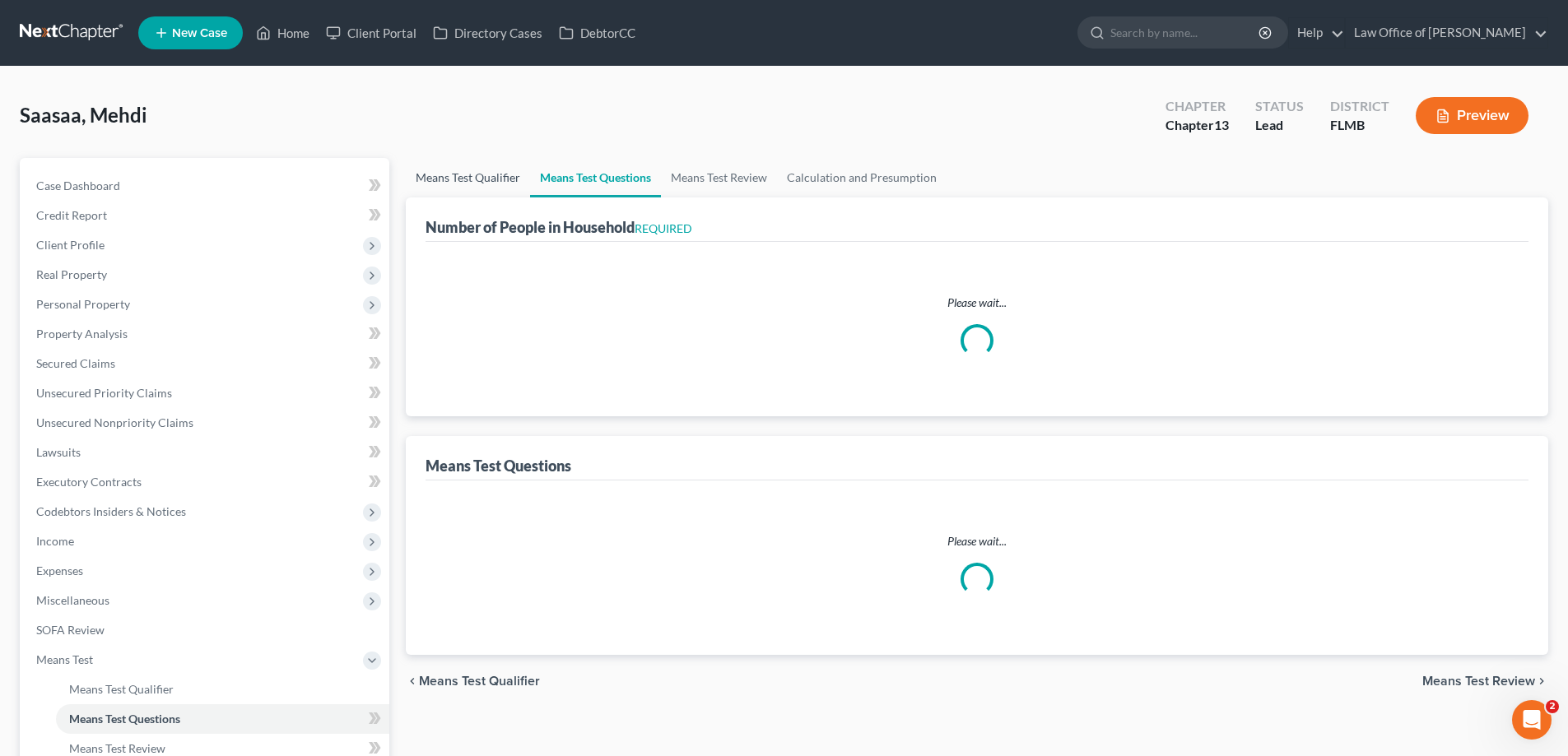
select select "0"
select select "60"
select select "1"
select select "60"
select select "0"
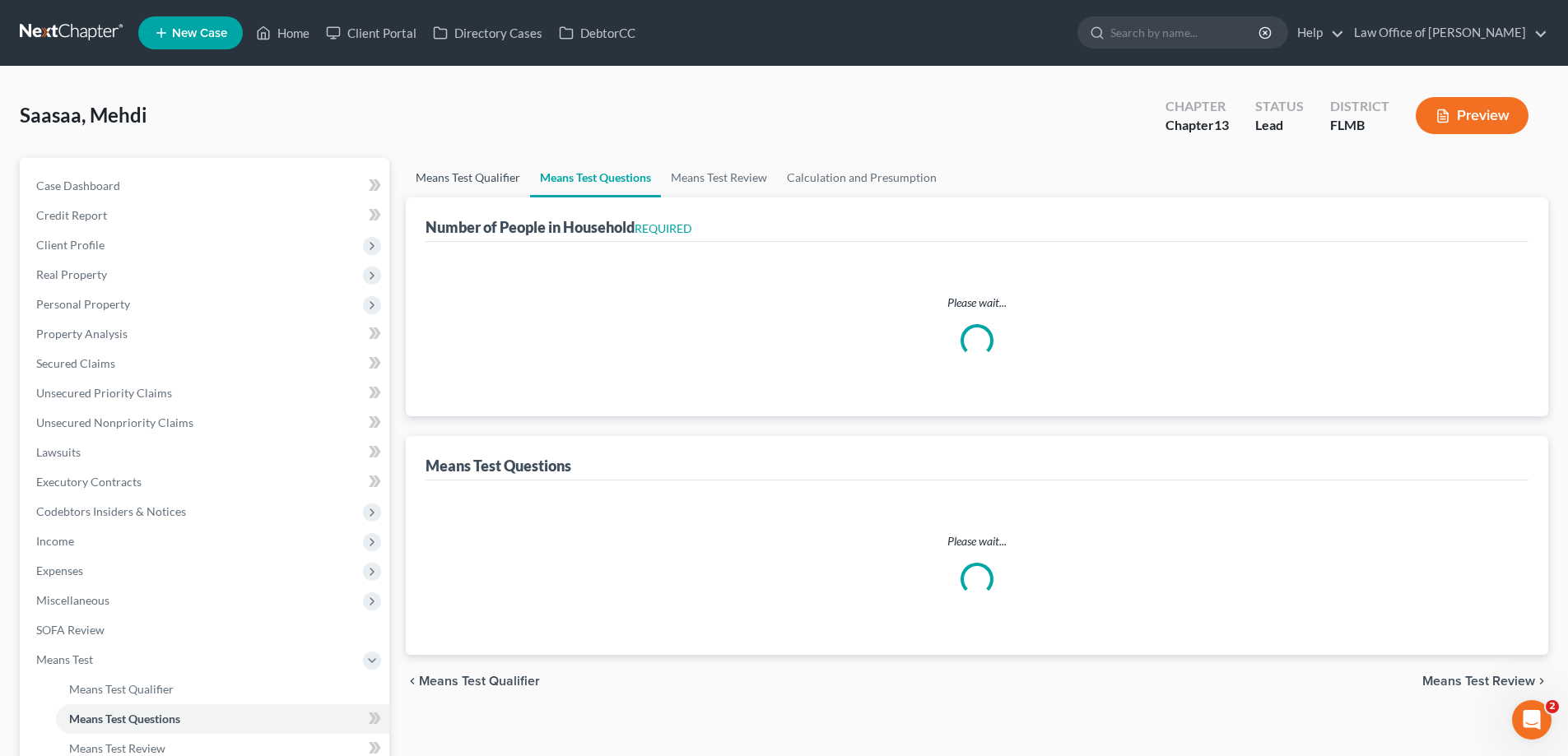
select select "60"
select select "1"
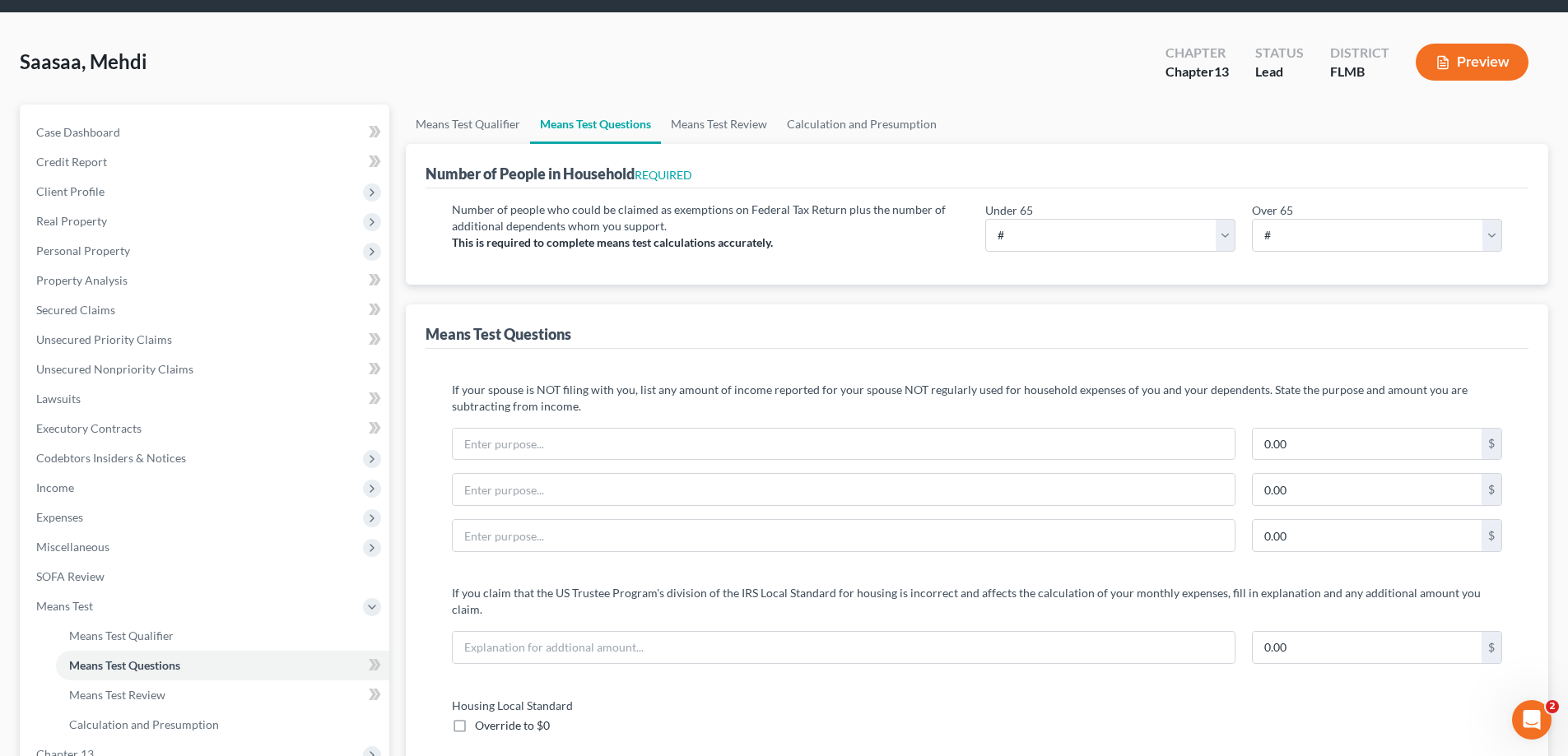
scroll to position [82, 0]
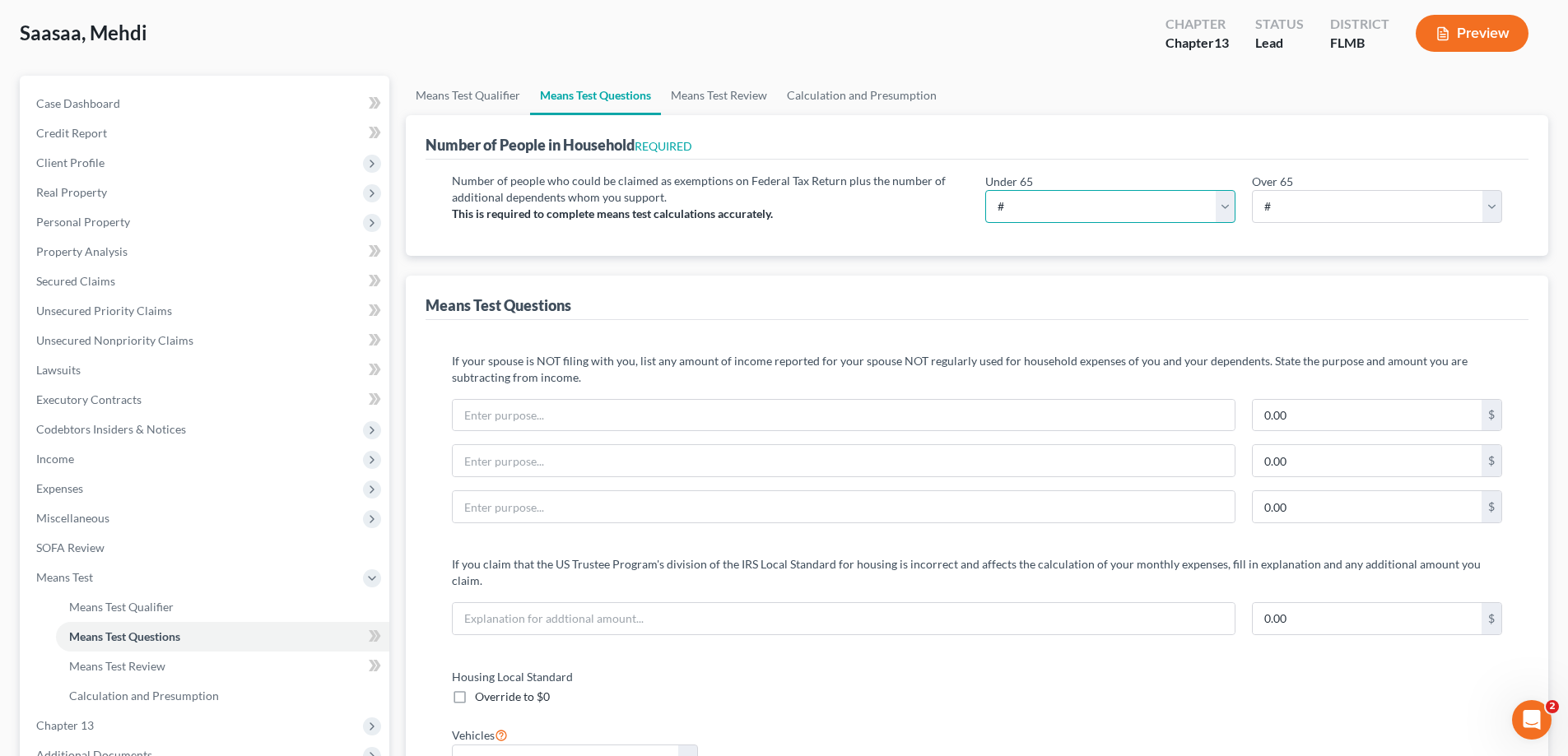
click at [1159, 202] on select "# 0 1 2 3 4 5 6 7 8 9 10" at bounding box center [1110, 206] width 250 height 33
select select "2"
click at [985, 190] on select "# 0 1 2 3 4 5 6 7 8 9 10" at bounding box center [1110, 206] width 250 height 33
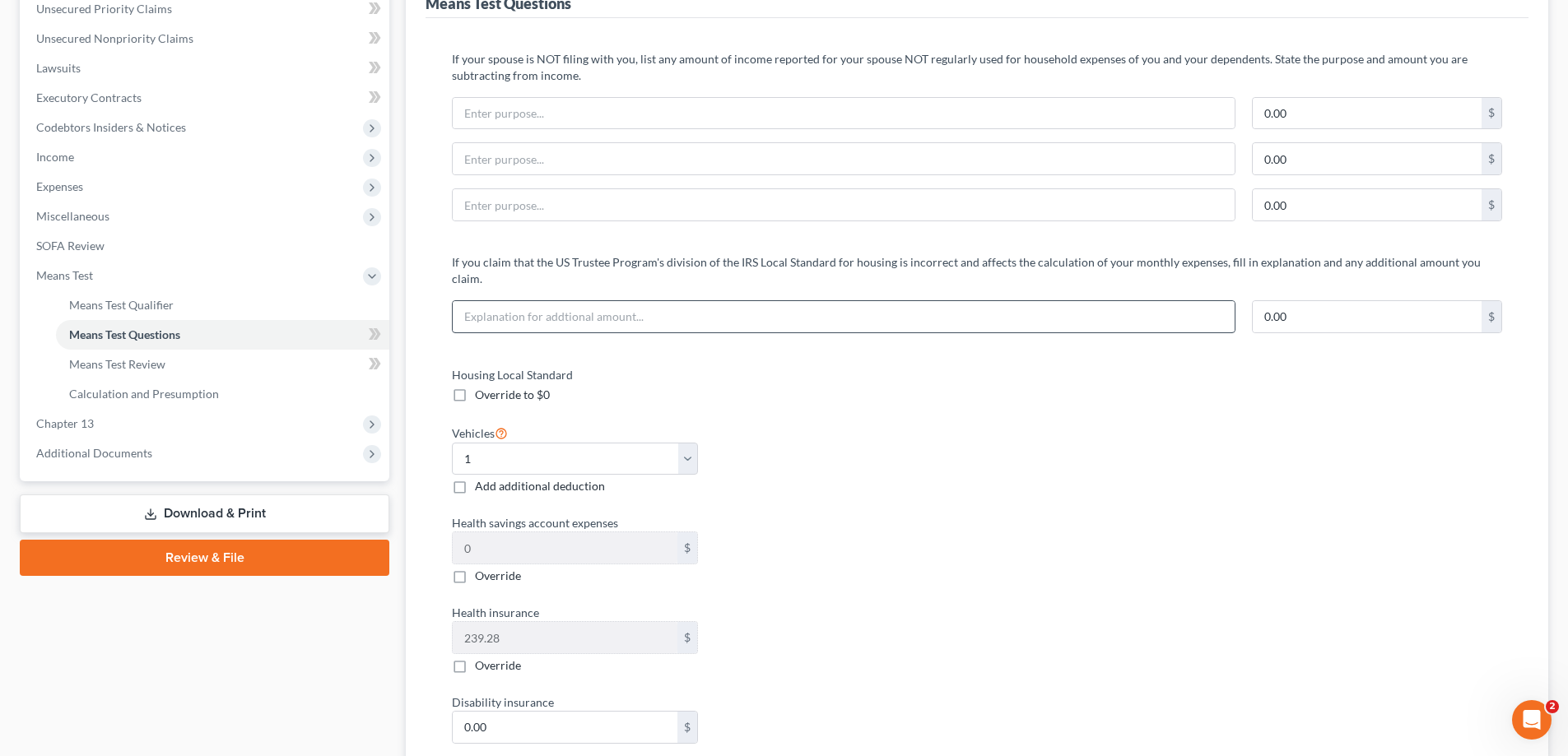
scroll to position [411, 0]
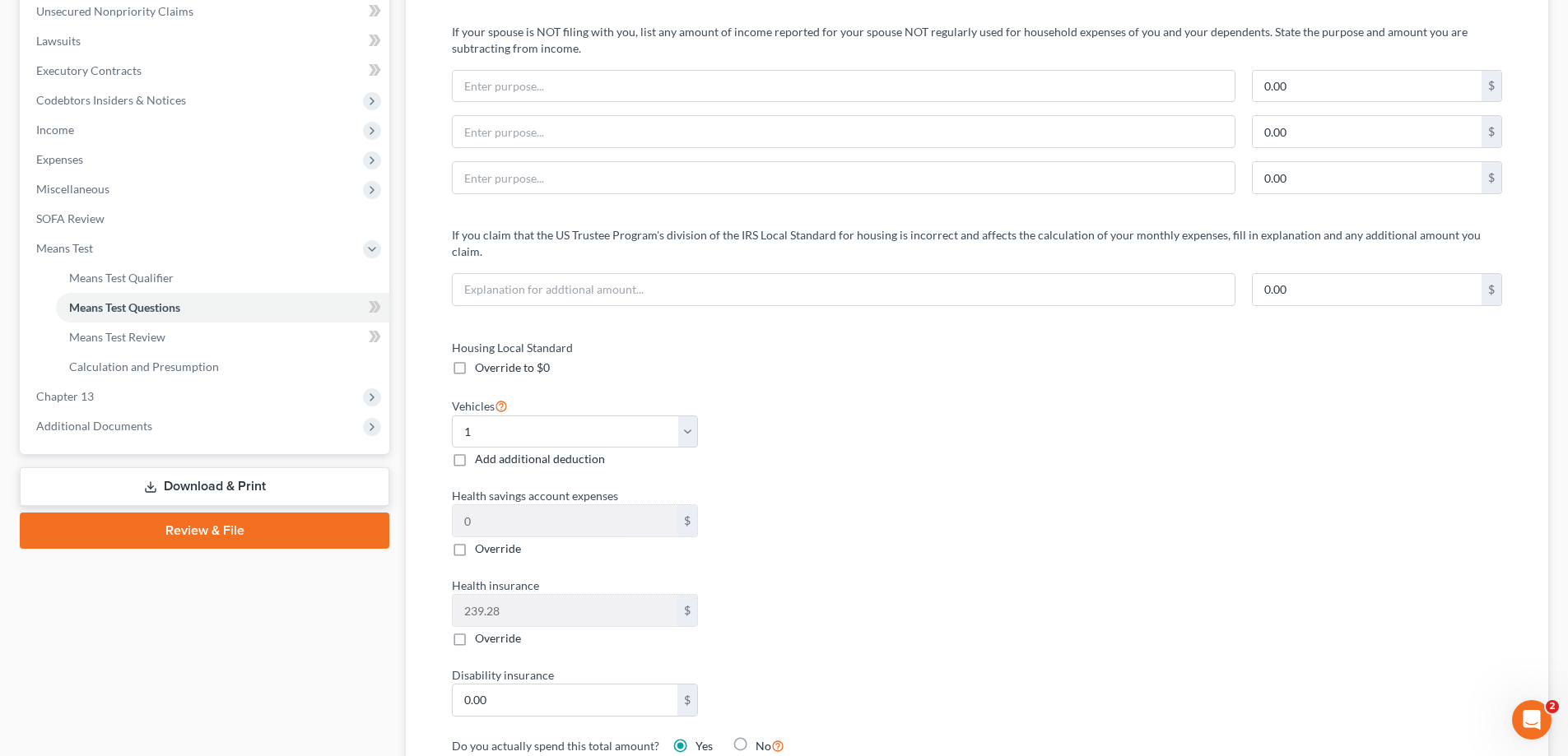
click at [1092, 460] on div "Housing Local Standard Override to $0 Vehicles Select 0 1 2 3 4 5 Add additiona…" at bounding box center [977, 577] width 1083 height 476
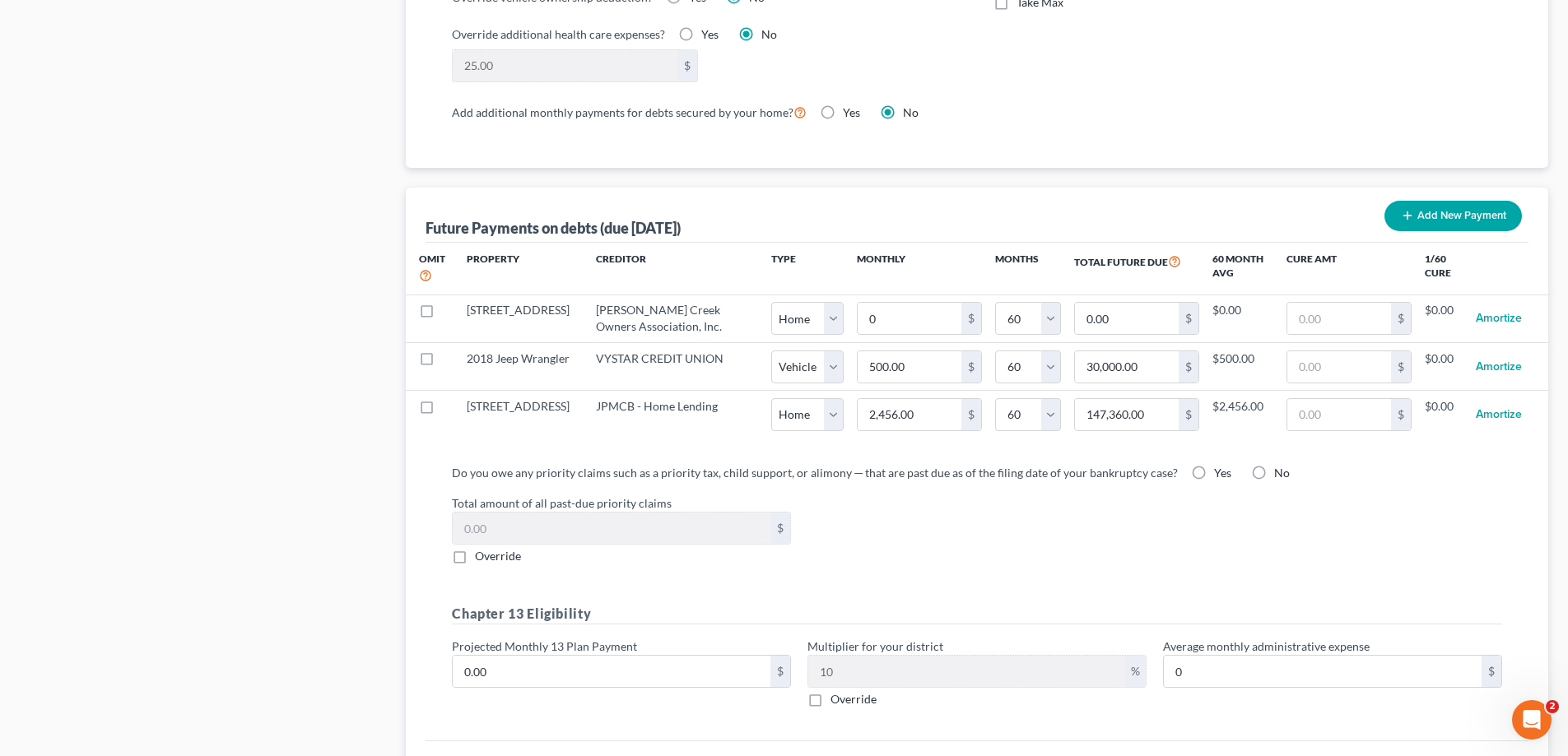
scroll to position [1481, 0]
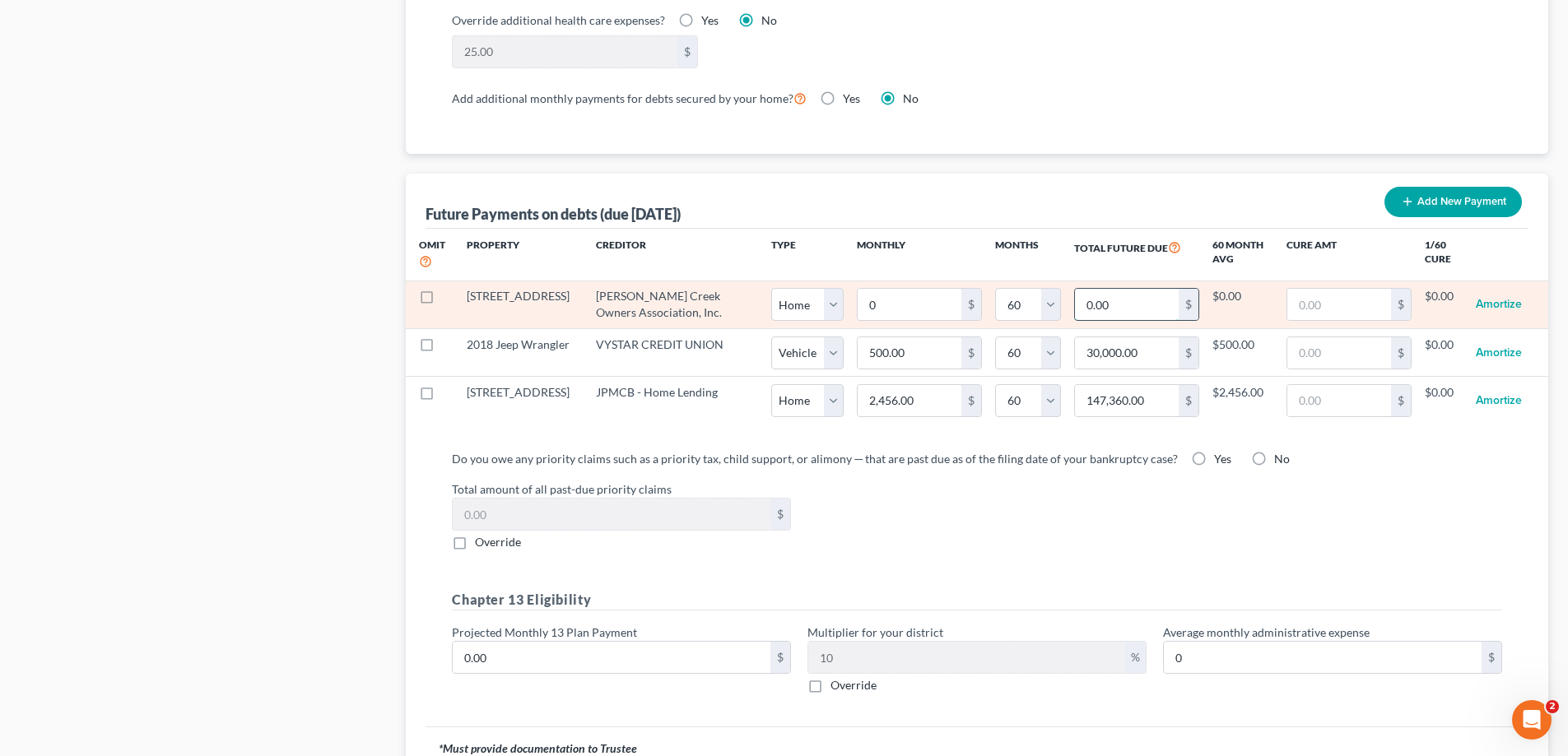
click at [1109, 288] on input "0.00" at bounding box center [1127, 304] width 104 height 32
click at [1301, 288] on input "text" at bounding box center [1338, 304] width 104 height 32
type input "47"
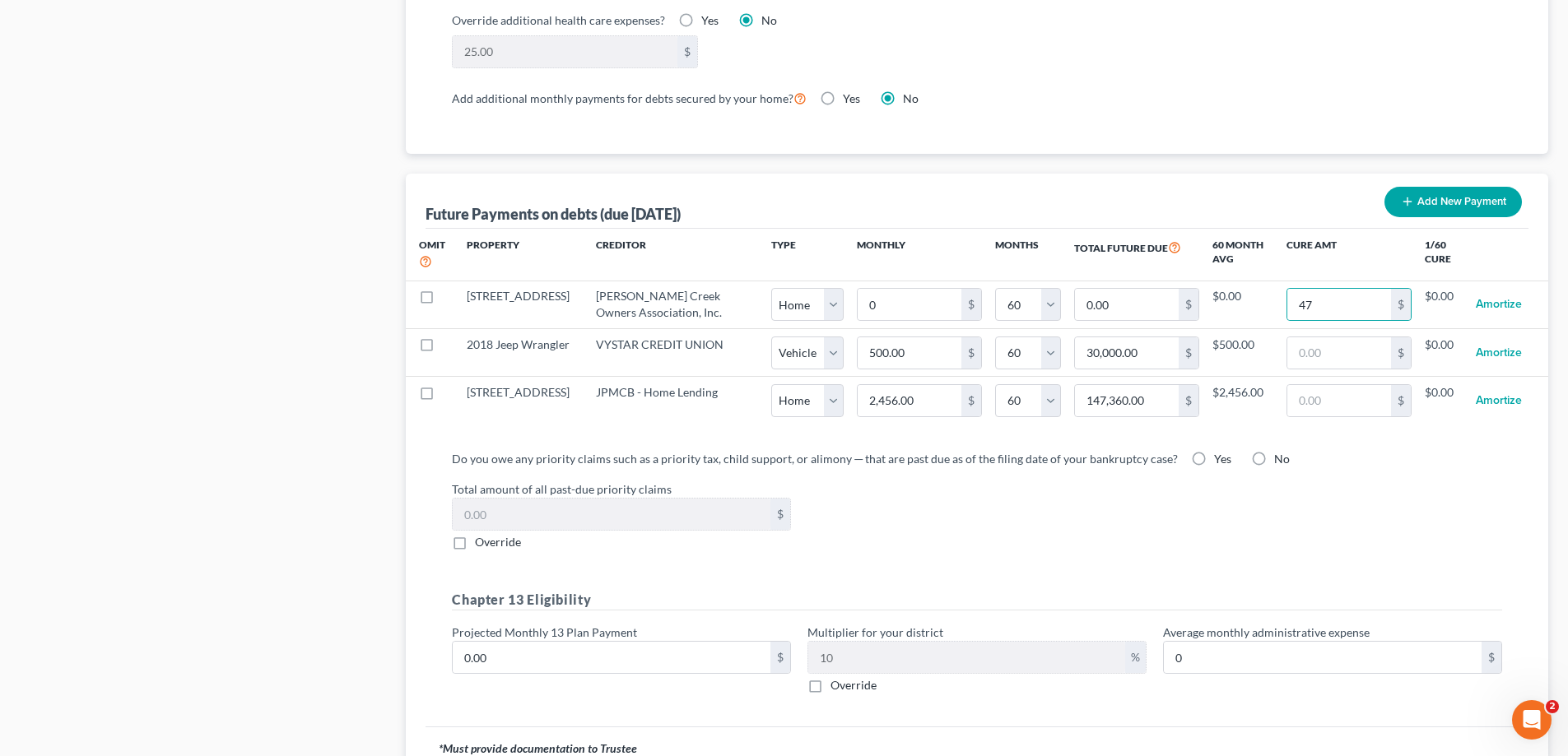
select select "0"
select select "60"
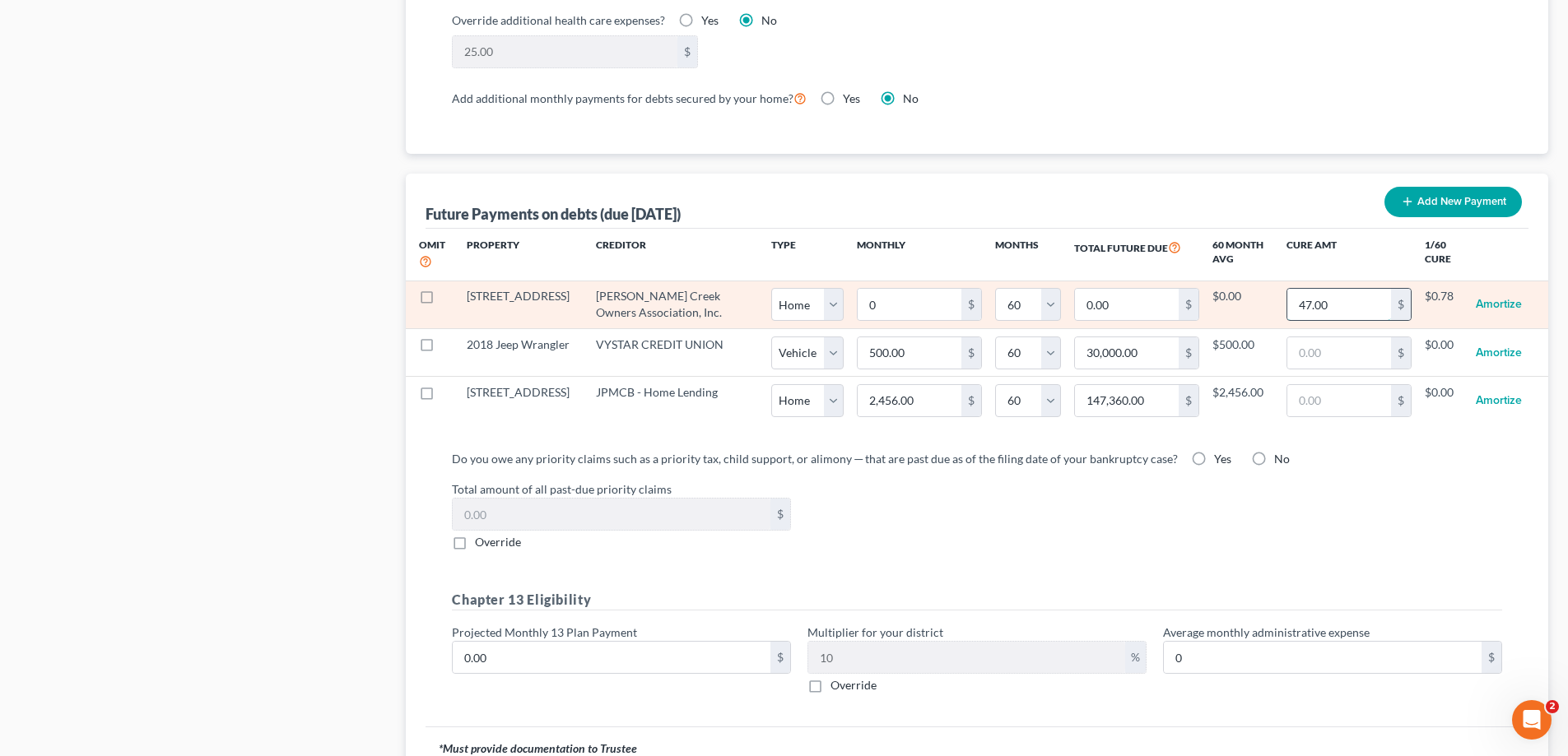
click at [1331, 288] on input "47.00" at bounding box center [1338, 304] width 104 height 32
type input "47,294"
select select "0"
select select "60"
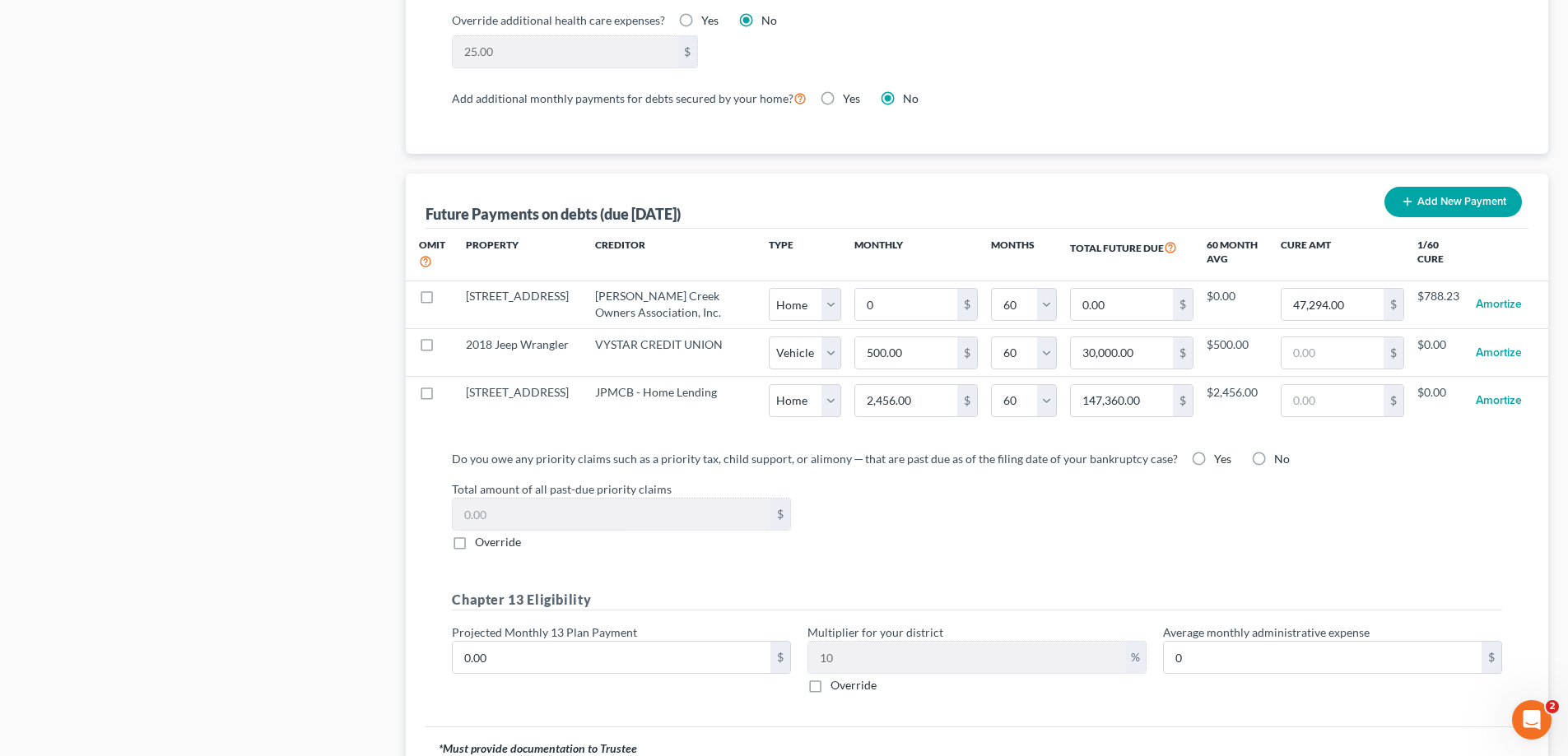
select select "0"
select select "60"
select select "0"
select select "60"
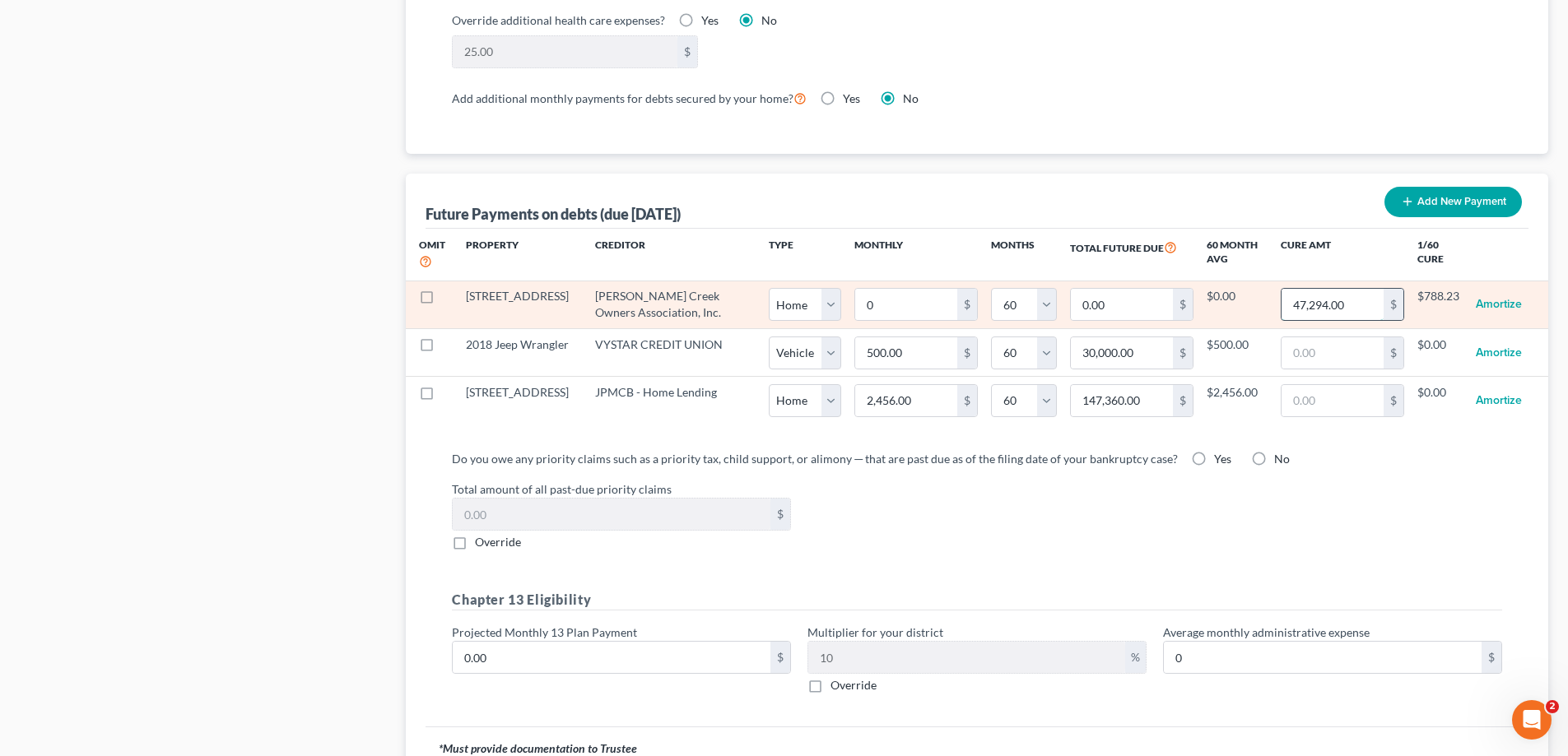
click at [1372, 289] on input "47,294.00" at bounding box center [1332, 304] width 102 height 32
click at [1371, 289] on input "47,294.00" at bounding box center [1332, 304] width 102 height 32
click at [1335, 293] on input "47,294.00" at bounding box center [1332, 304] width 102 height 32
type input "47,294.73"
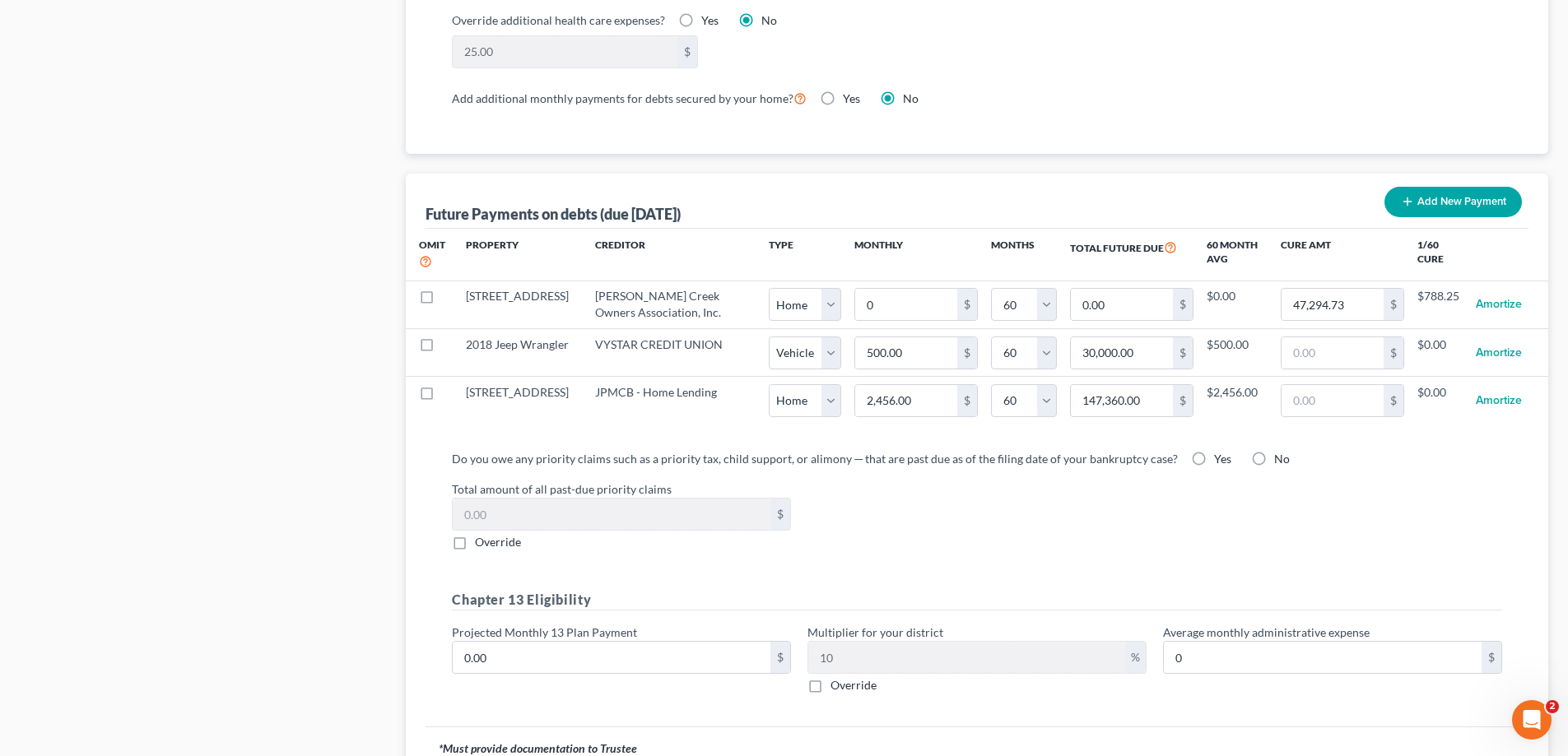
select select "0"
select select "60"
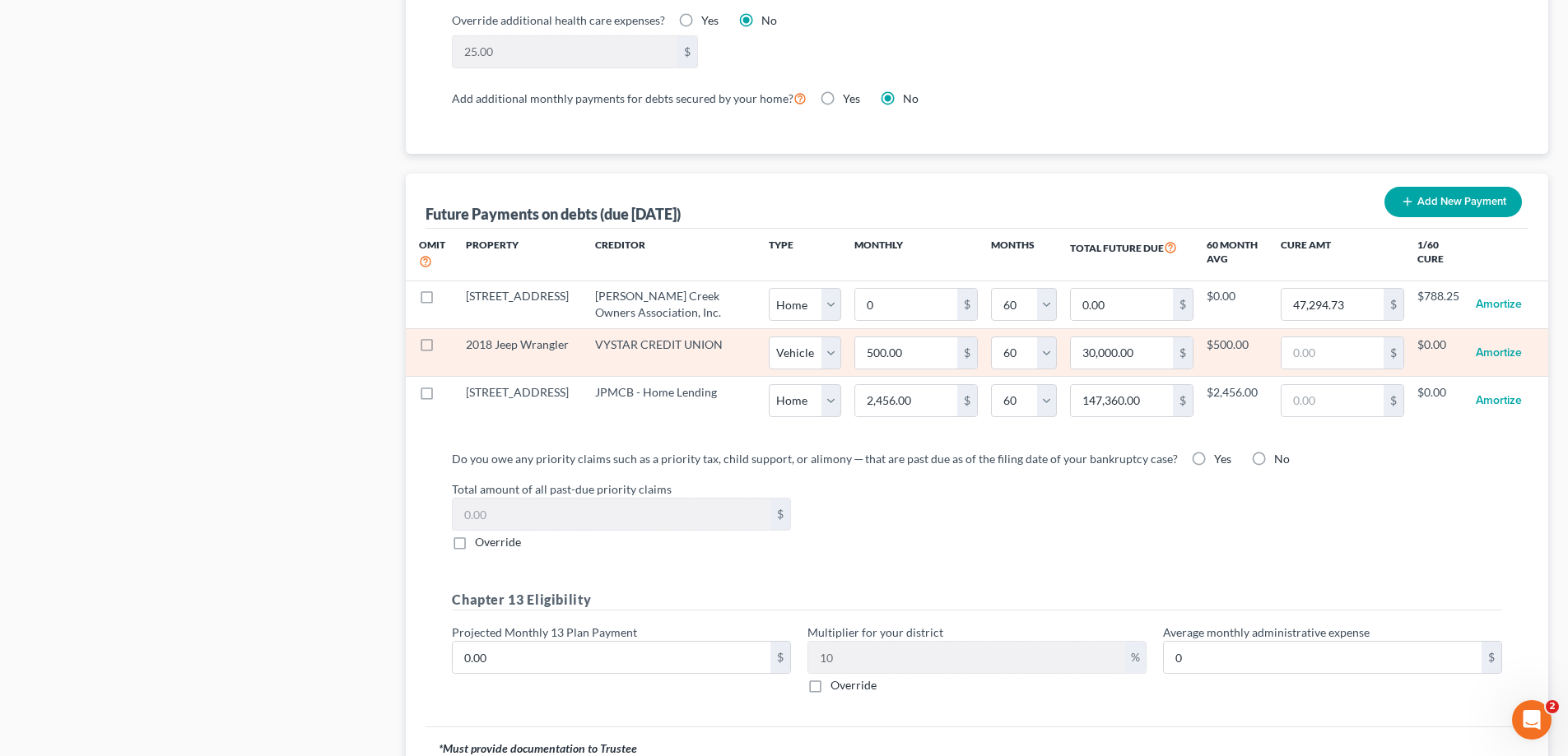
select select "0"
select select "60"
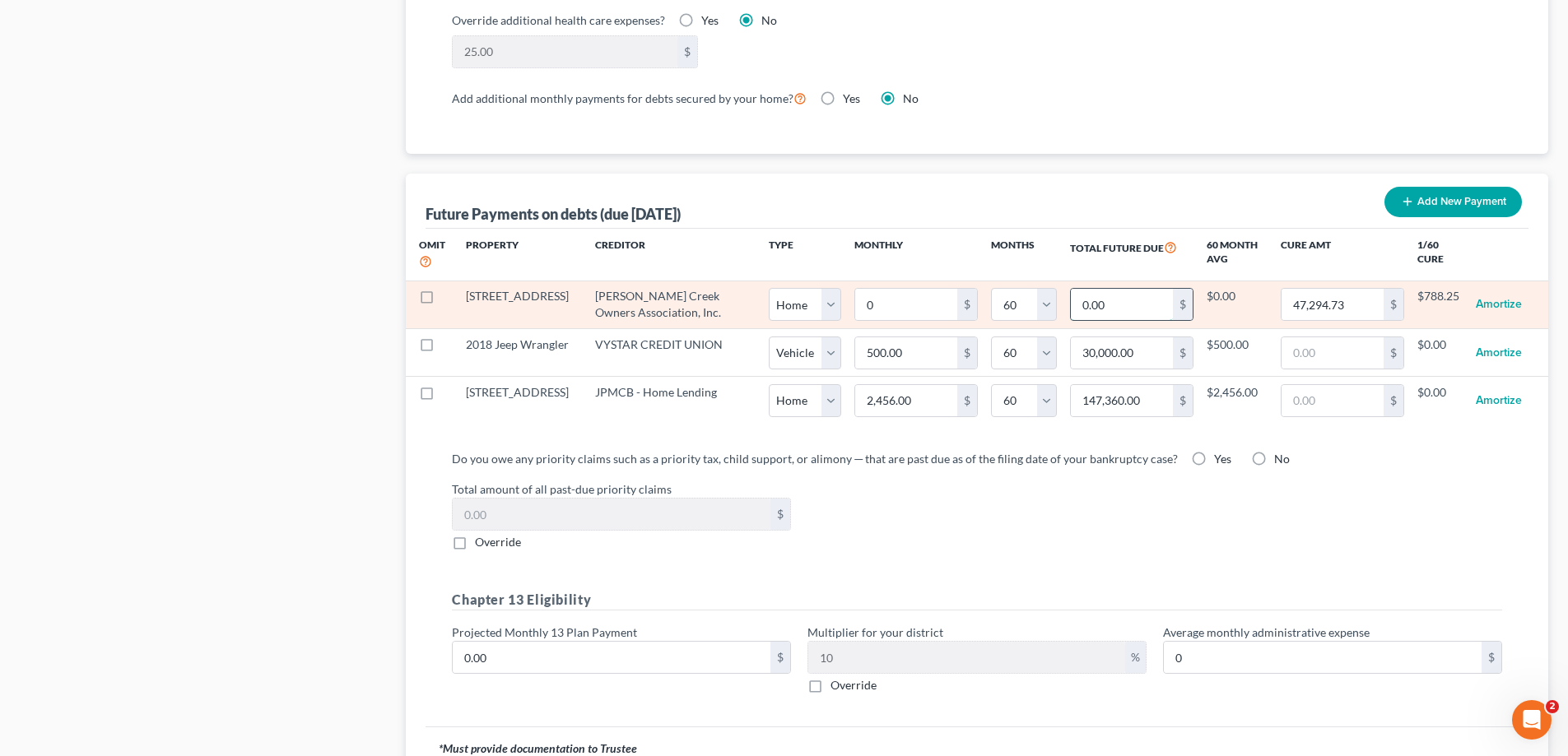
click at [1102, 289] on input "0.00" at bounding box center [1121, 304] width 102 height 32
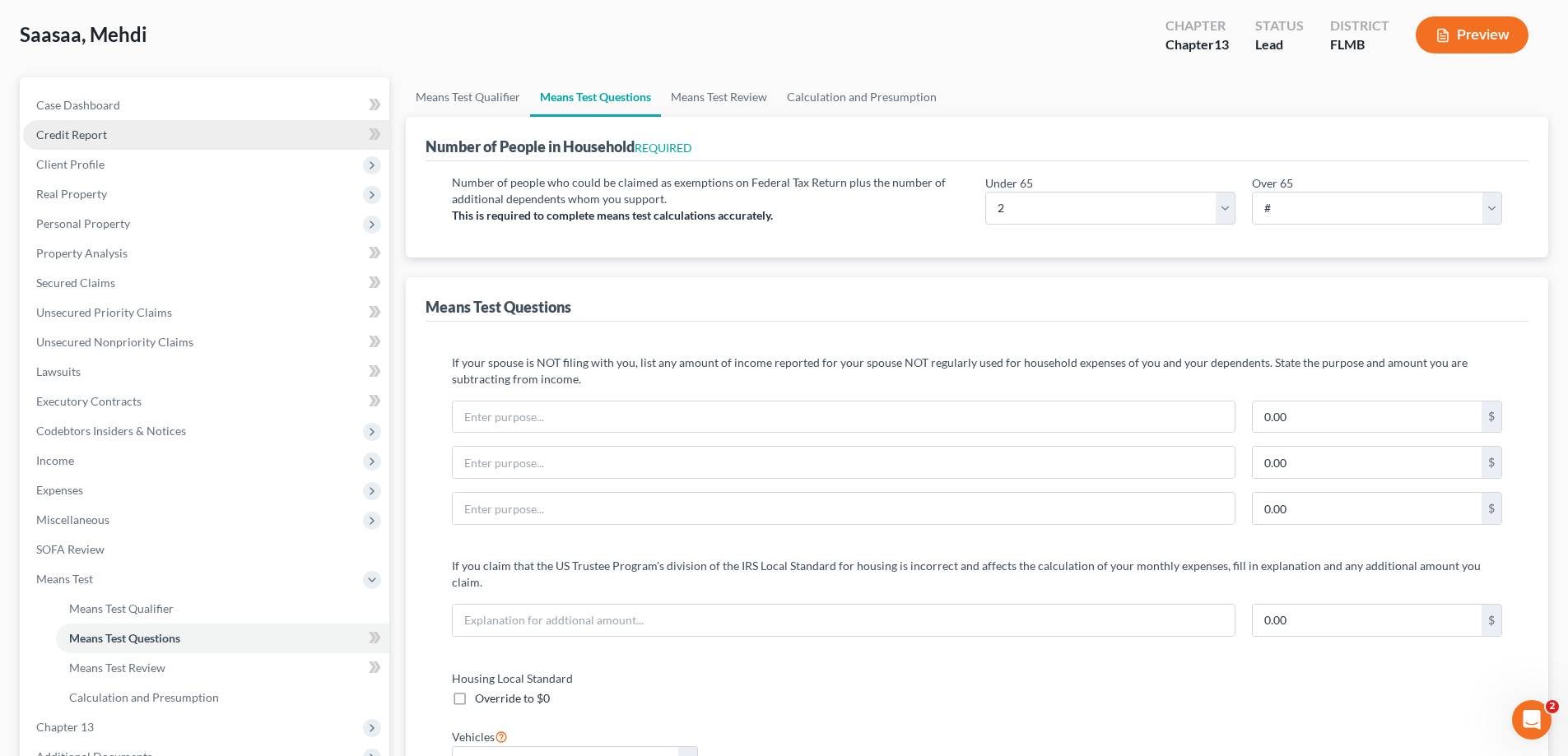
scroll to position [0, 0]
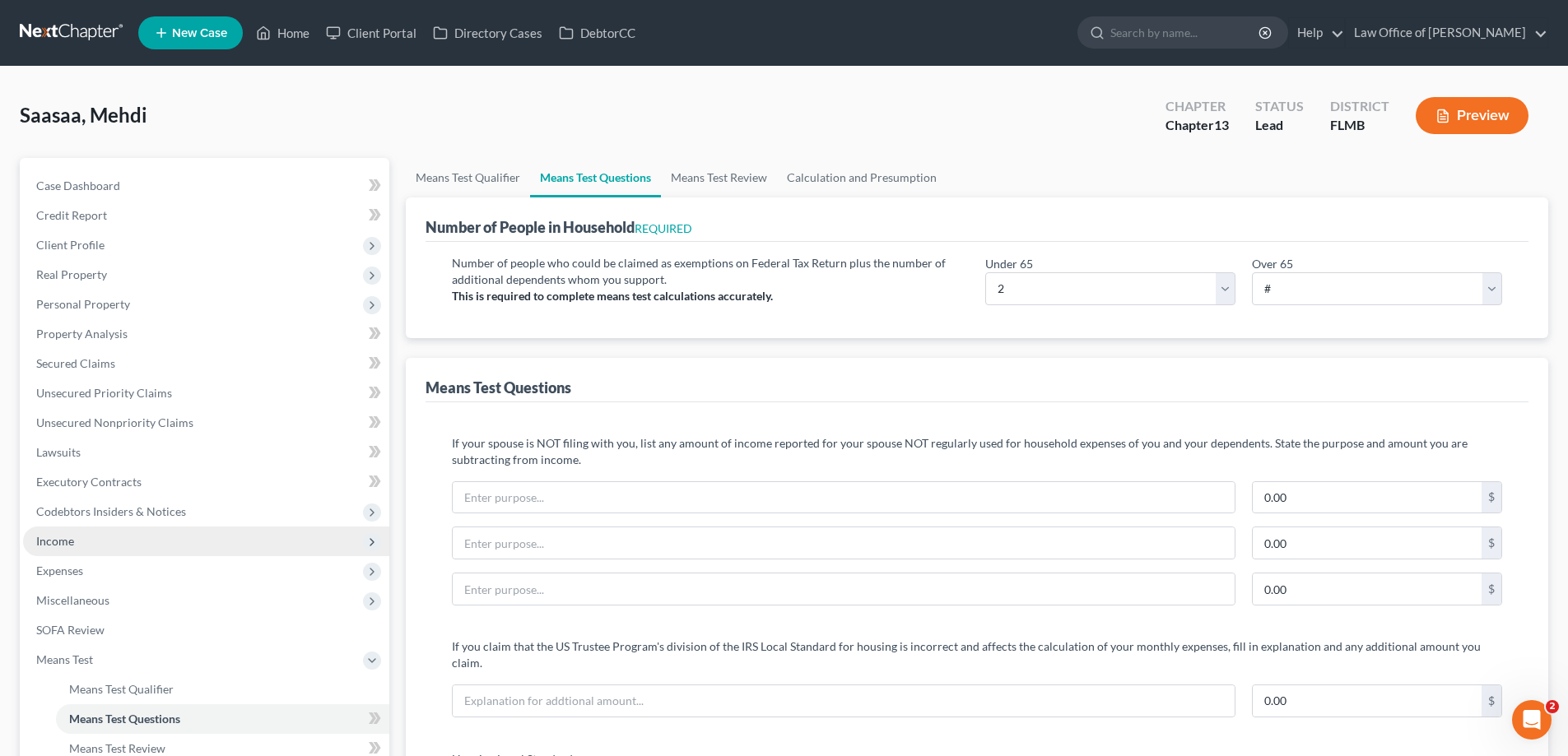
click at [74, 532] on span "Income" at bounding box center [205, 541] width 366 height 30
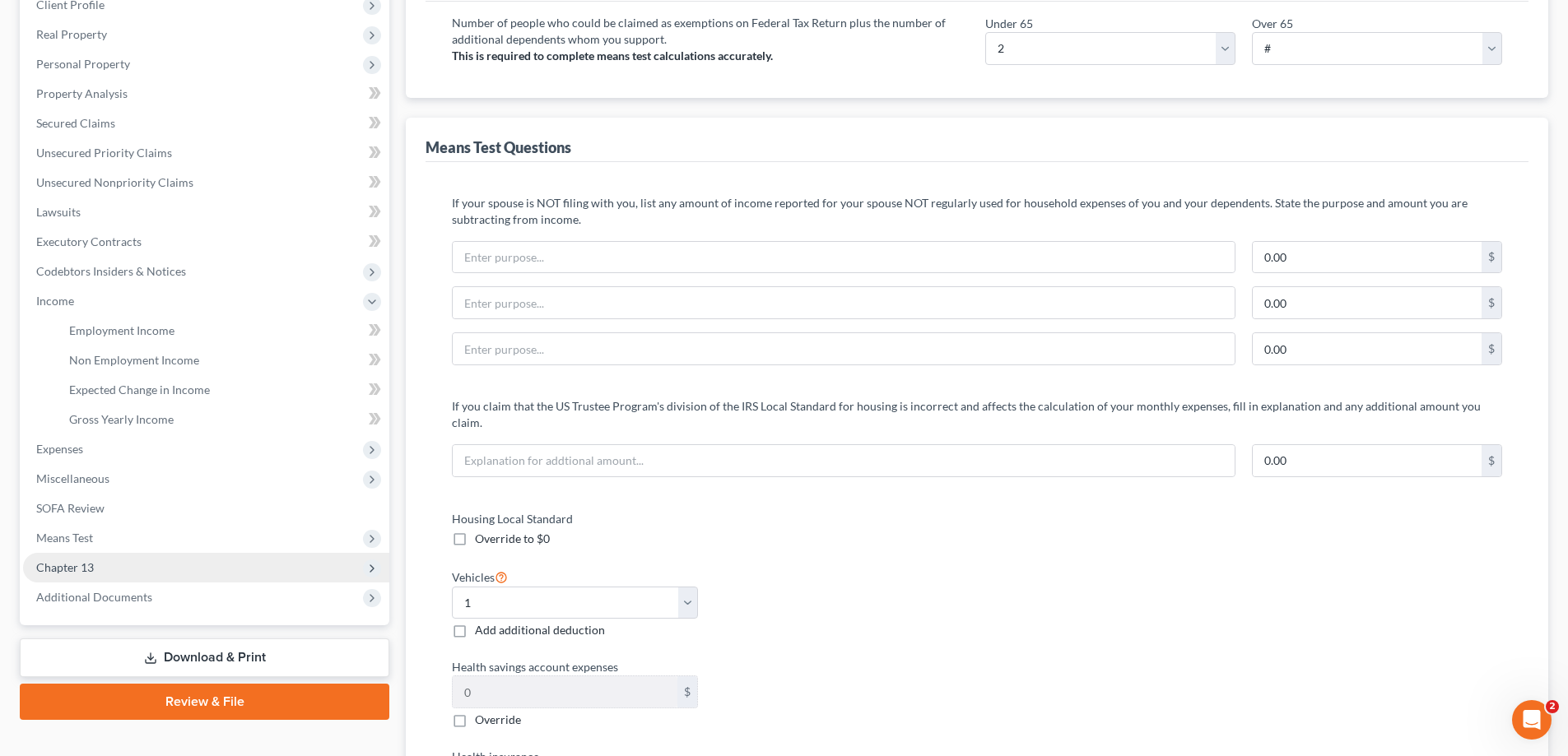
scroll to position [247, 0]
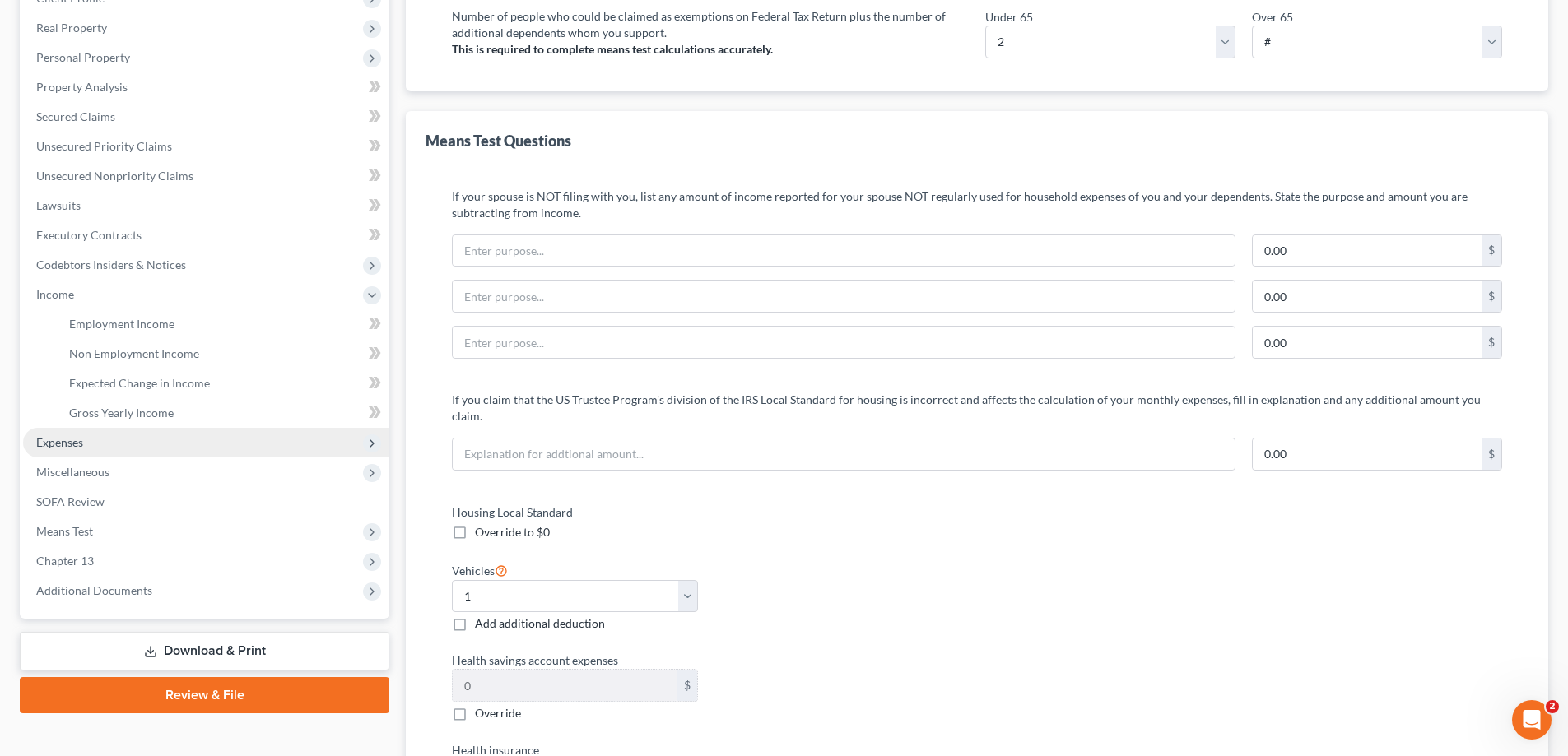
click at [80, 444] on span "Expenses" at bounding box center [60, 441] width 47 height 14
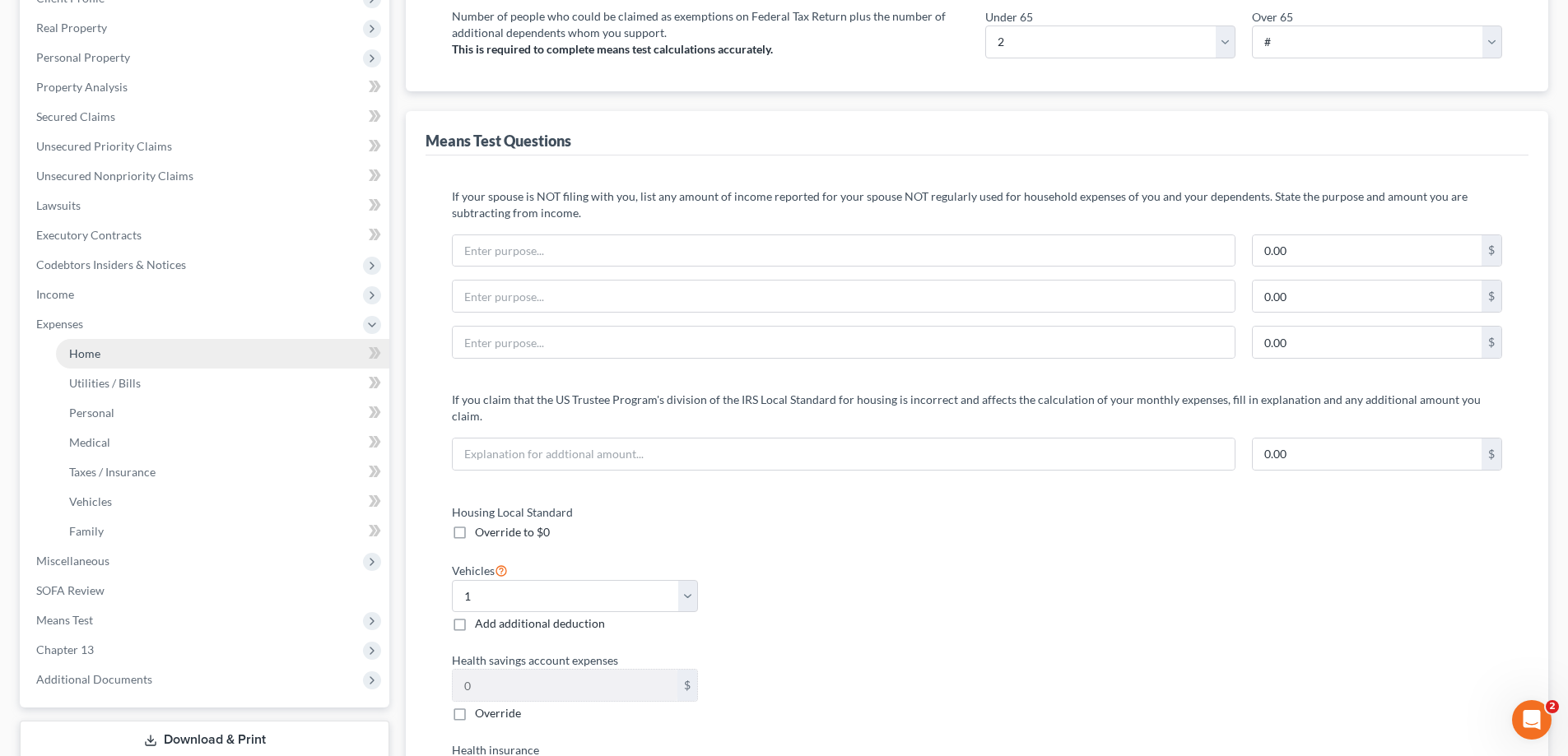
click at [117, 353] on link "Home" at bounding box center [222, 354] width 334 height 30
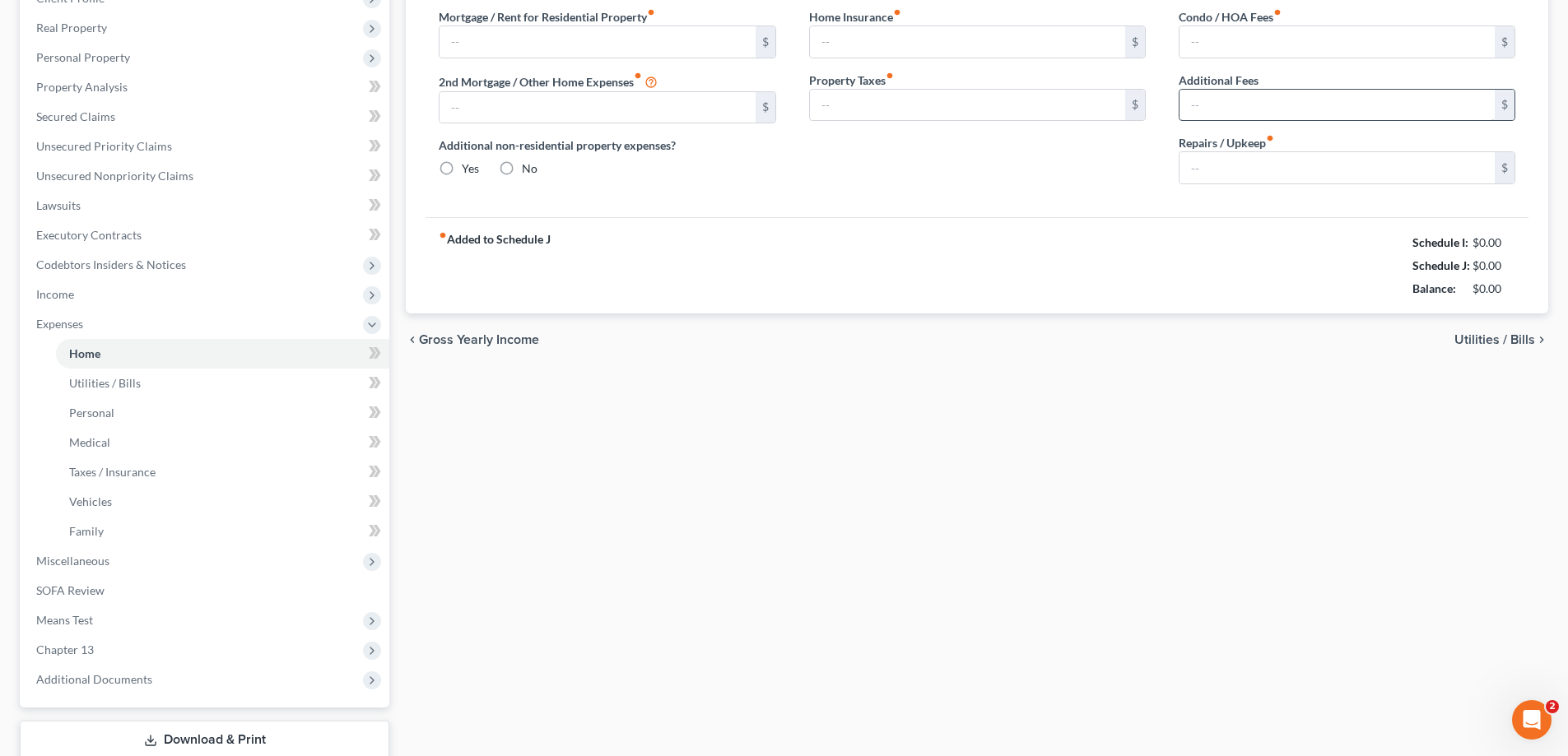
type input "2,600.00"
type input "0.00"
radio input "true"
type input "0.00"
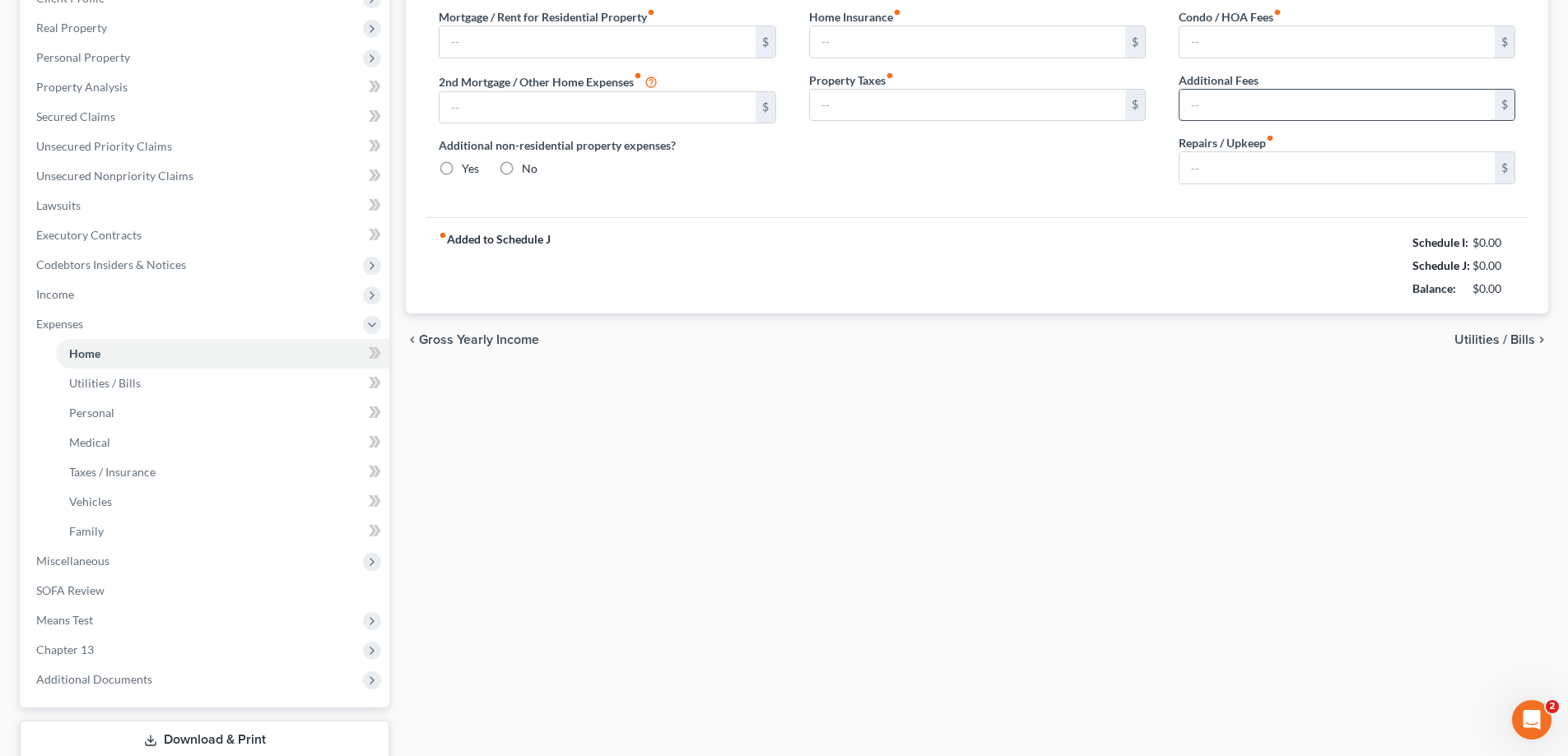
type input "85.00"
type input "0.00"
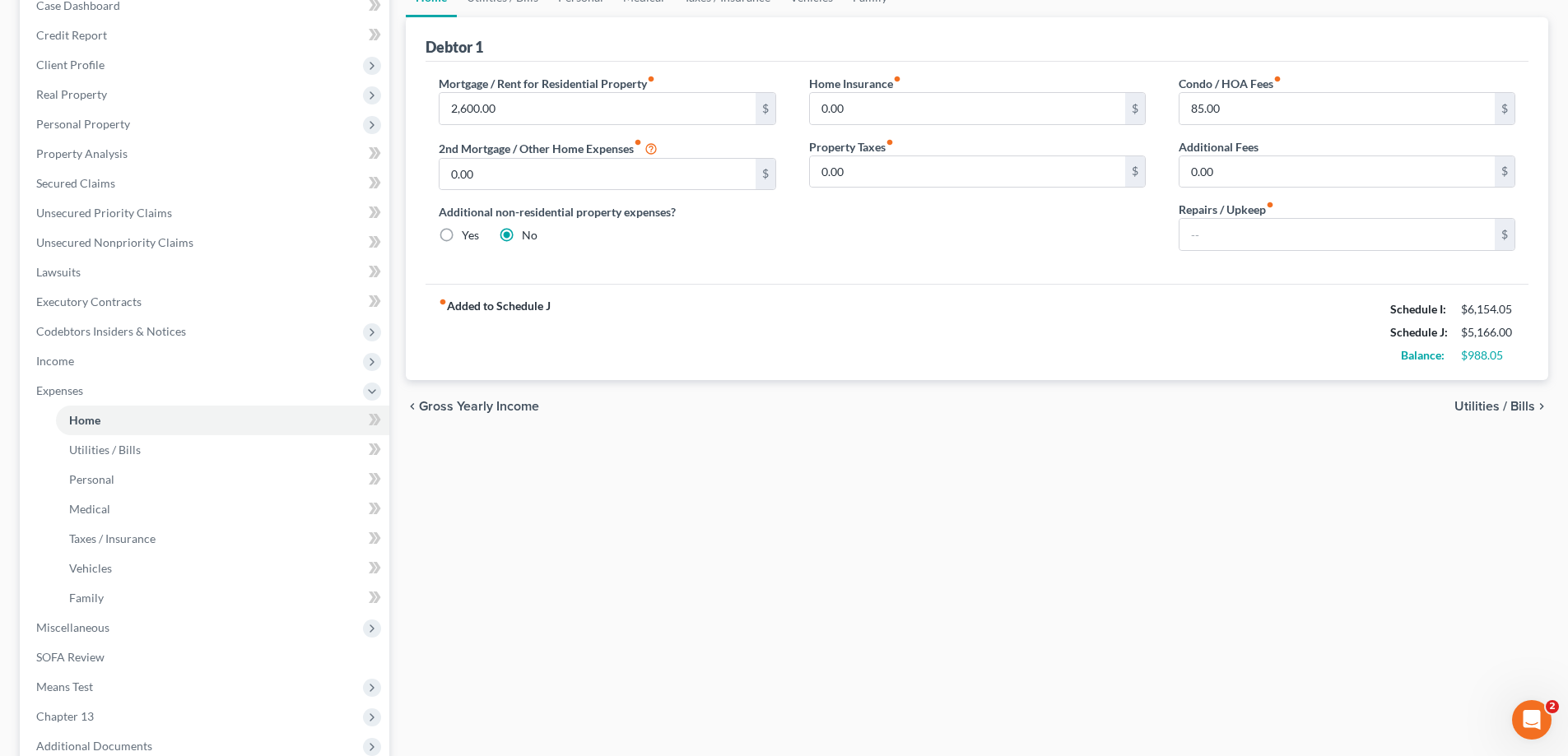
scroll to position [355, 0]
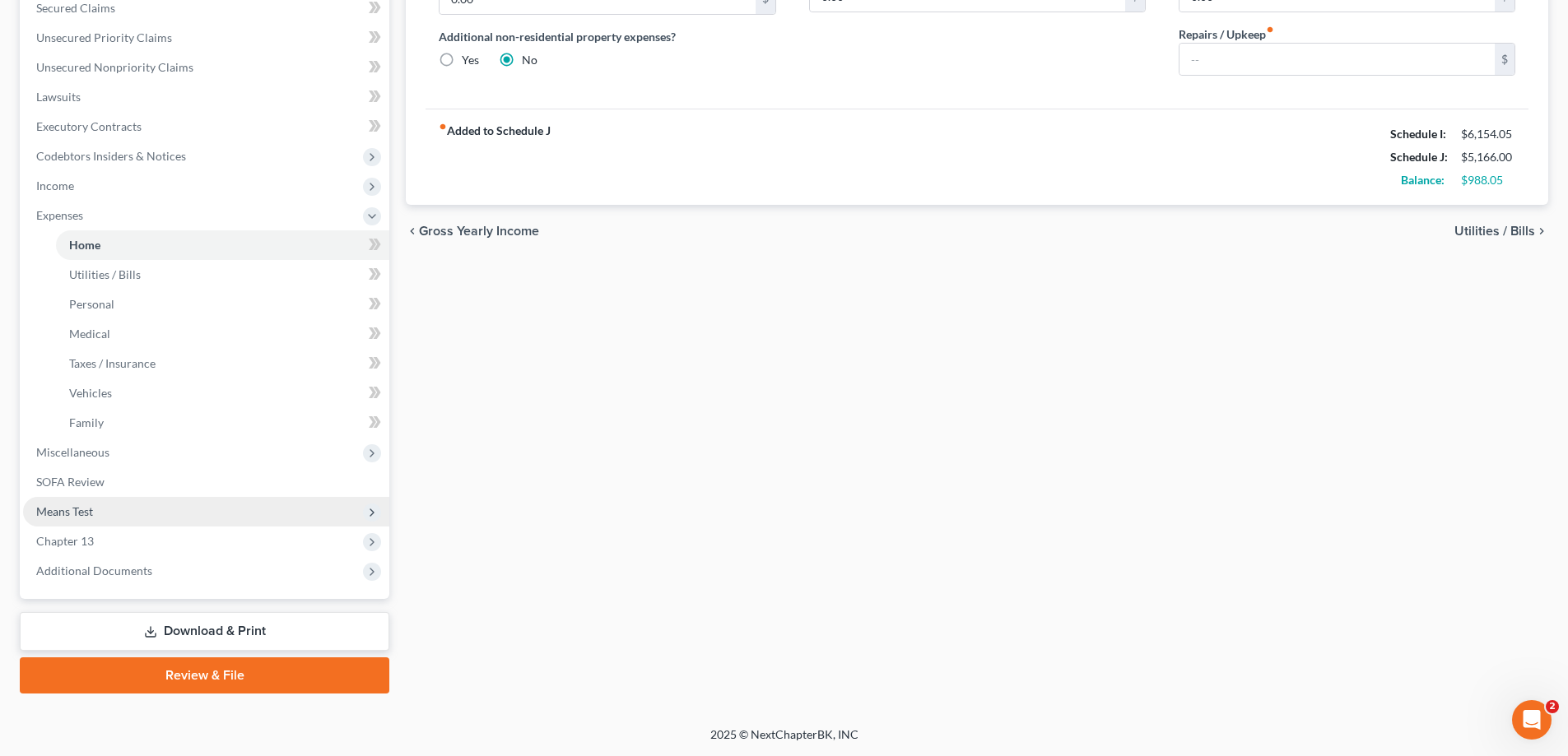
click at [97, 507] on span "Means Test" at bounding box center [205, 512] width 366 height 30
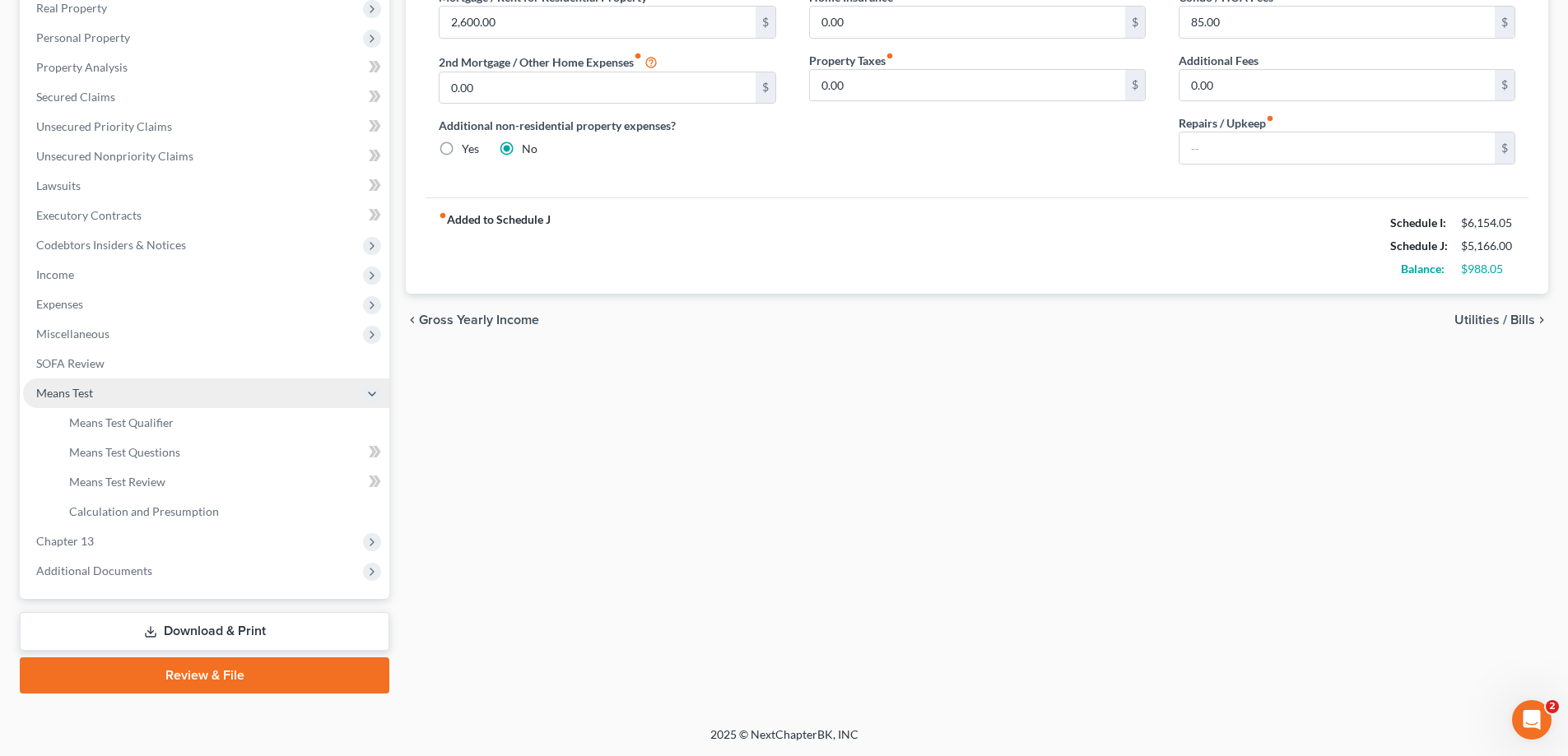
scroll to position [267, 0]
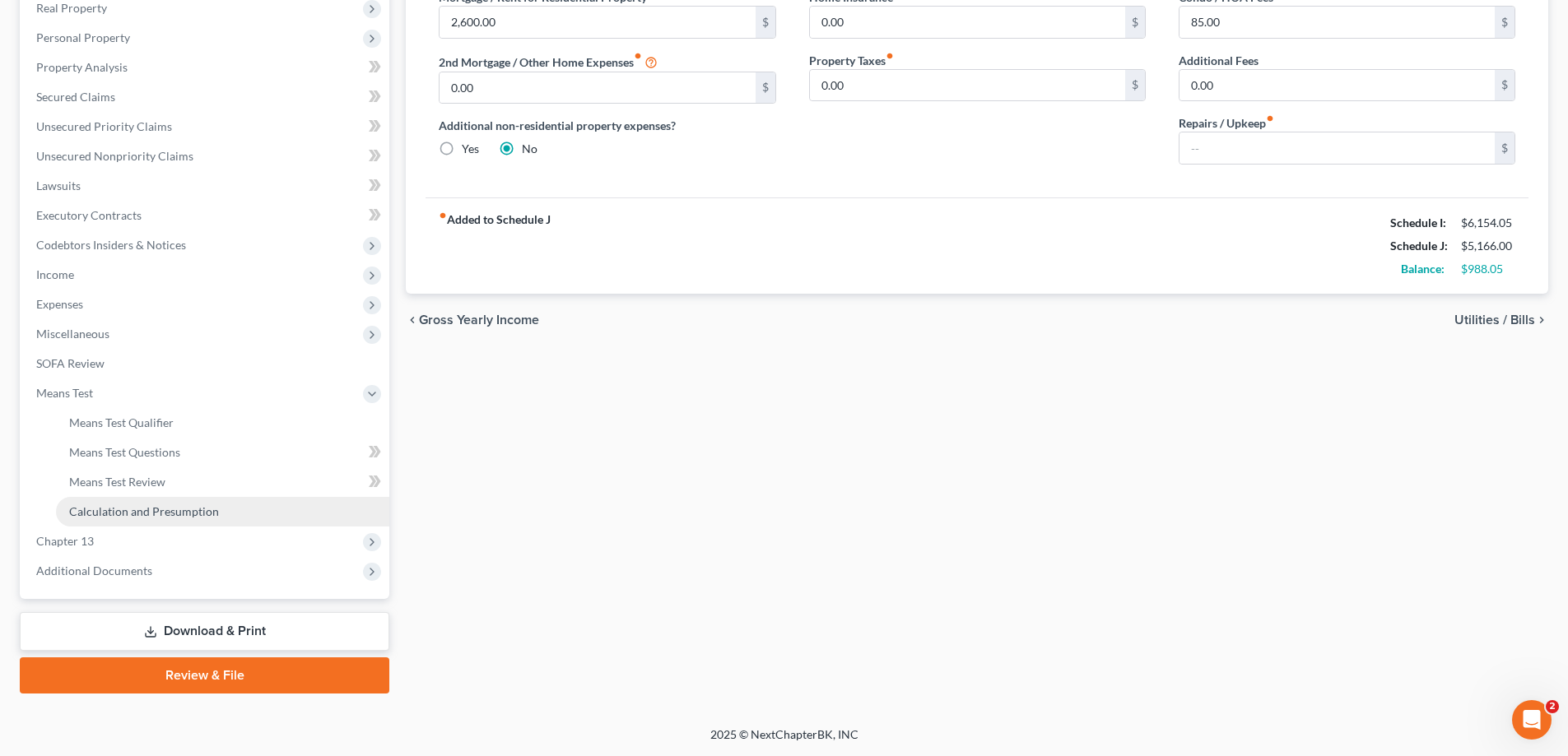
click at [118, 507] on span "Calculation and Presumption" at bounding box center [144, 511] width 150 height 14
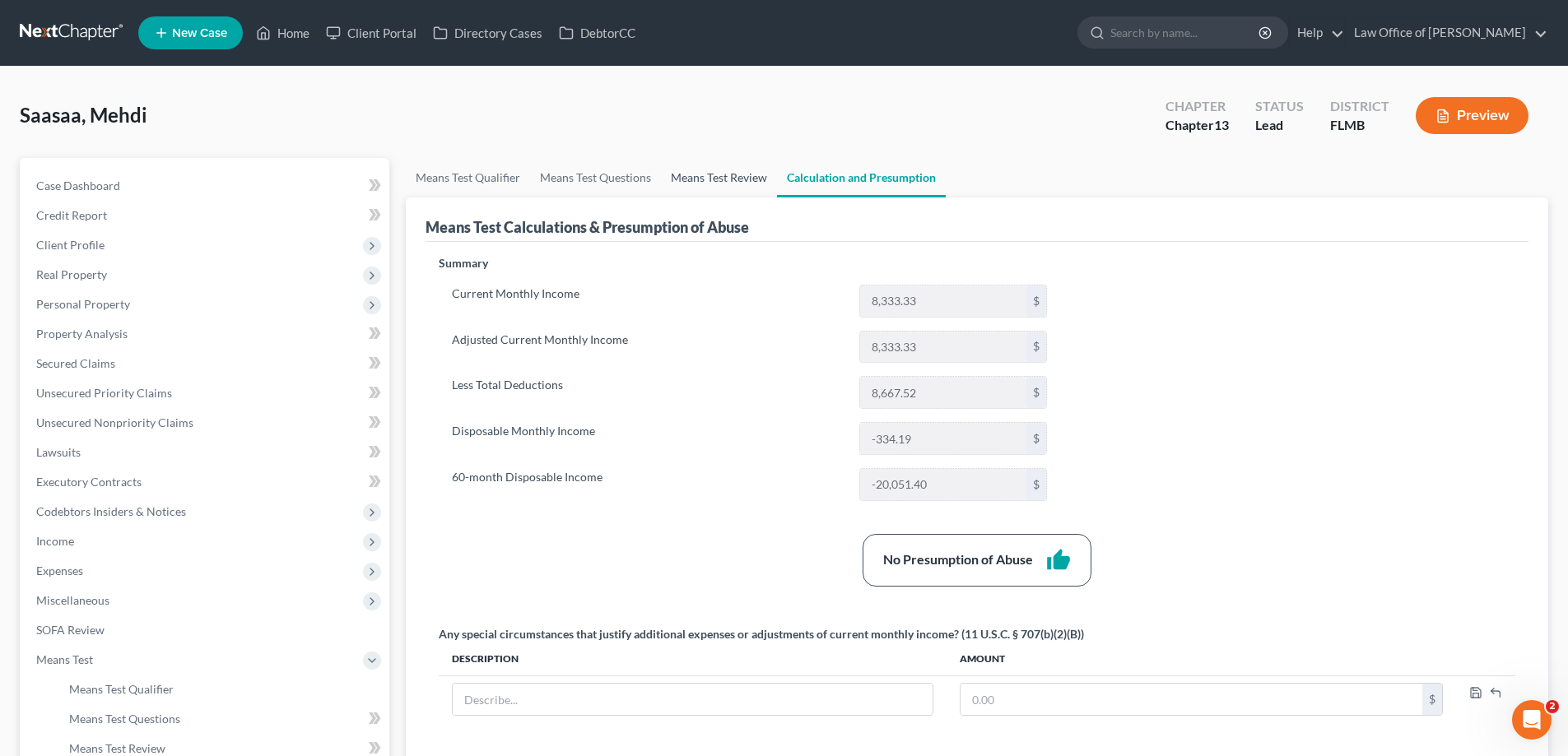
click at [700, 178] on link "Means Test Review" at bounding box center [719, 178] width 116 height 40
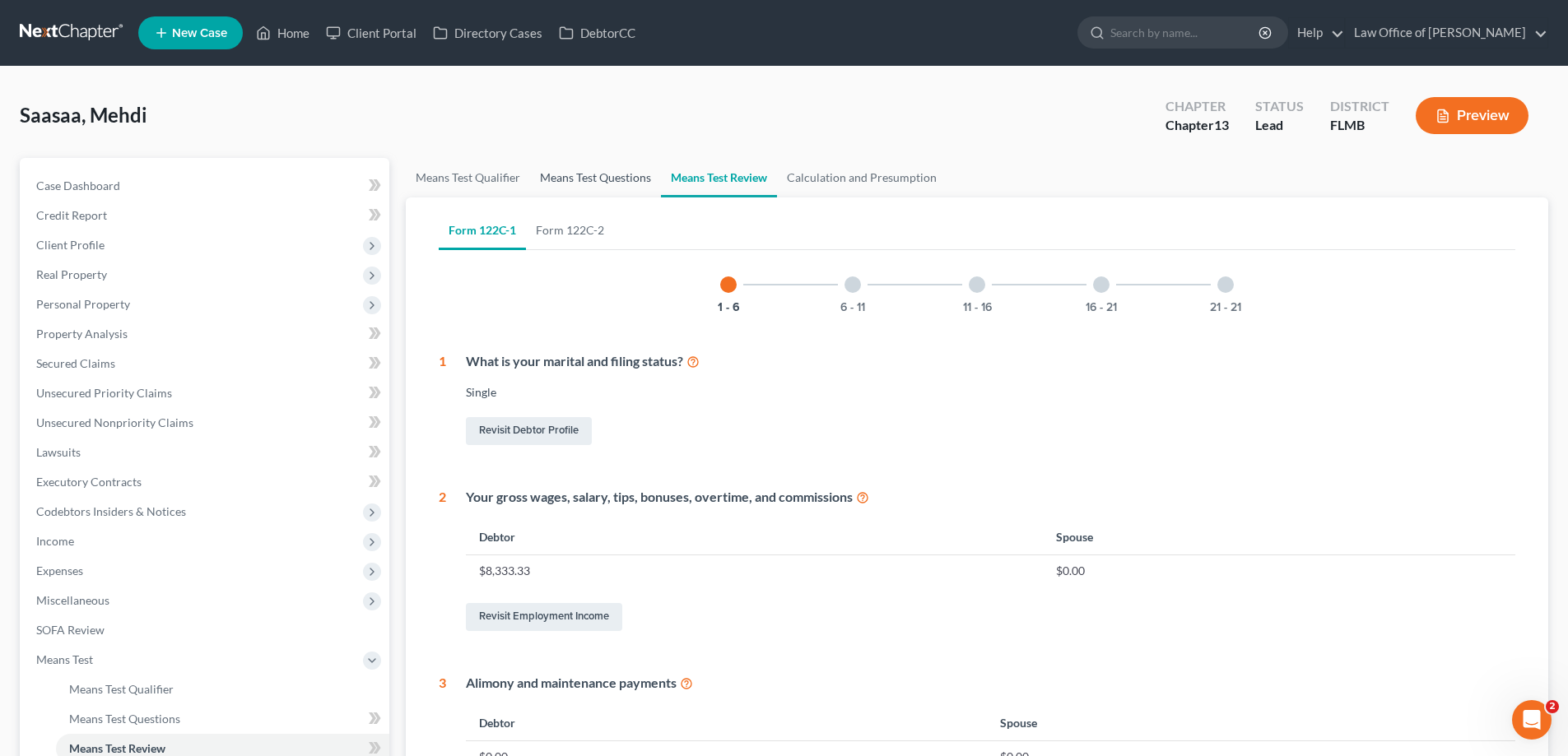
click at [592, 167] on link "Means Test Questions" at bounding box center [595, 178] width 131 height 40
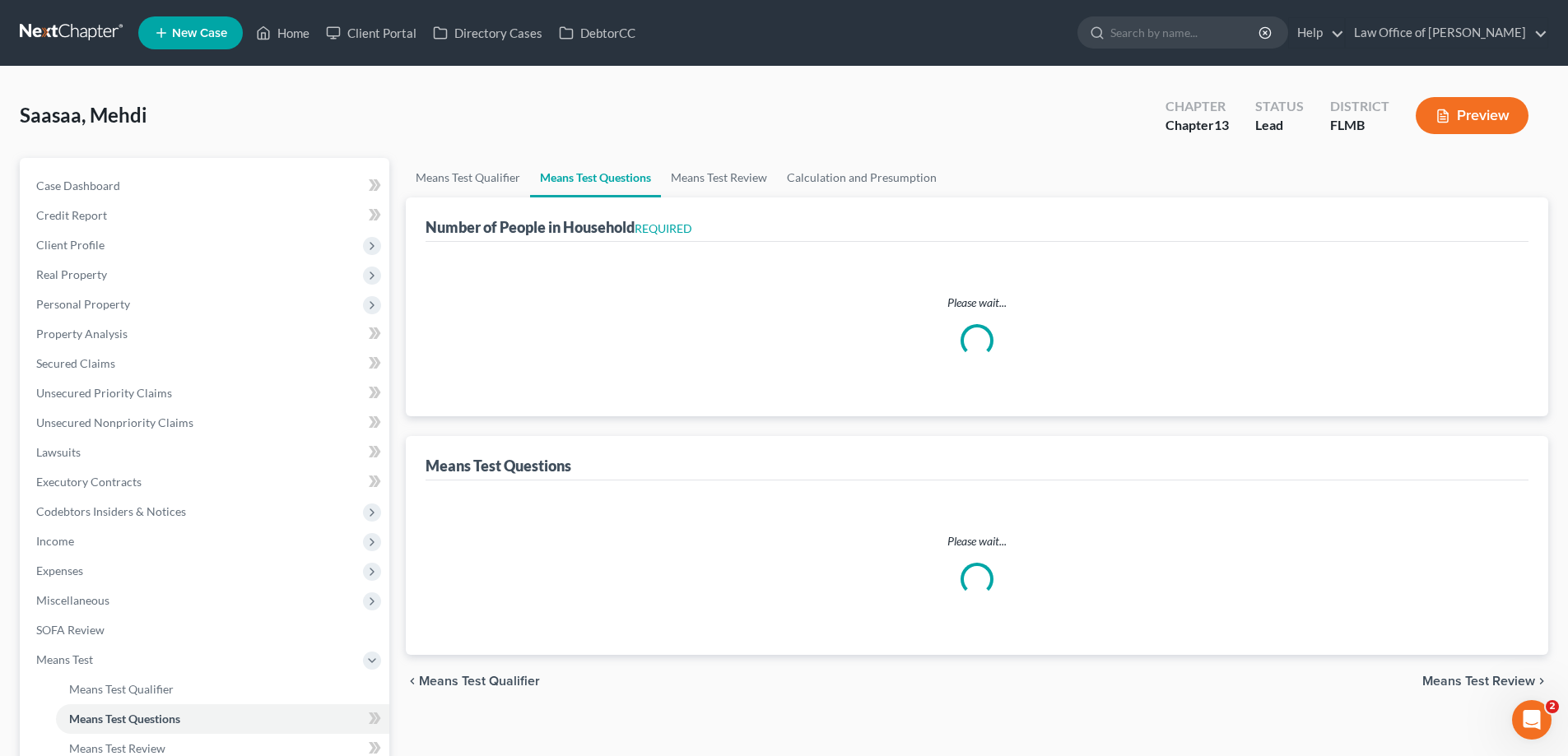
select select "0"
select select "60"
select select "1"
select select "60"
select select "0"
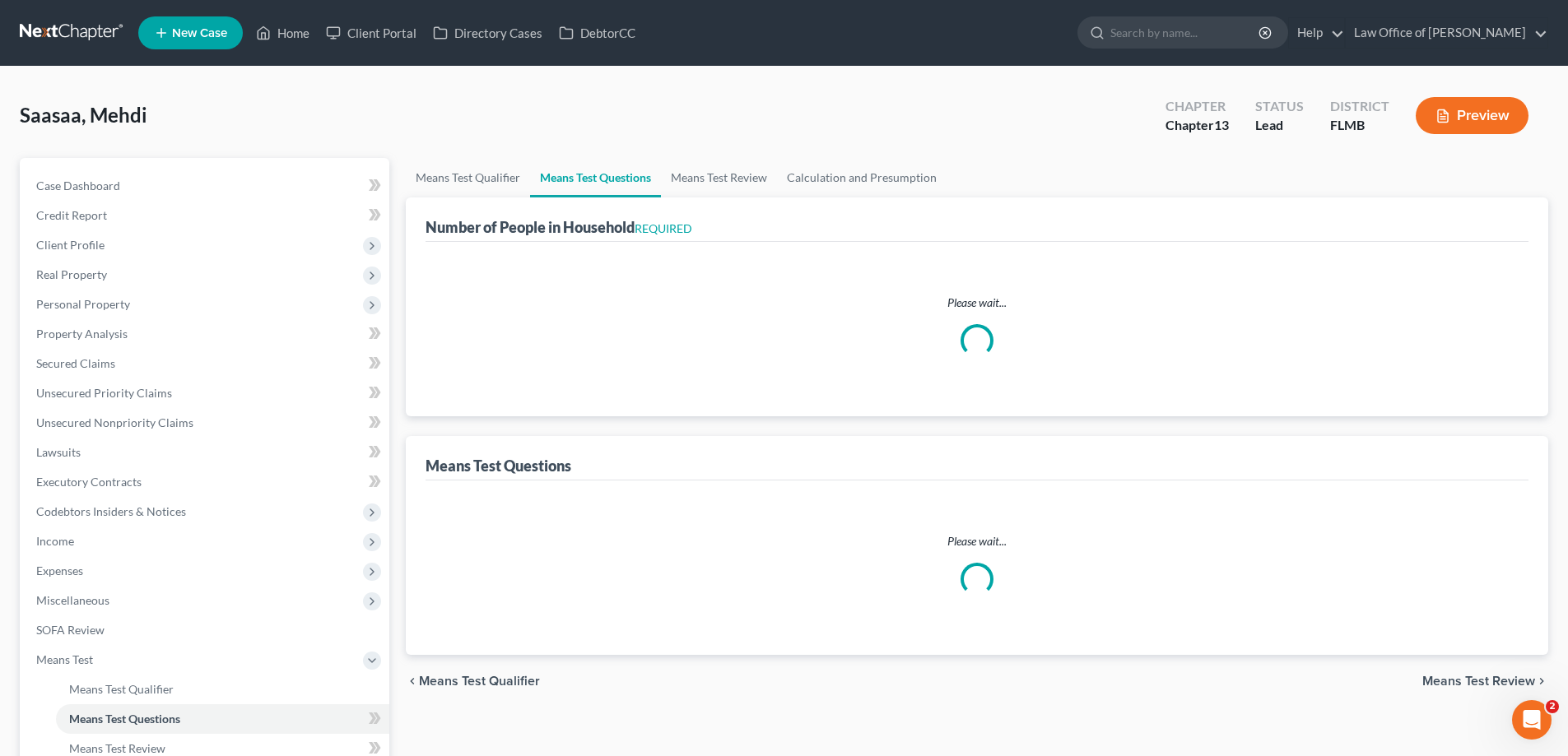
select select "60"
select select "2"
select select "1"
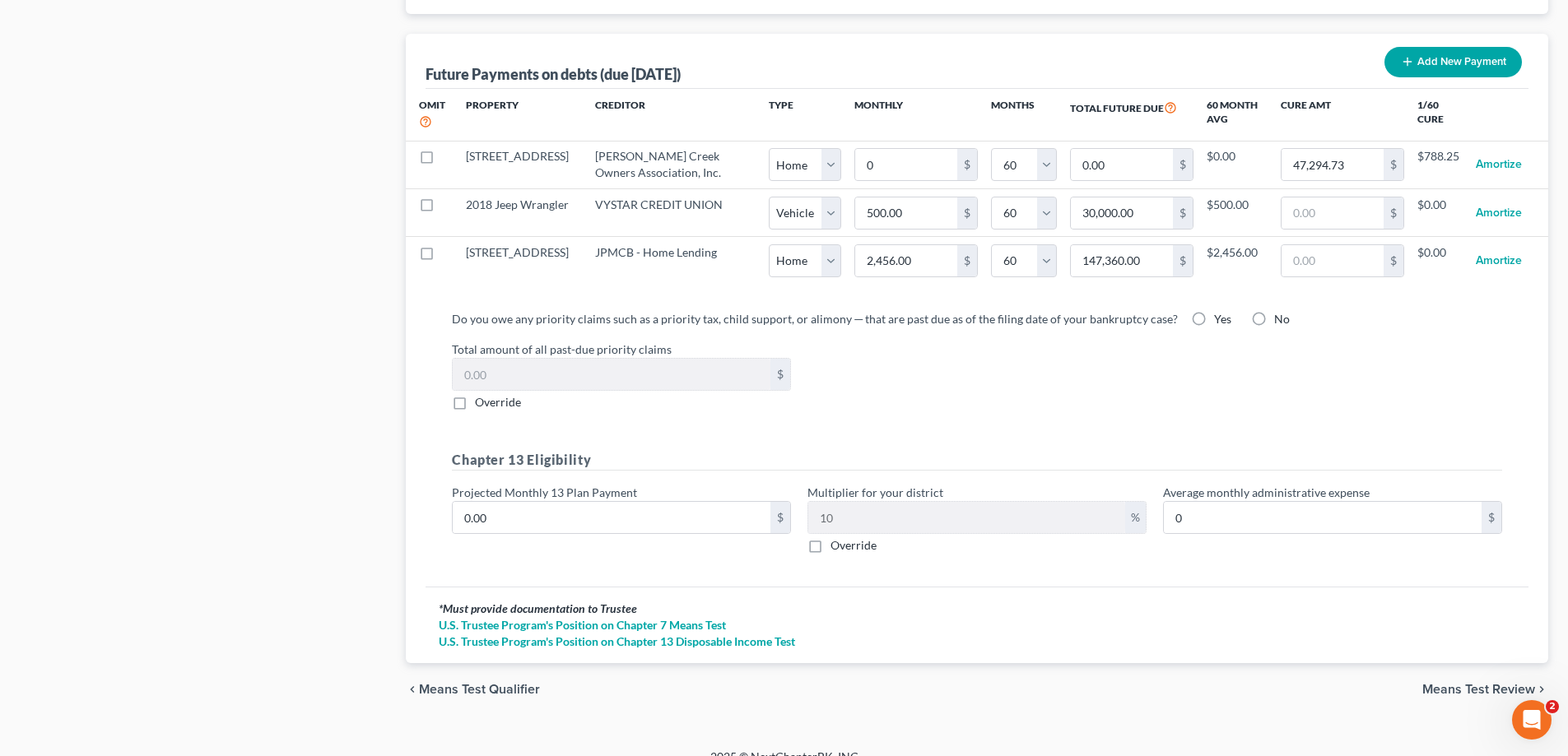
scroll to position [1627, 0]
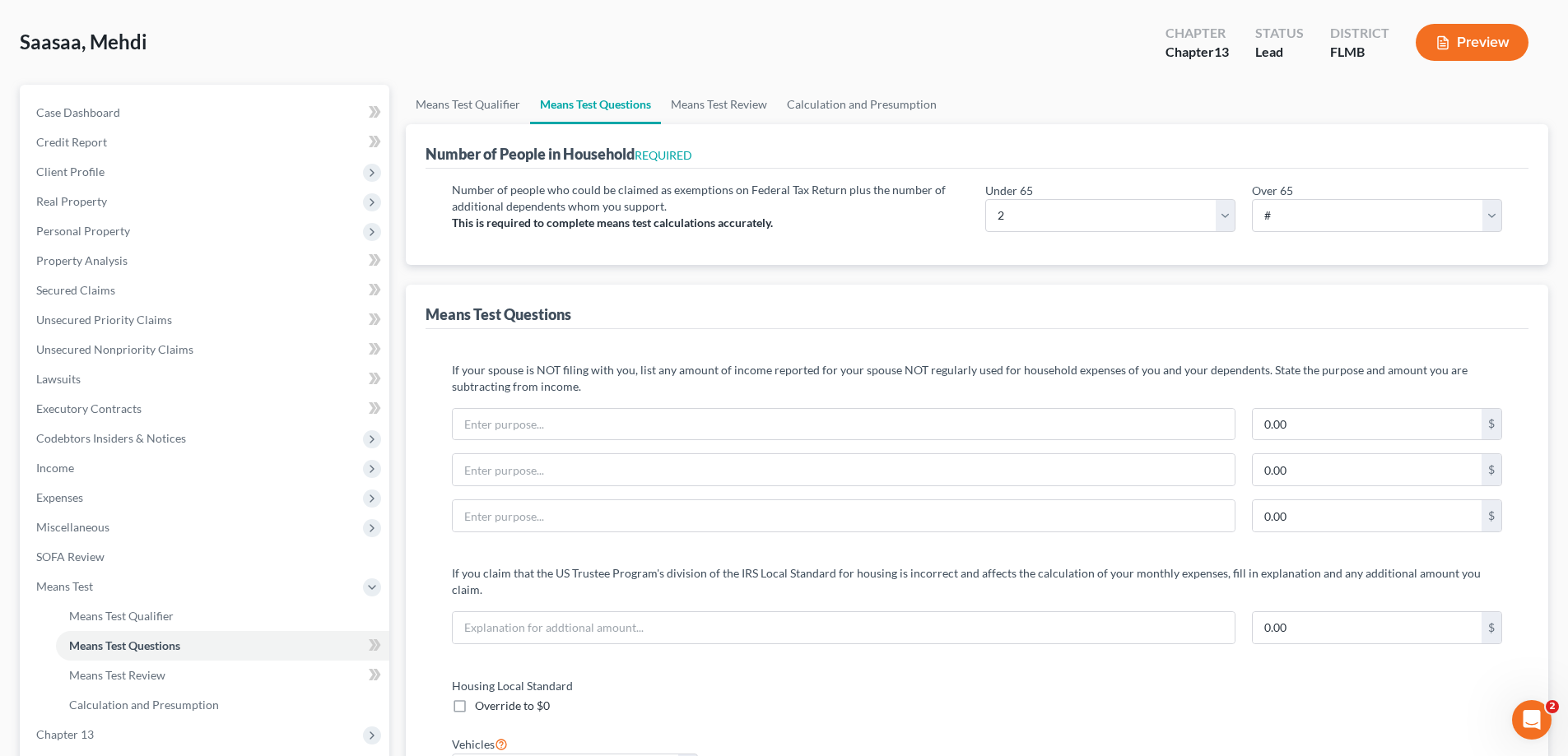
scroll to position [0, 0]
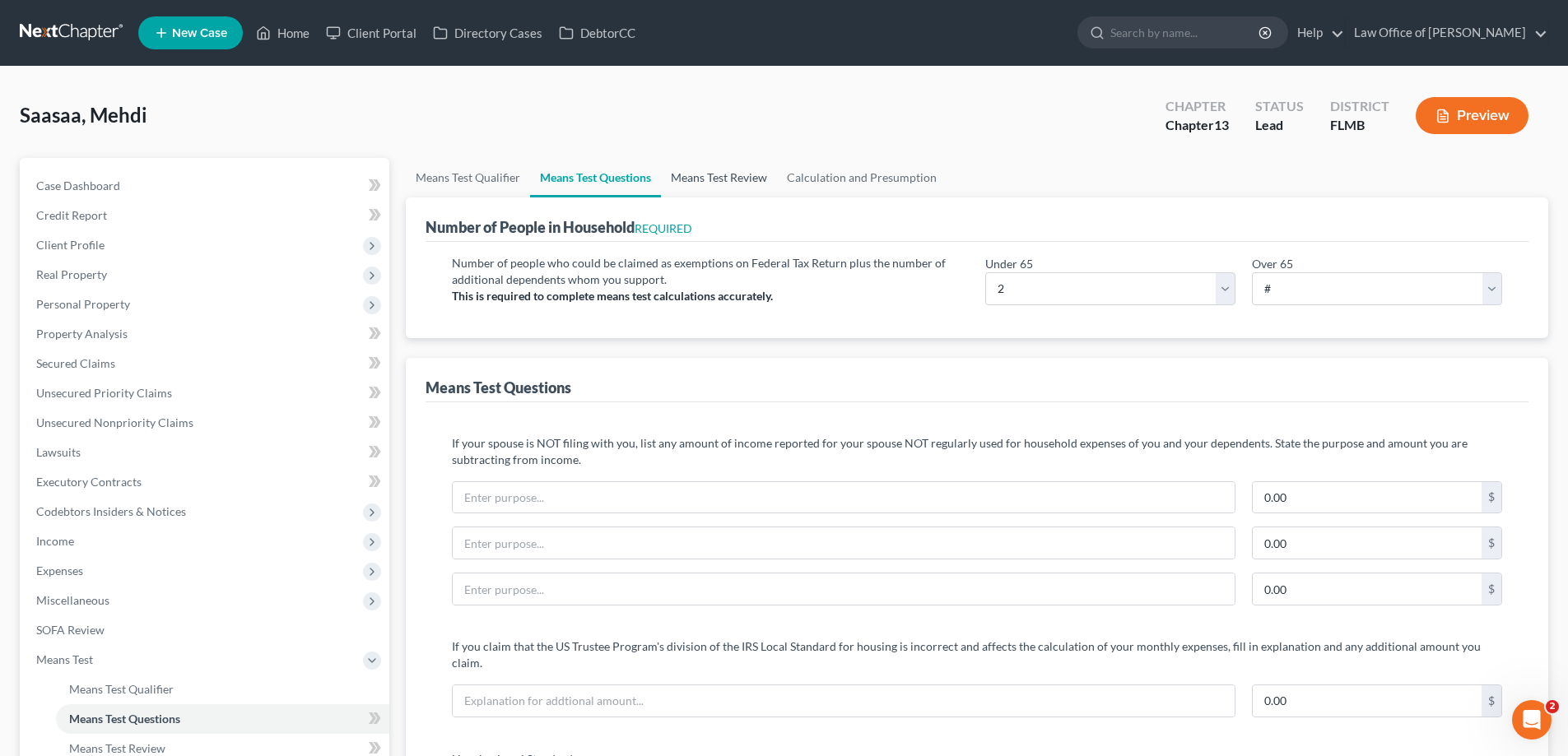
click at [760, 175] on link "Means Test Review" at bounding box center [719, 178] width 116 height 40
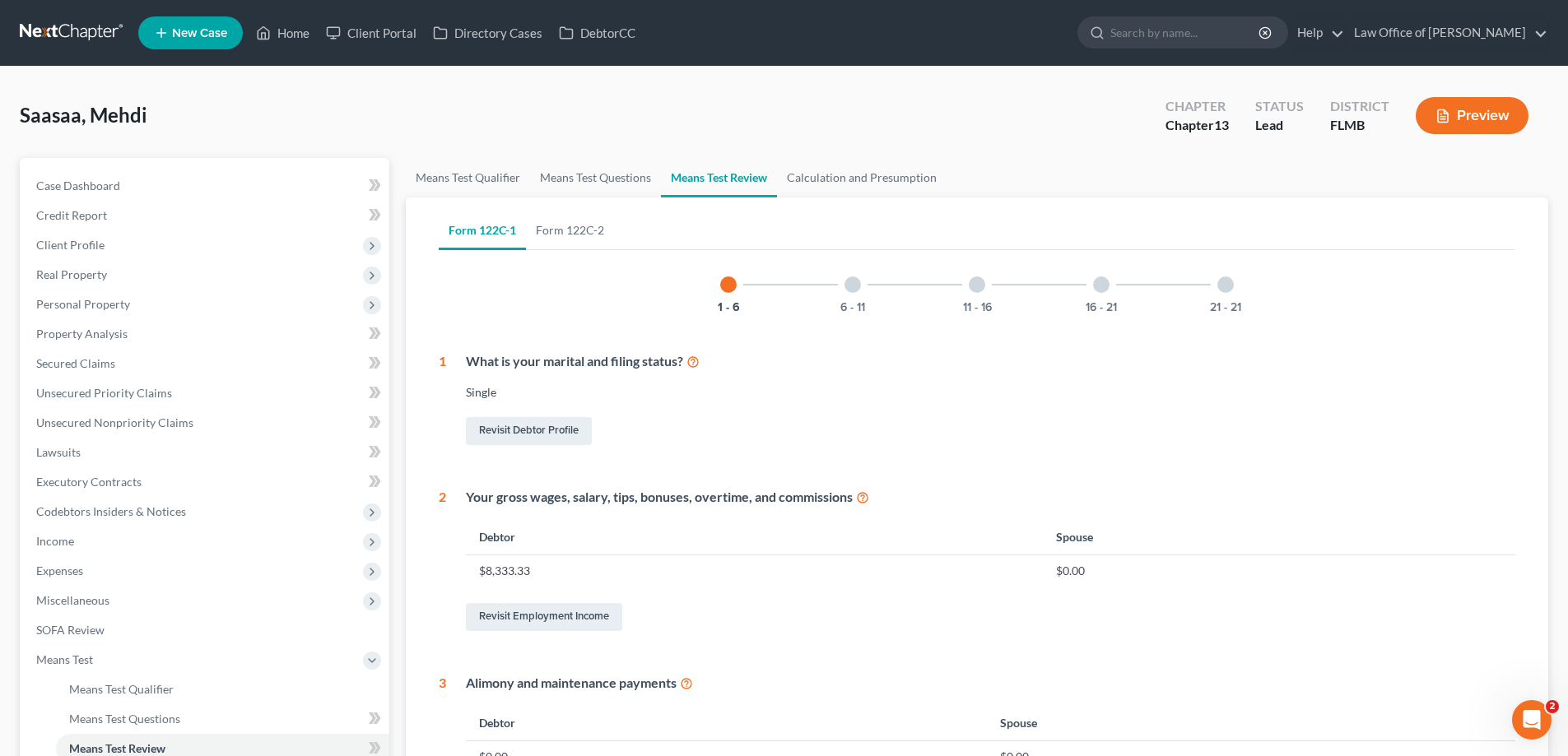
click at [857, 291] on div at bounding box center [853, 285] width 16 height 16
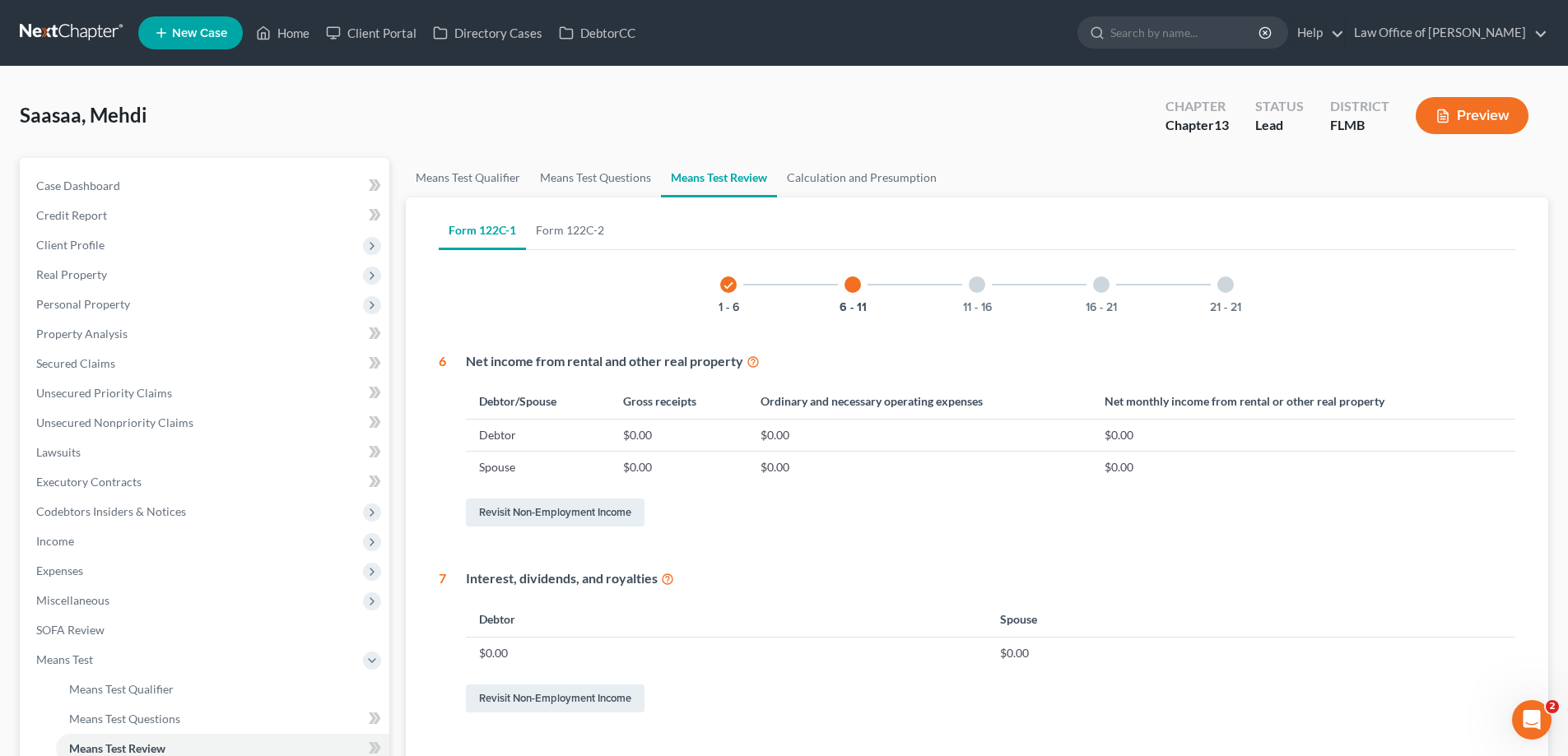
click at [978, 288] on div at bounding box center [977, 285] width 16 height 16
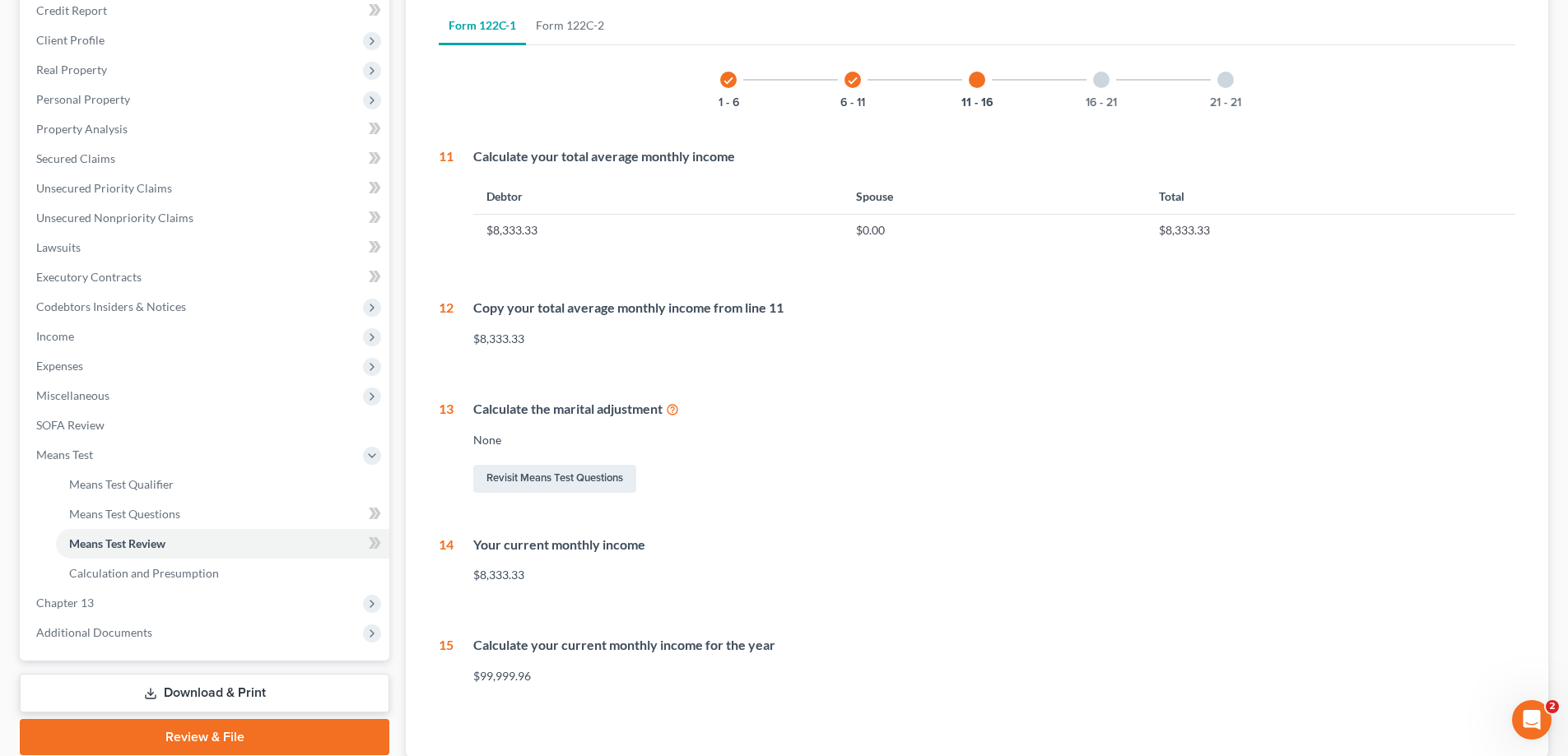
scroll to position [165, 0]
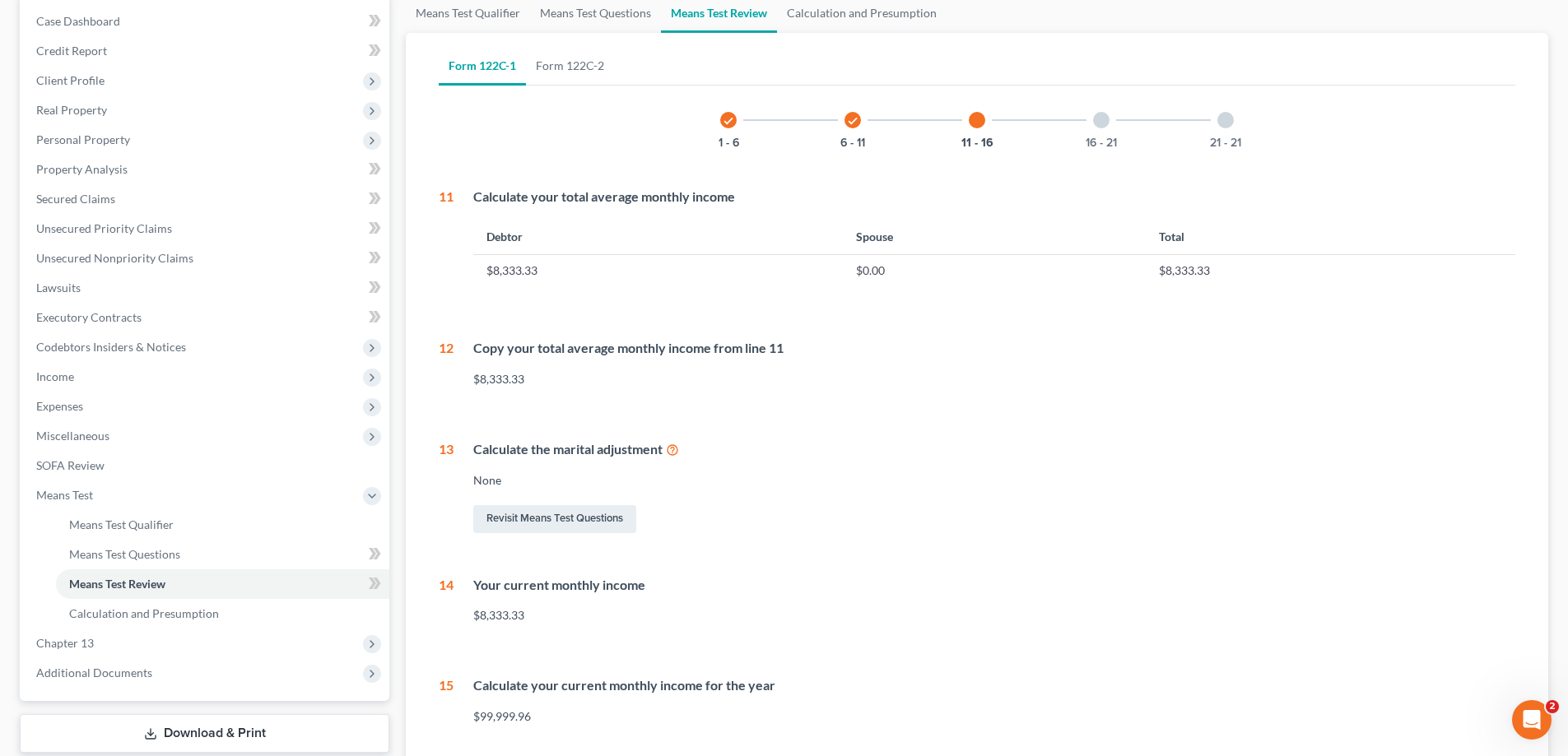
click at [1103, 122] on div at bounding box center [1101, 120] width 16 height 16
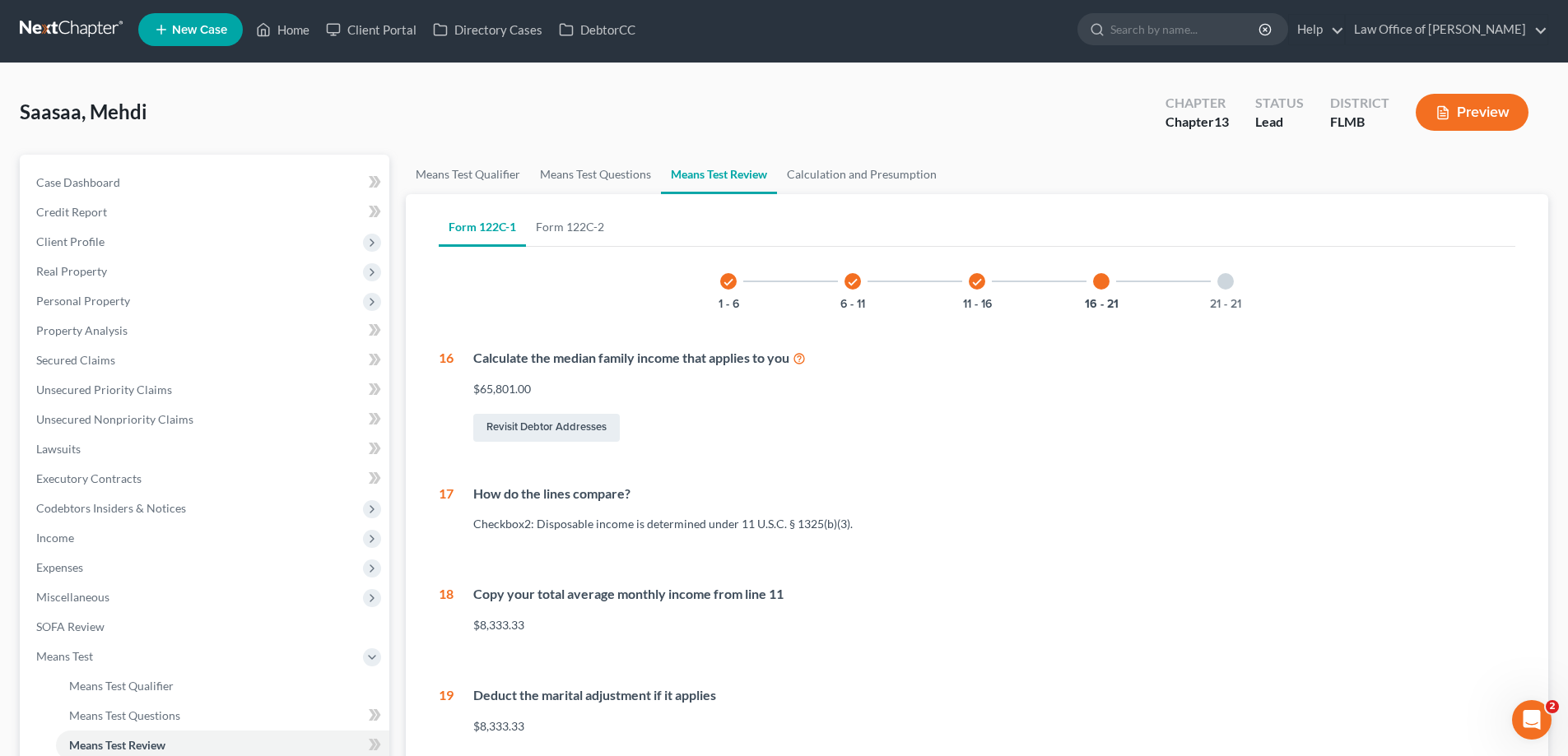
scroll to position [0, 0]
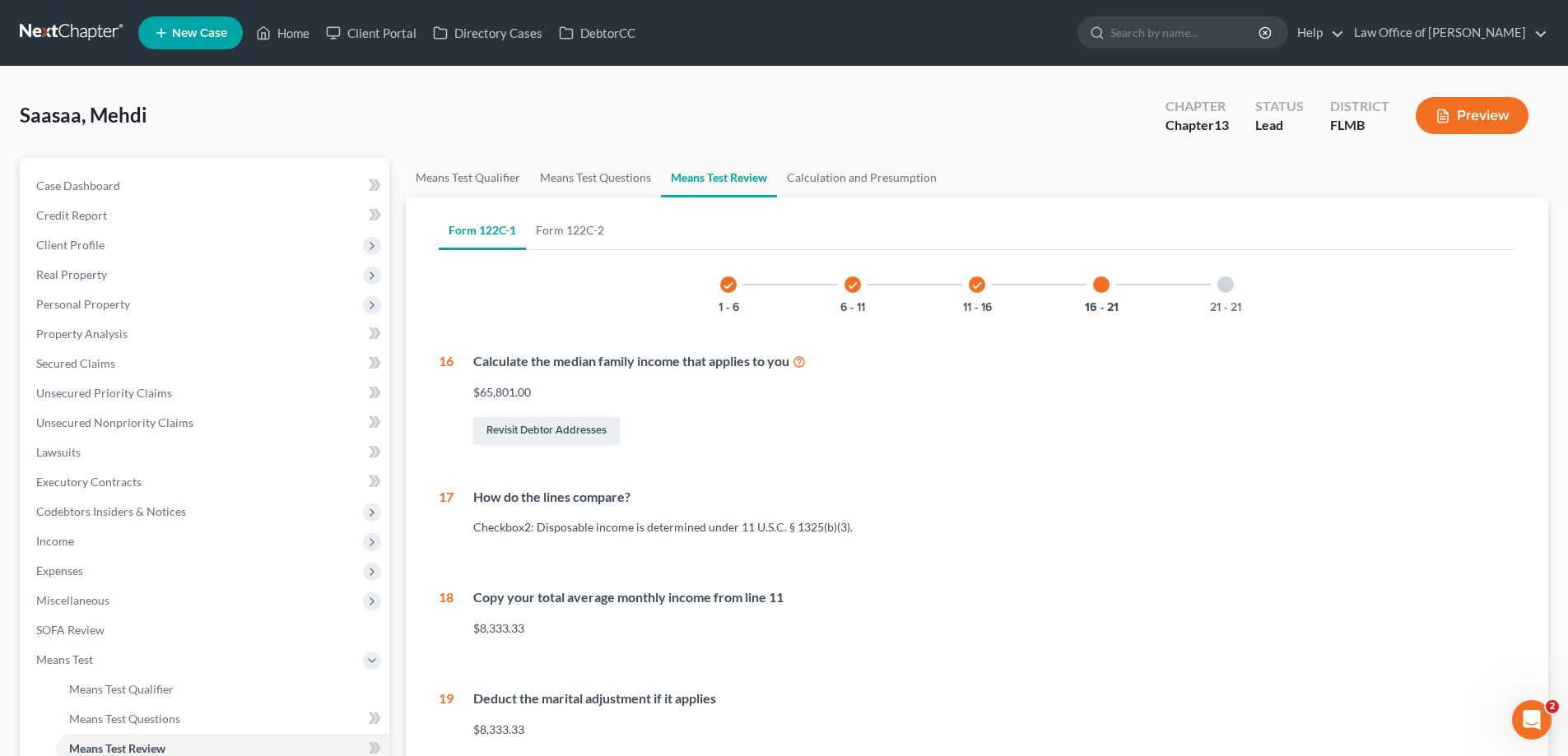
click at [1228, 281] on div at bounding box center [1225, 285] width 16 height 16
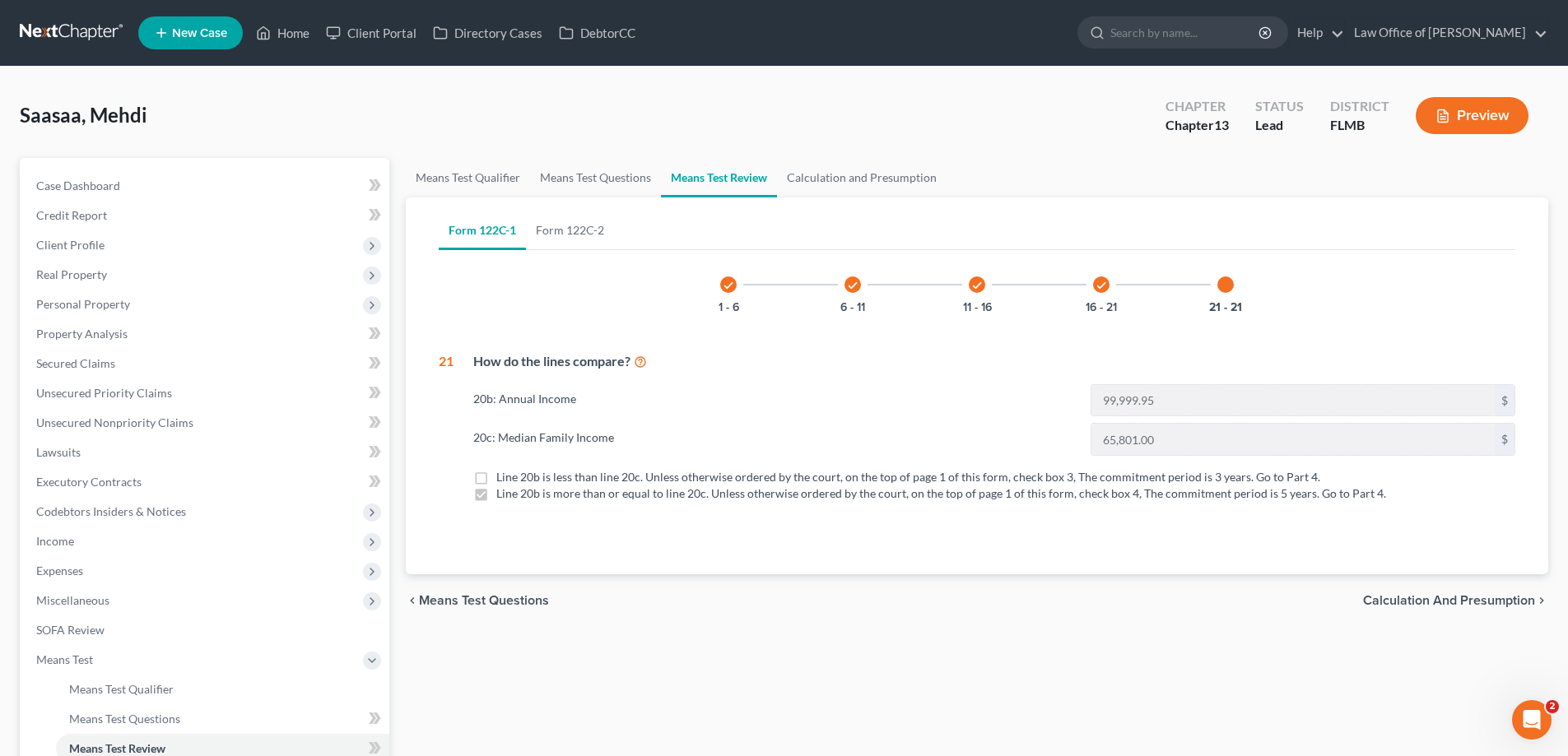
click at [741, 281] on div "check 1 - 6" at bounding box center [728, 285] width 56 height 56
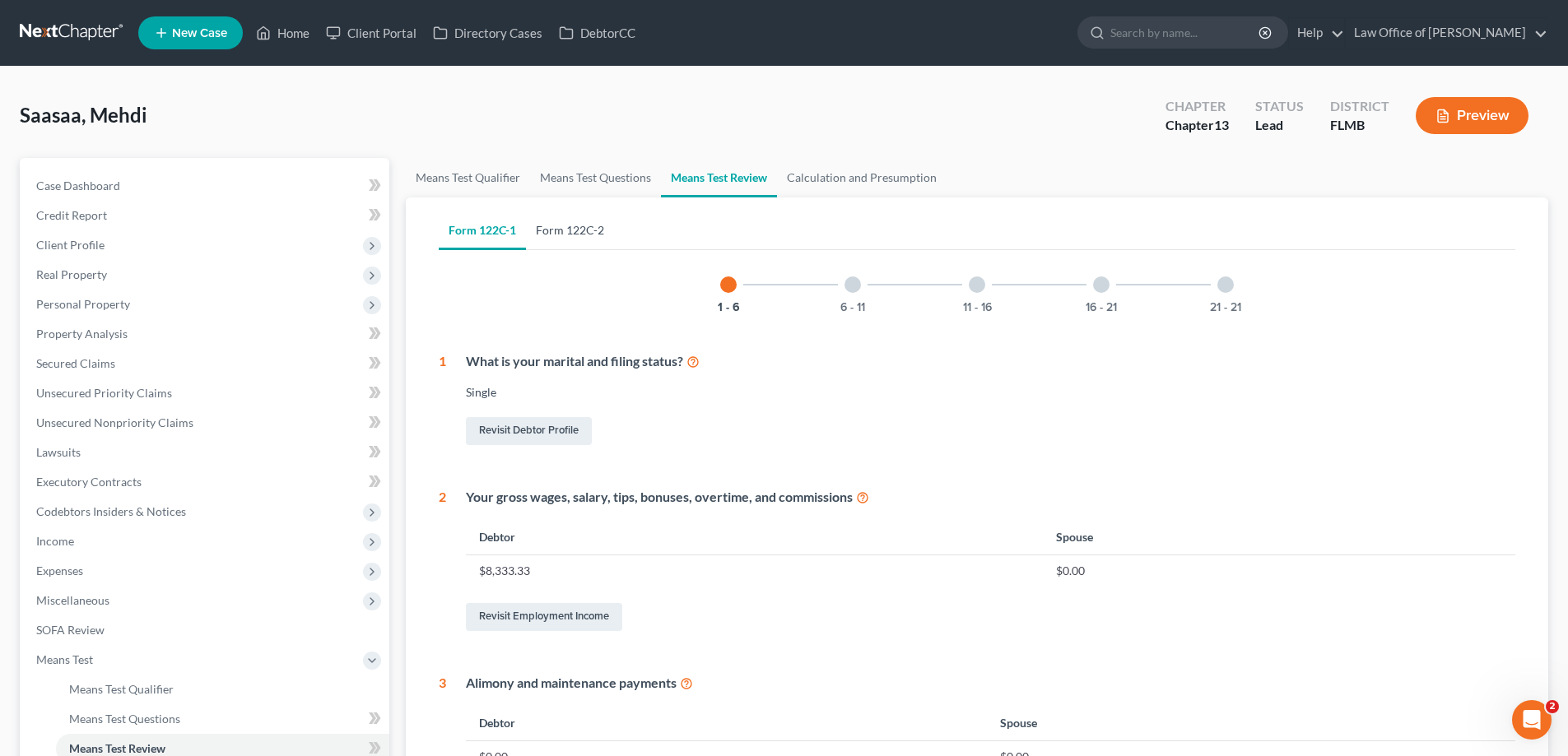
click at [541, 224] on link "Form 122C-2" at bounding box center [570, 231] width 88 height 40
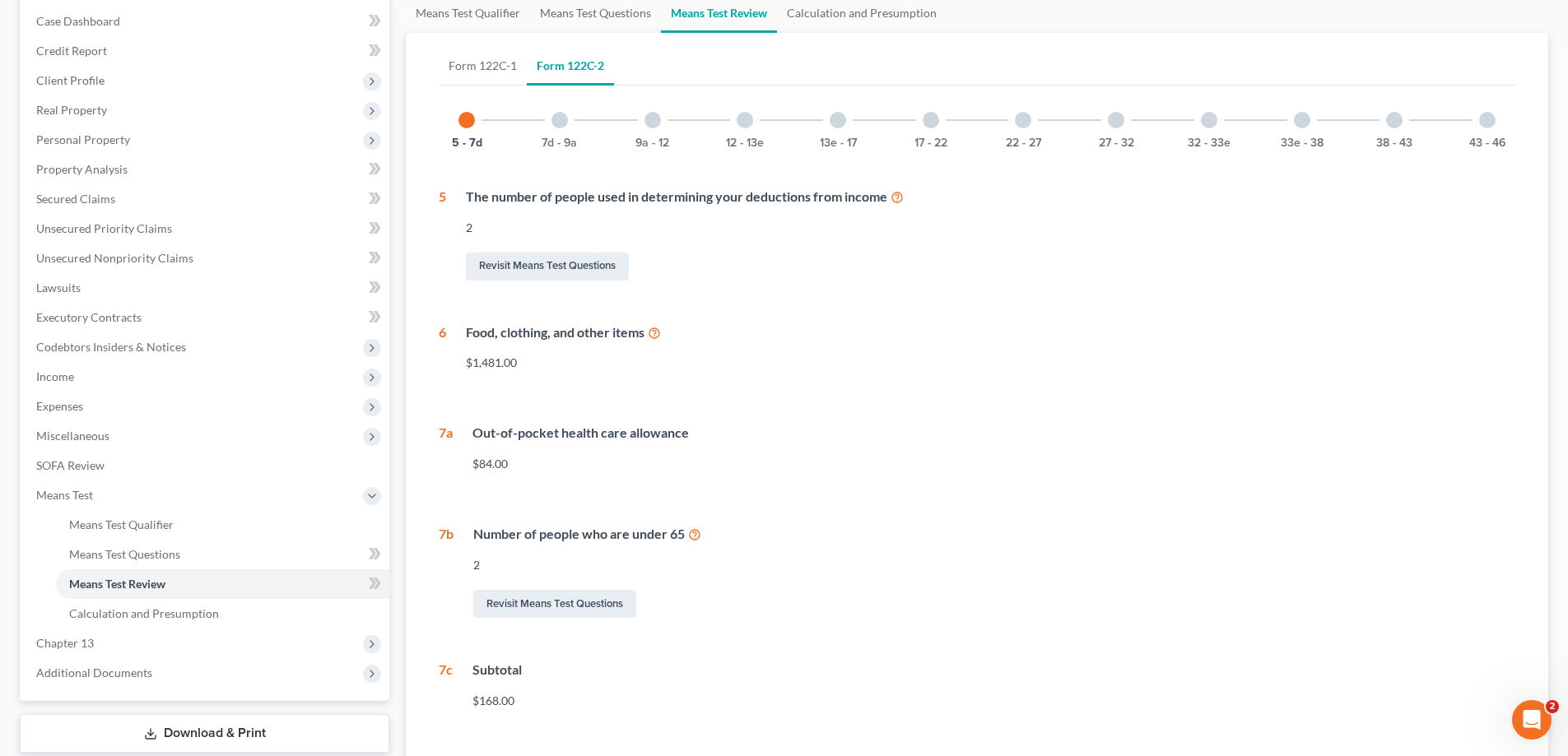
scroll to position [141, 0]
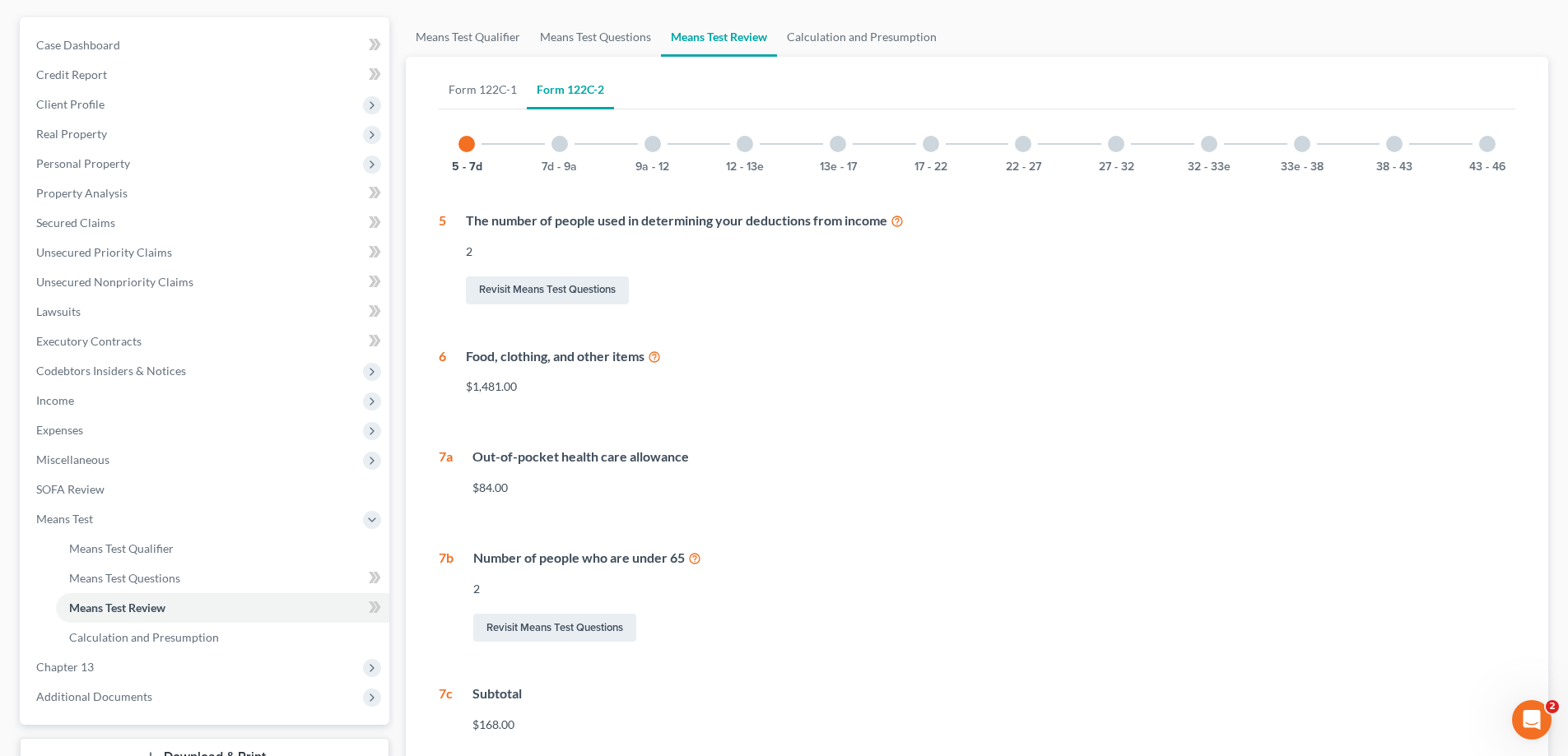
click at [567, 148] on div "7d - 9a" at bounding box center [560, 144] width 56 height 56
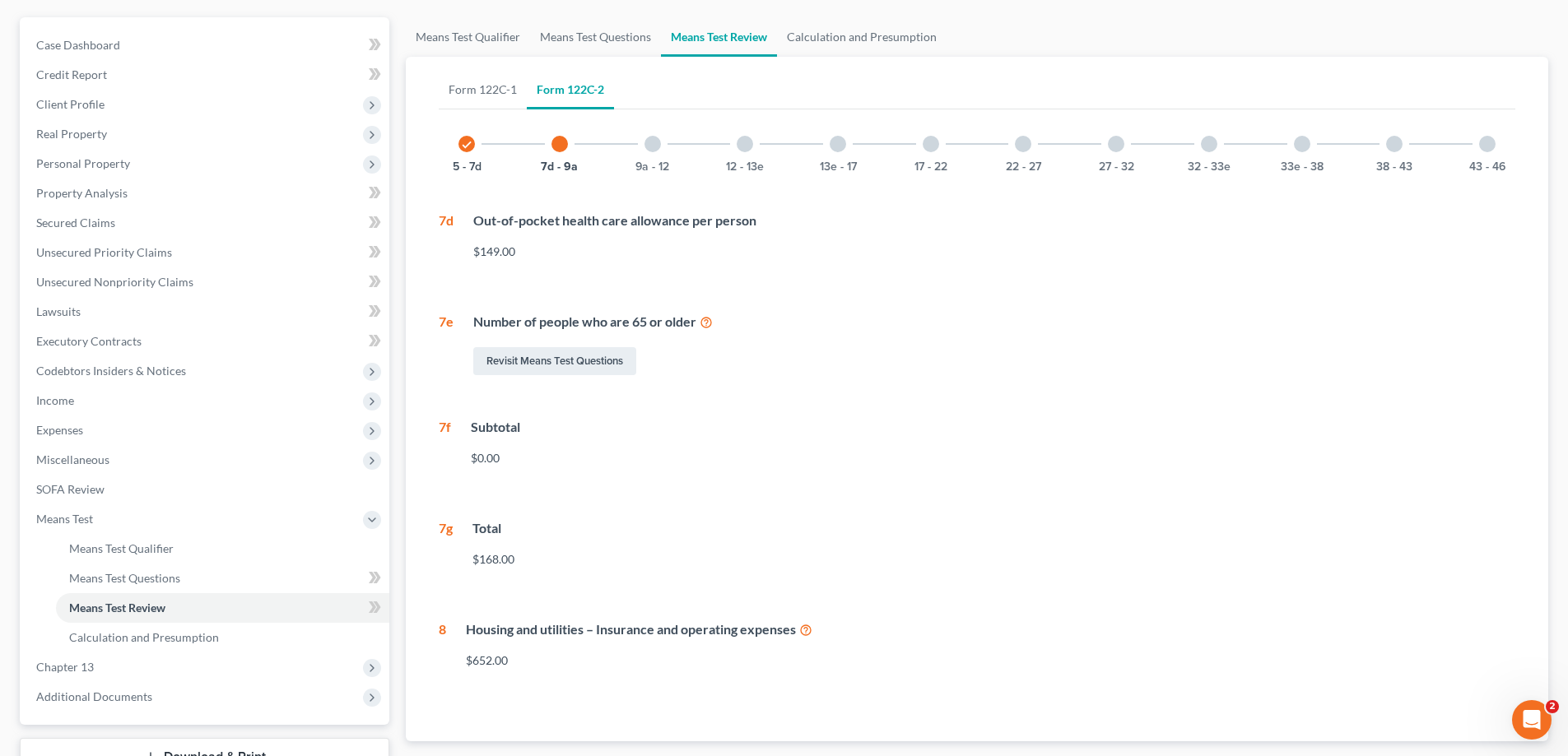
click at [647, 154] on div "9a - 12" at bounding box center [653, 144] width 56 height 56
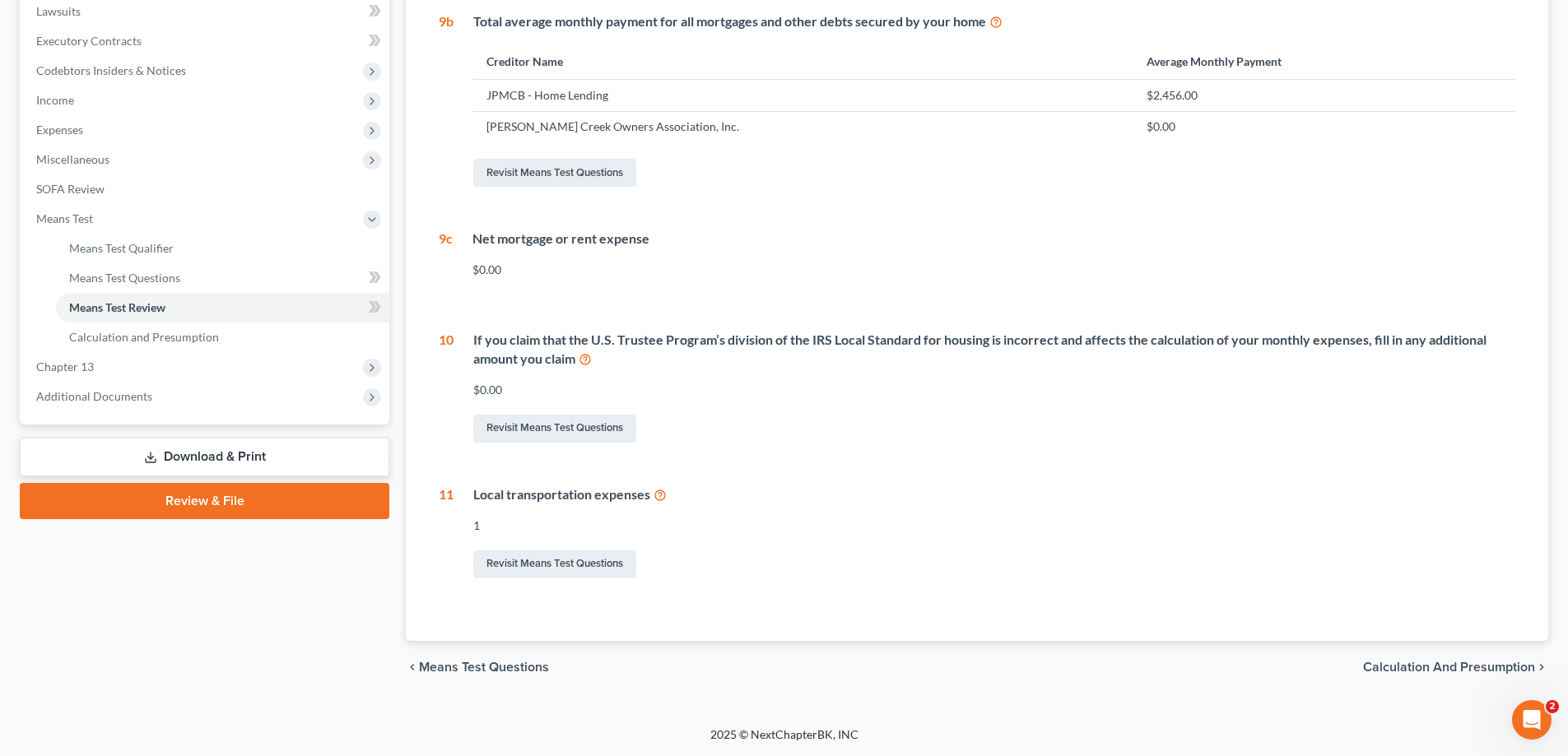
scroll to position [0, 0]
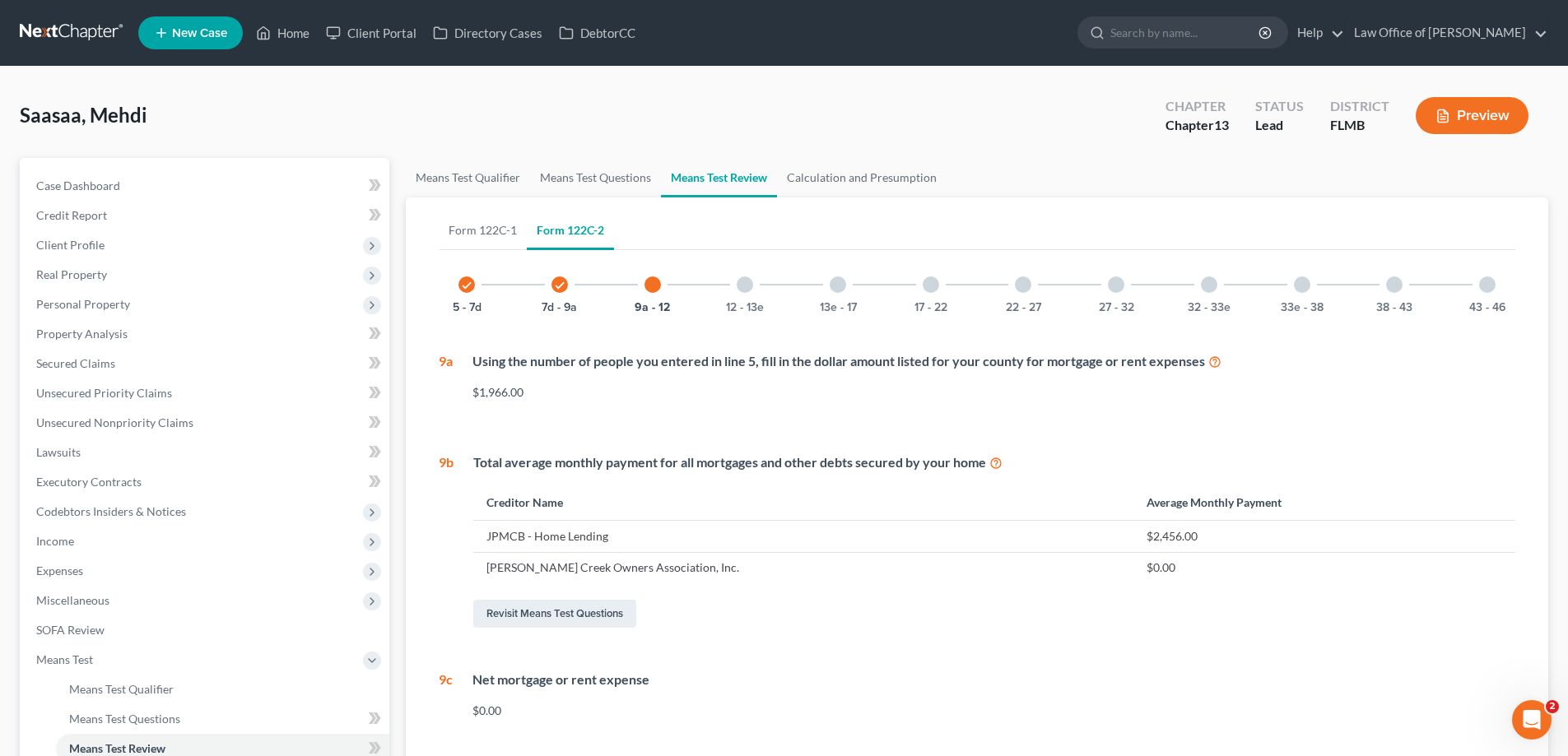
click at [743, 279] on div at bounding box center [744, 285] width 16 height 16
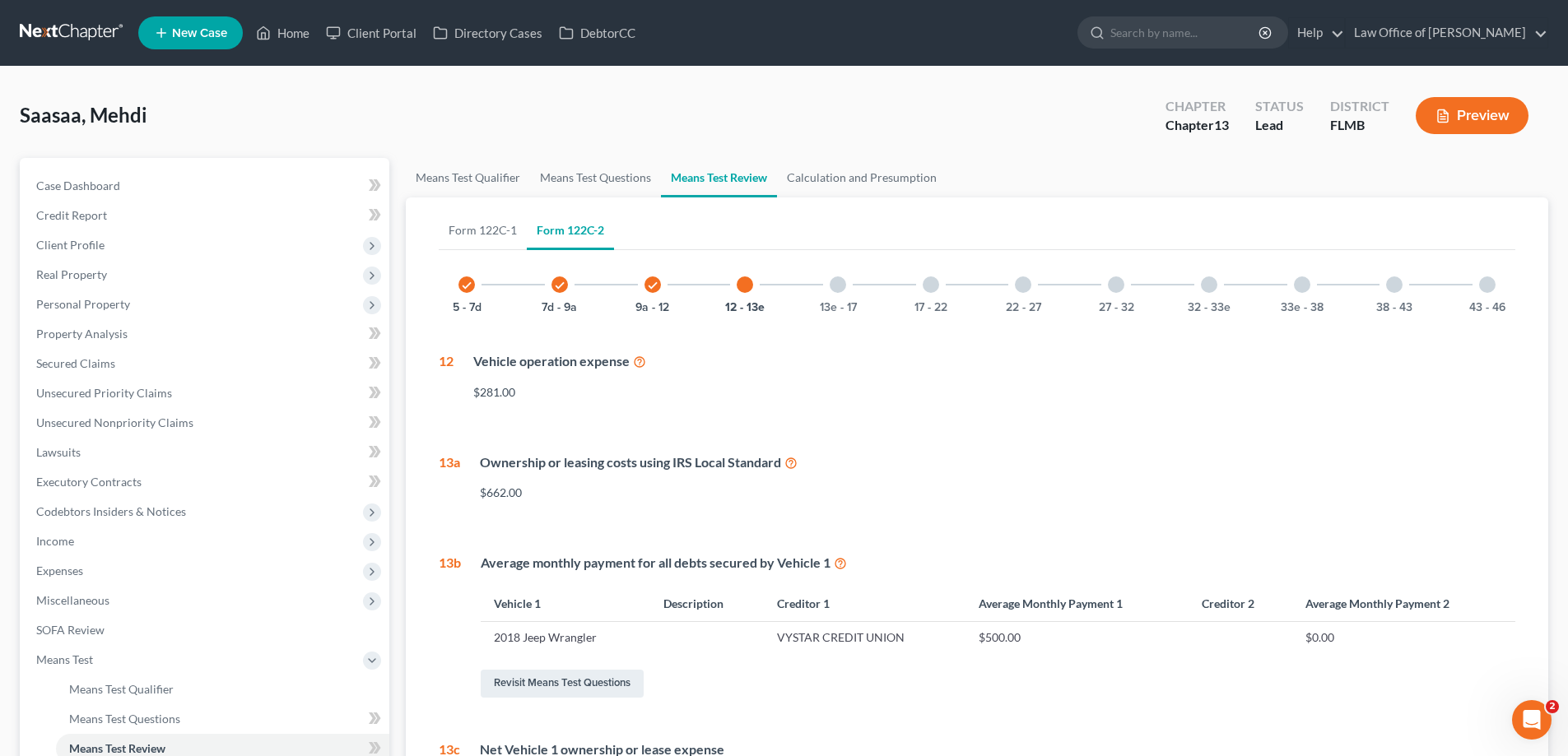
click at [845, 286] on div at bounding box center [837, 285] width 16 height 16
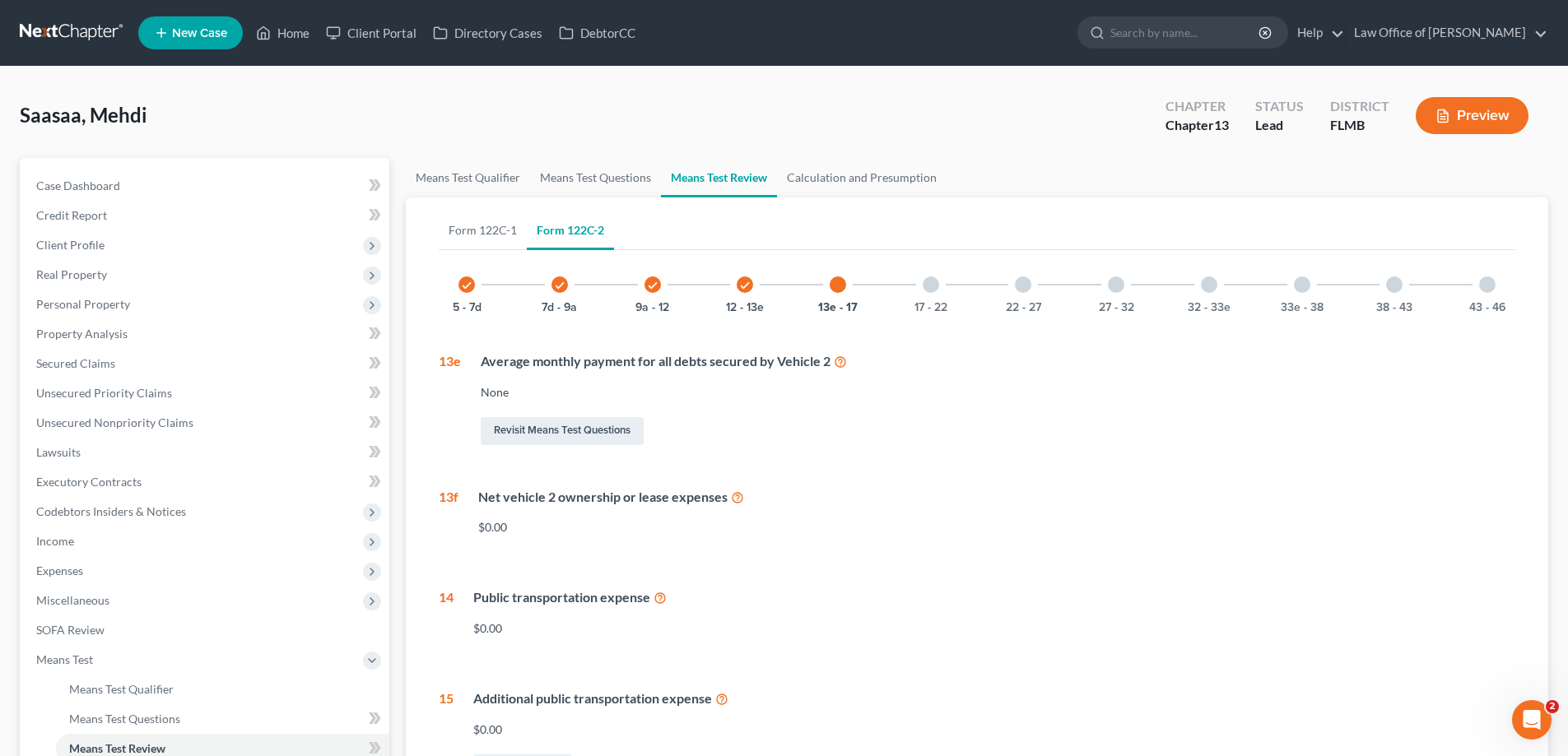
click at [943, 282] on div "17 - 22" at bounding box center [930, 285] width 56 height 56
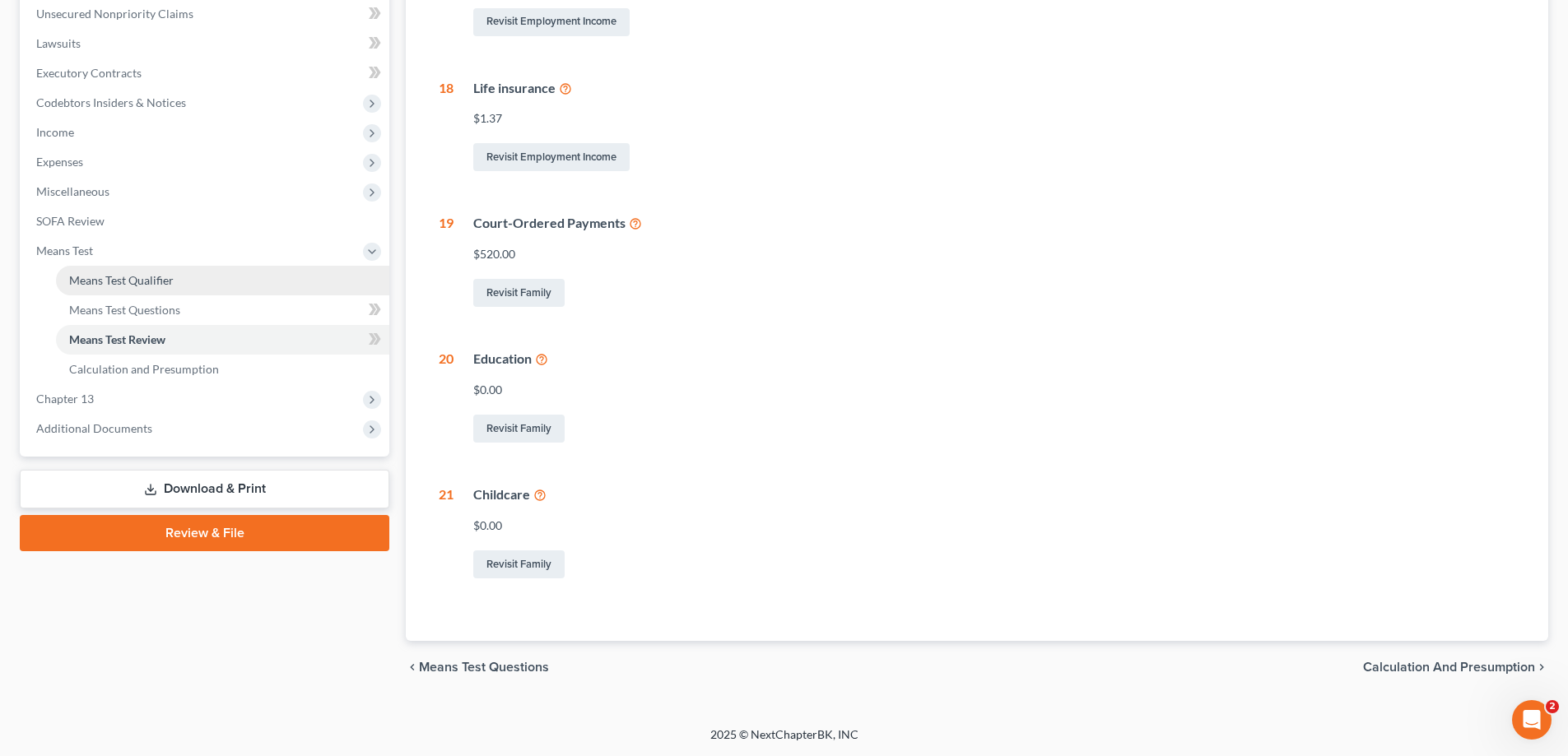
scroll to position [162, 0]
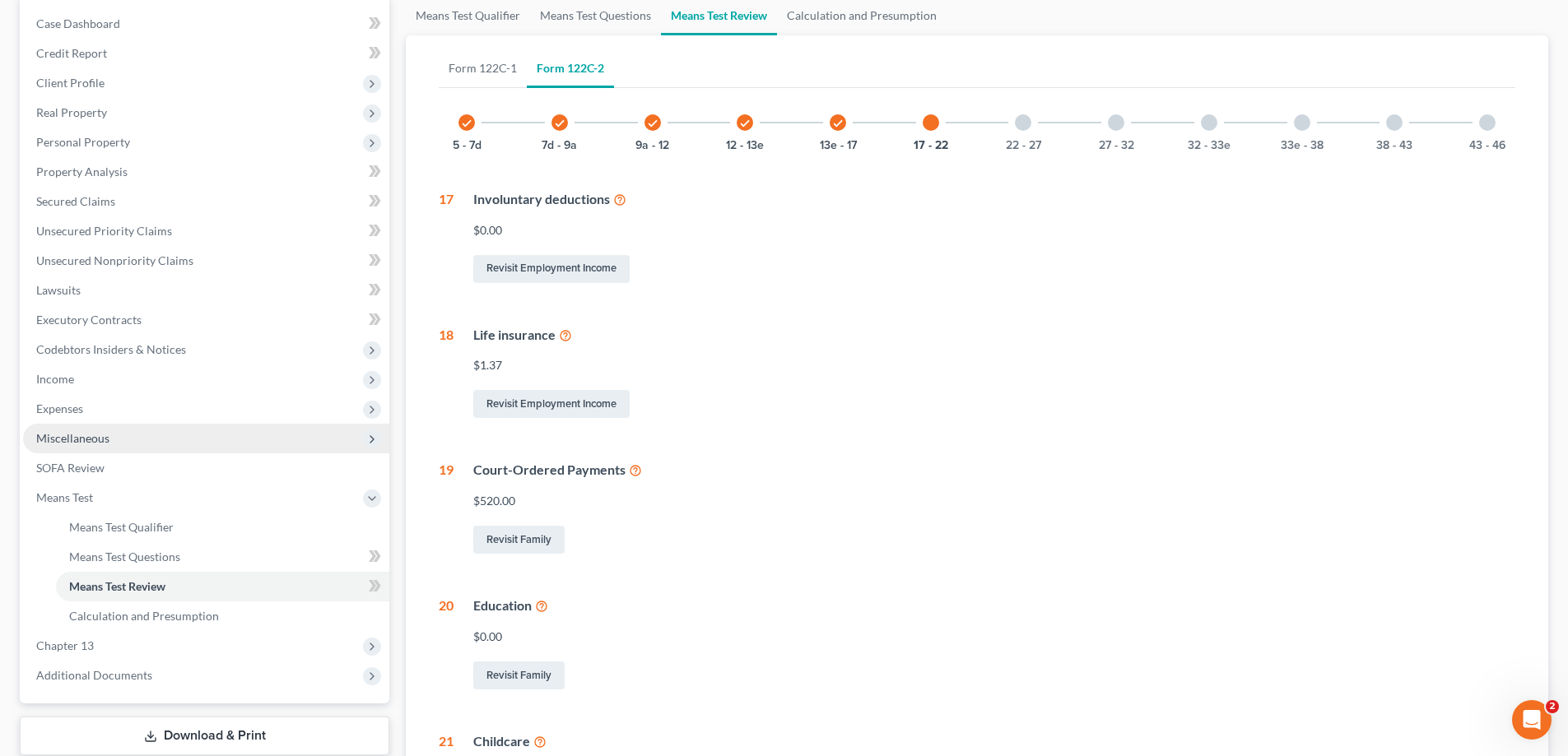
drag, startPoint x: 81, startPoint y: 430, endPoint x: 87, endPoint y: 439, distance: 10.8
click at [81, 430] on span "Miscellaneous" at bounding box center [205, 439] width 366 height 30
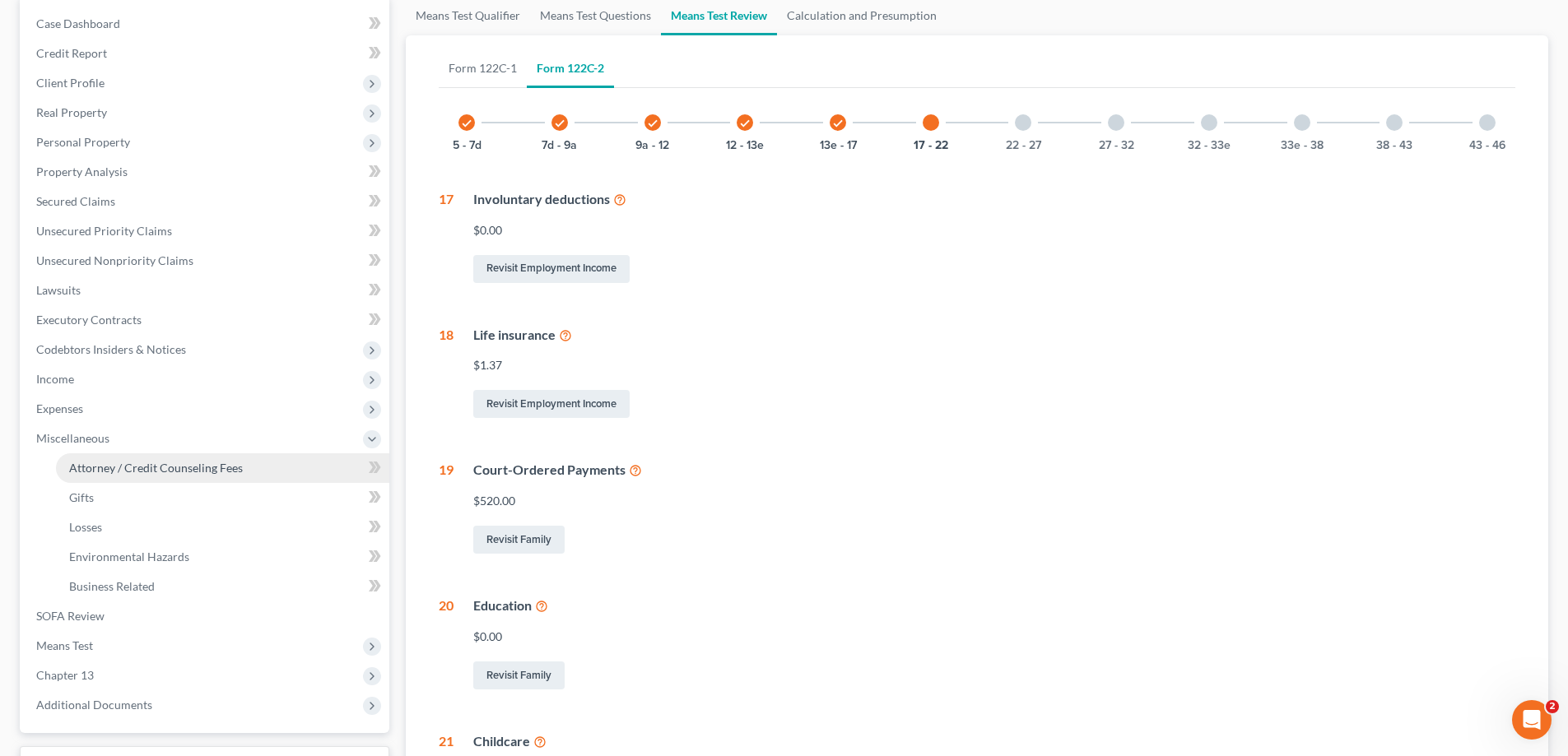
click at [133, 478] on link "Attorney / Credit Counseling Fees" at bounding box center [222, 468] width 334 height 30
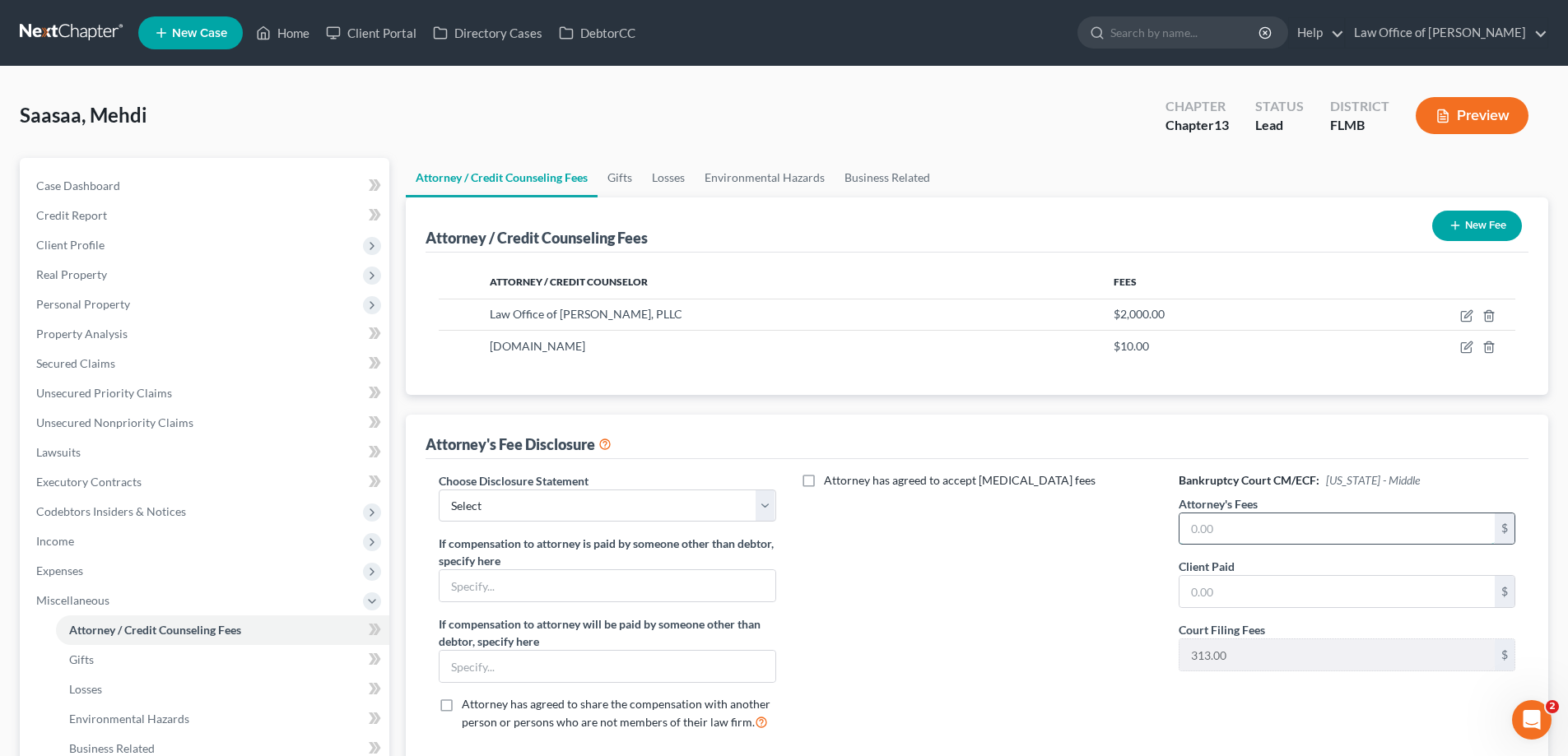
click at [1286, 526] on input "text" at bounding box center [1337, 529] width 316 height 32
type input "5,000"
click at [1249, 591] on input "text" at bounding box center [1337, 591] width 316 height 32
type input "1,687"
click at [118, 329] on span "Property Analysis" at bounding box center [81, 333] width 91 height 14
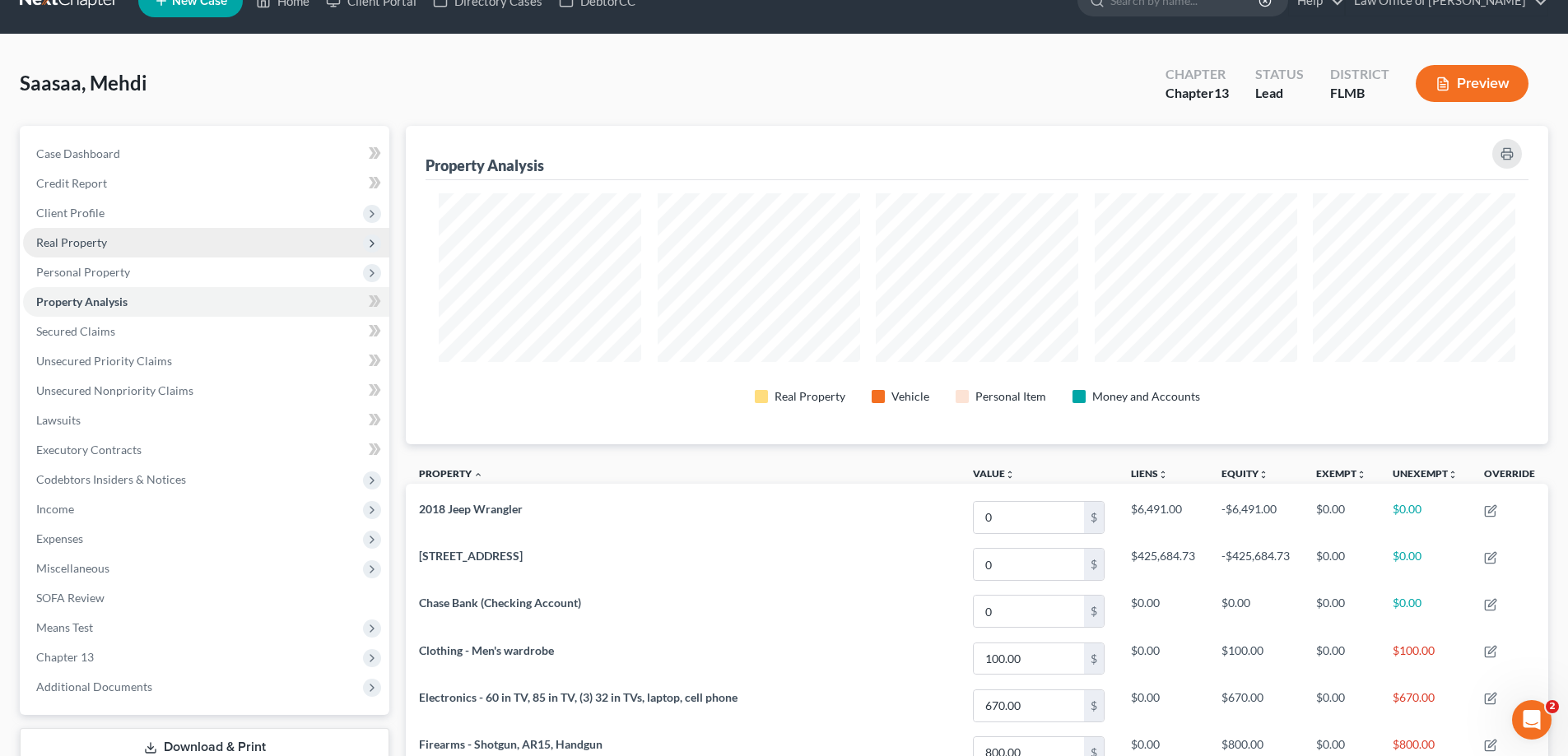
scroll to position [31, 0]
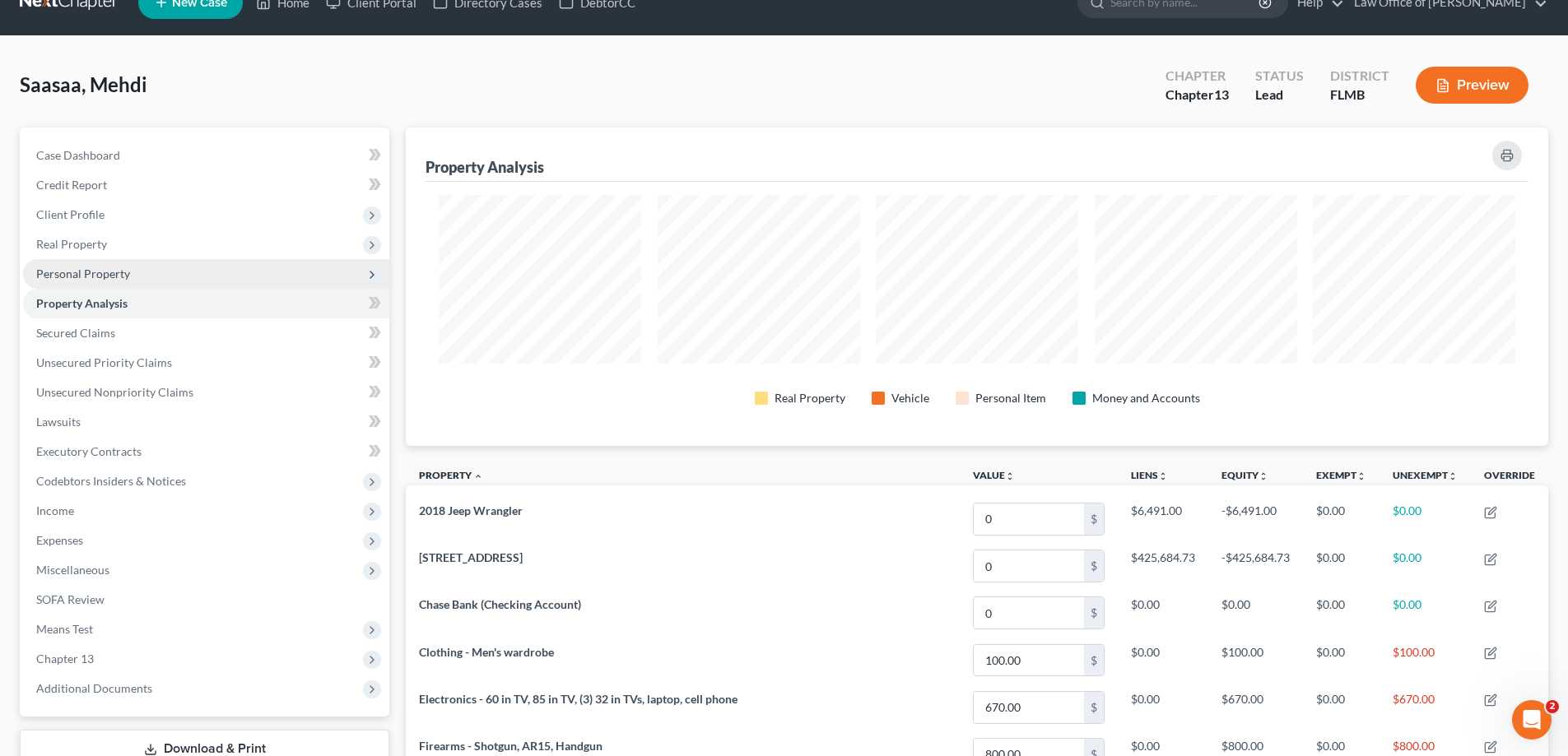
click at [179, 274] on span "Personal Property" at bounding box center [205, 274] width 366 height 30
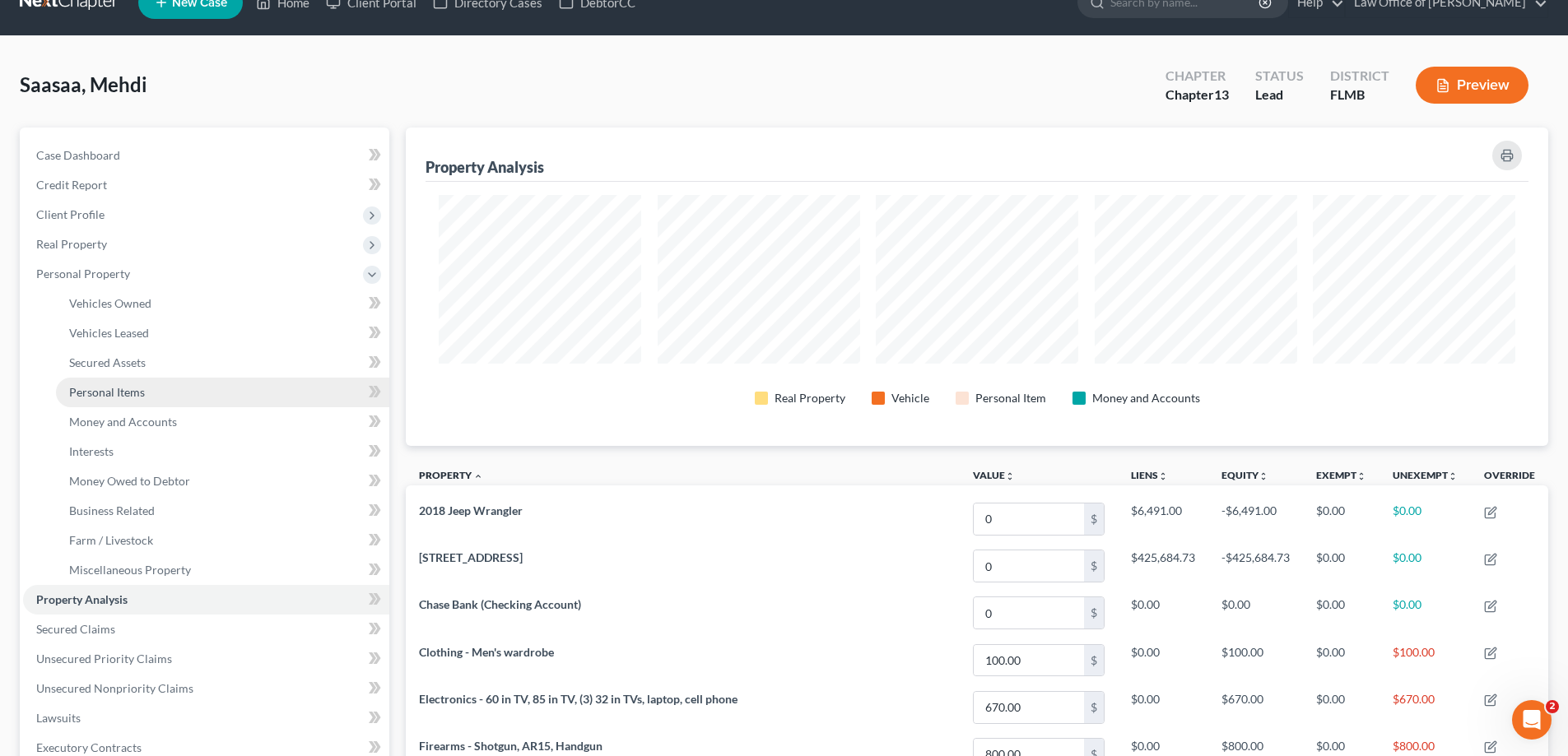
click at [123, 398] on span "Personal Items" at bounding box center [107, 392] width 76 height 14
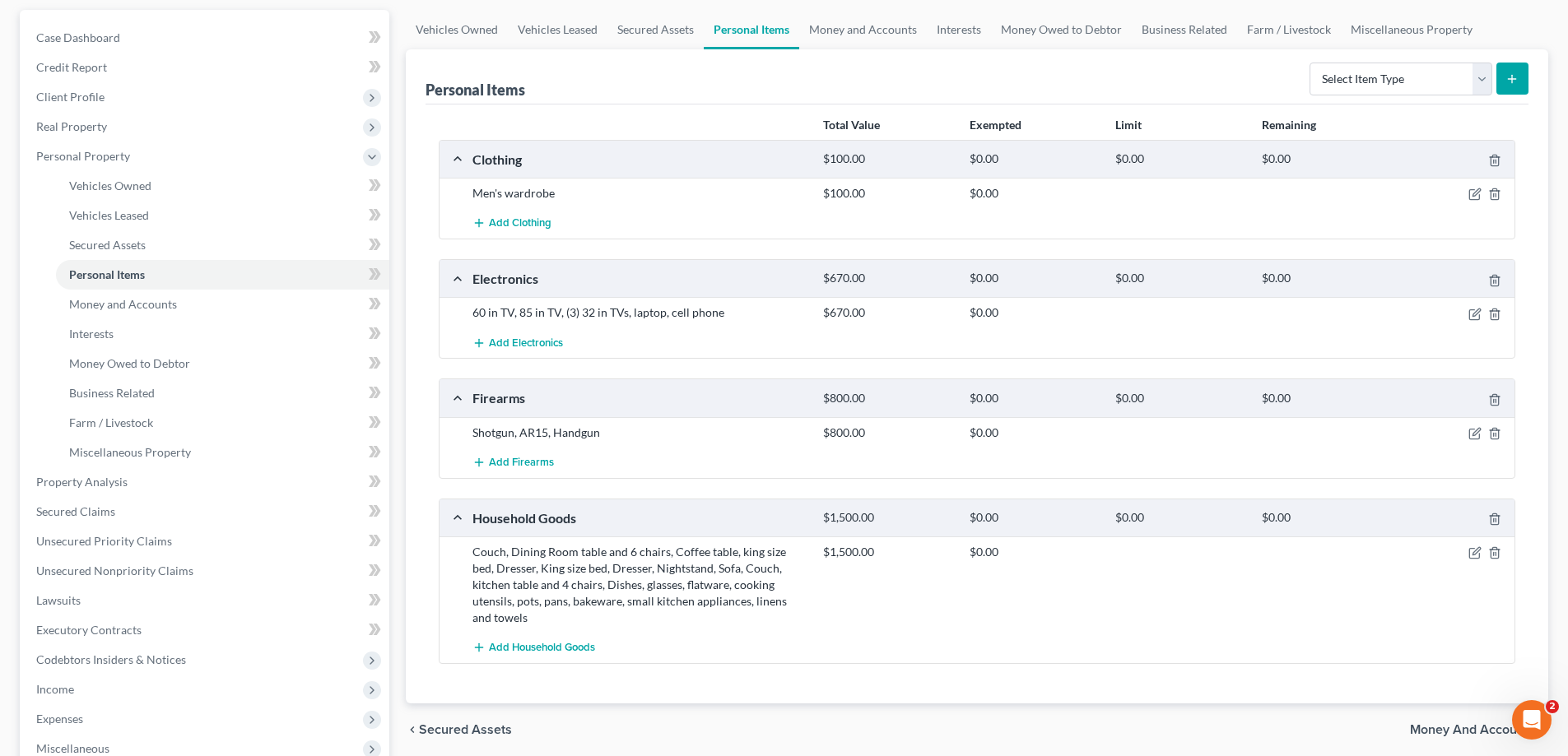
scroll to position [411, 0]
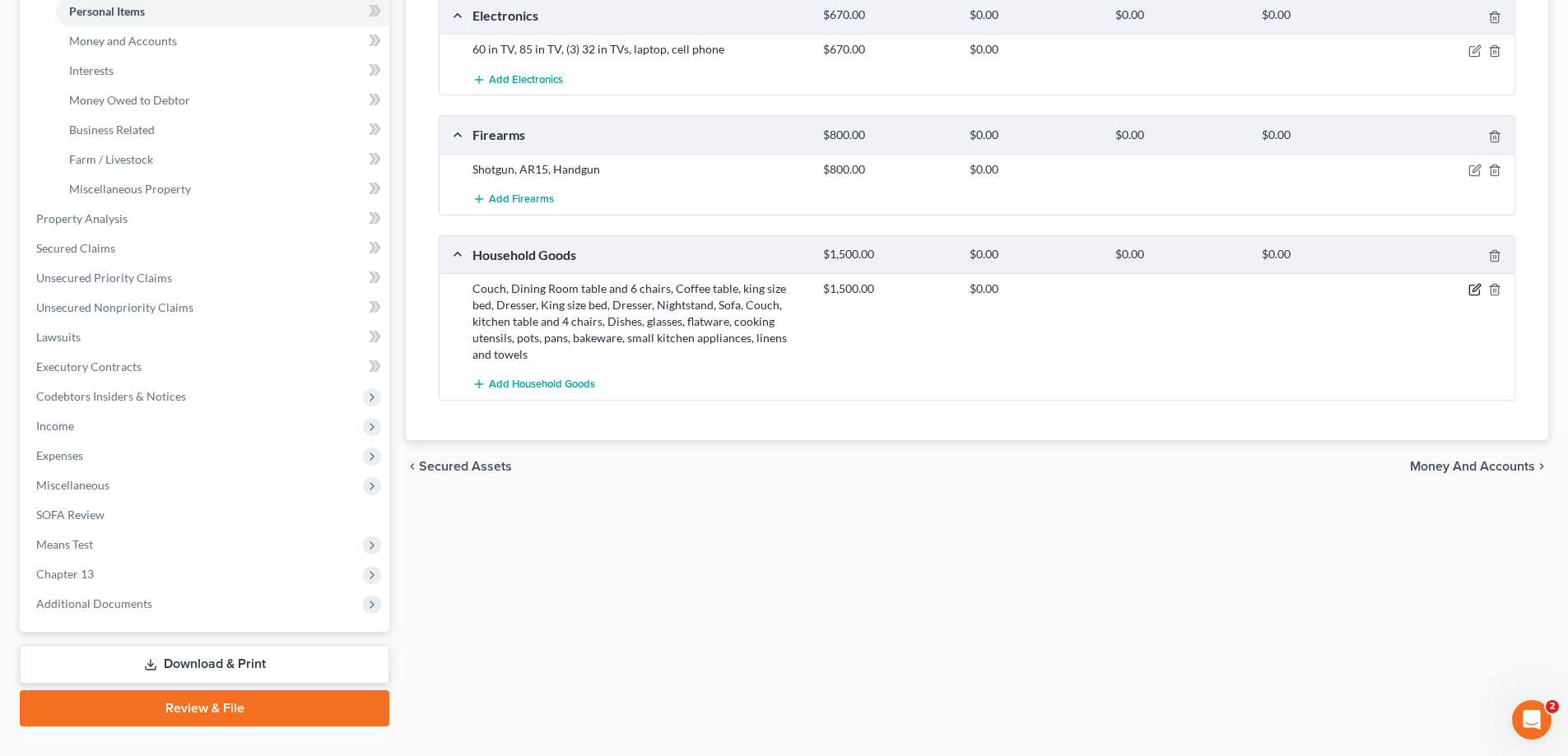
click at [1478, 292] on icon "button" at bounding box center [1475, 289] width 14 height 14
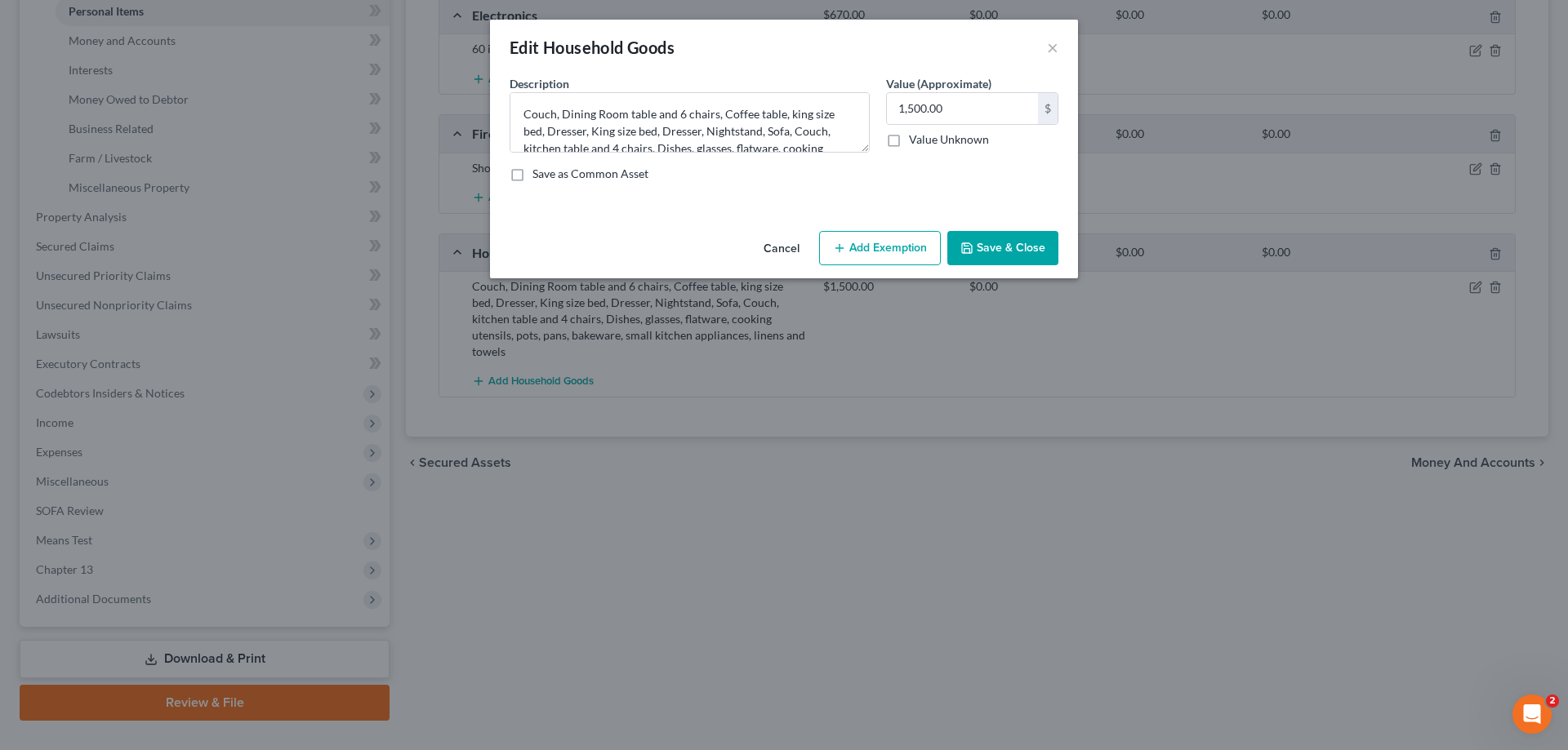
click at [911, 249] on button "Add Exemption" at bounding box center [880, 249] width 122 height 34
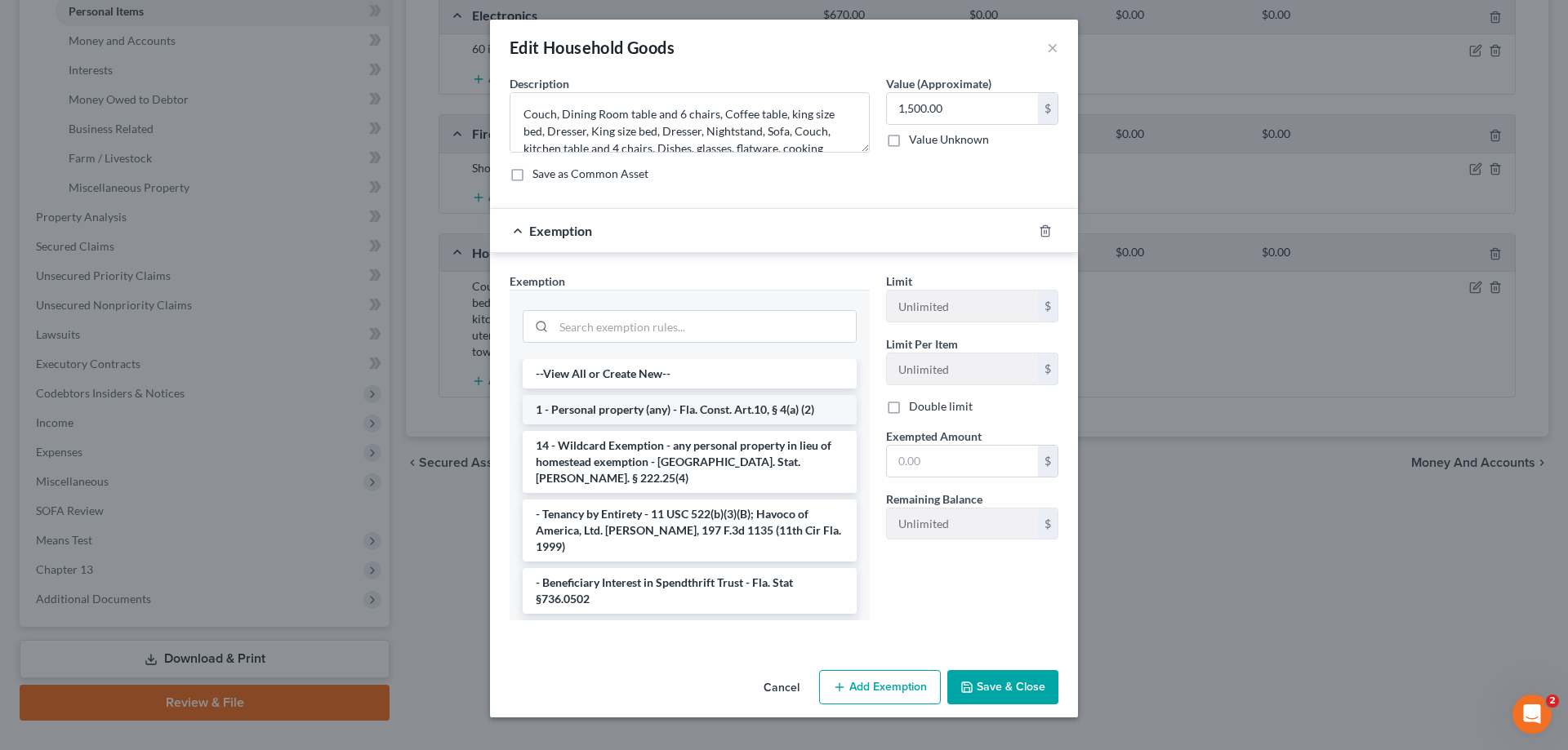
click at [675, 414] on li "1 - Personal property (any) - Fla. Const. Art.10, § 4(a) (2)" at bounding box center [689, 409] width 334 height 30
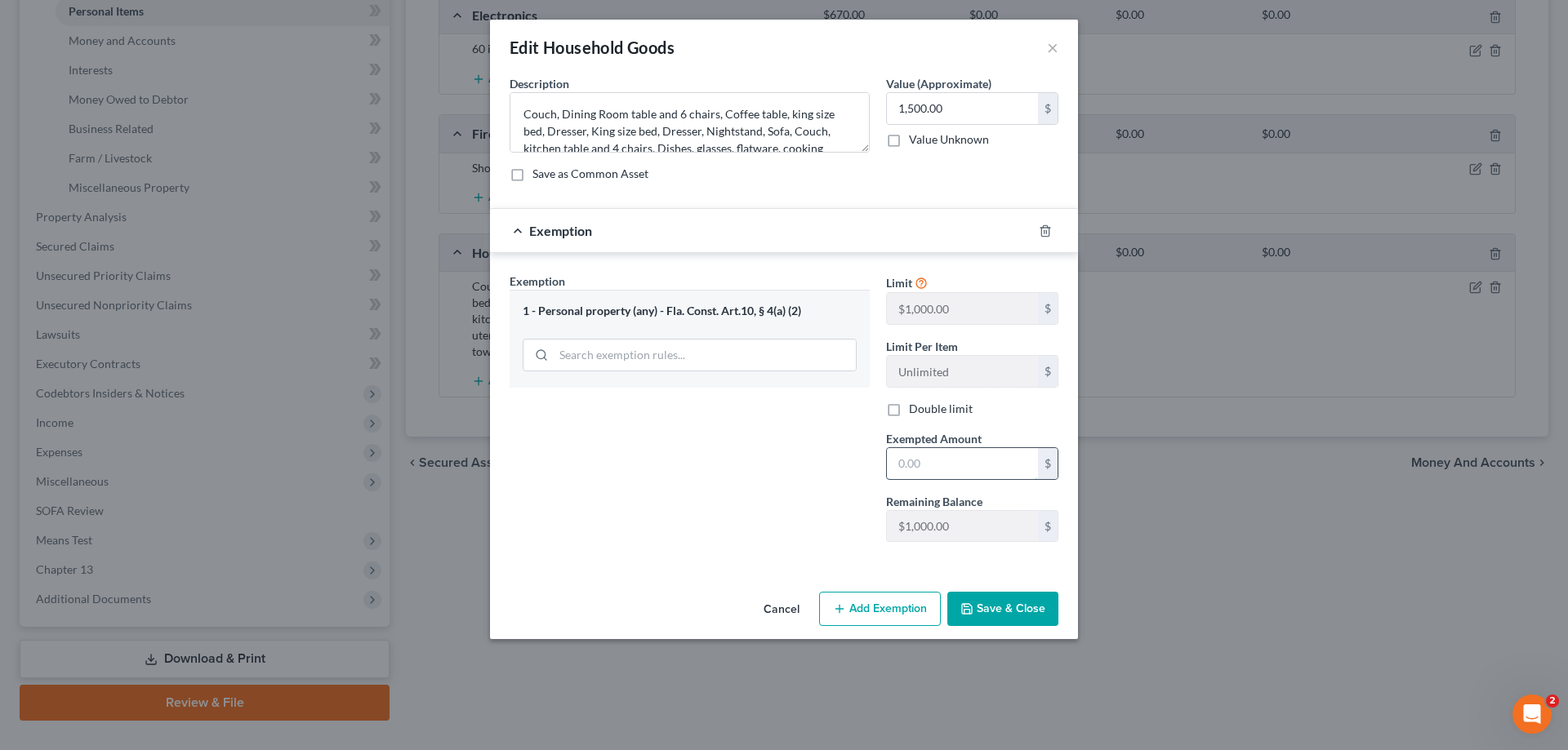
click at [913, 476] on input "text" at bounding box center [962, 464] width 151 height 31
type input "1,000"
click at [1046, 613] on button "Save & Close" at bounding box center [1003, 609] width 111 height 34
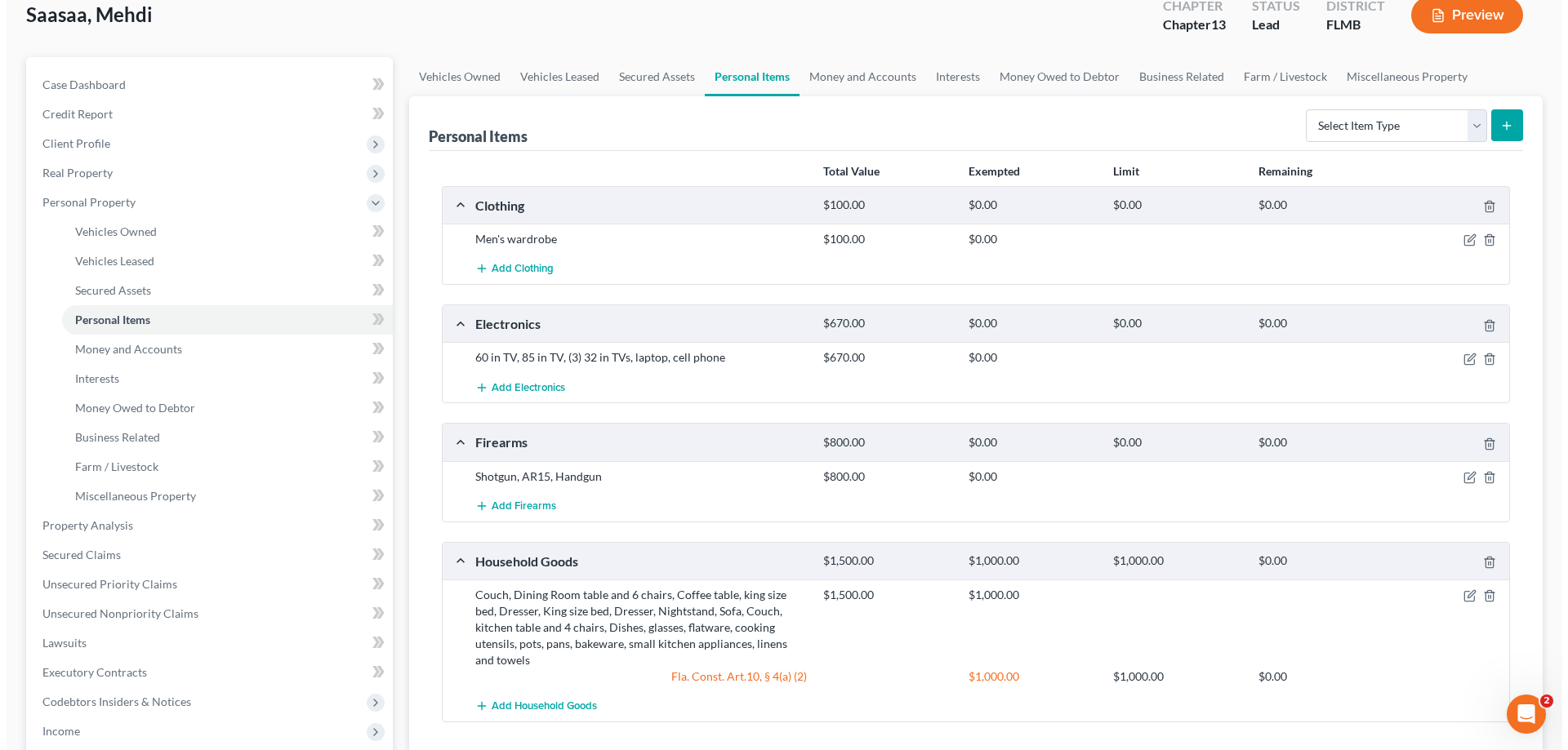
scroll to position [0, 0]
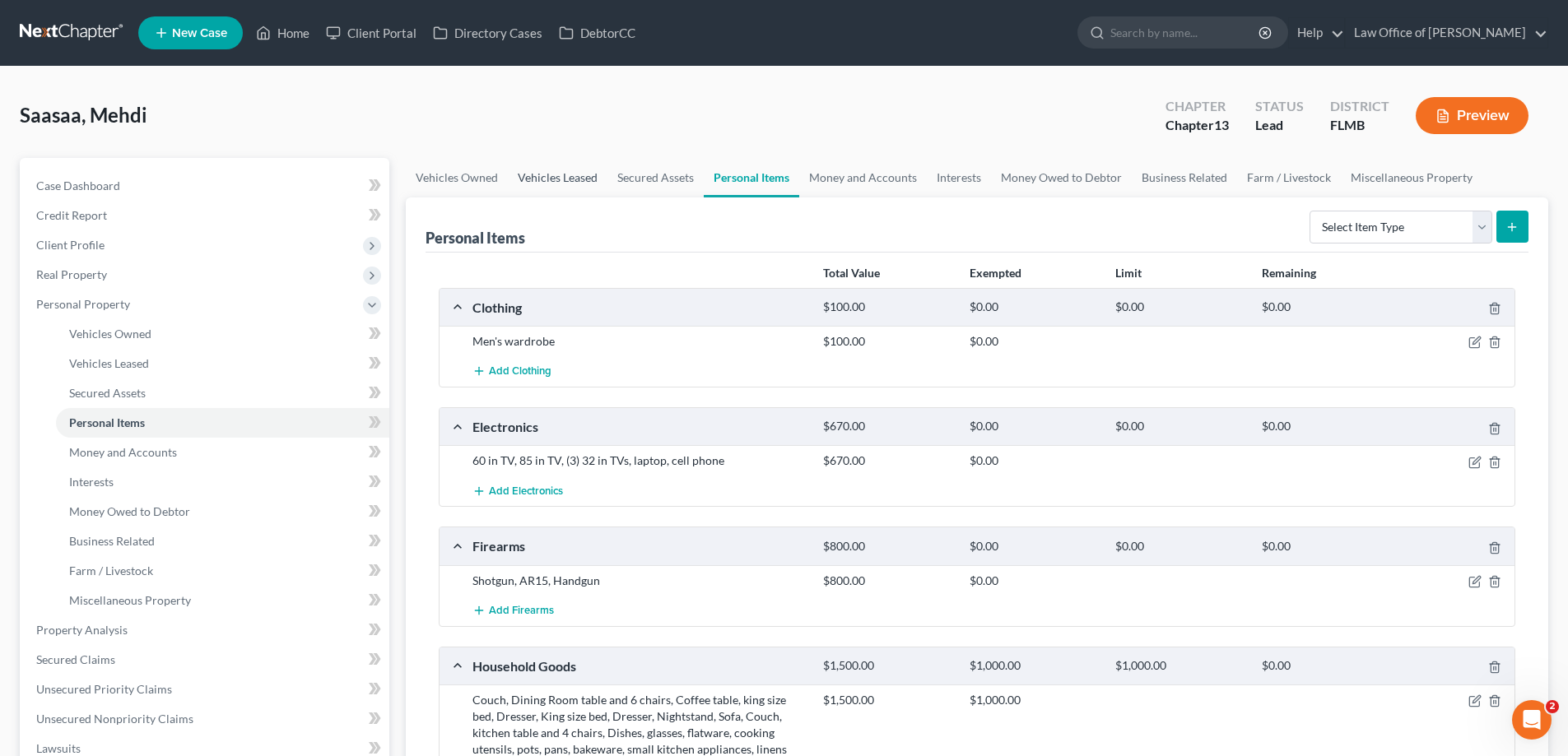
click at [534, 184] on link "Vehicles Leased" at bounding box center [558, 178] width 99 height 40
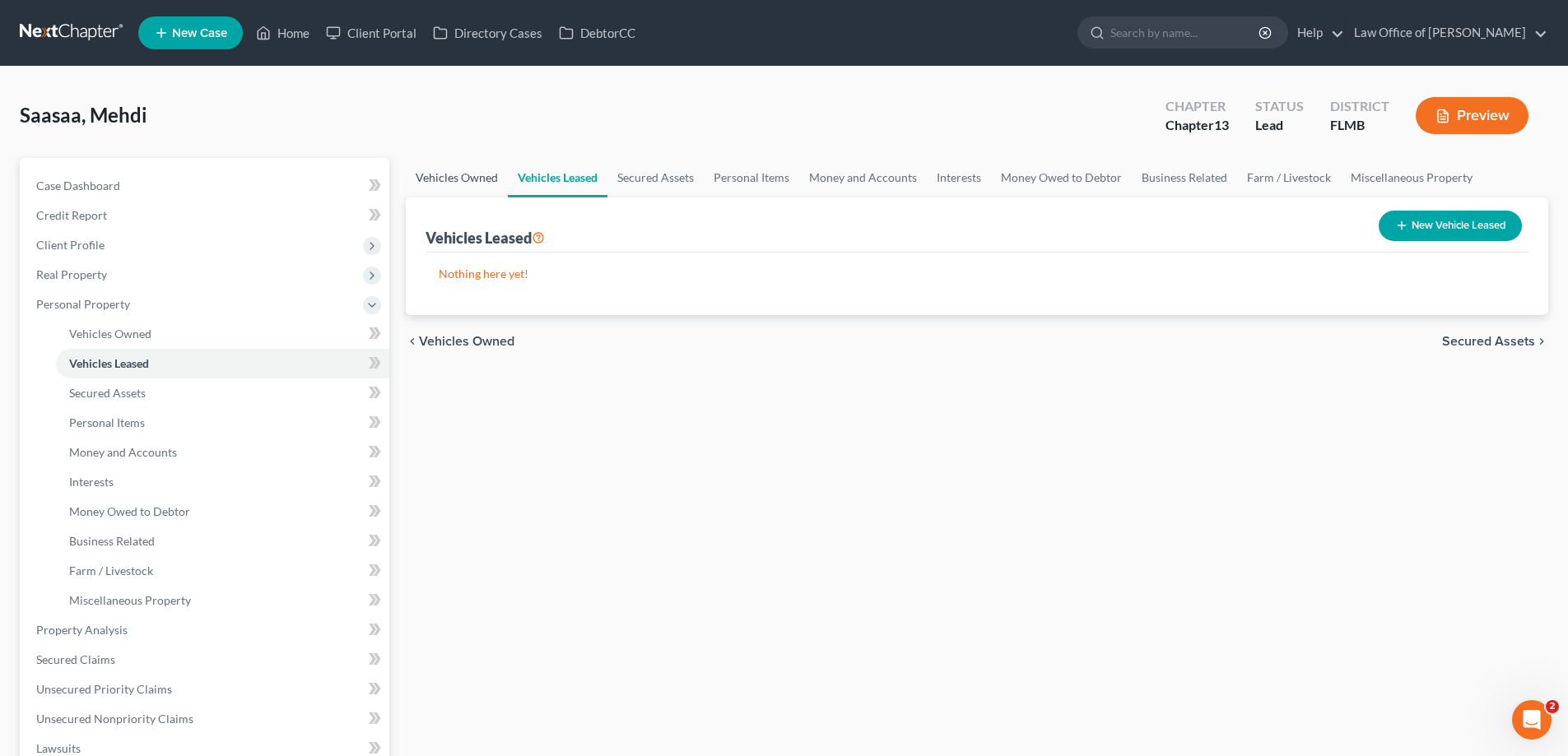
click at [436, 176] on link "Vehicles Owned" at bounding box center [457, 178] width 102 height 40
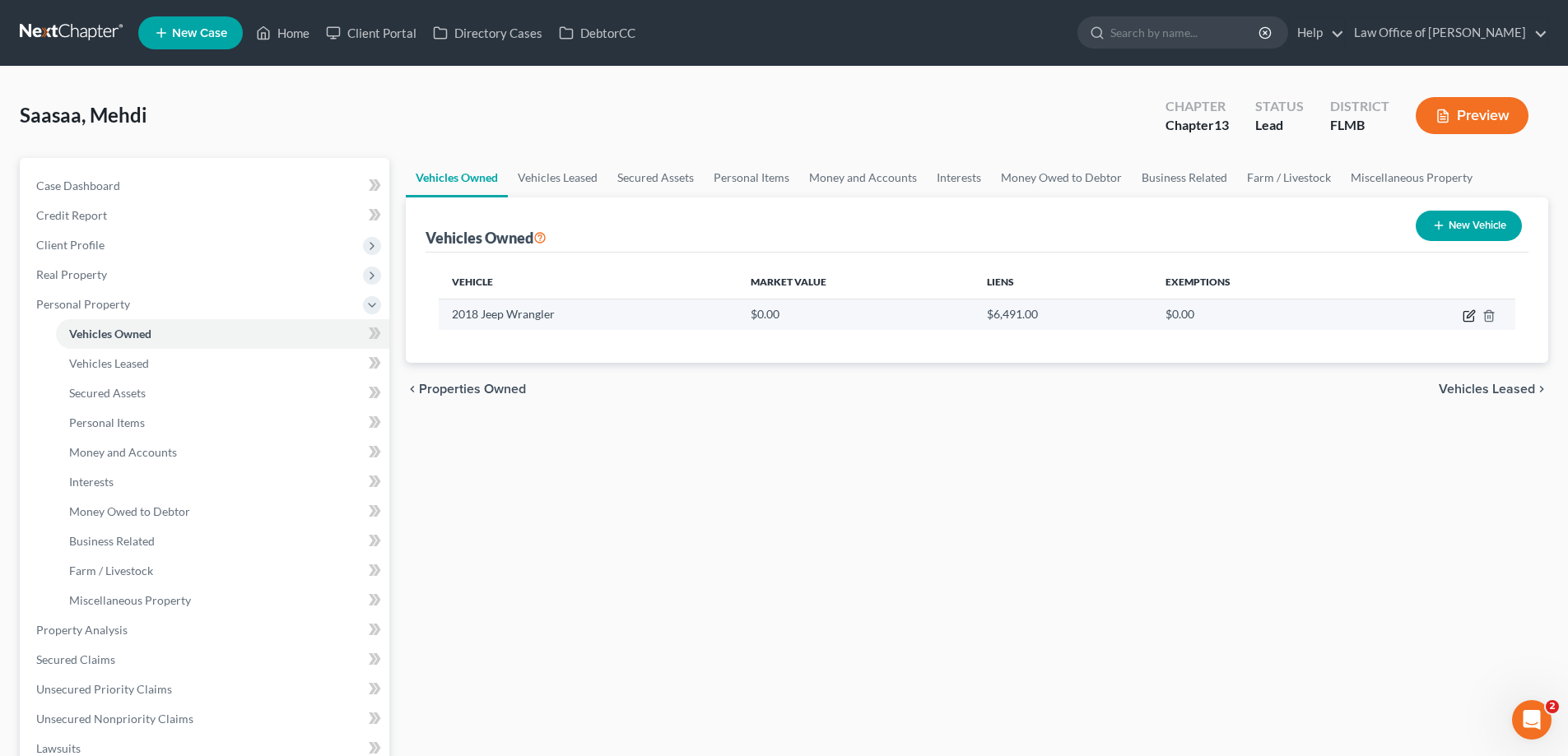
click at [1466, 312] on icon "button" at bounding box center [1468, 317] width 10 height 10
select select "0"
select select "8"
select select "2"
select select "0"
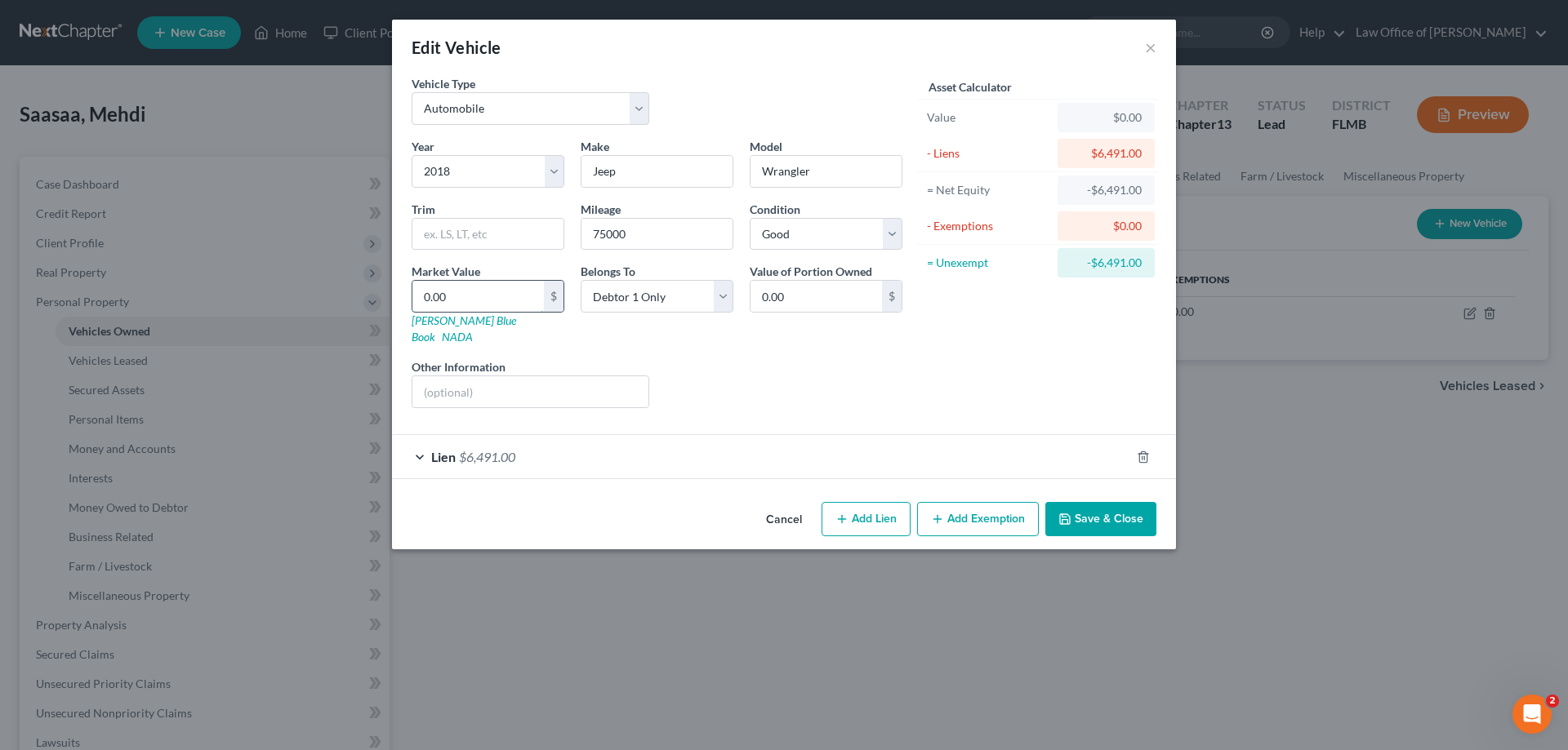
click at [470, 305] on input "0.00" at bounding box center [478, 296] width 132 height 31
click at [474, 299] on input "0.00" at bounding box center [478, 296] width 132 height 31
type input "0"
type input "1"
type input "1.00"
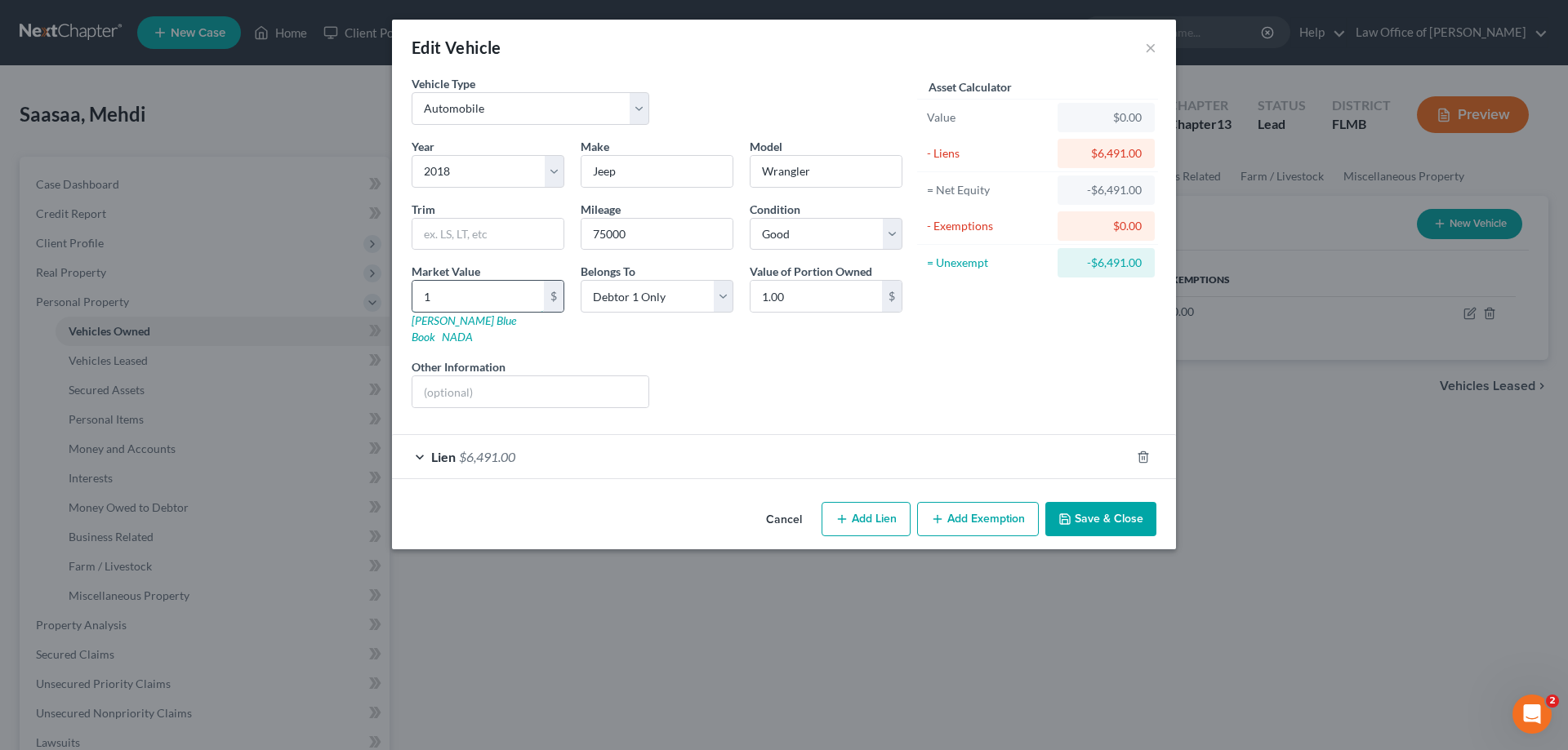
type input "14"
type input "14.00"
type input "140"
type input "140.00"
type input "1400"
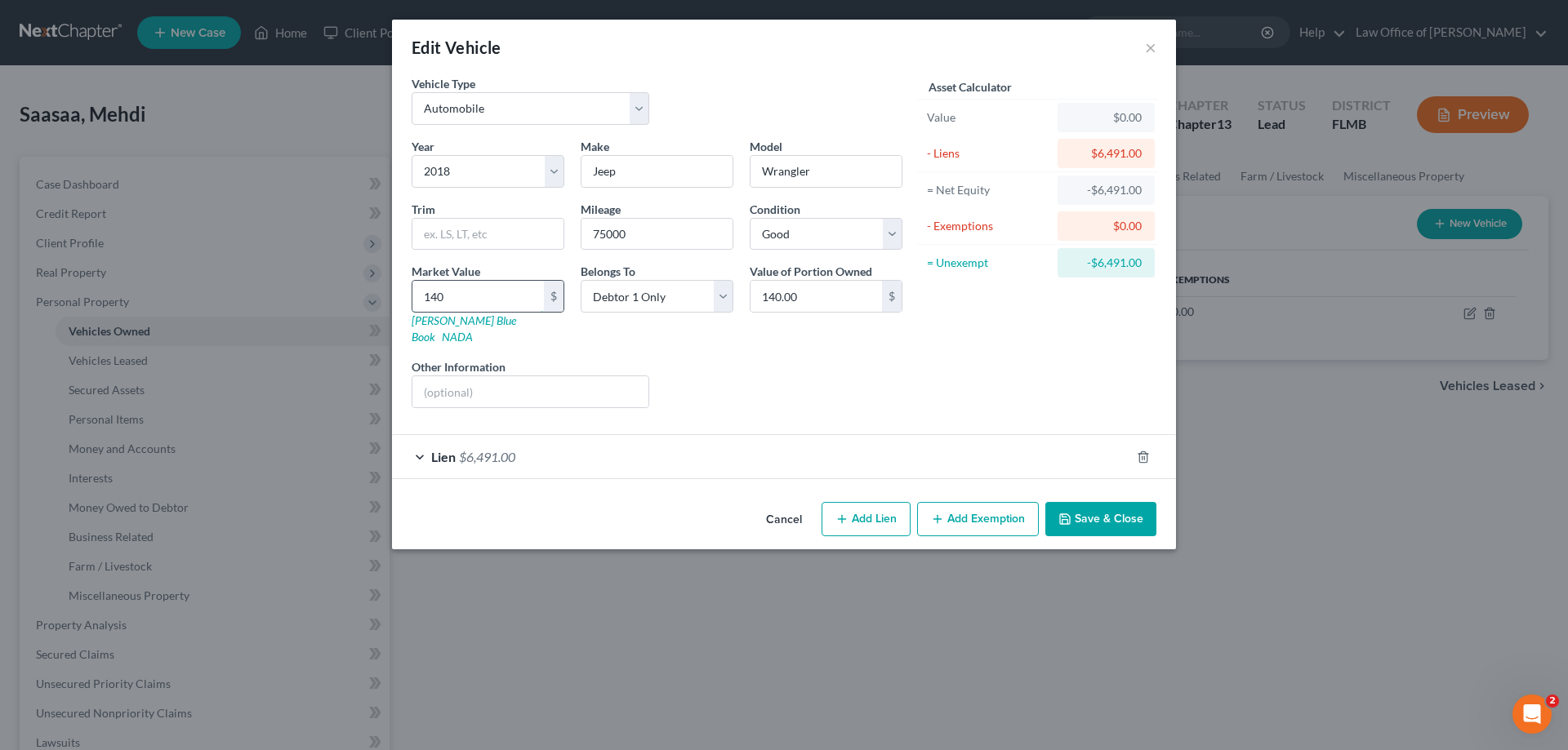
type input "1,400.00"
type input "1,4000"
type input "14,000.00"
type input "14,000"
drag, startPoint x: 737, startPoint y: 344, endPoint x: 1056, endPoint y: 357, distance: 319.3
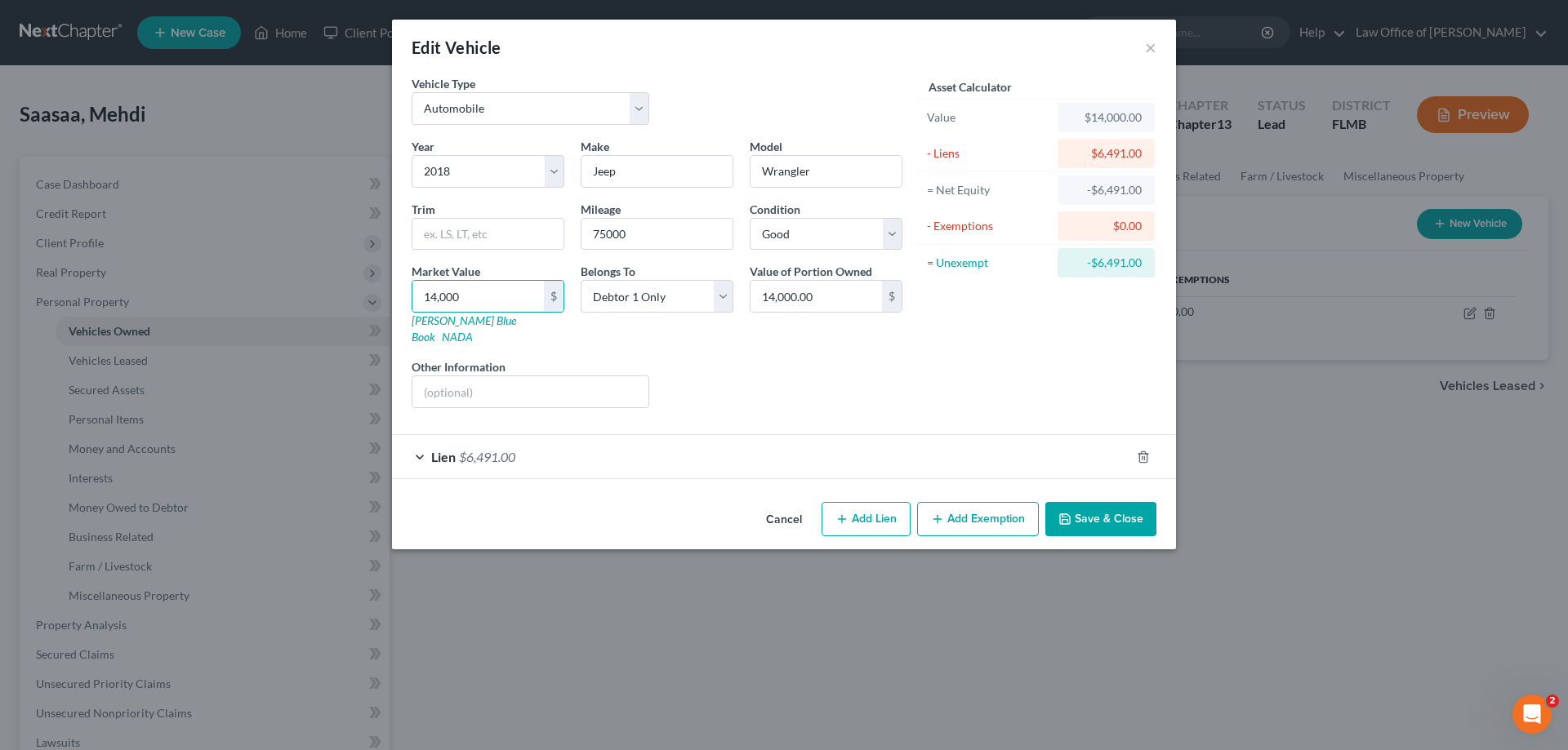
click at [740, 359] on div "Liens Select" at bounding box center [784, 384] width 254 height 50
click at [992, 512] on button "Add Exemption" at bounding box center [978, 519] width 122 height 34
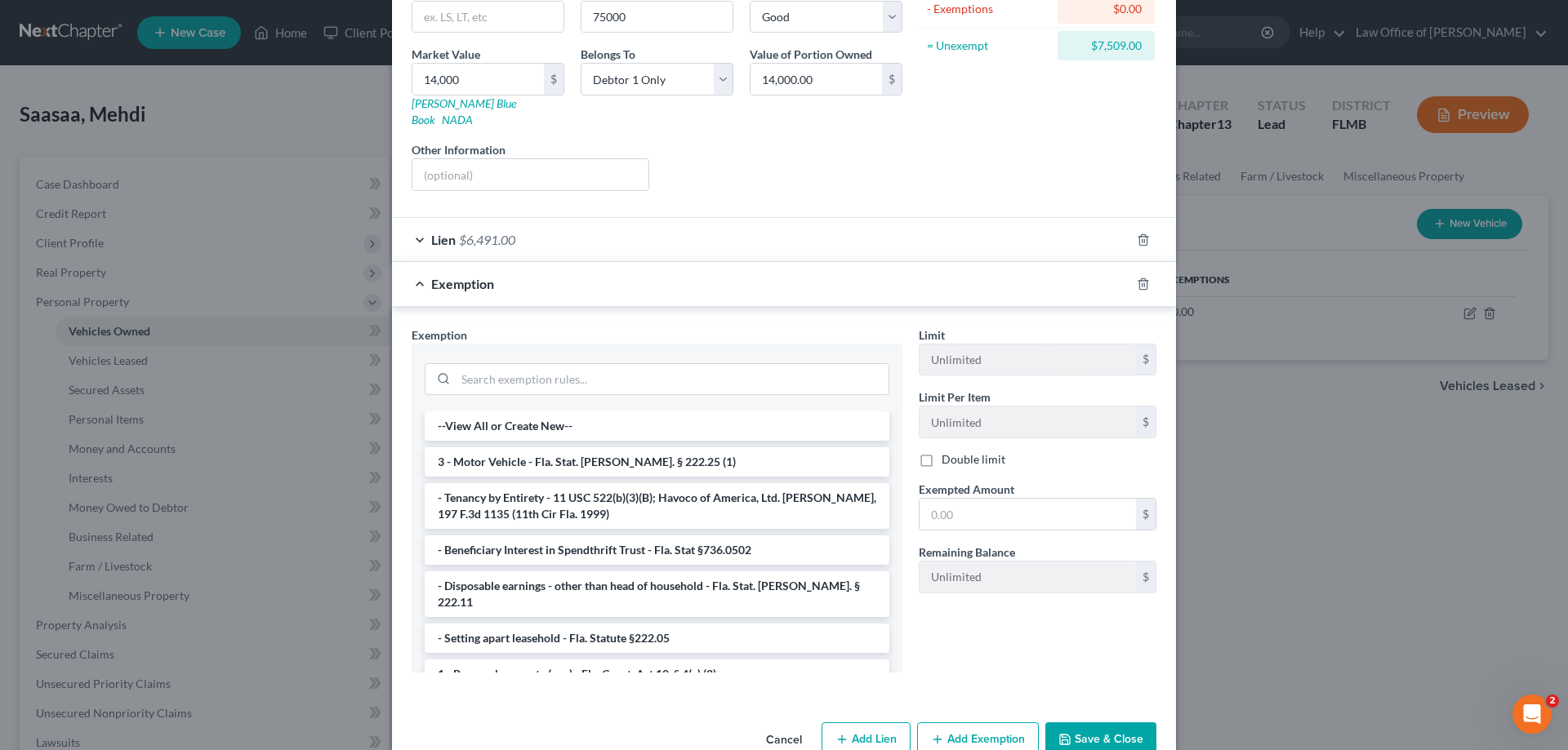
scroll to position [240, 0]
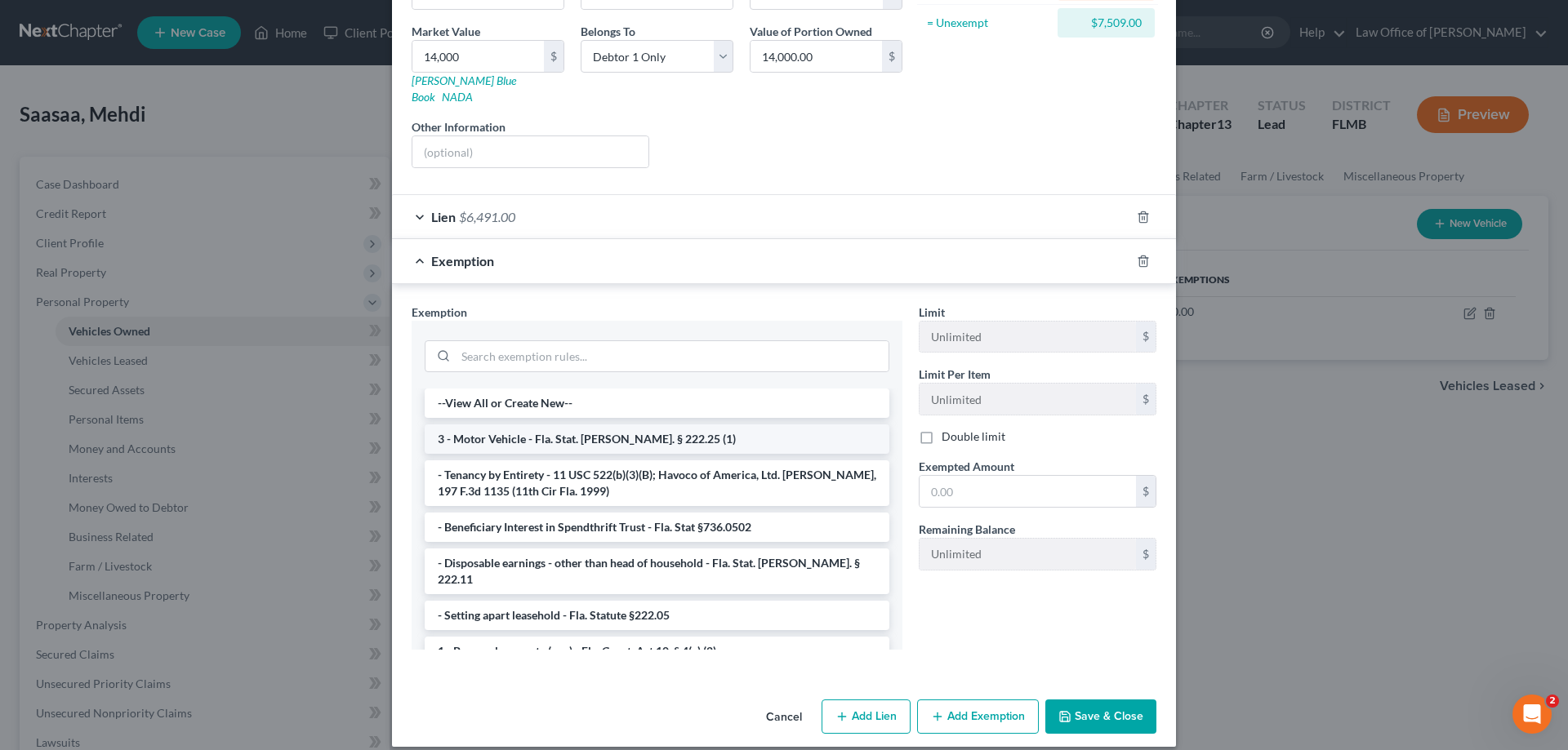
click at [542, 424] on li "3 - Motor Vehicle - Fla. Stat. Ann. § 222.25 (1)" at bounding box center [657, 439] width 465 height 30
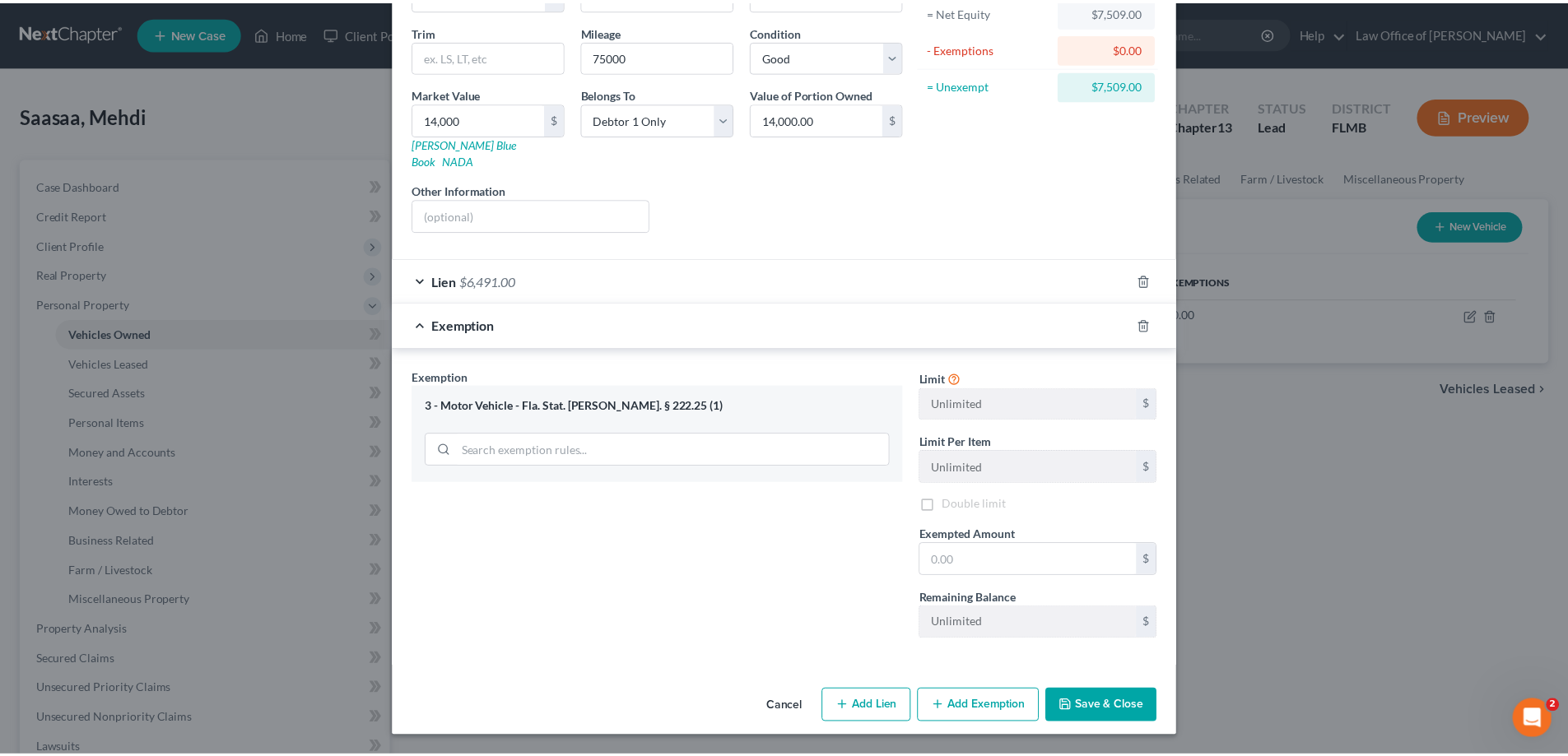
scroll to position [164, 0]
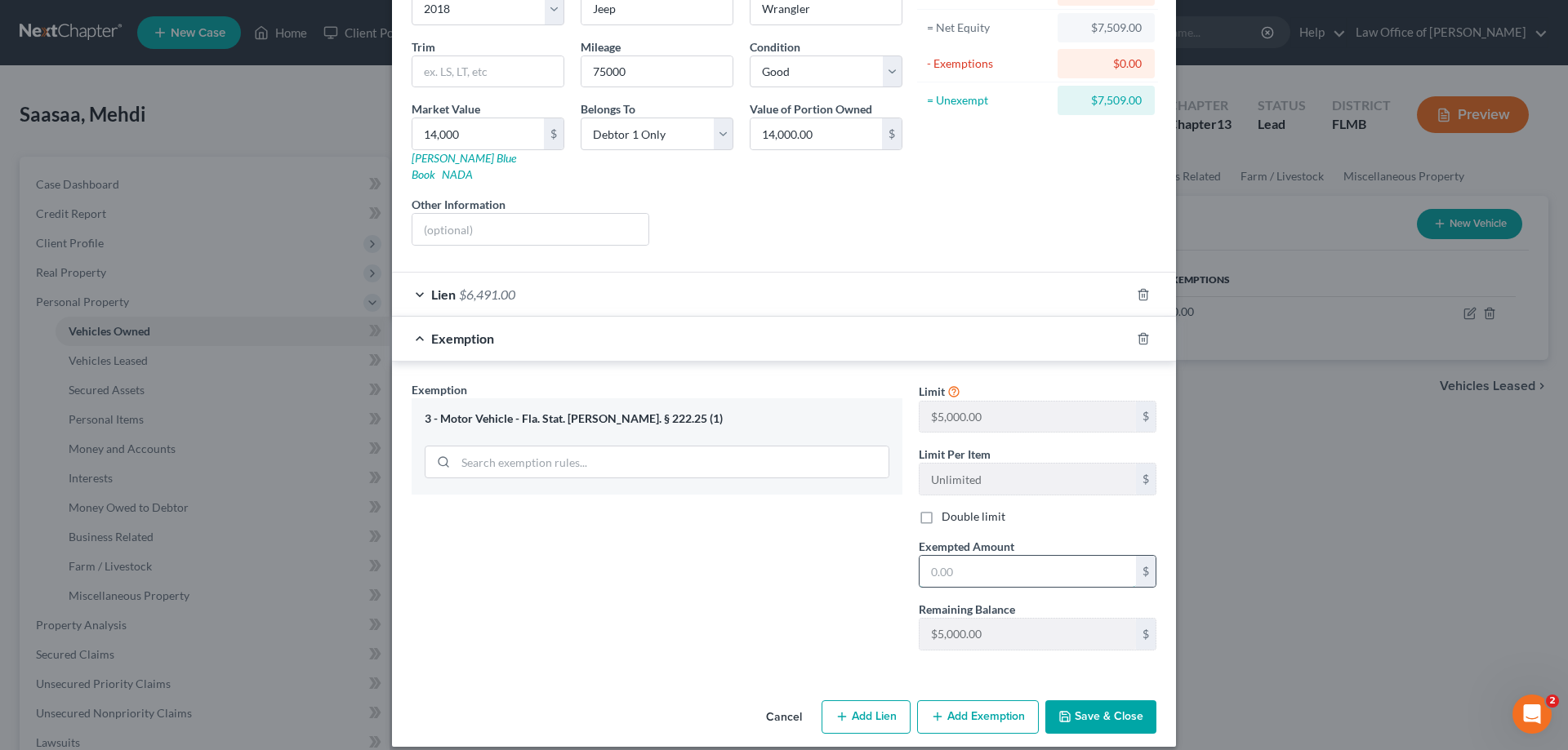
click at [1019, 556] on input "text" at bounding box center [1028, 571] width 216 height 31
type input "5,000"
click at [731, 562] on div "Exemption Set must be selected for CA. Exemption * 3 - Motor Vehicle - Fla. Sta…" at bounding box center [657, 522] width 507 height 283
click at [1108, 701] on button "Save & Close" at bounding box center [1101, 718] width 111 height 34
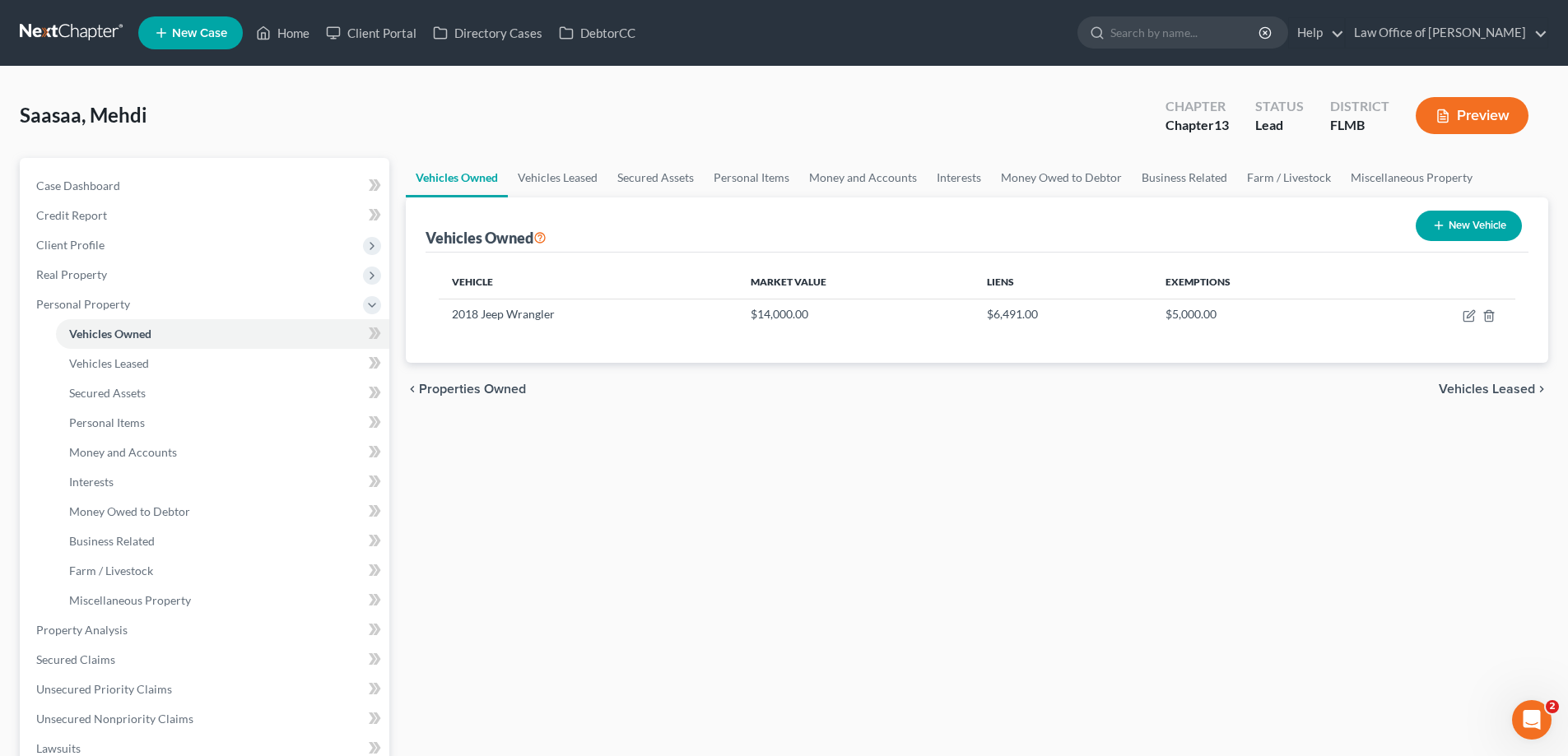
click at [1020, 524] on div "Vehicles Owned Vehicles Leased Secured Assets Personal Items Money and Accounts…" at bounding box center [977, 648] width 1158 height 980
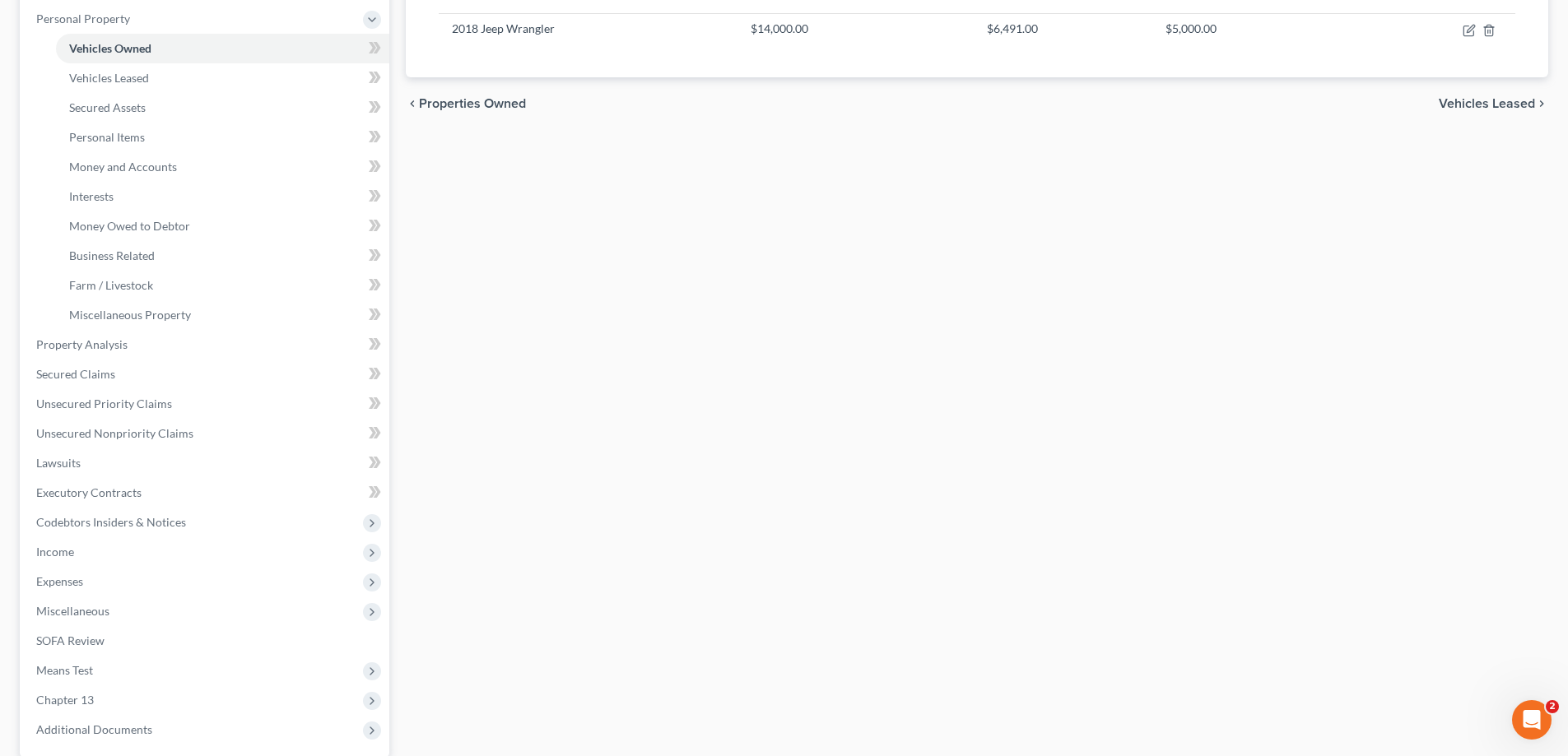
scroll to position [444, 0]
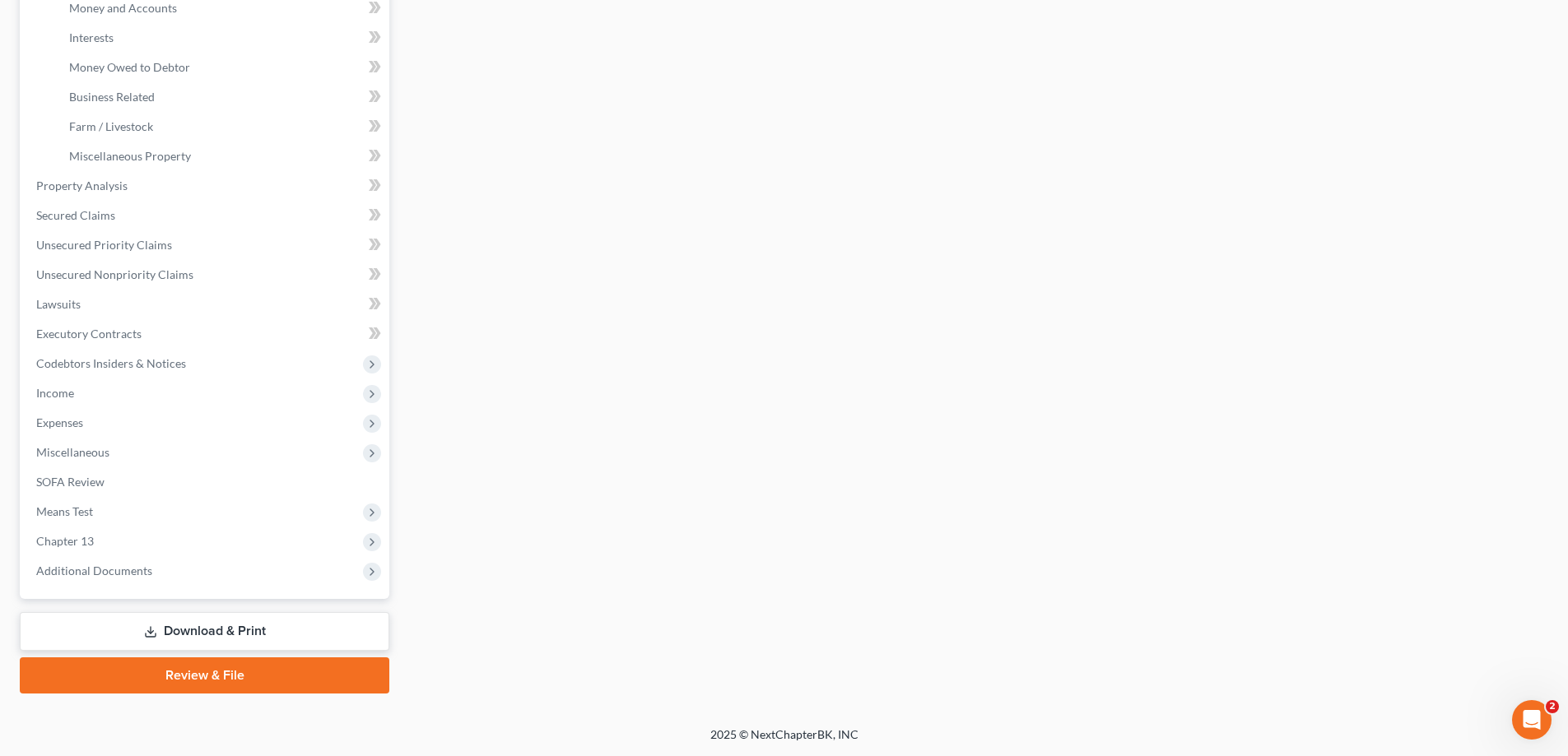
click at [211, 675] on link "Review & File" at bounding box center [204, 676] width 370 height 36
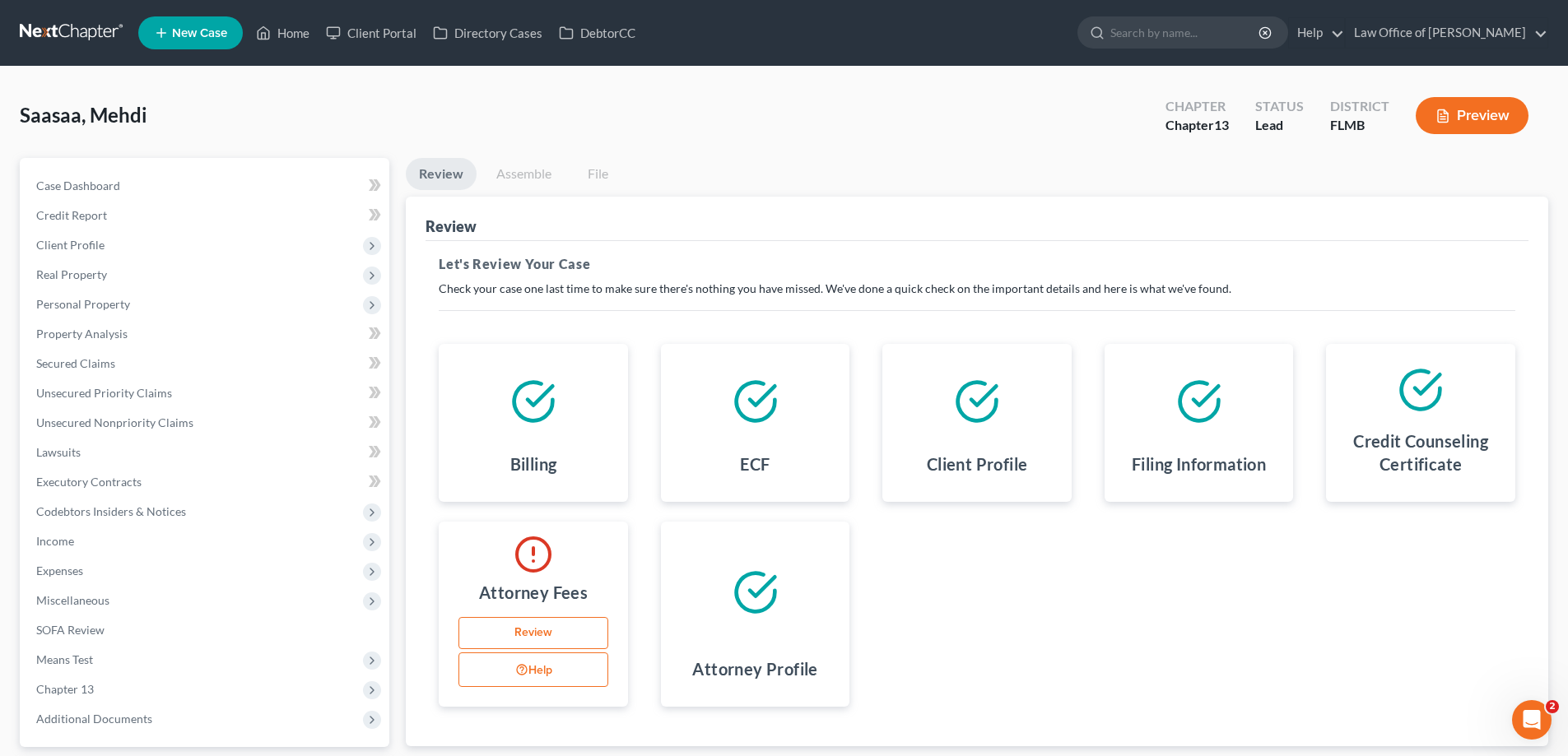
click at [543, 627] on link "Review" at bounding box center [534, 634] width 150 height 33
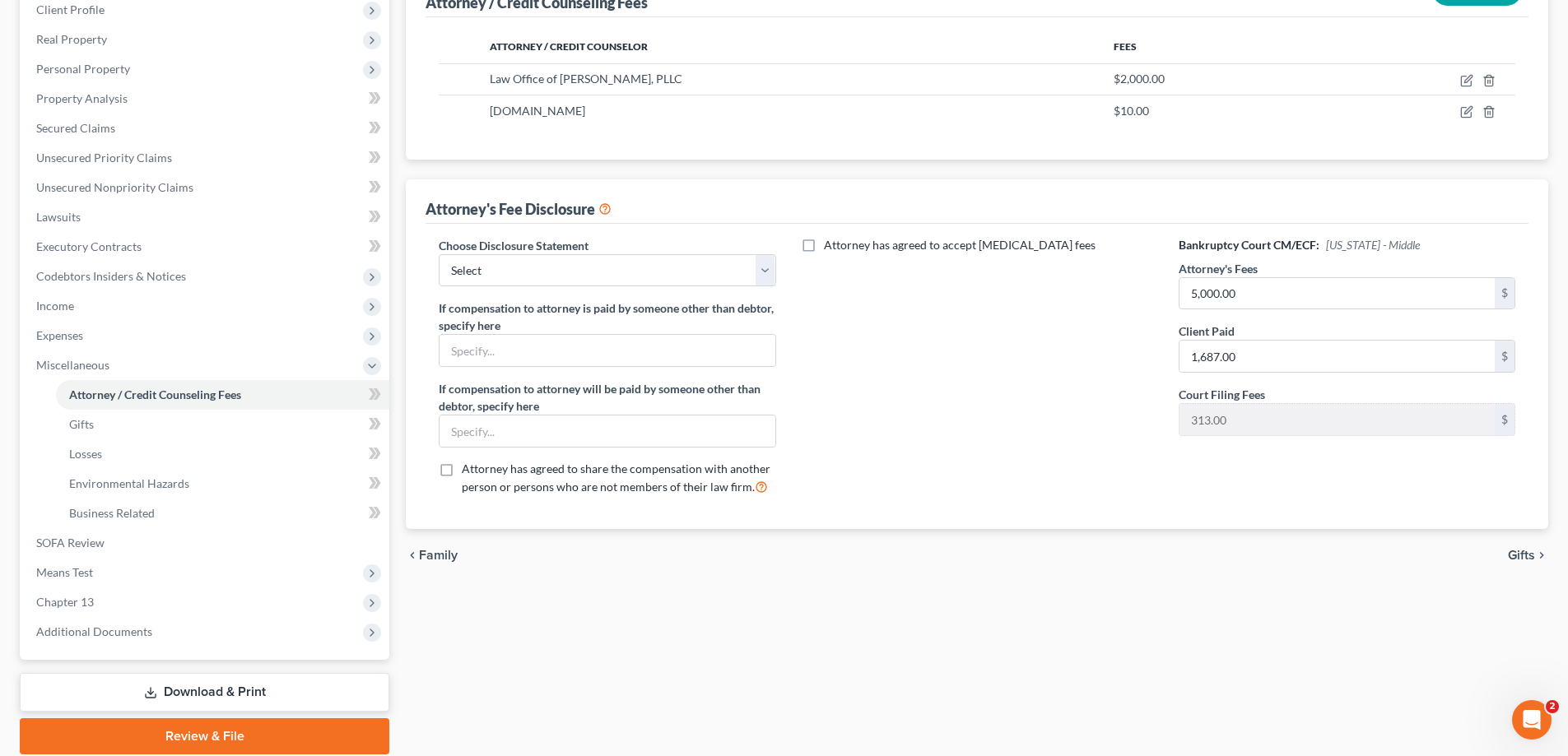
scroll to position [132, 0]
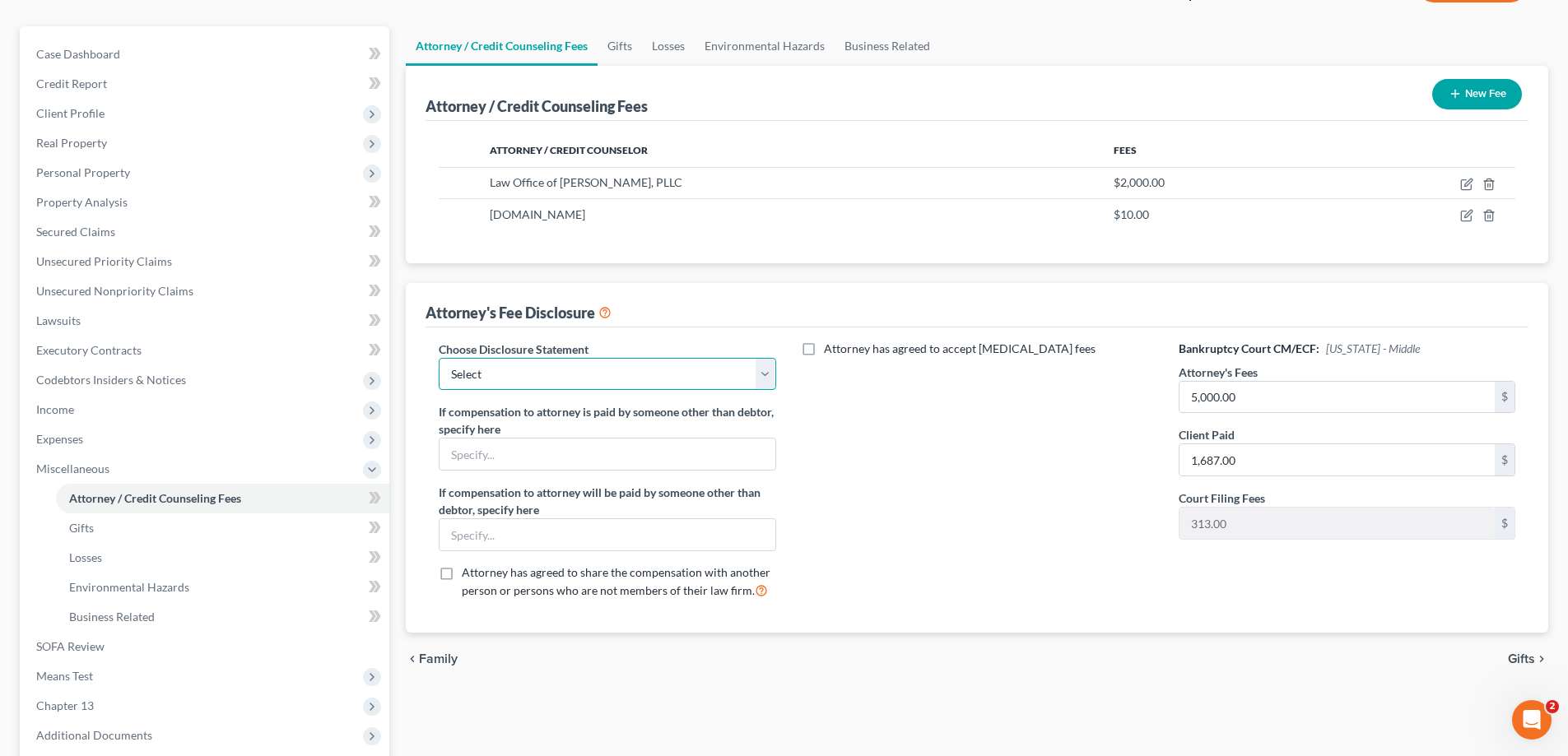
click at [616, 378] on select "Select Bankruptcy" at bounding box center [607, 374] width 336 height 33
select select "0"
click at [439, 358] on select "Select Bankruptcy" at bounding box center [607, 374] width 336 height 33
click at [1045, 568] on div "Attorney has agreed to accept retainer fees" at bounding box center [977, 477] width 370 height 272
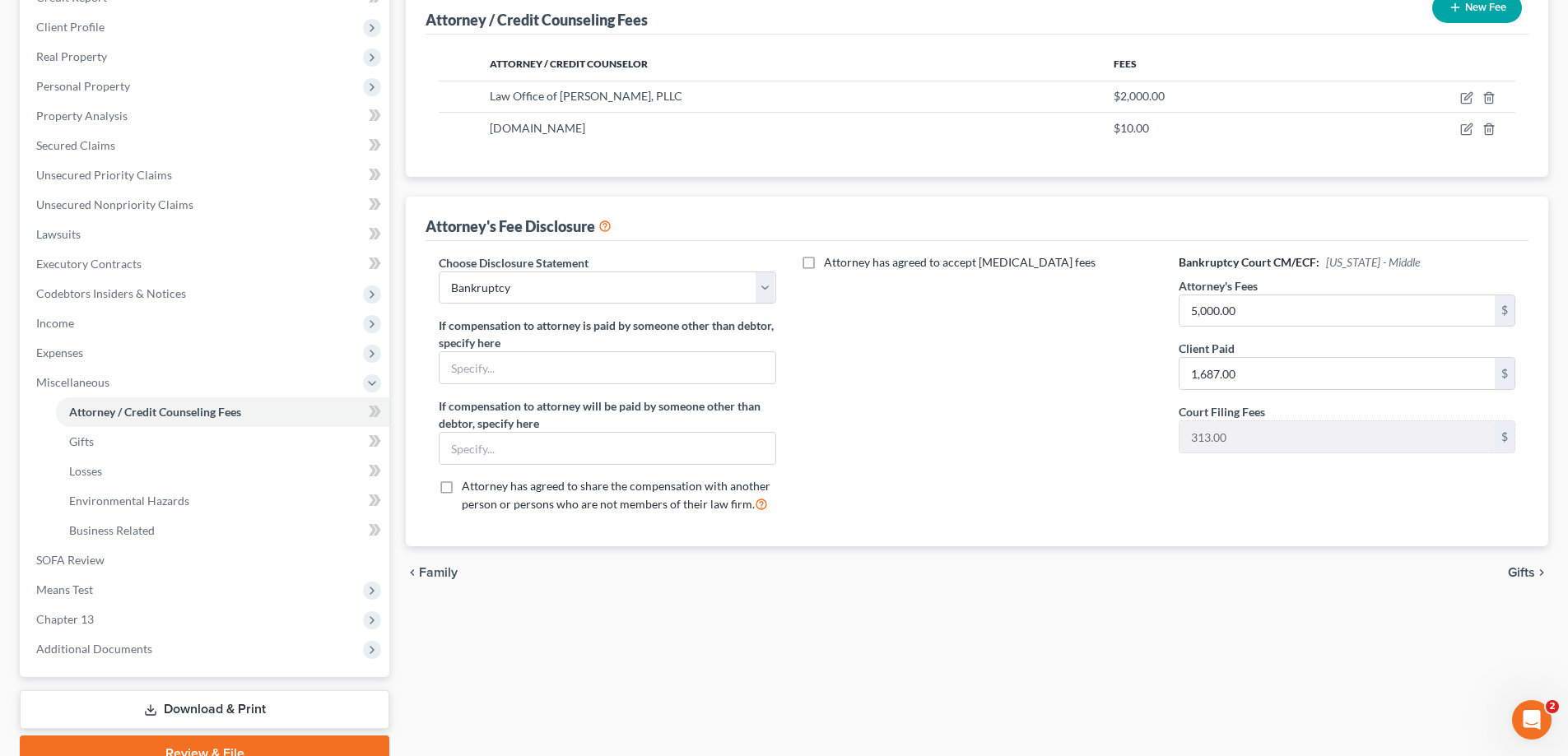
scroll to position [297, 0]
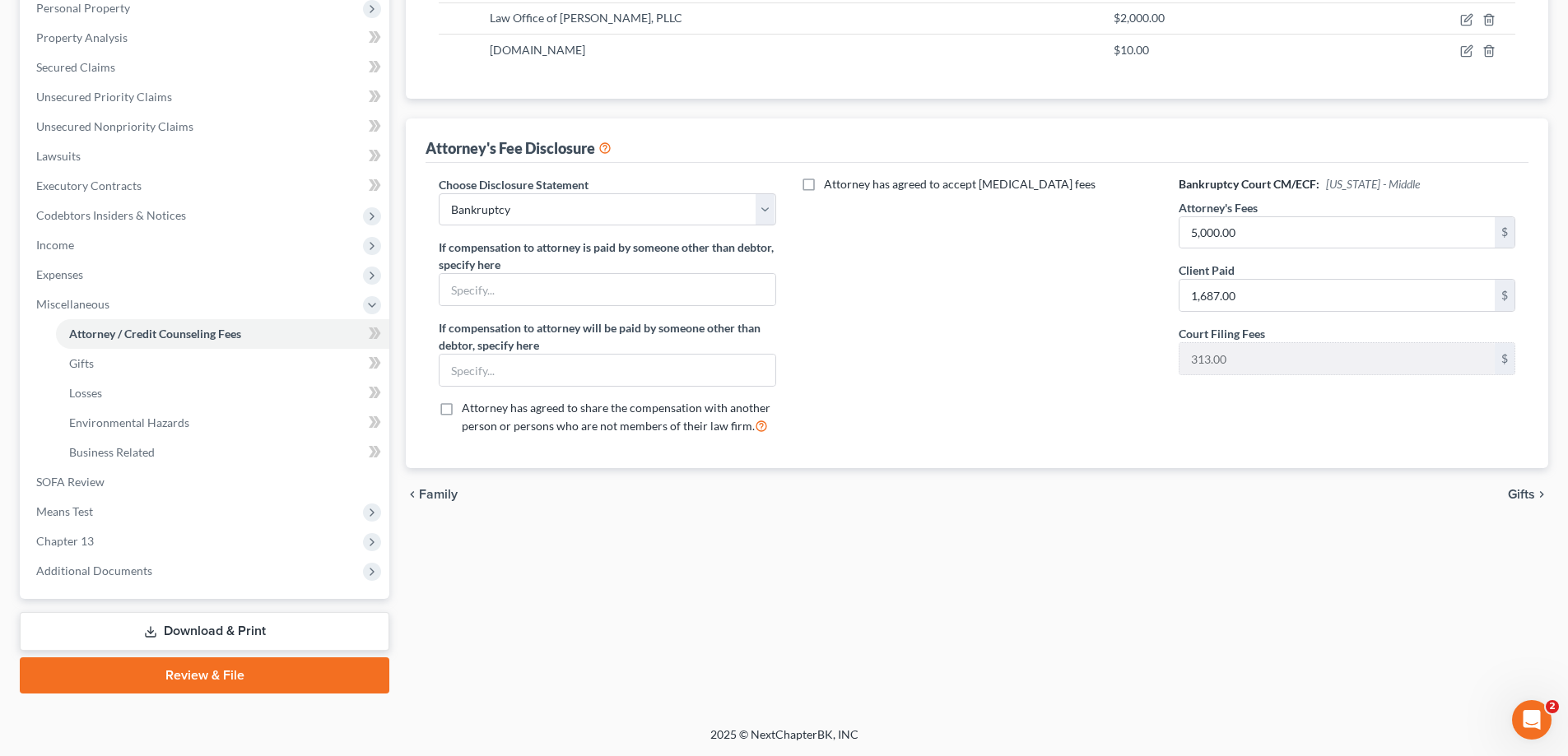
click at [315, 686] on link "Review & File" at bounding box center [204, 676] width 370 height 36
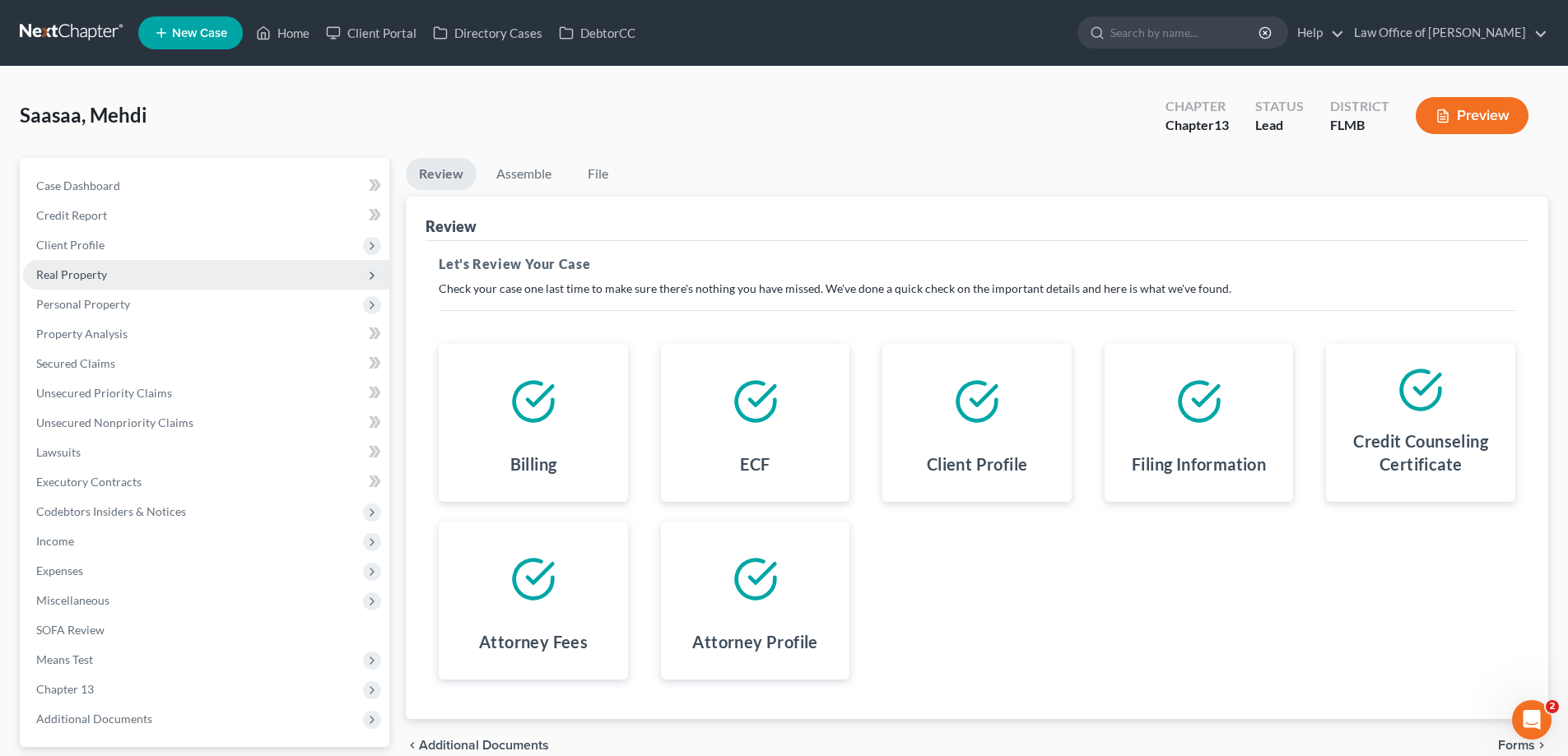
click at [78, 274] on span "Real Property" at bounding box center [71, 274] width 71 height 14
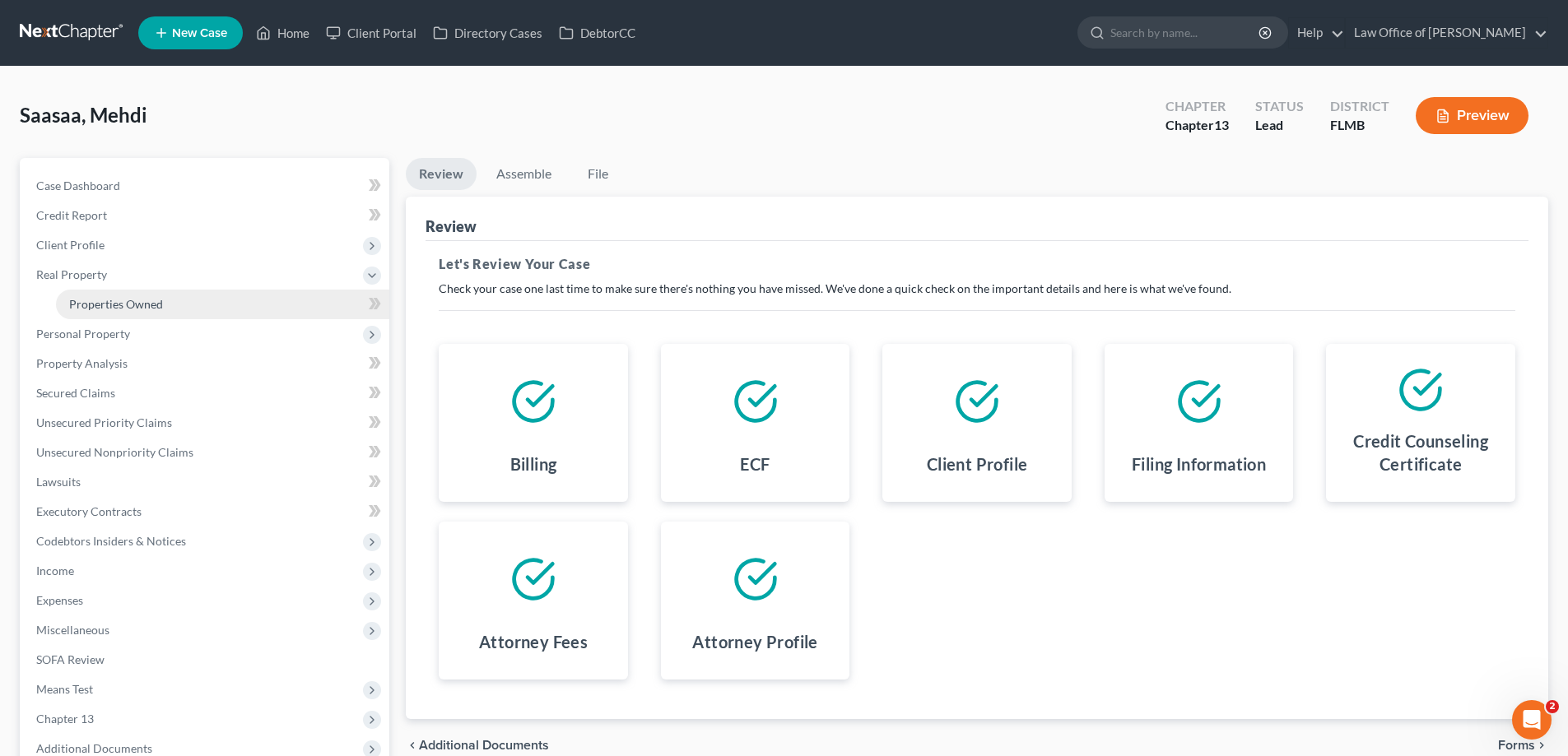
click at [87, 301] on span "Properties Owned" at bounding box center [116, 304] width 94 height 14
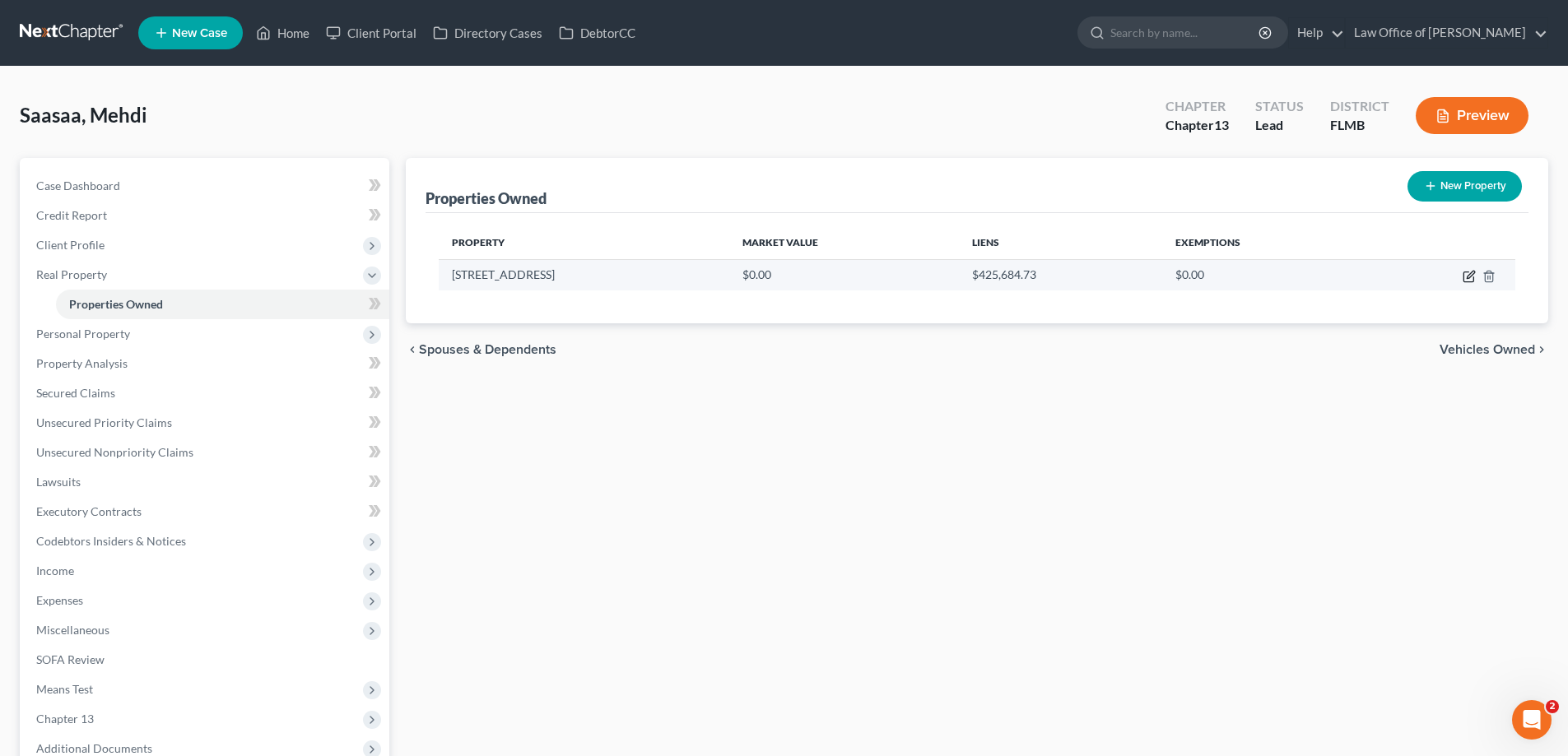
click at [1469, 280] on icon "button" at bounding box center [1469, 276] width 14 height 14
select select "9"
select select "57"
select select "0"
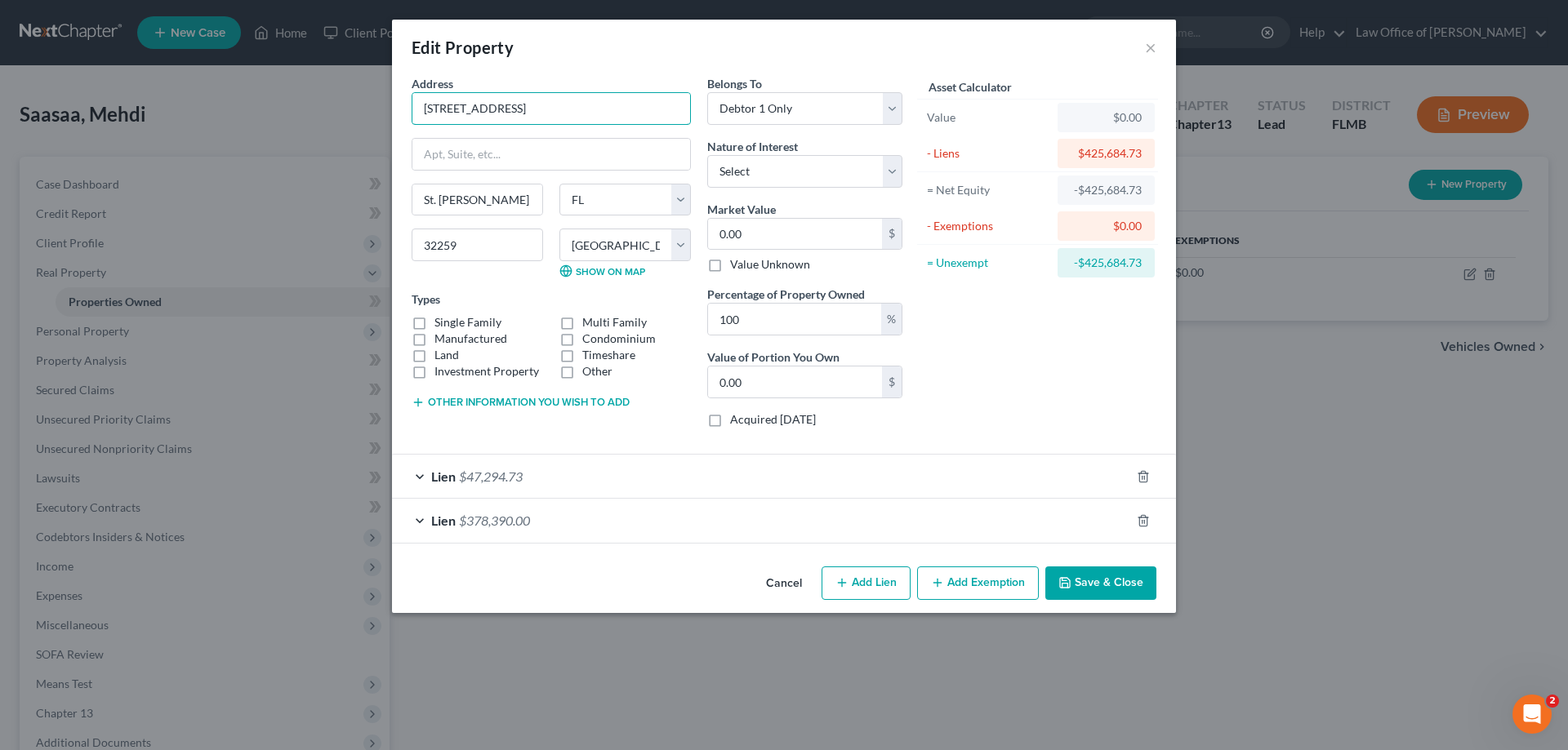
drag, startPoint x: 527, startPoint y: 109, endPoint x: 349, endPoint y: 128, distance: 179.0
click at [349, 128] on div "Edit Property × Address * 56 Balvenie Drive St. Johns State AL AK AR AZ CA CO C…" at bounding box center [784, 375] width 1568 height 750
click at [767, 231] on input "0.00" at bounding box center [795, 234] width 174 height 31
type input "5"
type input "5.00"
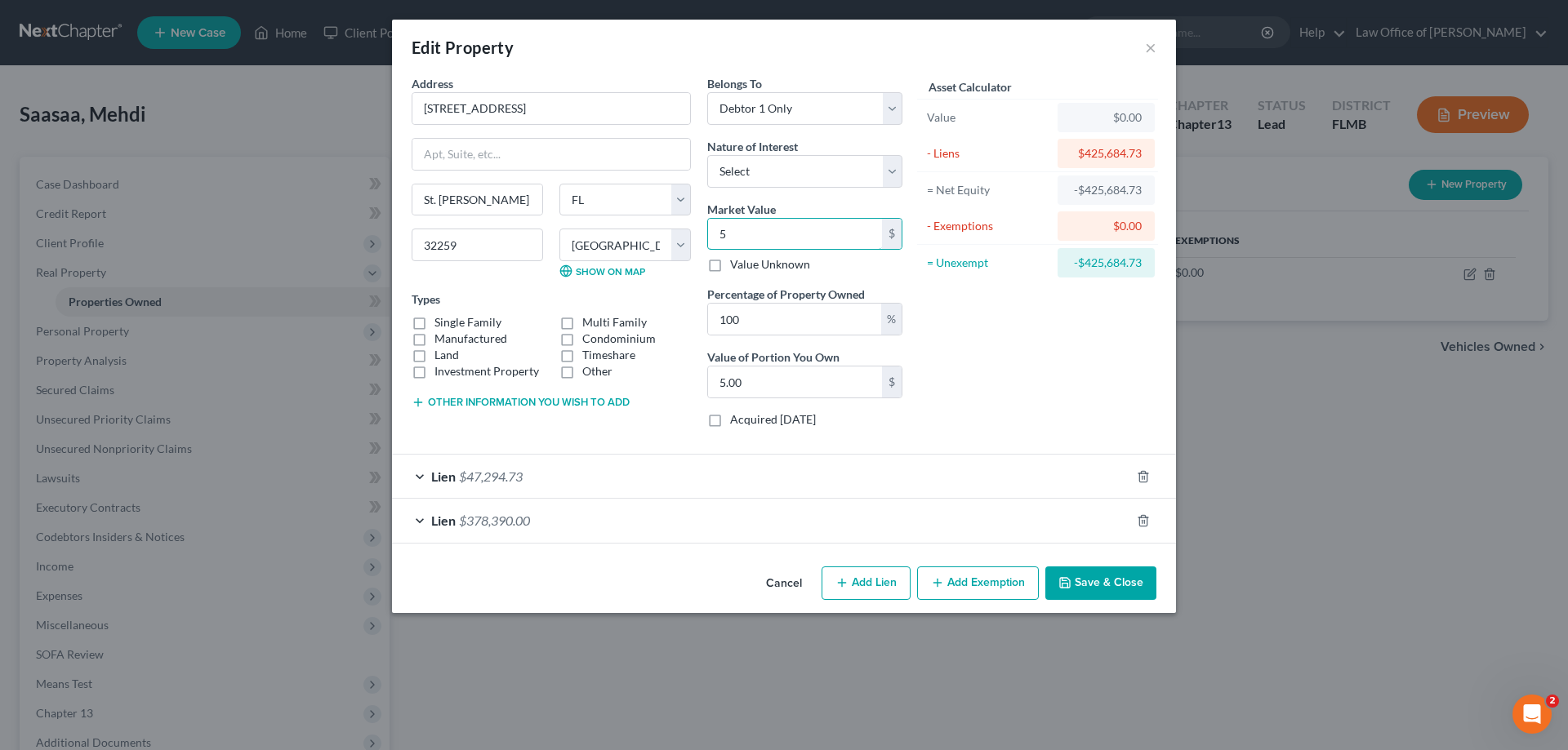
type input "58"
type input "58.00"
type input "580"
type input "580.00"
type input "5800"
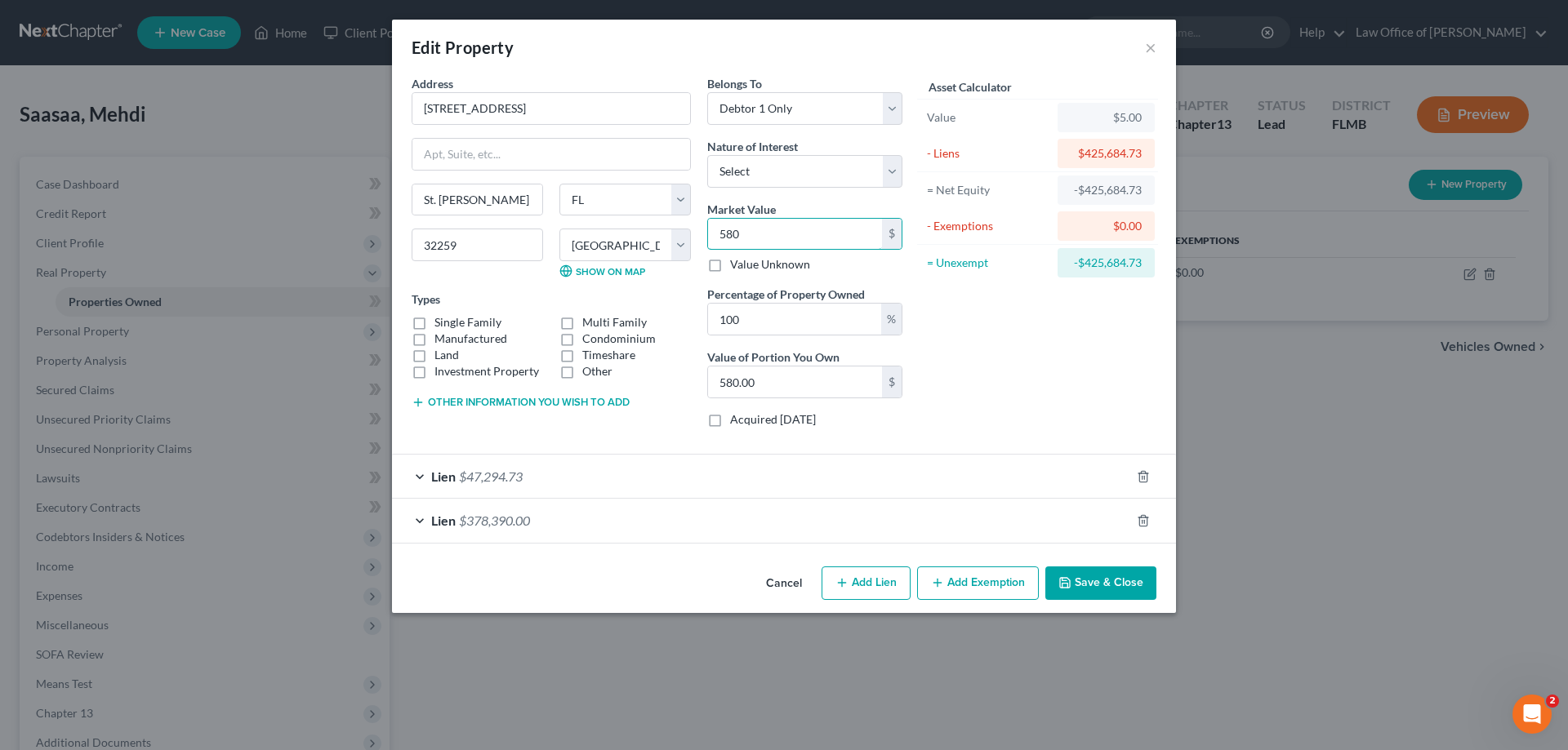
type input "5,800.00"
type input "5,8000"
type input "58,000.00"
type input "58,0000"
type input "580,000.00"
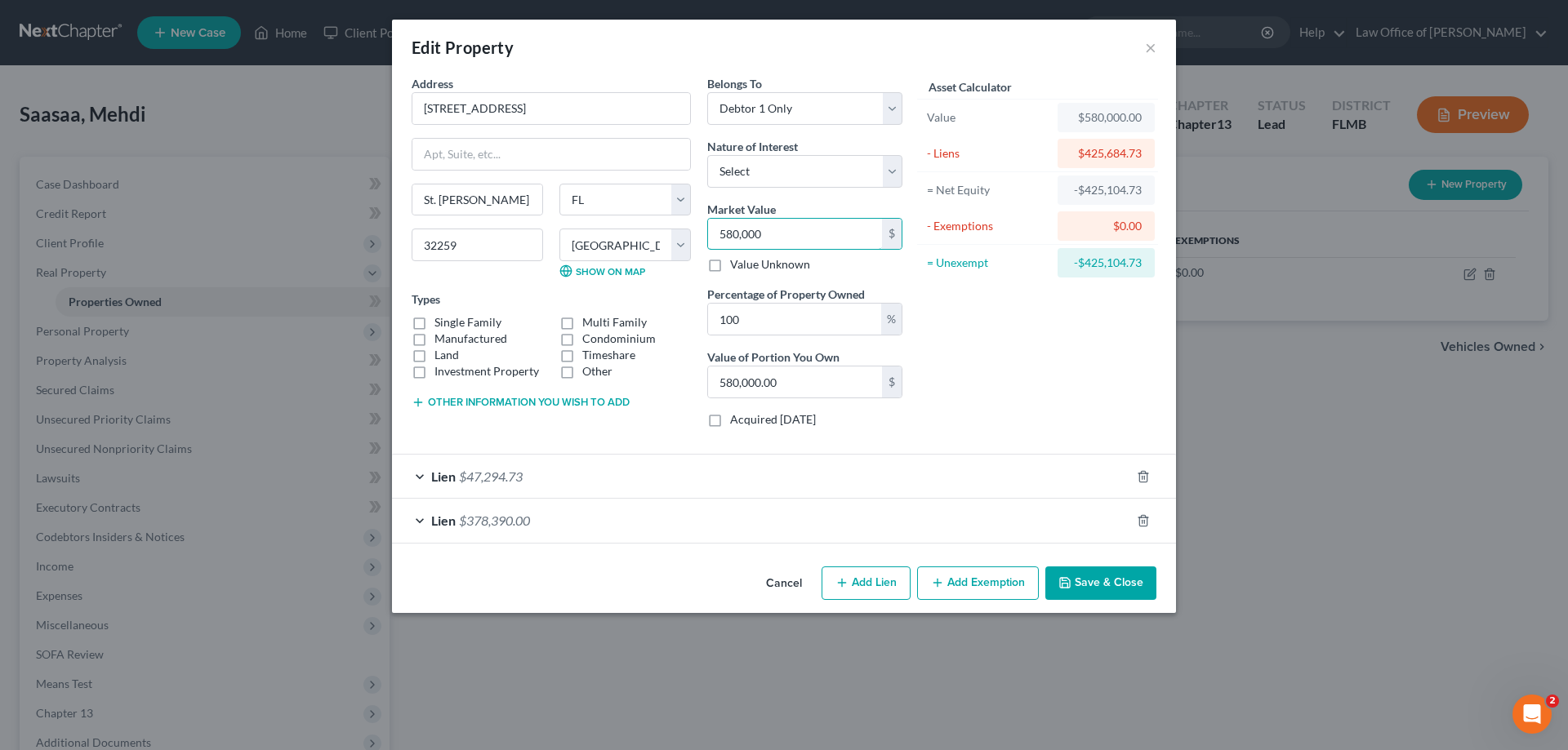
type input "580,000"
click at [981, 582] on button "Add Exemption" at bounding box center [978, 584] width 122 height 34
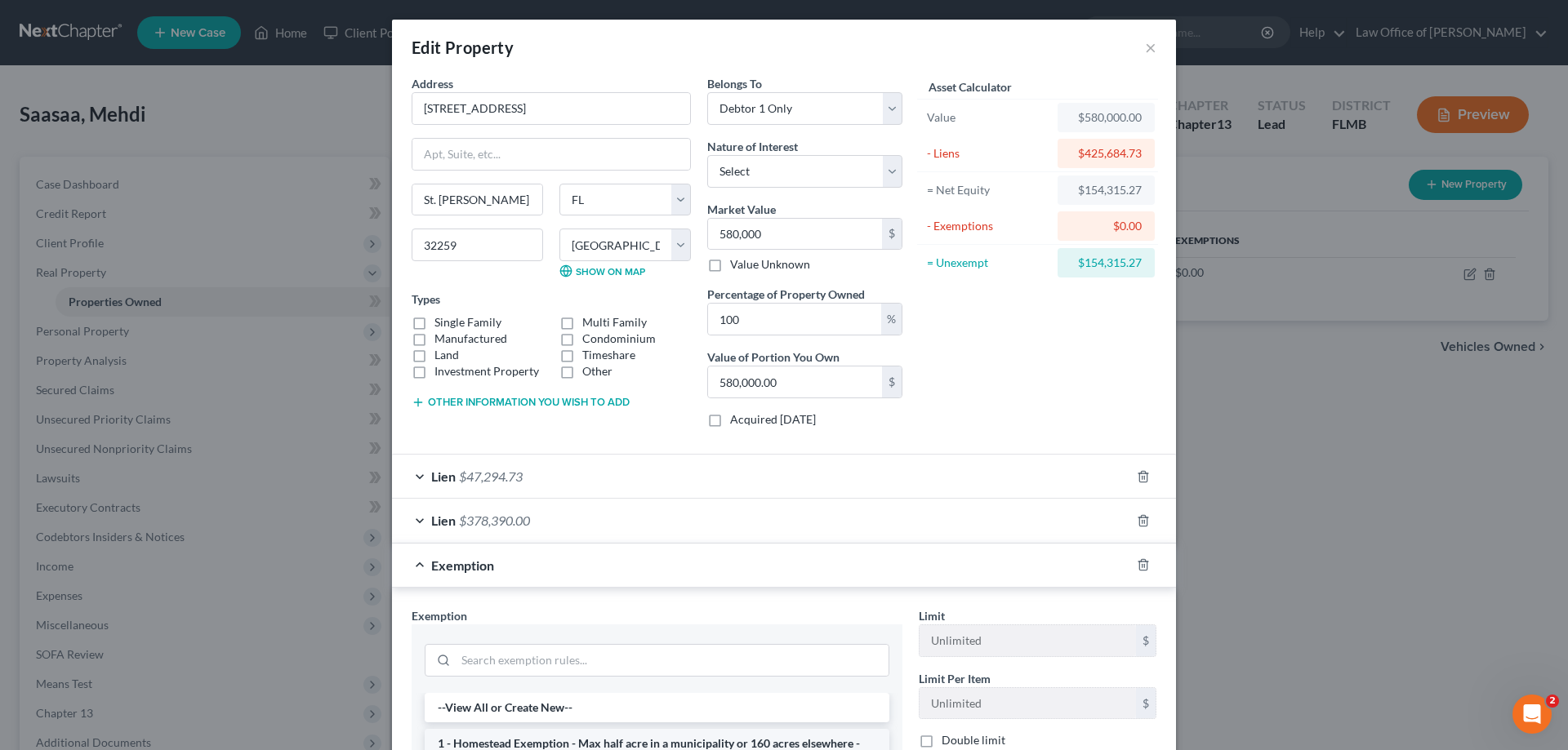
click at [539, 744] on li "1 - Homestead Exemption - Max half acre in a municipality or 160 acres elsewher…" at bounding box center [657, 752] width 465 height 46
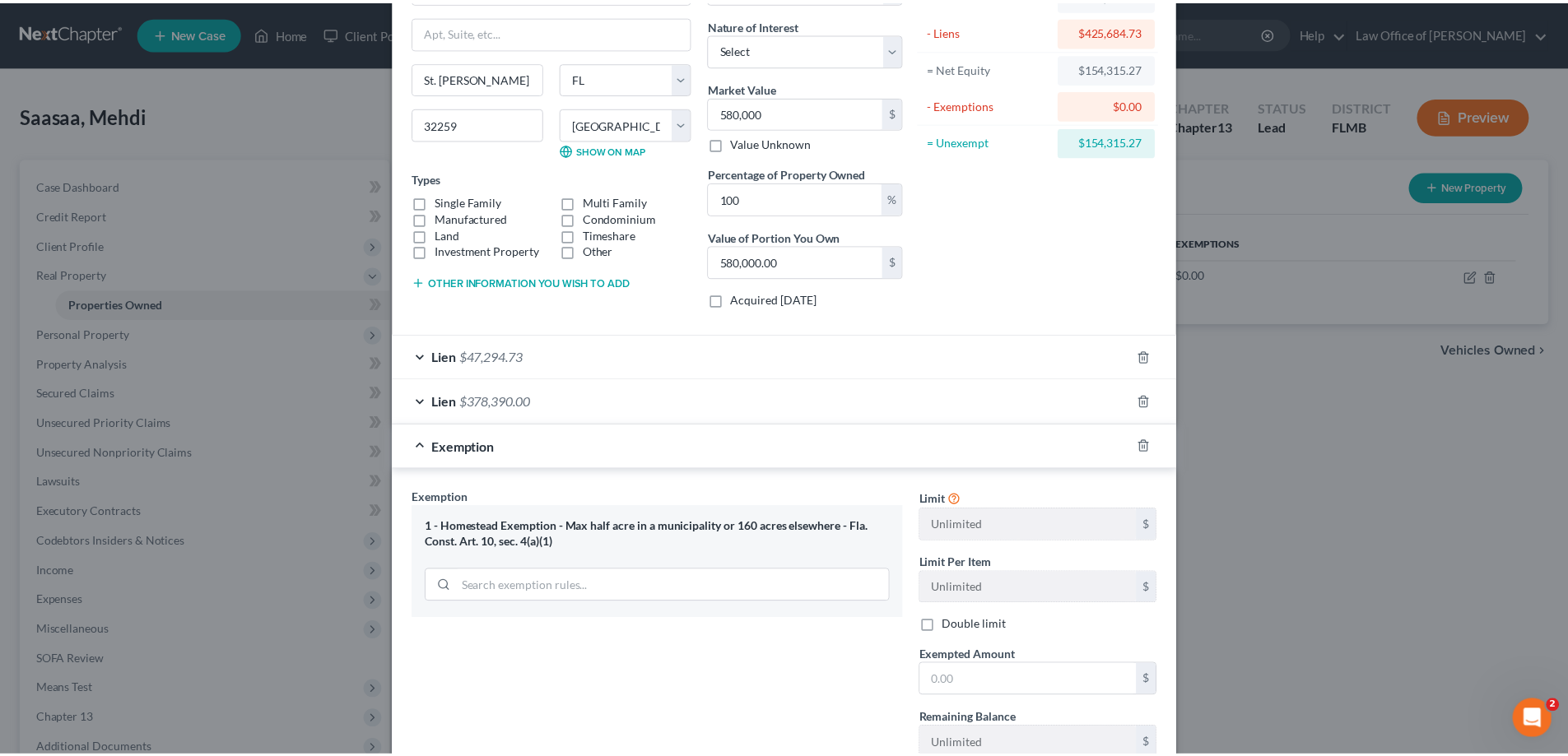
scroll to position [245, 0]
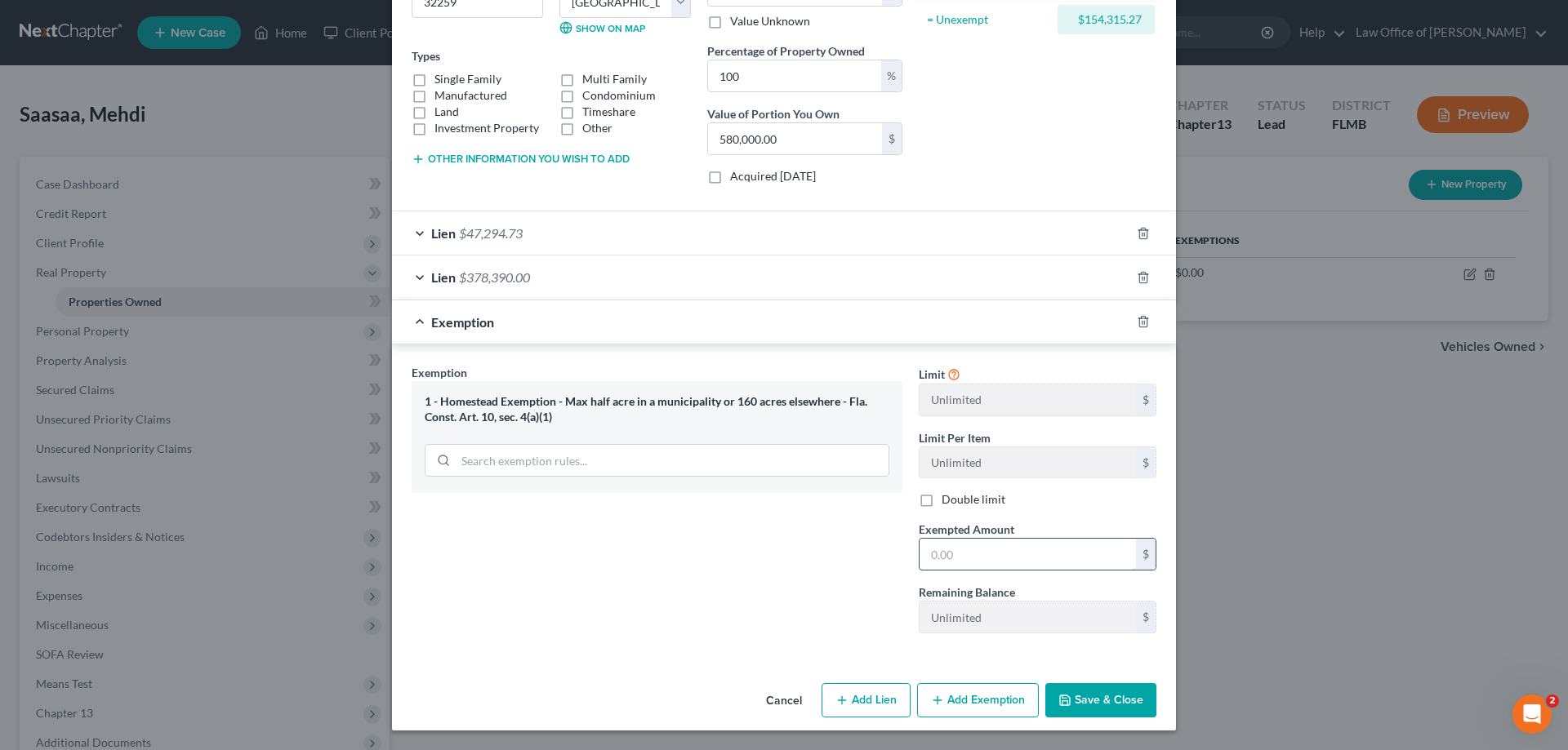
click at [1021, 557] on input "text" at bounding box center [1028, 554] width 216 height 31
type input "580,000"
click at [1118, 699] on button "Save & Close" at bounding box center [1101, 701] width 111 height 34
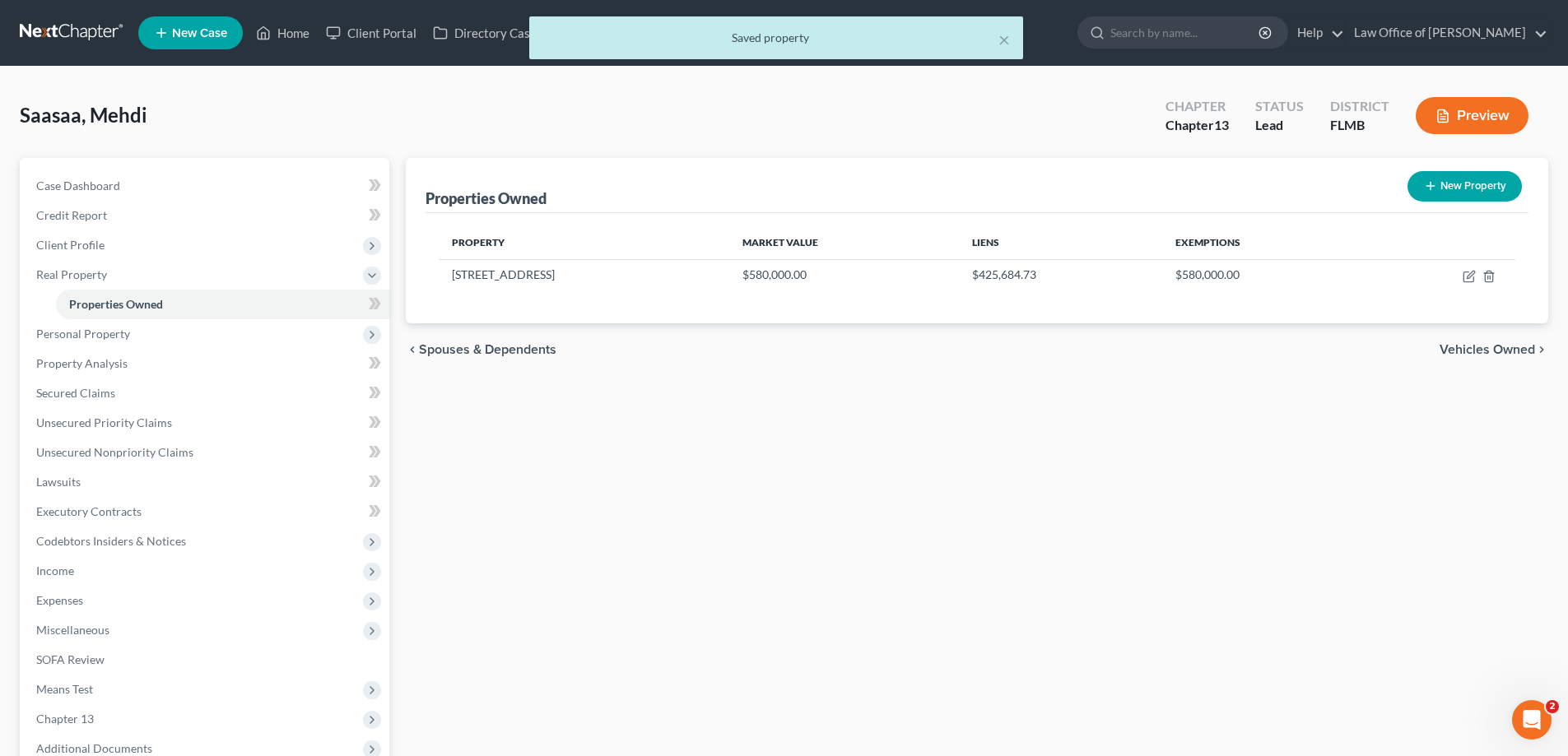
scroll to position [178, 0]
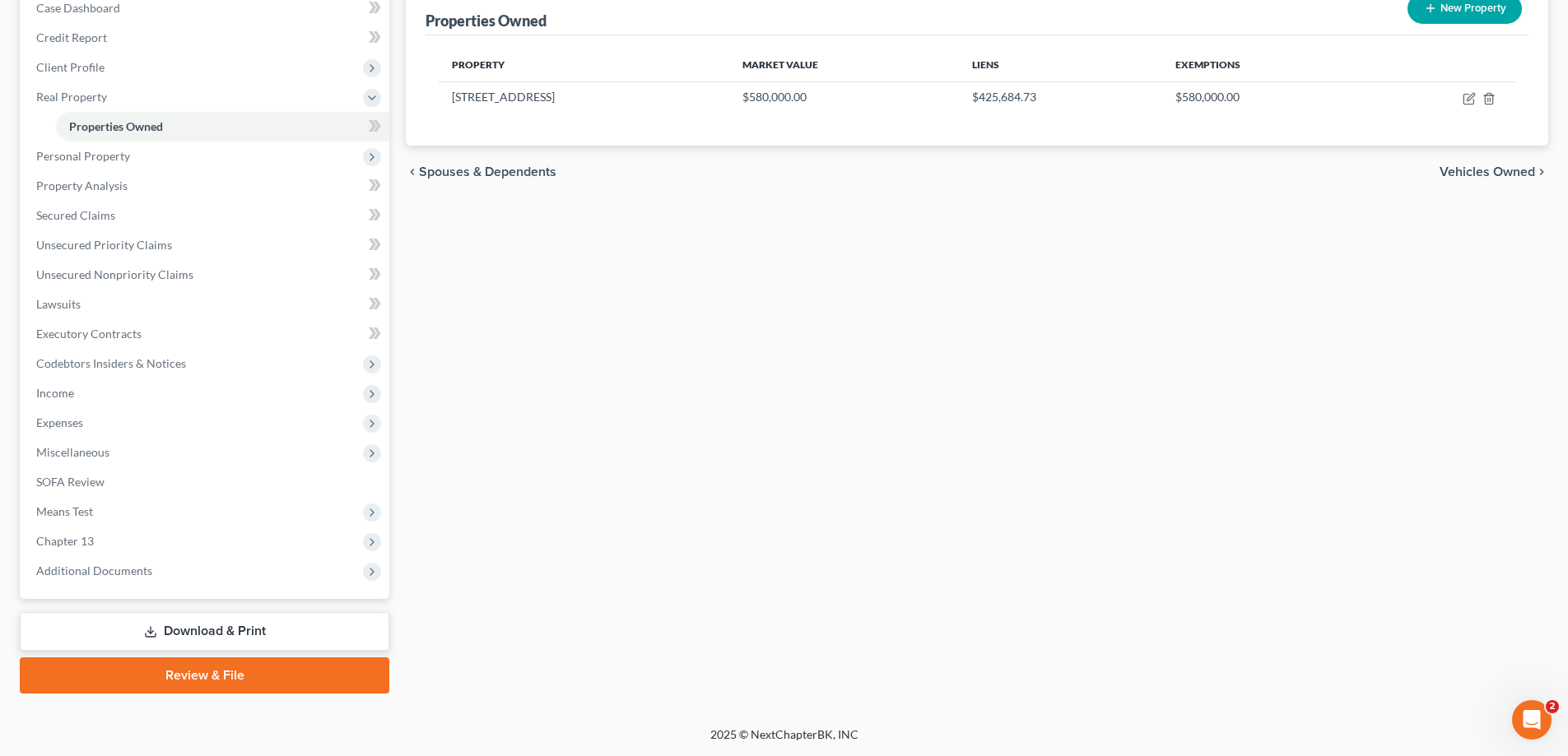
click at [691, 446] on div "Properties Owned New Property Property Market Value Liens Exemptions 56 Balveni…" at bounding box center [977, 336] width 1158 height 713
click at [709, 319] on div "Properties Owned New Property Property Market Value Liens Exemptions 56 Balveni…" at bounding box center [977, 336] width 1158 height 713
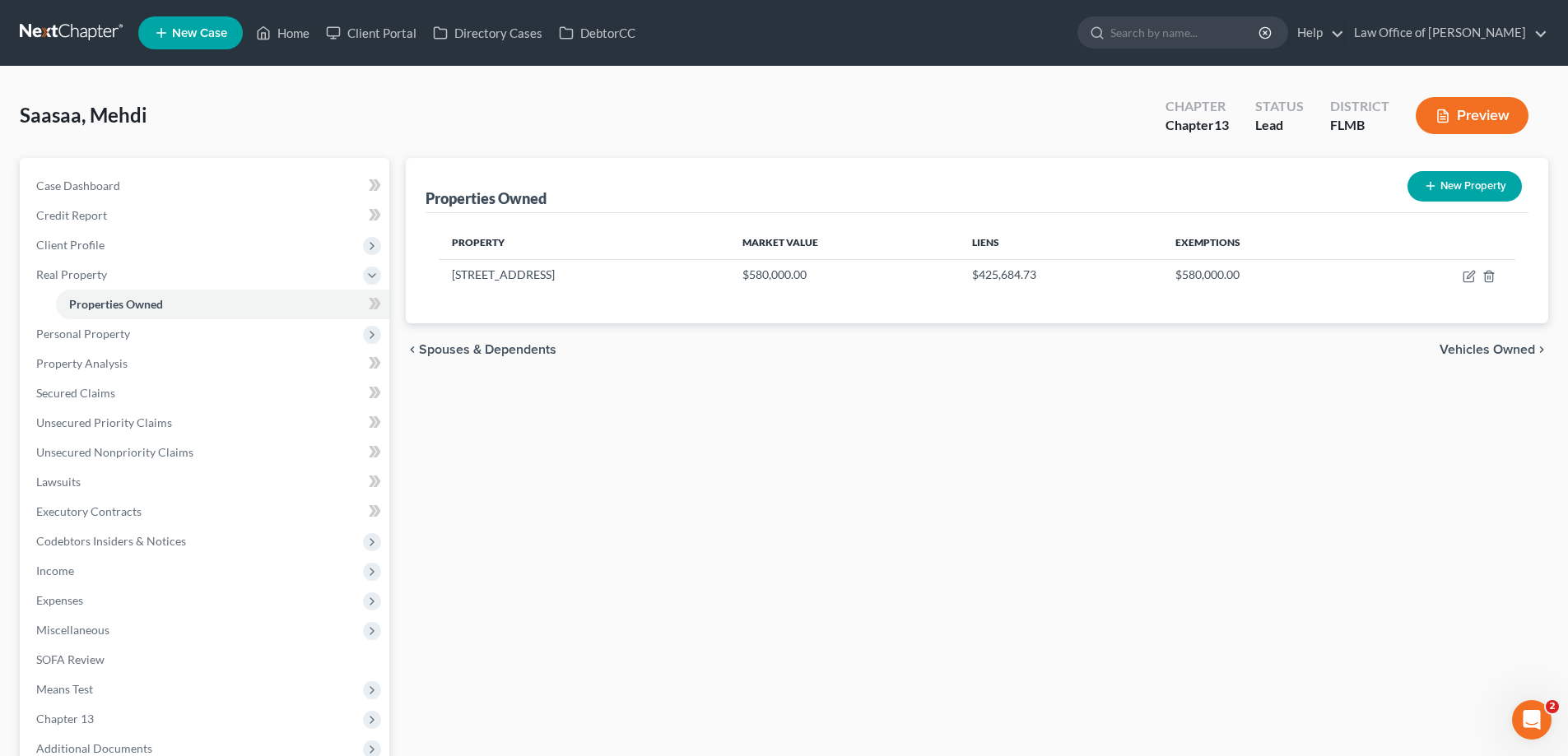
click at [216, 105] on div "Saasaa, Mehdi Upgraded Chapter Chapter 13 Status Lead District FLMB Preview" at bounding box center [784, 122] width 1528 height 71
click at [517, 113] on div "Saasaa, Mehdi Upgraded Chapter Chapter 13 Status Lead District FLMB Preview" at bounding box center [784, 122] width 1528 height 71
click at [132, 242] on span "Client Profile" at bounding box center [205, 245] width 366 height 30
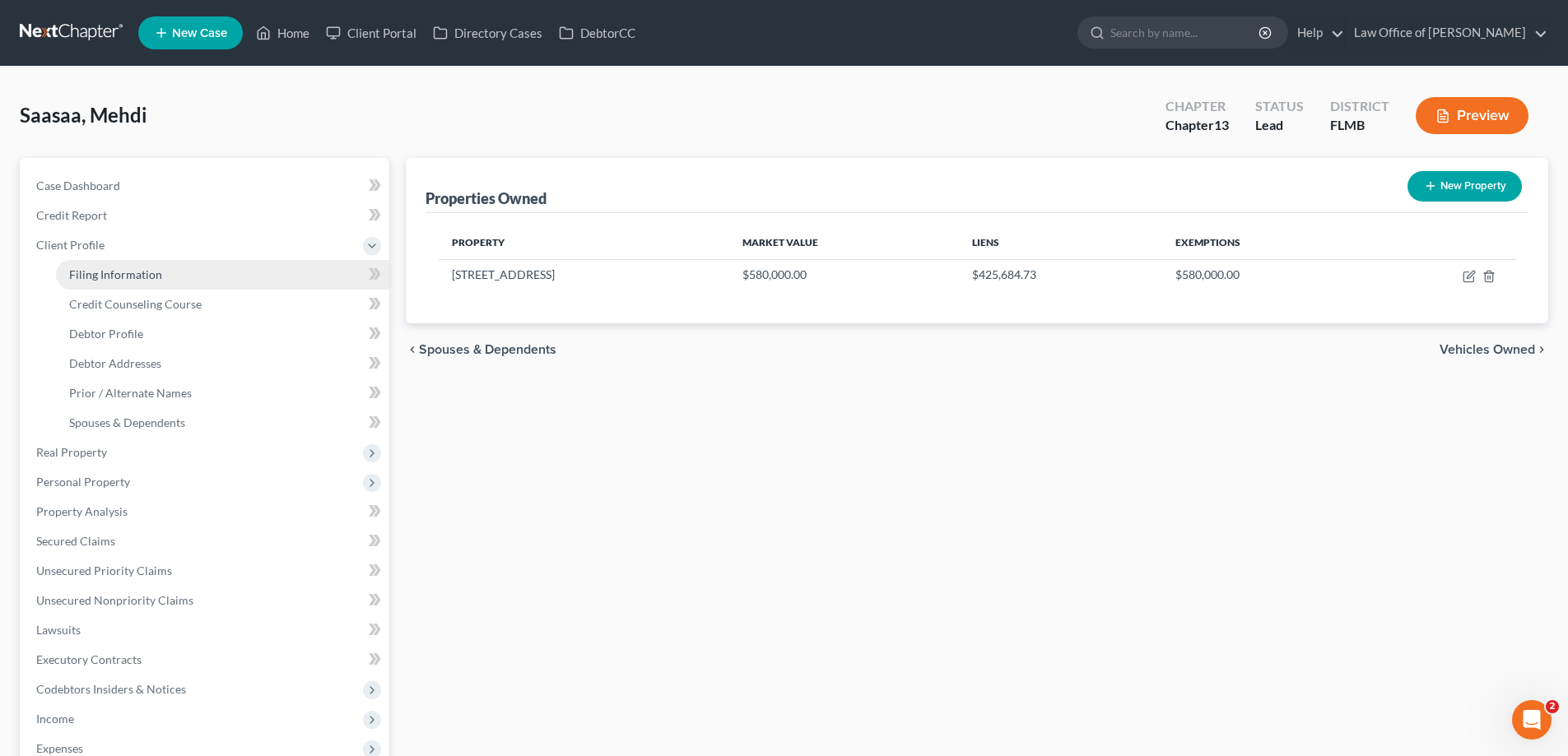
click at [133, 279] on span "Filing Information" at bounding box center [115, 274] width 93 height 14
select select "1"
select select "0"
select select "3"
select select "15"
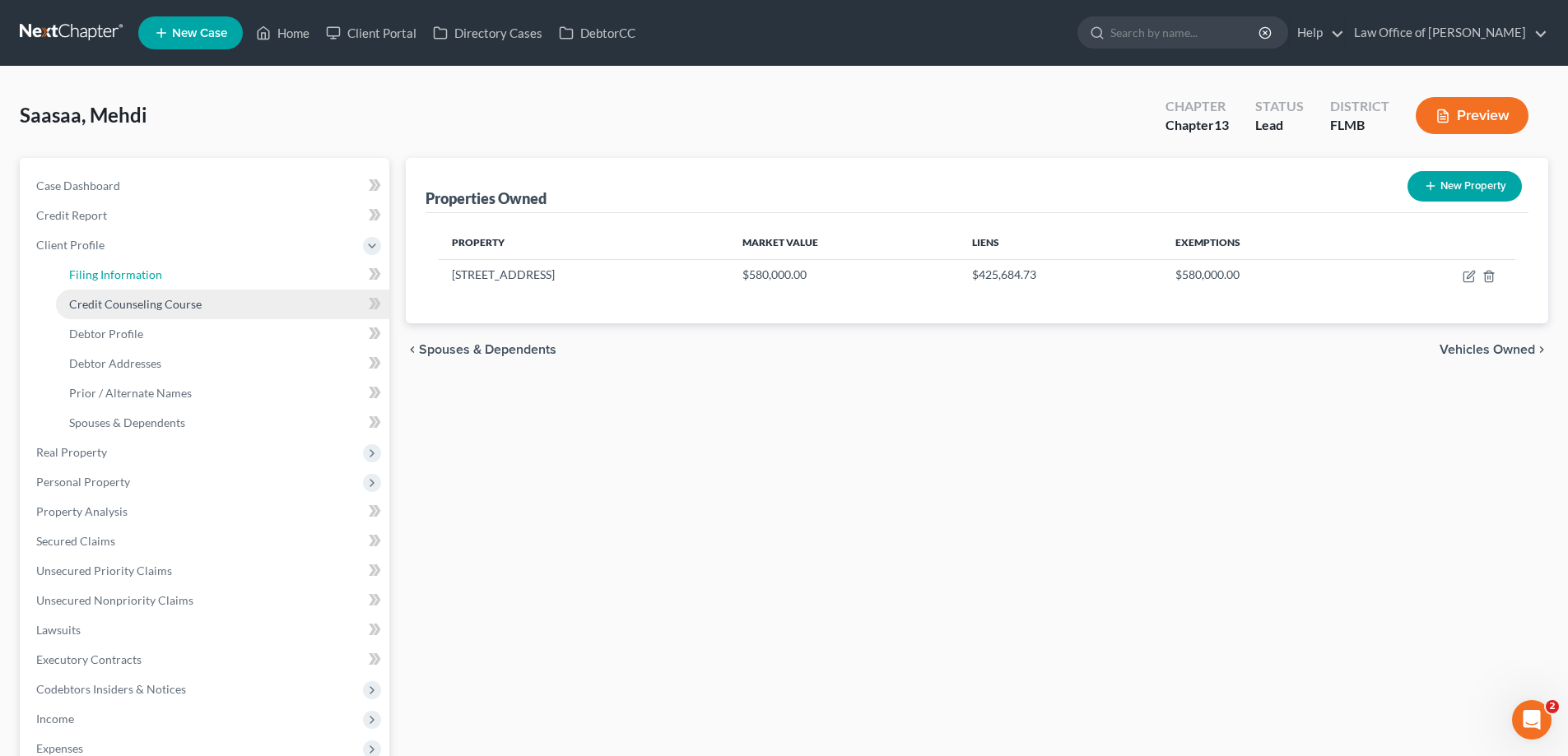
select select "0"
select select "9"
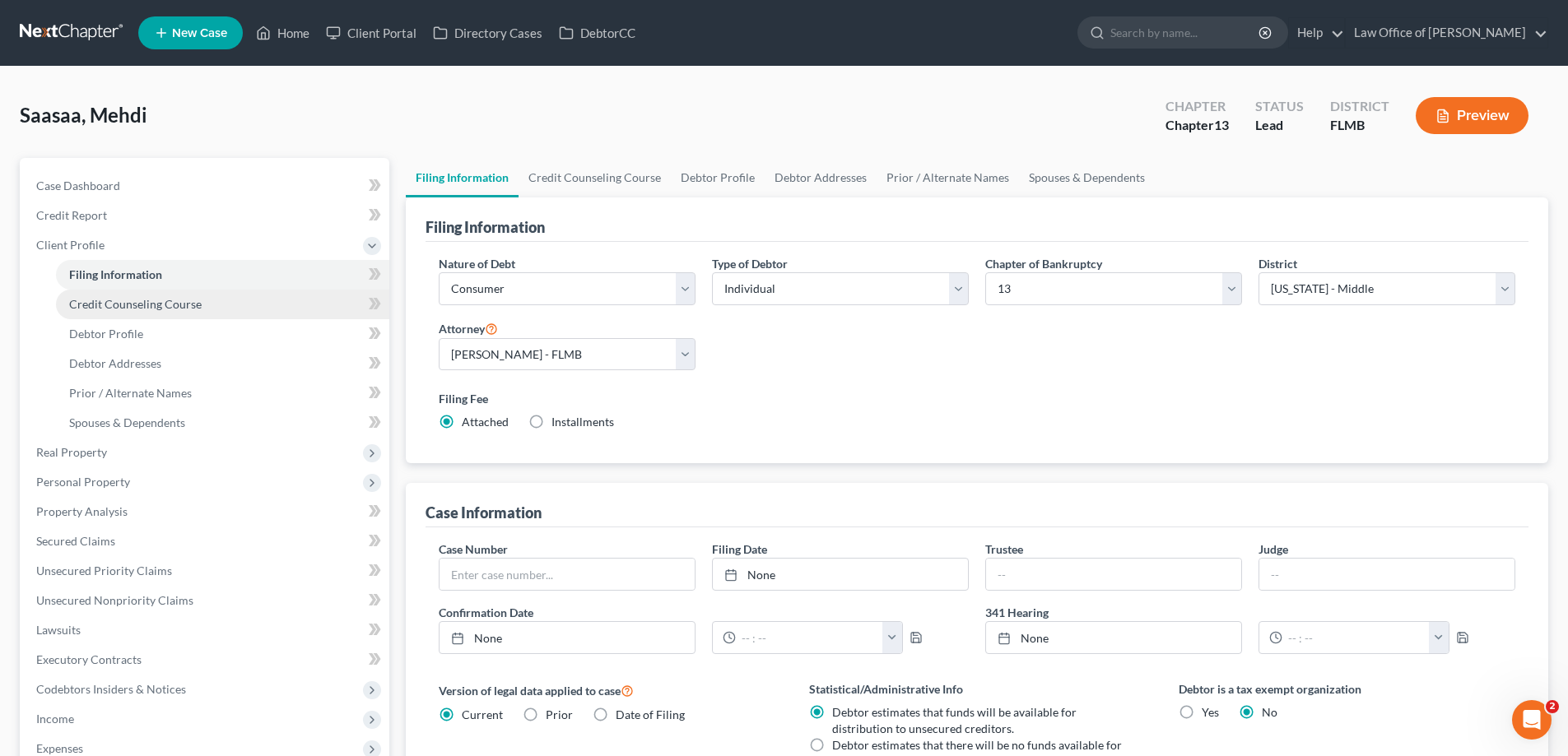
click at [153, 310] on span "Credit Counseling Course" at bounding box center [135, 304] width 133 height 14
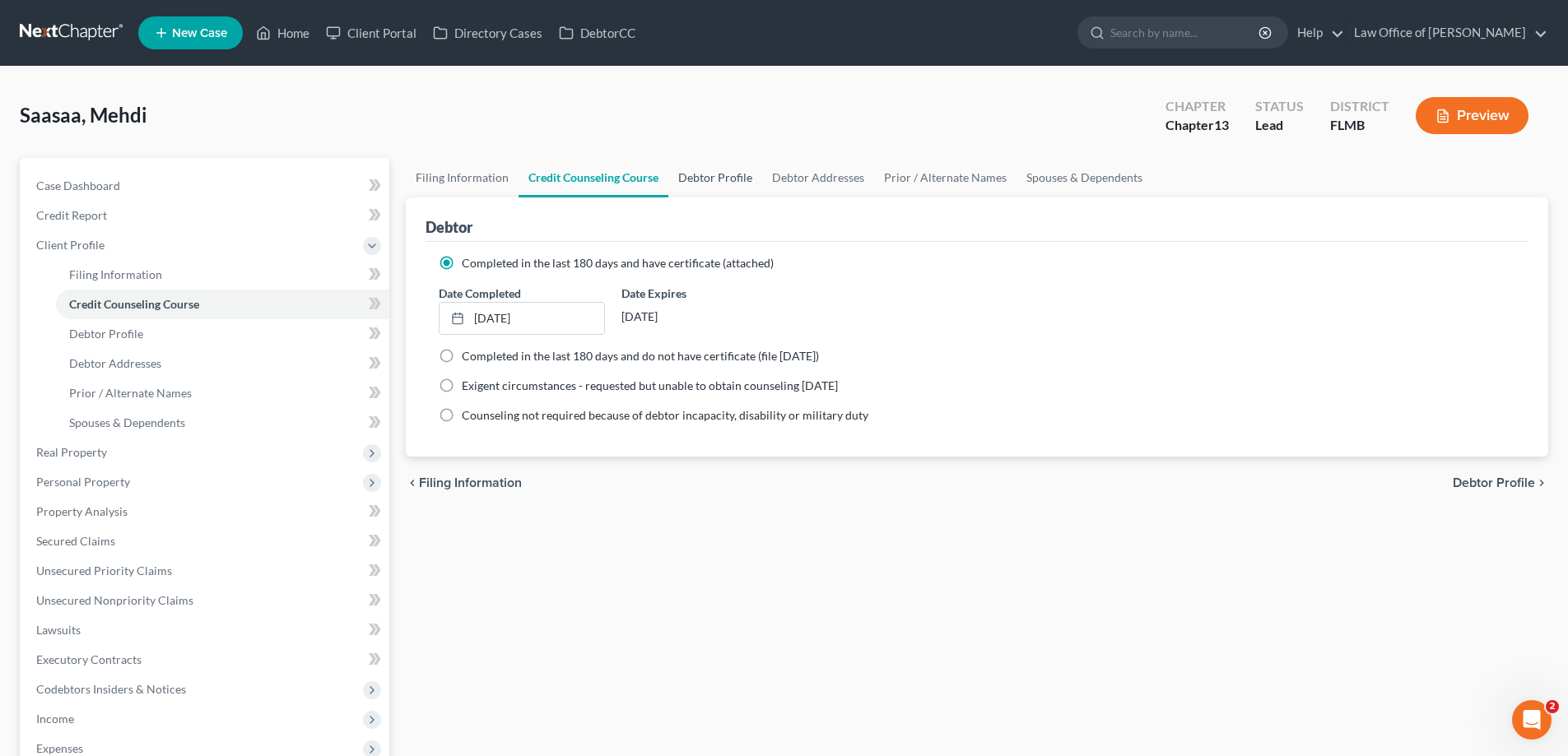
click at [718, 171] on link "Debtor Profile" at bounding box center [715, 178] width 94 height 40
select select "0"
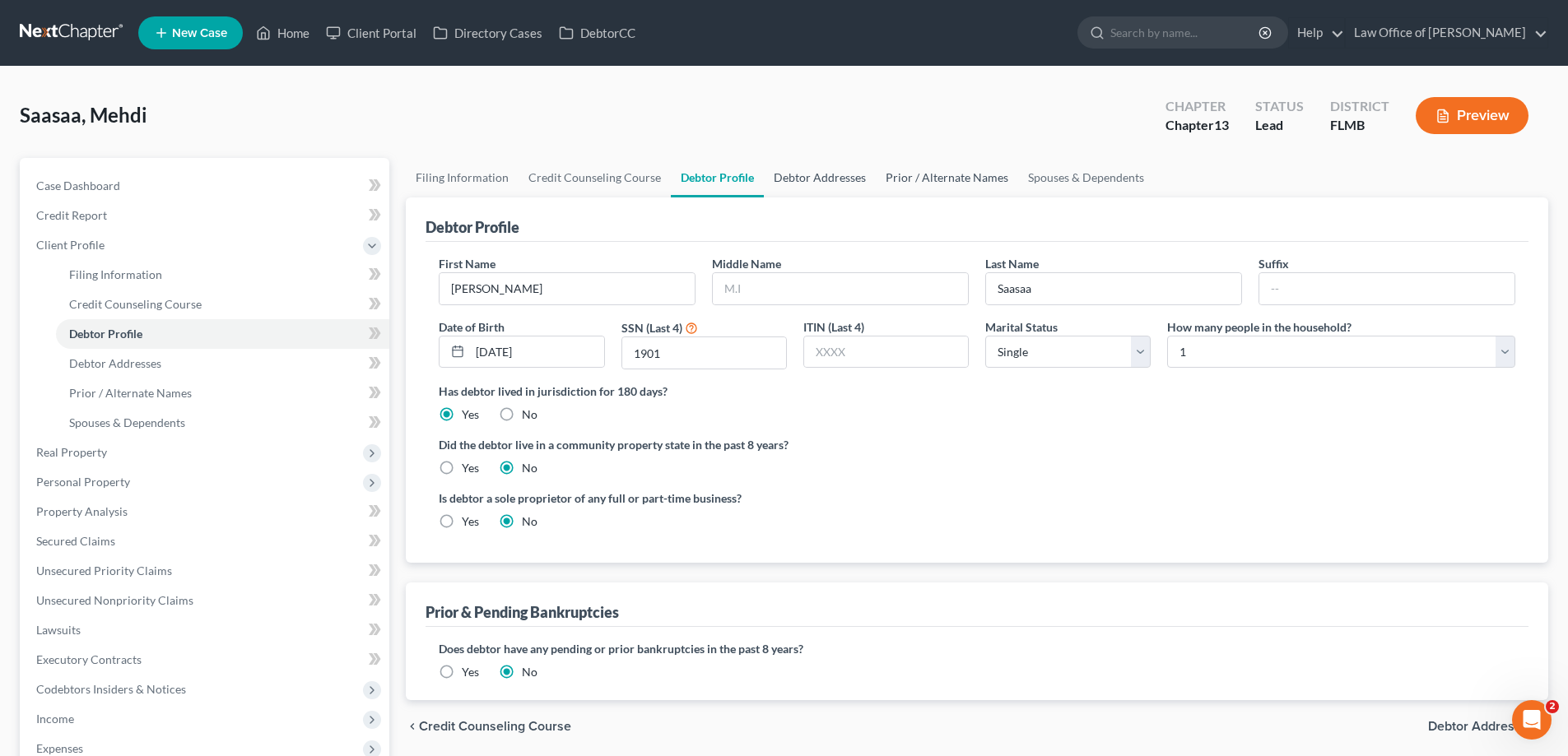
click at [787, 173] on link "Debtor Addresses" at bounding box center [820, 178] width 112 height 40
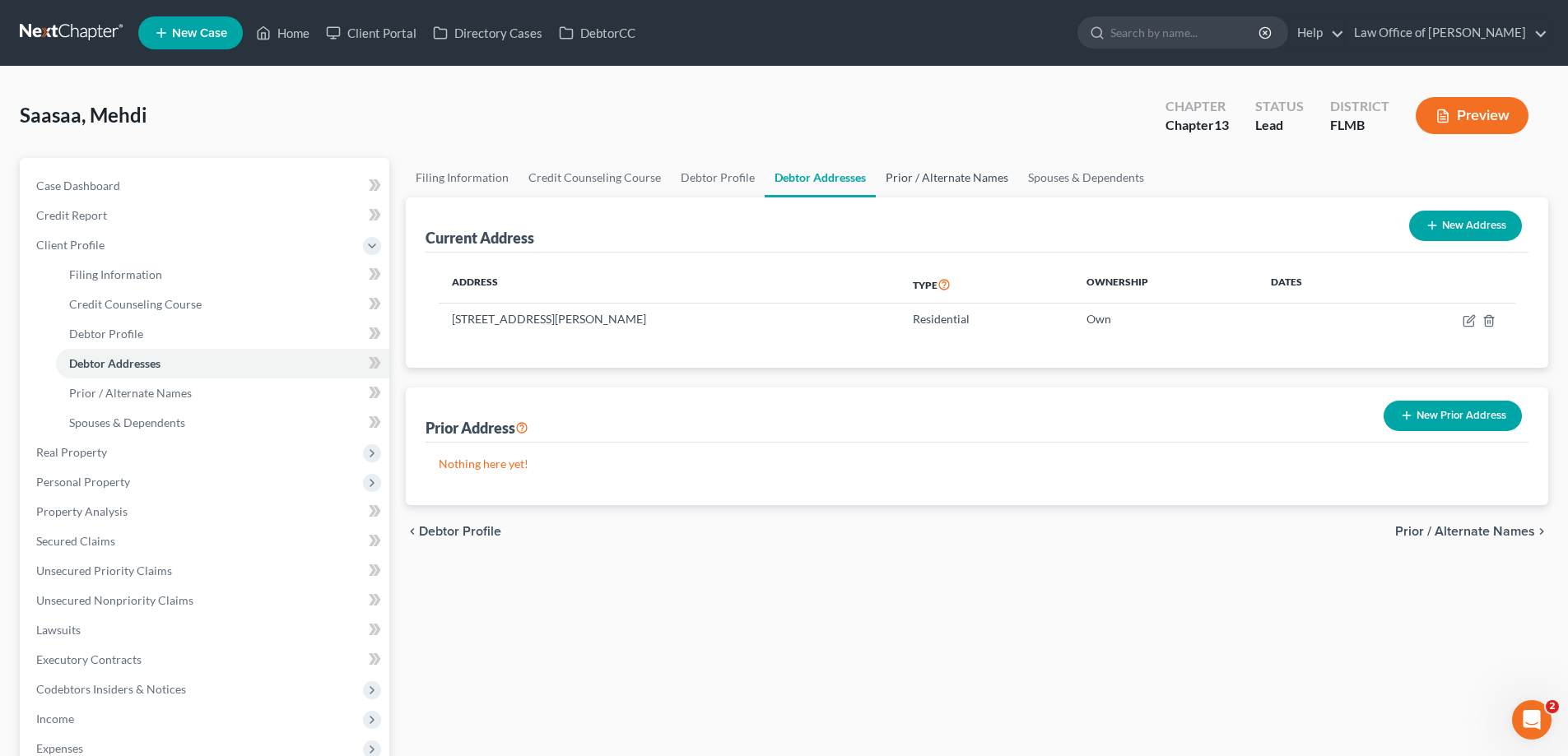
click at [925, 175] on link "Prior / Alternate Names" at bounding box center [946, 178] width 142 height 40
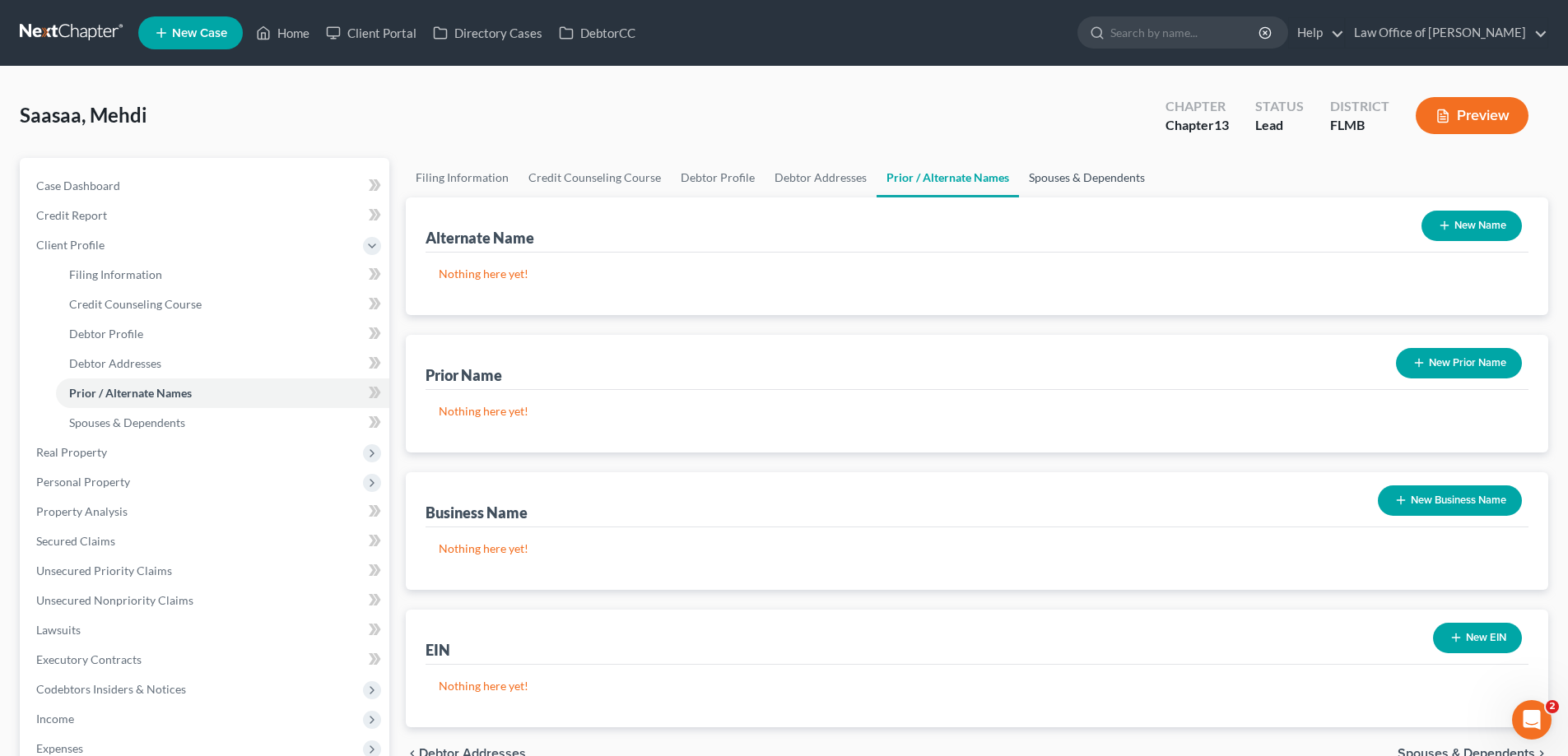
click at [1076, 187] on link "Spouses & Dependents" at bounding box center [1087, 178] width 136 height 40
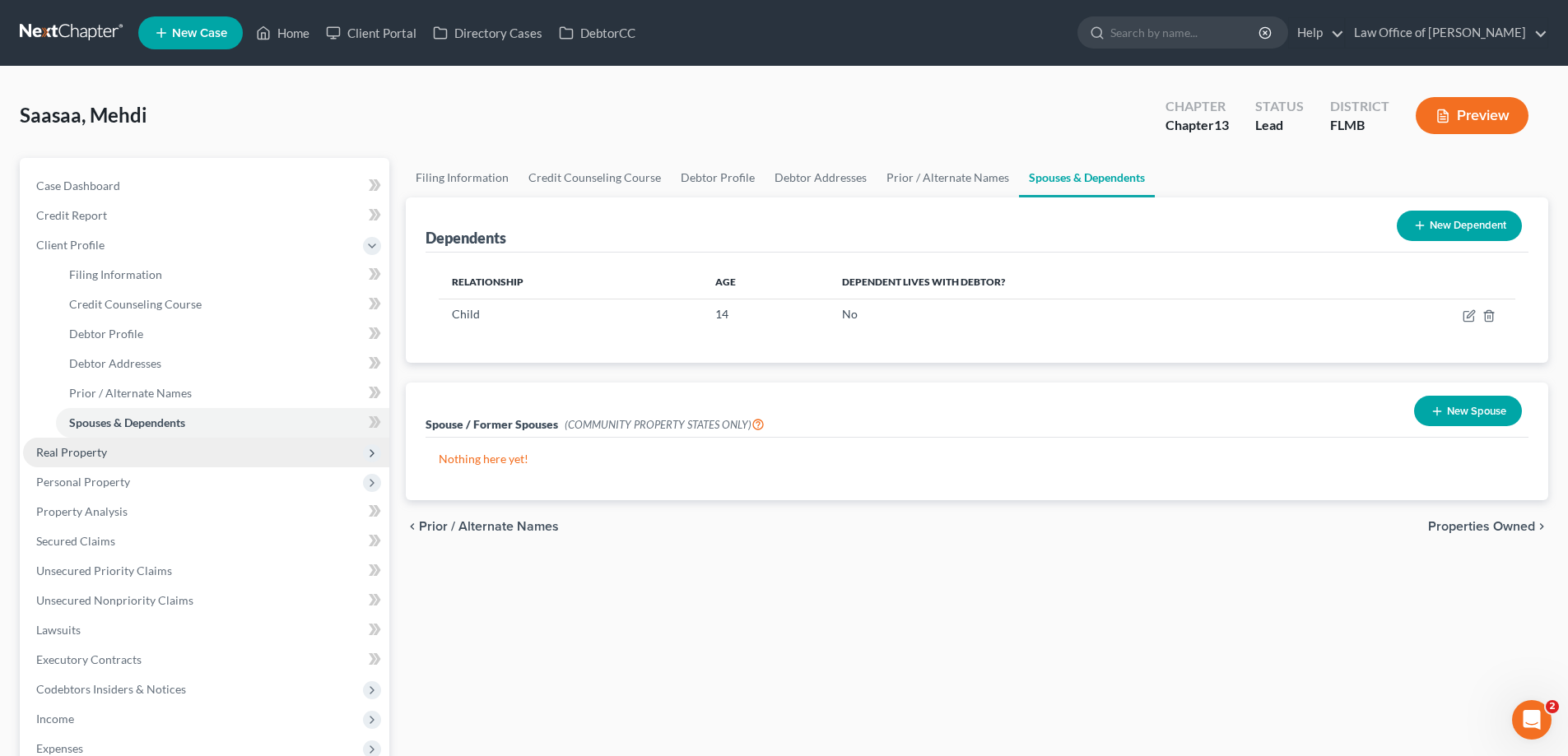
click at [123, 462] on span "Real Property" at bounding box center [205, 452] width 366 height 30
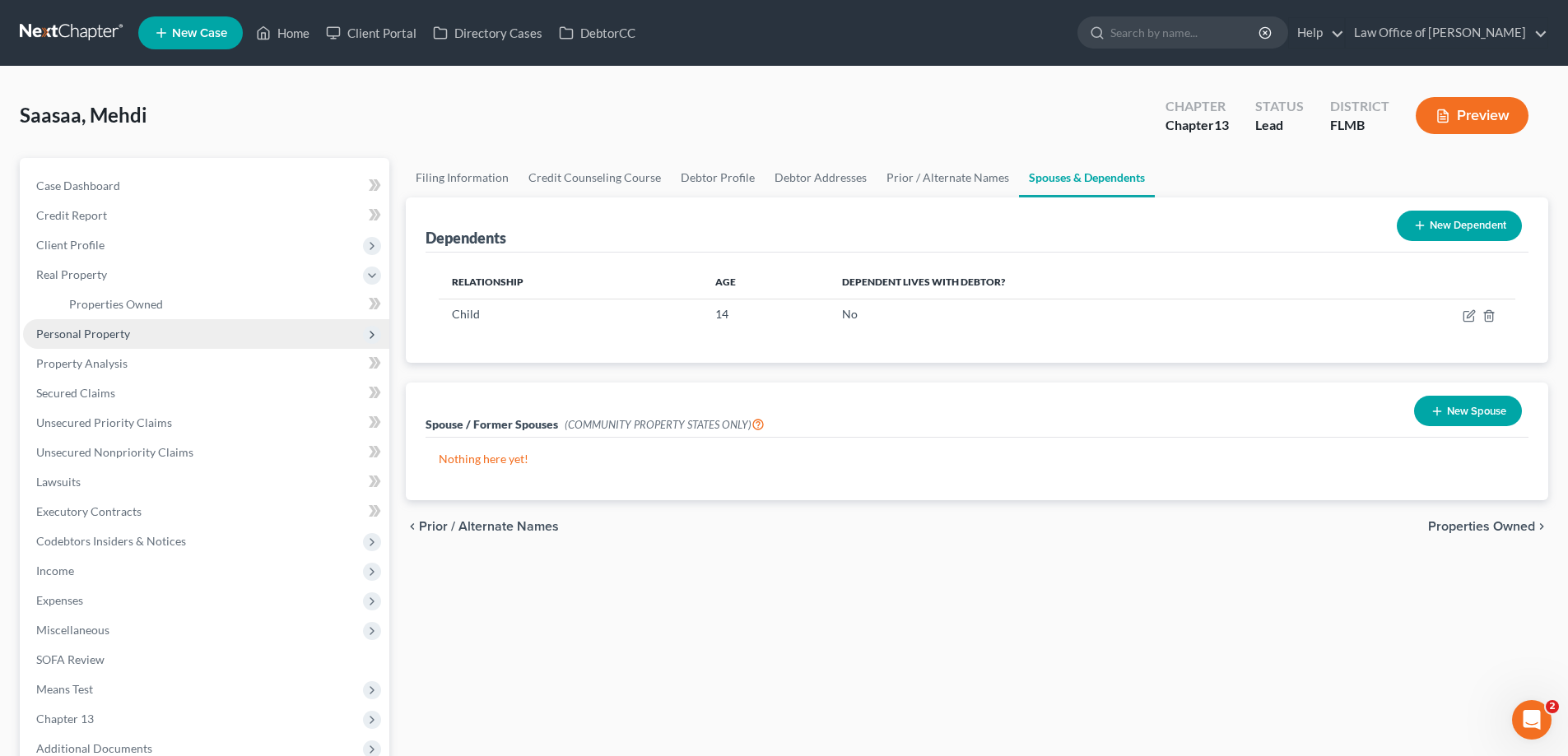
click at [145, 335] on span "Personal Property" at bounding box center [205, 334] width 366 height 30
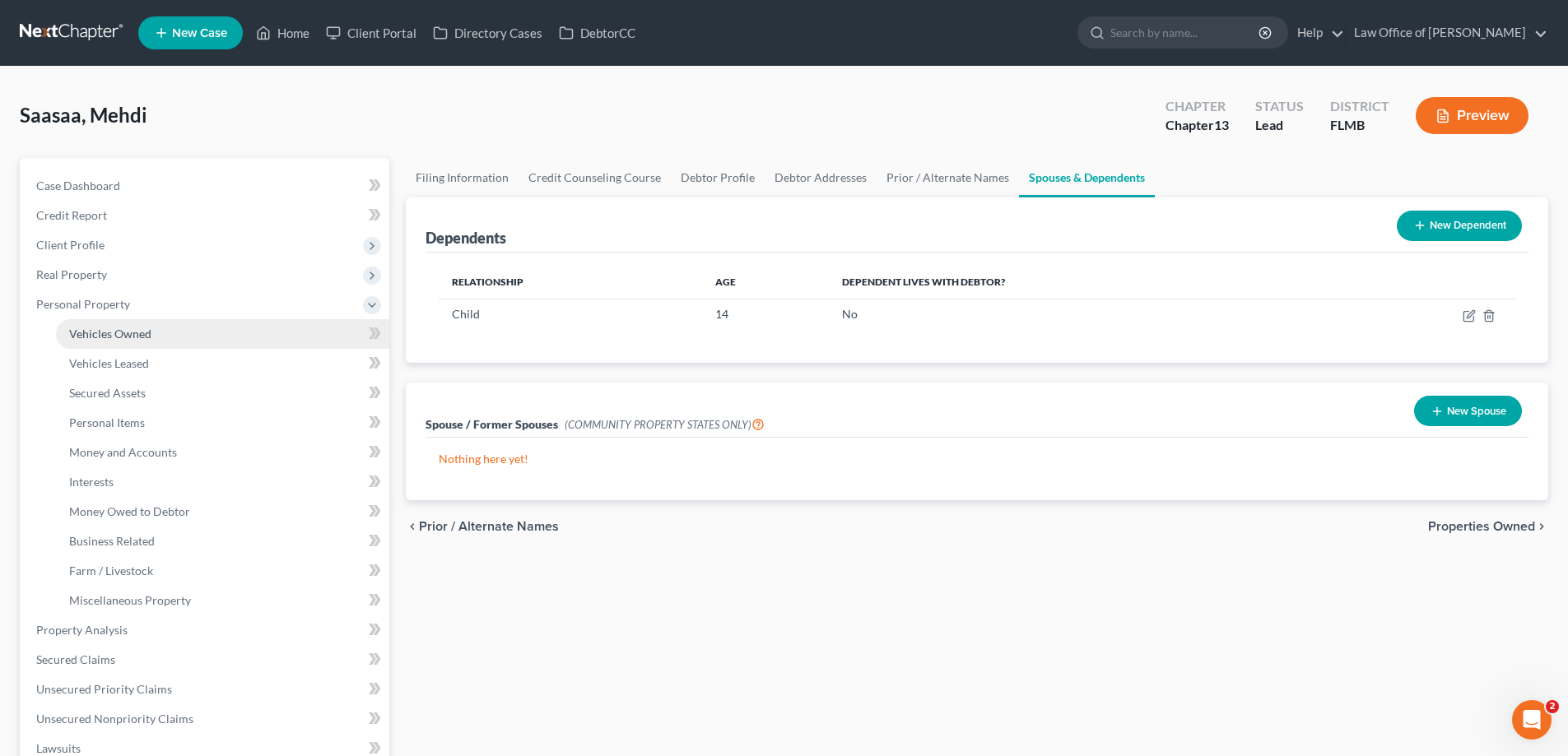
click at [151, 335] on link "Vehicles Owned" at bounding box center [222, 334] width 334 height 30
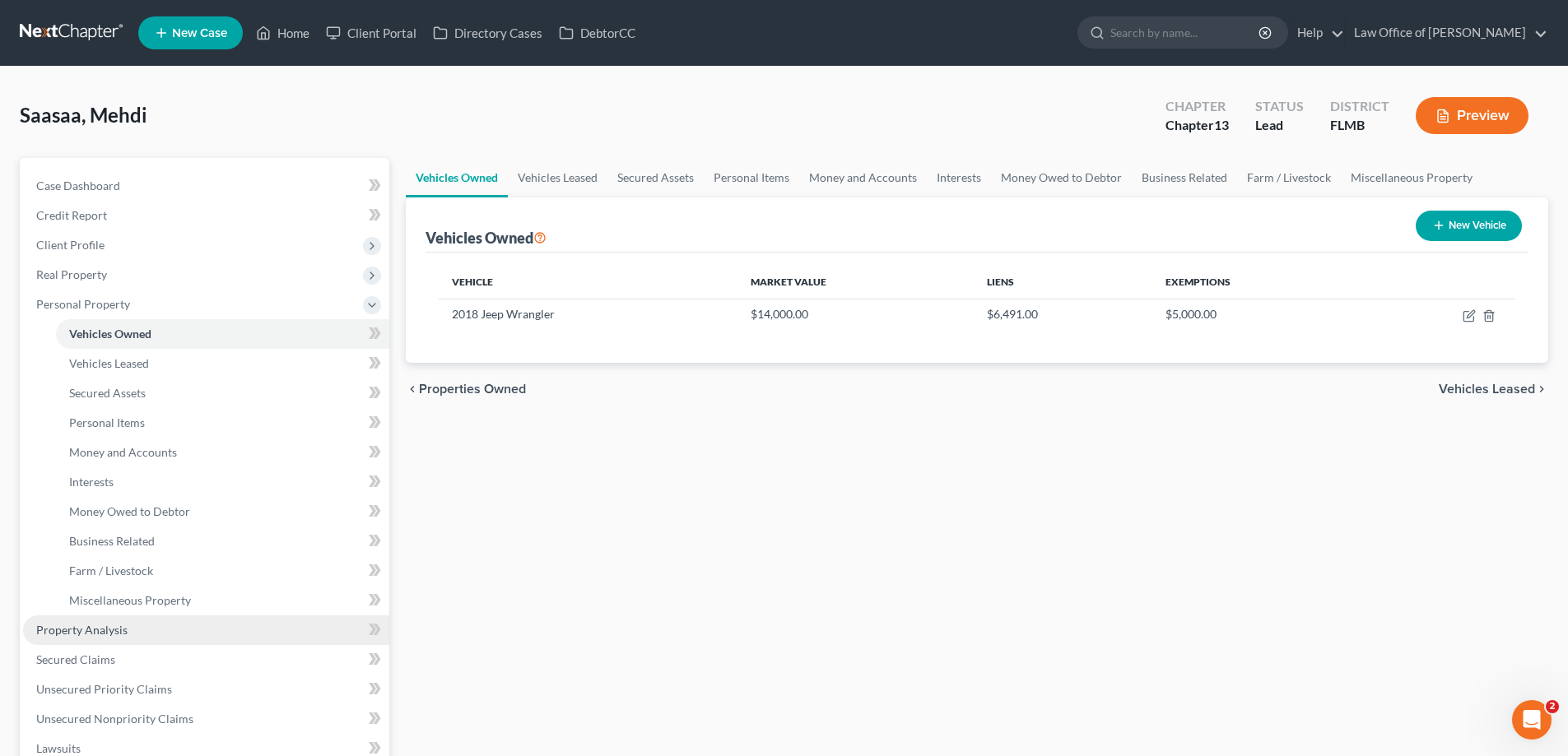
click at [132, 639] on link "Property Analysis" at bounding box center [205, 630] width 366 height 30
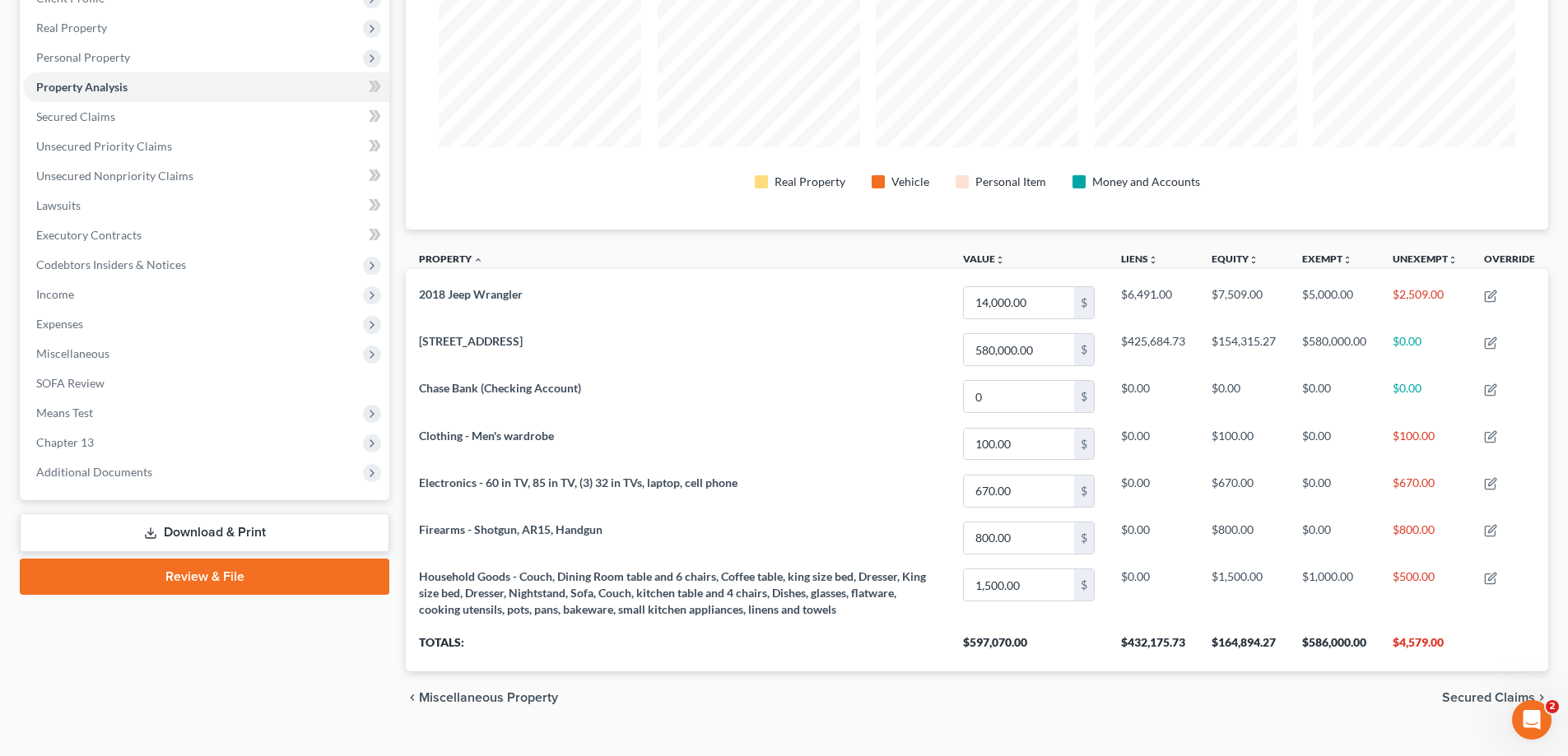
scroll to position [822645, 821786]
click at [151, 161] on link "Unsecured Nonpriority Claims" at bounding box center [205, 175] width 366 height 30
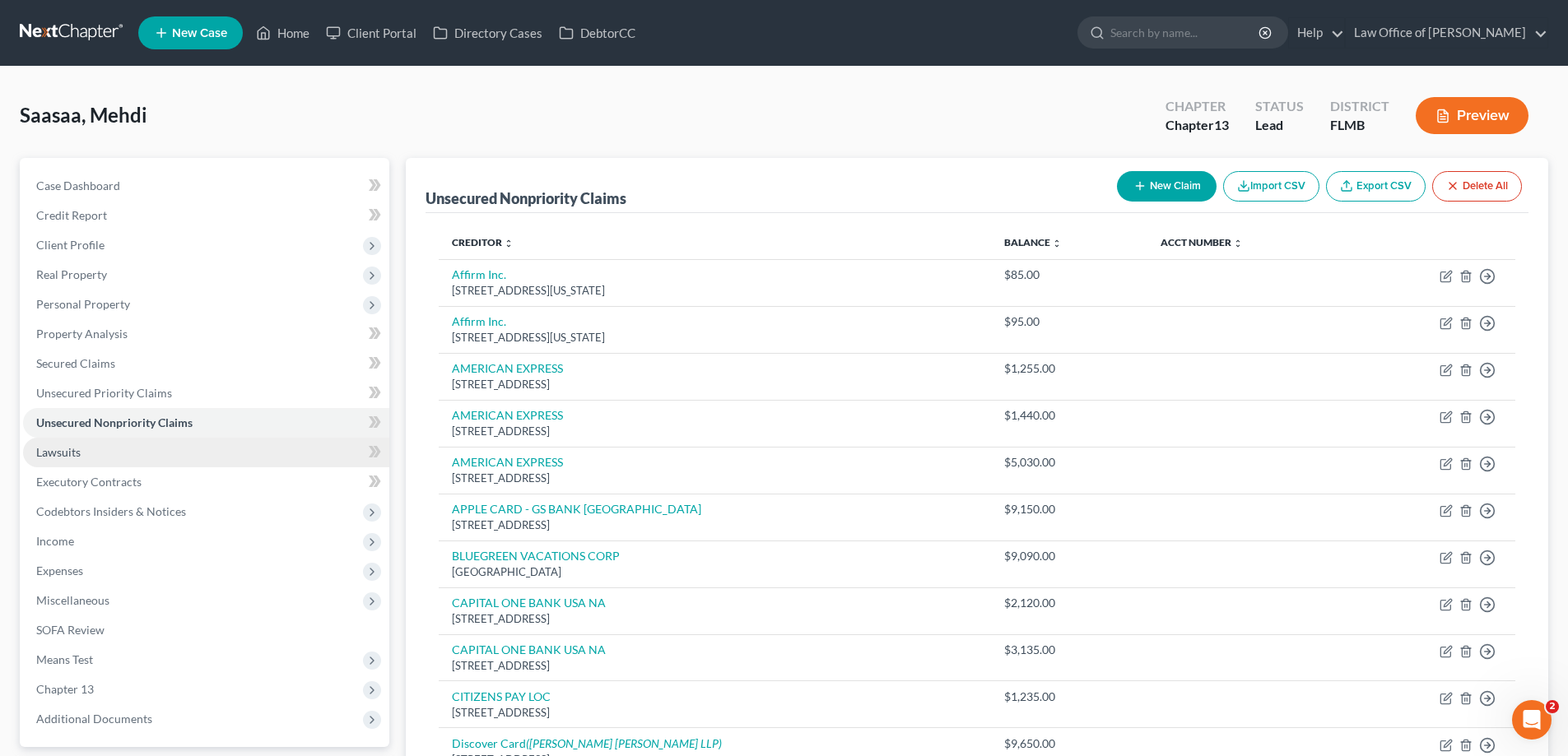
click at [199, 442] on link "Lawsuits" at bounding box center [205, 452] width 366 height 30
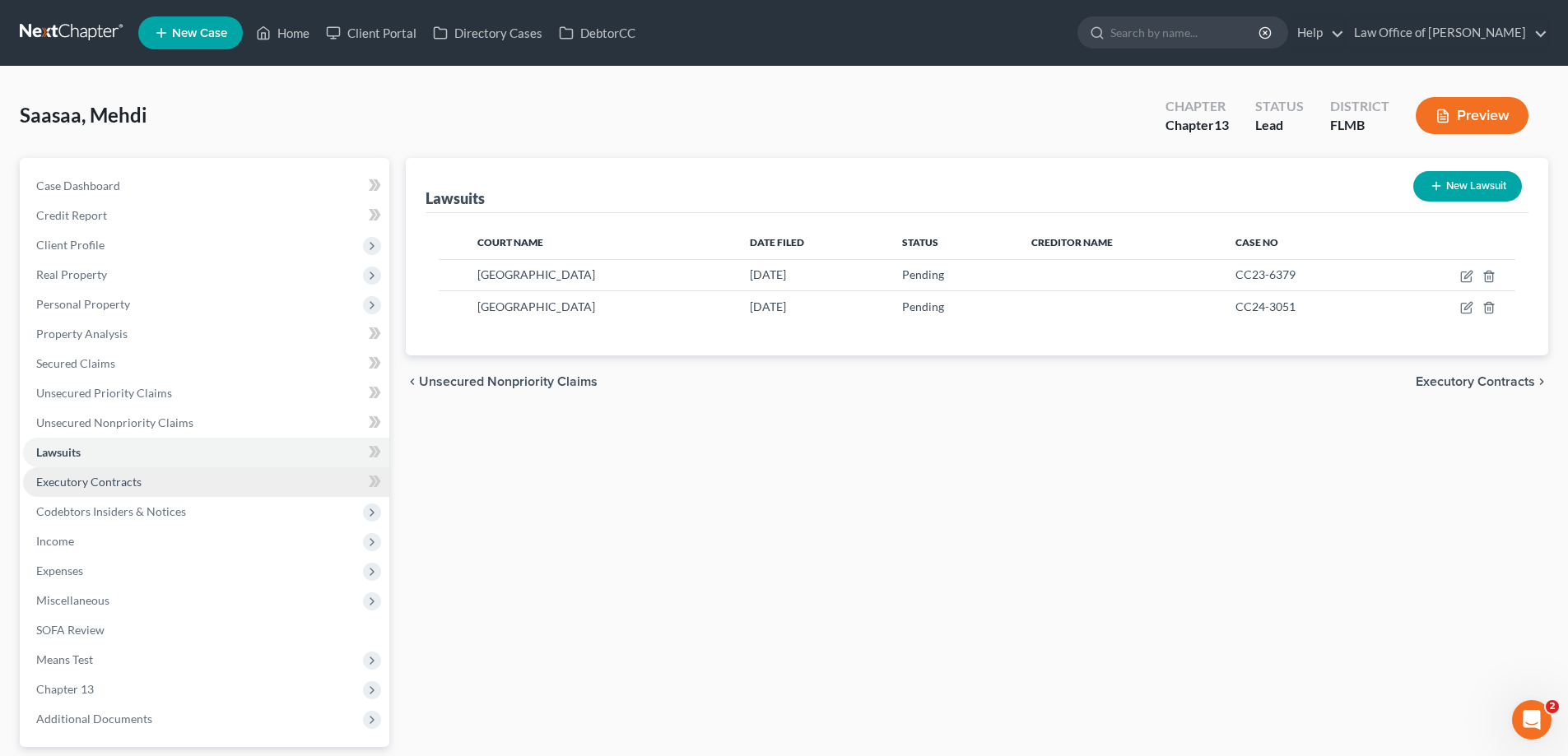
click at [196, 472] on link "Executory Contracts" at bounding box center [205, 482] width 366 height 30
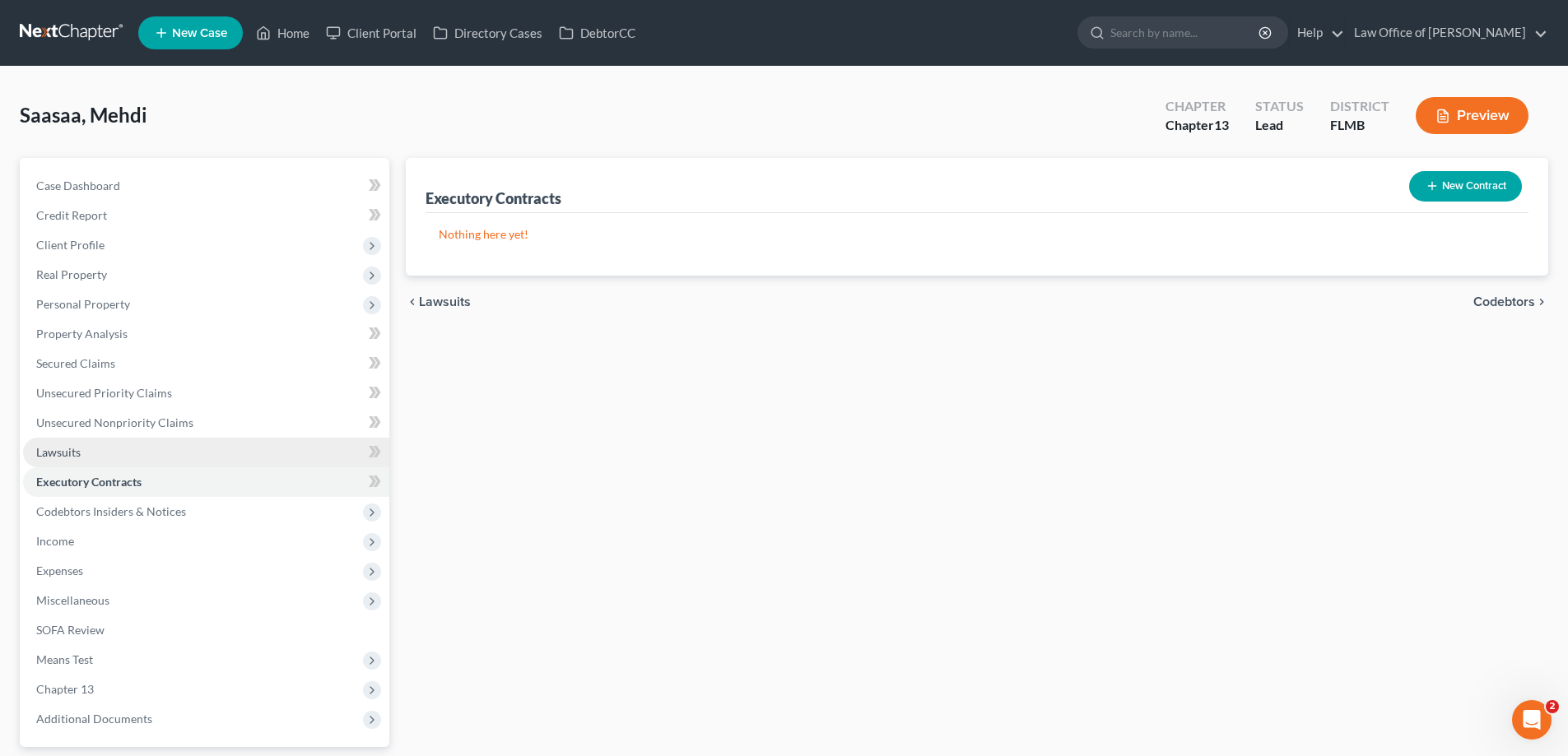
click at [184, 453] on link "Lawsuits" at bounding box center [205, 452] width 366 height 30
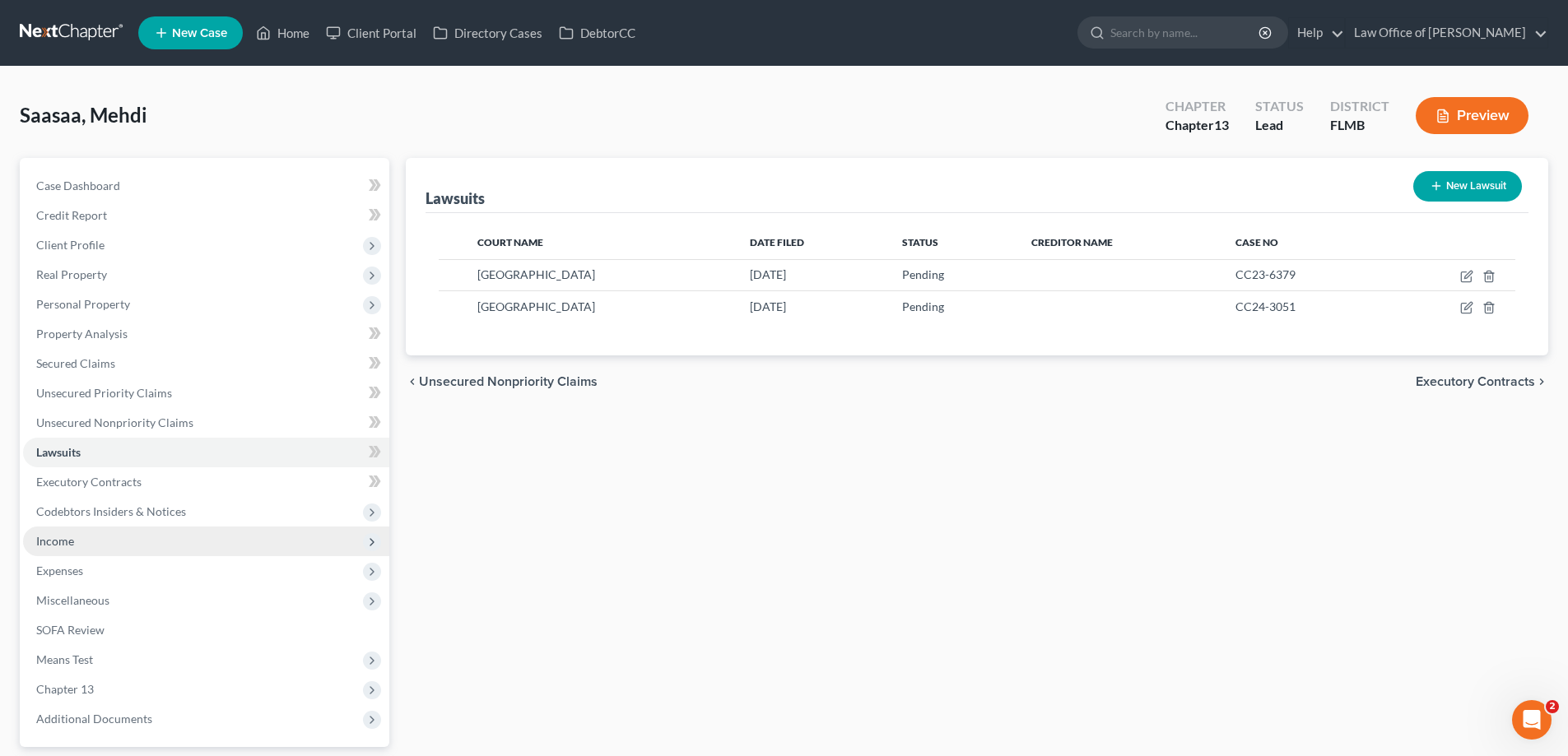
click at [138, 532] on span "Income" at bounding box center [205, 541] width 366 height 30
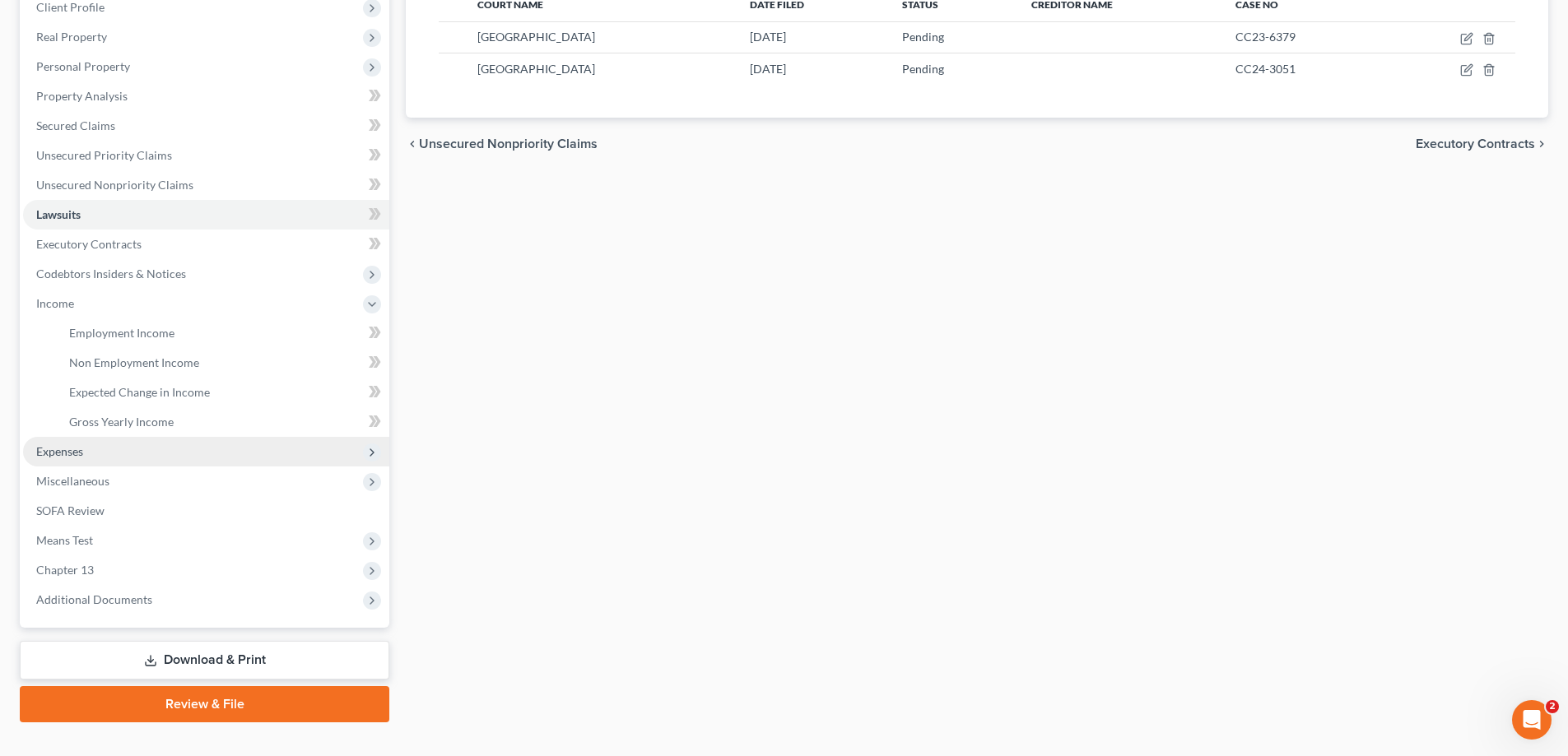
scroll to position [247, 0]
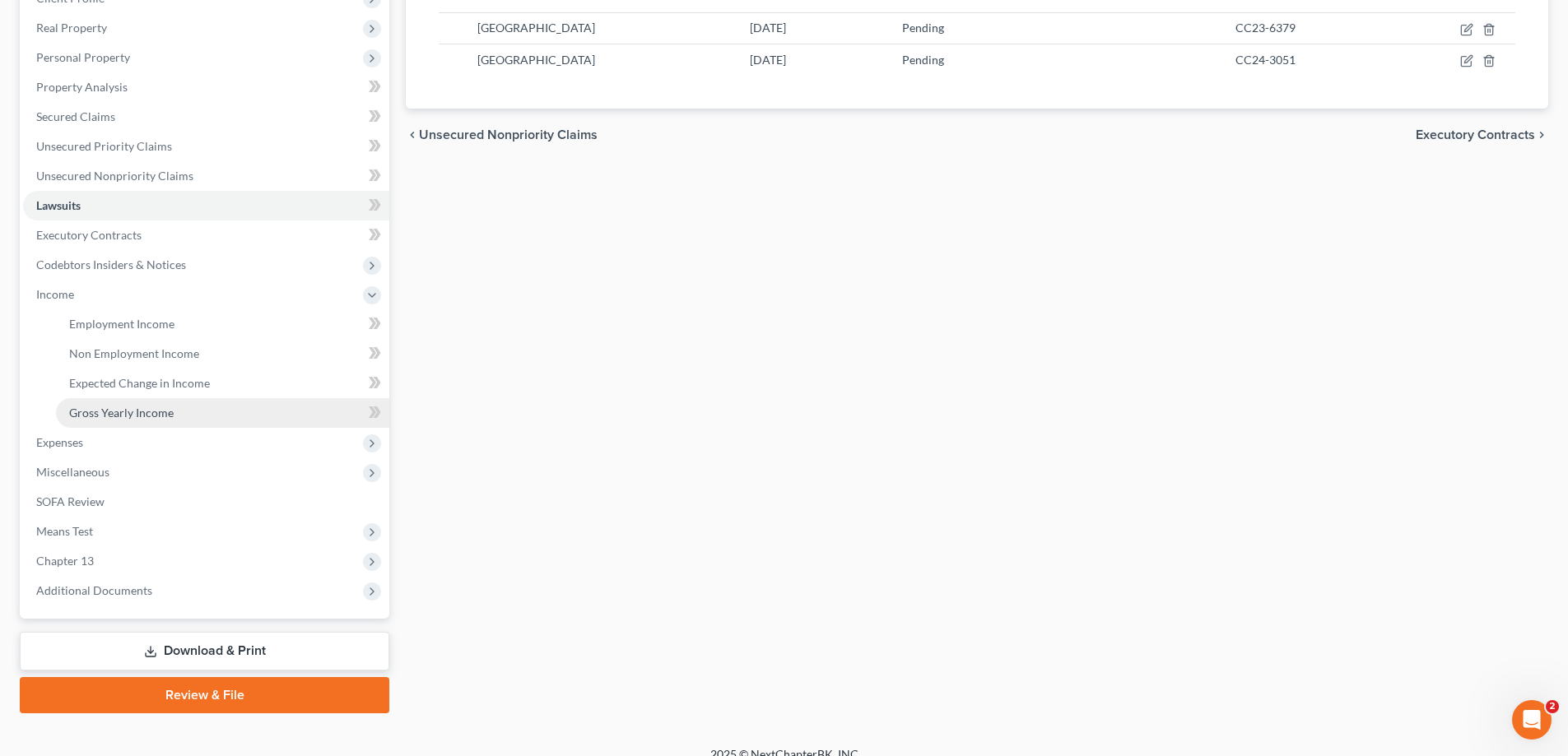
click at [128, 407] on span "Gross Yearly Income" at bounding box center [121, 412] width 105 height 14
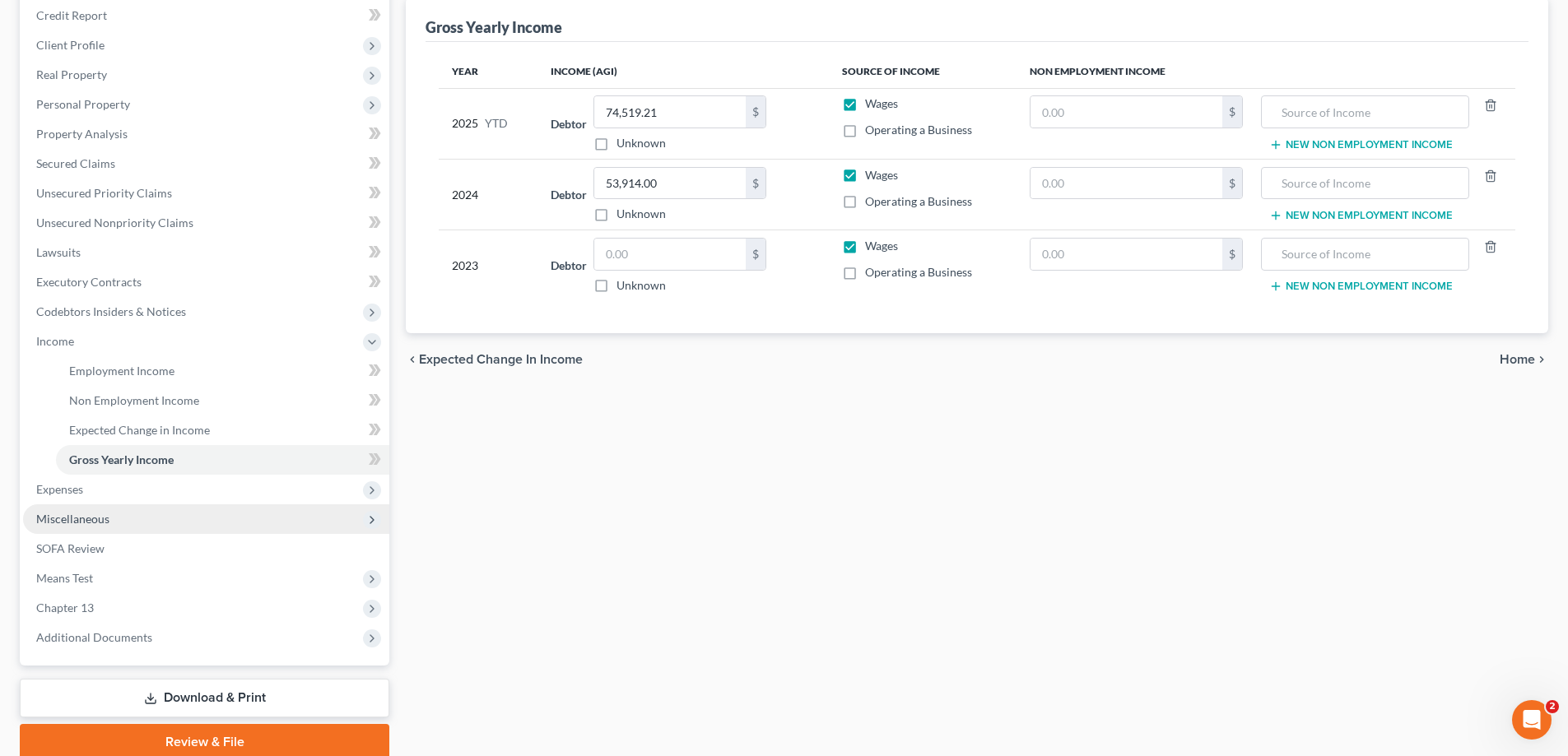
scroll to position [247, 0]
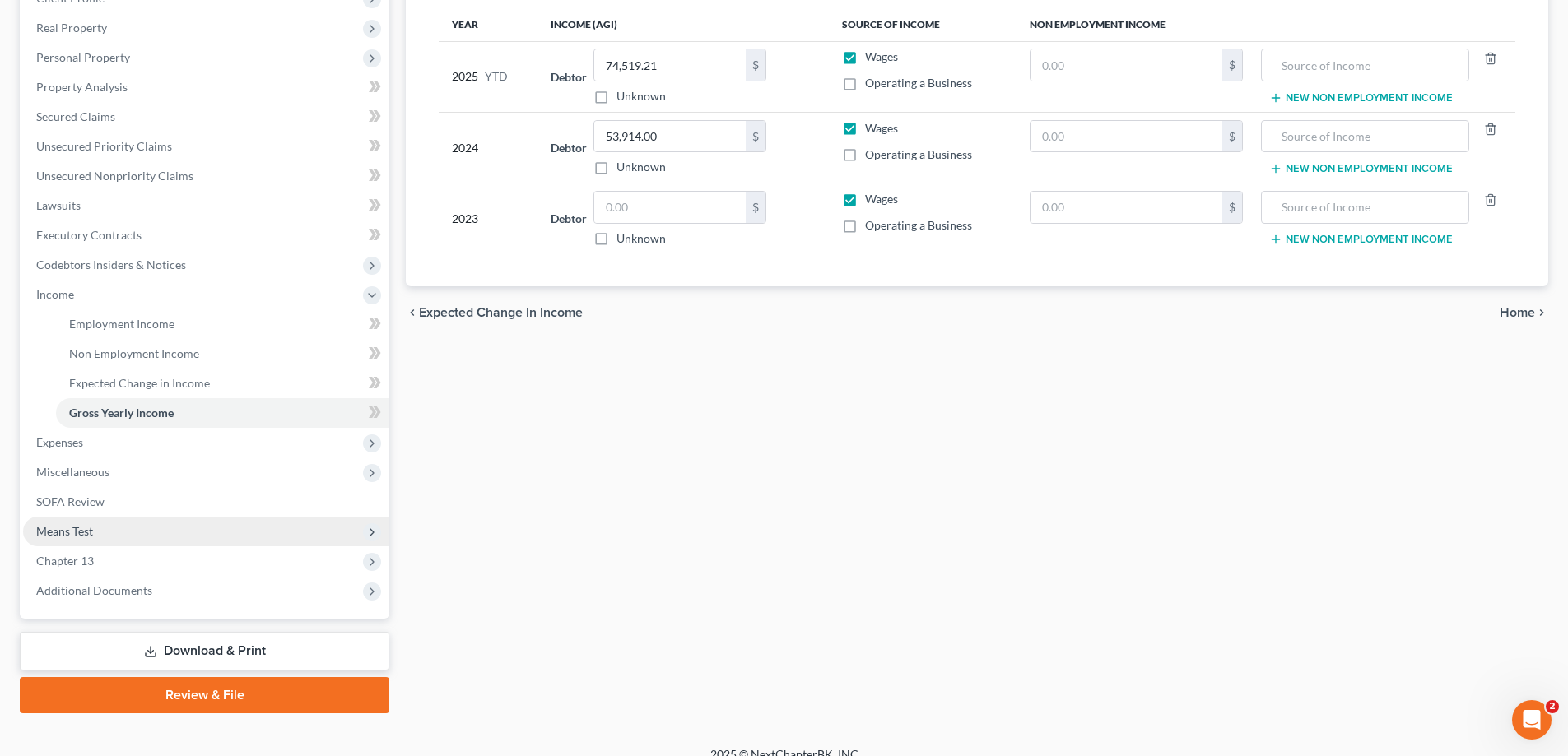
click at [102, 524] on span "Means Test" at bounding box center [205, 532] width 366 height 30
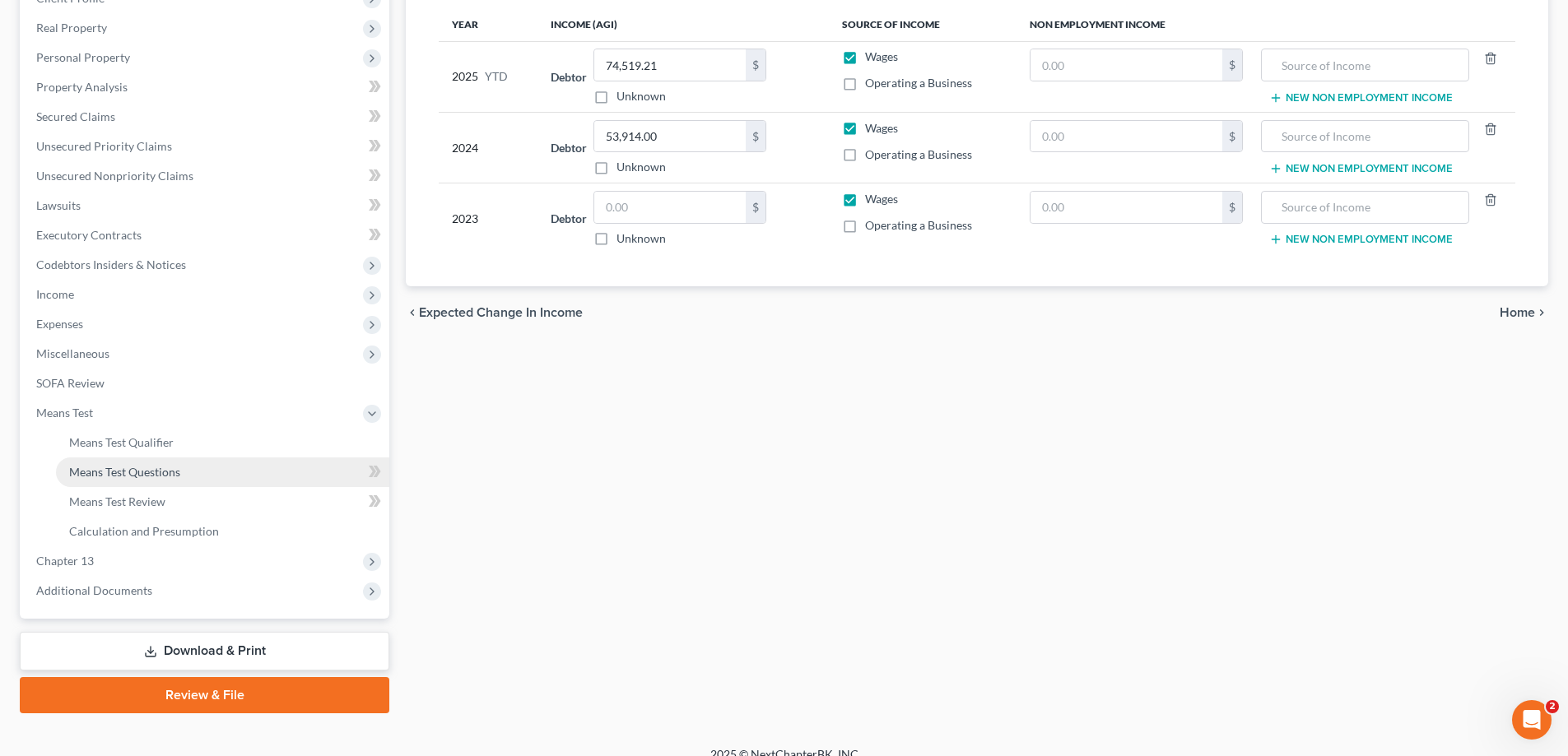
click at [118, 482] on link "Means Test Questions" at bounding box center [222, 472] width 334 height 30
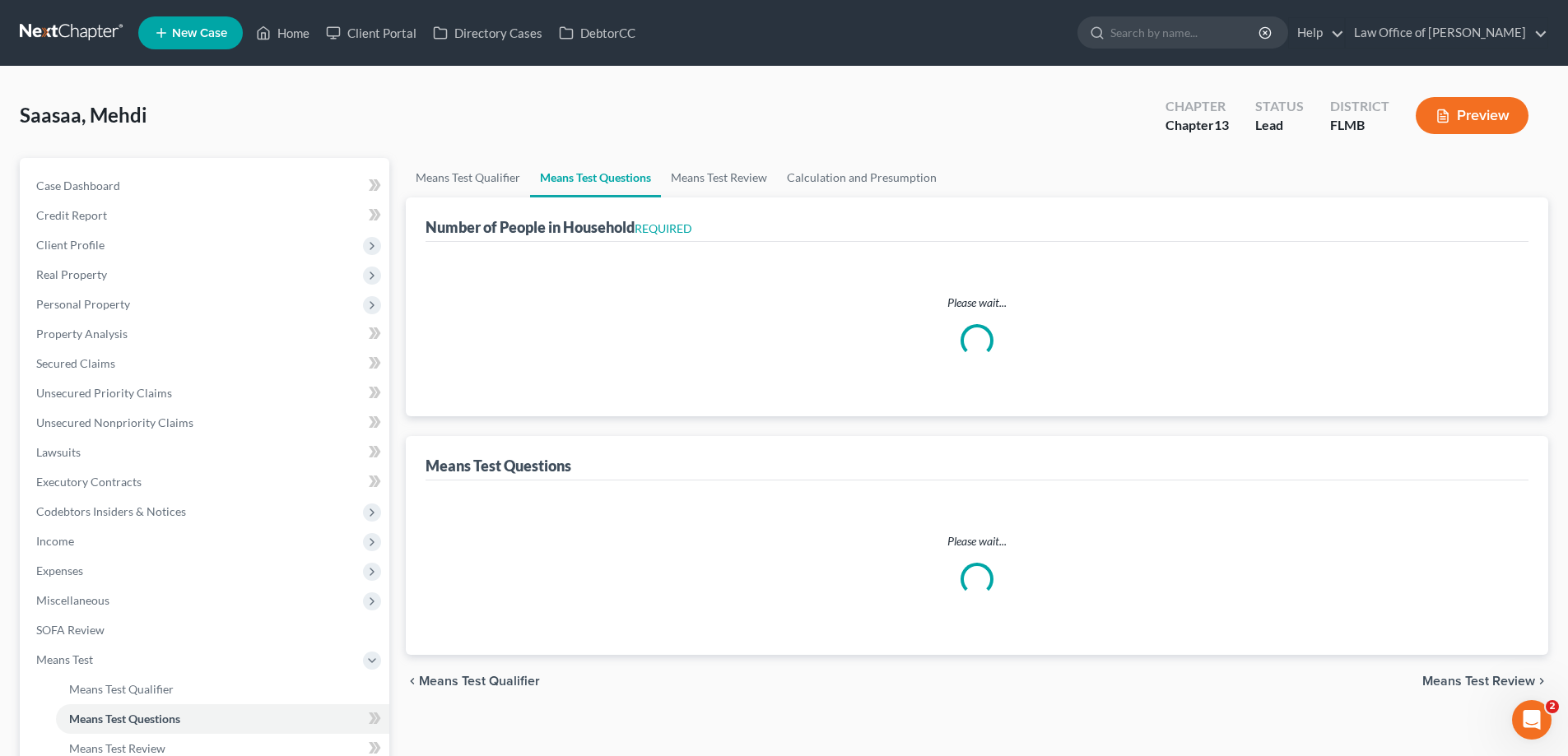
select select "0"
select select "60"
select select "1"
select select "60"
select select "0"
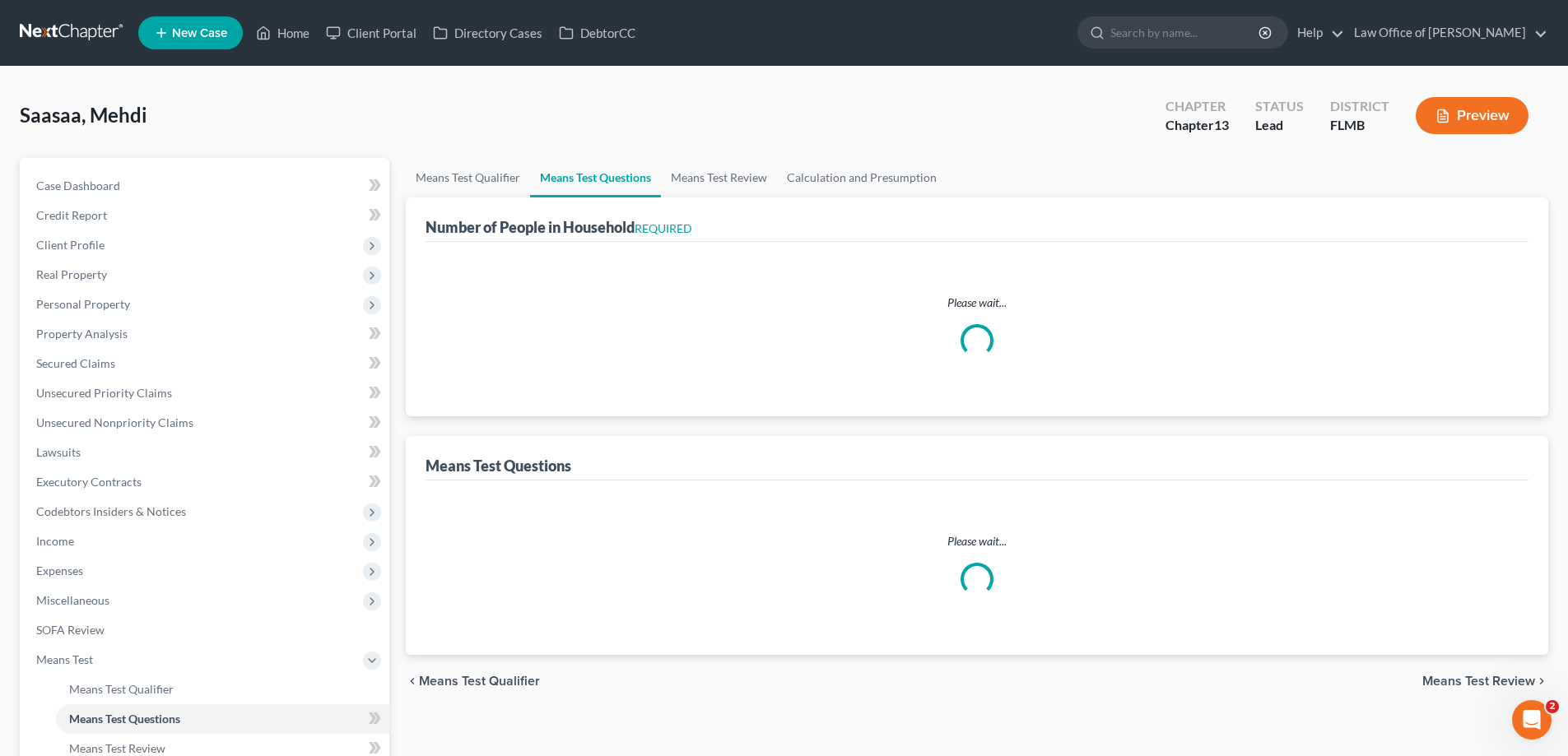
select select "60"
select select "1"
select select "2"
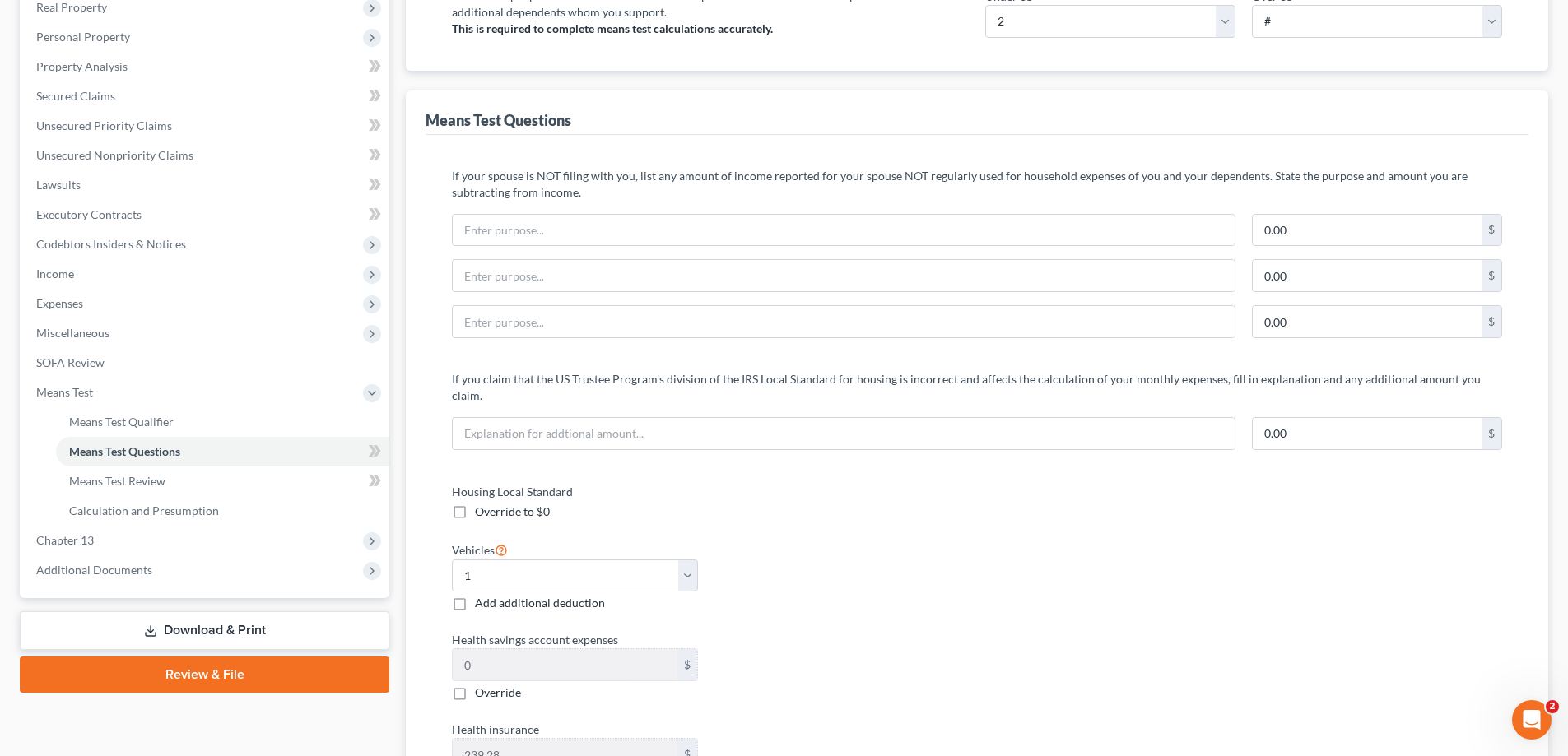
scroll to position [576, 0]
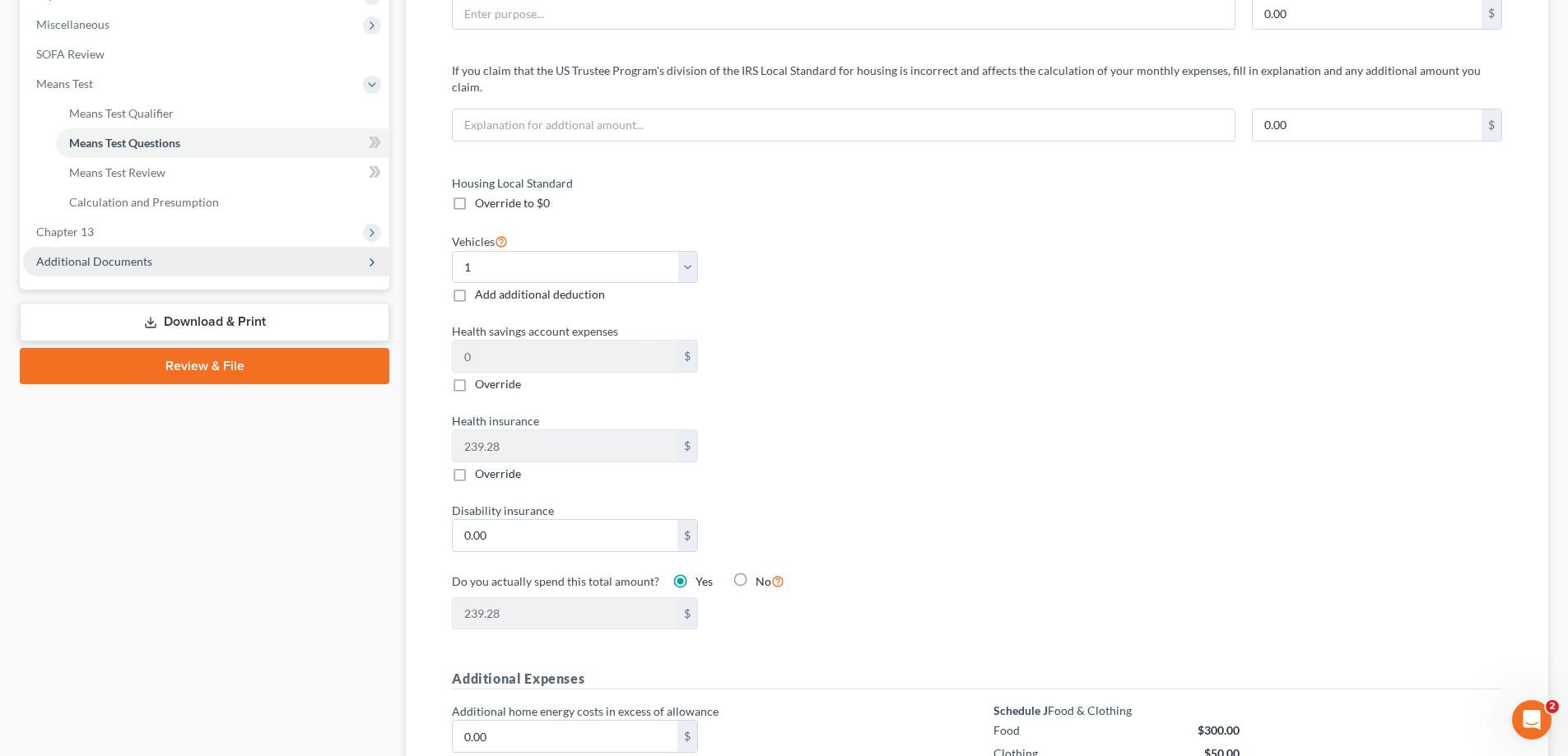
click at [176, 256] on span "Additional Documents" at bounding box center [205, 261] width 366 height 30
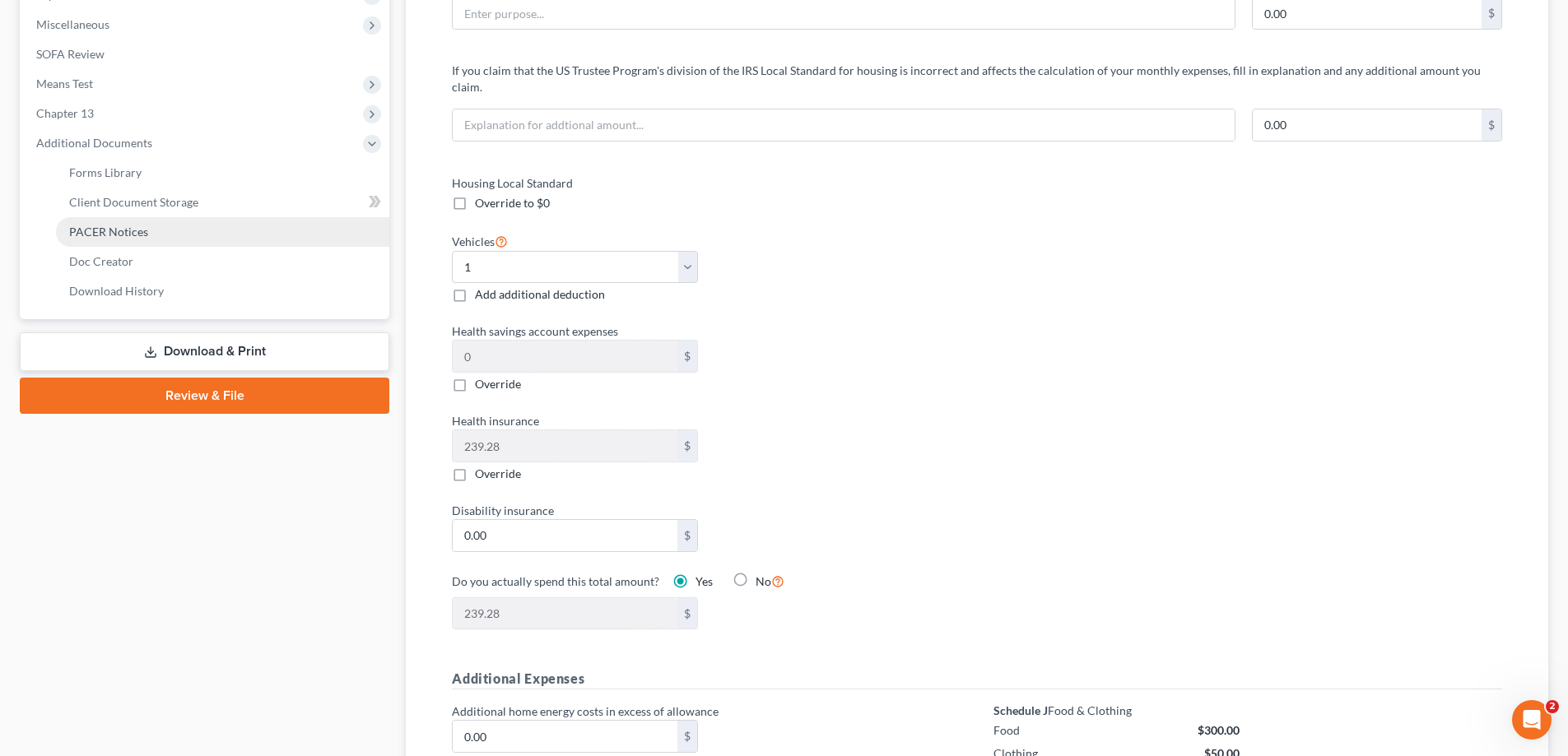
click at [190, 233] on link "PACER Notices" at bounding box center [222, 232] width 334 height 30
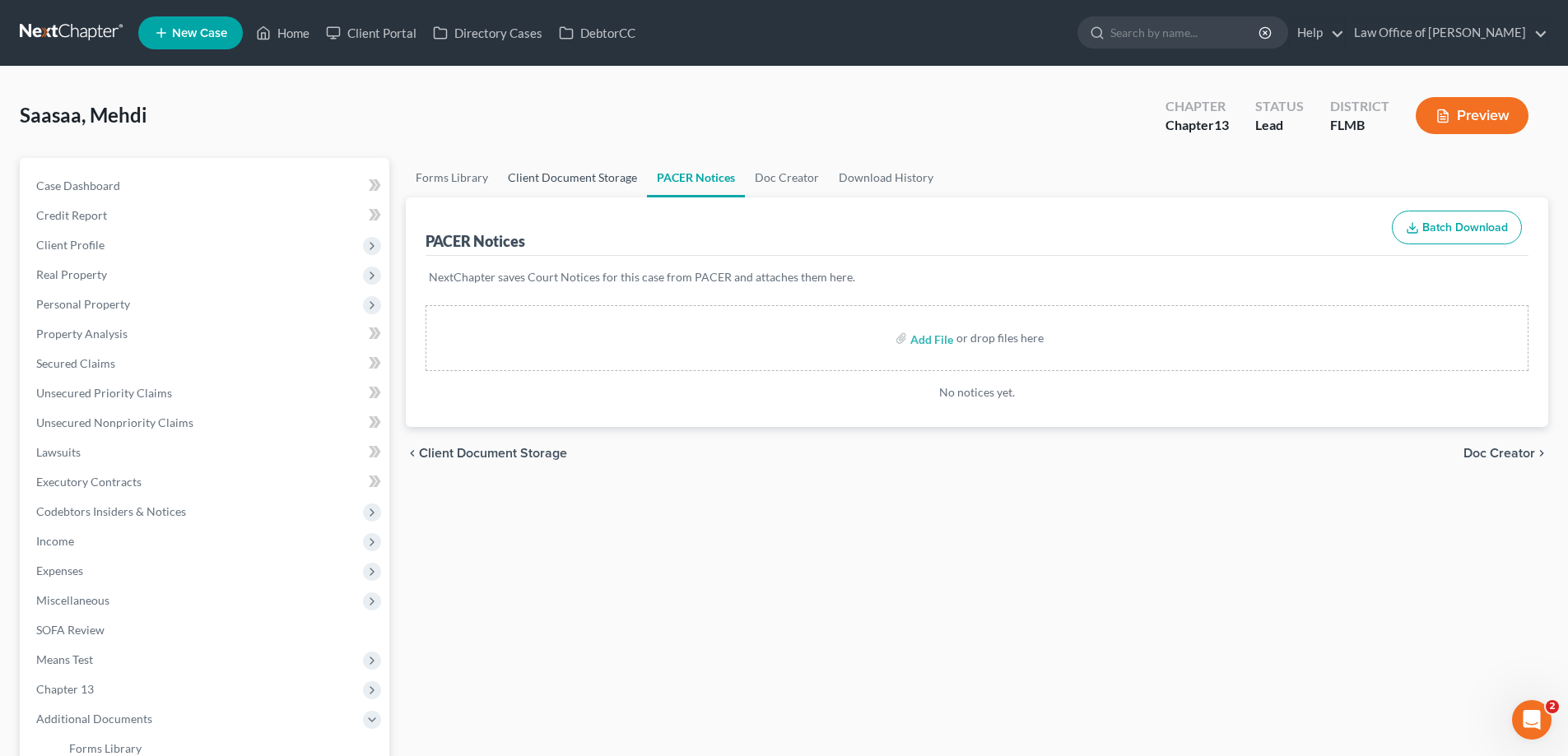
click at [592, 187] on link "Client Document Storage" at bounding box center [572, 178] width 149 height 40
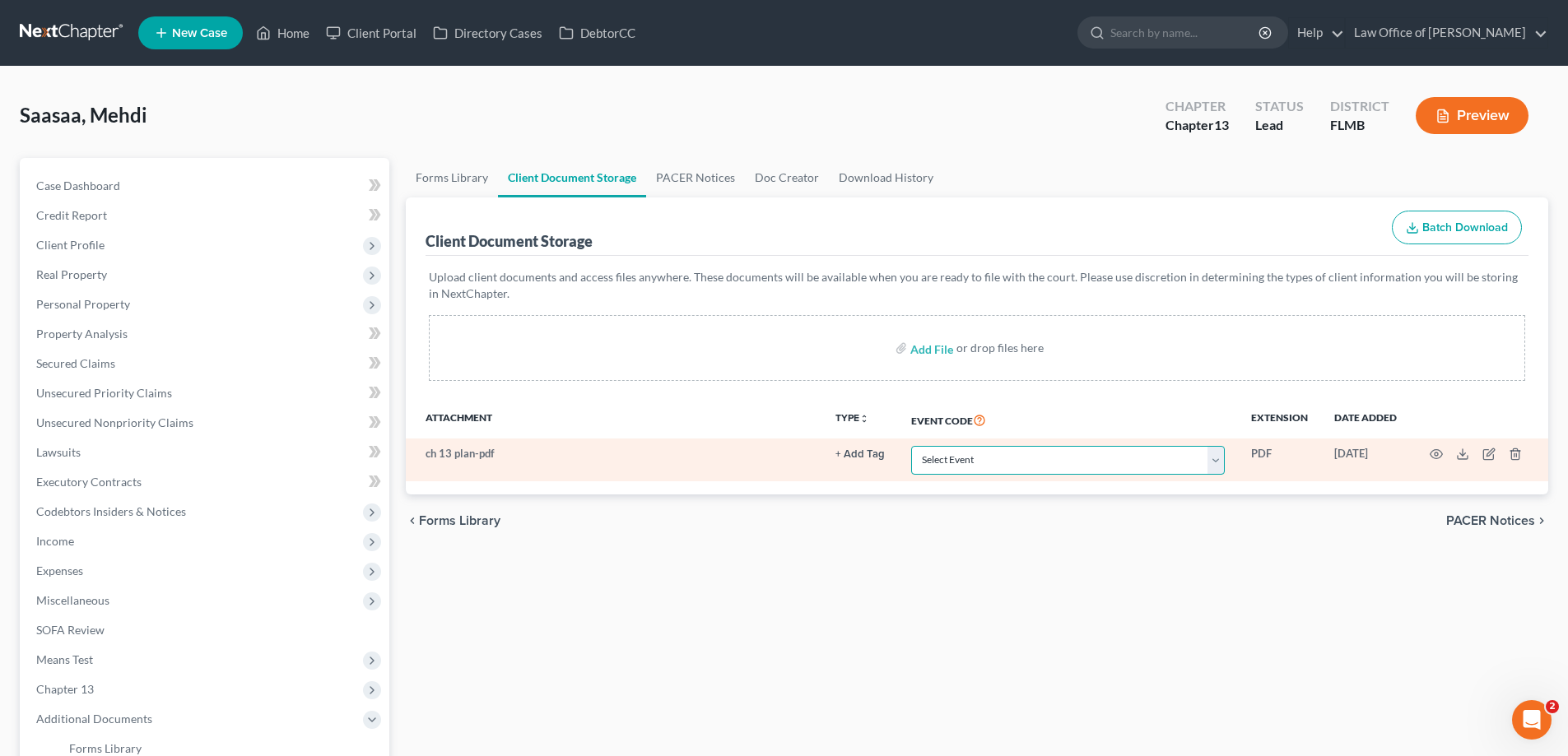
click at [1104, 453] on select "Select Event 20 Largest Unsecured Creditors Amended Chapter 13 Plan Amended Cre…" at bounding box center [1067, 460] width 314 height 29
click at [911, 446] on select "Select Event 20 Largest Unsecured Creditors Amended Chapter 13 Plan Amended Cre…" at bounding box center [1067, 460] width 314 height 29
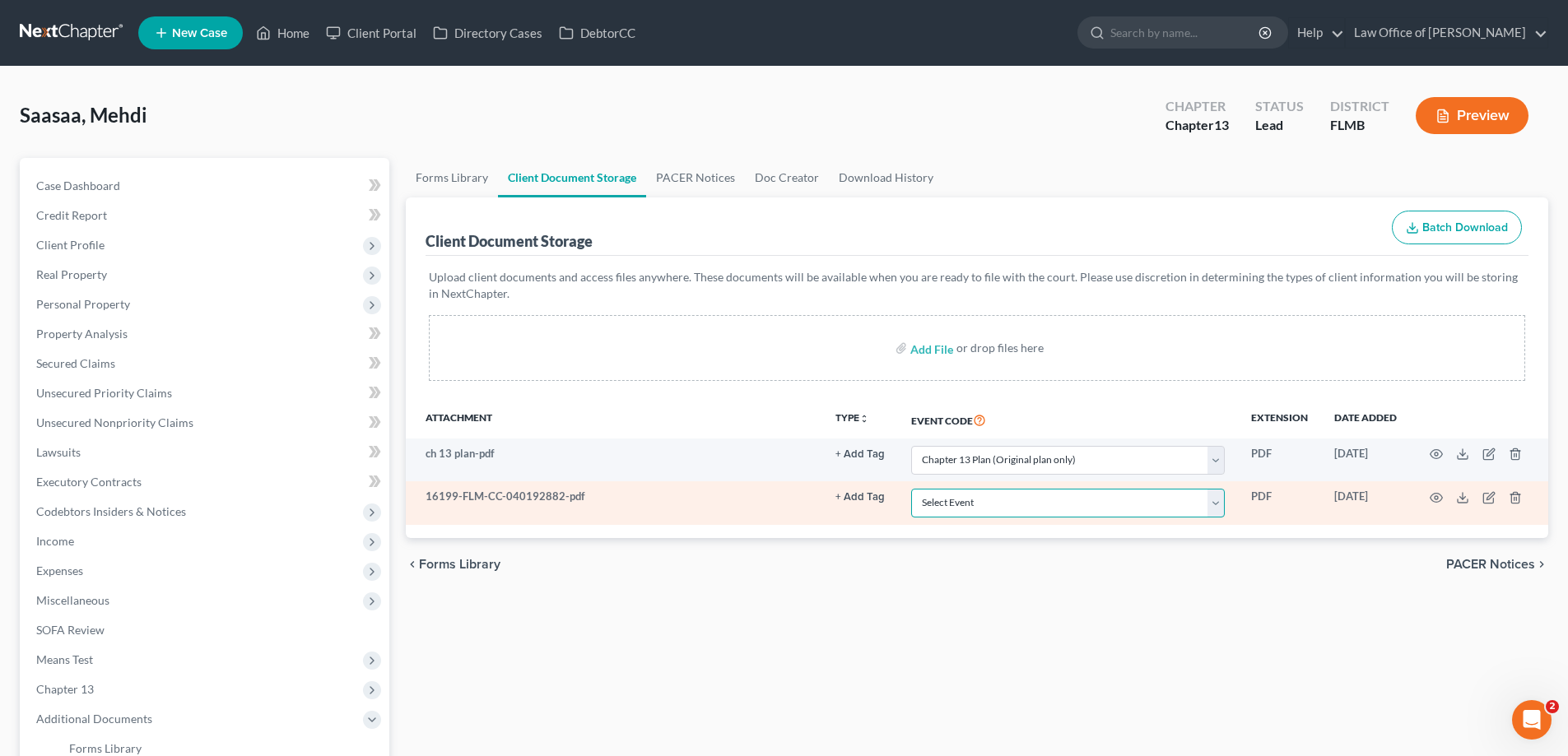
click at [968, 505] on select "Select Event 20 Largest Unsecured Creditors Amended Chapter 13 Plan Amended Cre…" at bounding box center [1067, 504] width 314 height 29
click at [911, 489] on select "Select Event 20 Largest Unsecured Creditors Amended Chapter 13 Plan Amended Cre…" at bounding box center [1067, 504] width 314 height 29
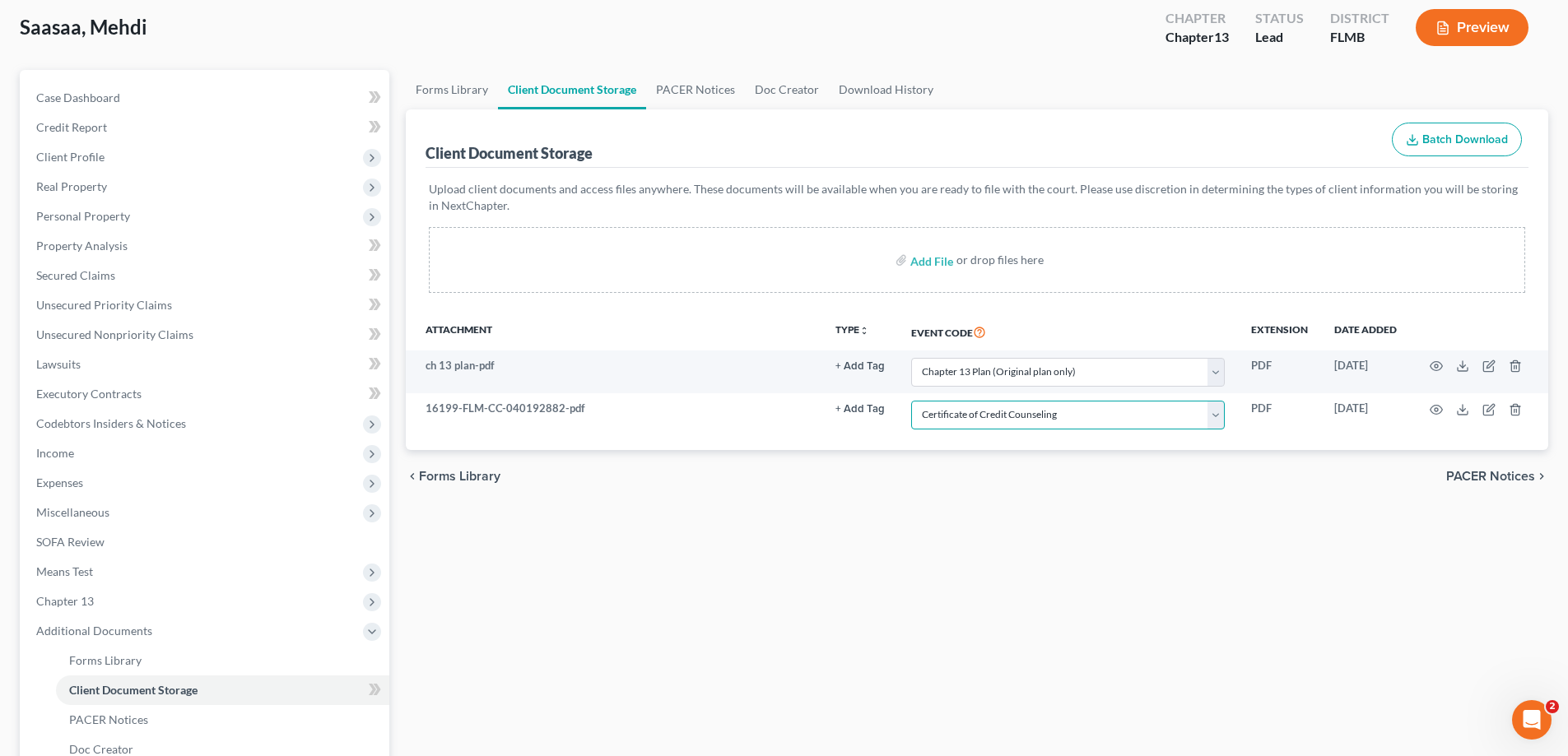
scroll to position [297, 0]
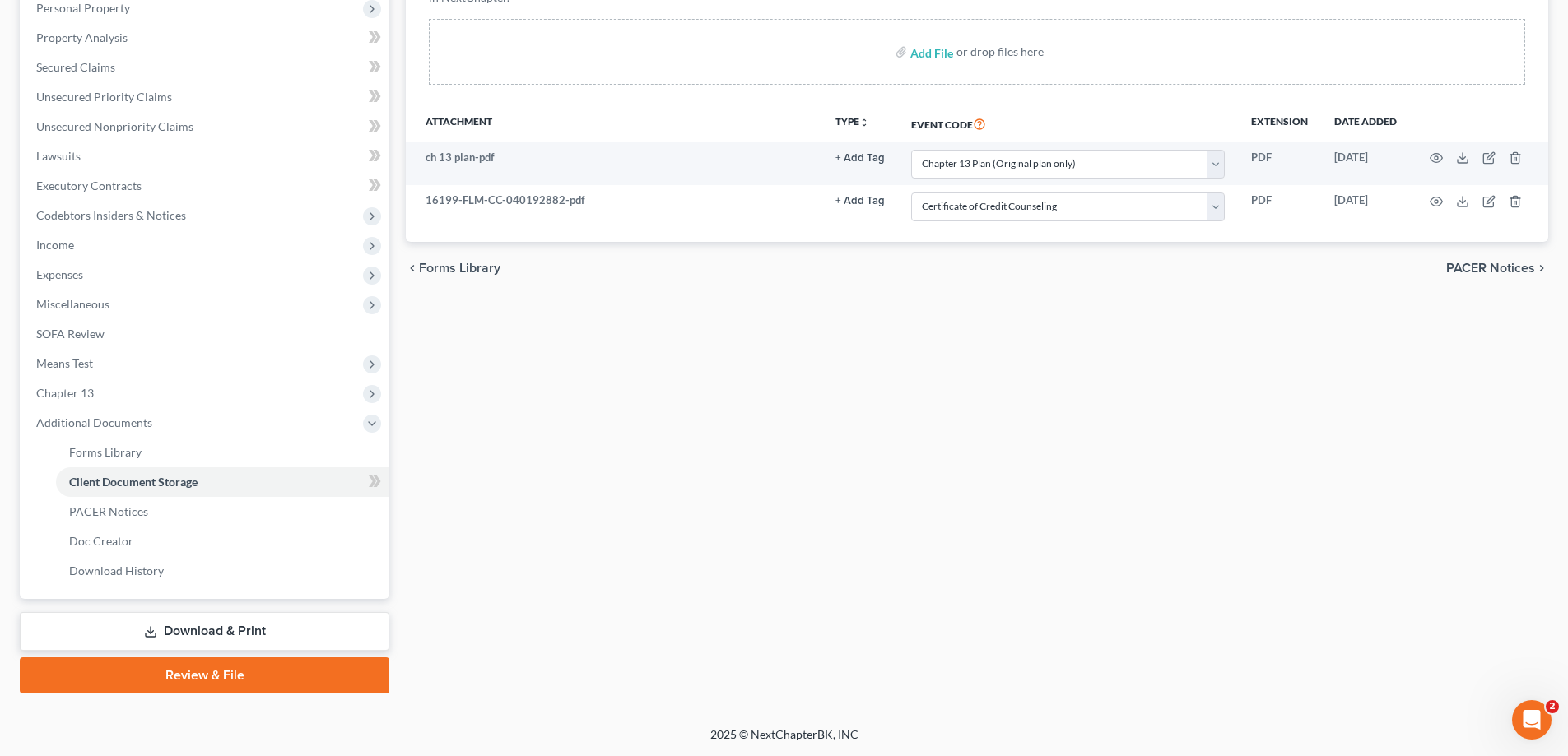
click at [258, 674] on link "Review & File" at bounding box center [204, 676] width 370 height 36
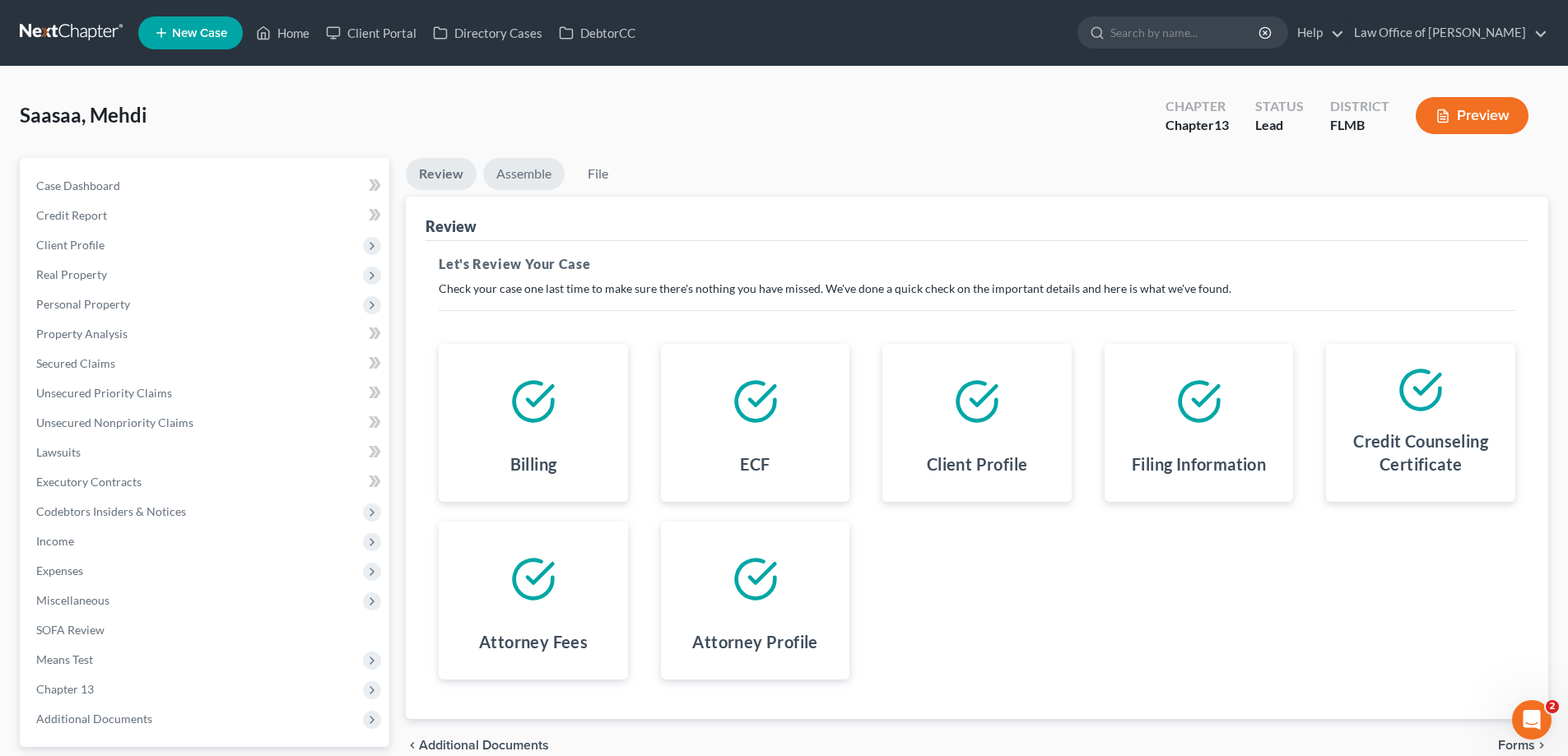
click at [513, 177] on link "Assemble" at bounding box center [524, 174] width 81 height 32
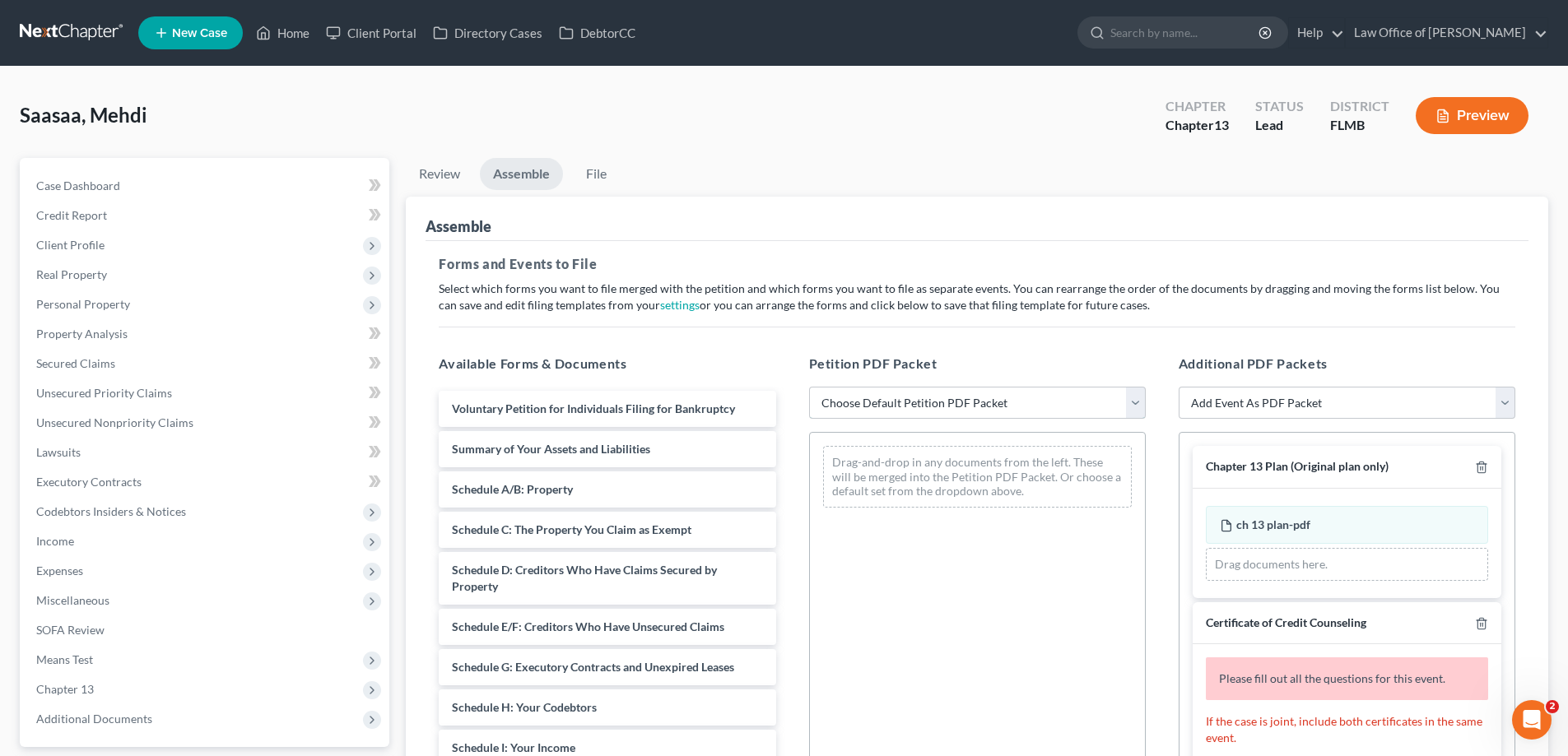
click at [927, 407] on select "Choose Default Petition PDF Packet Complete Bankruptcy Petition (all forms and …" at bounding box center [978, 403] width 336 height 33
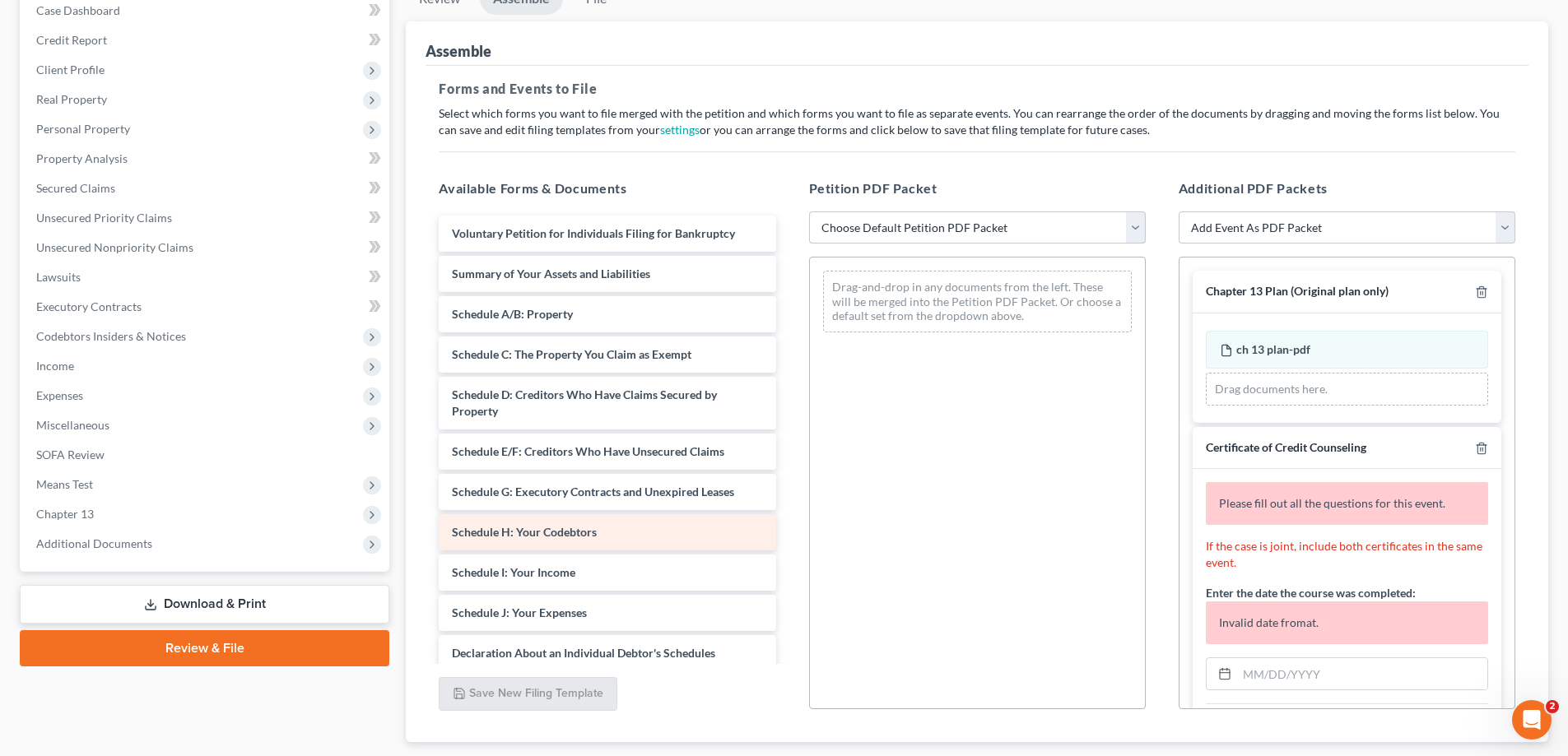
scroll to position [277, 0]
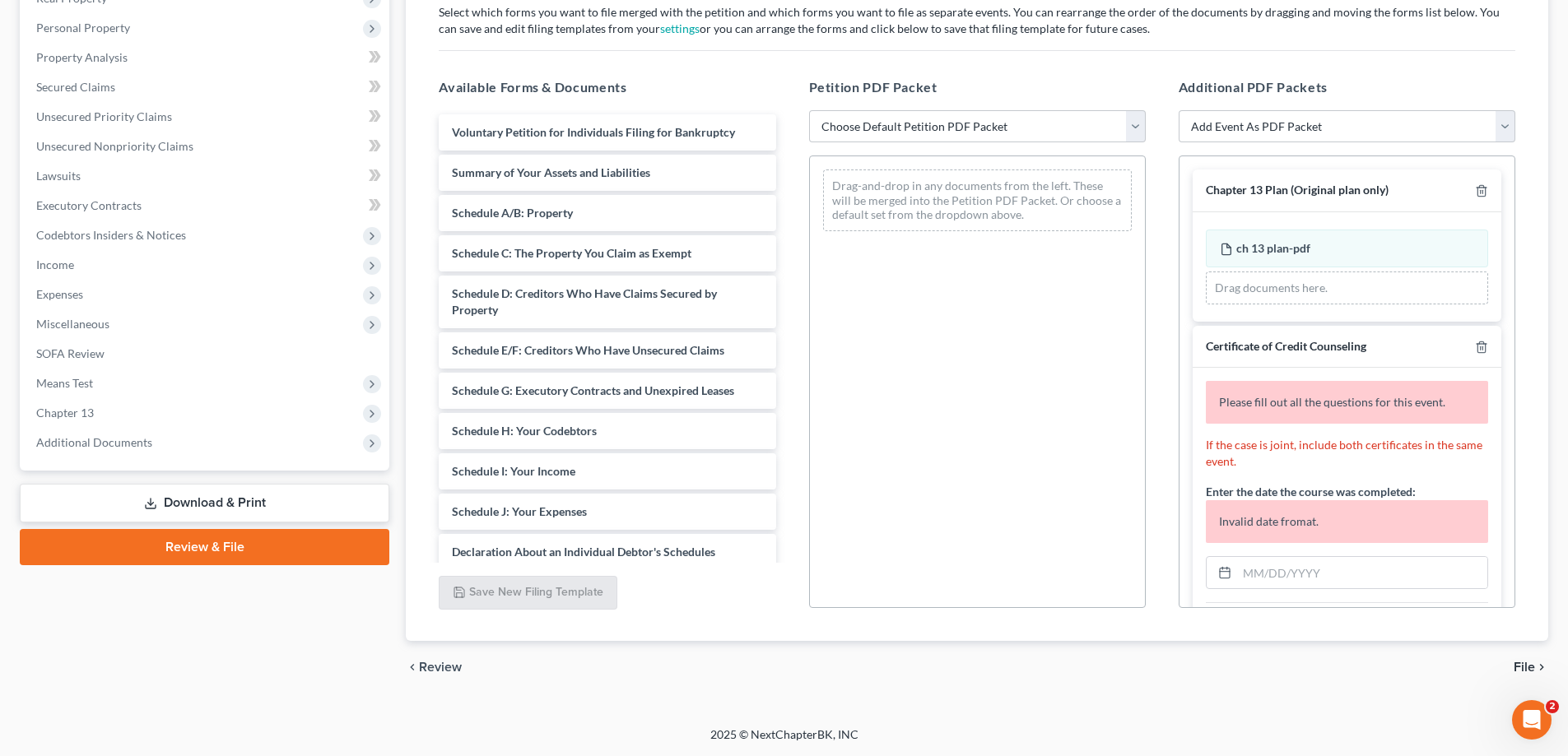
click at [201, 496] on link "Download & Print" at bounding box center [204, 503] width 370 height 39
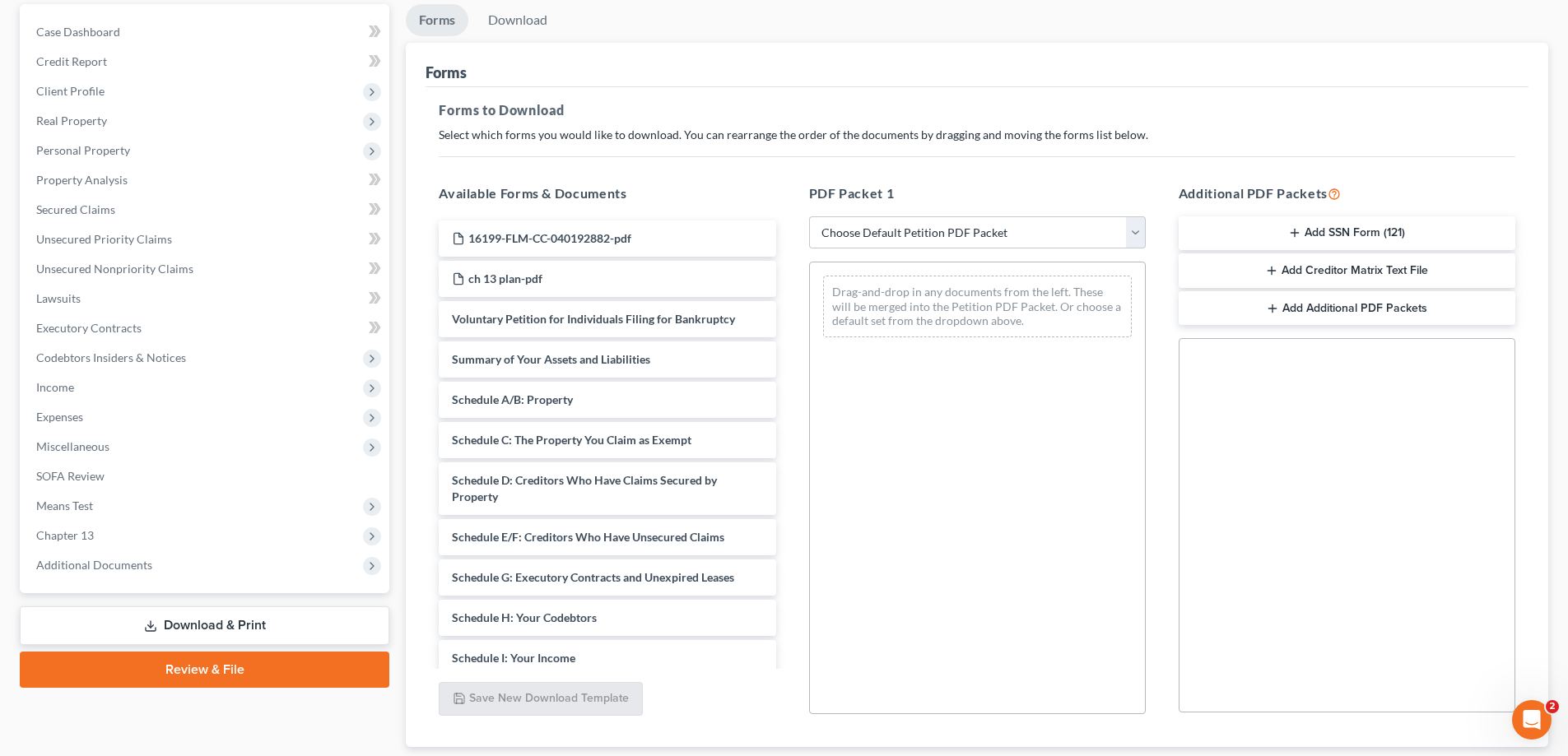
scroll to position [260, 0]
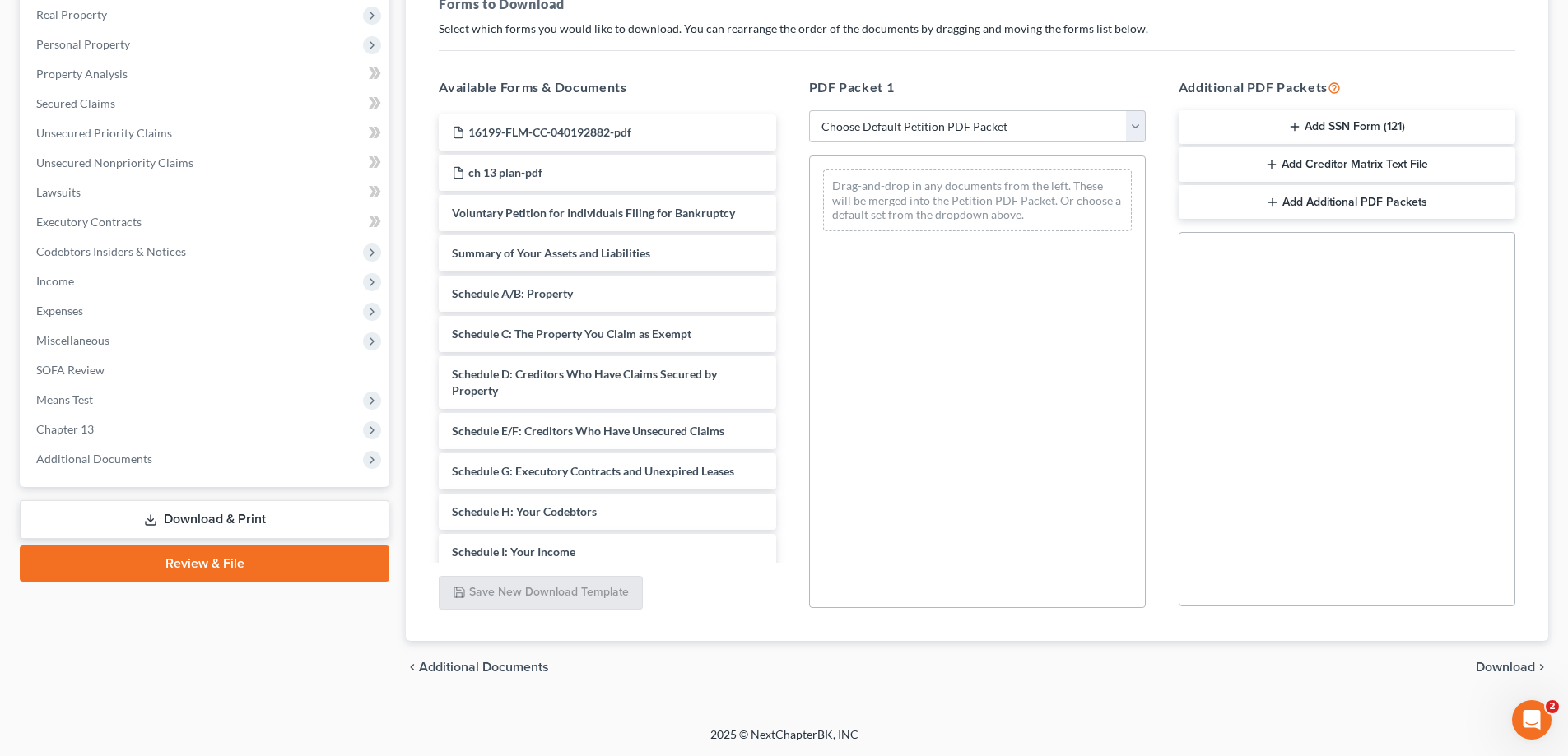
click at [1377, 128] on button "Add SSN Form (121)" at bounding box center [1346, 128] width 336 height 34
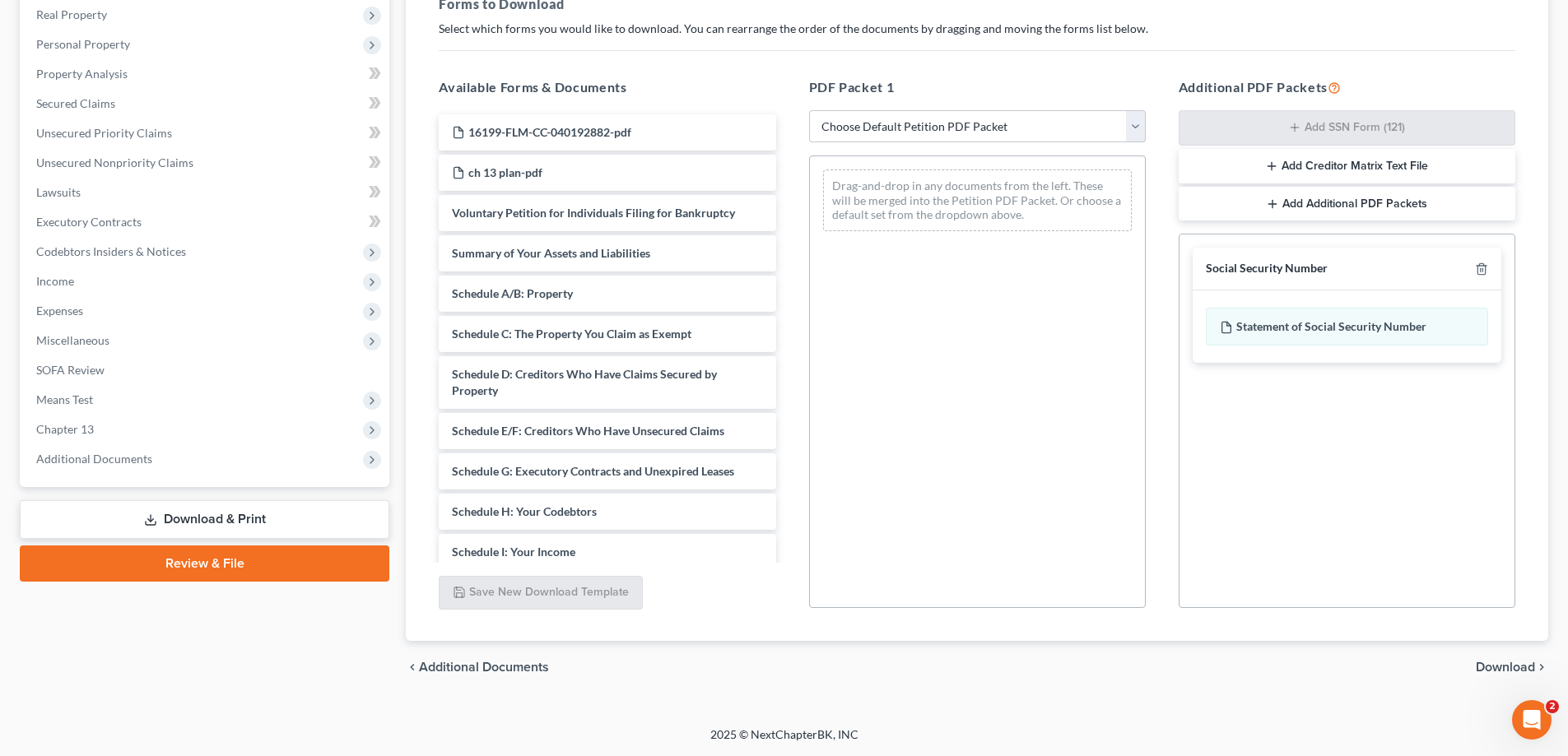
click at [1514, 670] on span "Download" at bounding box center [1506, 667] width 60 height 14
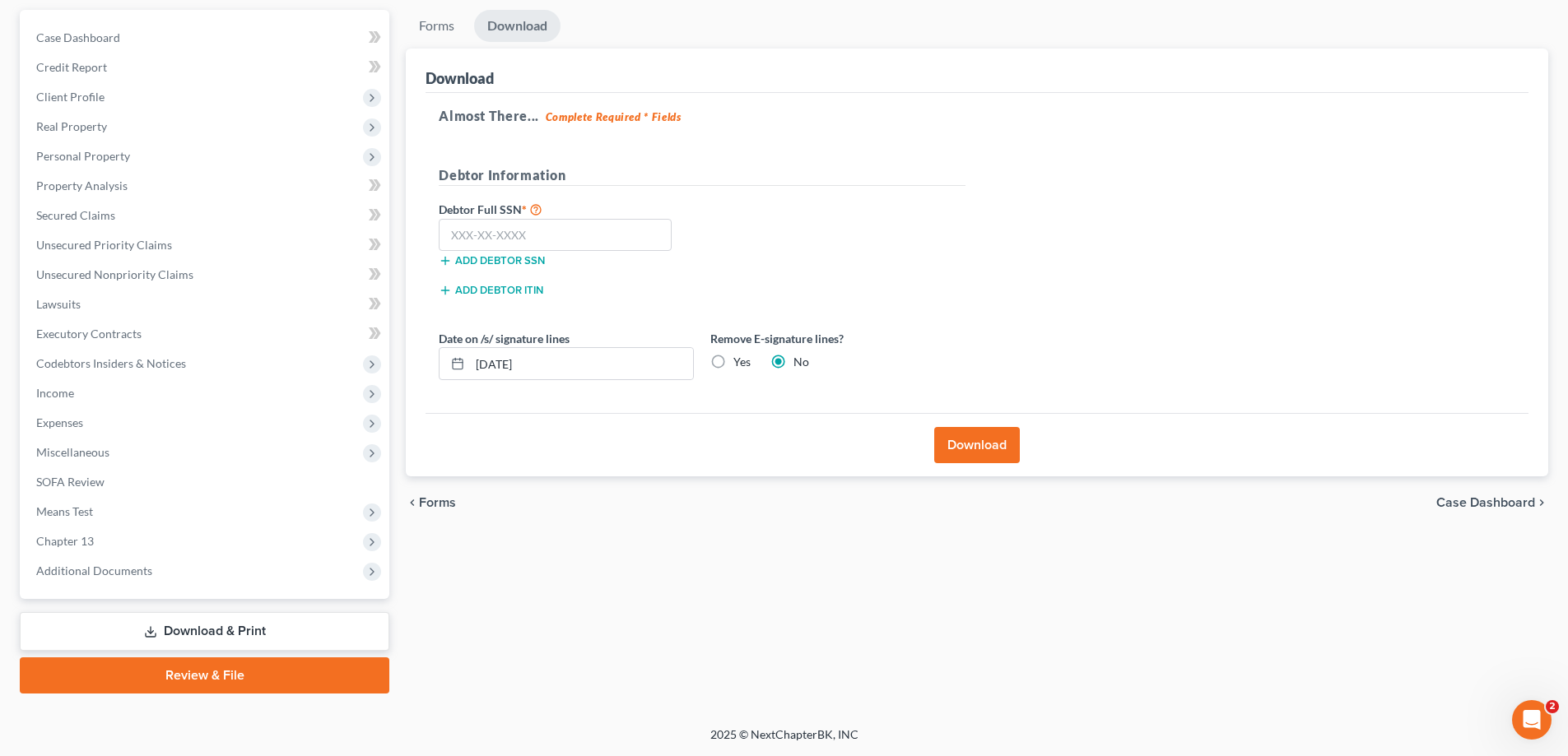
scroll to position [148, 0]
click at [505, 370] on input "[DATE]" at bounding box center [581, 364] width 223 height 32
click at [506, 234] on input "text" at bounding box center [555, 235] width 233 height 33
click at [859, 212] on div "Debtor Full SSN * 151-19-1901 Add debtor SSN" at bounding box center [702, 240] width 543 height 82
click at [736, 361] on label "Yes" at bounding box center [741, 362] width 17 height 16
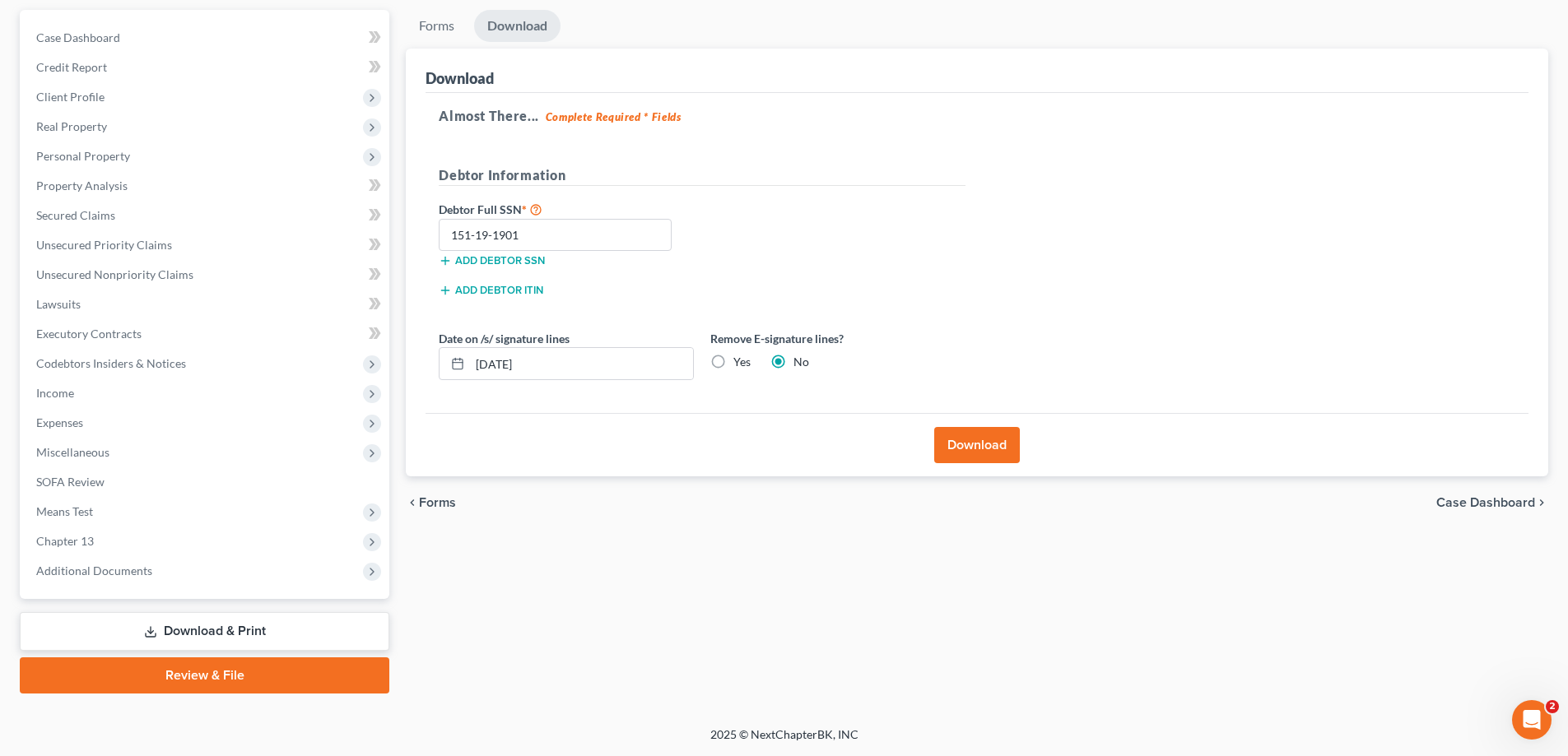
click at [740, 361] on input "Yes" at bounding box center [745, 359] width 11 height 11
click at [793, 357] on label "No" at bounding box center [800, 362] width 15 height 16
click at [800, 357] on input "No" at bounding box center [806, 359] width 11 height 11
click at [993, 444] on button "Download" at bounding box center [977, 445] width 86 height 36
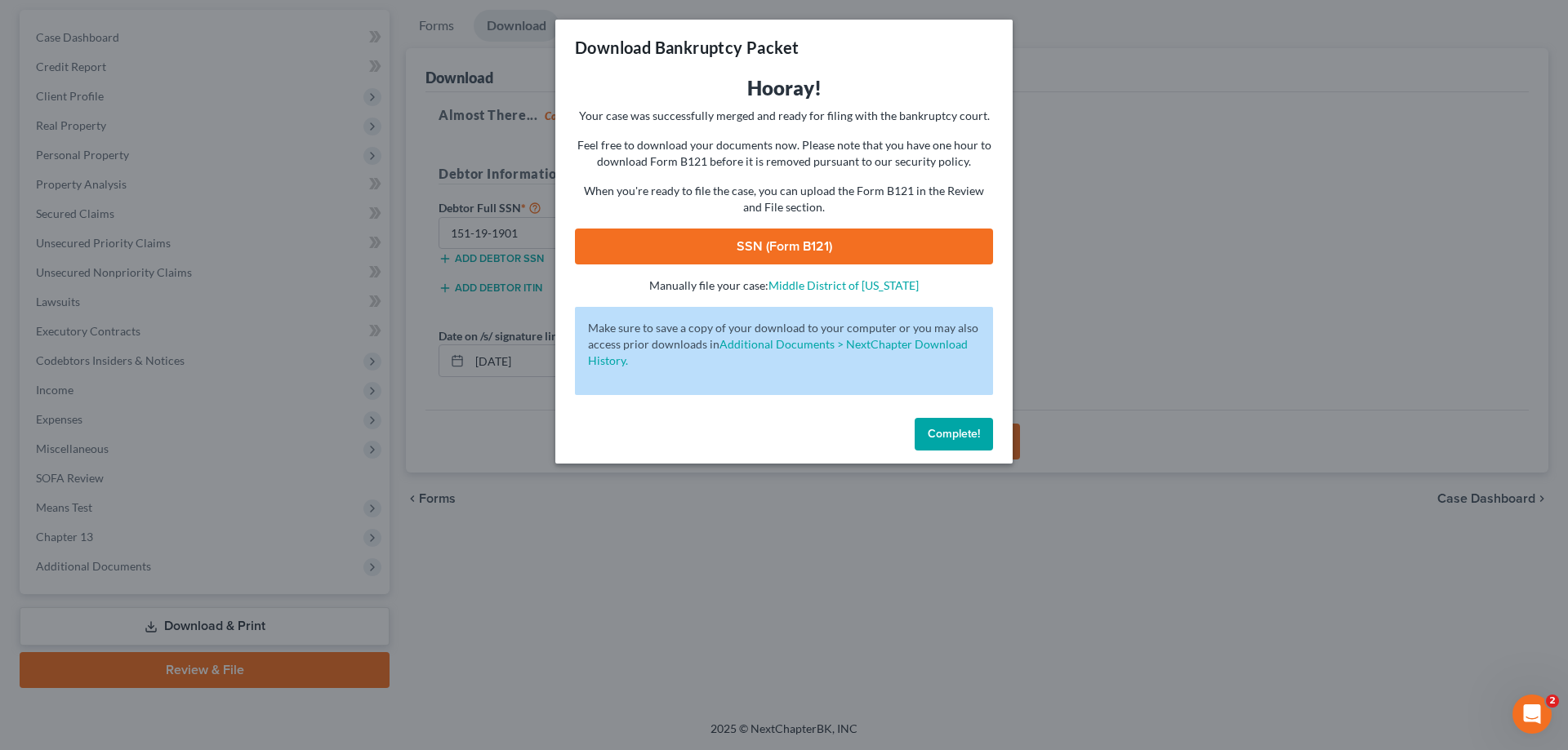
click at [753, 249] on link "SSN (Form B121)" at bounding box center [784, 247] width 418 height 36
click at [959, 439] on span "Complete!" at bounding box center [954, 433] width 52 height 13
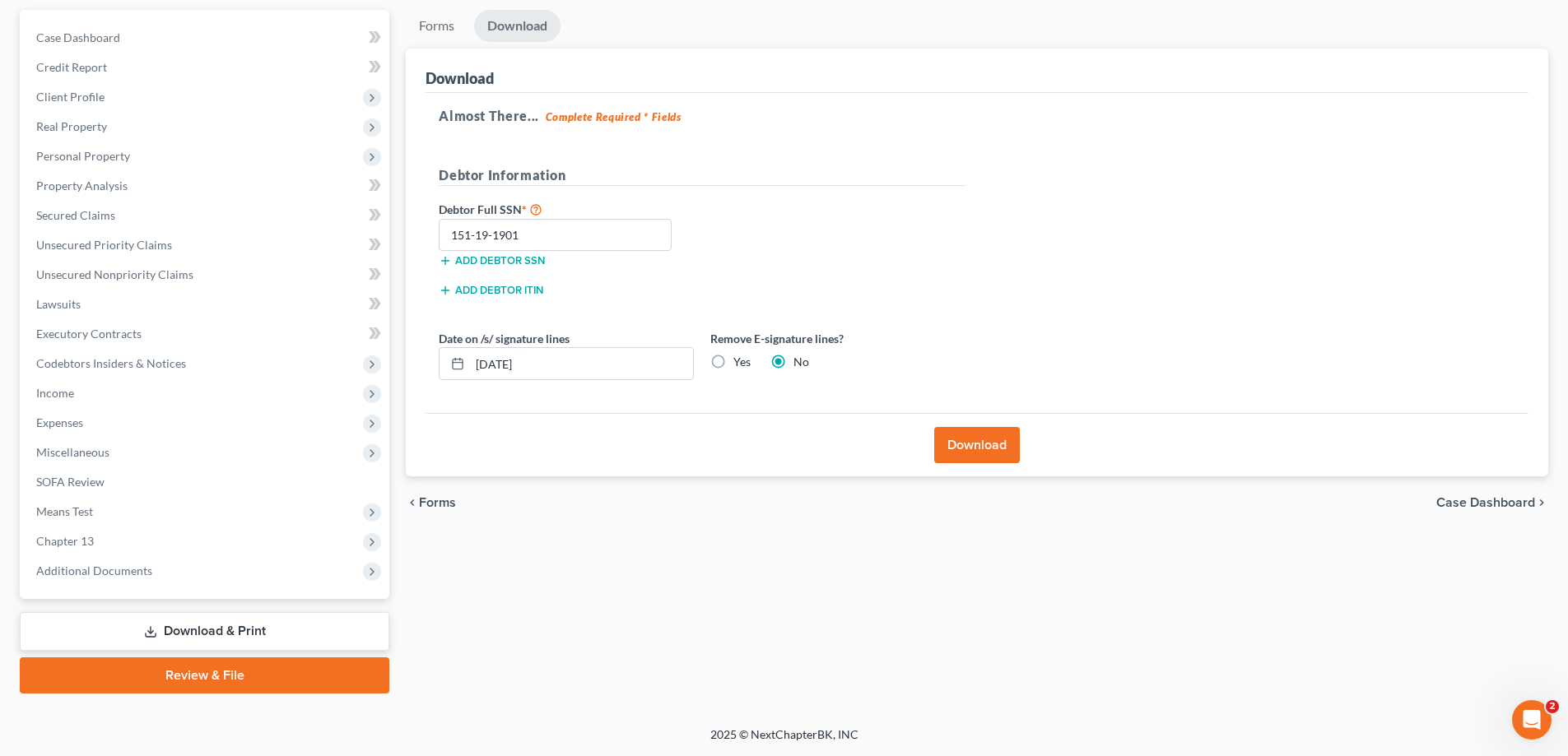
click at [185, 671] on link "Review & File" at bounding box center [204, 676] width 370 height 36
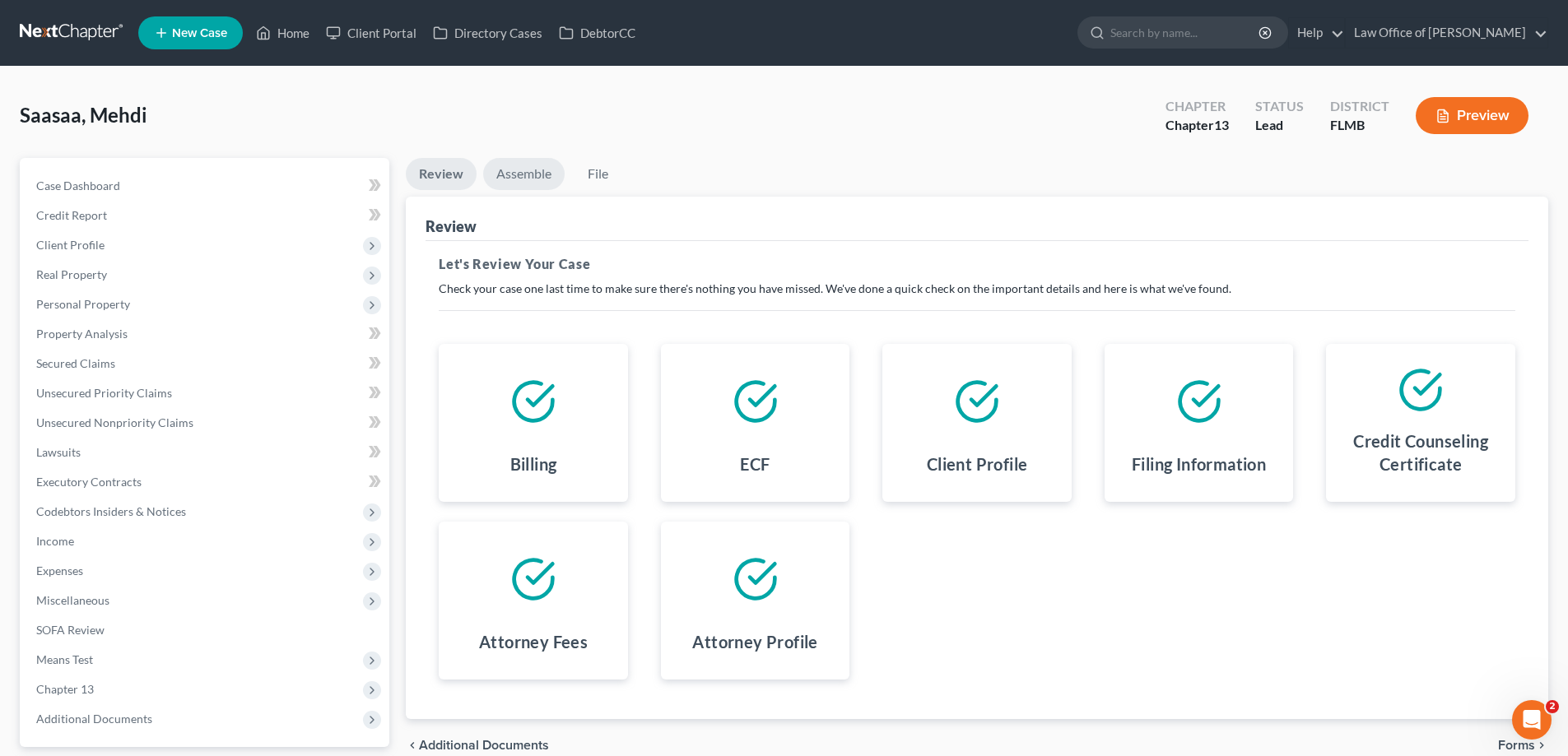
click at [517, 166] on link "Assemble" at bounding box center [524, 174] width 81 height 32
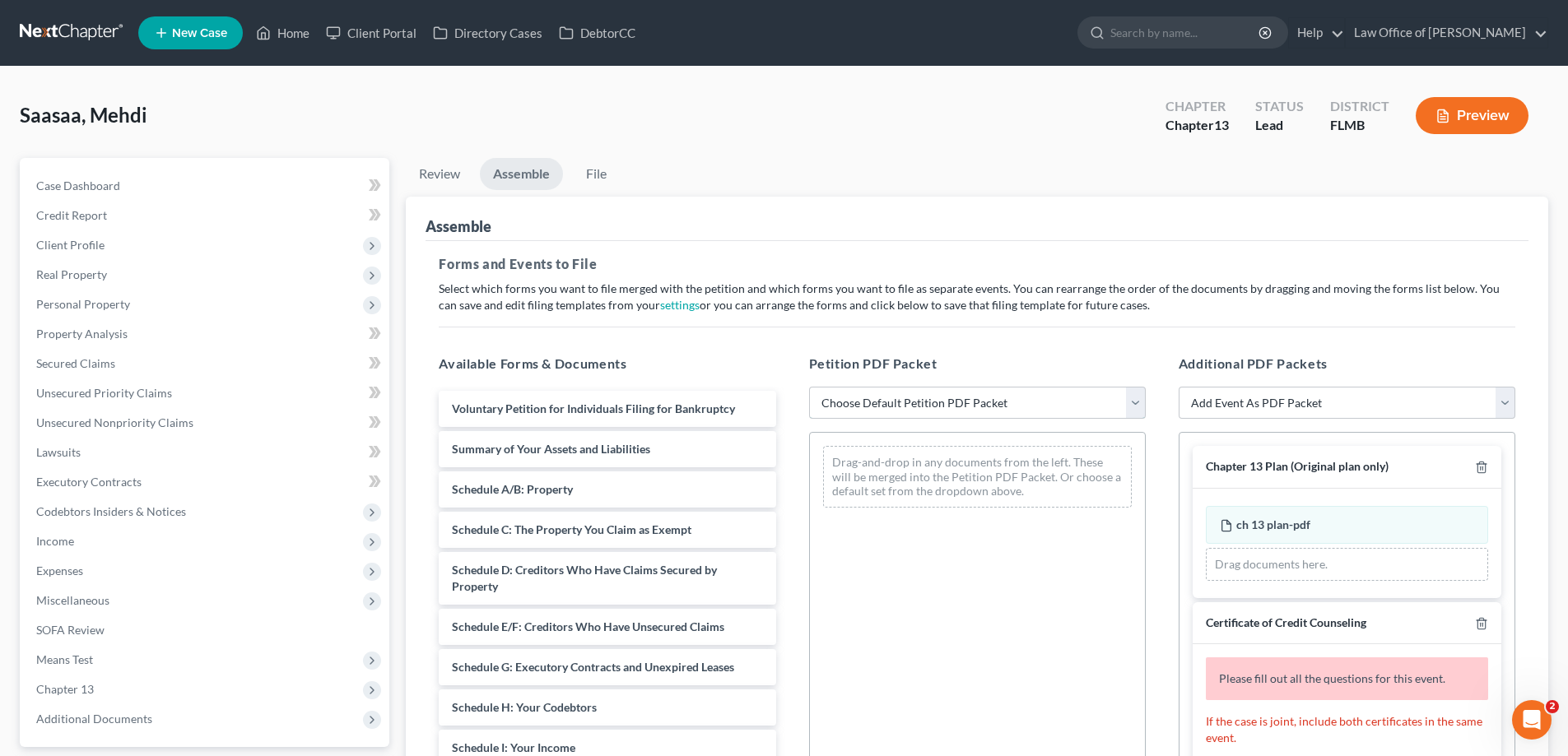
drag, startPoint x: 1010, startPoint y: 404, endPoint x: 978, endPoint y: 417, distance: 34.5
click at [1010, 404] on select "Choose Default Petition PDF Packet Complete Bankruptcy Petition (all forms and …" at bounding box center [978, 403] width 336 height 33
click at [809, 387] on select "Choose Default Petition PDF Packet Complete Bankruptcy Petition (all forms and …" at bounding box center [978, 403] width 336 height 33
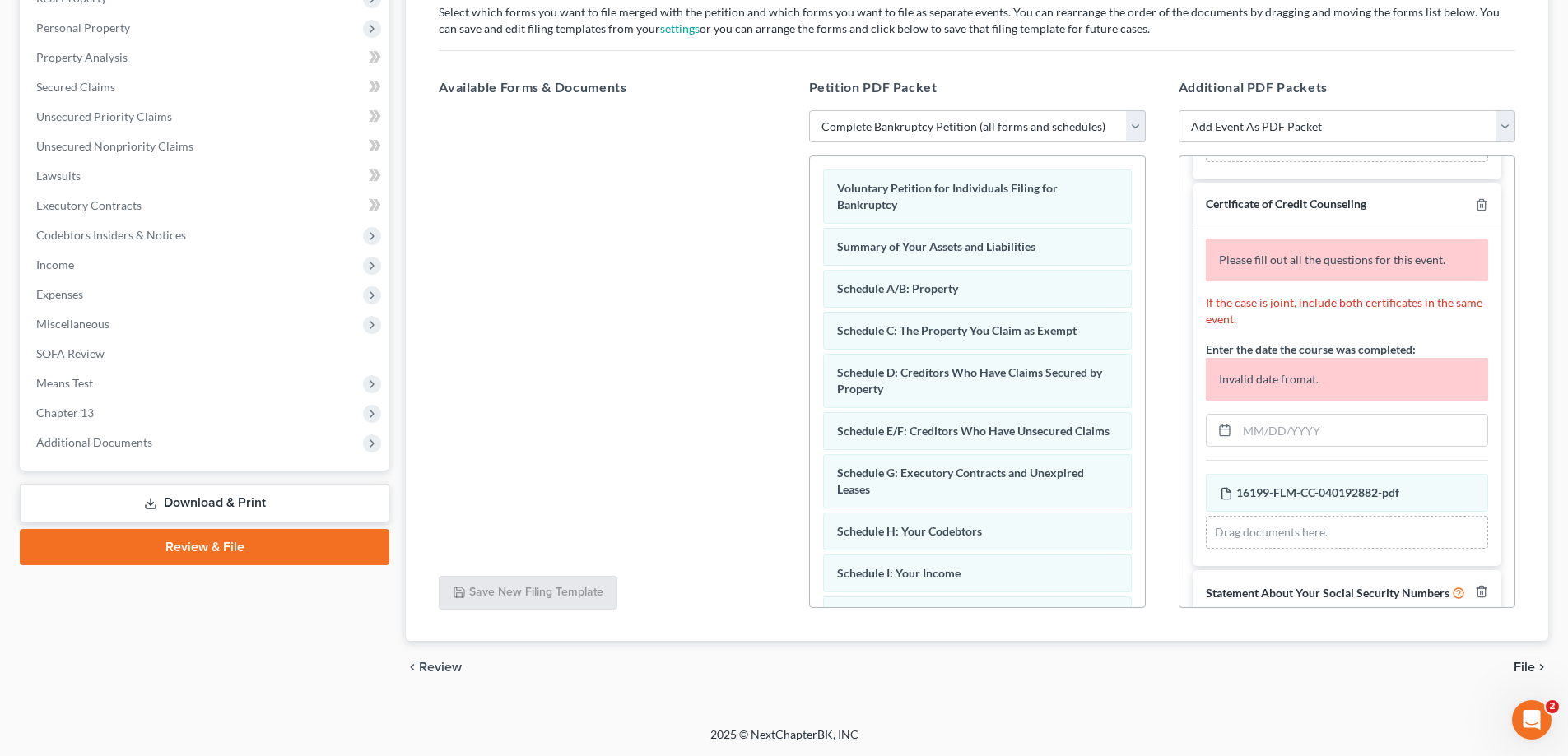
scroll to position [165, 0]
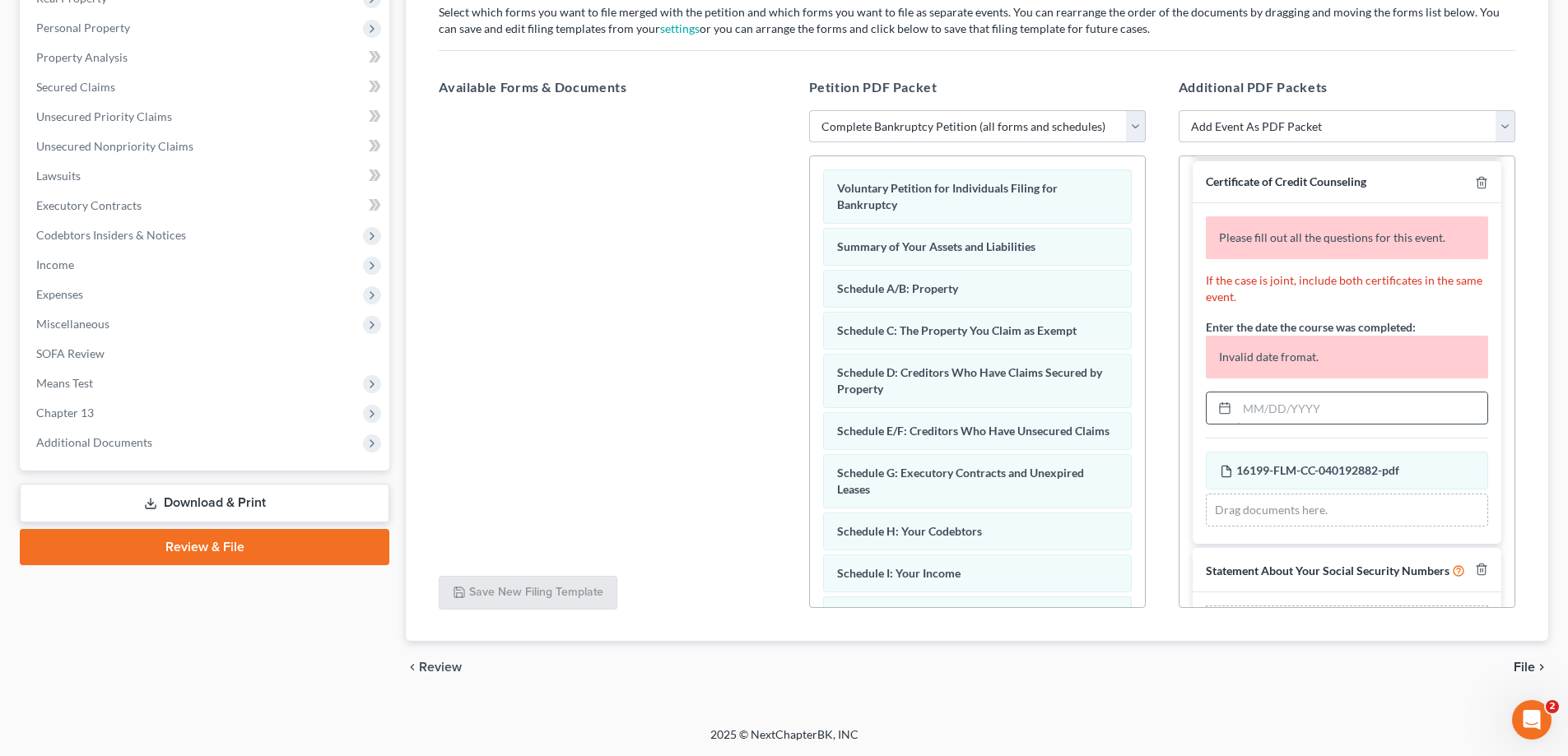
click at [1286, 419] on input "text" at bounding box center [1362, 408] width 250 height 32
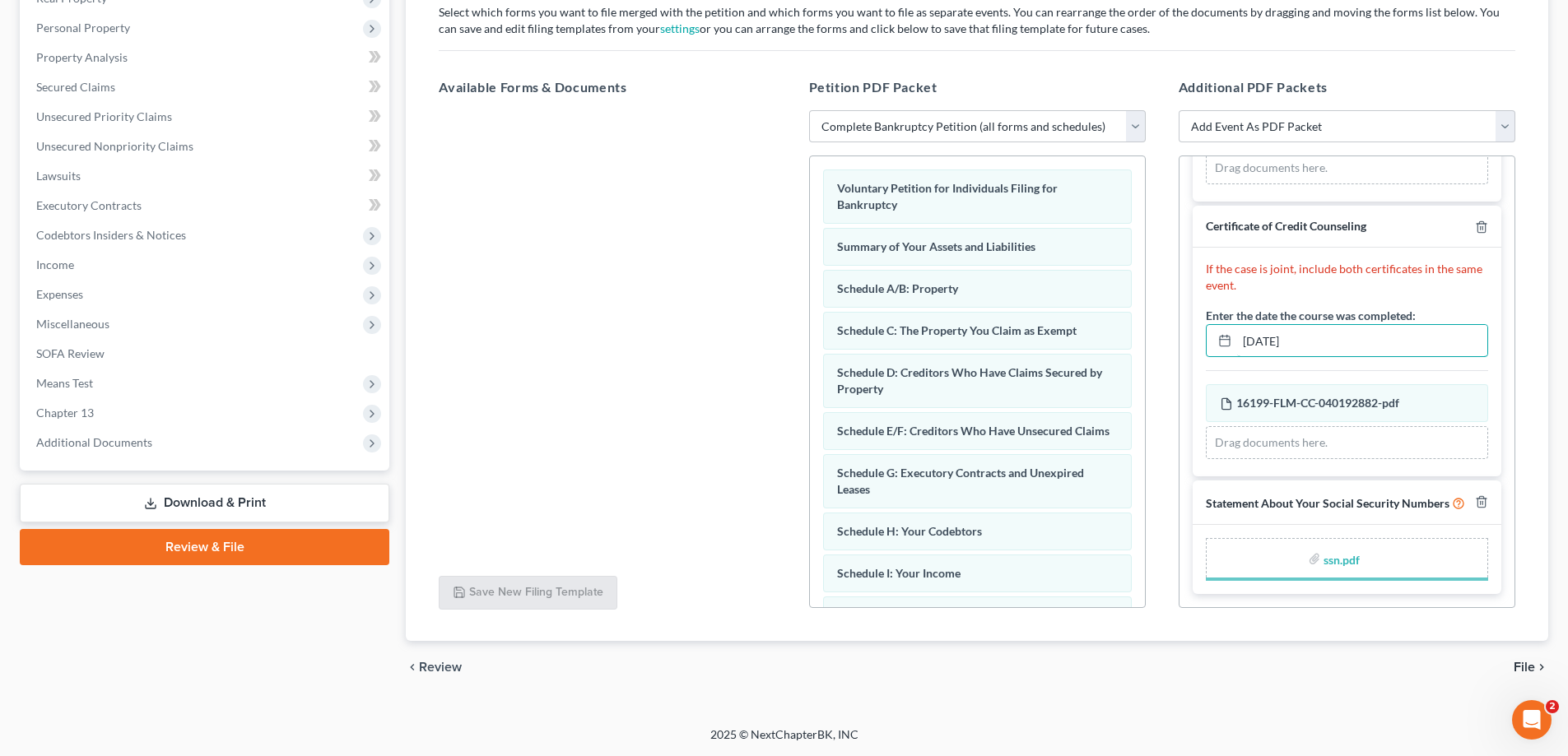
scroll to position [109, 0]
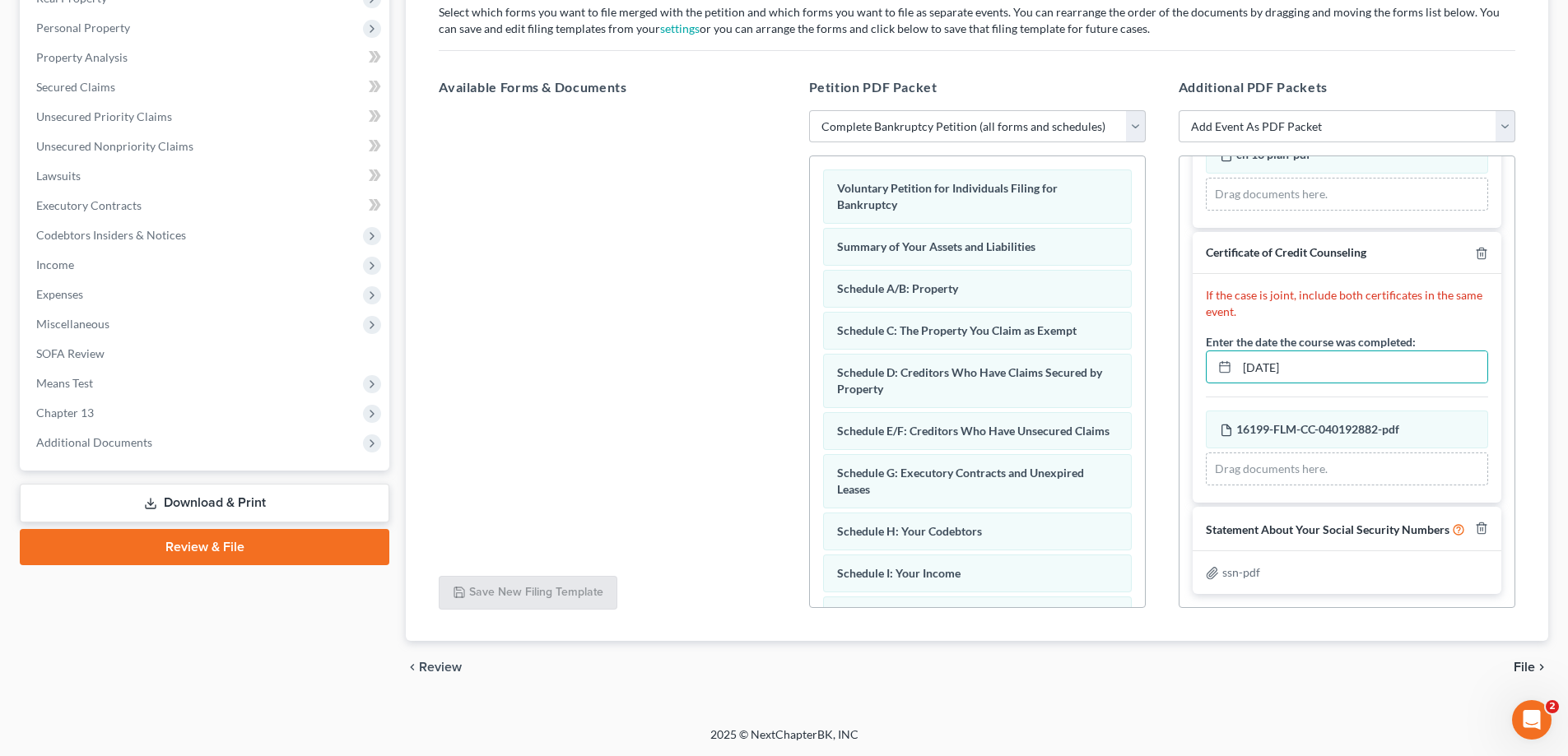
click at [1526, 669] on span "File" at bounding box center [1525, 667] width 22 height 14
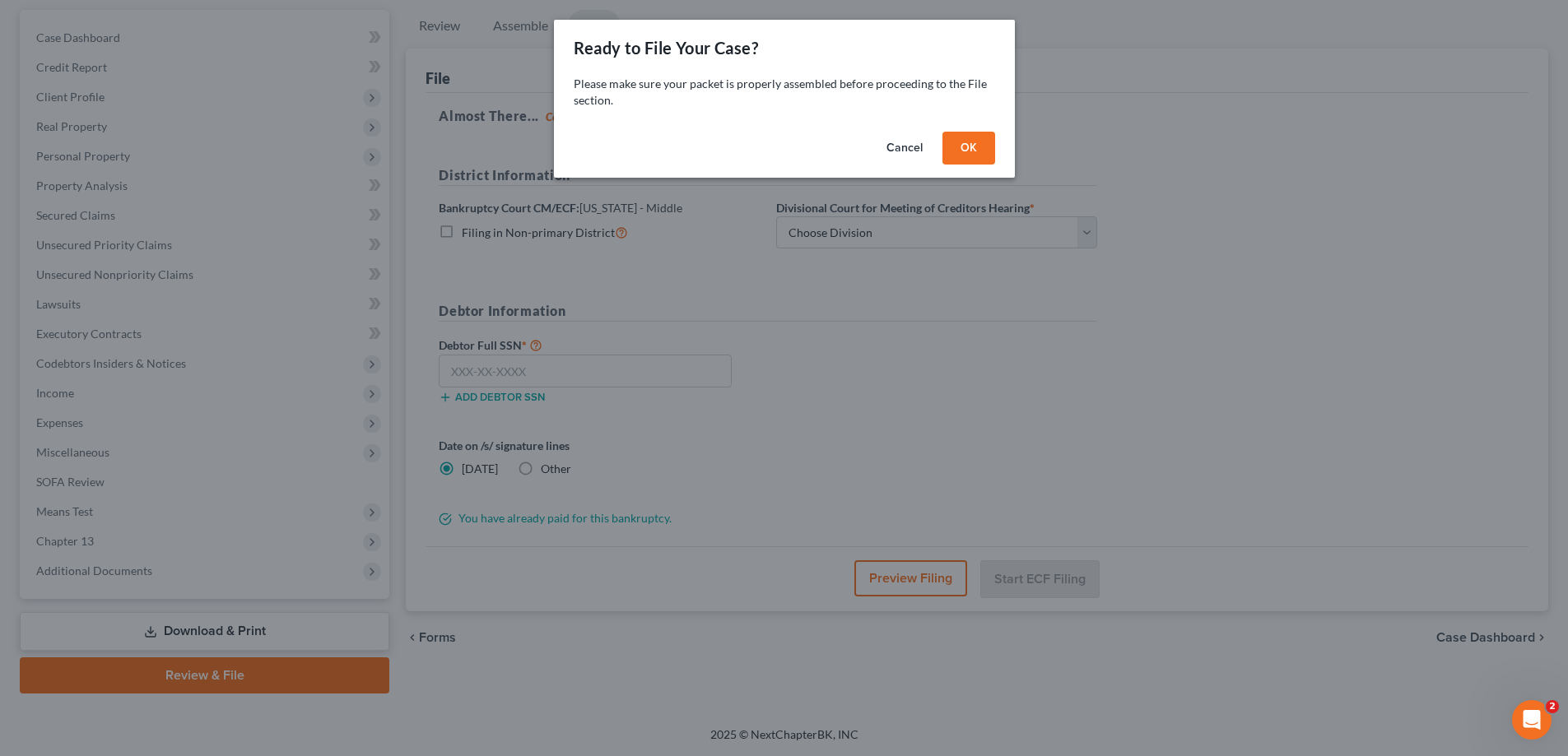
scroll to position [148, 0]
click at [978, 151] on button "OK" at bounding box center [974, 148] width 52 height 33
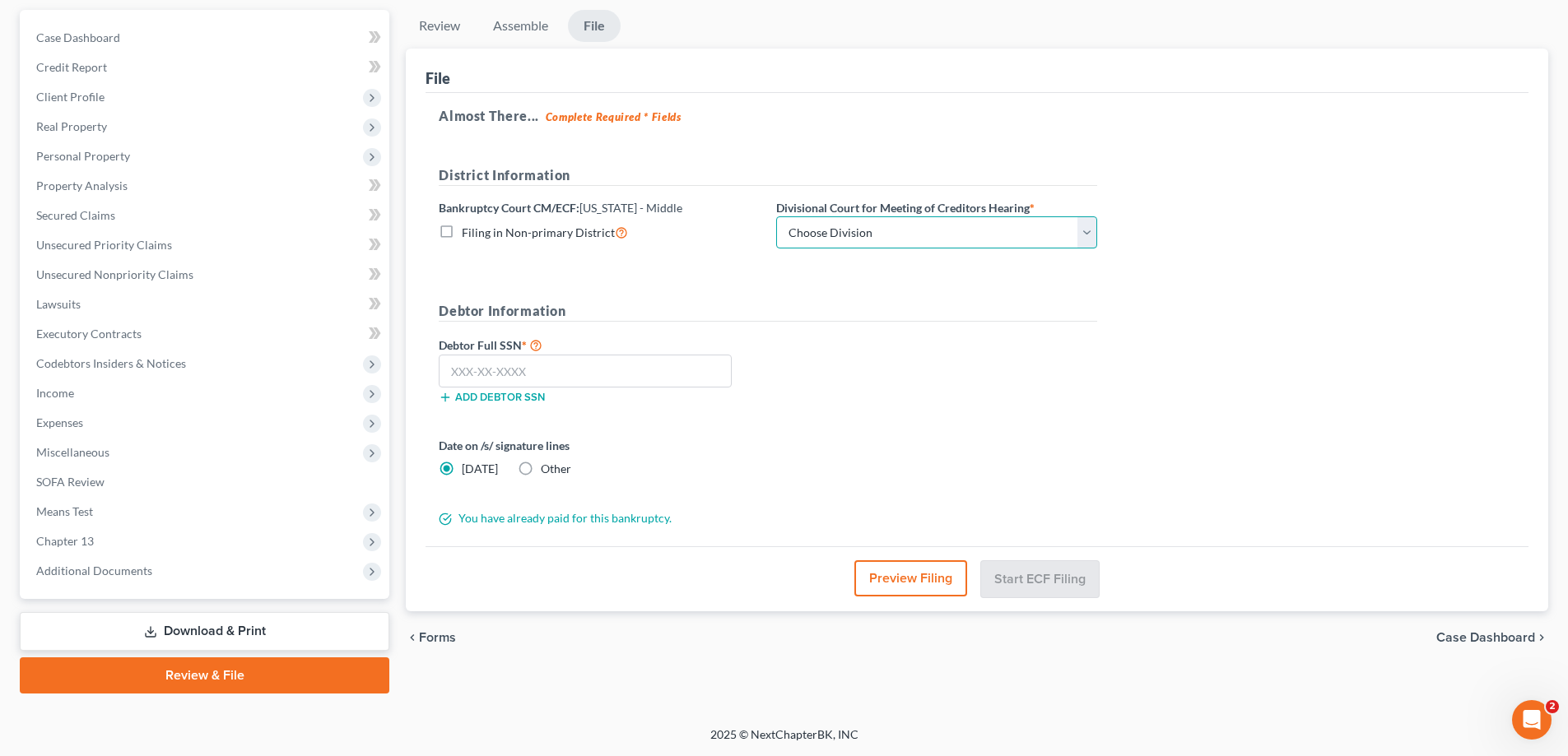
drag, startPoint x: 947, startPoint y: 242, endPoint x: 939, endPoint y: 247, distance: 9.4
click at [947, 242] on select "Choose Division Fort Myers Jacksonville Orlando Tampa" at bounding box center [936, 232] width 321 height 33
click at [776, 216] on select "Choose Division Fort Myers Jacksonville Orlando Tampa" at bounding box center [936, 232] width 321 height 33
click at [534, 380] on input "text" at bounding box center [585, 371] width 293 height 33
click at [496, 367] on input "text" at bounding box center [585, 371] width 293 height 33
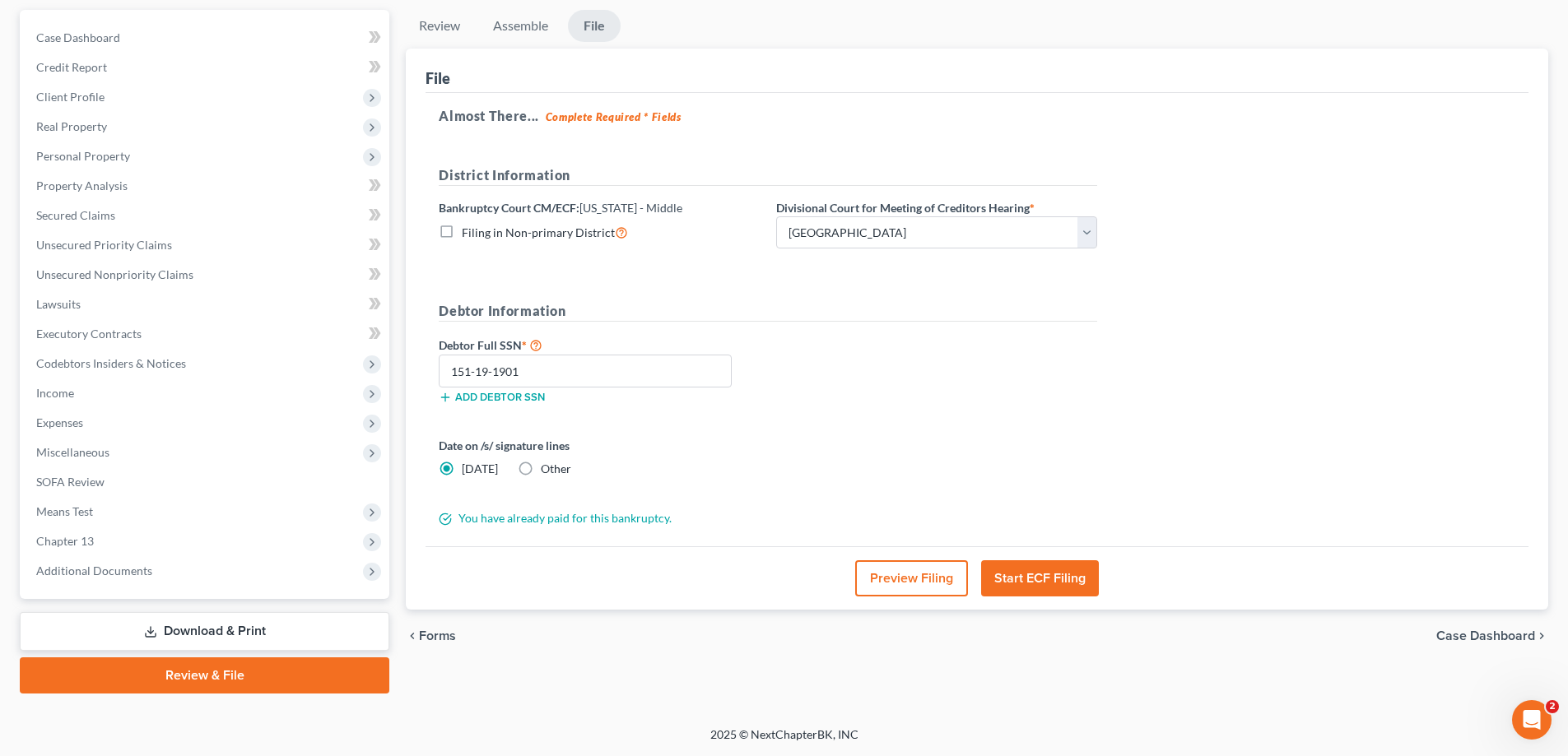
click at [541, 470] on label "Other" at bounding box center [556, 469] width 31 height 16
click at [547, 470] on input "Other" at bounding box center [553, 467] width 11 height 11
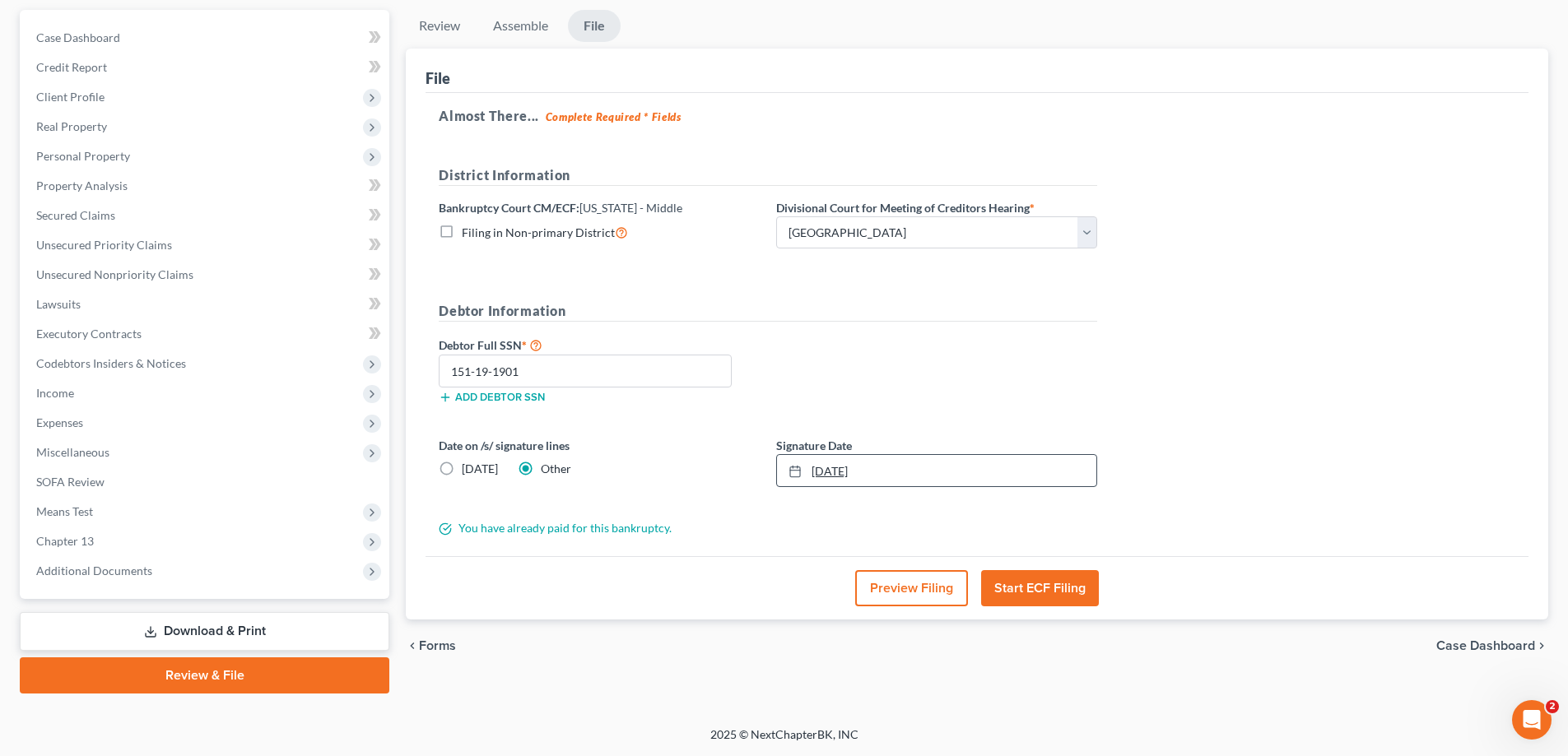
click at [899, 462] on link "[DATE]" at bounding box center [936, 470] width 319 height 32
click at [1056, 588] on button "Start ECF Filing" at bounding box center [1040, 589] width 118 height 36
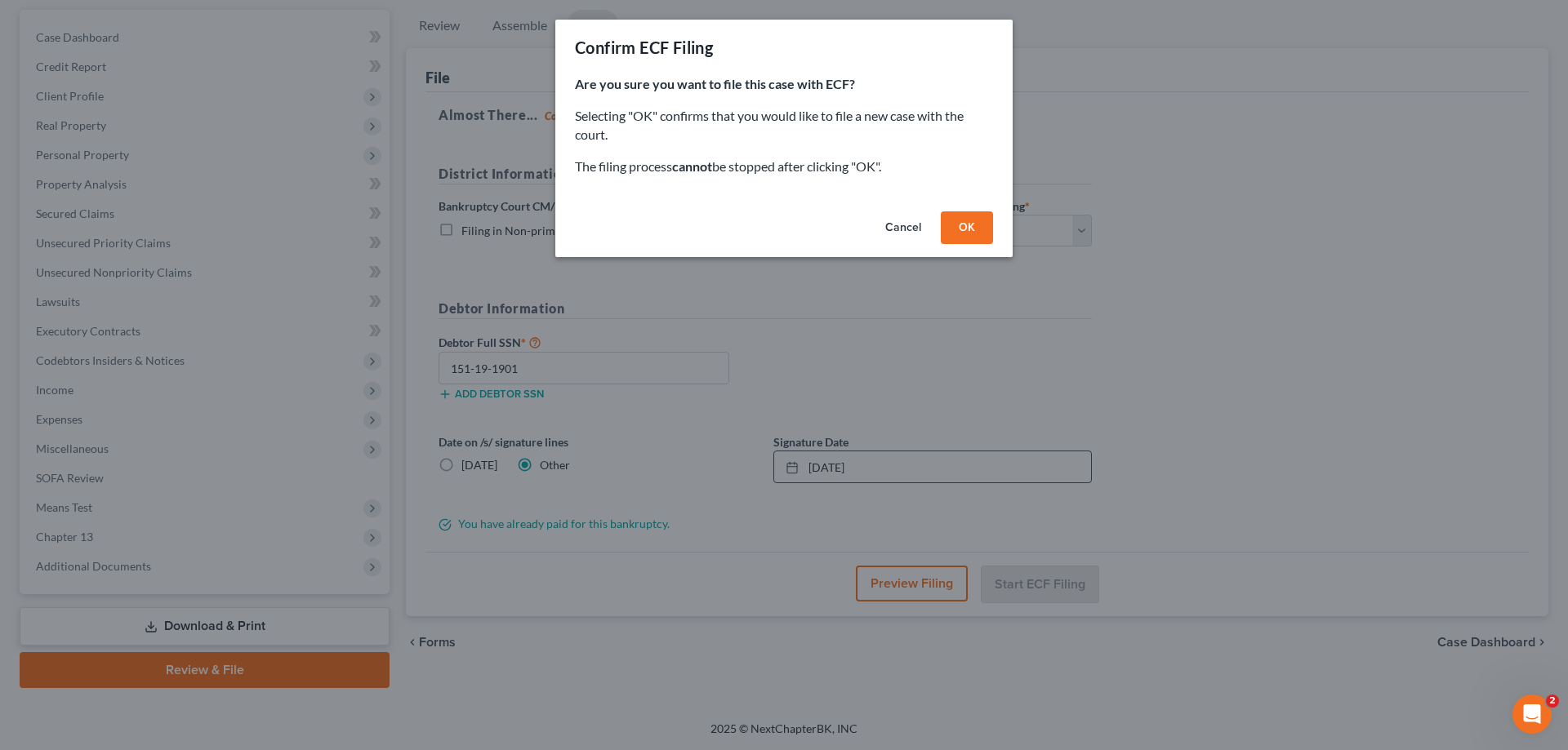
click at [963, 221] on button "OK" at bounding box center [967, 228] width 52 height 32
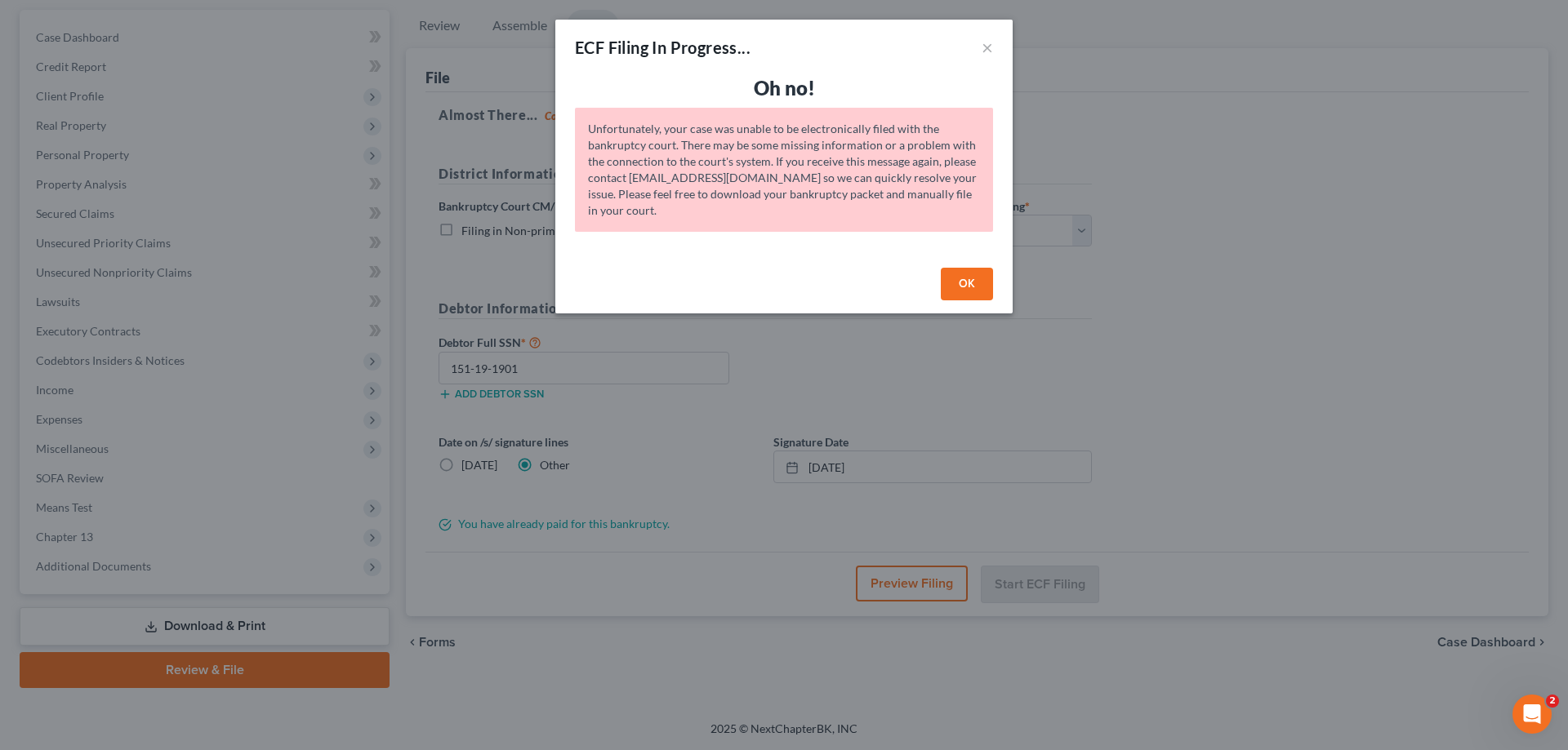
click at [967, 290] on button "OK" at bounding box center [967, 283] width 52 height 32
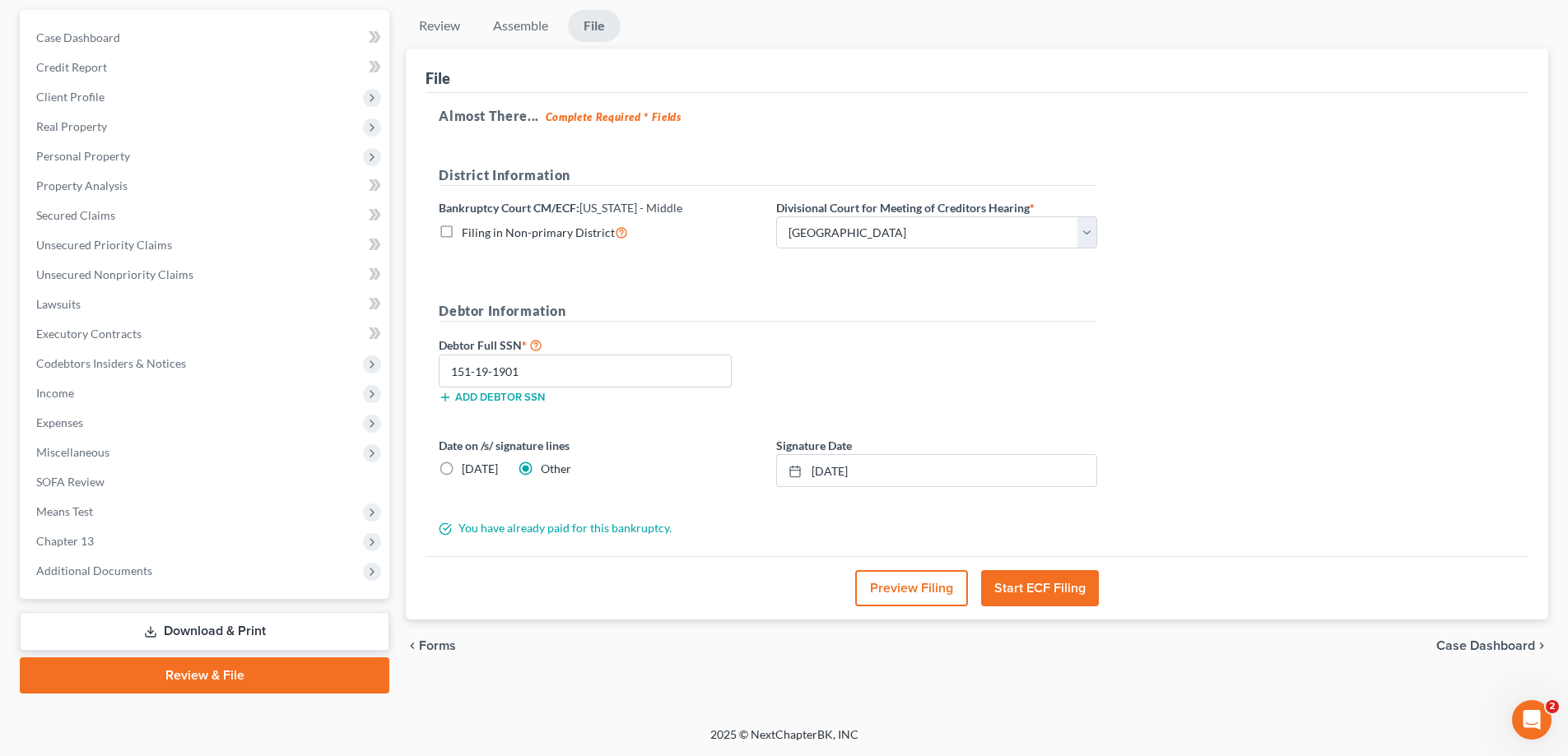
click at [212, 675] on link "Review & File" at bounding box center [204, 676] width 370 height 36
click at [228, 634] on link "Download & Print" at bounding box center [204, 631] width 370 height 39
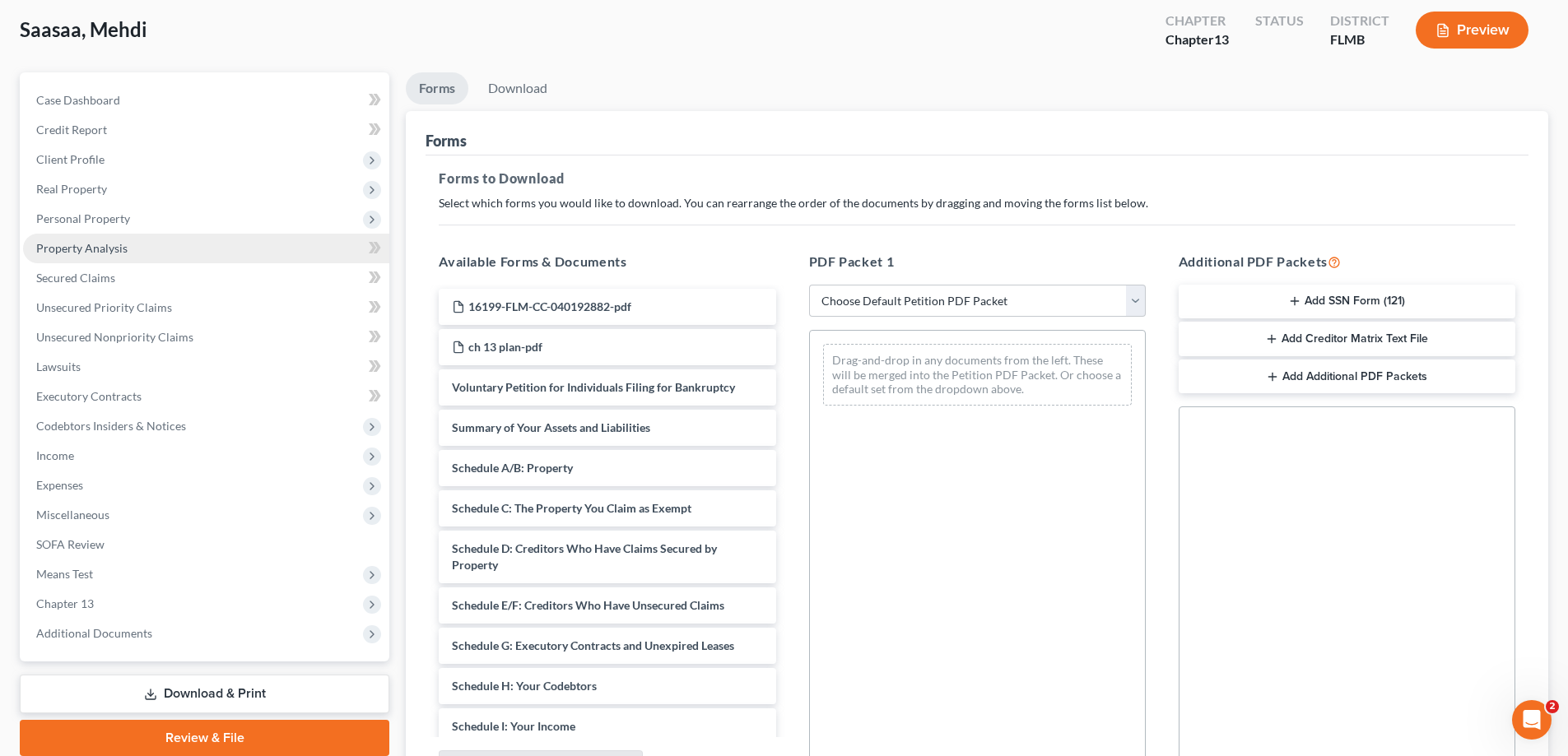
scroll to position [260, 0]
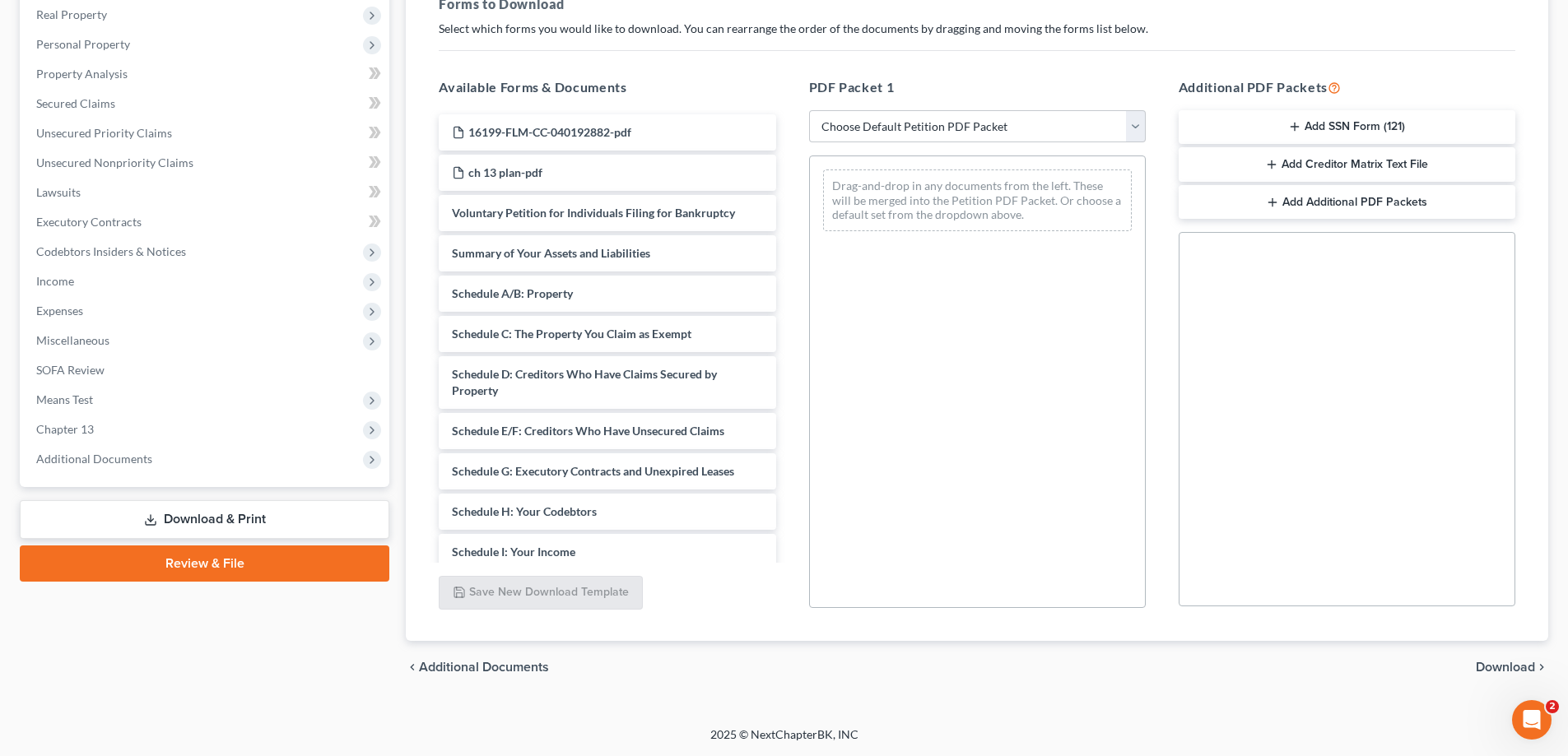
click at [204, 592] on div "Case Dashboard Payments Invoices Payments Payments Credit Report Client Profile" at bounding box center [204, 296] width 386 height 797
click at [204, 565] on link "Review & File" at bounding box center [204, 563] width 370 height 36
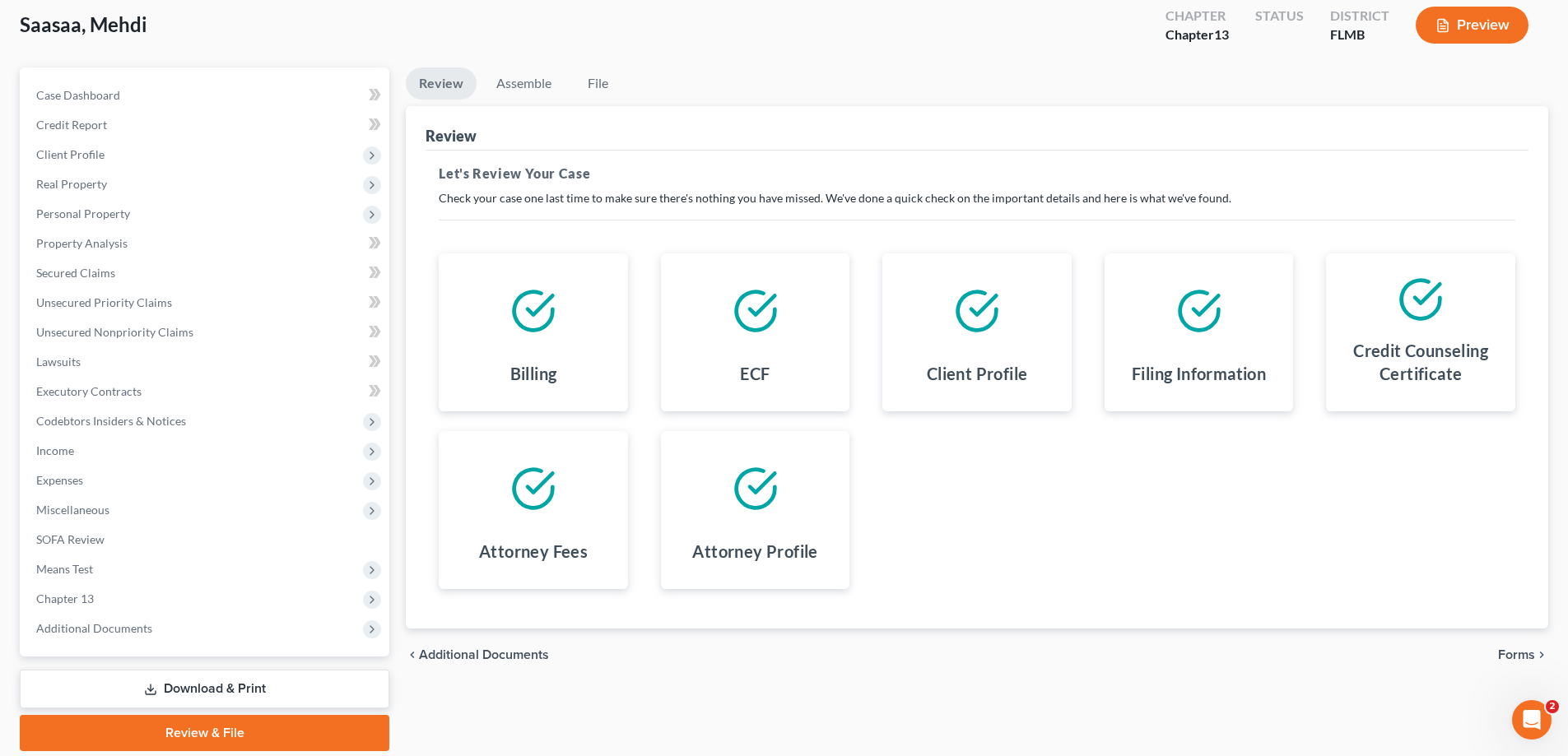
scroll to position [148, 0]
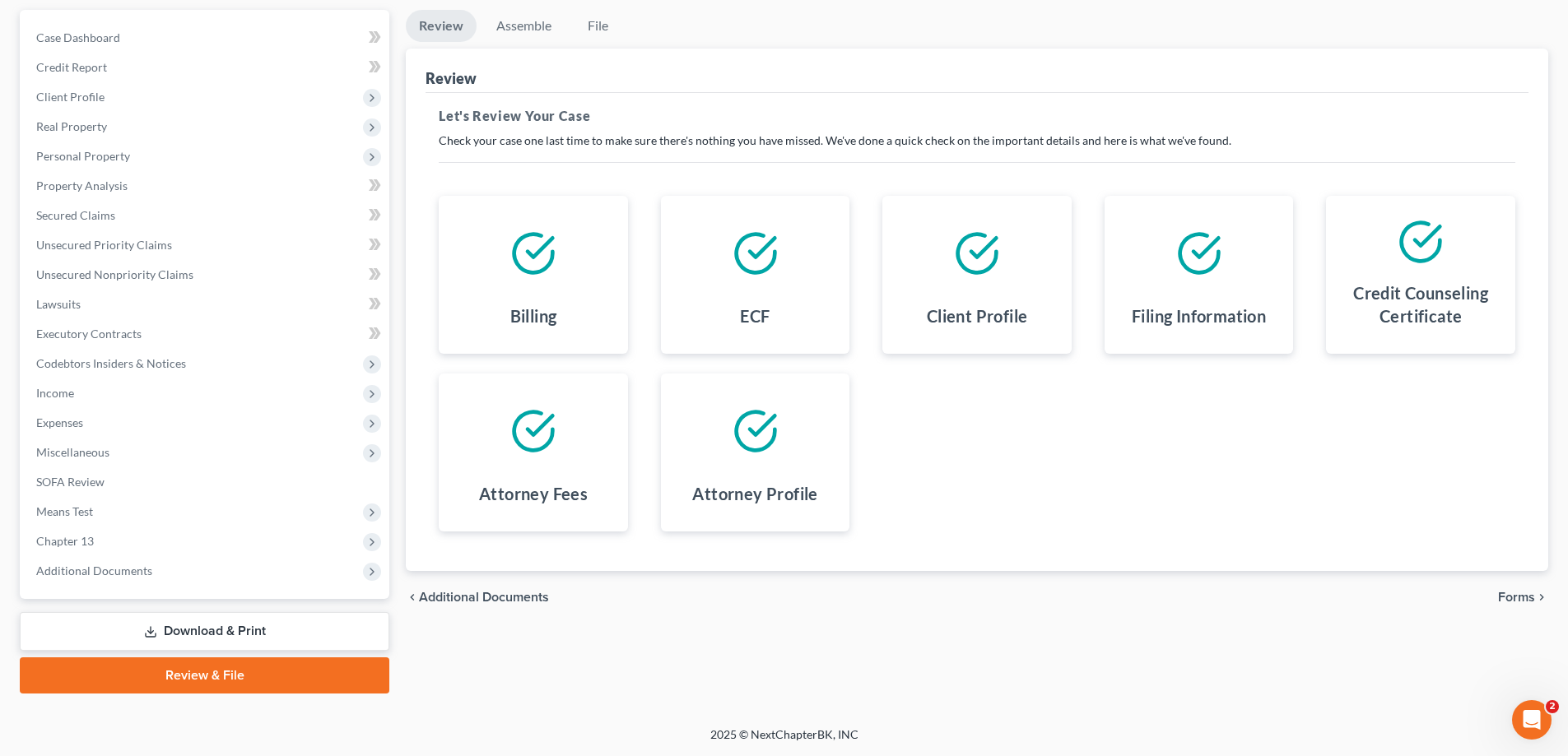
click at [215, 682] on link "Review & File" at bounding box center [204, 676] width 370 height 36
click at [213, 680] on link "Review & File" at bounding box center [204, 676] width 370 height 36
click at [212, 636] on link "Download & Print" at bounding box center [204, 631] width 370 height 39
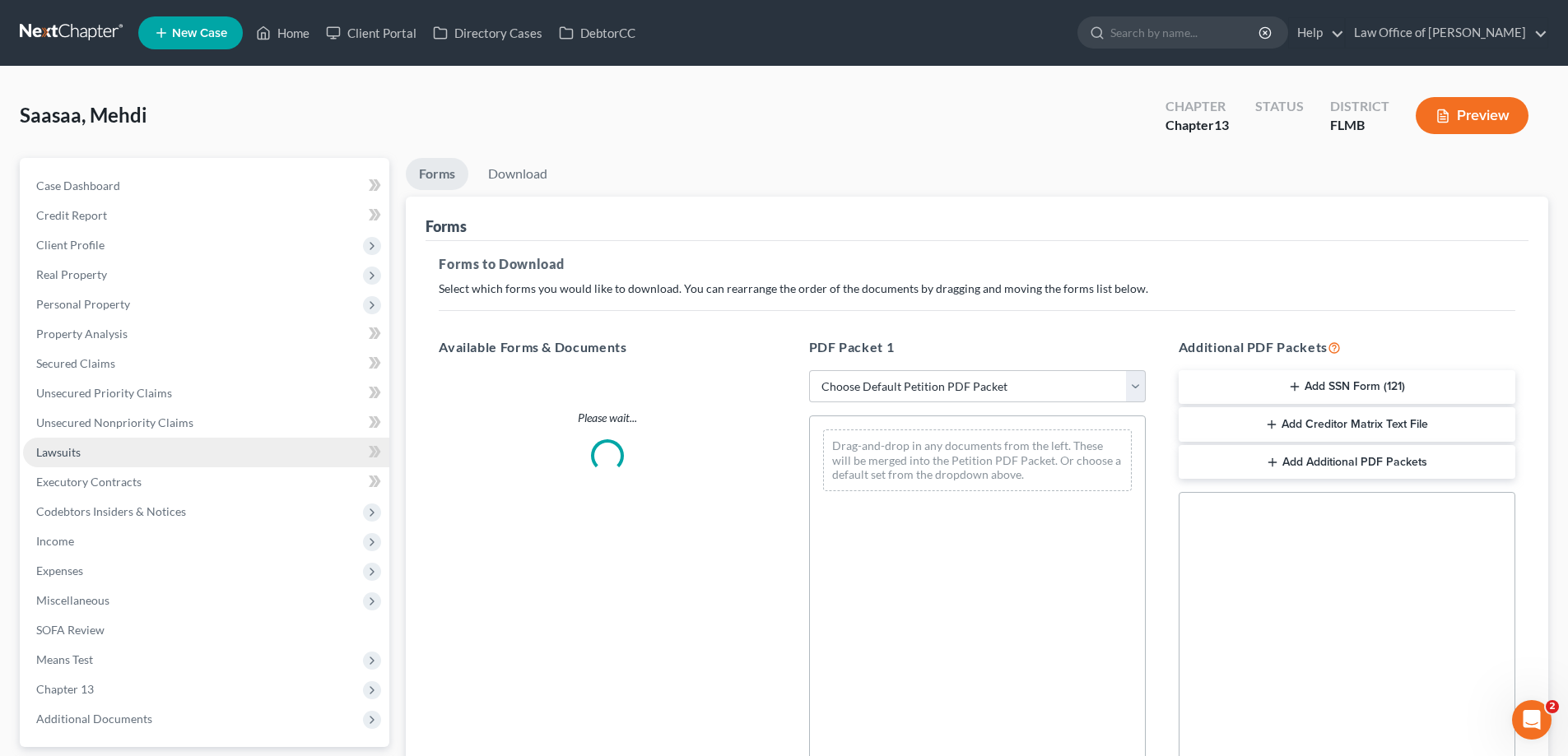
click at [203, 440] on link "Lawsuits" at bounding box center [205, 452] width 366 height 30
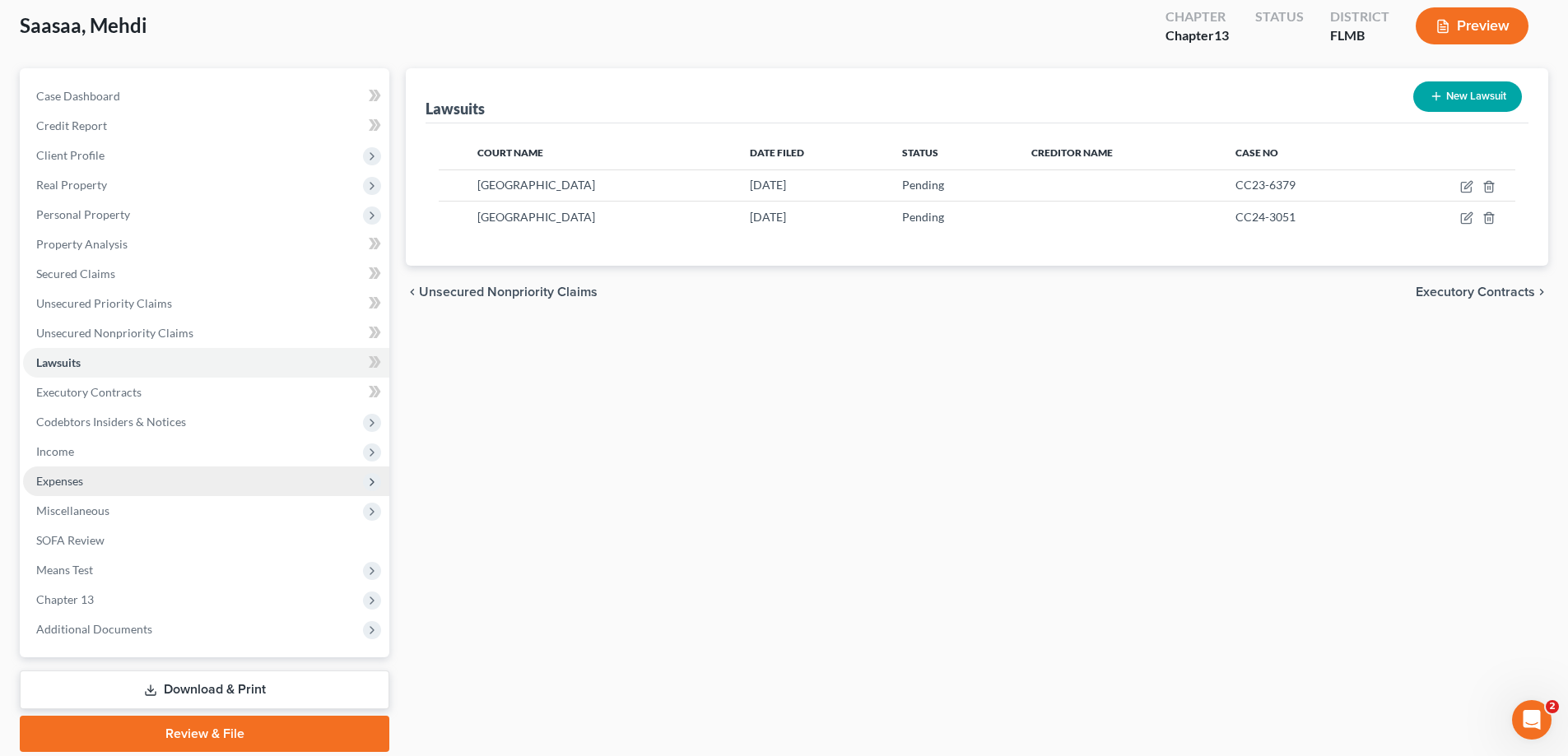
scroll to position [148, 0]
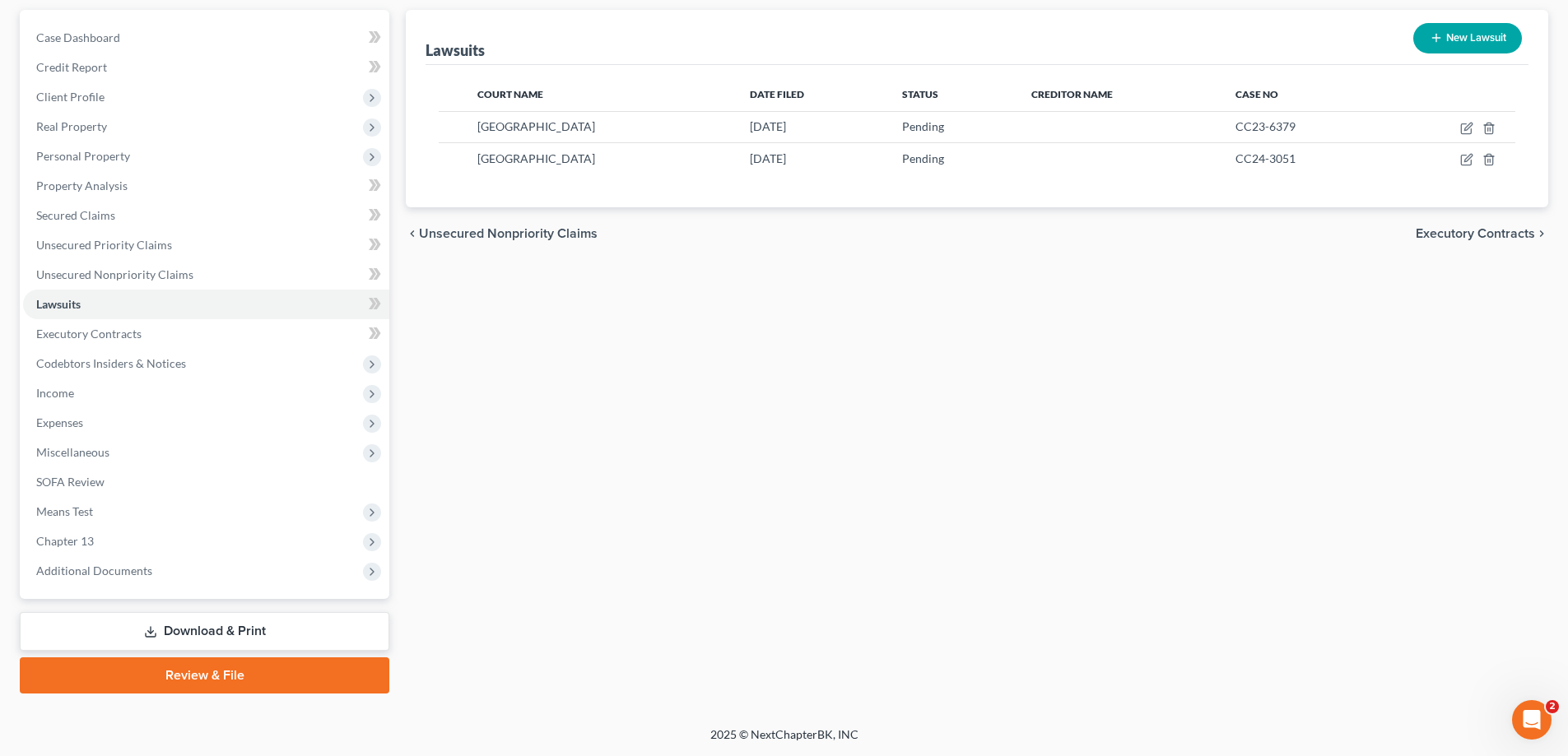
click at [206, 662] on link "Review & File" at bounding box center [204, 676] width 370 height 36
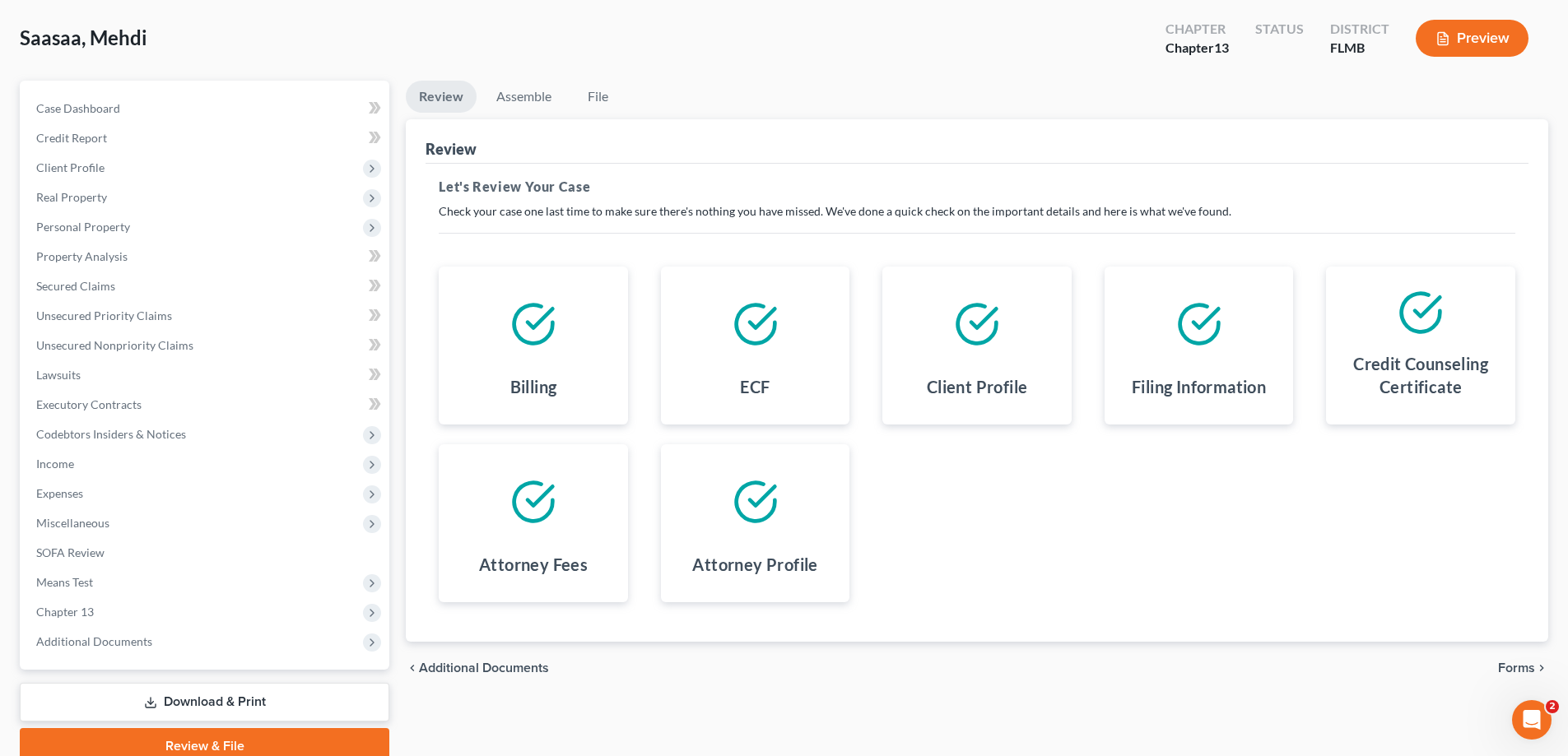
scroll to position [148, 0]
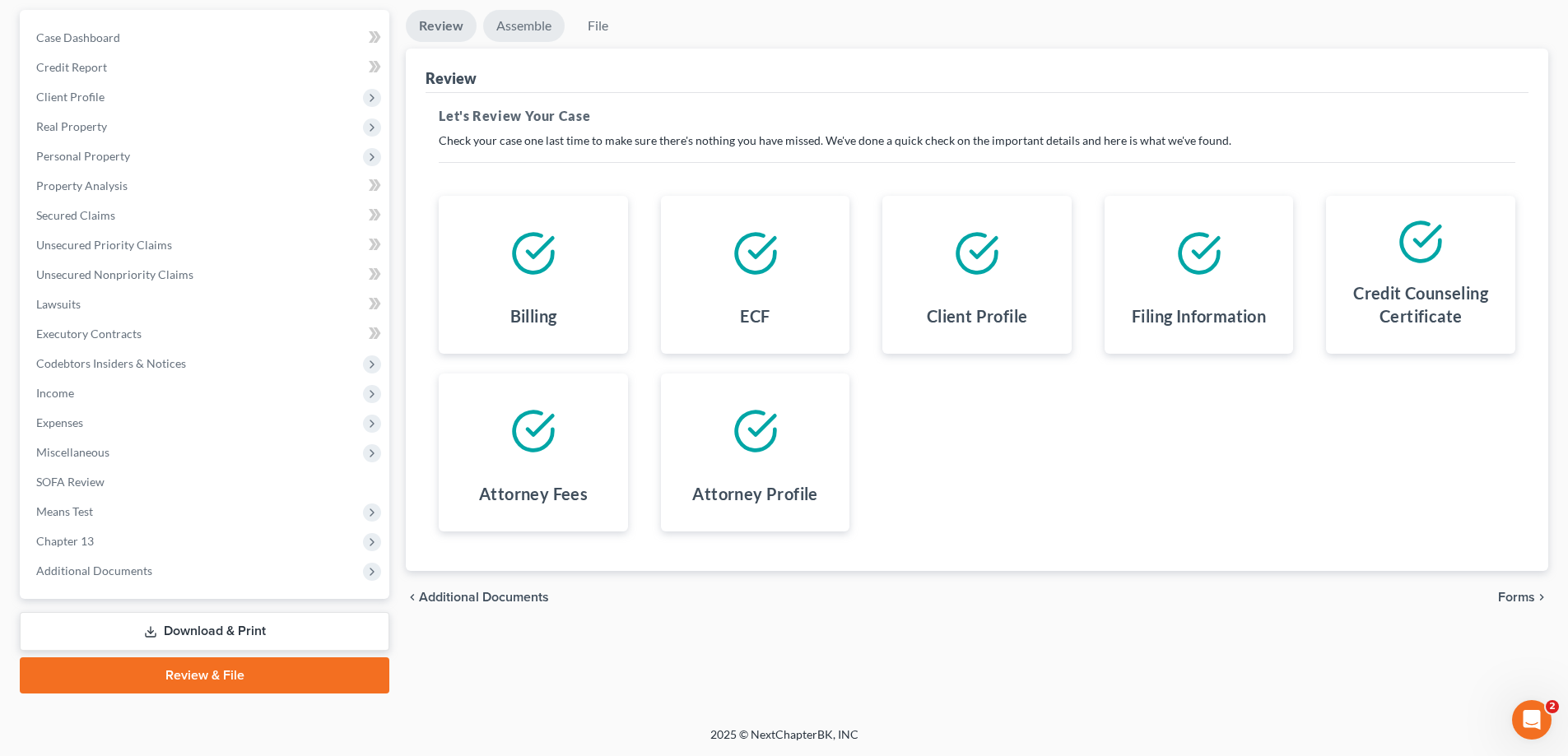
click at [523, 35] on link "Assemble" at bounding box center [524, 25] width 81 height 32
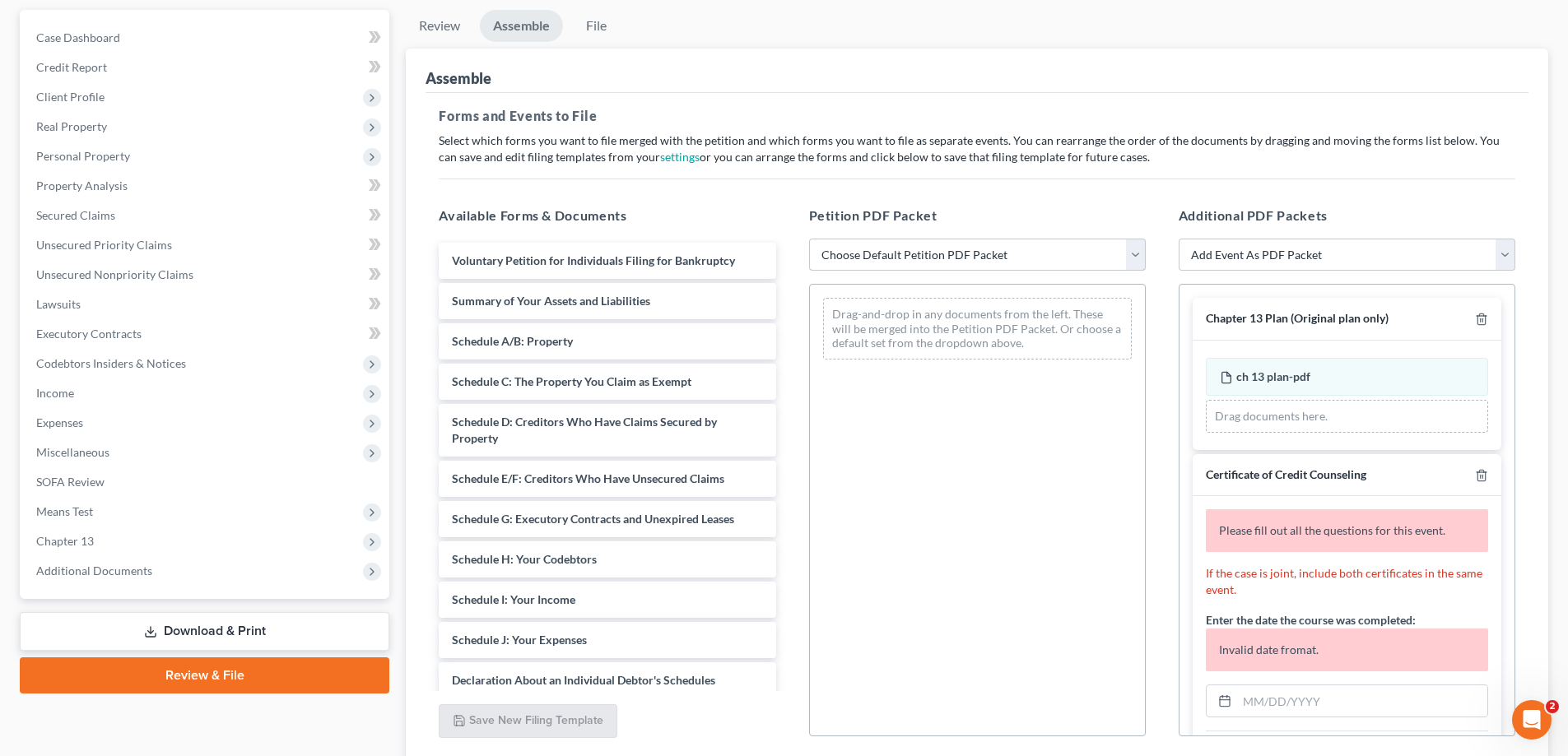
click at [891, 265] on select "Choose Default Petition PDF Packet Complete Bankruptcy Petition (all forms and …" at bounding box center [978, 255] width 336 height 33
click at [809, 239] on select "Choose Default Petition PDF Packet Complete Bankruptcy Petition (all forms and …" at bounding box center [978, 255] width 336 height 33
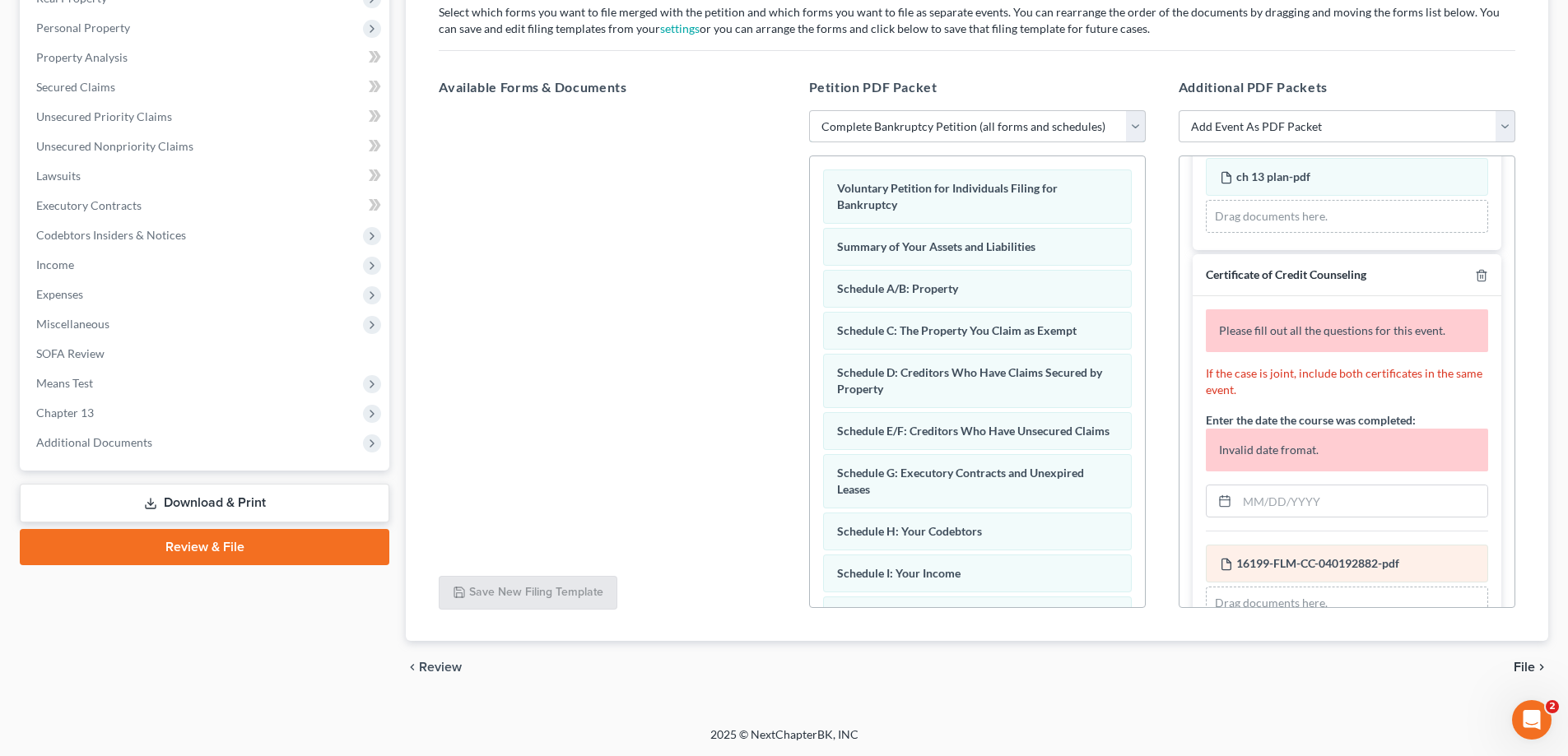
scroll to position [243, 0]
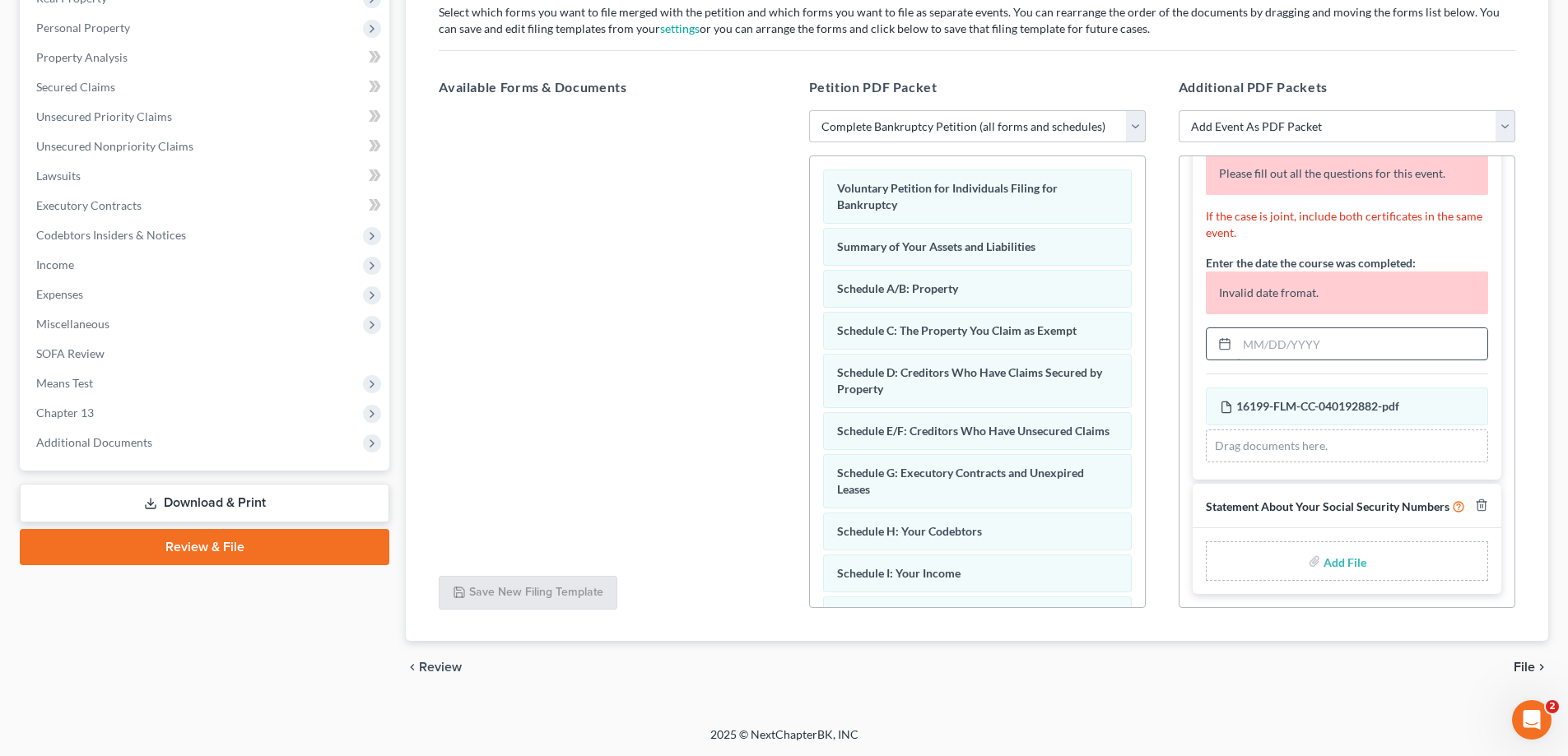
click at [1295, 328] on input "text" at bounding box center [1362, 344] width 250 height 32
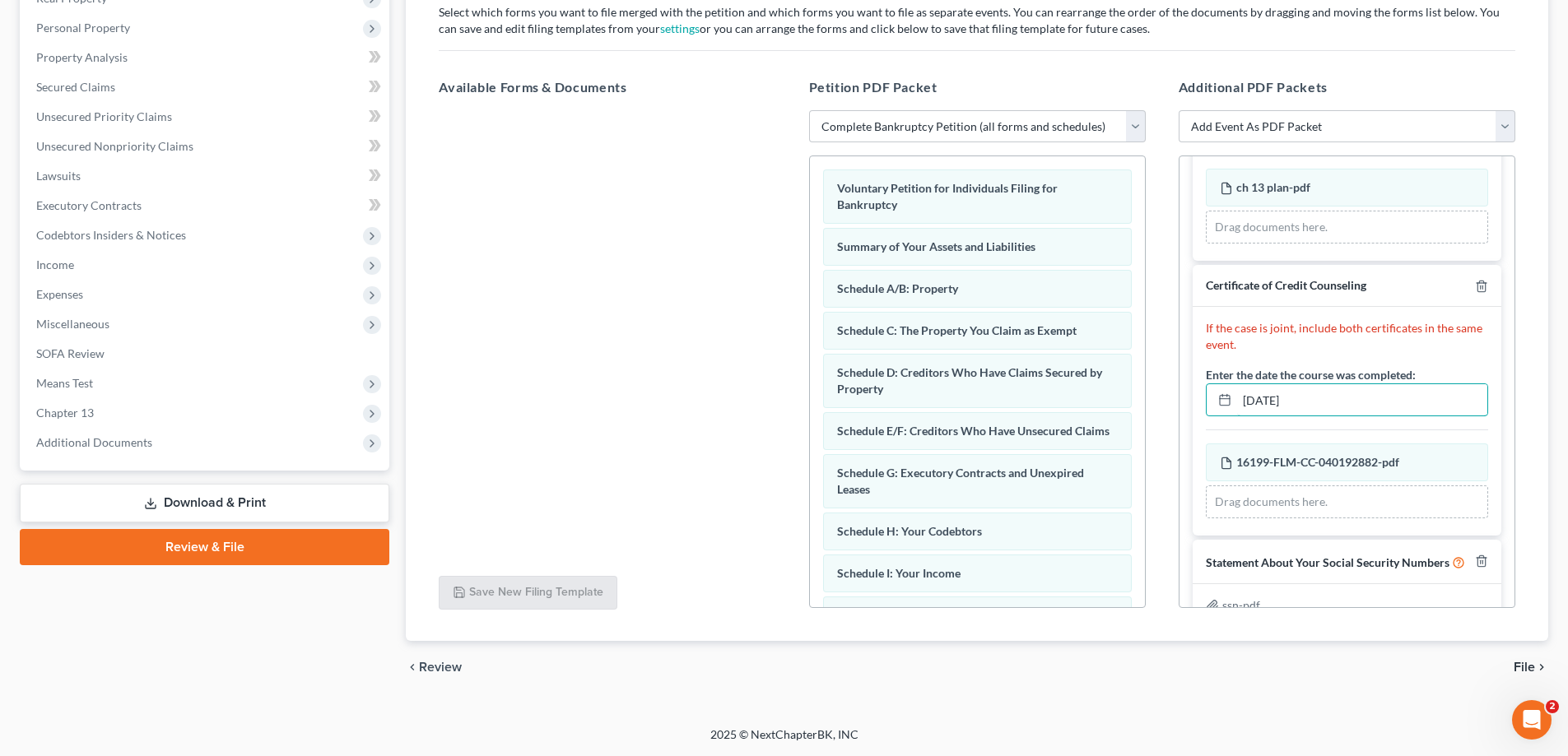
scroll to position [109, 0]
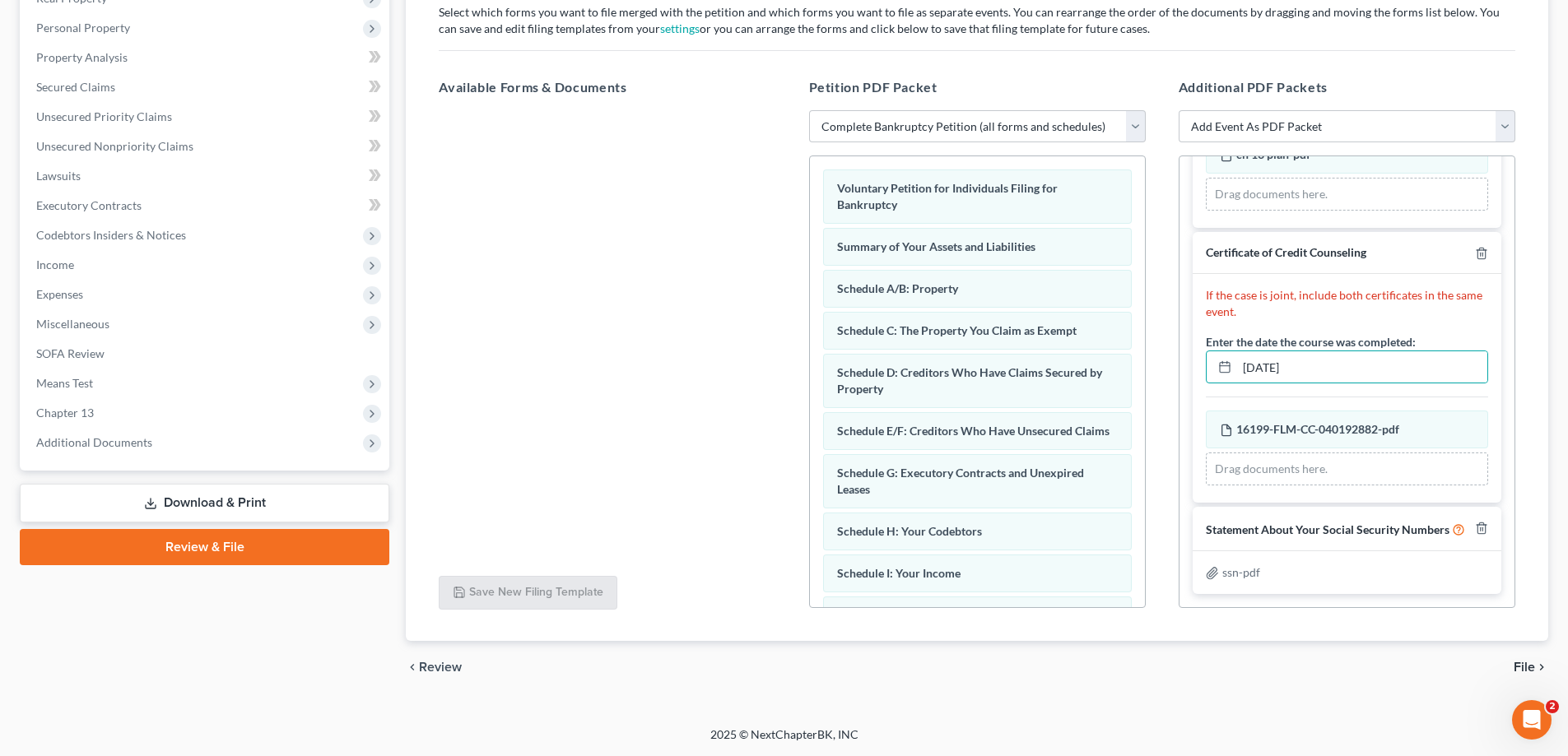
click at [1528, 663] on span "File" at bounding box center [1525, 667] width 22 height 14
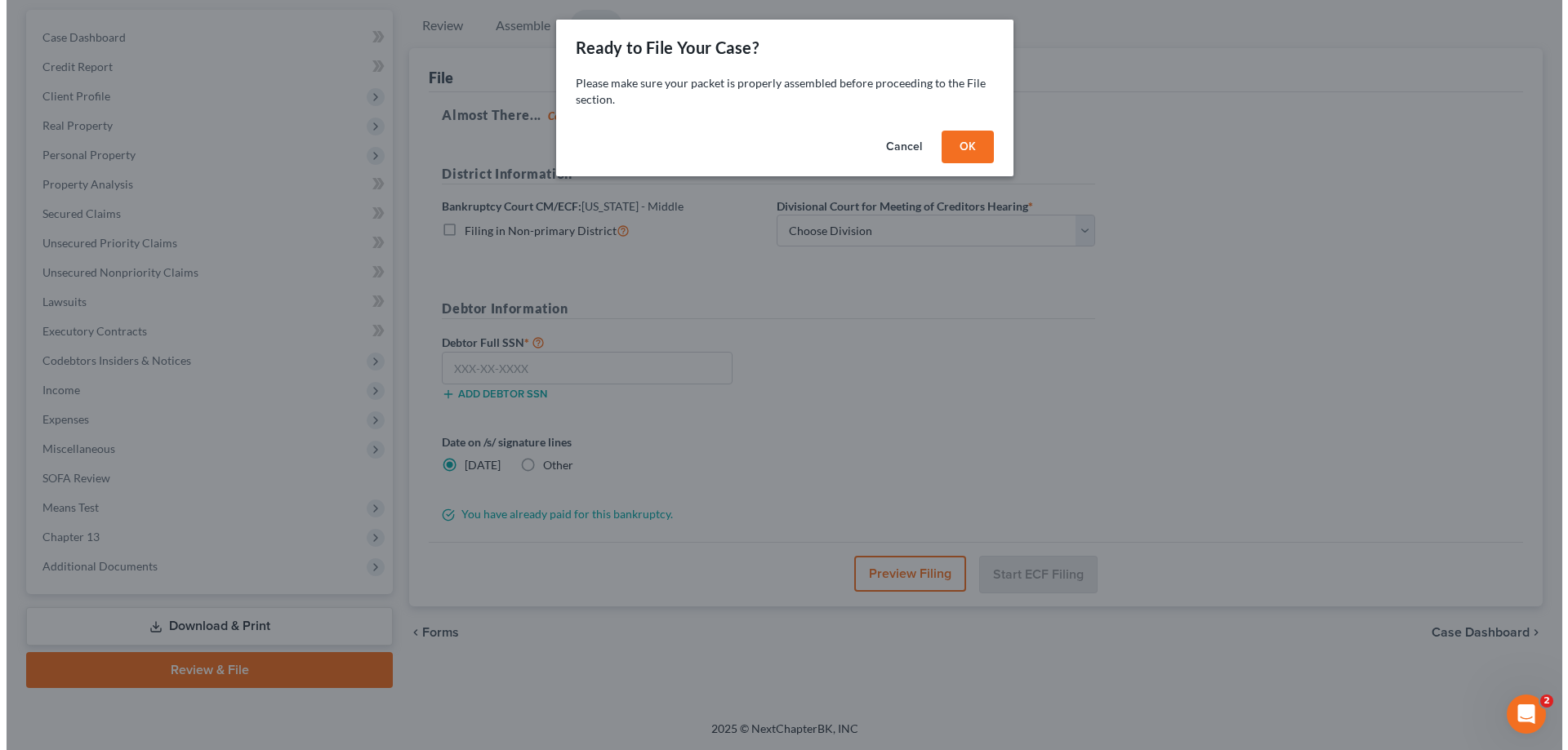
scroll to position [147, 0]
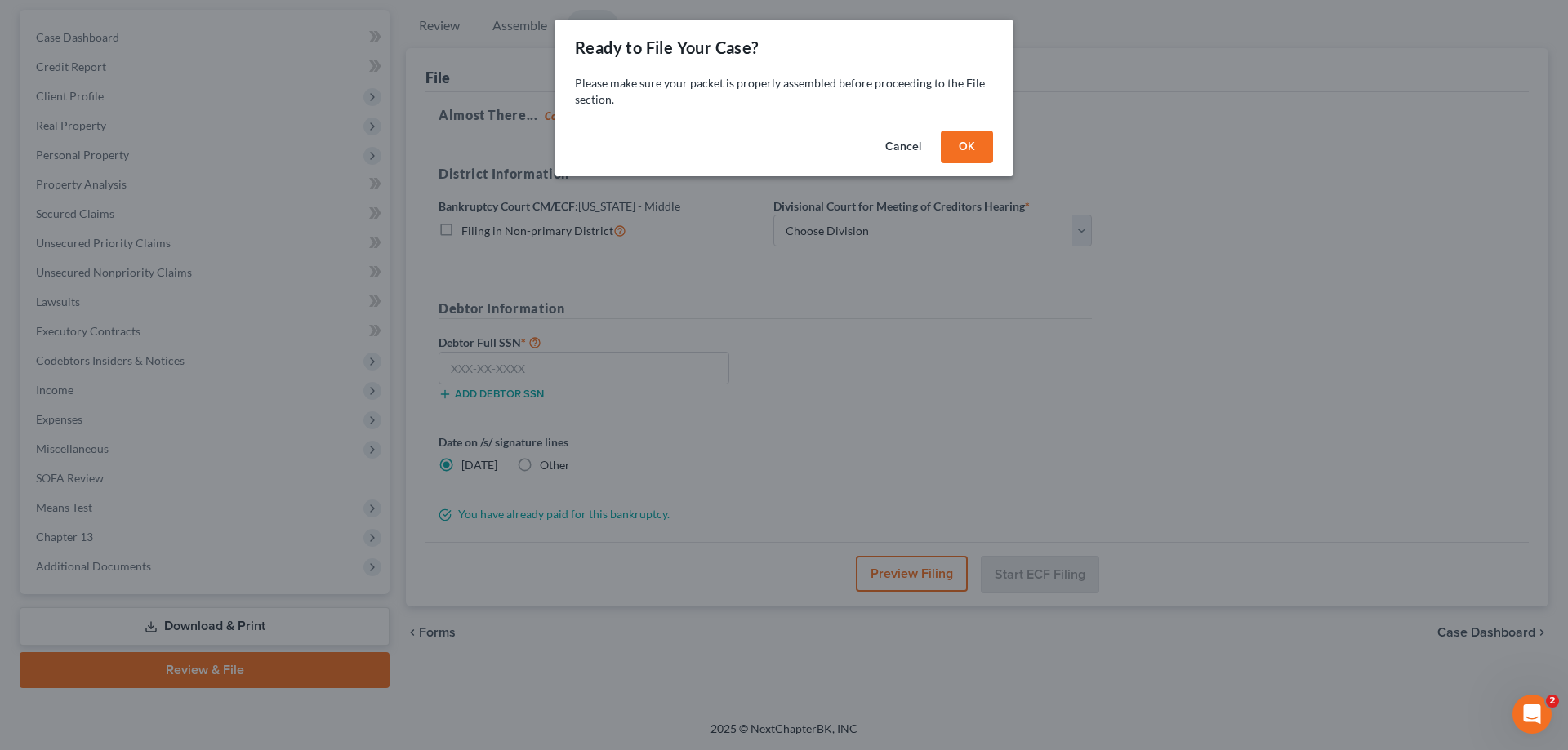
click at [963, 149] on button "OK" at bounding box center [967, 147] width 52 height 32
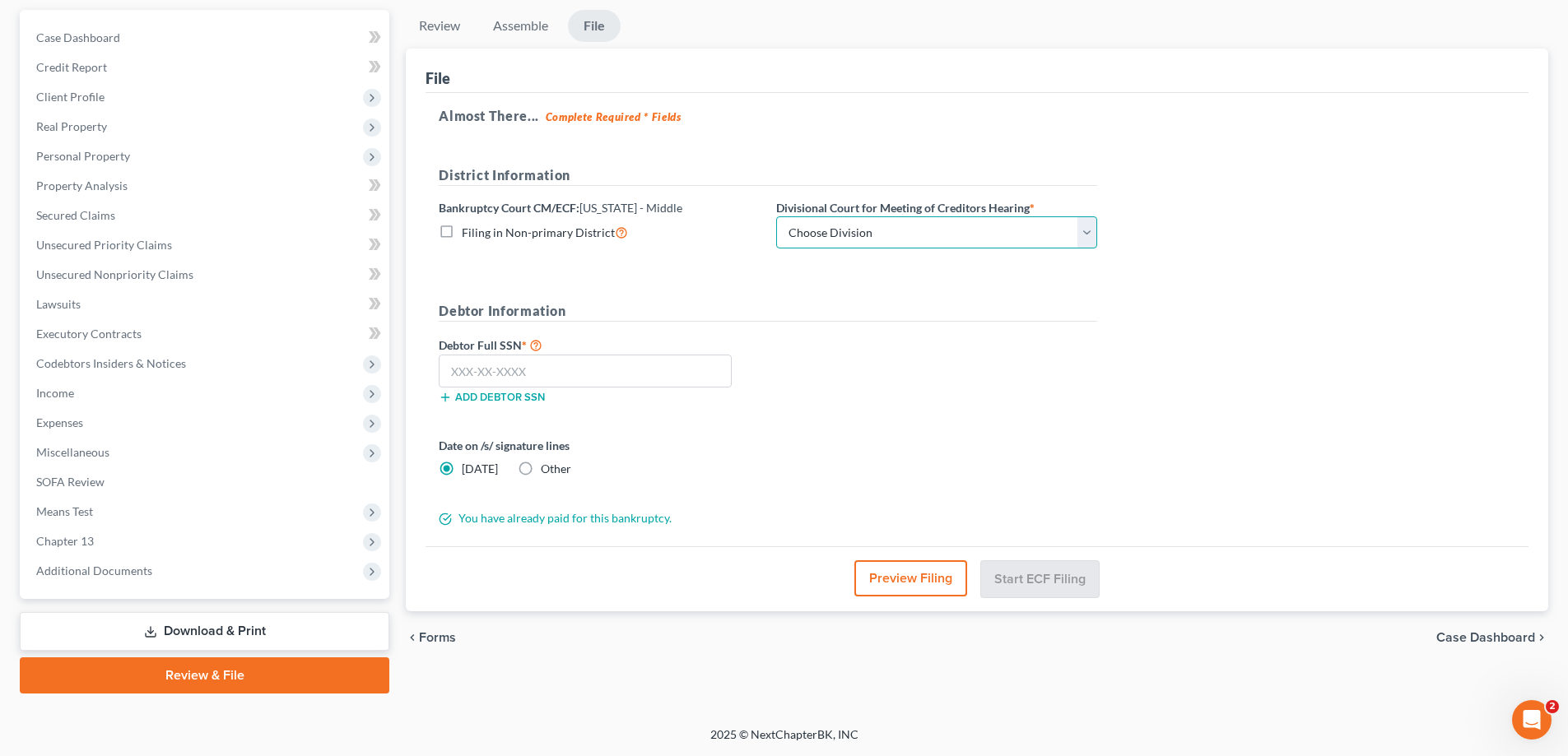
drag, startPoint x: 945, startPoint y: 223, endPoint x: 932, endPoint y: 245, distance: 25.6
click at [945, 224] on select "Choose Division Fort Myers Jacksonville Orlando Tampa" at bounding box center [936, 232] width 321 height 33
click at [776, 216] on select "Choose Division Fort Myers Jacksonville Orlando Tampa" at bounding box center [936, 232] width 321 height 33
click at [509, 377] on input "text" at bounding box center [585, 371] width 293 height 33
click at [558, 369] on input "text" at bounding box center [585, 371] width 293 height 33
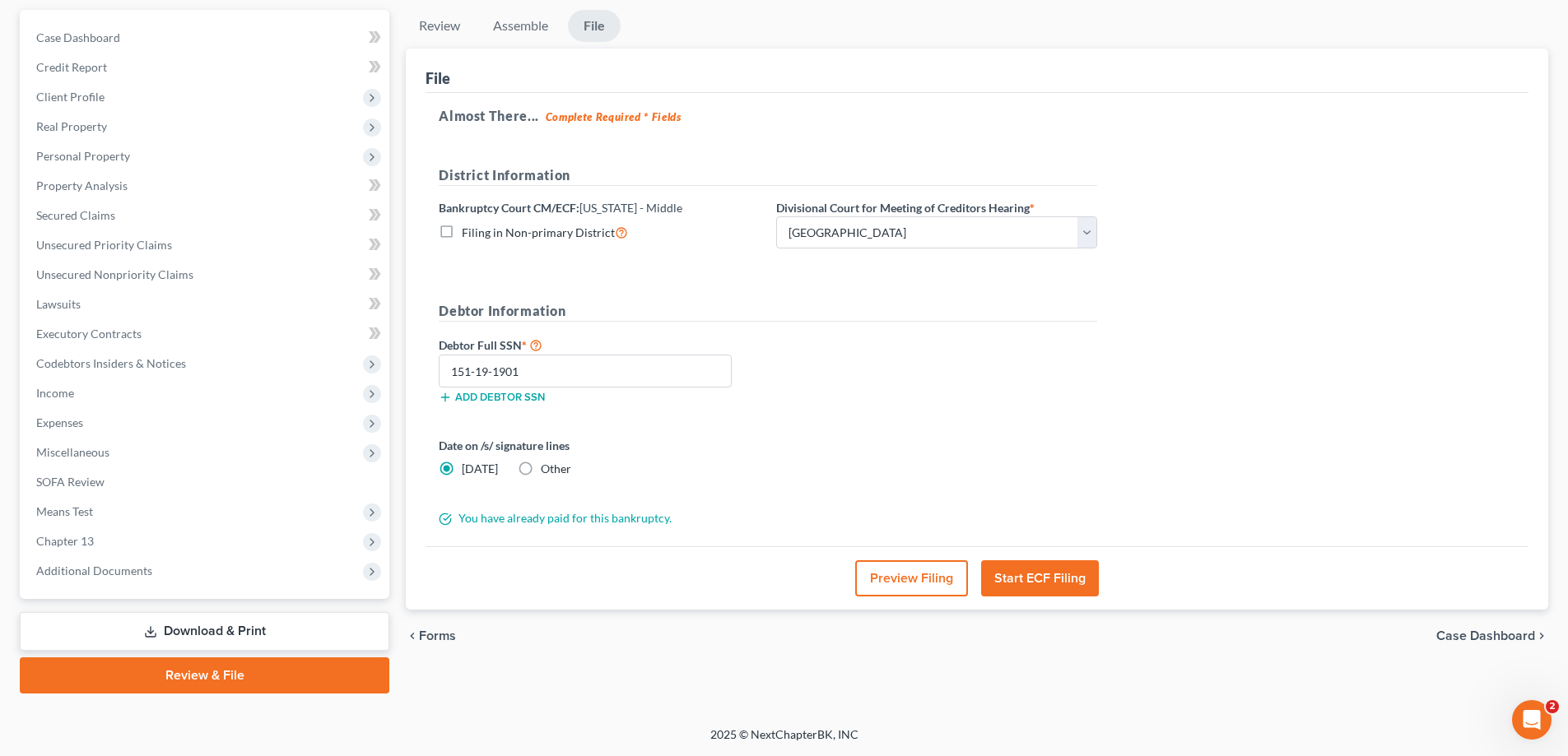
click at [553, 469] on span "Other" at bounding box center [556, 468] width 31 height 14
click at [553, 469] on input "Other" at bounding box center [553, 467] width 11 height 11
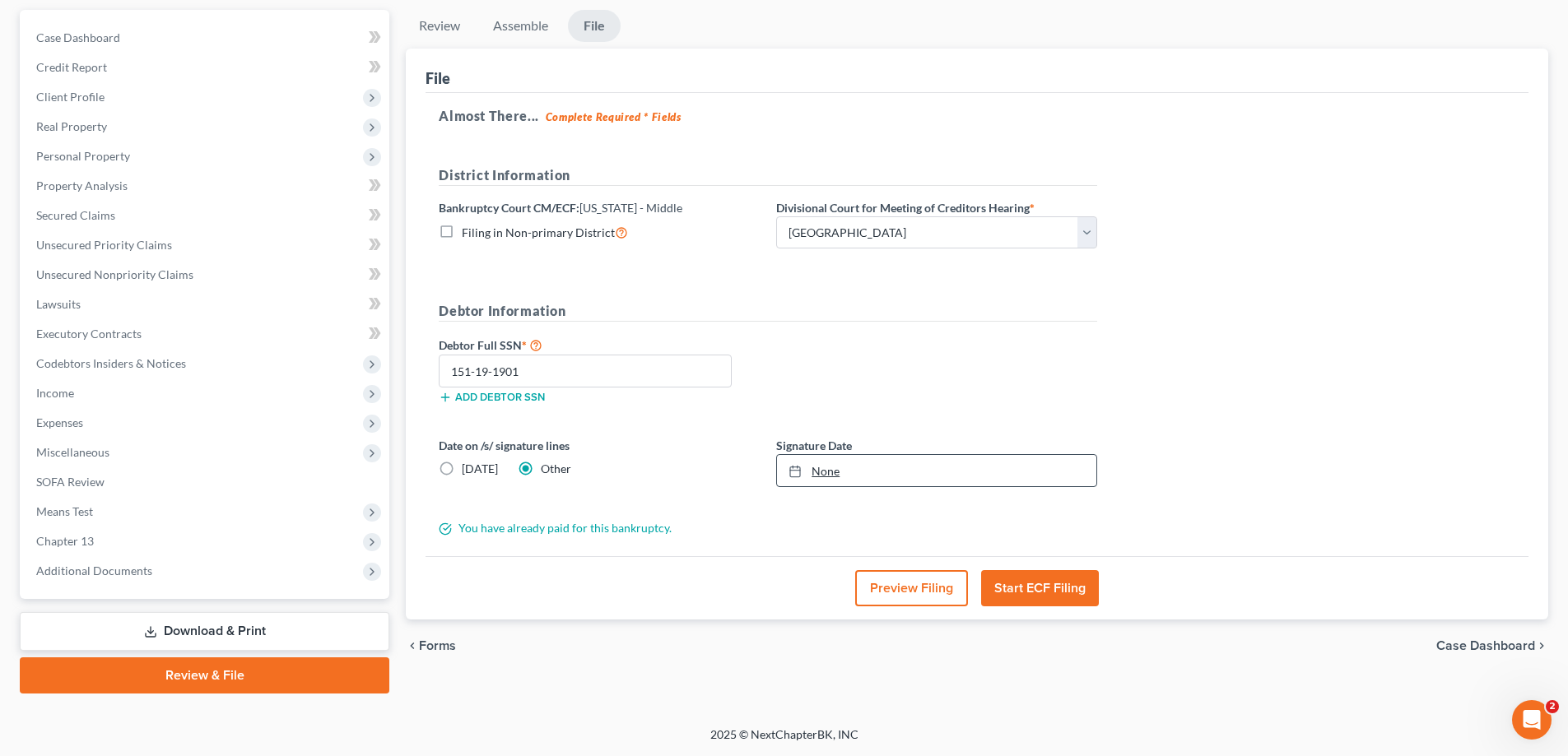
click at [855, 468] on link "None" at bounding box center [936, 470] width 319 height 32
click at [1047, 591] on button "Start ECF Filing" at bounding box center [1040, 589] width 118 height 36
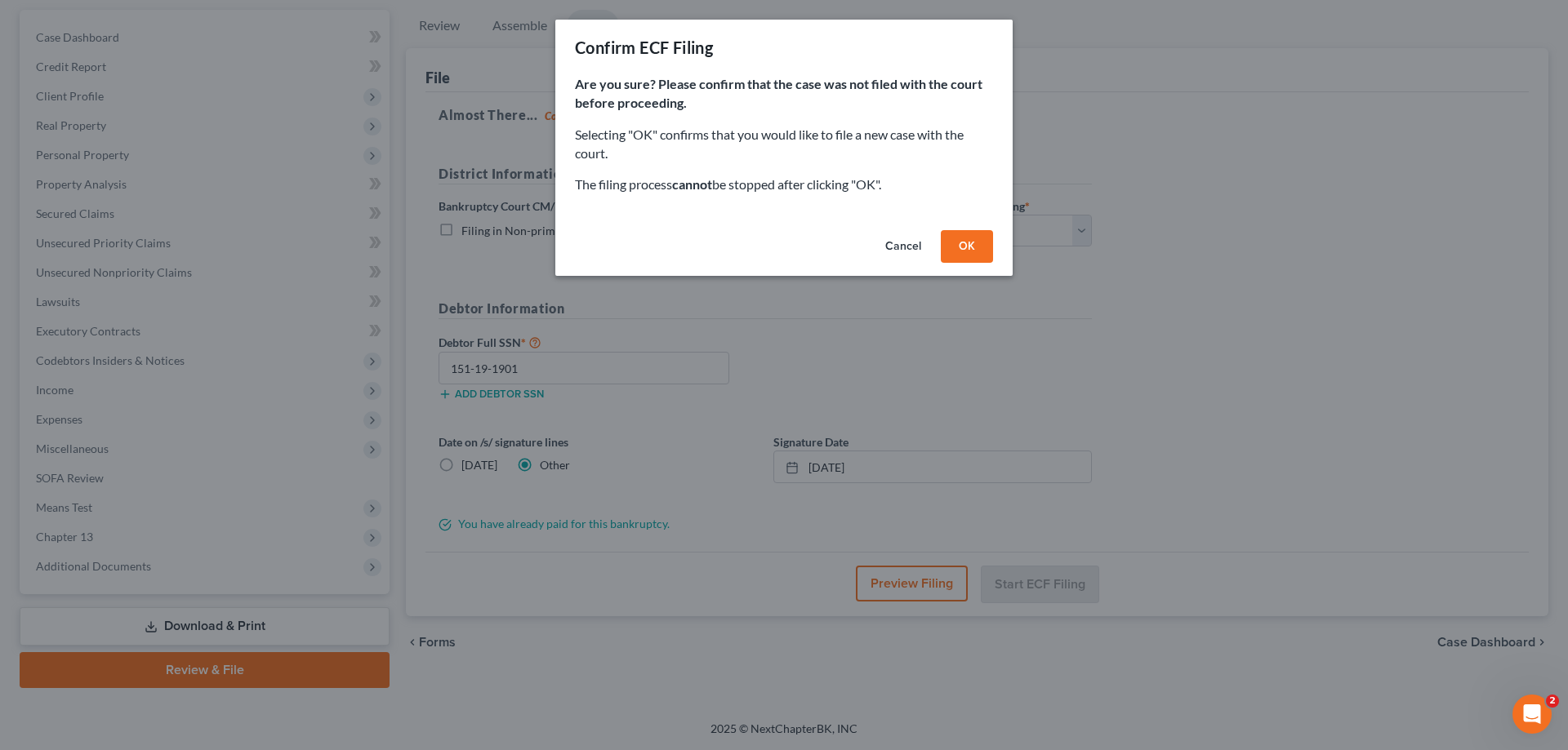
click at [983, 233] on button "OK" at bounding box center [967, 247] width 52 height 32
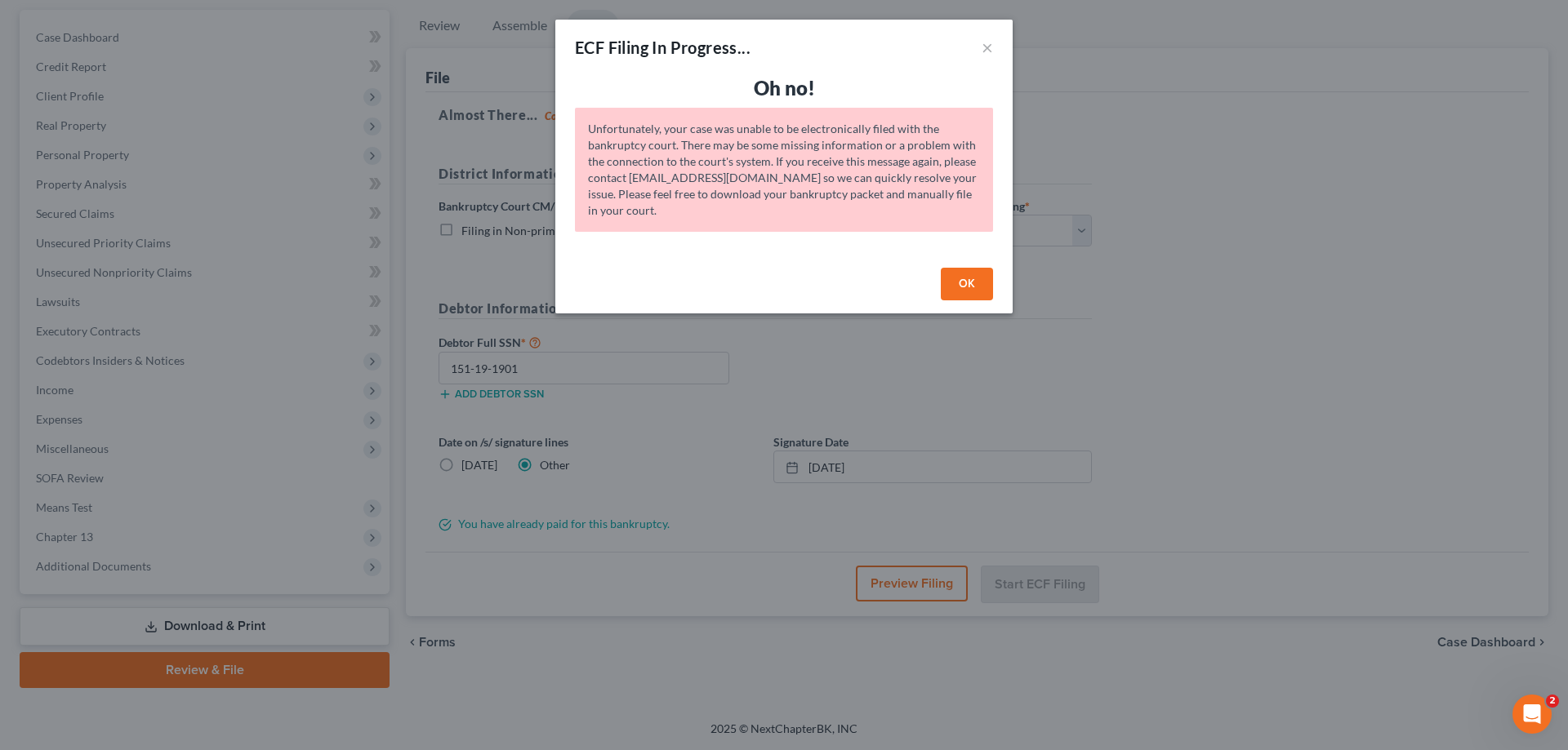
click at [963, 287] on button "OK" at bounding box center [967, 283] width 52 height 32
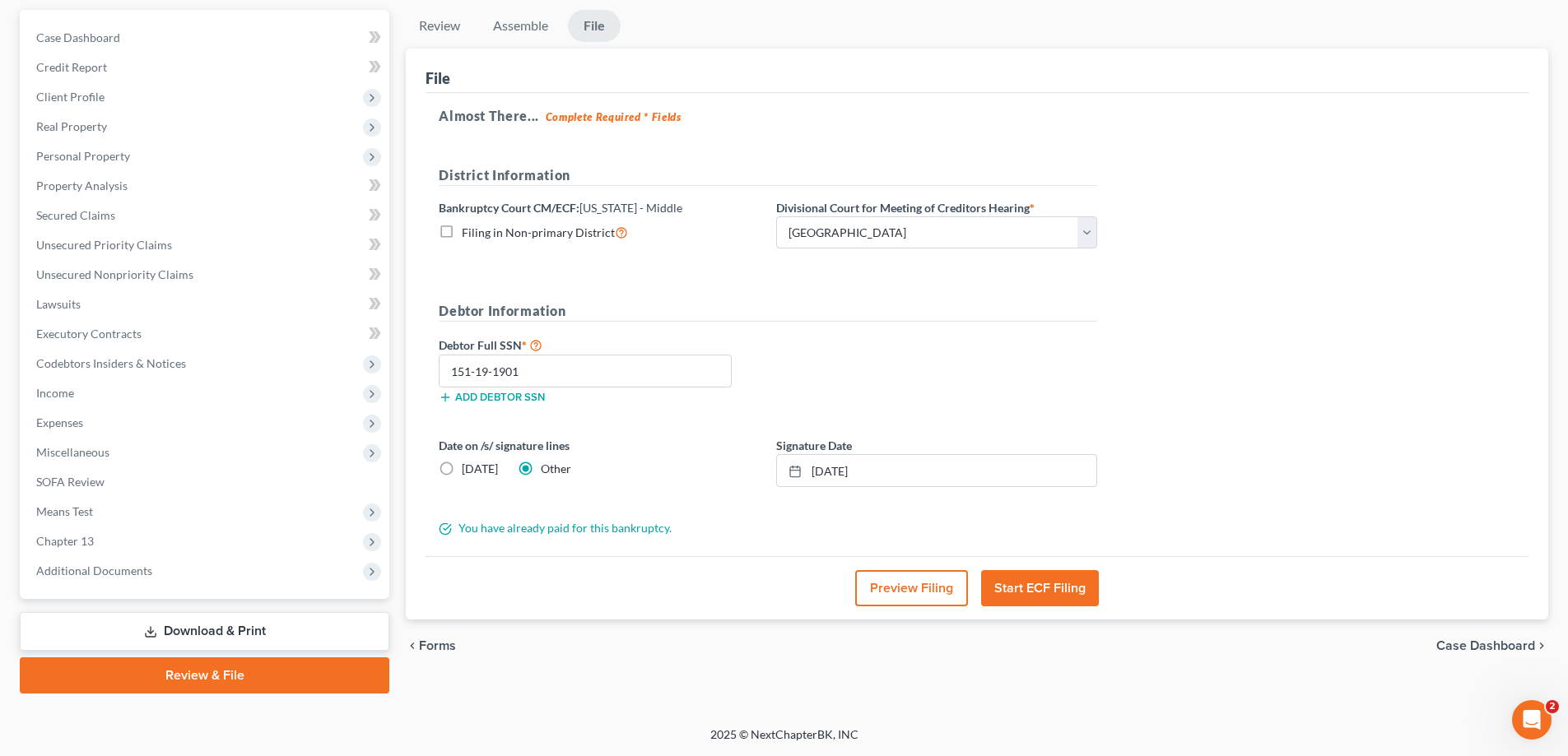
click at [1038, 583] on button "Start ECF Filing" at bounding box center [1040, 589] width 118 height 36
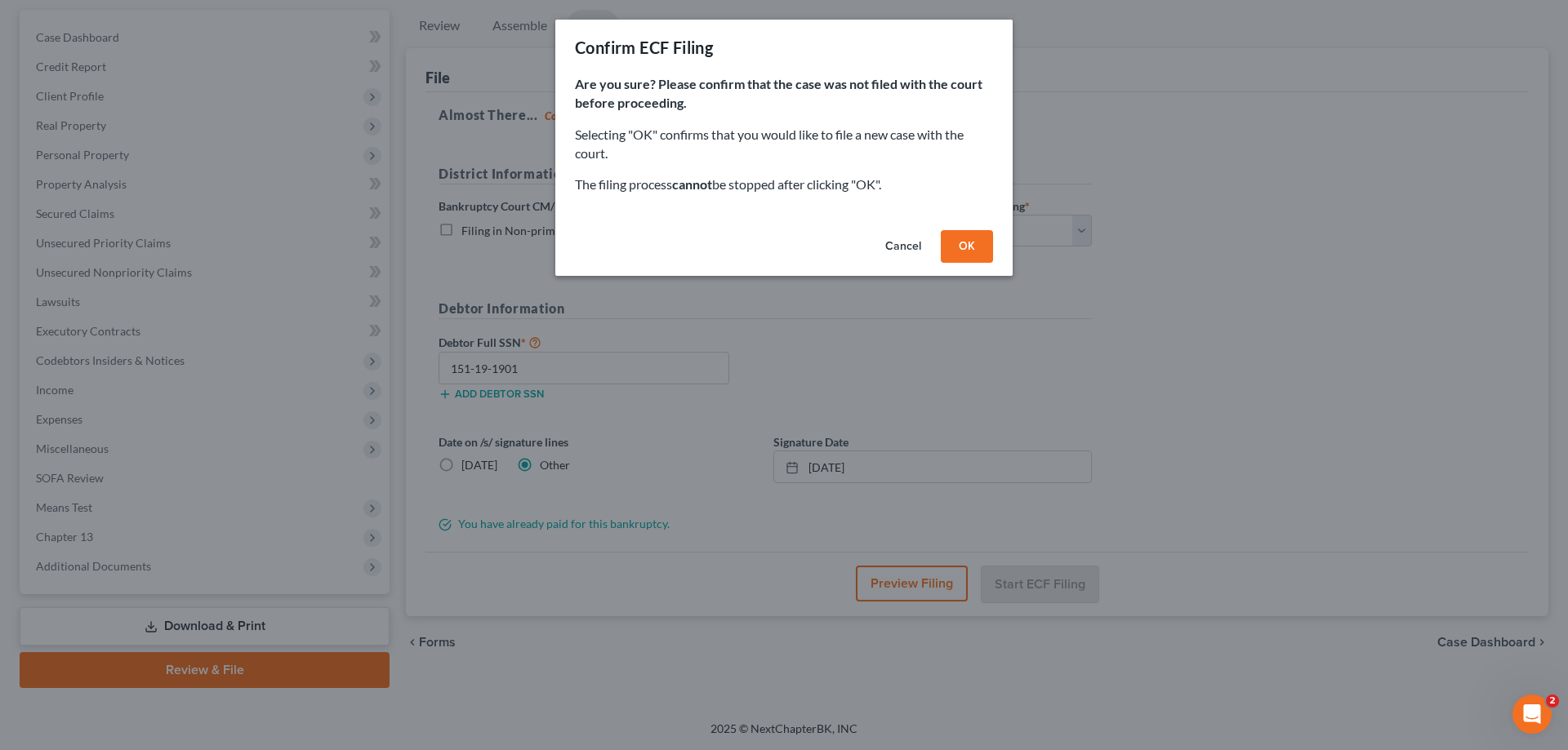
click at [968, 249] on button "OK" at bounding box center [967, 247] width 52 height 32
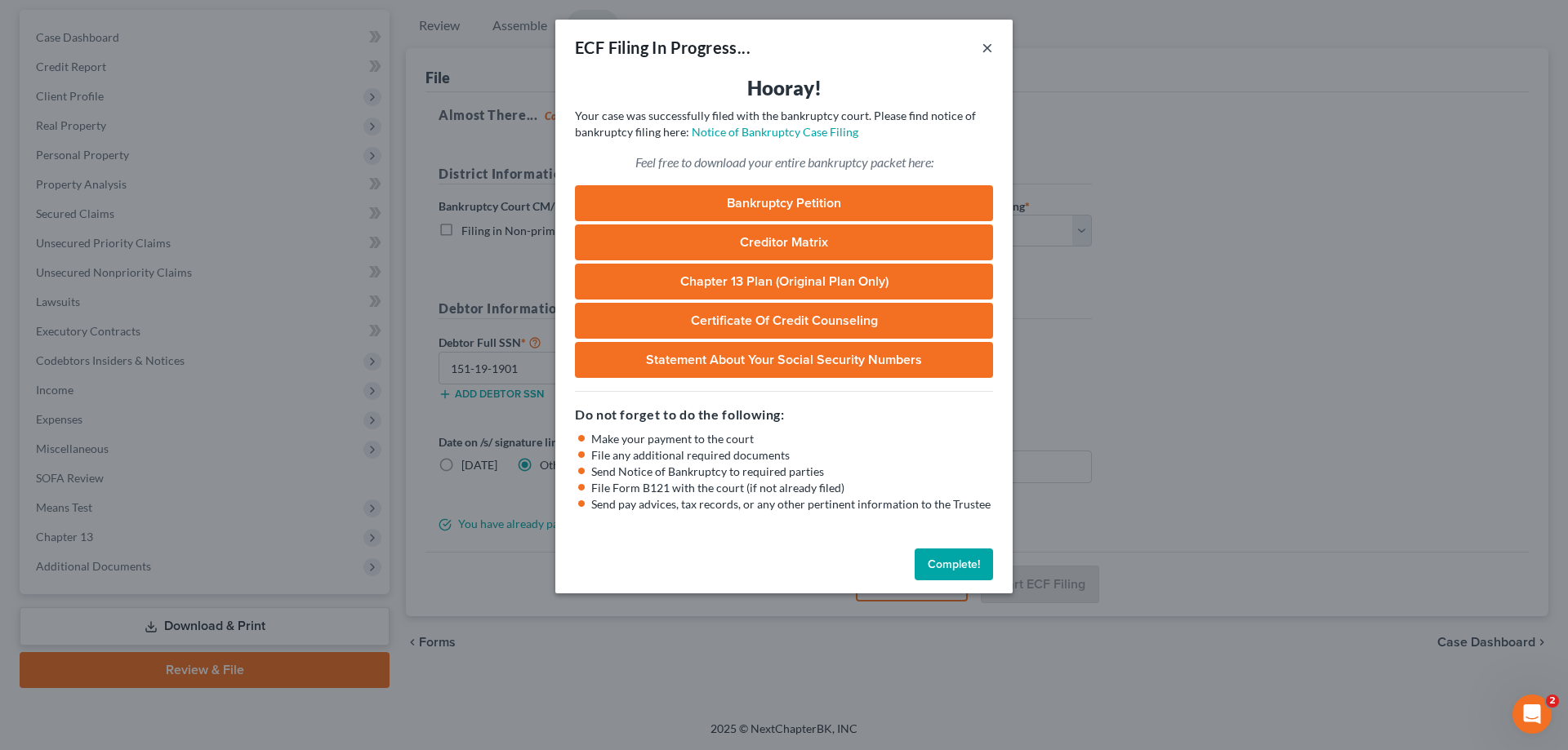
drag, startPoint x: 992, startPoint y: 46, endPoint x: 548, endPoint y: 194, distance: 468.0
click at [992, 46] on button "×" at bounding box center [987, 48] width 12 height 20
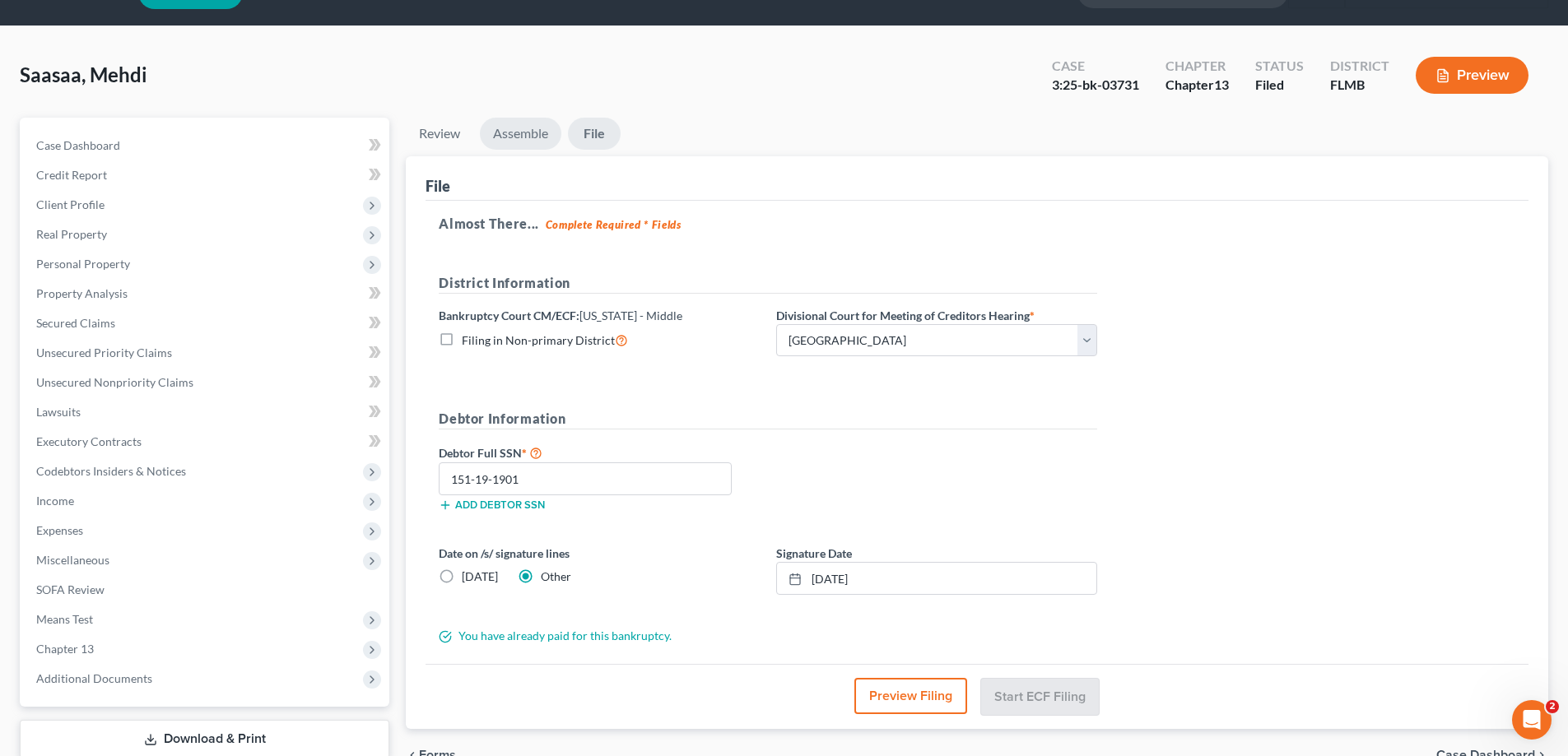
scroll to position [0, 0]
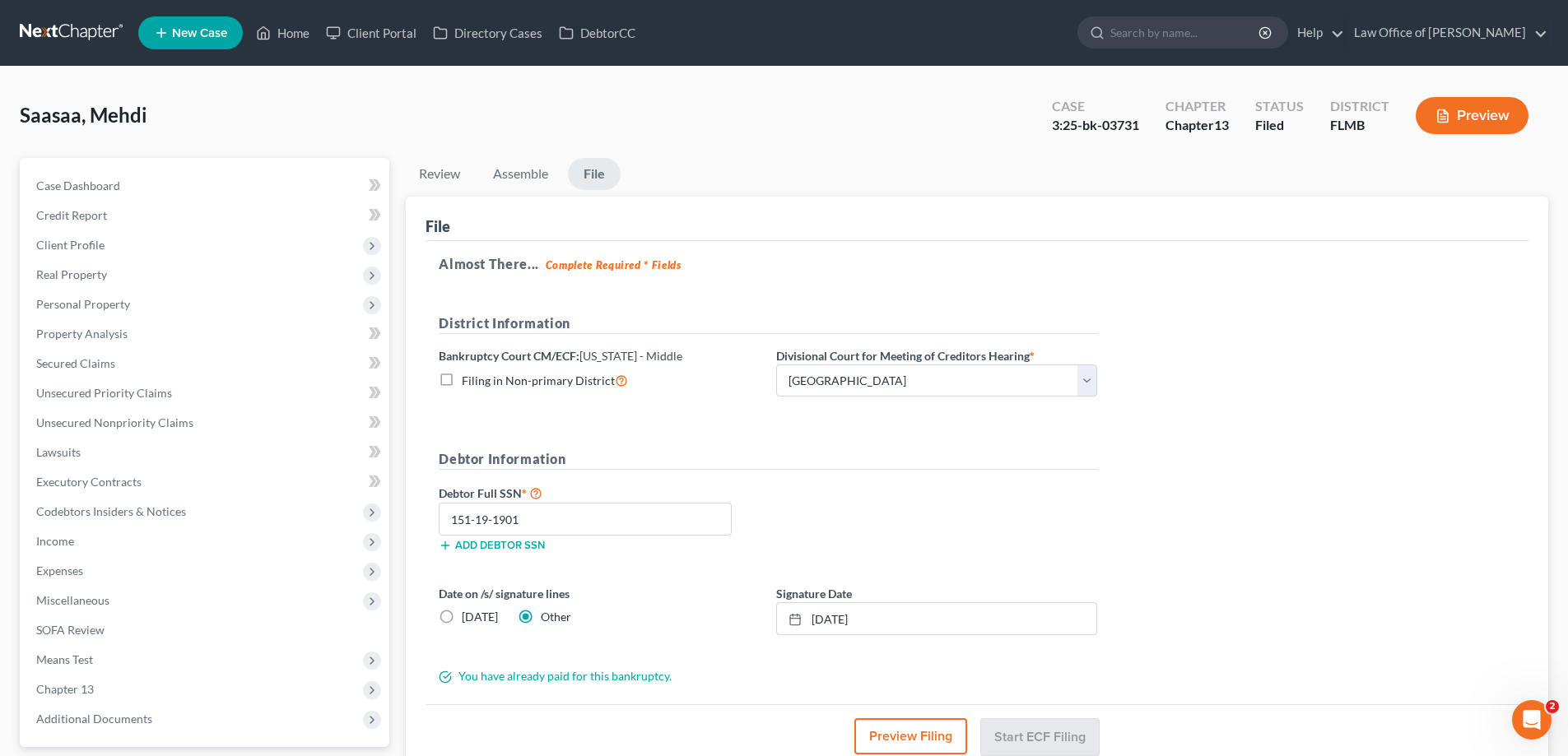
click at [78, 25] on link at bounding box center [72, 33] width 105 height 30
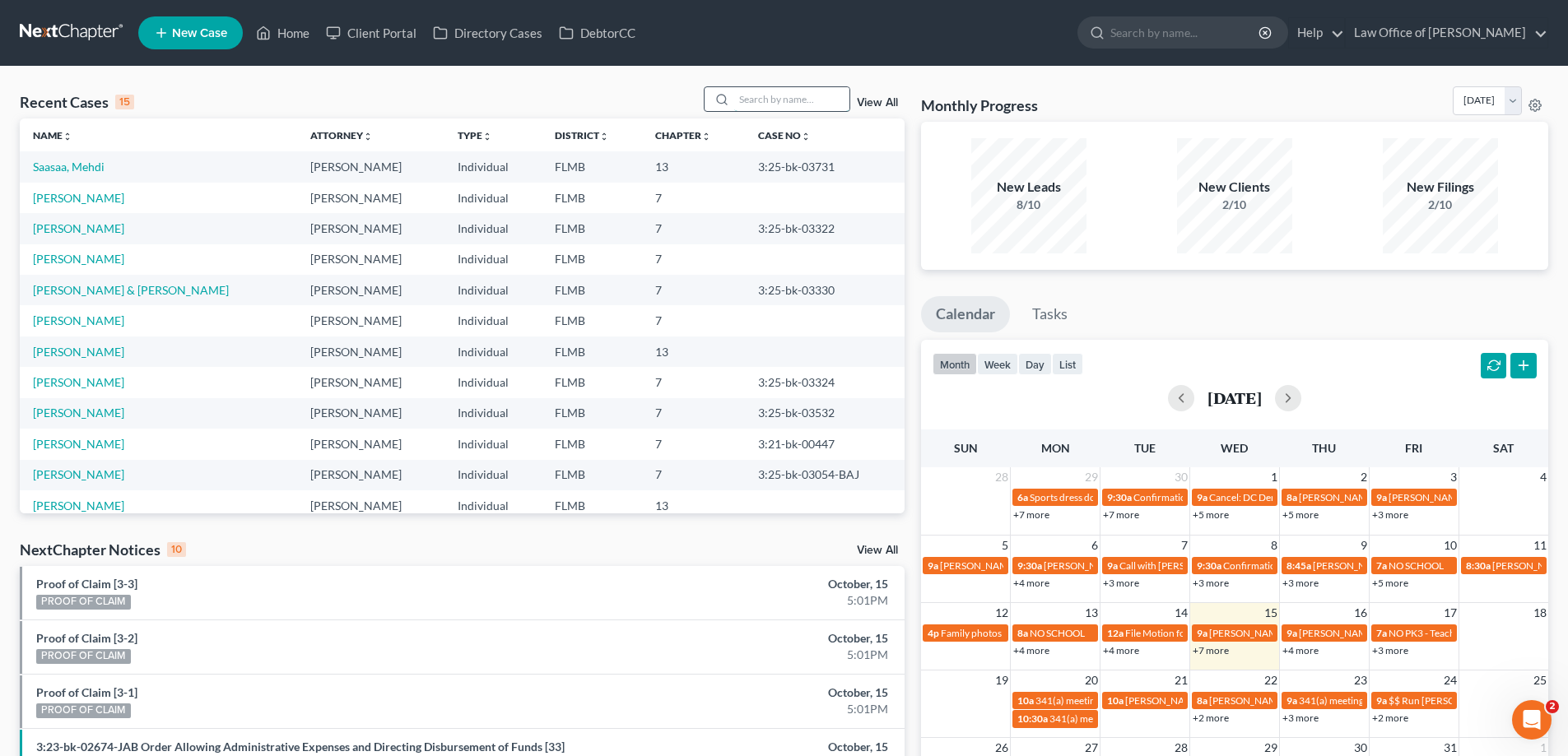
click at [771, 94] on input "search" at bounding box center [791, 99] width 115 height 24
type input "west"
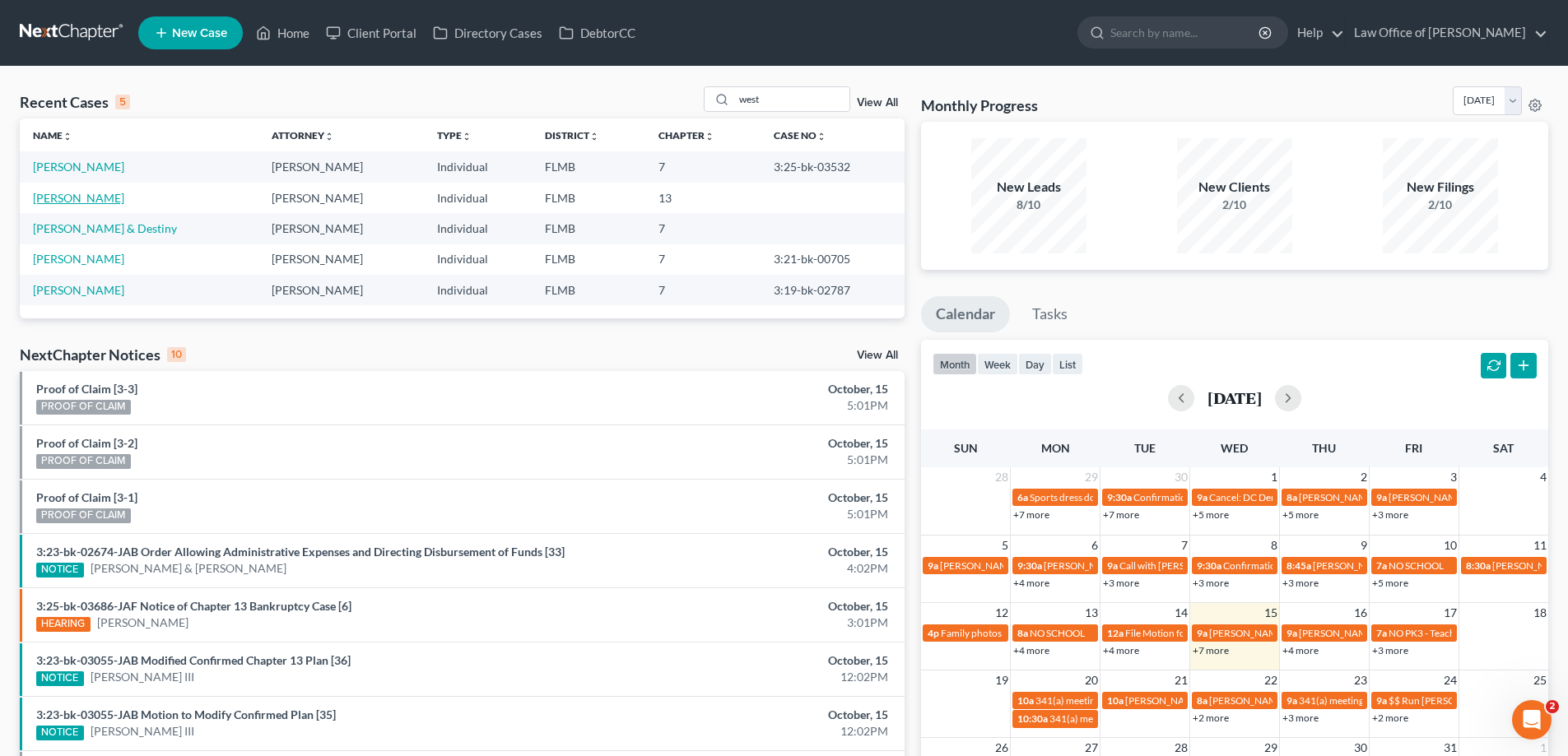
click at [80, 191] on link "[PERSON_NAME]" at bounding box center [78, 197] width 91 height 14
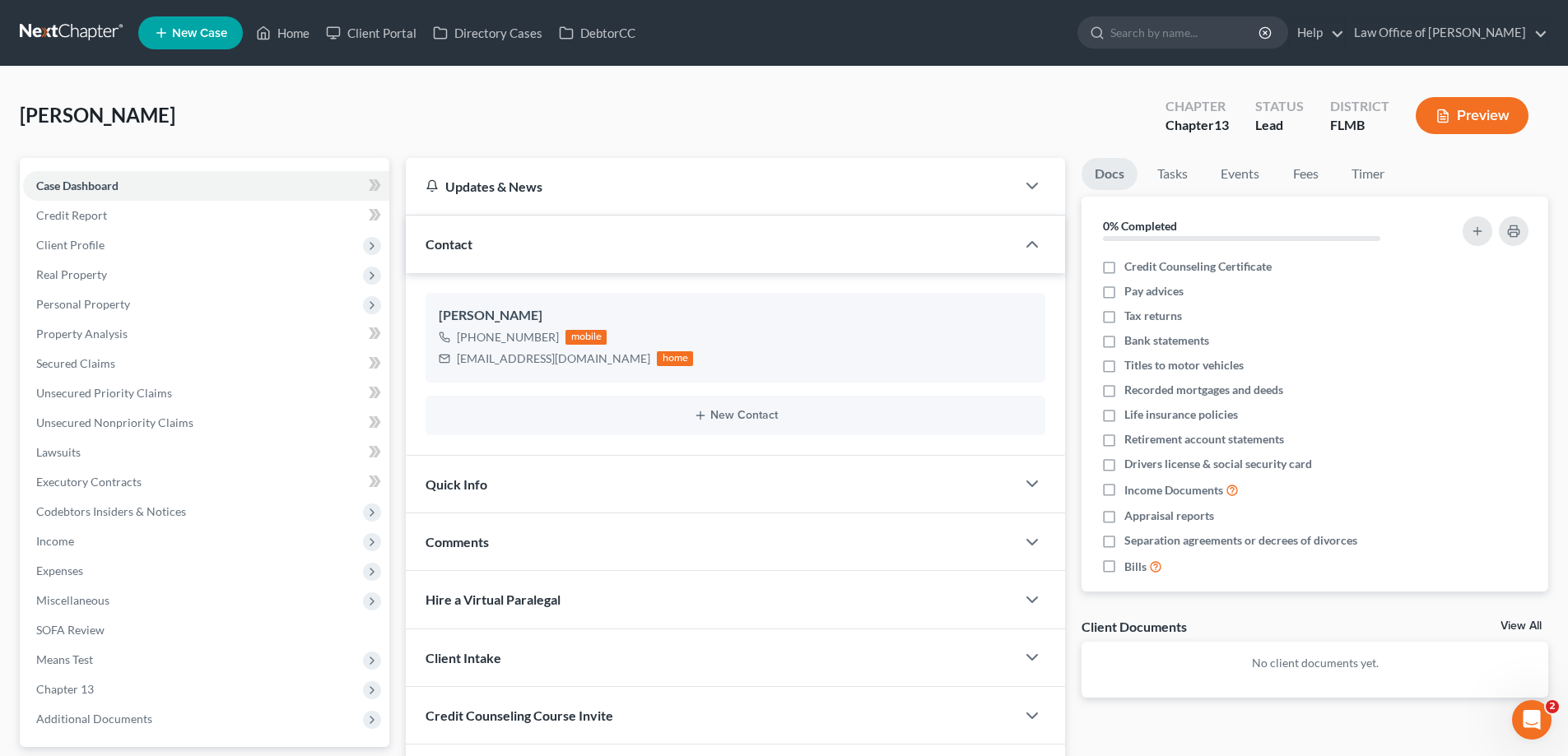
click at [335, 103] on div "[PERSON_NAME] Upgraded Chapter Chapter 13 Status Lead District FLMB Preview" at bounding box center [784, 122] width 1528 height 71
click at [99, 208] on span "Credit Report" at bounding box center [71, 214] width 71 height 14
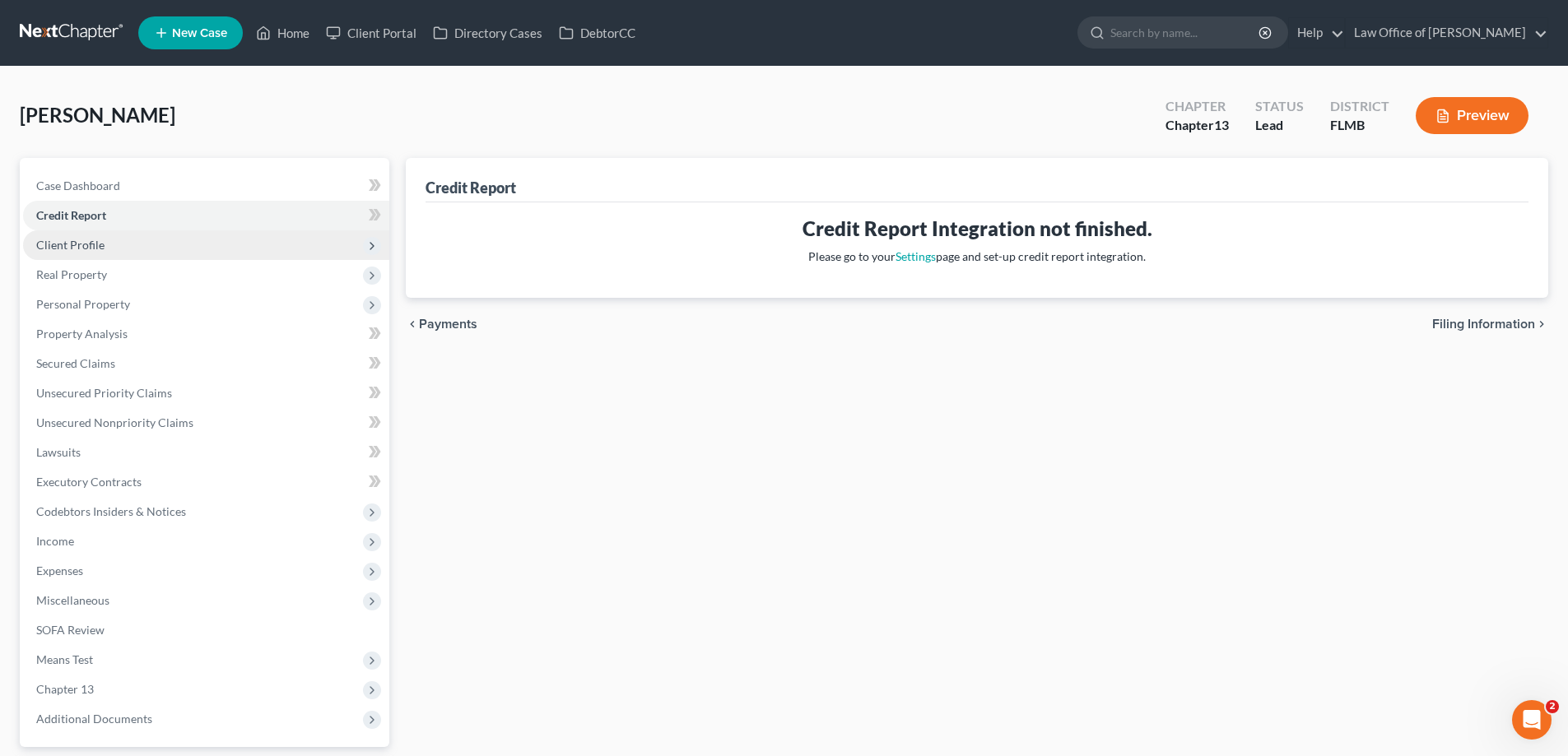
click at [96, 246] on span "Client Profile" at bounding box center [71, 244] width 69 height 14
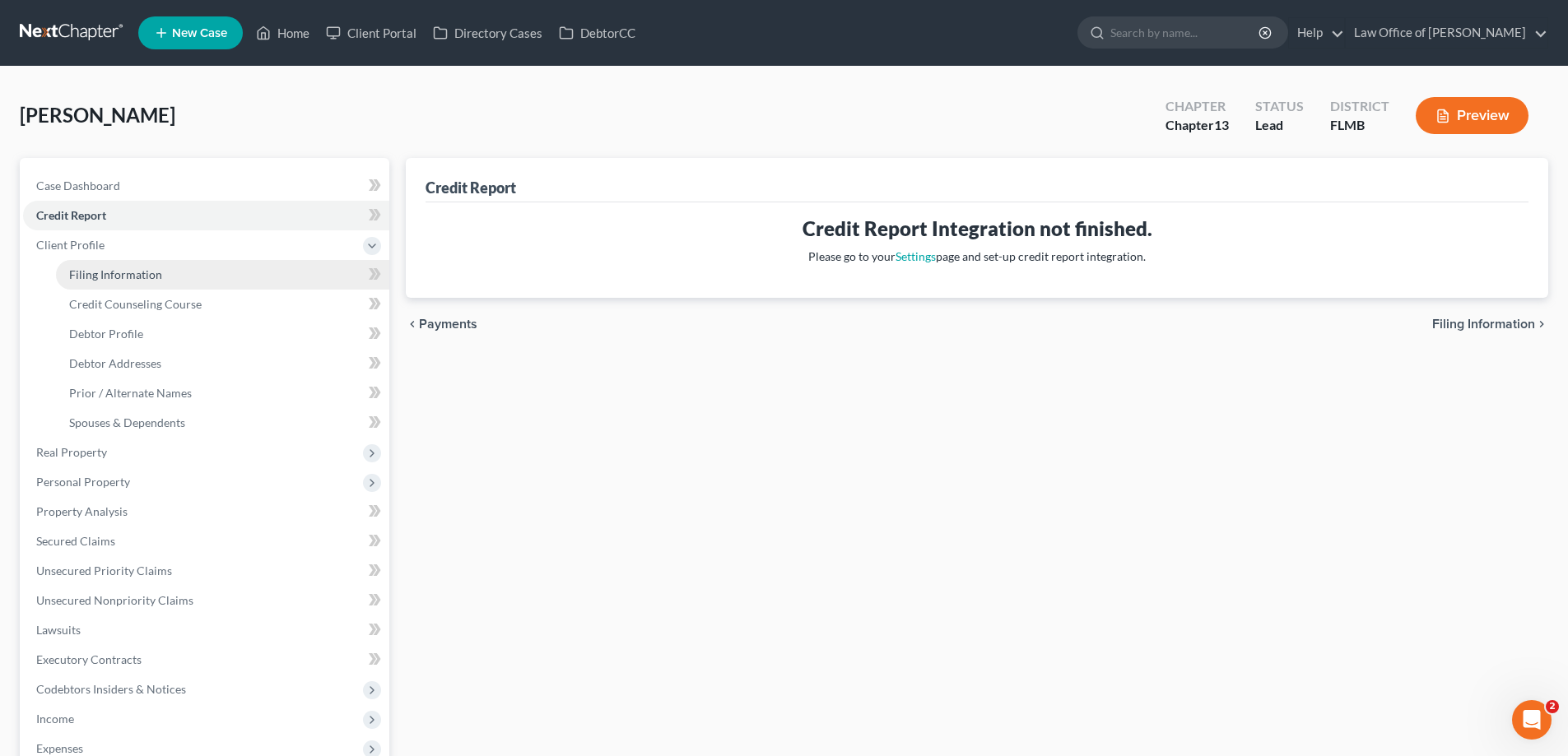
click at [118, 282] on link "Filing Information" at bounding box center [222, 275] width 334 height 30
select select "1"
select select "0"
select select "3"
select select "15"
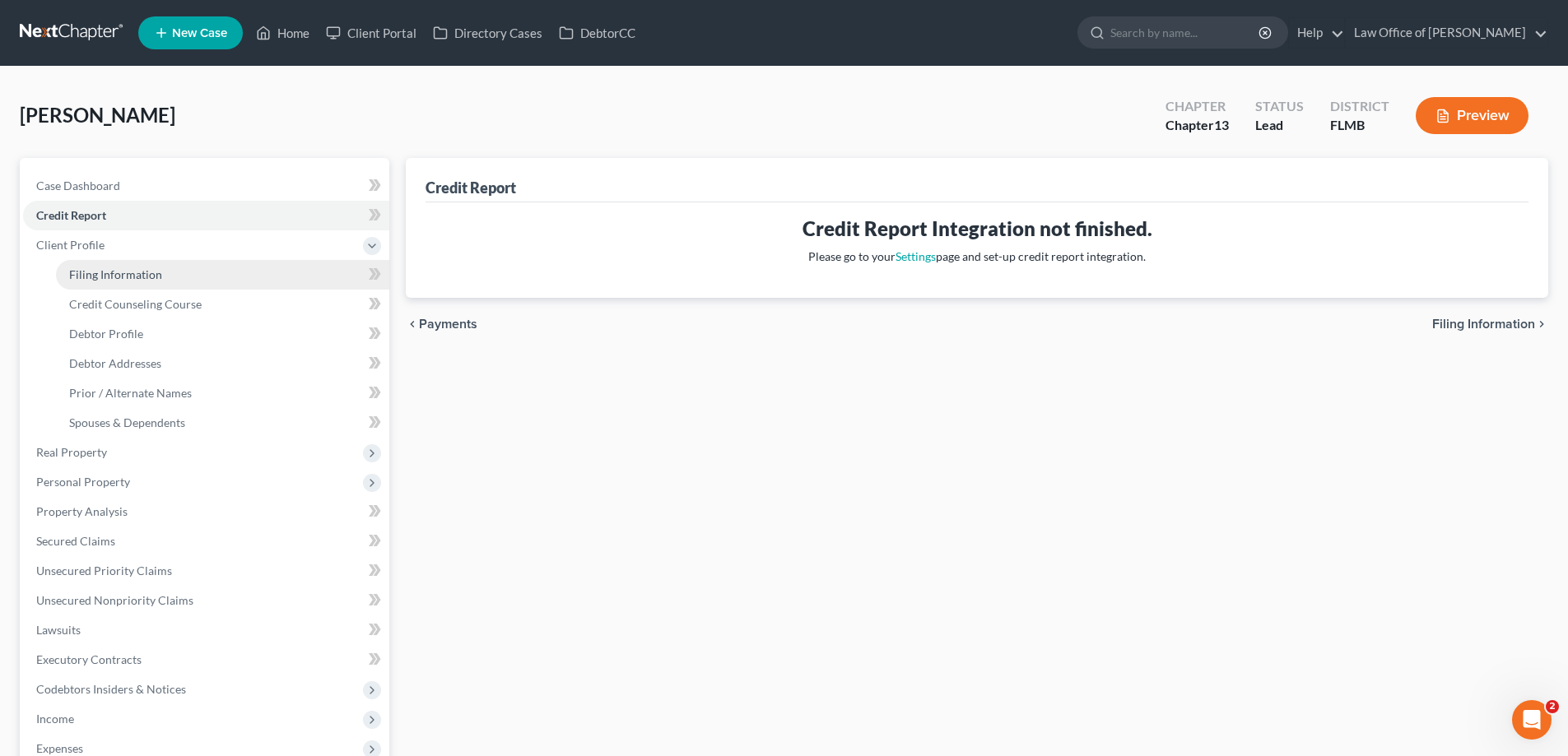
select select "9"
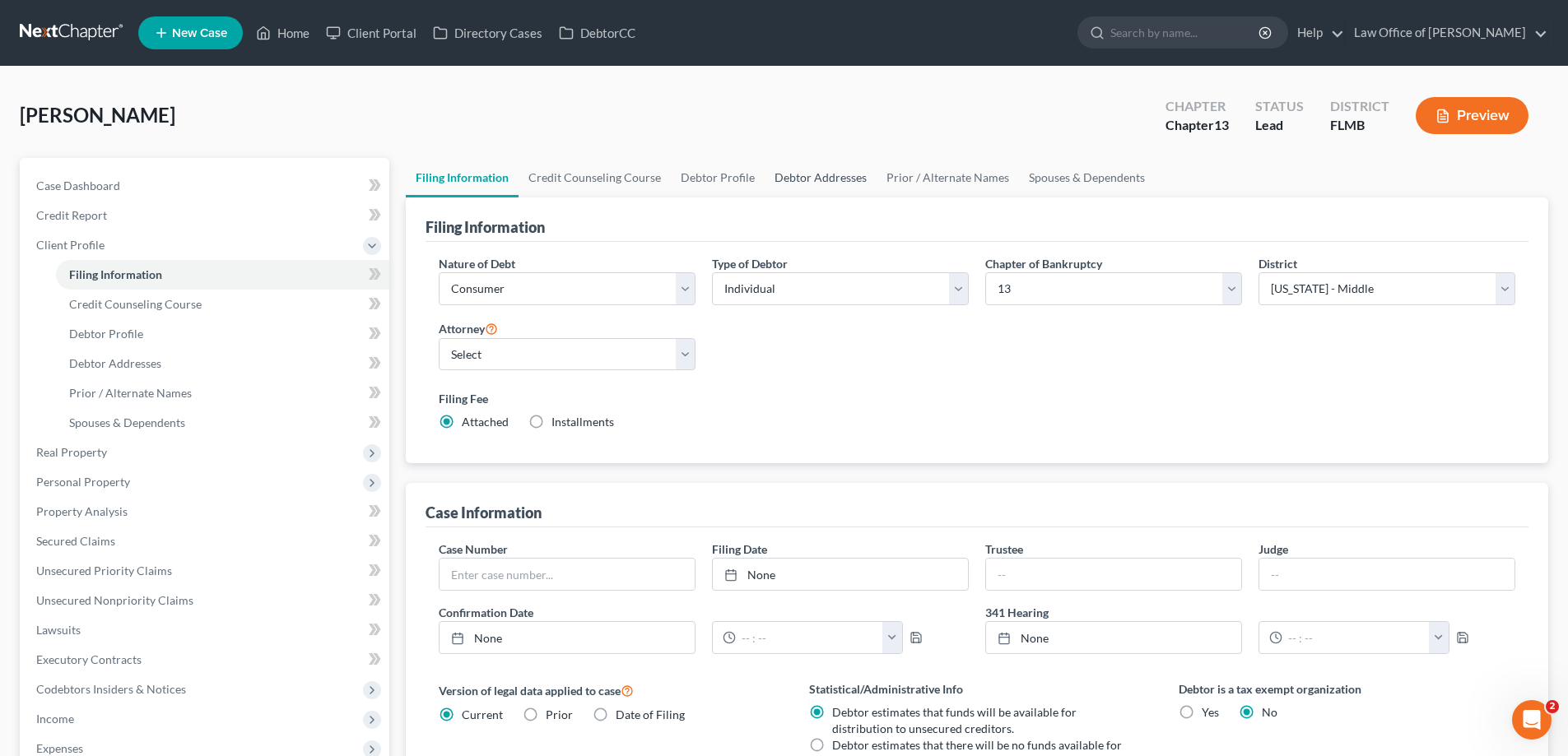
click at [796, 174] on link "Debtor Addresses" at bounding box center [820, 178] width 112 height 40
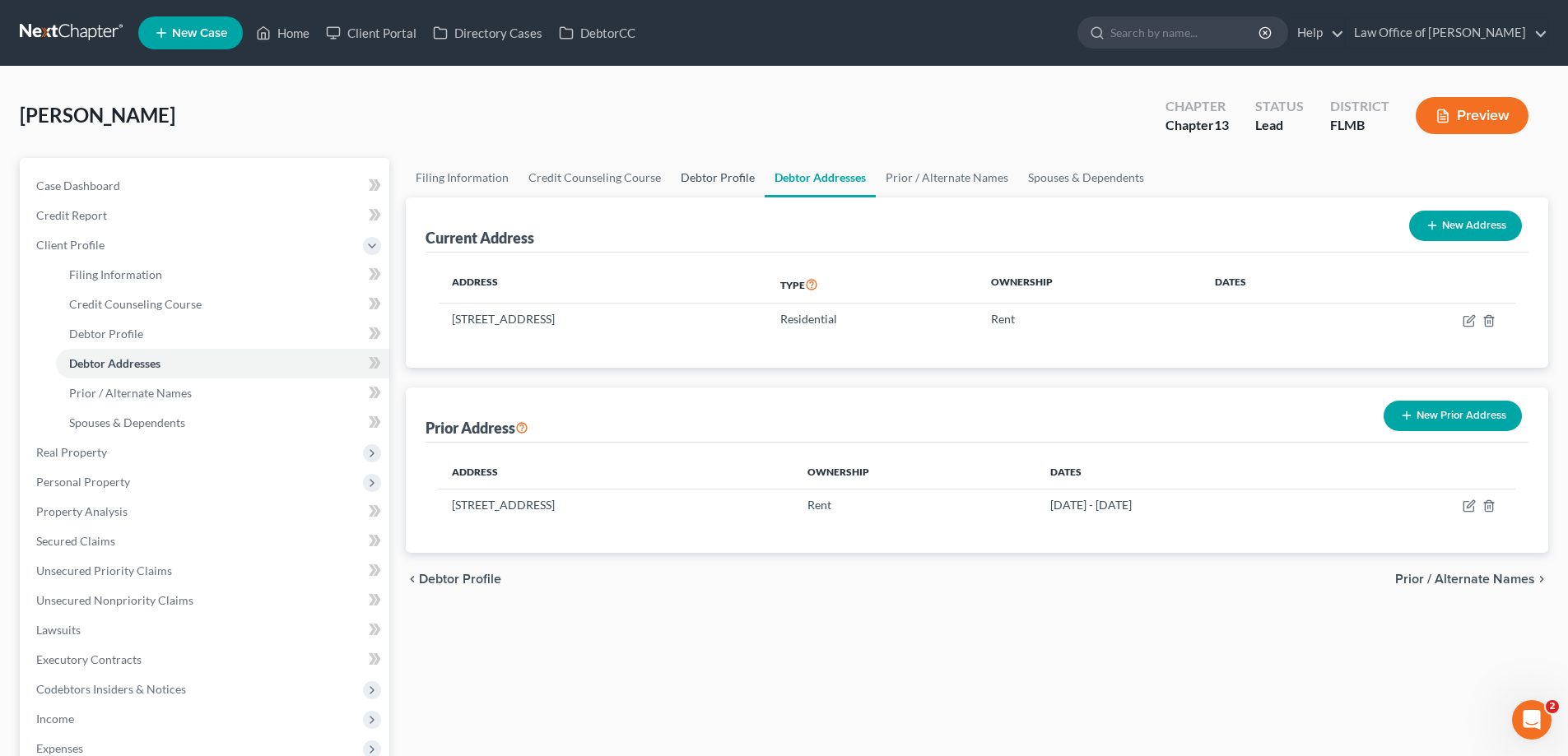
click at [722, 184] on link "Debtor Profile" at bounding box center [718, 178] width 94 height 40
select select "4"
select select "0"
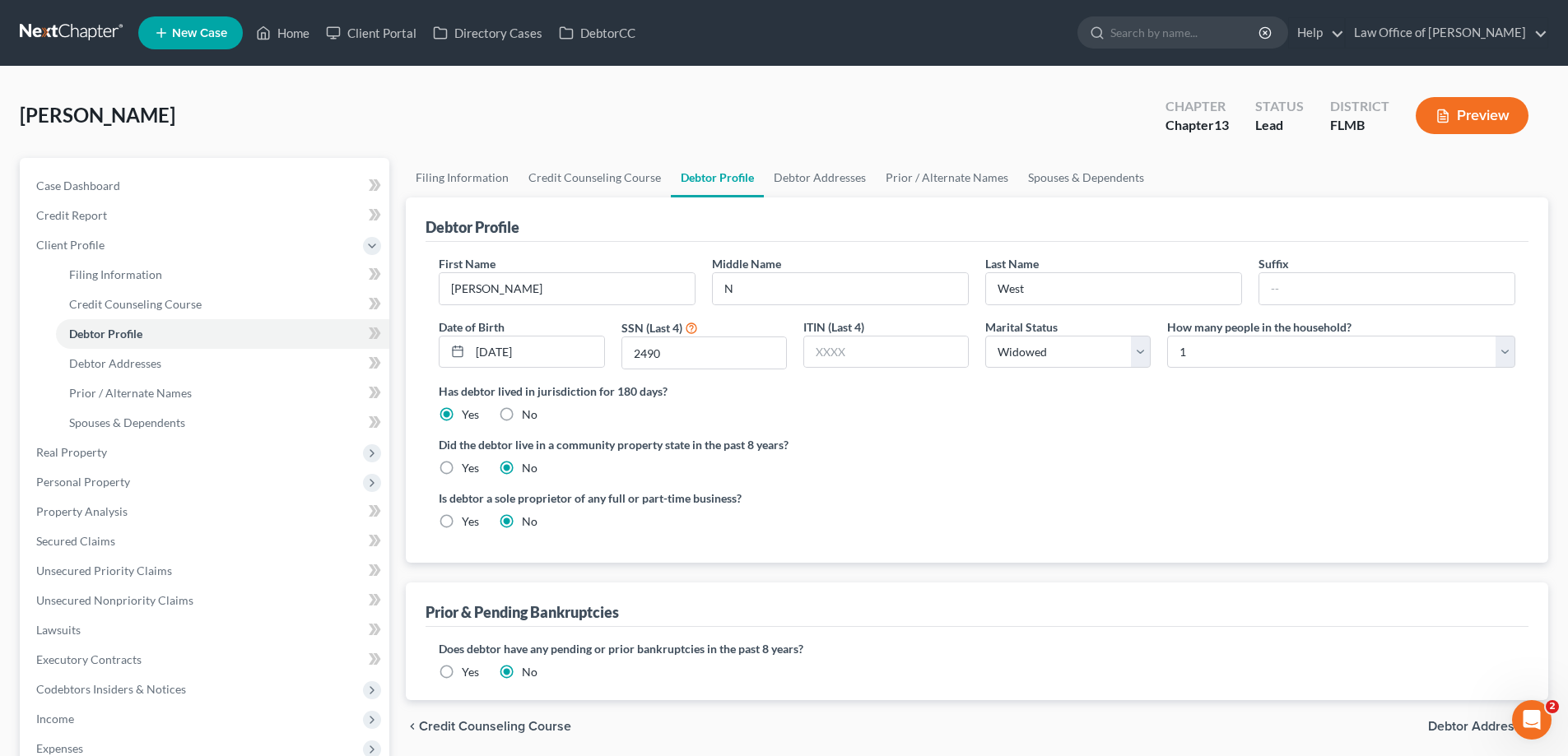
click at [649, 110] on div "[PERSON_NAME] Upgraded Chapter Chapter 13 Status Lead District FLMB Preview" at bounding box center [784, 122] width 1528 height 71
click at [86, 473] on span "Personal Property" at bounding box center [205, 482] width 366 height 30
click at [129, 346] on link "Vehicles Owned" at bounding box center [222, 334] width 334 height 30
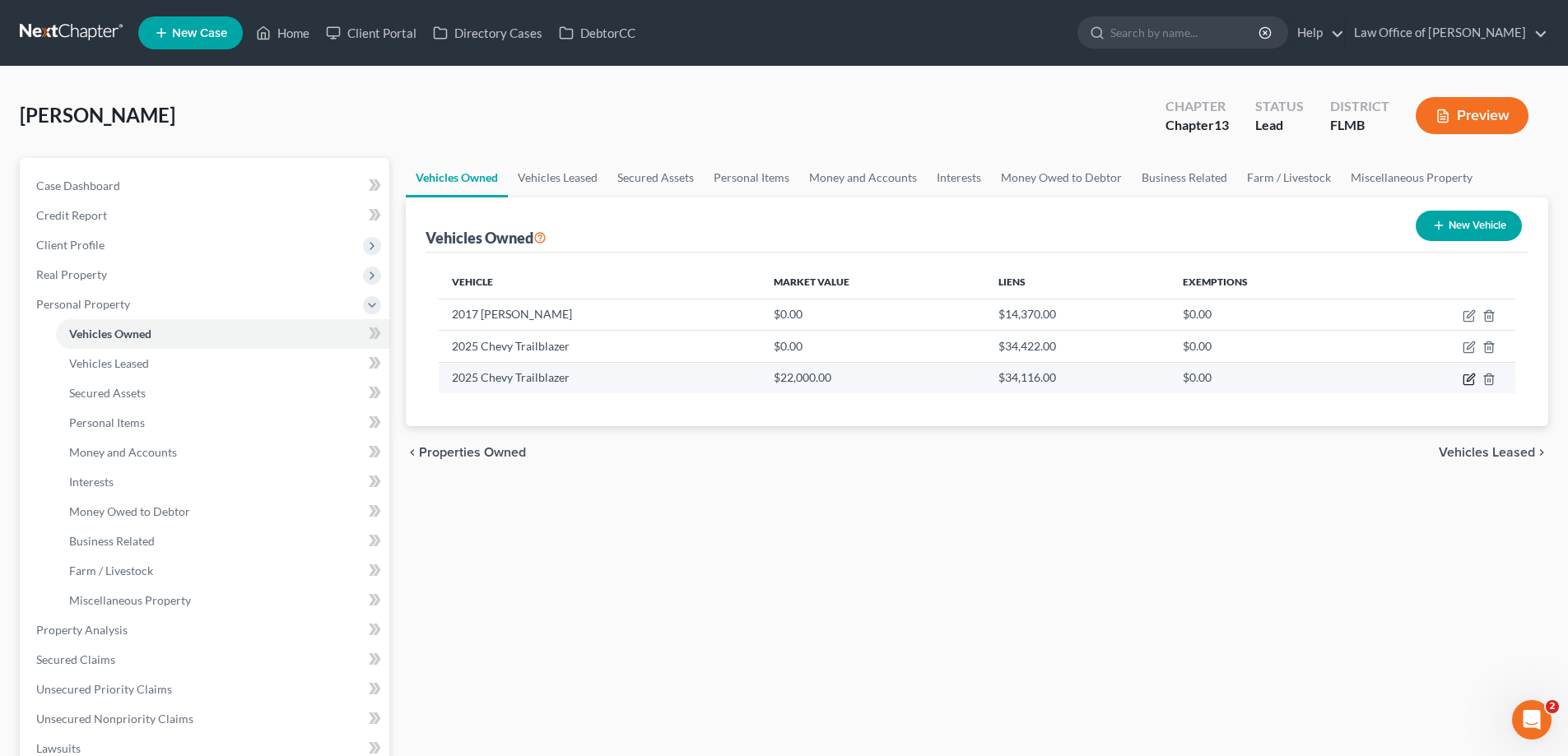
click at [1472, 378] on icon "button" at bounding box center [1470, 377] width 7 height 7
select select "0"
select select "1"
select select "2"
select select "0"
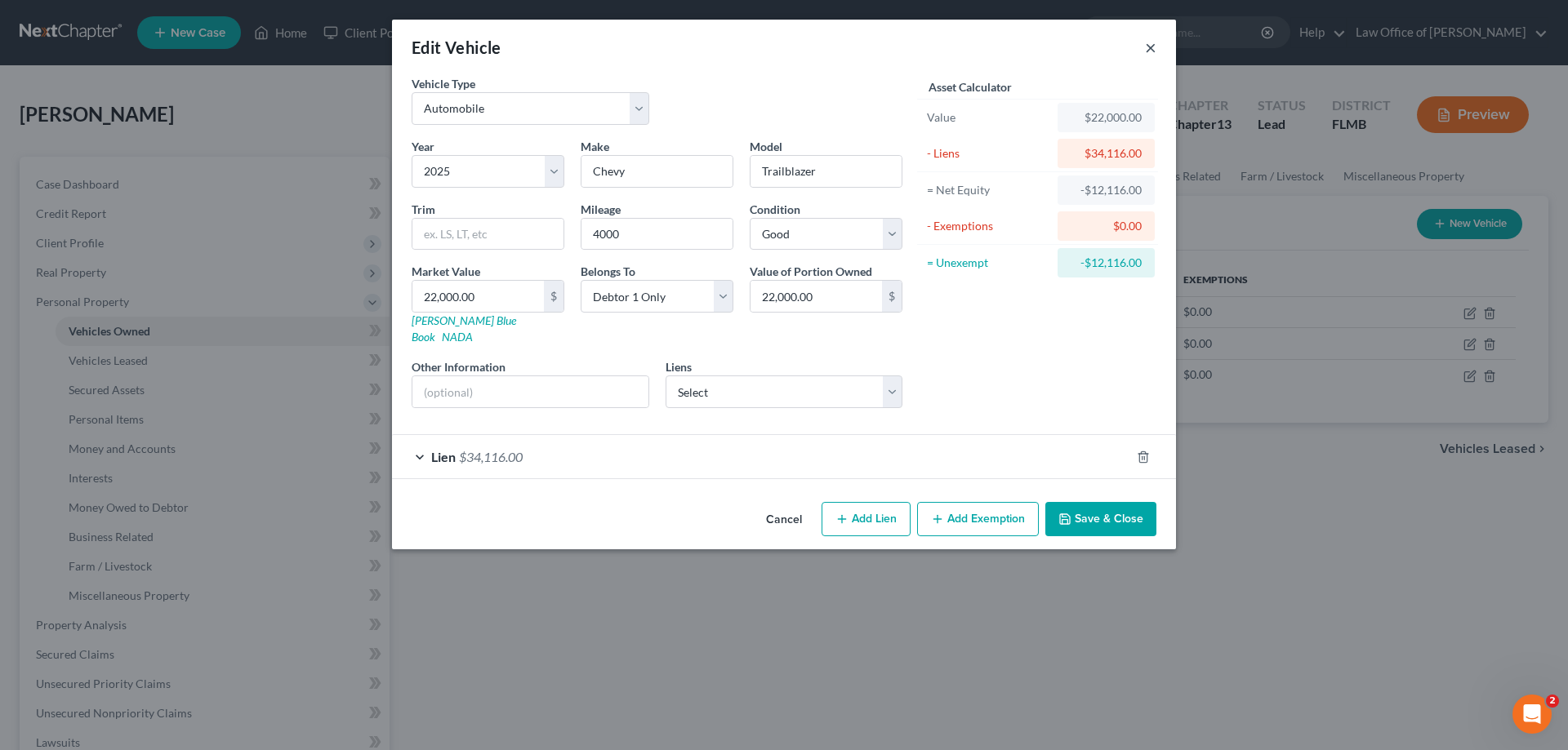
click at [1152, 46] on button "×" at bounding box center [1151, 48] width 12 height 20
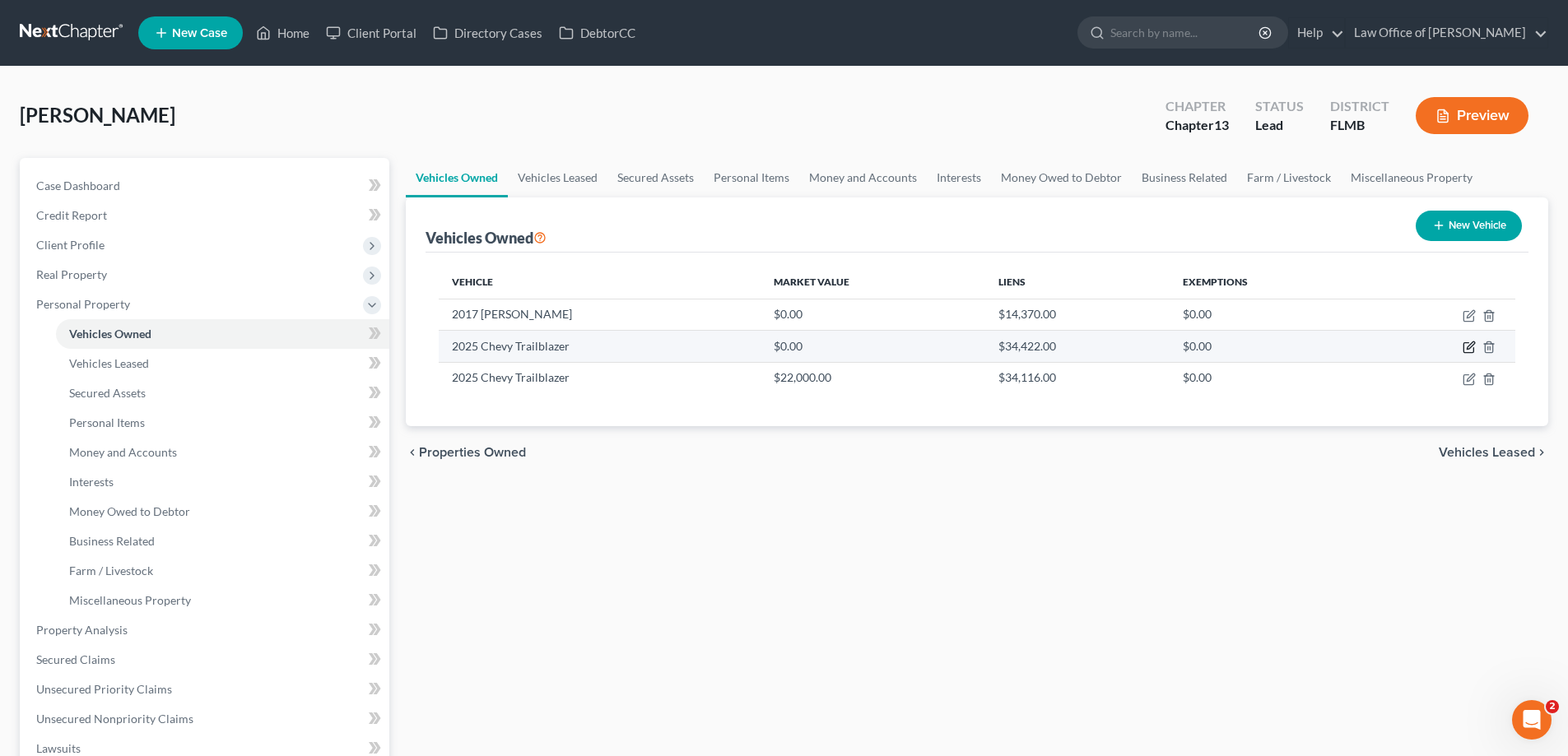
click at [1466, 353] on icon "button" at bounding box center [1468, 347] width 10 height 10
select select "0"
select select "1"
select select "3"
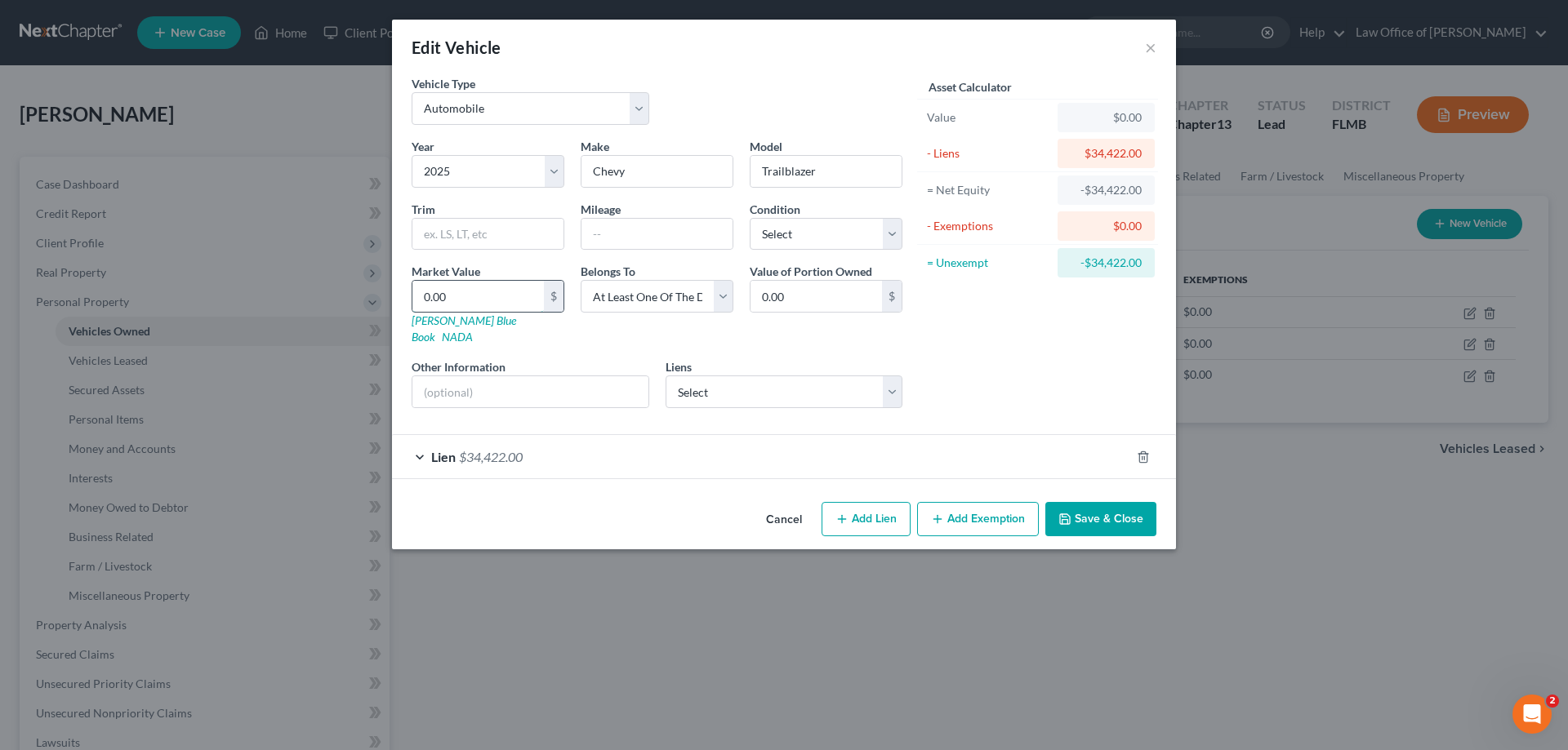
click at [455, 299] on input "0.00" at bounding box center [478, 296] width 132 height 31
click at [640, 231] on input "text" at bounding box center [657, 234] width 151 height 31
click at [1011, 330] on div "Asset Calculator Value $0.00 - Liens $34,422.00 = Net Equity -$34,422.00 - Exem…" at bounding box center [1038, 249] width 254 height 346
click at [636, 240] on input "20000" at bounding box center [657, 234] width 151 height 31
drag, startPoint x: 668, startPoint y: 231, endPoint x: 459, endPoint y: 209, distance: 210.2
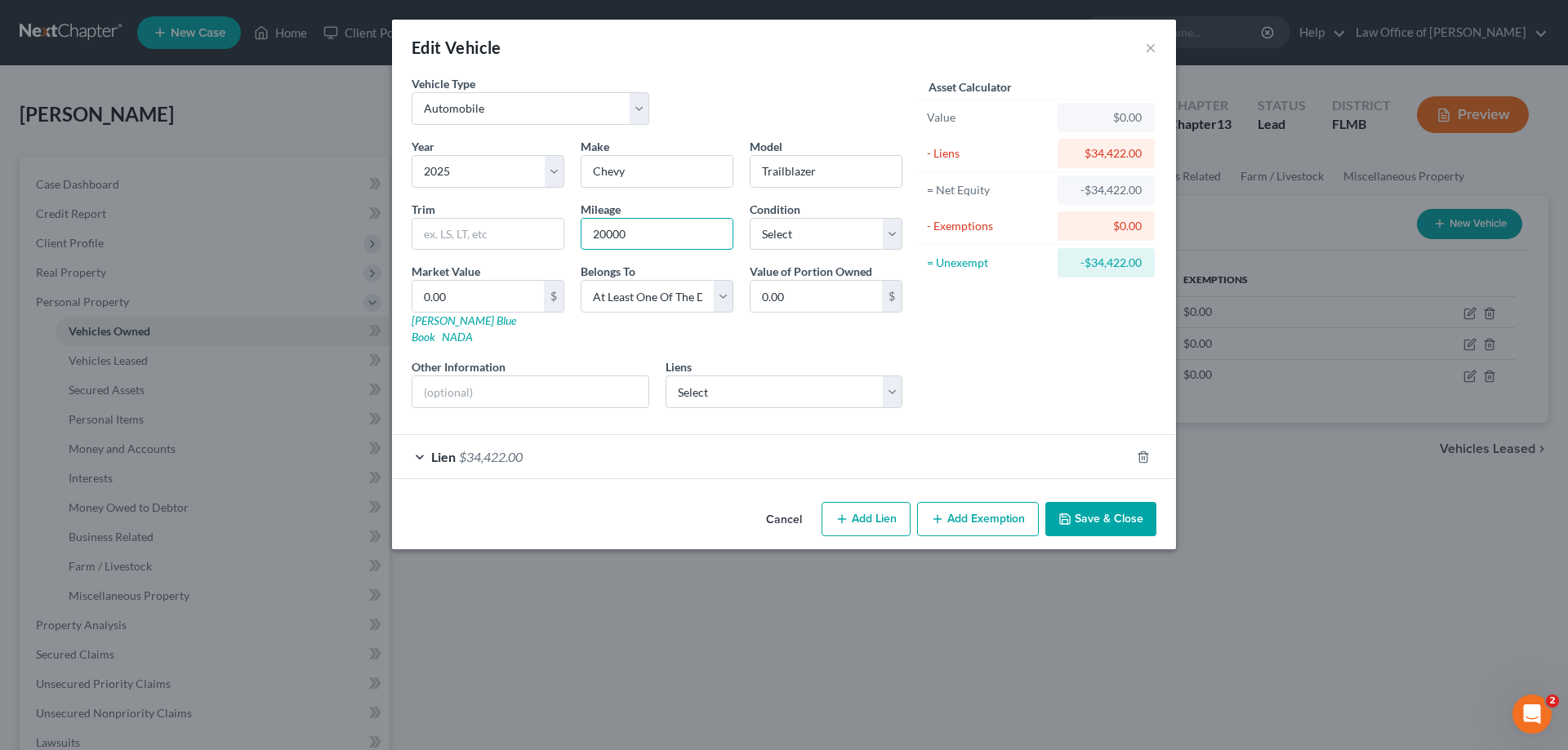
click at [459, 209] on div "Year Select 2026 2025 2024 2023 2022 2021 2020 2019 2018 2017 2016 2015 2014 20…" at bounding box center [657, 280] width 507 height 283
type input "10000"
drag, startPoint x: 471, startPoint y: 275, endPoint x: 473, endPoint y: 285, distance: 10.2
click at [470, 277] on label "Market Value" at bounding box center [446, 271] width 68 height 17
click at [473, 285] on input "0.00" at bounding box center [478, 296] width 132 height 31
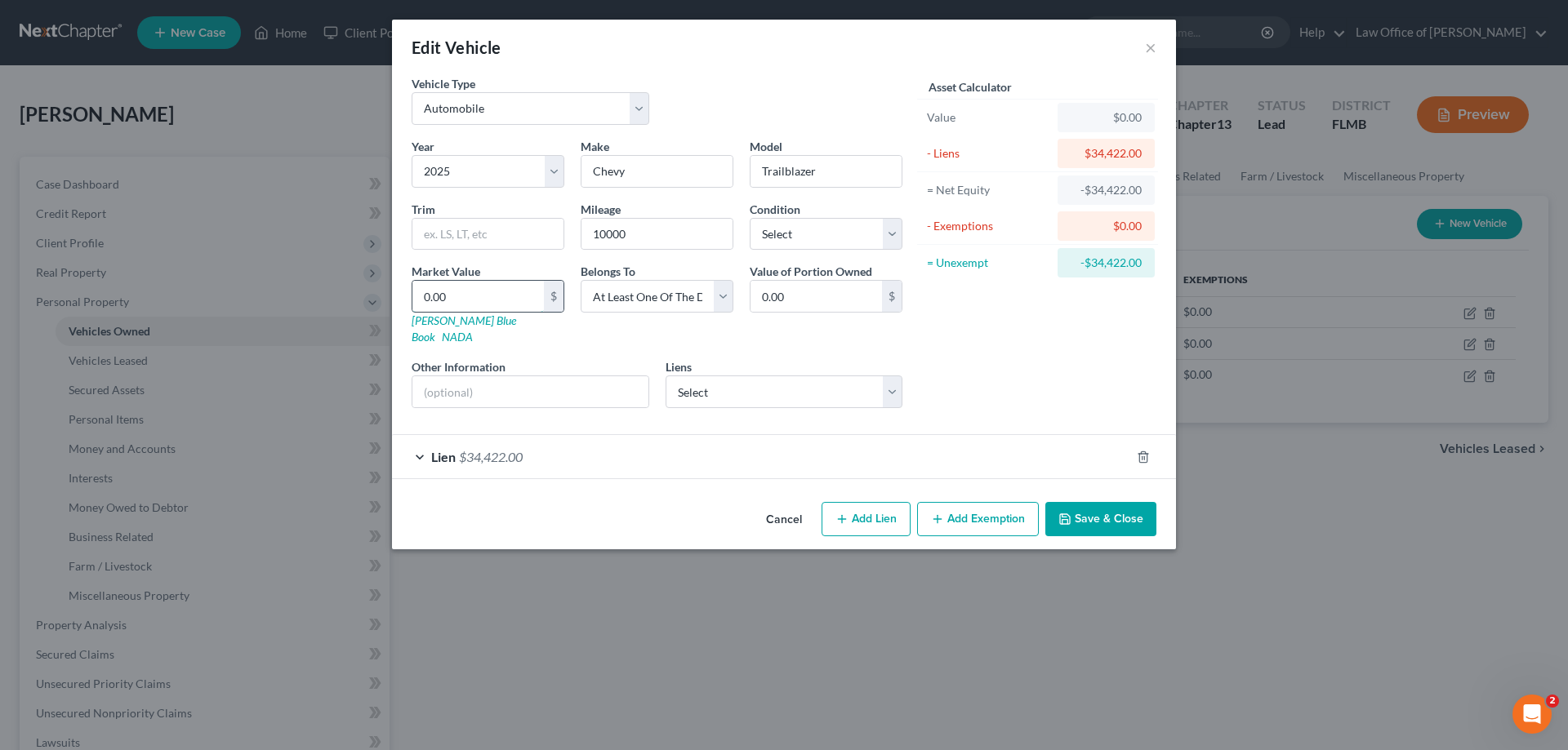
type input "2"
type input "2.00"
type input "21"
type input "21.00"
type input "210"
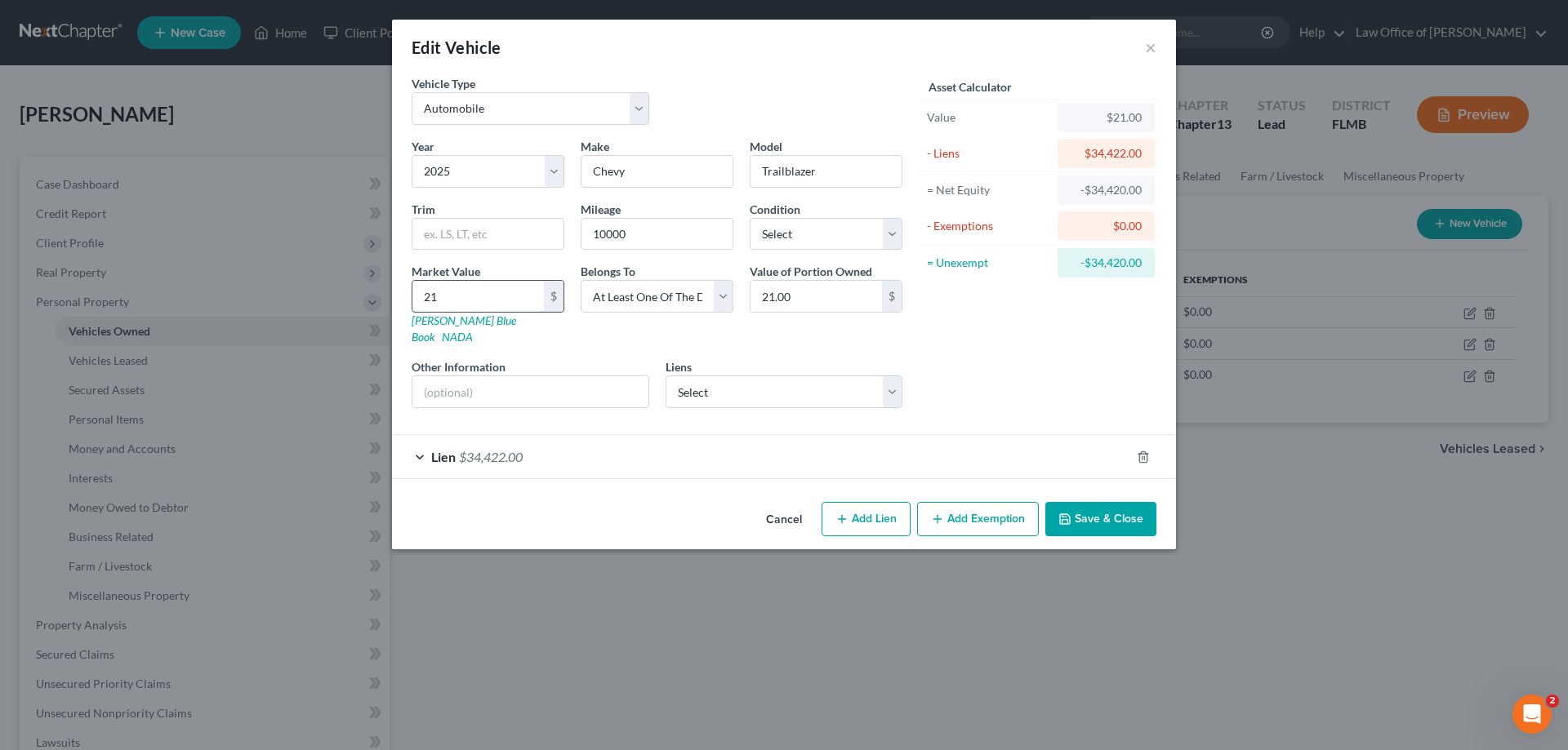
type input "210.00"
type input "2100"
type input "2,100.00"
type input "2,1000"
type input "21,000.00"
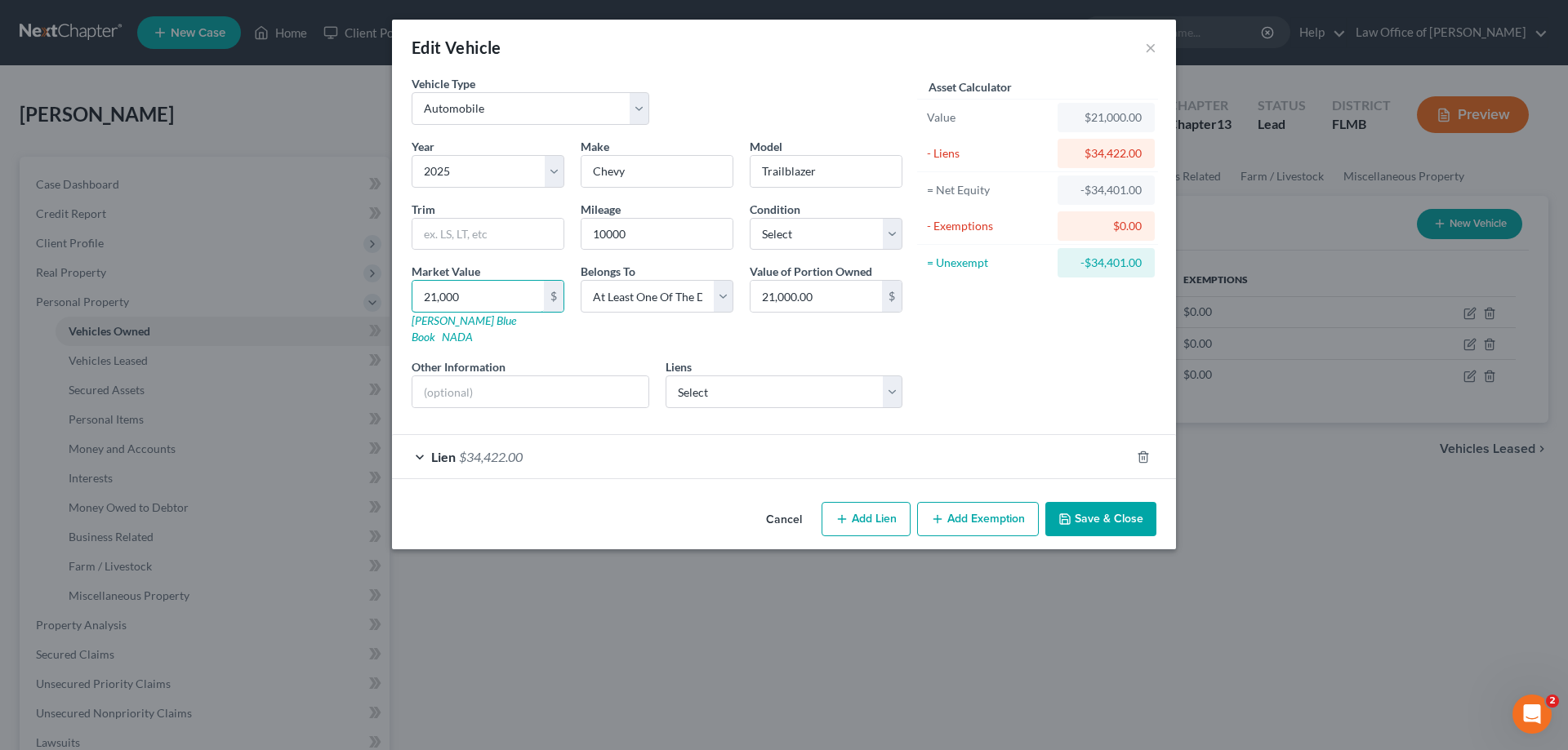
type input "21,000"
click at [1049, 335] on div "Asset Calculator Value $21,000.00 - Liens $34,422.00 = Net Equity -$34,401.00 -…" at bounding box center [1038, 249] width 254 height 346
click at [733, 376] on select "Select SANTANDER/CHRYSLER CAP - $0.00" at bounding box center [784, 392] width 238 height 32
click at [985, 331] on div "Asset Calculator Value $21,000.00 - Liens $34,422.00 = Net Equity -$34,401.00 -…" at bounding box center [1038, 249] width 254 height 346
click at [718, 449] on div "Lien $34,422.00" at bounding box center [761, 457] width 739 height 43
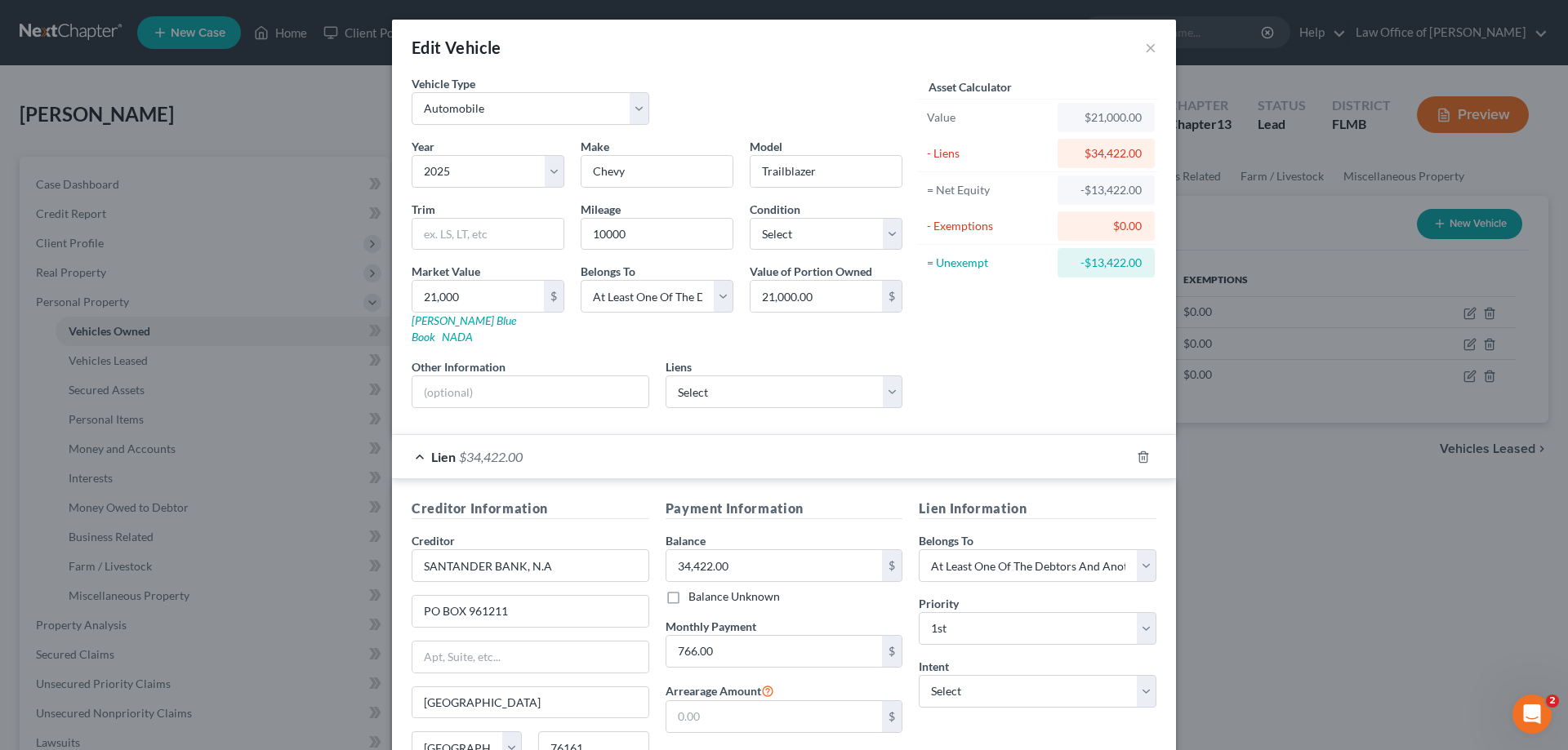
click at [718, 449] on div "Lien $34,422.00" at bounding box center [761, 457] width 739 height 43
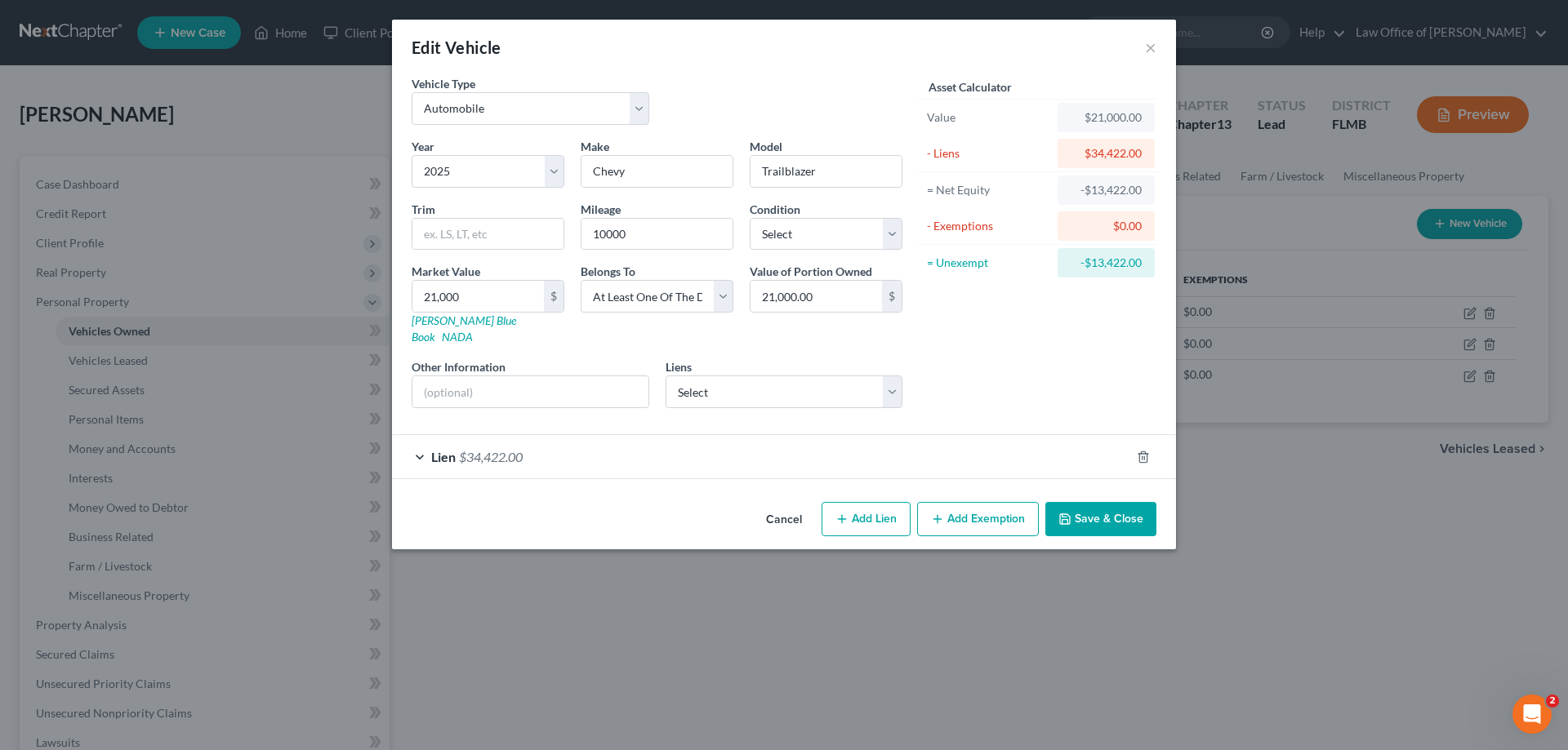
click at [1104, 507] on button "Save & Close" at bounding box center [1101, 519] width 111 height 34
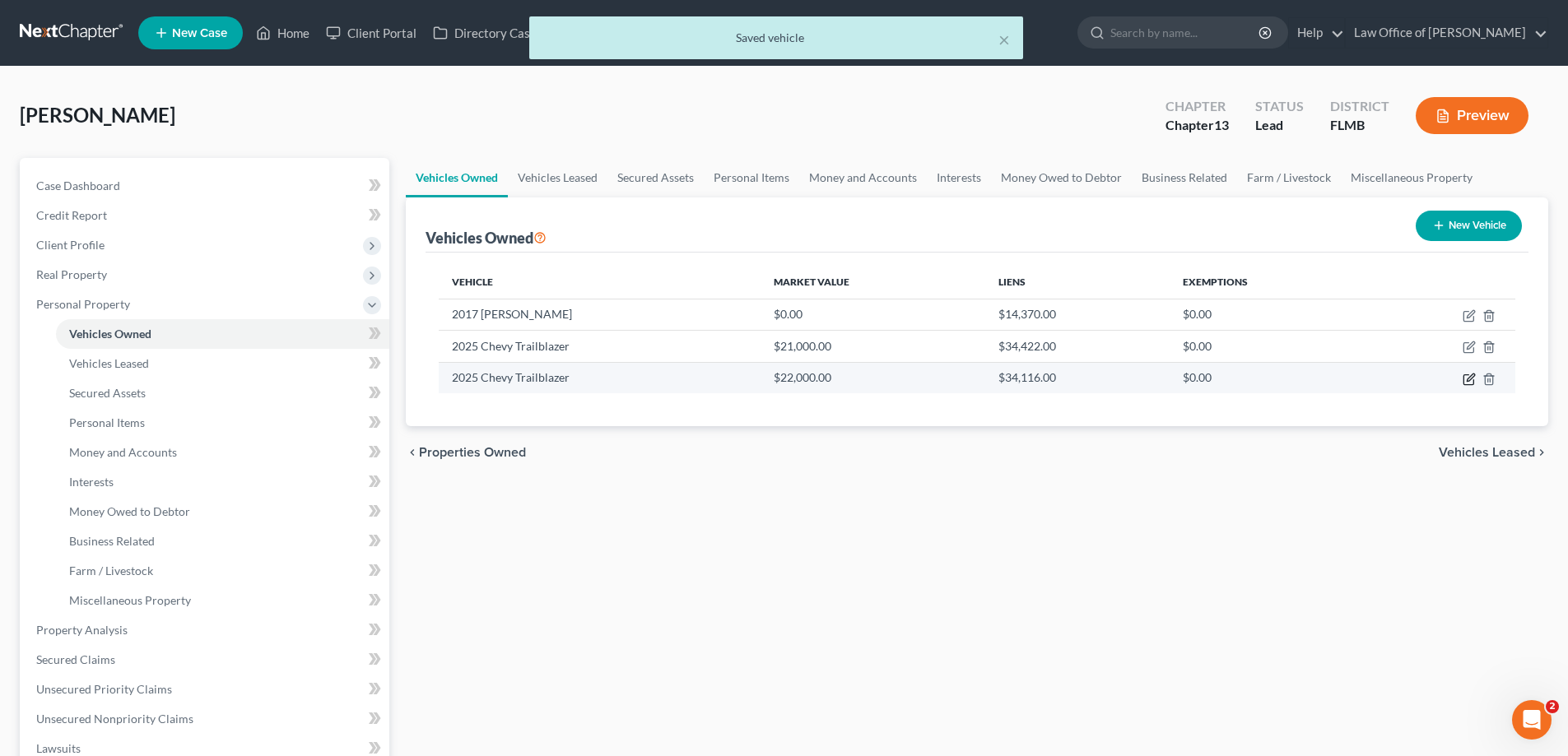
click at [1467, 383] on icon "button" at bounding box center [1469, 379] width 14 height 14
select select "0"
select select "1"
select select "2"
select select "0"
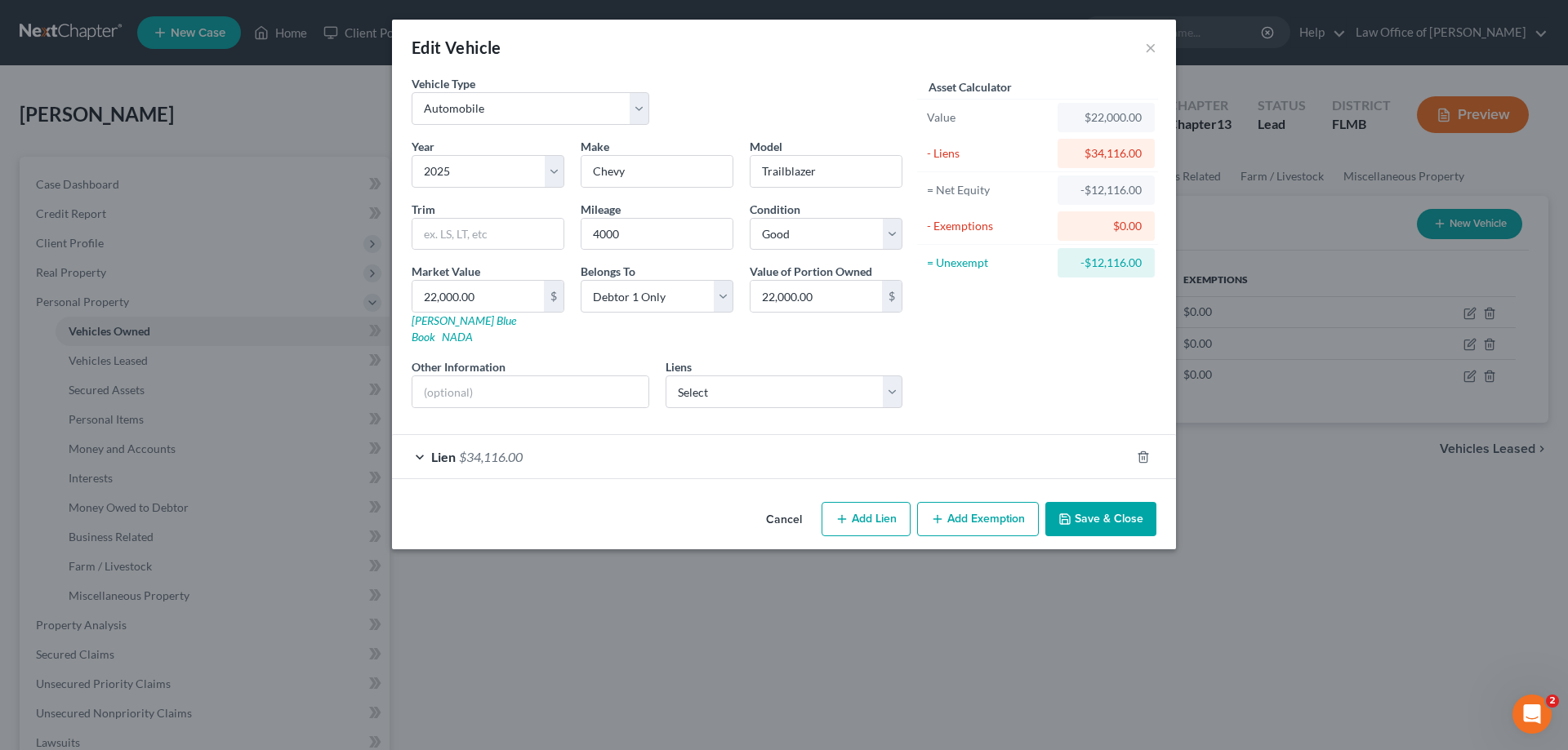
click at [731, 450] on div "Lien $34,116.00" at bounding box center [761, 457] width 739 height 43
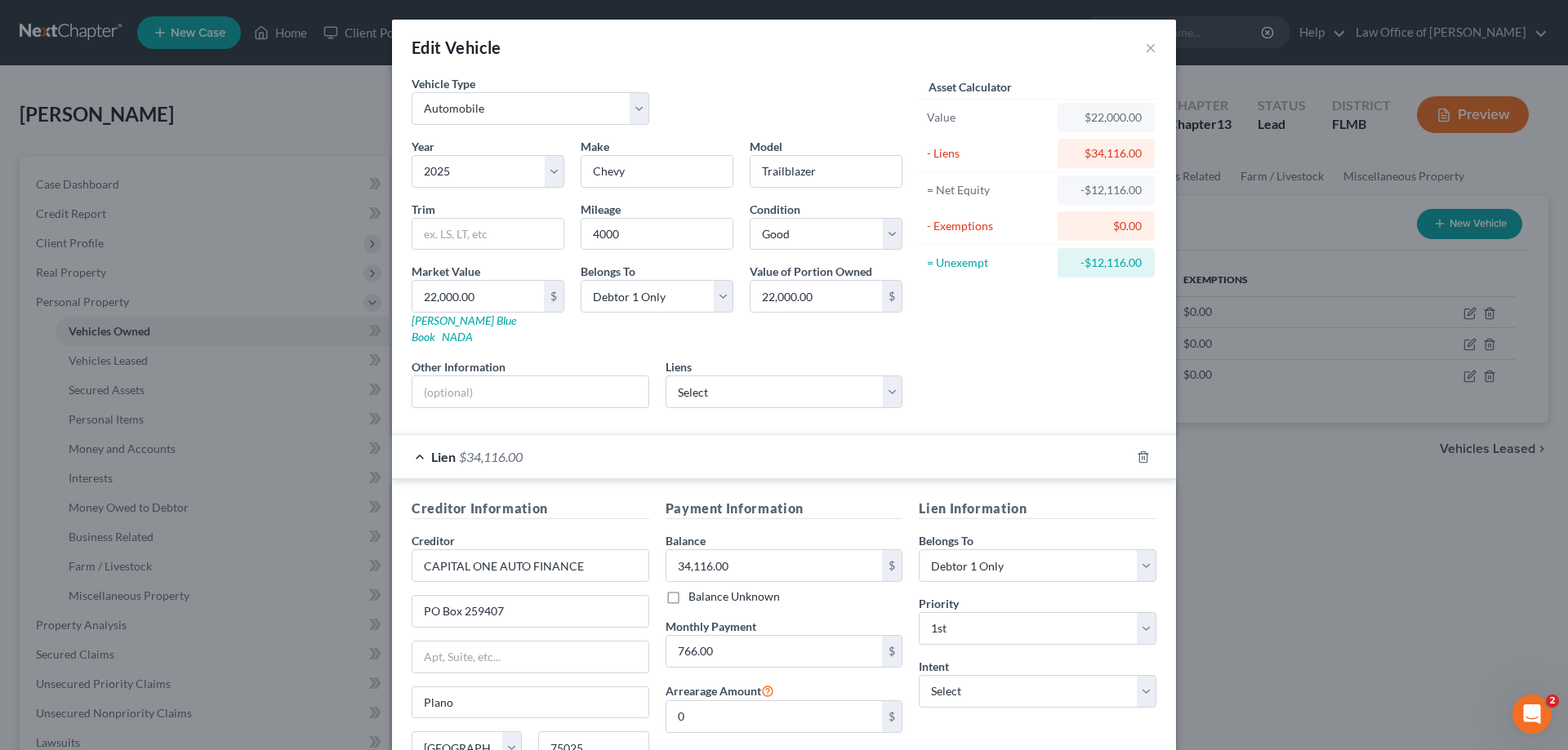
click at [1275, 474] on div "Edit Vehicle × Vehicle Type Select Automobile Truck Trailer Watercraft Aircraft…" at bounding box center [784, 375] width 1568 height 750
click at [1146, 51] on button "×" at bounding box center [1151, 48] width 12 height 20
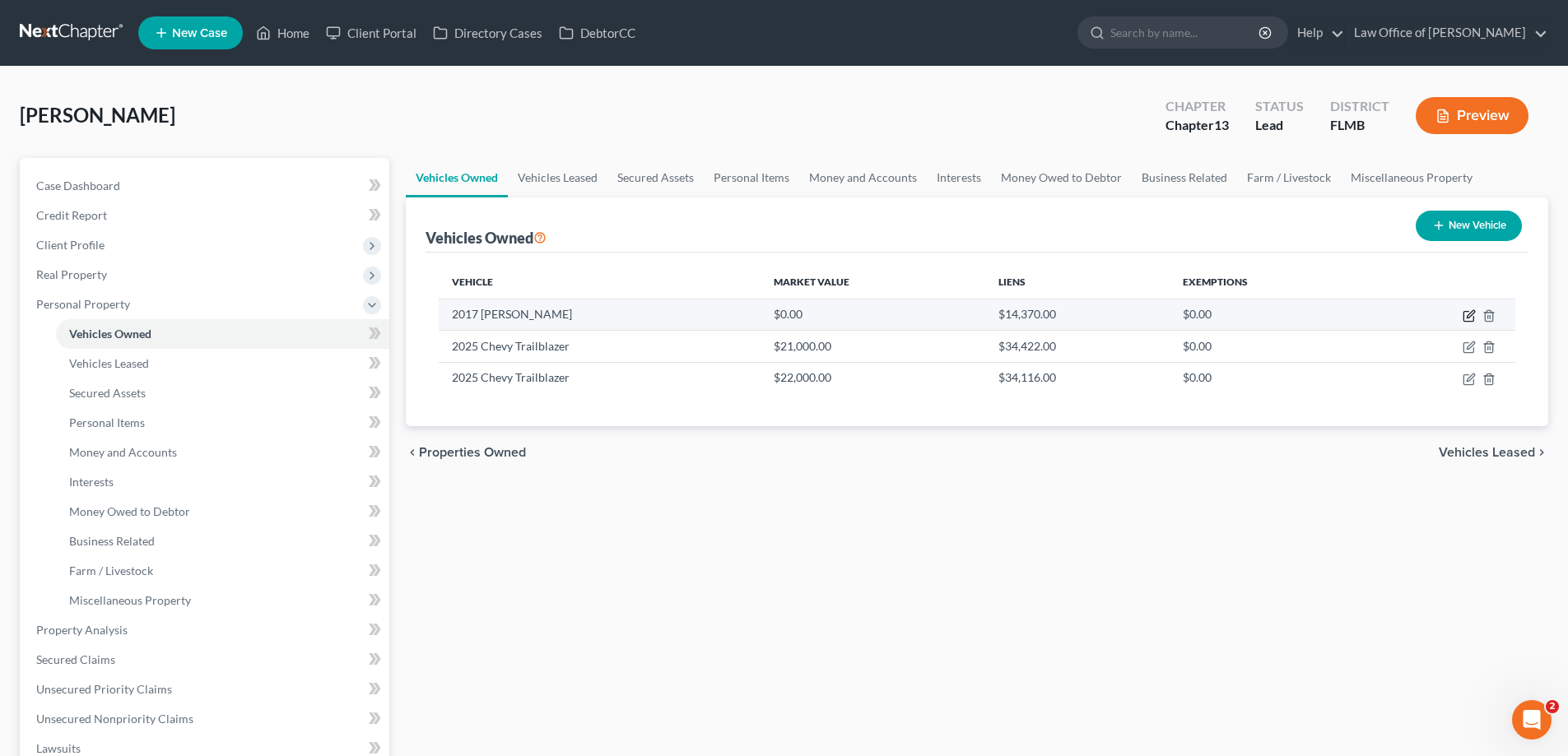
click at [1472, 316] on icon "button" at bounding box center [1469, 316] width 14 height 14
select select "0"
select select "9"
select select "0"
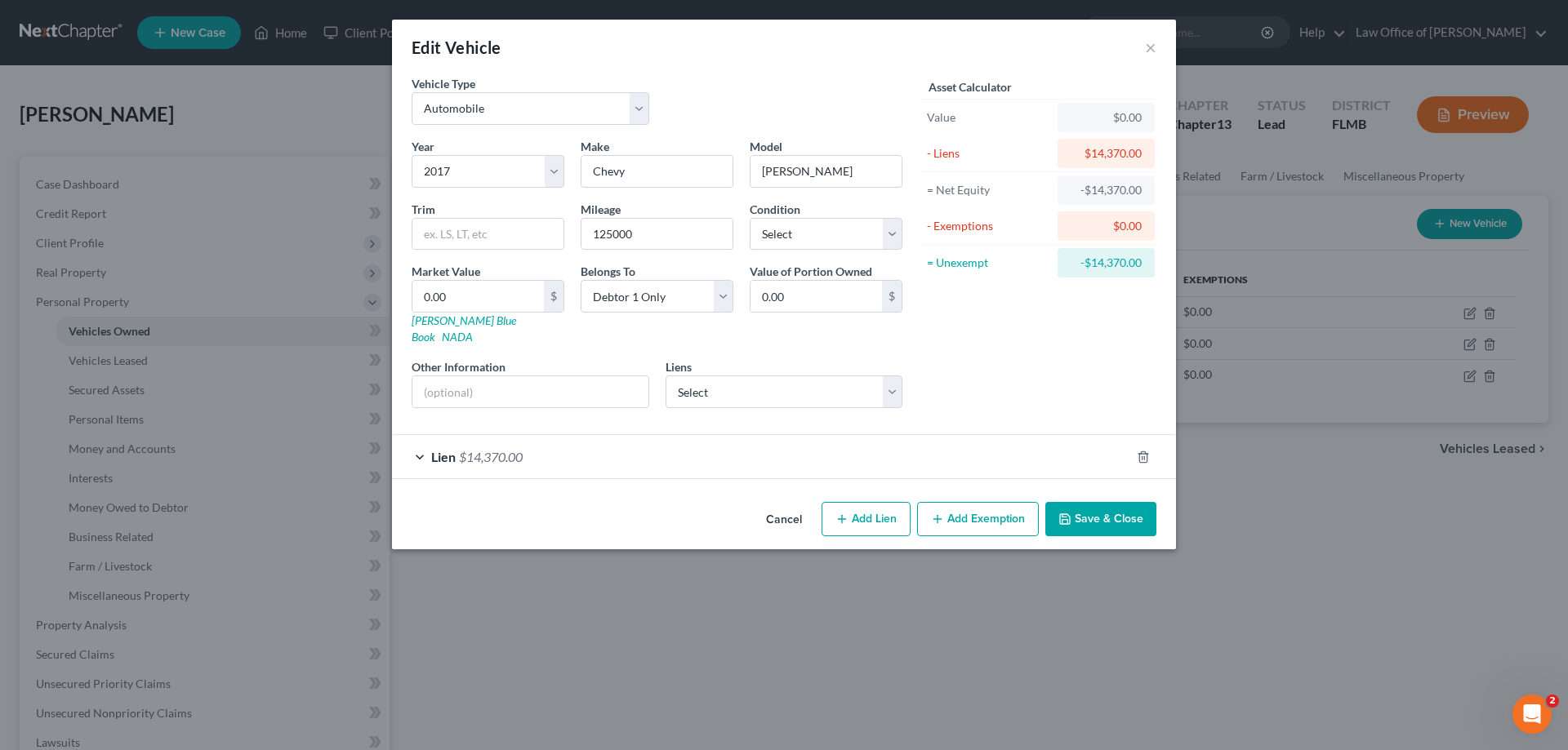
click at [697, 440] on div "Lien $14,370.00" at bounding box center [761, 457] width 739 height 43
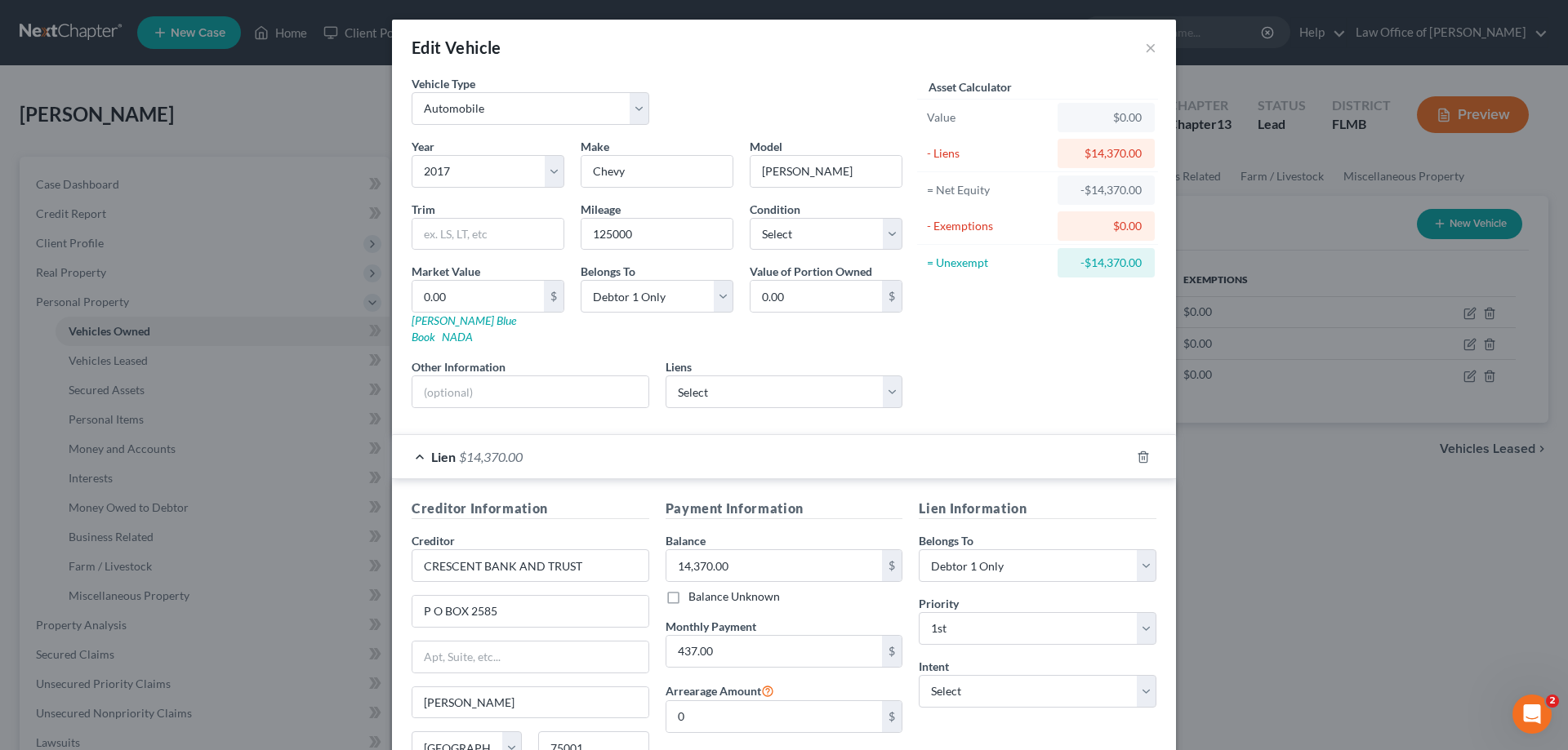
click at [1021, 358] on div "Asset Calculator Value $0.00 - Liens $14,370.00 = Net Equity -$14,370.00 - Exem…" at bounding box center [1038, 249] width 254 height 346
click at [1145, 50] on button "×" at bounding box center [1151, 48] width 12 height 20
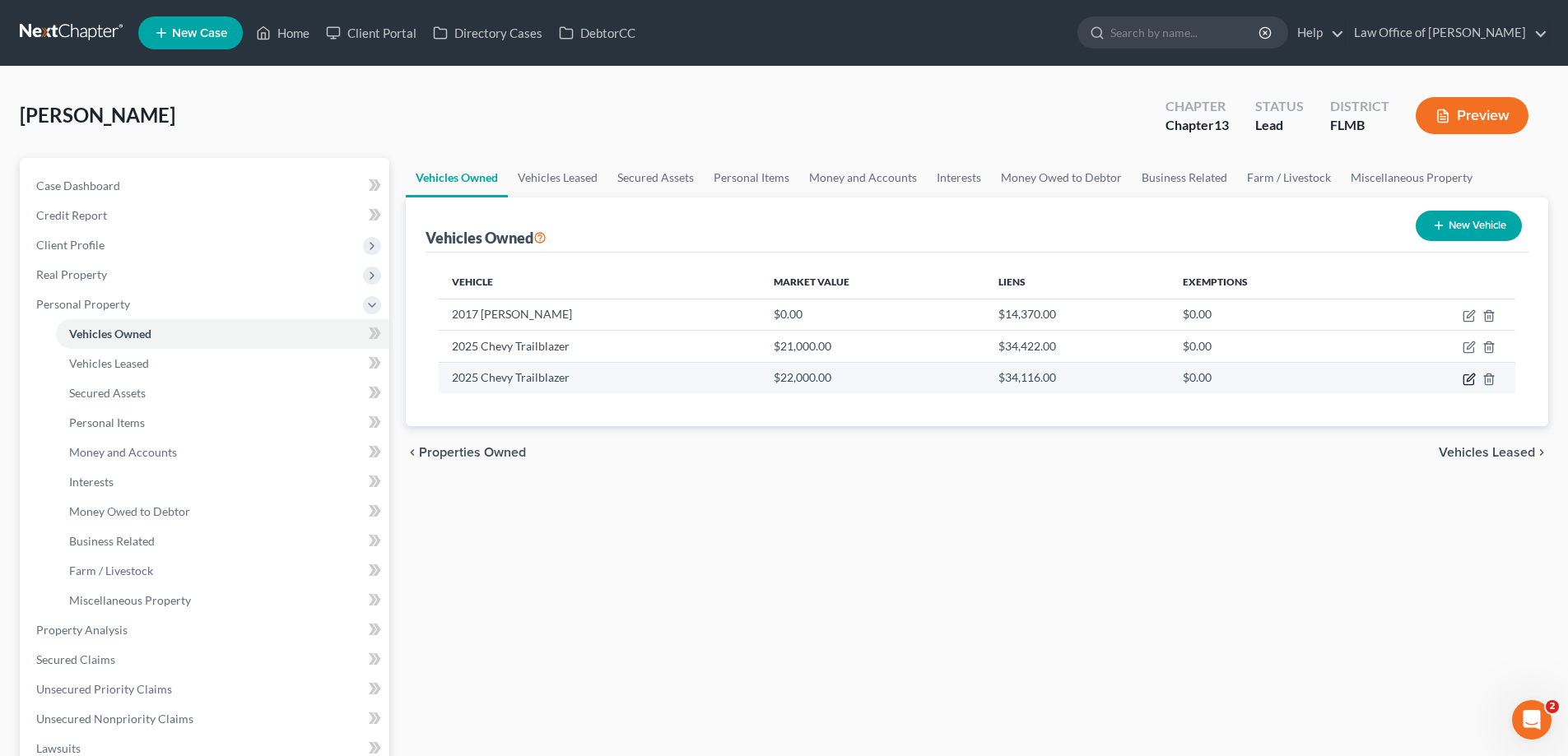
click at [1464, 377] on icon "button" at bounding box center [1468, 379] width 10 height 10
select select "0"
select select "1"
select select "2"
select select "0"
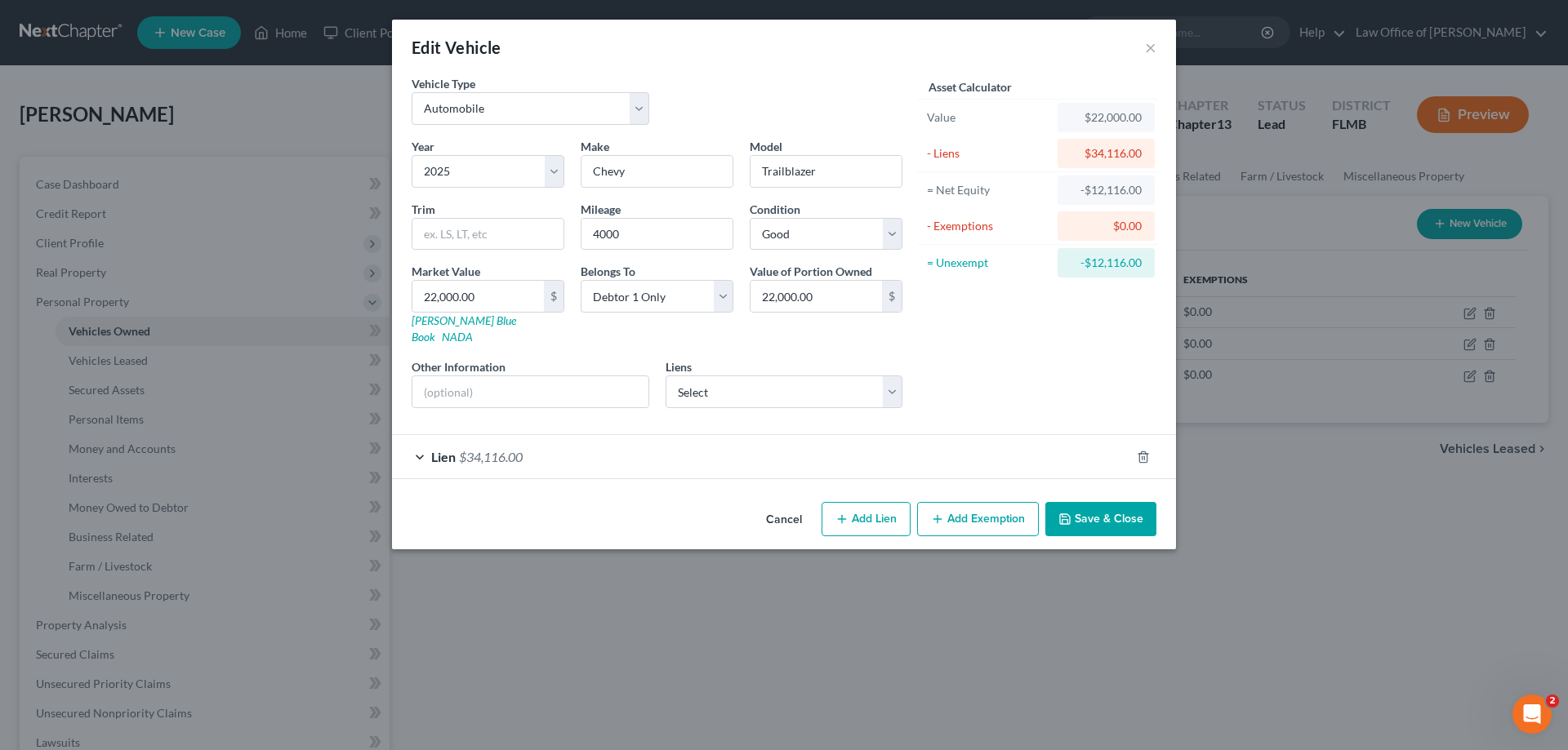
click at [495, 449] on span "$34,116.00" at bounding box center [490, 457] width 64 height 15
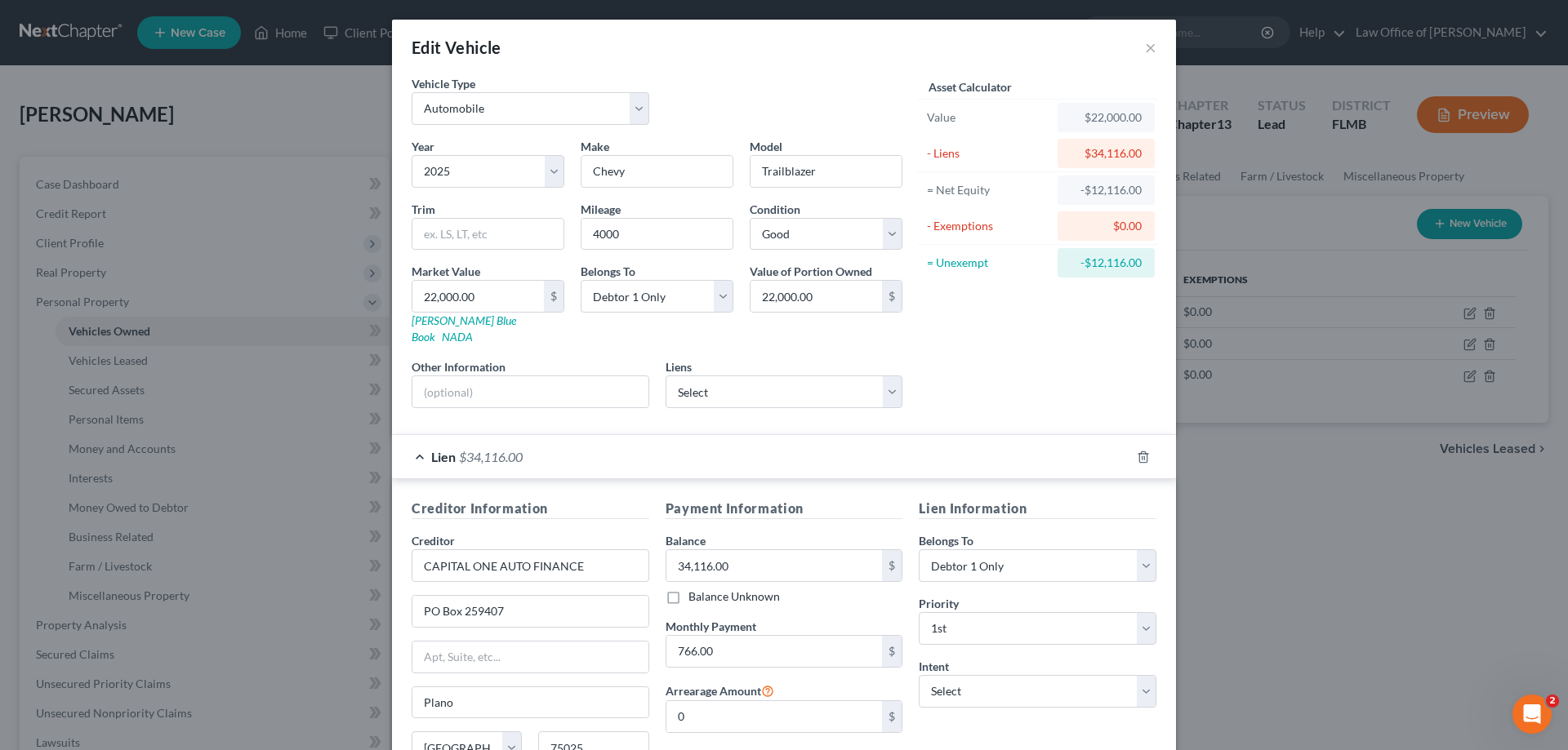
click at [1083, 366] on div "Asset Calculator Value $22,000.00 - Liens $34,116.00 = Net Equity -$12,116.00 -…" at bounding box center [1038, 249] width 254 height 346
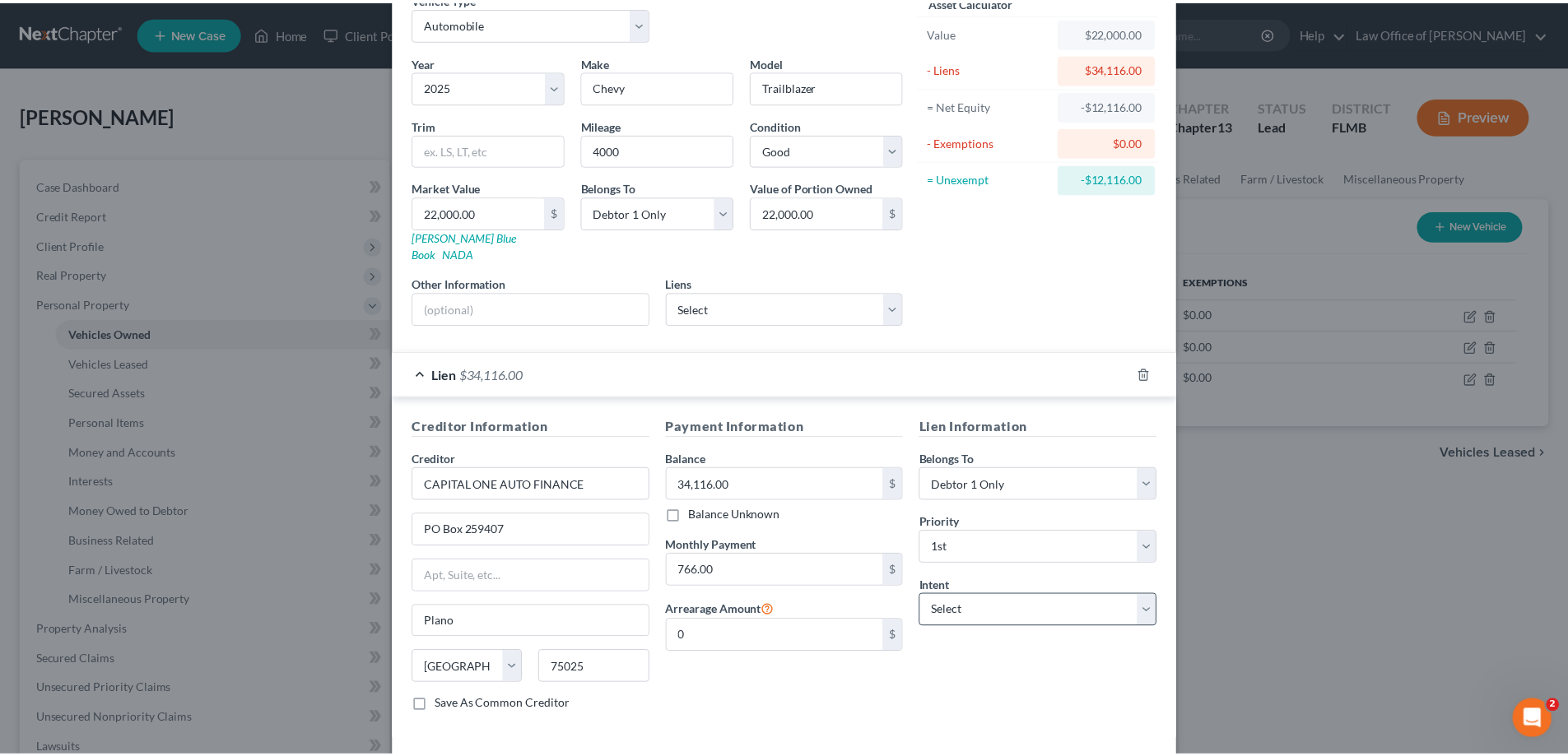
scroll to position [144, 0]
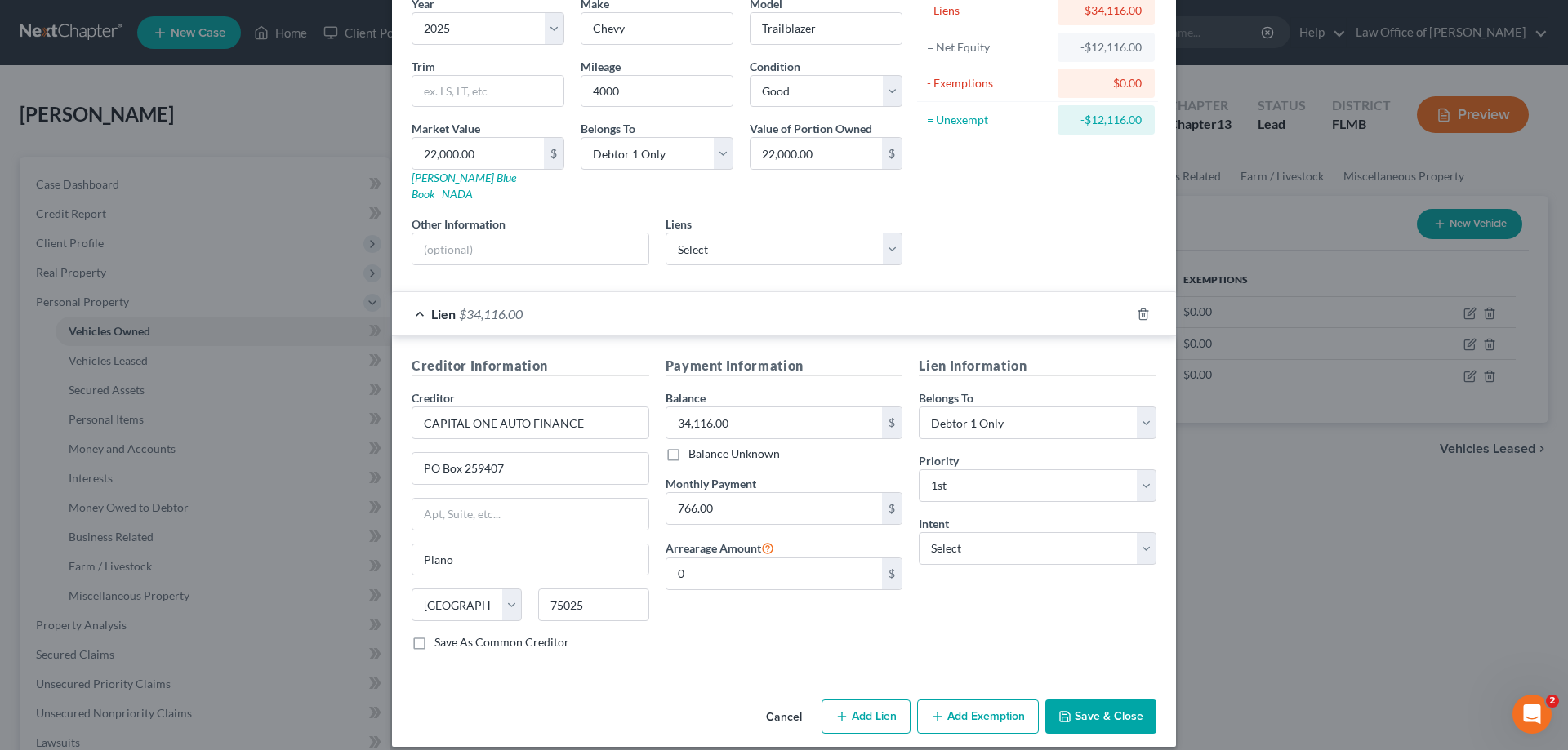
click at [1103, 702] on button "Save & Close" at bounding box center [1101, 717] width 111 height 34
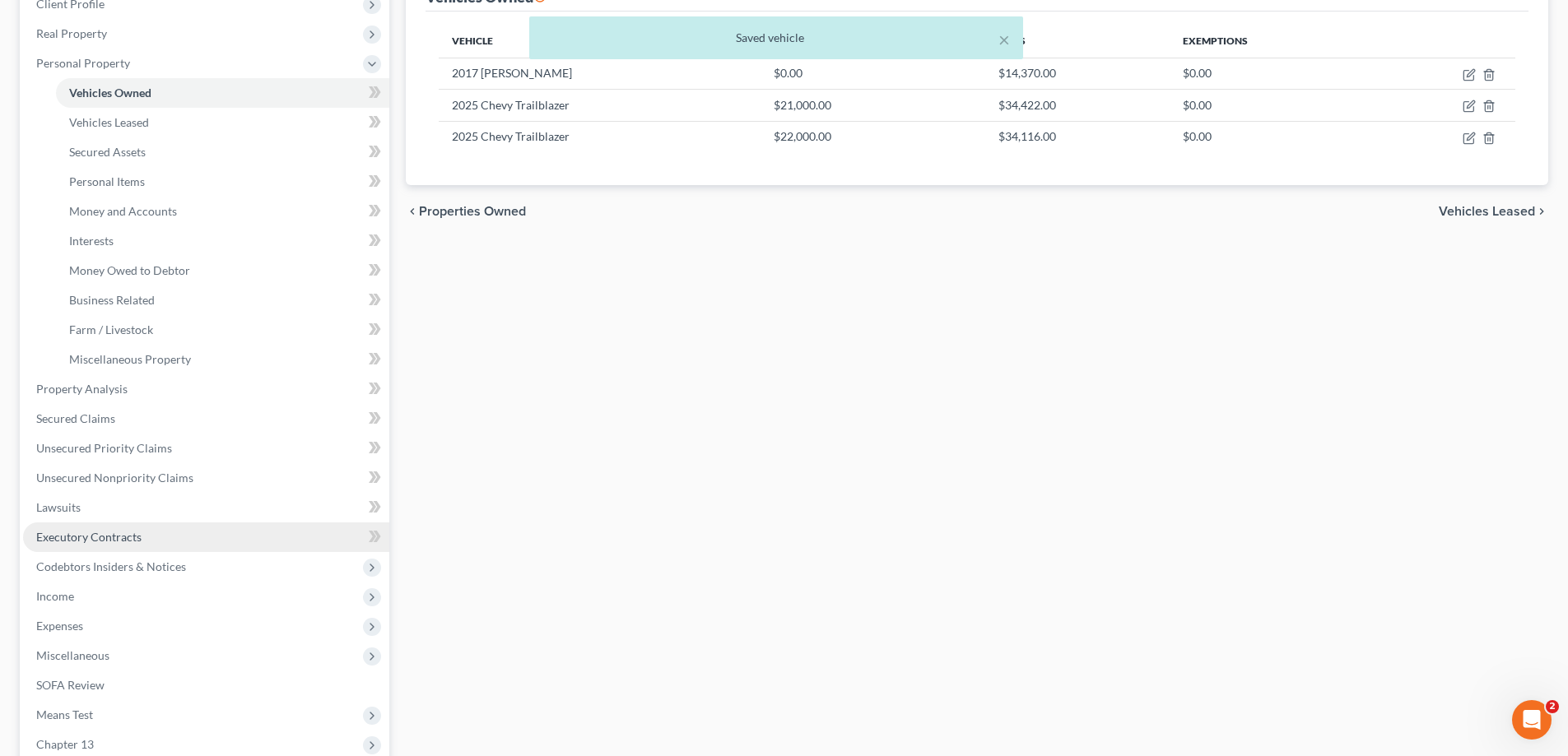
scroll to position [247, 0]
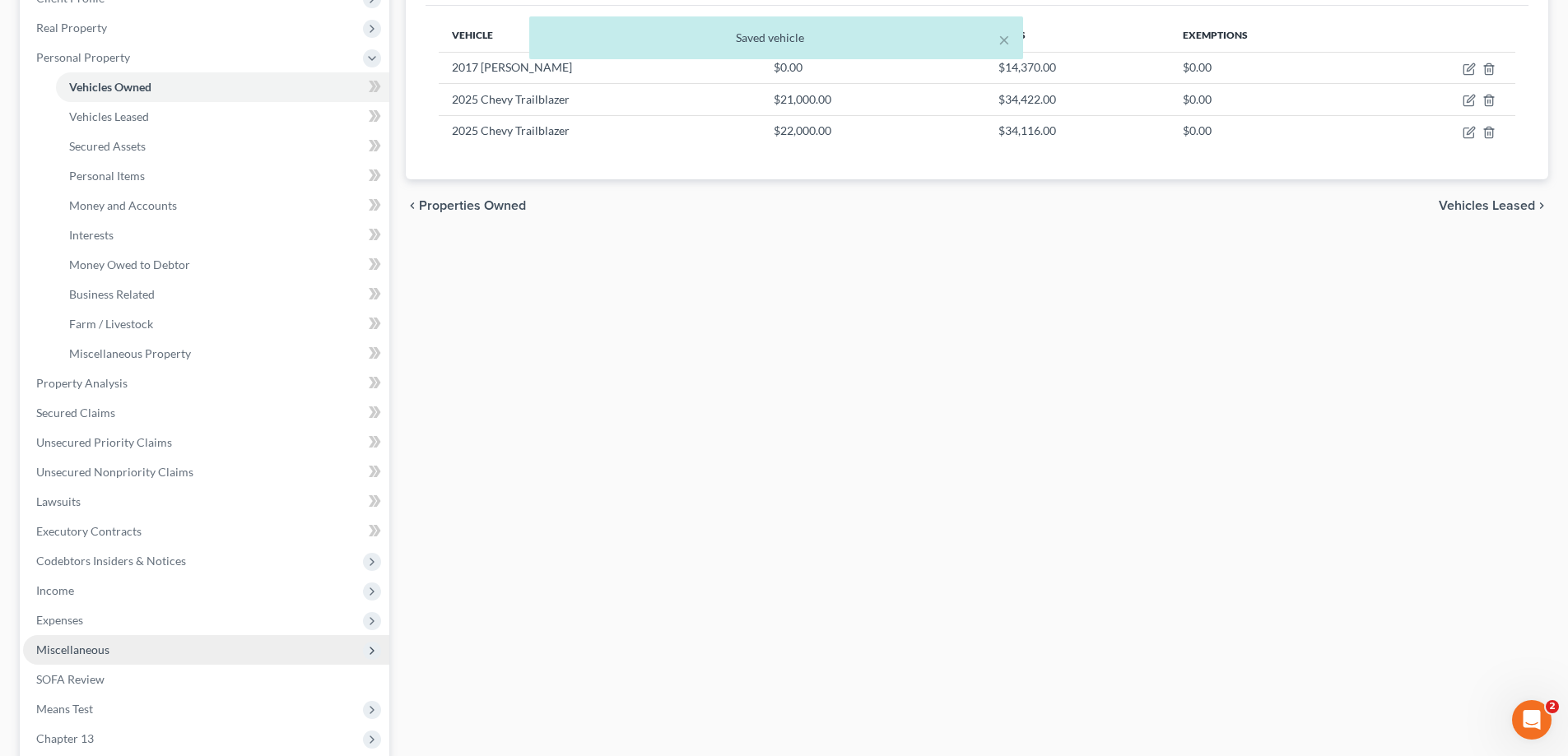
click at [104, 646] on span "Miscellaneous" at bounding box center [72, 649] width 73 height 14
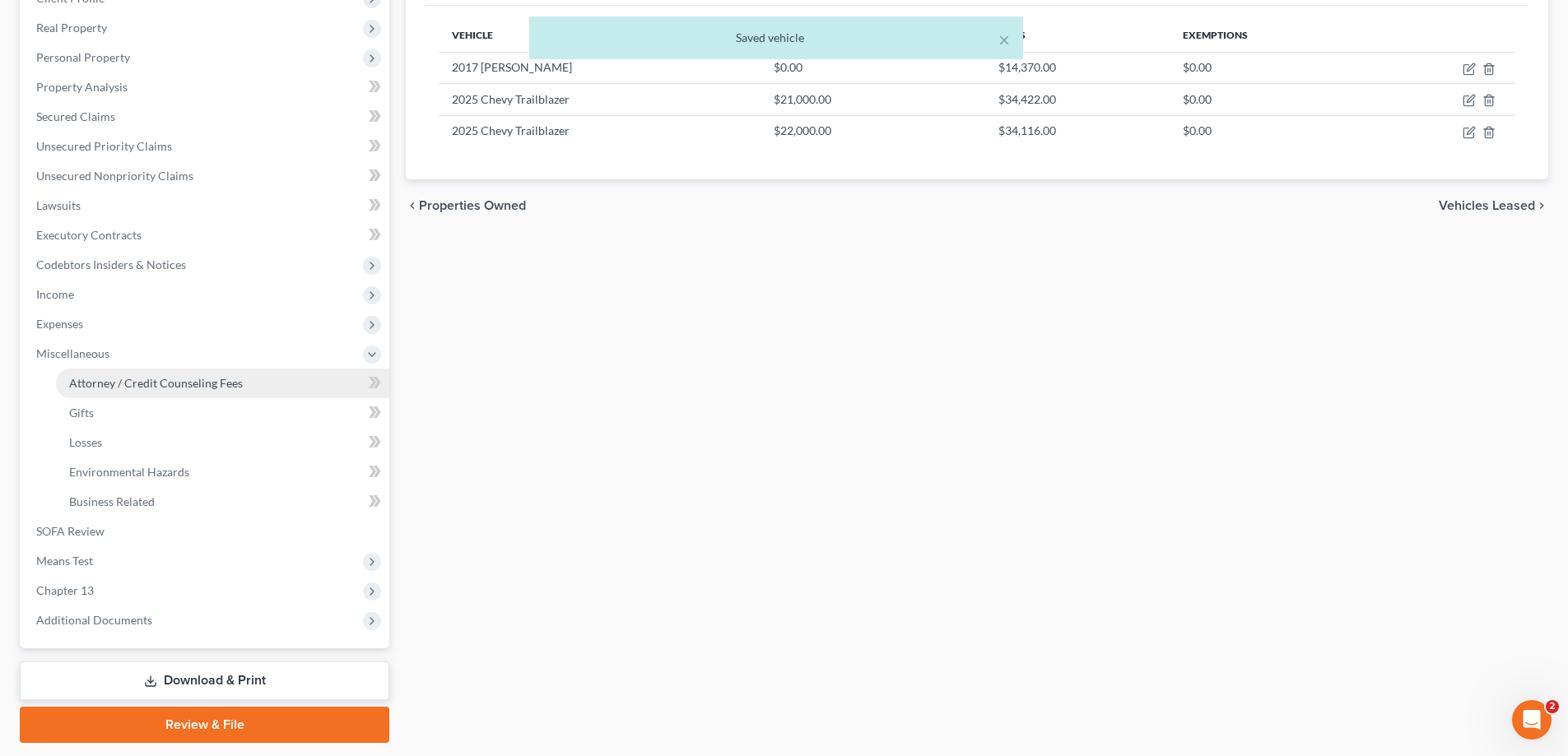
click at [153, 396] on link "Attorney / Credit Counseling Fees" at bounding box center [222, 383] width 334 height 30
select select "0"
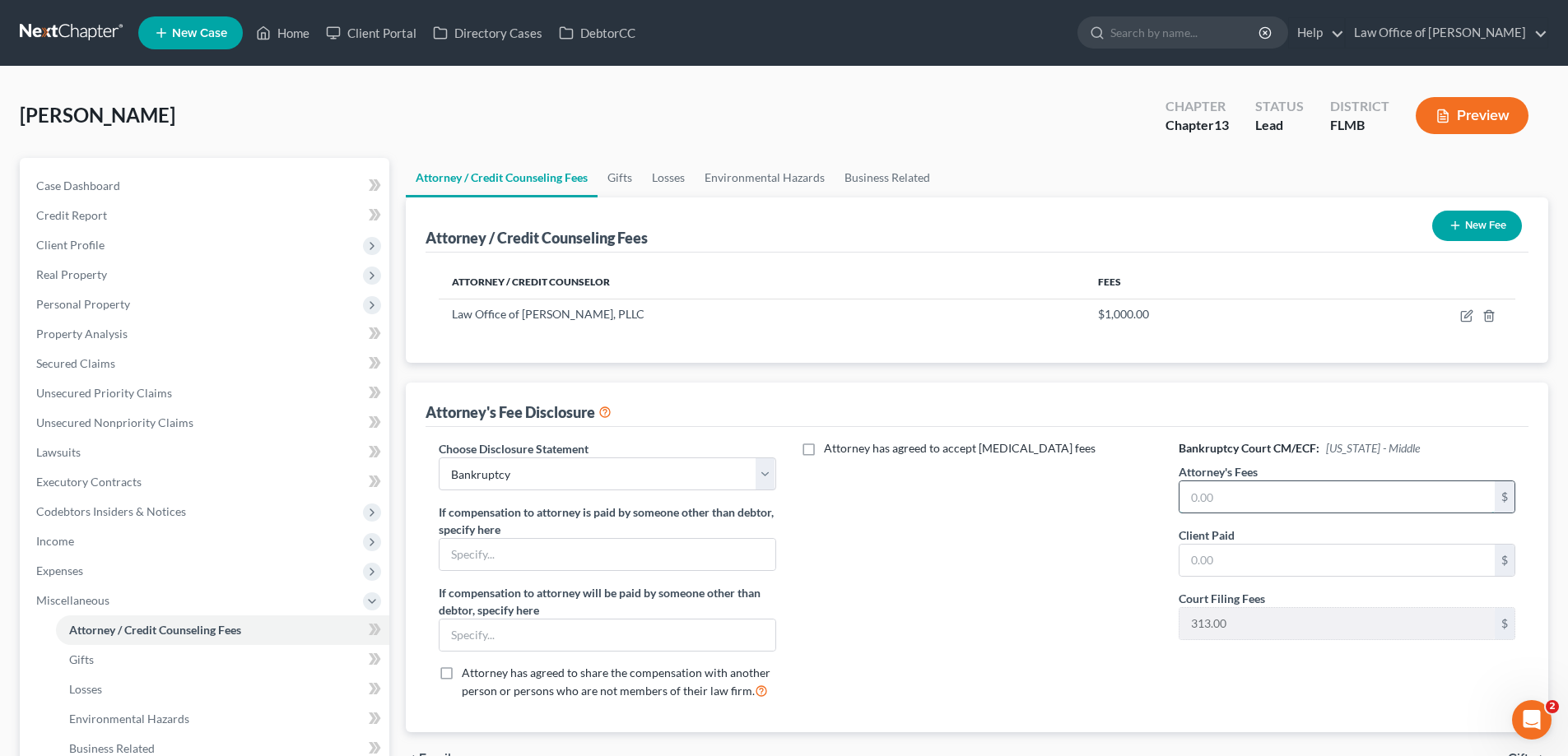
click at [1412, 509] on input "text" at bounding box center [1337, 496] width 316 height 32
type input "5,000"
type input "687"
click at [1002, 641] on div "Attorney has agreed to accept retainer fees" at bounding box center [977, 576] width 370 height 272
click at [947, 90] on div "West, Valerie Upgraded Chapter Chapter 13 Status Lead District FLMB Preview" at bounding box center [784, 122] width 1528 height 71
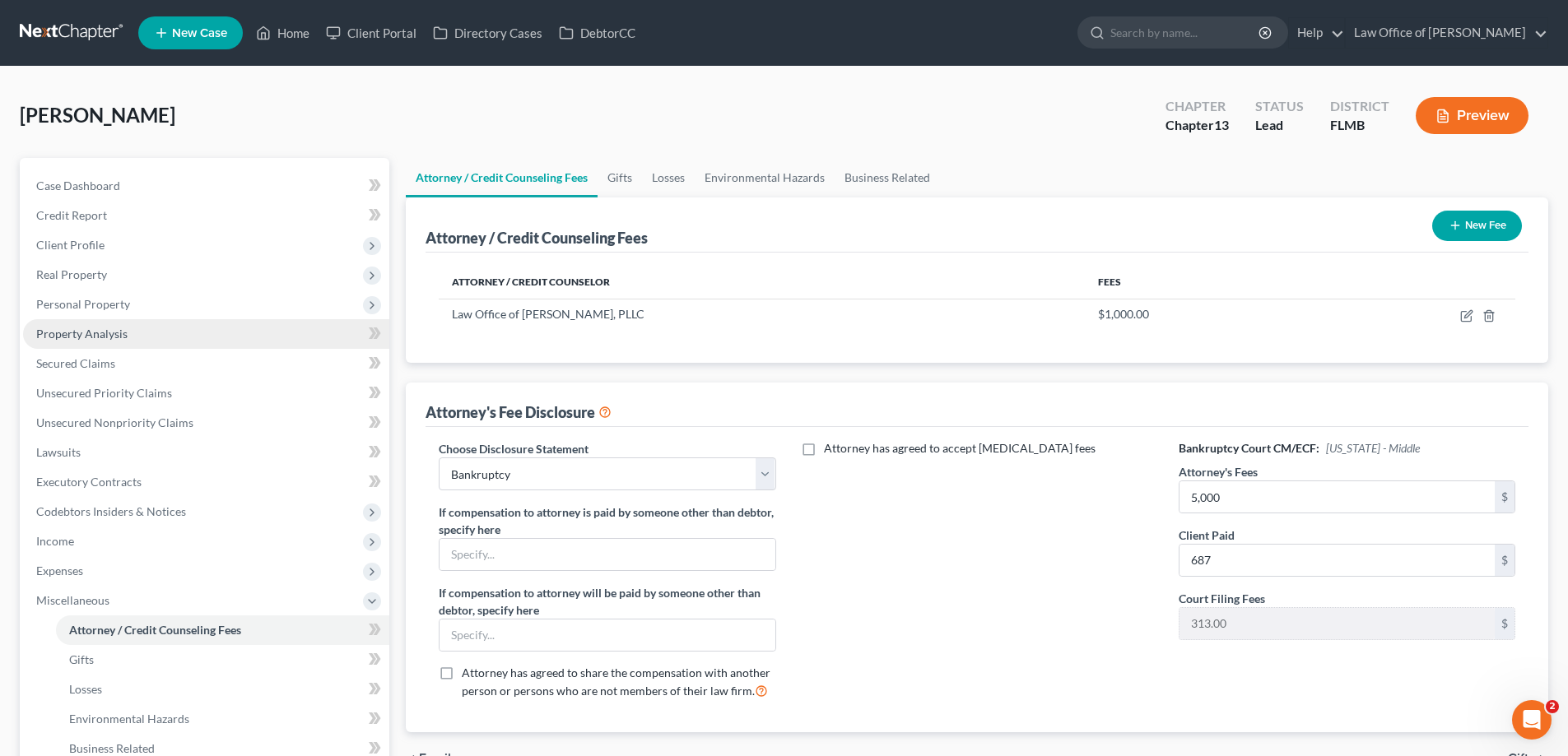
click at [84, 334] on span "Property Analysis" at bounding box center [81, 333] width 91 height 14
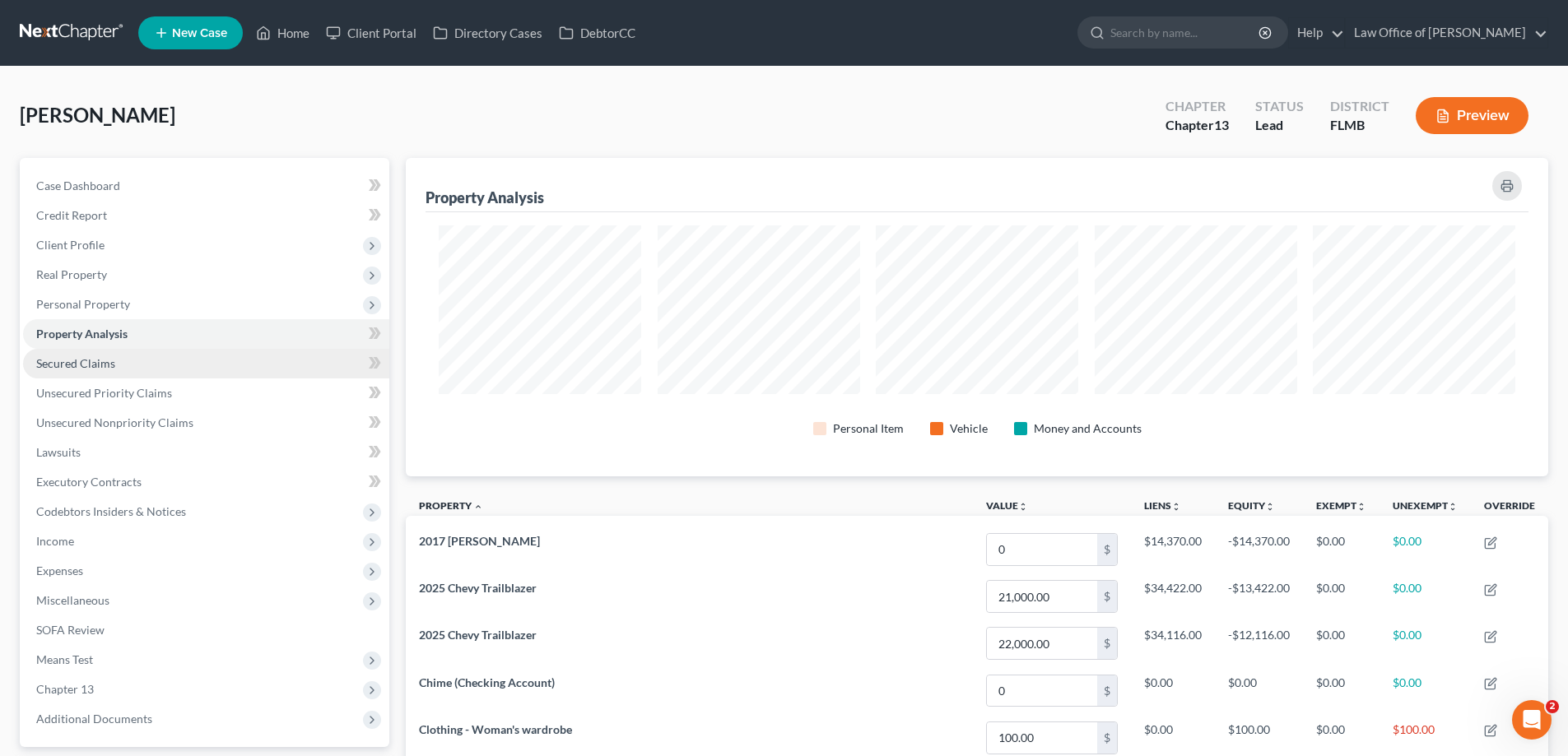
click at [117, 364] on link "Secured Claims" at bounding box center [205, 364] width 366 height 30
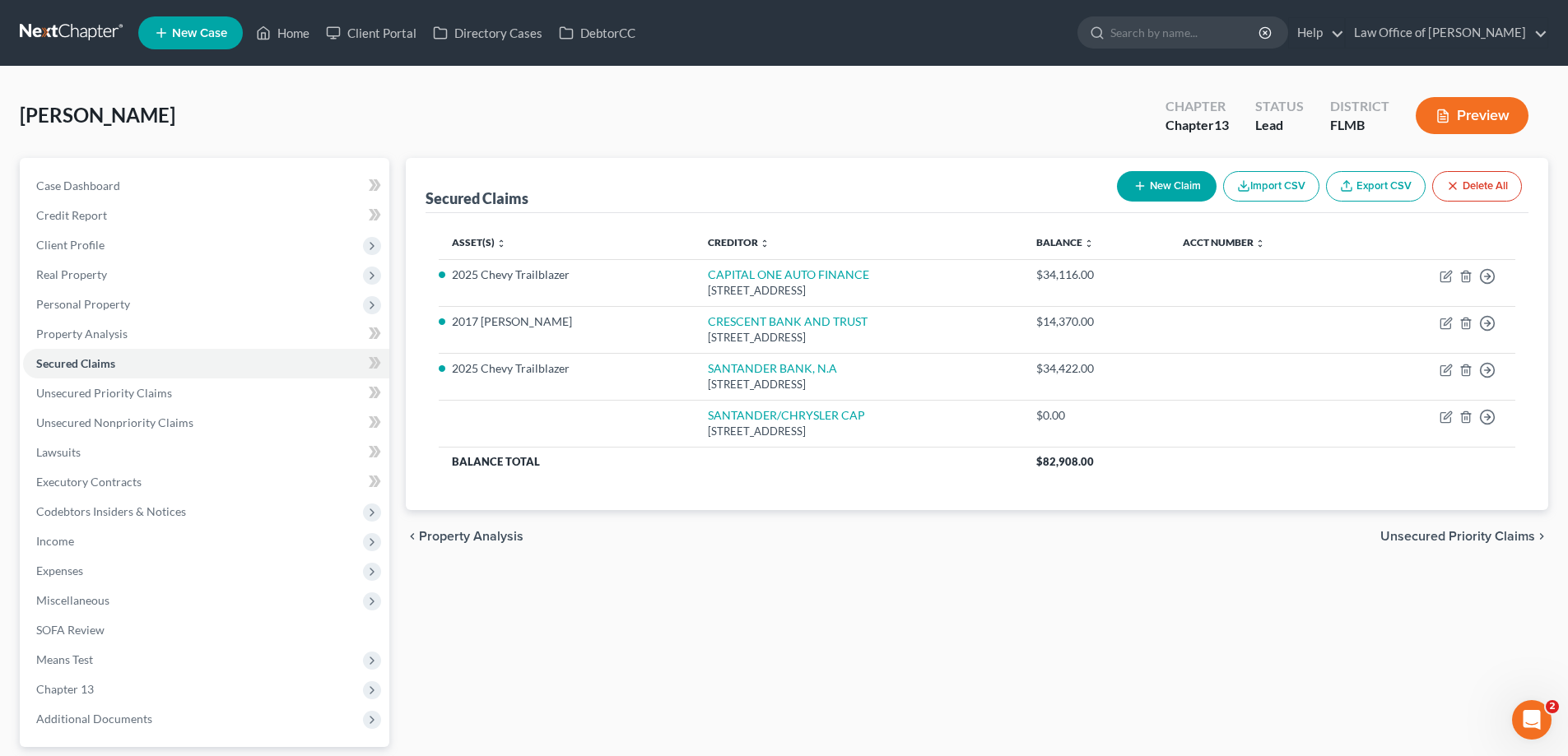
click at [84, 43] on link at bounding box center [72, 33] width 105 height 30
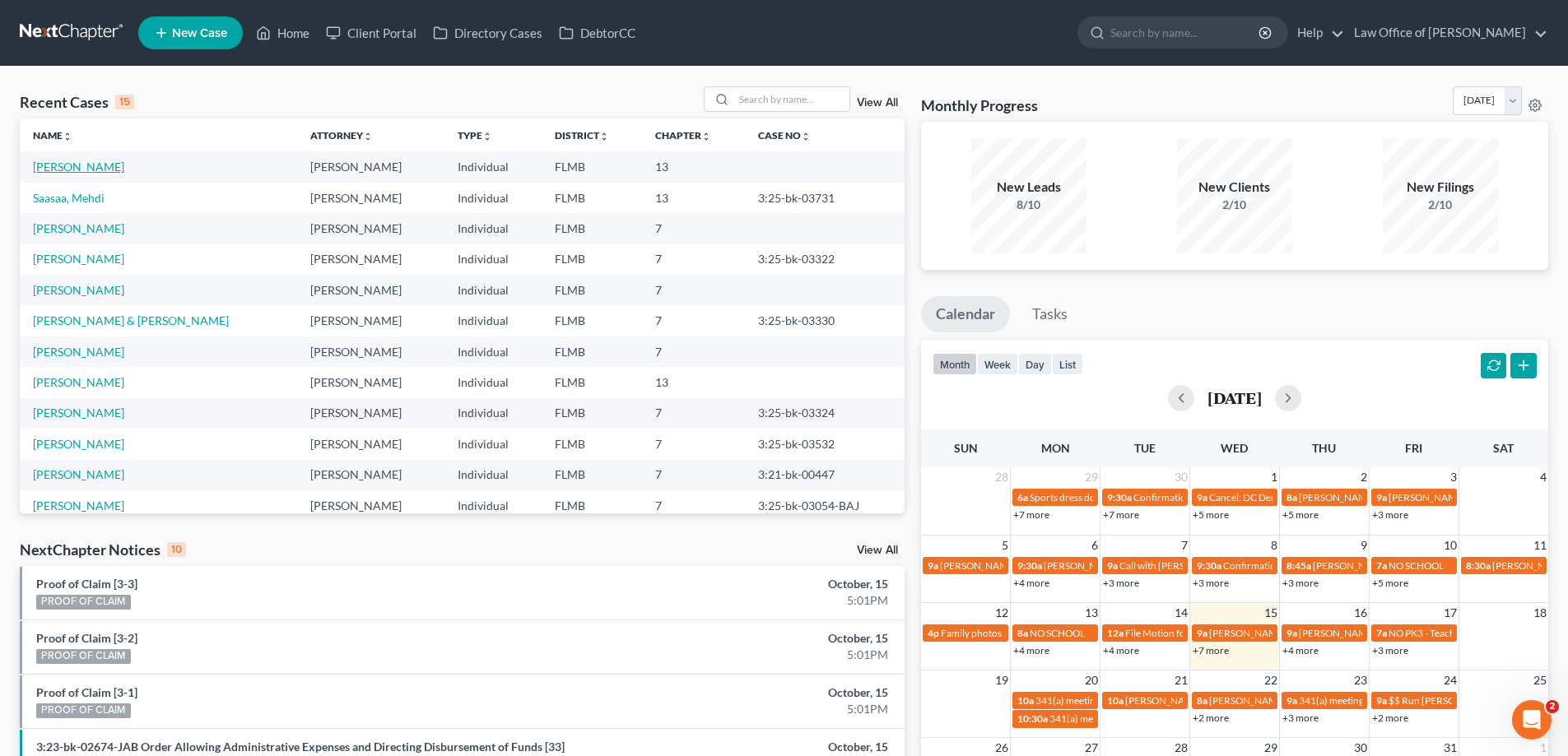
click at [64, 172] on link "[PERSON_NAME]" at bounding box center [78, 166] width 91 height 14
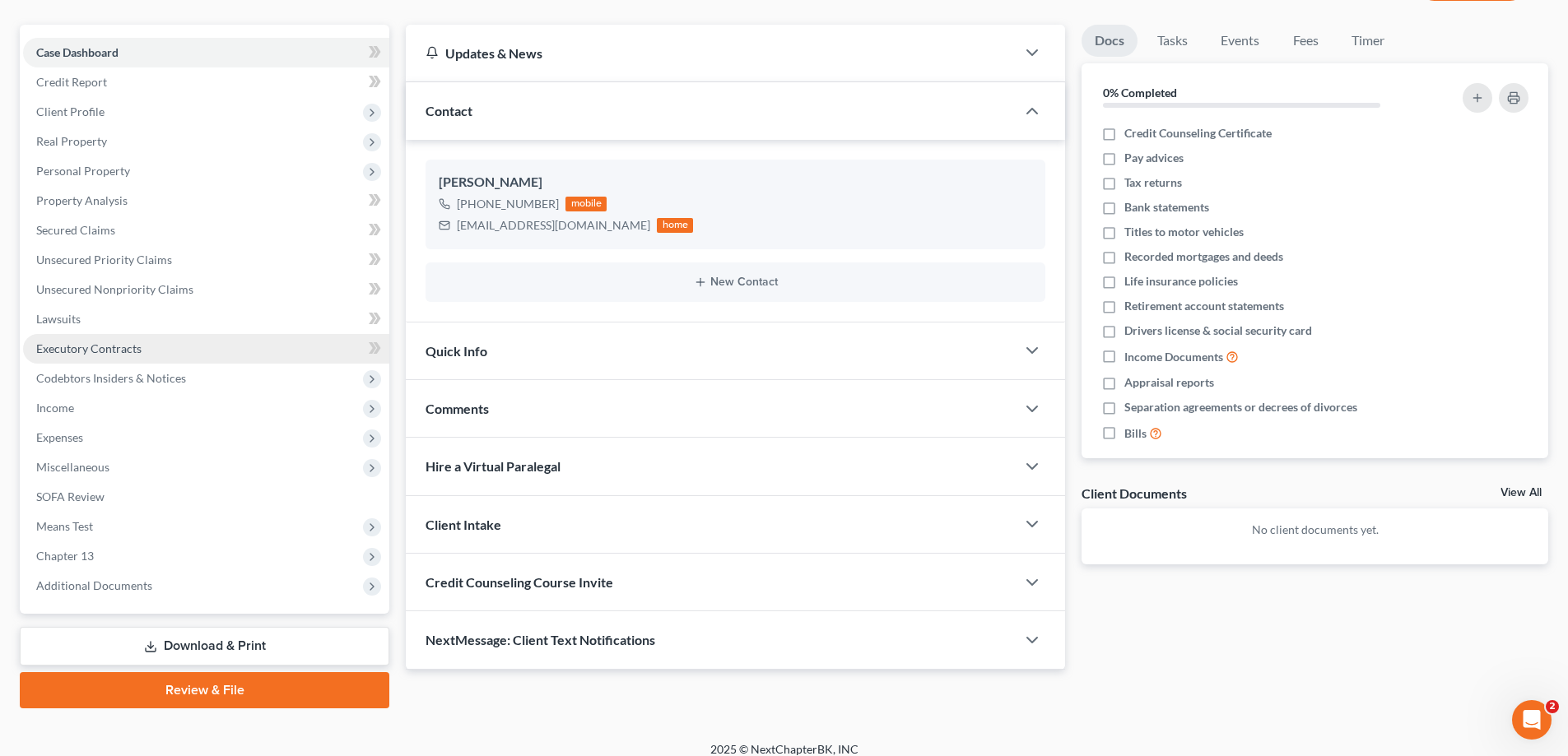
scroll to position [148, 0]
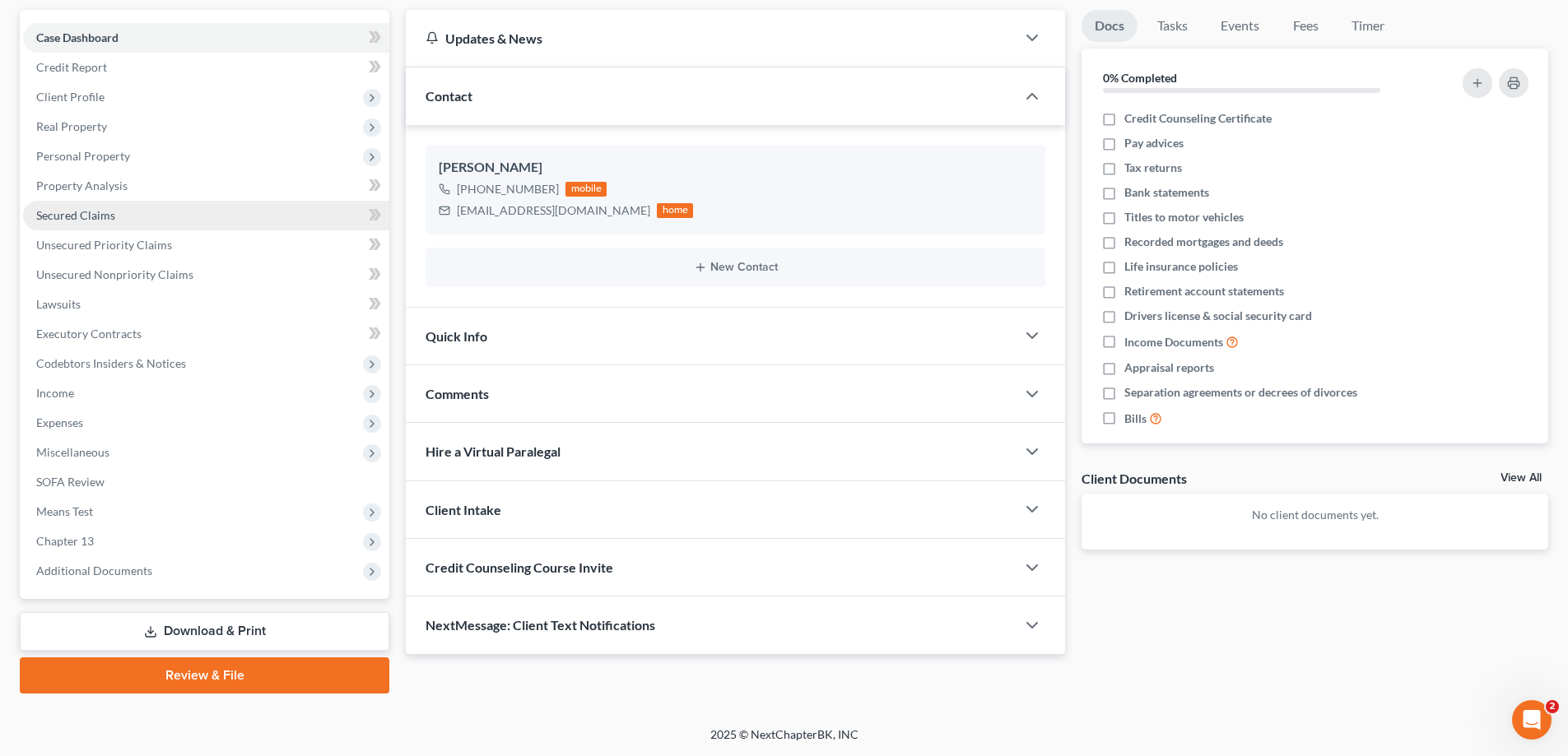
click at [99, 220] on span "Secured Claims" at bounding box center [75, 214] width 79 height 14
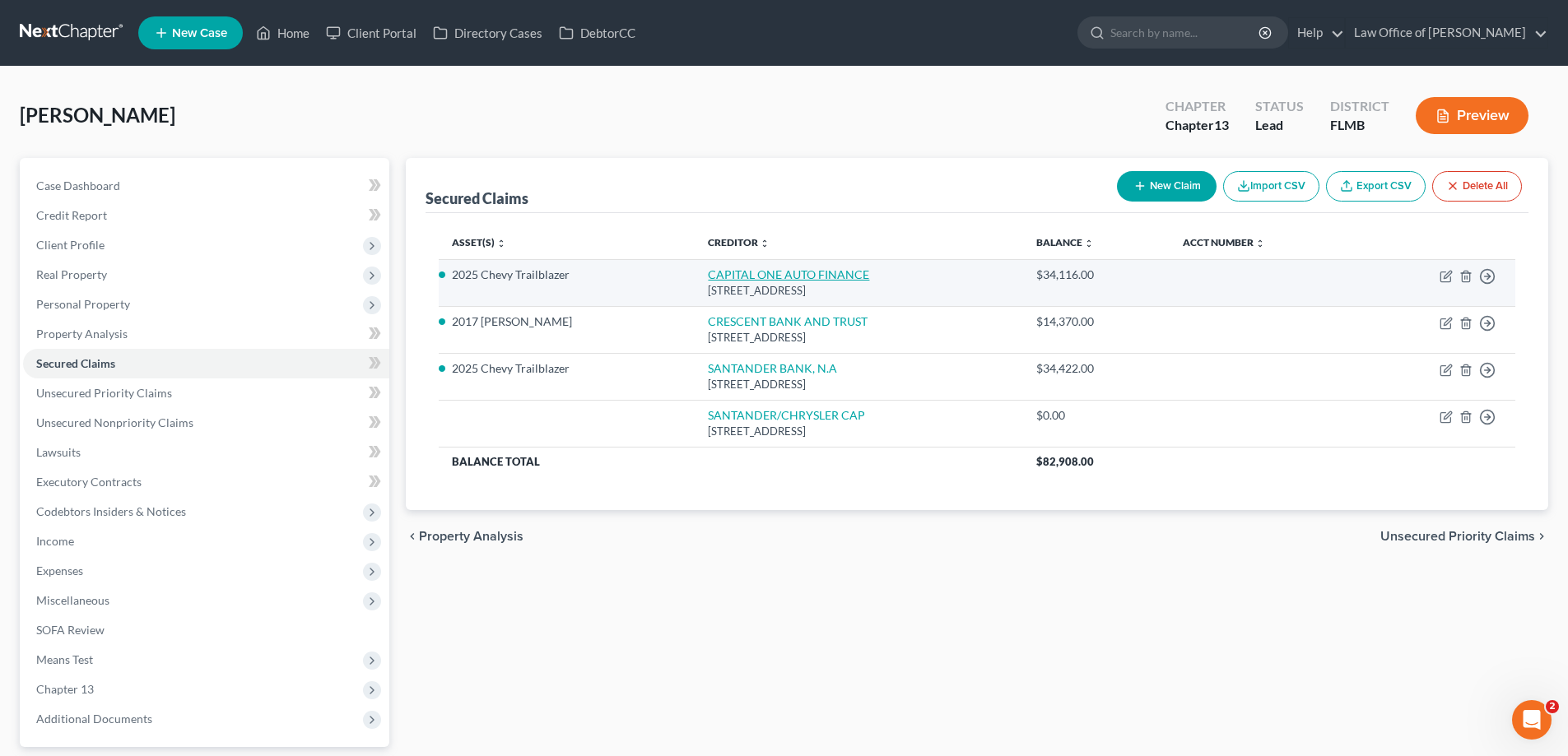
click at [757, 269] on link "CAPITAL ONE AUTO FINANCE" at bounding box center [789, 274] width 161 height 14
select select "45"
select select "8"
select select "0"
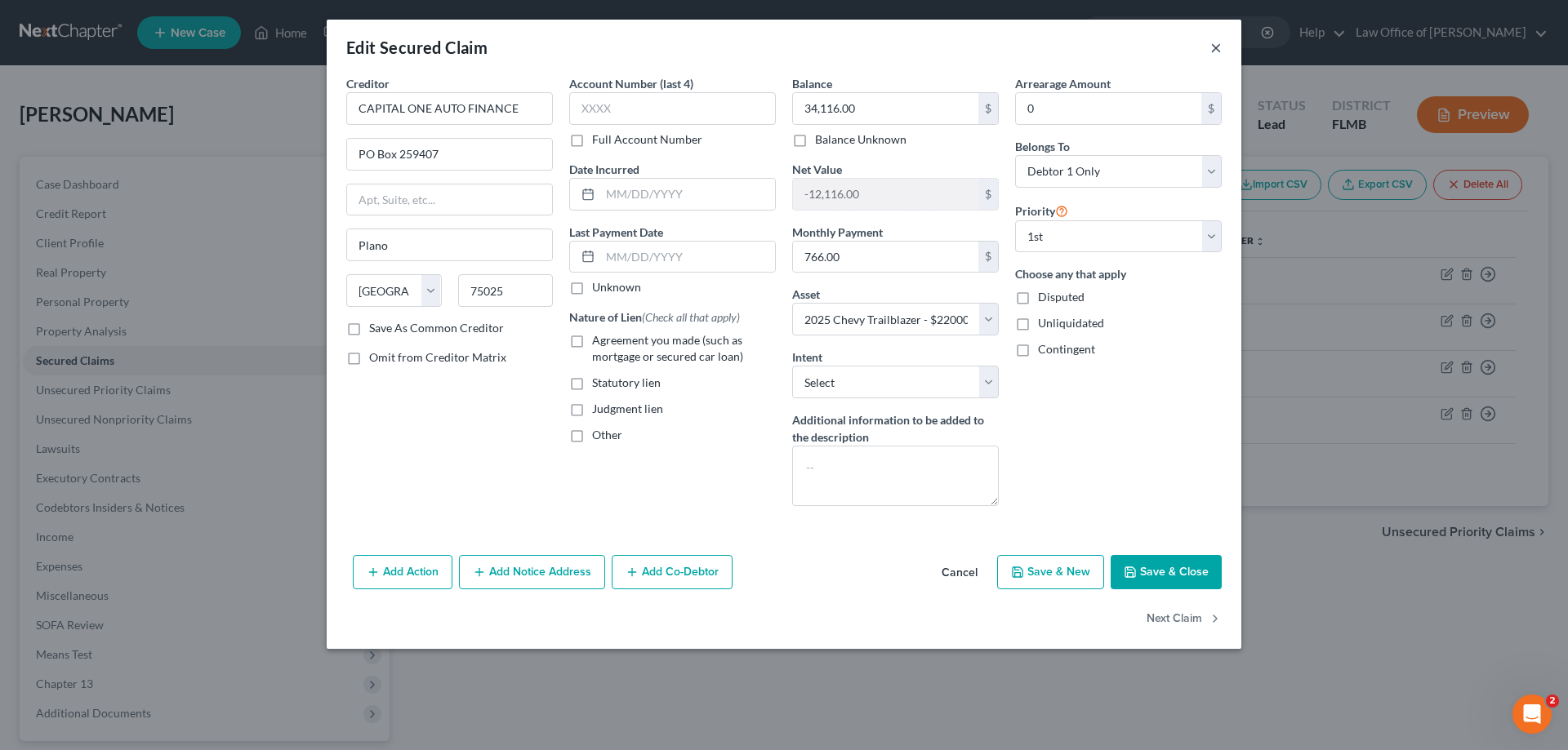
click at [1213, 42] on button "×" at bounding box center [1216, 48] width 12 height 20
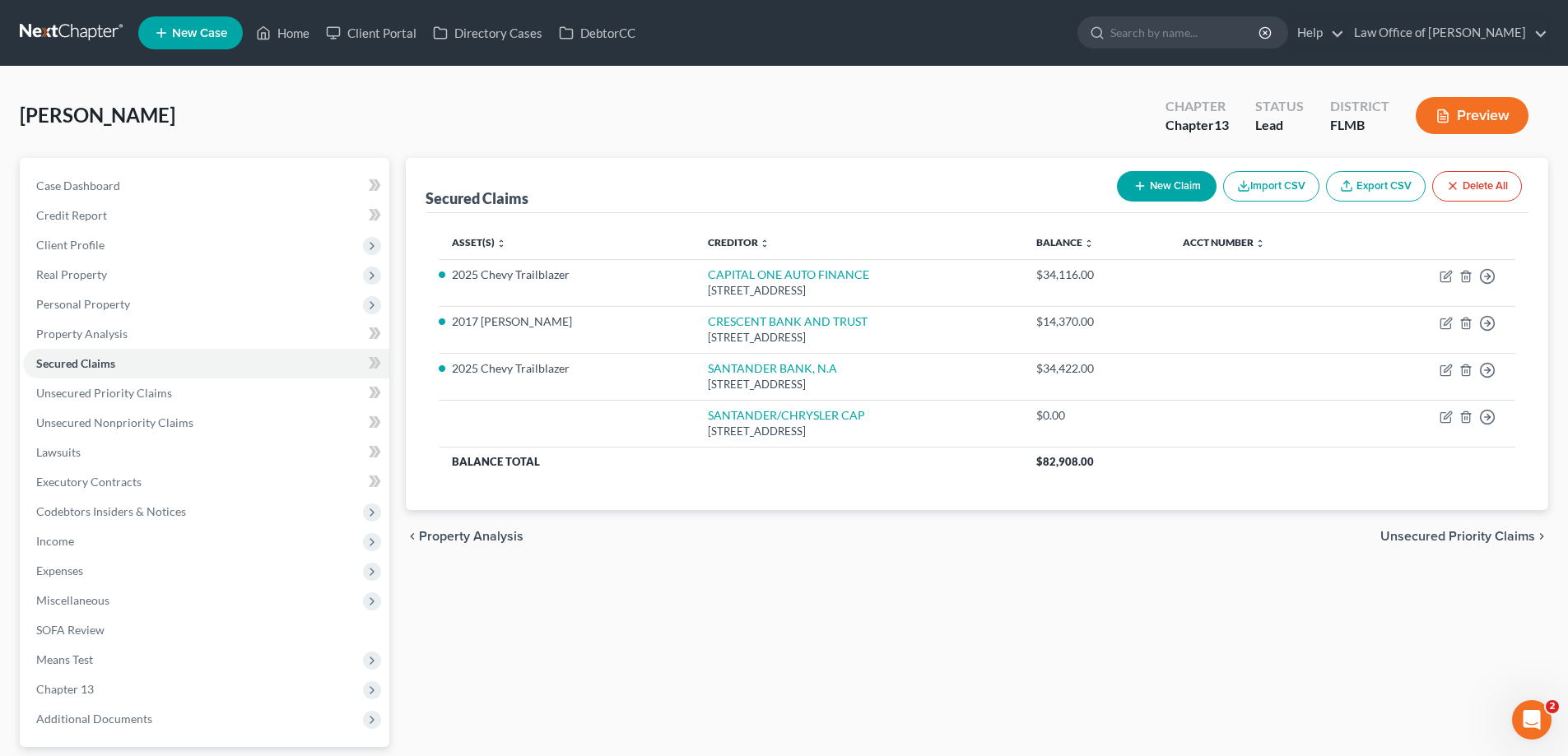
click at [806, 108] on div "[PERSON_NAME] Upgraded Chapter Chapter 13 Status Lead District FLMB Preview" at bounding box center [784, 122] width 1528 height 71
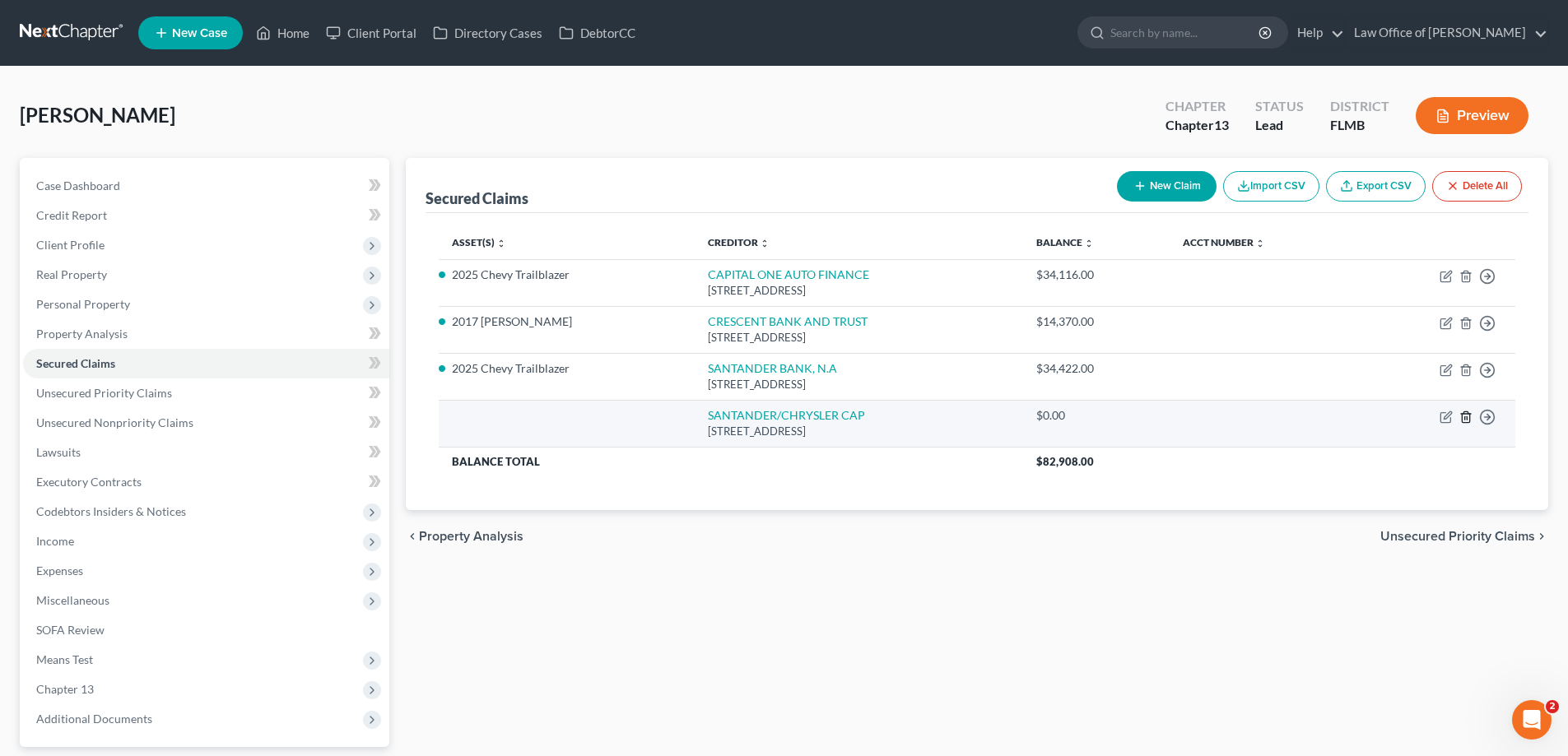
click at [1463, 421] on icon "button" at bounding box center [1466, 417] width 14 height 14
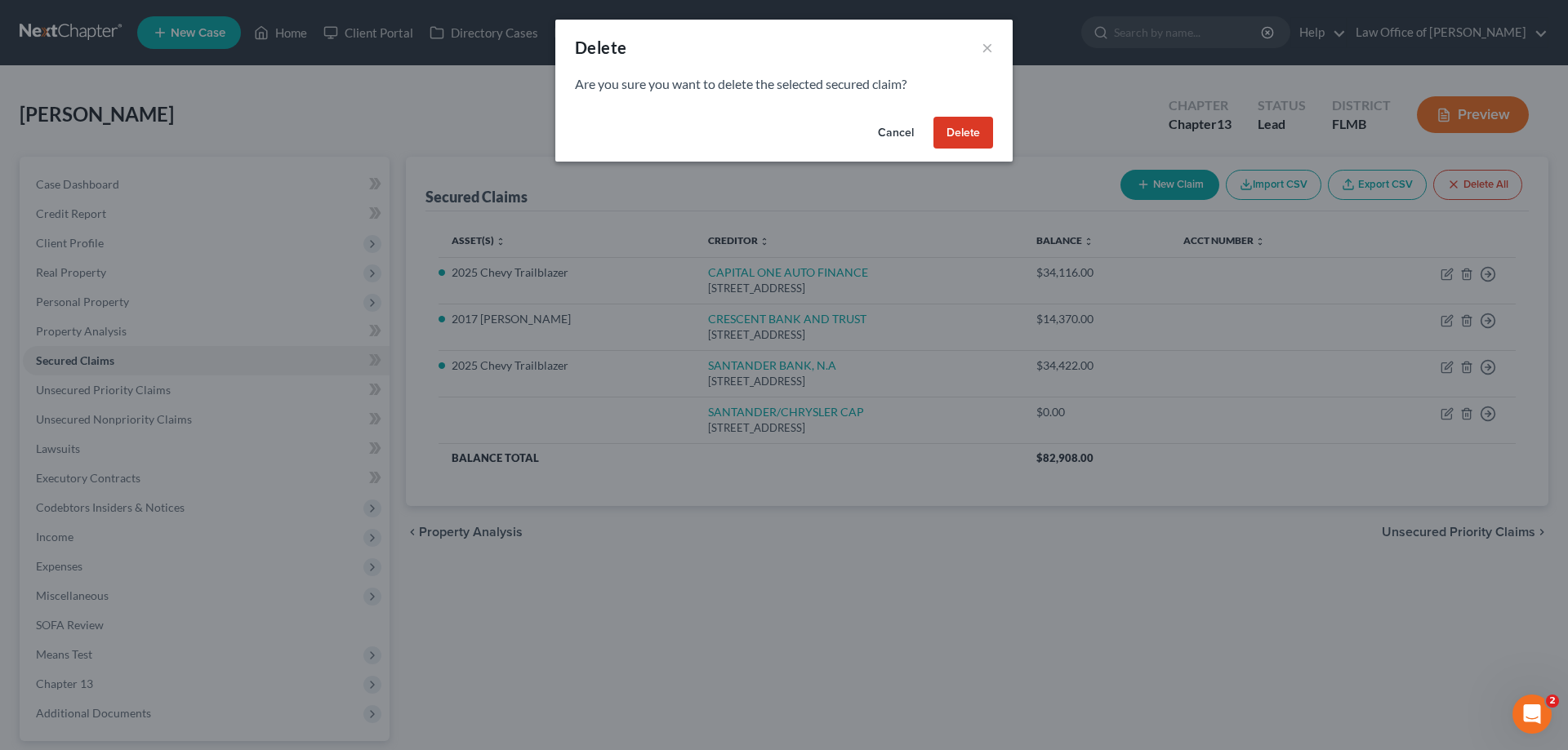
click at [948, 153] on div "Cancel Delete" at bounding box center [784, 136] width 458 height 52
click at [953, 132] on button "Delete" at bounding box center [963, 133] width 59 height 32
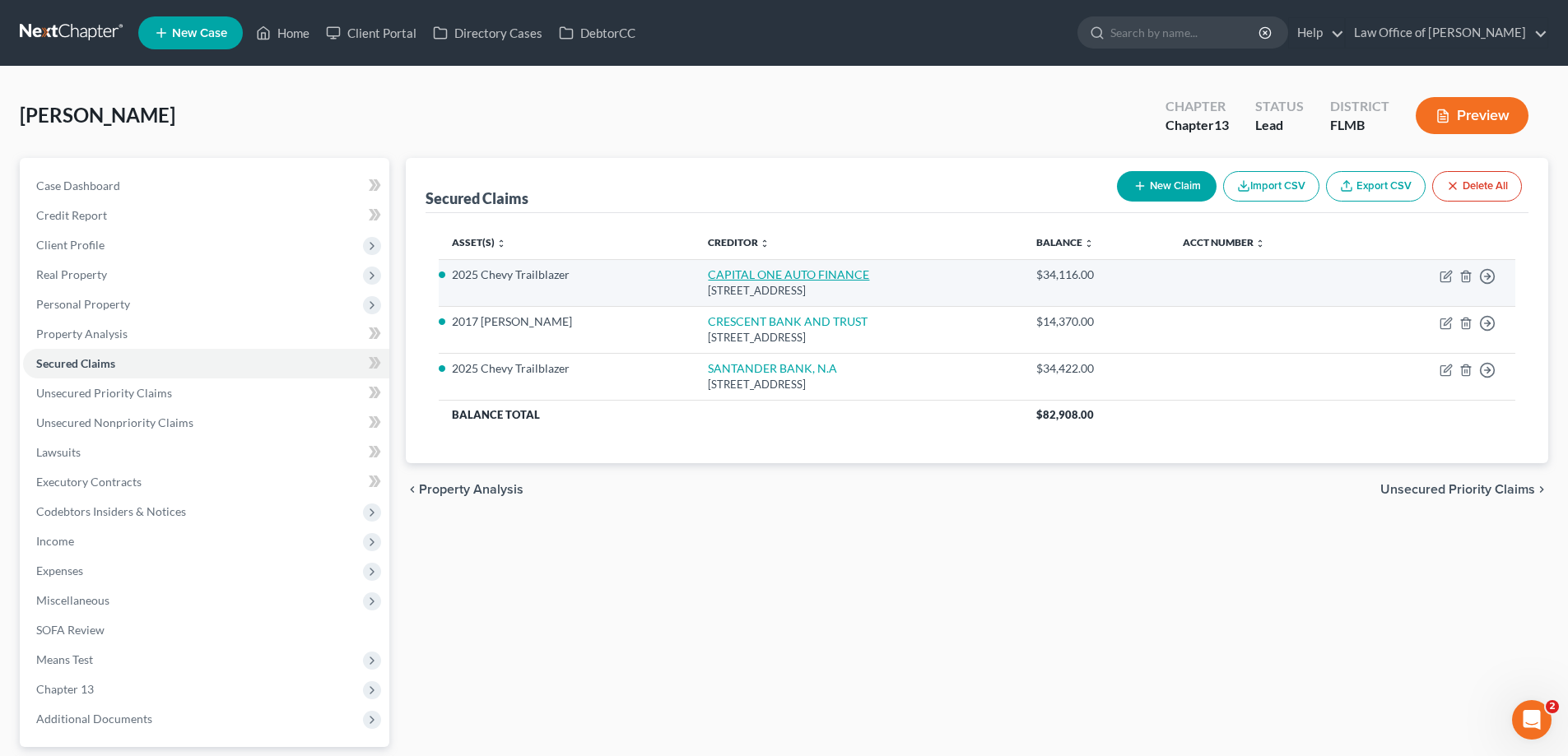
click at [755, 275] on link "CAPITAL ONE AUTO FINANCE" at bounding box center [789, 274] width 161 height 14
select select "45"
select select "8"
select select "0"
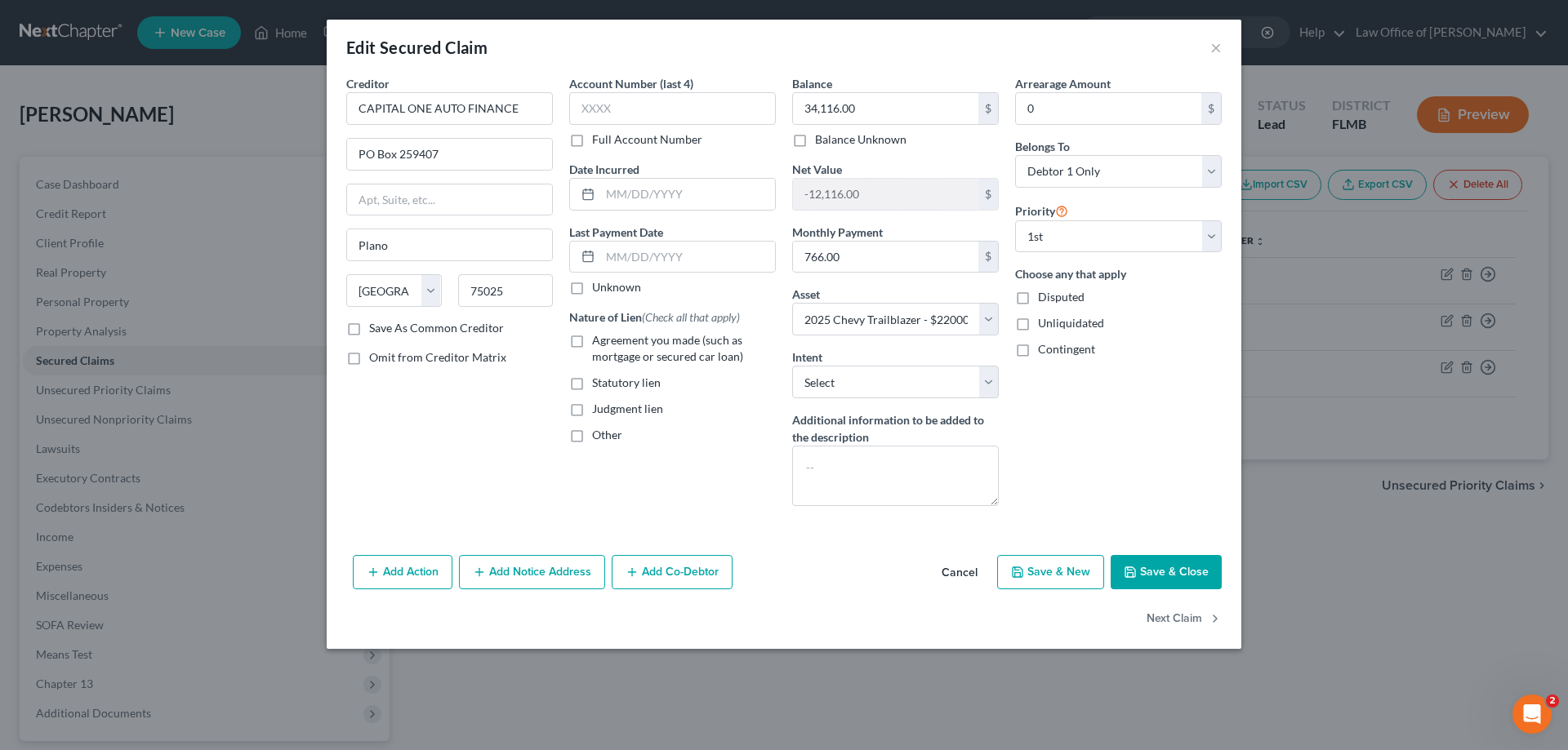
click at [741, 438] on div "Other" at bounding box center [672, 435] width 206 height 16
click at [1214, 41] on button "×" at bounding box center [1216, 48] width 12 height 20
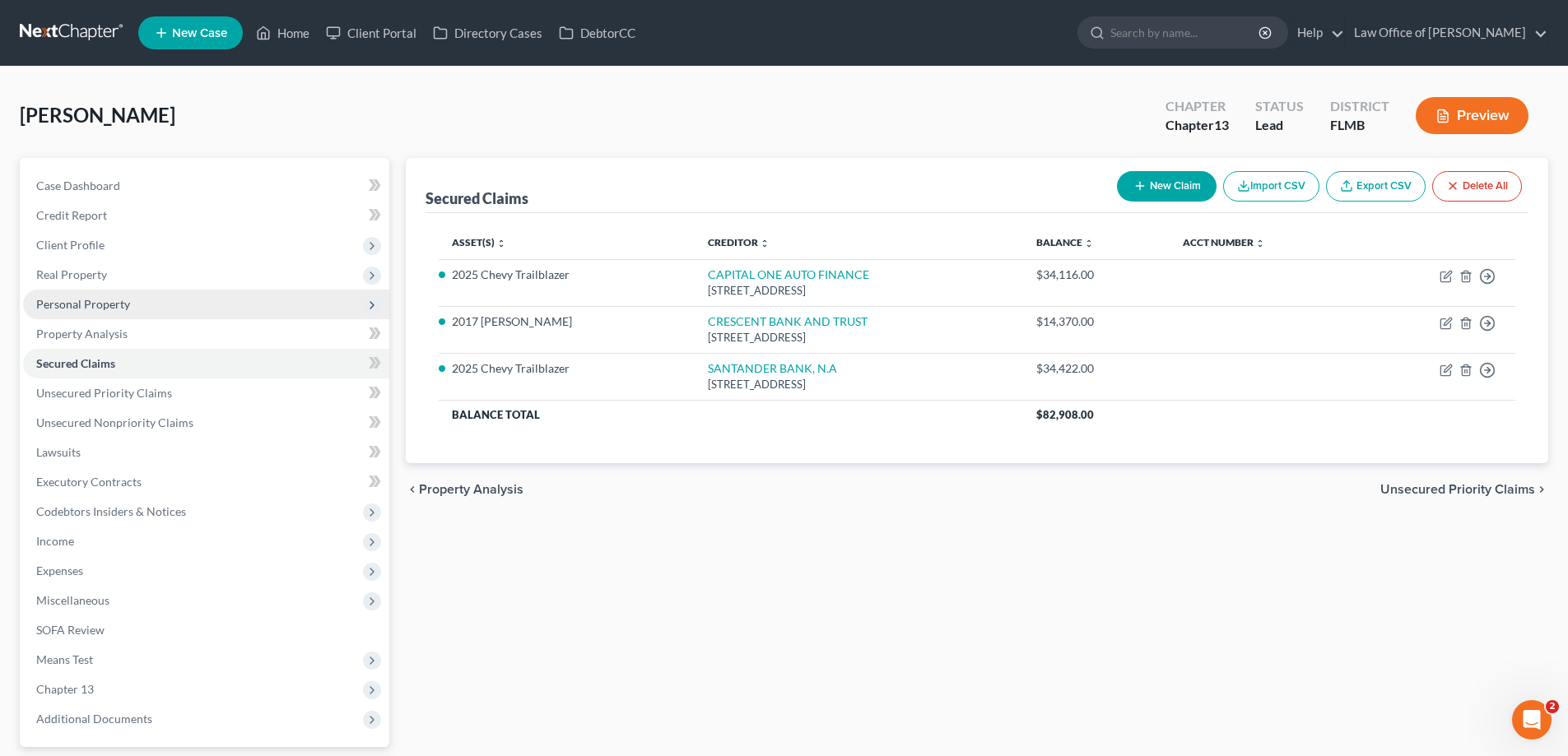
click at [96, 310] on span "Personal Property" at bounding box center [83, 304] width 94 height 14
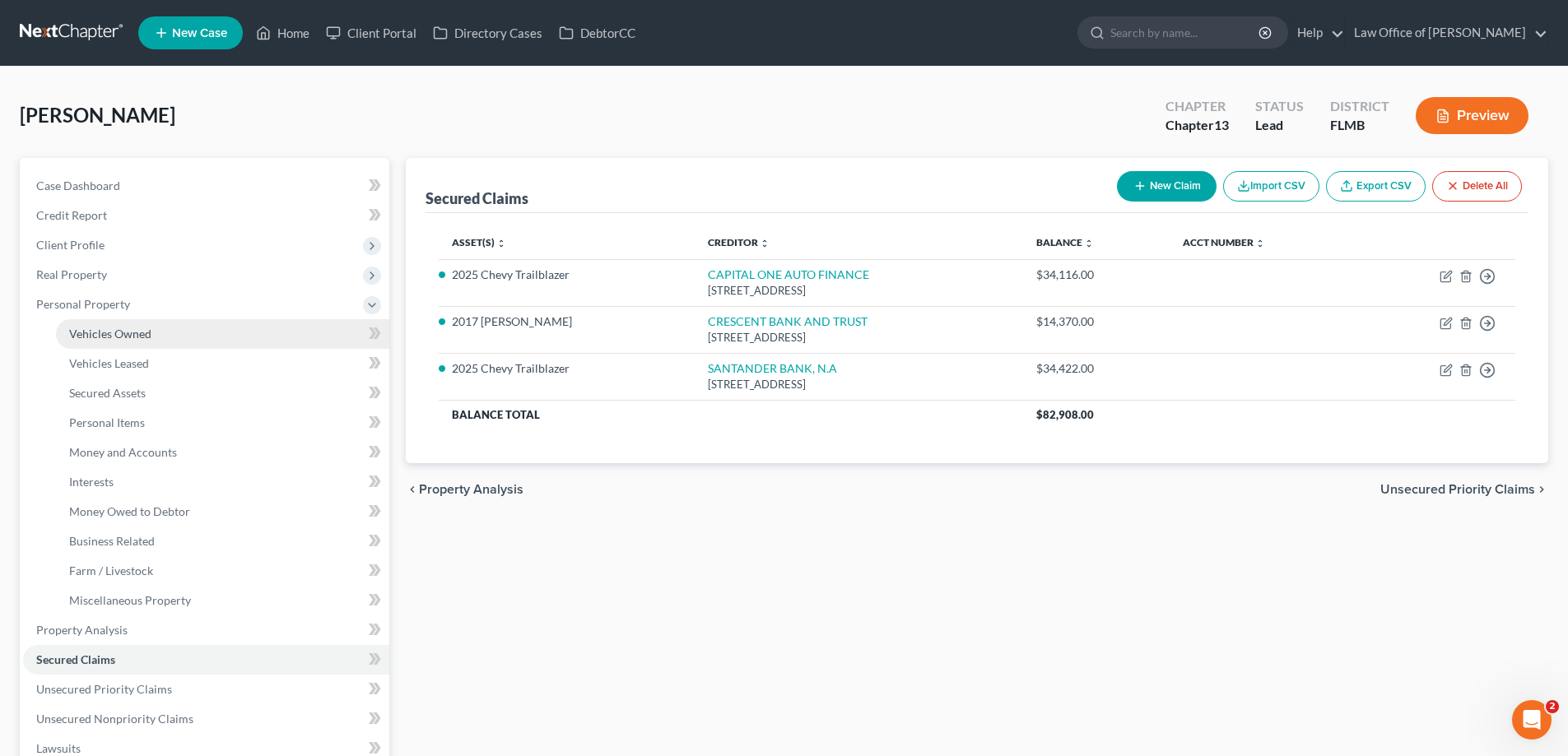
click at [109, 331] on span "Vehicles Owned" at bounding box center [109, 333] width 82 height 14
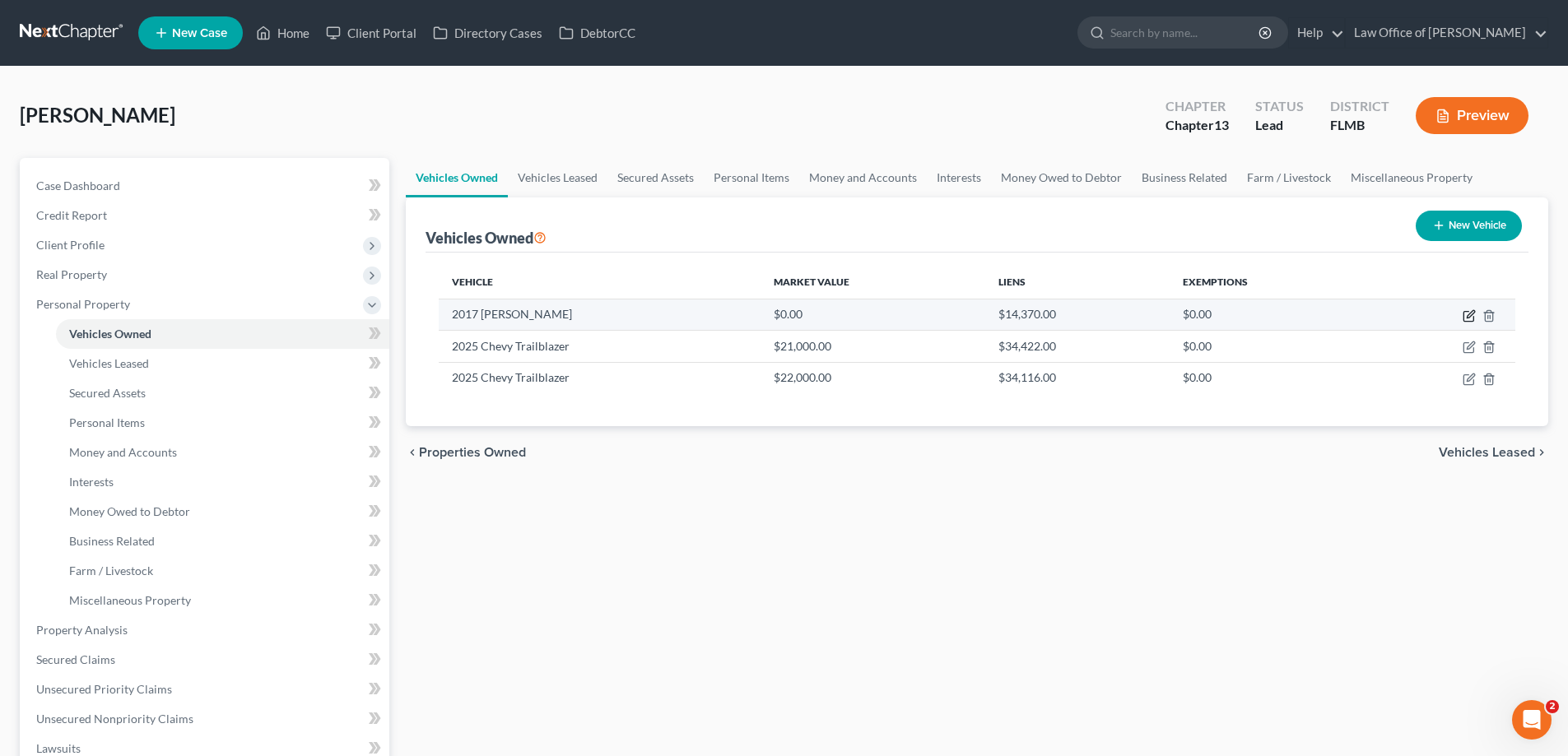
click at [1469, 313] on icon "button" at bounding box center [1469, 316] width 14 height 14
select select "0"
select select "9"
select select "0"
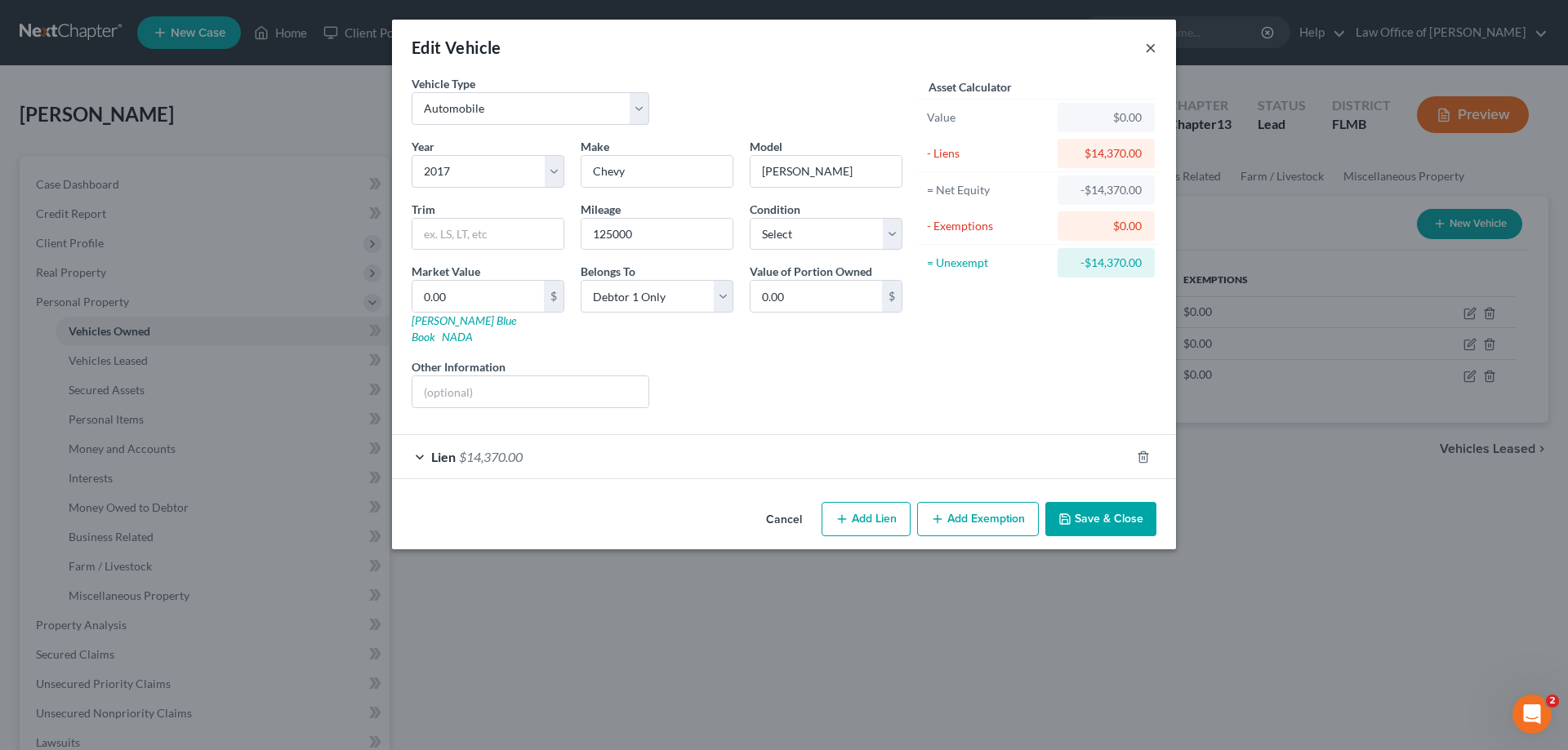
click at [1152, 47] on button "×" at bounding box center [1151, 48] width 12 height 20
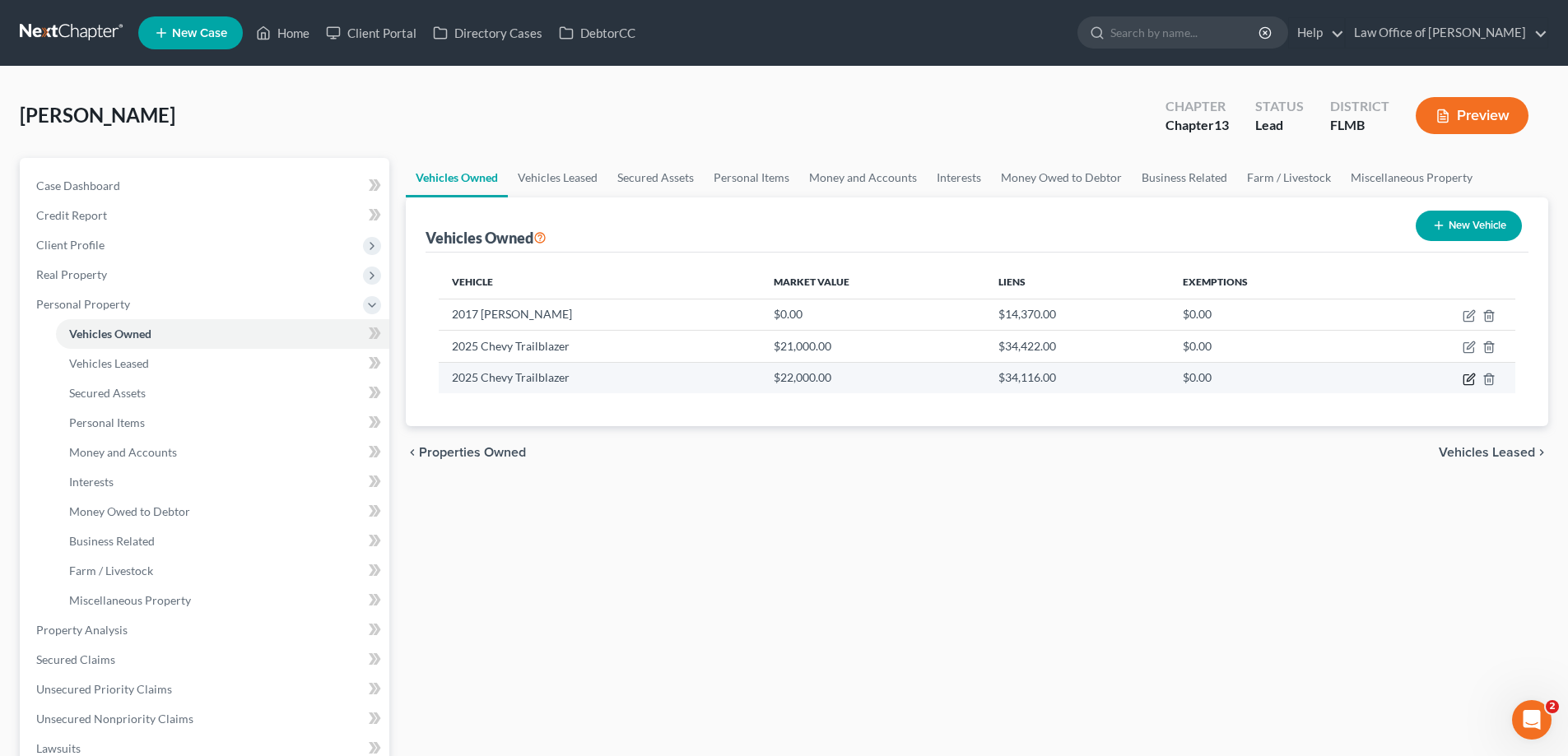
click at [1469, 375] on icon "button" at bounding box center [1469, 379] width 14 height 14
select select "0"
select select "1"
select select "2"
select select "0"
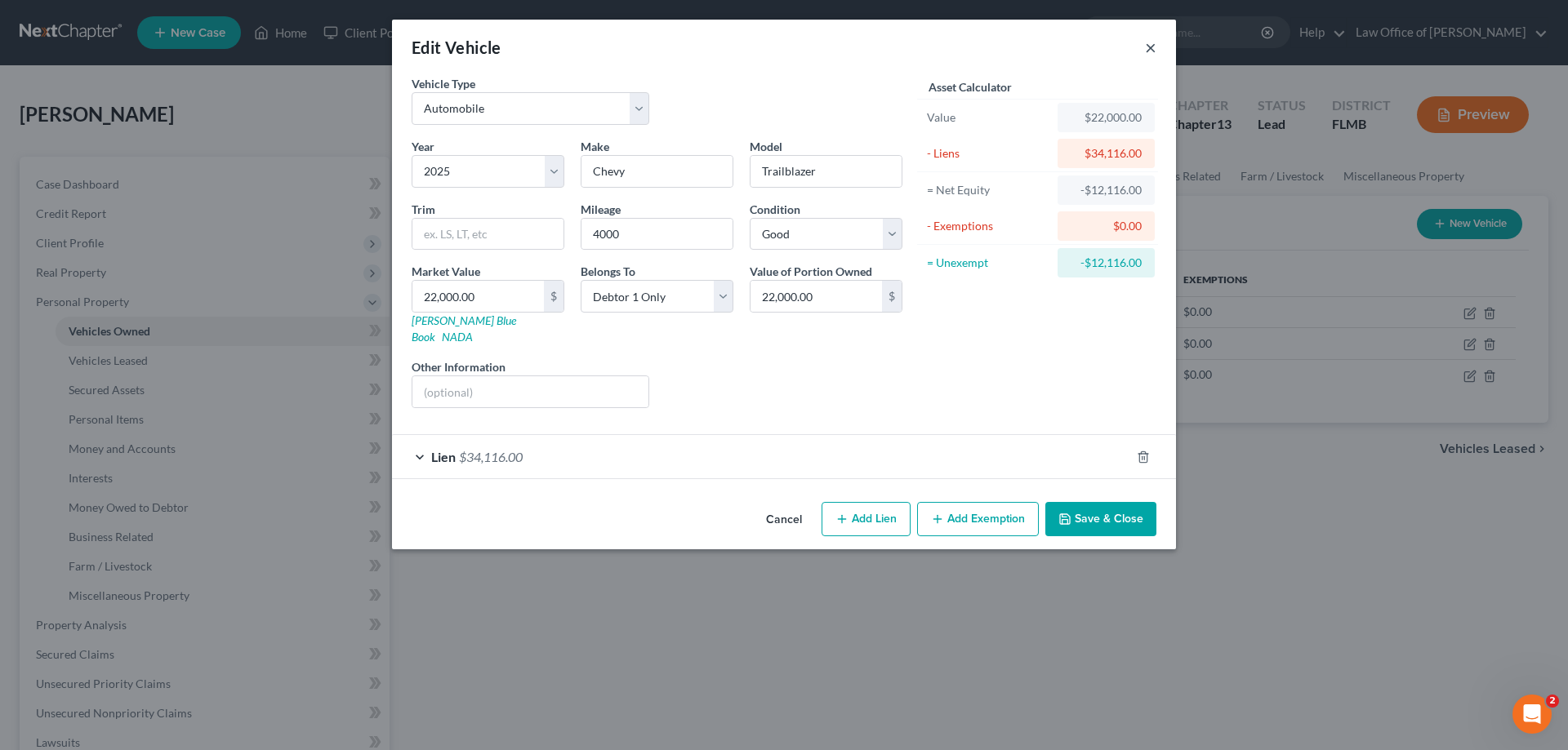
click at [1154, 42] on button "×" at bounding box center [1151, 48] width 12 height 20
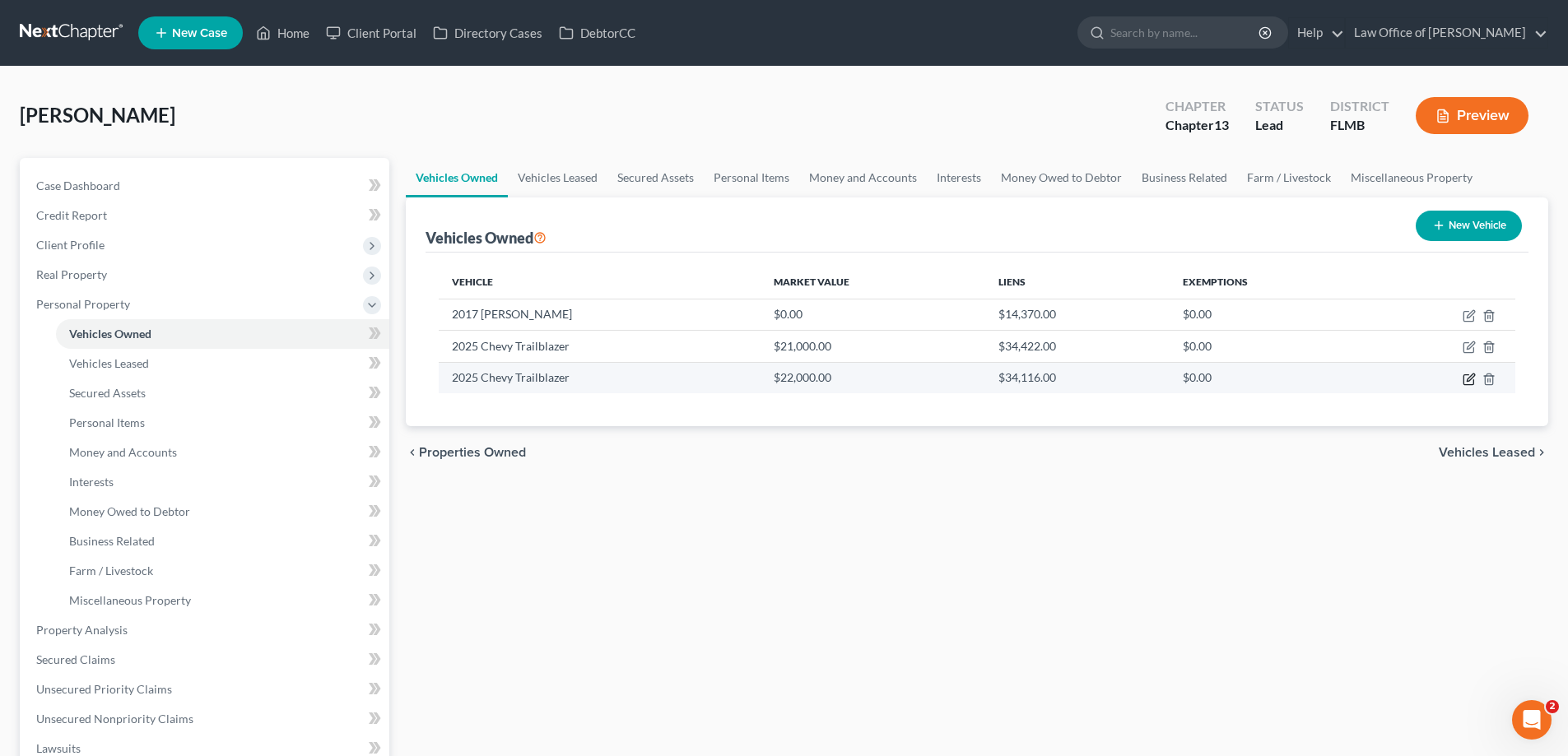
click at [1469, 381] on icon "button" at bounding box center [1469, 379] width 14 height 14
select select "0"
select select "1"
select select "2"
select select "0"
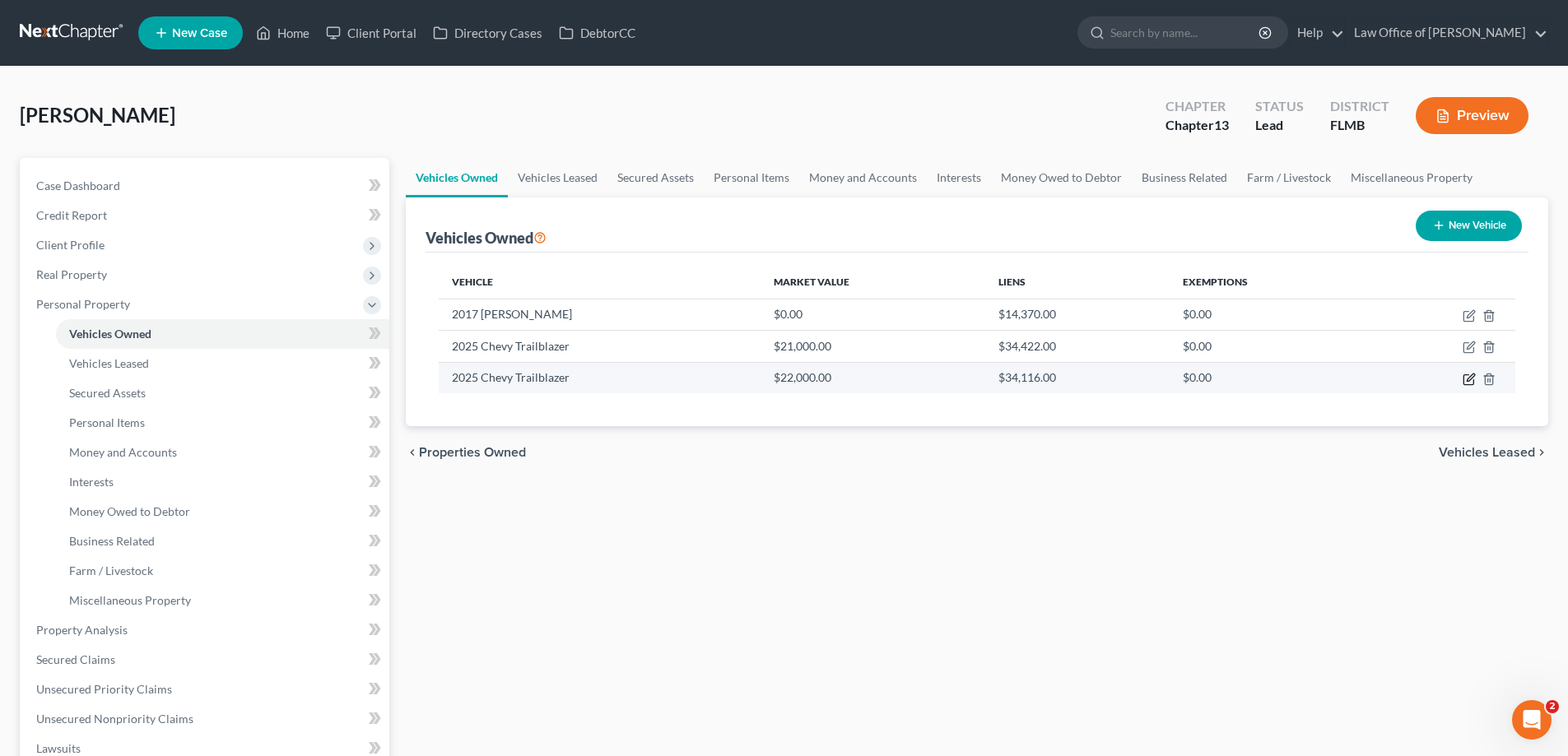
select select "45"
select select "0"
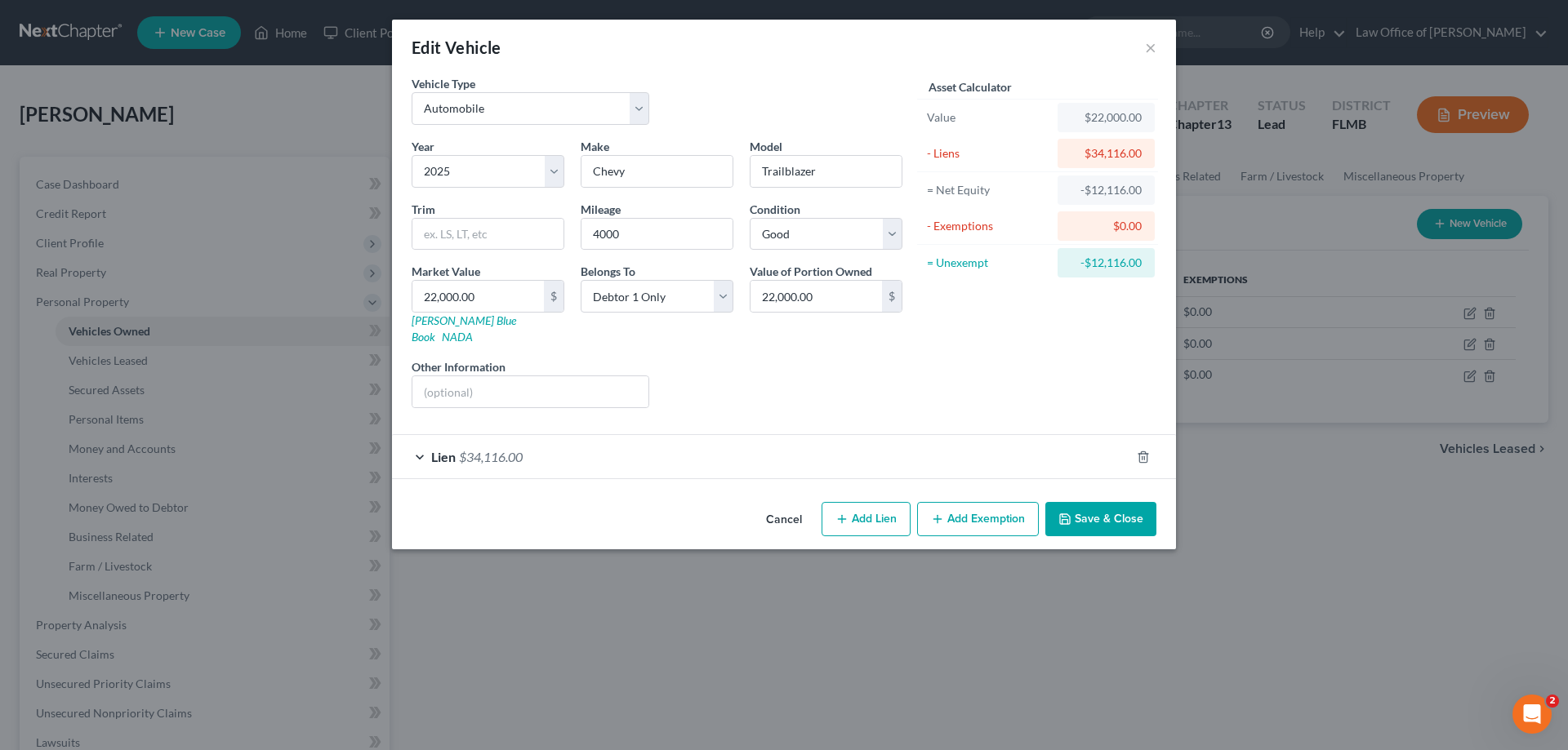
click at [624, 443] on div "Lien $34,116.00" at bounding box center [761, 457] width 739 height 43
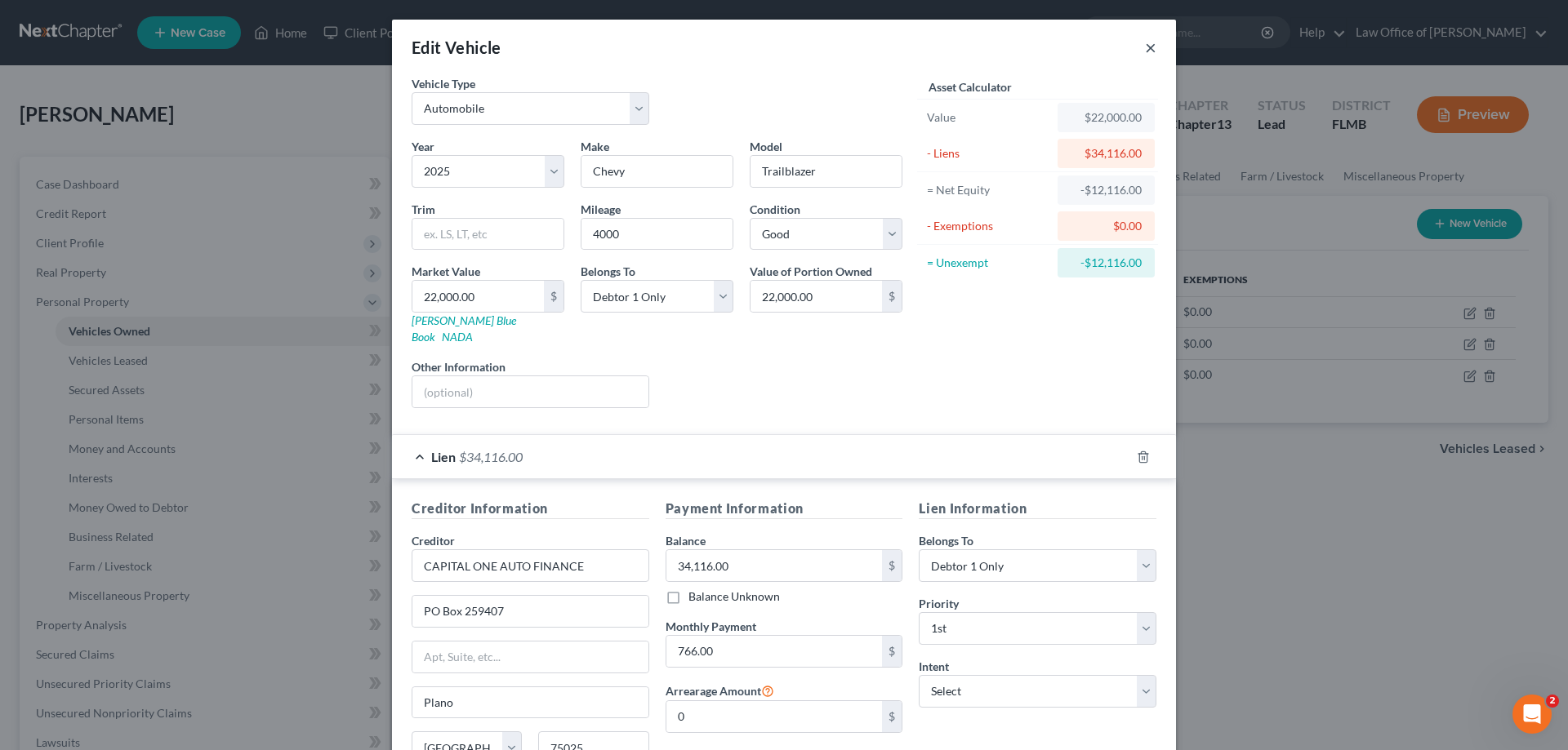
click at [1145, 43] on button "×" at bounding box center [1151, 48] width 12 height 20
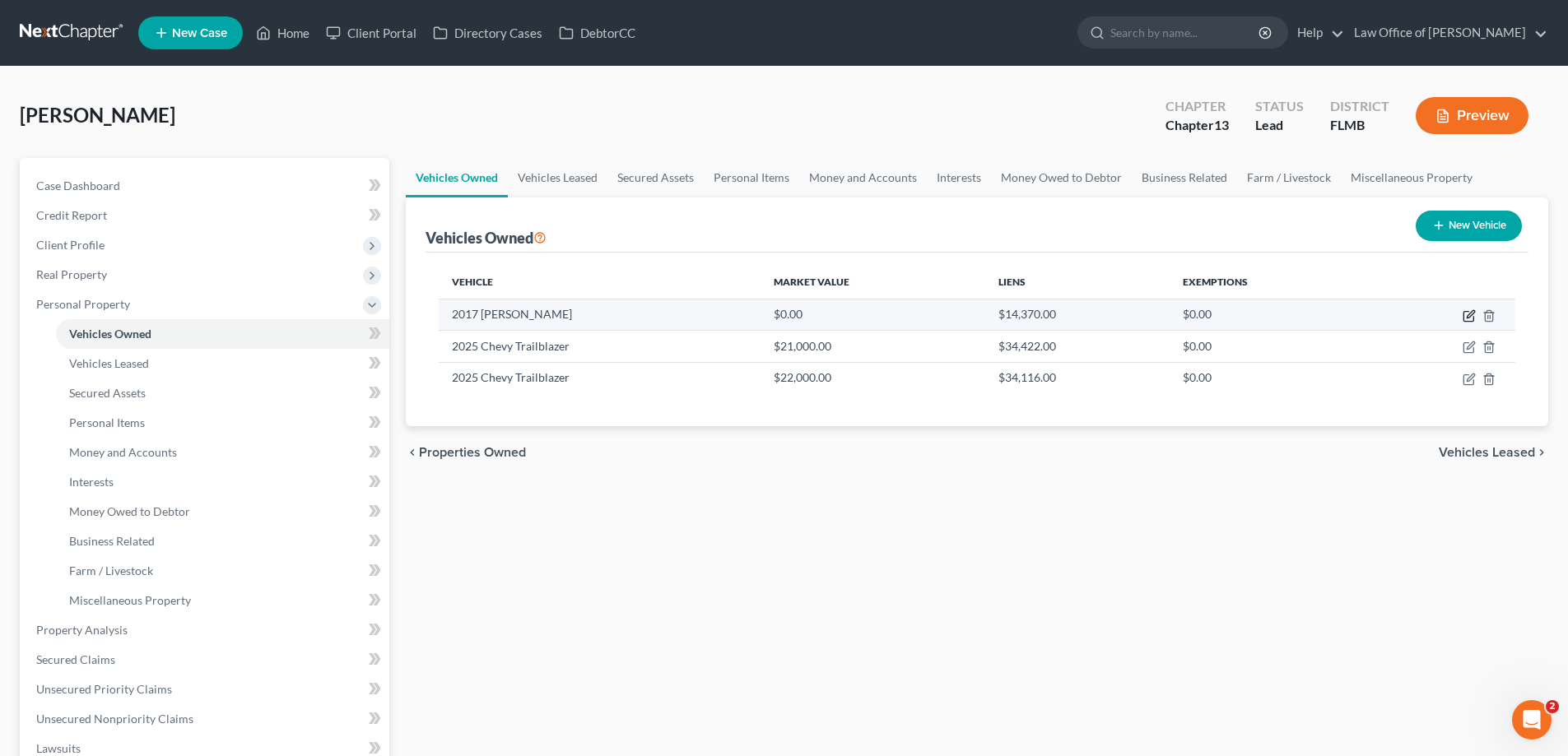
click at [1468, 316] on icon "button" at bounding box center [1470, 314] width 7 height 7
select select "0"
select select "9"
select select "0"
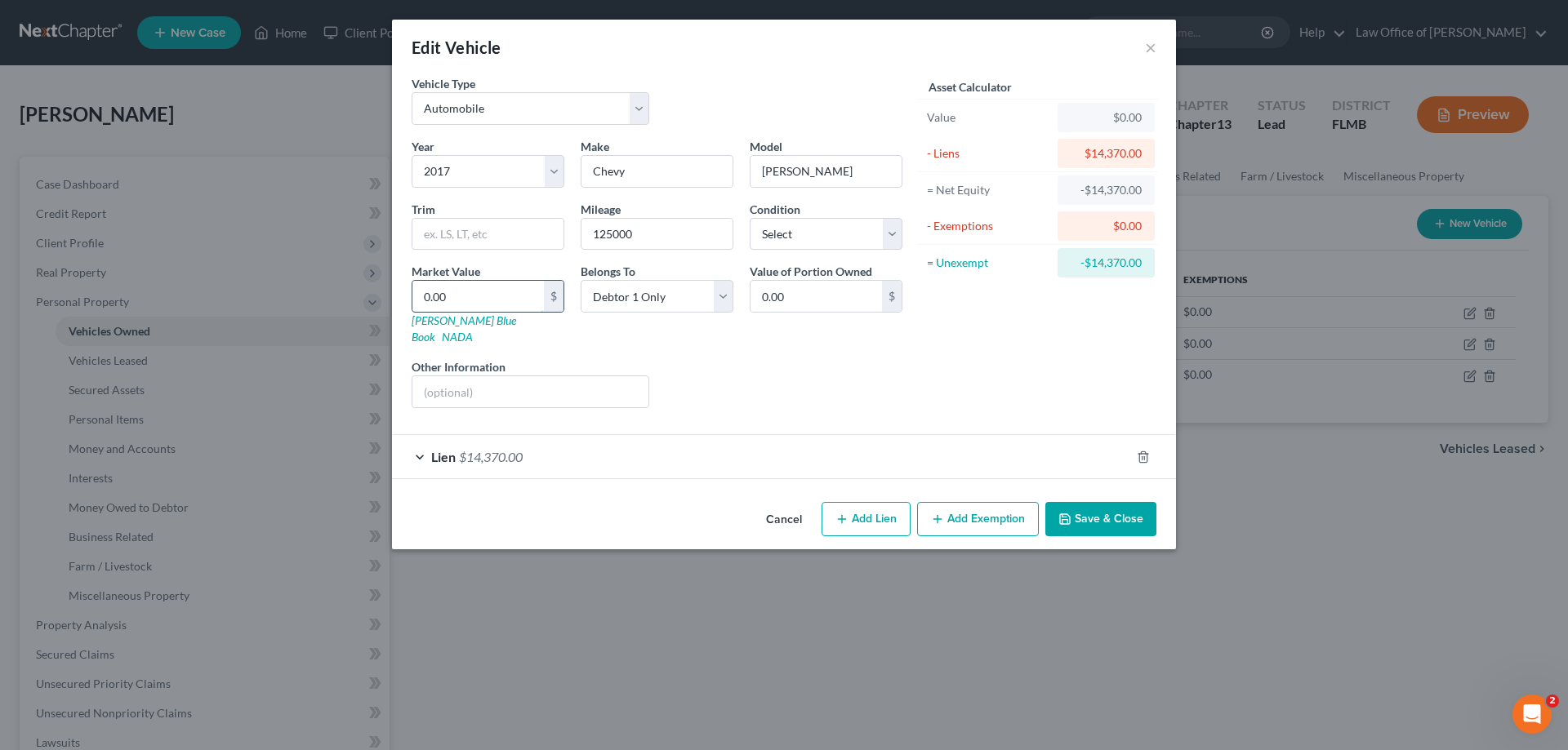
click at [495, 299] on input "0.00" at bounding box center [478, 296] width 132 height 31
type input "6"
type input "6.00"
type input "60"
type input "60.00"
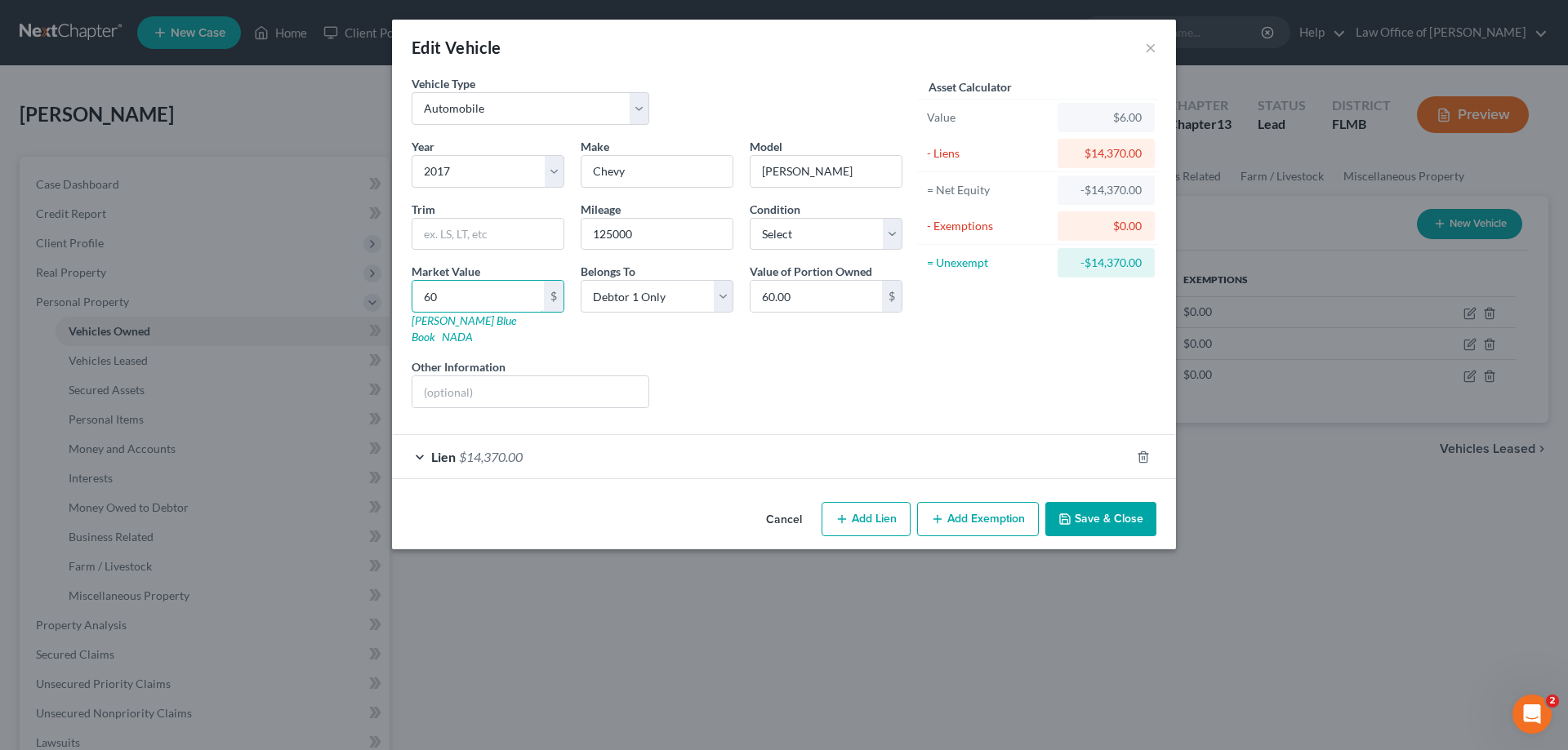
type input "600"
type input "600.00"
type input "6000"
type input "6,000.00"
type input "6,000"
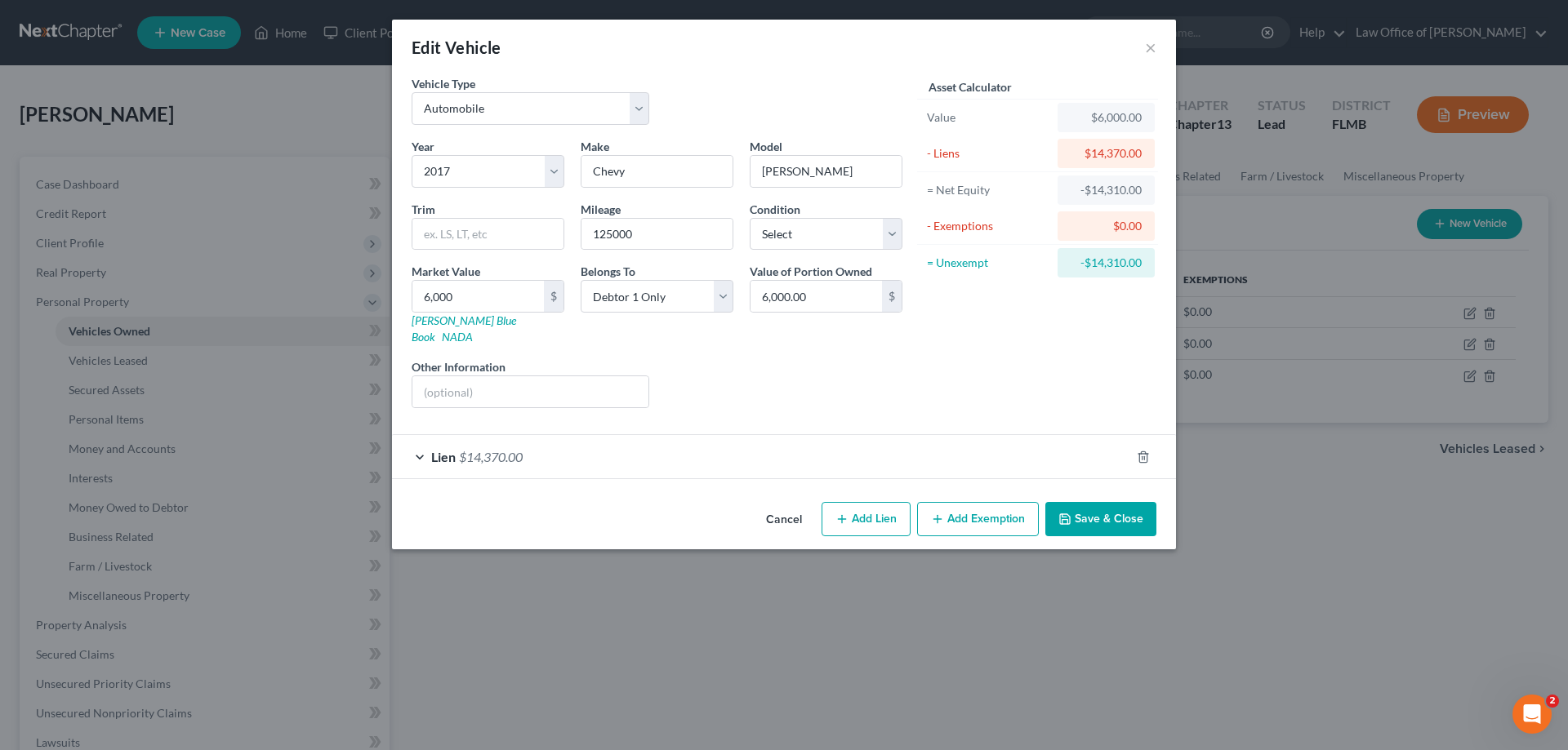
click at [1132, 517] on button "Save & Close" at bounding box center [1101, 519] width 111 height 34
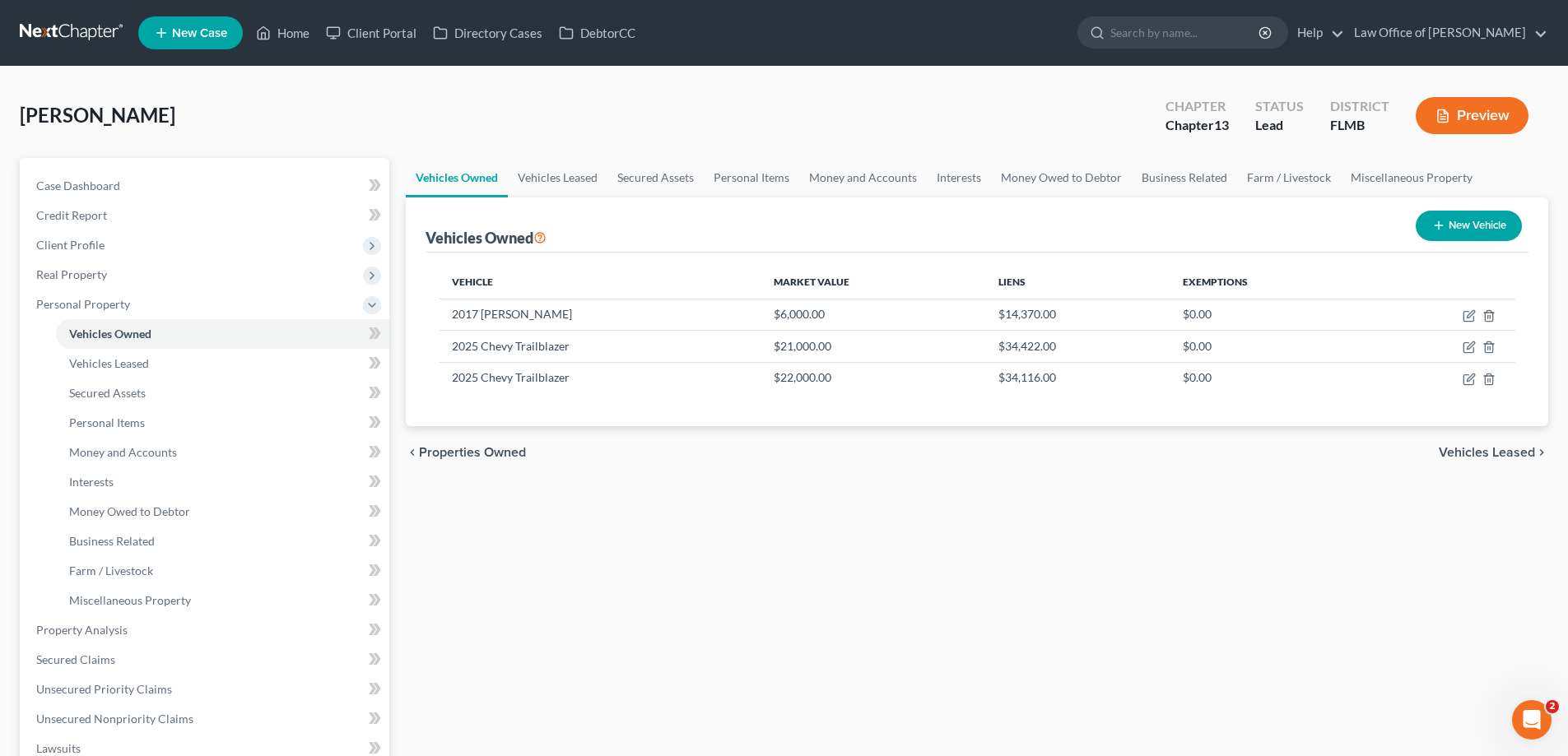
click at [1099, 562] on div "Vehicles Owned Vehicles Leased Secured Assets Personal Items Money and Accounts…" at bounding box center [977, 648] width 1158 height 980
click at [346, 112] on div "West, Valerie Upgraded Chapter Chapter 13 Status Lead District FLMB Preview" at bounding box center [784, 122] width 1528 height 71
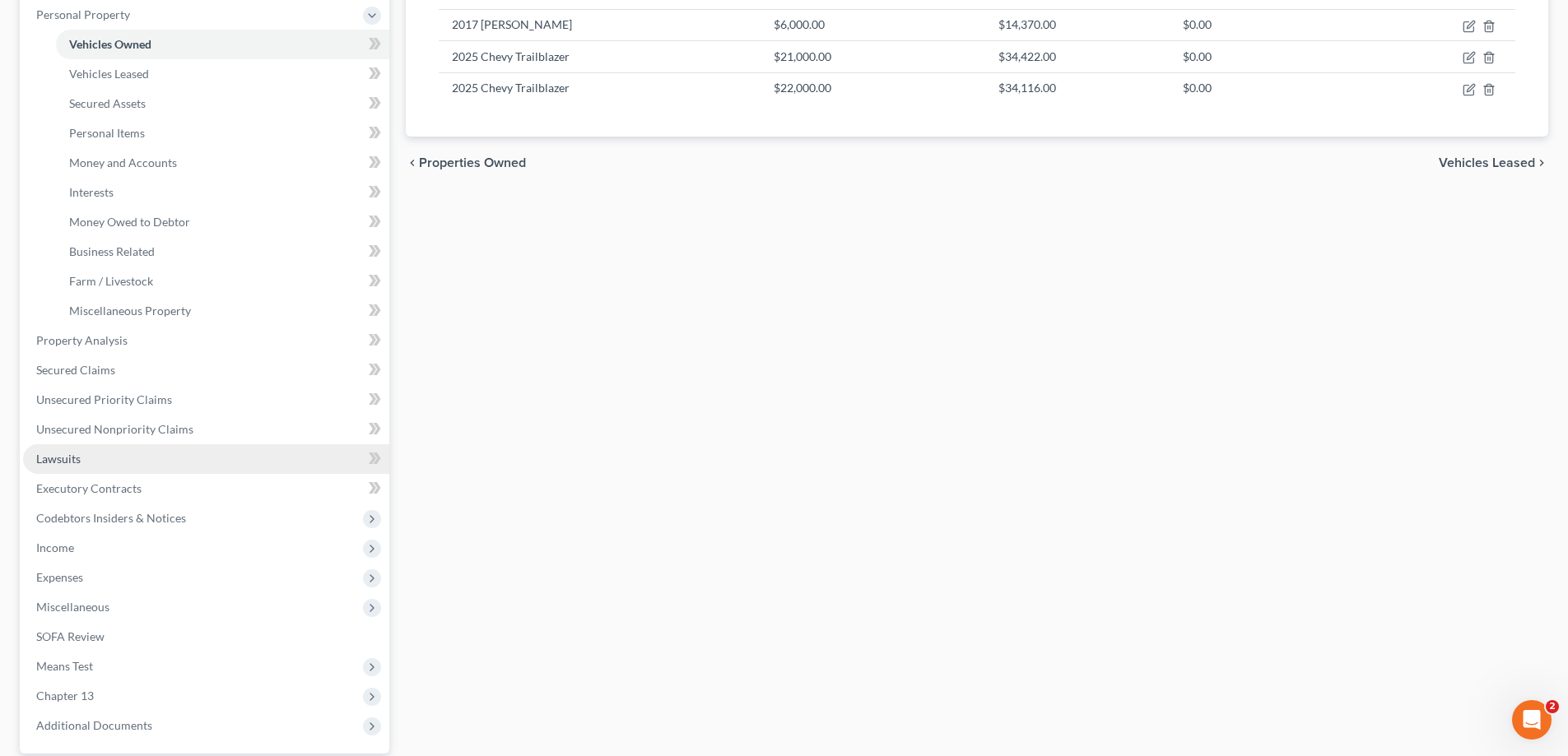
scroll to position [115, 0]
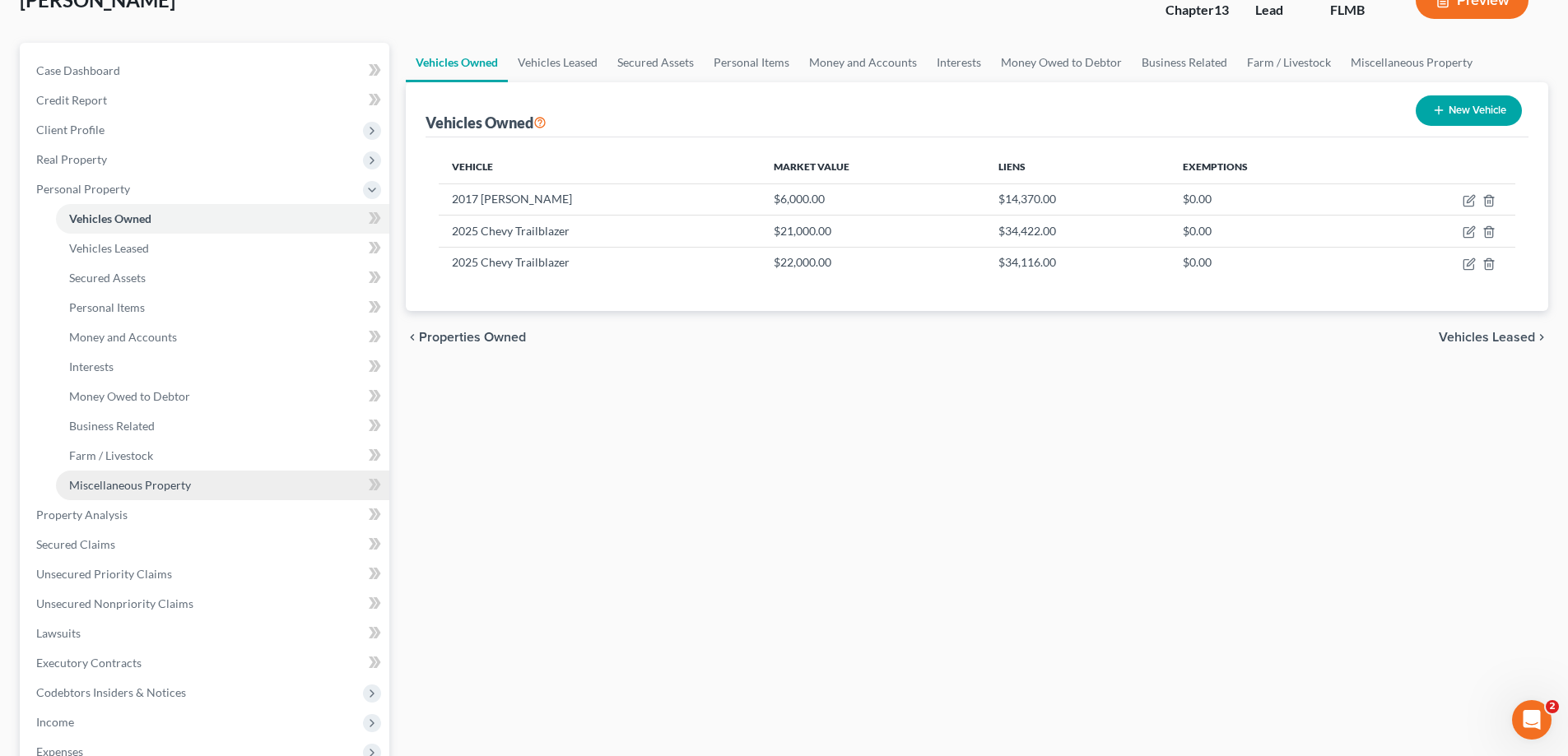
click at [163, 486] on span "Miscellaneous Property" at bounding box center [129, 485] width 122 height 14
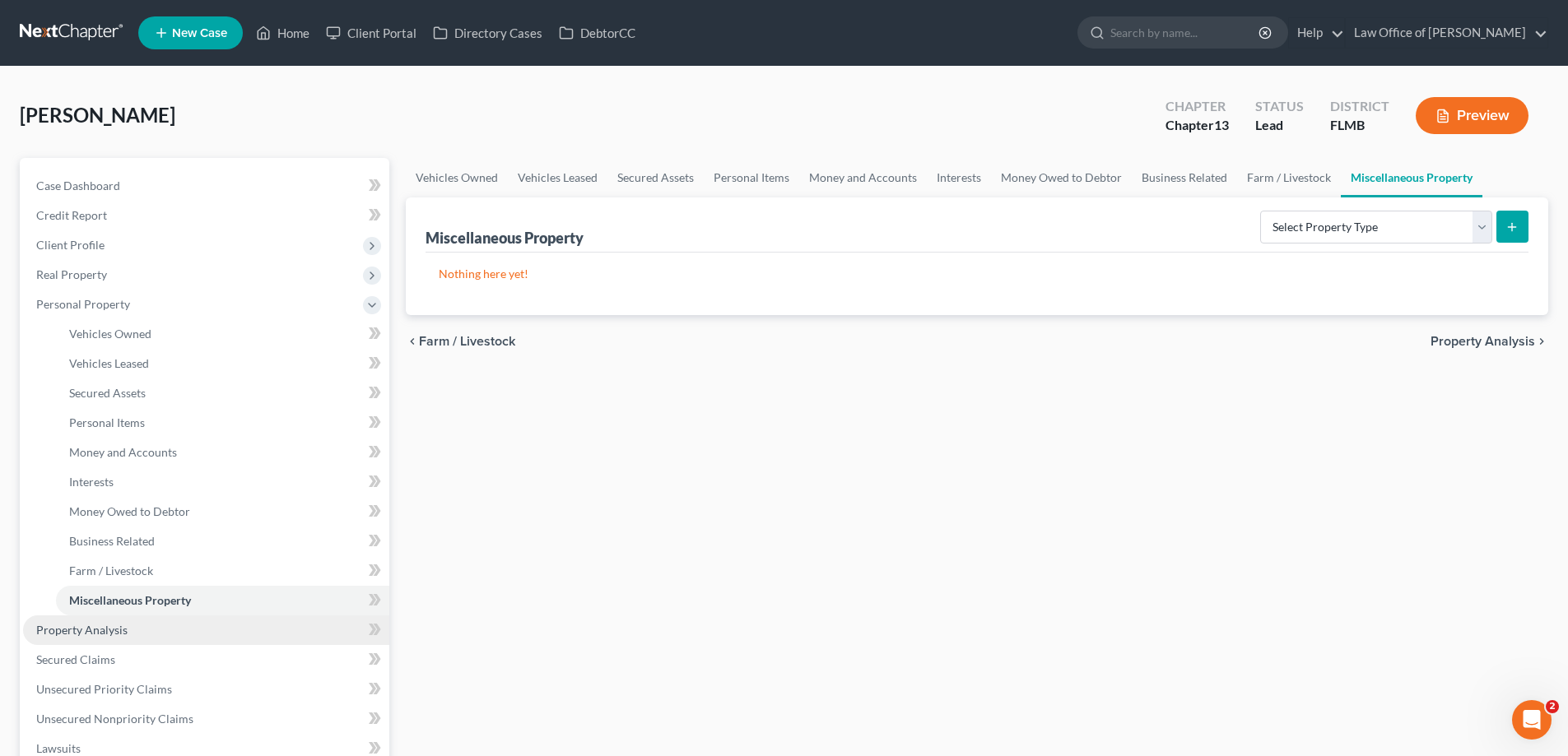
click at [105, 630] on span "Property Analysis" at bounding box center [81, 629] width 91 height 14
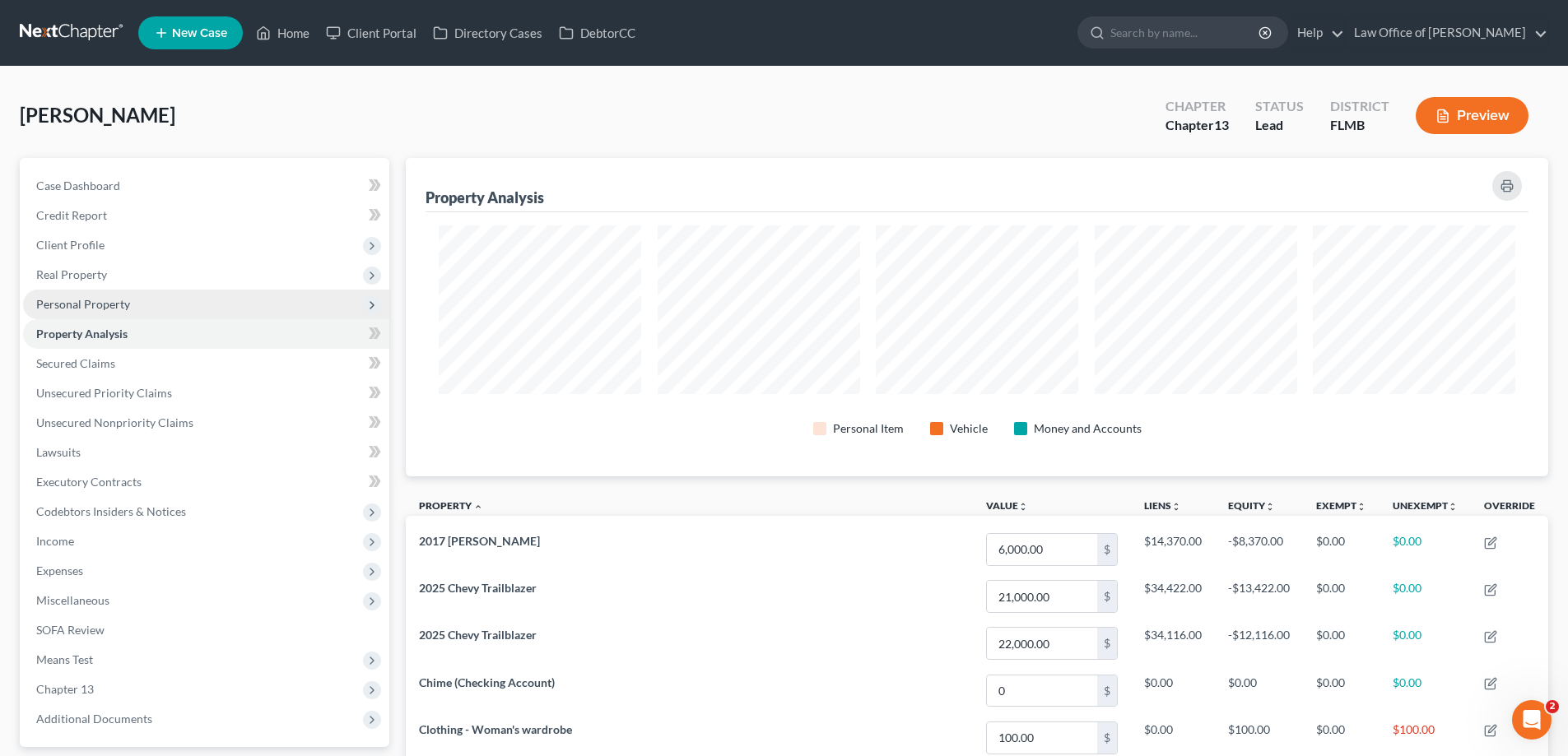
click at [67, 300] on span "Personal Property" at bounding box center [83, 304] width 94 height 14
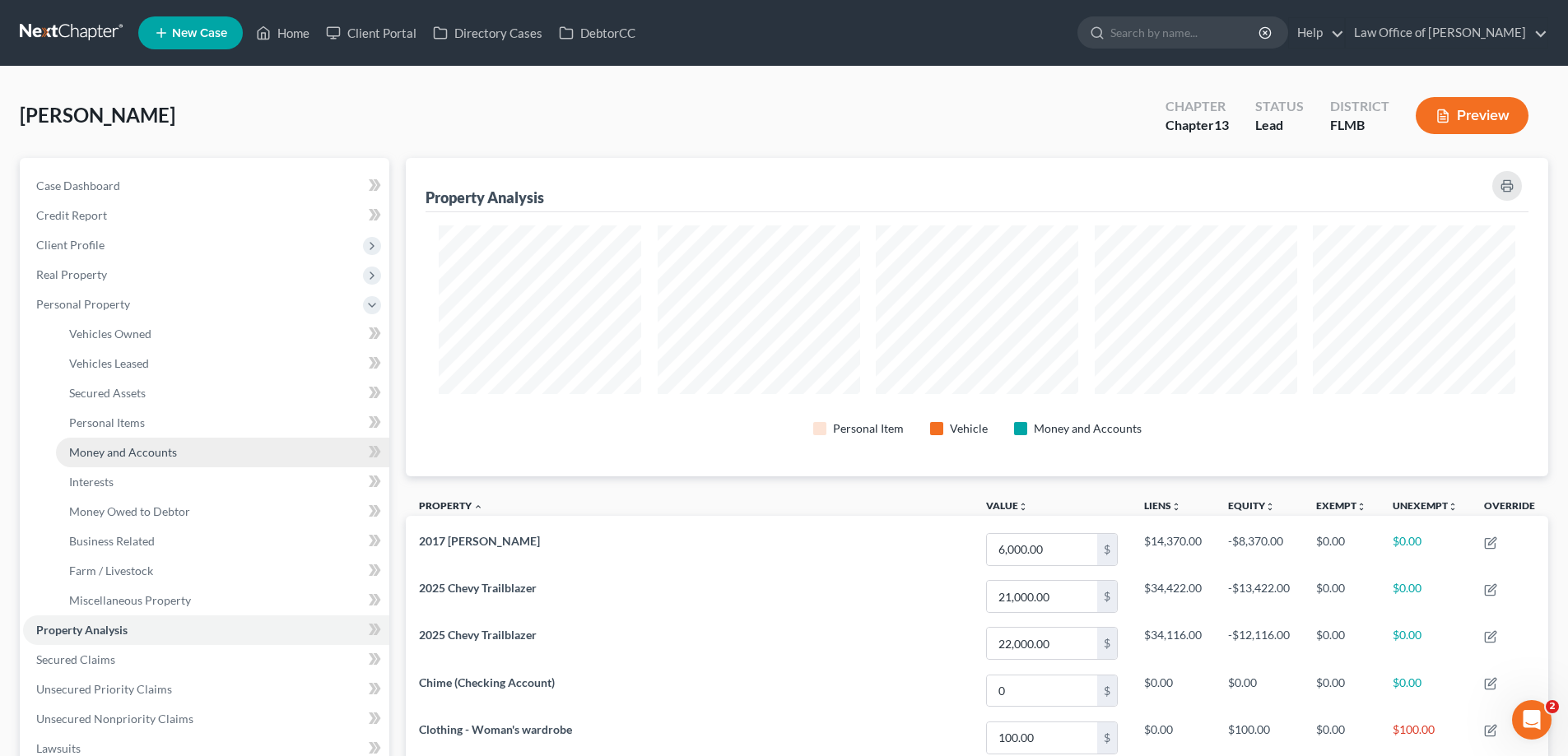
click at [139, 449] on span "Money and Accounts" at bounding box center [122, 451] width 108 height 14
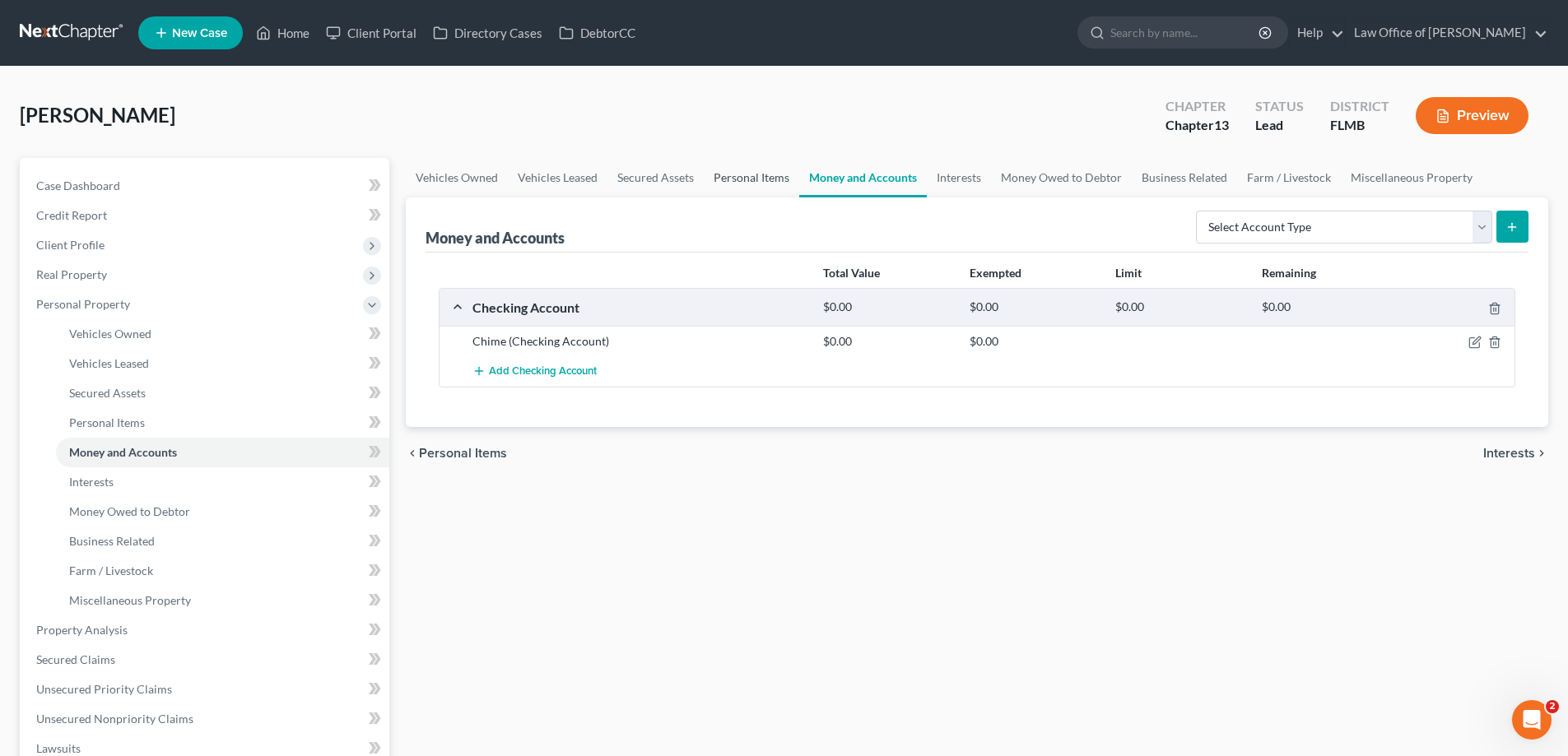
click at [769, 173] on link "Personal Items" at bounding box center [751, 178] width 96 height 40
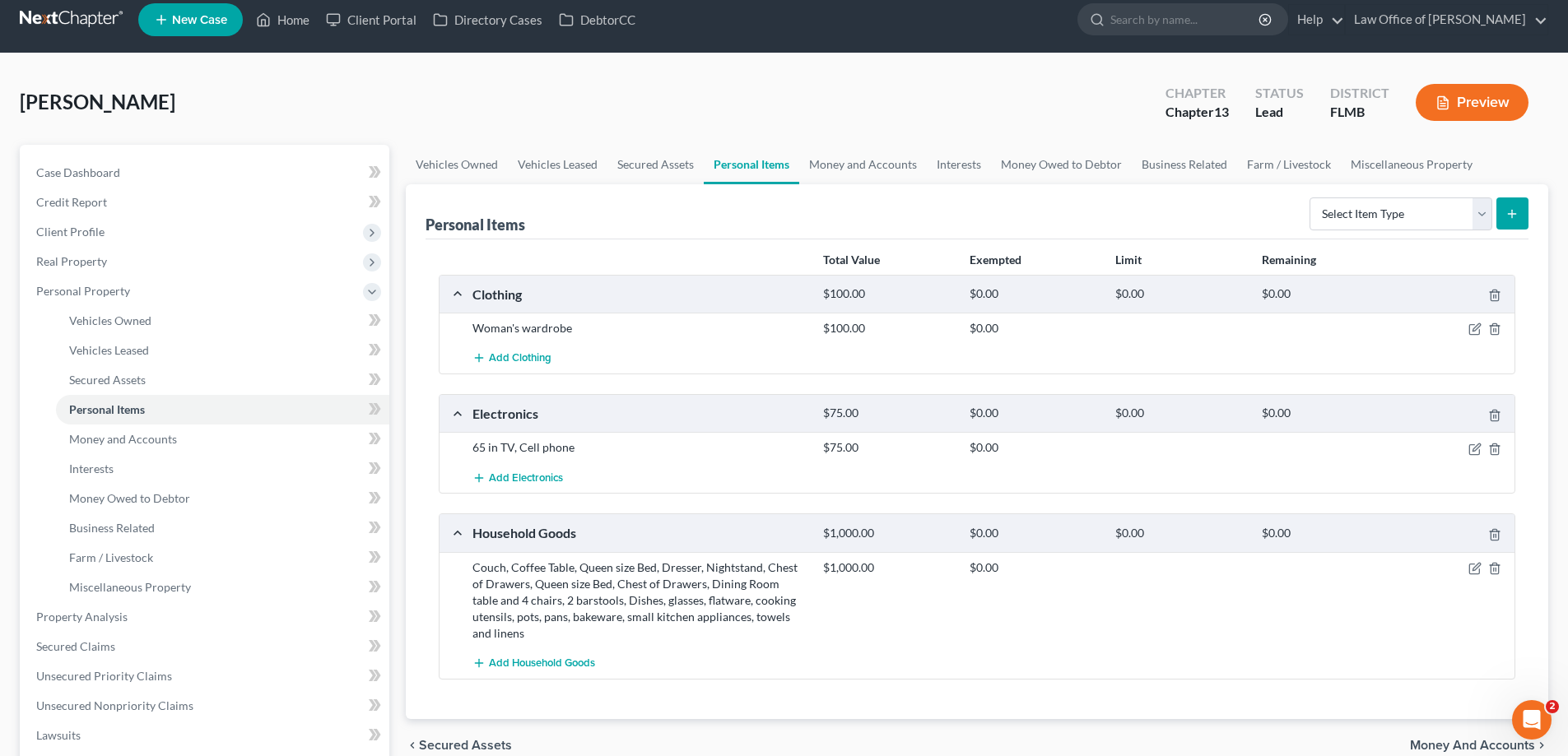
scroll to position [329, 0]
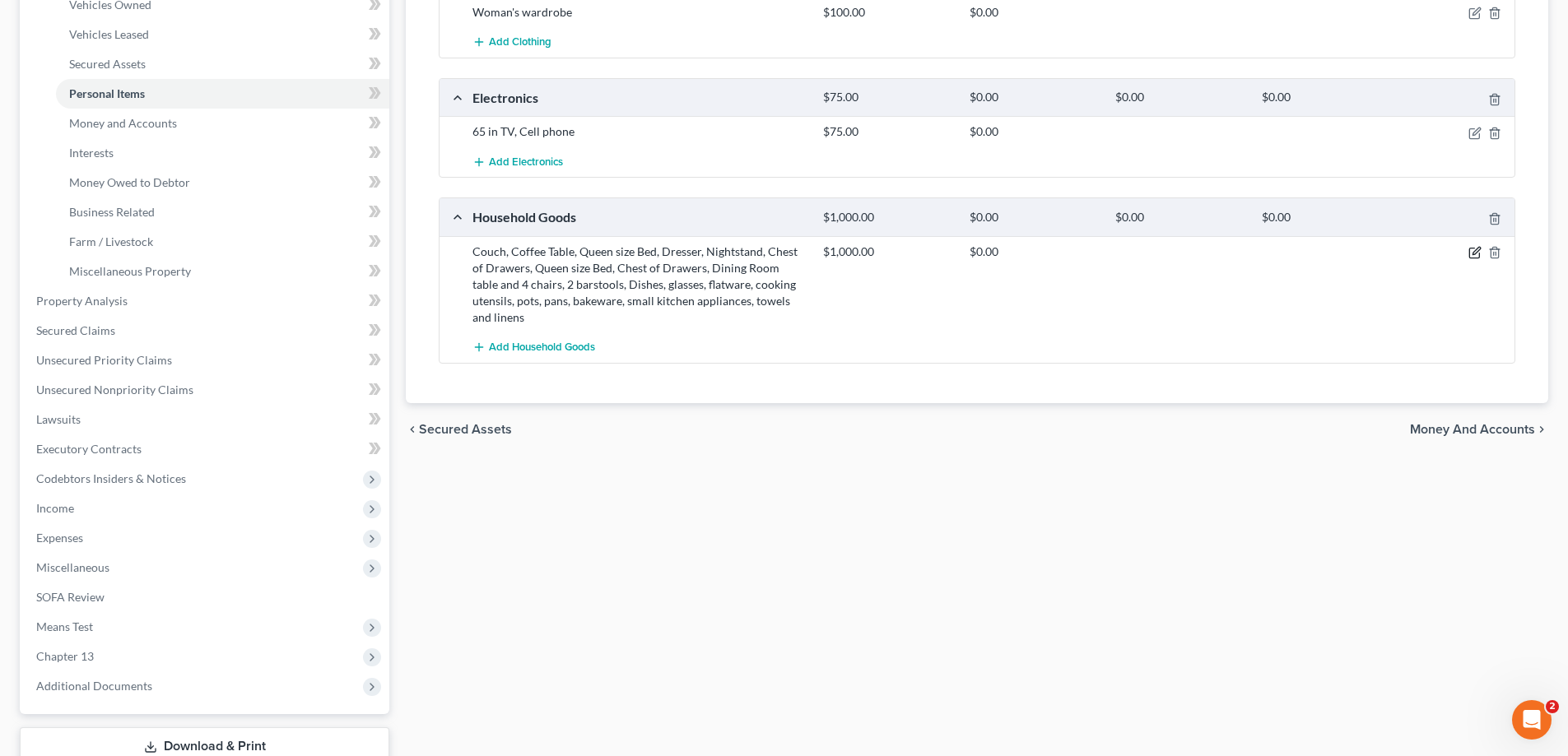
click at [1469, 252] on icon "button" at bounding box center [1473, 253] width 10 height 10
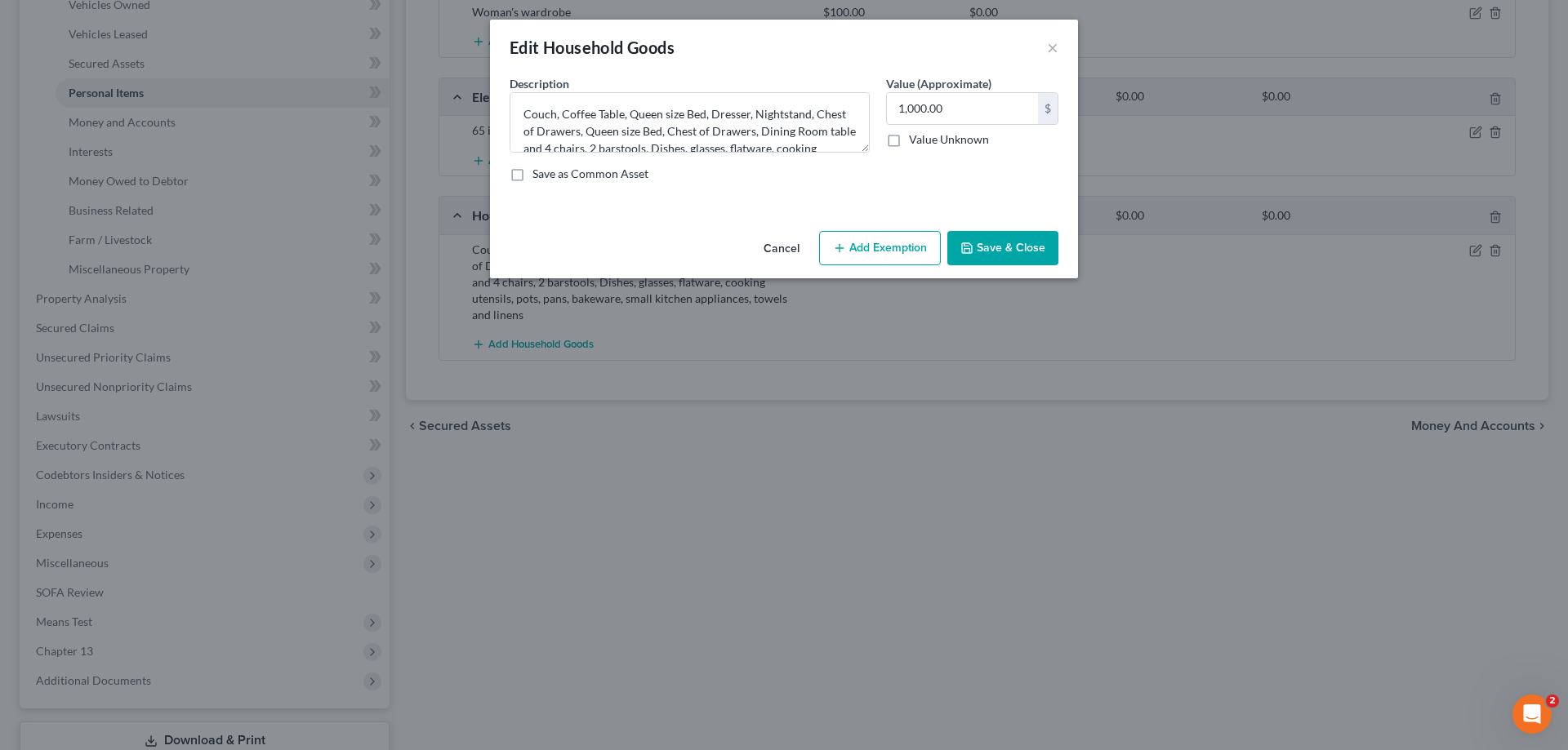
click at [867, 240] on button "Add Exemption" at bounding box center [880, 249] width 122 height 34
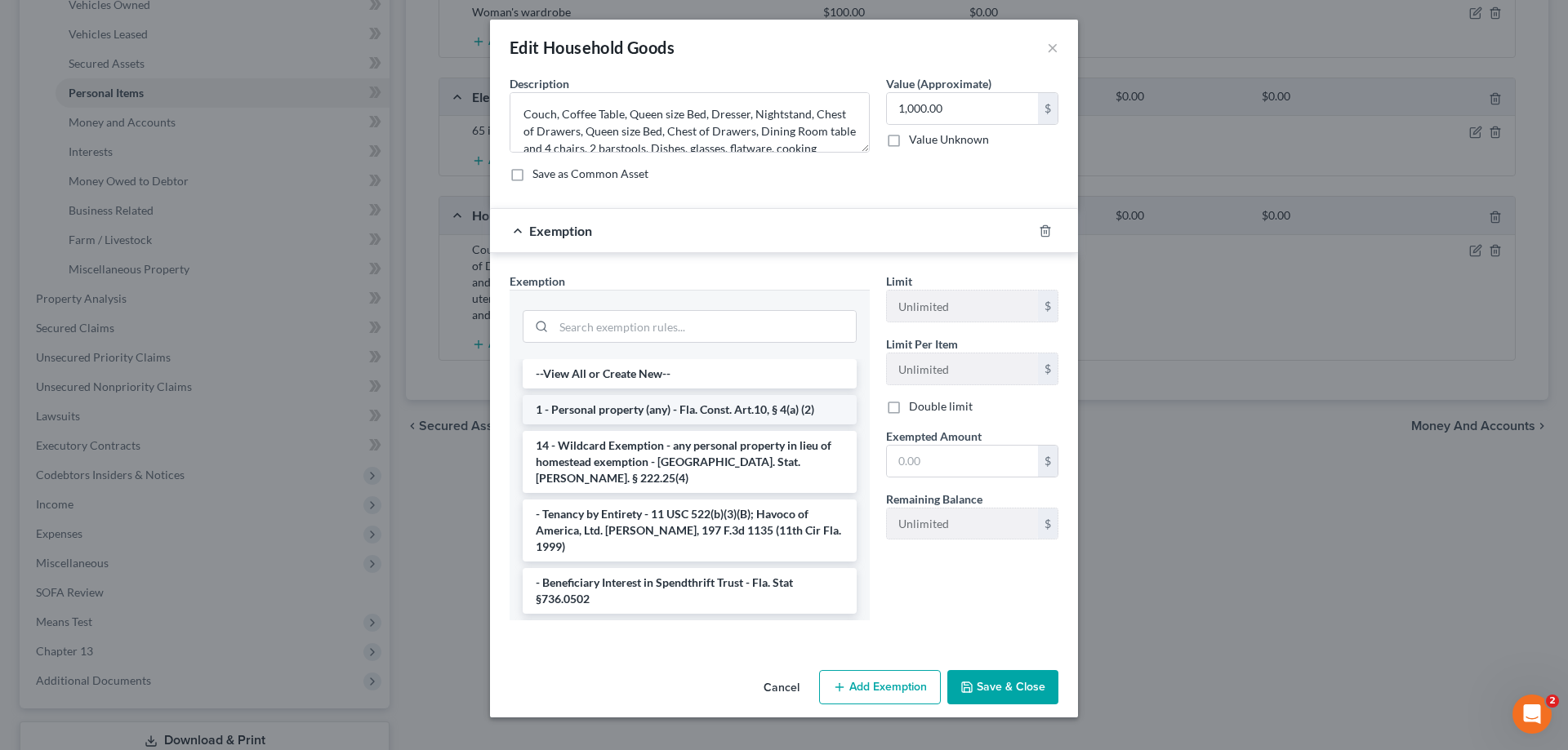
click at [631, 413] on li "1 - Personal property (any) - Fla. Const. Art.10, § 4(a) (2)" at bounding box center [689, 409] width 334 height 30
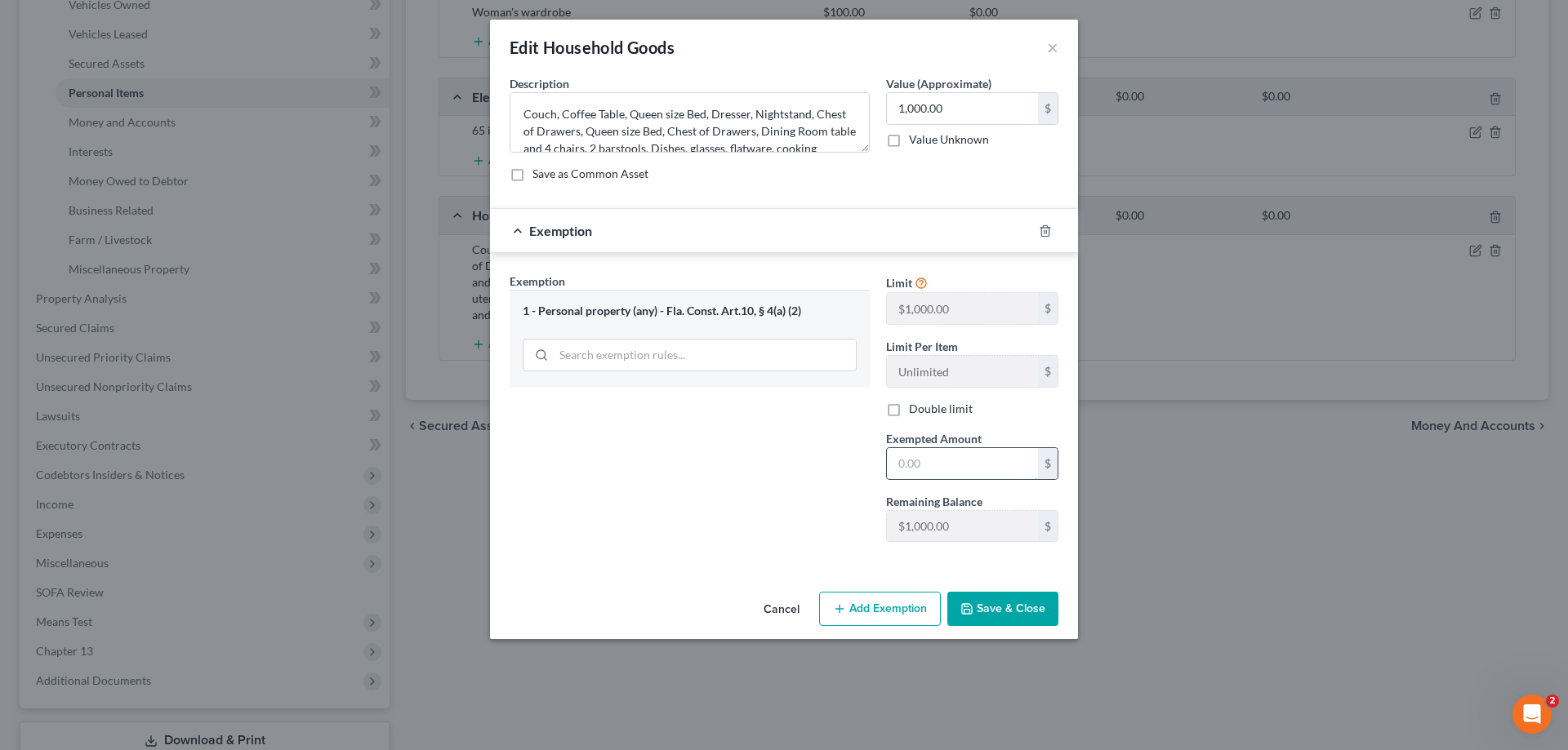
click at [950, 467] on input "text" at bounding box center [962, 464] width 151 height 31
type input "1,000"
click at [1021, 610] on button "Save & Close" at bounding box center [1003, 609] width 111 height 34
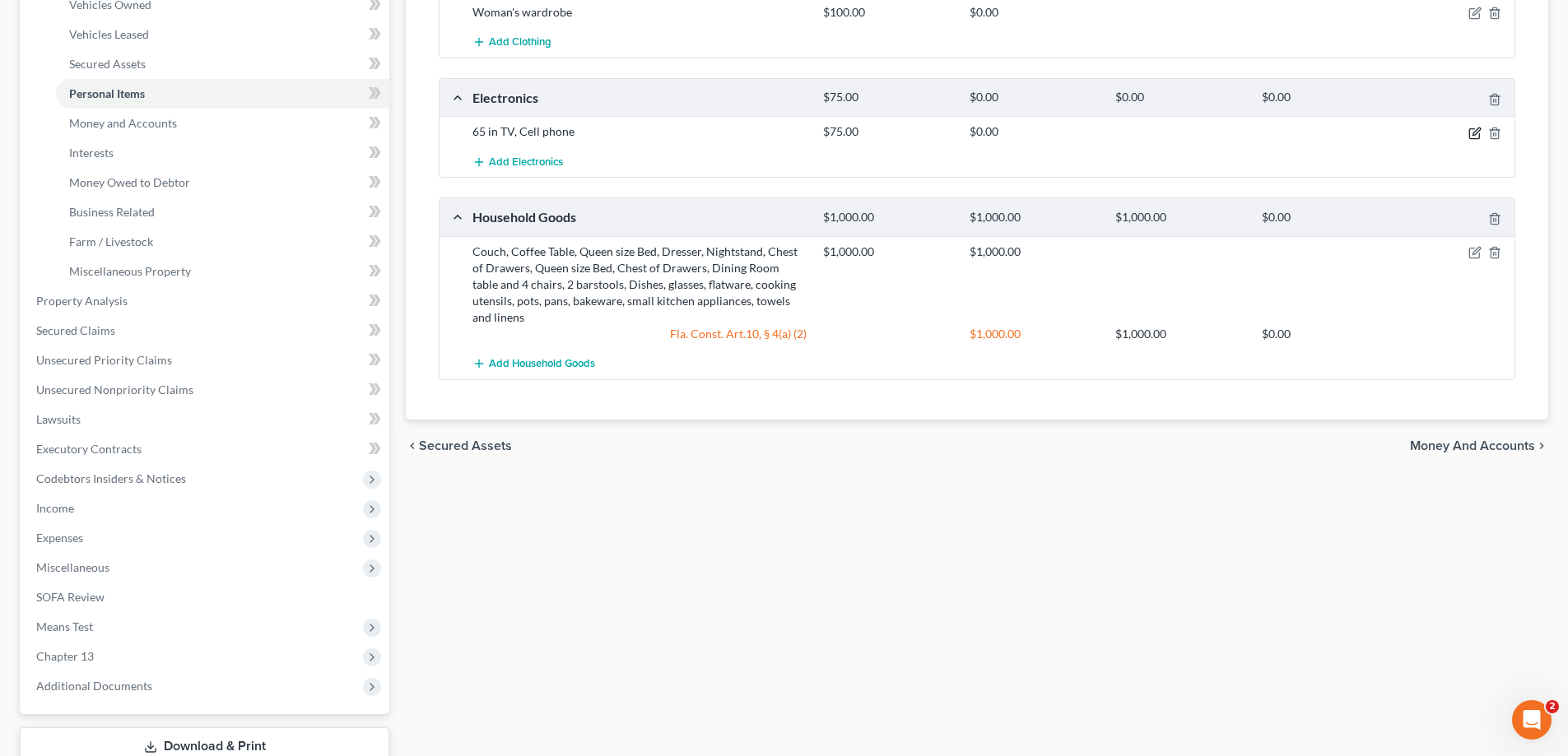
click at [1476, 133] on icon "button" at bounding box center [1475, 133] width 14 height 14
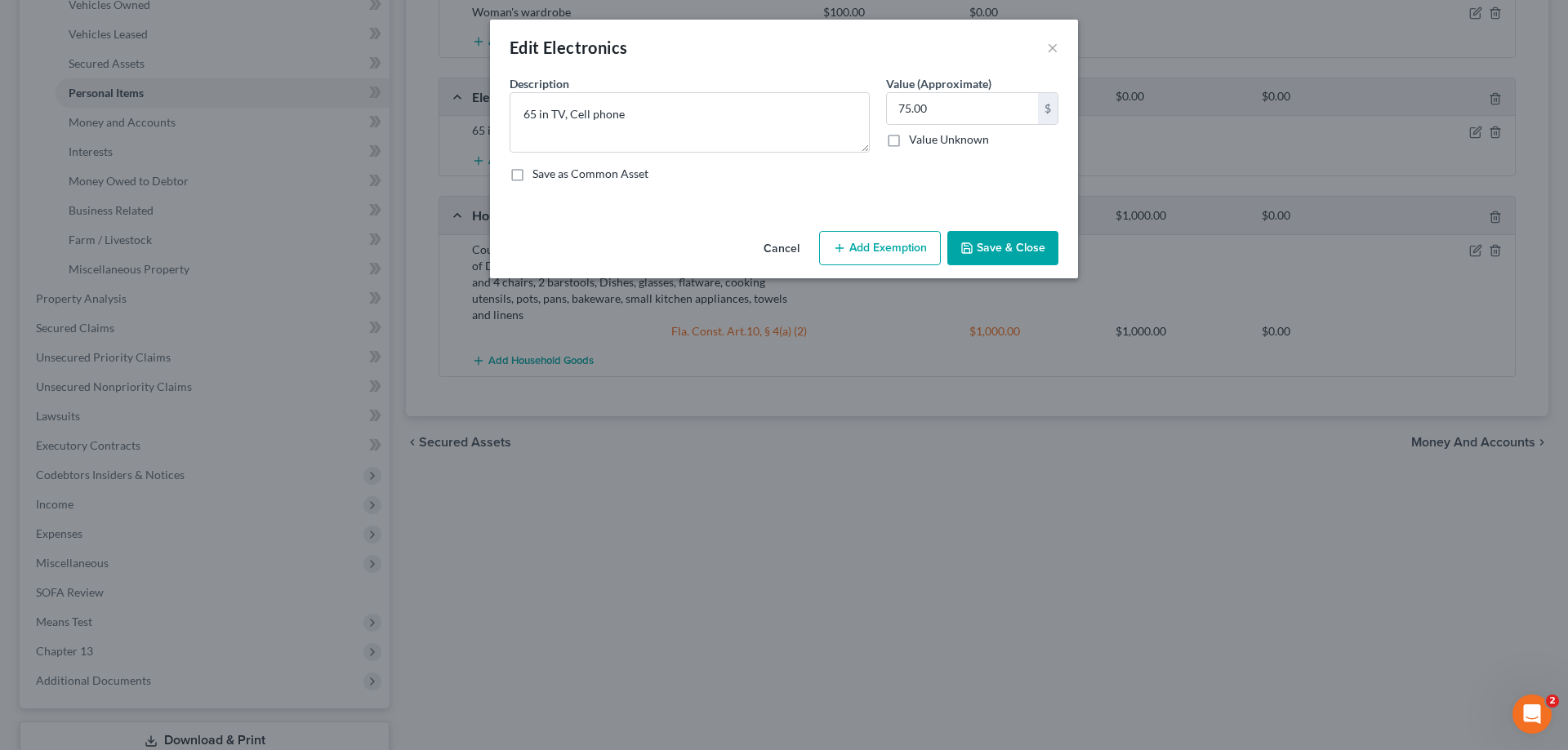
click at [862, 240] on button "Add Exemption" at bounding box center [880, 249] width 122 height 34
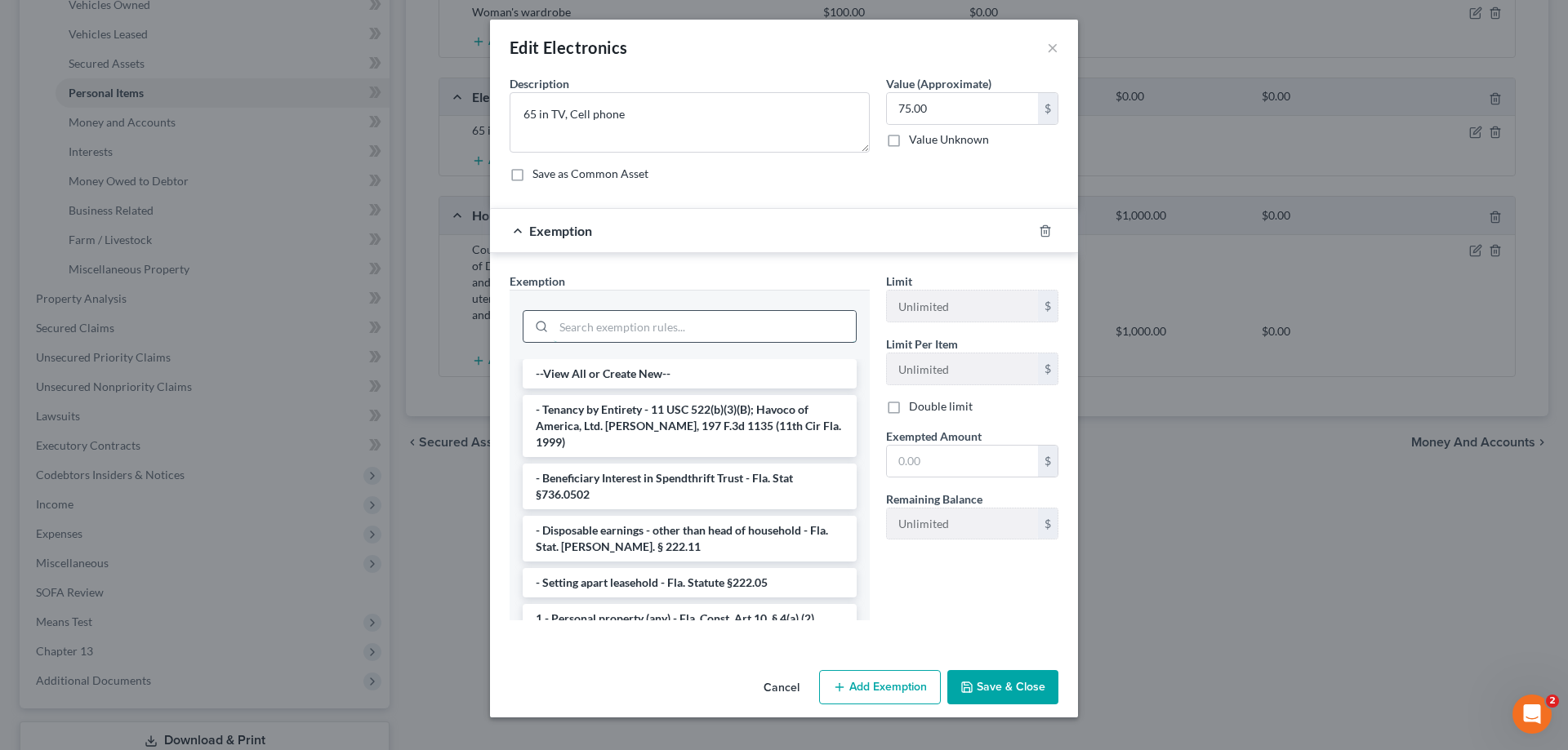
click at [642, 330] on input "search" at bounding box center [705, 327] width 302 height 31
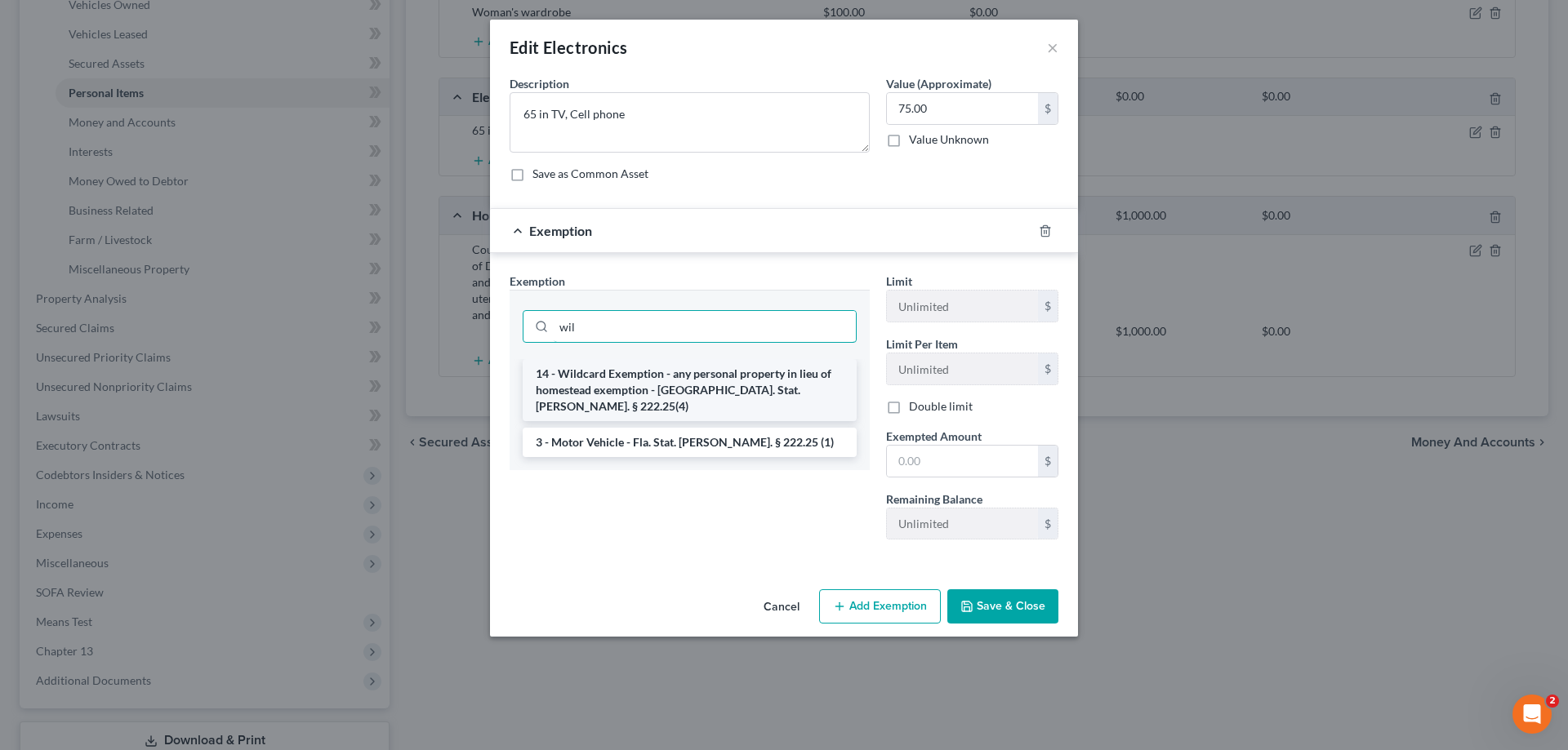
type input "wil"
click at [653, 375] on li "14 - Wildcard Exemption - any personal property in lieu of homestead exemption …" at bounding box center [689, 389] width 334 height 62
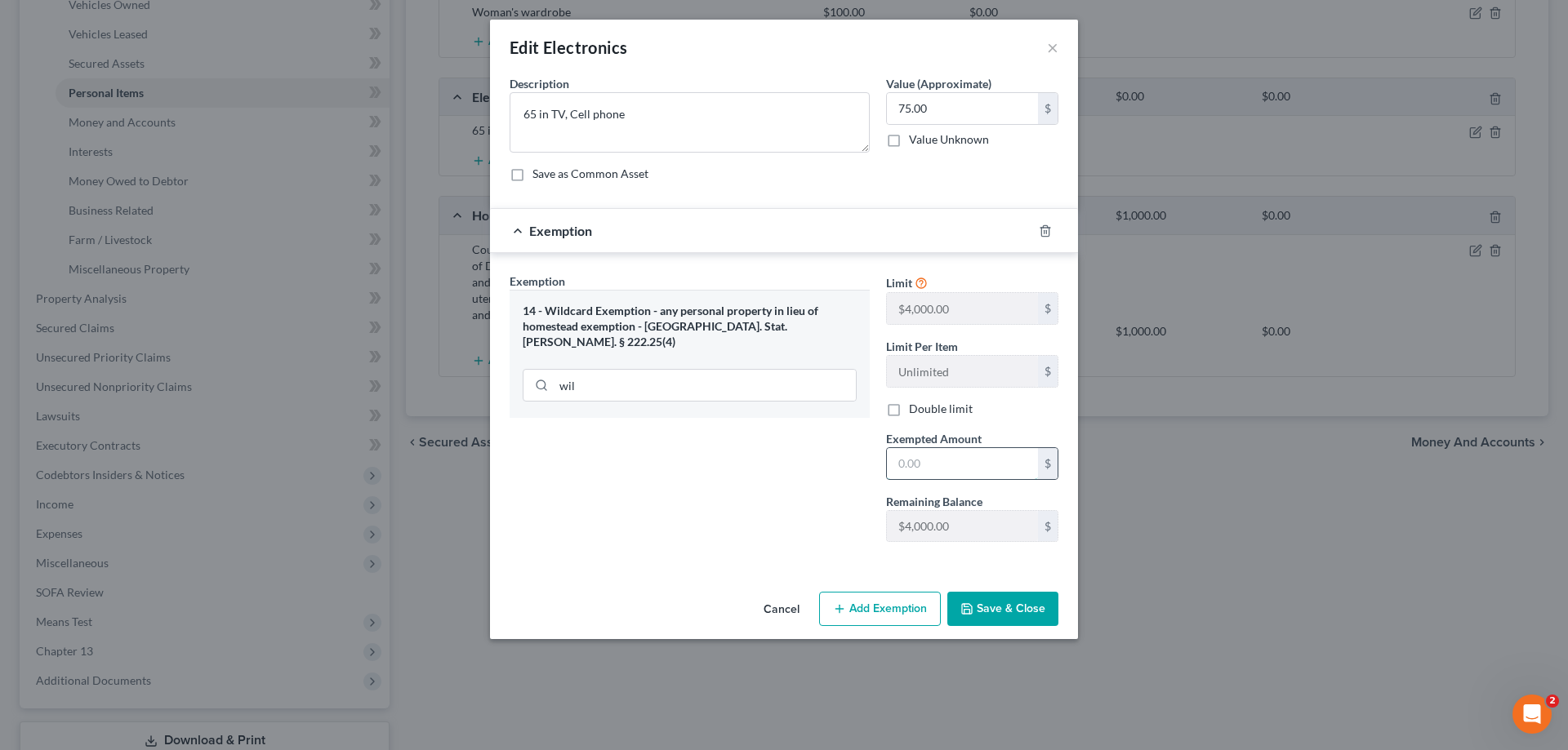
click at [967, 453] on input "text" at bounding box center [962, 464] width 151 height 31
type input "75"
click at [1022, 608] on button "Save & Close" at bounding box center [1003, 609] width 111 height 34
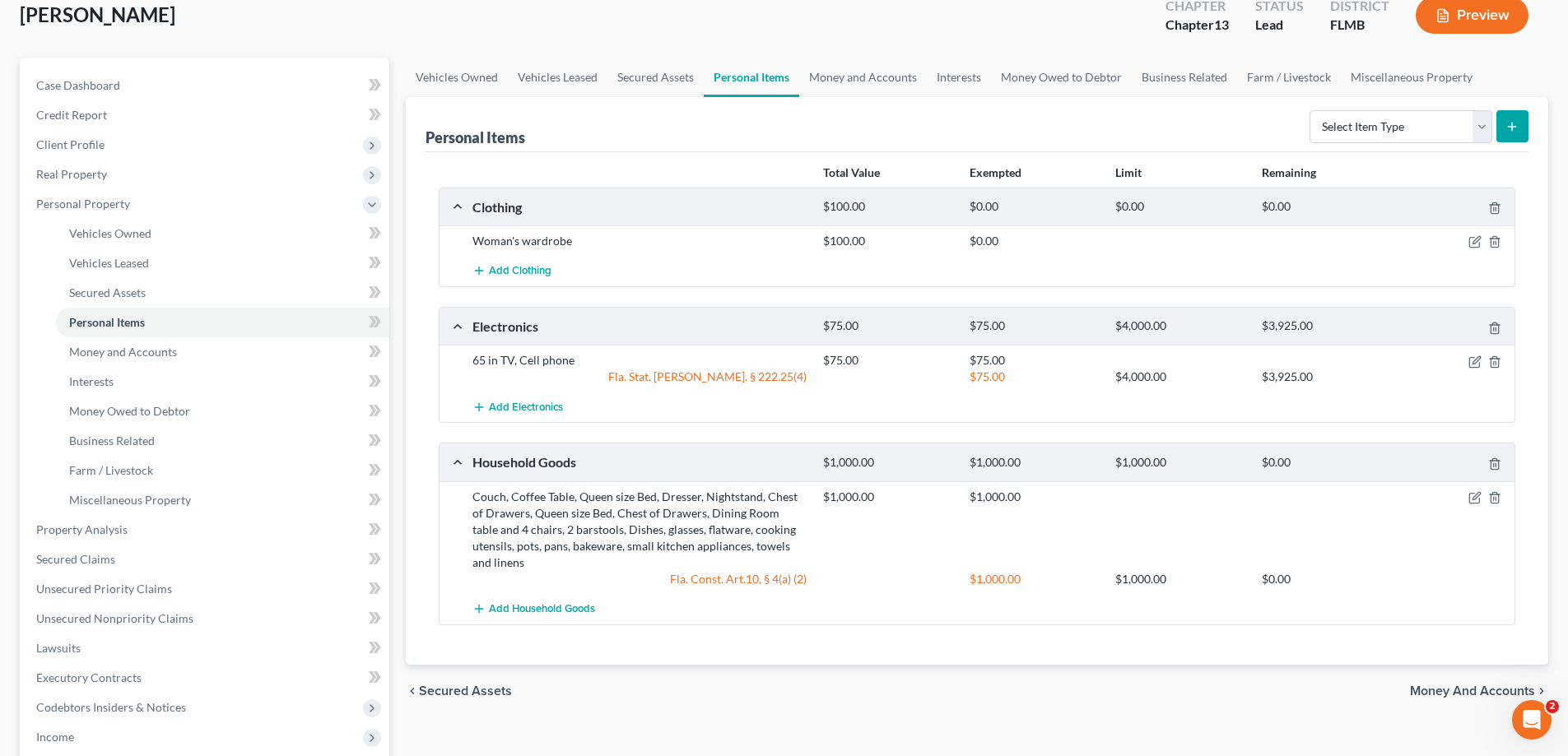
scroll to position [82, 0]
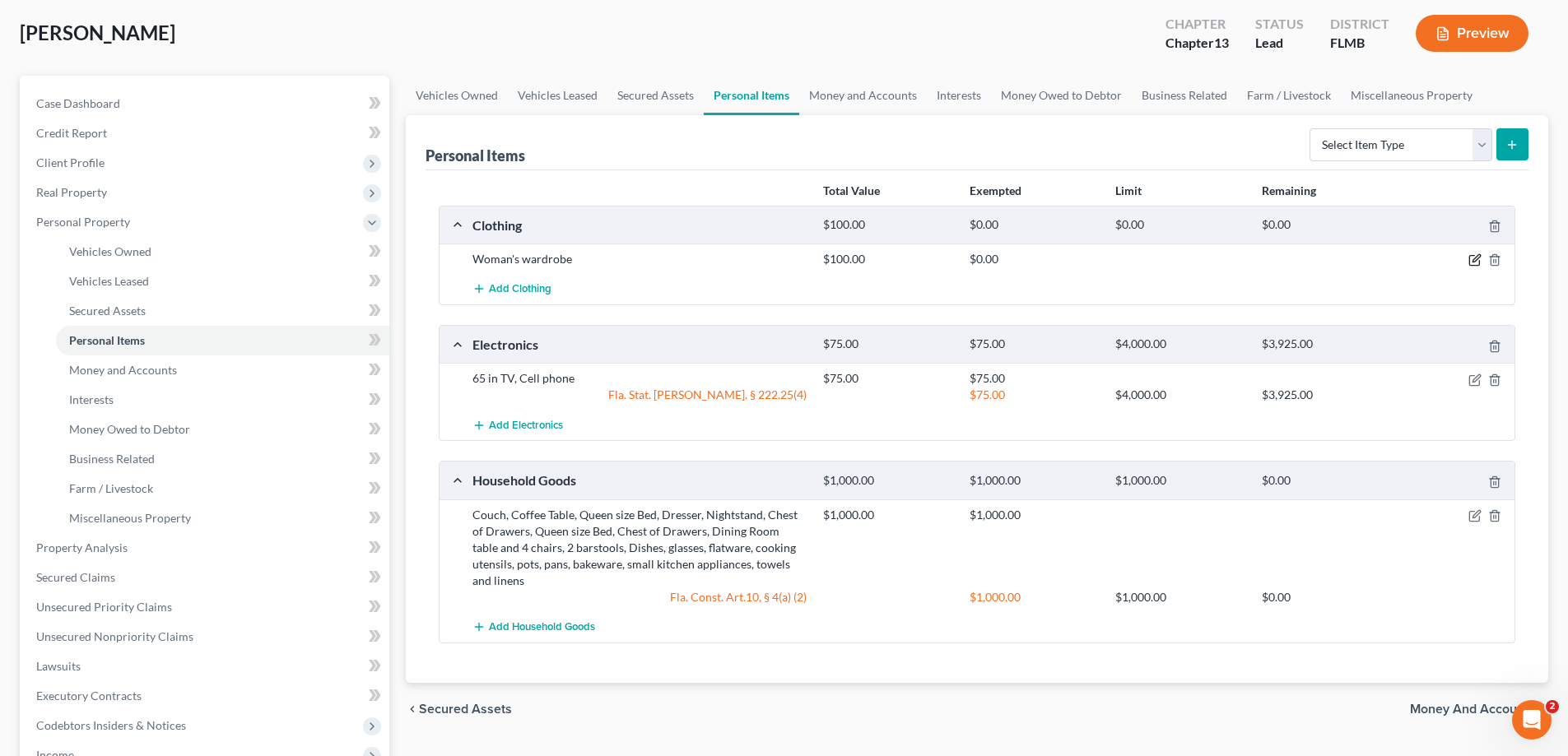
click at [1474, 260] on icon "button" at bounding box center [1476, 259] width 7 height 7
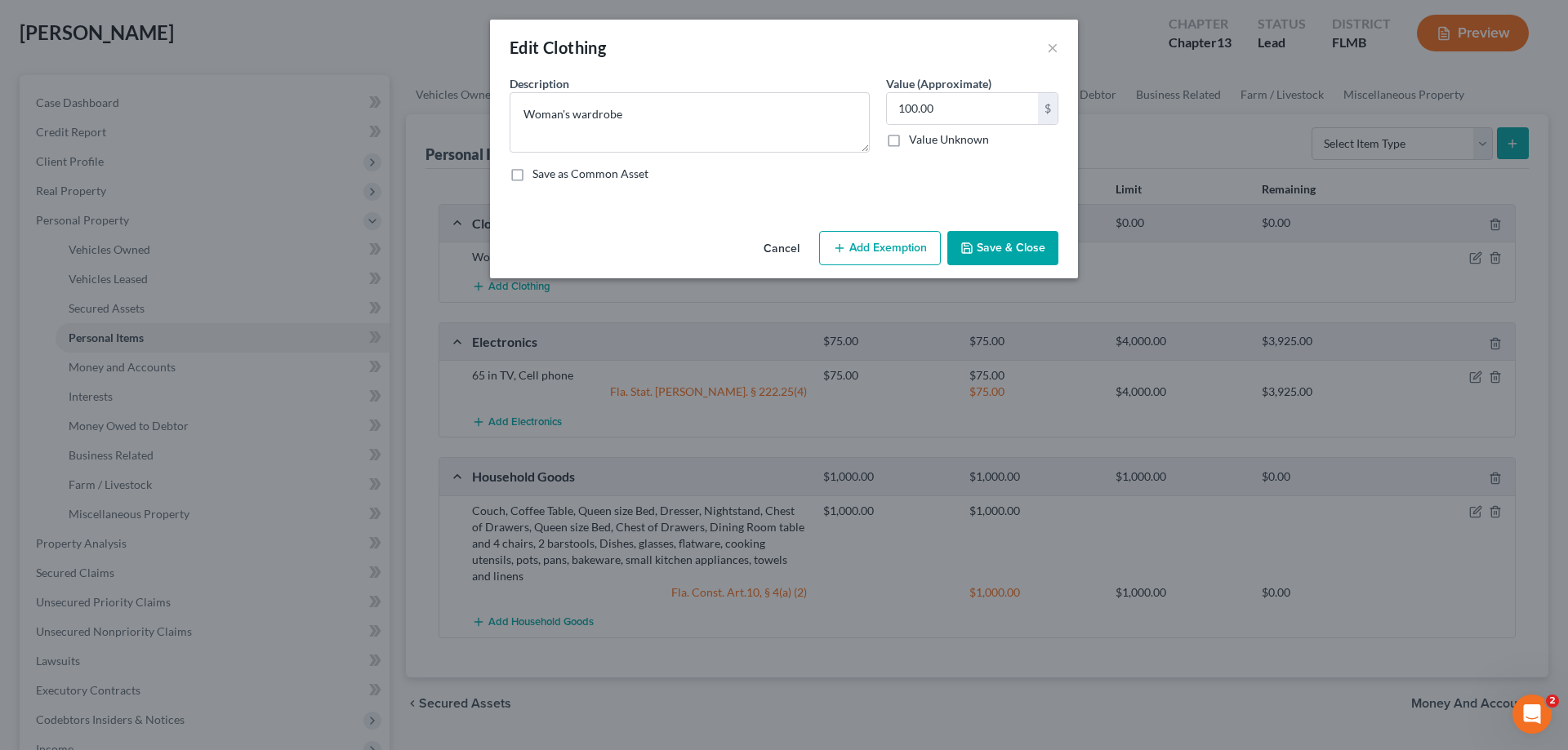
click at [894, 249] on button "Add Exemption" at bounding box center [880, 249] width 122 height 34
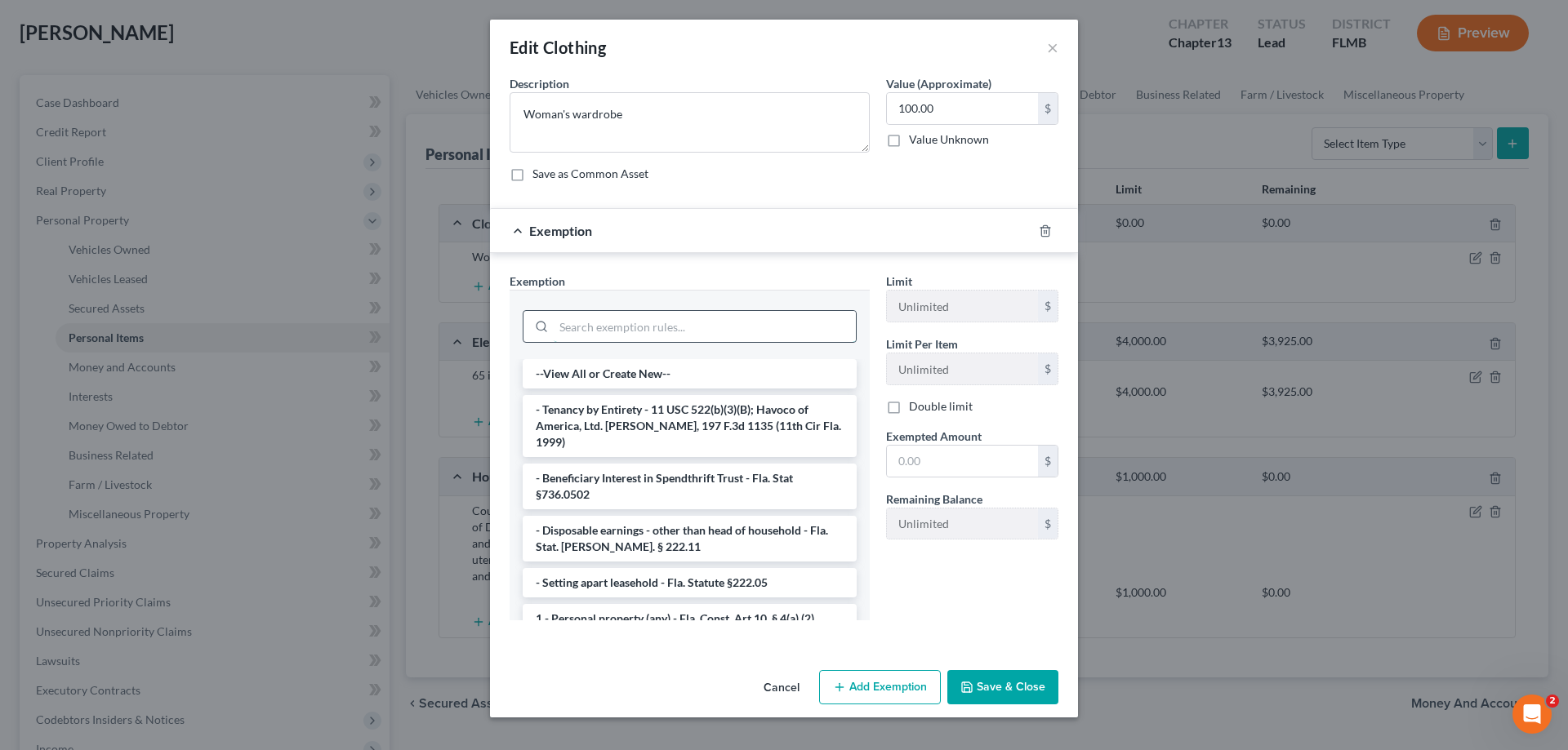
click at [623, 322] on input "search" at bounding box center [705, 327] width 302 height 31
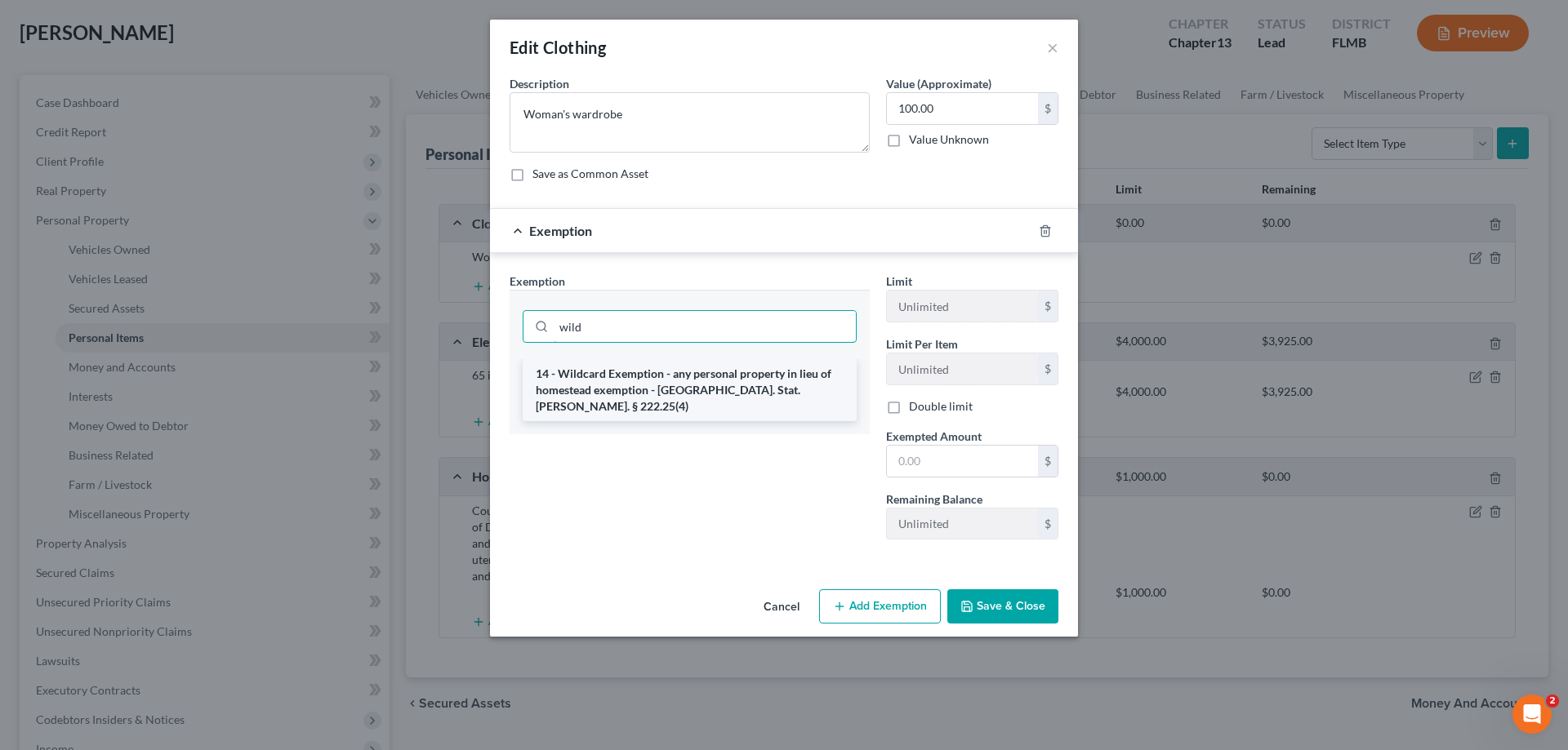
type input "wild"
click at [666, 386] on li "14 - Wildcard Exemption - any personal property in lieu of homestead exemption …" at bounding box center [689, 389] width 334 height 62
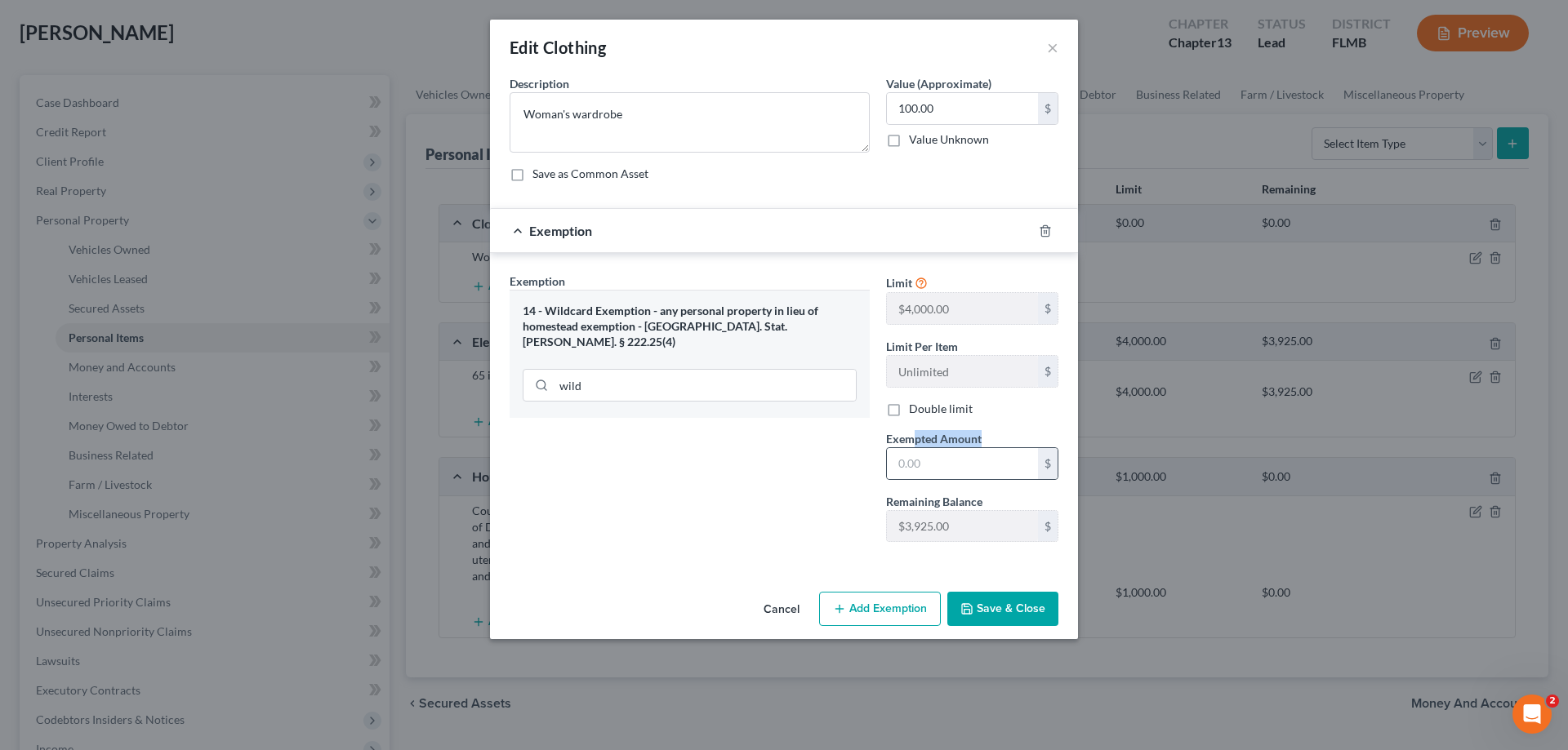
click at [912, 447] on div "Exempted Amount * $" at bounding box center [972, 456] width 188 height 50
click at [925, 458] on input "text" at bounding box center [962, 464] width 151 height 31
type input "100"
click at [831, 520] on div "Exemption Set must be selected for CA. Exemption * 14 - Wildcard Exemption - an…" at bounding box center [690, 414] width 377 height 283
click at [994, 612] on button "Save & Close" at bounding box center [1003, 609] width 111 height 34
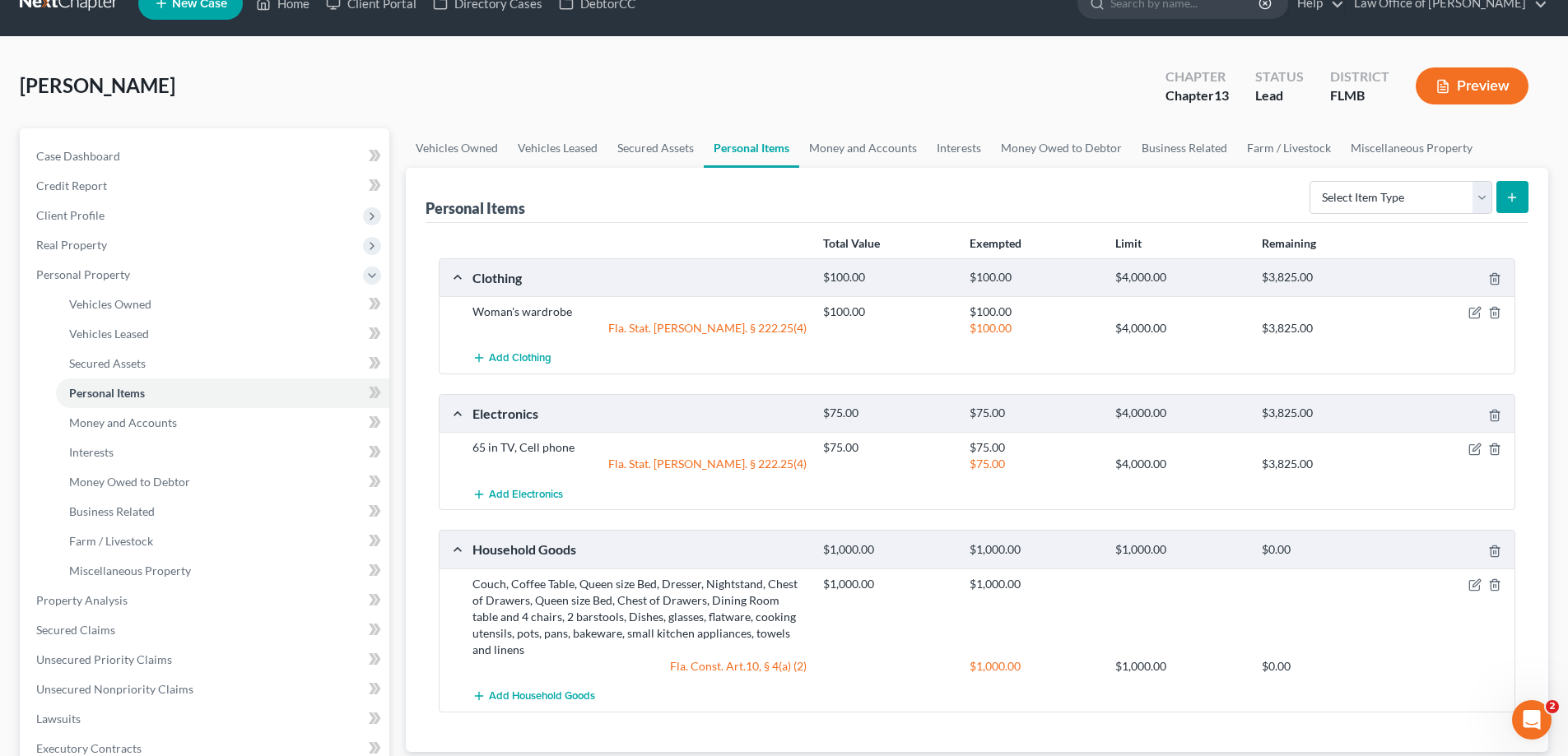
scroll to position [0, 0]
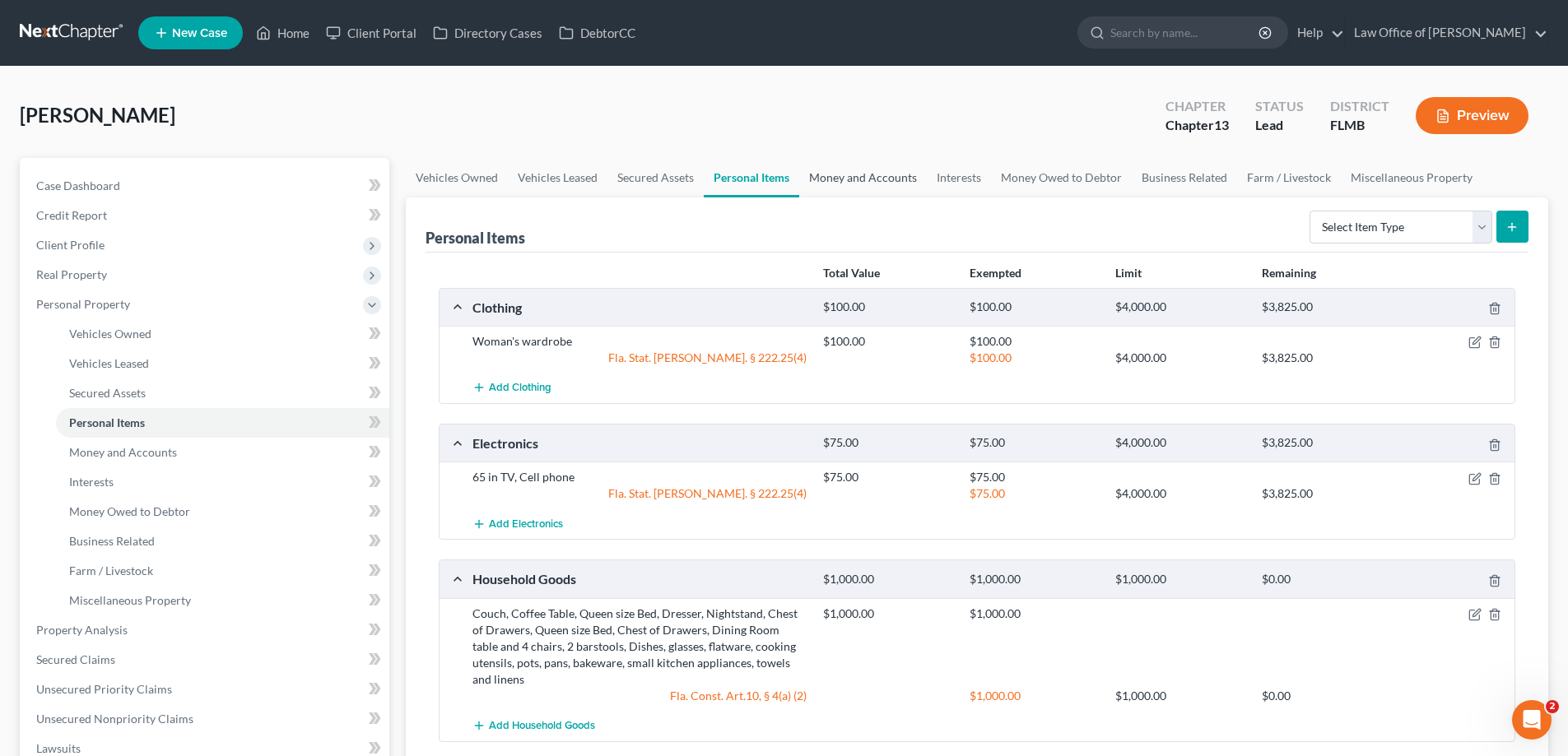
click at [875, 184] on link "Money and Accounts" at bounding box center [863, 178] width 128 height 40
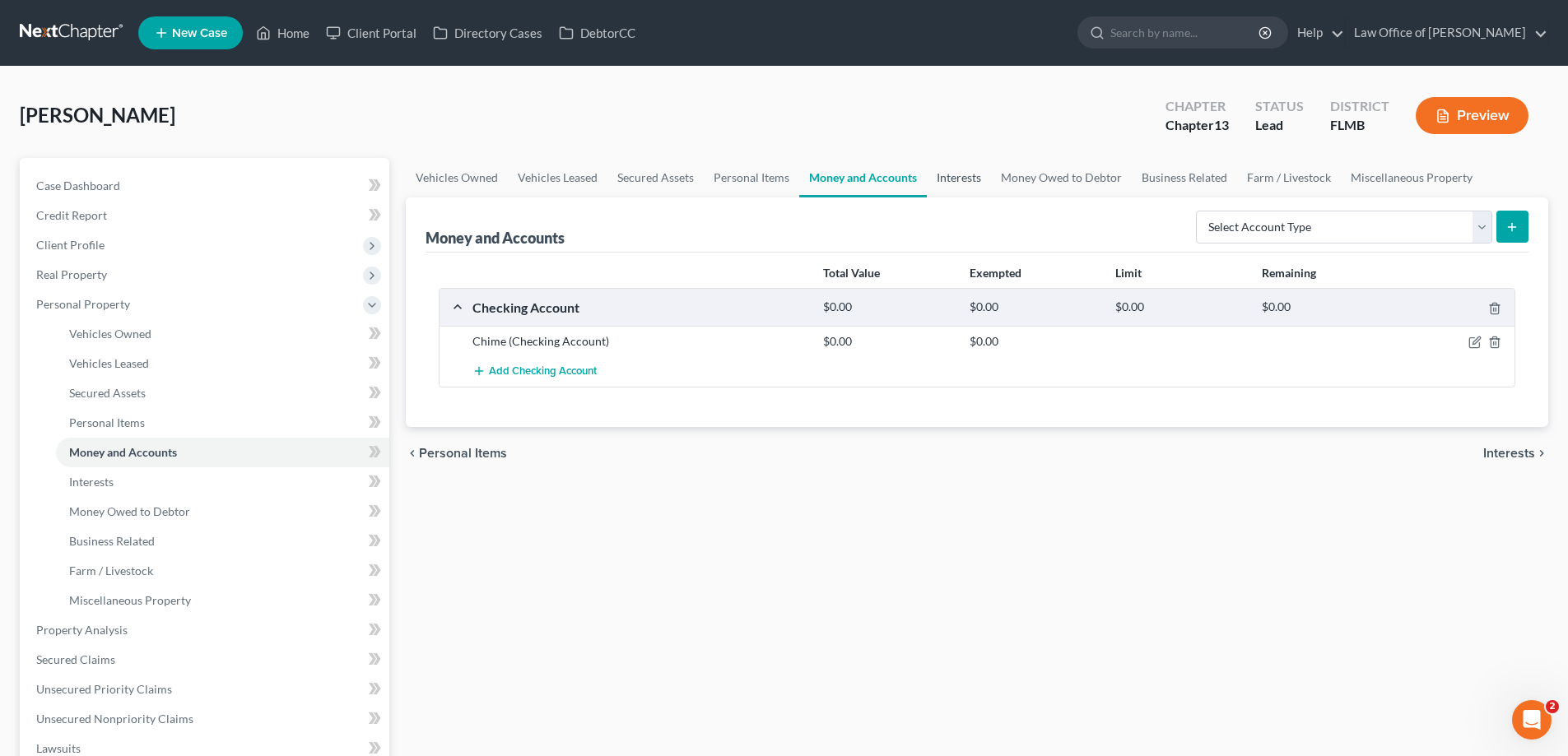
click at [971, 178] on link "Interests" at bounding box center [959, 178] width 64 height 40
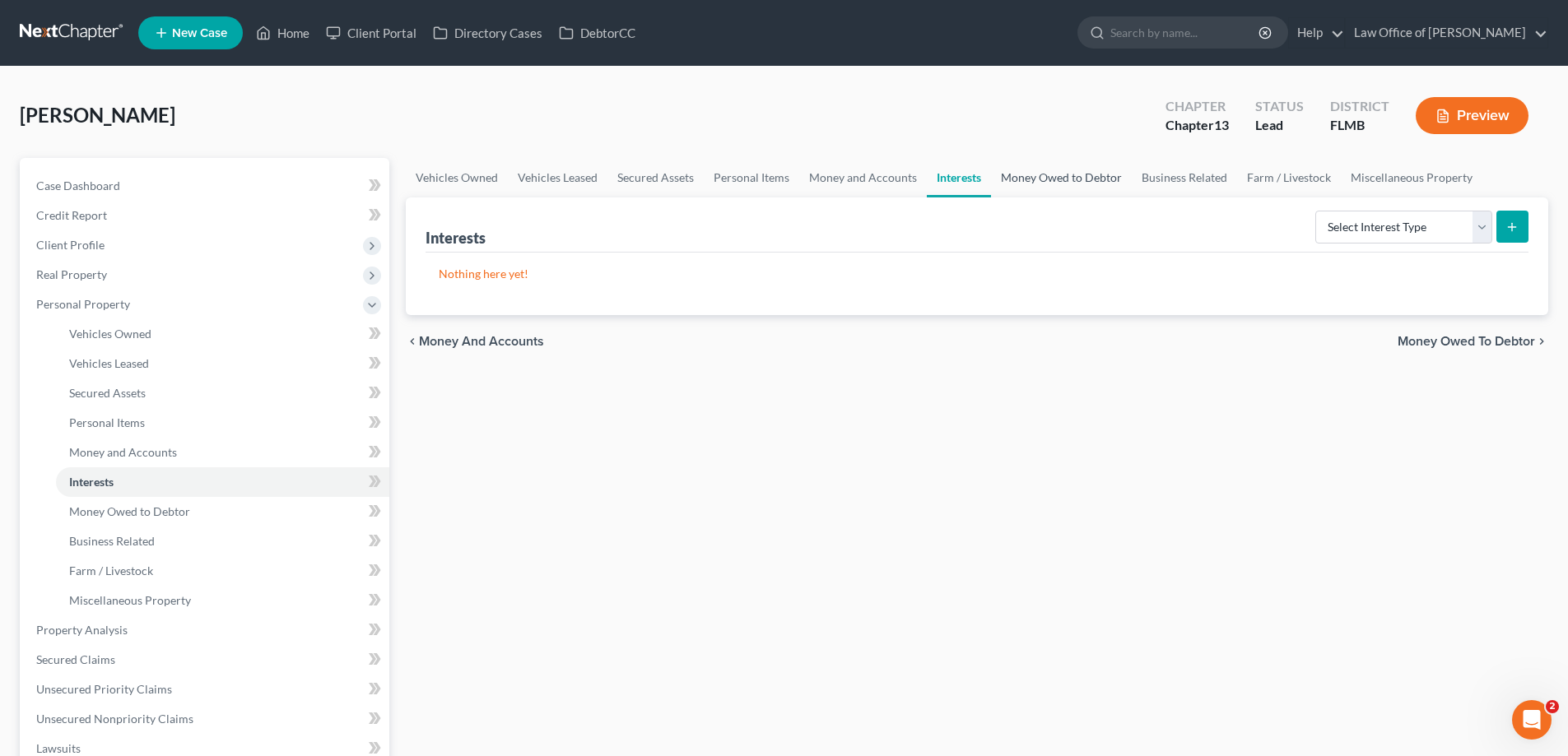
click at [1064, 164] on link "Money Owed to Debtor" at bounding box center [1062, 178] width 141 height 40
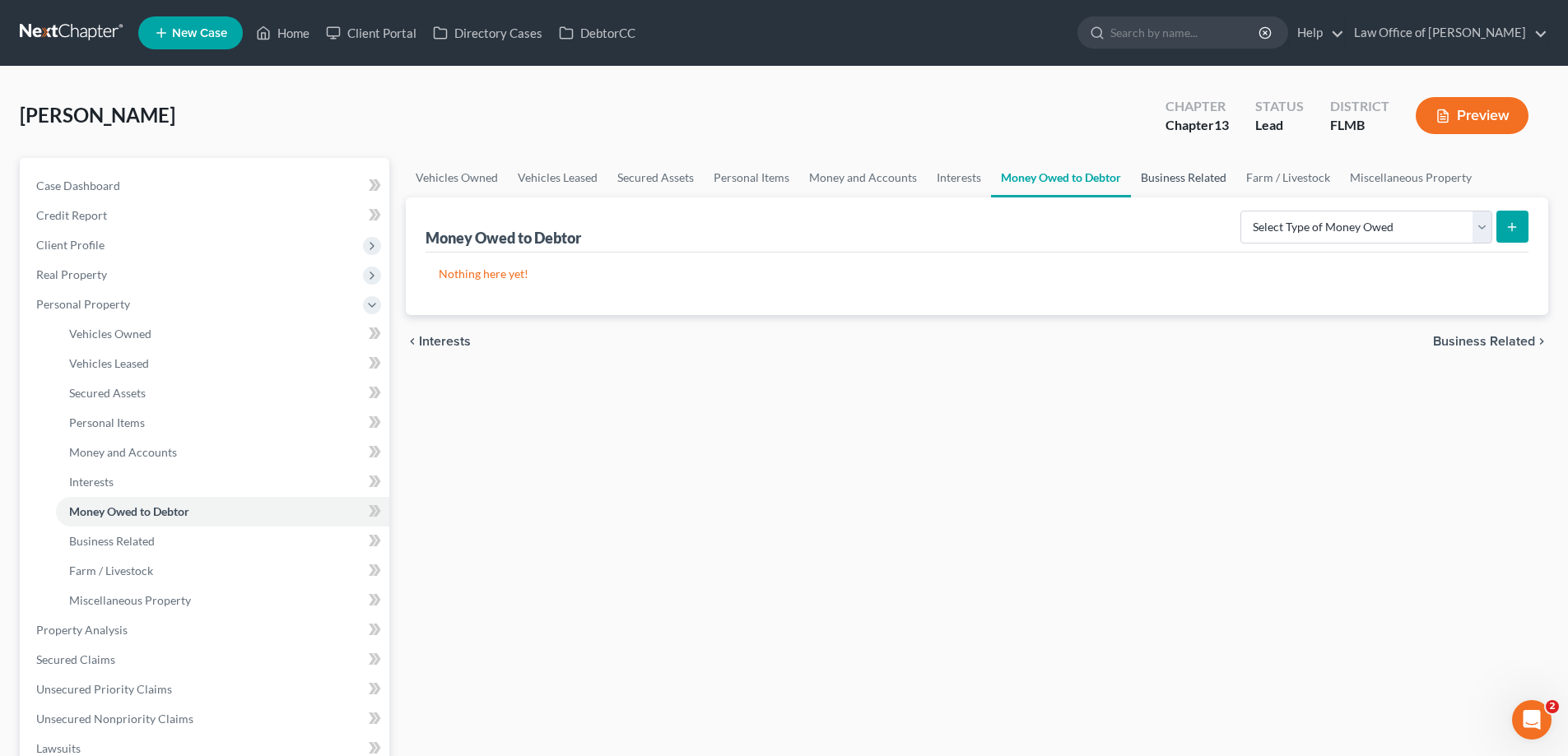
click at [1166, 176] on link "Business Related" at bounding box center [1183, 178] width 105 height 40
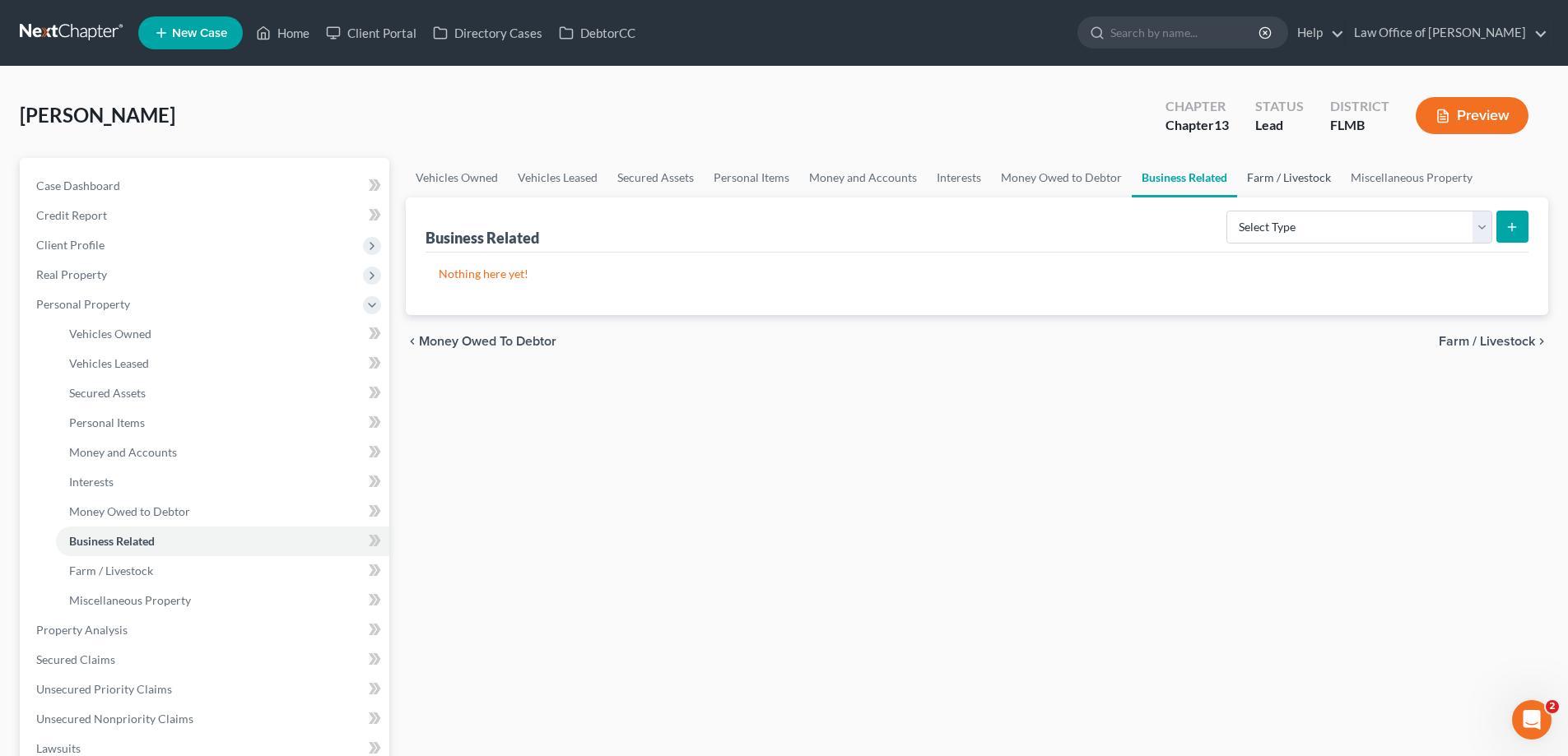
click at [1266, 180] on link "Farm / Livestock" at bounding box center [1289, 178] width 104 height 40
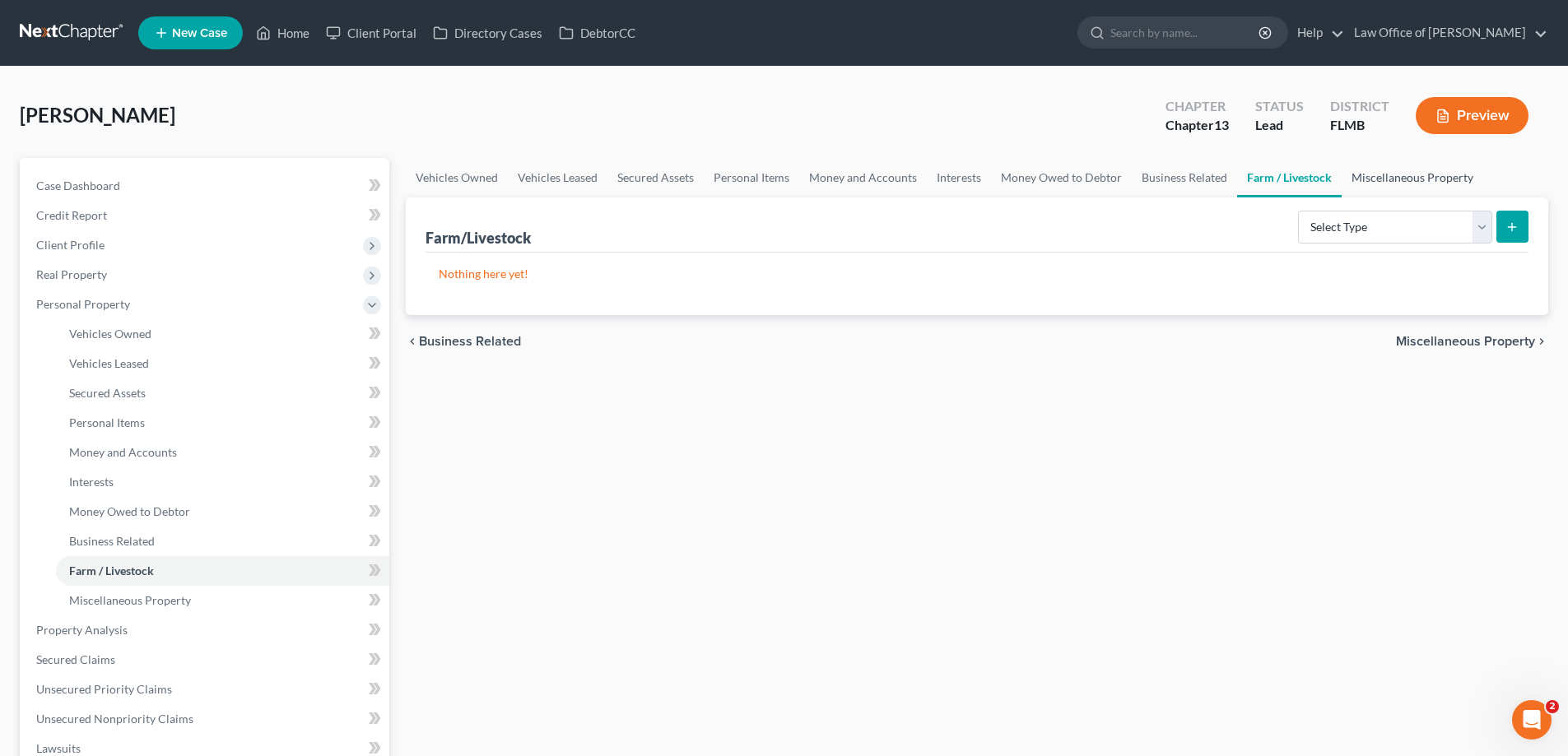
click at [1403, 182] on link "Miscellaneous Property" at bounding box center [1412, 178] width 142 height 40
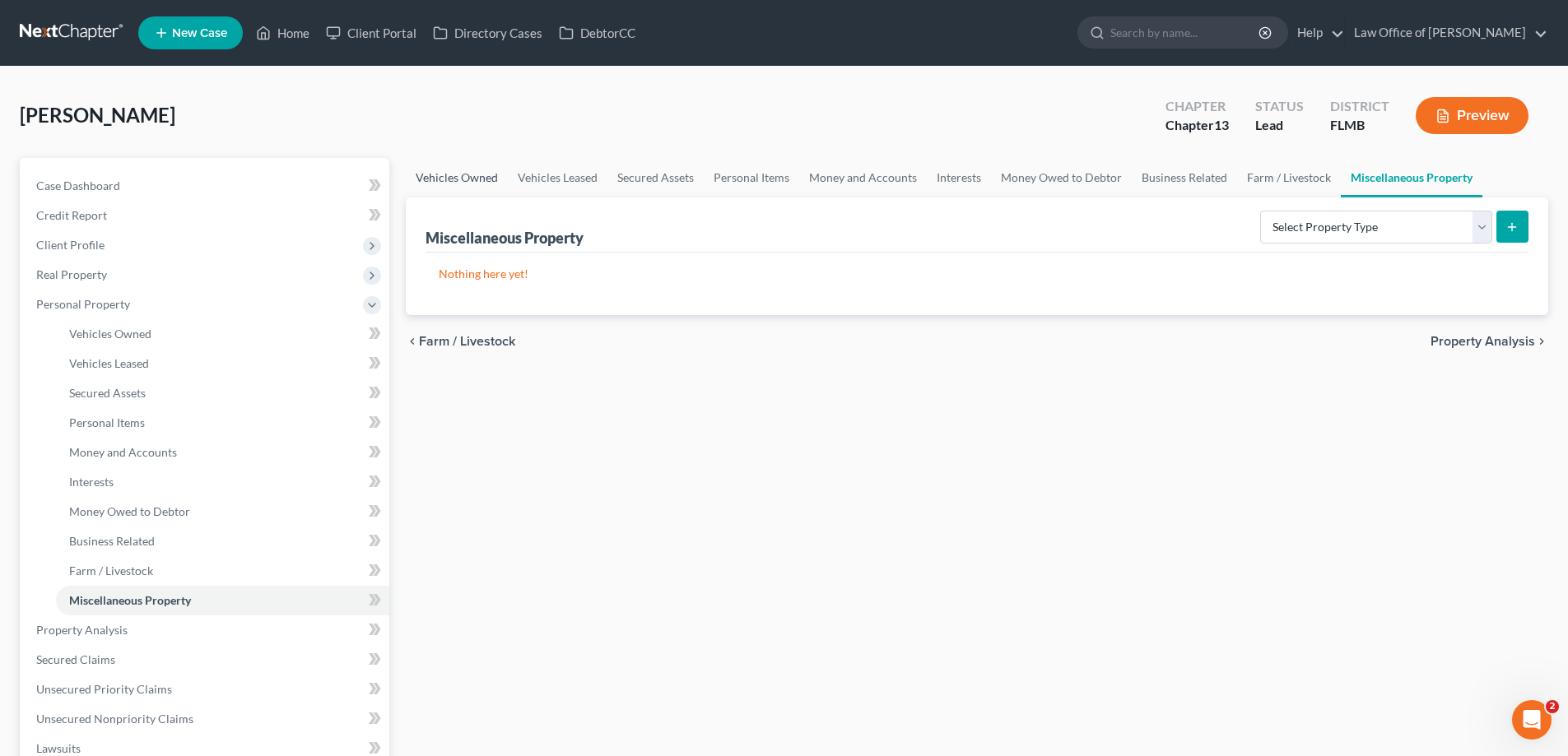
click at [424, 178] on link "Vehicles Owned" at bounding box center [457, 178] width 102 height 40
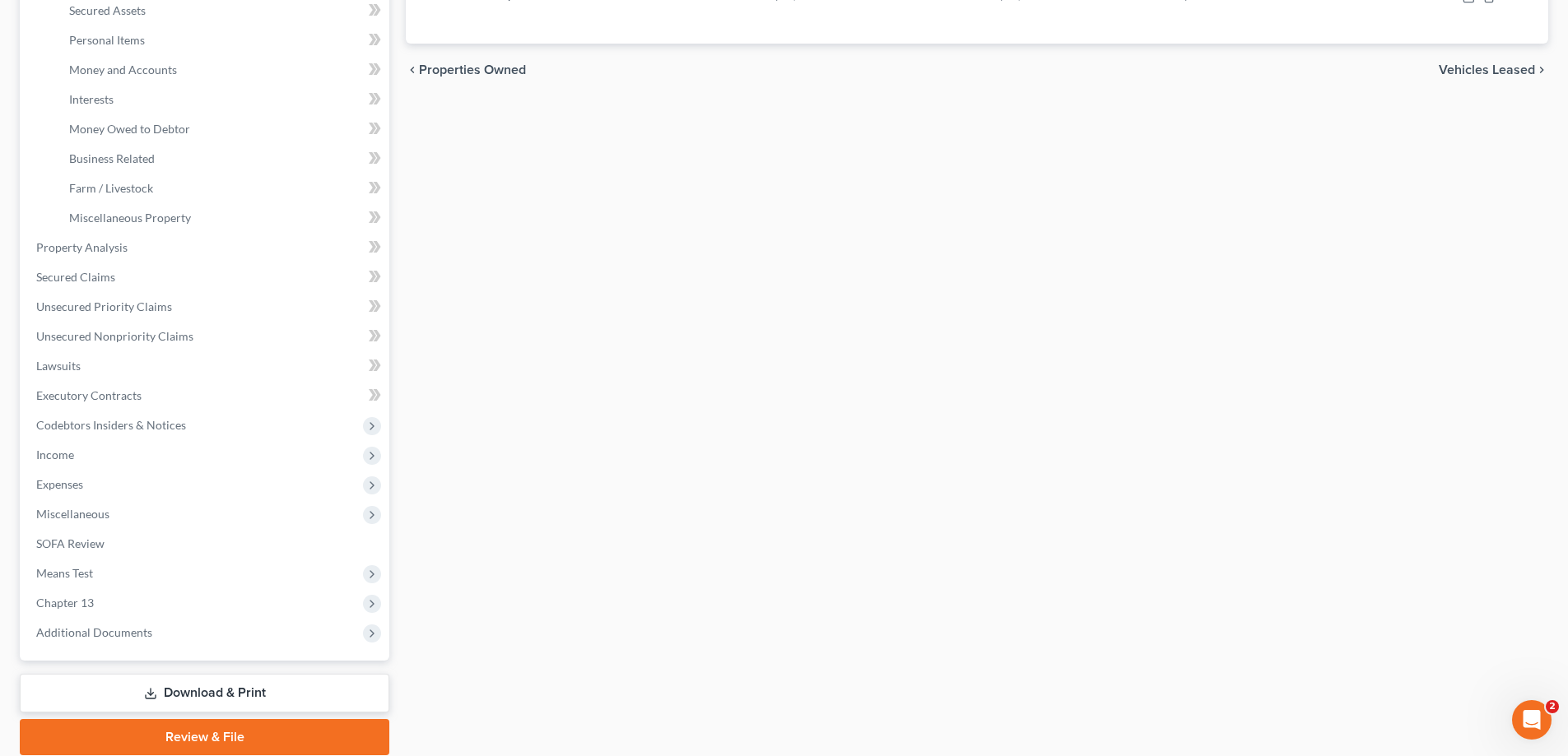
scroll to position [411, 0]
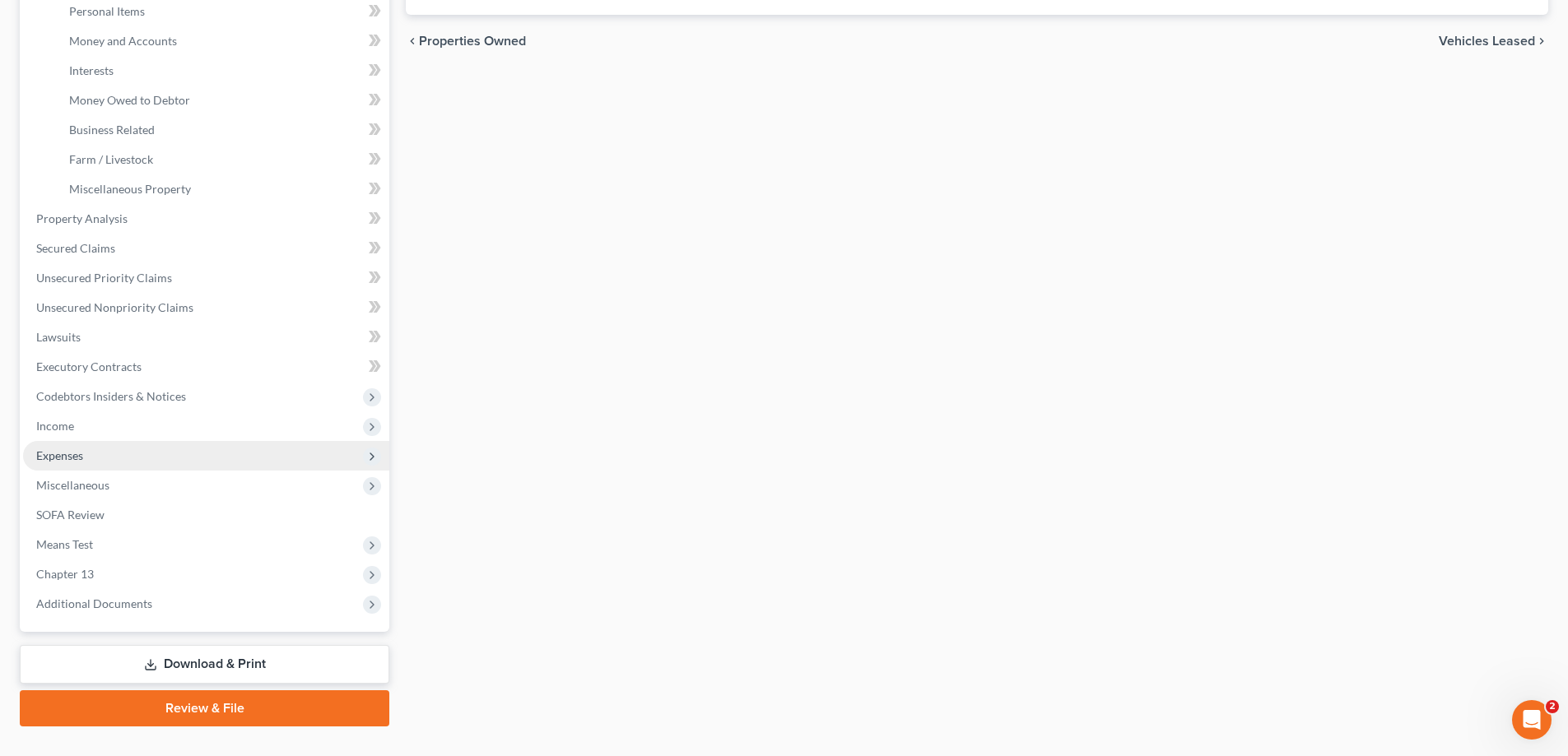
click at [86, 453] on span "Expenses" at bounding box center [205, 456] width 366 height 30
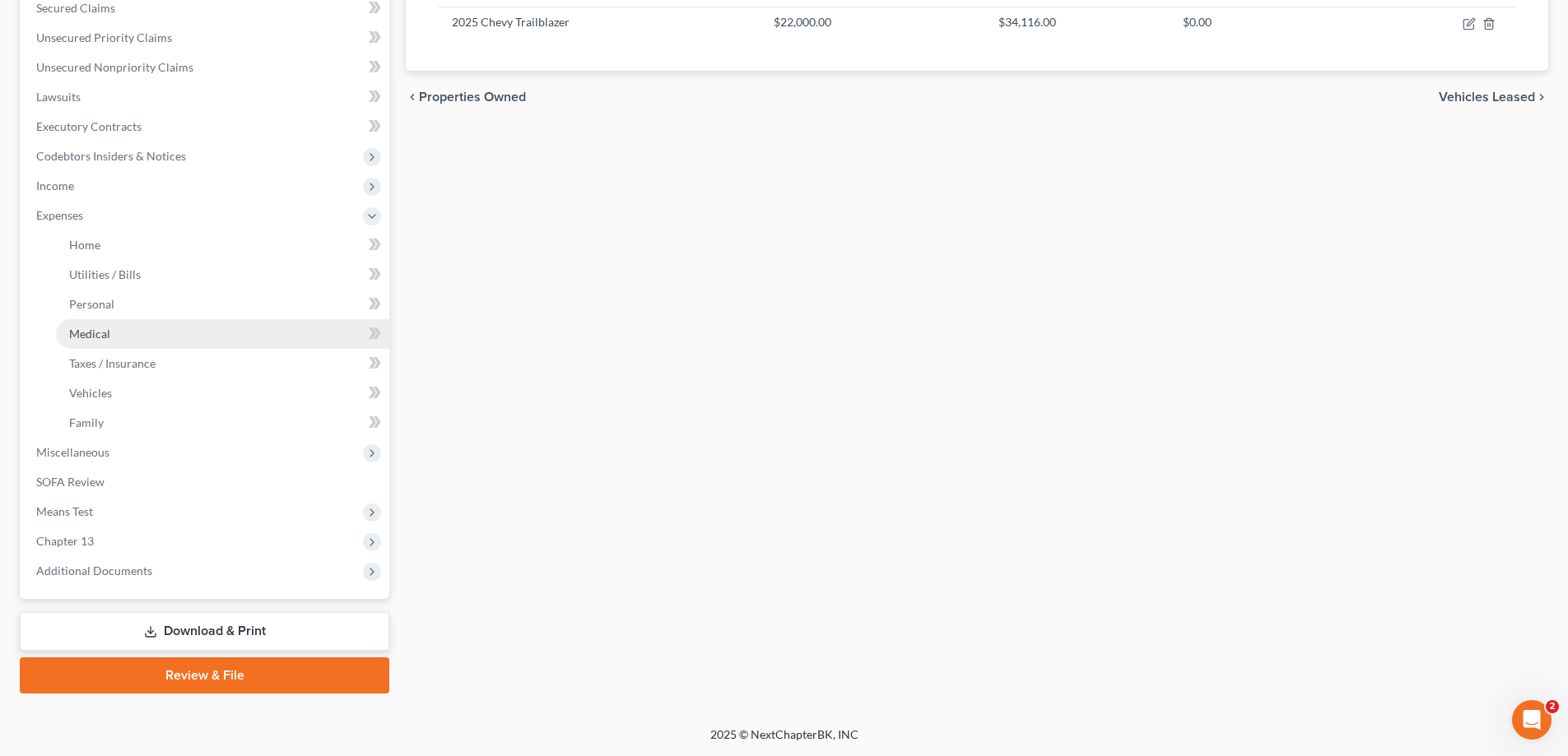
scroll to position [355, 0]
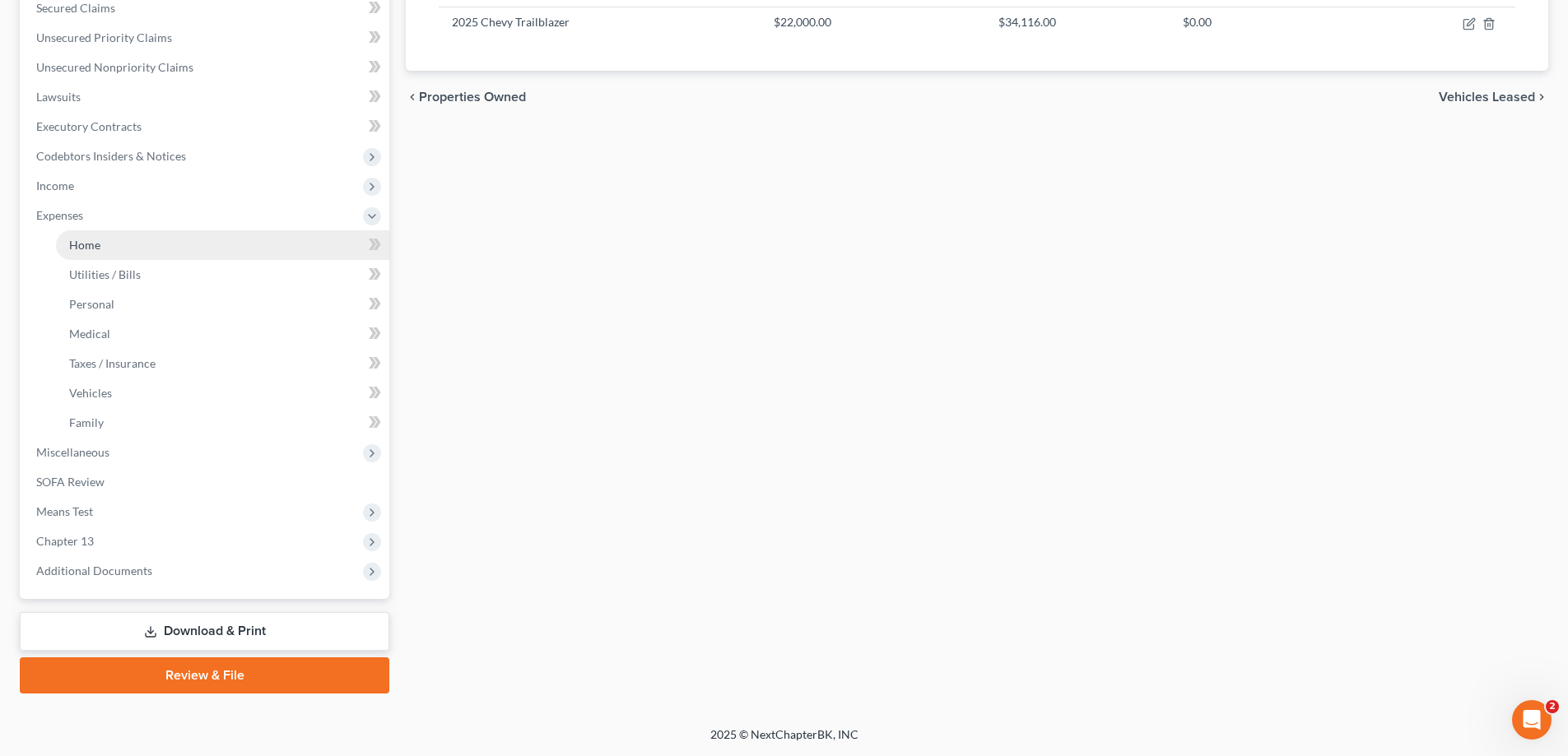
click at [110, 256] on link "Home" at bounding box center [222, 245] width 334 height 30
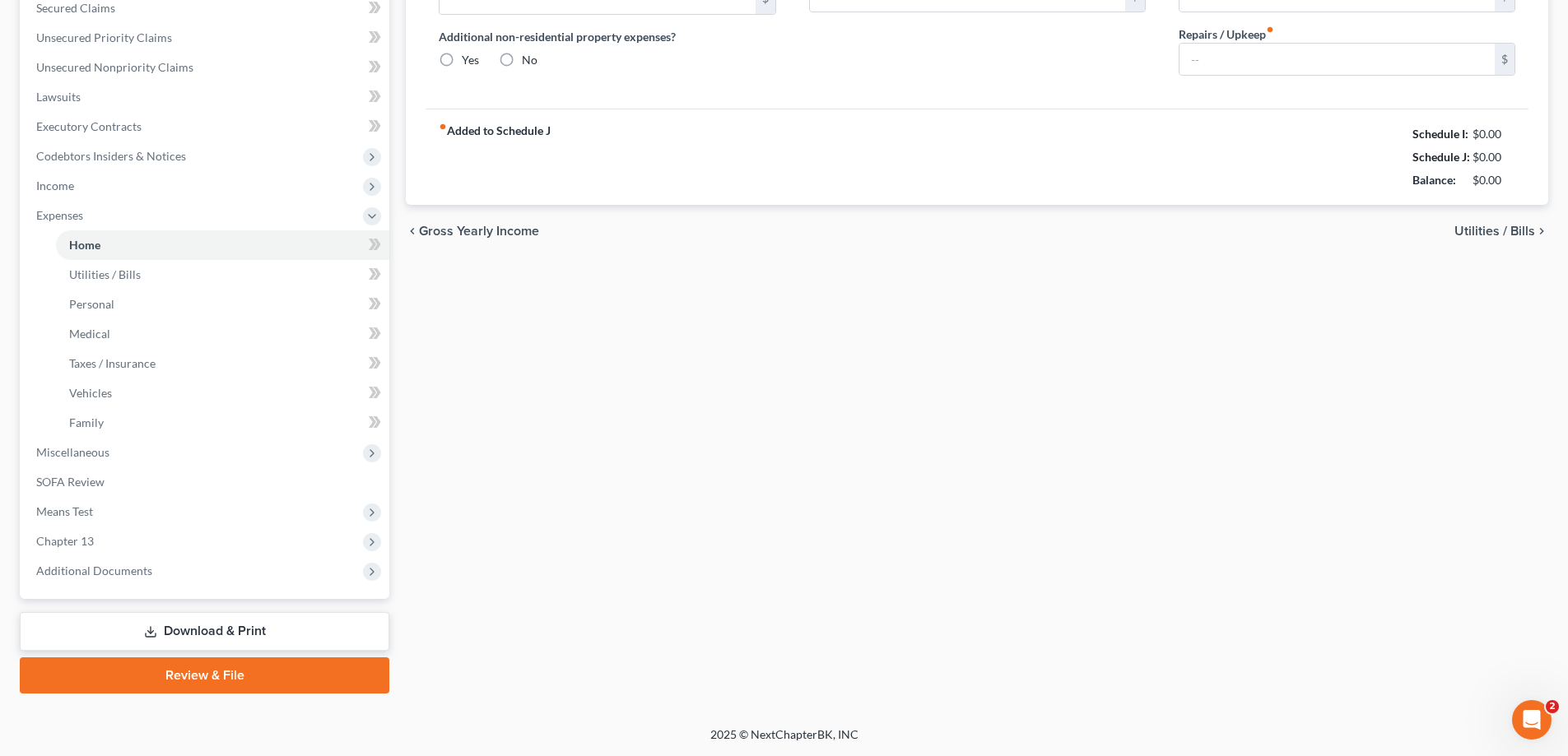
type input "1,400.00"
type input "0.00"
radio input "true"
type input "0.00"
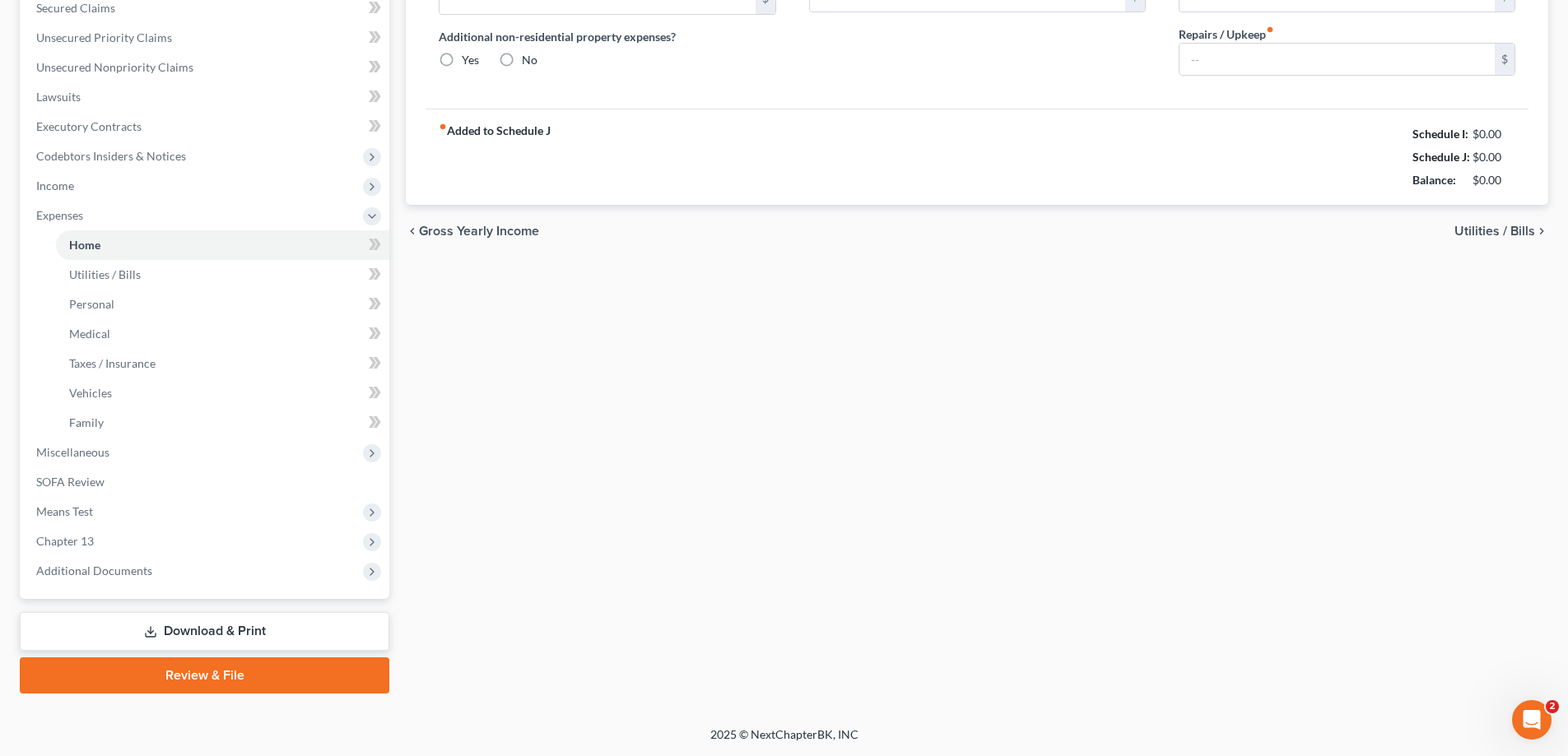
type input "0.00"
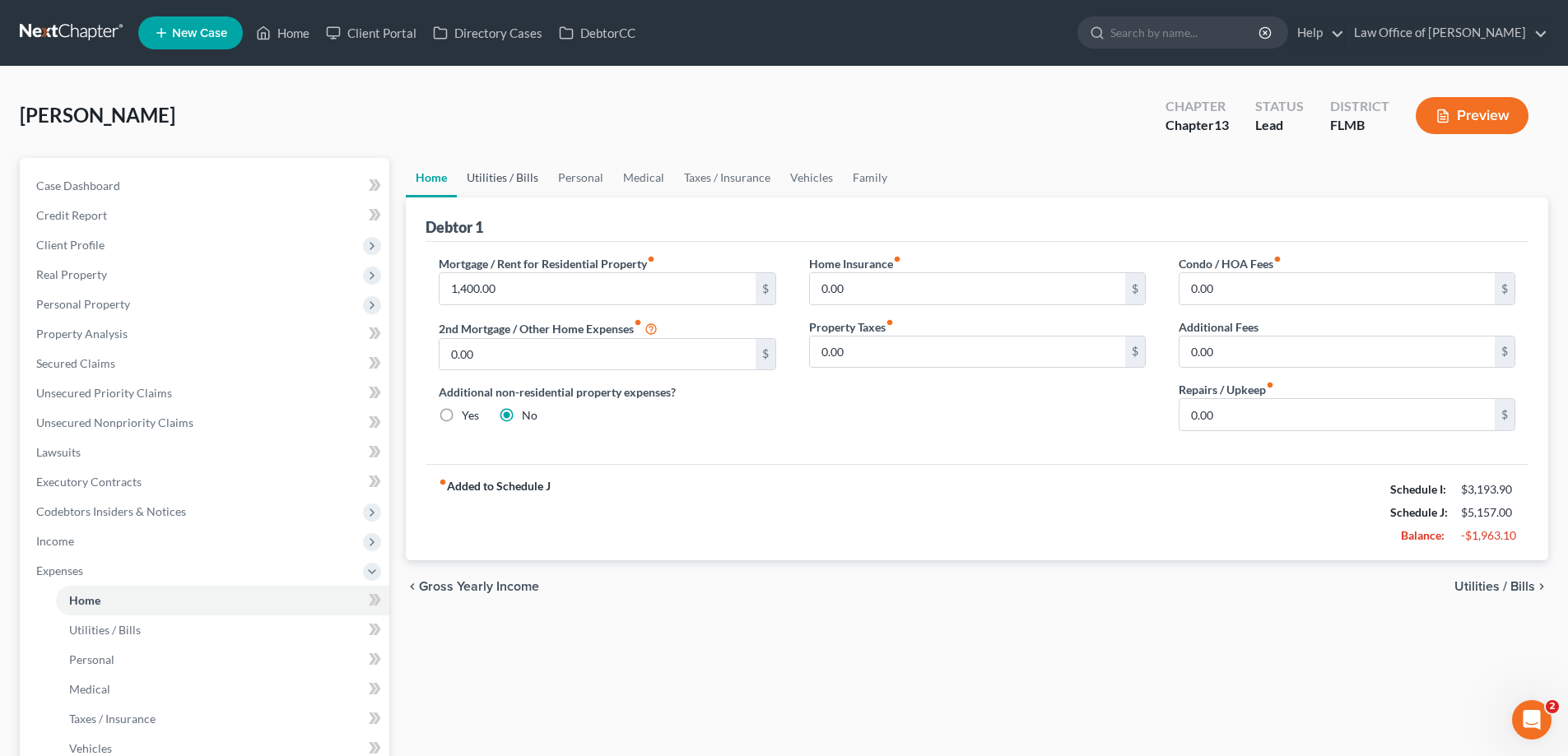
click at [479, 175] on link "Utilities / Bills" at bounding box center [502, 178] width 91 height 40
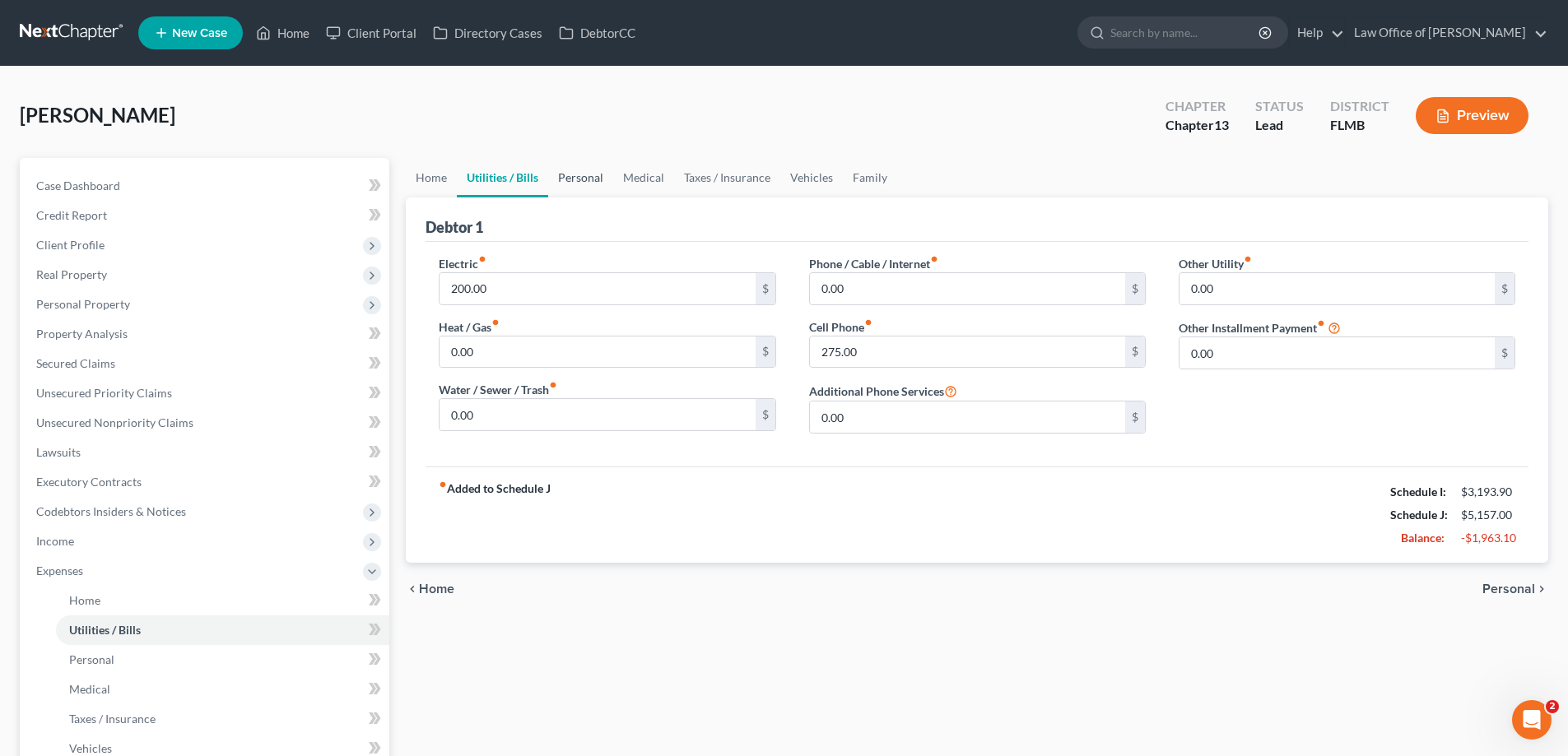
click at [607, 178] on link "Personal" at bounding box center [581, 178] width 65 height 40
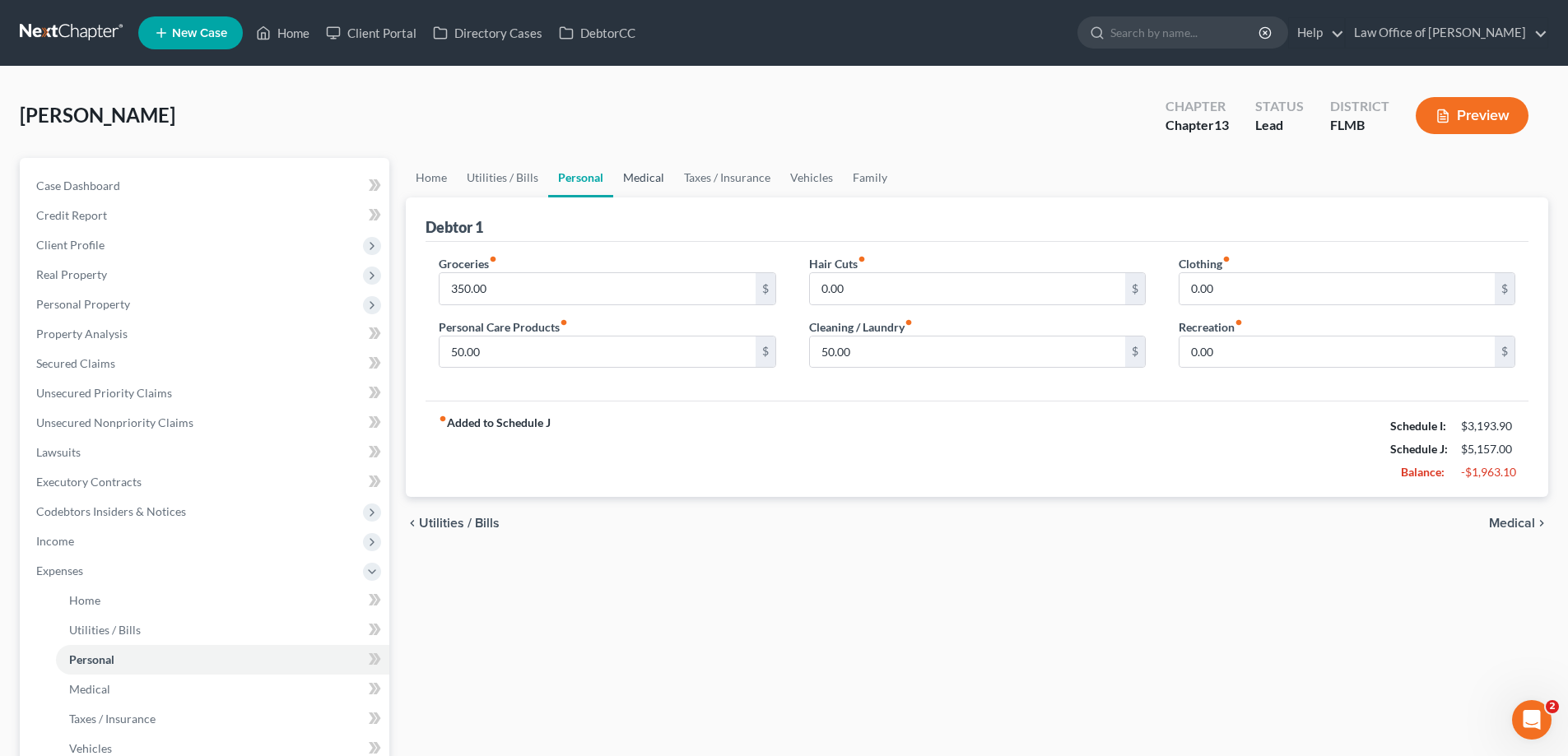
click at [658, 180] on link "Medical" at bounding box center [643, 178] width 61 height 40
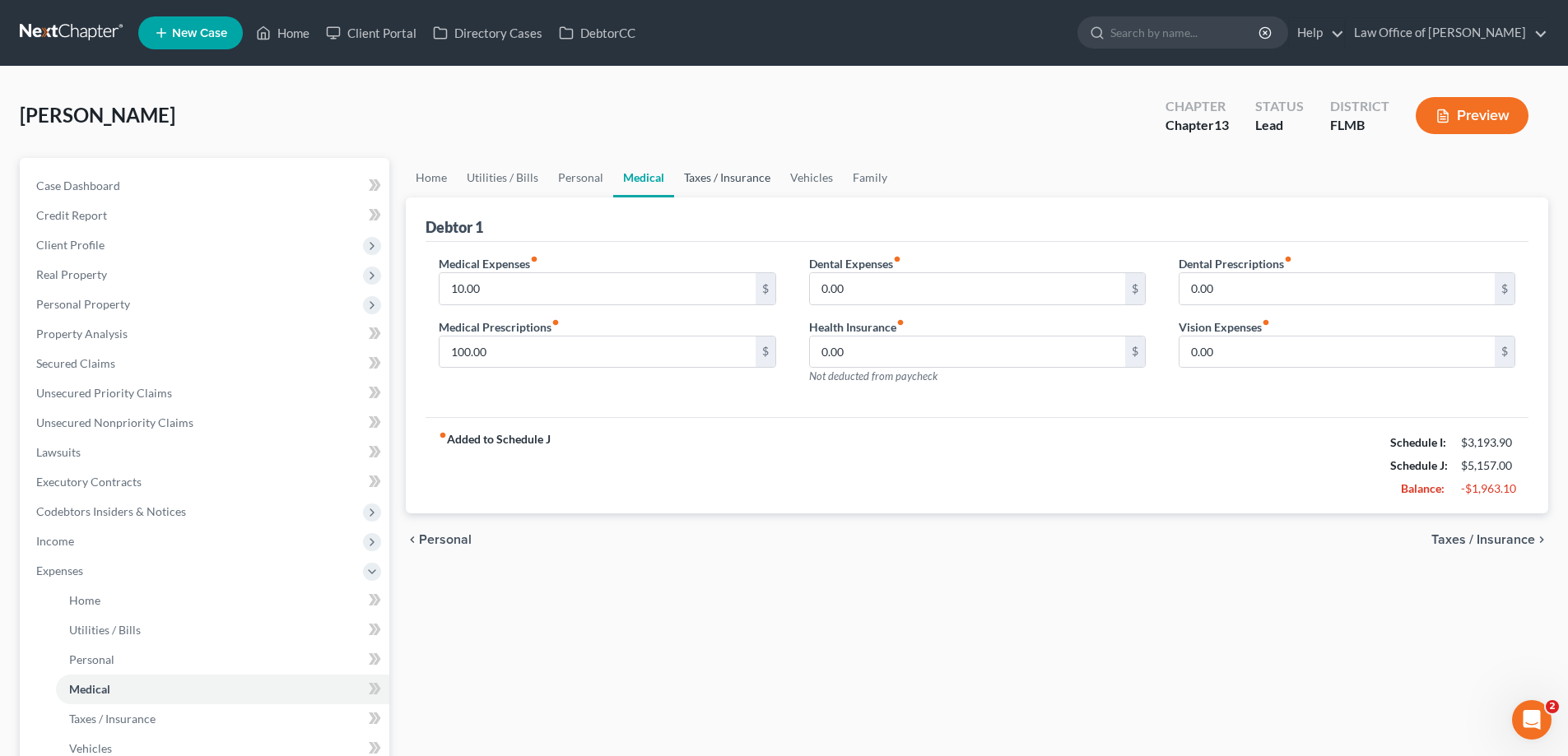
click at [743, 178] on link "Taxes / Insurance" at bounding box center [726, 178] width 106 height 40
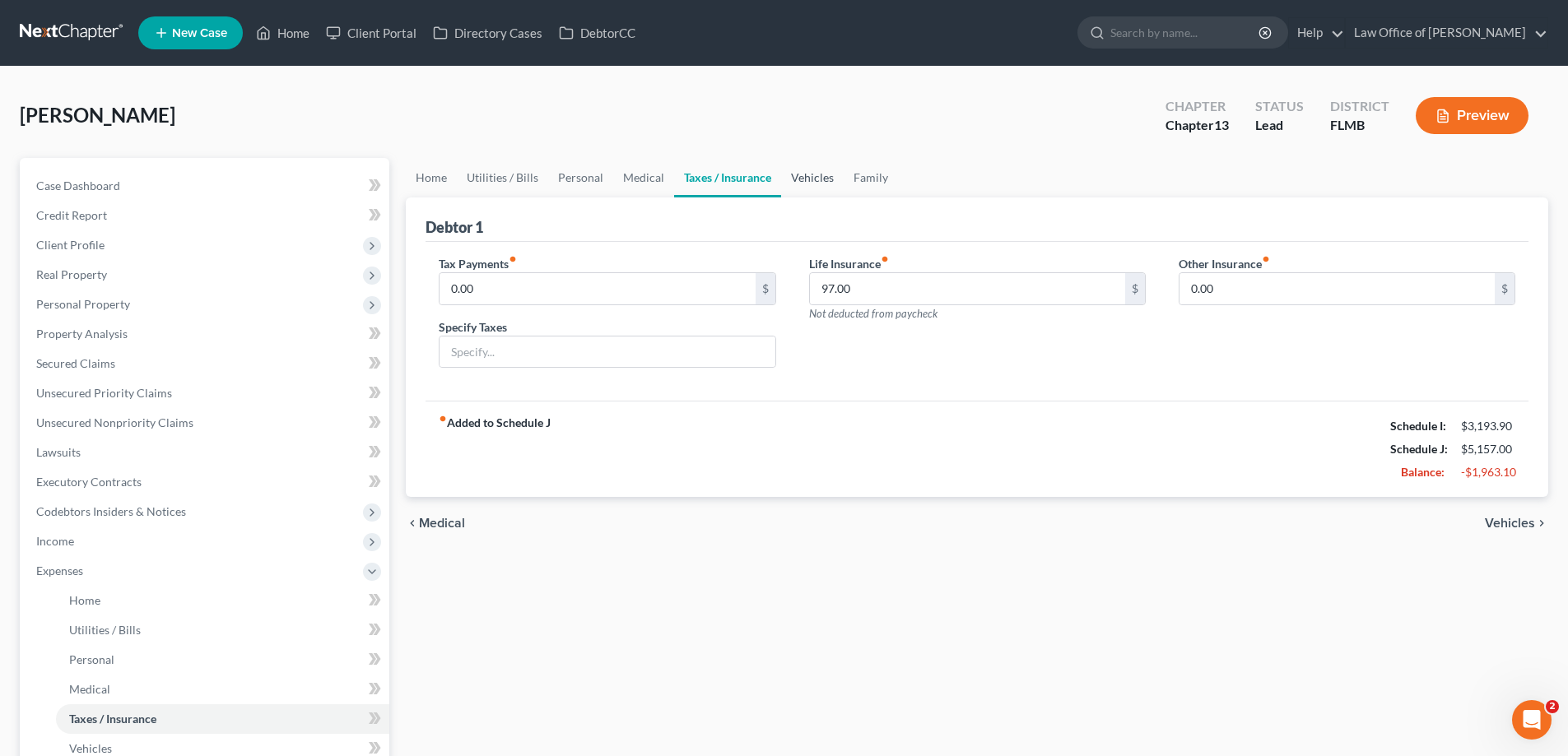
click at [796, 173] on link "Vehicles" at bounding box center [812, 178] width 62 height 40
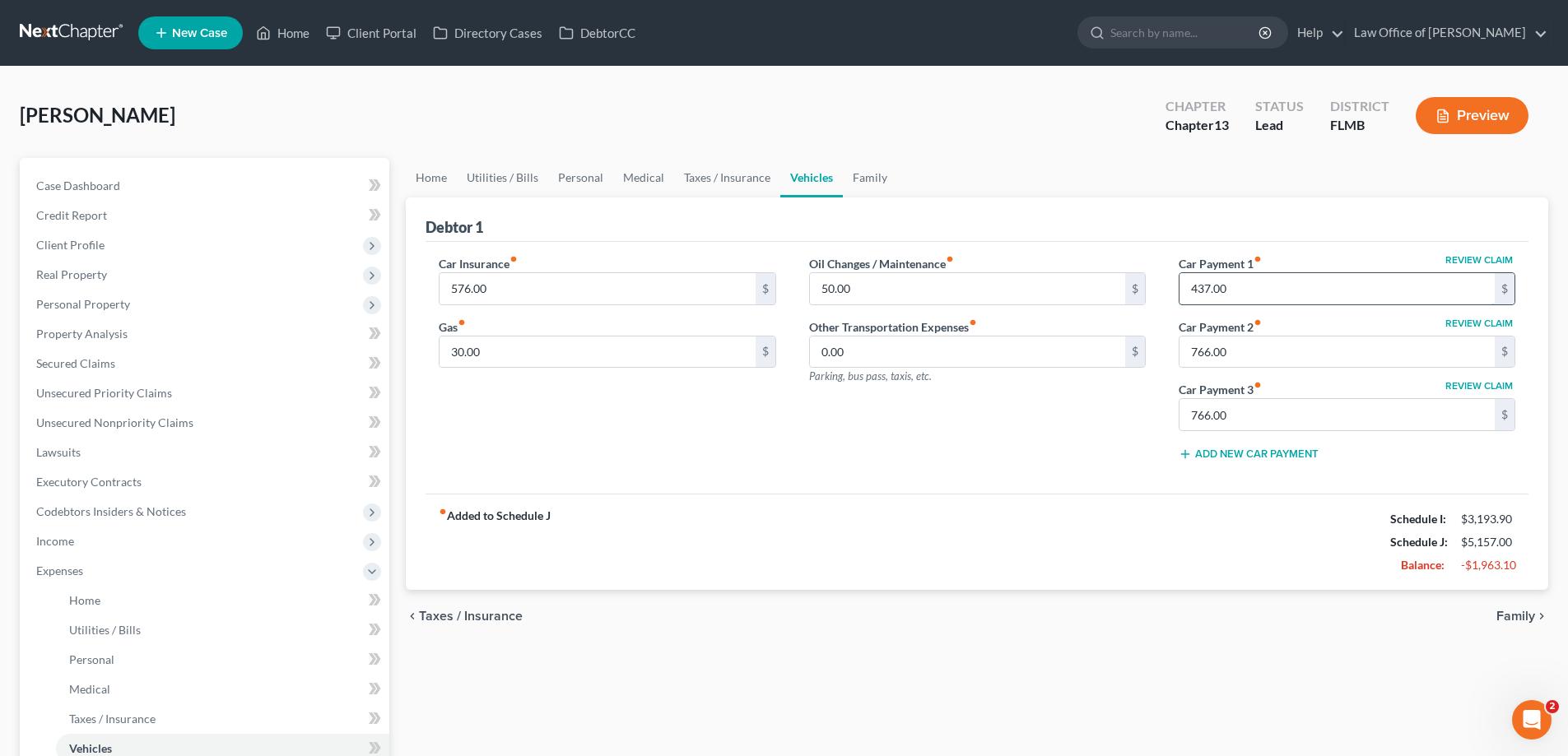
click at [1376, 287] on input "437.00" at bounding box center [1337, 288] width 316 height 32
click at [1368, 365] on input "766.00" at bounding box center [1337, 352] width 316 height 32
click at [1340, 422] on input "766.00" at bounding box center [1337, 414] width 316 height 32
click at [1285, 683] on div "Home Utilities / Bills Personal Medical Taxes / Insurance Vehicles Family Debto…" at bounding box center [977, 604] width 1158 height 892
click at [862, 185] on link "Family" at bounding box center [870, 178] width 54 height 40
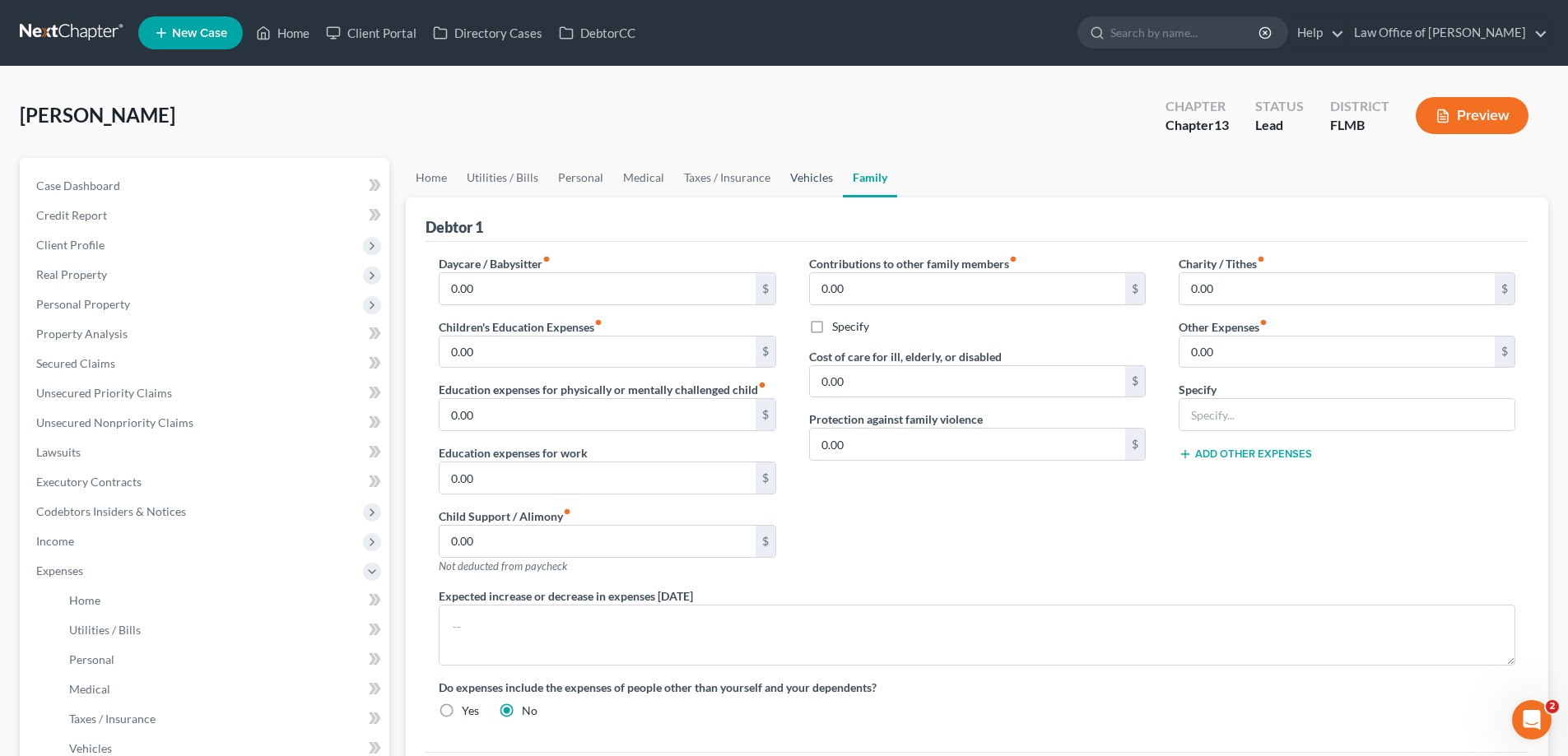
click at [799, 177] on link "Vehicles" at bounding box center [811, 178] width 62 height 40
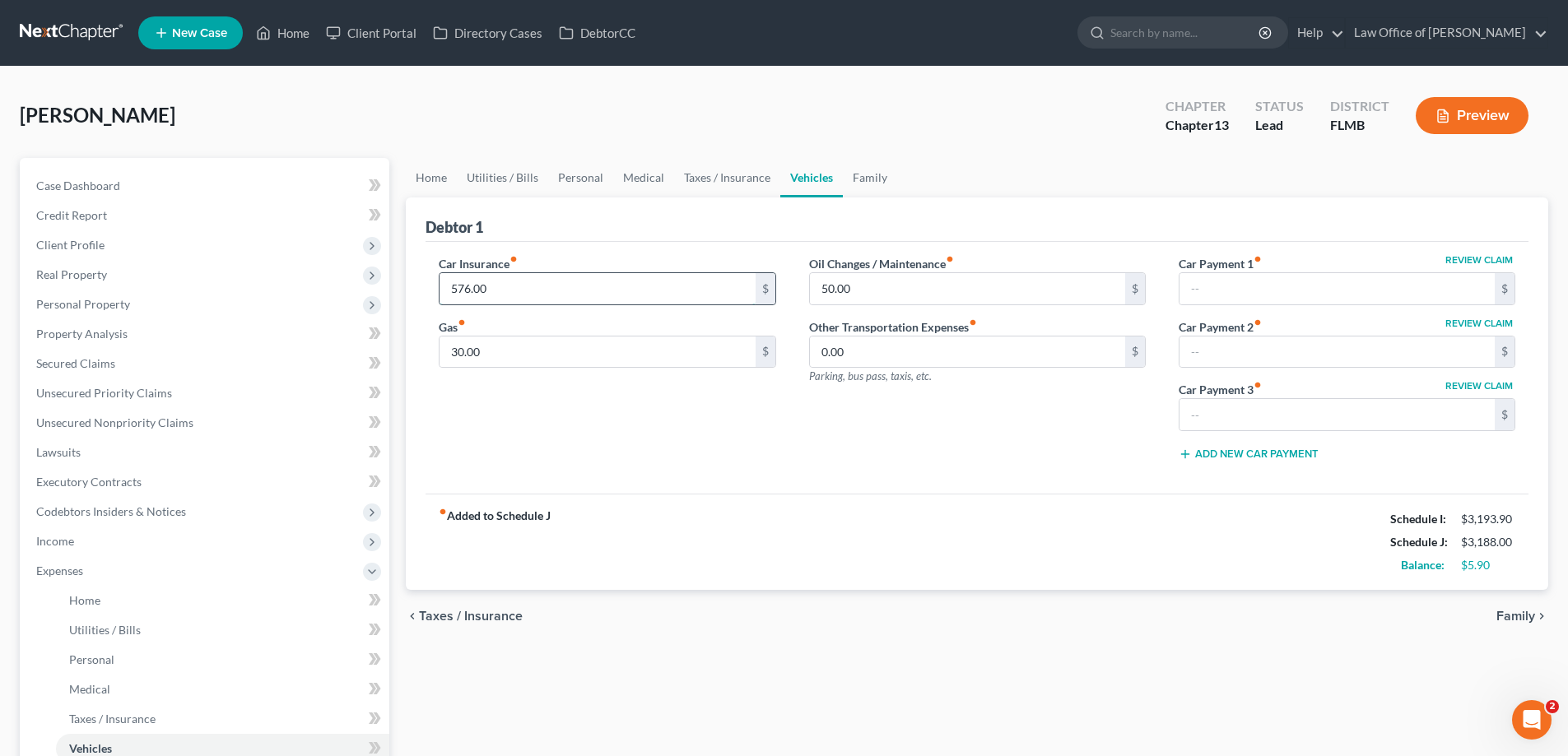
click at [599, 288] on input "576.00" at bounding box center [597, 288] width 316 height 32
click at [636, 476] on div "Car Insurance fiber_manual_record 180 $ Gas fiber_manual_record 30.00 $ Oil Cha…" at bounding box center [976, 368] width 1102 height 251
click at [595, 279] on input "180" at bounding box center [597, 288] width 316 height 32
type input "280"
click at [767, 468] on div "Car Insurance fiber_manual_record 280 $ Gas fiber_manual_record 30.00 $" at bounding box center [607, 364] width 370 height 219
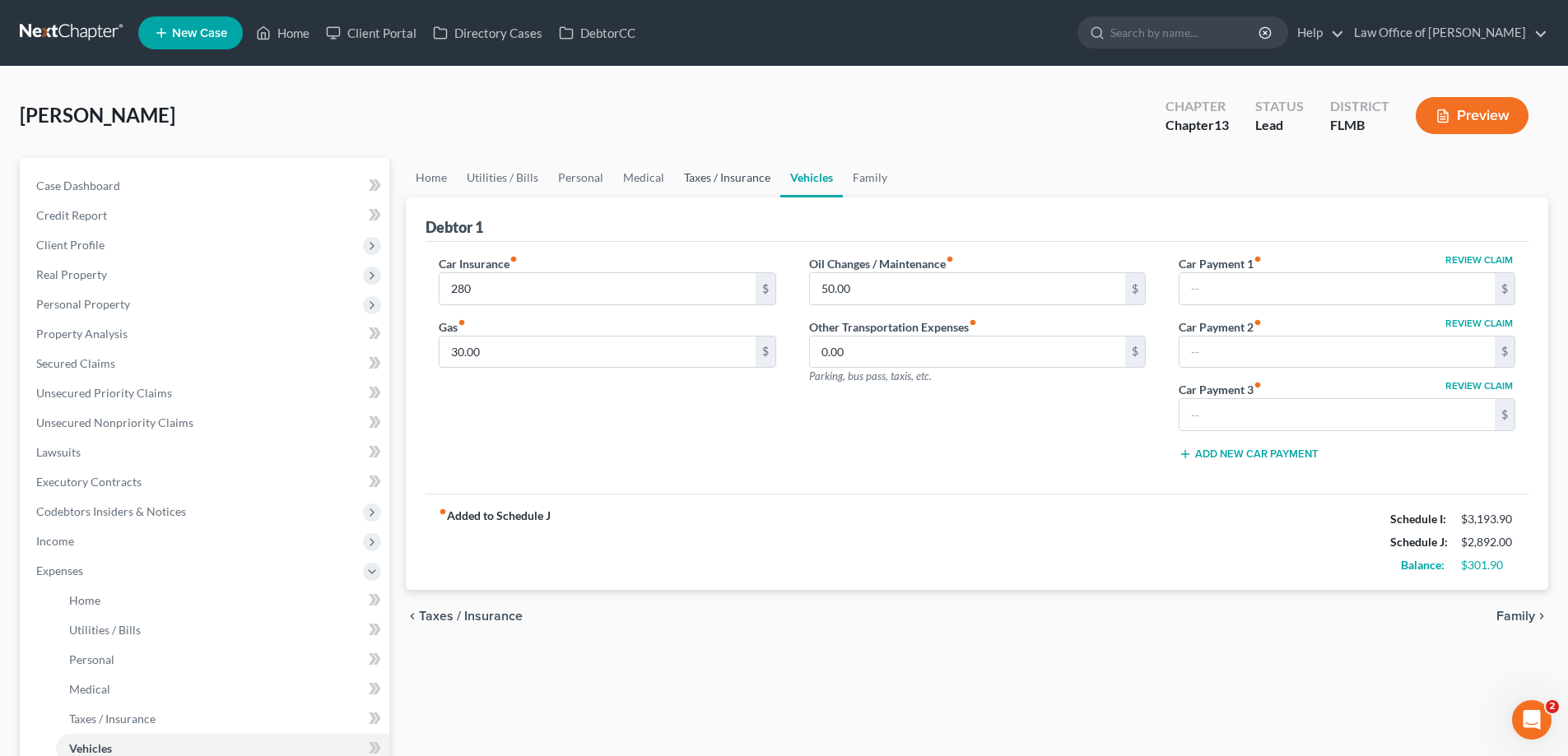
click at [694, 175] on link "Taxes / Insurance" at bounding box center [726, 178] width 106 height 40
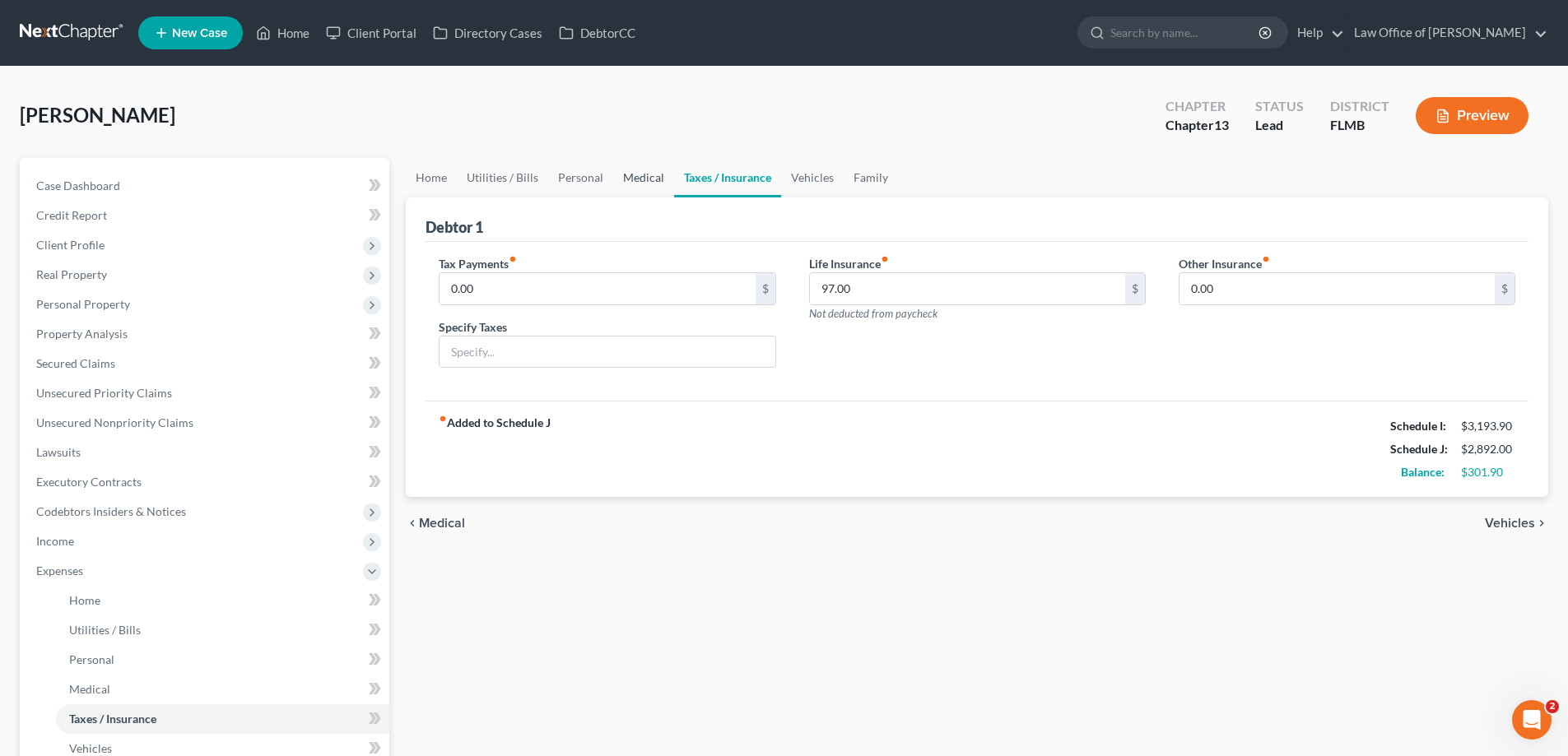
click at [638, 177] on link "Medical" at bounding box center [643, 178] width 61 height 40
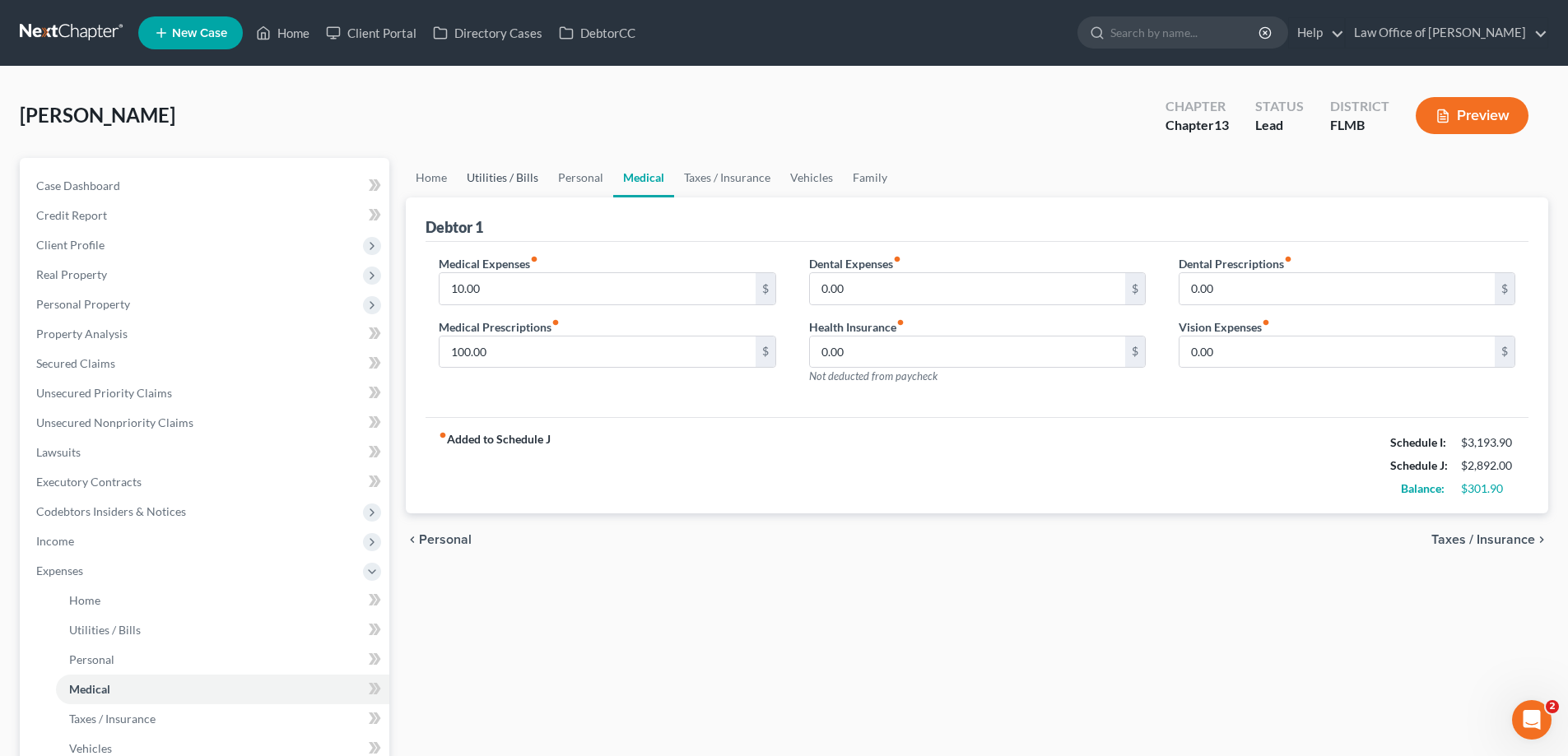
click at [531, 177] on link "Utilities / Bills" at bounding box center [502, 178] width 91 height 40
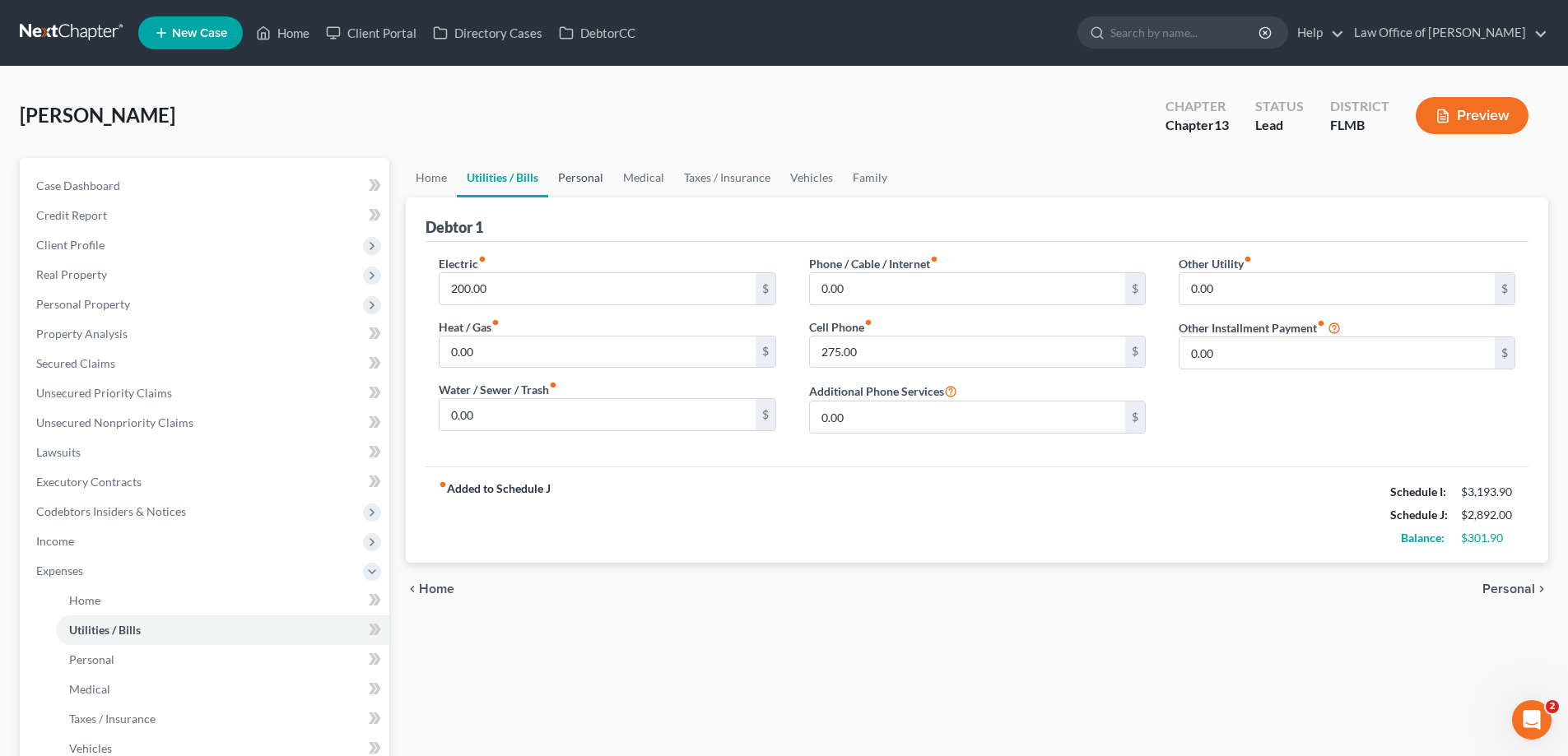
click at [586, 177] on link "Personal" at bounding box center [581, 178] width 65 height 40
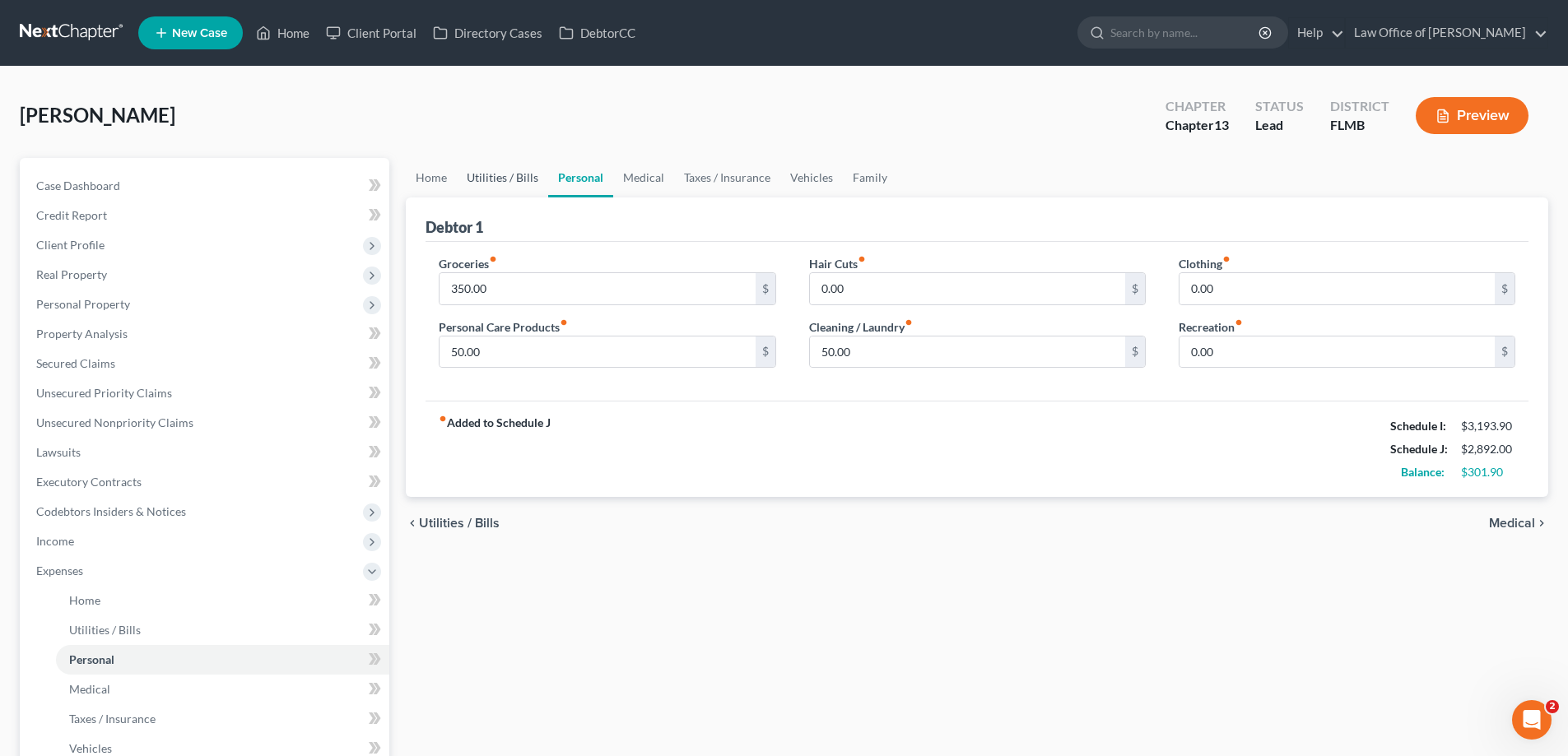
click at [457, 173] on link "Utilities / Bills" at bounding box center [502, 178] width 91 height 40
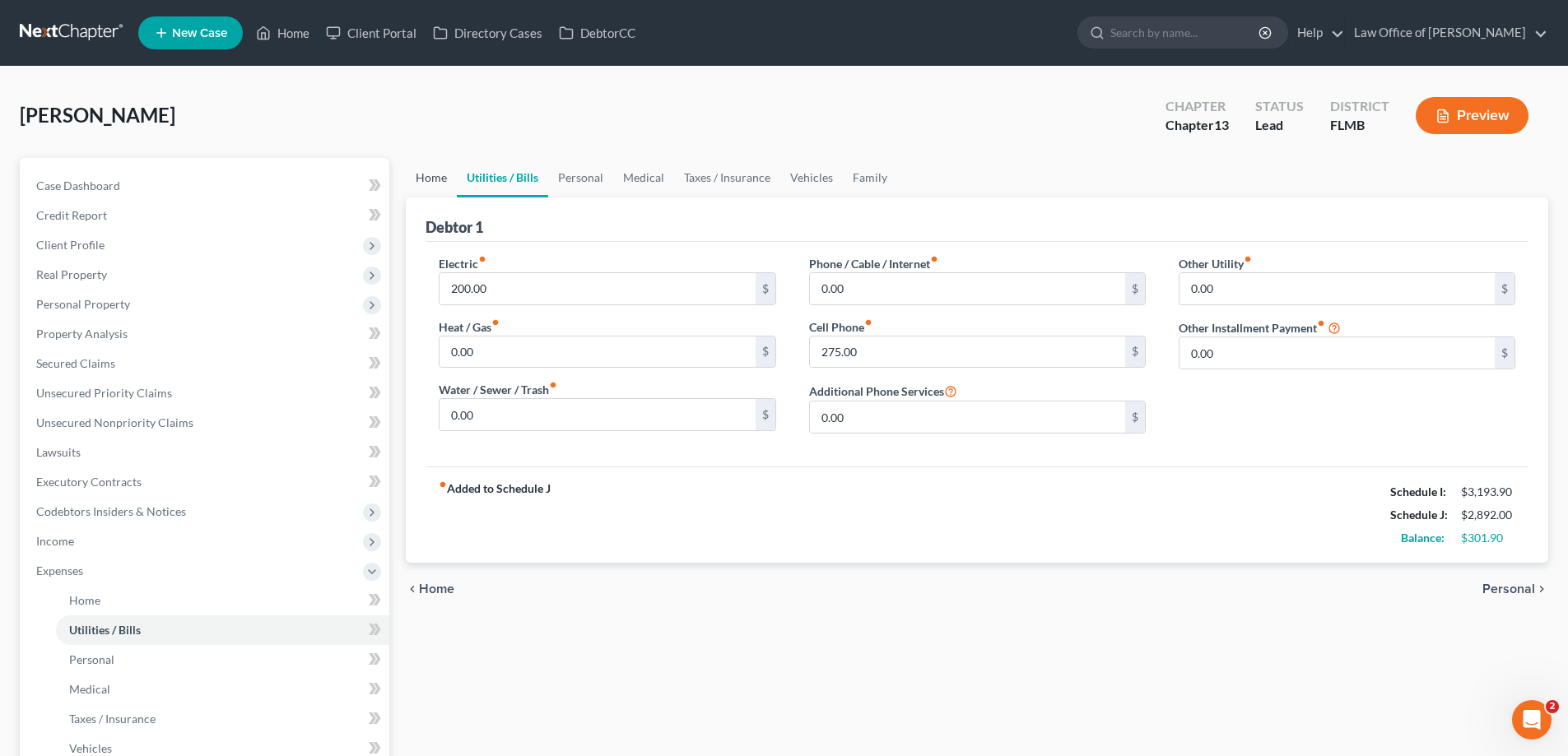
click at [419, 183] on link "Home" at bounding box center [431, 178] width 51 height 40
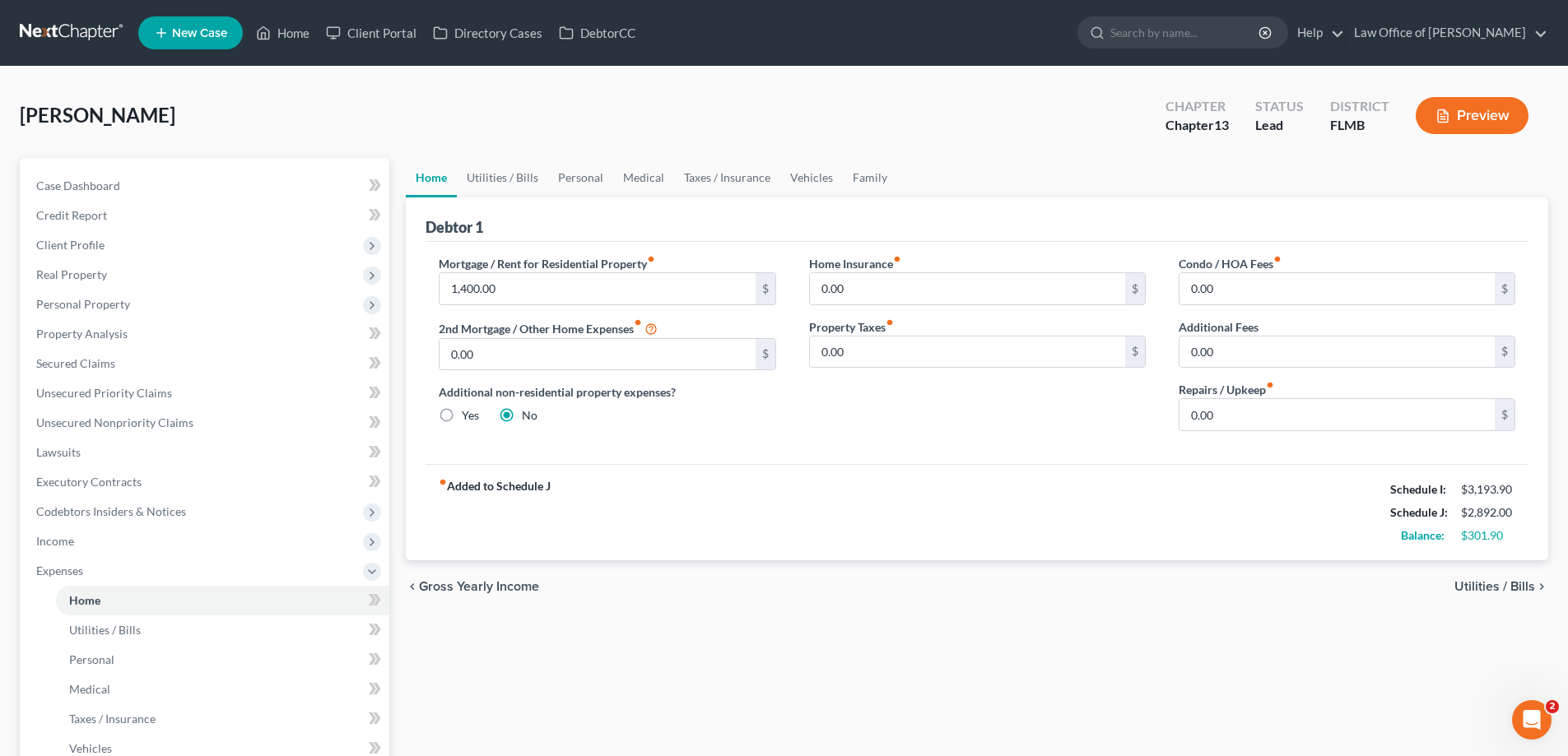
click at [754, 561] on div "fiber_manual_record Added to Schedule J Schedule I: $3,193.90 Schedule J: $2,89…" at bounding box center [976, 512] width 1102 height 96
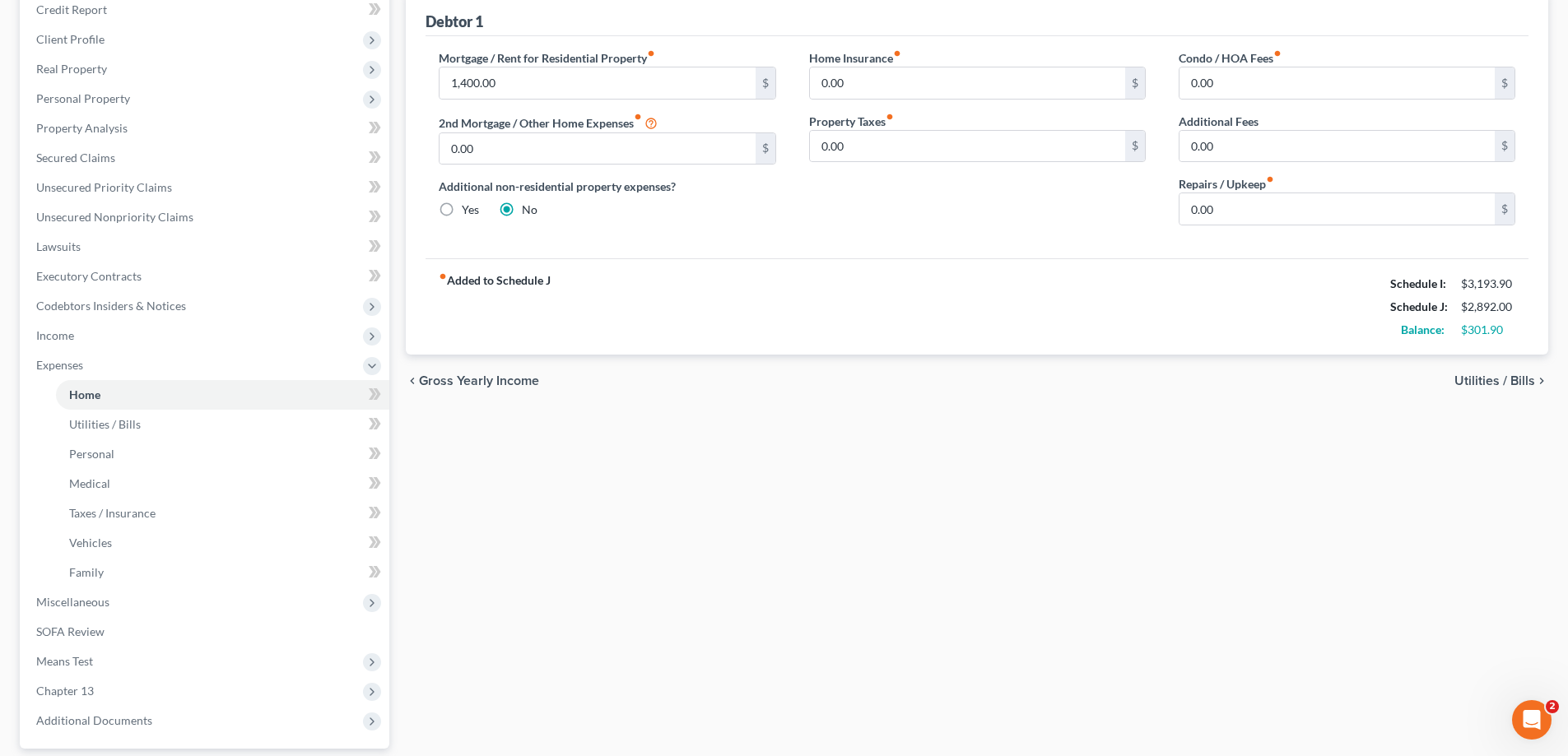
scroll to position [355, 0]
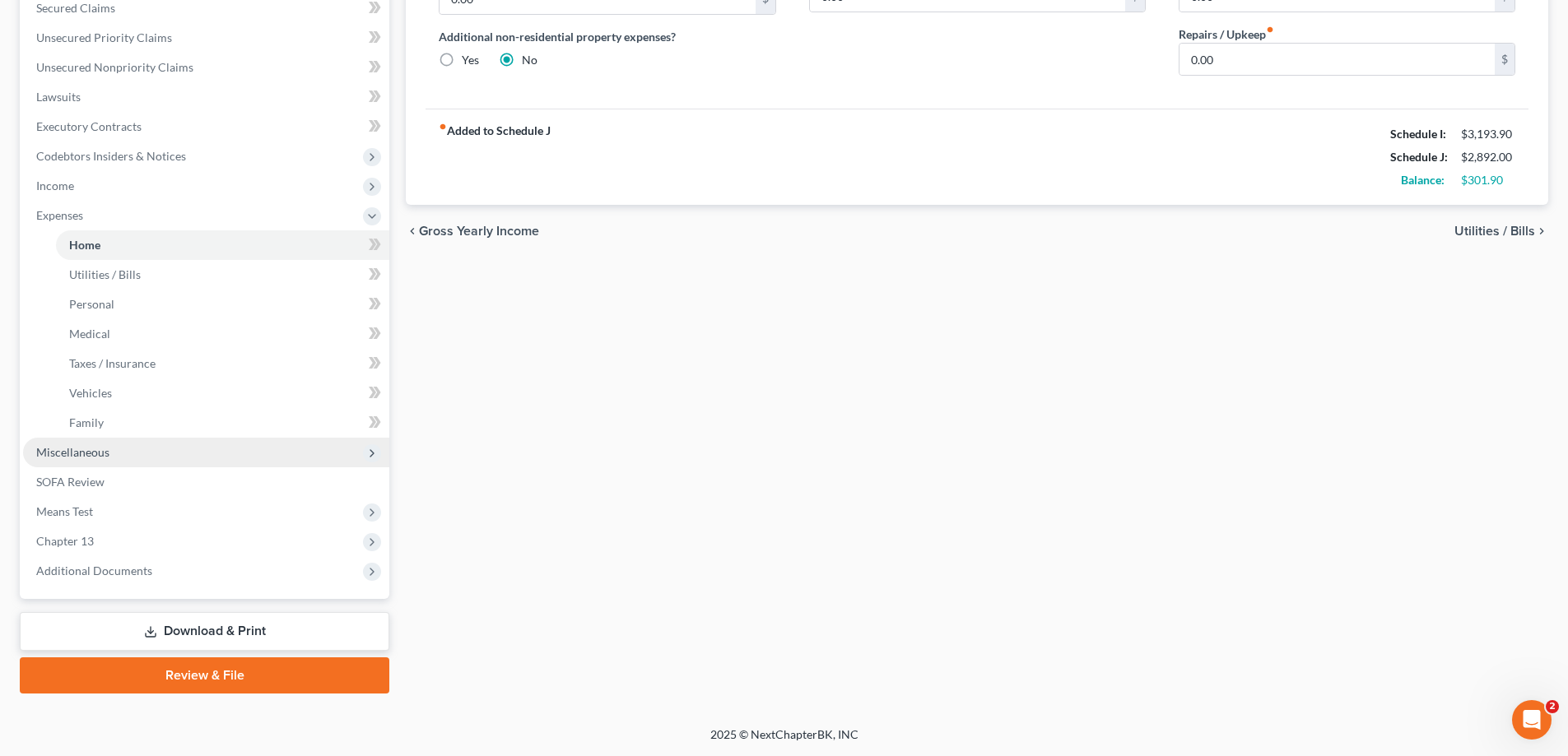
click at [100, 454] on span "Miscellaneous" at bounding box center [72, 451] width 73 height 14
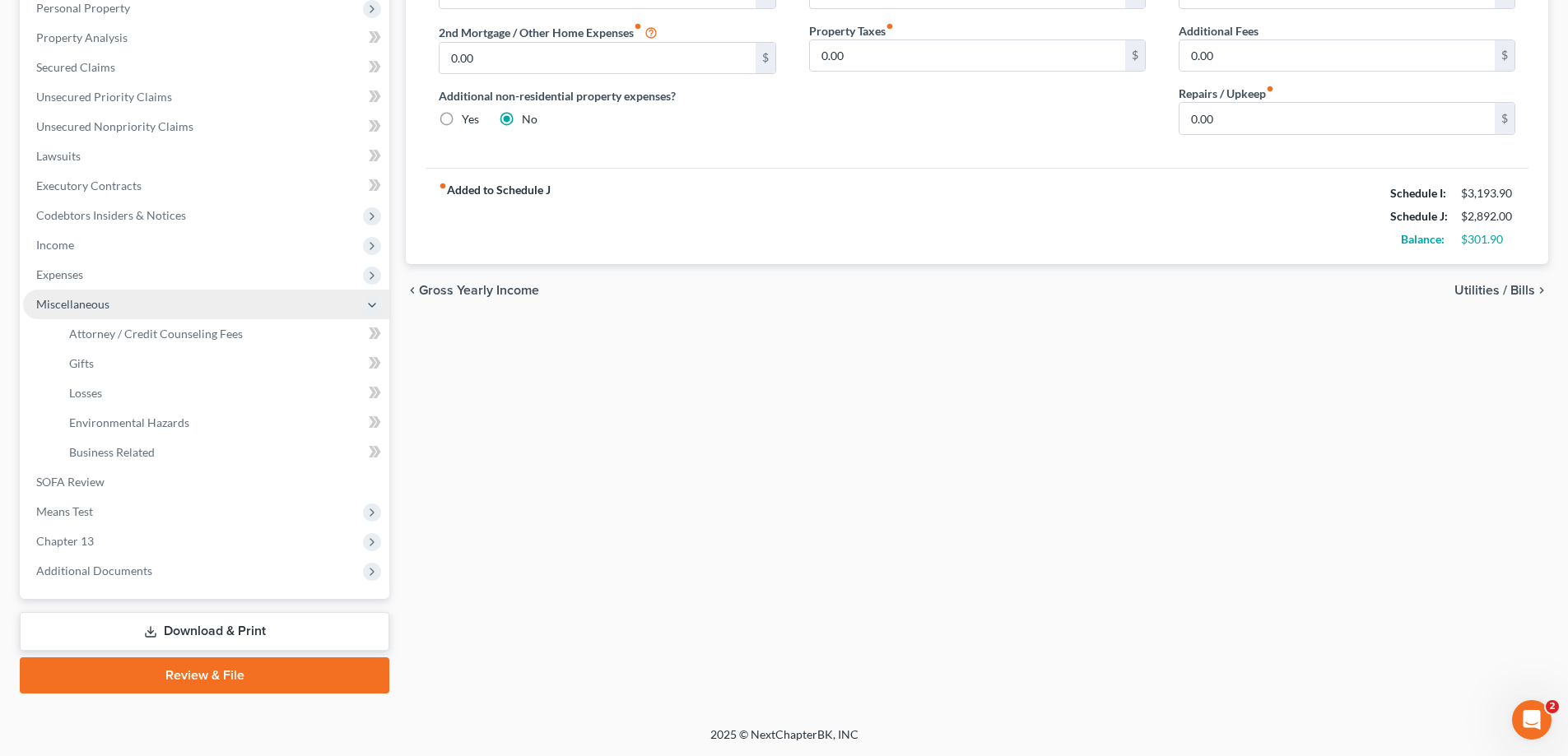
scroll to position [297, 0]
click at [134, 326] on link "Attorney / Credit Counseling Fees" at bounding box center [222, 334] width 334 height 30
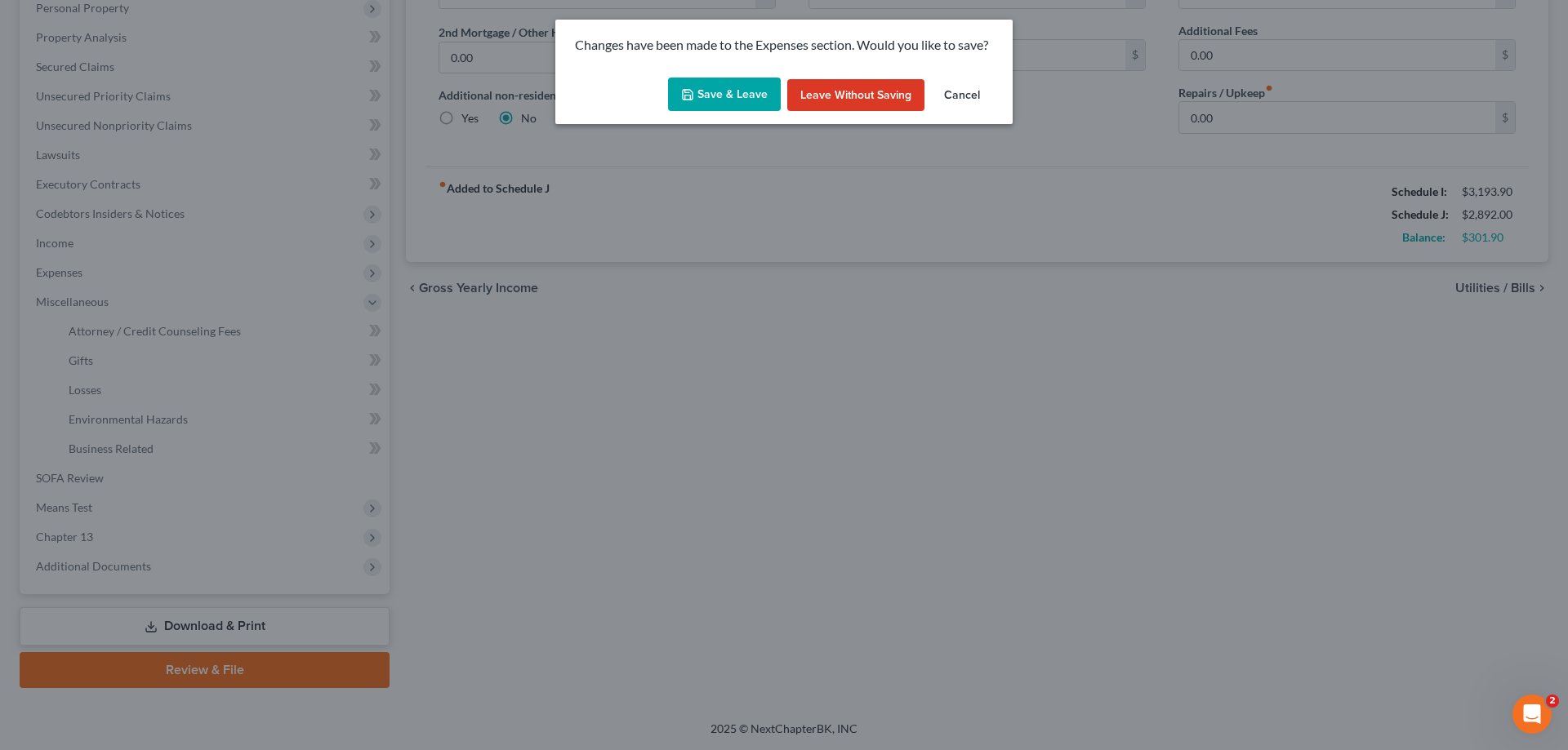
click at [708, 91] on button "Save & Leave" at bounding box center [724, 94] width 113 height 34
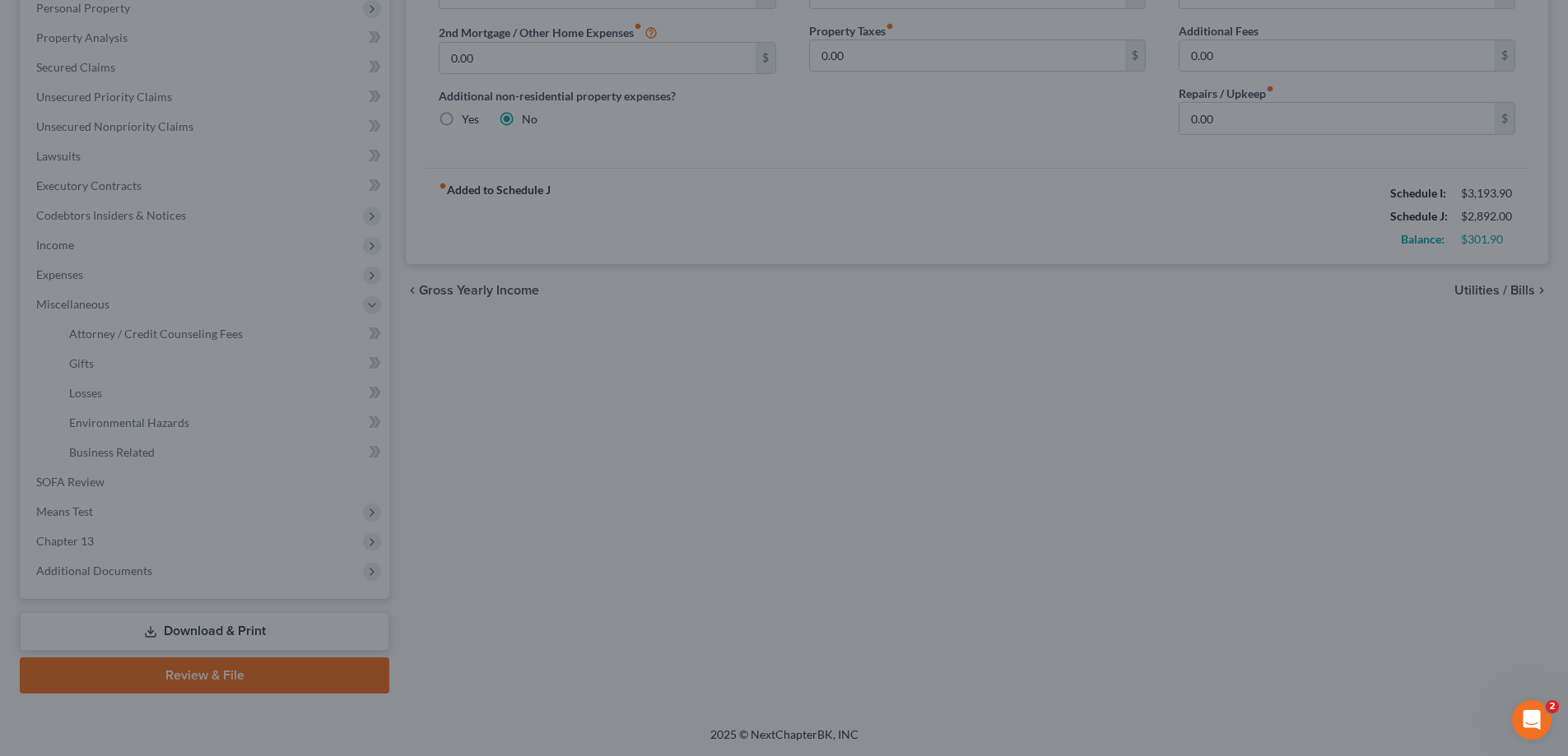
select select "0"
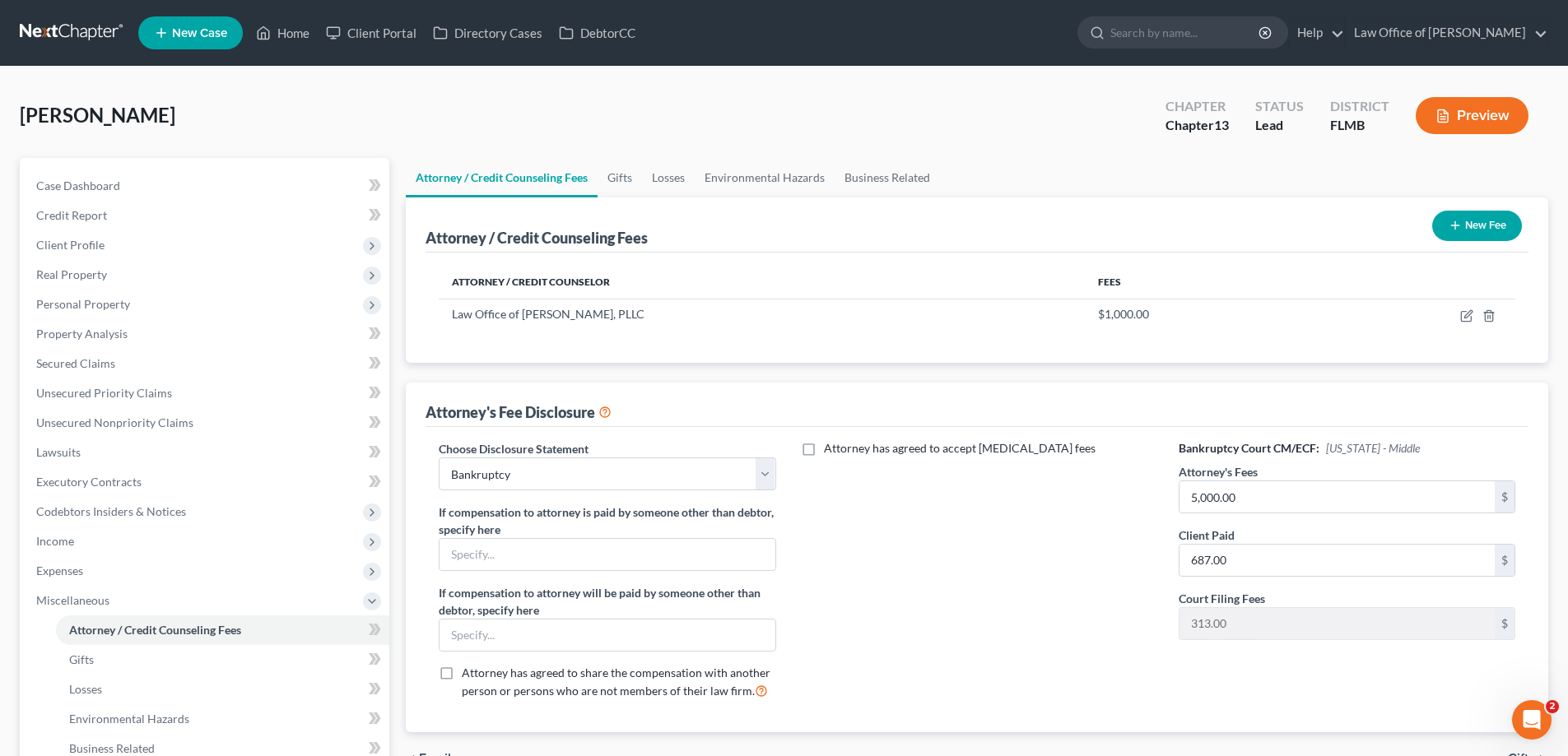
click at [1480, 216] on button "New Fee" at bounding box center [1476, 226] width 90 height 31
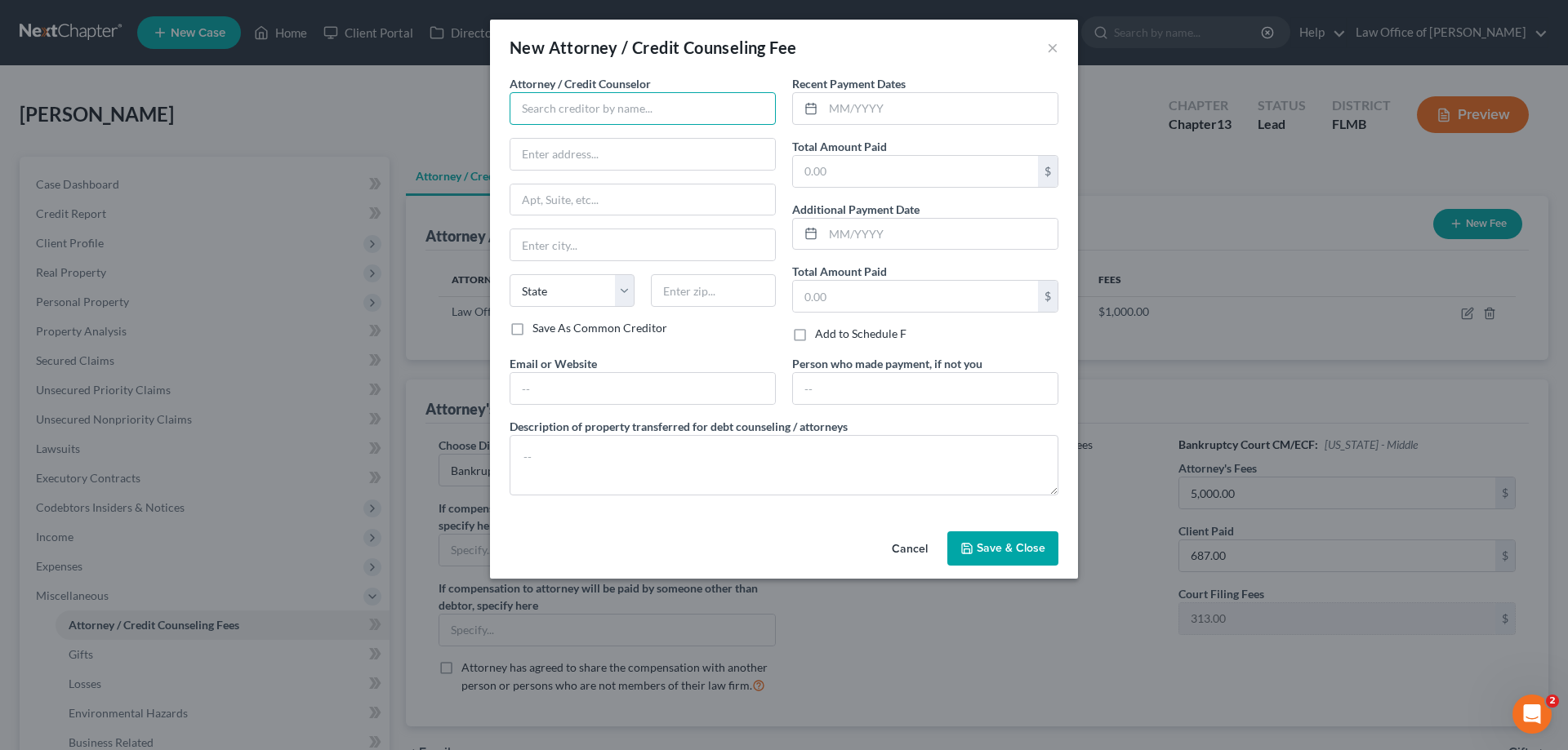
click at [686, 99] on input "text" at bounding box center [643, 109] width 267 height 32
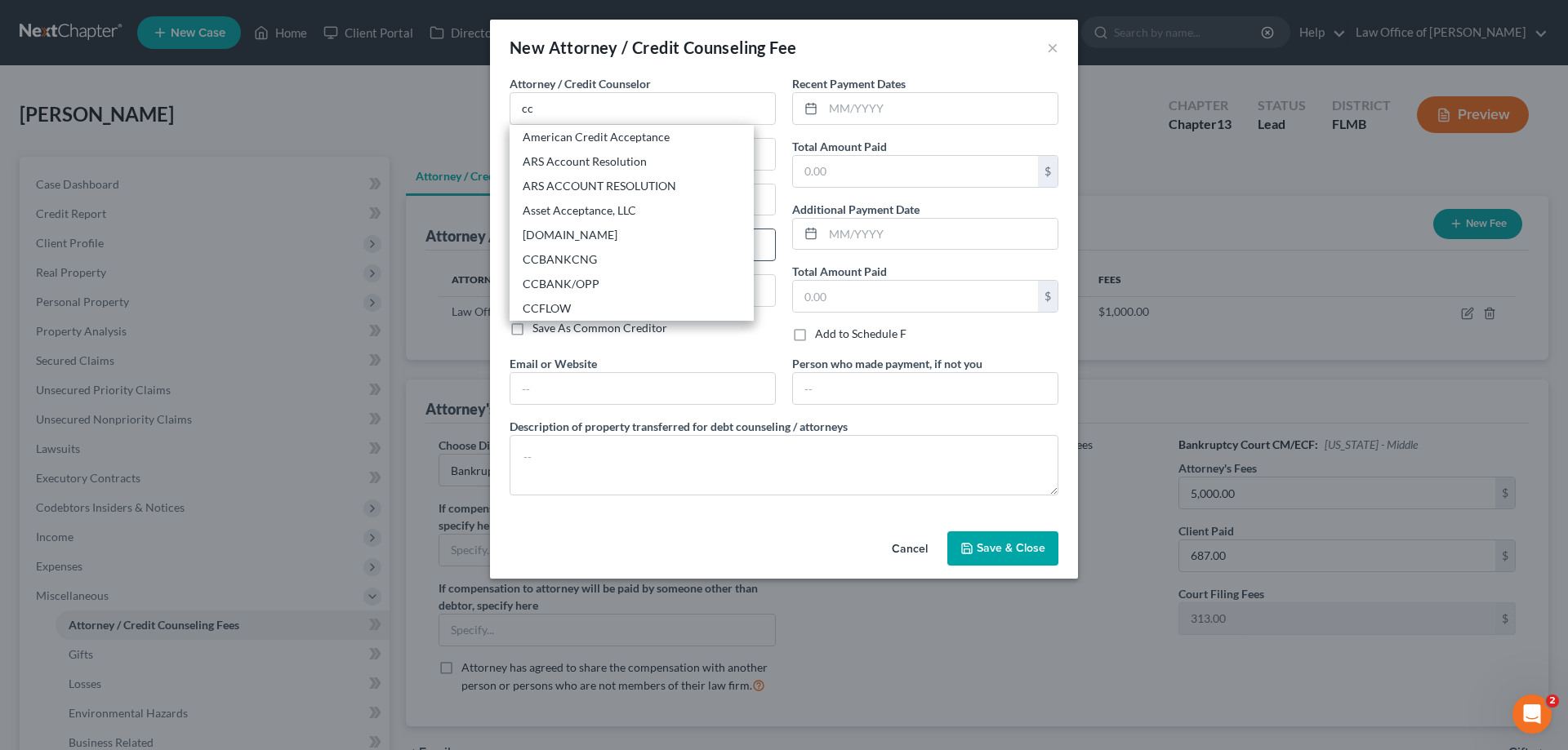
click at [568, 237] on div "CCAdvising.com" at bounding box center [631, 235] width 218 height 16
type input "CCAdvising.com"
type input "703 Washington Ave."
type input "Ste. 200"
type input "Bay City"
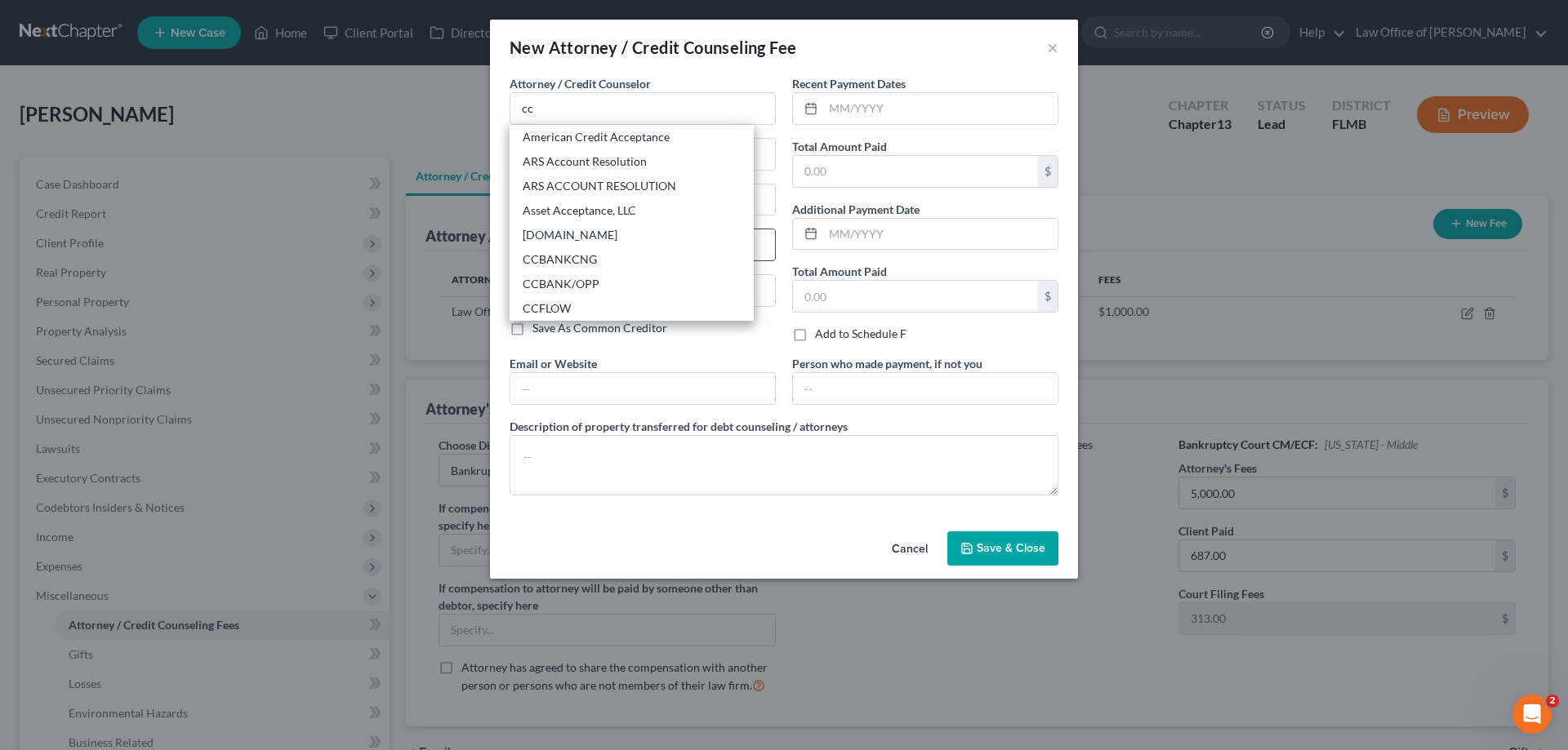
select select "23"
type input "48708"
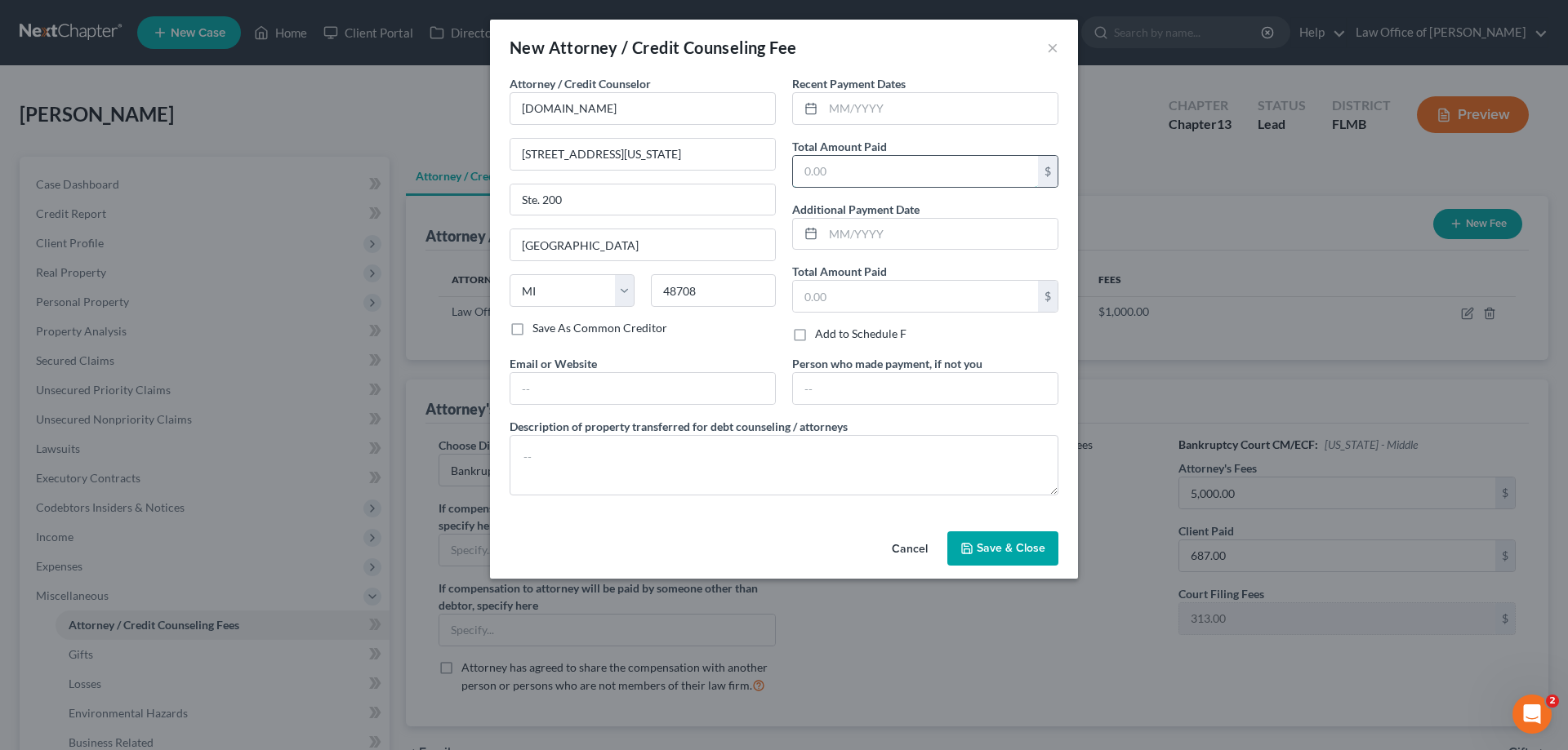
click at [855, 172] on input "text" at bounding box center [915, 171] width 245 height 31
type input "10"
click at [840, 112] on input "text" at bounding box center [940, 109] width 234 height 31
click at [884, 109] on input "text" at bounding box center [940, 109] width 234 height 31
type input "10/2025"
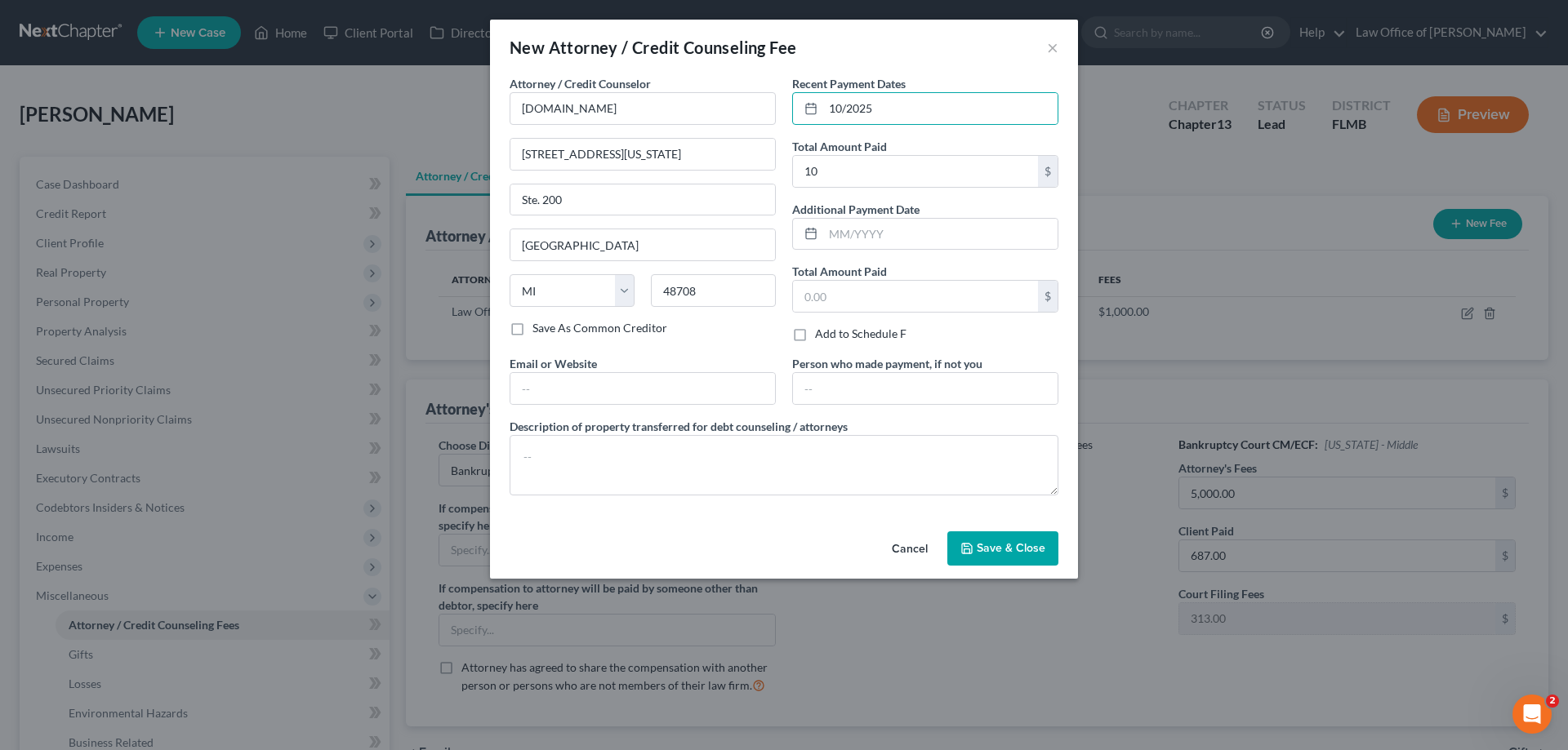
click at [1041, 556] on button "Save & Close" at bounding box center [1003, 548] width 111 height 34
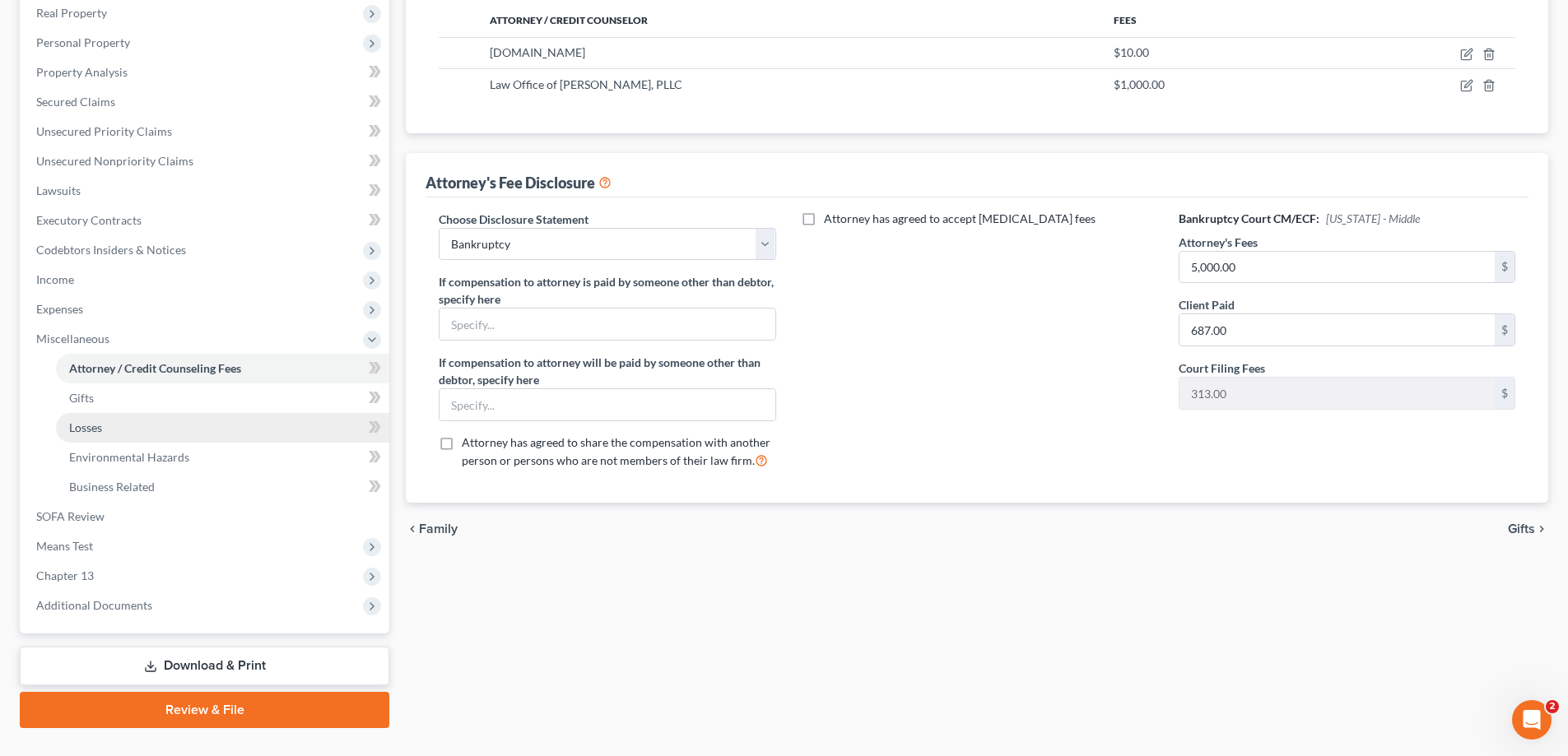
scroll to position [297, 0]
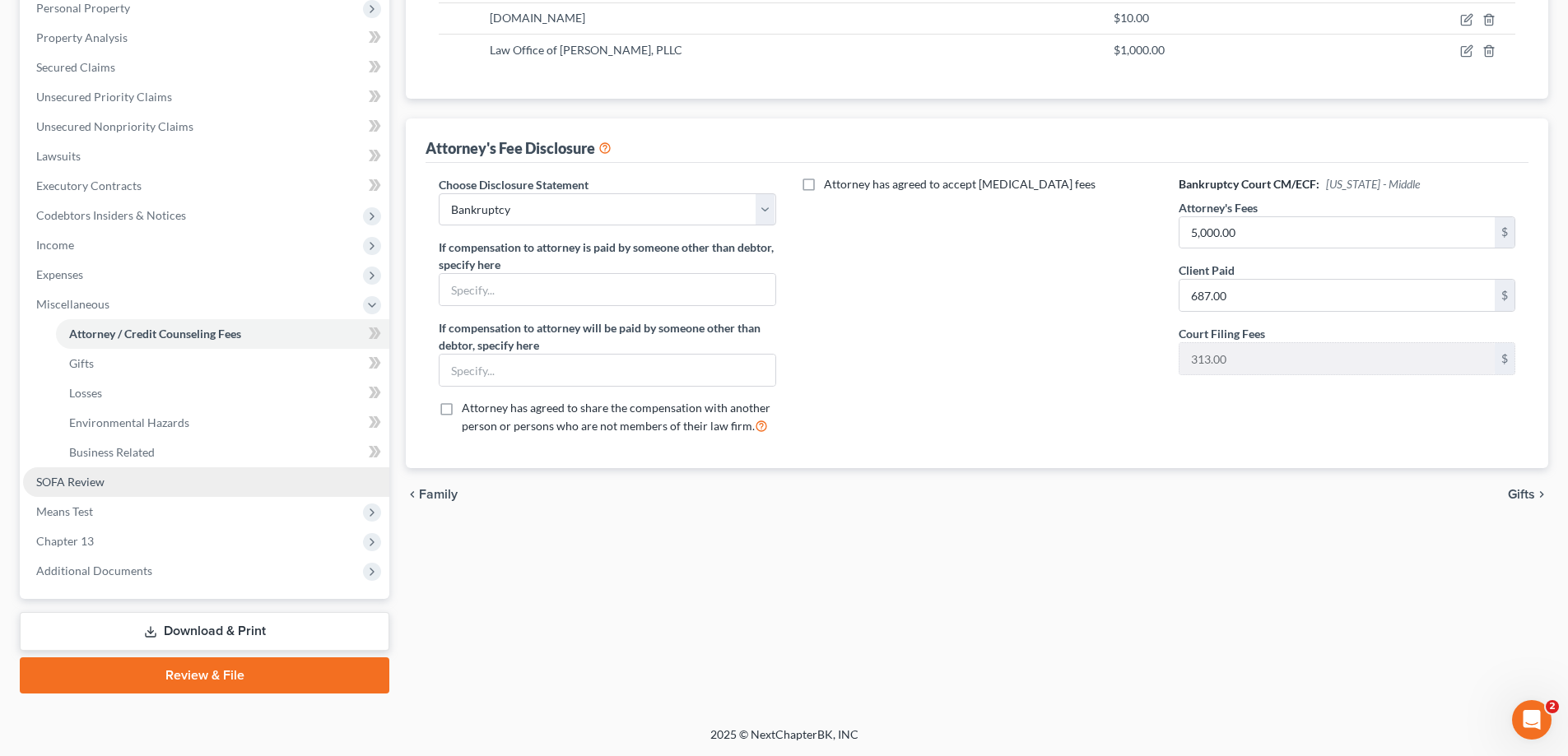
click at [182, 480] on link "SOFA Review" at bounding box center [205, 482] width 366 height 30
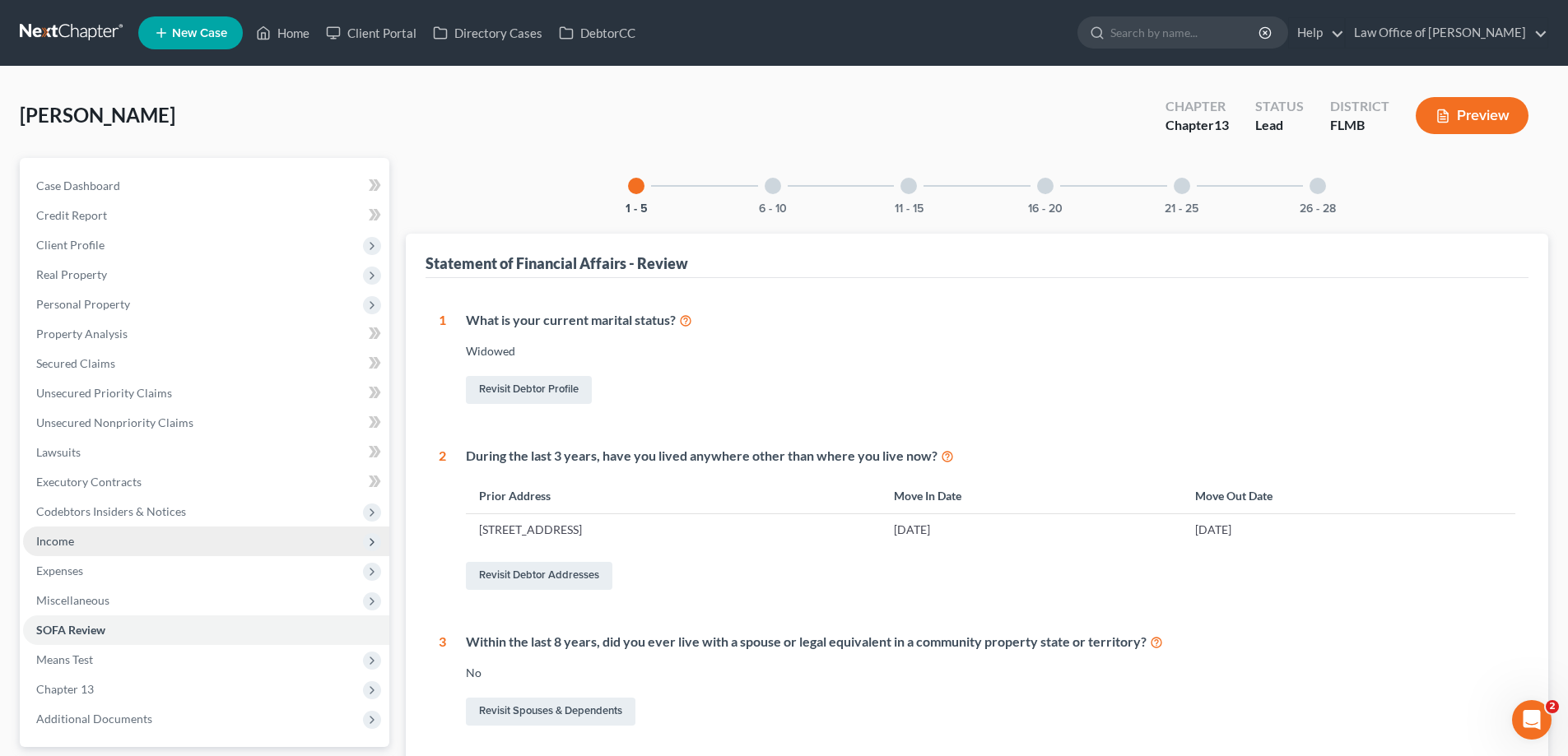
click at [68, 543] on span "Income" at bounding box center [55, 541] width 38 height 14
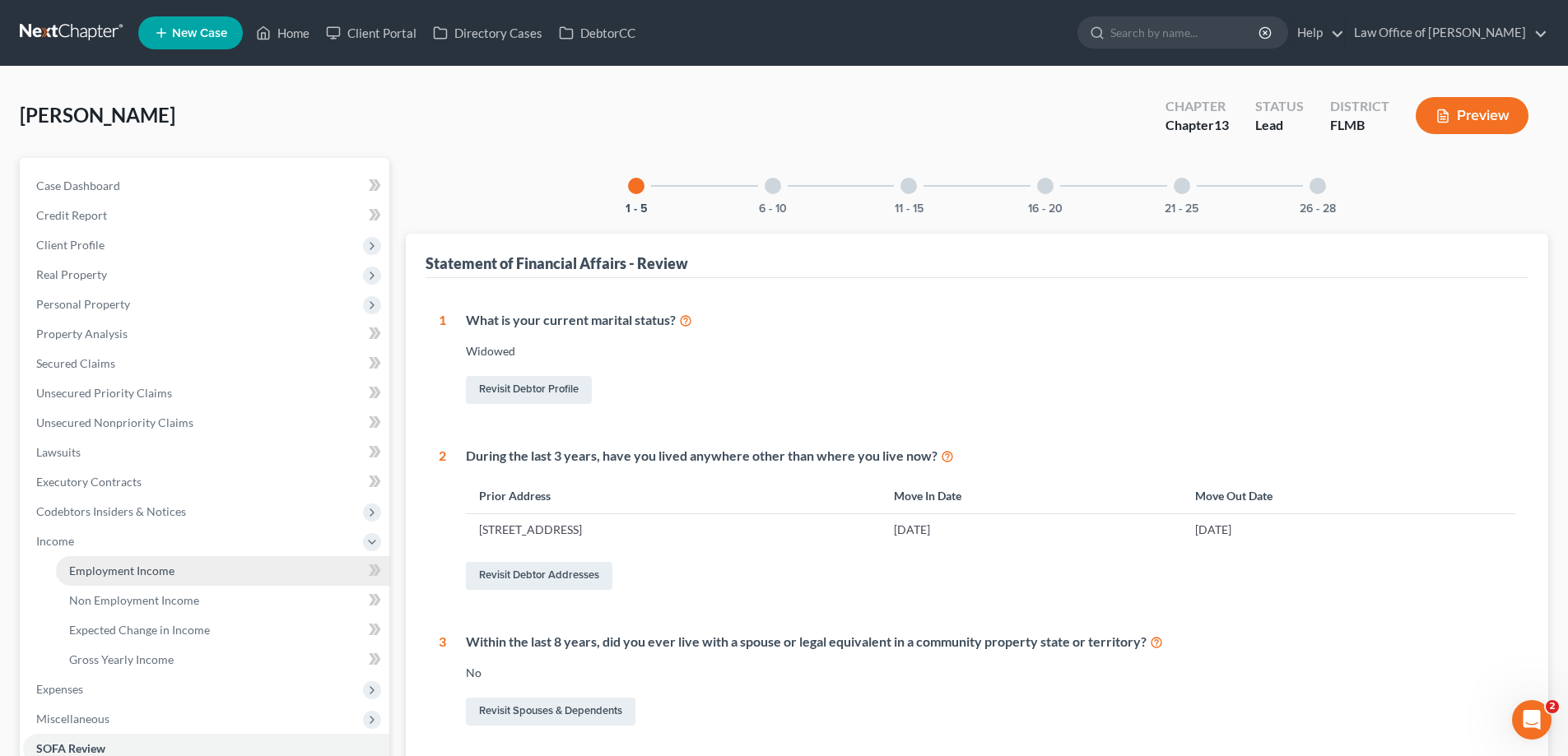
click at [80, 565] on span "Employment Income" at bounding box center [121, 570] width 105 height 14
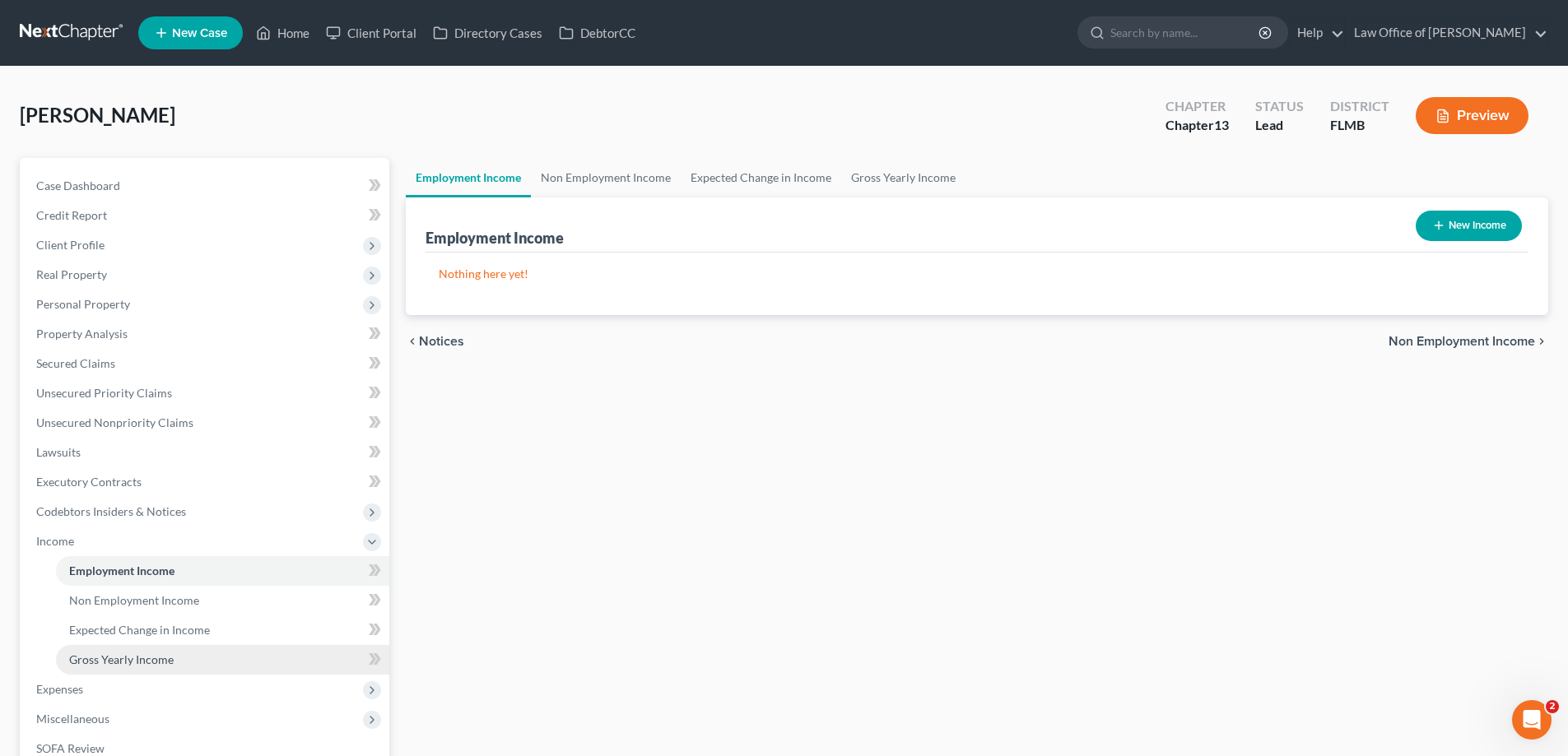
click at [116, 654] on span "Gross Yearly Income" at bounding box center [121, 659] width 105 height 14
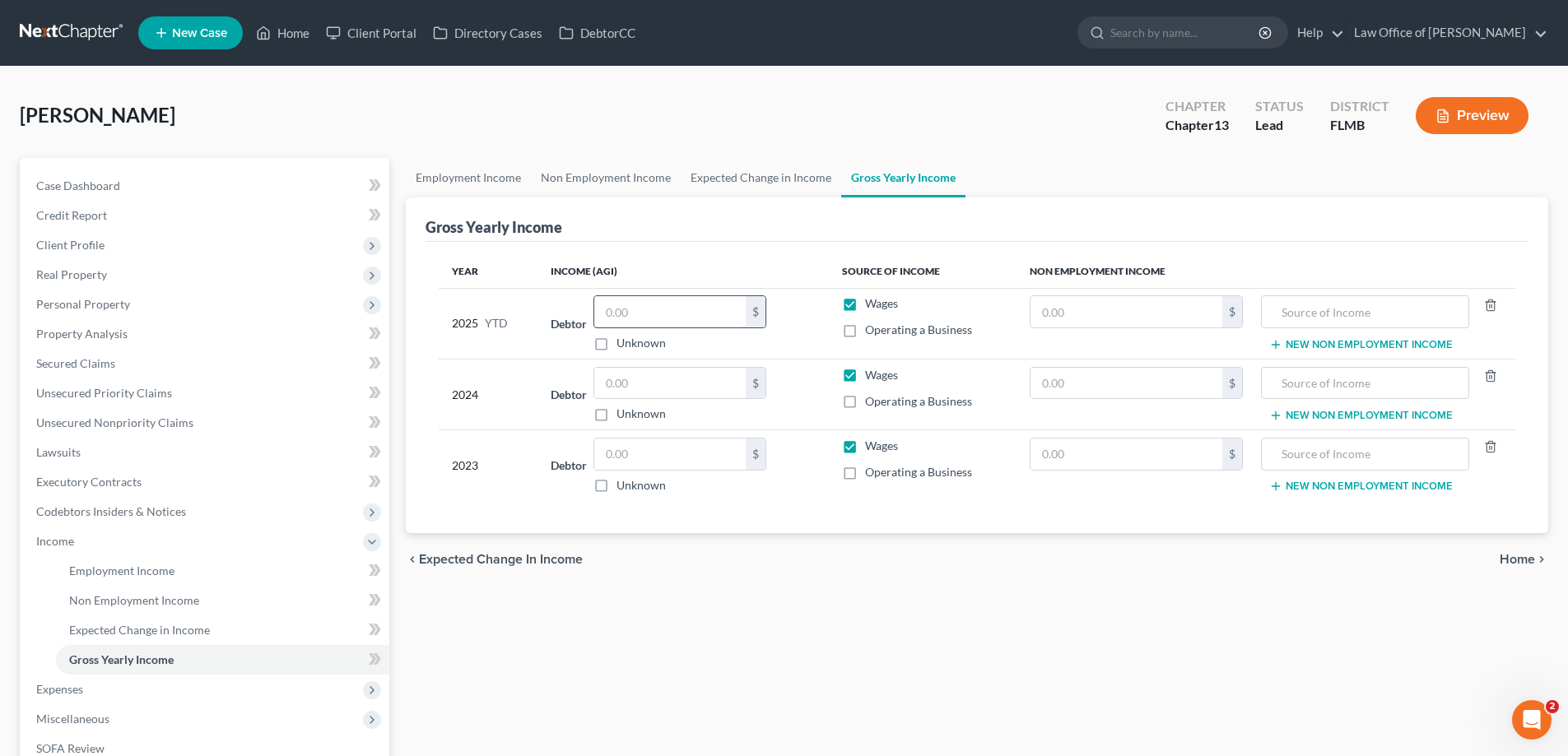
click at [673, 314] on input "text" at bounding box center [669, 312] width 151 height 32
click at [160, 567] on span "Employment Income" at bounding box center [121, 570] width 105 height 14
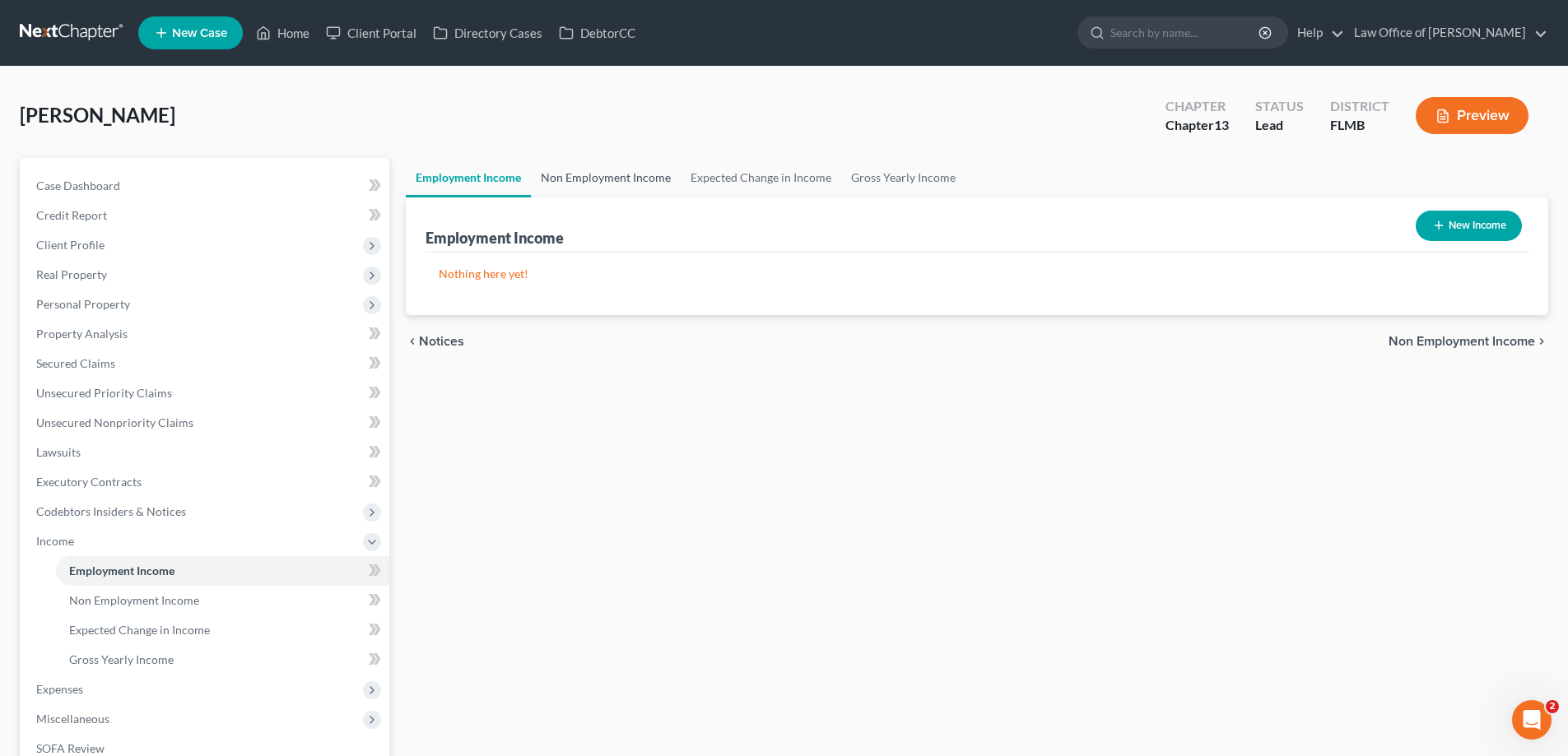
click at [632, 184] on link "Non Employment Income" at bounding box center [606, 178] width 150 height 40
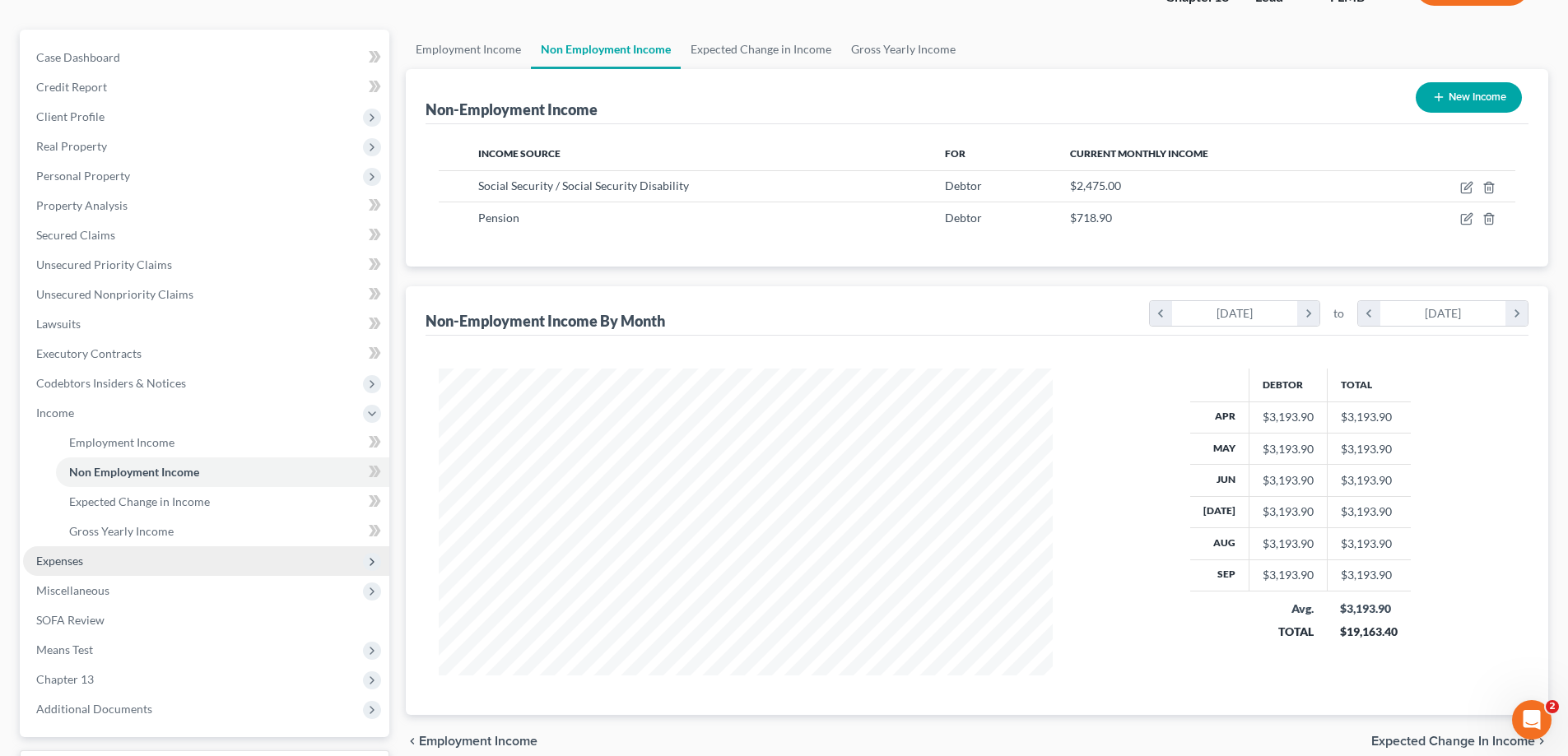
scroll to position [267, 0]
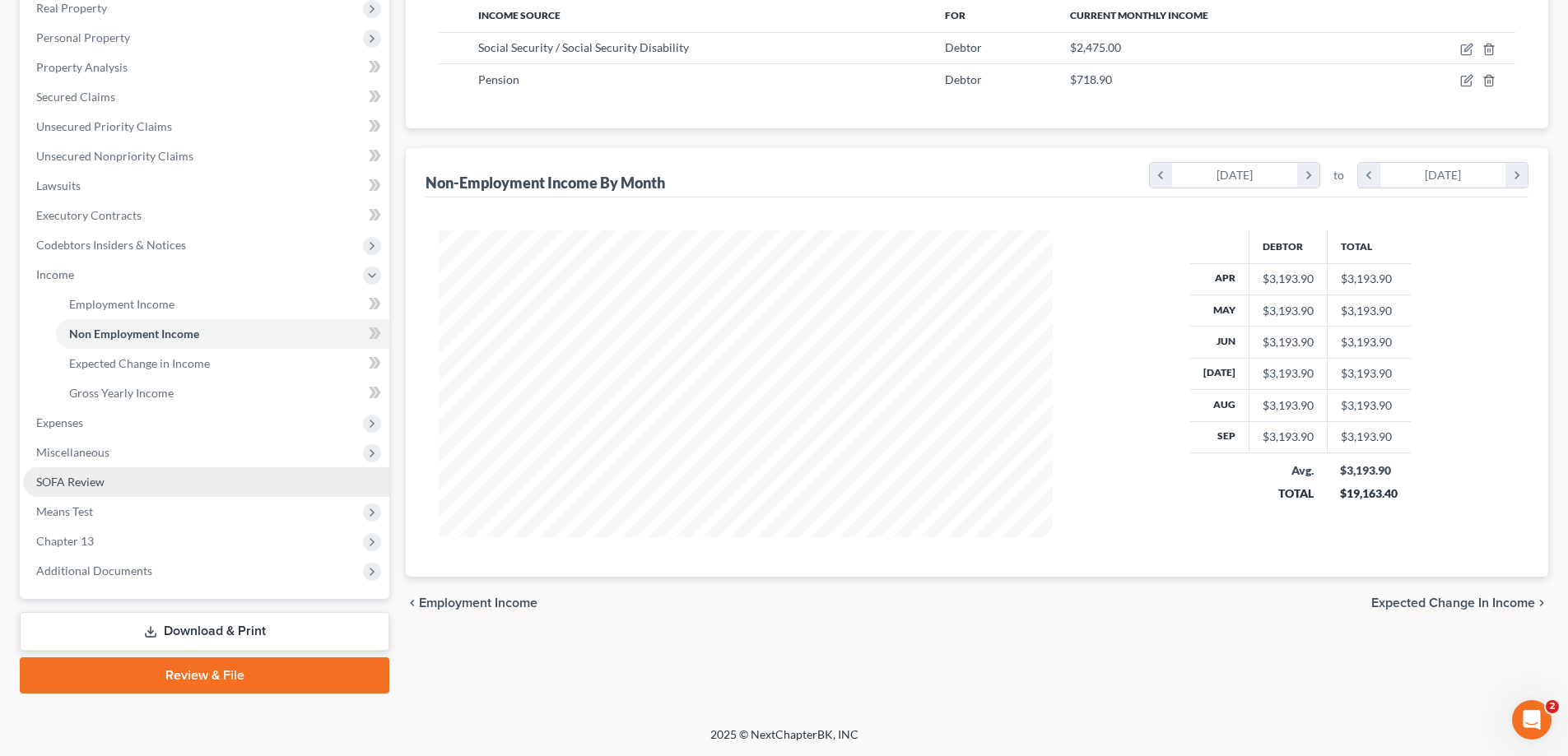
click at [129, 485] on link "SOFA Review" at bounding box center [205, 482] width 366 height 30
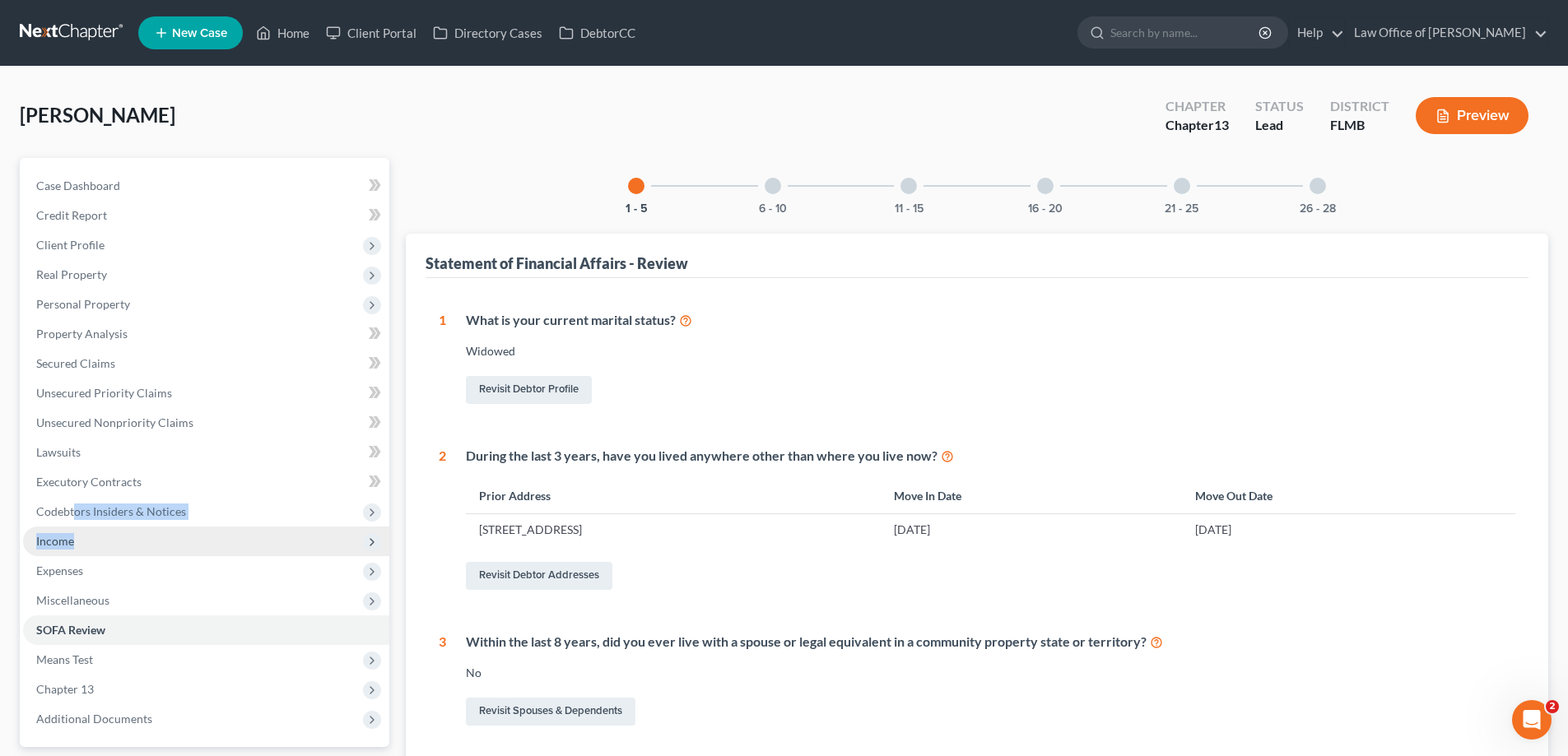
click at [77, 526] on span "Income" at bounding box center [205, 541] width 366 height 30
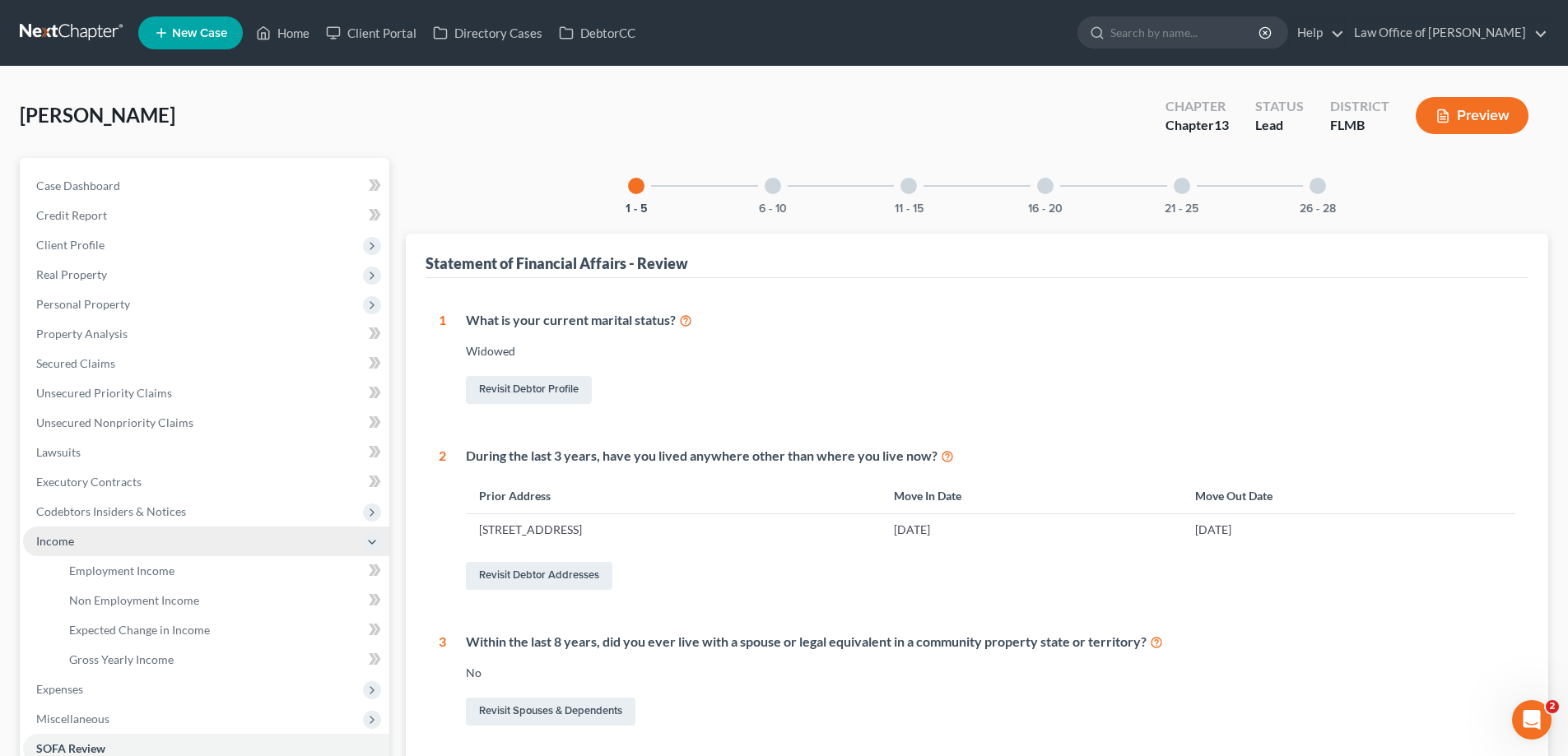
click at [80, 543] on span "Income" at bounding box center [205, 541] width 366 height 30
click at [89, 535] on span "Income" at bounding box center [205, 541] width 366 height 30
click at [113, 597] on span "Non Employment Income" at bounding box center [134, 600] width 130 height 14
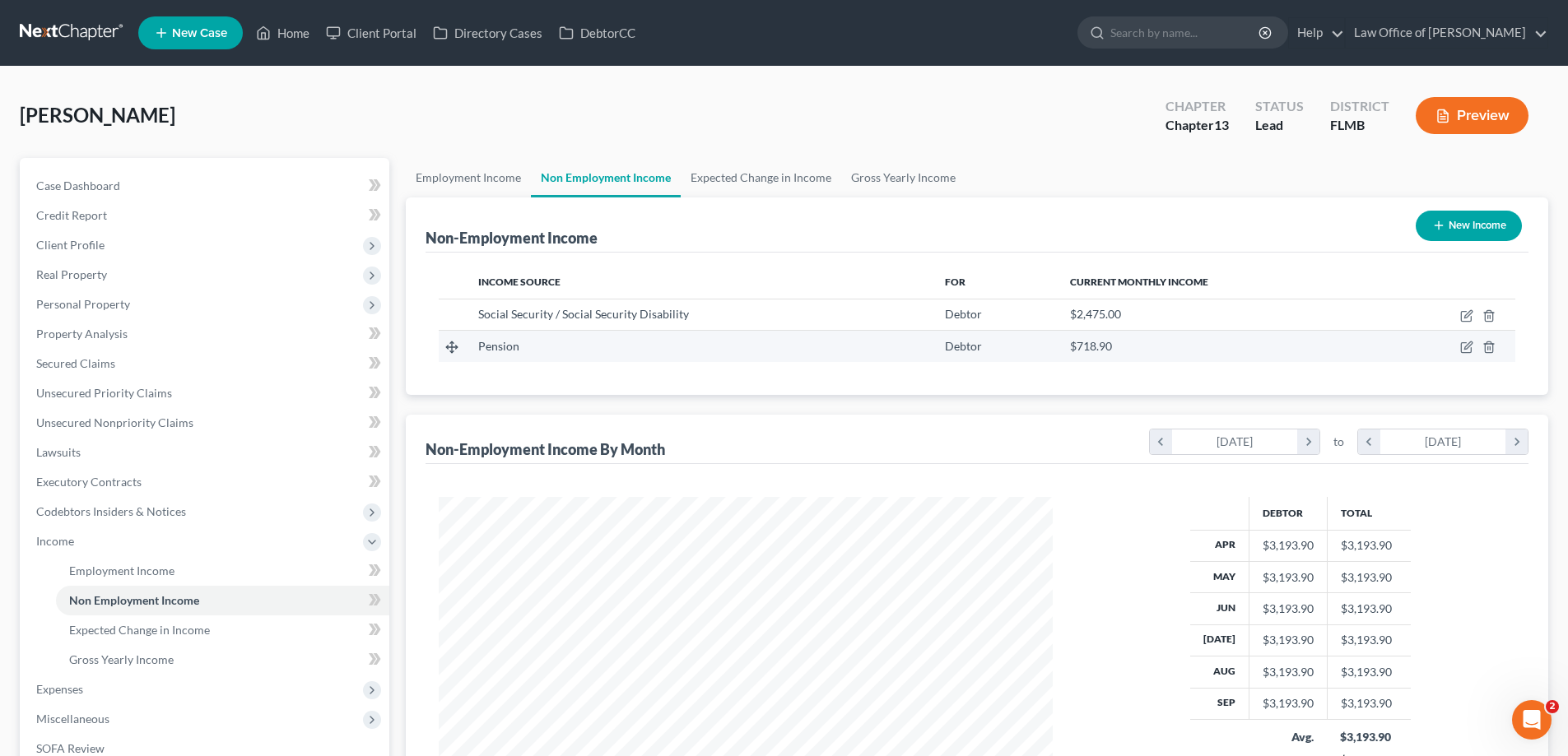
scroll to position [307, 647]
click at [899, 184] on link "Gross Yearly Income" at bounding box center [902, 178] width 124 height 40
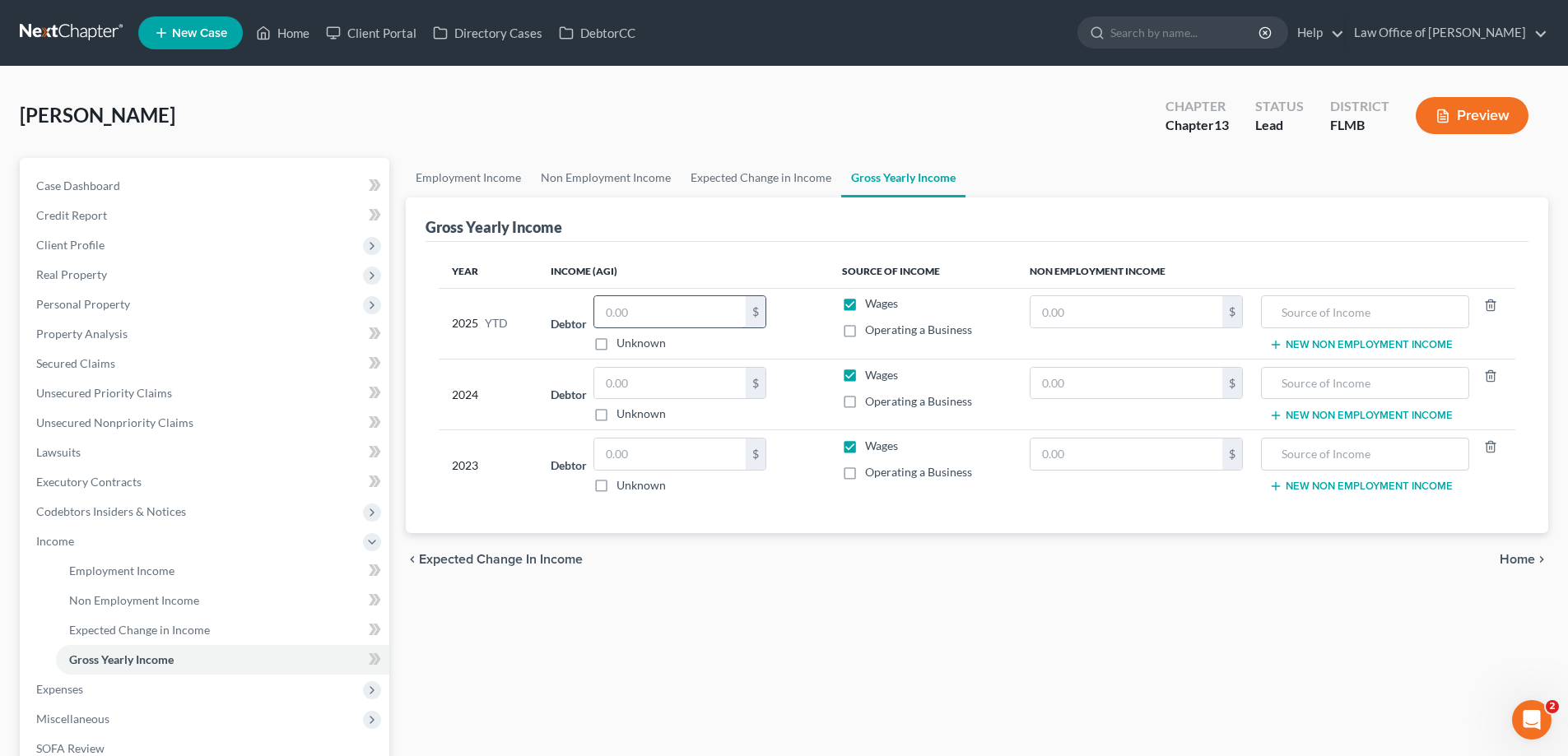
click at [719, 317] on input "text" at bounding box center [669, 312] width 151 height 32
click at [1131, 311] on input "text" at bounding box center [1126, 312] width 192 height 32
type input "29,700"
click at [1143, 382] on input "text" at bounding box center [1126, 383] width 192 height 32
click at [1127, 306] on input "29,700" at bounding box center [1126, 312] width 192 height 32
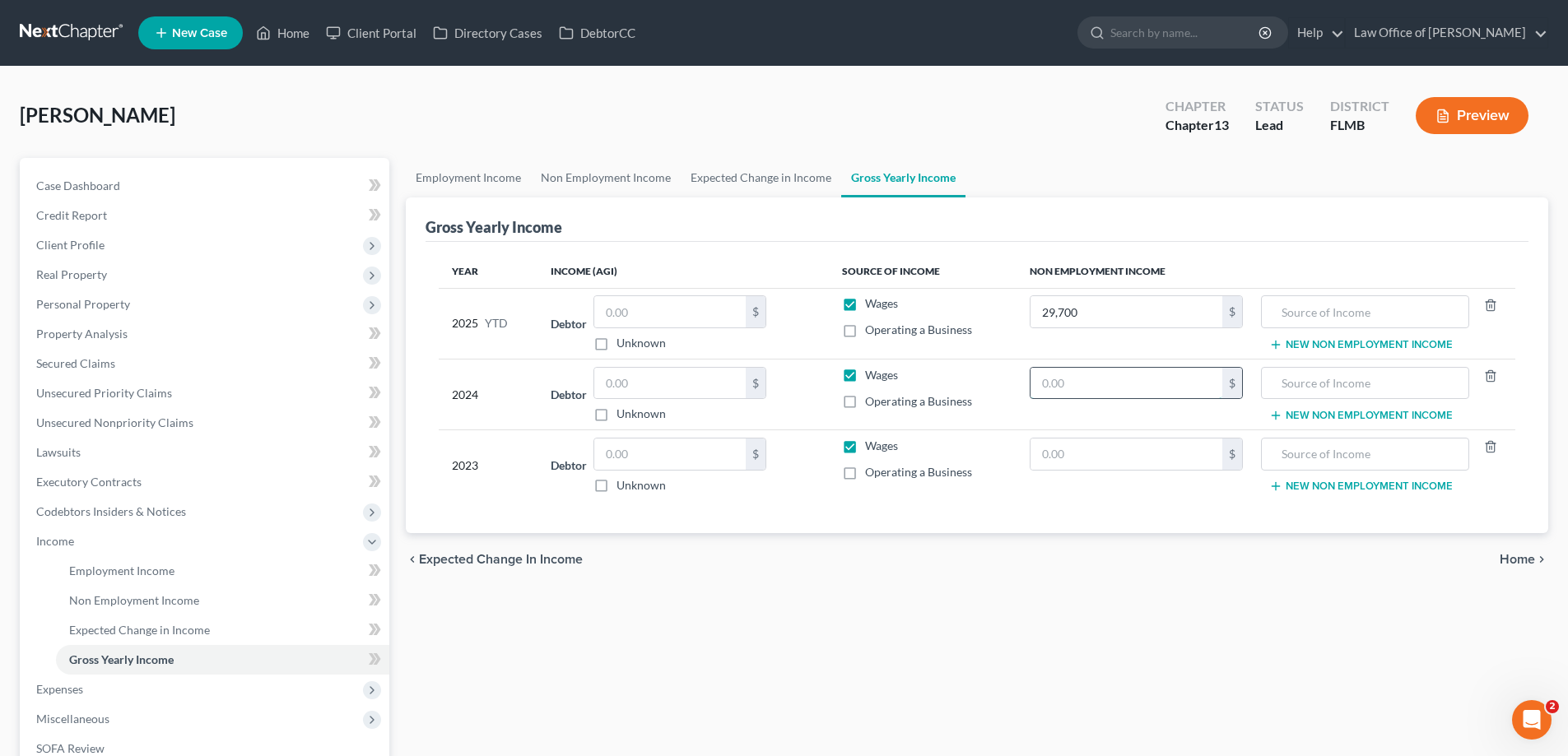
click at [1140, 370] on input "text" at bounding box center [1126, 383] width 192 height 32
paste input "29,700"
type input "29,700"
click at [1098, 471] on td "$" at bounding box center [1136, 466] width 240 height 71
click at [1097, 468] on input "text" at bounding box center [1126, 454] width 192 height 32
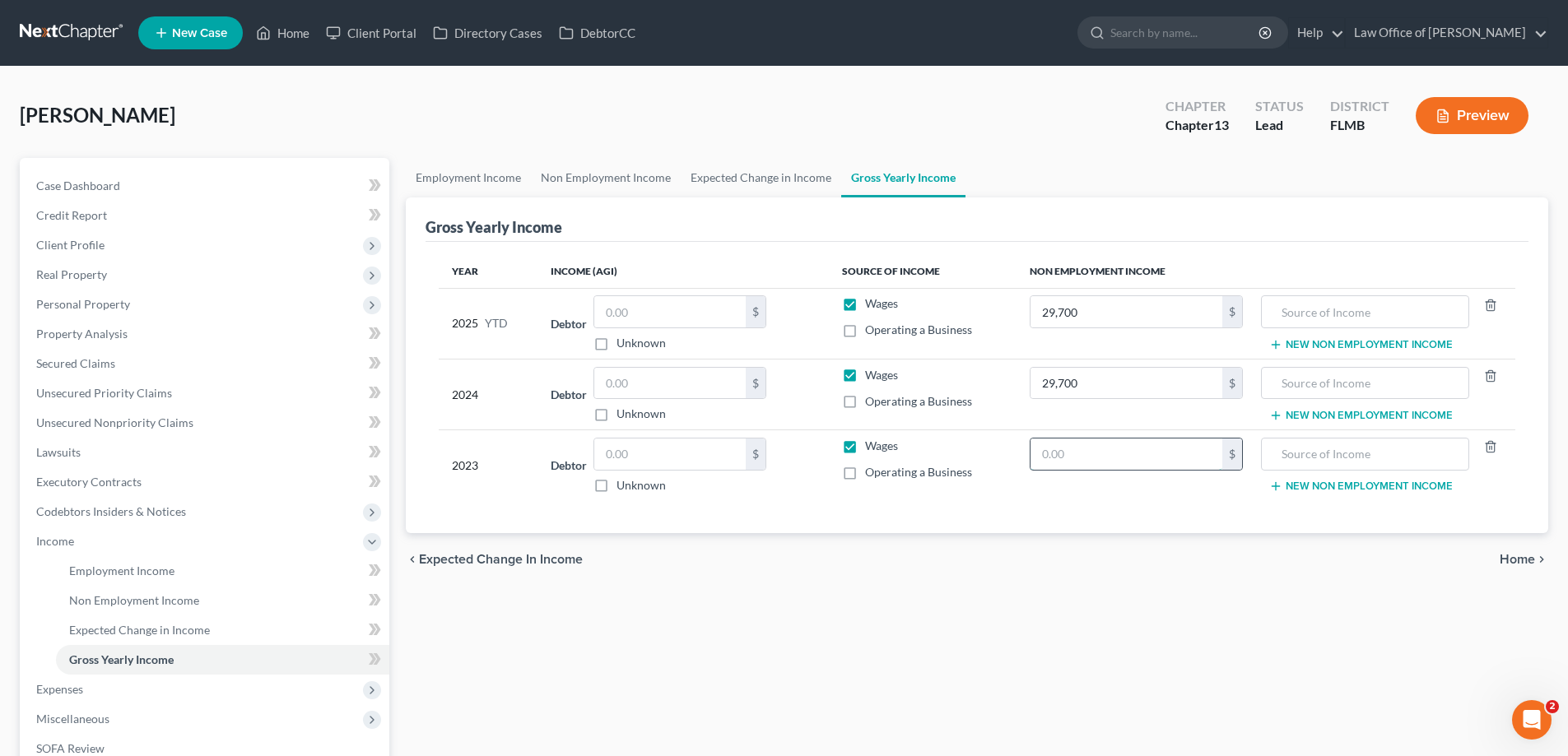
paste input "29,700"
type input "29,700"
click at [1313, 383] on input "text" at bounding box center [1364, 383] width 189 height 32
click at [1391, 392] on input "Social Security" at bounding box center [1364, 383] width 189 height 32
drag, startPoint x: 1399, startPoint y: 396, endPoint x: 1258, endPoint y: 383, distance: 141.6
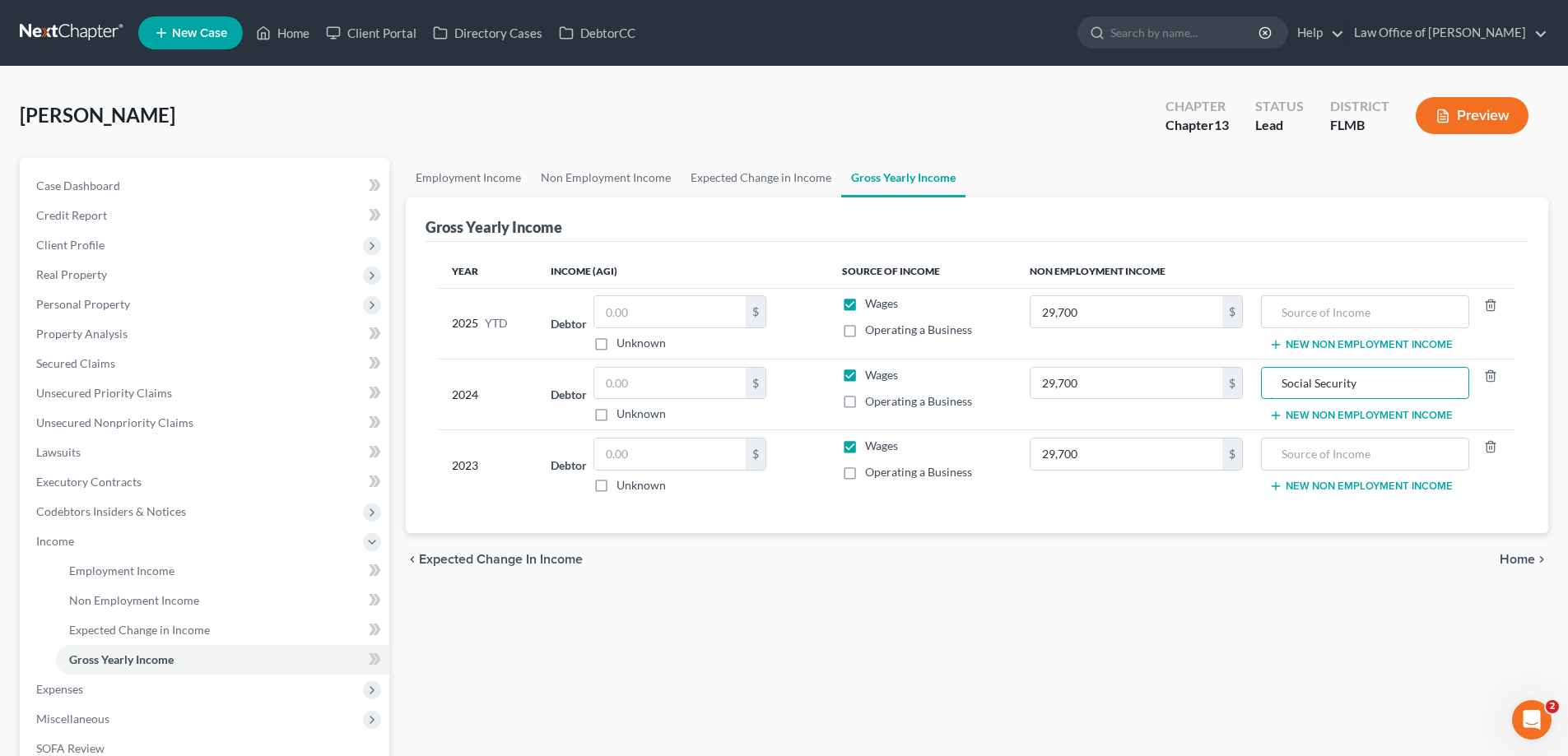
click at [1258, 383] on td "Social Security New Non Employment Income" at bounding box center [1385, 394] width 260 height 71
type input "Social Security"
click at [1336, 464] on input "text" at bounding box center [1364, 454] width 189 height 32
paste input "Social Security"
type input "Social Security"
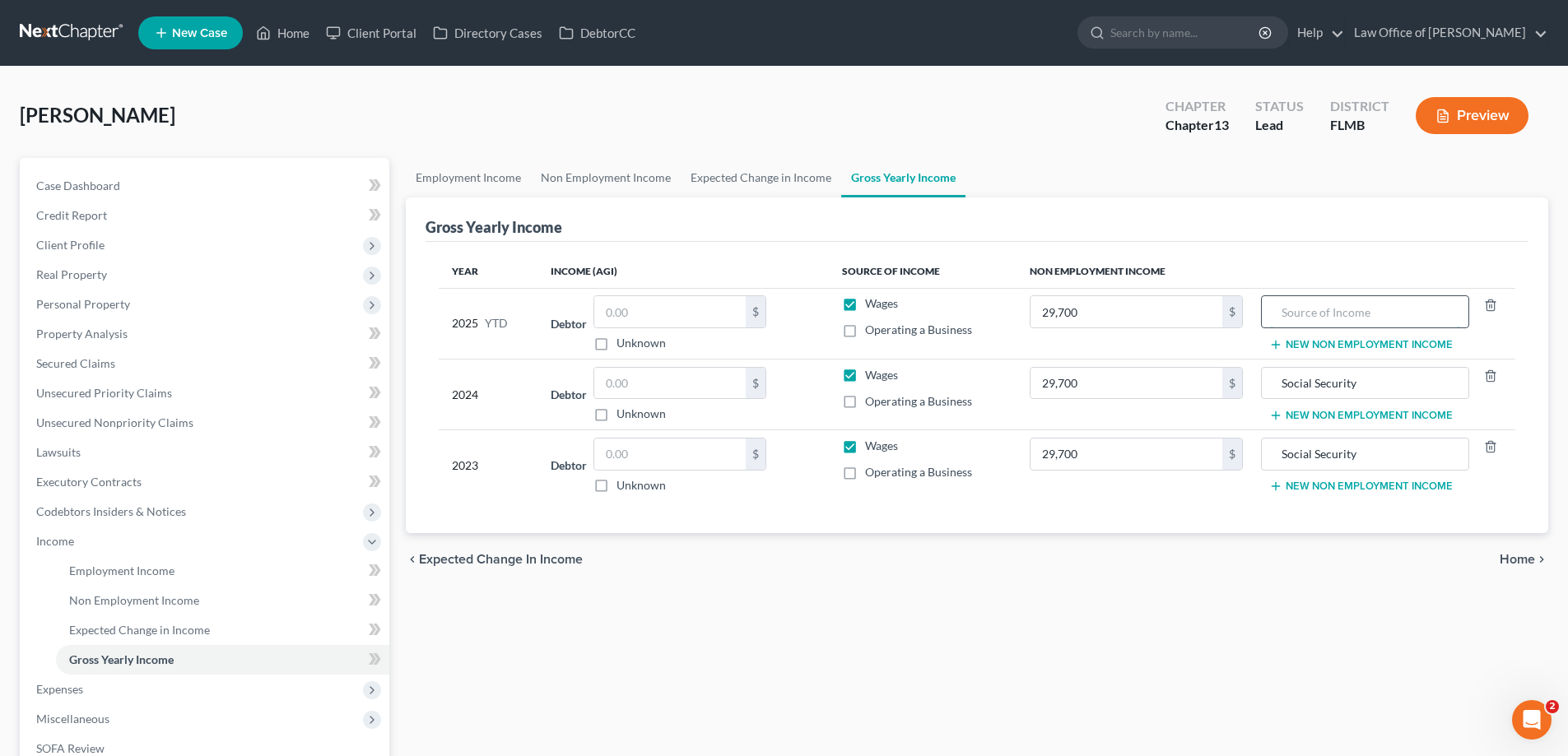
click at [1314, 313] on input "text" at bounding box center [1364, 312] width 189 height 32
paste input "Social Security"
type input "Social Security"
click at [1187, 313] on input "29,700" at bounding box center [1126, 312] width 192 height 32
type input "24,750"
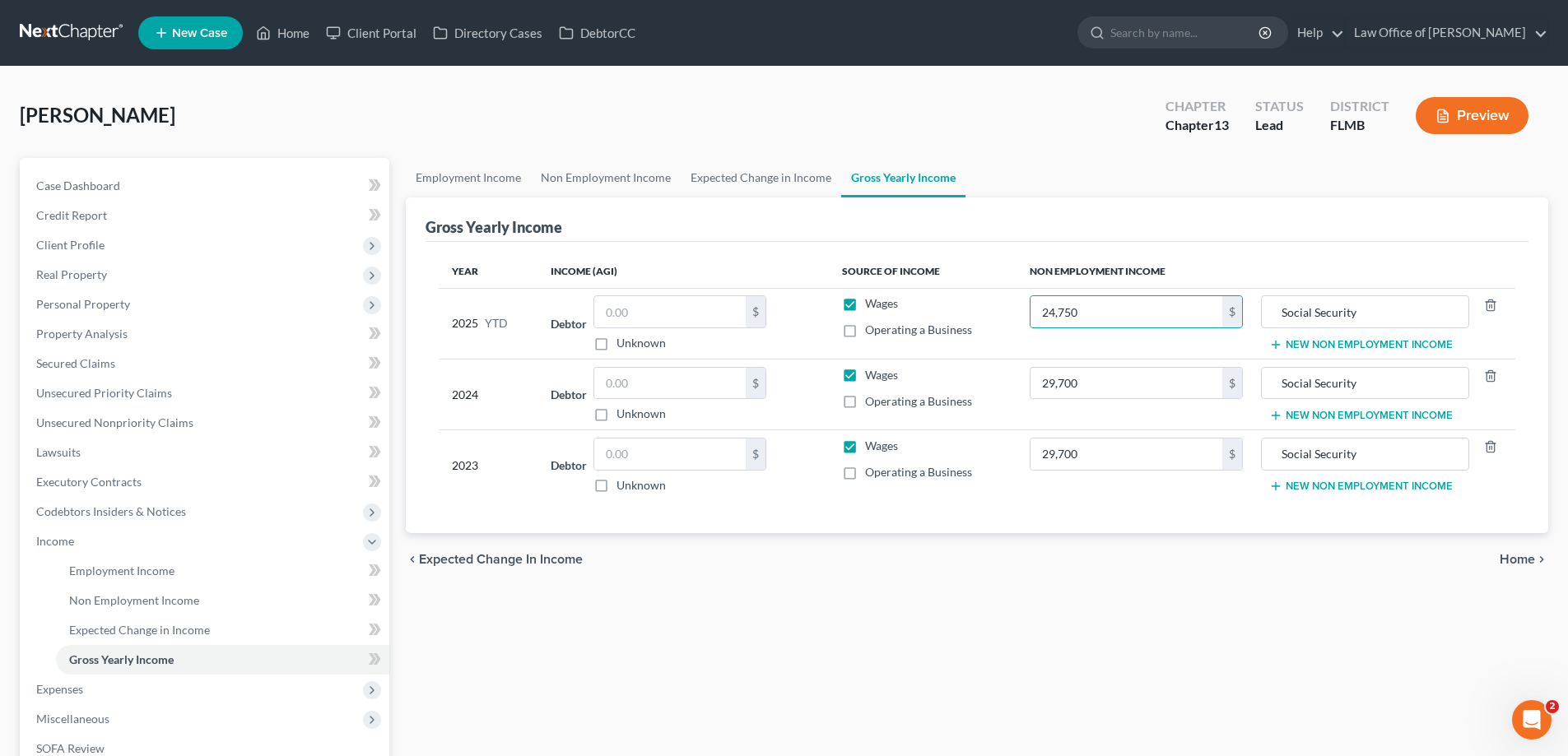
click at [1295, 178] on ul "Employment Income Non Employment Income Expected Change in Income Gross Yearly …" at bounding box center [977, 178] width 1142 height 40
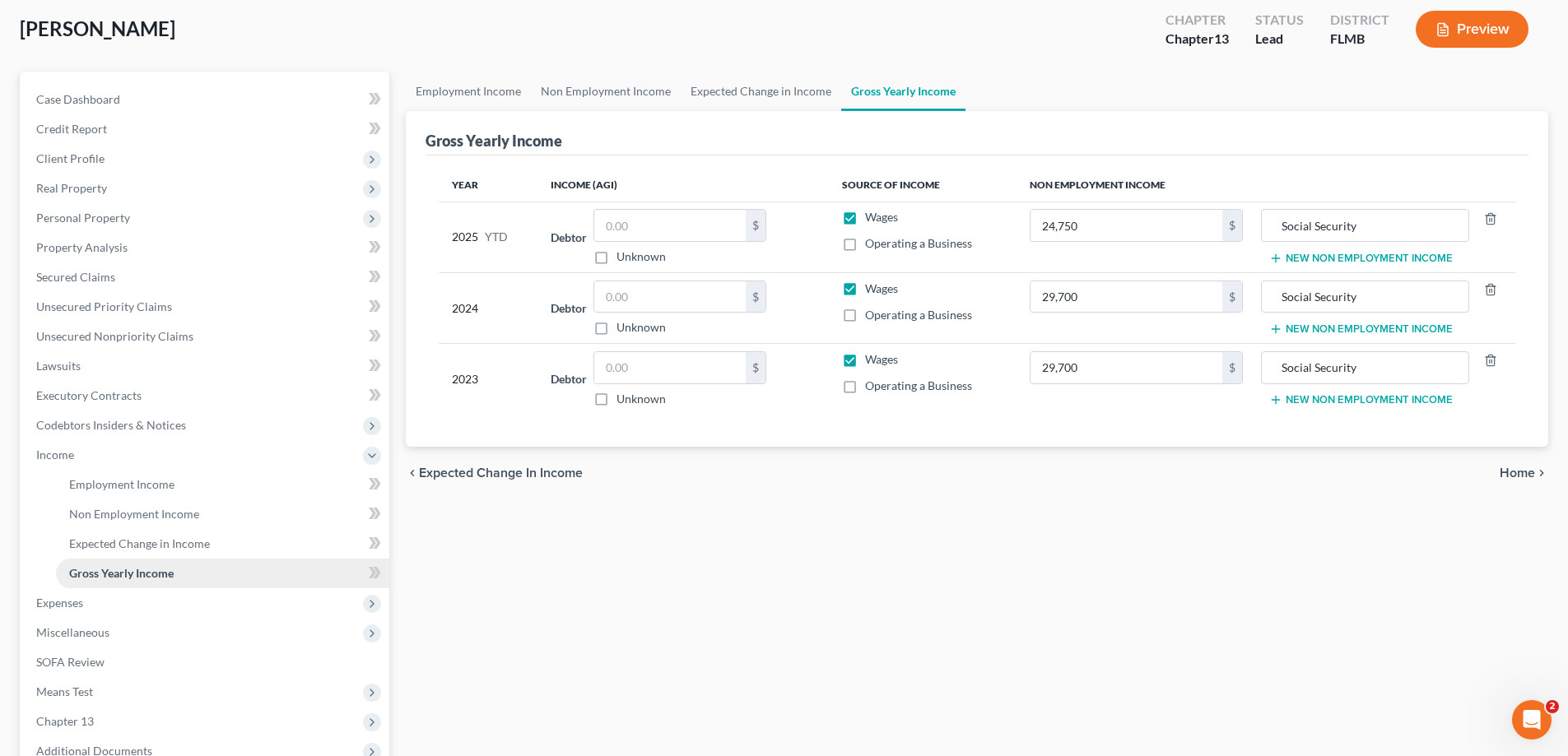
scroll to position [267, 0]
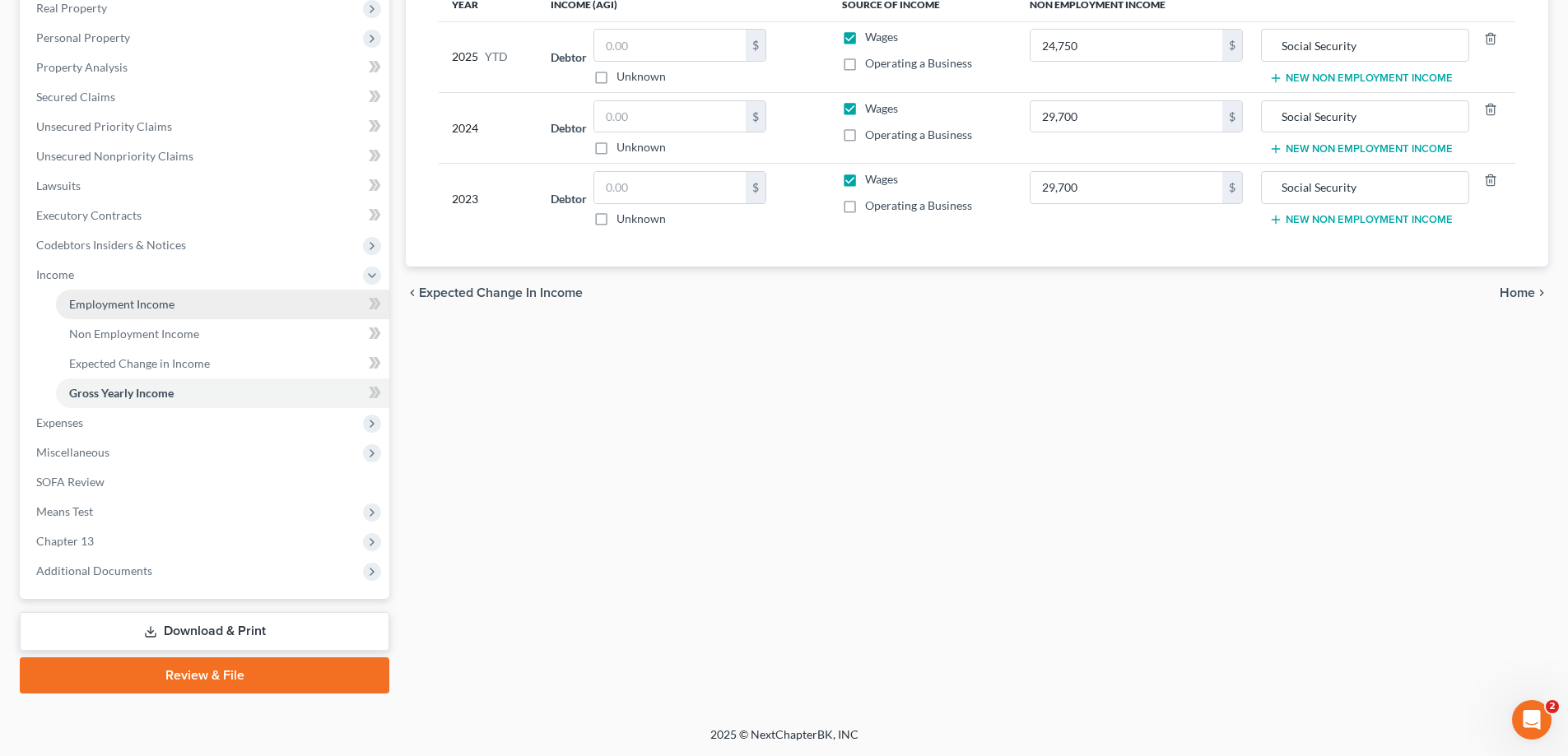
click at [159, 301] on span "Employment Income" at bounding box center [121, 304] width 105 height 14
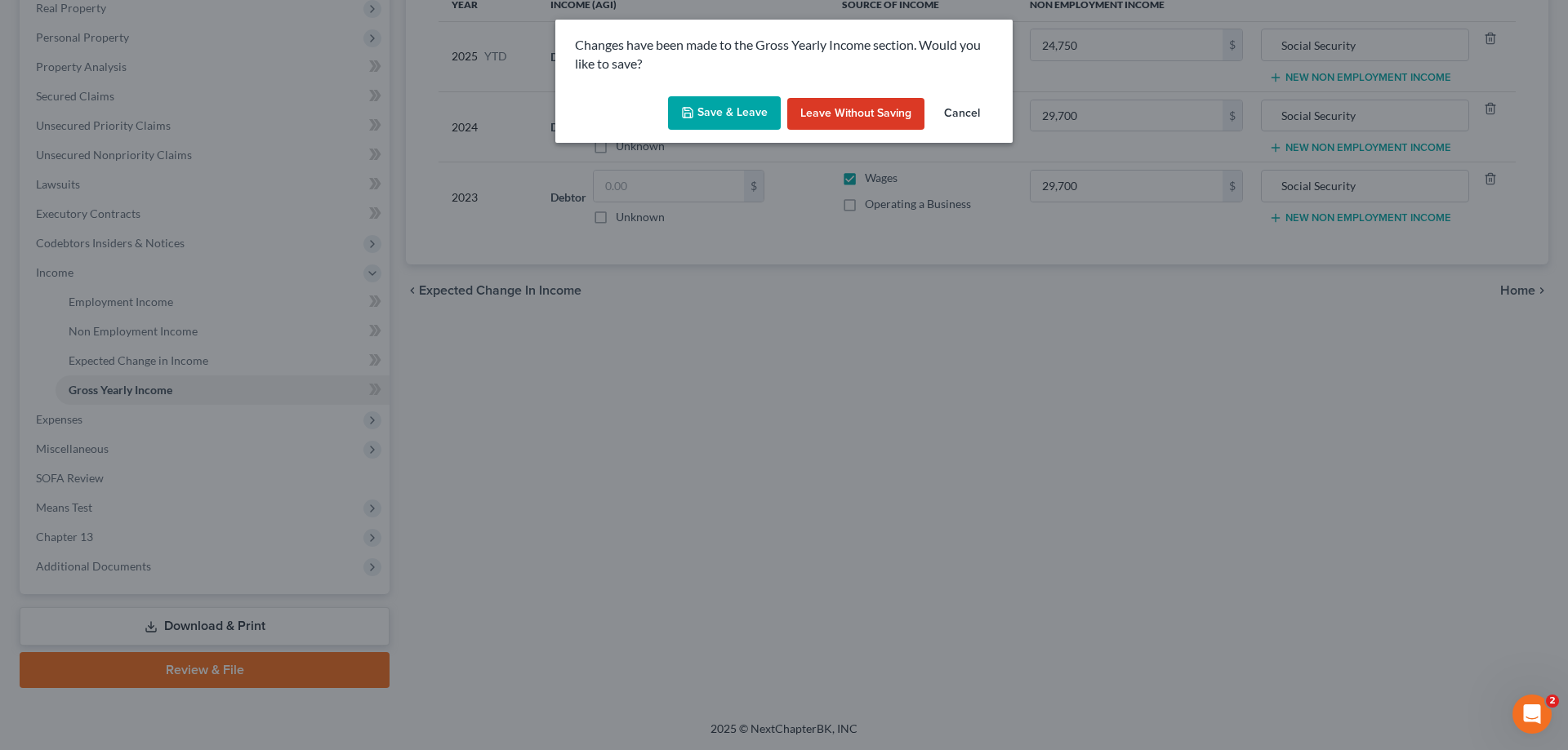
click at [751, 110] on button "Save & Leave" at bounding box center [724, 113] width 113 height 34
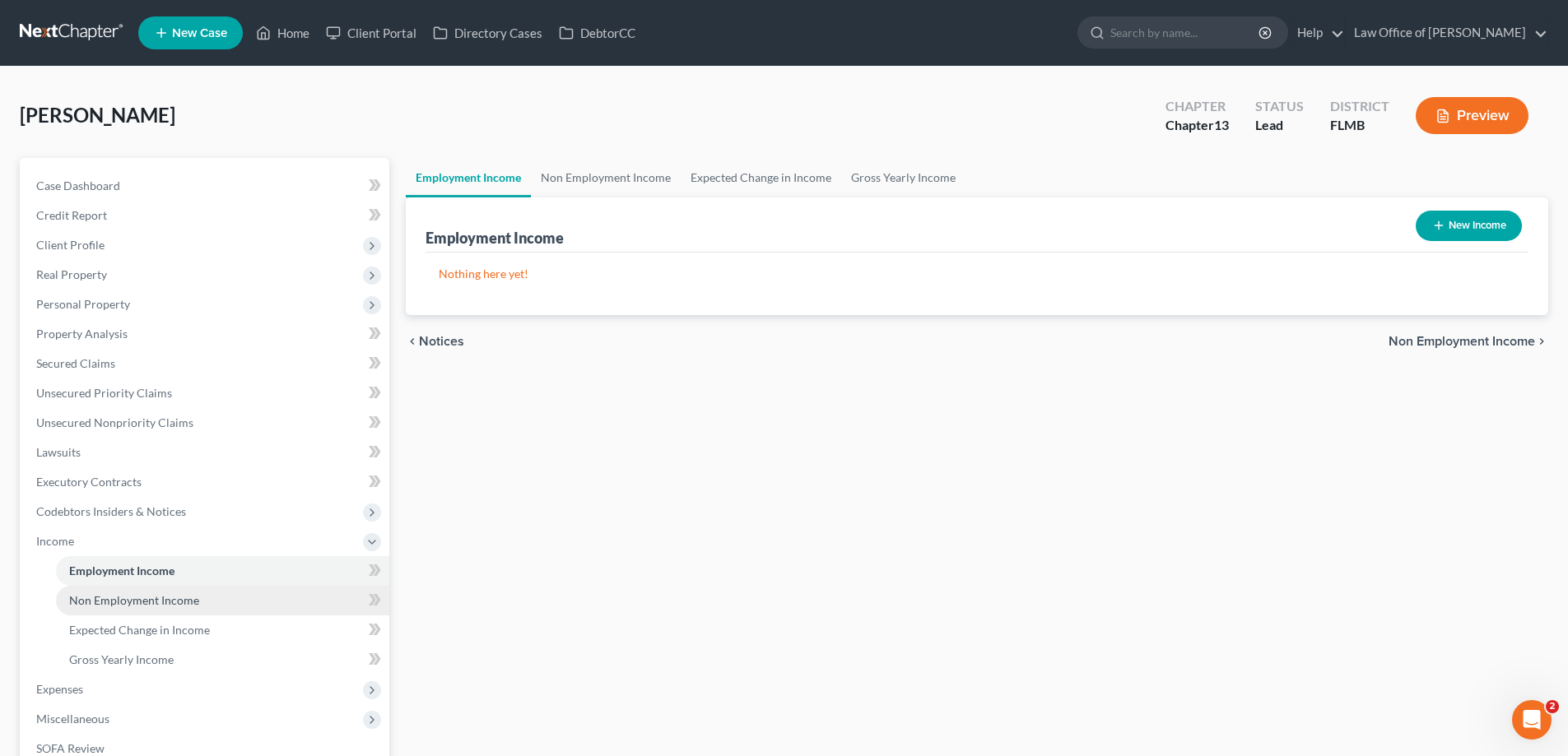
click at [148, 609] on link "Non Employment Income" at bounding box center [222, 600] width 334 height 30
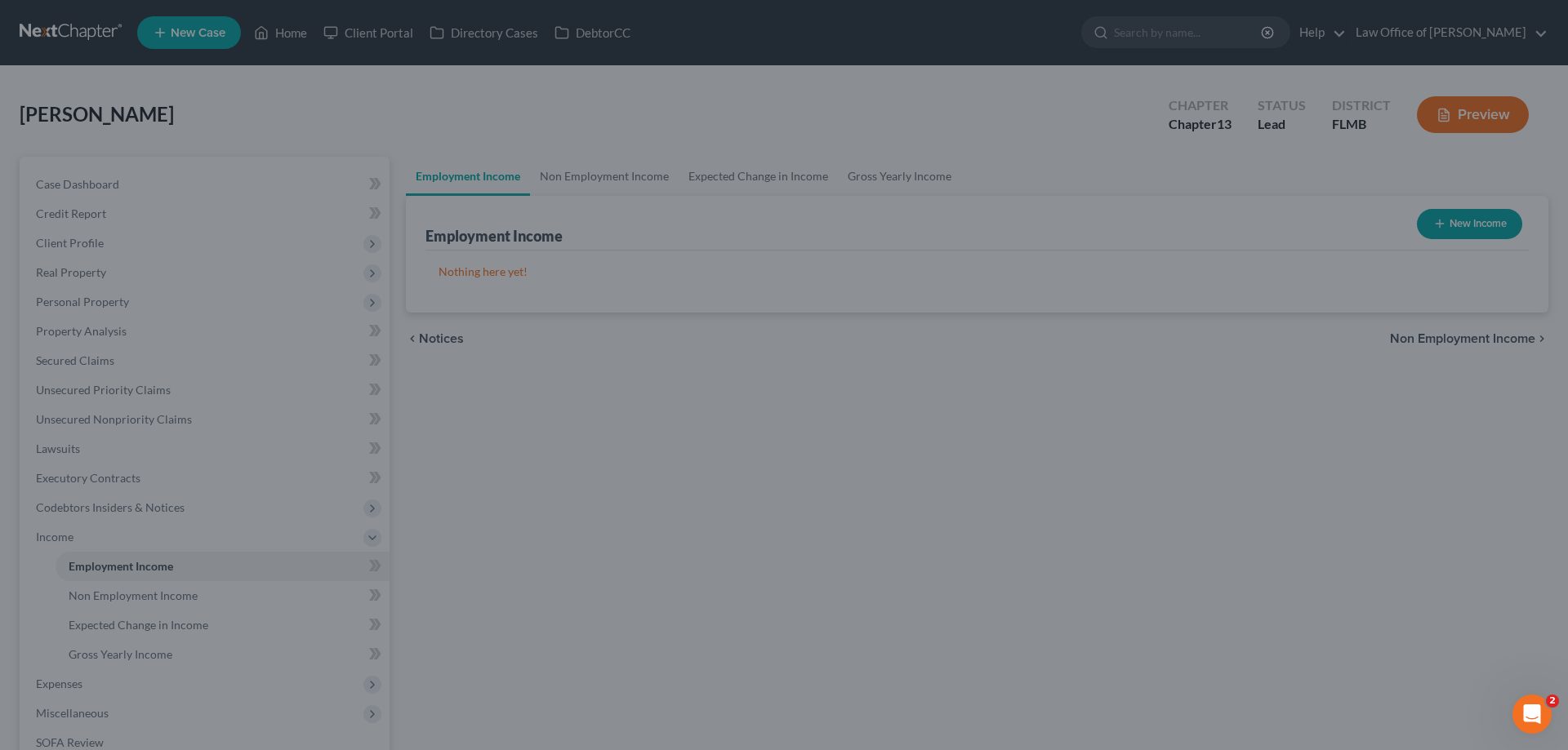
click at [556, 168] on div at bounding box center [784, 375] width 1568 height 750
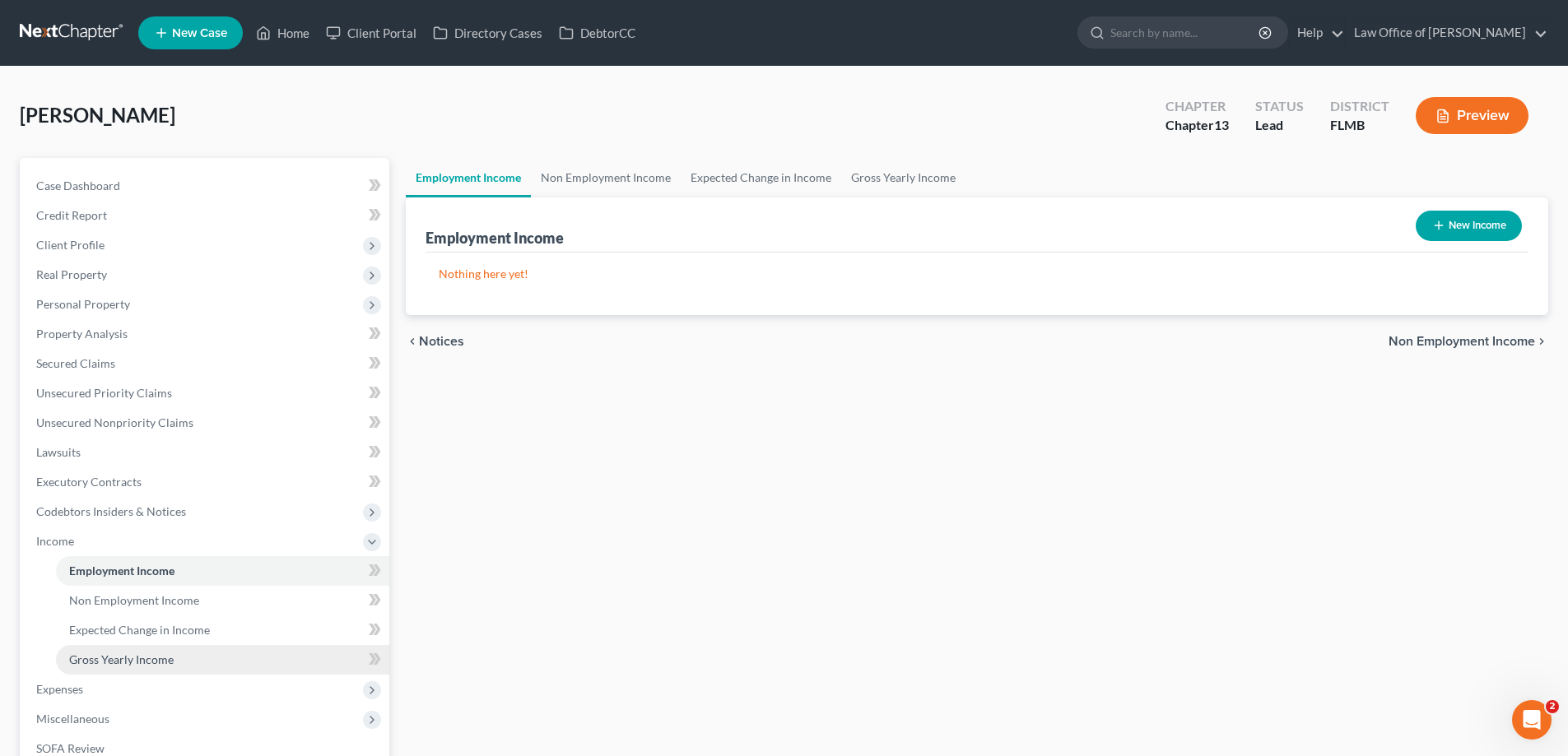
click at [128, 659] on span "Gross Yearly Income" at bounding box center [121, 659] width 105 height 14
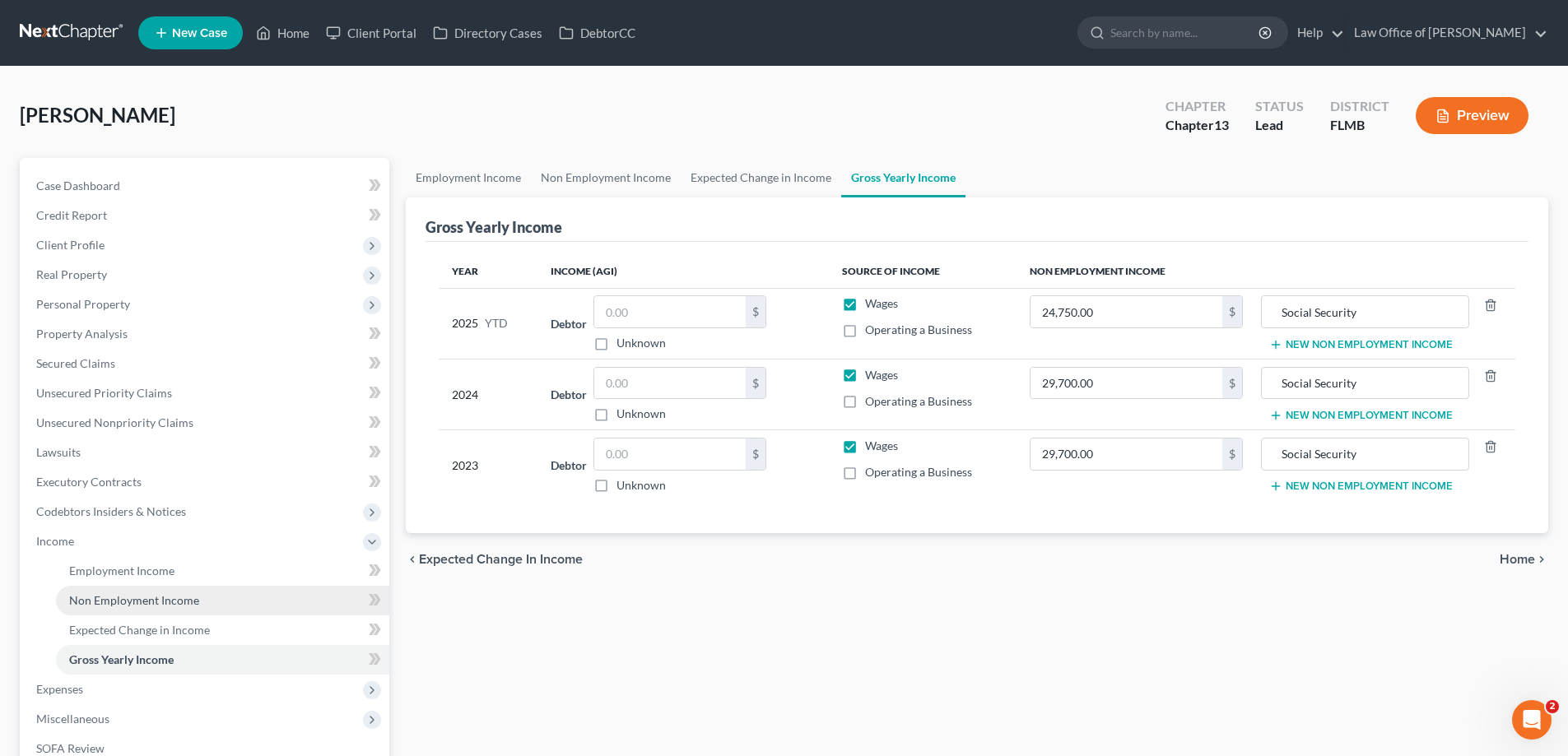
click at [134, 591] on link "Non Employment Income" at bounding box center [222, 600] width 334 height 30
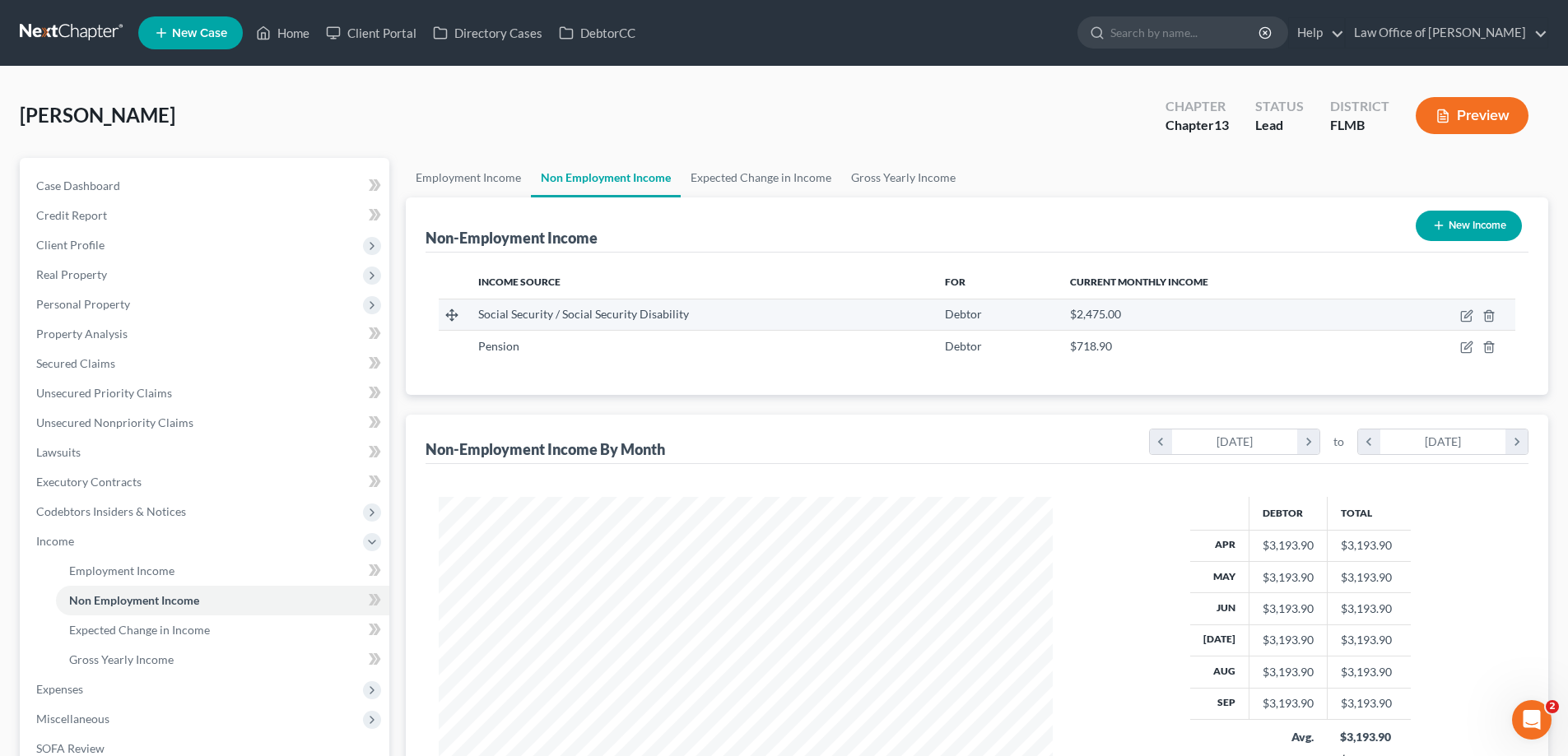
scroll to position [307, 647]
click at [897, 169] on link "Gross Yearly Income" at bounding box center [902, 178] width 124 height 40
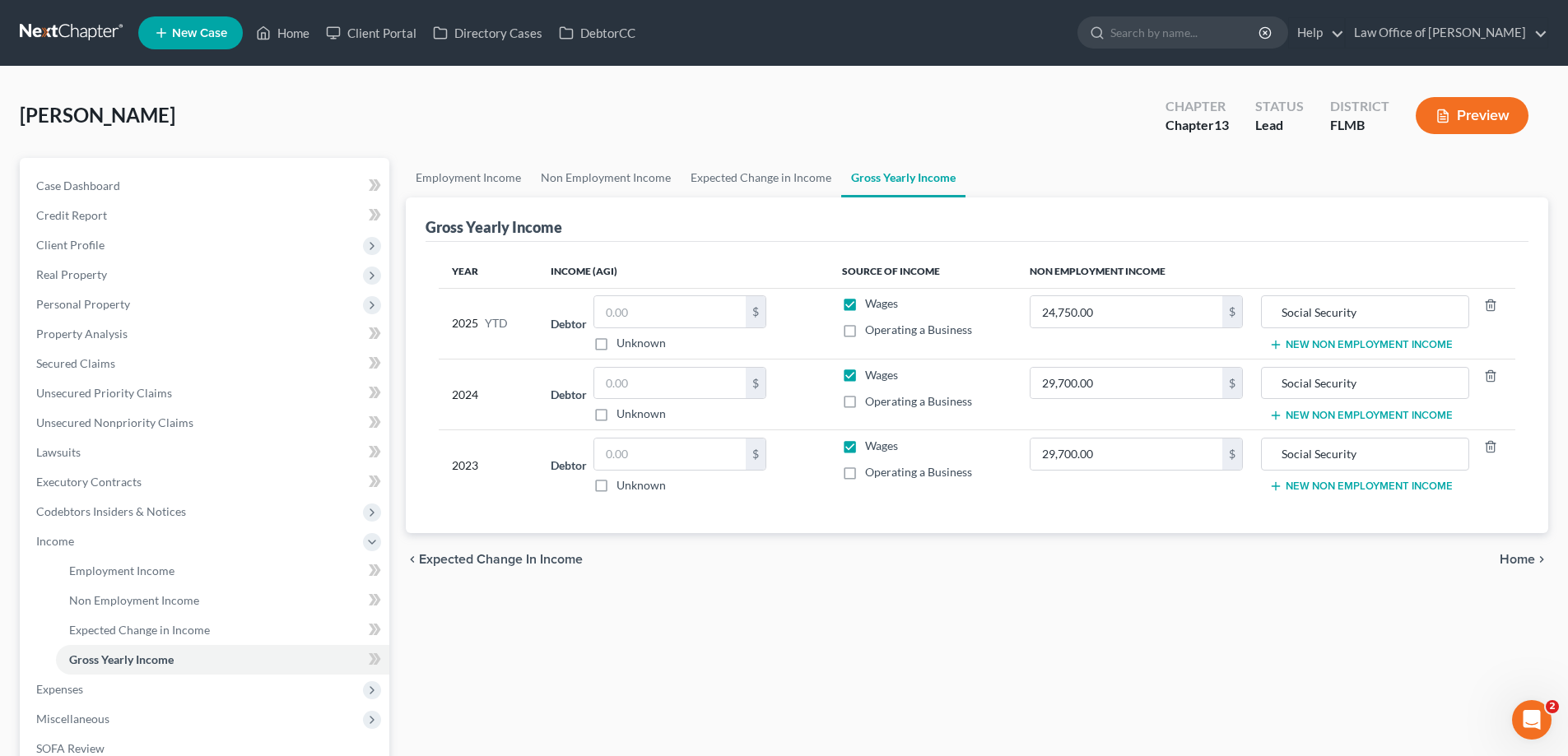
click at [1297, 343] on button "New Non Employment Income" at bounding box center [1360, 345] width 184 height 14
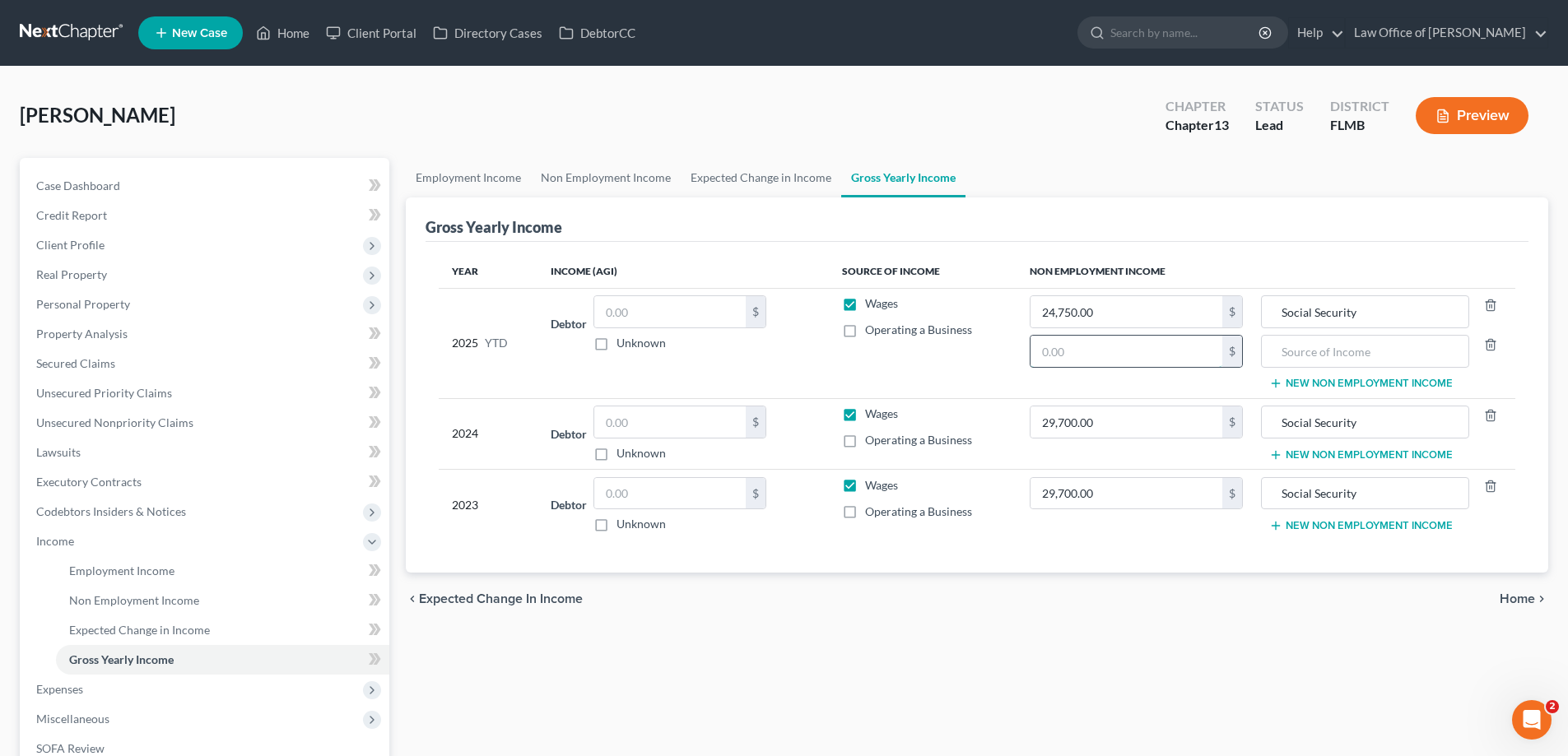
click at [1171, 354] on input "text" at bounding box center [1126, 351] width 192 height 32
click at [1328, 455] on button "New Non Employment Income" at bounding box center [1360, 455] width 184 height 14
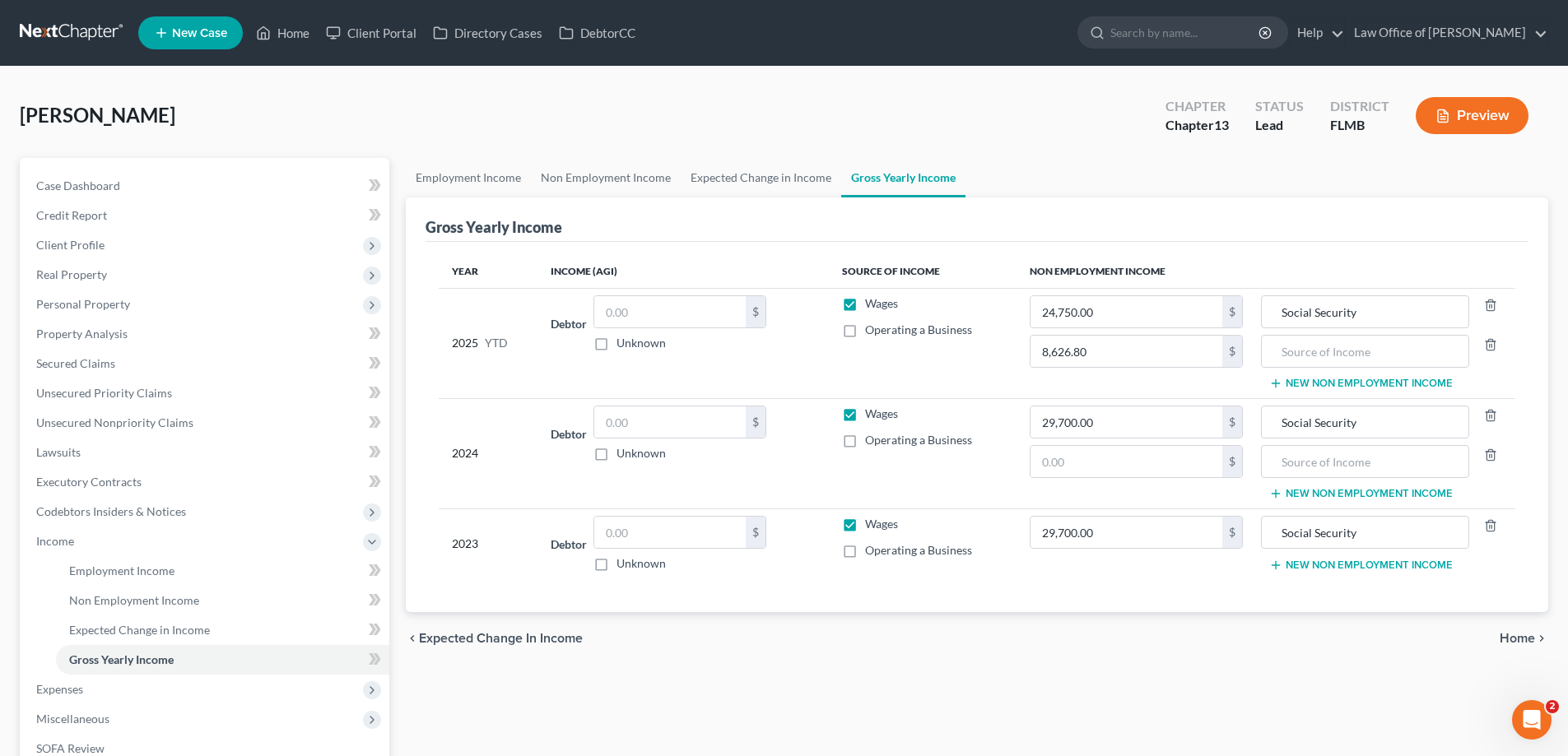
click at [1340, 562] on button "New Non Employment Income" at bounding box center [1360, 565] width 184 height 14
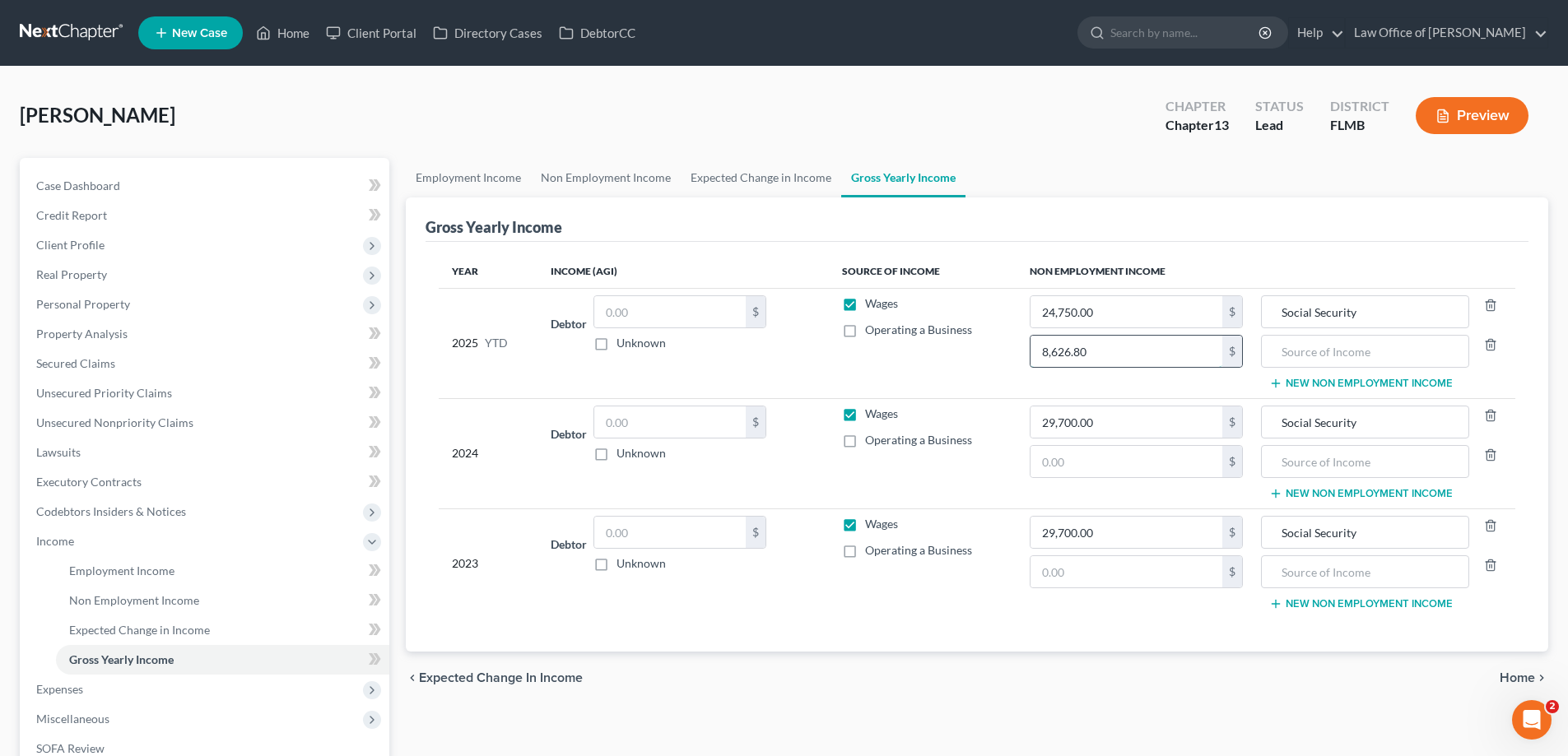
type input "0"
type input "8,626.80"
click at [1081, 581] on input "text" at bounding box center [1126, 572] width 192 height 32
paste input "8,626.80"
type input "8,626.80"
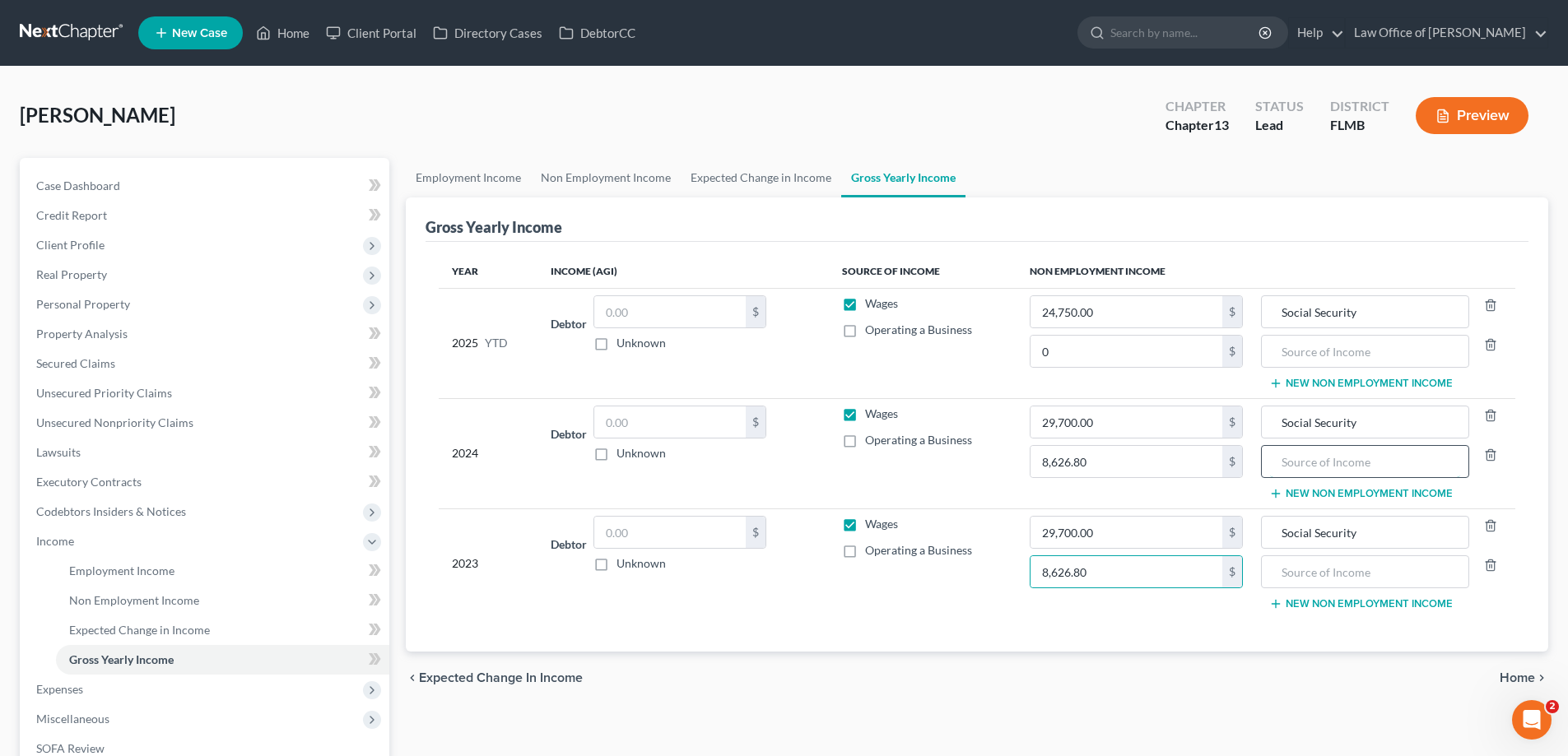
click at [1308, 461] on input "text" at bounding box center [1364, 461] width 189 height 32
type input "Pension"
click at [1394, 572] on input "text" at bounding box center [1364, 572] width 189 height 32
type input "Pension"
click at [1100, 352] on input "0" at bounding box center [1126, 351] width 192 height 32
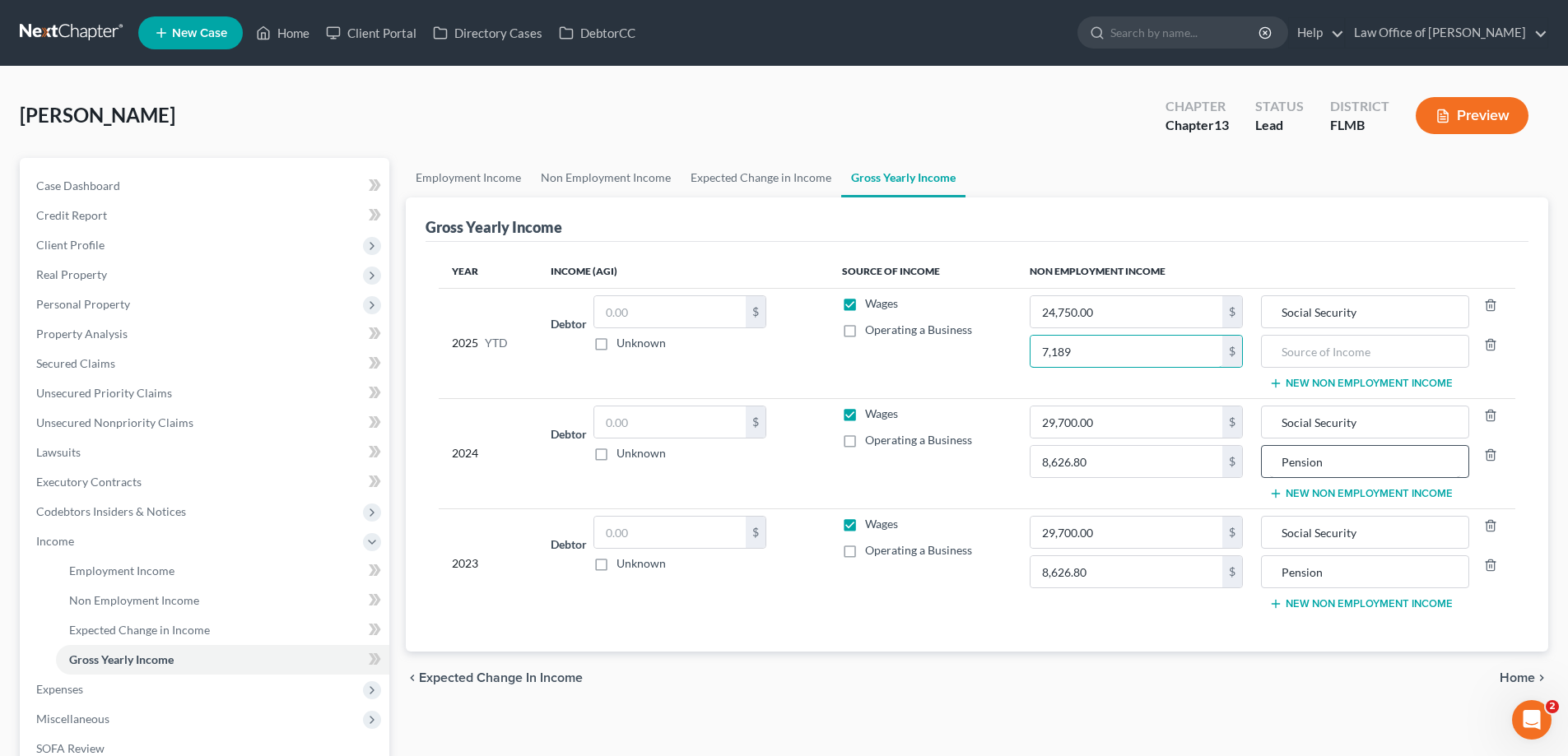
type input "7,189"
click at [1395, 468] on input "Pension" at bounding box center [1364, 461] width 189 height 32
drag, startPoint x: 1391, startPoint y: 467, endPoint x: 1075, endPoint y: 457, distance: 316.2
click at [1075, 457] on tr "2024 Debtor $ Unknown Balance Undetermined $ Unknown Wages Operating a Business…" at bounding box center [977, 453] width 1076 height 110
paste input "Pension"
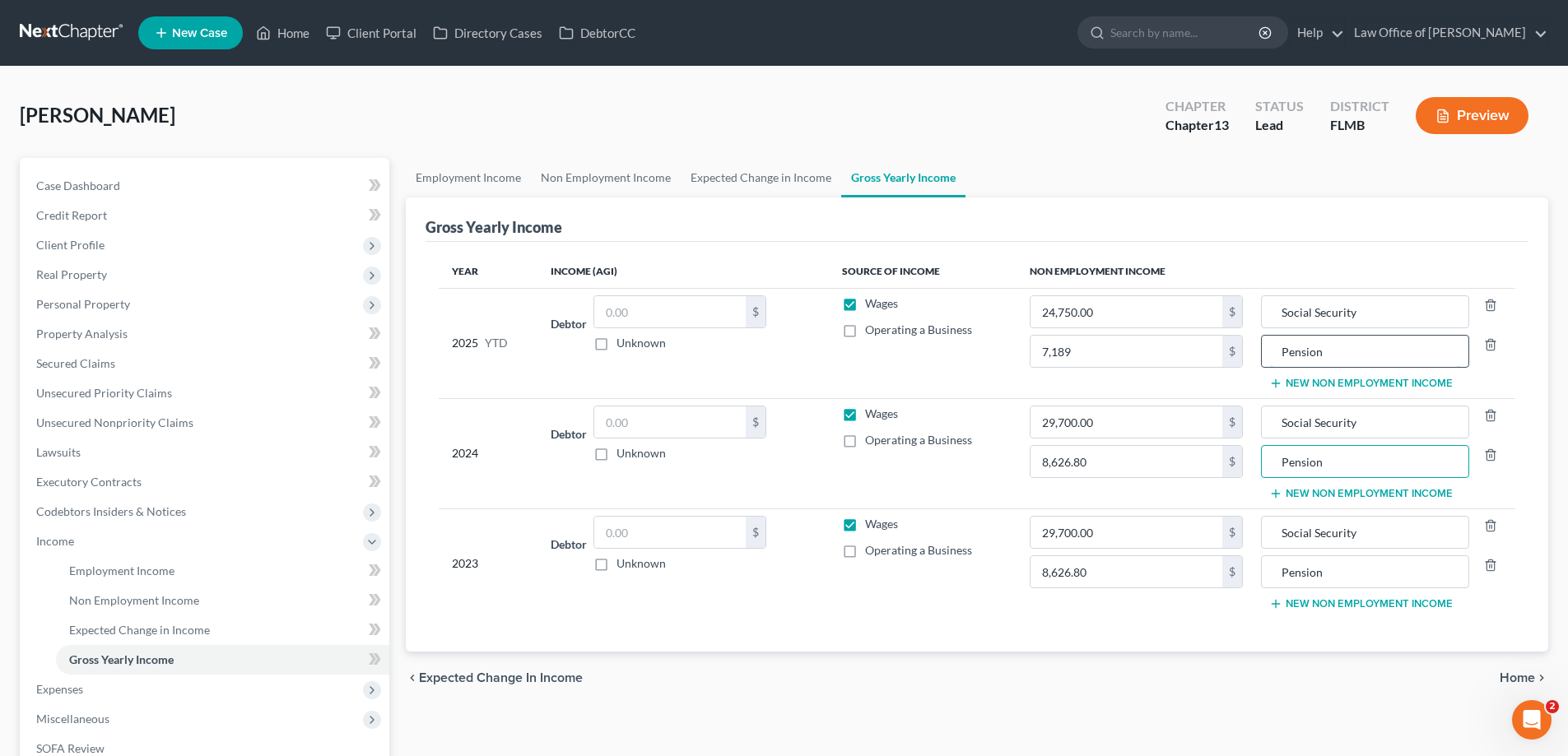
click at [1337, 349] on input "Pension" at bounding box center [1364, 351] width 189 height 32
type input "Pension"
click at [1220, 165] on ul "Employment Income Non Employment Income Expected Change in Income Gross Yearly …" at bounding box center [977, 178] width 1142 height 40
click at [556, 179] on link "Non Employment Income" at bounding box center [606, 178] width 150 height 40
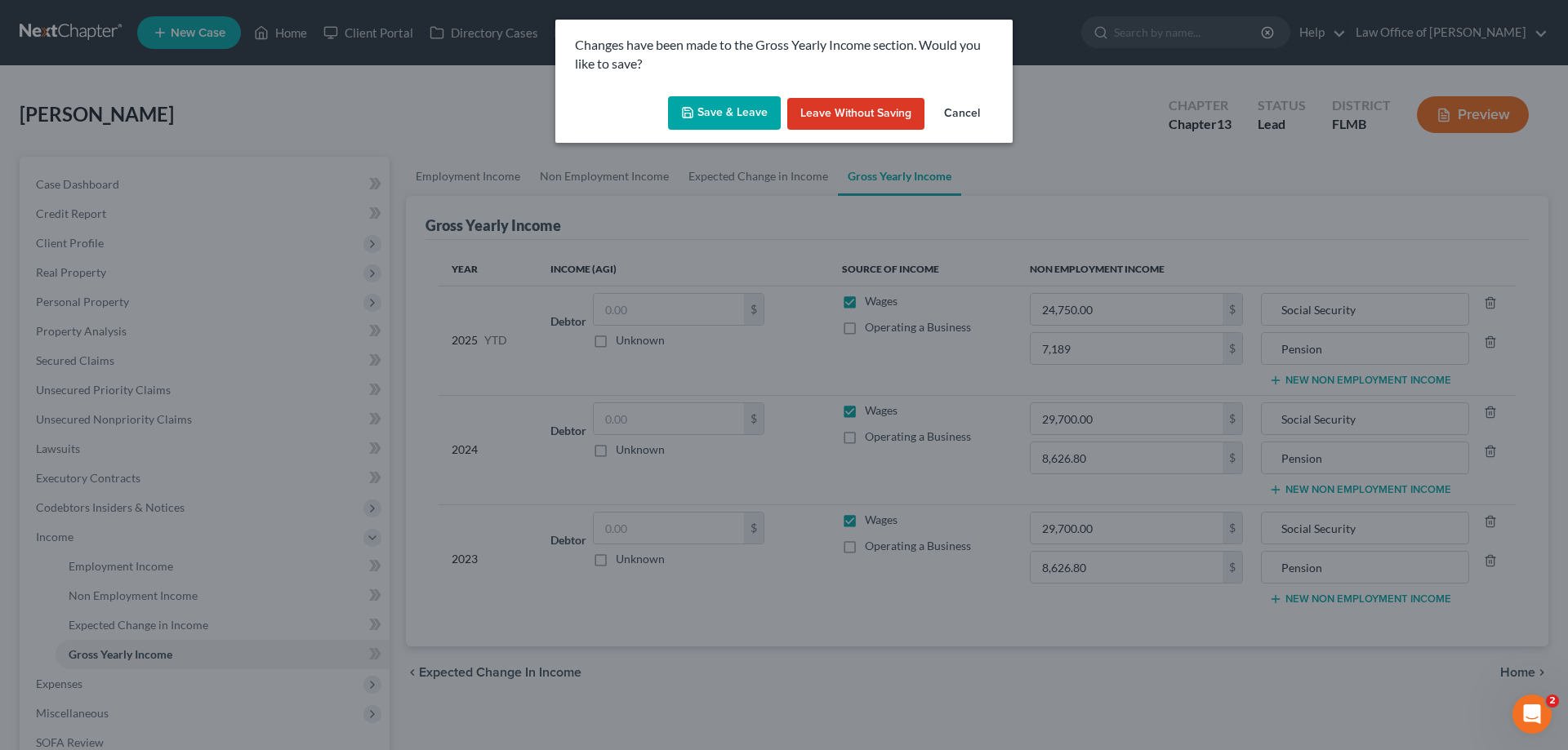
click at [732, 118] on button "Save & Leave" at bounding box center [724, 113] width 113 height 34
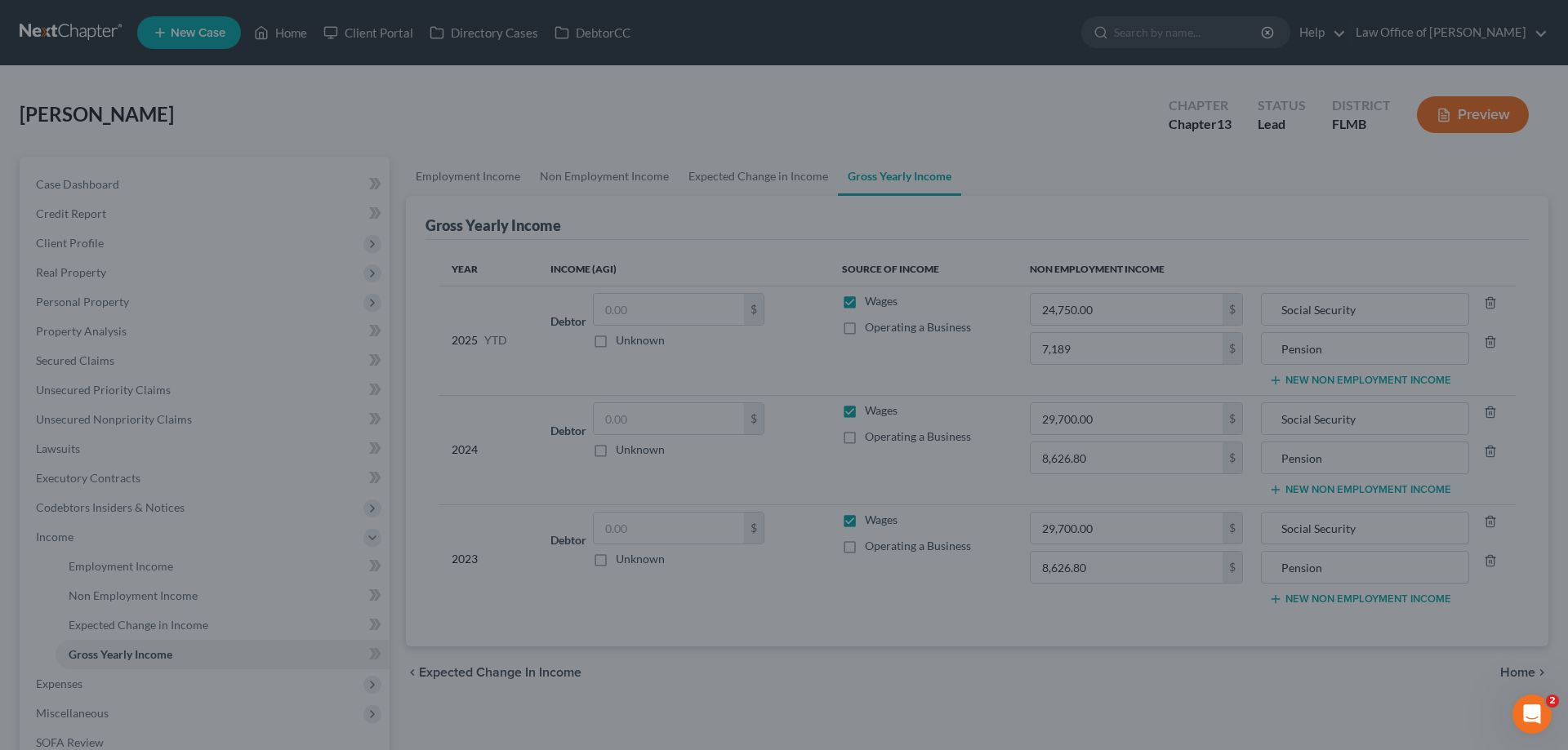
type input "8,626.80"
type input "Pension"
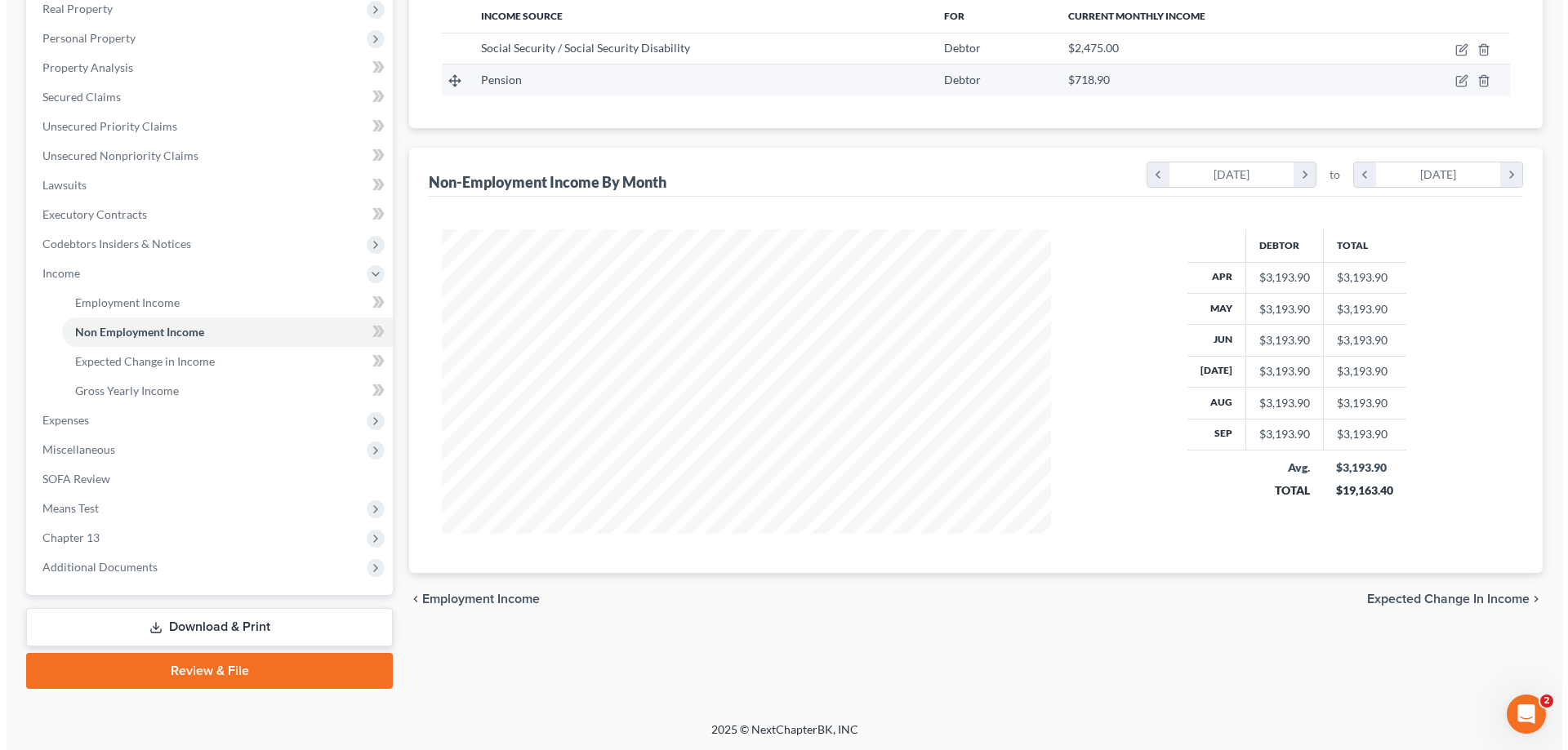
scroll to position [265, 0]
click at [1452, 78] on icon "button" at bounding box center [1455, 80] width 13 height 13
select select "2"
select select "0"
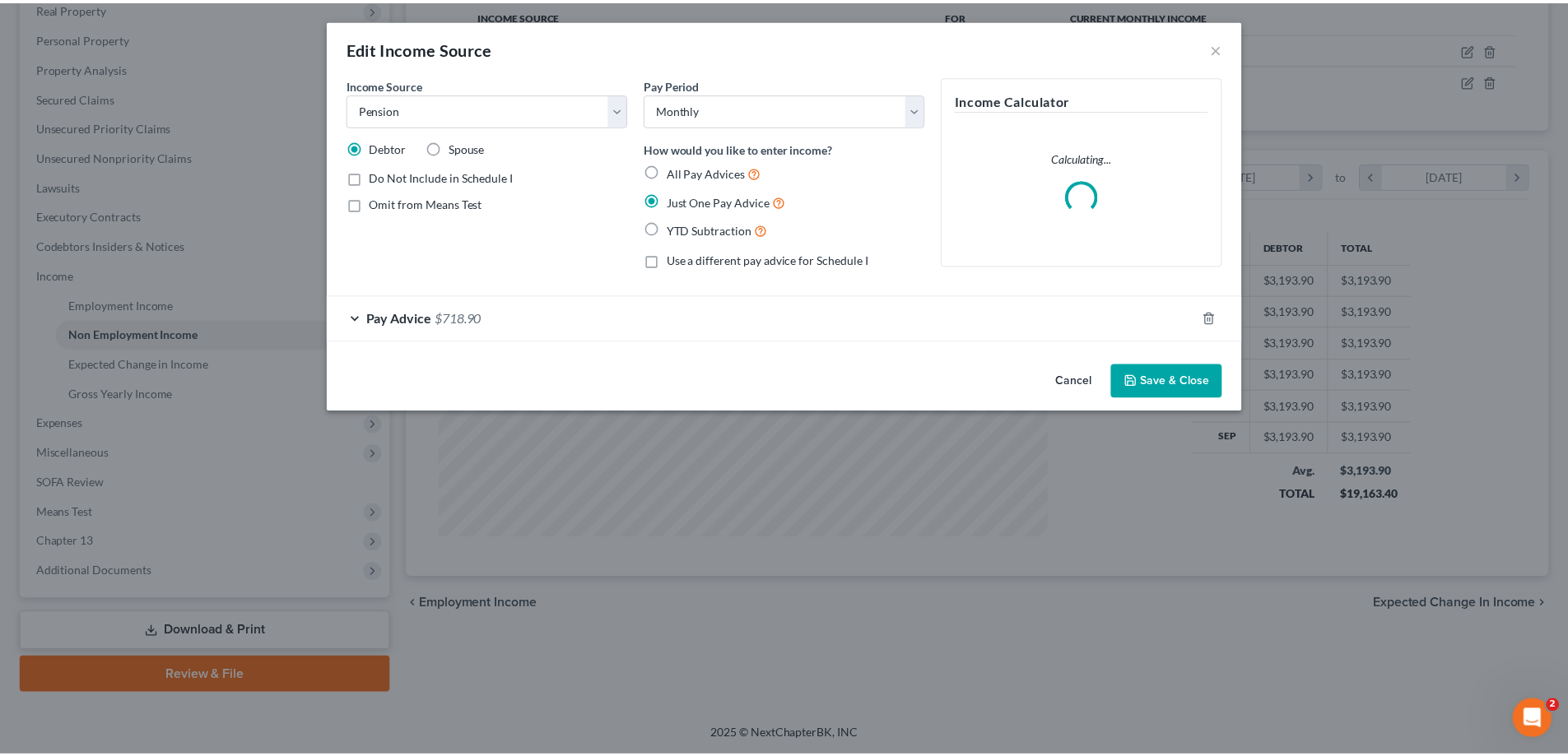
scroll to position [309, 653]
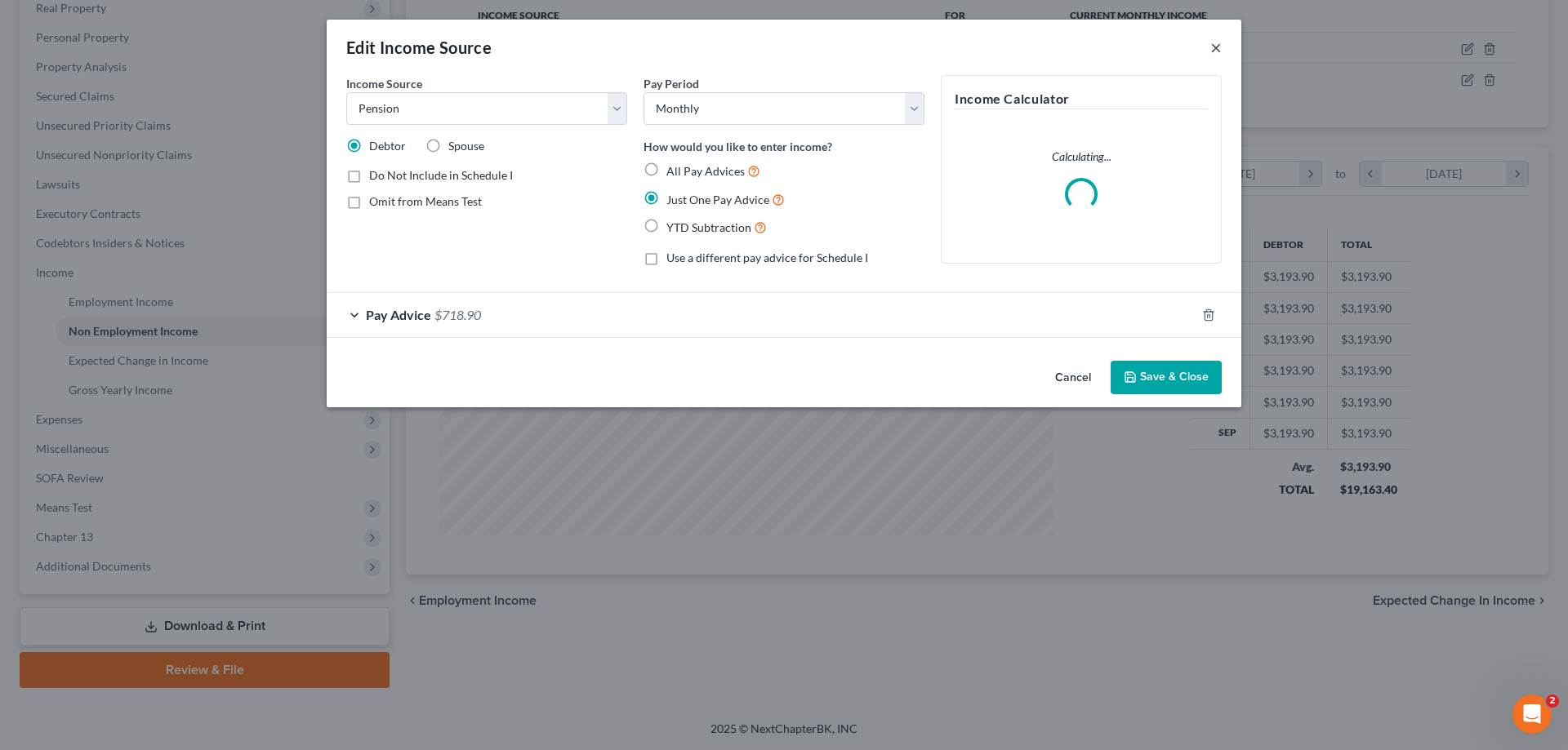
click at [1213, 47] on button "×" at bounding box center [1216, 48] width 12 height 20
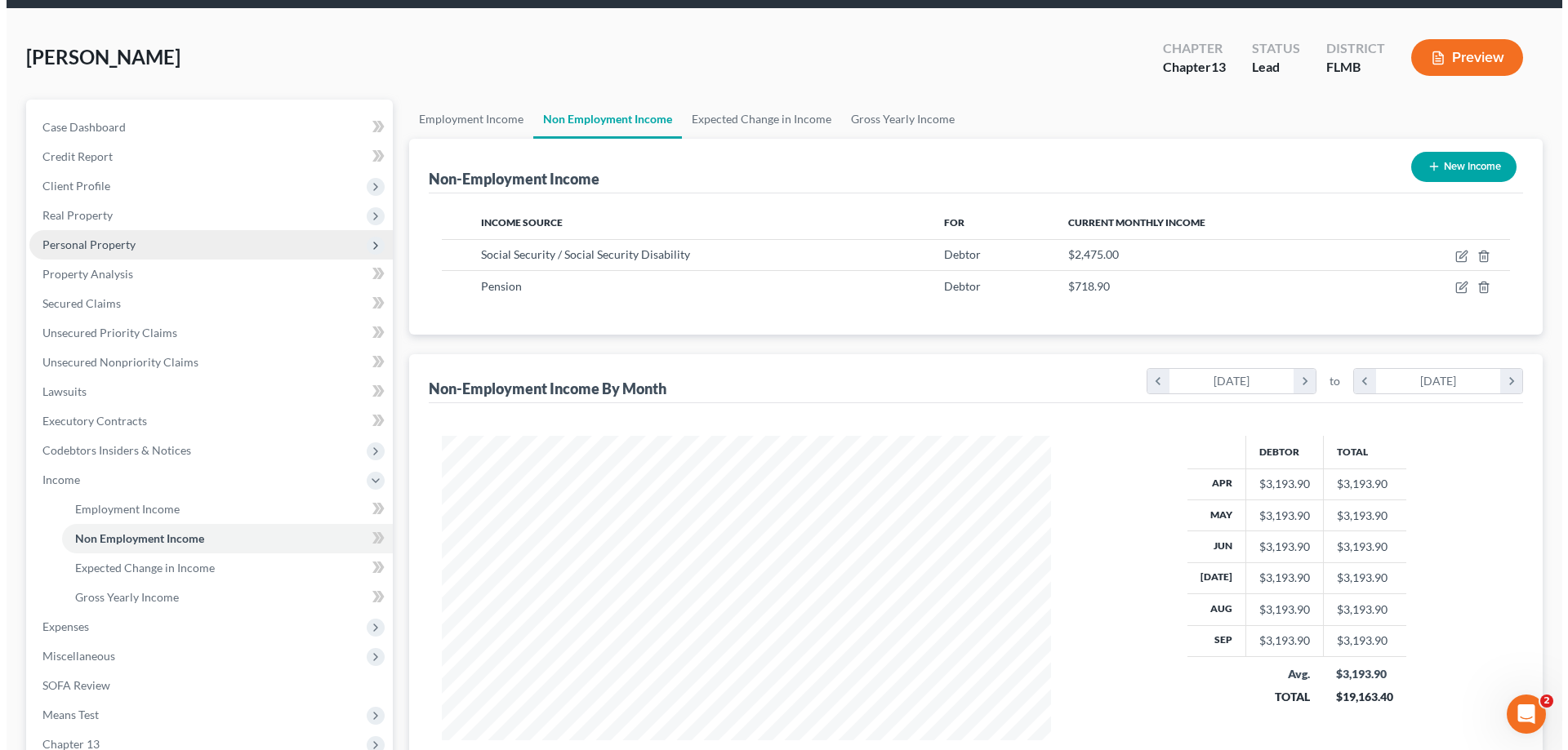
scroll to position [20, 0]
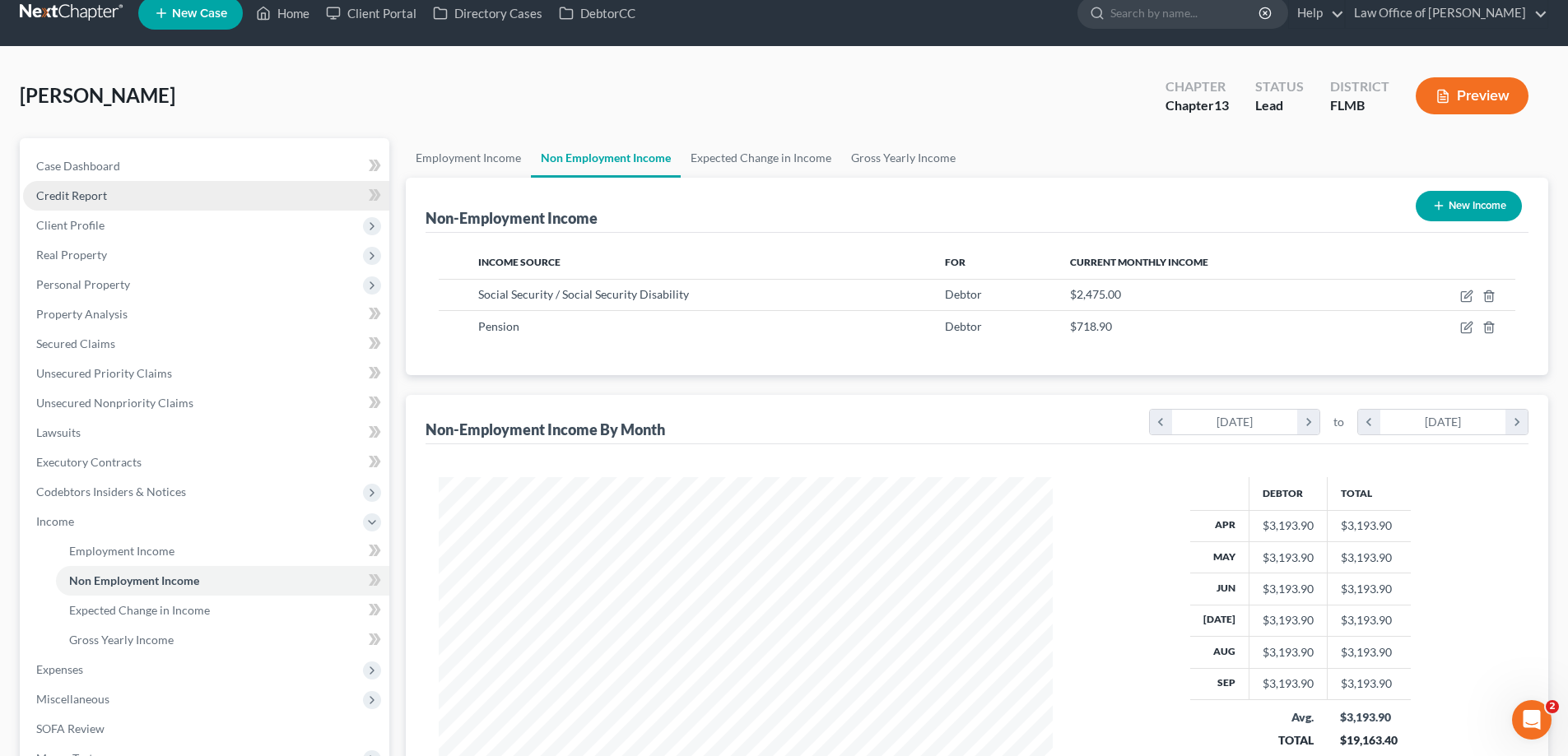
click at [109, 193] on link "Credit Report" at bounding box center [205, 195] width 366 height 30
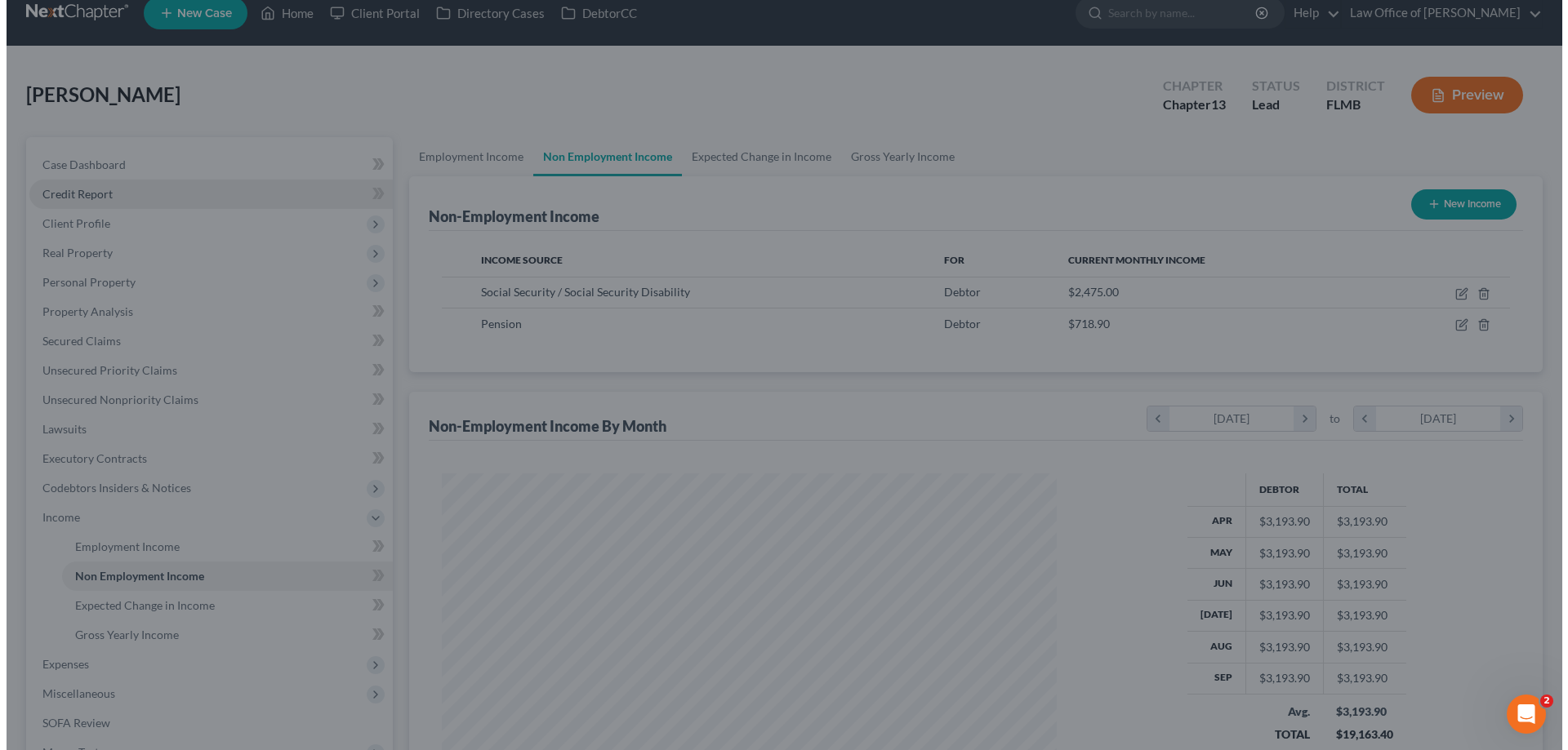
scroll to position [307, 648]
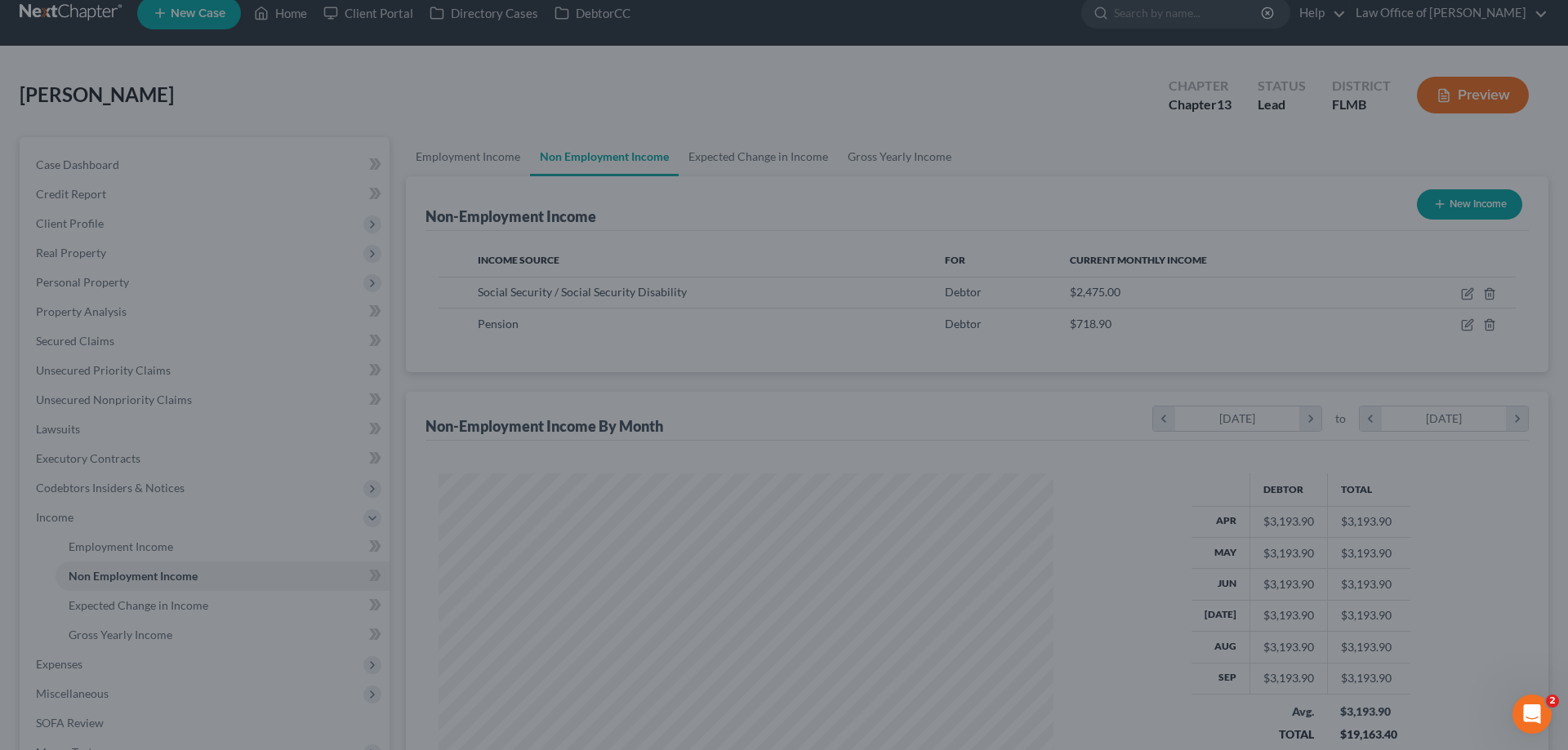
click at [997, 86] on div at bounding box center [784, 375] width 1568 height 750
click at [717, 75] on div at bounding box center [784, 375] width 1568 height 750
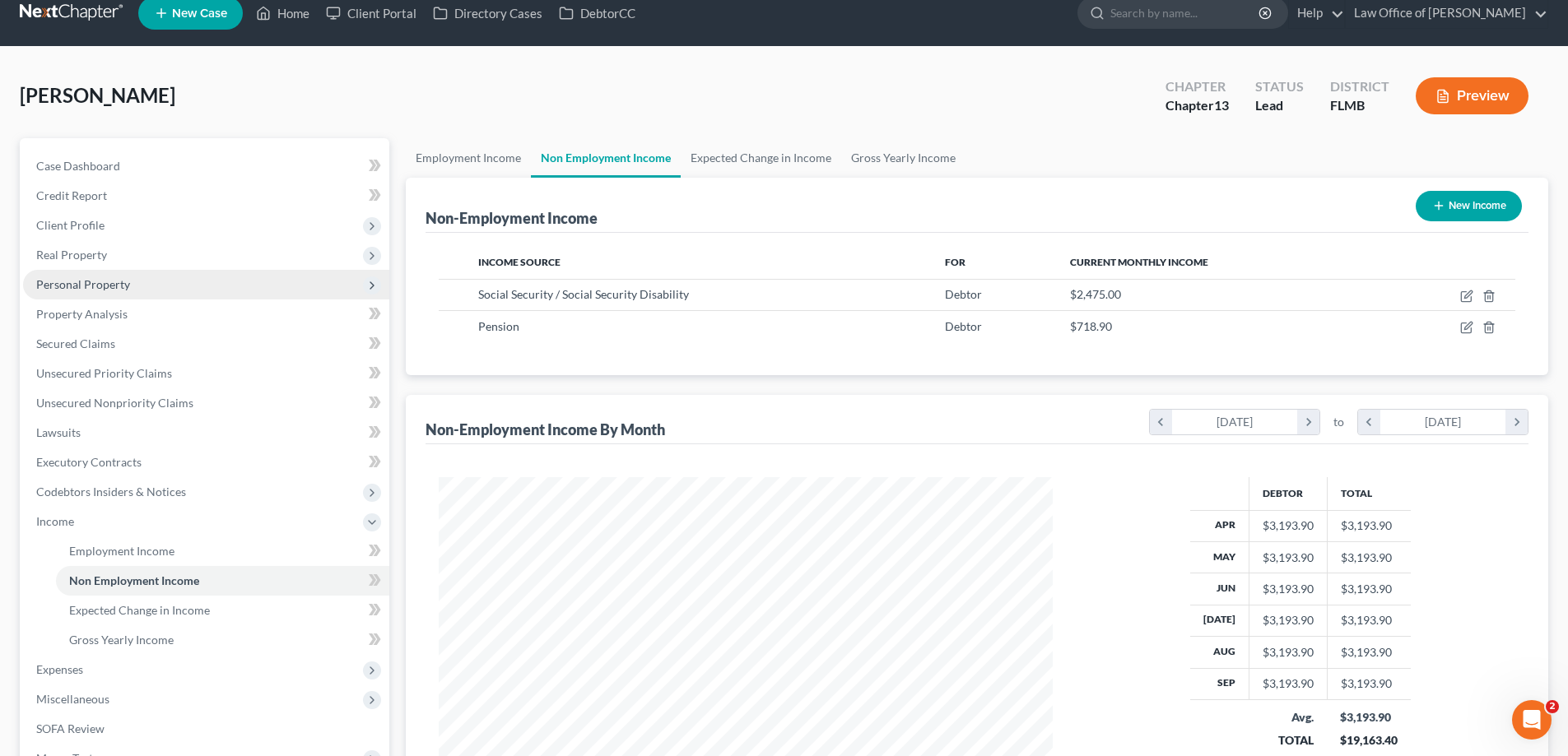
scroll to position [307, 647]
click at [129, 282] on span "Personal Property" at bounding box center [205, 284] width 366 height 30
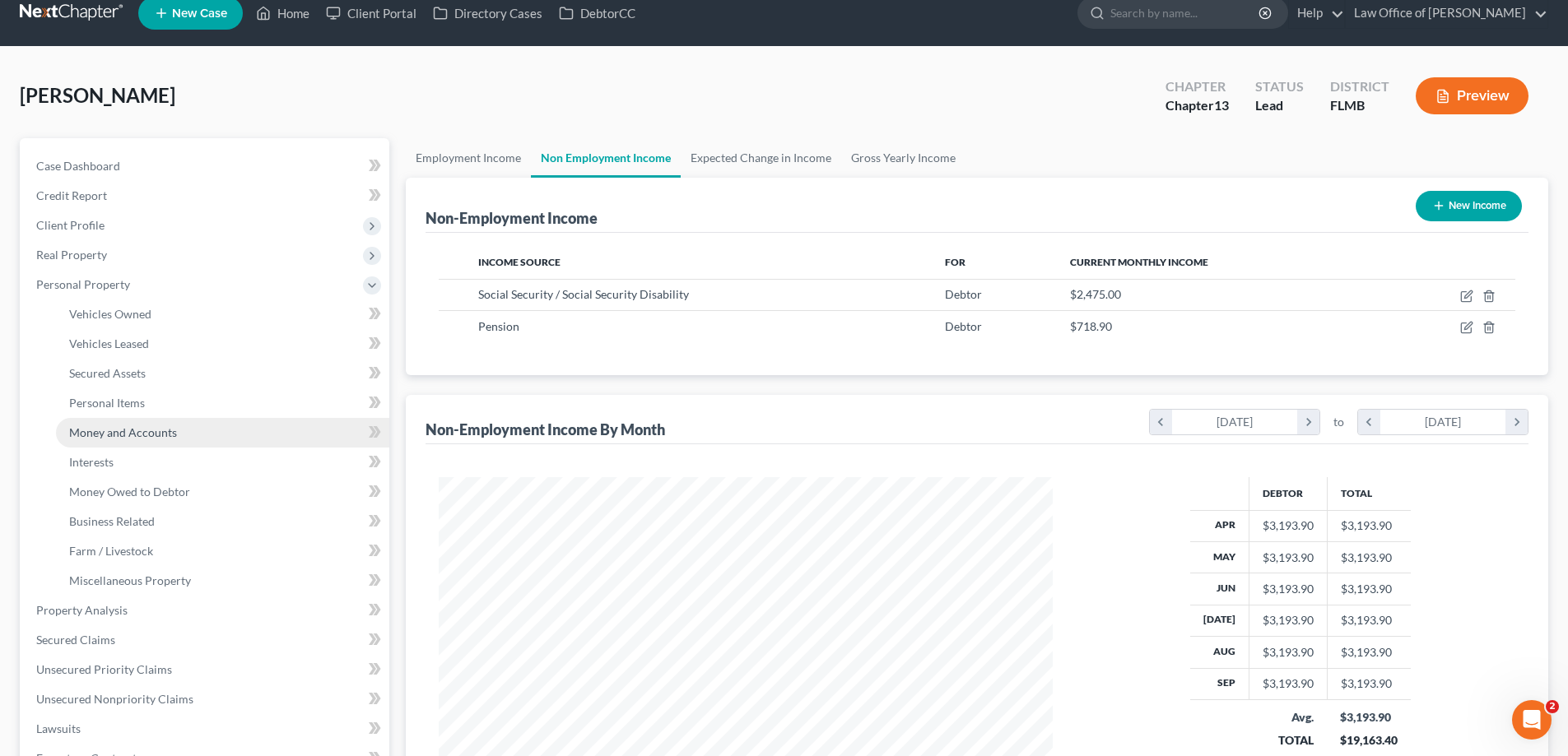
click at [149, 433] on span "Money and Accounts" at bounding box center [122, 431] width 108 height 14
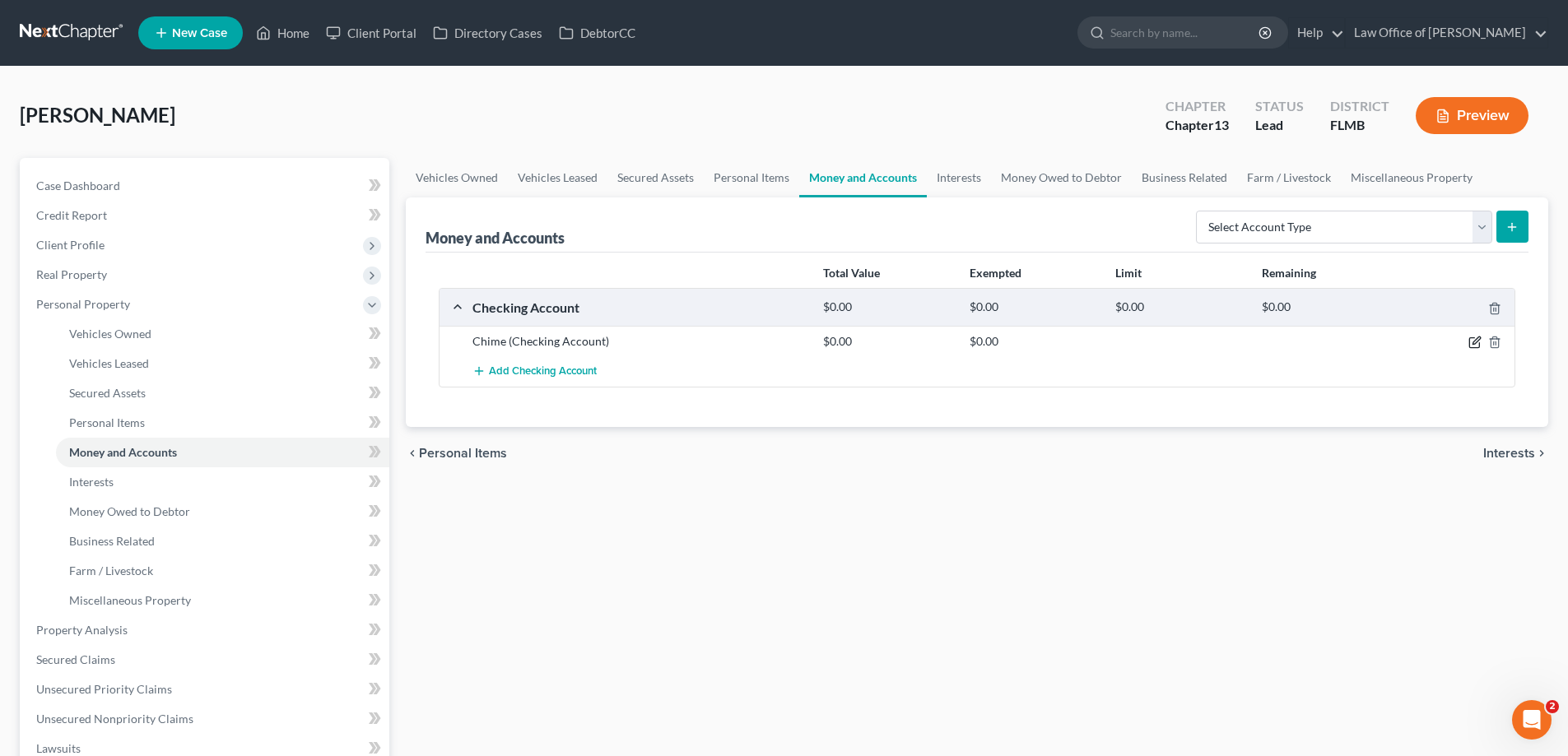
click at [1476, 341] on icon "button" at bounding box center [1476, 341] width 7 height 7
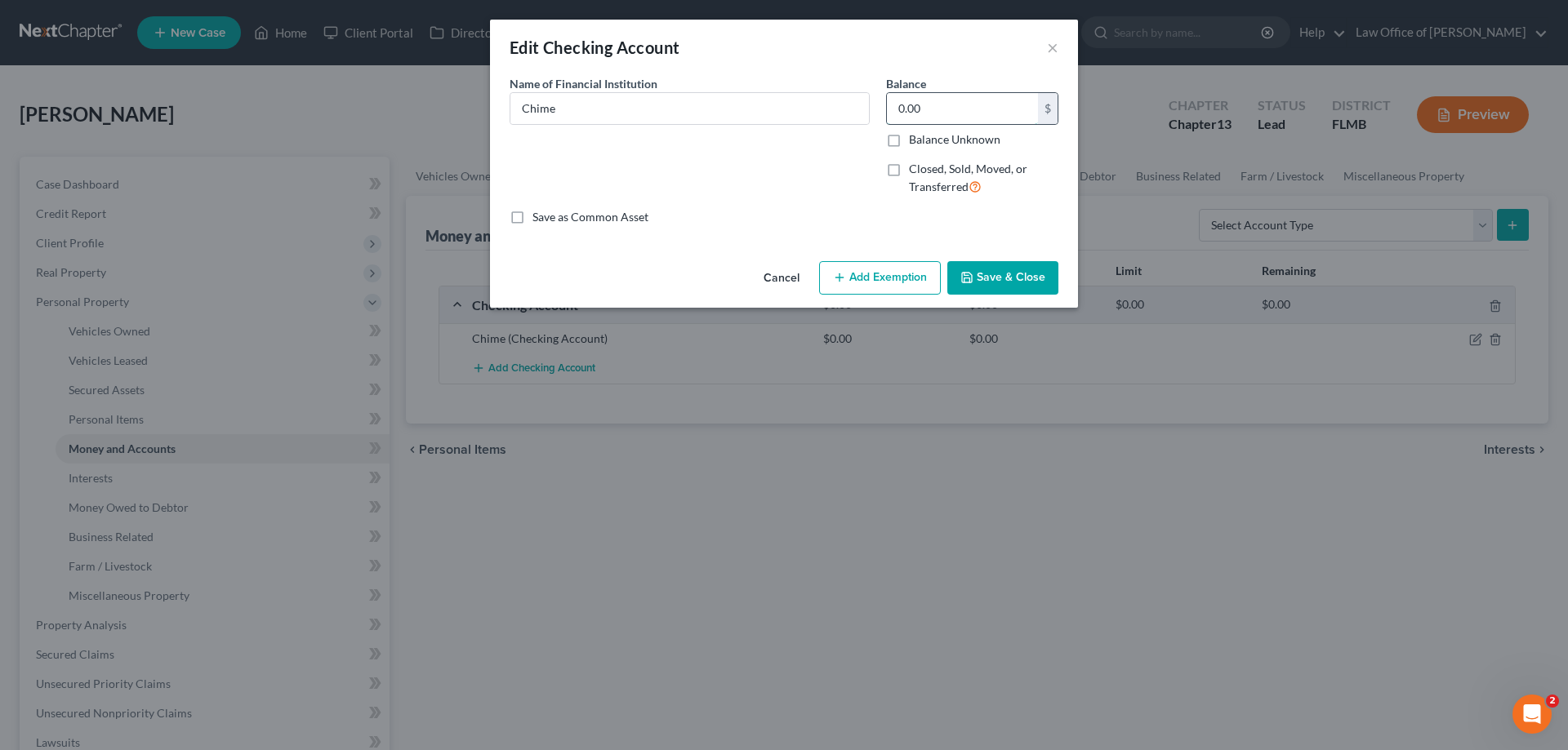
click at [980, 110] on input "0.00" at bounding box center [962, 109] width 151 height 31
type input "1,200"
click at [933, 281] on button "Add Exemption" at bounding box center [880, 278] width 122 height 34
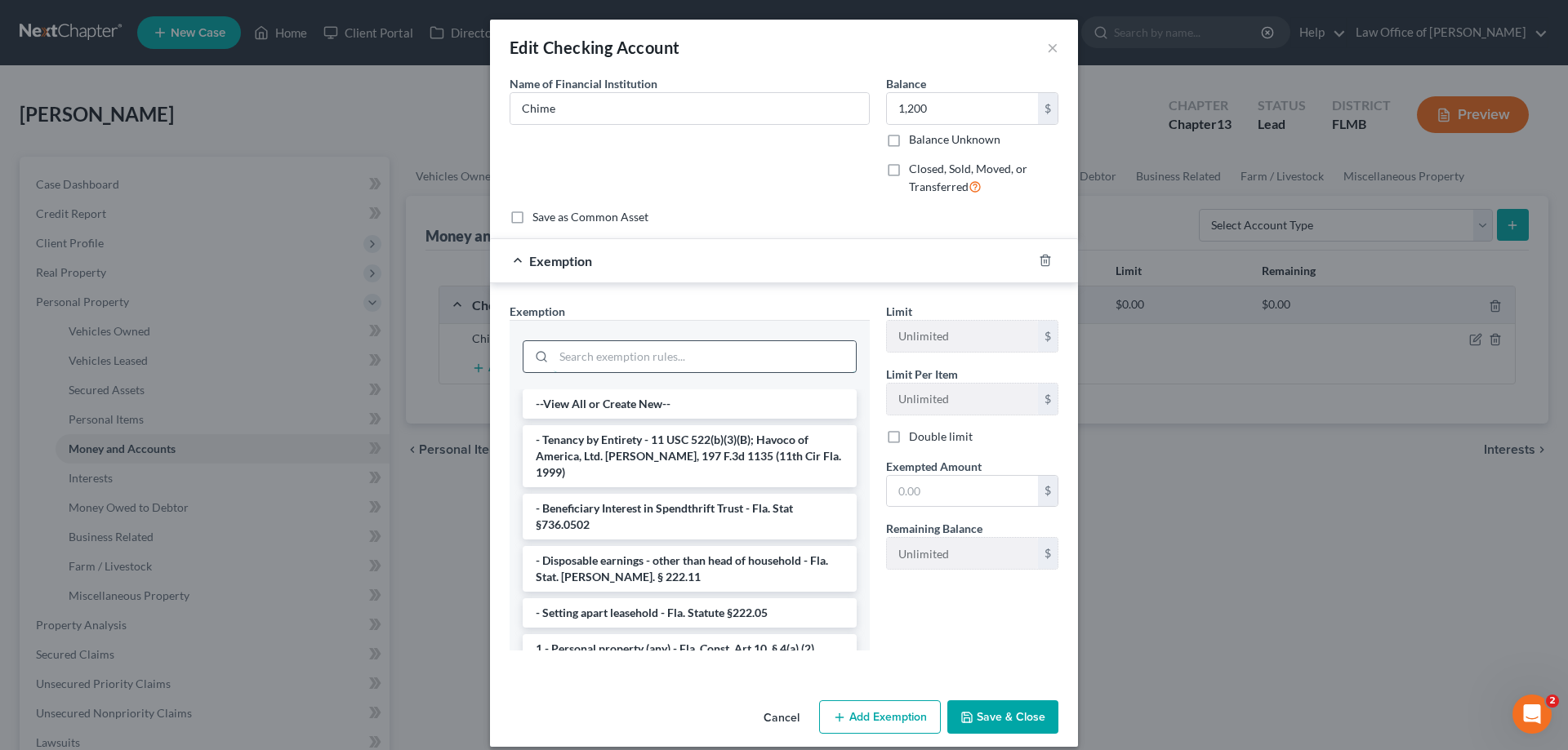
click at [604, 364] on input "search" at bounding box center [705, 356] width 302 height 31
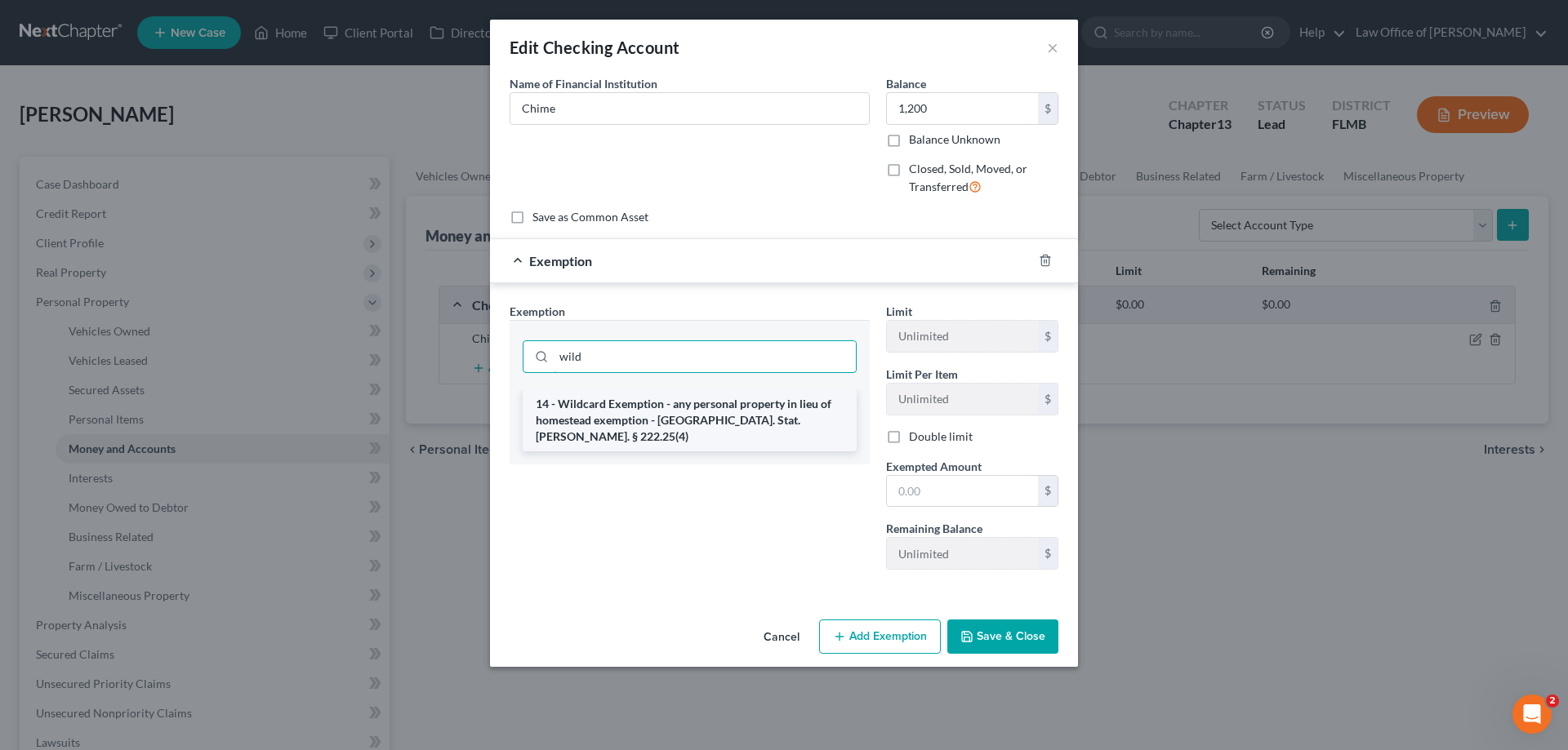
type input "wild"
click at [601, 422] on li "14 - Wildcard Exemption - any personal property in lieu of homestead exemption …" at bounding box center [689, 420] width 334 height 62
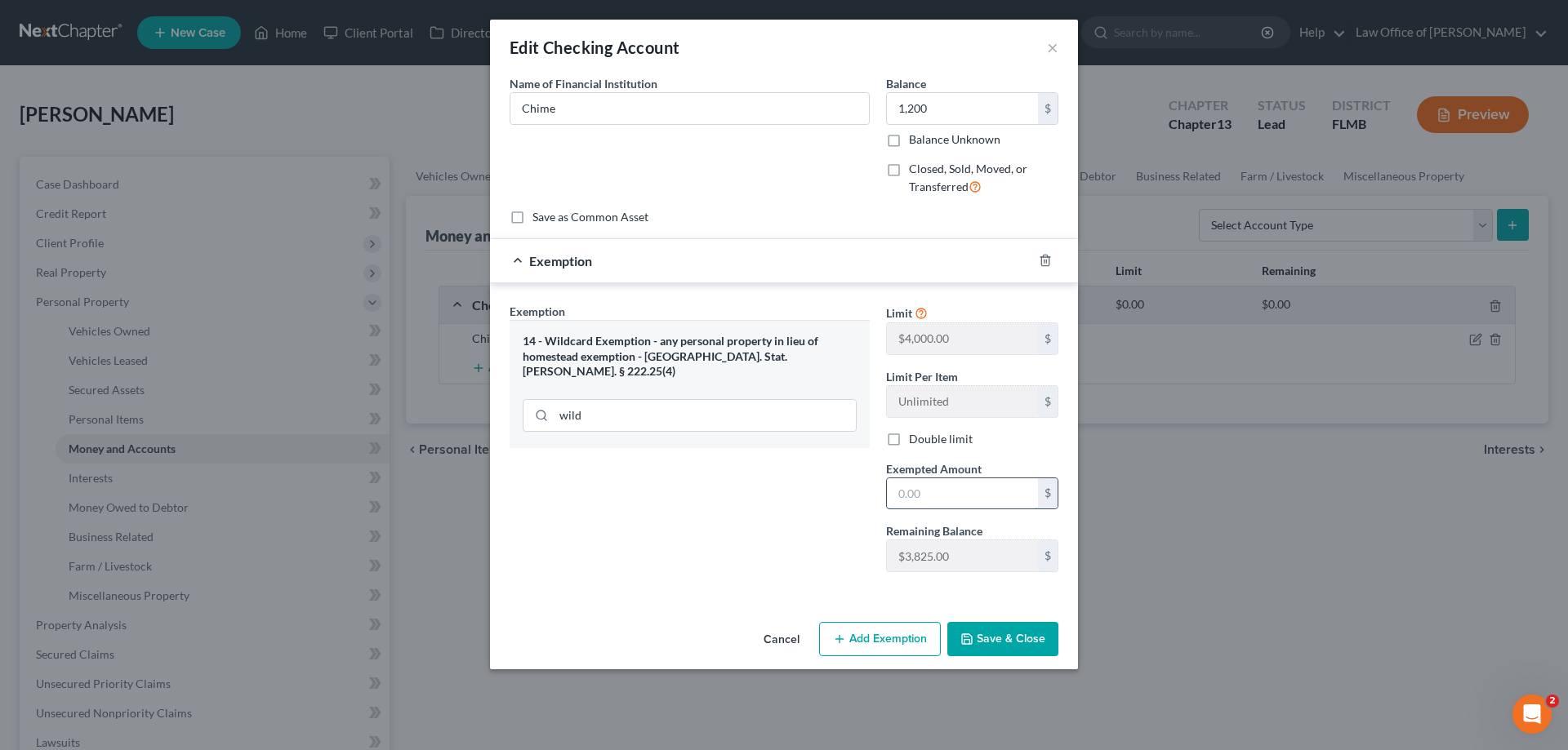
click at [967, 506] on input "text" at bounding box center [962, 493] width 151 height 31
type input "1,200"
click at [828, 560] on div "Exemption Set must be selected for CA. Exemption * 14 - Wildcard Exemption - an…" at bounding box center [690, 444] width 377 height 283
click at [1012, 626] on button "Save & Close" at bounding box center [1003, 639] width 111 height 34
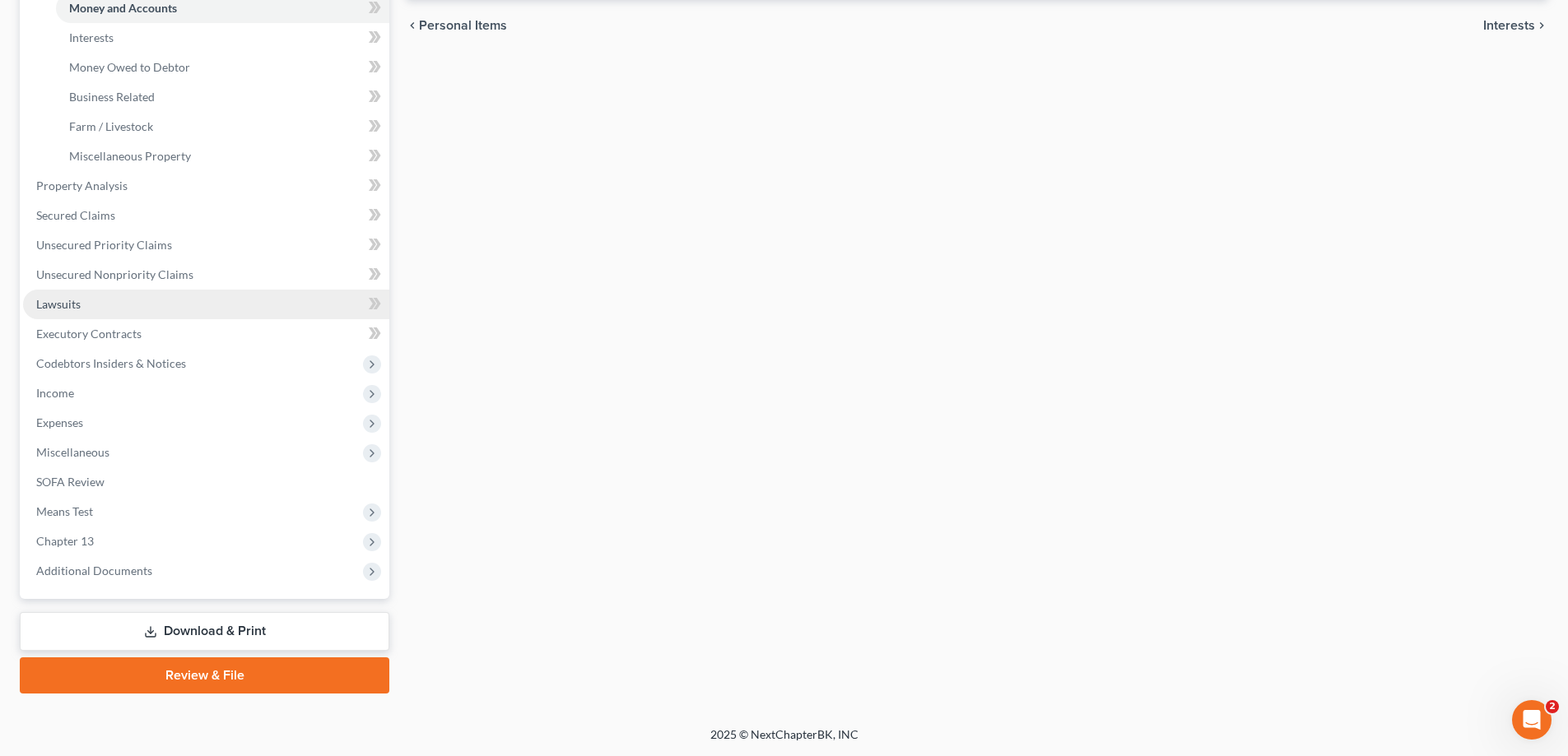
scroll to position [33, 0]
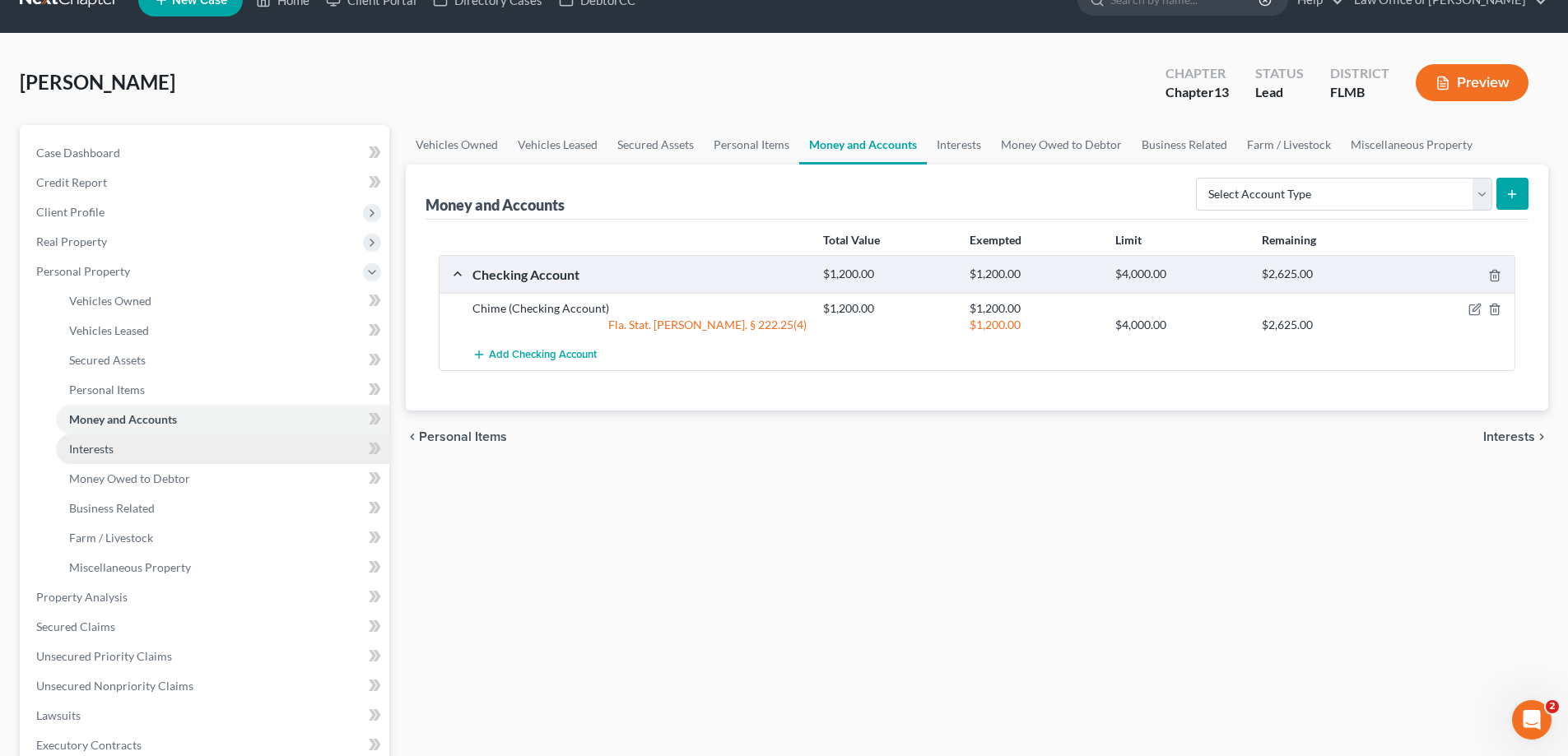
click at [199, 451] on link "Interests" at bounding box center [222, 449] width 334 height 30
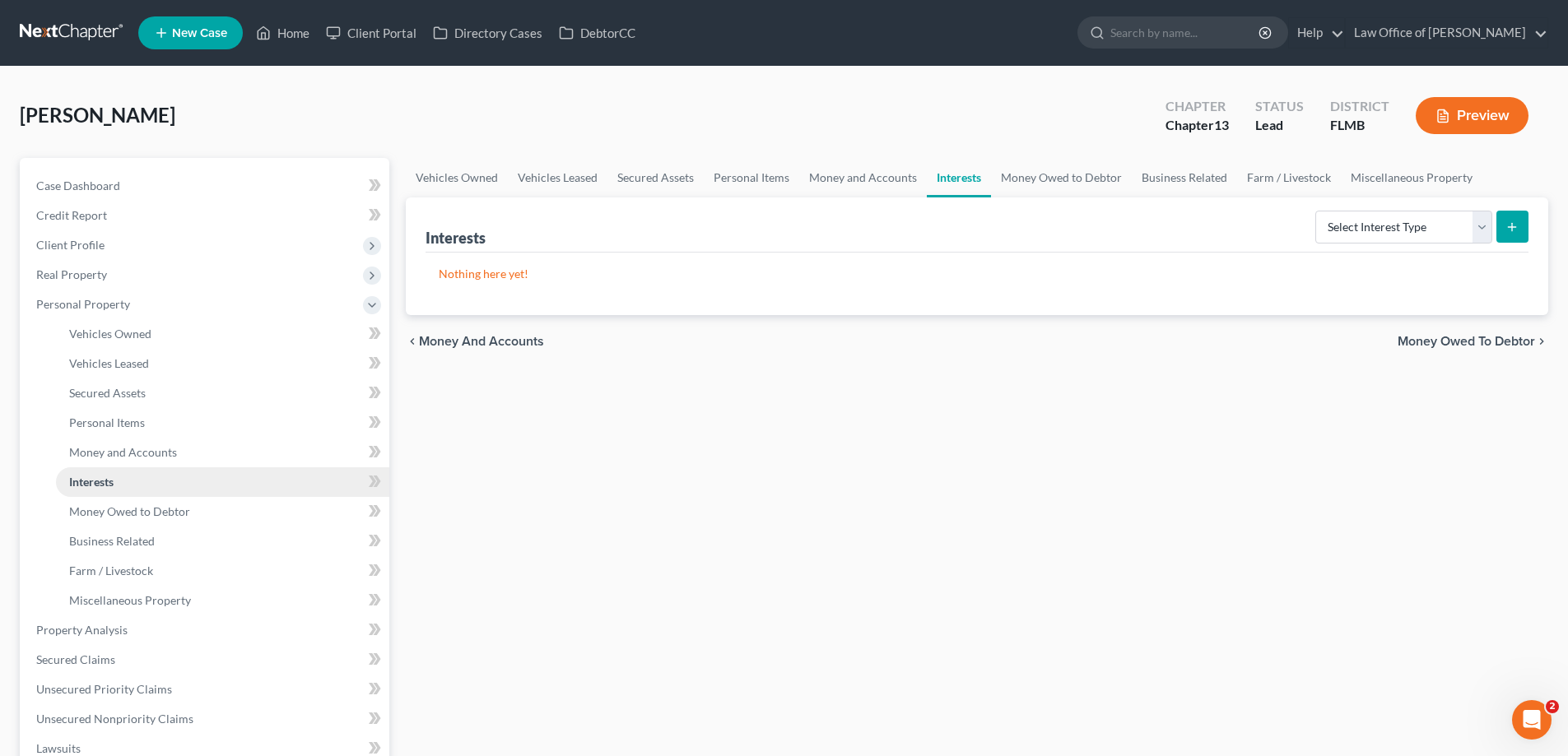
scroll to position [444, 0]
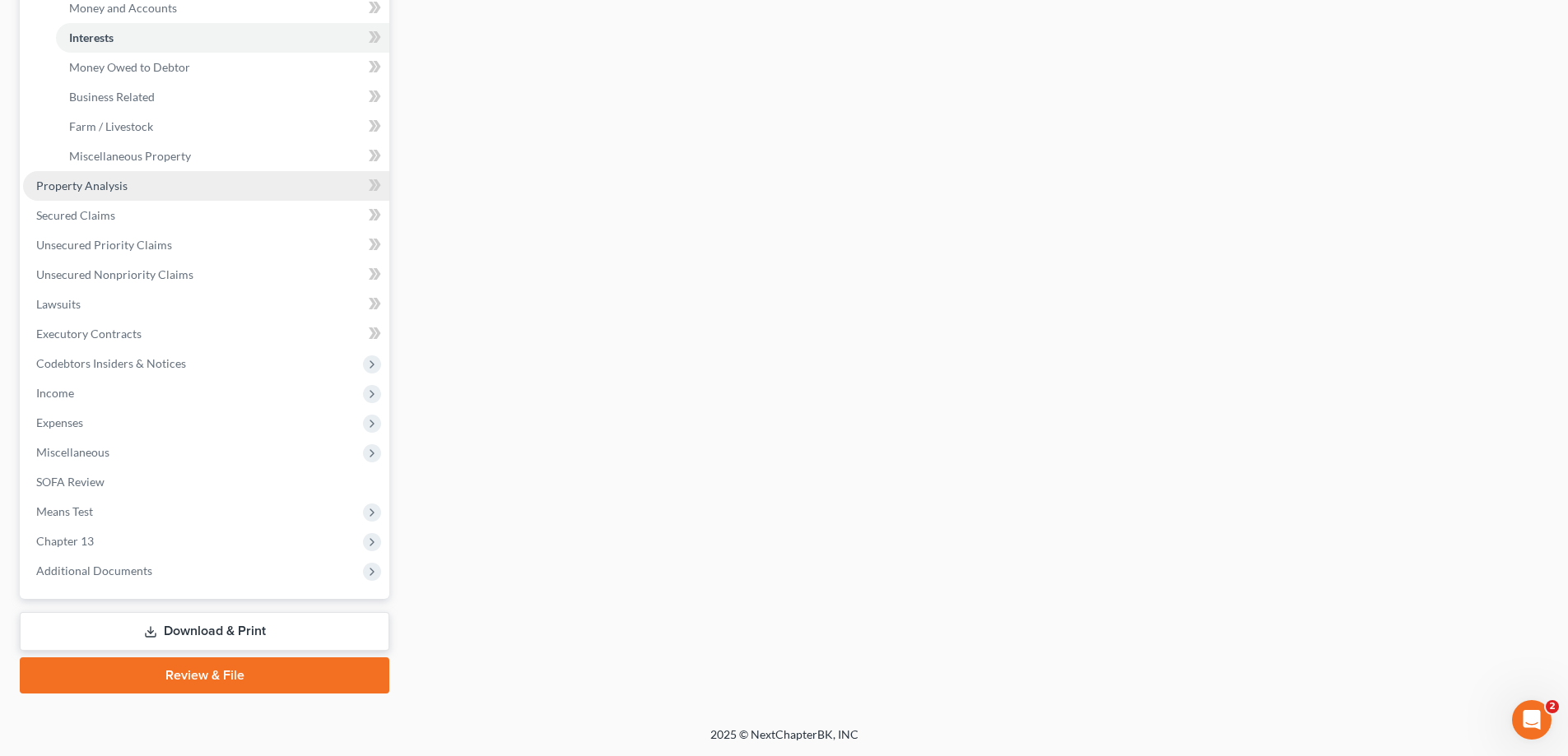
click at [125, 187] on span "Property Analysis" at bounding box center [81, 184] width 91 height 14
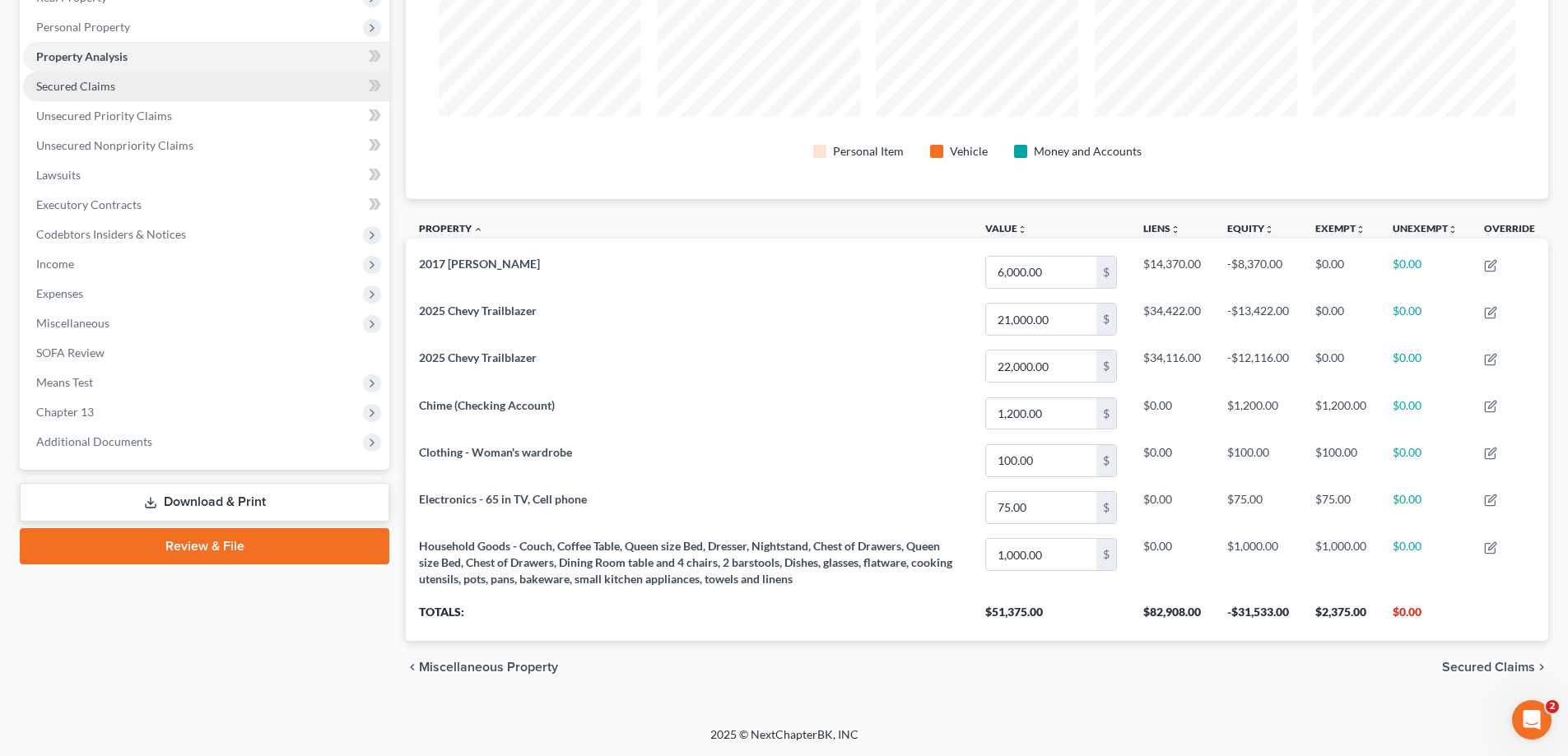
click at [117, 87] on link "Secured Claims" at bounding box center [205, 86] width 366 height 30
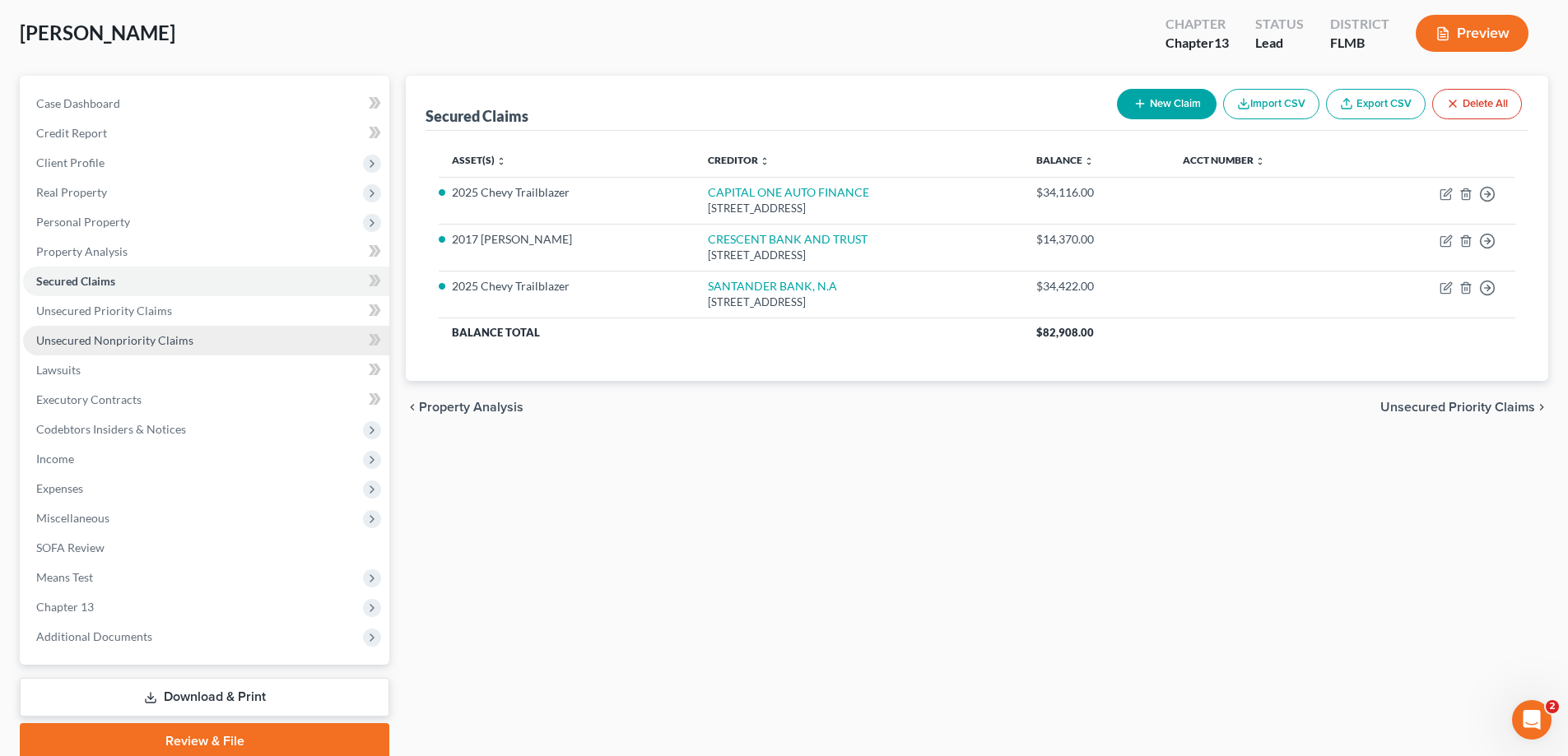
click at [216, 333] on link "Unsecured Nonpriority Claims" at bounding box center [205, 340] width 366 height 30
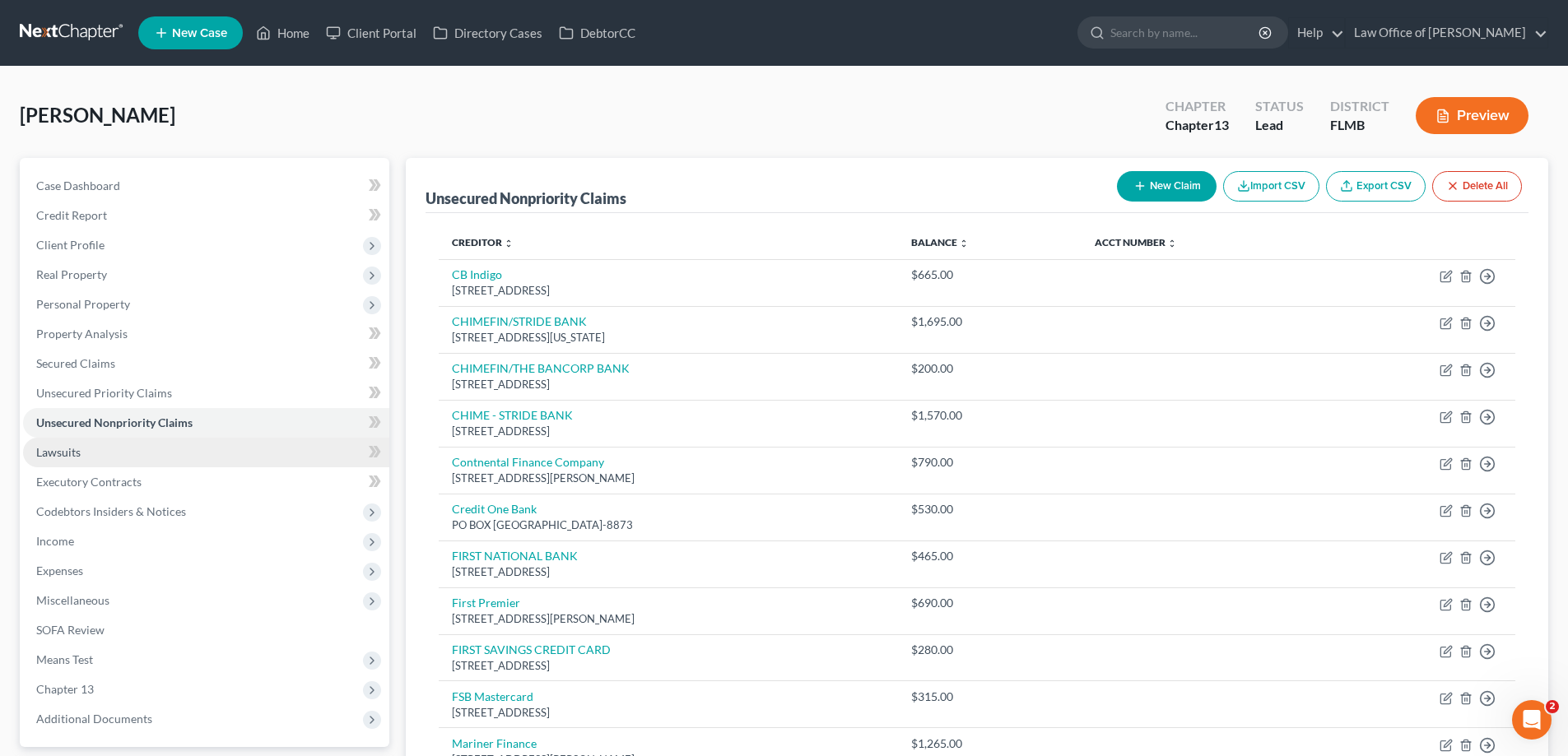
click at [187, 456] on link "Lawsuits" at bounding box center [205, 452] width 366 height 30
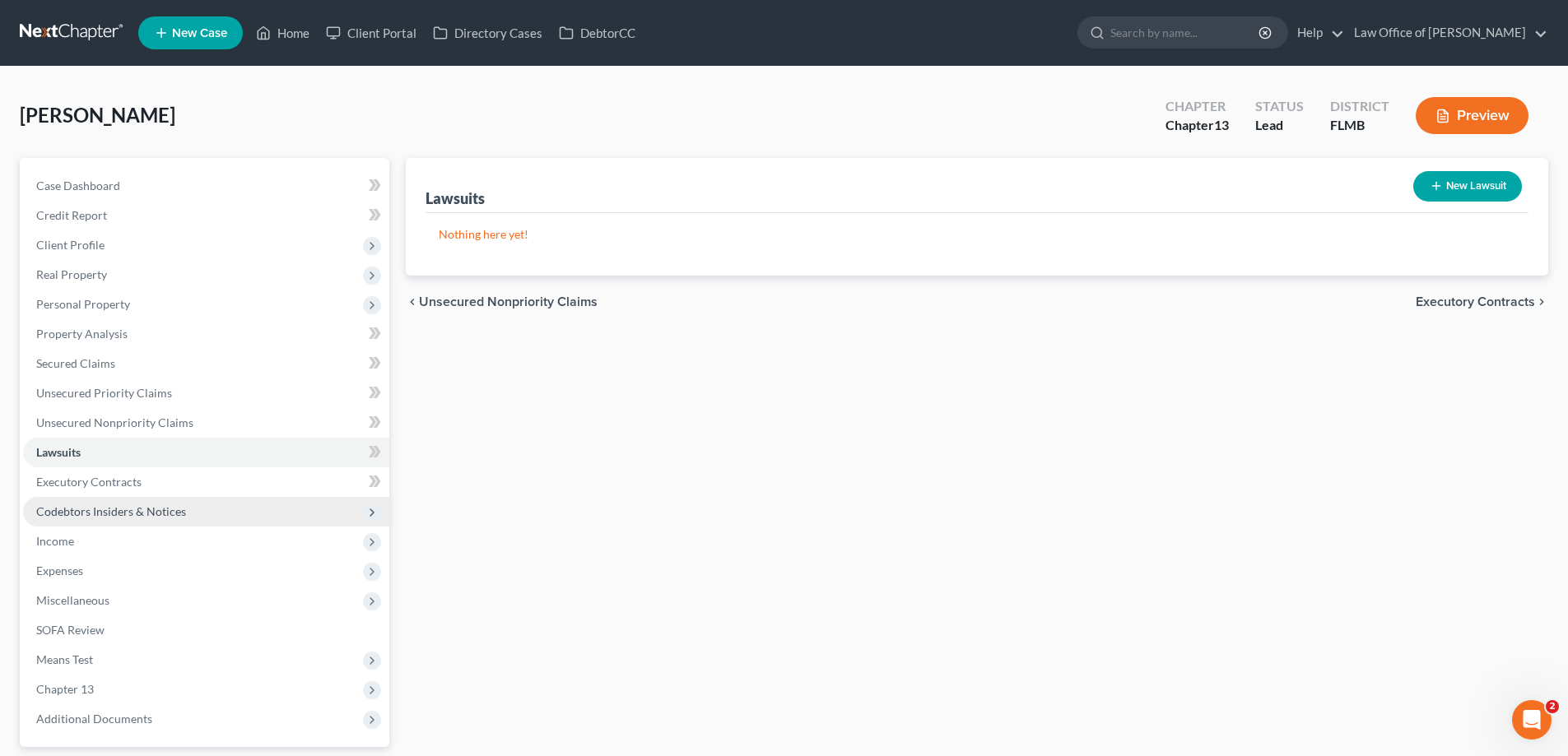
click at [175, 505] on span "Codebtors Insiders & Notices" at bounding box center [111, 511] width 150 height 14
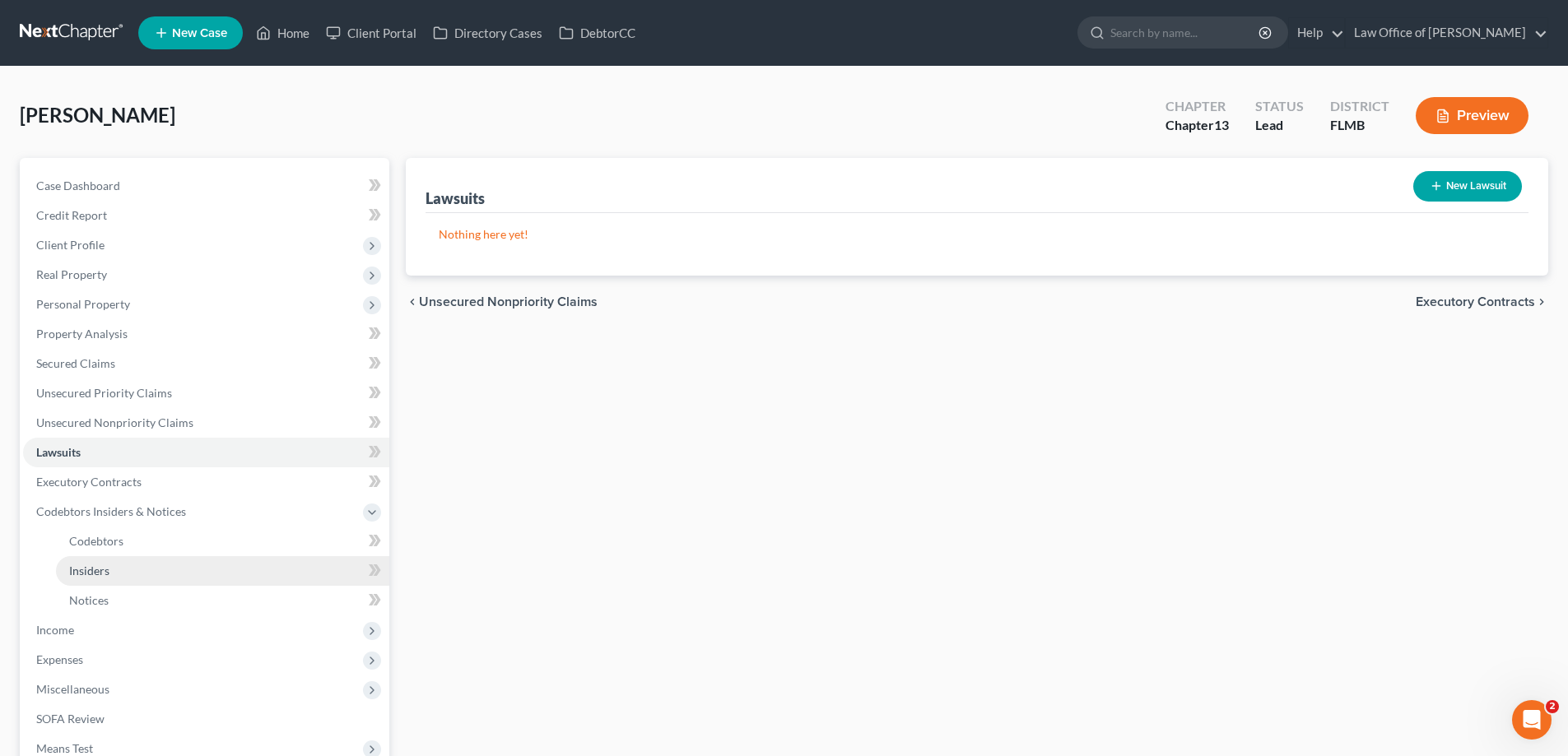
click at [139, 569] on link "Insiders" at bounding box center [222, 571] width 334 height 30
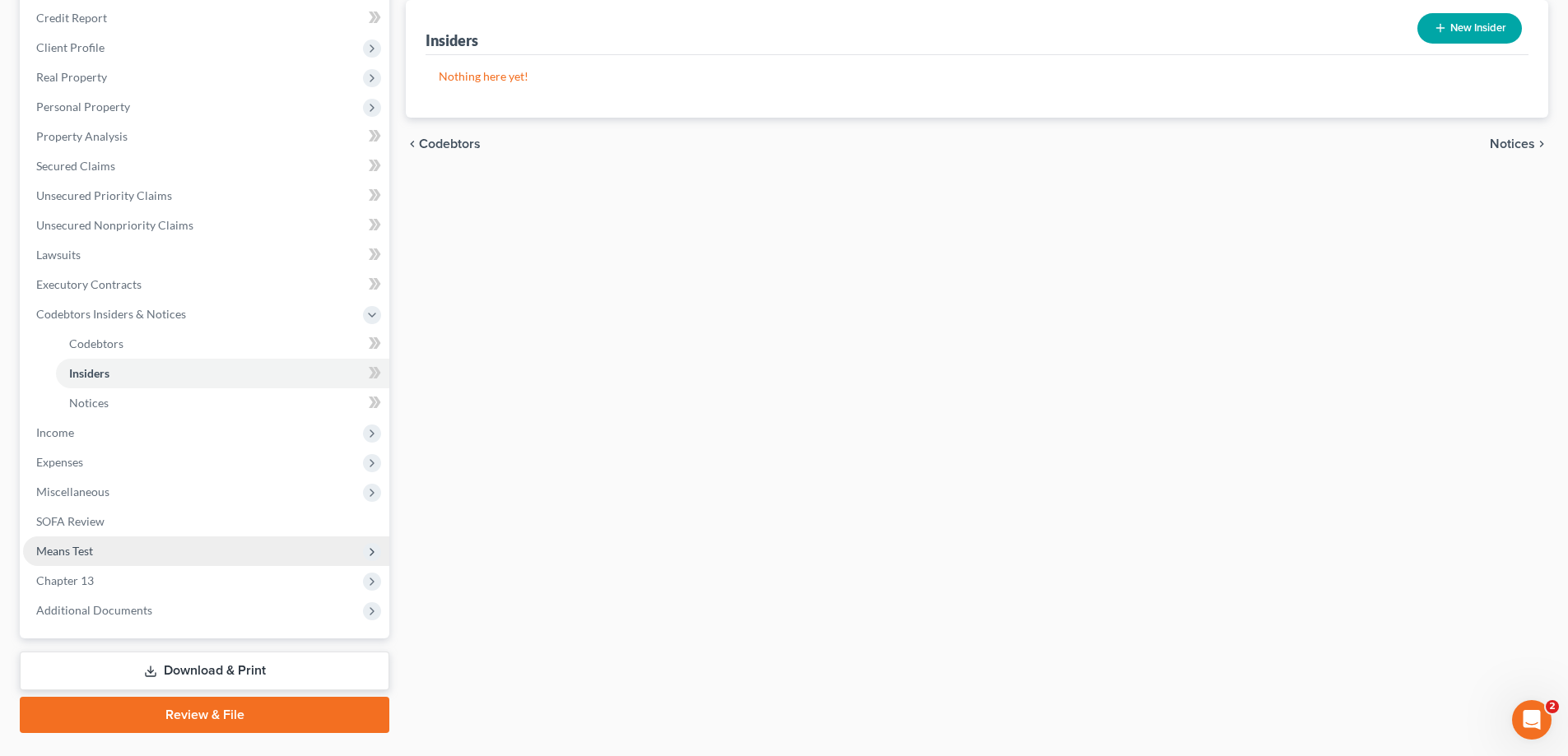
scroll to position [237, 0]
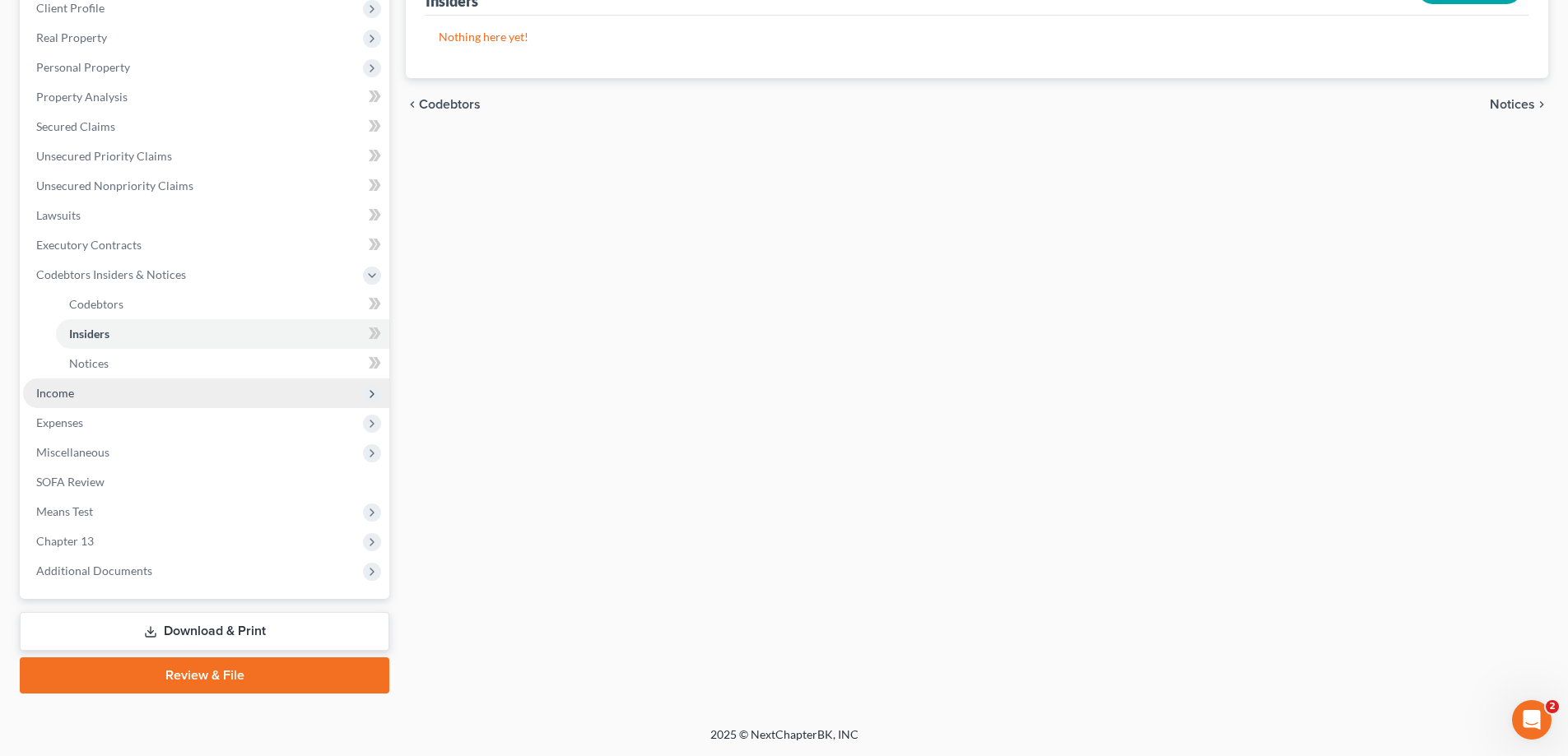
click at [124, 392] on span "Income" at bounding box center [205, 393] width 366 height 30
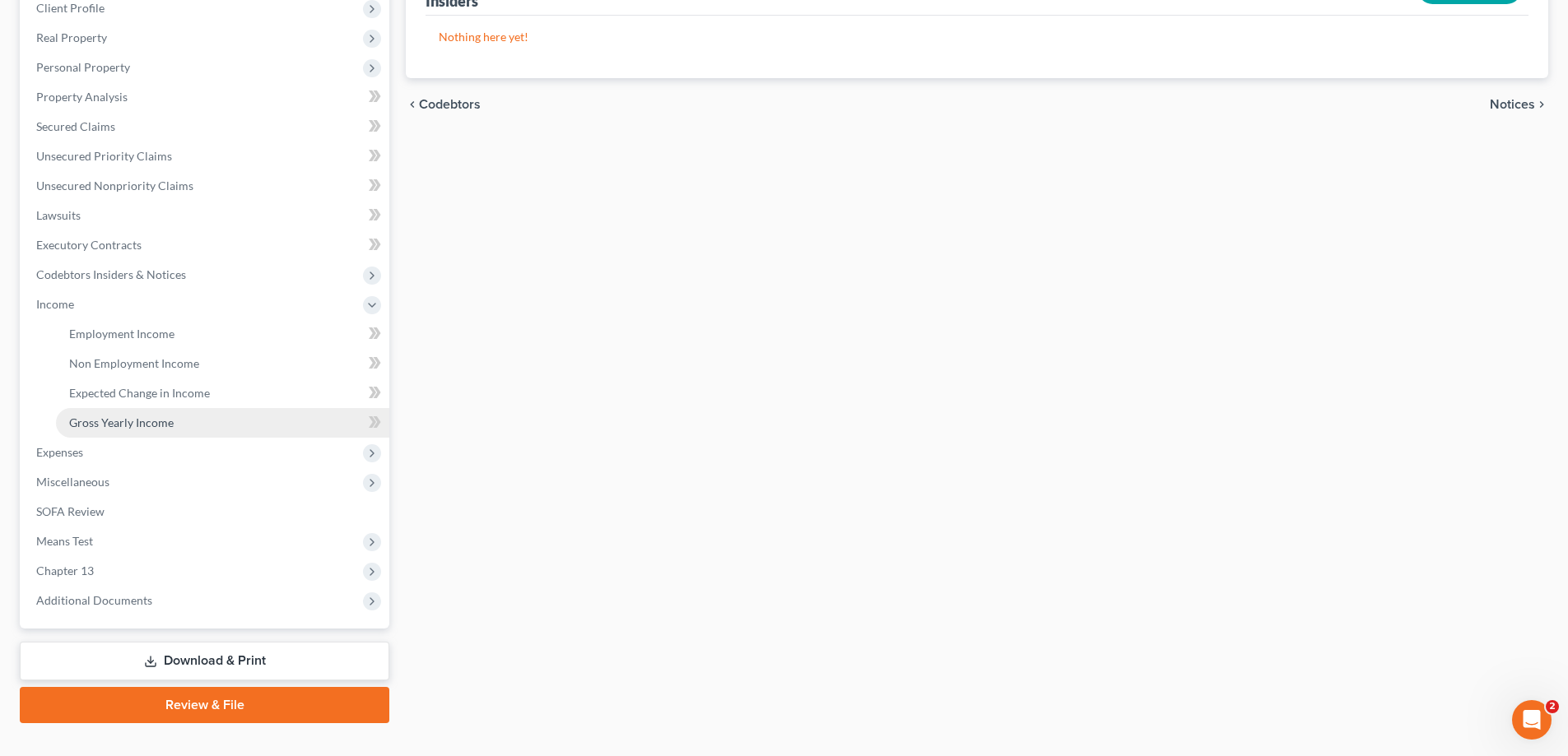
click at [140, 421] on span "Gross Yearly Income" at bounding box center [121, 422] width 105 height 14
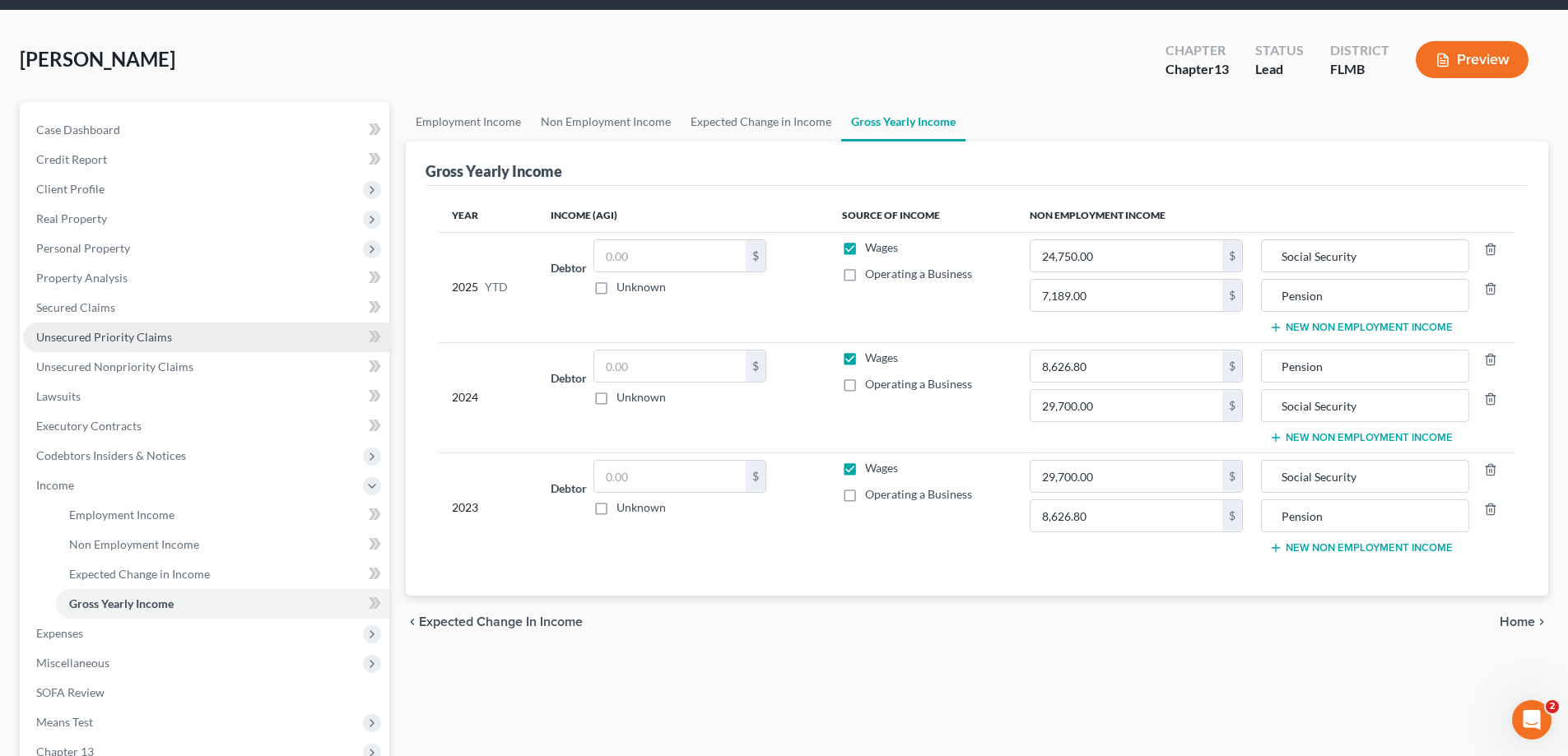
scroll to position [247, 0]
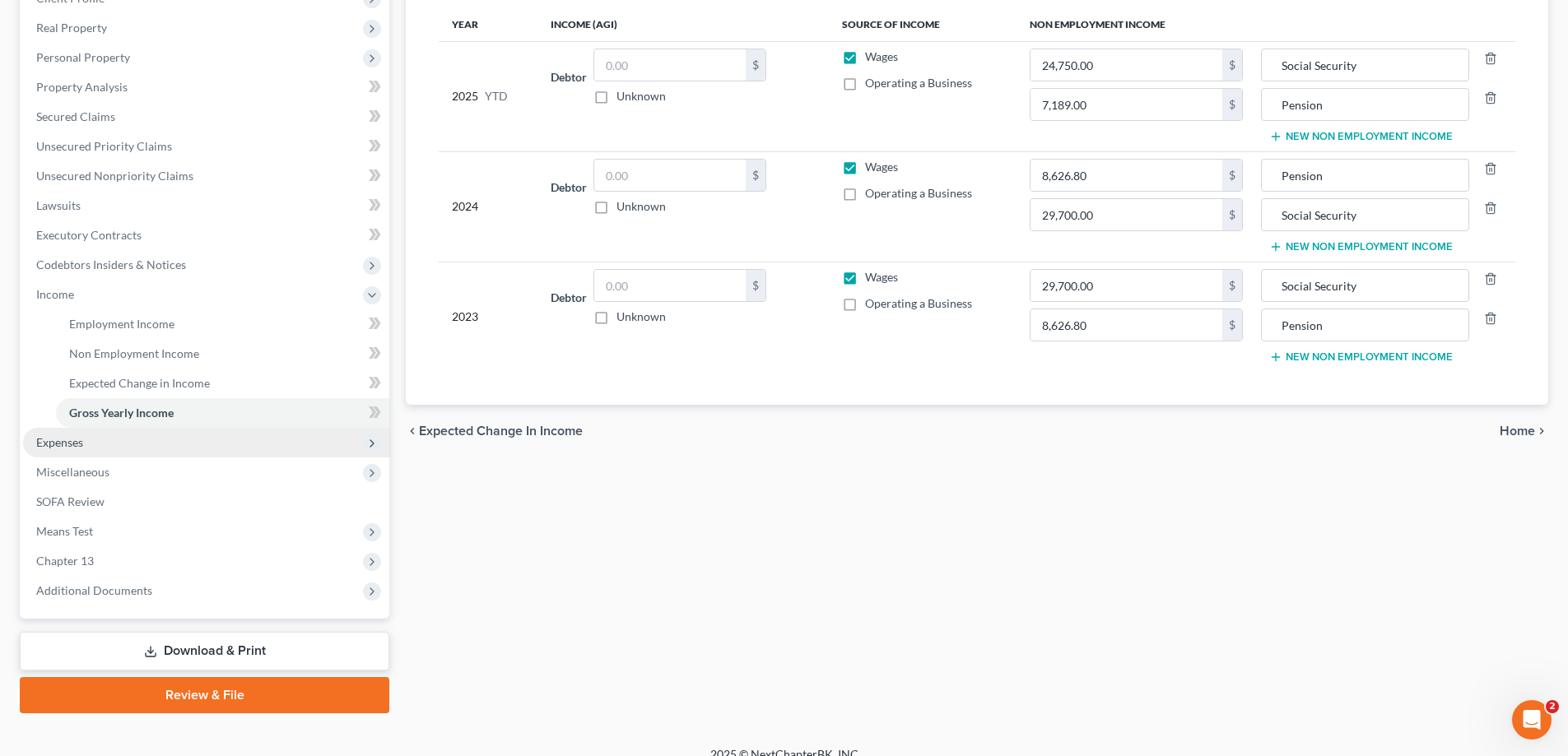
click at [108, 441] on span "Expenses" at bounding box center [205, 442] width 366 height 30
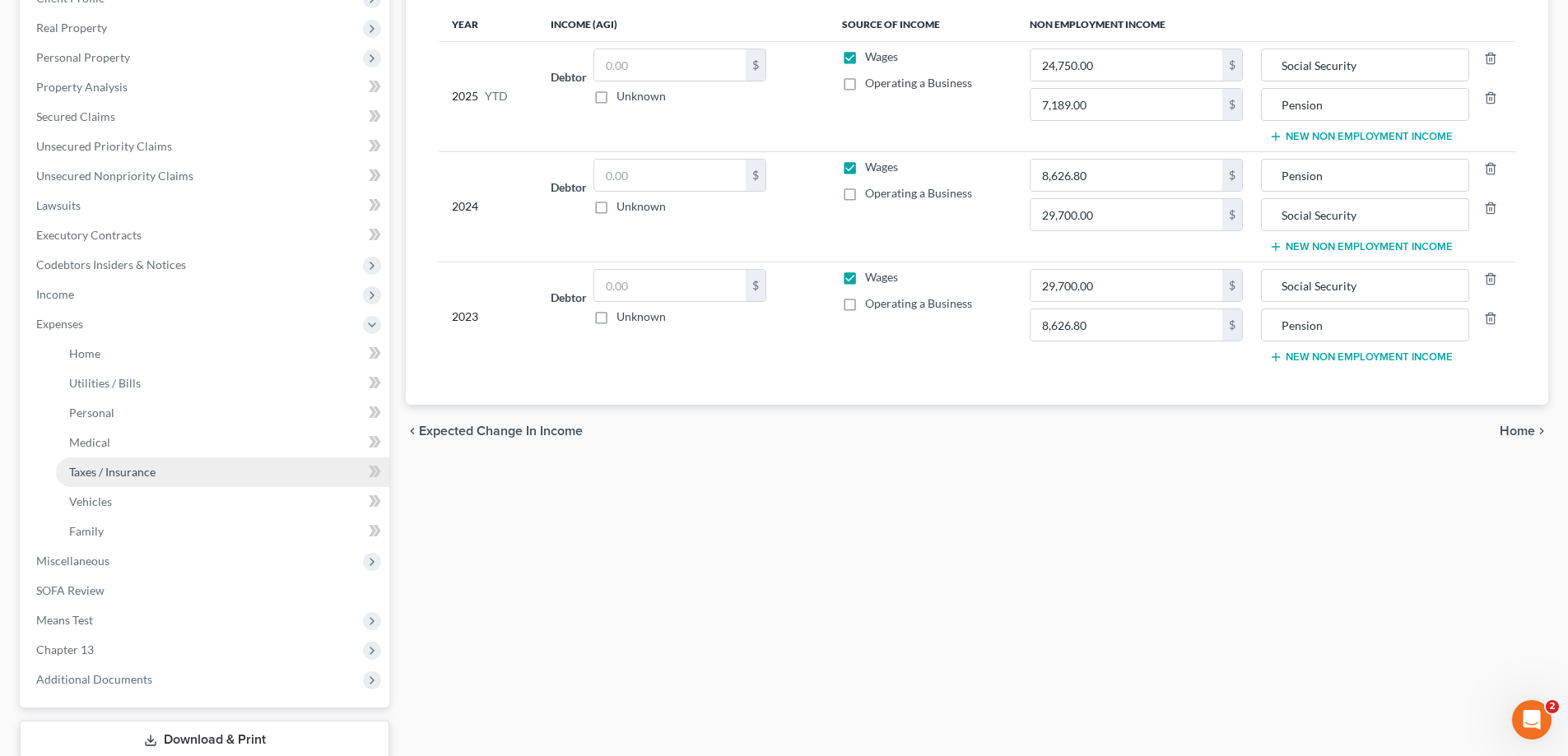
click at [132, 461] on link "Taxes / Insurance" at bounding box center [222, 472] width 334 height 30
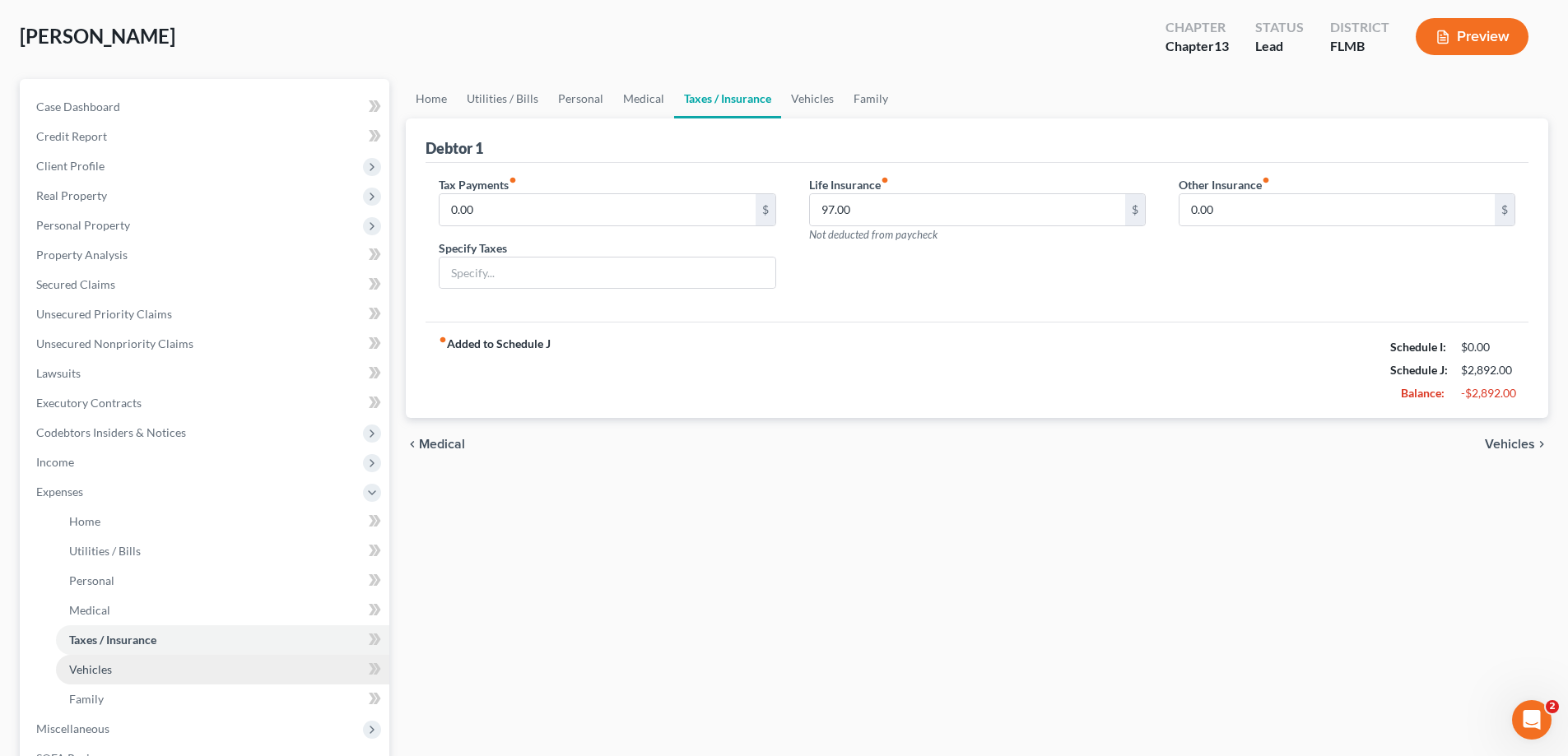
scroll to position [31, 0]
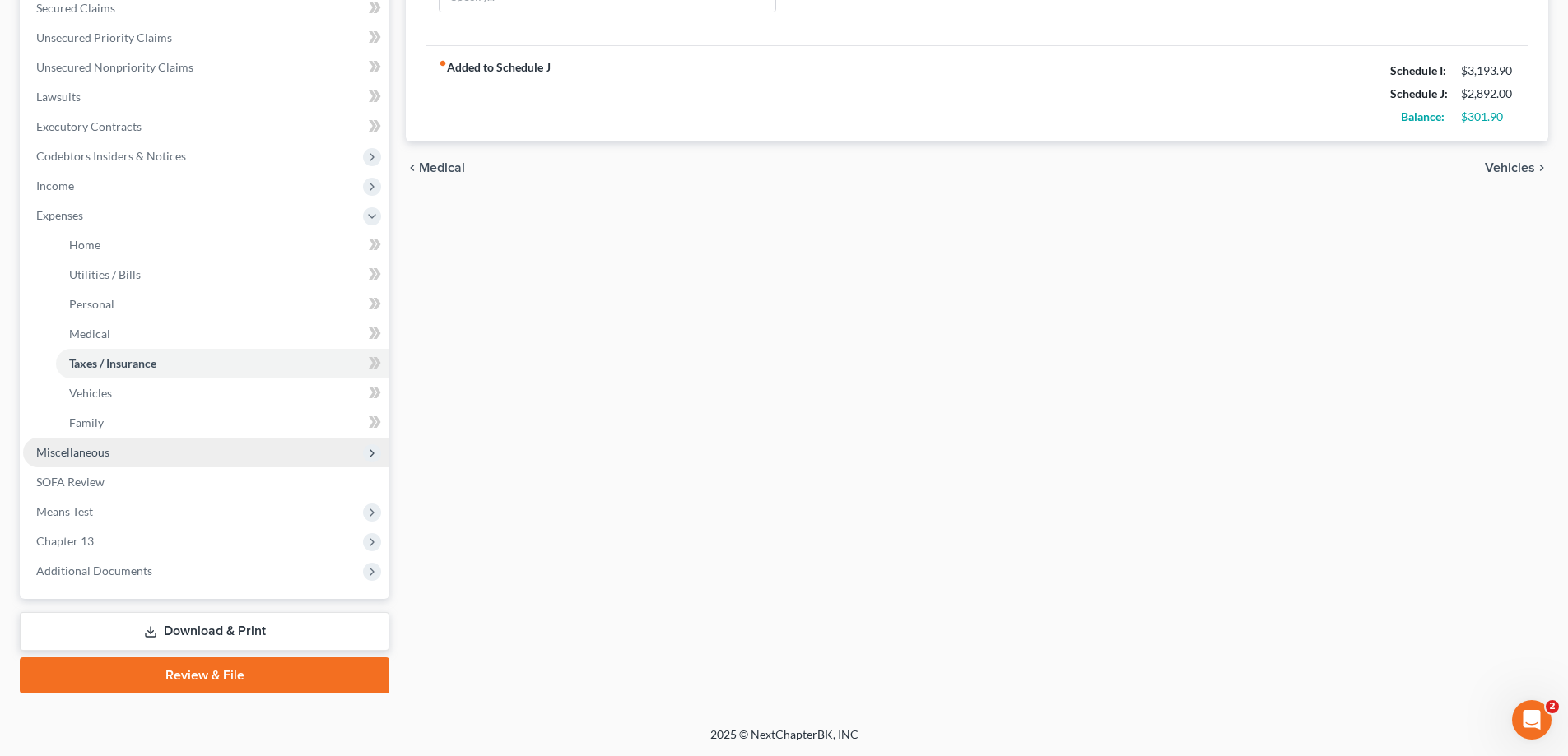
click at [121, 451] on span "Miscellaneous" at bounding box center [205, 452] width 366 height 30
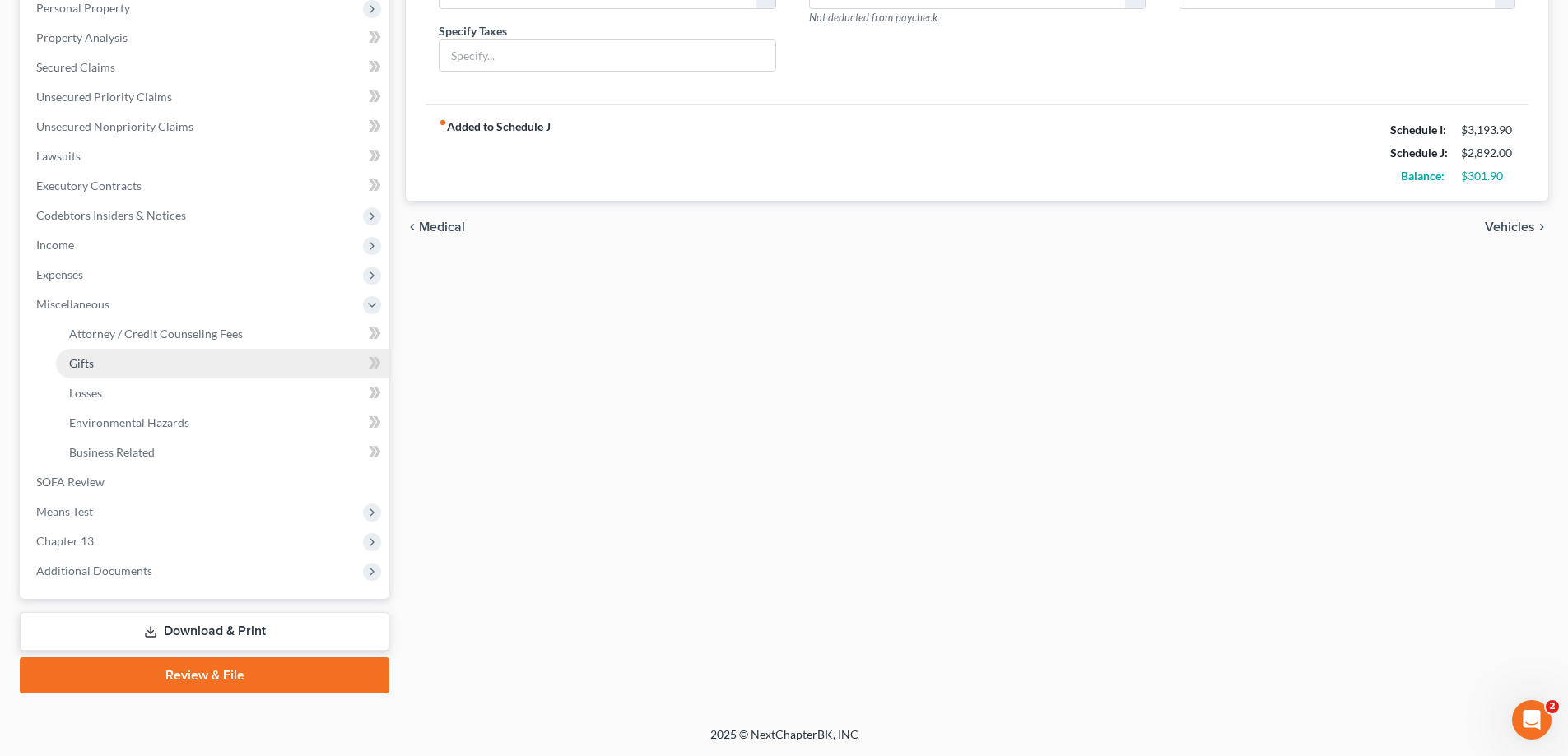
click at [160, 349] on link "Gifts" at bounding box center [222, 364] width 334 height 30
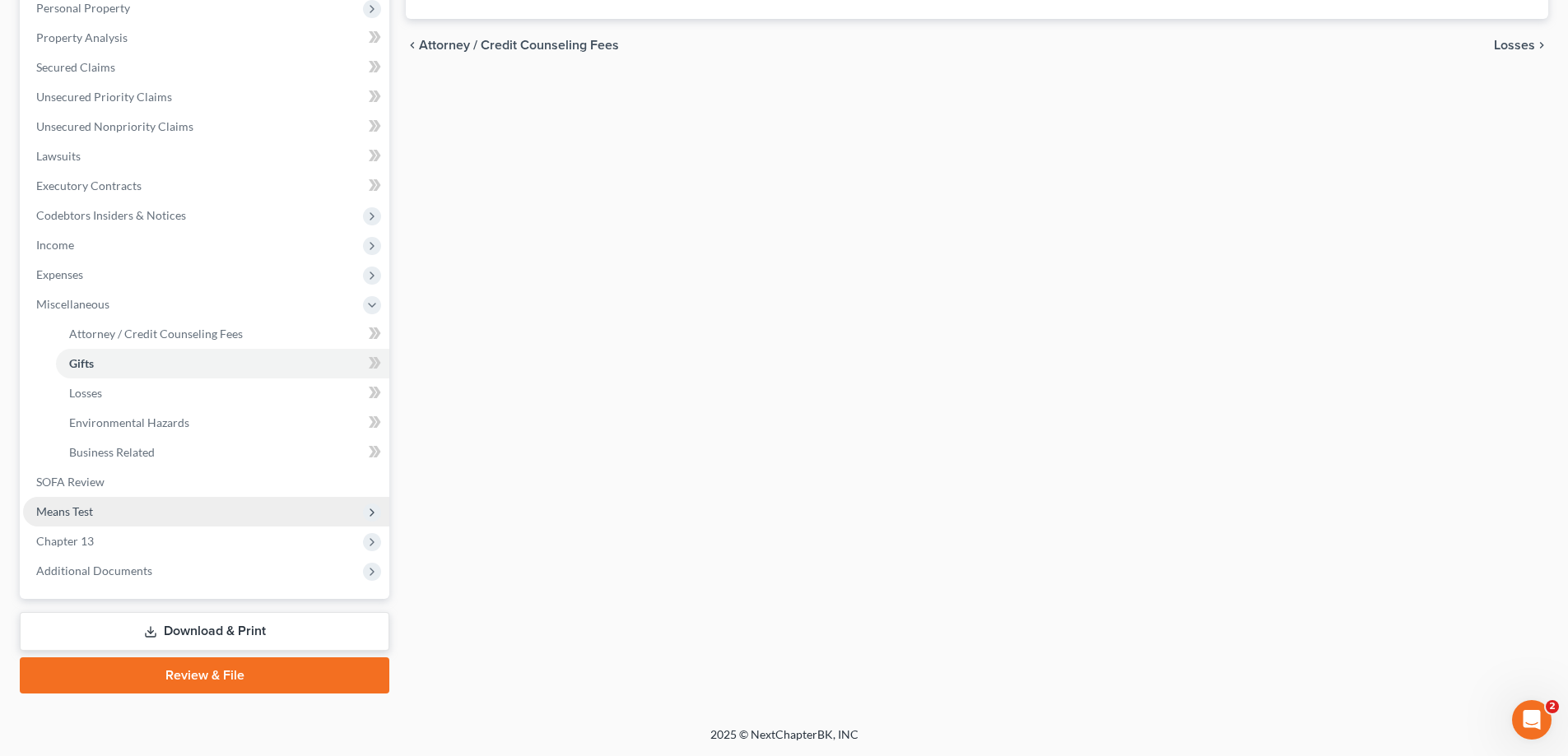
click at [118, 498] on span "Means Test" at bounding box center [205, 512] width 366 height 30
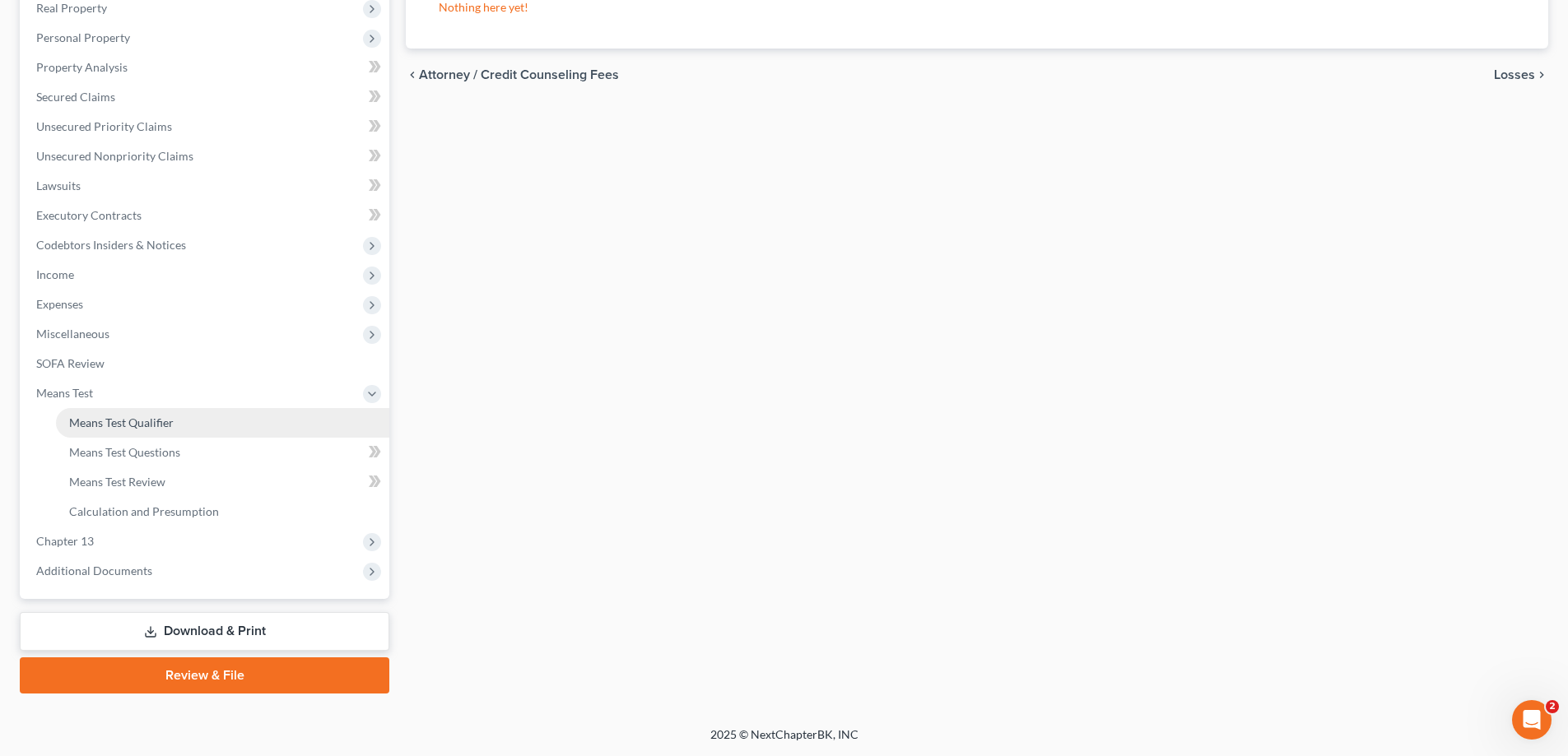
click at [154, 411] on link "Means Test Qualifier" at bounding box center [222, 422] width 334 height 30
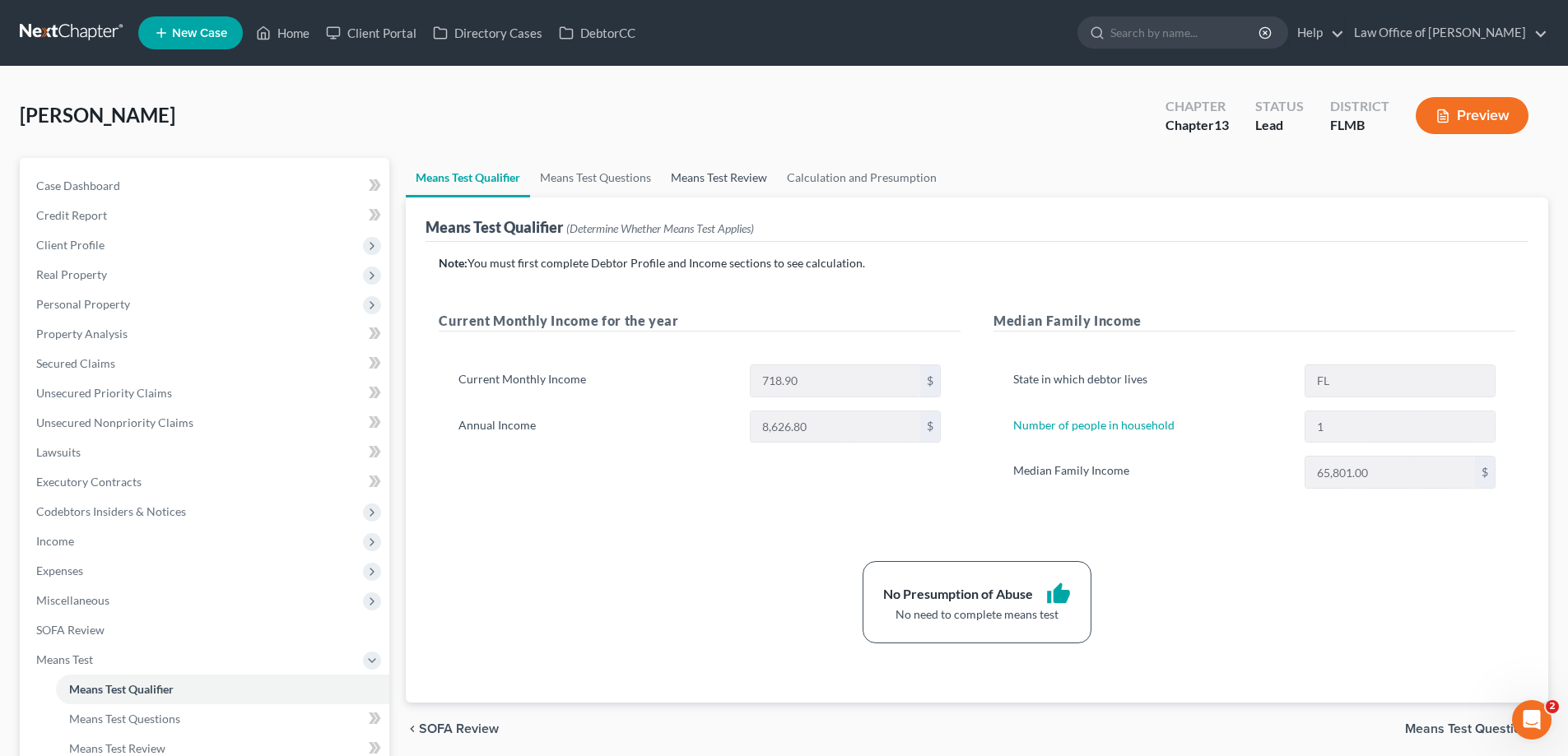
click at [721, 184] on link "Means Test Review" at bounding box center [719, 178] width 116 height 40
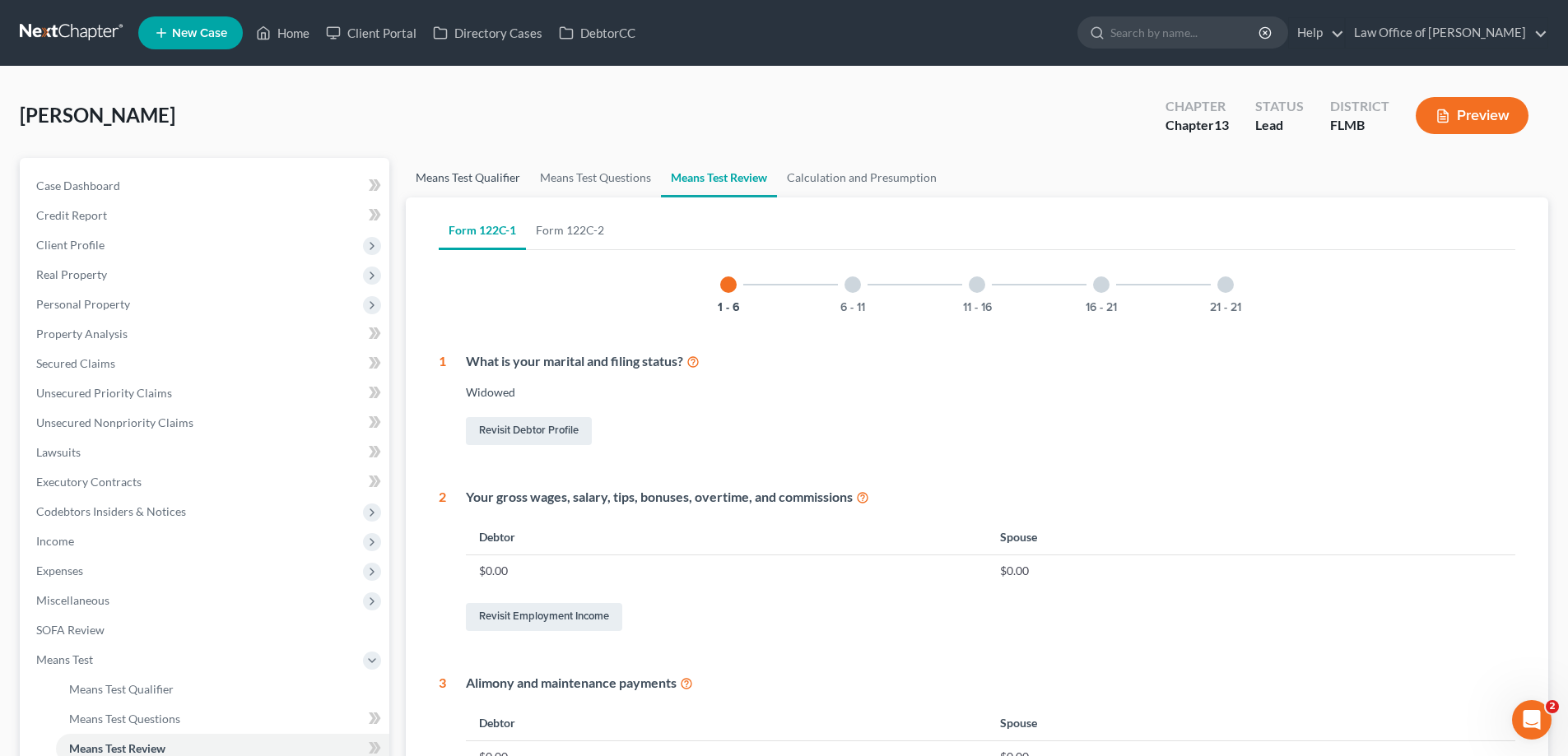
click at [486, 190] on link "Means Test Qualifier" at bounding box center [468, 178] width 124 height 40
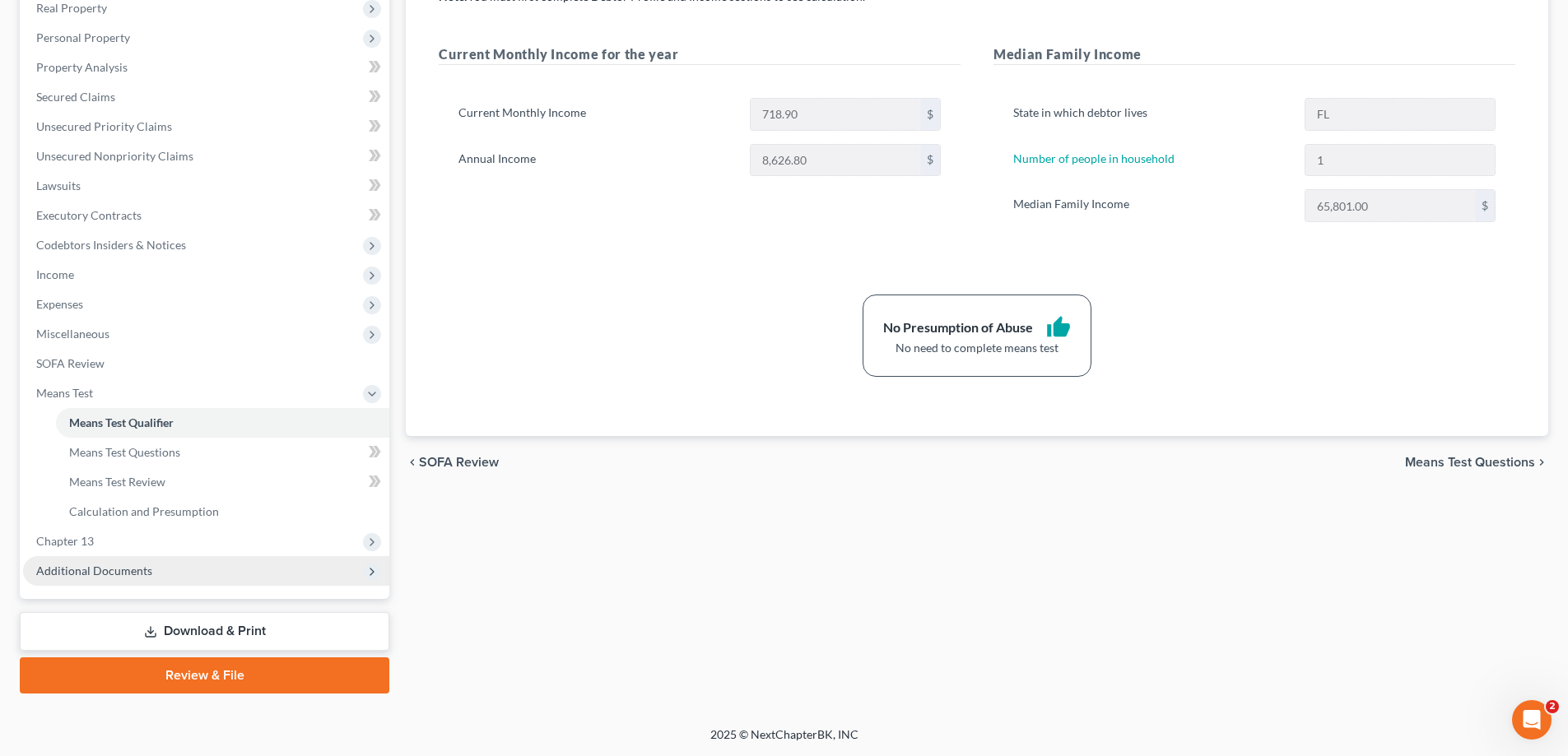
click at [123, 568] on span "Additional Documents" at bounding box center [94, 570] width 116 height 14
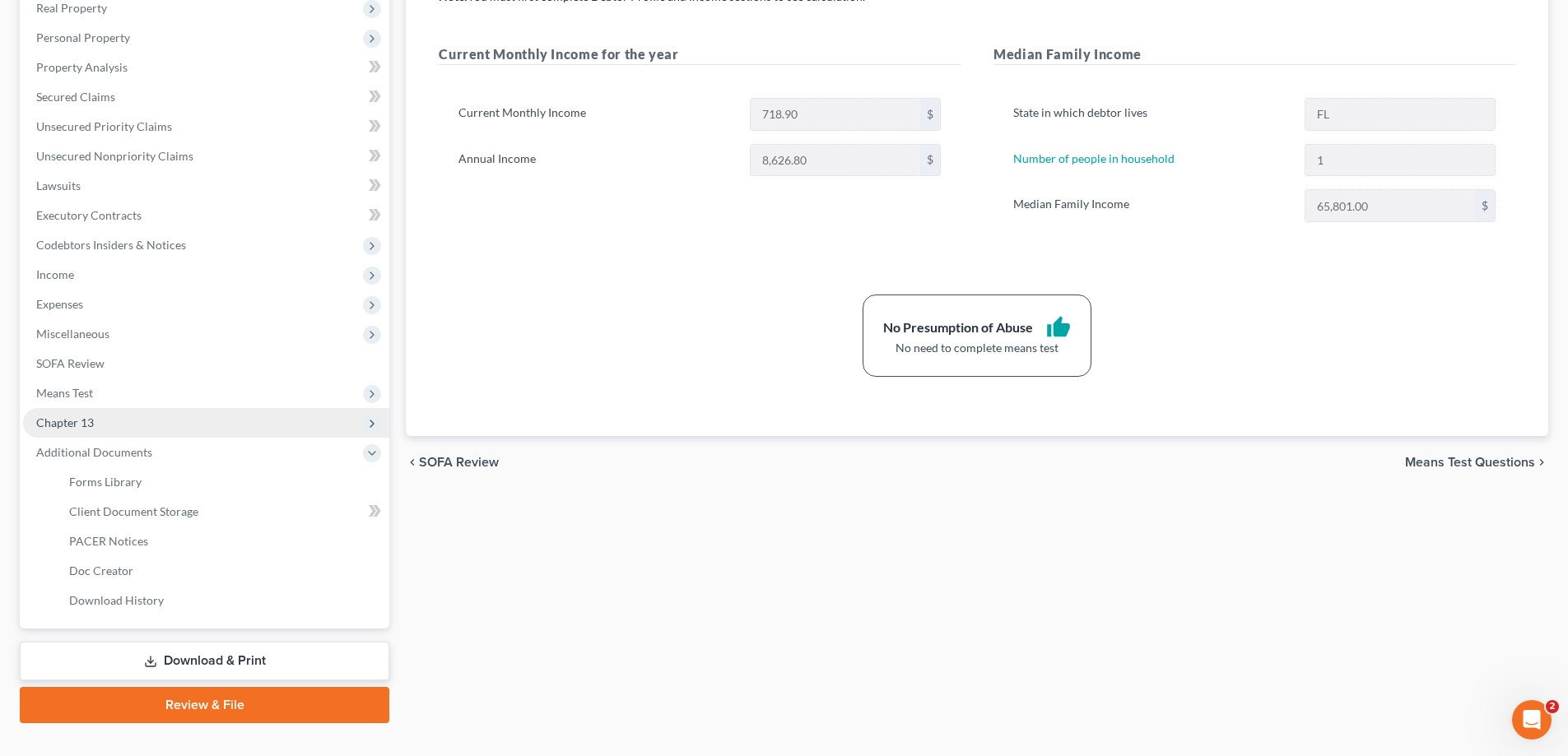
click at [95, 424] on span "Chapter 13" at bounding box center [205, 422] width 366 height 30
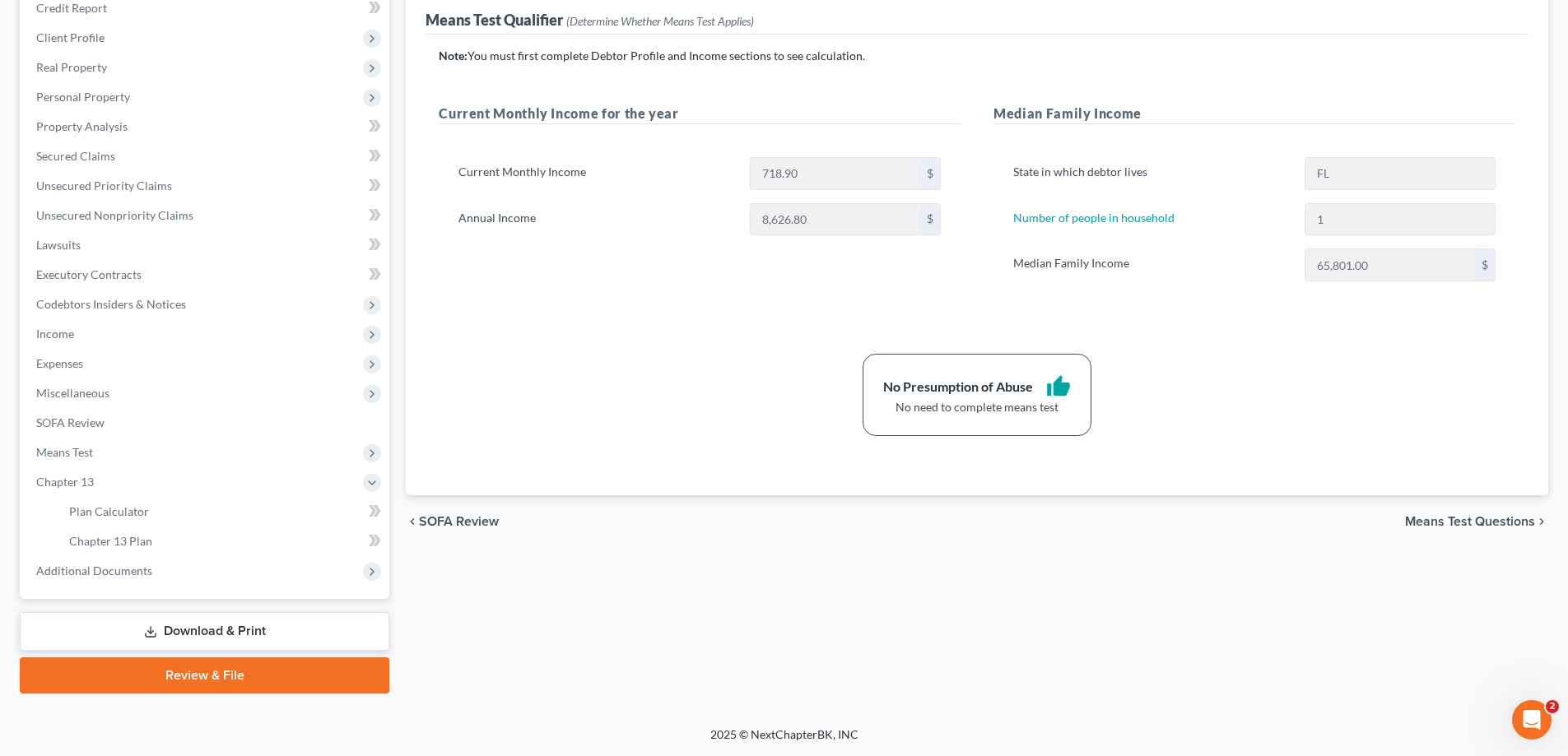
click at [846, 706] on div "Petition Navigation Case Dashboard Payments Invoices Payments Payments Credit R…" at bounding box center [784, 328] width 1528 height 756
click at [236, 621] on link "Download & Print" at bounding box center [204, 631] width 370 height 39
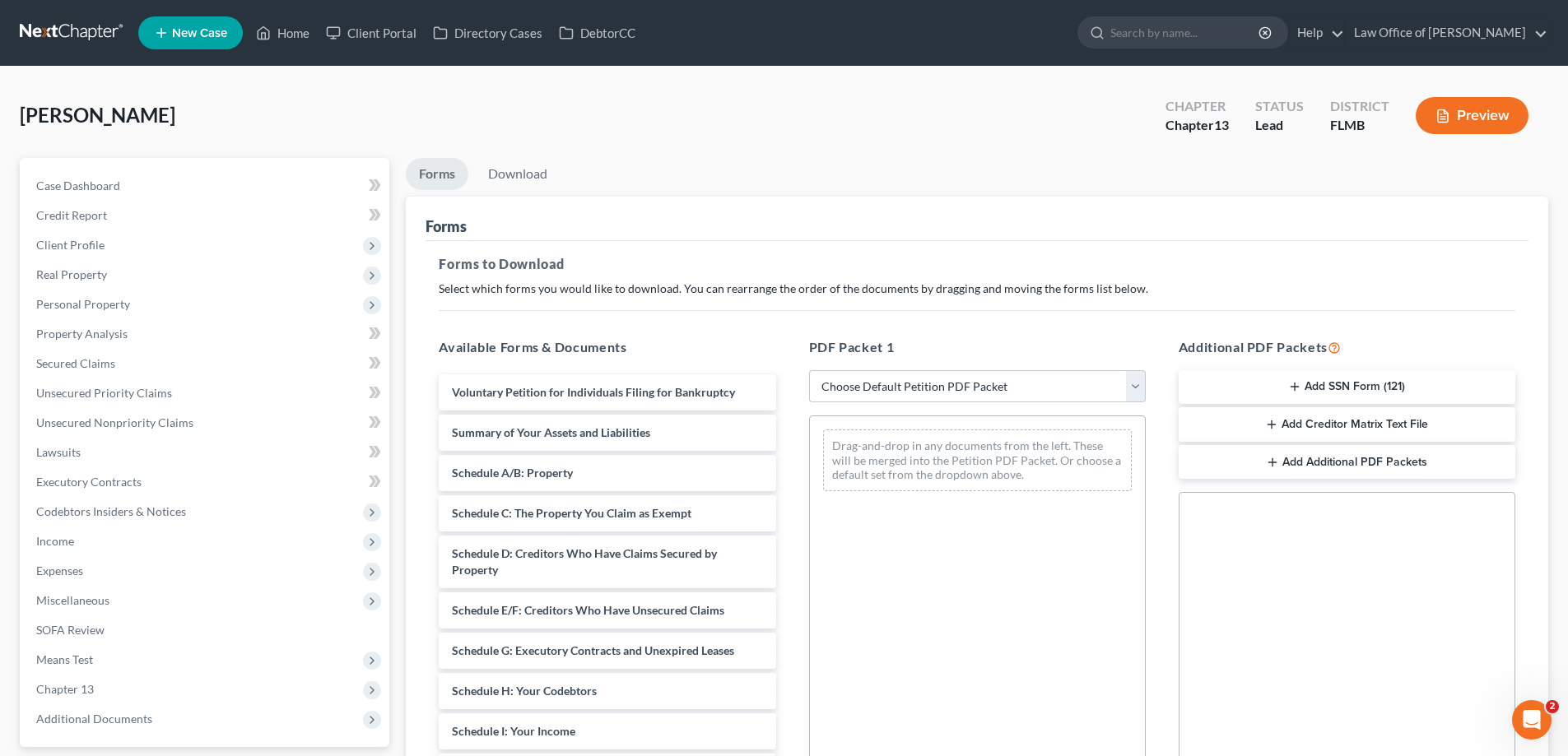
click at [1373, 378] on button "Add SSN Form (121)" at bounding box center [1346, 388] width 336 height 34
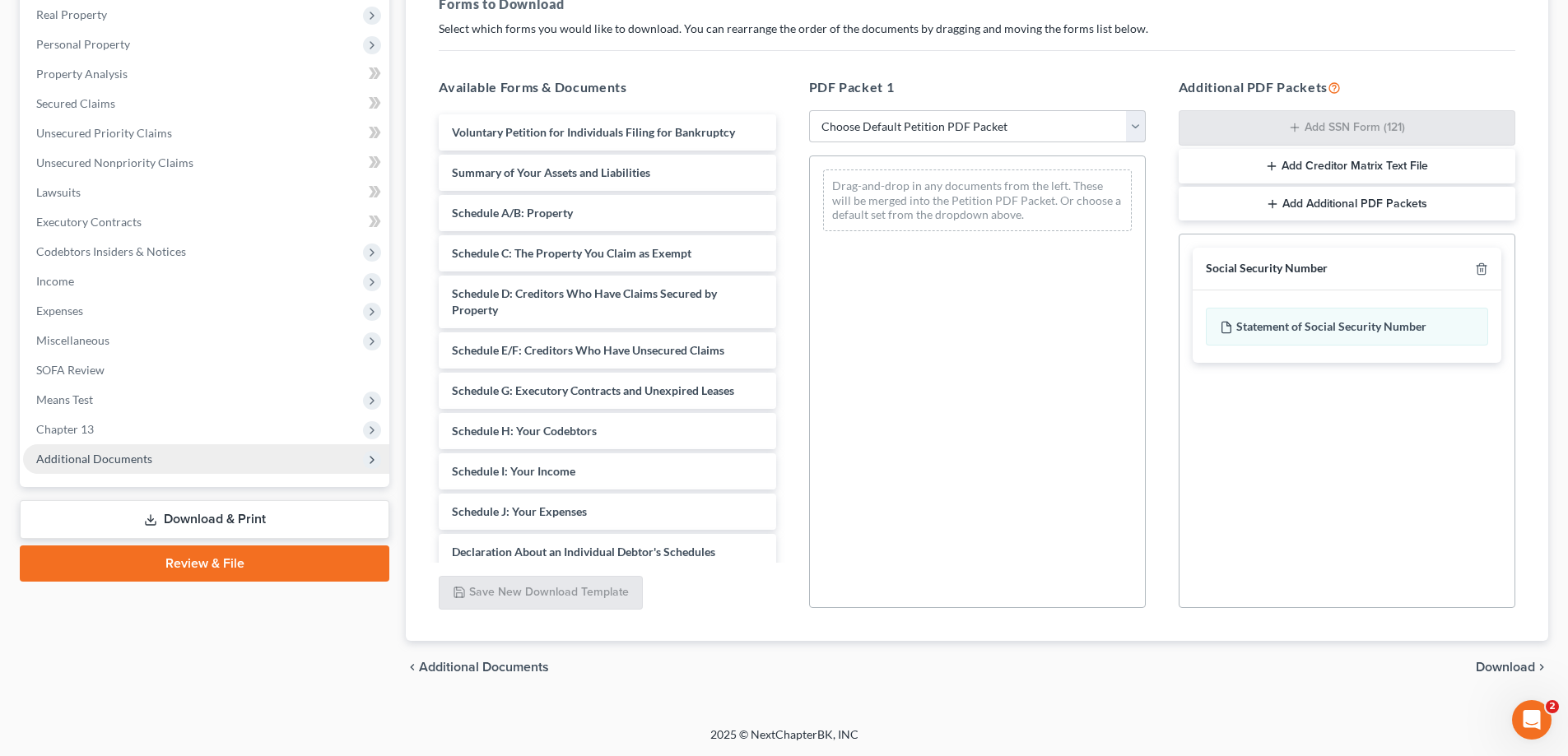
click at [243, 444] on span "Additional Documents" at bounding box center [205, 458] width 366 height 30
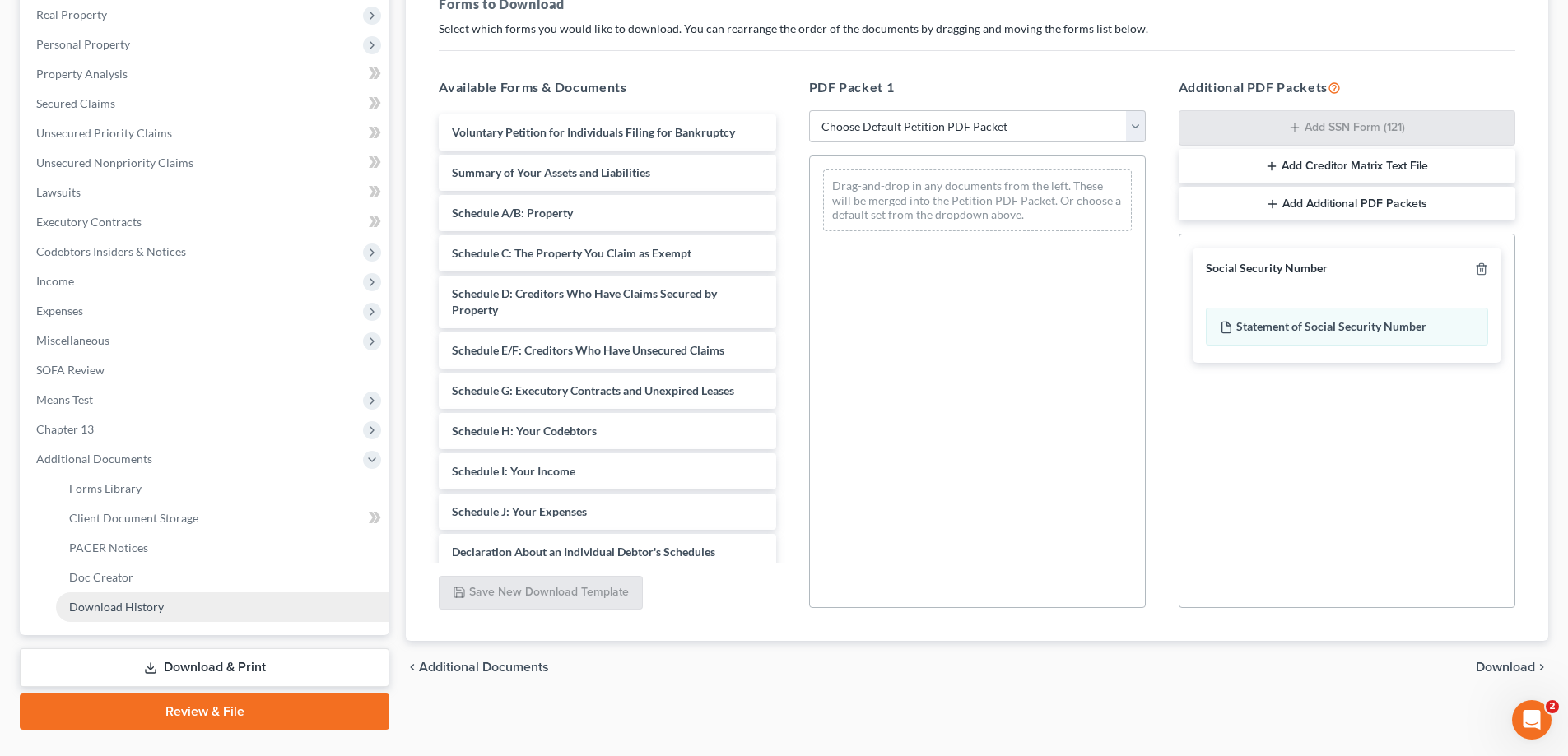
click at [134, 609] on span "Download History" at bounding box center [116, 606] width 95 height 14
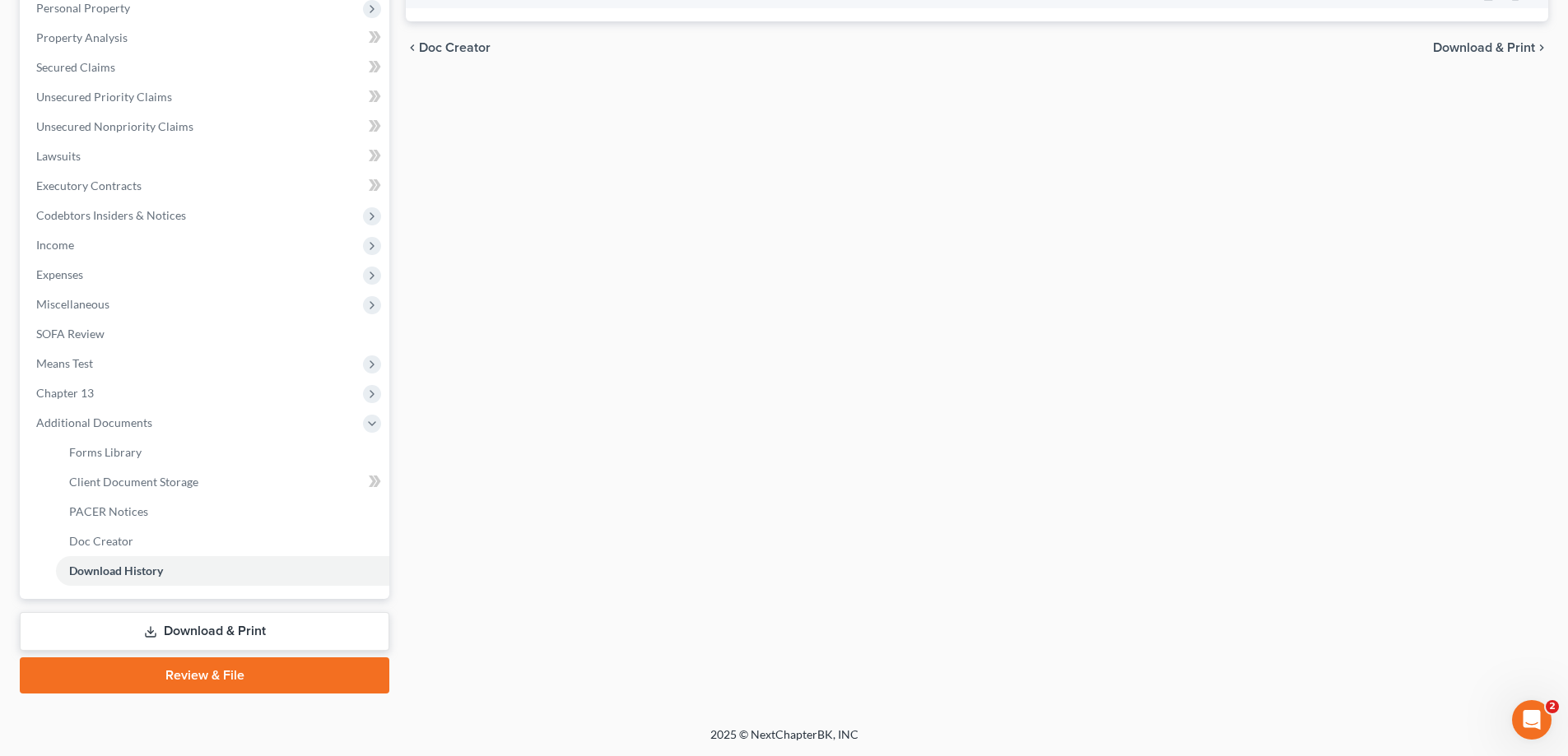
click at [165, 640] on link "Download & Print" at bounding box center [204, 631] width 370 height 39
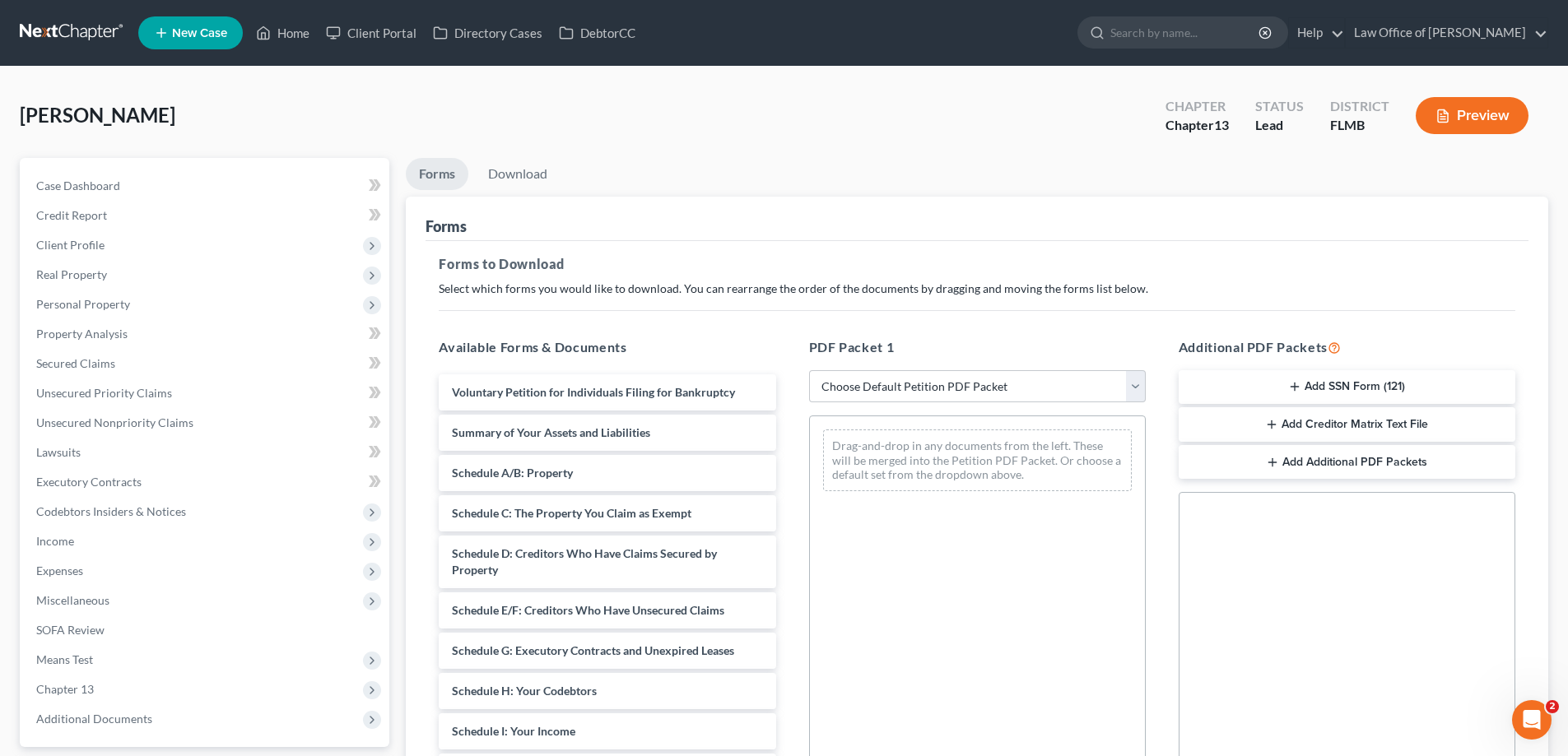
drag, startPoint x: 1458, startPoint y: 455, endPoint x: 1453, endPoint y: 447, distance: 9.4
click at [1453, 447] on button "Add Additional PDF Packets" at bounding box center [1346, 462] width 336 height 34
click at [1397, 380] on button "Add SSN Form (121)" at bounding box center [1346, 388] width 336 height 34
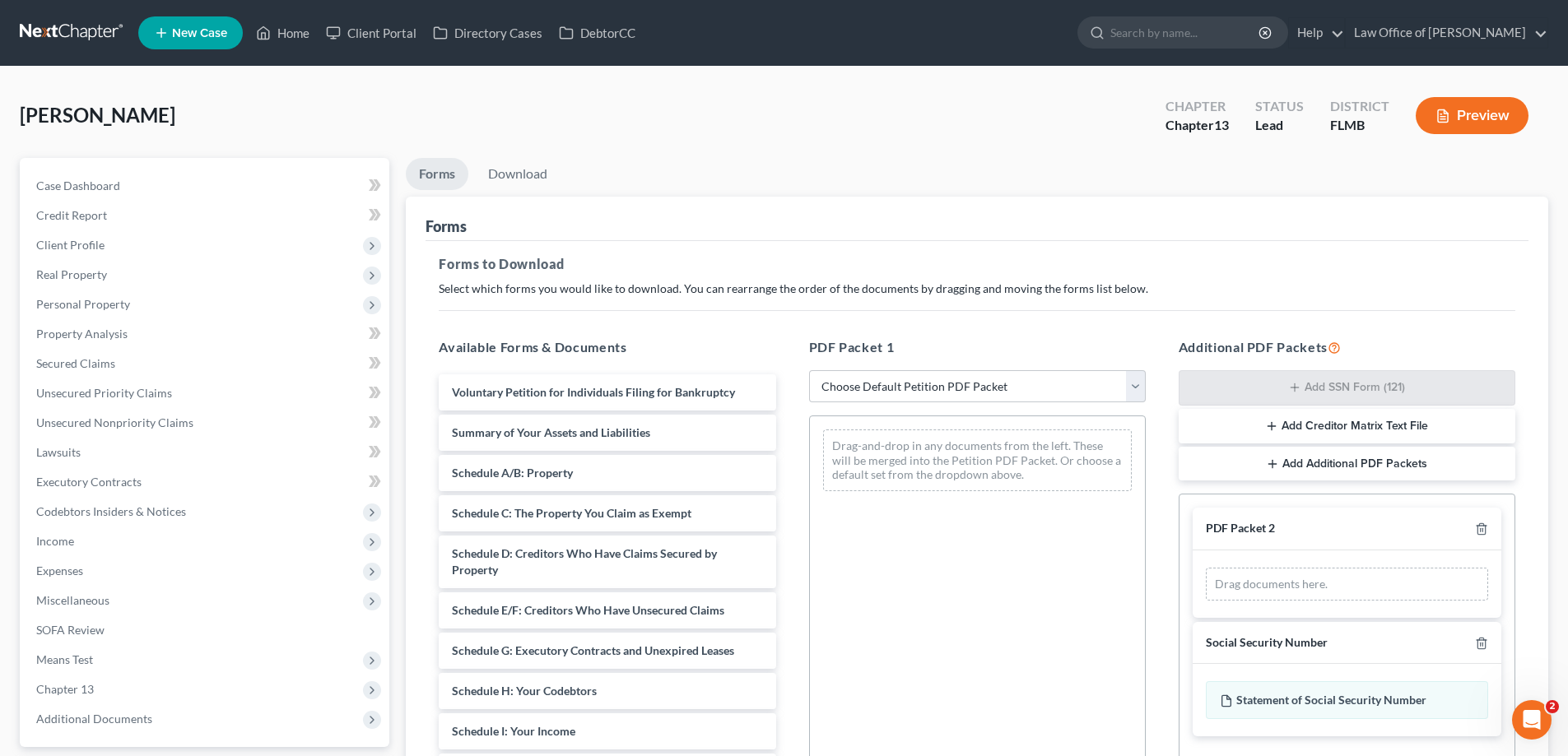
click at [1492, 540] on div "PDF Packet 2" at bounding box center [1346, 529] width 308 height 43
click at [1478, 527] on icon "button" at bounding box center [1481, 530] width 7 height 11
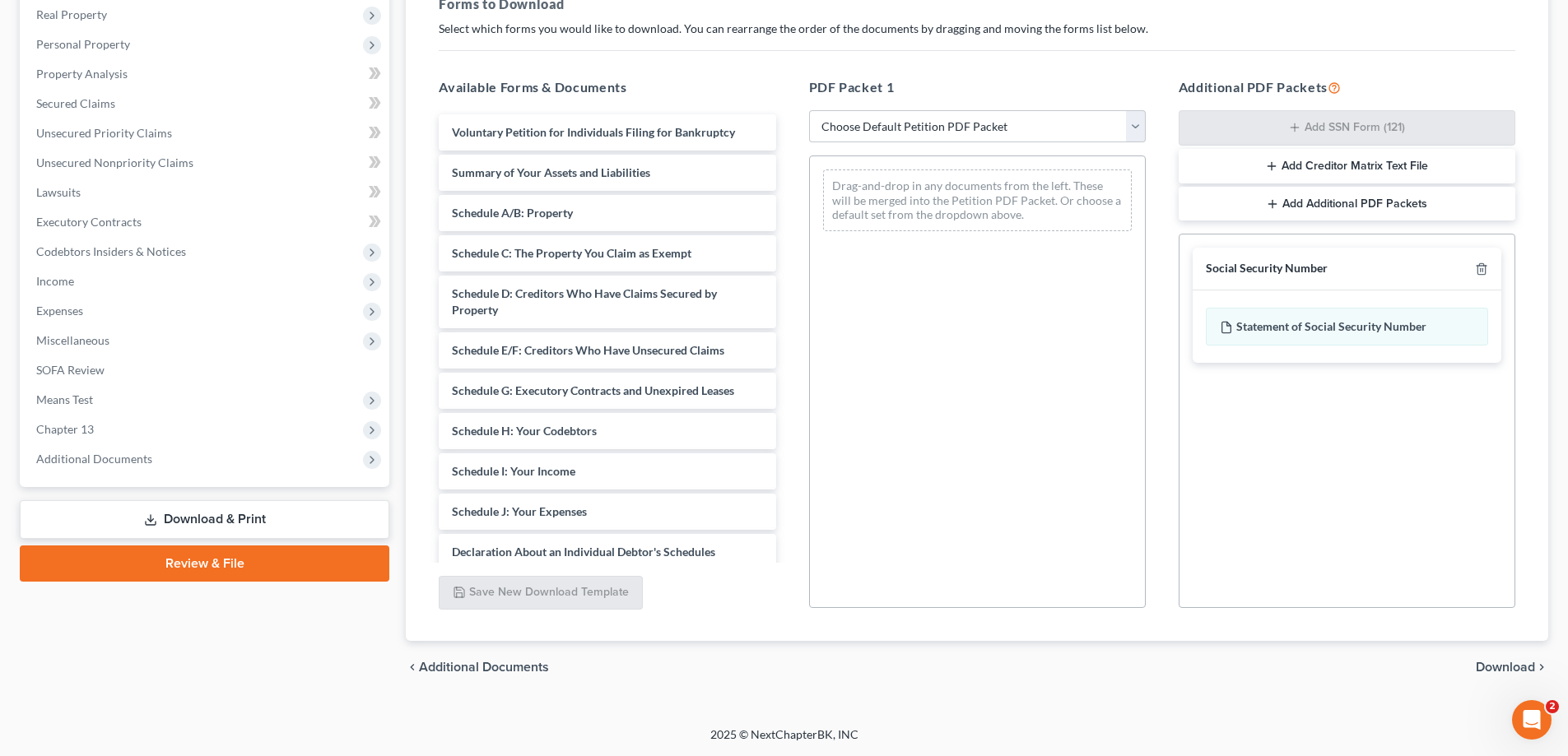
click at [1491, 673] on span "Download" at bounding box center [1506, 667] width 60 height 14
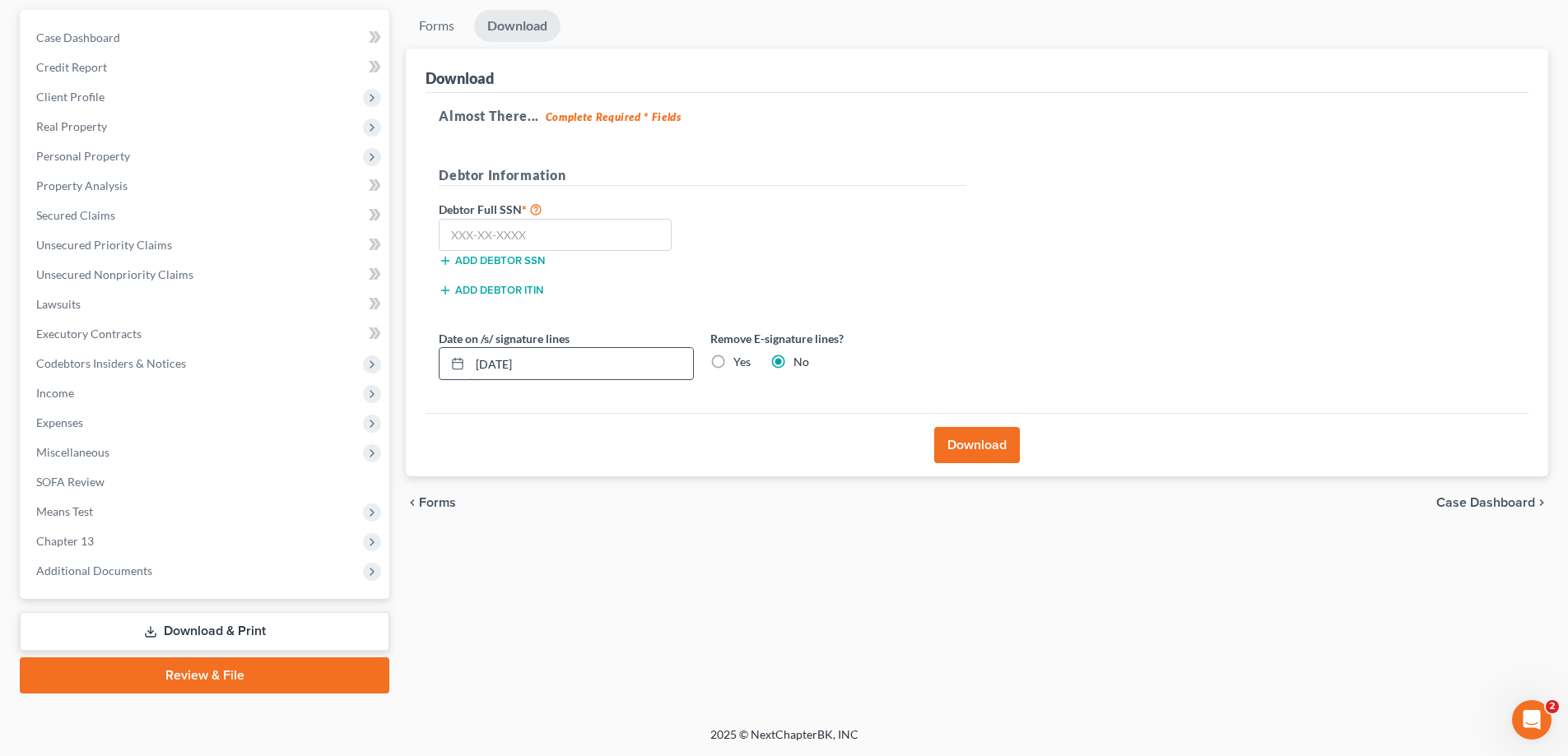
drag, startPoint x: 571, startPoint y: 360, endPoint x: 502, endPoint y: 364, distance: 69.1
click at [502, 364] on input "[DATE]" at bounding box center [581, 364] width 223 height 32
type input "[DATE]"
click at [606, 220] on input "text" at bounding box center [555, 235] width 233 height 33
type input "266-47-2490"
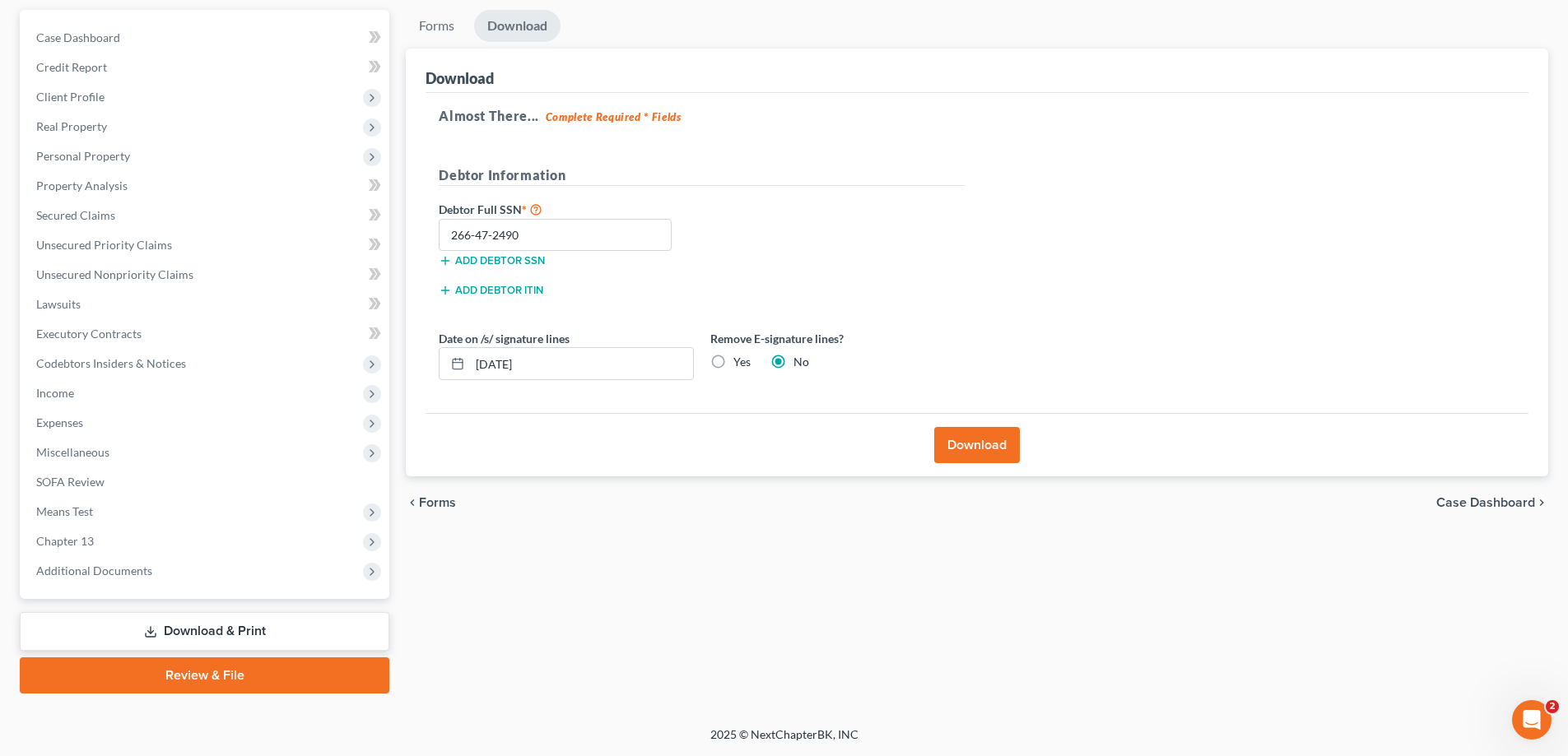
click at [979, 441] on button "Download" at bounding box center [977, 445] width 86 height 36
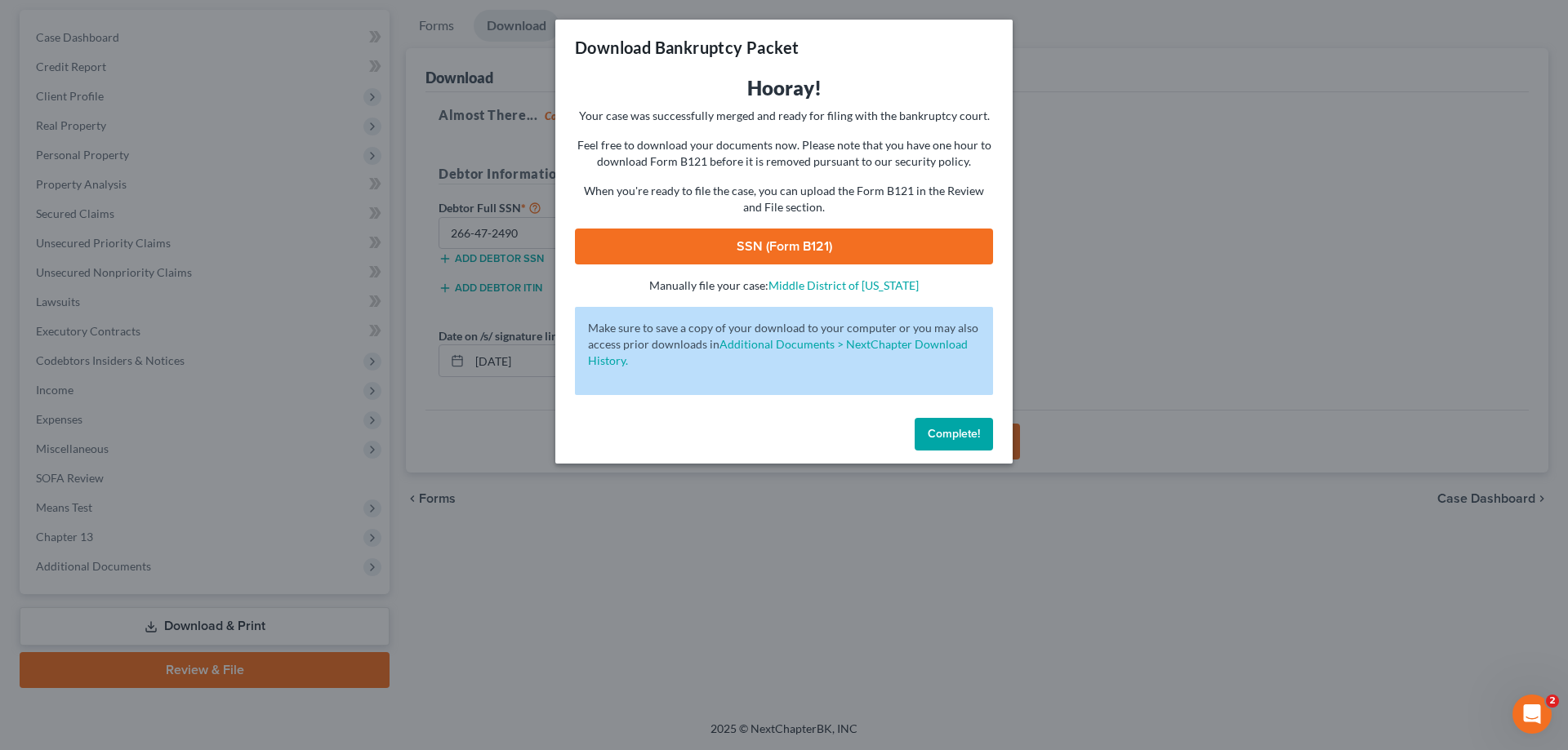
click at [793, 257] on link "SSN (Form B121)" at bounding box center [784, 247] width 418 height 36
click at [947, 436] on span "Complete!" at bounding box center [954, 433] width 52 height 13
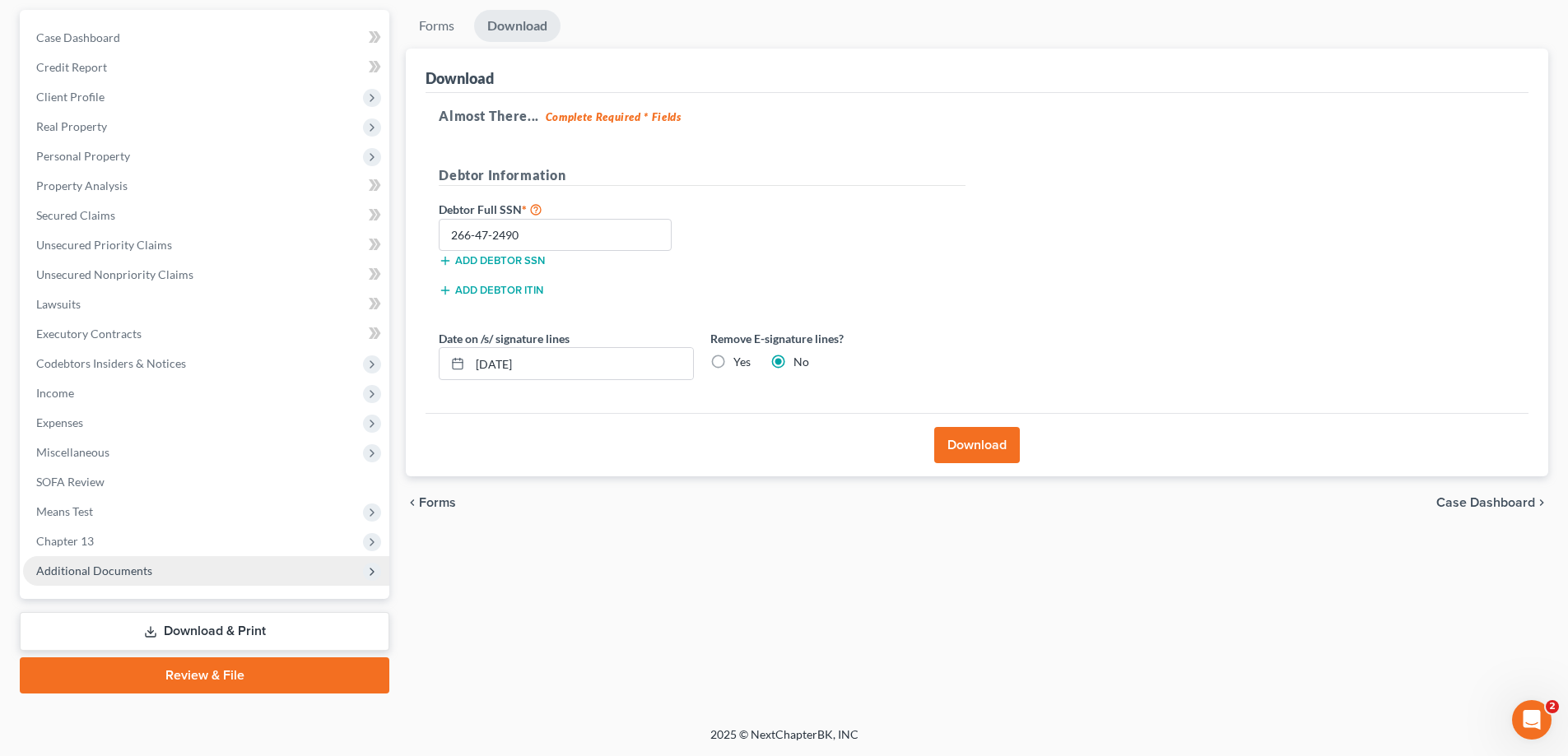
click at [134, 563] on span "Additional Documents" at bounding box center [94, 570] width 116 height 14
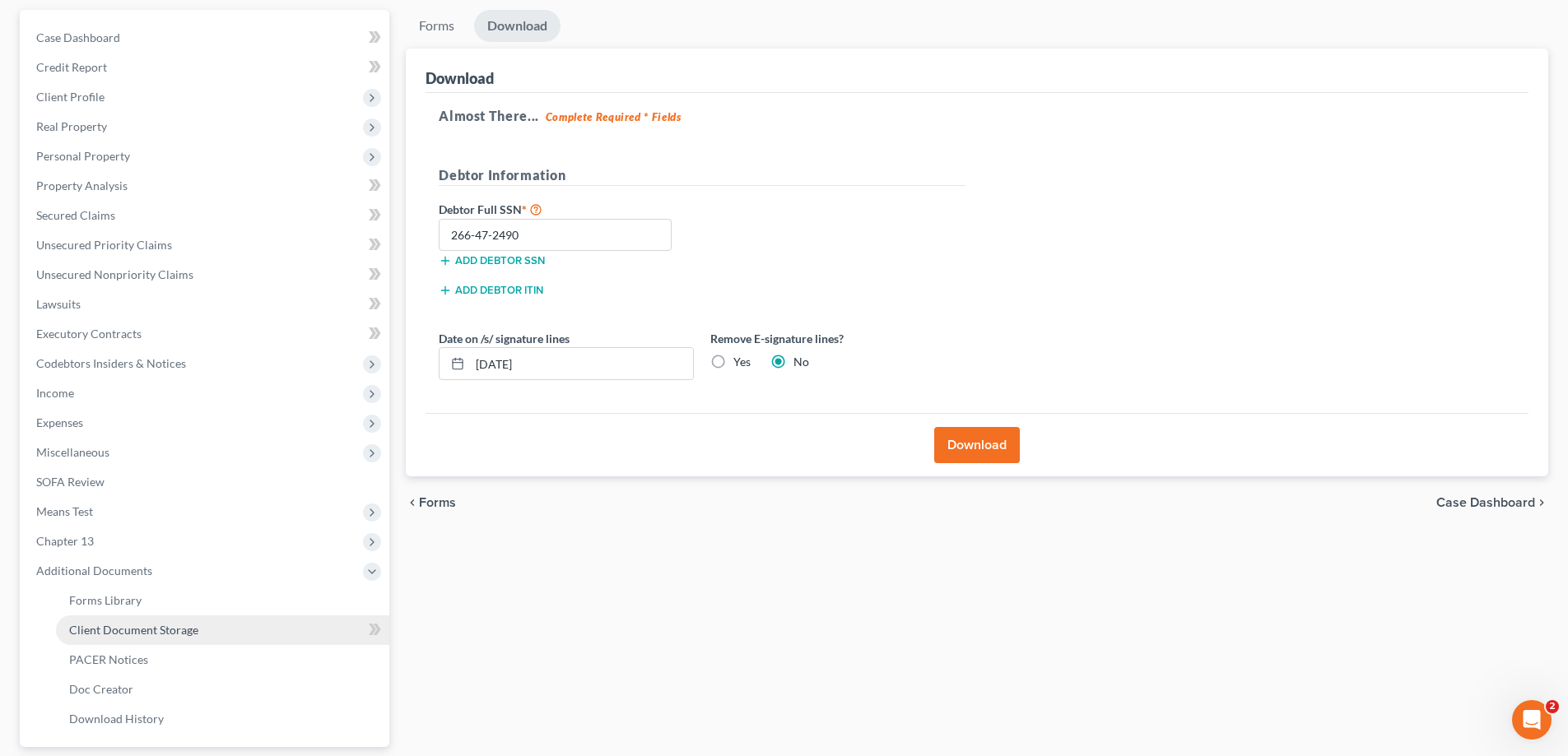
click at [147, 623] on span "Client Document Storage" at bounding box center [133, 629] width 129 height 14
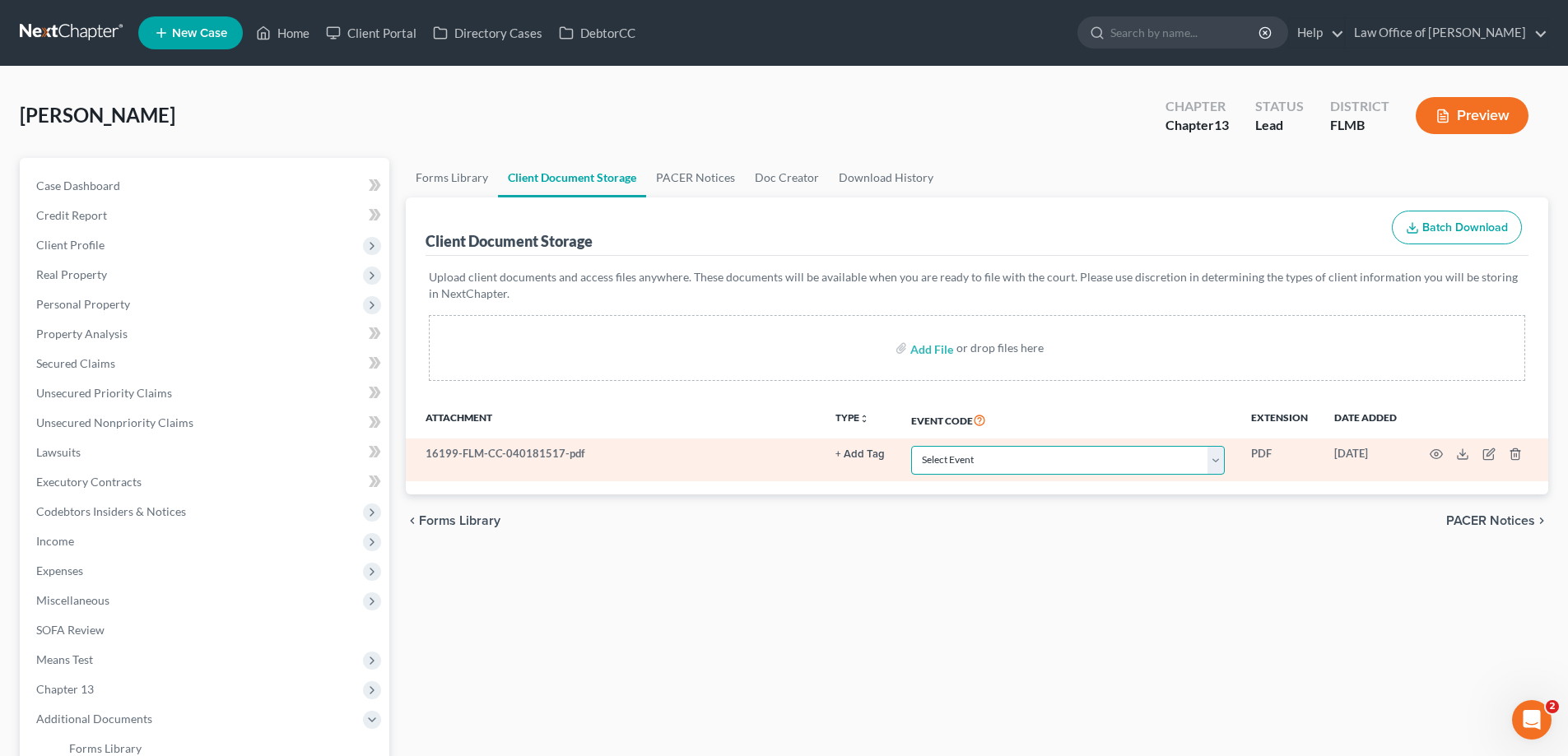
click at [1031, 455] on select "Select Event 20 Largest Unsecured Creditors Amended Chapter 13 Plan Amended Cre…" at bounding box center [1067, 460] width 314 height 29
select select "9"
click at [911, 446] on select "Select Event 20 Largest Unsecured Creditors Amended Chapter 13 Plan Amended Cre…" at bounding box center [1067, 460] width 314 height 29
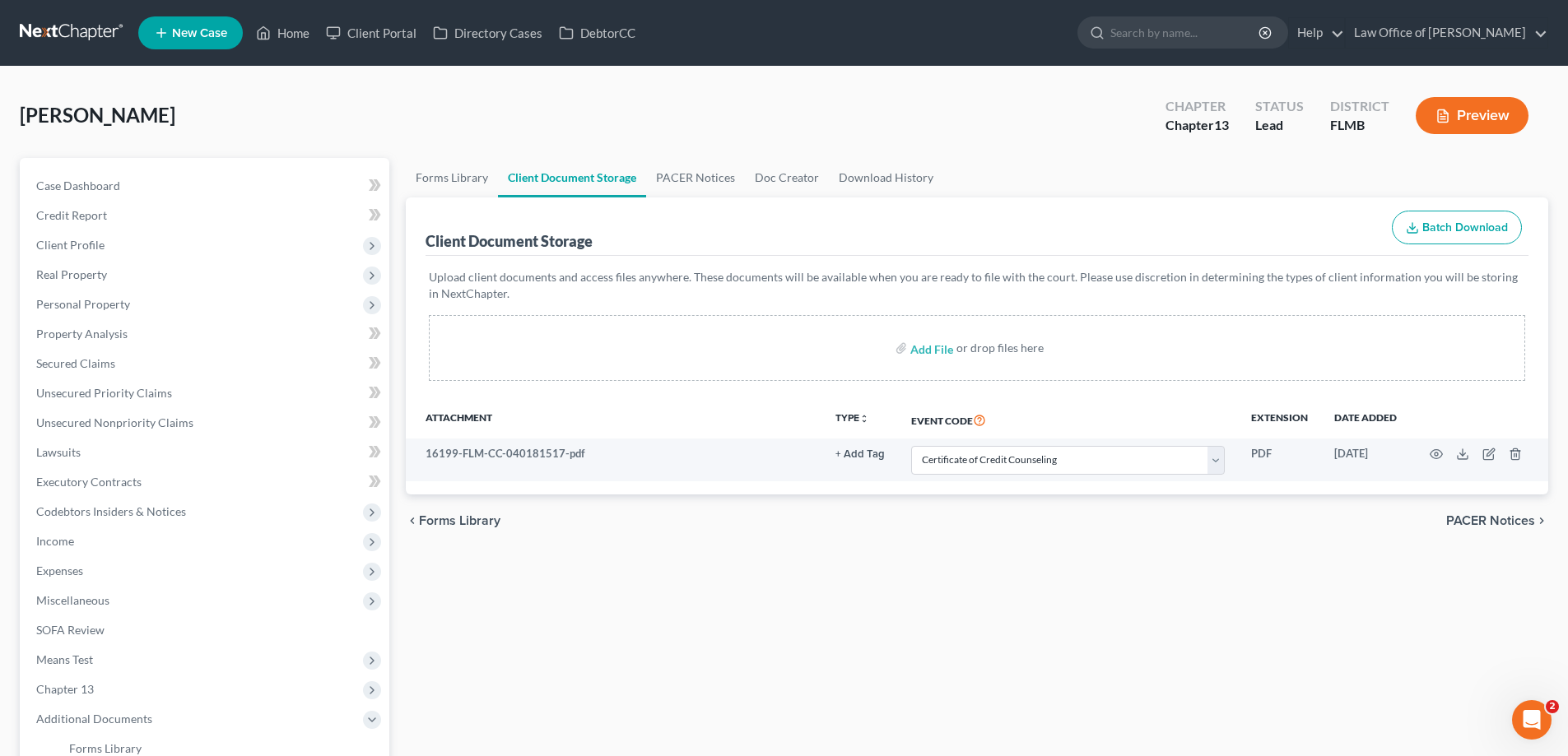
select select "9"
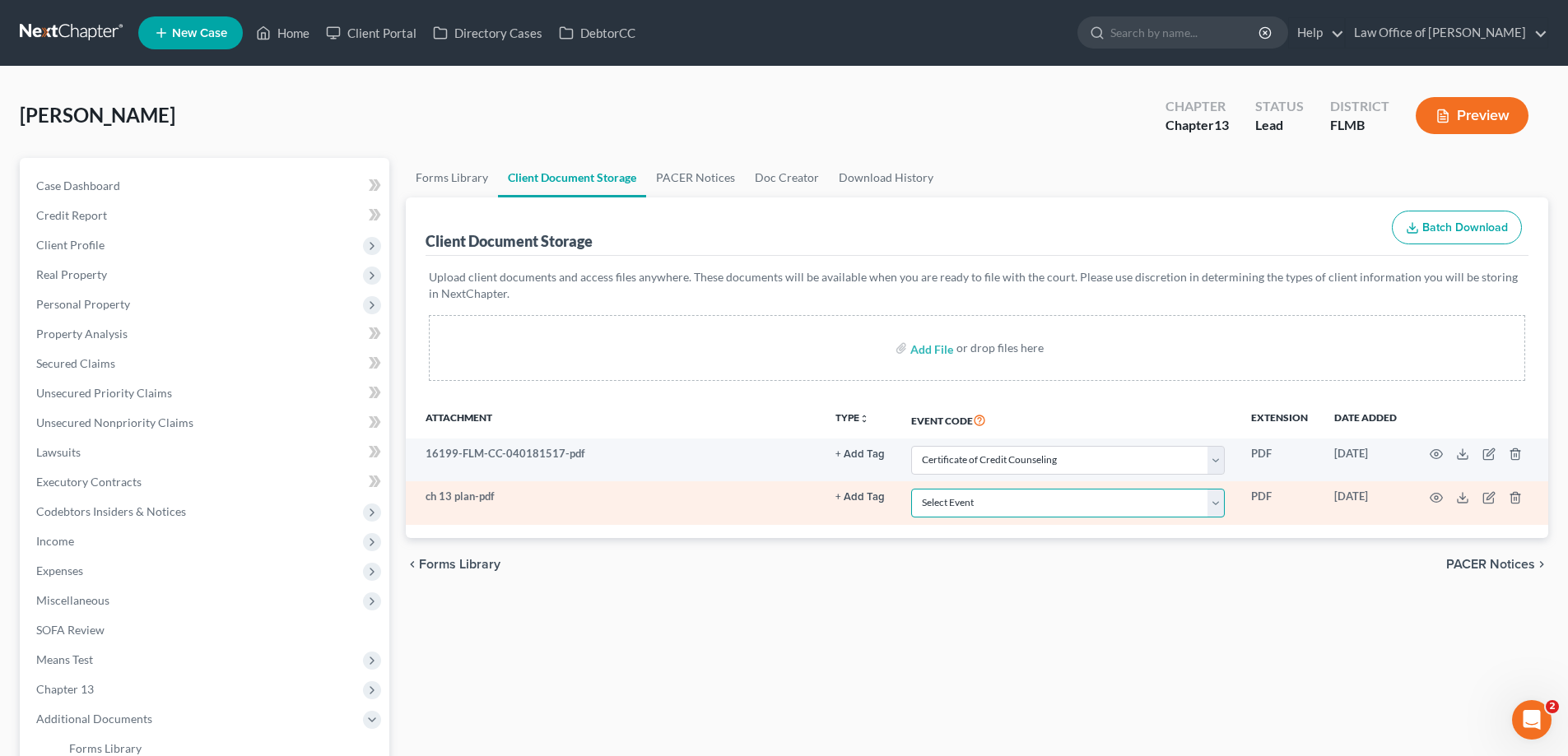
click at [1082, 503] on select "Select Event 20 Largest Unsecured Creditors Amended Chapter 13 Plan Amended Cre…" at bounding box center [1067, 504] width 314 height 29
select select "12"
click at [911, 489] on select "Select Event 20 Largest Unsecured Creditors Amended Chapter 13 Plan Amended Cre…" at bounding box center [1067, 504] width 314 height 29
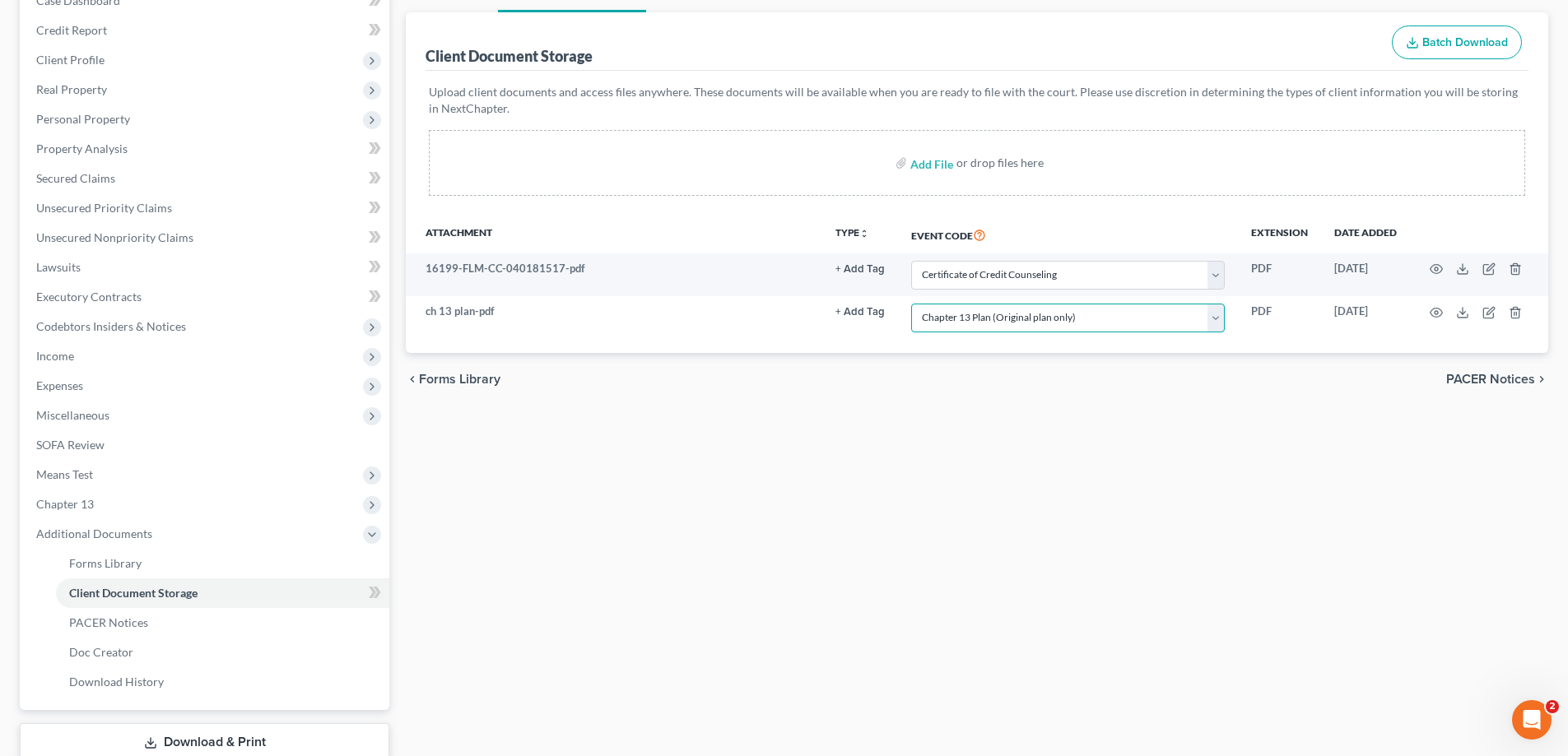
scroll to position [297, 0]
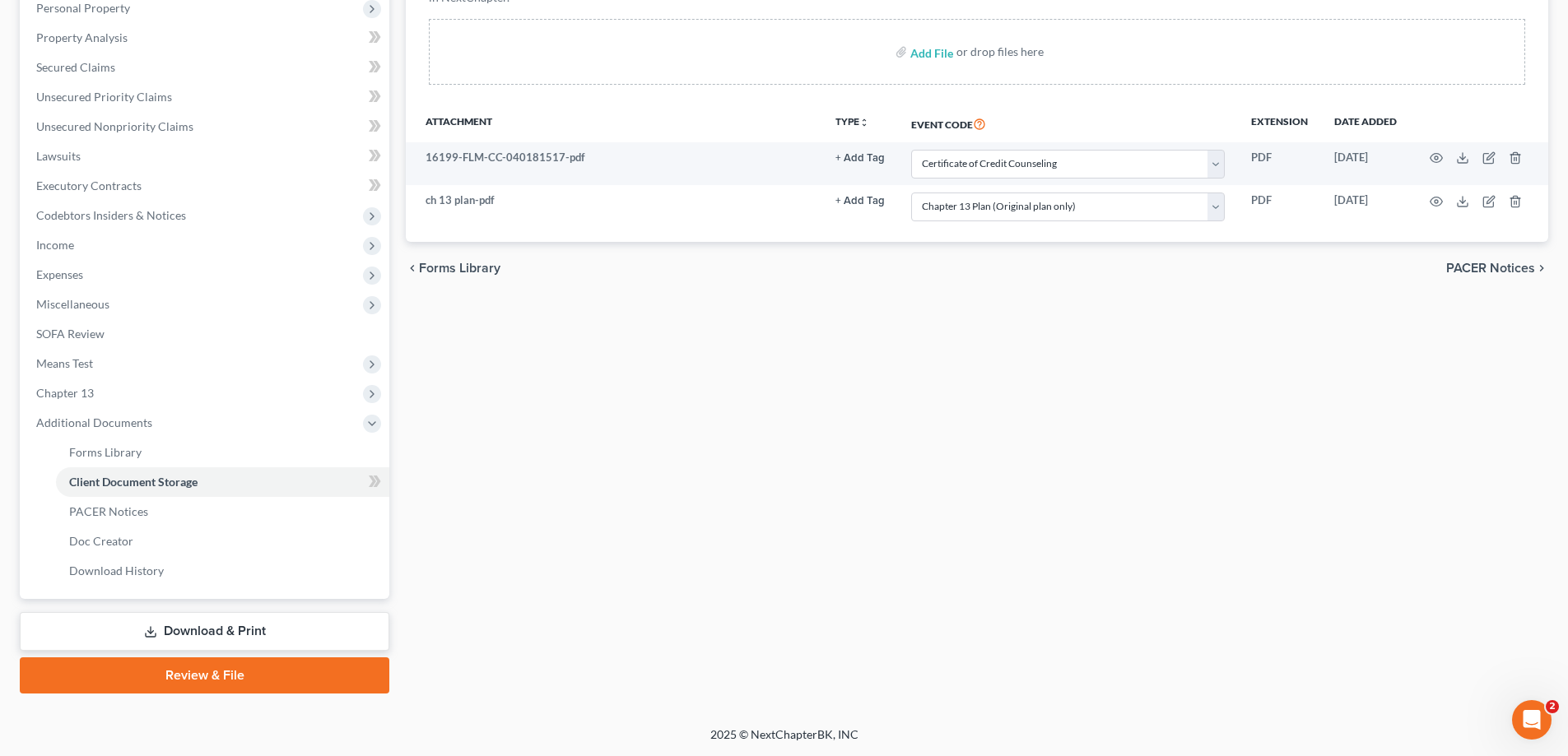
click at [197, 688] on link "Review & File" at bounding box center [204, 676] width 370 height 36
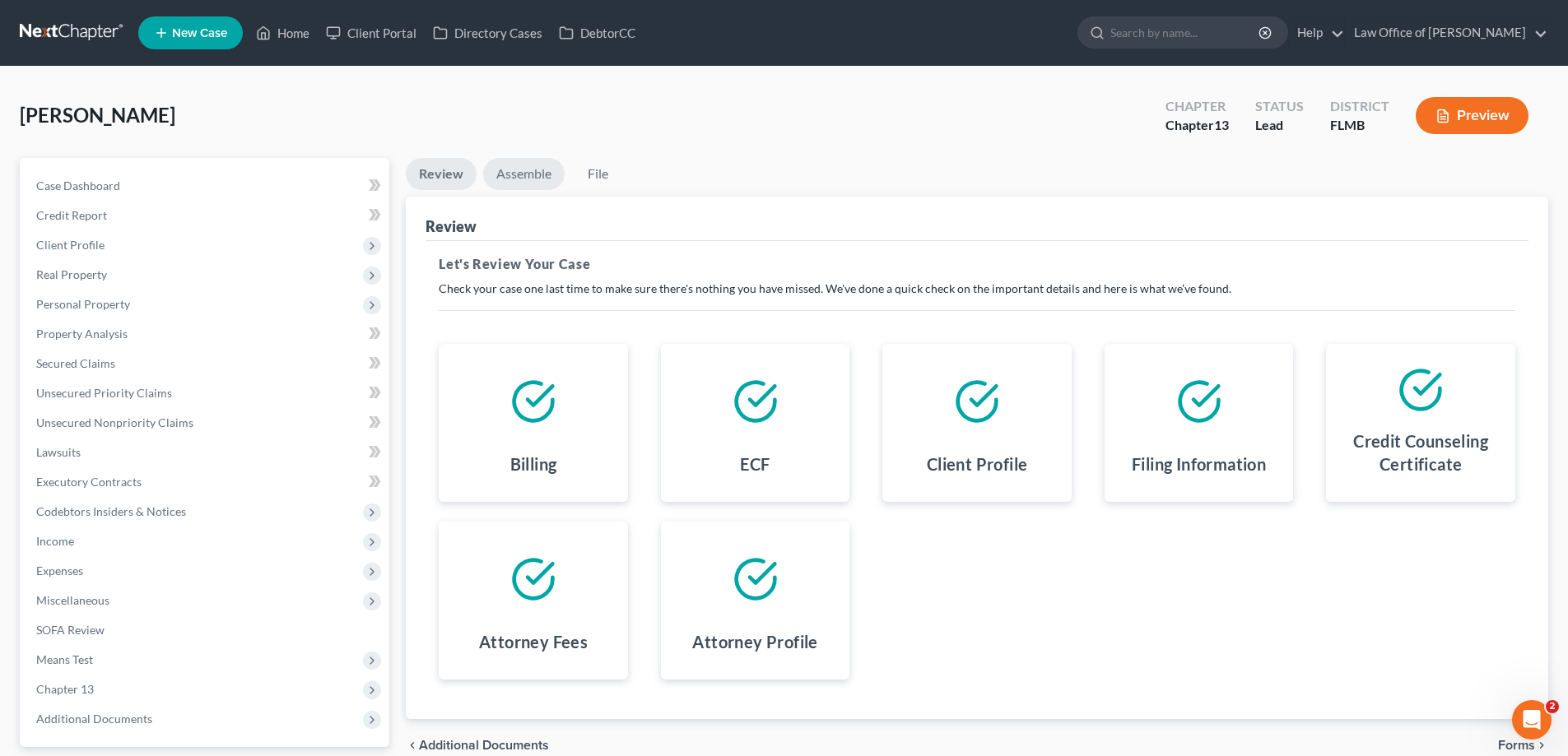
click at [531, 164] on link "Assemble" at bounding box center [524, 174] width 81 height 32
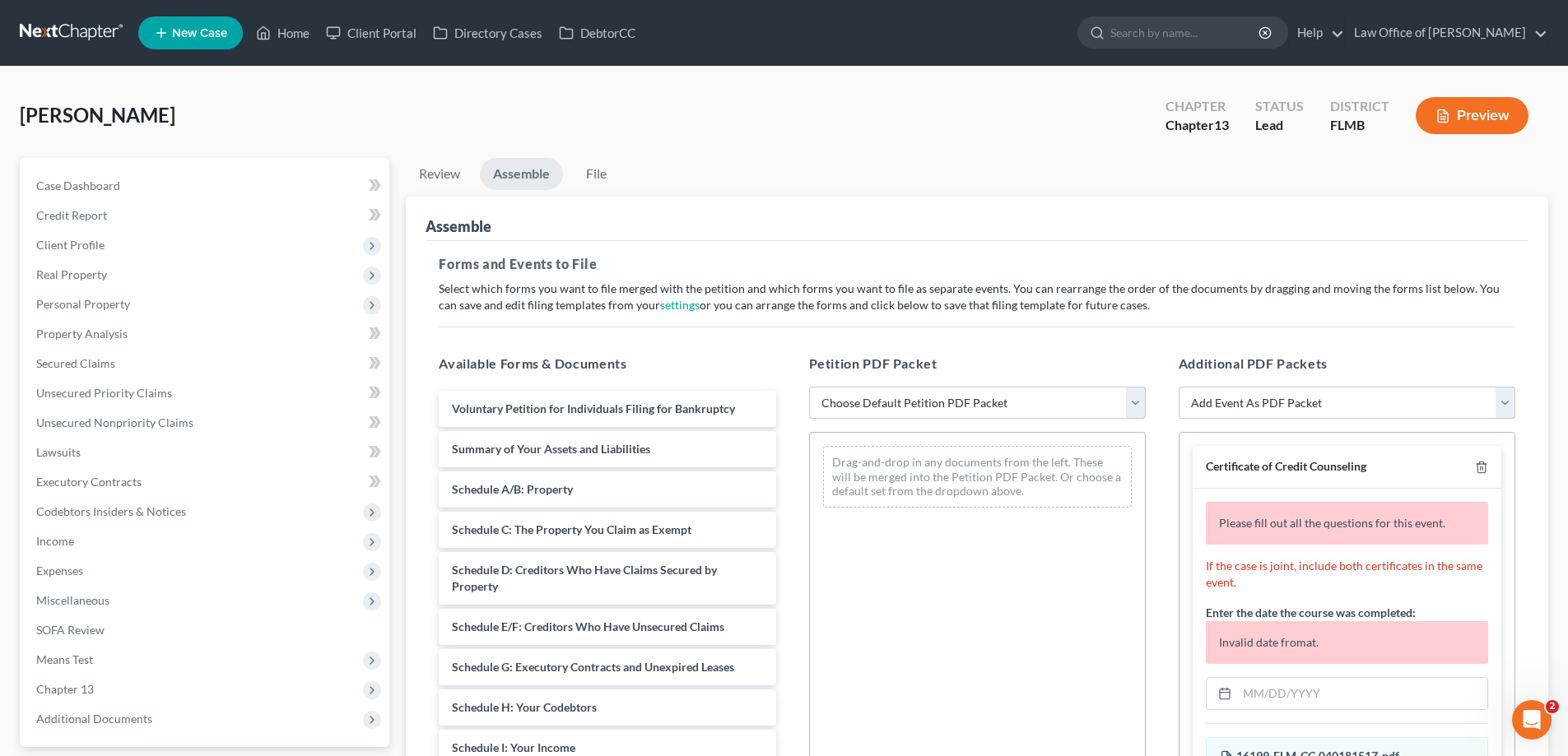
click at [1004, 401] on select "Choose Default Petition PDF Packet Complete Bankruptcy Petition (all forms and …" at bounding box center [978, 403] width 336 height 33
select select "0"
click at [809, 387] on select "Choose Default Petition PDF Packet Complete Bankruptcy Petition (all forms and …" at bounding box center [978, 403] width 336 height 33
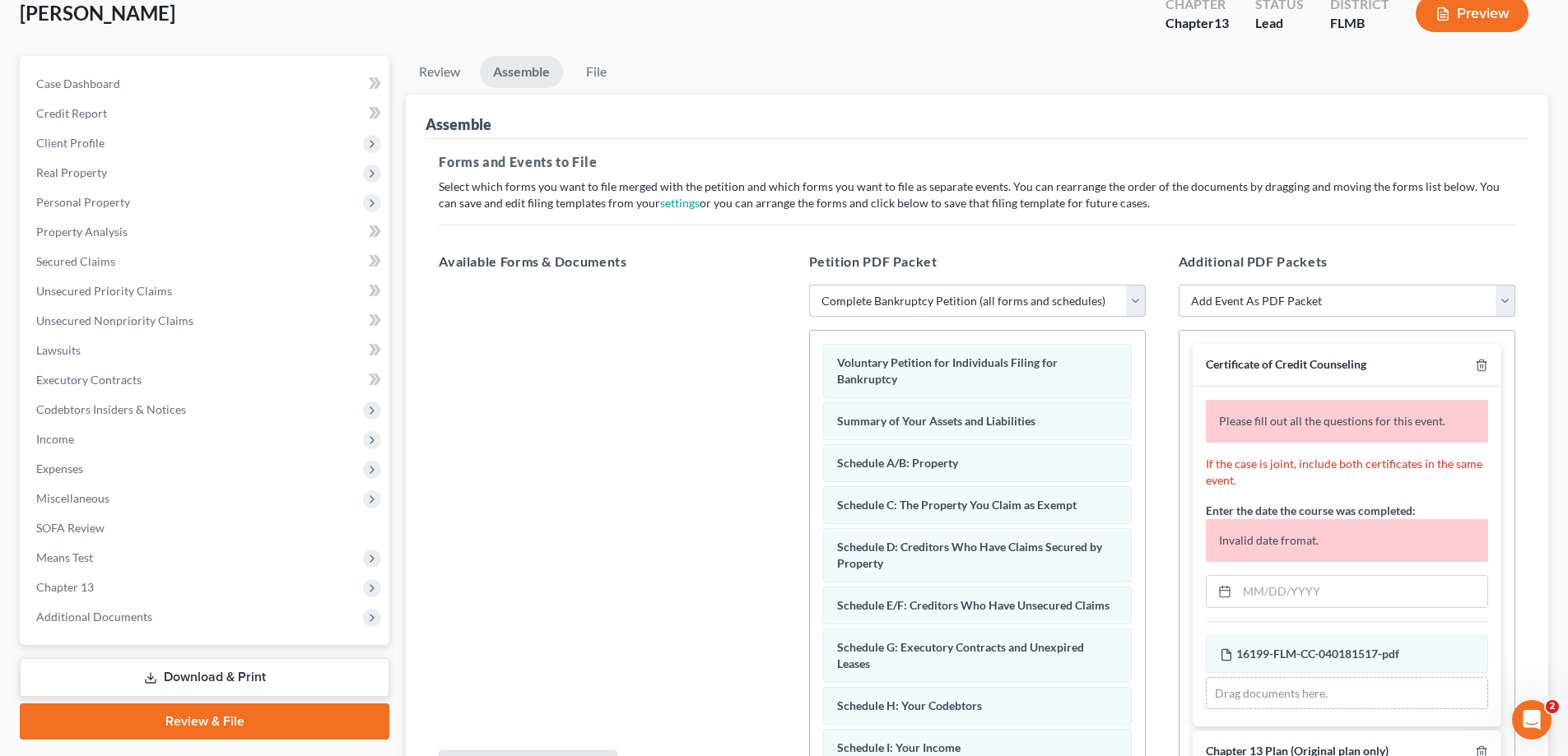
scroll to position [277, 0]
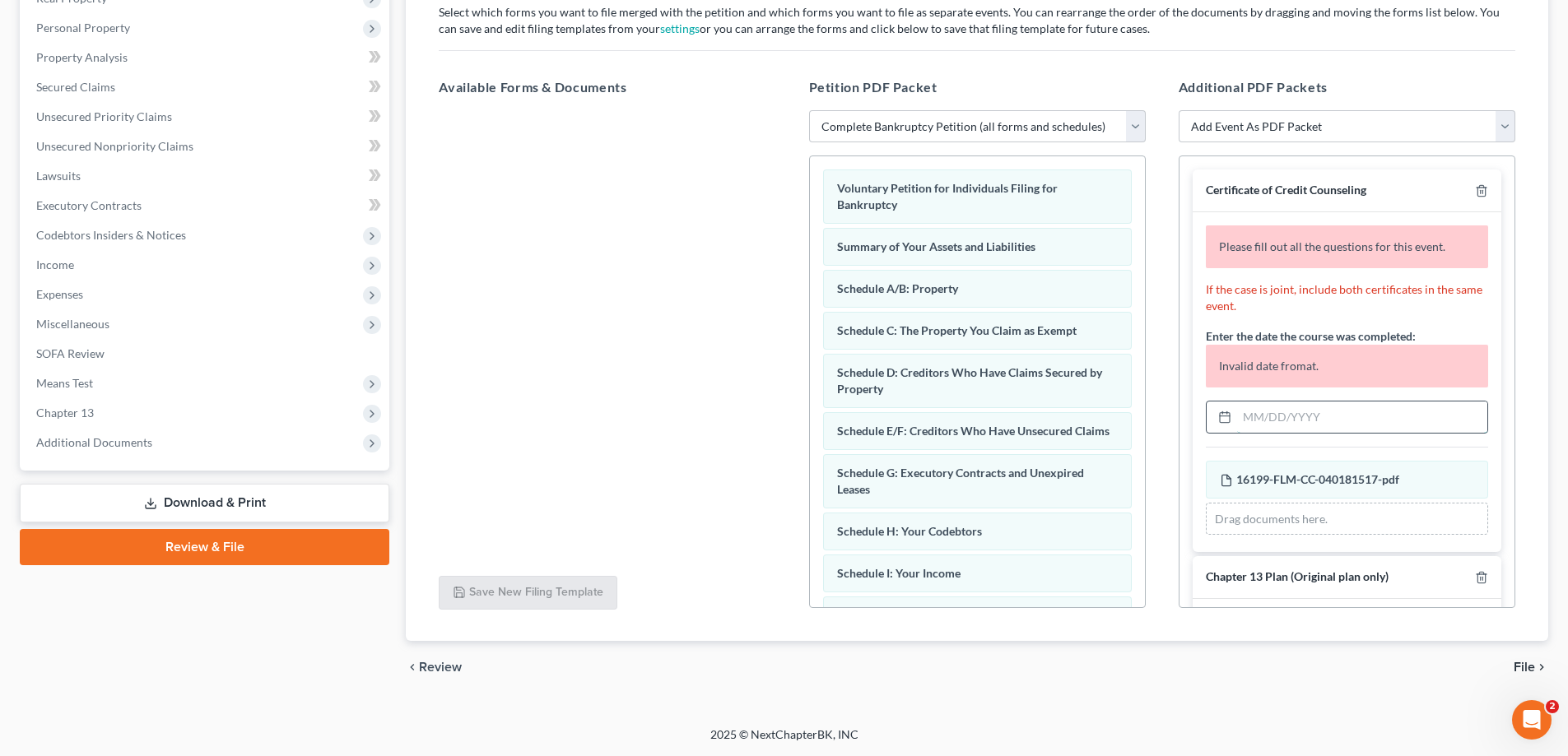
click at [1314, 408] on input "text" at bounding box center [1362, 417] width 250 height 32
click at [1305, 411] on input "10/" at bounding box center [1362, 417] width 250 height 32
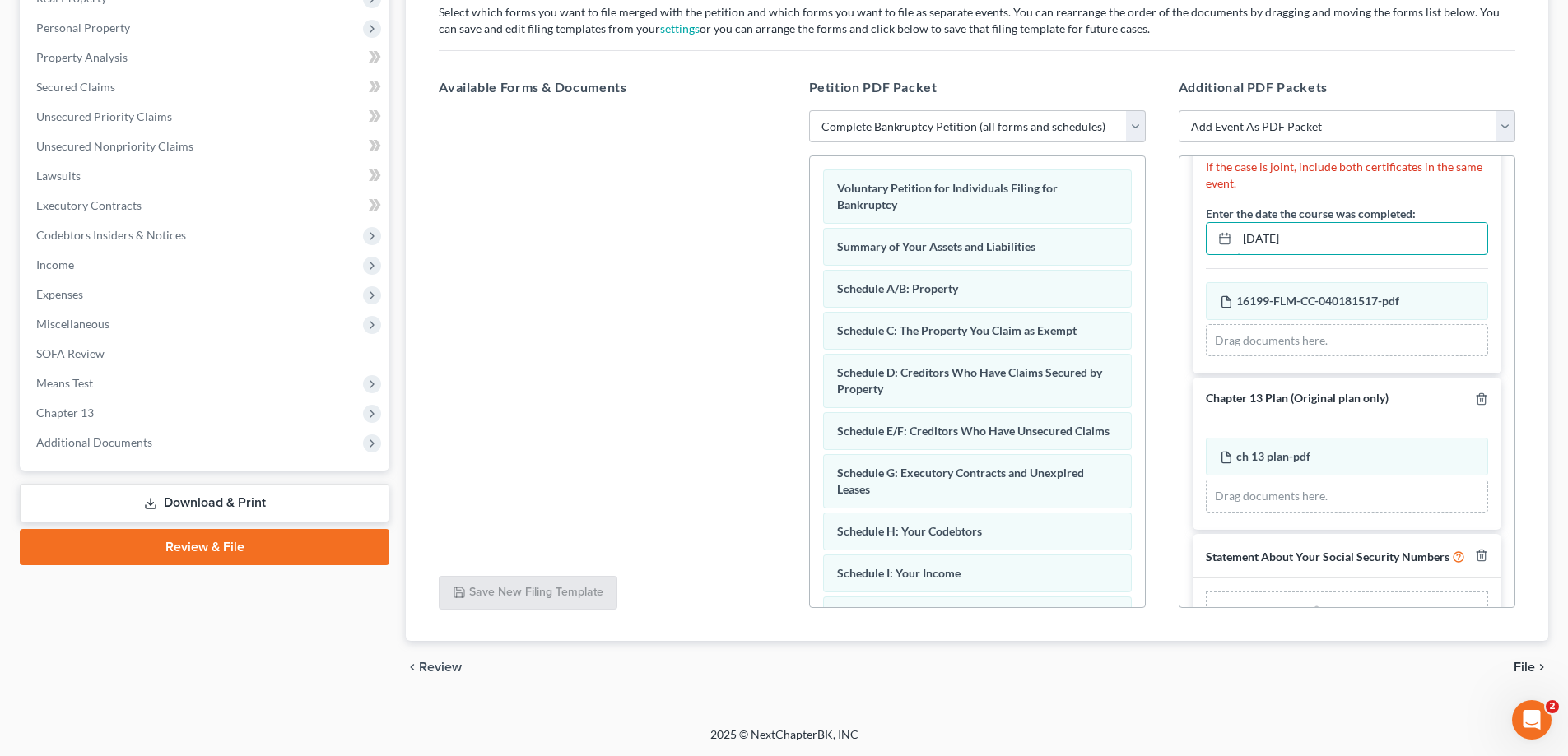
scroll to position [132, 0]
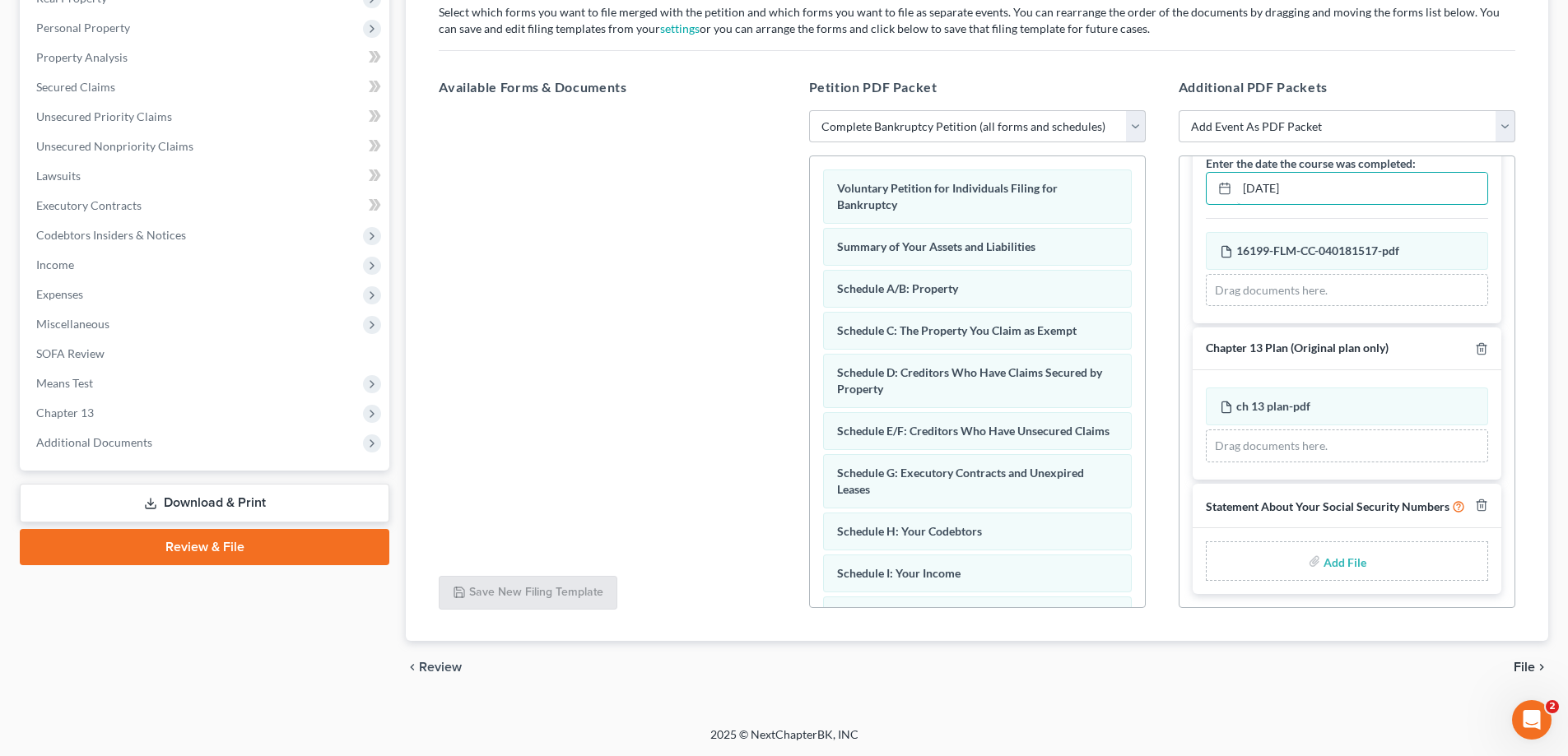
type input "[DATE]"
type input "C:\fakepath\ssn.pdf"
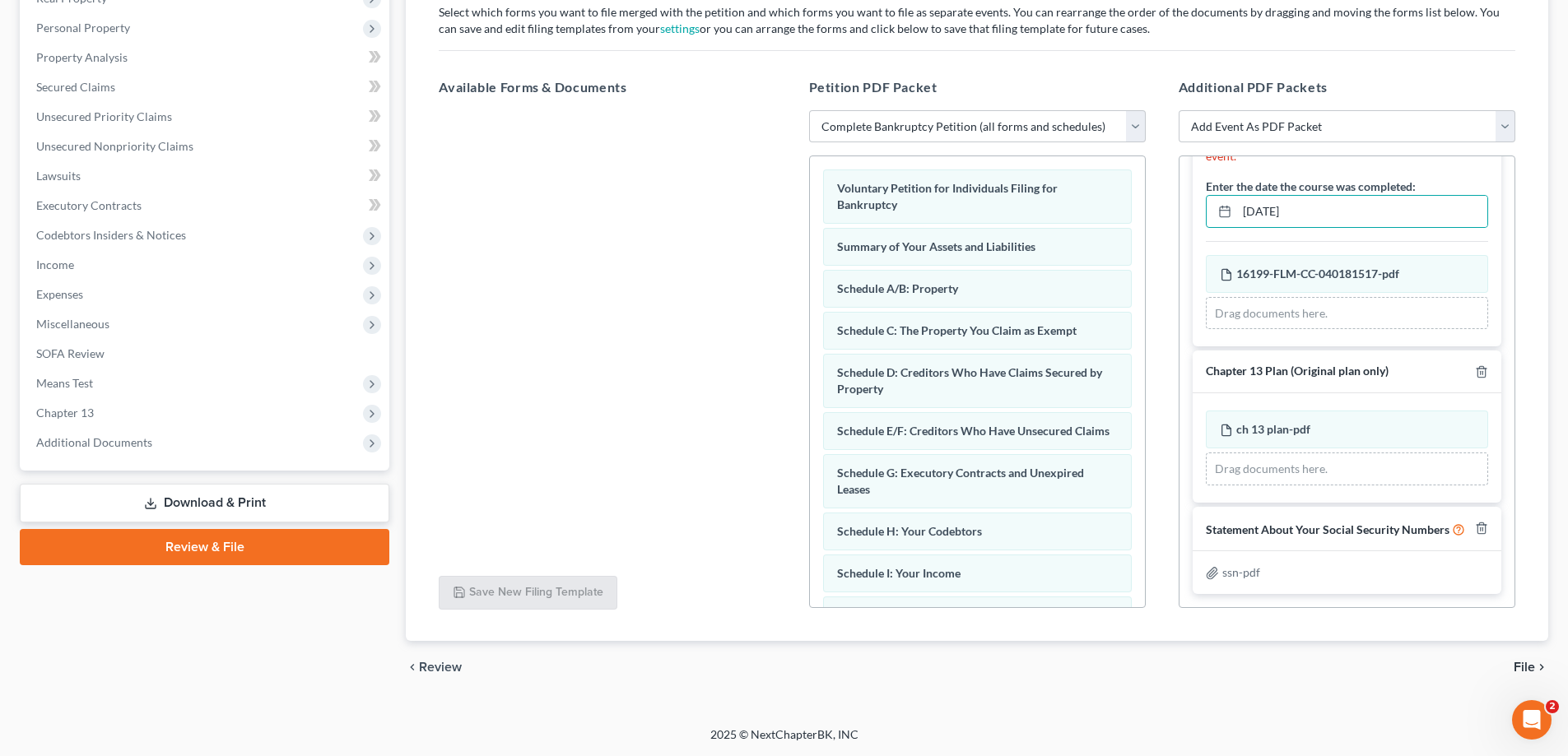
click at [1521, 664] on span "File" at bounding box center [1525, 667] width 22 height 14
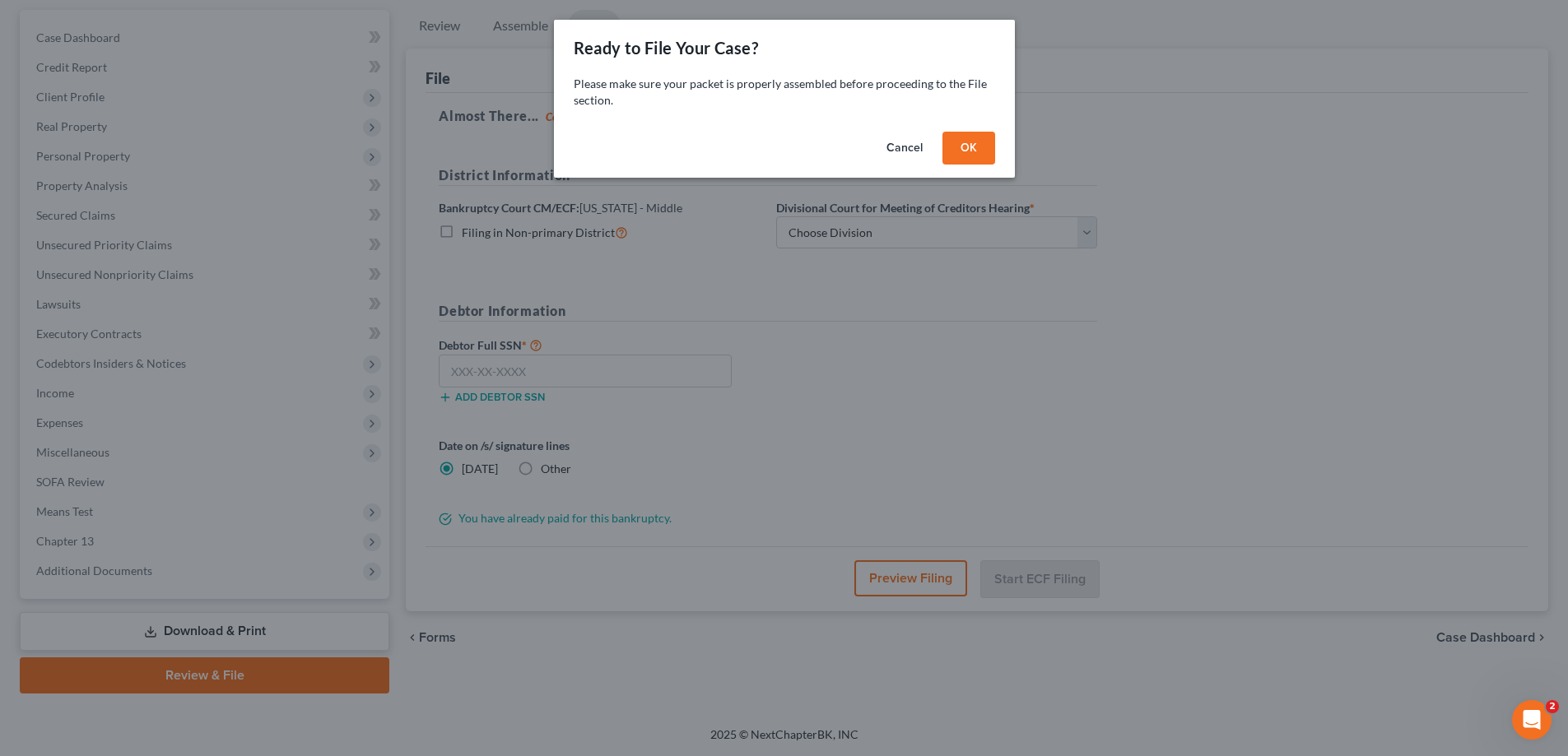
scroll to position [148, 0]
click at [959, 128] on div "Cancel OK" at bounding box center [790, 151] width 461 height 52
click at [968, 161] on button "OK" at bounding box center [974, 148] width 52 height 33
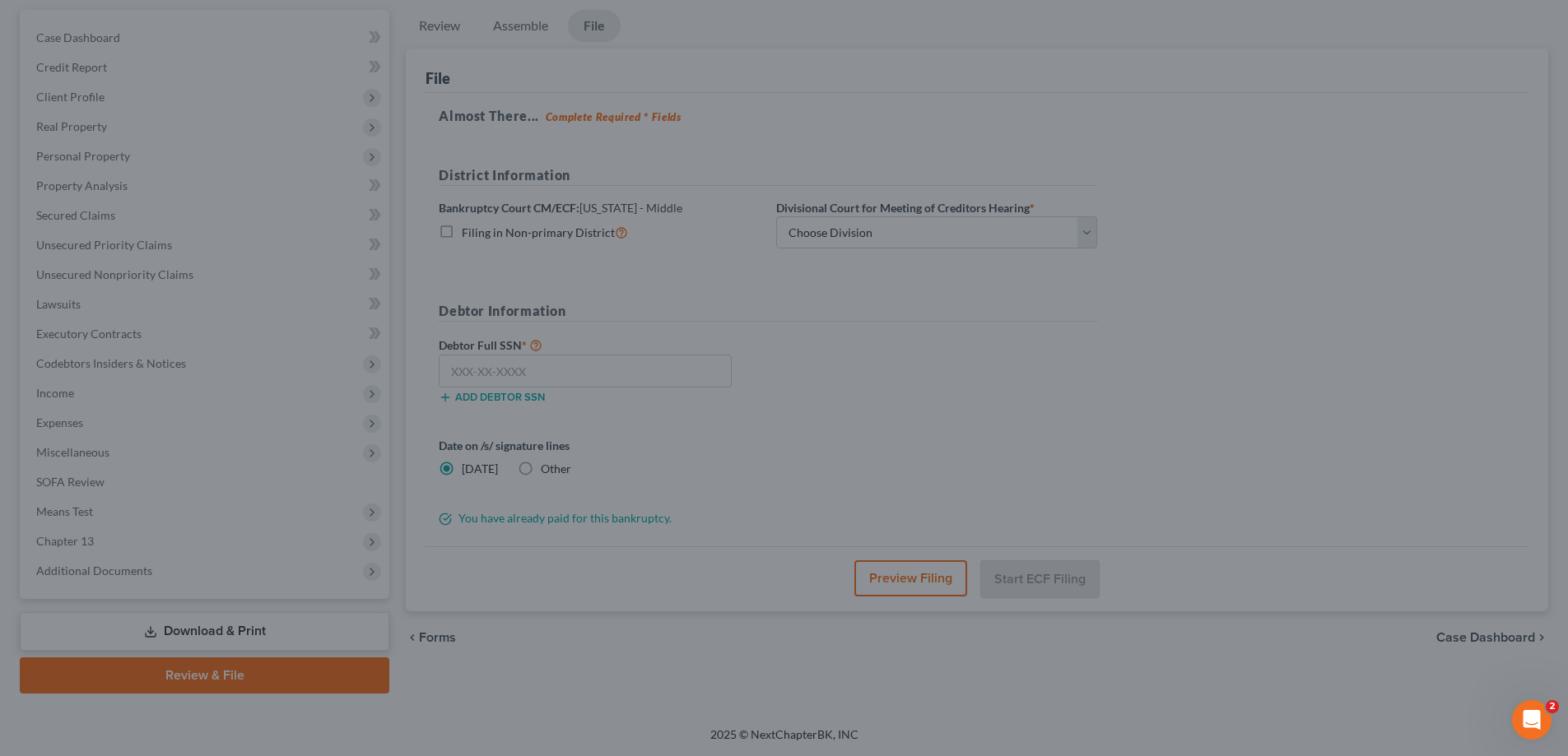
click at [974, 250] on div "District Information Bankruptcy Court CM/ECF: Florida - Middle Filing in Non-pr…" at bounding box center [768, 213] width 675 height 97
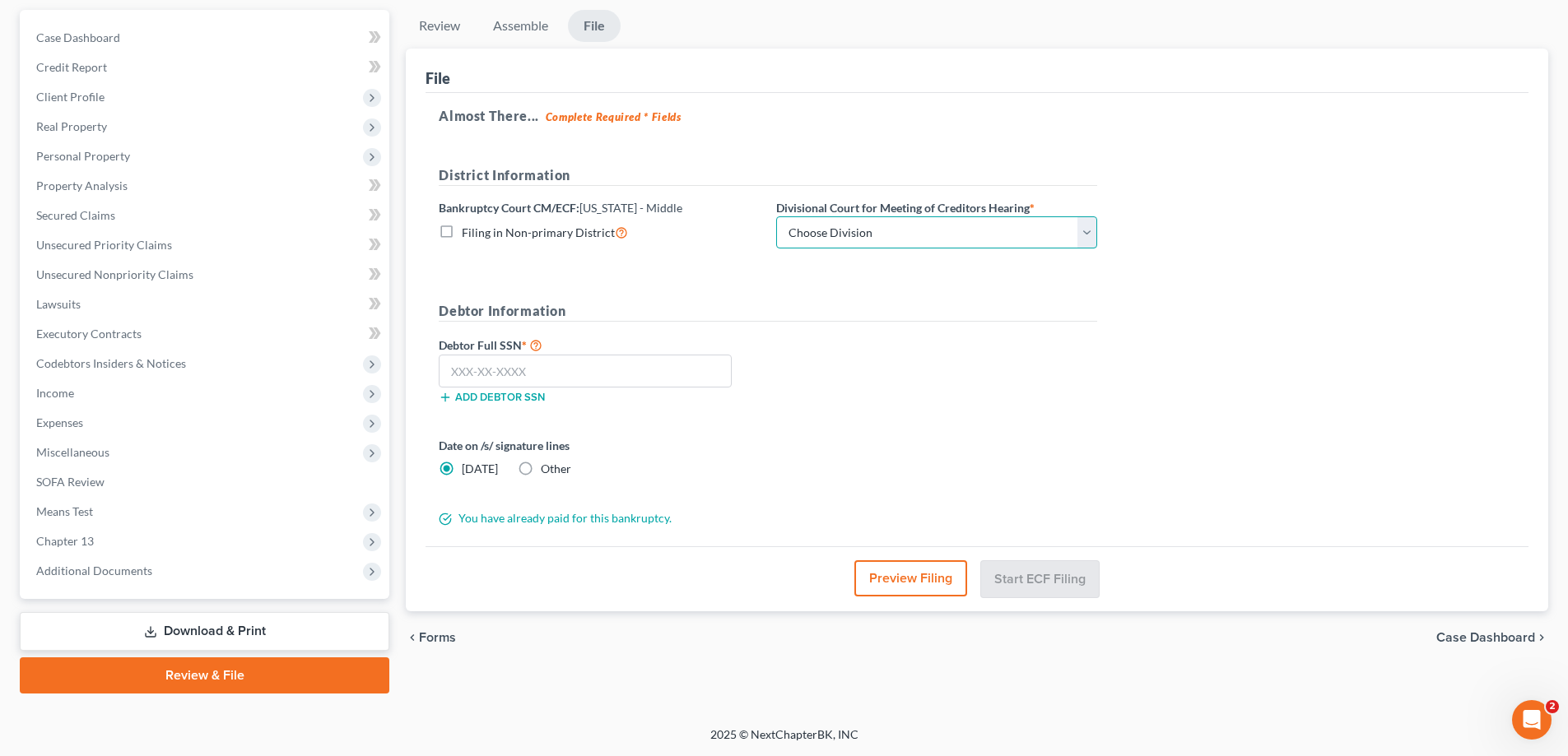
click at [962, 224] on select "Choose Division Fort Myers Jacksonville Orlando Tampa" at bounding box center [936, 232] width 321 height 33
select select "1"
click at [776, 216] on select "Choose Division Fort Myers Jacksonville Orlando Tampa" at bounding box center [936, 232] width 321 height 33
click at [517, 362] on input "text" at bounding box center [585, 371] width 293 height 33
click at [621, 364] on input "text" at bounding box center [585, 371] width 293 height 33
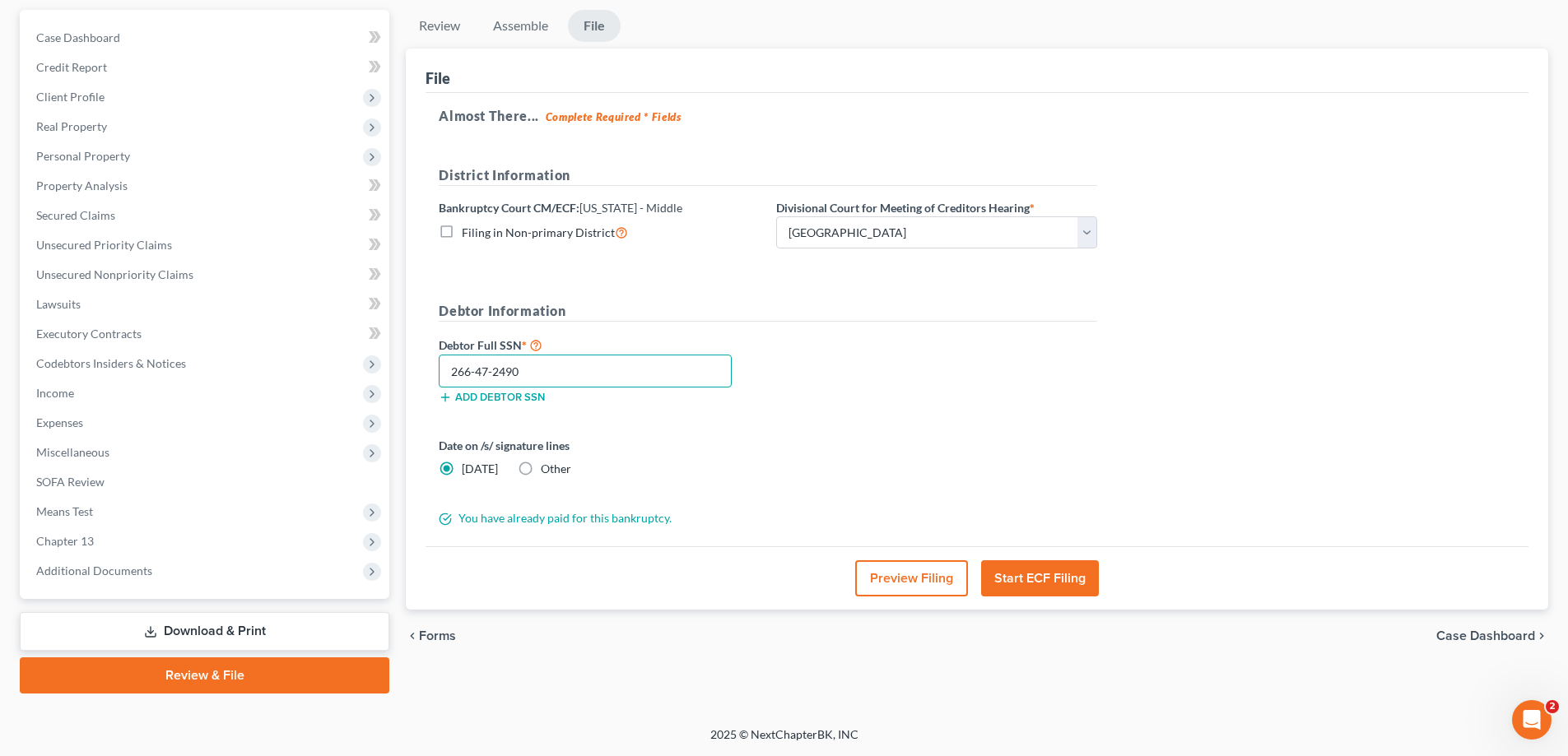
type input "266-47-2490"
click at [541, 468] on label "Other" at bounding box center [556, 469] width 31 height 16
click at [547, 468] on input "Other" at bounding box center [553, 467] width 11 height 11
radio input "true"
radio input "false"
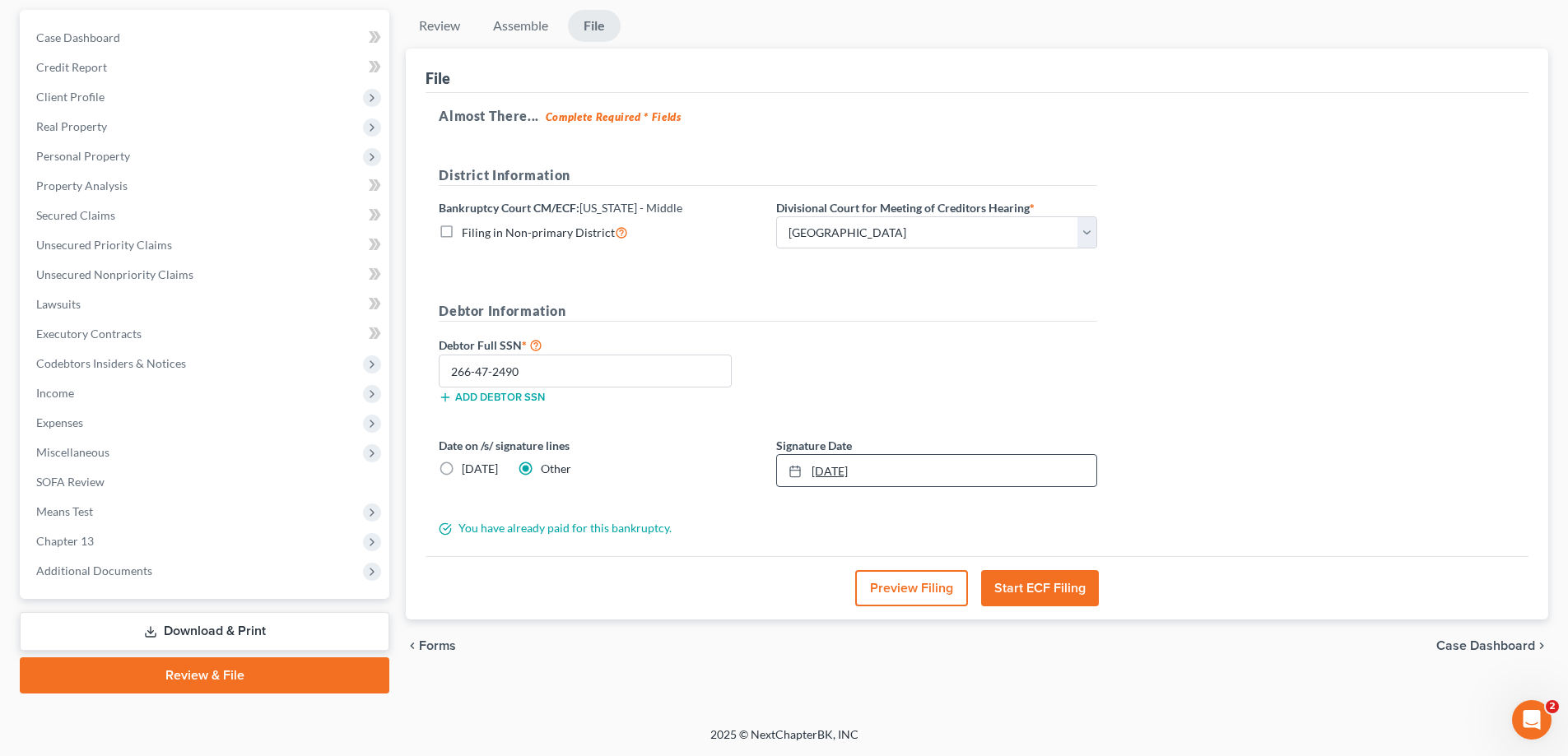
click at [826, 480] on link "[DATE]" at bounding box center [936, 470] width 319 height 32
click at [1034, 594] on button "Start ECF Filing" at bounding box center [1040, 589] width 118 height 36
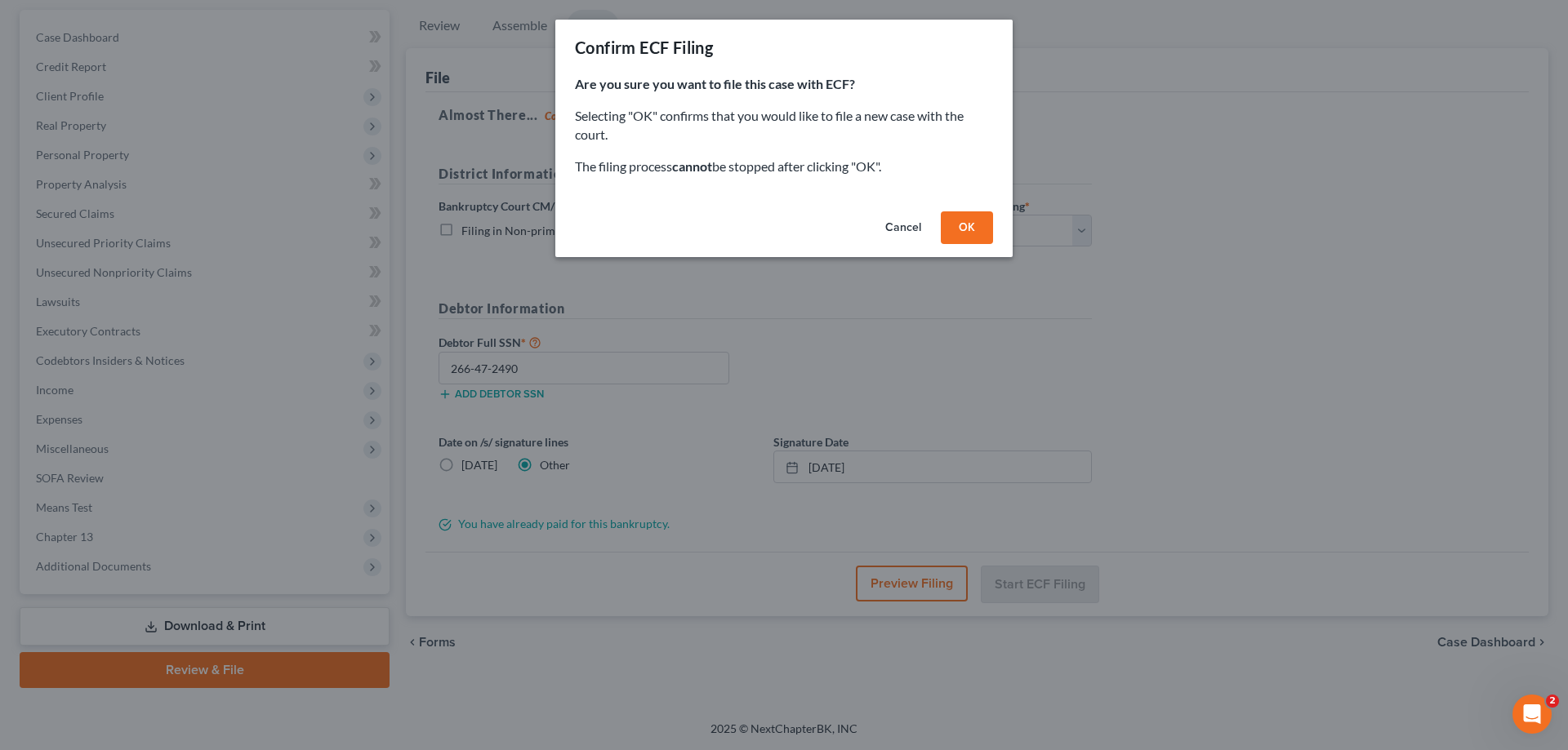
click at [968, 216] on button "OK" at bounding box center [967, 228] width 52 height 32
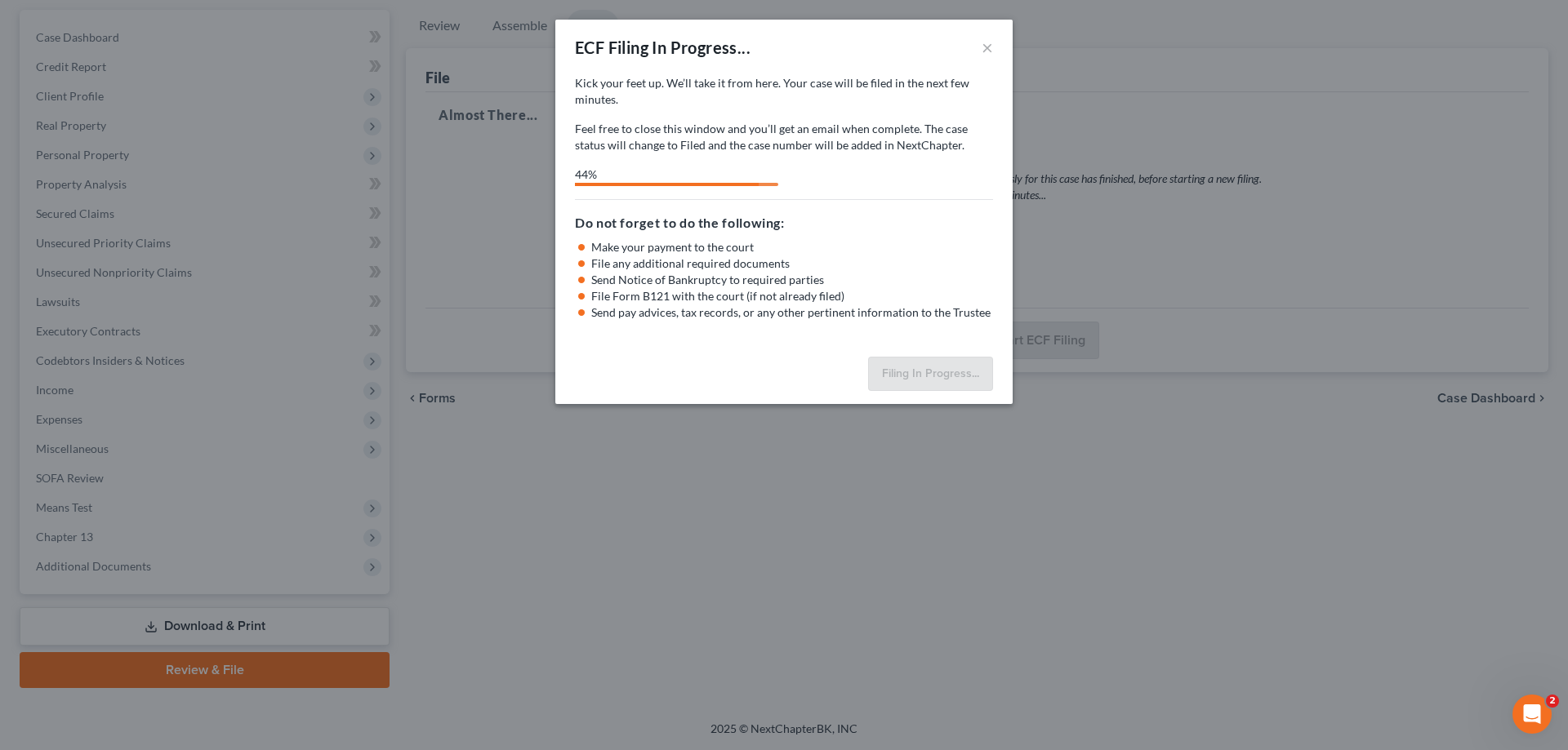
select select "1"
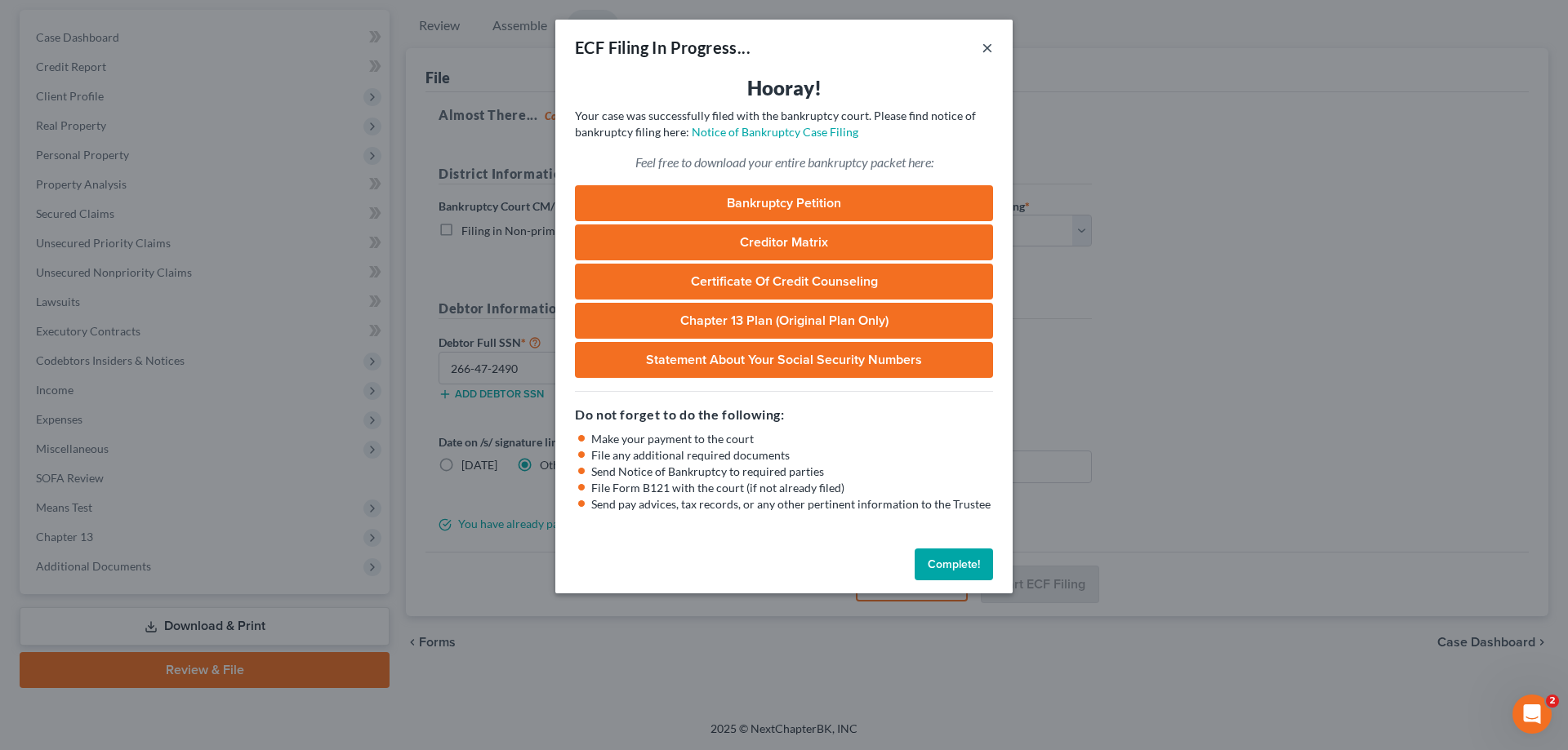
click at [989, 45] on button "×" at bounding box center [987, 48] width 12 height 20
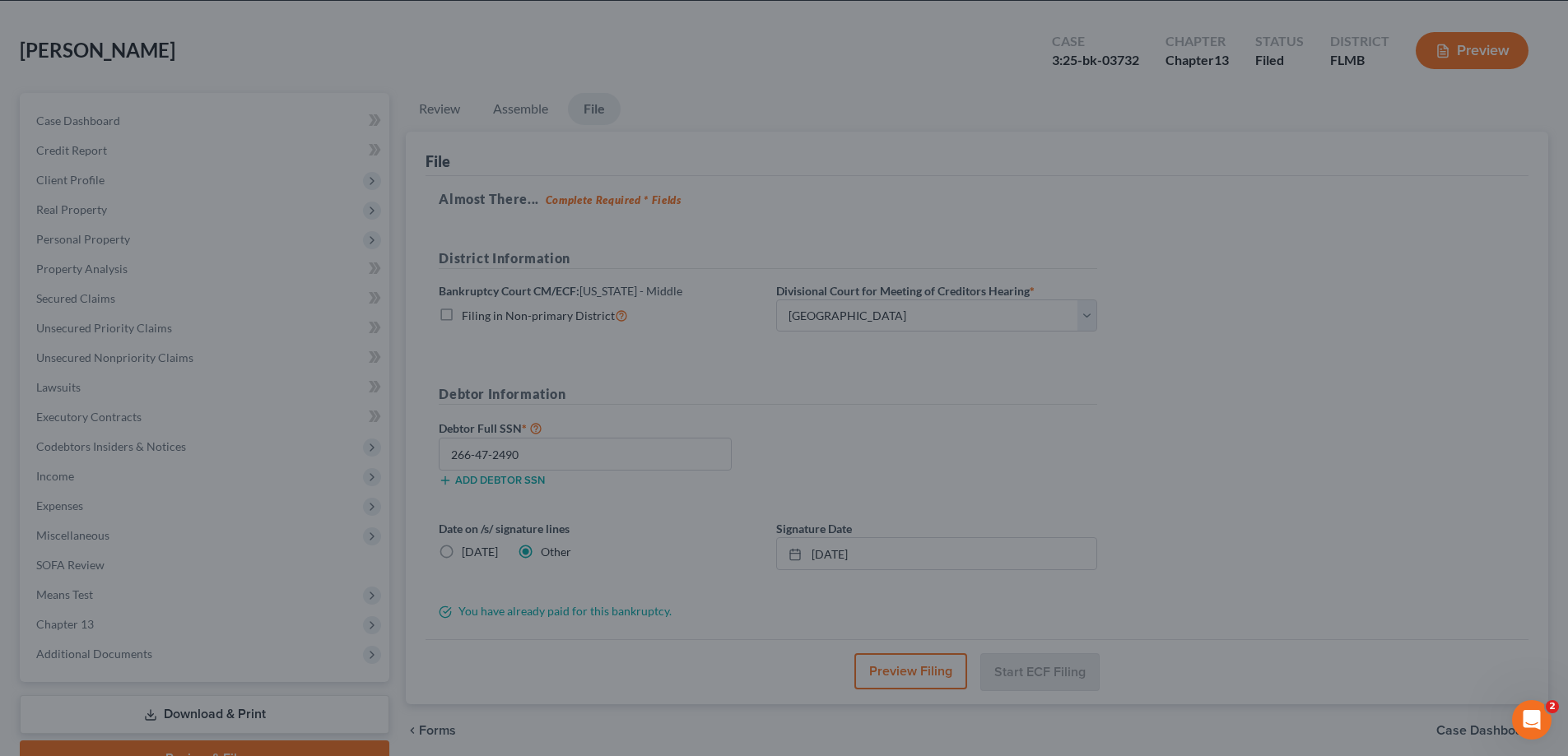
scroll to position [0, 0]
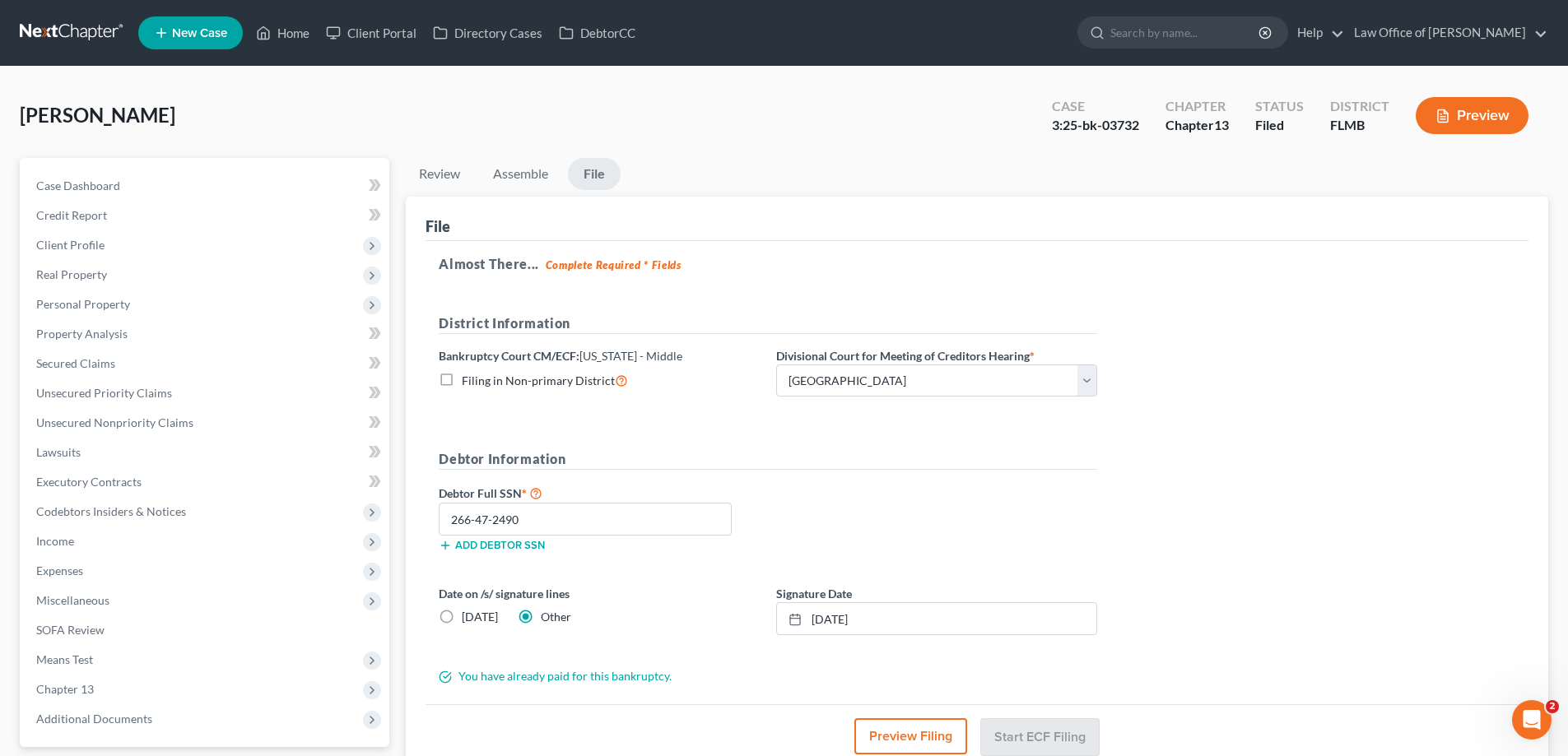
click at [70, 37] on link at bounding box center [72, 33] width 105 height 30
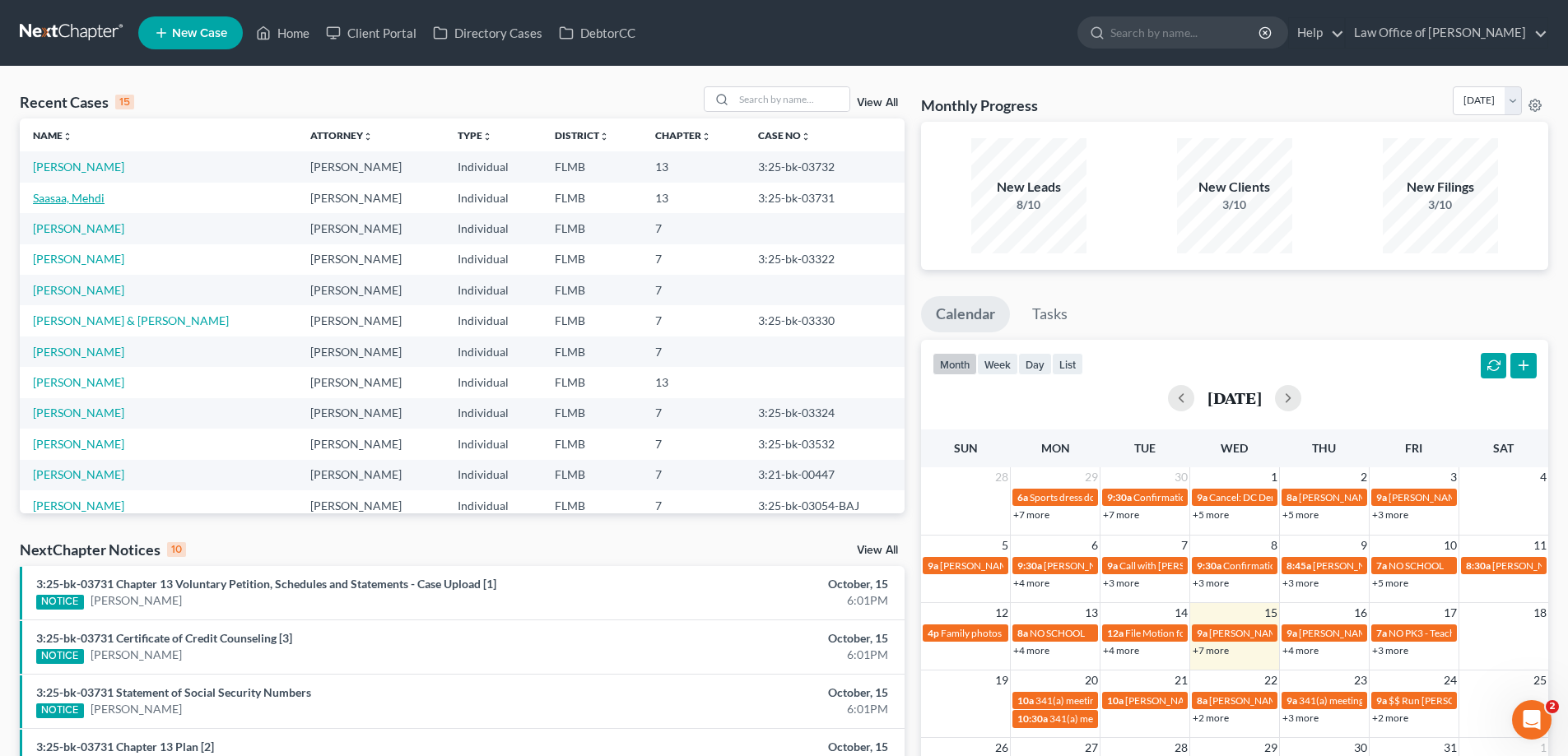
click at [77, 194] on link "Saasaa, Mehdi" at bounding box center [68, 197] width 71 height 14
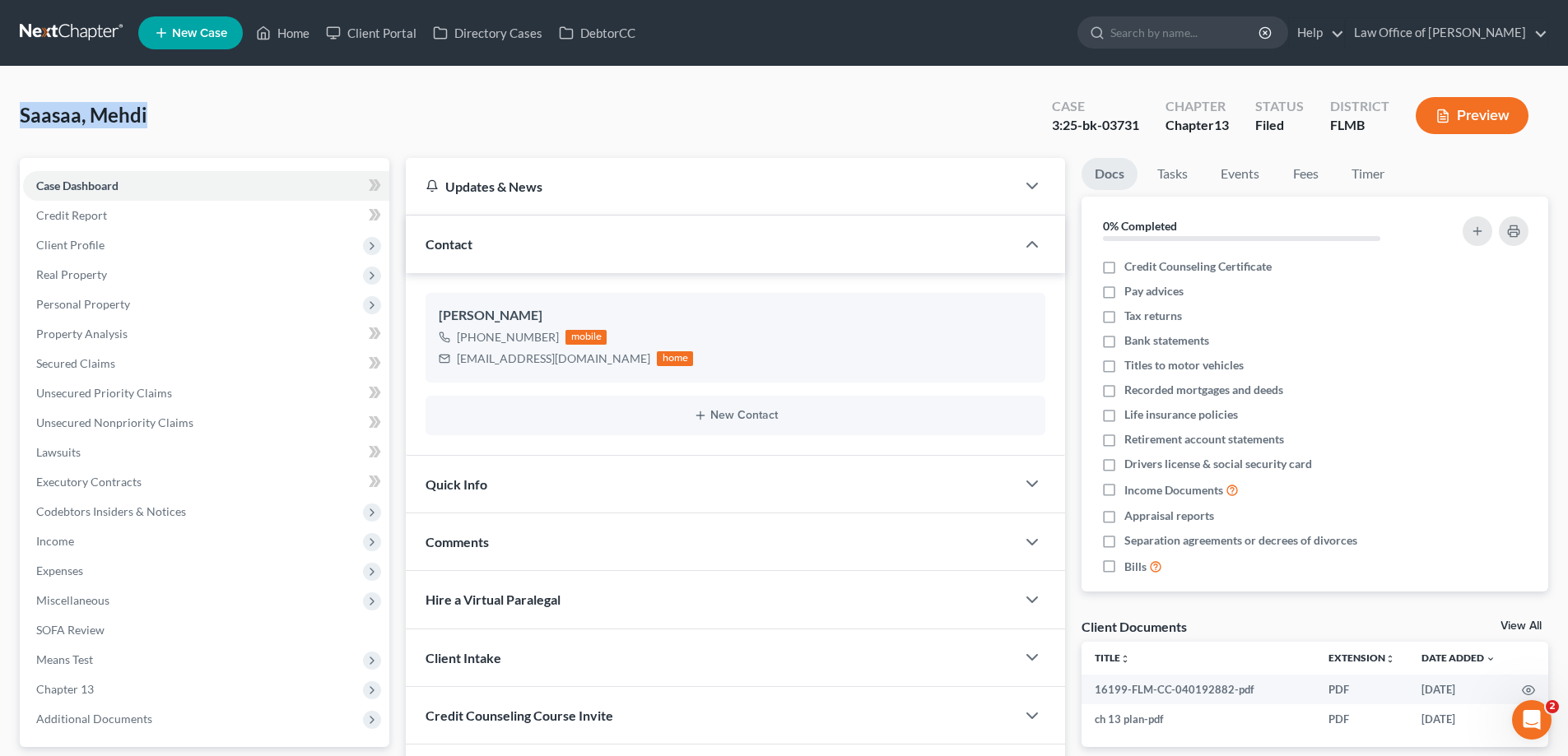
drag, startPoint x: 194, startPoint y: 114, endPoint x: -21, endPoint y: 104, distance: 215.2
click at [0, 104] on html "Home New Case Client Portal Directory Cases DebtorCC Law Office of [PERSON_NAME…" at bounding box center [784, 452] width 1568 height 904
click at [416, 128] on div "Saasaa, Mehdi Upgraded Case 3:25-bk-03731 Chapter Chapter 13 Status Filed Distr…" at bounding box center [784, 122] width 1528 height 71
click at [245, 115] on div "Saasaa, Mehdi Upgraded Case 3:25-bk-03731 Chapter Chapter 13 Status Filed Distr…" at bounding box center [784, 122] width 1528 height 71
click at [165, 112] on div "Saasaa, Mehdi Upgraded Case 3:25-bk-03731 Chapter Chapter 13 Status Filed Distr…" at bounding box center [784, 122] width 1528 height 71
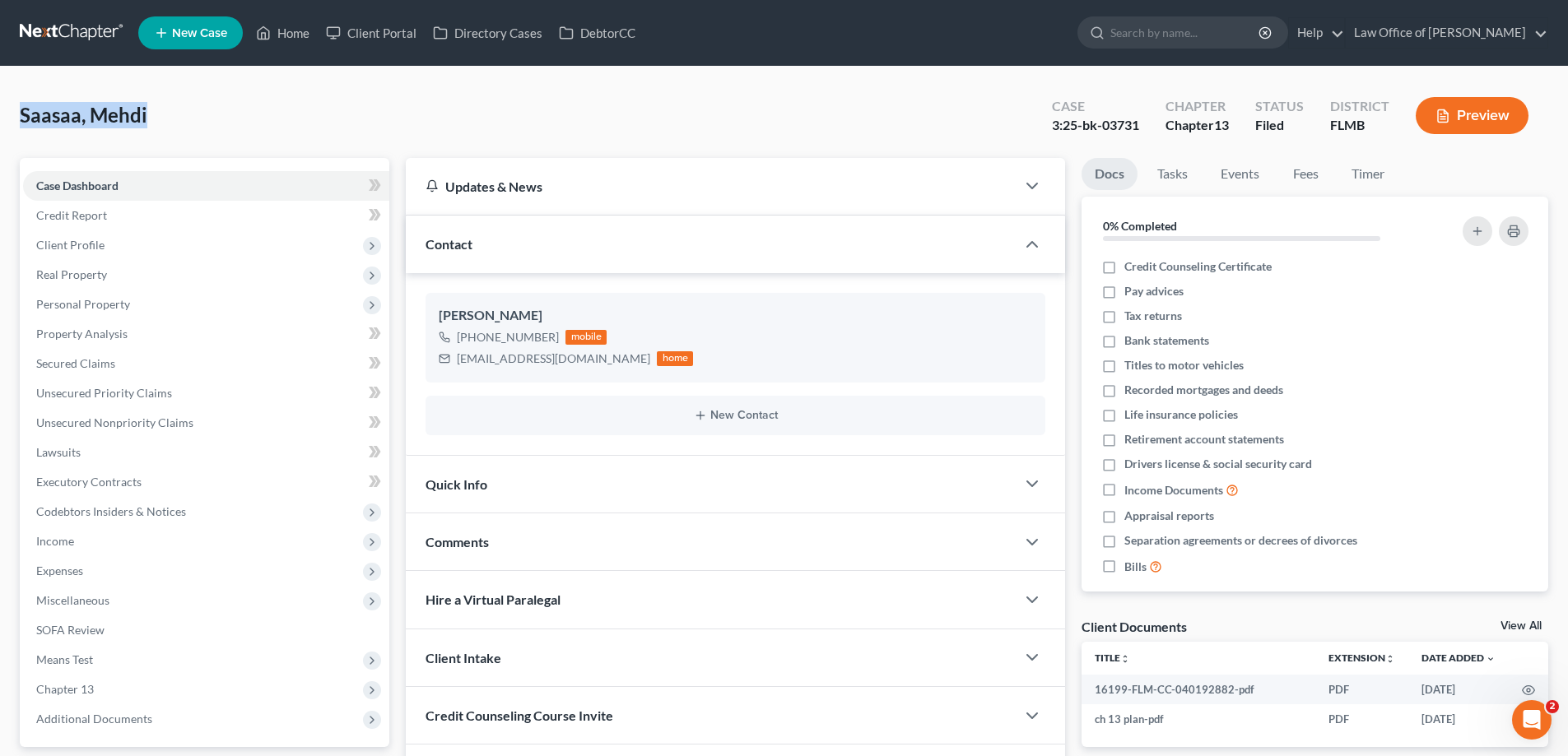
click at [126, 107] on span "Saasaa, Mehdi" at bounding box center [83, 115] width 128 height 24
click at [99, 114] on span "Saasaa, Mehdi" at bounding box center [83, 115] width 128 height 24
drag, startPoint x: 142, startPoint y: 115, endPoint x: 22, endPoint y: 121, distance: 120.1
click at [22, 121] on span "Saasaa, Mehdi" at bounding box center [83, 115] width 128 height 24
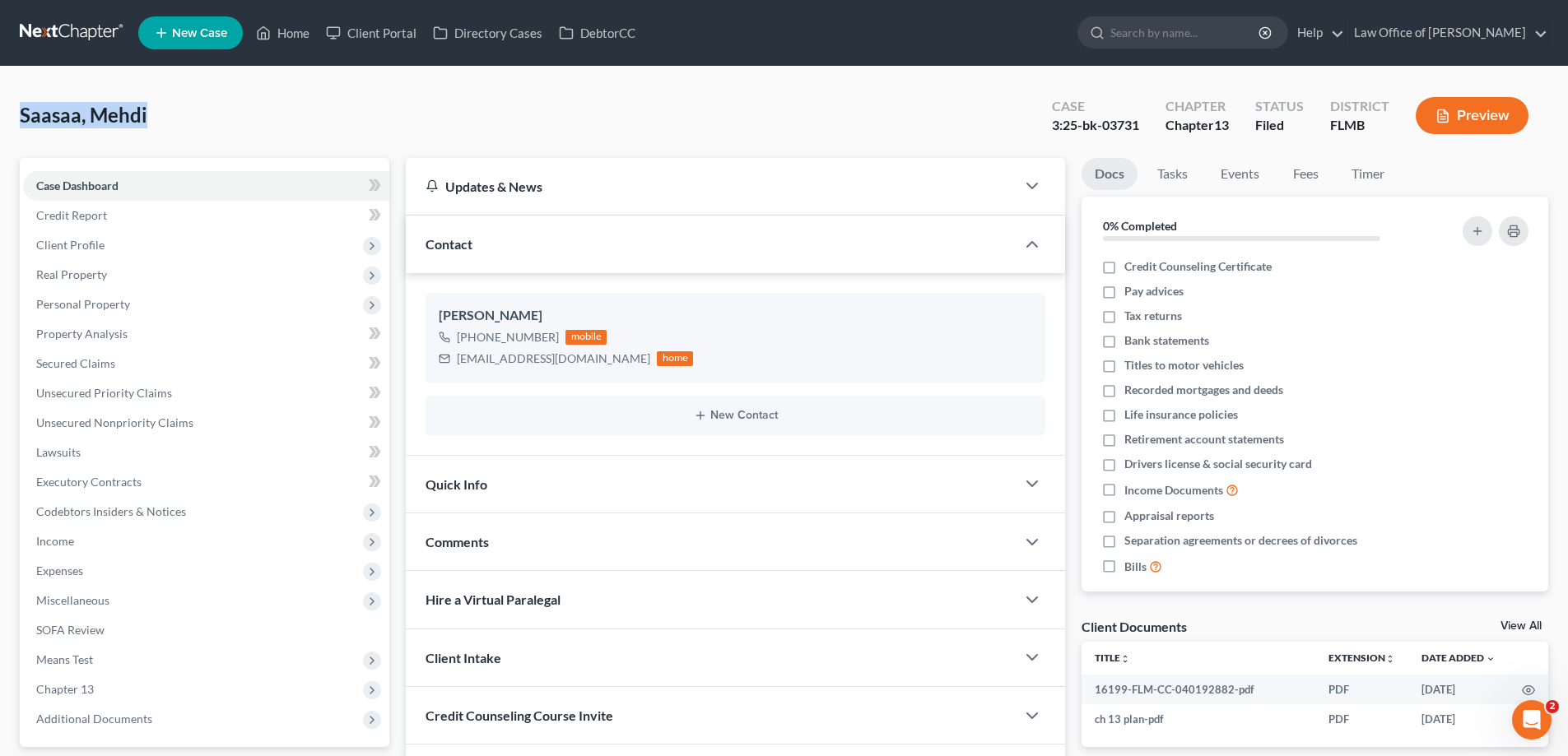
drag, startPoint x: 21, startPoint y: 111, endPoint x: 175, endPoint y: 111, distance: 154.0
click at [175, 111] on div "Saasaa, Mehdi Upgraded Case 3:25-bk-03731 Chapter Chapter 13 Status Filed Distr…" at bounding box center [784, 122] width 1528 height 71
click at [151, 117] on div "Saasaa, Mehdi Upgraded Case 3:25-bk-03731 Chapter Chapter 13 Status Filed Distr…" at bounding box center [784, 122] width 1528 height 71
drag, startPoint x: 146, startPoint y: 115, endPoint x: 6, endPoint y: 118, distance: 140.0
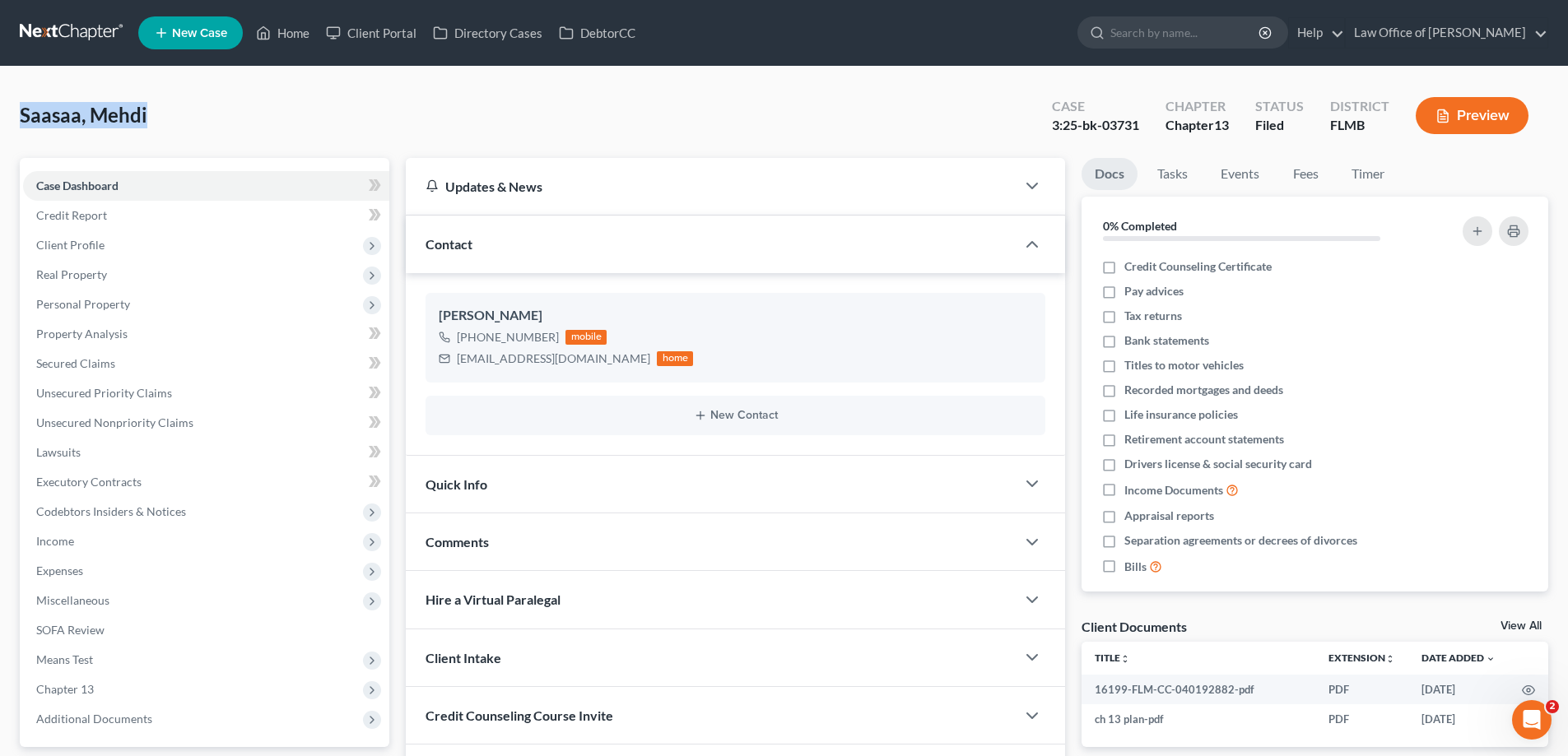
click at [5, 115] on div "Saasaa, Mehdi Upgraded Case 3:25-bk-03731 Chapter Chapter 13 Status Filed Distr…" at bounding box center [784, 471] width 1568 height 808
click at [119, 111] on span "Saasaa, Mehdi" at bounding box center [83, 115] width 128 height 24
click at [54, 112] on span "Saasaa, Mehdi" at bounding box center [83, 115] width 128 height 24
click at [56, 110] on span "Saasaa, Mehdi" at bounding box center [83, 115] width 128 height 24
click at [145, 116] on span "Saasaa, Mehdi" at bounding box center [83, 115] width 128 height 24
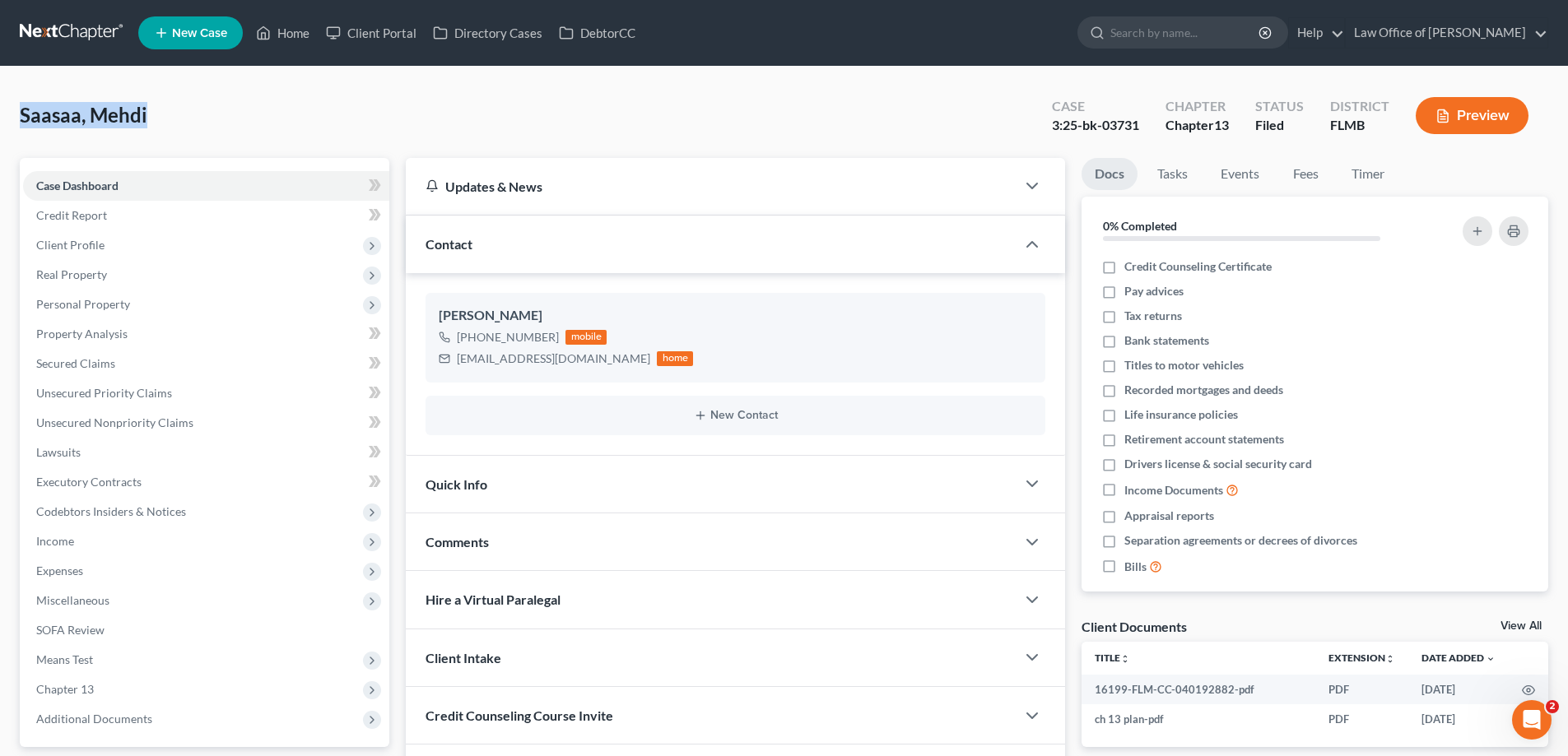
drag, startPoint x: 144, startPoint y: 118, endPoint x: 21, endPoint y: 109, distance: 123.3
click at [19, 111] on div "Saasaa, Mehdi Upgraded Case 3:25-bk-03731 Chapter Chapter 13 Status Filed Distr…" at bounding box center [784, 471] width 1568 height 808
click at [166, 111] on div "Saasaa, Mehdi Upgraded Case 3:25-bk-03731 Chapter Chapter 13 Status Filed Distr…" at bounding box center [784, 122] width 1528 height 71
click at [148, 128] on div "Saasaa, Mehdi Upgraded Case 3:25-bk-03731 Chapter Chapter 13 Status Filed Distr…" at bounding box center [784, 122] width 1528 height 71
click at [152, 114] on div "Saasaa, Mehdi Upgraded Case 3:25-bk-03731 Chapter Chapter 13 Status Filed Distr…" at bounding box center [784, 122] width 1528 height 71
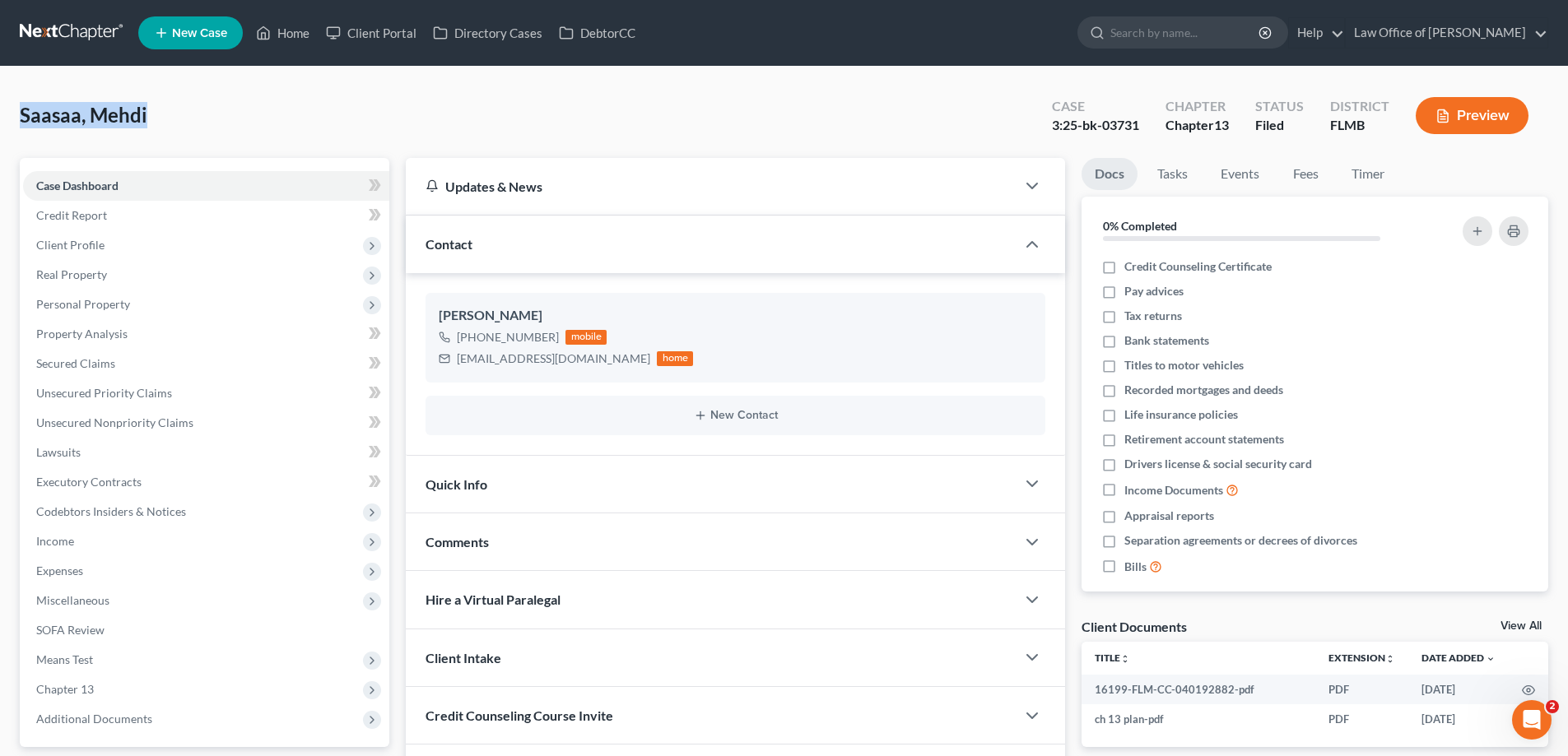
drag, startPoint x: 145, startPoint y: 115, endPoint x: 23, endPoint y: 114, distance: 122.0
click at [23, 114] on span "Saasaa, Mehdi" at bounding box center [83, 115] width 128 height 24
drag, startPoint x: 23, startPoint y: 114, endPoint x: 13, endPoint y: 124, distance: 14.1
click at [23, 115] on span "Saasaa, Mehdi" at bounding box center [83, 115] width 128 height 24
click at [207, 100] on div "Saasaa, Mehdi Upgraded Case 3:25-bk-03731 Chapter Chapter 13 Status Filed Distr…" at bounding box center [784, 122] width 1528 height 71
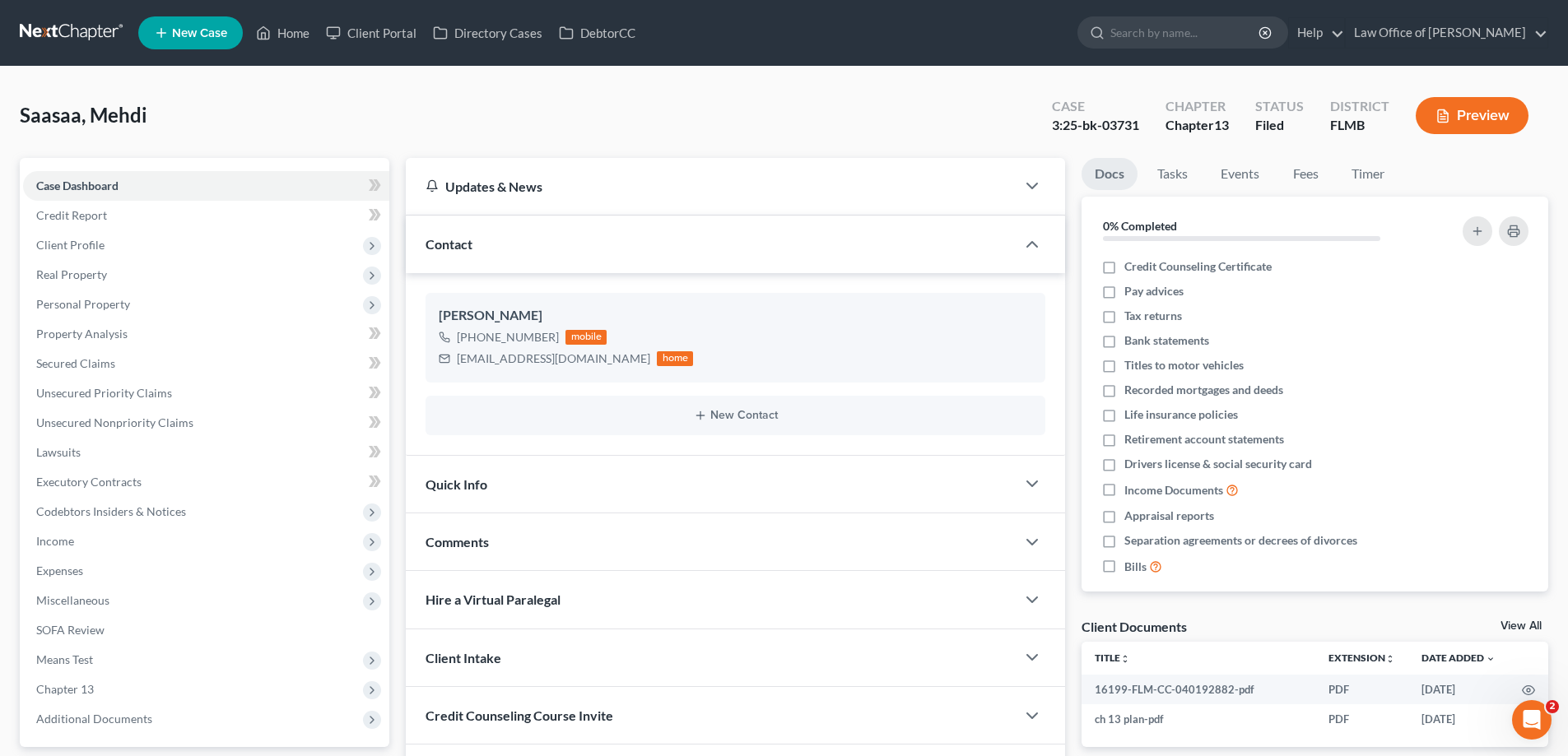
click at [331, 112] on div "Saasaa, Mehdi Upgraded Case 3:25-bk-03731 Chapter Chapter 13 Status Filed Distr…" at bounding box center [784, 122] width 1528 height 71
